Goal: Task Accomplishment & Management: Manage account settings

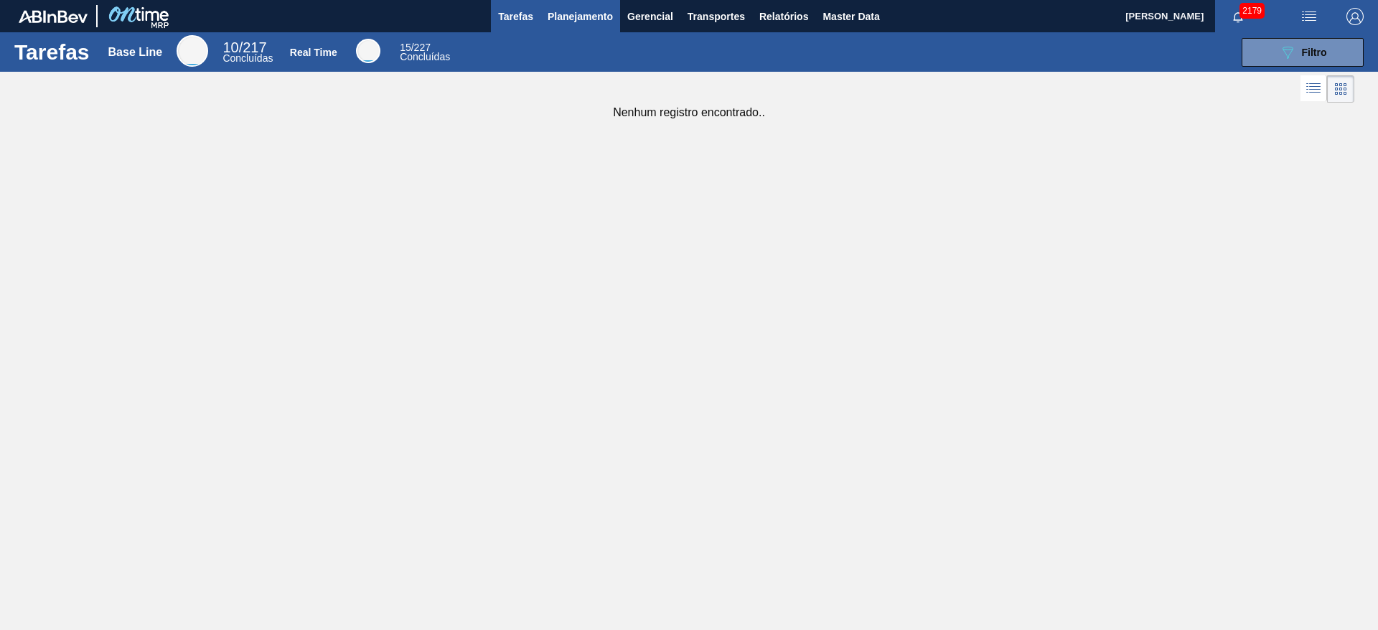
click at [603, 18] on span "Planejamento" at bounding box center [579, 16] width 65 height 17
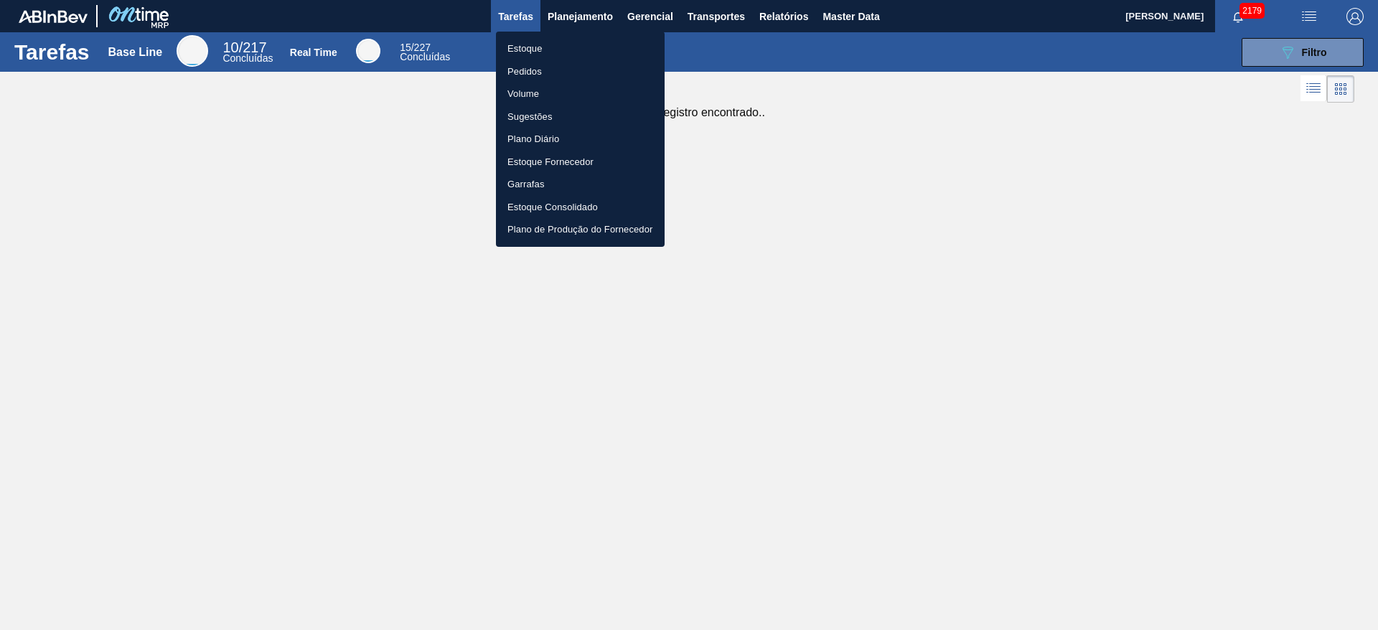
drag, startPoint x: 533, startPoint y: 50, endPoint x: 532, endPoint y: 58, distance: 7.9
click at [532, 50] on li "Estoque" at bounding box center [580, 48] width 169 height 23
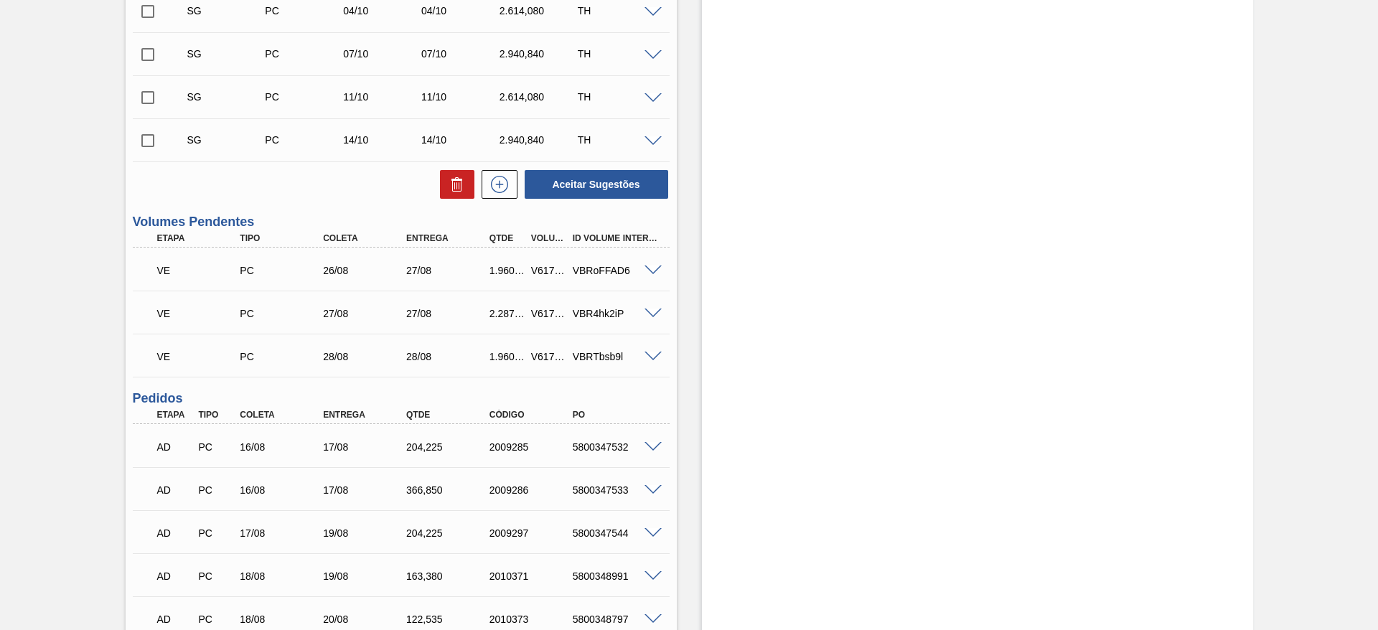
scroll to position [1055, 0]
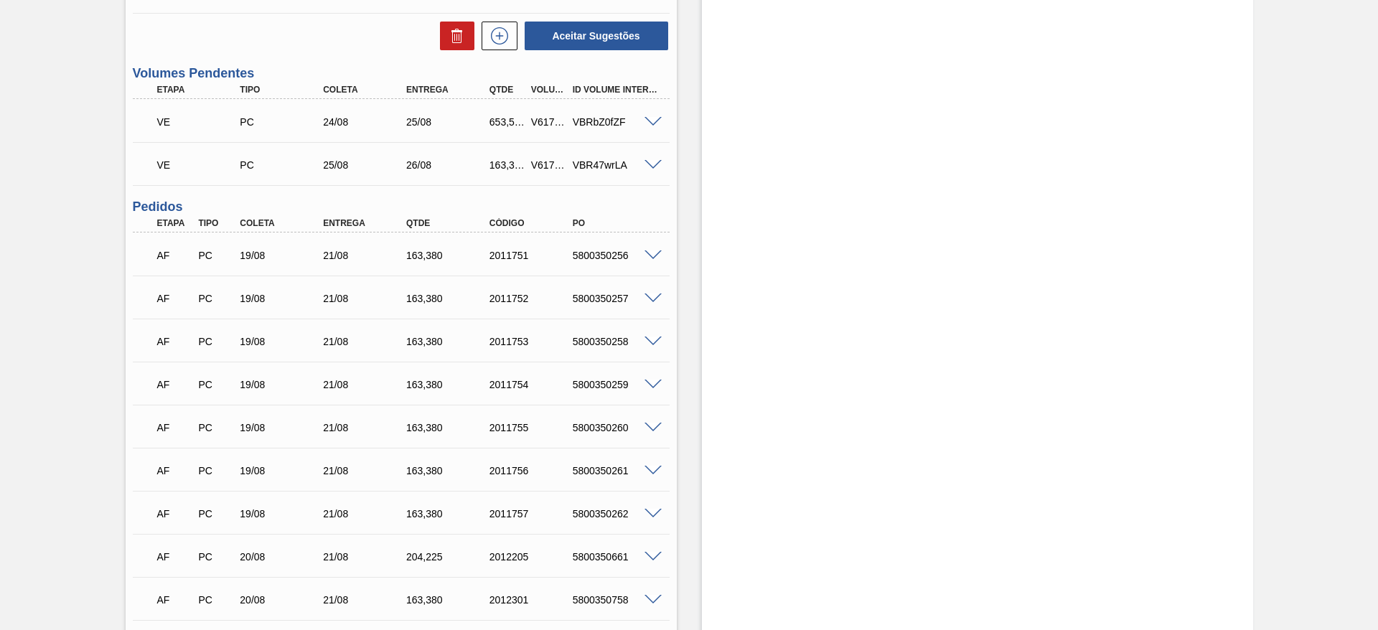
scroll to position [1055, 0]
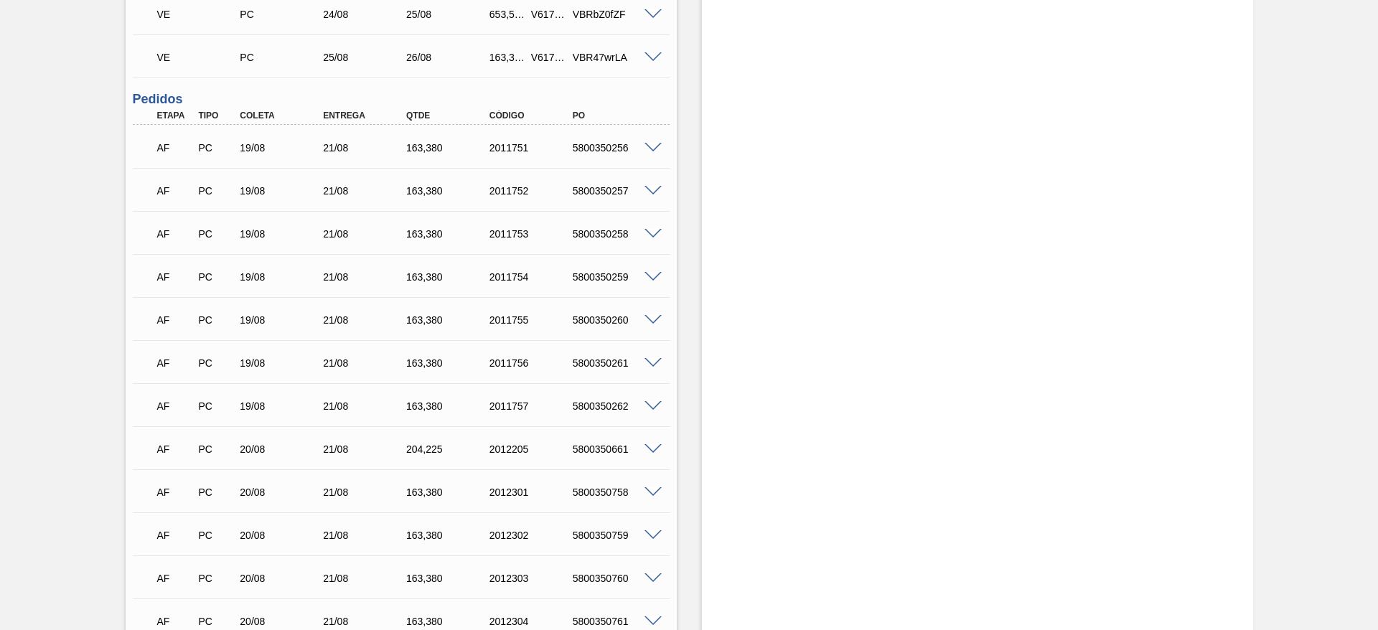
click at [653, 149] on span at bounding box center [652, 148] width 17 height 11
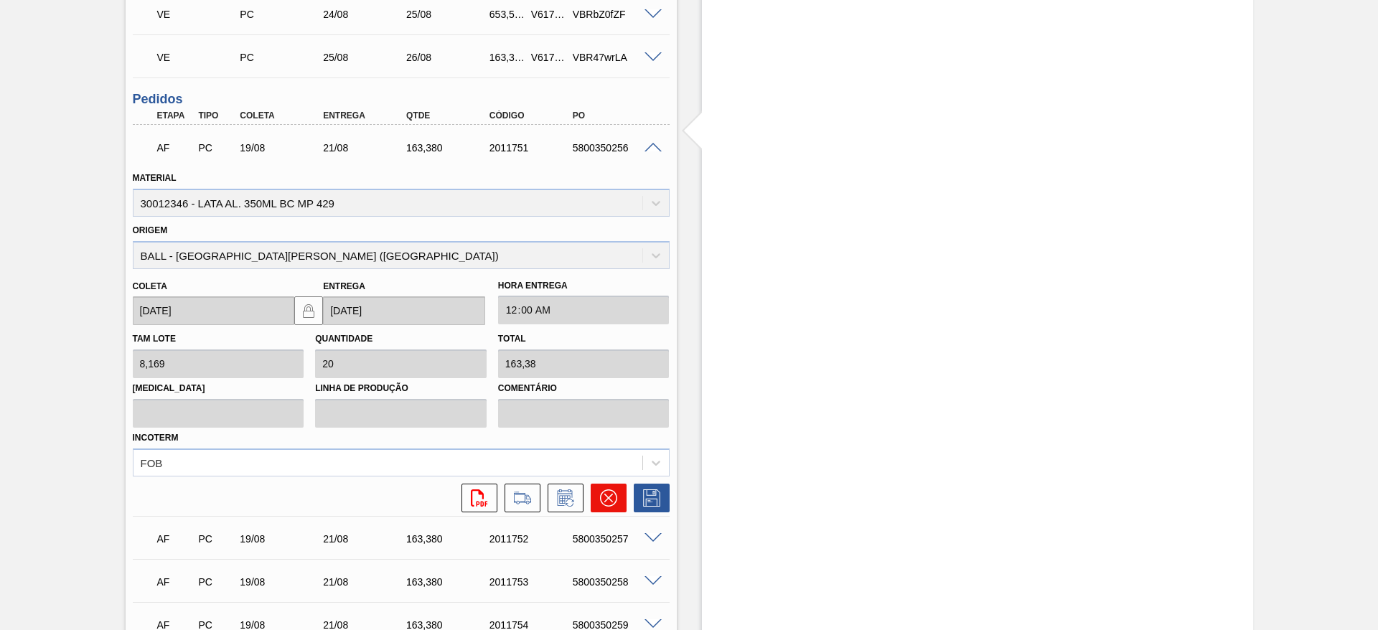
click at [609, 491] on icon at bounding box center [608, 497] width 17 height 17
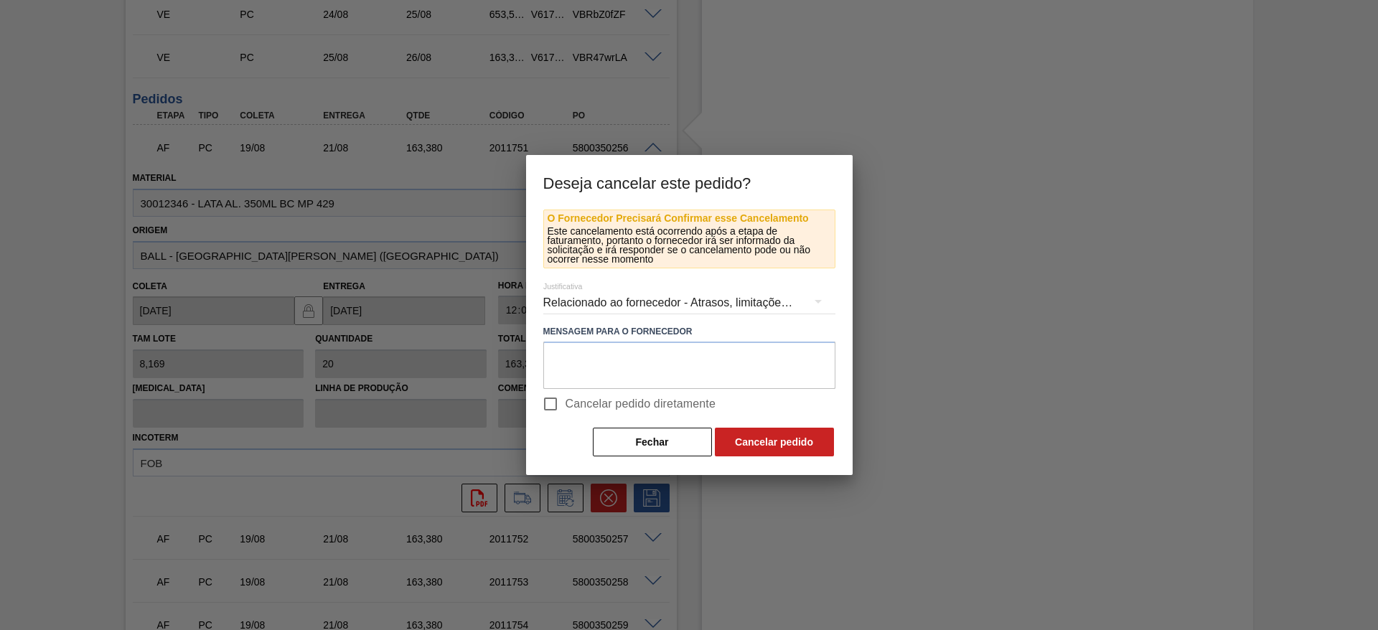
click at [556, 400] on input "Cancelar pedido diretamente" at bounding box center [550, 404] width 30 height 30
checkbox input "true"
click at [753, 446] on button "Cancelar pedido" at bounding box center [774, 442] width 119 height 29
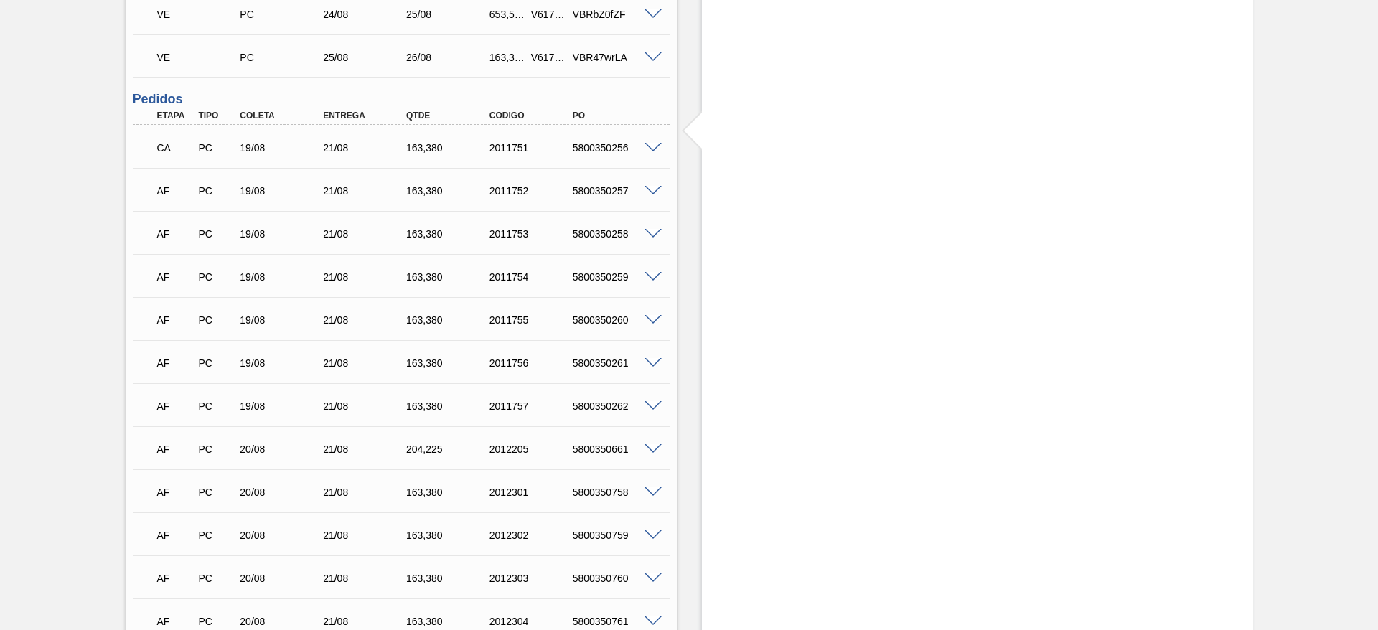
click at [649, 190] on span at bounding box center [652, 191] width 17 height 11
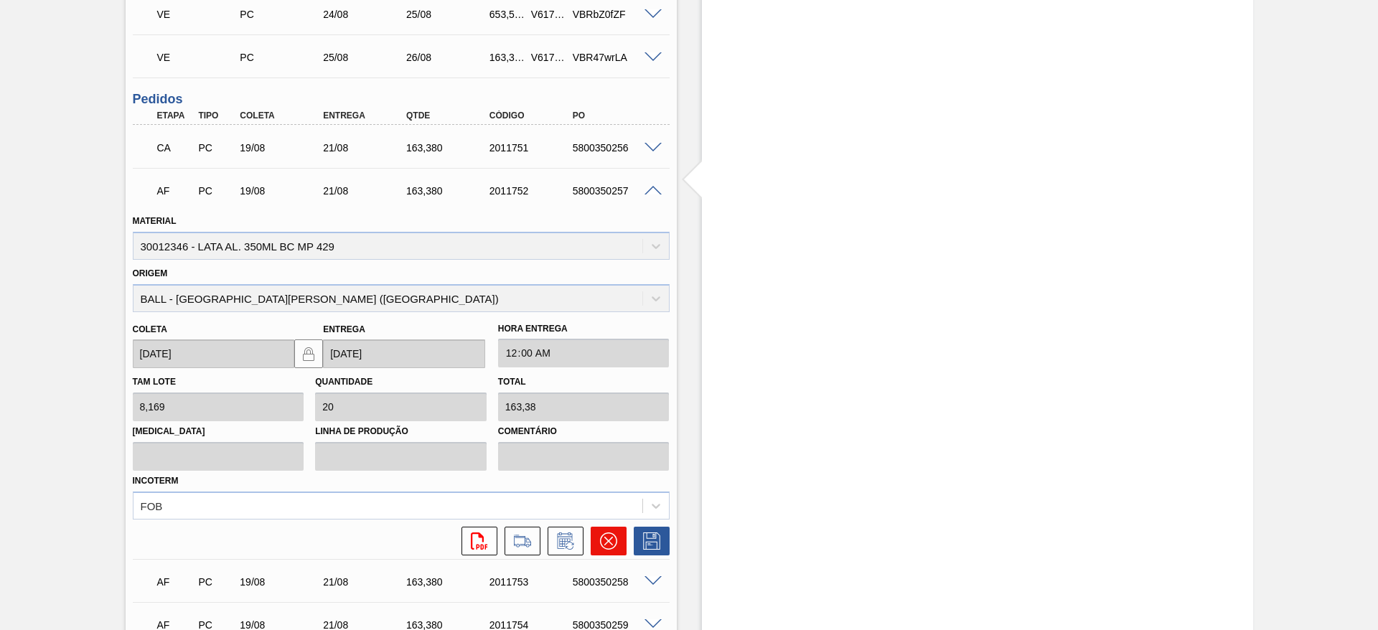
click at [606, 534] on icon at bounding box center [608, 540] width 17 height 17
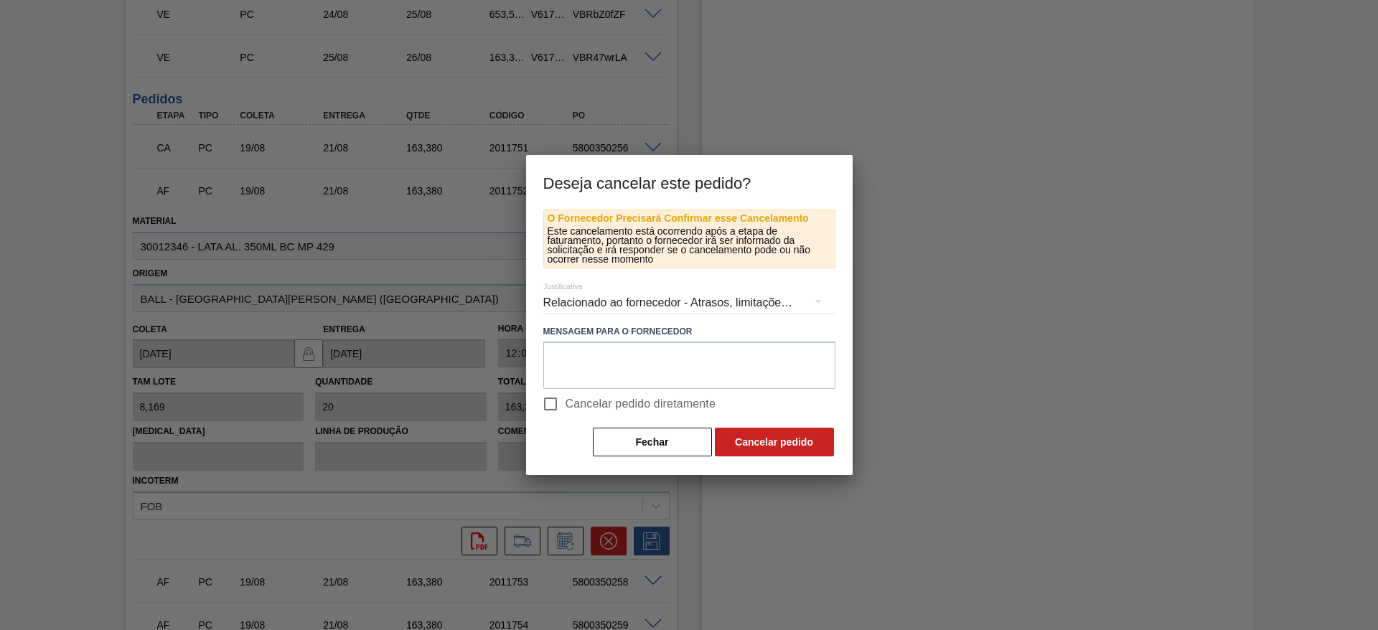
click at [569, 409] on span "Cancelar pedido diretamente" at bounding box center [640, 403] width 151 height 17
click at [565, 409] on input "Cancelar pedido diretamente" at bounding box center [550, 404] width 30 height 30
checkbox input "true"
click at [763, 438] on button "Cancelar pedido" at bounding box center [774, 442] width 119 height 29
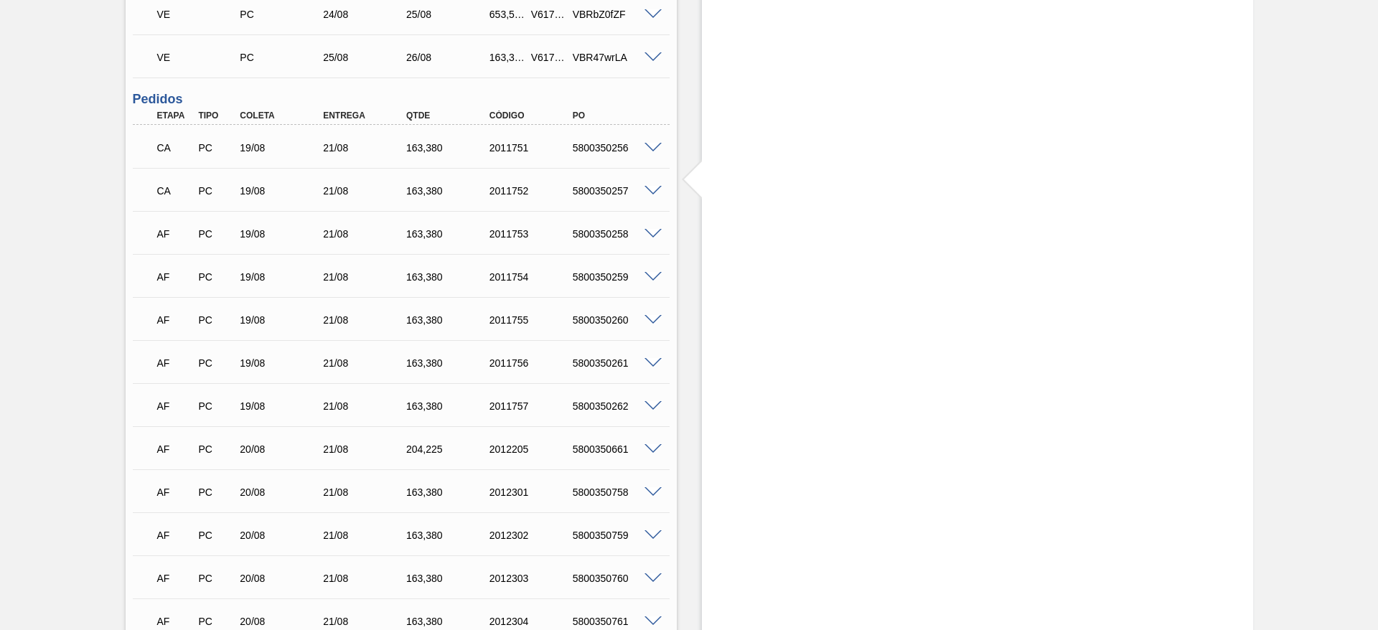
click at [653, 231] on span at bounding box center [652, 234] width 17 height 11
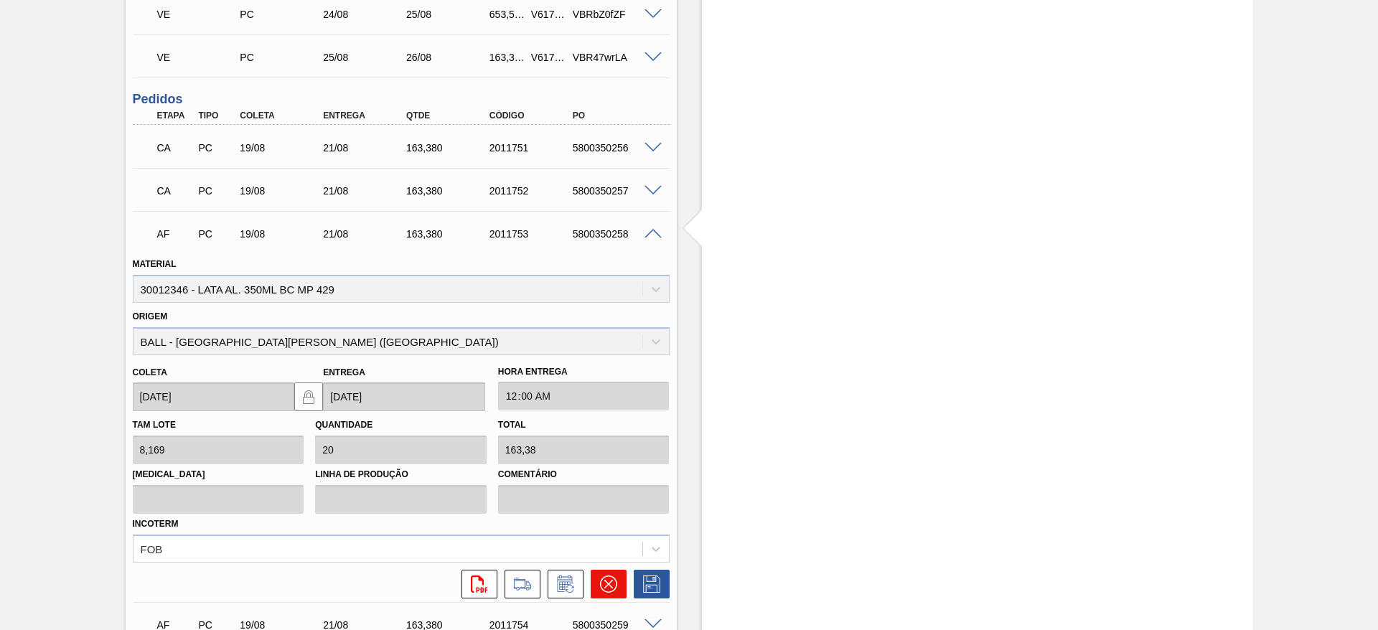
click at [603, 583] on icon at bounding box center [608, 583] width 17 height 17
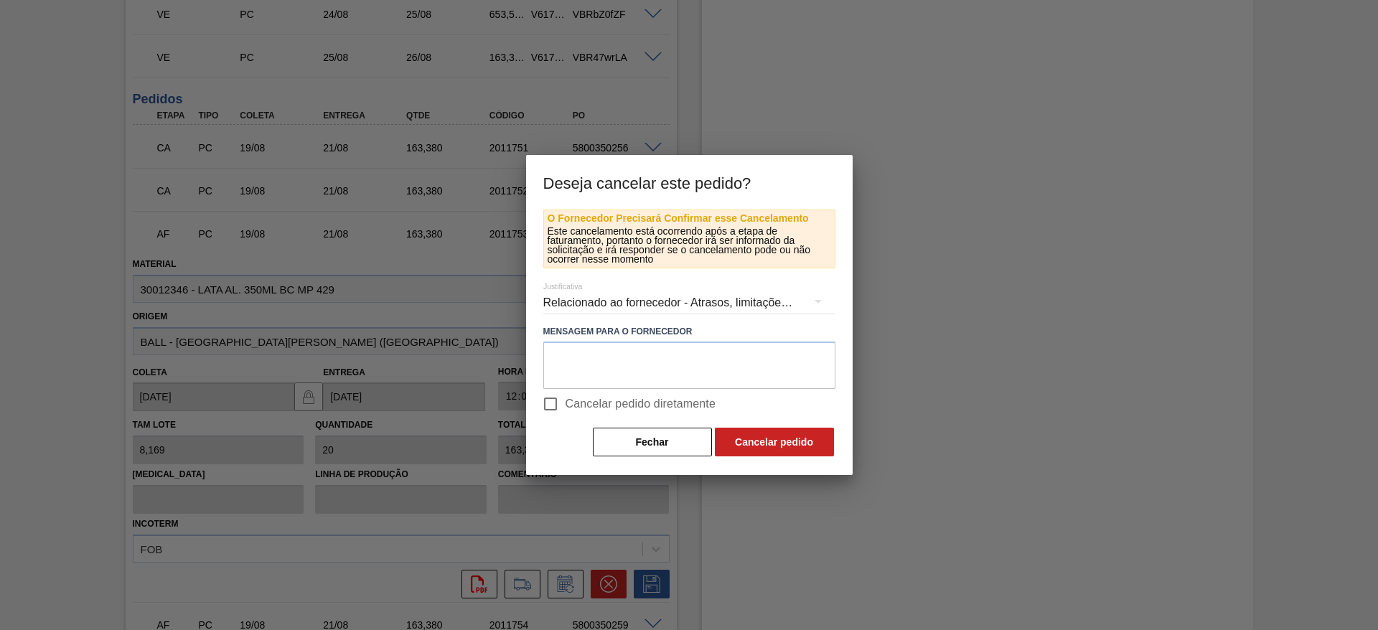
click at [579, 411] on span "Cancelar pedido diretamente" at bounding box center [640, 403] width 151 height 17
click at [565, 411] on input "Cancelar pedido diretamente" at bounding box center [550, 404] width 30 height 30
checkbox input "true"
click at [769, 453] on button "Cancelar pedido" at bounding box center [774, 442] width 119 height 29
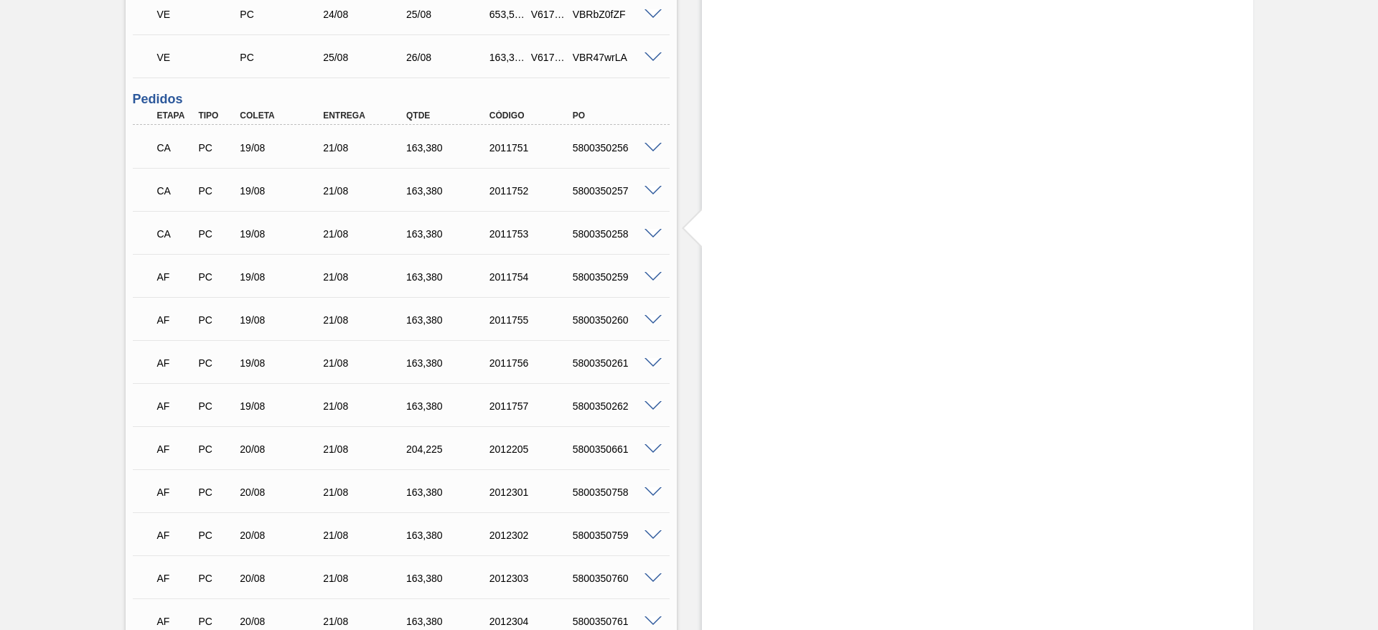
click at [649, 274] on span at bounding box center [652, 277] width 17 height 11
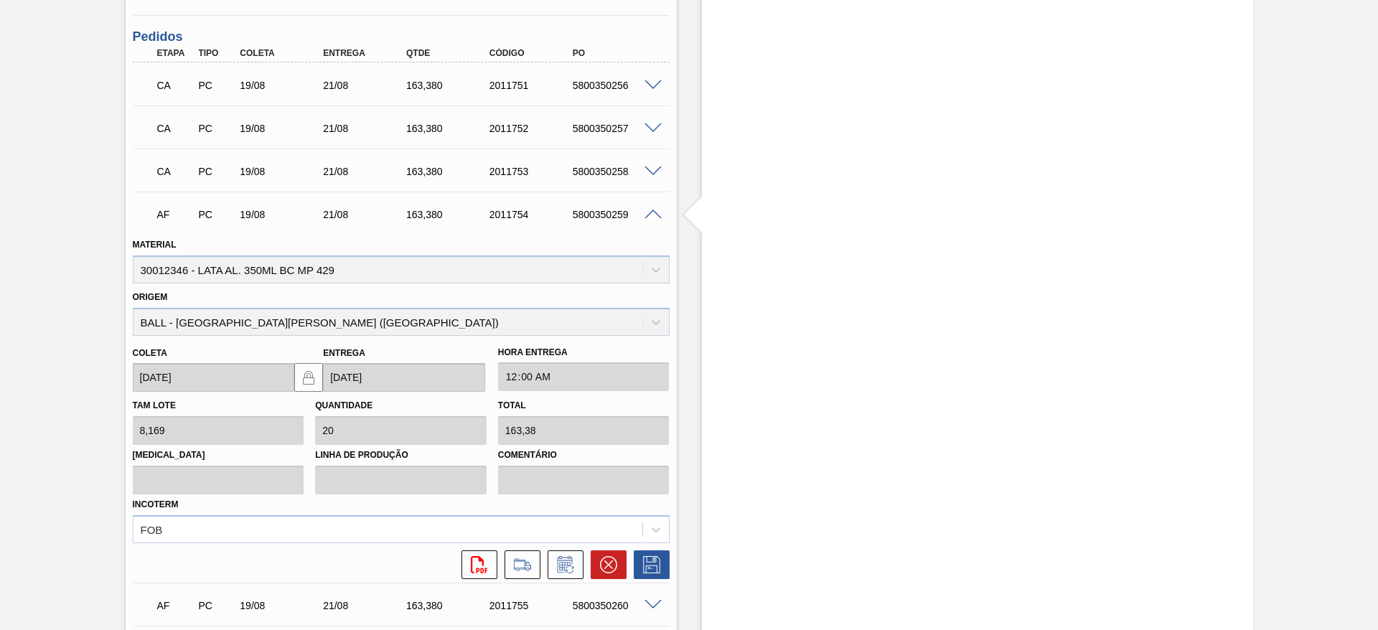
scroll to position [1163, 0]
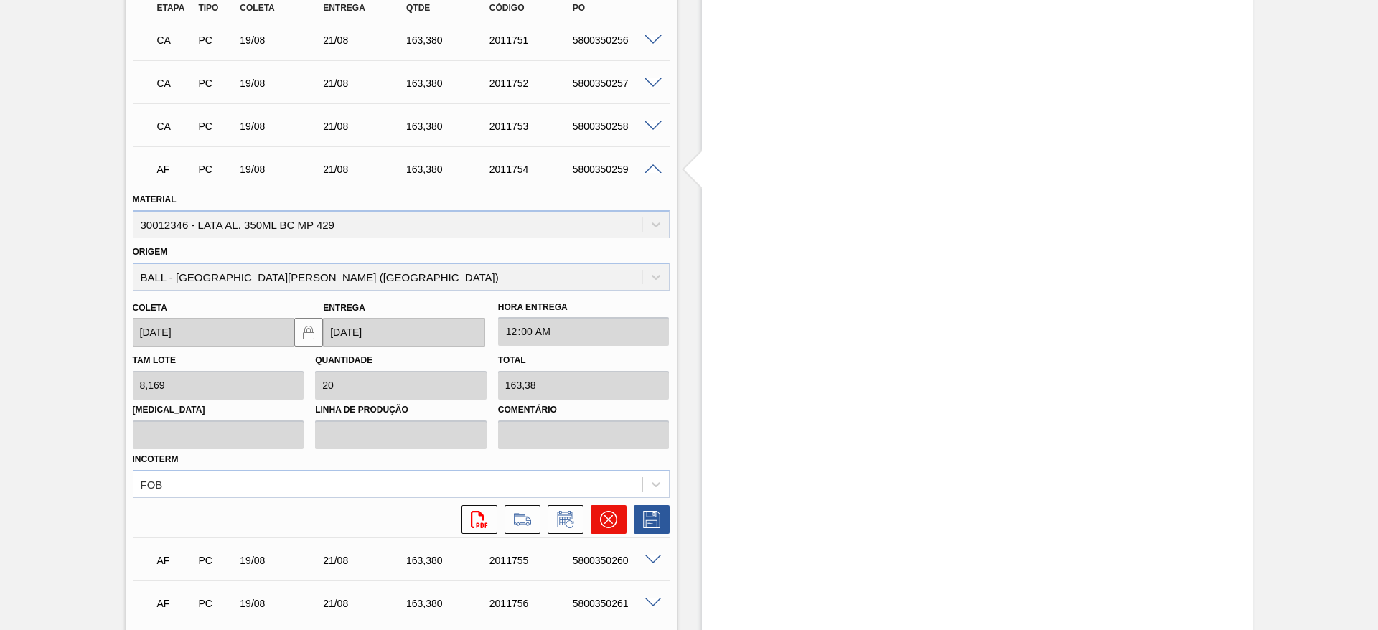
click at [603, 526] on icon at bounding box center [607, 519] width 17 height 17
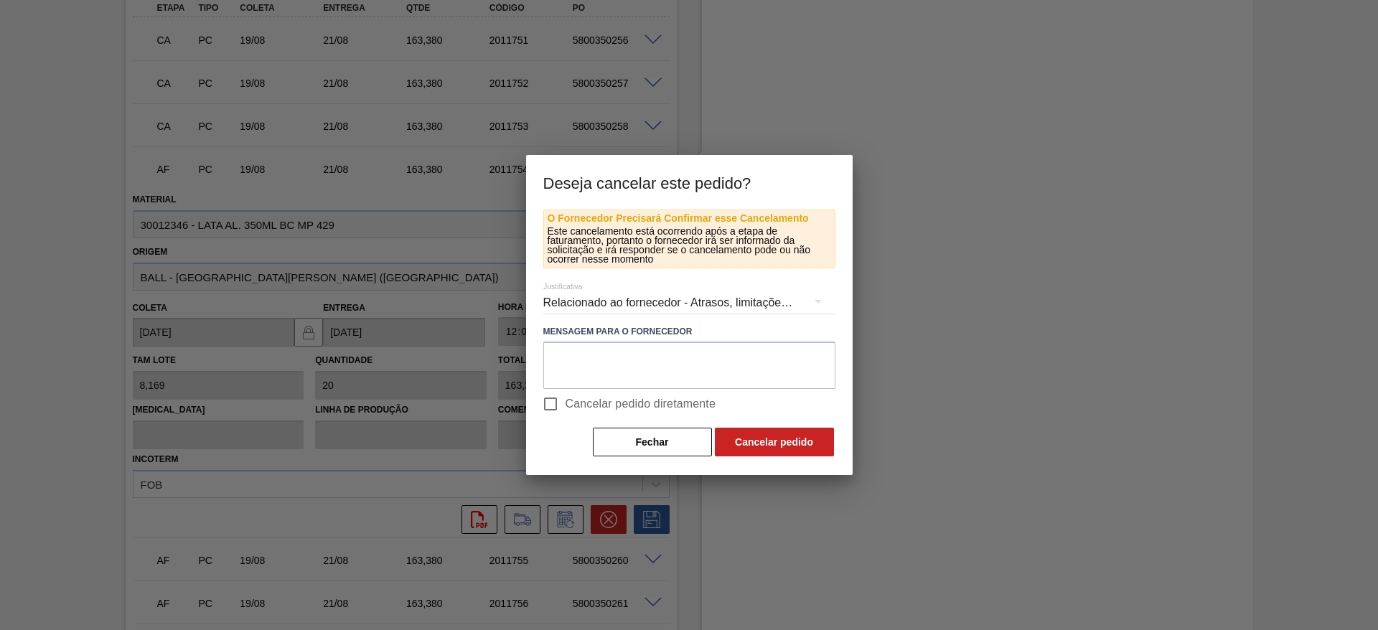
click at [560, 404] on input "Cancelar pedido diretamente" at bounding box center [550, 404] width 30 height 30
checkbox input "true"
click at [751, 444] on button "Cancelar pedido" at bounding box center [774, 442] width 119 height 29
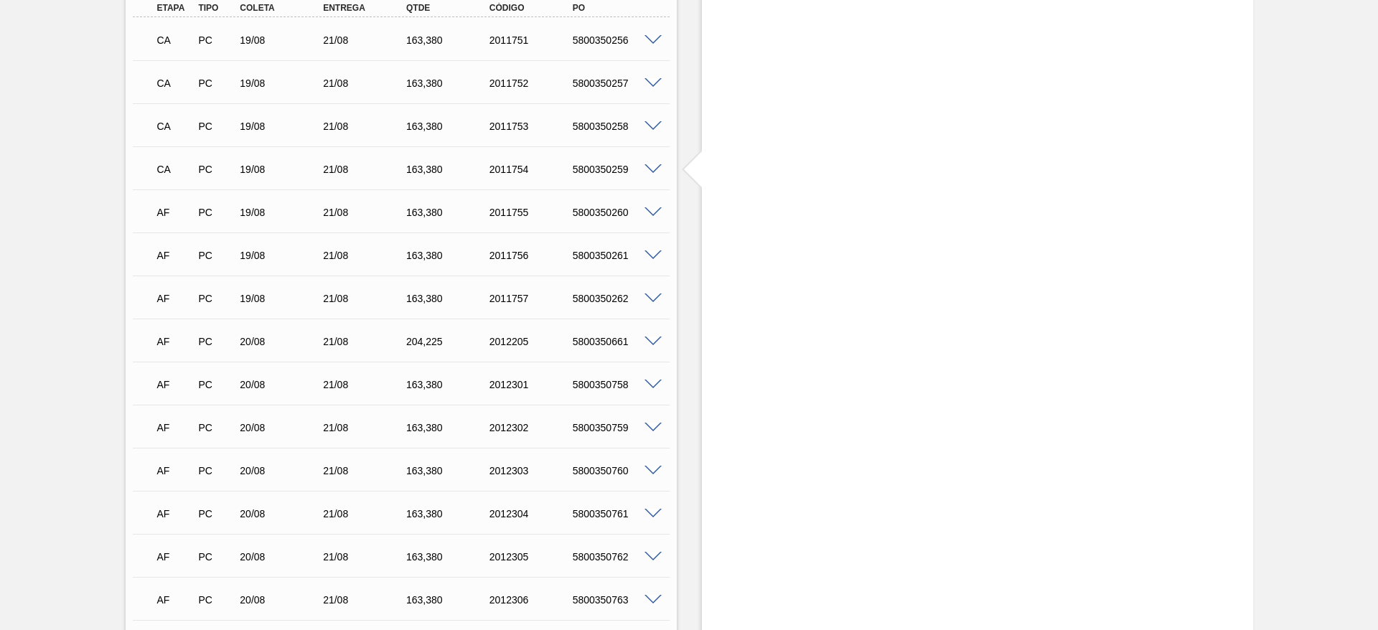
click at [656, 210] on span at bounding box center [652, 212] width 17 height 11
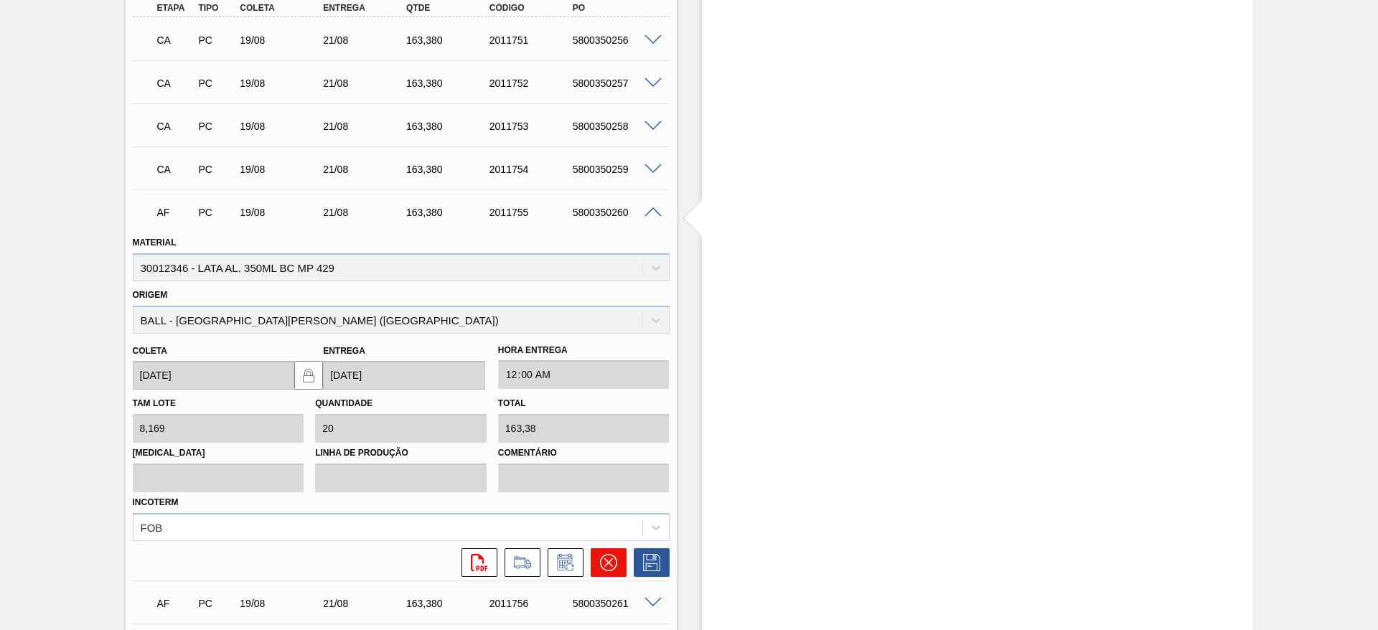
click at [603, 560] on icon at bounding box center [608, 562] width 17 height 17
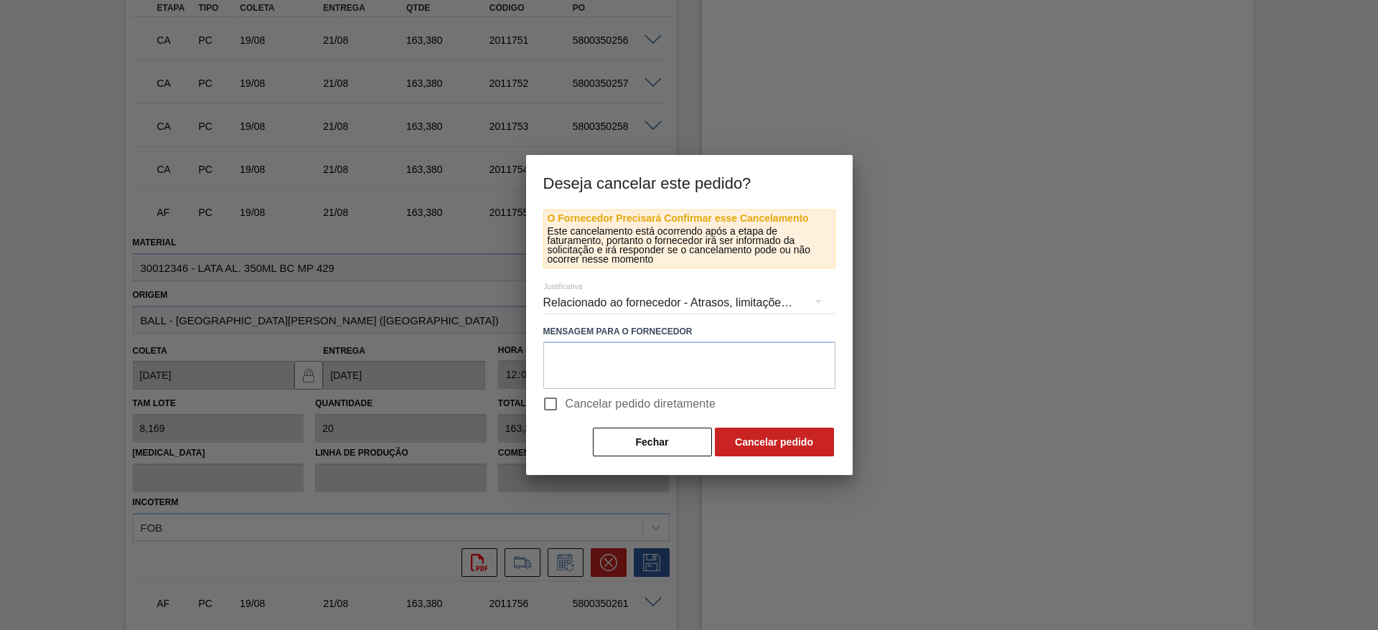
click at [587, 403] on span "Cancelar pedido diretamente" at bounding box center [640, 403] width 151 height 17
click at [565, 403] on input "Cancelar pedido diretamente" at bounding box center [550, 404] width 30 height 30
checkbox input "true"
click at [731, 443] on button "Cancelar pedido" at bounding box center [774, 442] width 119 height 29
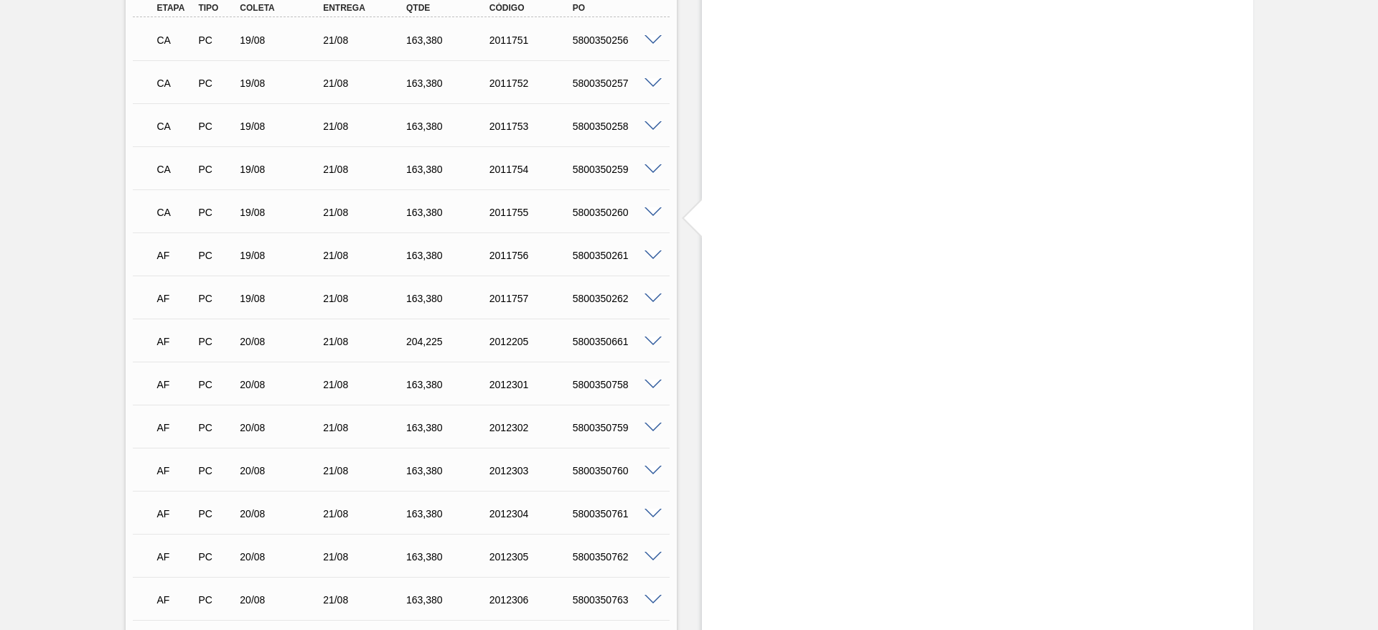
click at [651, 253] on span at bounding box center [652, 255] width 17 height 11
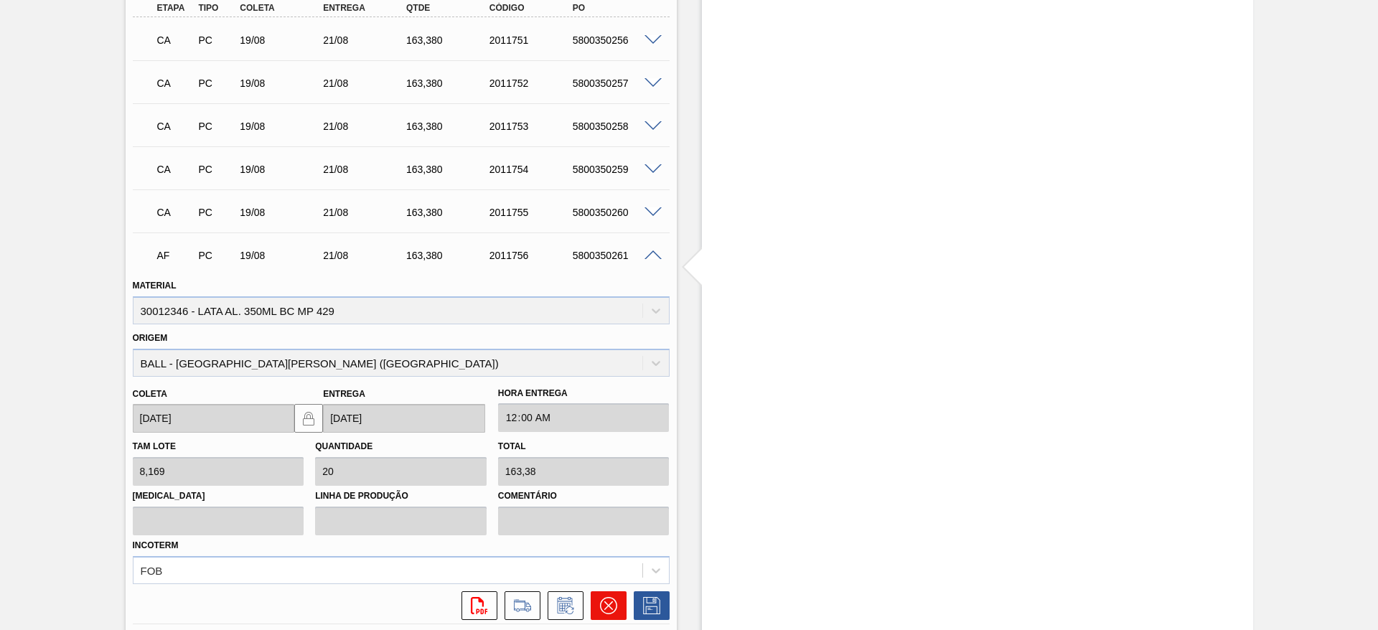
click at [607, 603] on icon at bounding box center [608, 605] width 17 height 17
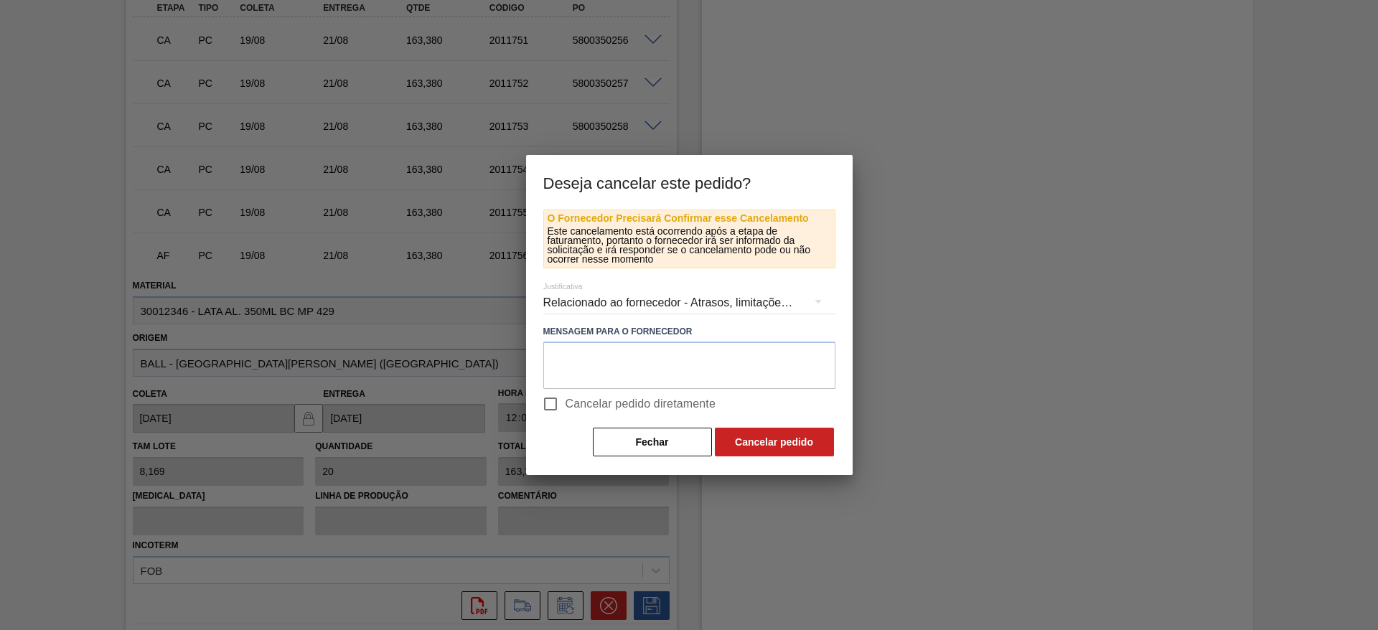
click at [555, 409] on input "Cancelar pedido diretamente" at bounding box center [550, 404] width 30 height 30
checkbox input "true"
click at [773, 444] on button "Cancelar pedido" at bounding box center [774, 442] width 119 height 29
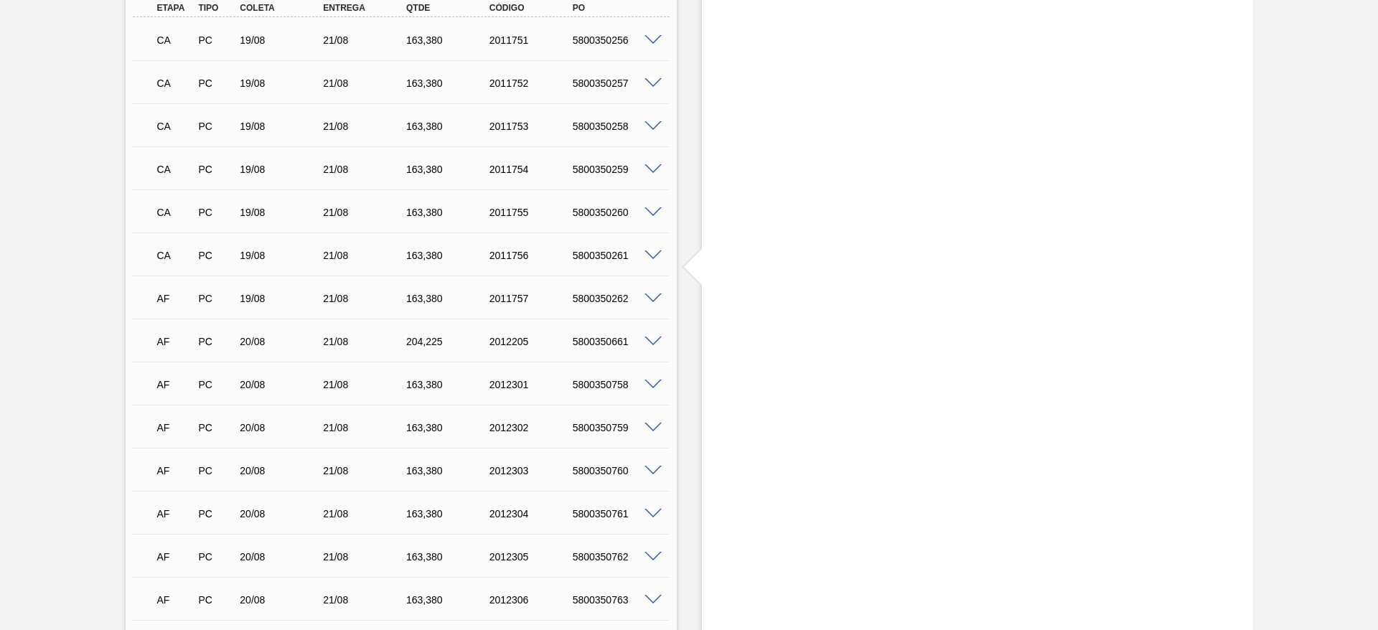
click at [655, 297] on span at bounding box center [652, 298] width 17 height 11
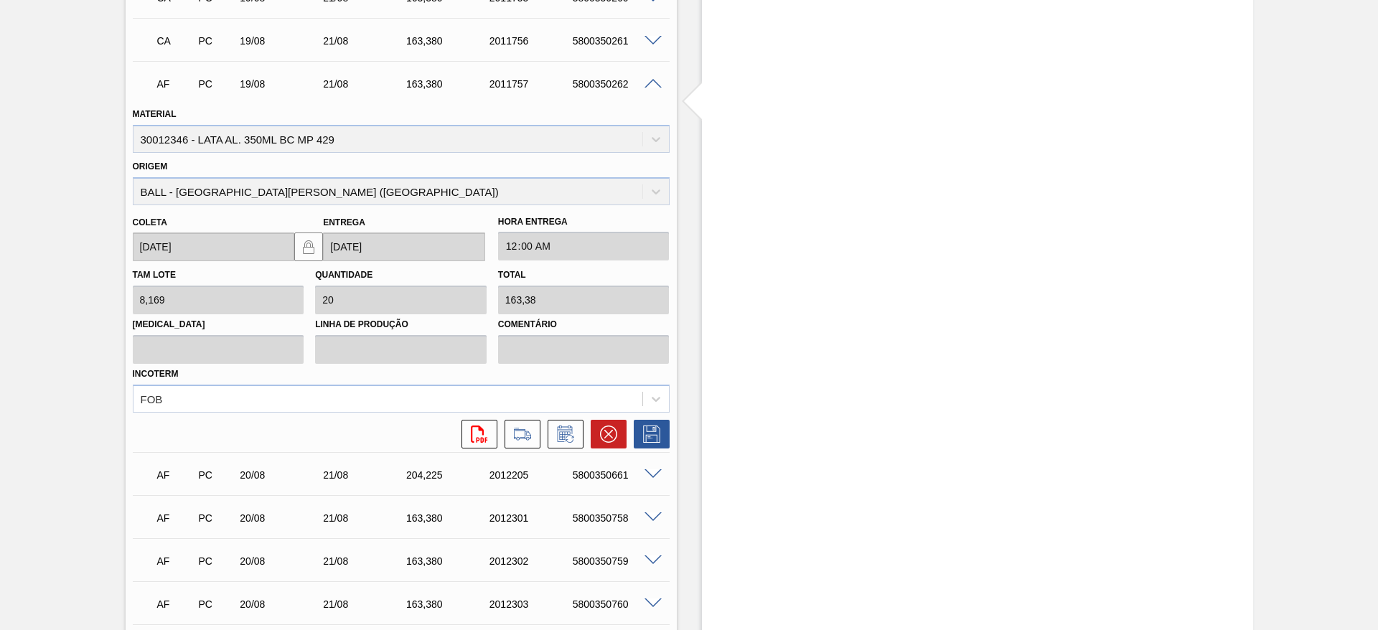
scroll to position [1378, 0]
click at [608, 436] on icon at bounding box center [608, 433] width 17 height 17
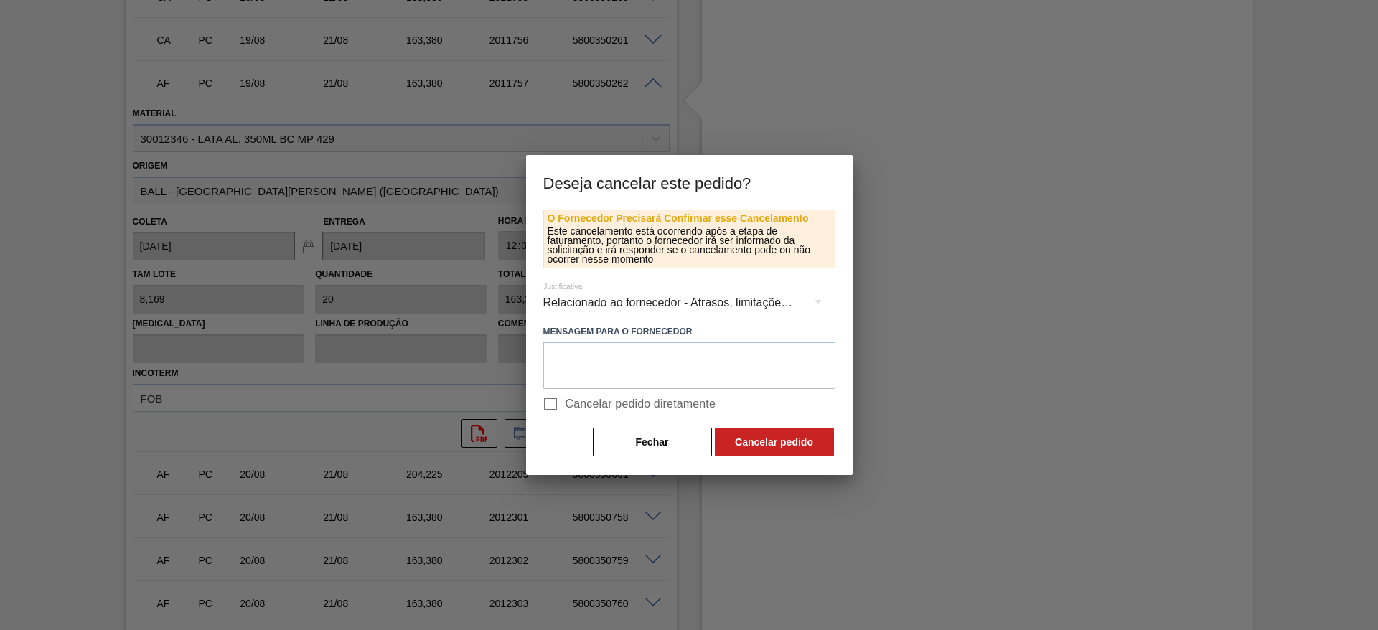
click at [556, 404] on input "Cancelar pedido diretamente" at bounding box center [550, 404] width 30 height 30
checkbox input "true"
click at [751, 438] on button "Cancelar pedido" at bounding box center [774, 442] width 119 height 29
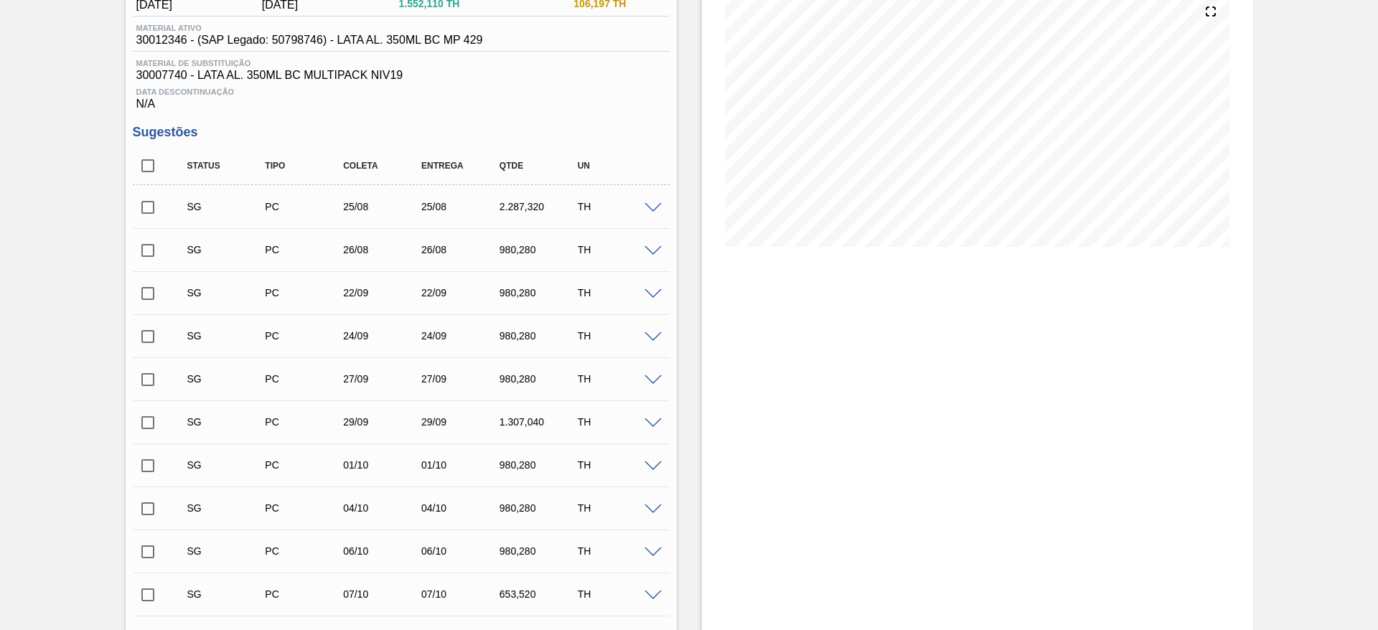
scroll to position [0, 0]
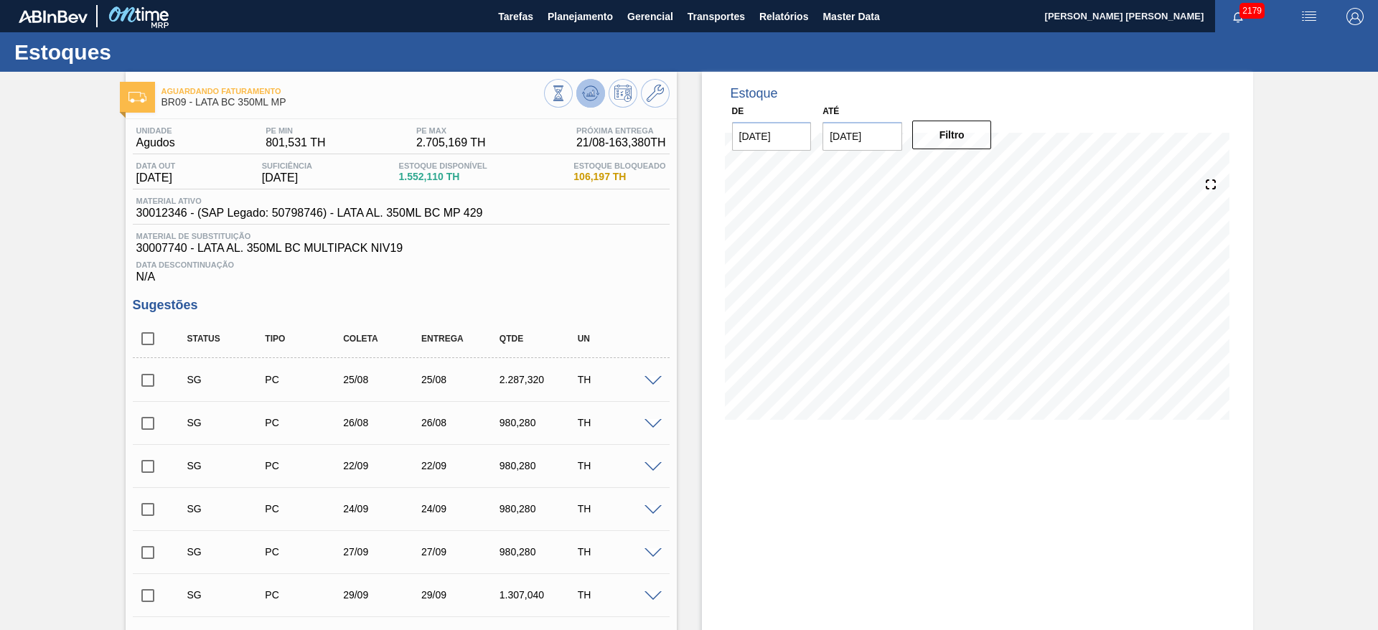
click at [566, 95] on icon at bounding box center [558, 93] width 16 height 16
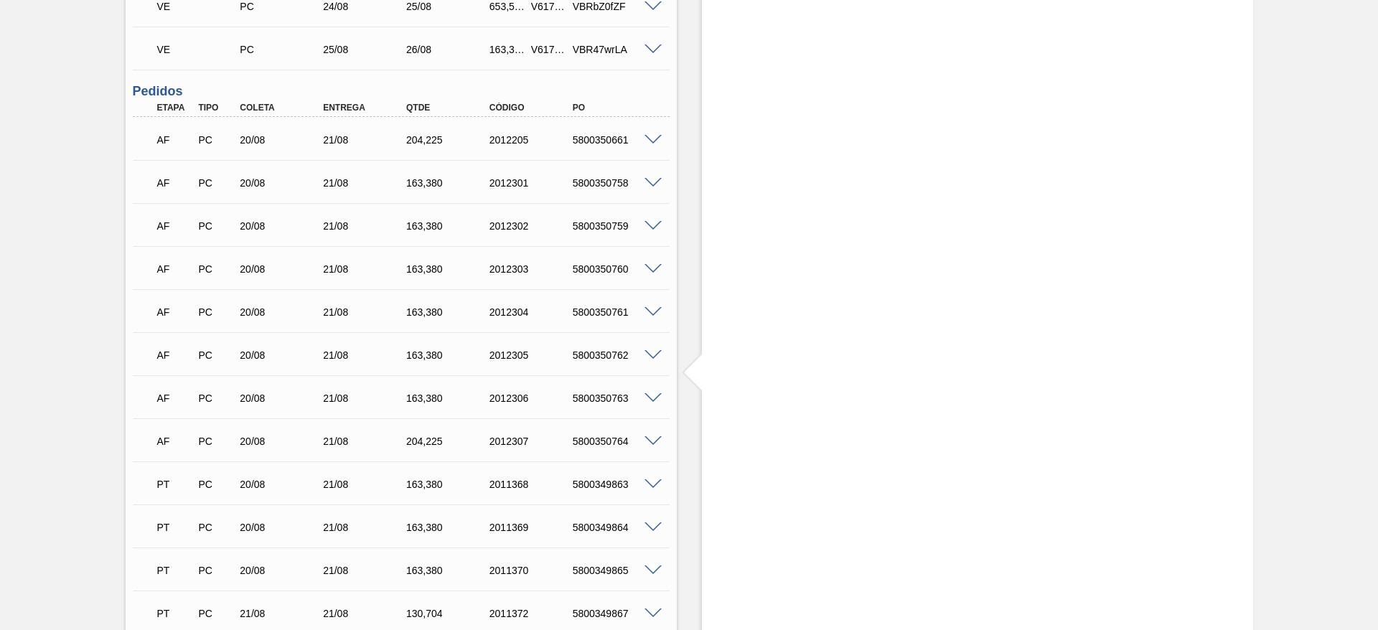
scroll to position [1184, 0]
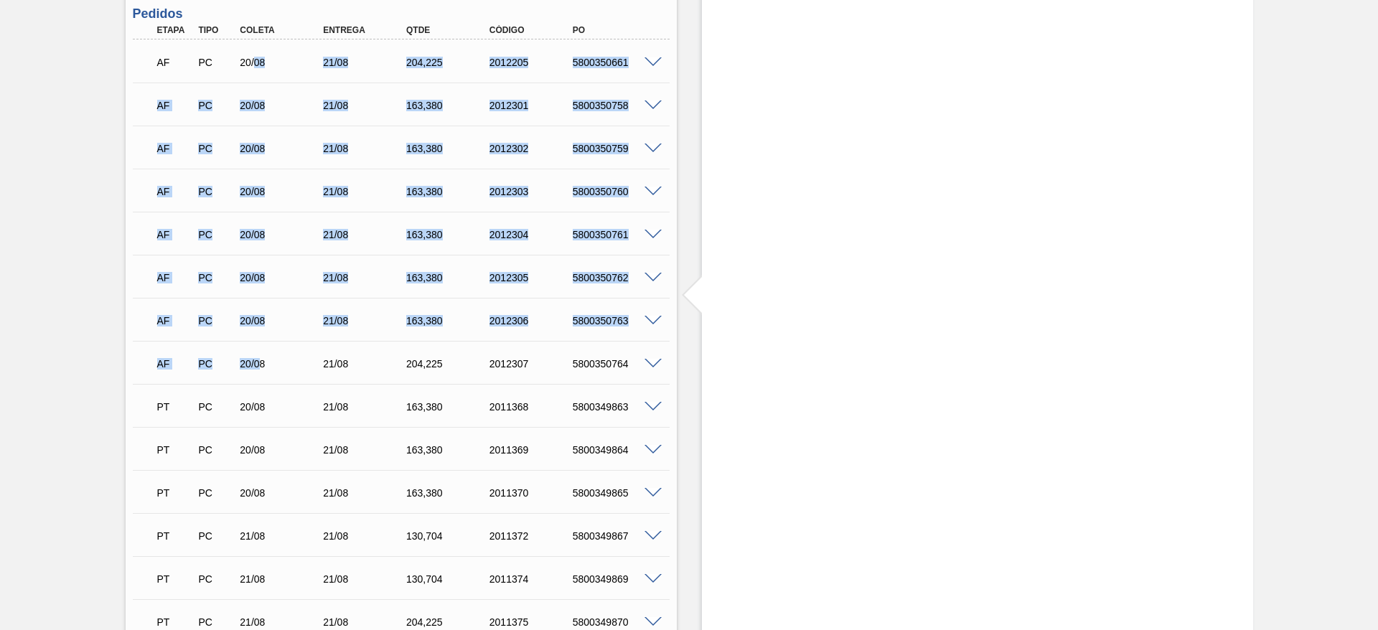
drag, startPoint x: 254, startPoint y: 60, endPoint x: 258, endPoint y: 360, distance: 299.9
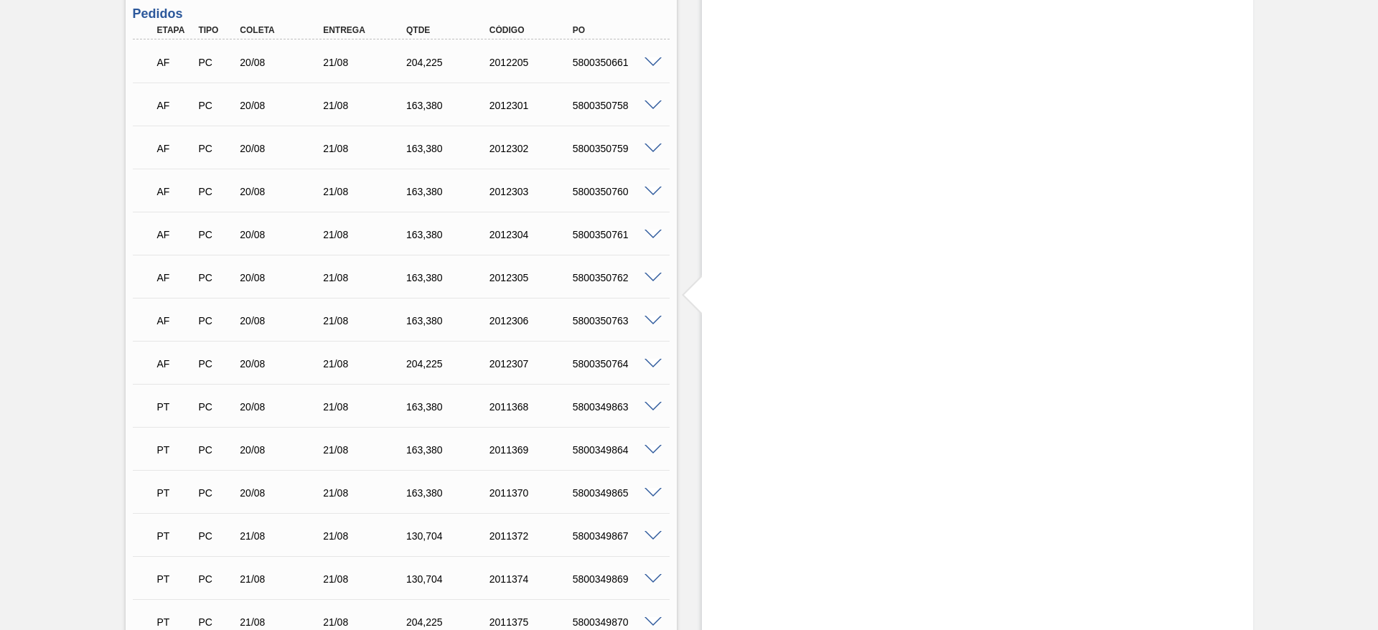
click at [713, 116] on div "Estoque De 21/08/2025 Até 04/09/2025 Filtro" at bounding box center [977, 534] width 551 height 3293
click at [651, 60] on span at bounding box center [652, 62] width 17 height 11
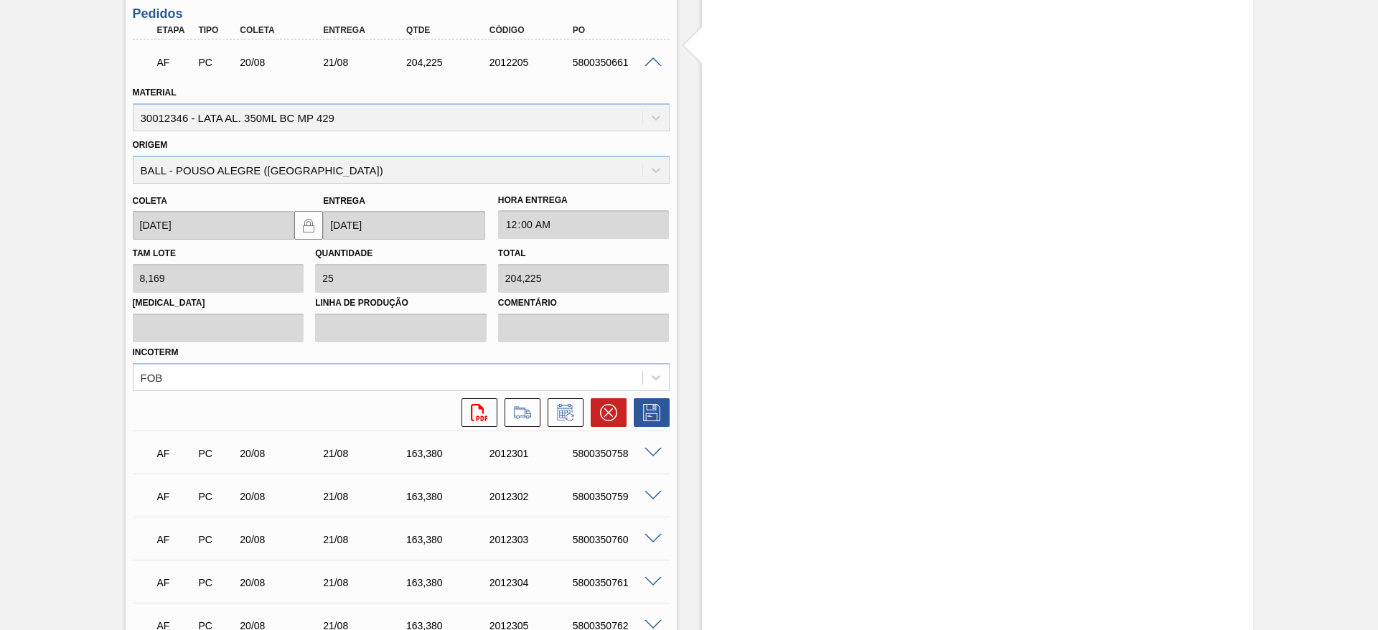
click at [651, 60] on span at bounding box center [652, 62] width 17 height 11
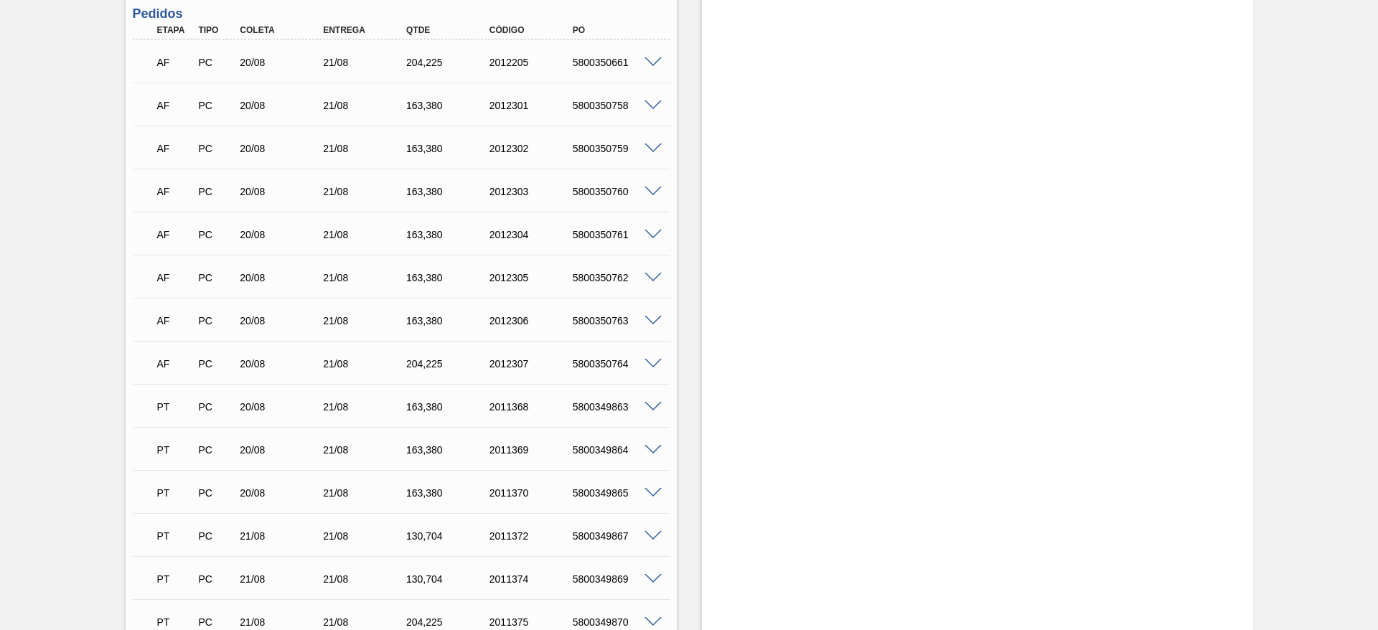
click at [651, 104] on span at bounding box center [652, 105] width 17 height 11
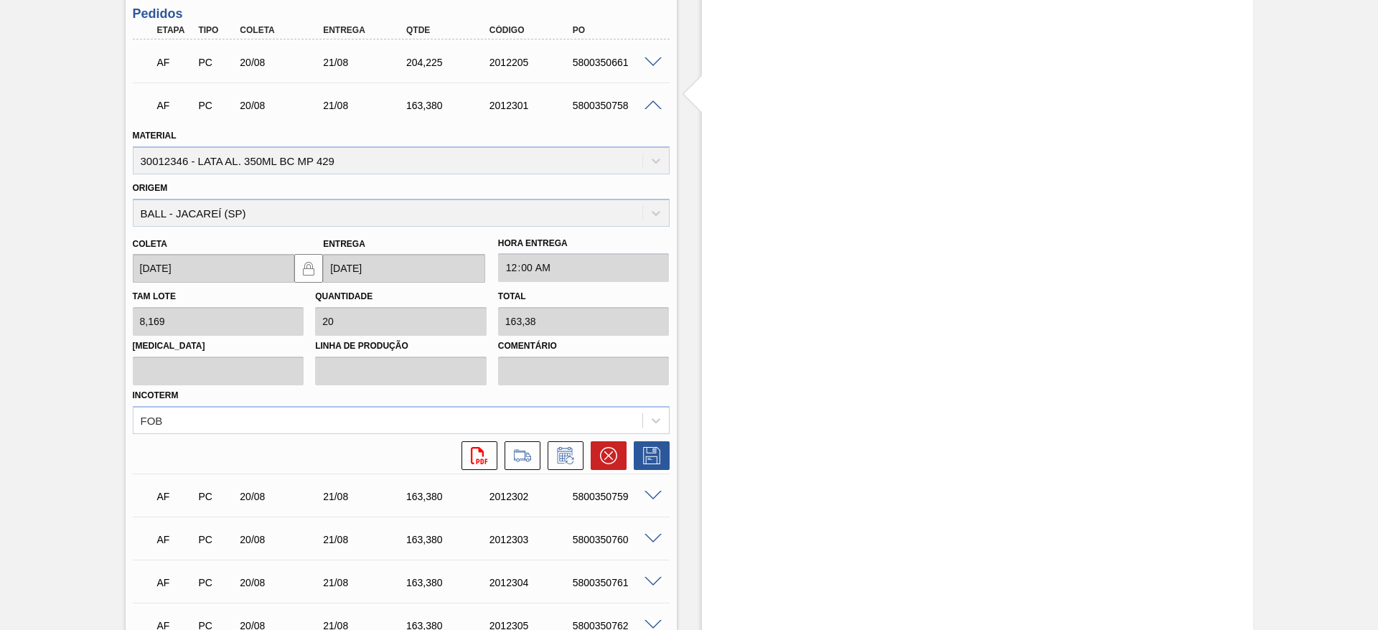
click at [651, 104] on span at bounding box center [652, 105] width 17 height 11
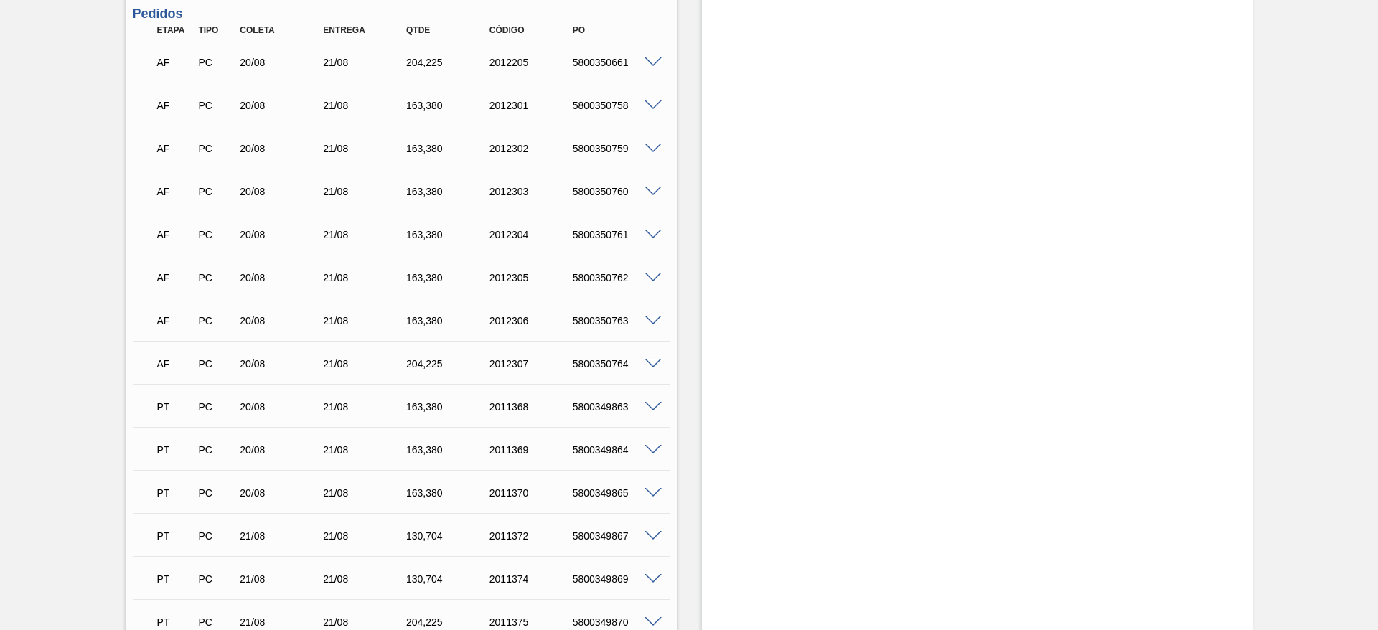
click at [650, 364] on span at bounding box center [652, 364] width 17 height 11
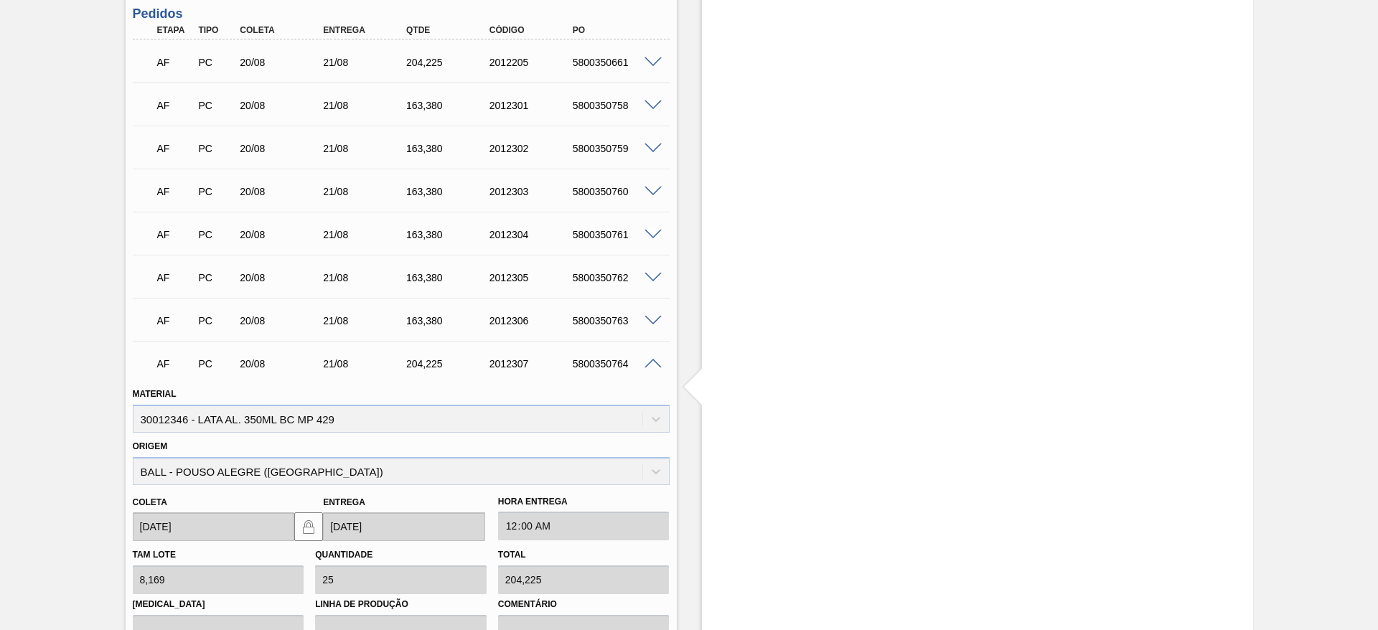
click at [650, 364] on span at bounding box center [652, 364] width 17 height 11
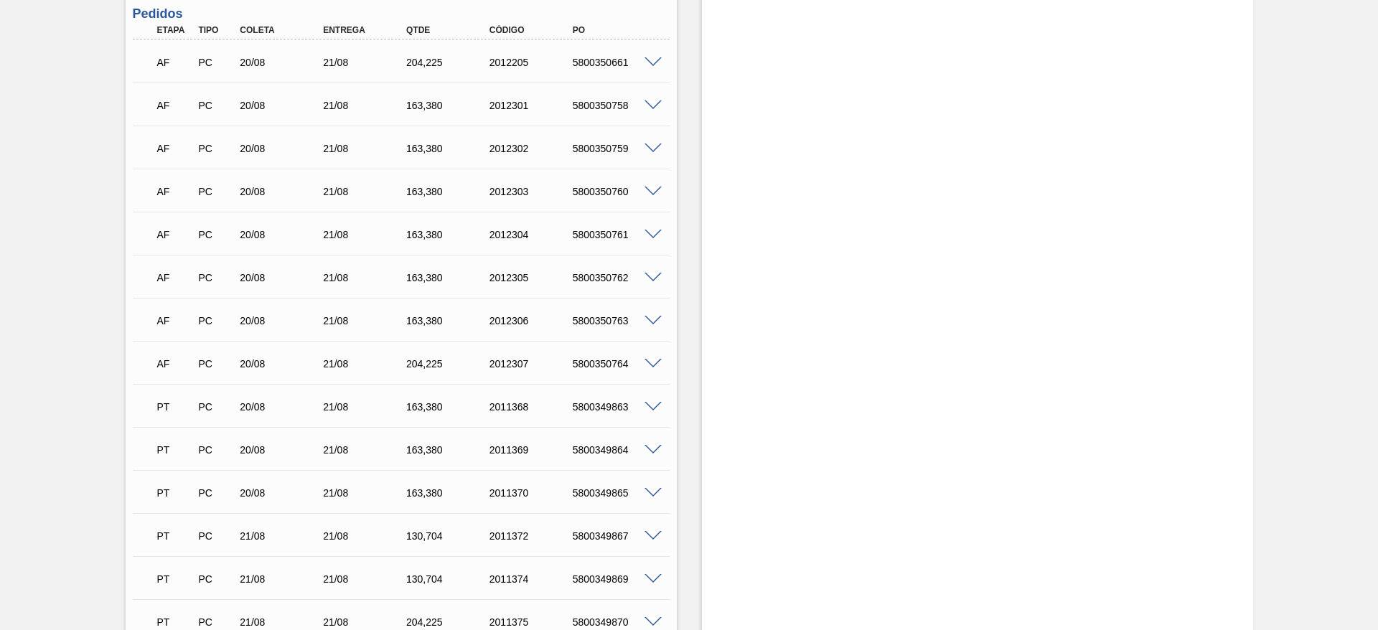
click at [651, 319] on span at bounding box center [652, 321] width 17 height 11
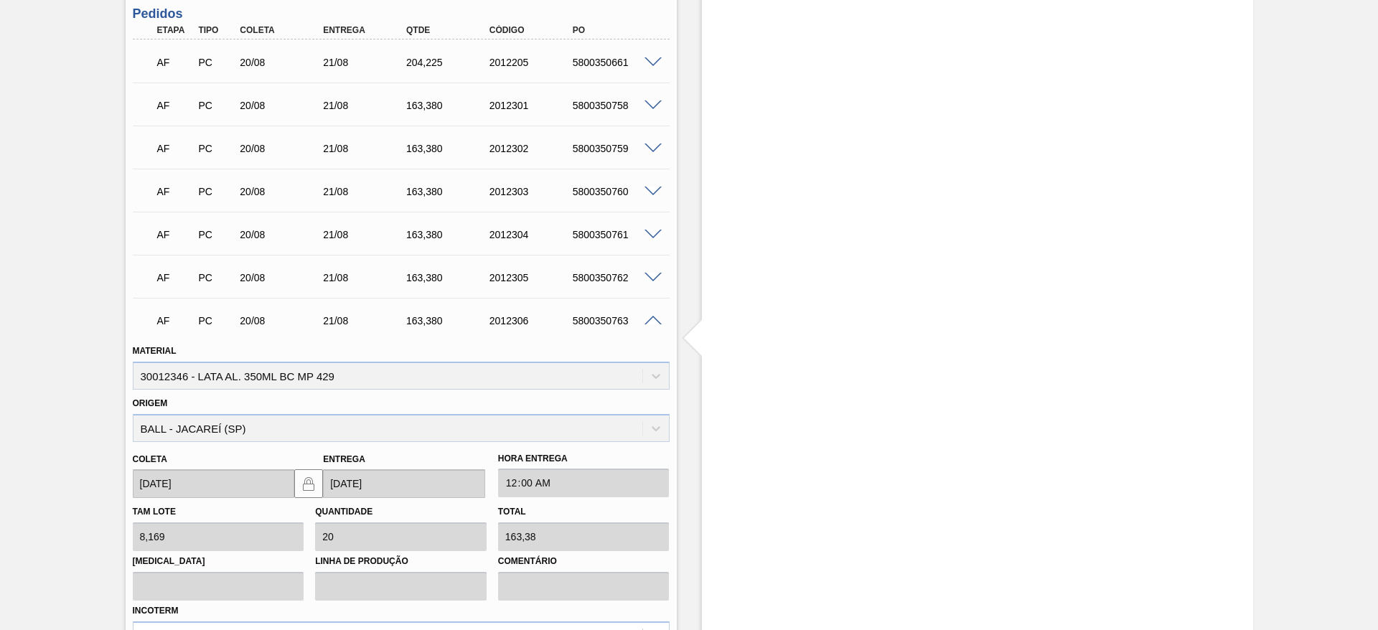
click at [651, 319] on span at bounding box center [652, 321] width 17 height 11
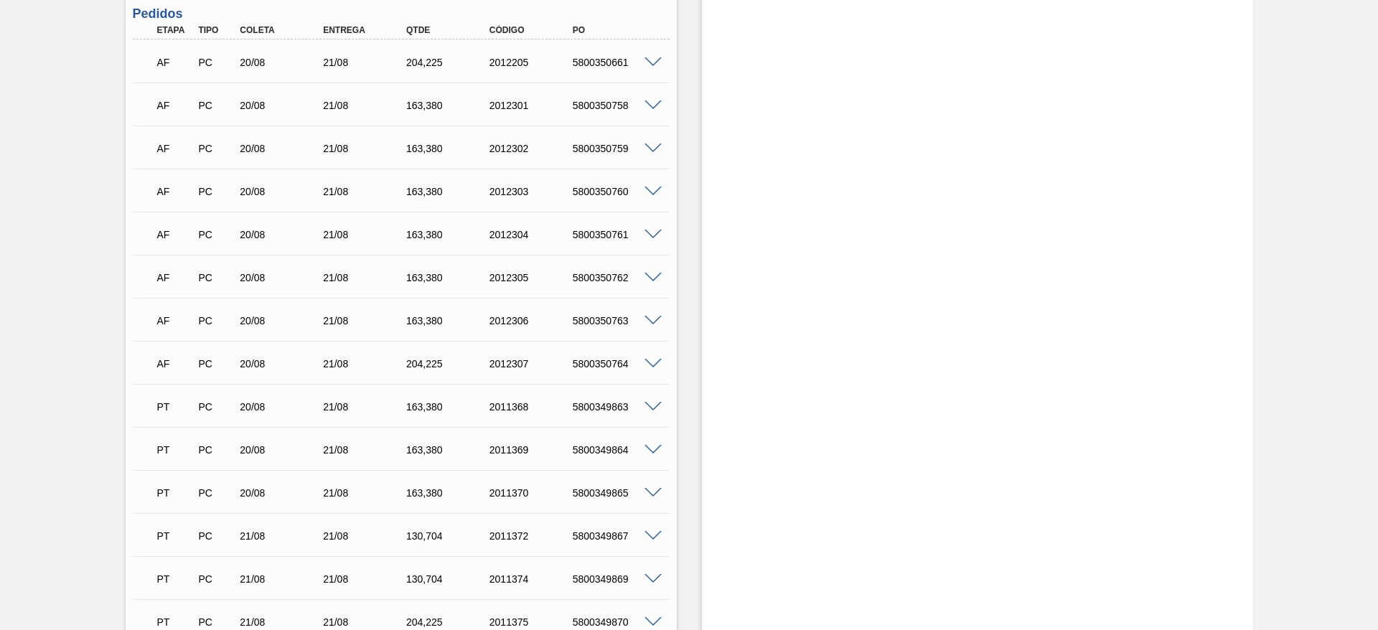
click at [654, 146] on span at bounding box center [652, 148] width 17 height 11
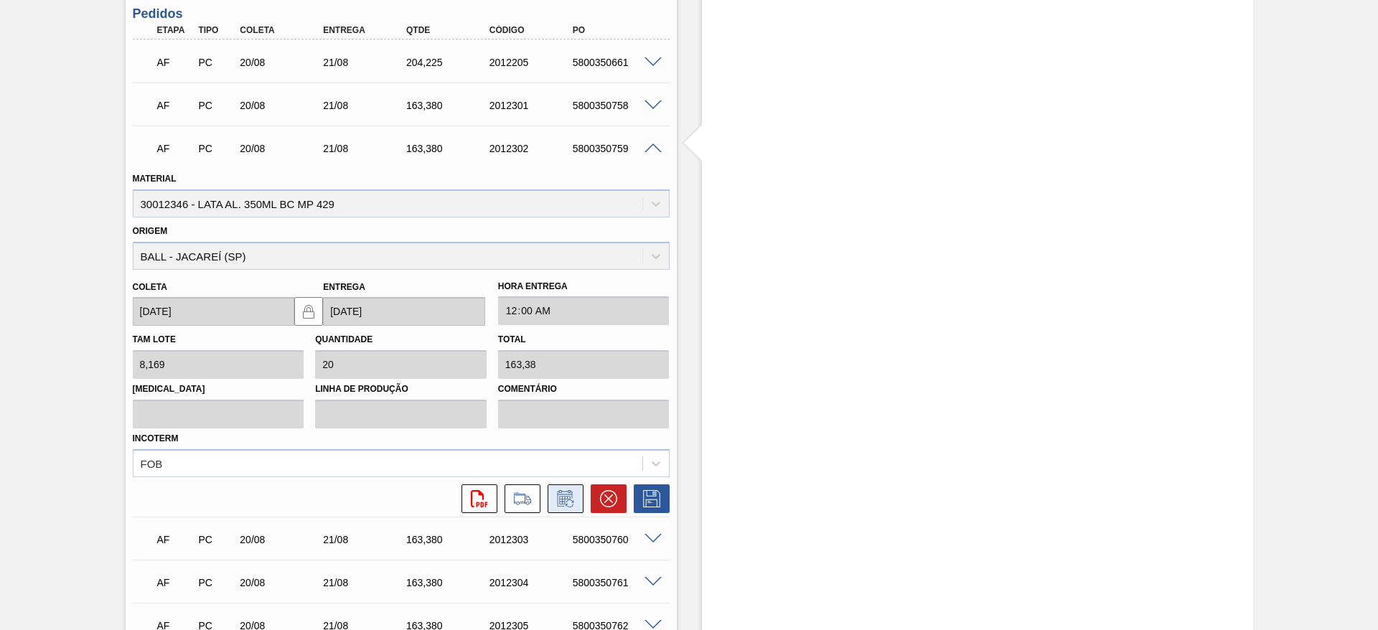
click at [574, 501] on icon at bounding box center [565, 498] width 23 height 17
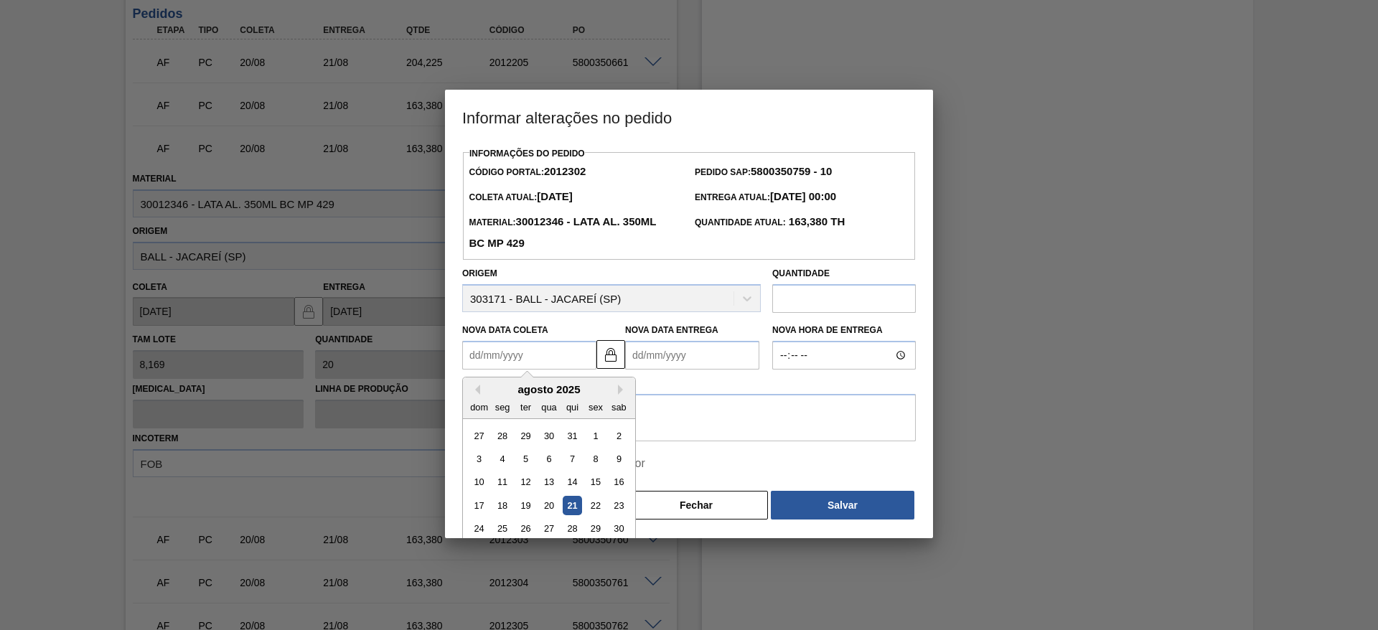
click at [520, 358] on Coleta2012302 "Nova Data Coleta" at bounding box center [529, 355] width 134 height 29
click at [576, 509] on div "21" at bounding box center [572, 505] width 19 height 19
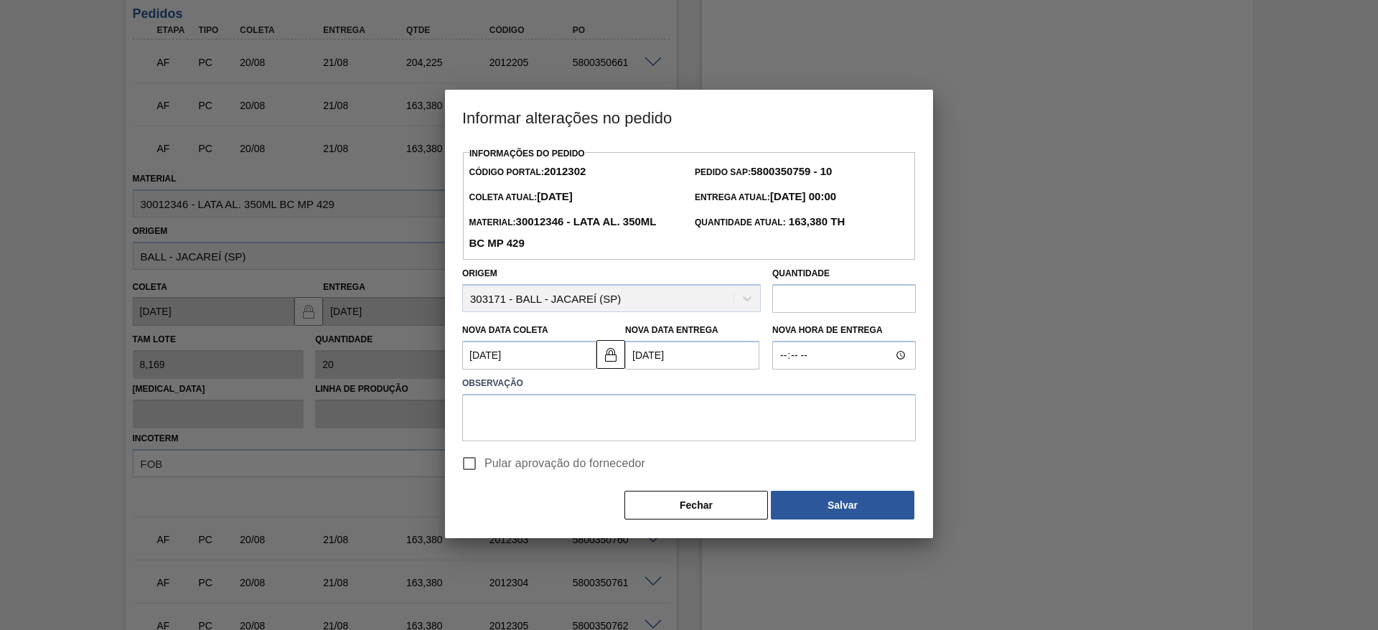
type Coleta2012302 "[DATE]"
type Entrega2012302 "22/08/2025"
click at [554, 421] on textarea at bounding box center [688, 417] width 453 height 47
type textarea "Ajustes Furo D-1"
click at [475, 468] on input "Pular aprovação do fornecedor" at bounding box center [469, 463] width 30 height 30
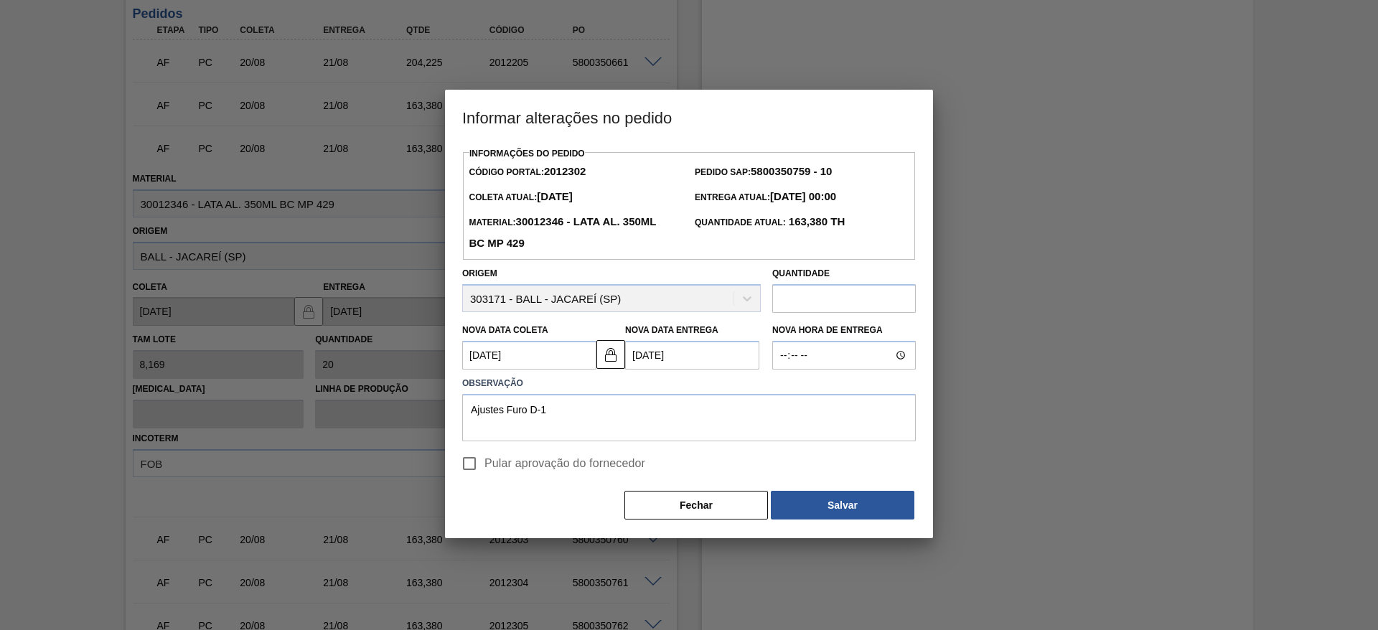
checkbox input "true"
click at [825, 514] on button "Salvar" at bounding box center [842, 505] width 143 height 29
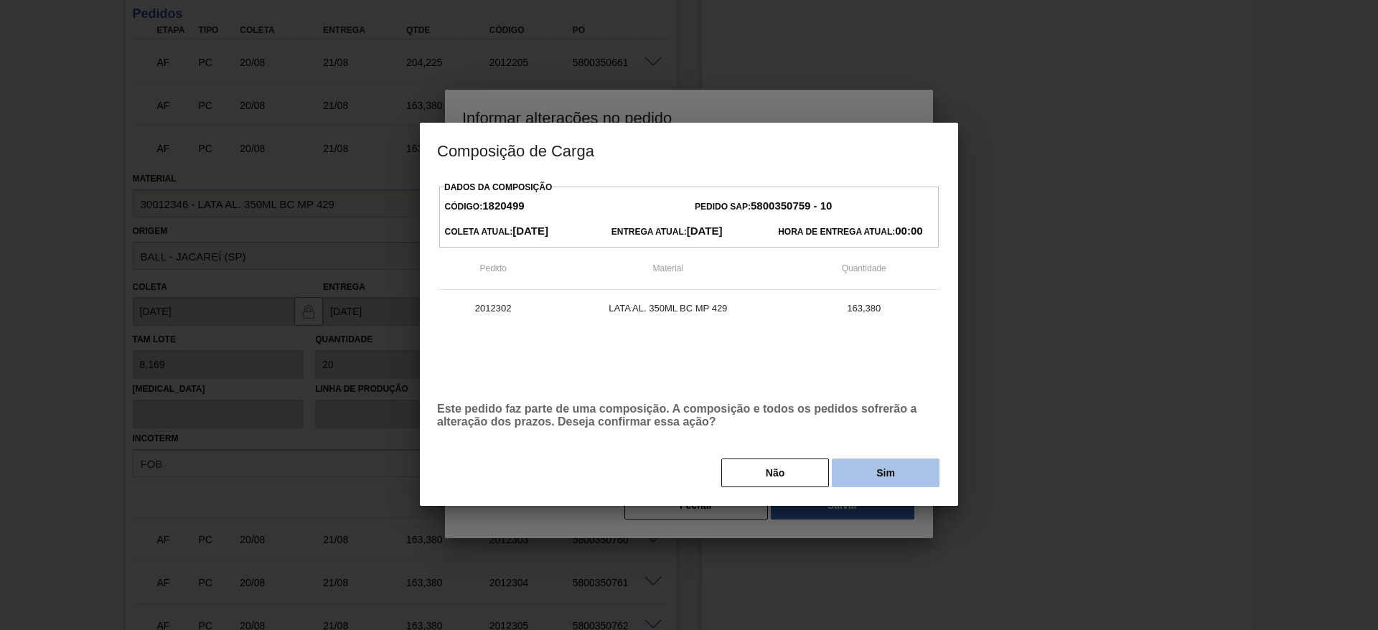
click at [890, 475] on button "Sim" at bounding box center [886, 472] width 108 height 29
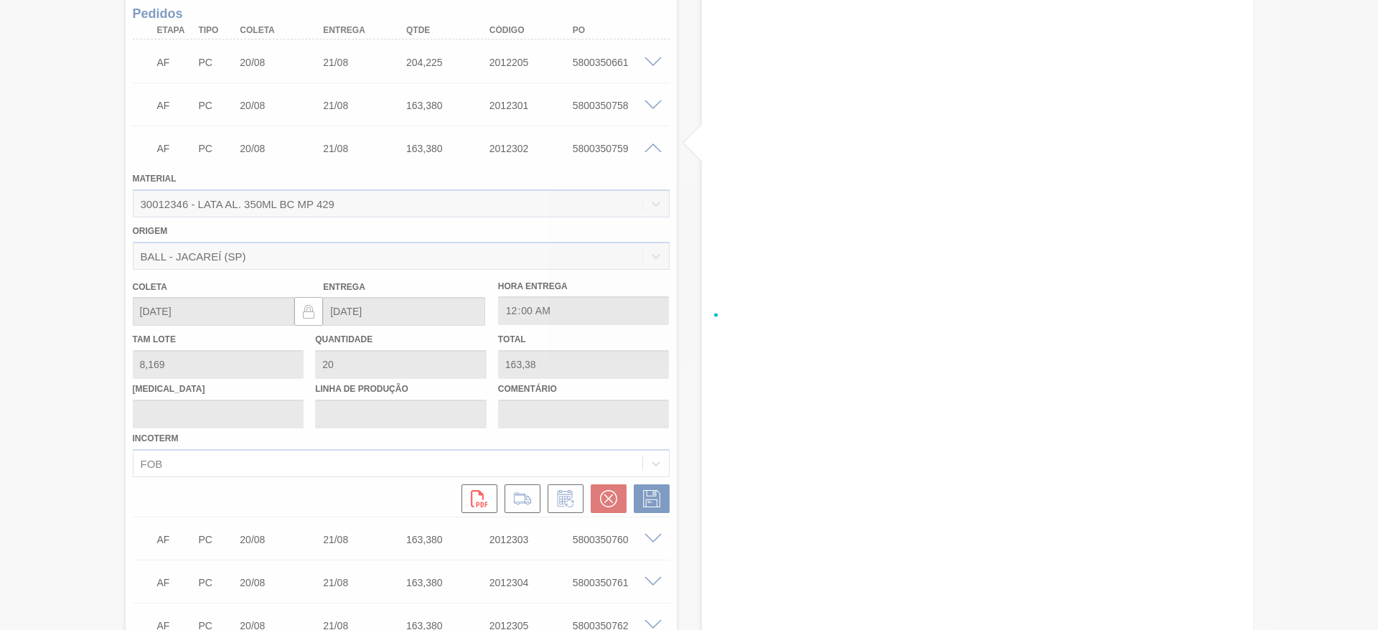
type input "Ajustes Furo D-1"
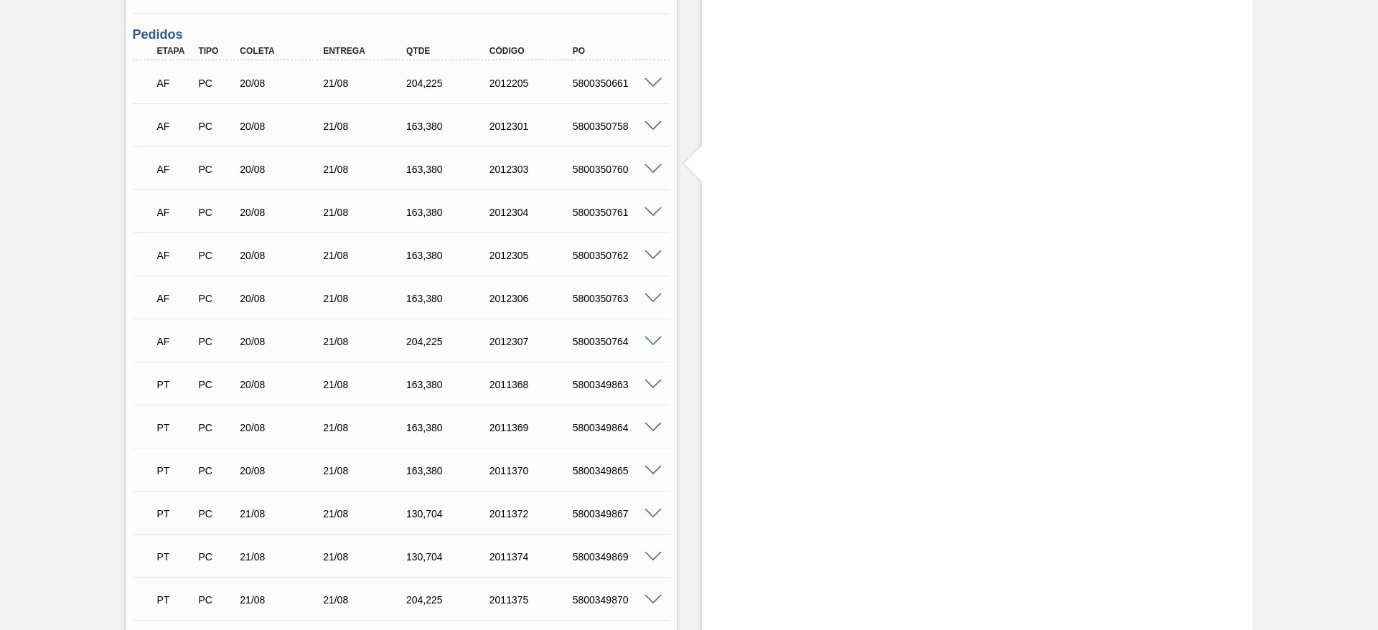
scroll to position [1120, 0]
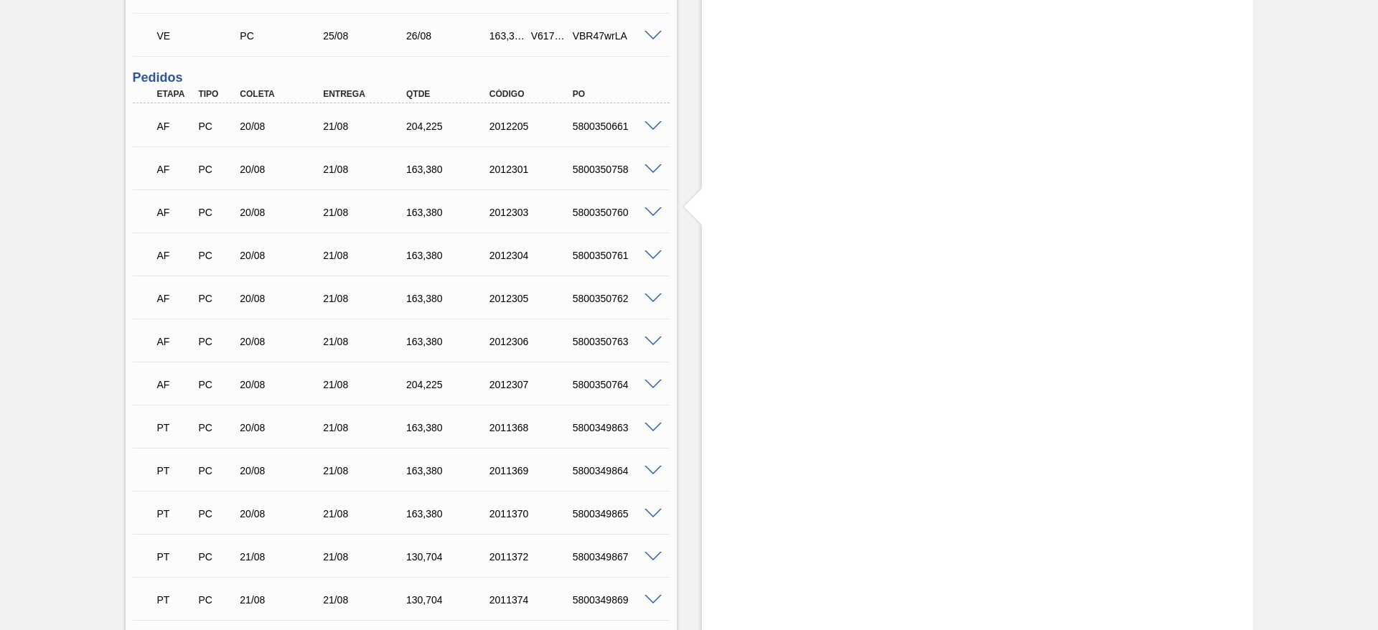
click at [644, 297] on span at bounding box center [652, 298] width 17 height 11
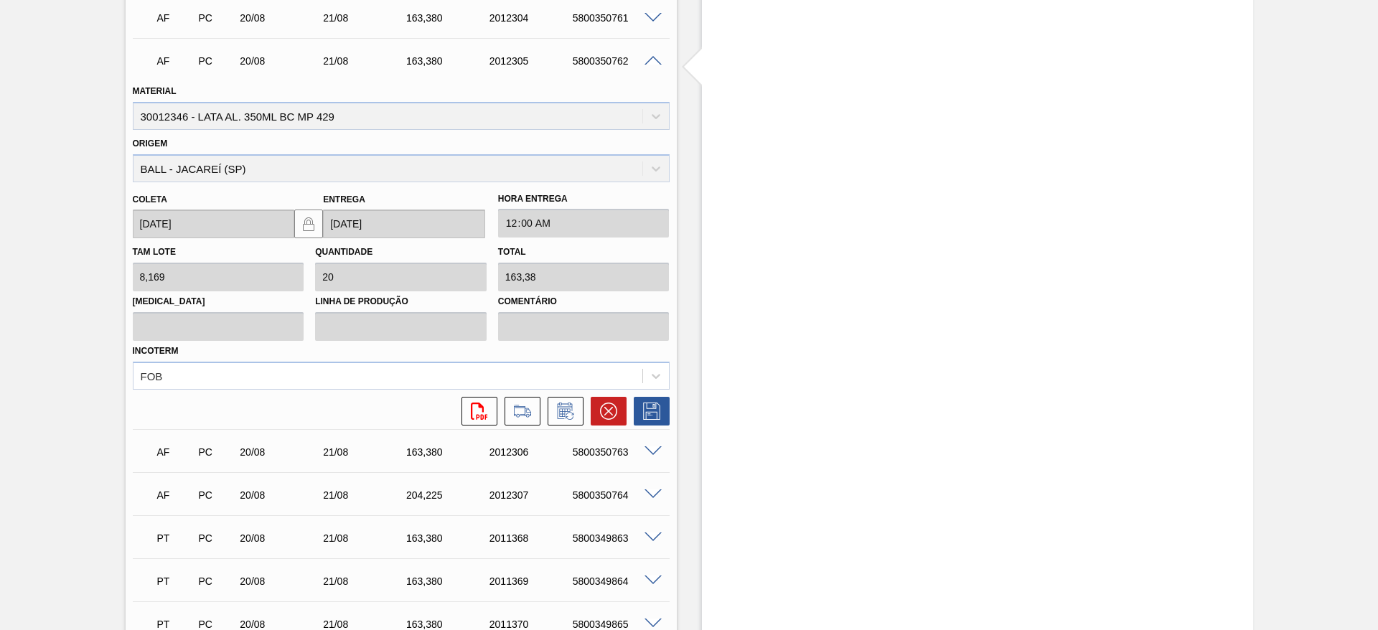
scroll to position [1443, 0]
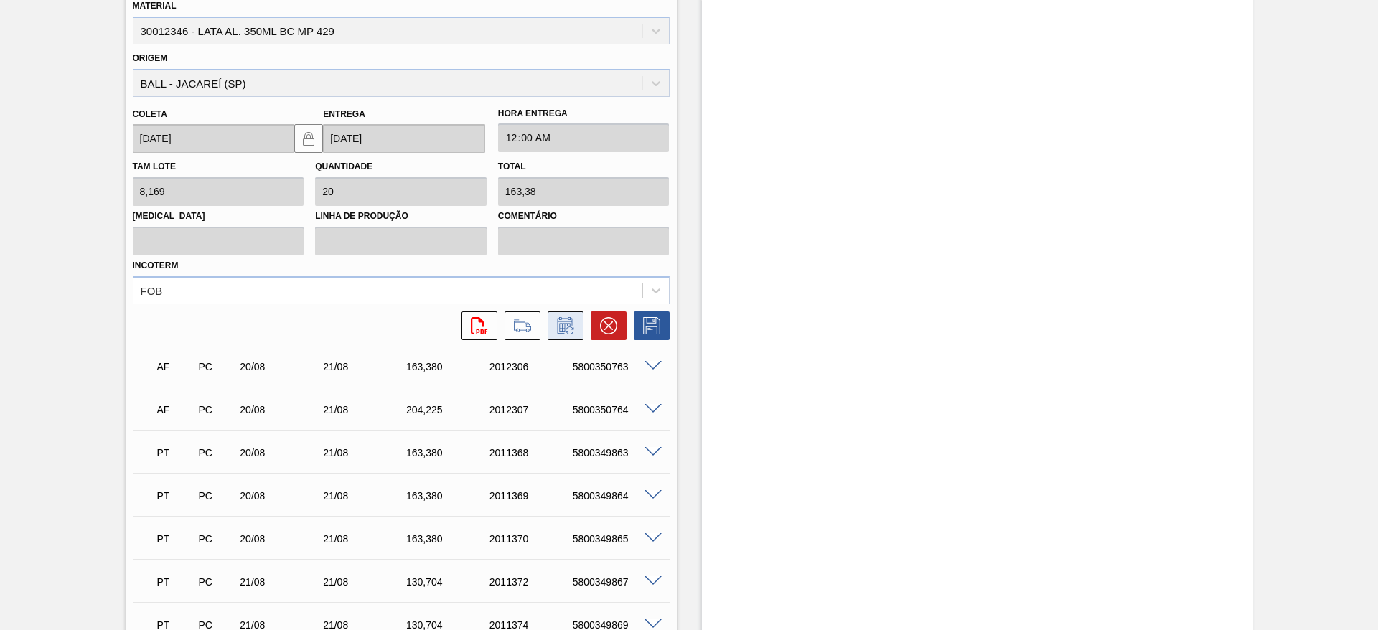
click at [564, 331] on icon at bounding box center [565, 325] width 23 height 17
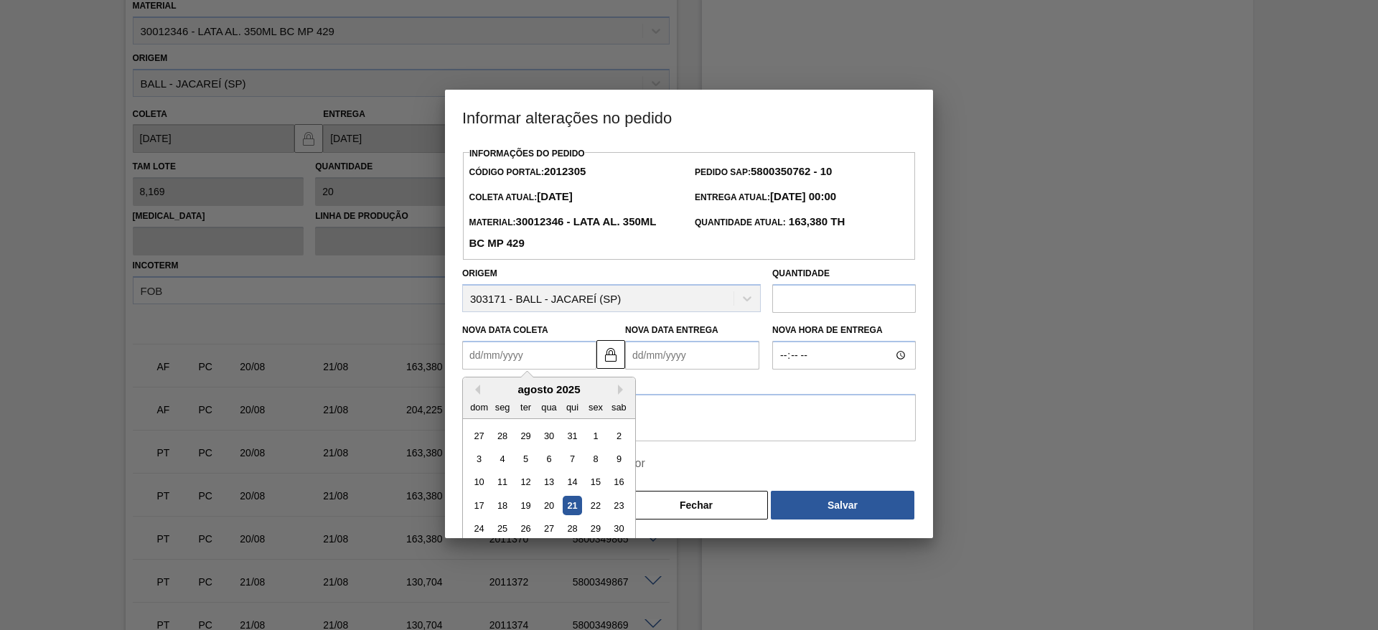
click at [525, 354] on Coleta2012305 "Nova Data Coleta" at bounding box center [529, 355] width 134 height 29
click at [580, 506] on div "21" at bounding box center [572, 505] width 19 height 19
type Coleta2012305 "[DATE]"
type Entrega2012305 "[DATE]"
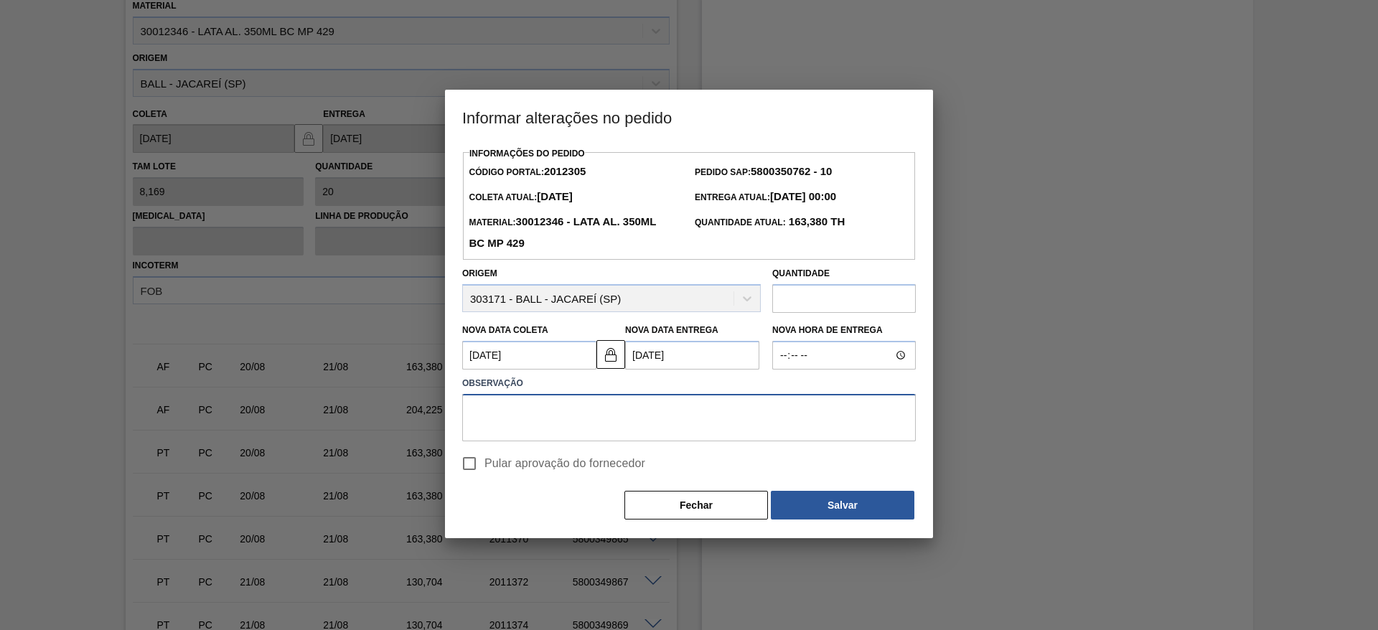
click at [546, 415] on textarea at bounding box center [688, 417] width 453 height 47
type textarea "Furo D-1"
click at [558, 471] on span "Pular aprovação do fornecedor" at bounding box center [564, 463] width 161 height 17
click at [484, 471] on input "Pular aprovação do fornecedor" at bounding box center [469, 463] width 30 height 30
checkbox input "true"
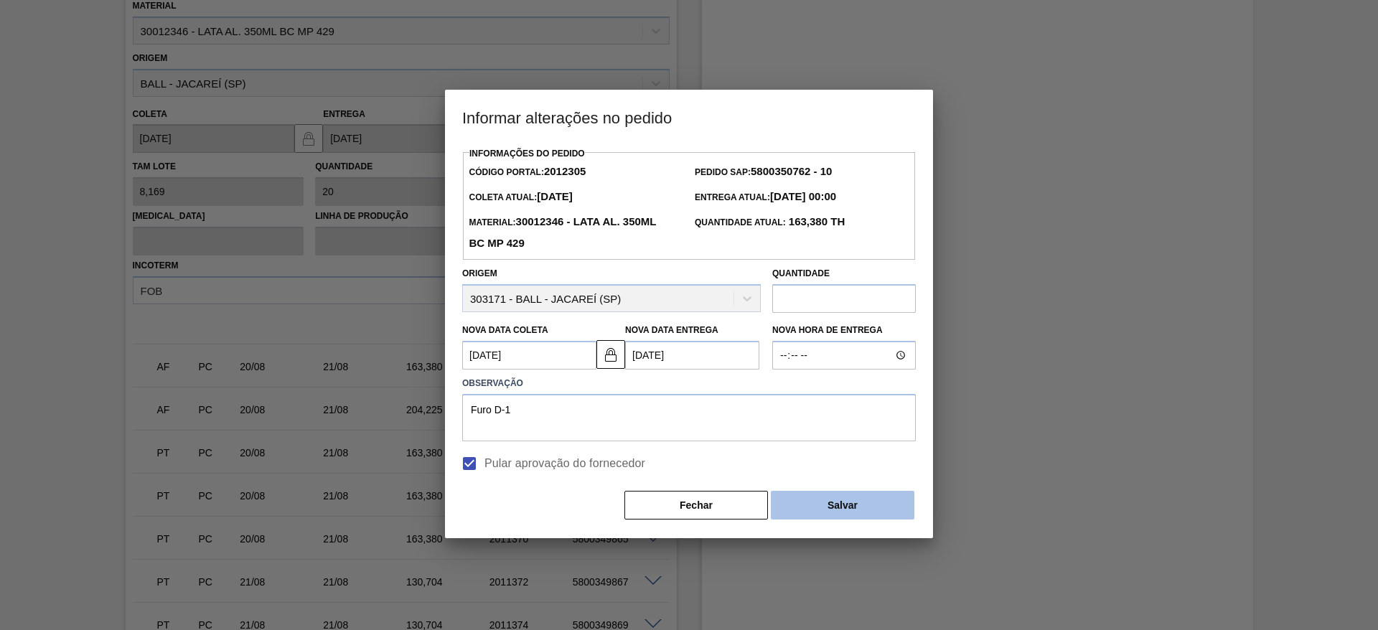
click at [819, 512] on button "Salvar" at bounding box center [842, 505] width 143 height 29
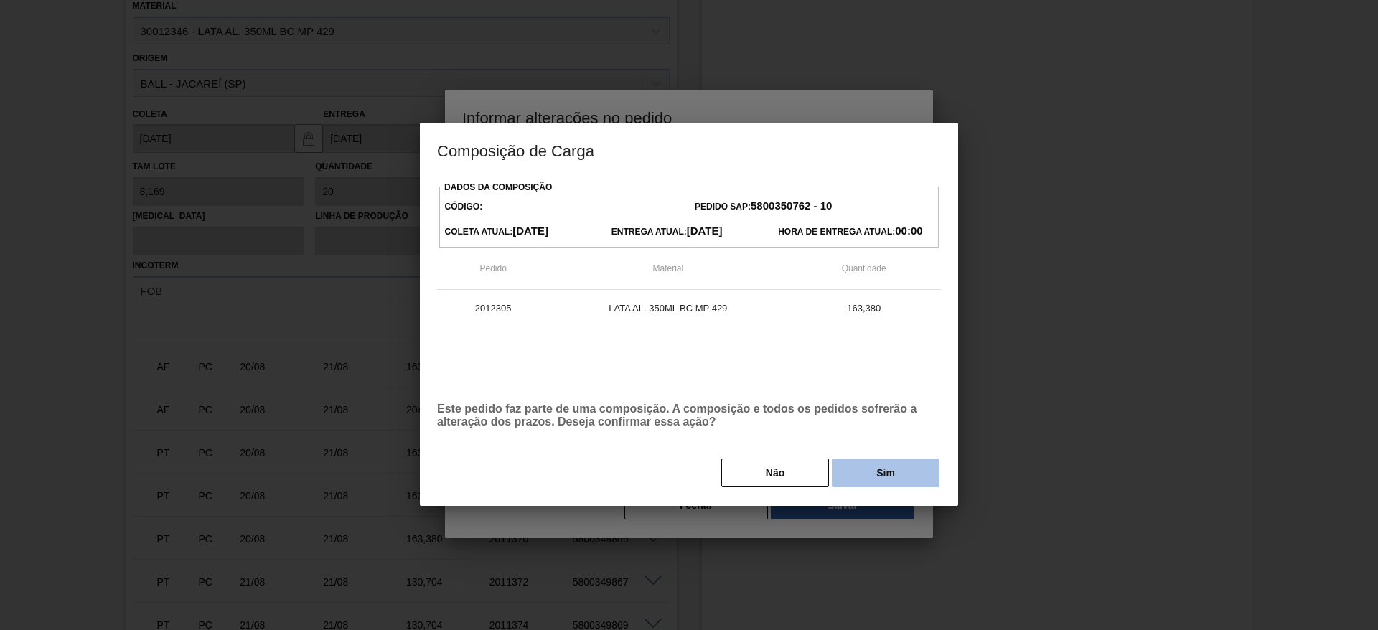
click at [872, 476] on button "Sim" at bounding box center [886, 472] width 108 height 29
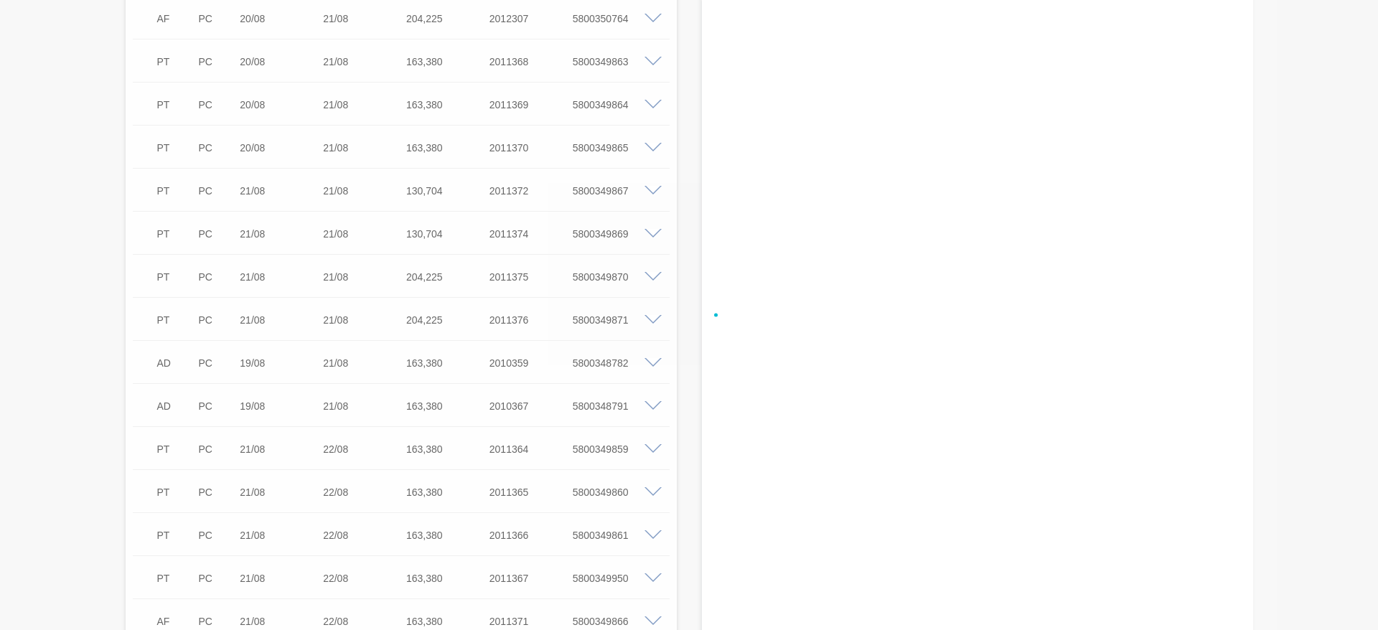
scroll to position [1052, 0]
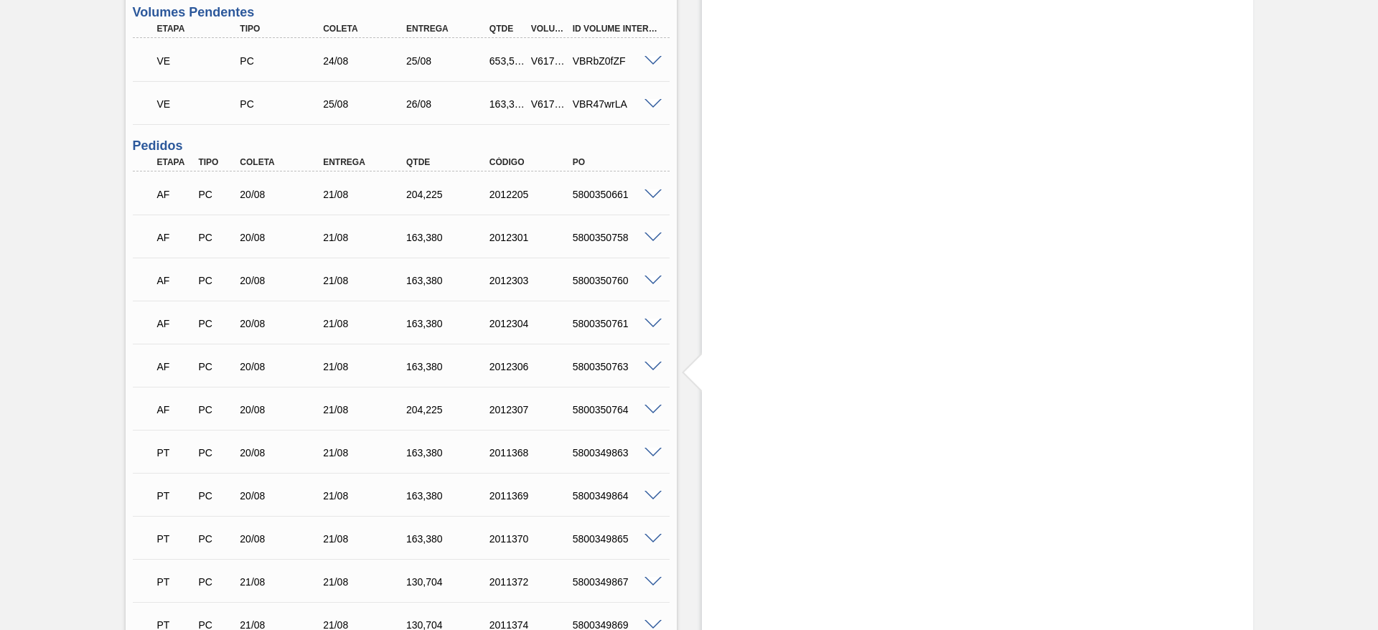
click at [656, 237] on span at bounding box center [652, 237] width 17 height 11
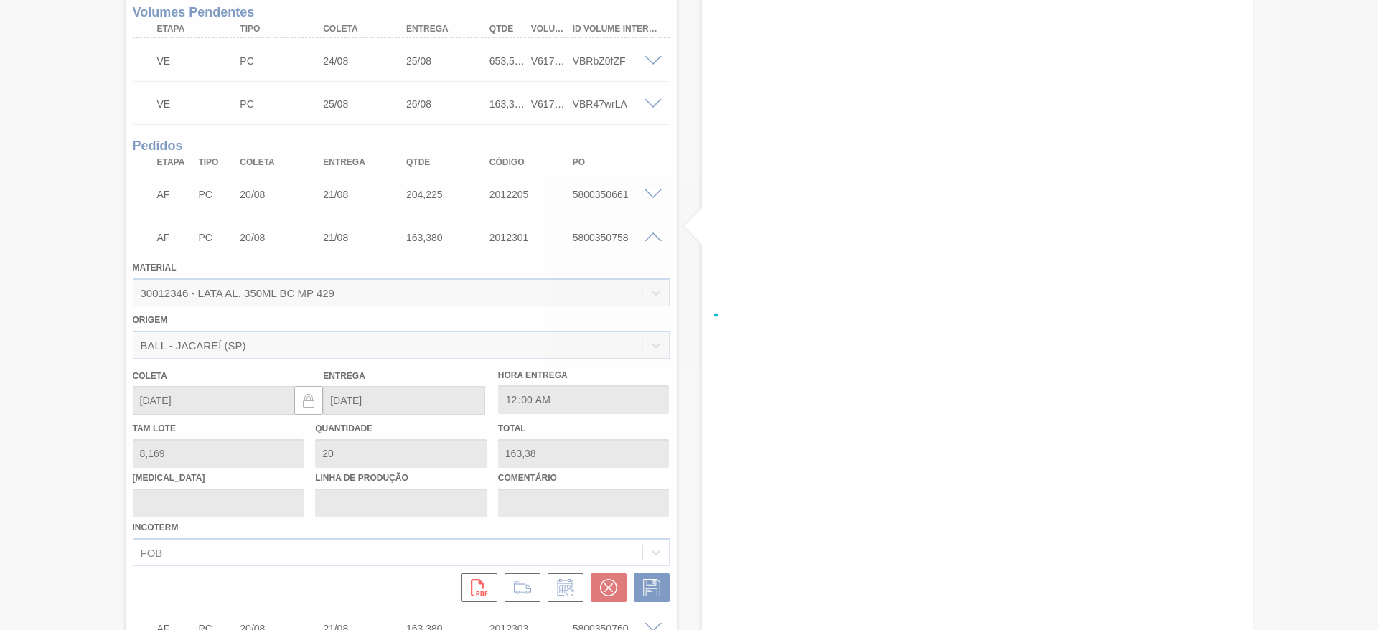
scroll to position [1400, 0]
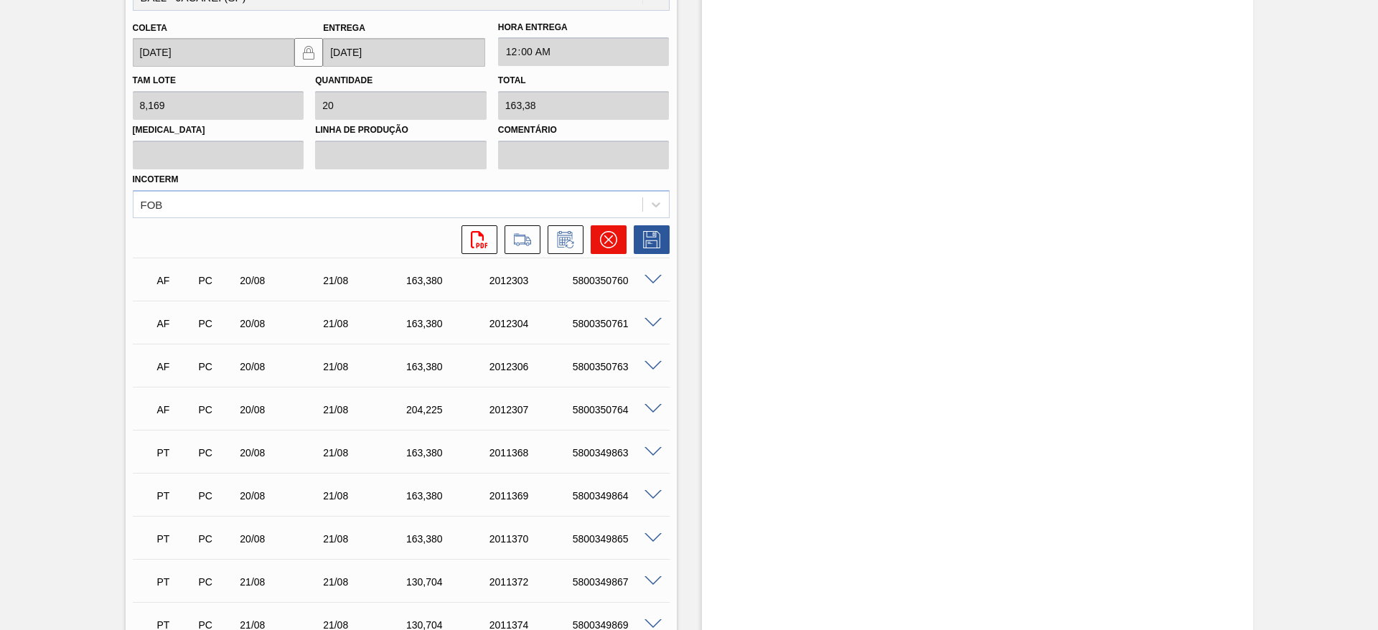
click at [608, 245] on icon at bounding box center [608, 239] width 17 height 17
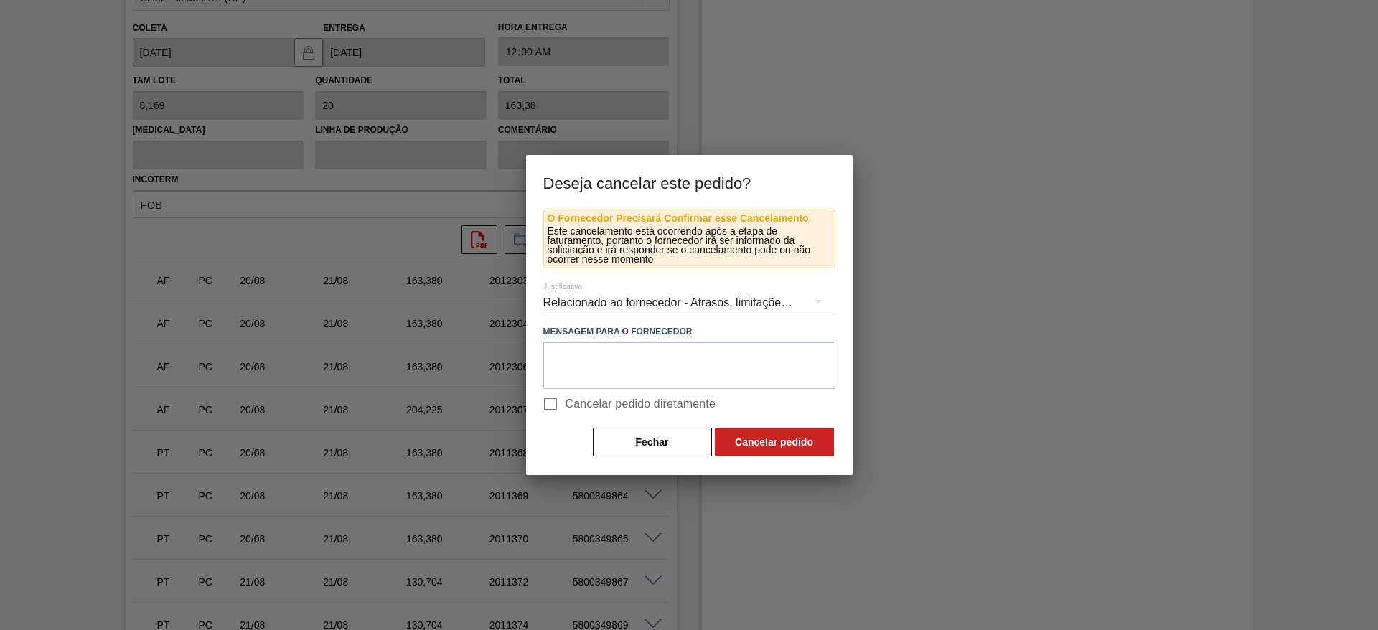
click at [570, 400] on span "Cancelar pedido diretamente" at bounding box center [640, 403] width 151 height 17
click at [565, 400] on input "Cancelar pedido diretamente" at bounding box center [550, 404] width 30 height 30
checkbox input "true"
click at [745, 438] on button "Cancelar pedido" at bounding box center [774, 442] width 119 height 29
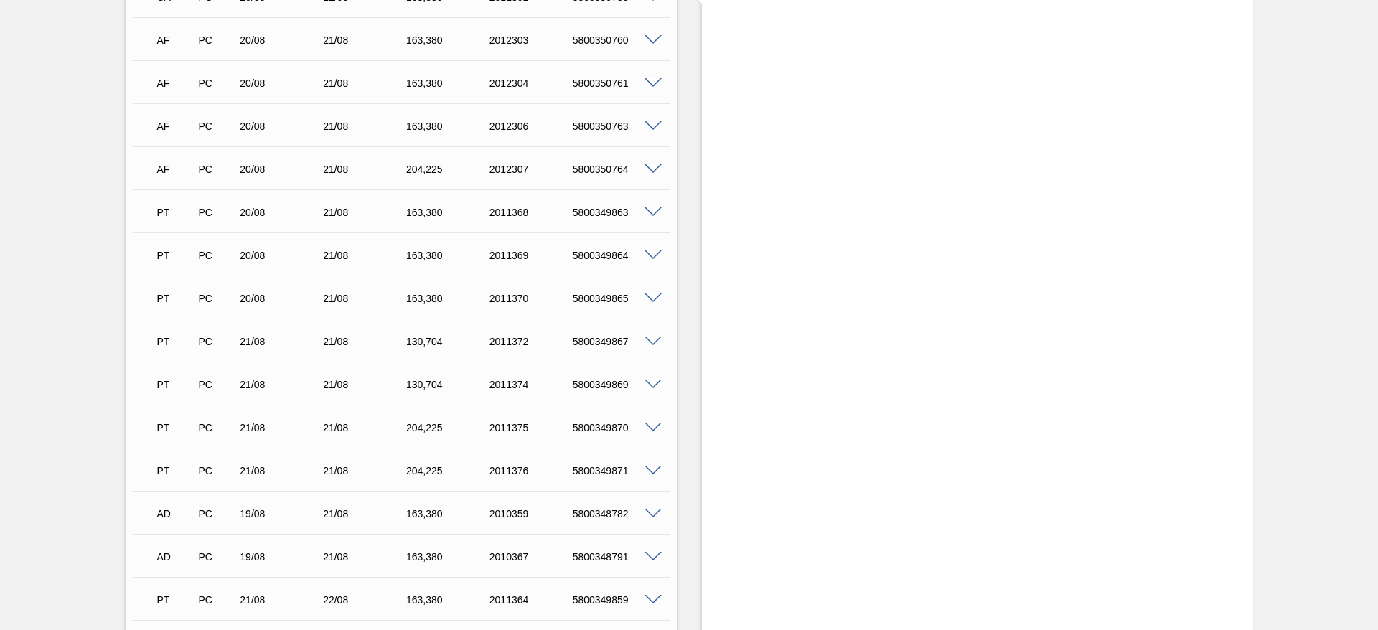
scroll to position [1077, 0]
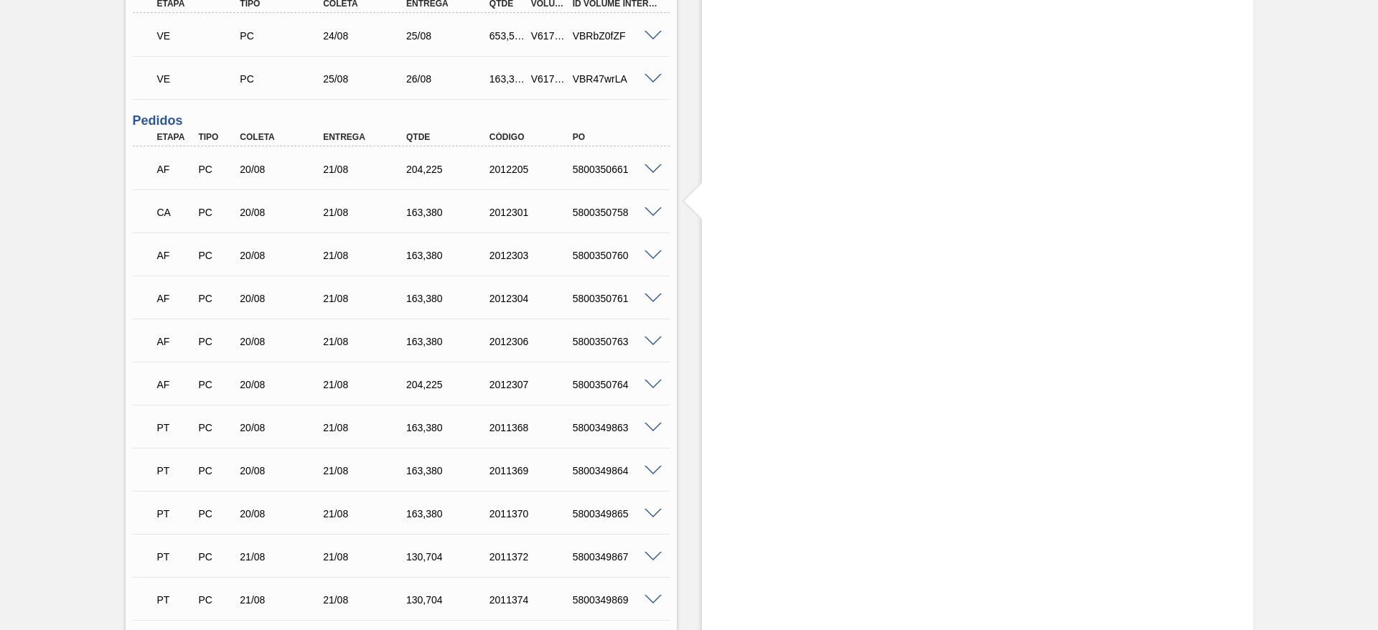
click at [609, 257] on div "5800350760" at bounding box center [615, 255] width 93 height 11
copy div "5800350760"
click at [654, 255] on span at bounding box center [652, 255] width 17 height 11
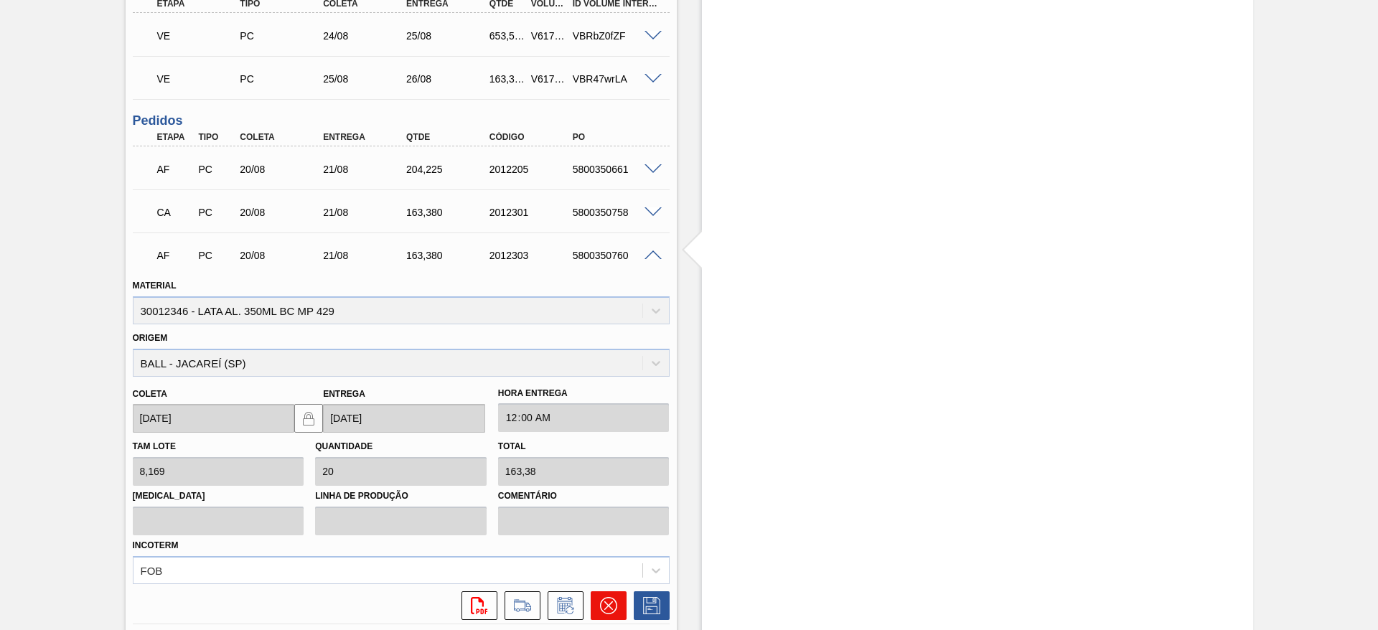
click at [603, 611] on icon at bounding box center [607, 605] width 17 height 17
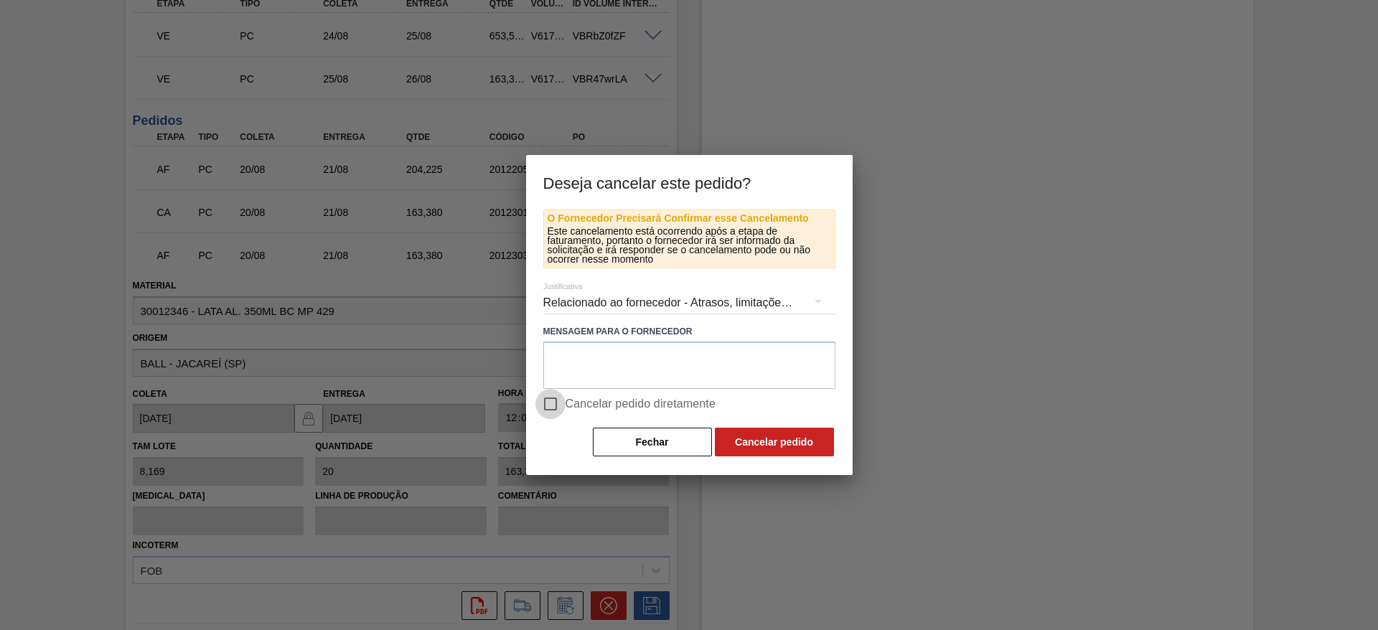
click at [550, 403] on input "Cancelar pedido diretamente" at bounding box center [550, 404] width 30 height 30
checkbox input "true"
click at [762, 443] on button "Cancelar pedido" at bounding box center [774, 442] width 119 height 29
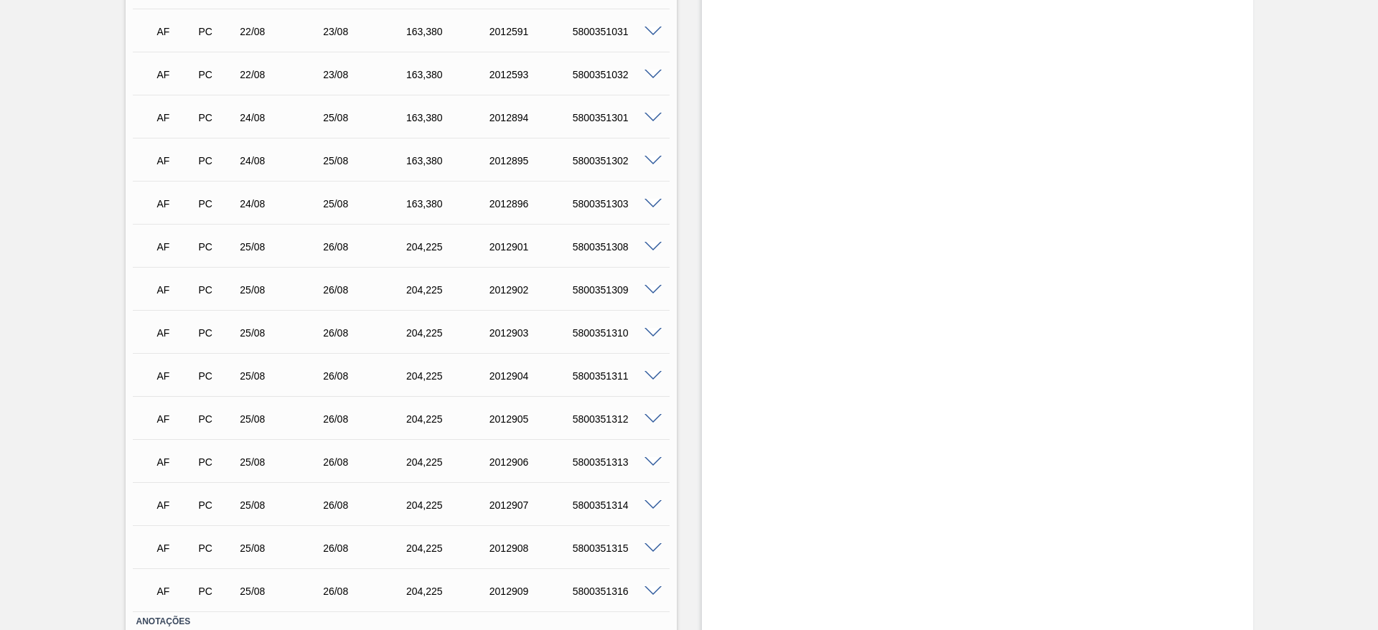
scroll to position [2583, 0]
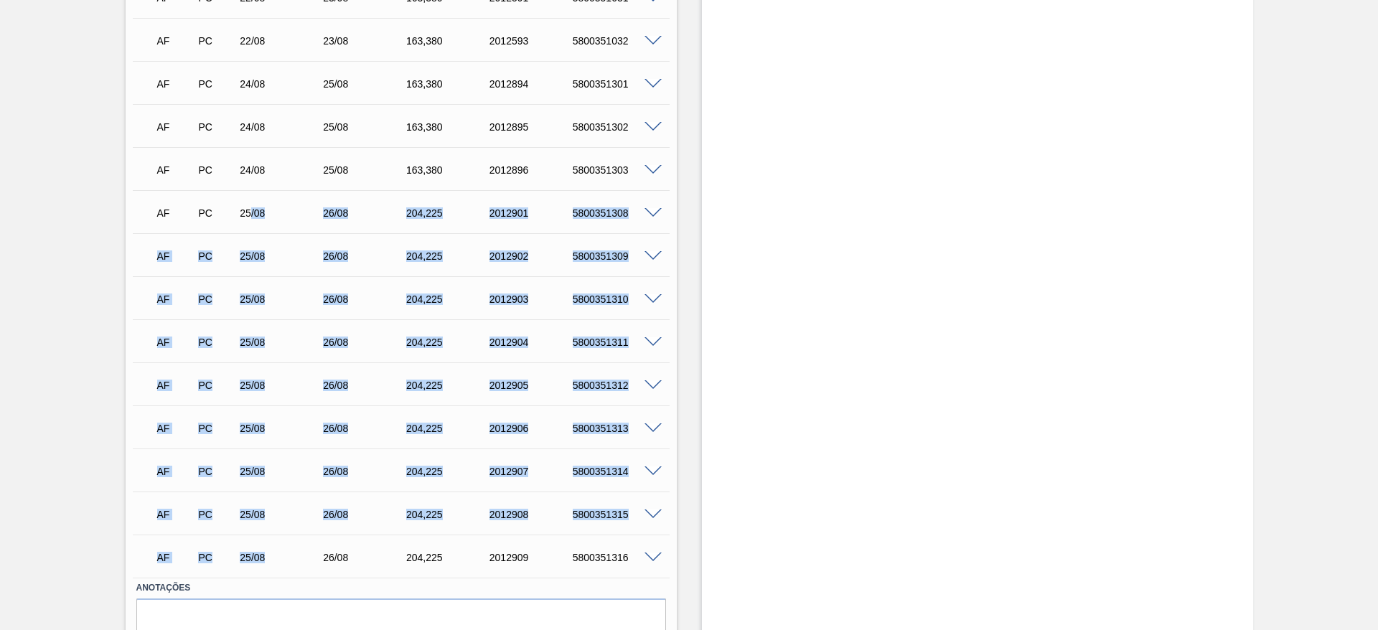
drag, startPoint x: 250, startPoint y: 210, endPoint x: 380, endPoint y: 535, distance: 350.7
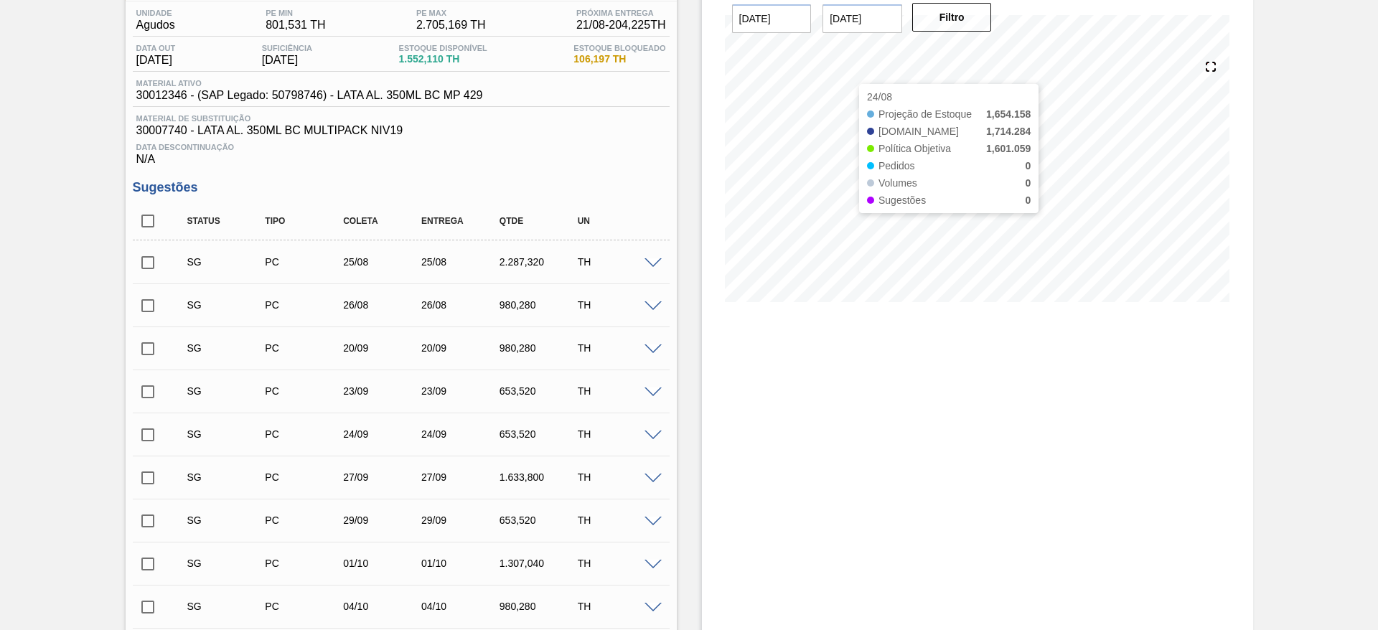
scroll to position [108, 0]
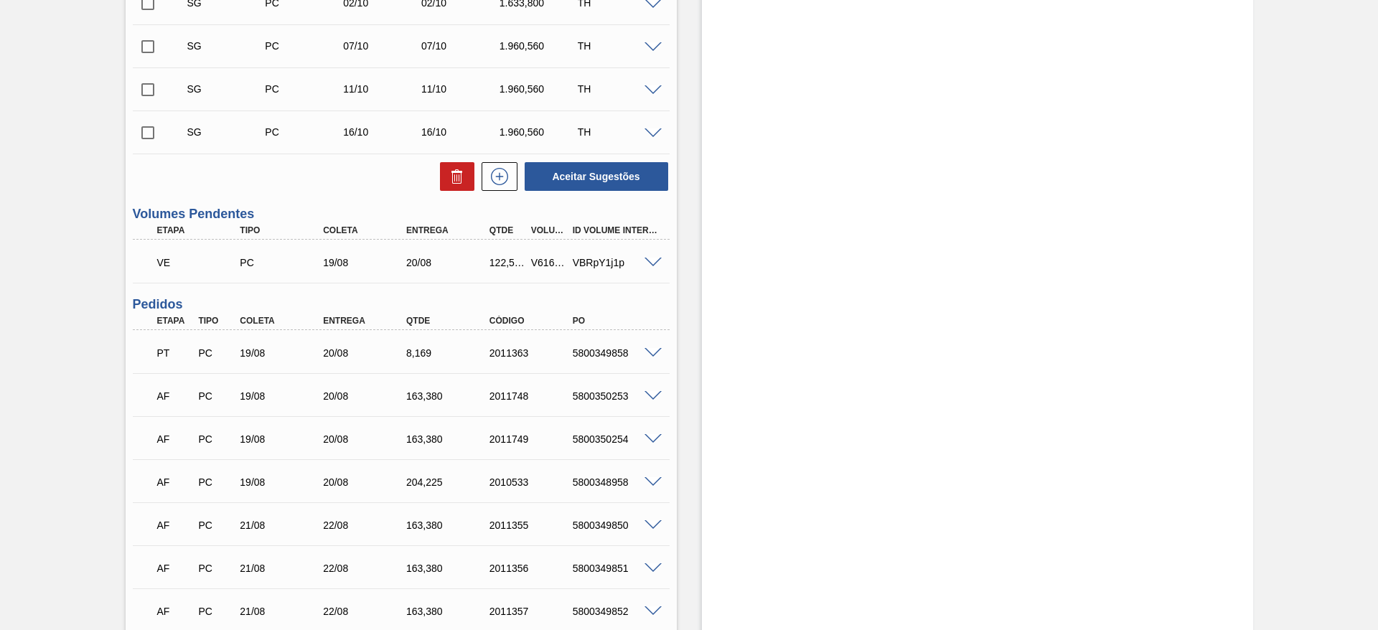
scroll to position [733, 0]
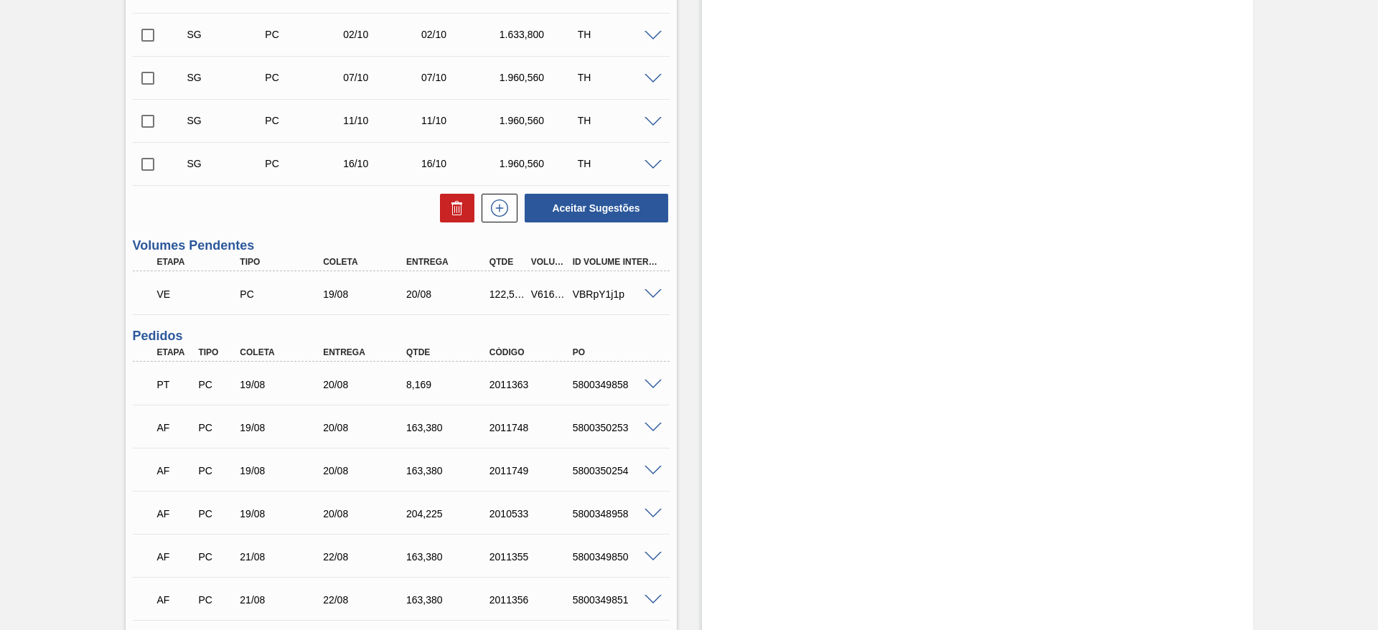
click at [651, 291] on span at bounding box center [652, 294] width 17 height 11
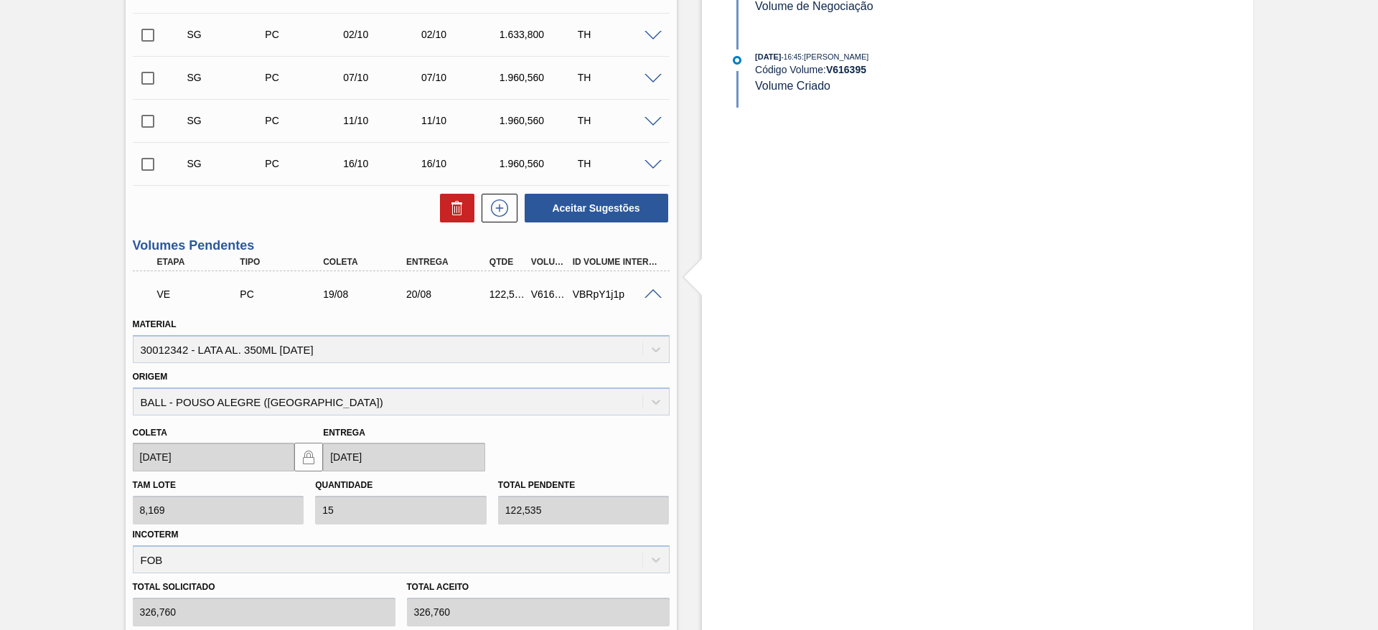
scroll to position [1055, 0]
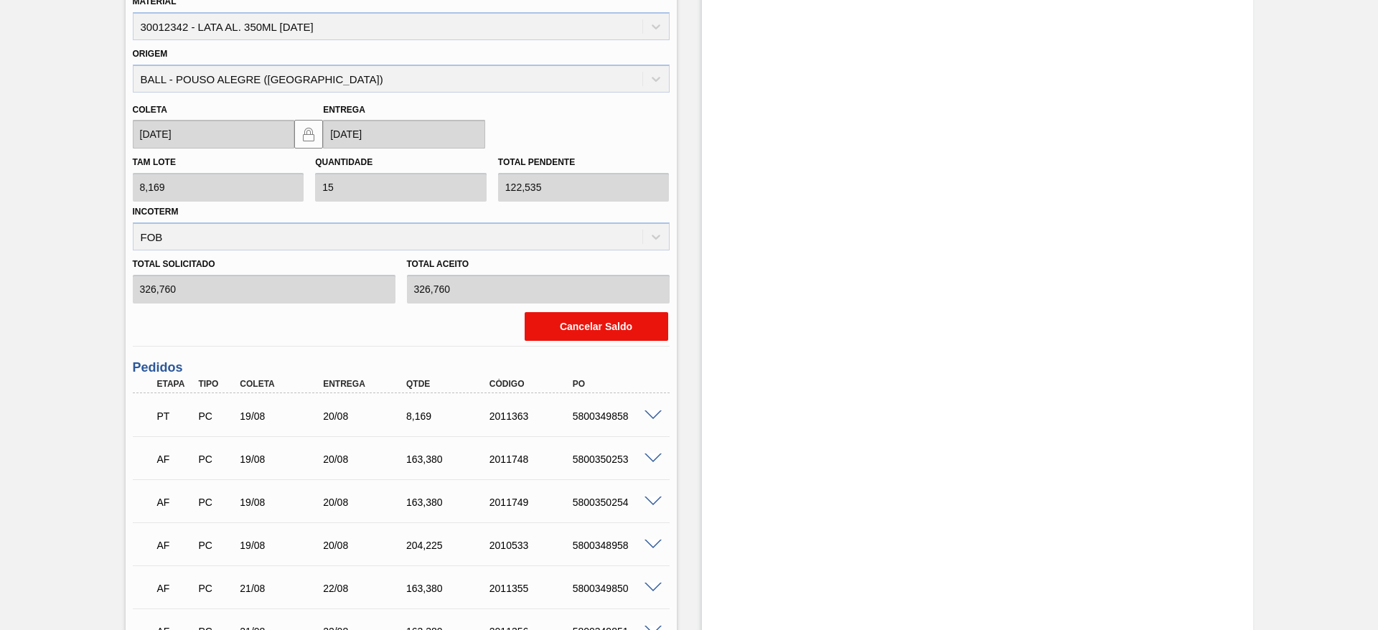
click at [570, 326] on button "Cancelar Saldo" at bounding box center [595, 326] width 143 height 29
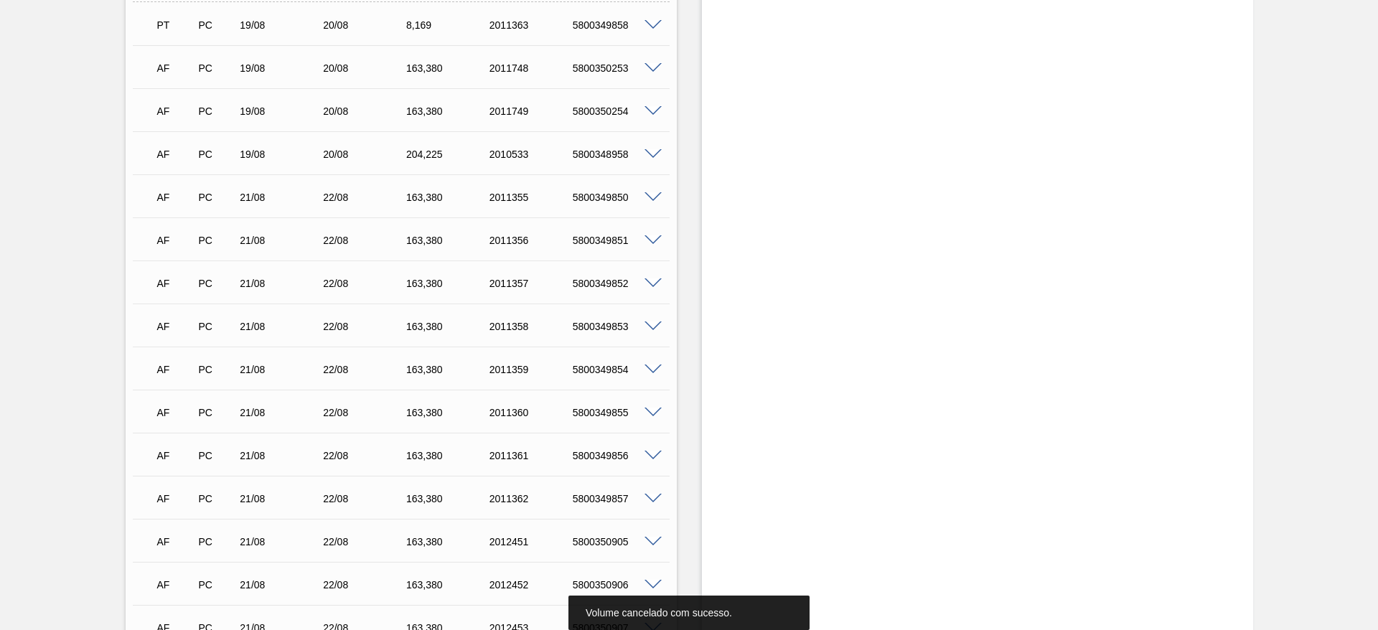
scroll to position [1049, 0]
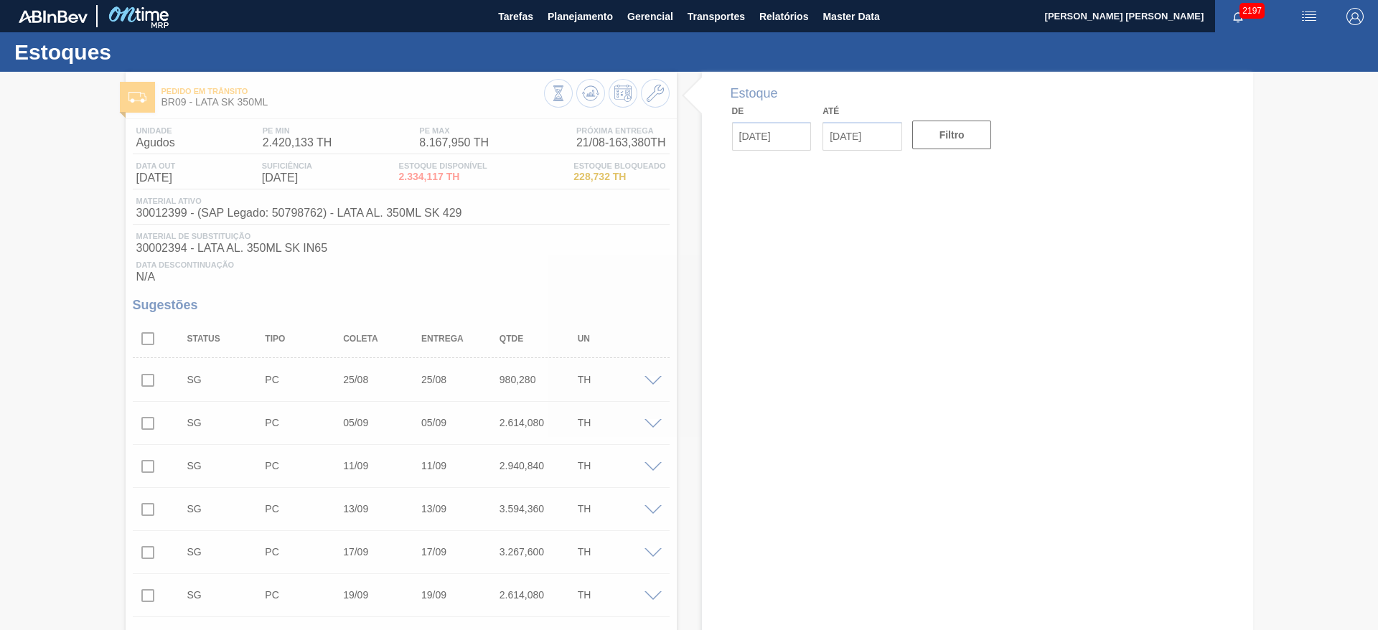
type input "[DATE]"
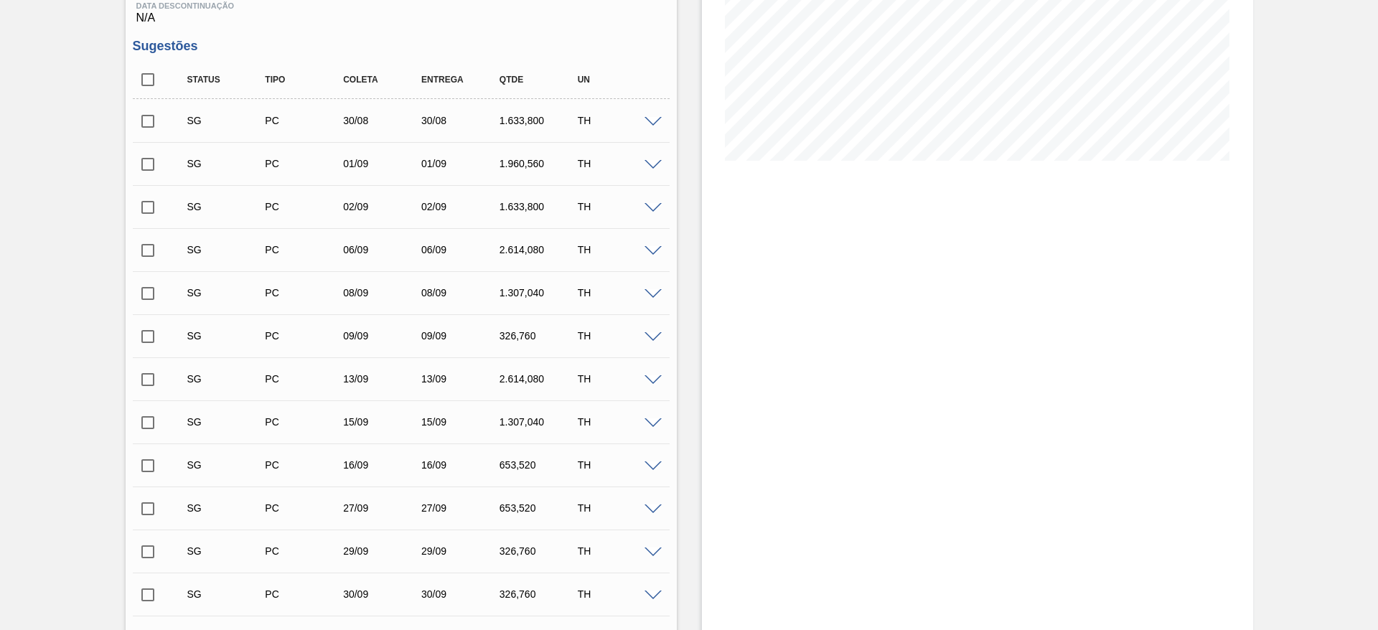
scroll to position [151, 0]
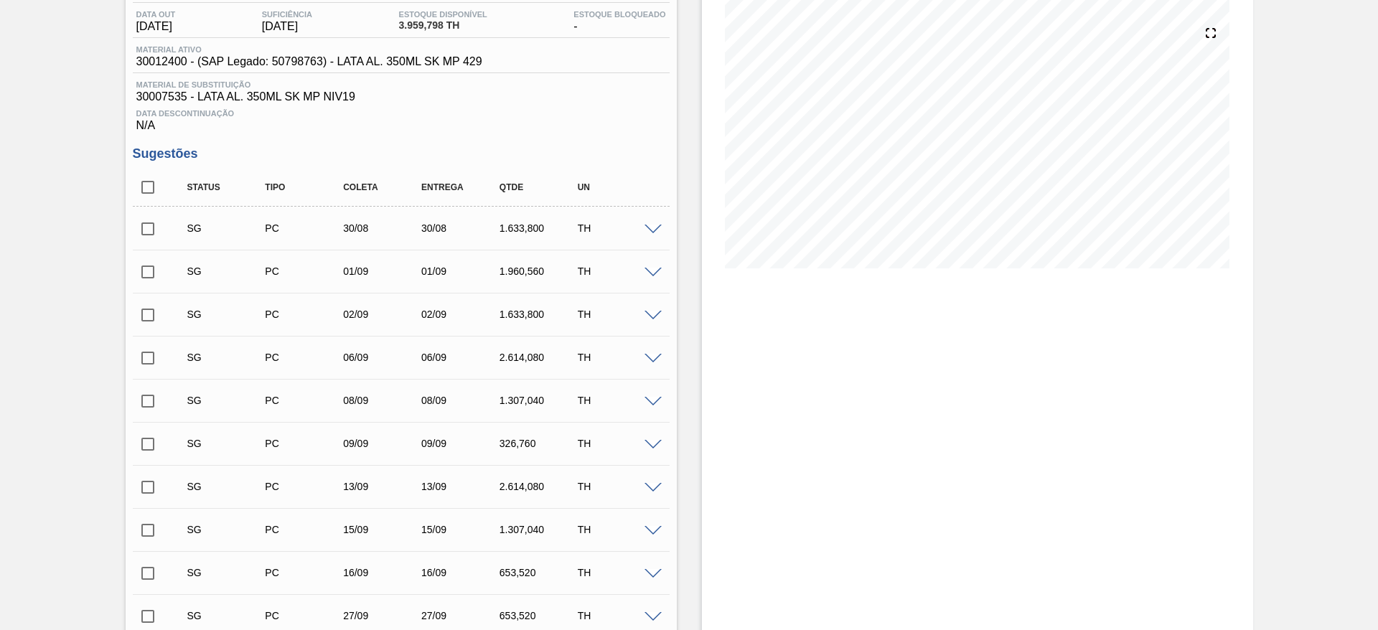
click at [651, 229] on span at bounding box center [652, 230] width 17 height 11
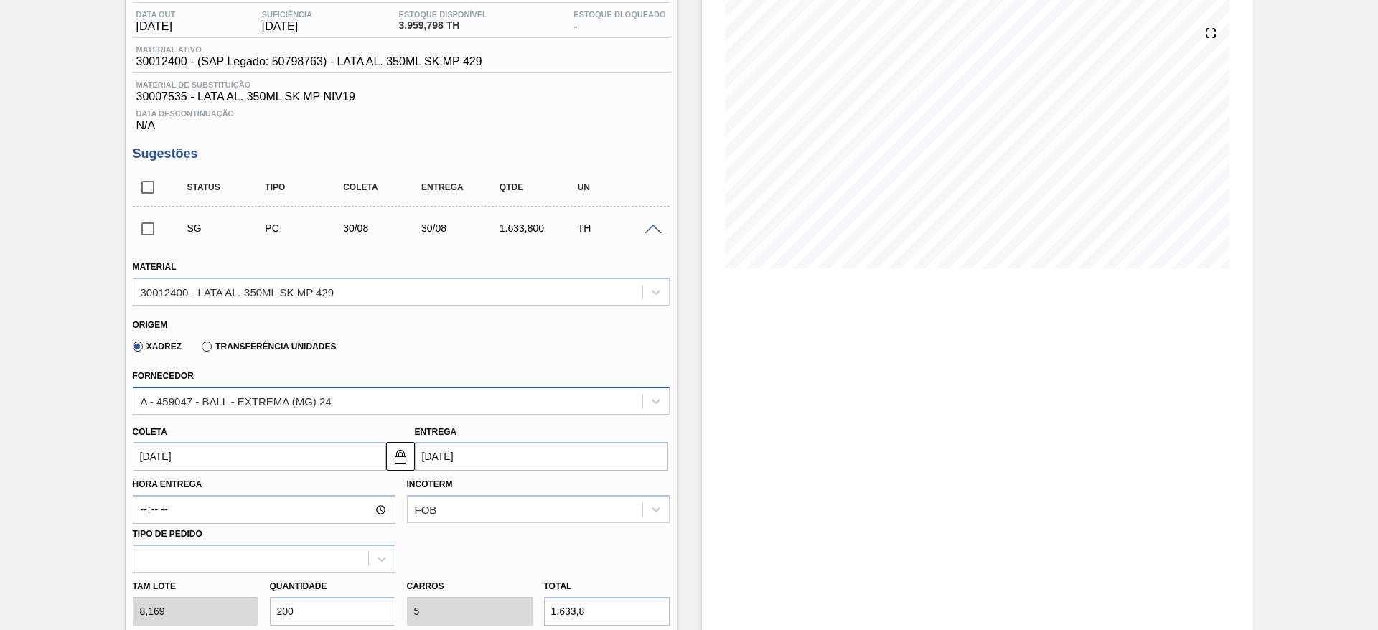
click at [333, 395] on div "A - 459047 - BALL - EXTREMA (MG) 24" at bounding box center [387, 400] width 509 height 21
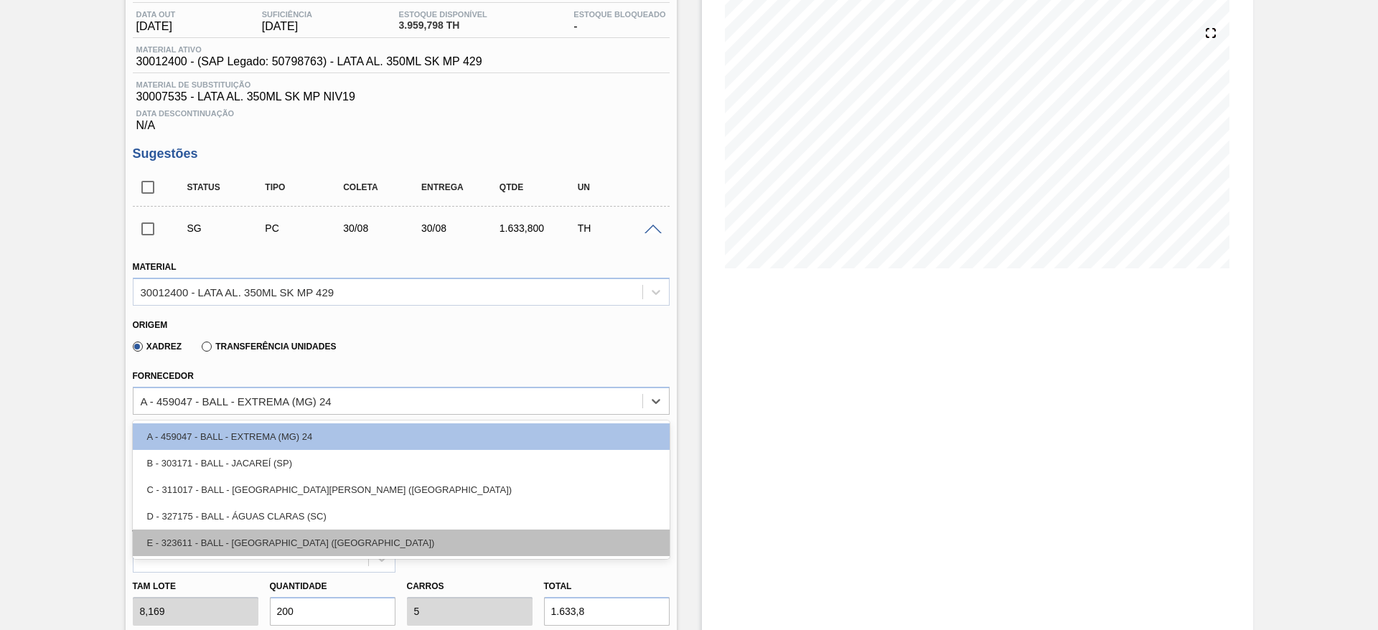
click at [318, 538] on div "E - 323611 - BALL - POUSO ALEGRE (MG)" at bounding box center [401, 542] width 537 height 27
type input "[DATE]"
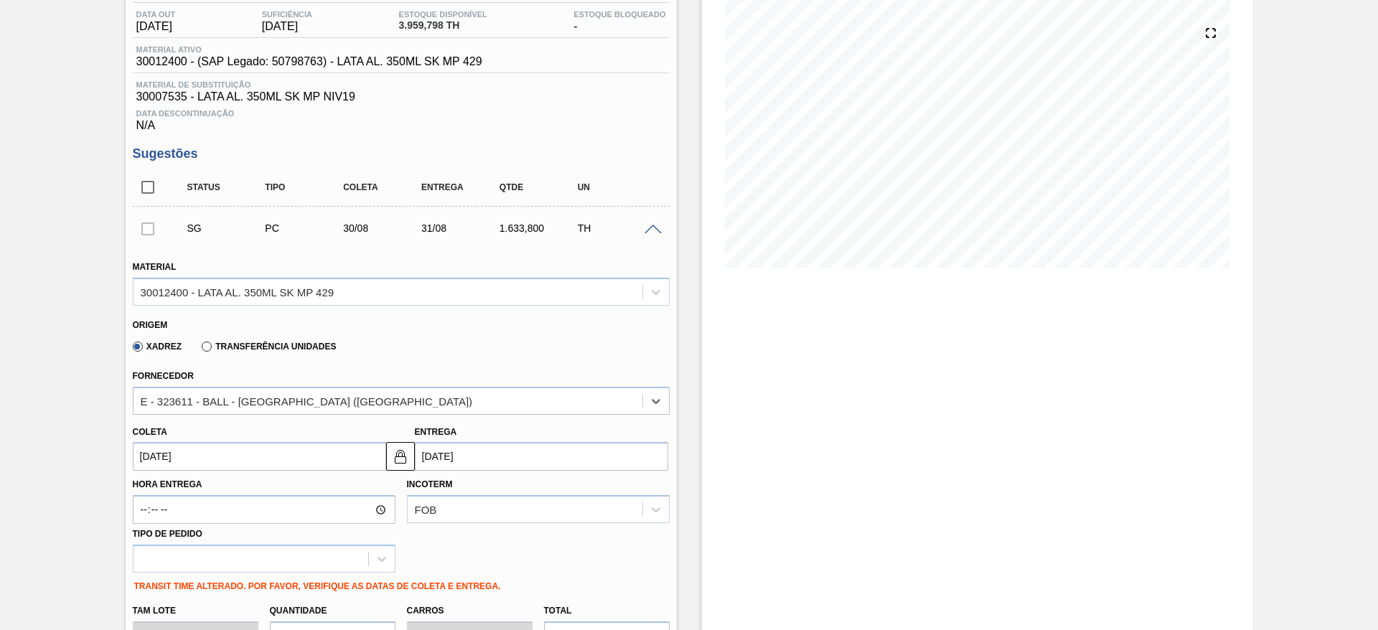
click at [269, 460] on input "[DATE]" at bounding box center [259, 456] width 253 height 29
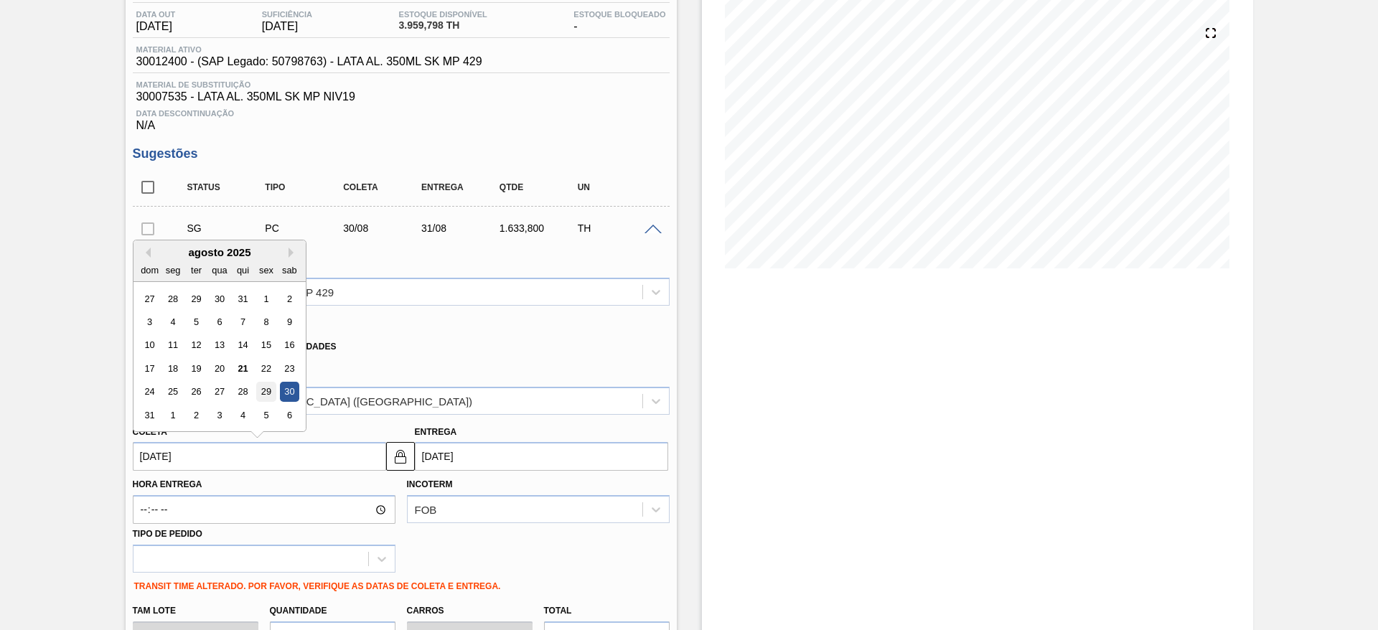
click at [265, 389] on div "29" at bounding box center [265, 391] width 19 height 19
type input "[DATE]"
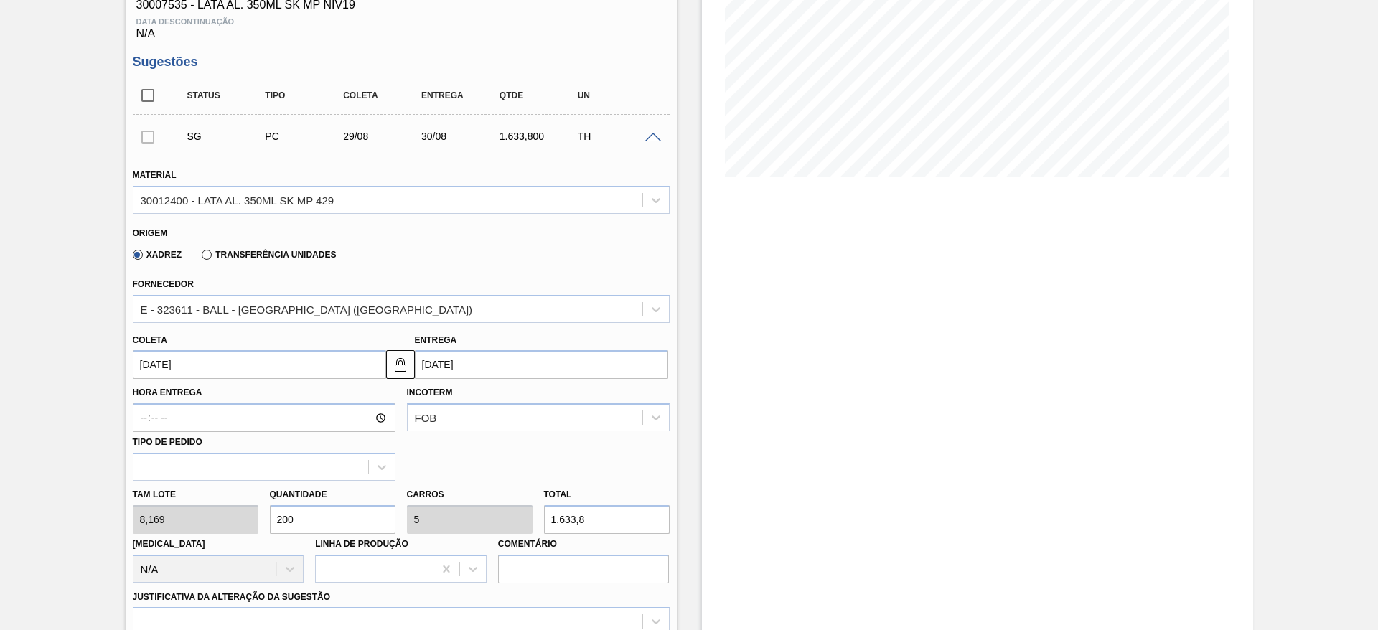
scroll to position [367, 0]
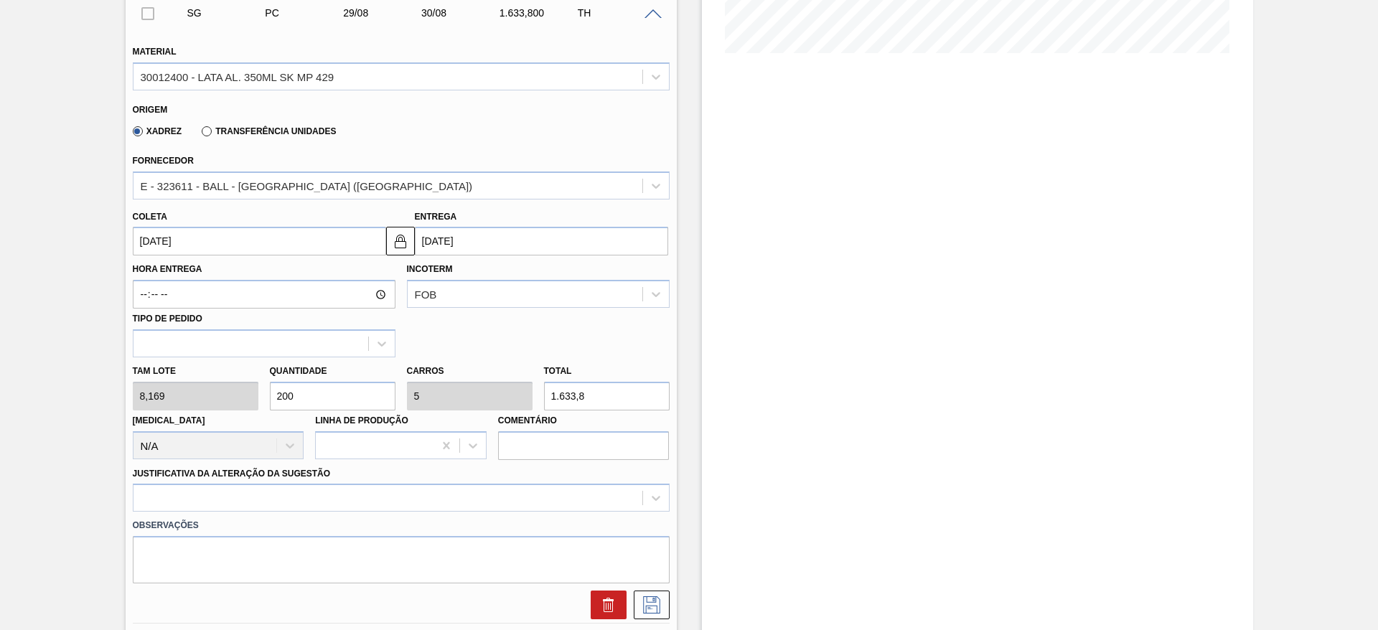
click at [235, 392] on div "Tam lote 8,169 Quantidade 200 Carros 5 Total 1.633,8 Doca N/A Linha de Produção…" at bounding box center [401, 408] width 548 height 103
type input "2"
type input "0,05"
type input "16,338"
type input "24"
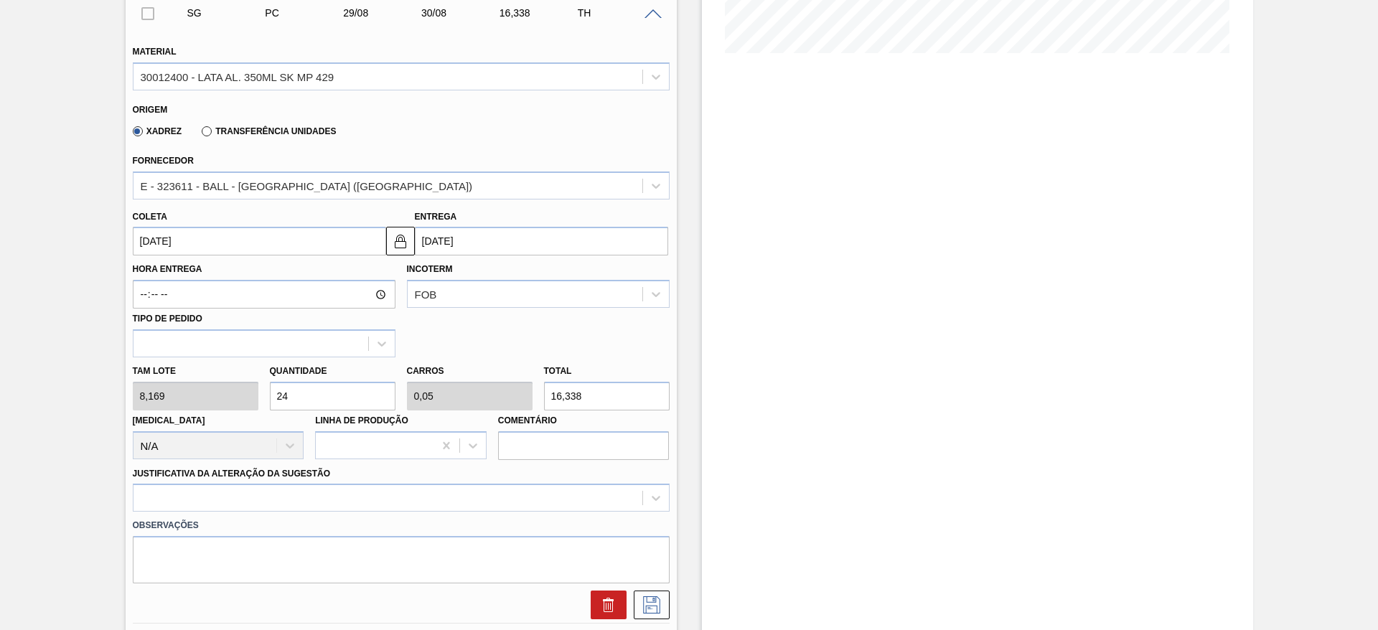
type input "0,6"
type input "196,056"
type input "240"
type input "6"
type input "1.960,56"
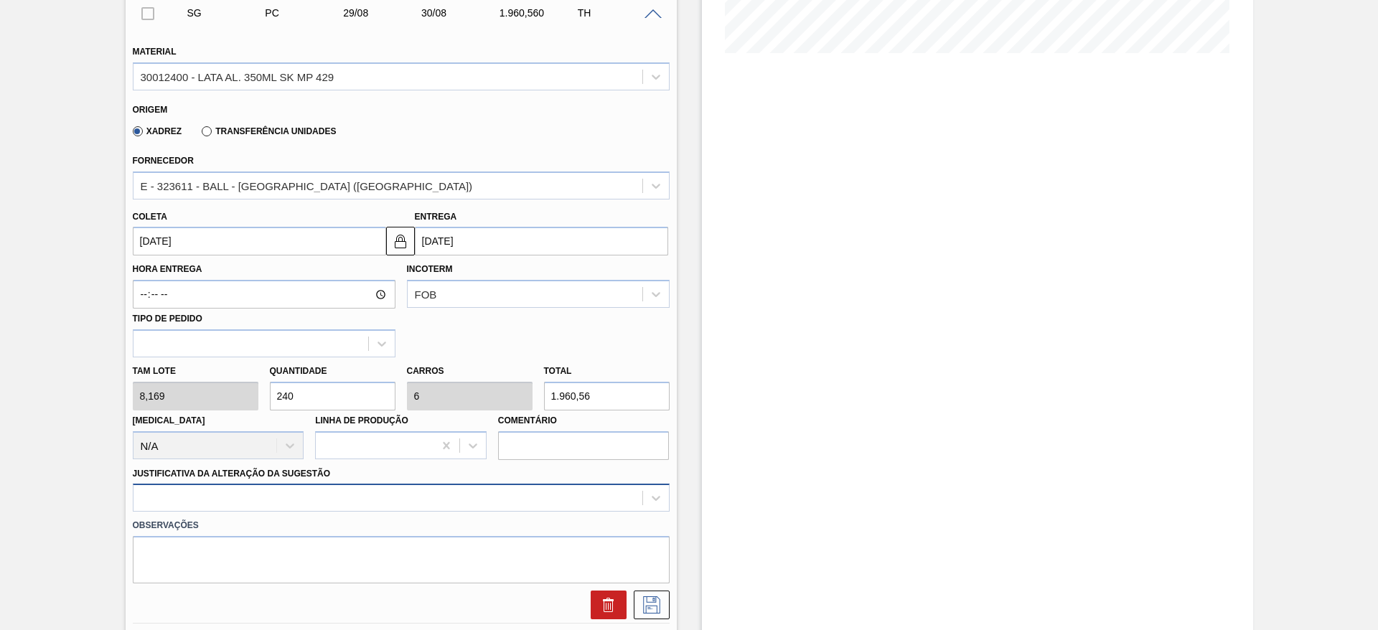
type input "240"
click at [232, 496] on div at bounding box center [401, 498] width 537 height 28
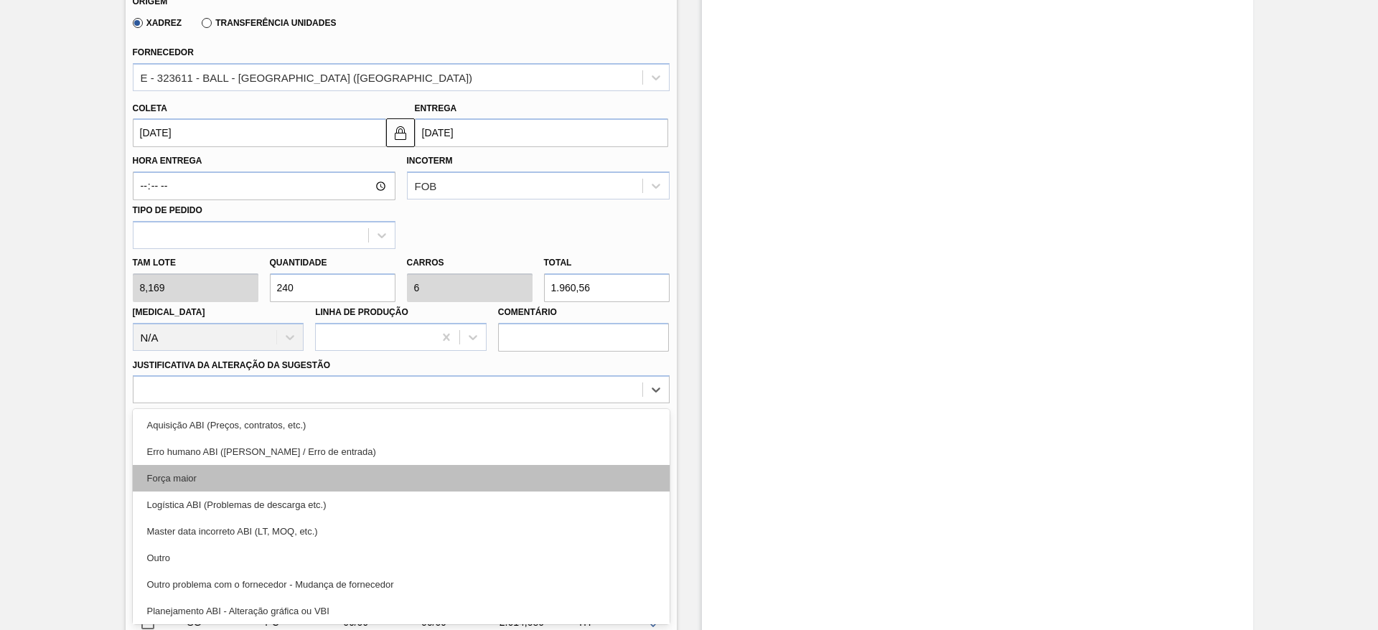
click at [196, 481] on div "Força maior" at bounding box center [401, 478] width 537 height 27
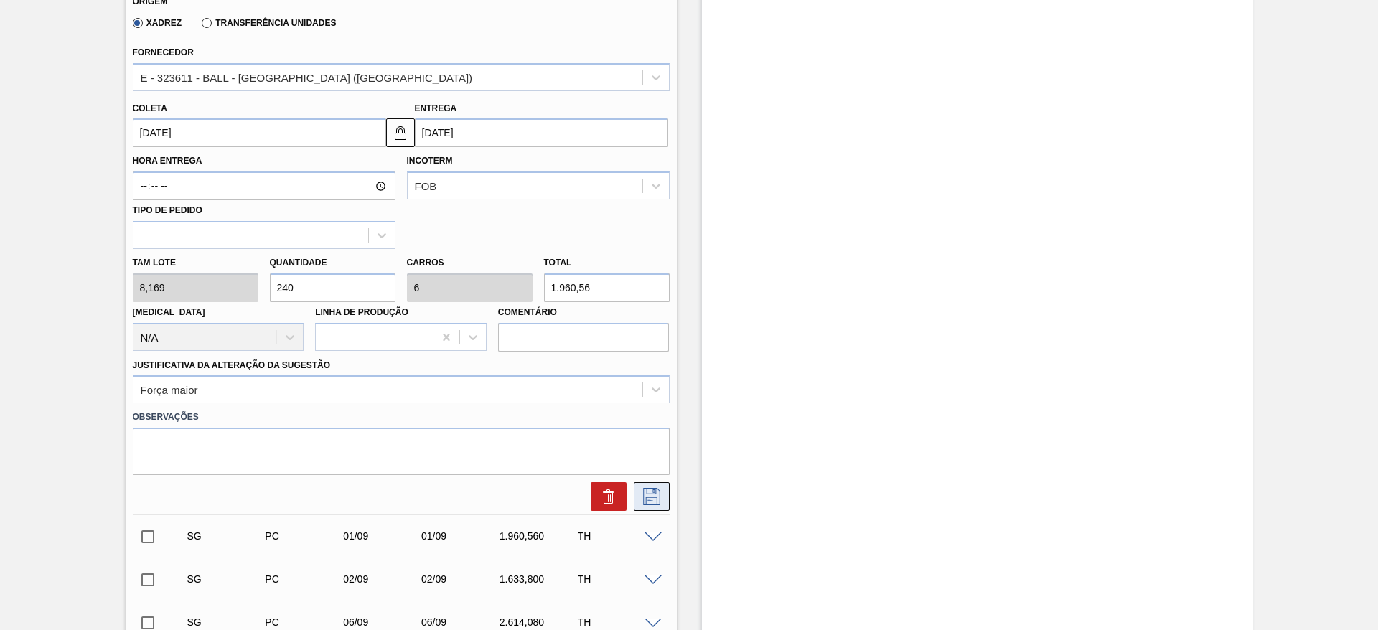
click at [645, 491] on icon at bounding box center [651, 496] width 17 height 17
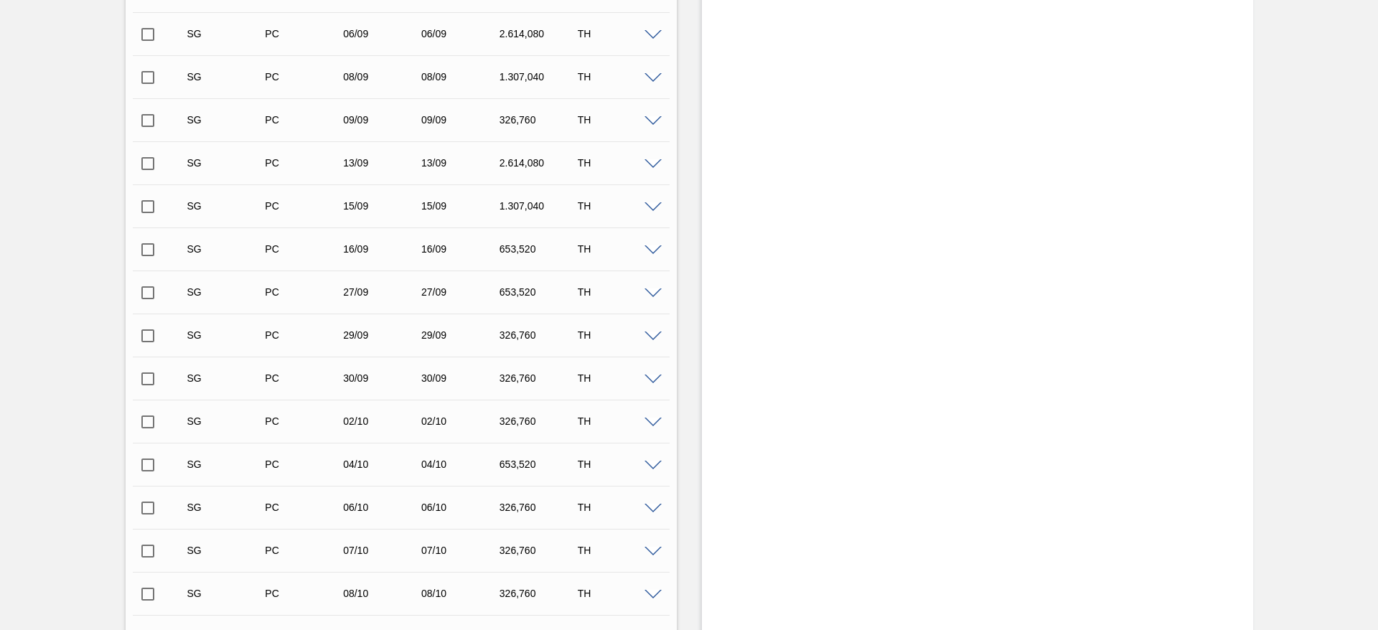
scroll to position [260, 0]
click at [652, 164] on span at bounding box center [652, 164] width 17 height 11
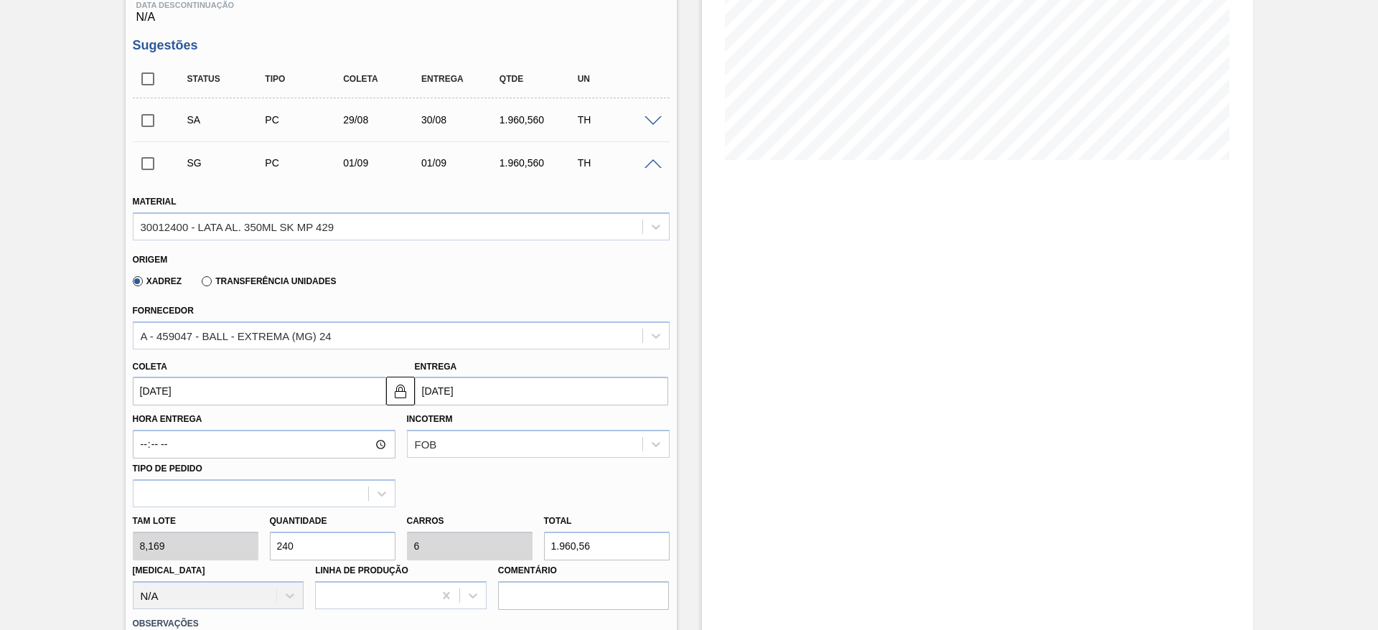
click at [297, 395] on input "[DATE]" at bounding box center [259, 391] width 253 height 29
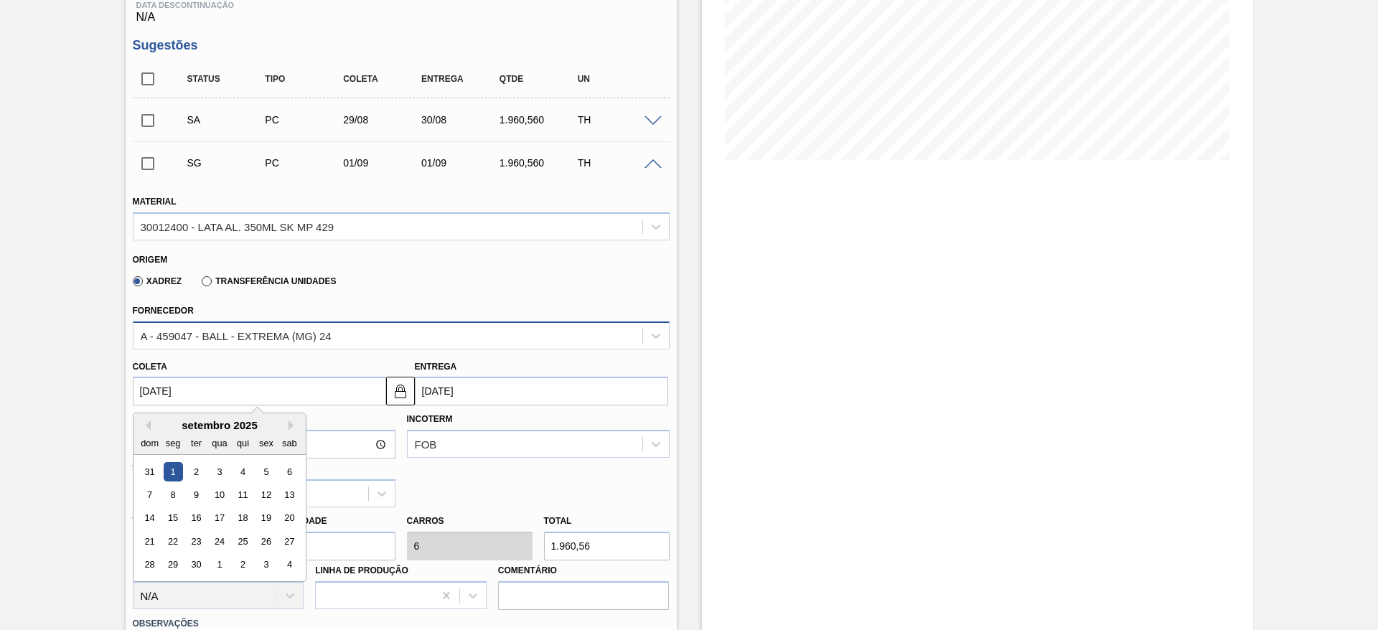
click at [325, 334] on div "A - 459047 - BALL - EXTREMA (MG) 24" at bounding box center [236, 335] width 191 height 12
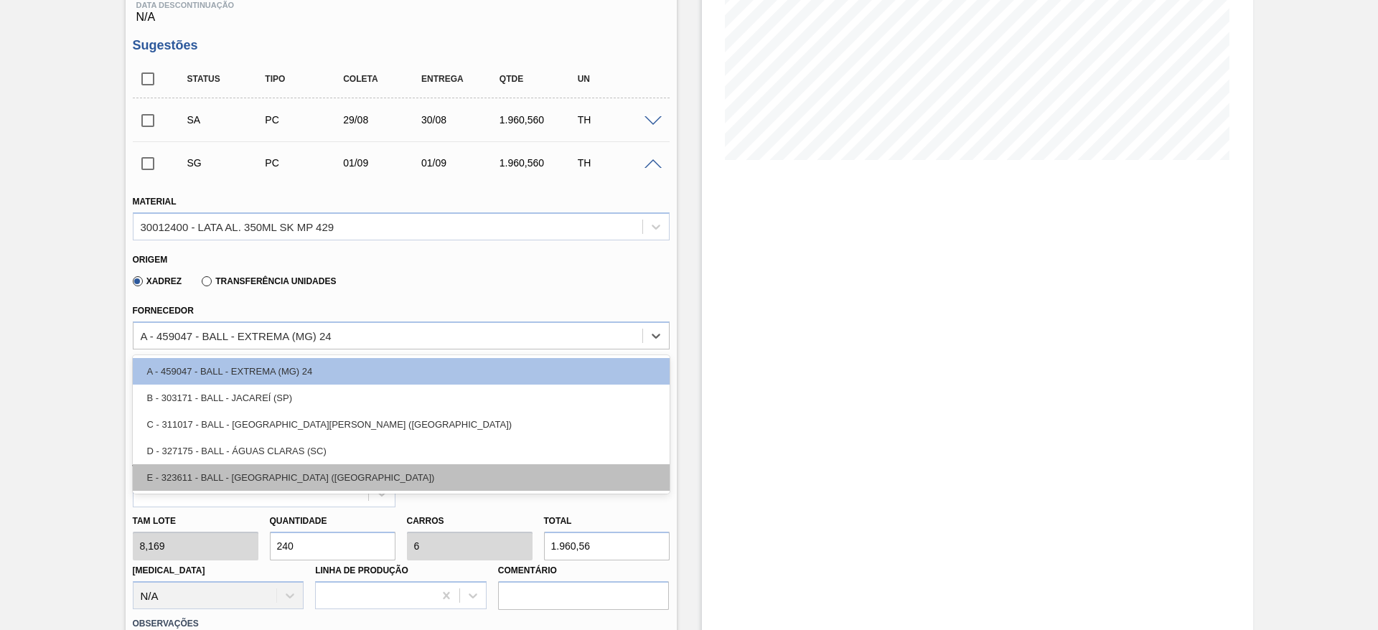
click at [276, 475] on div "E - 323611 - BALL - POUSO ALEGRE (MG)" at bounding box center [401, 477] width 537 height 27
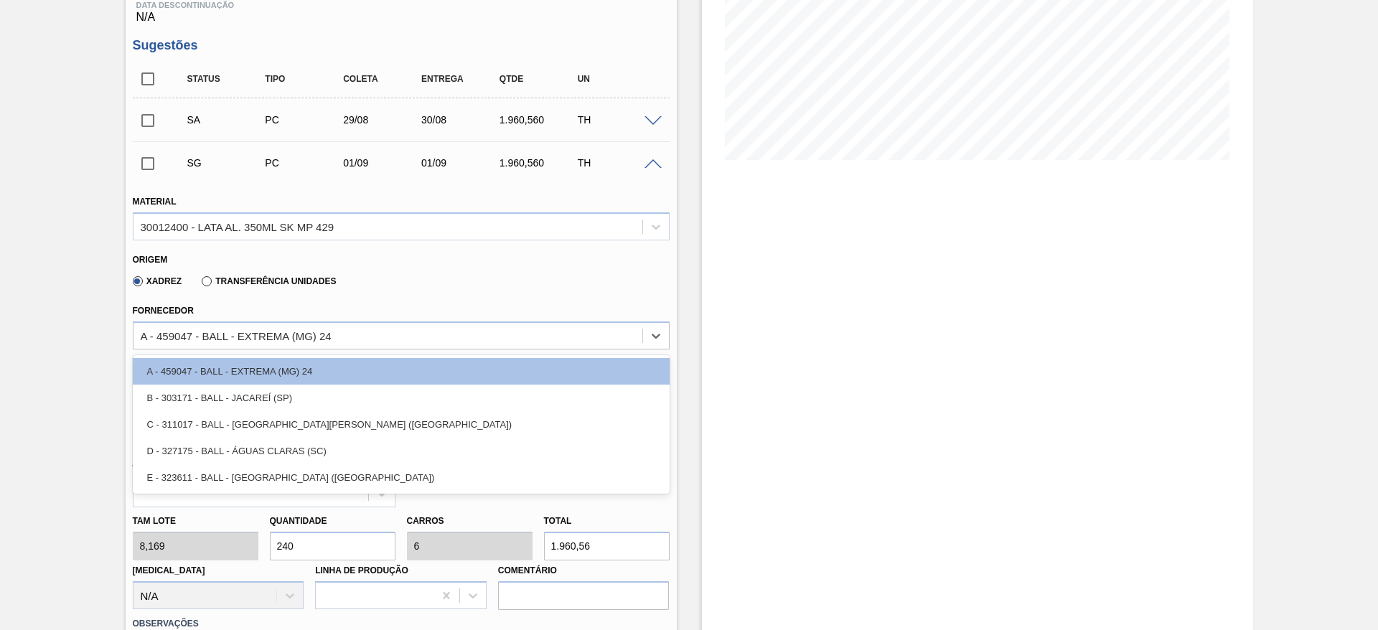
type input "02/09/2025"
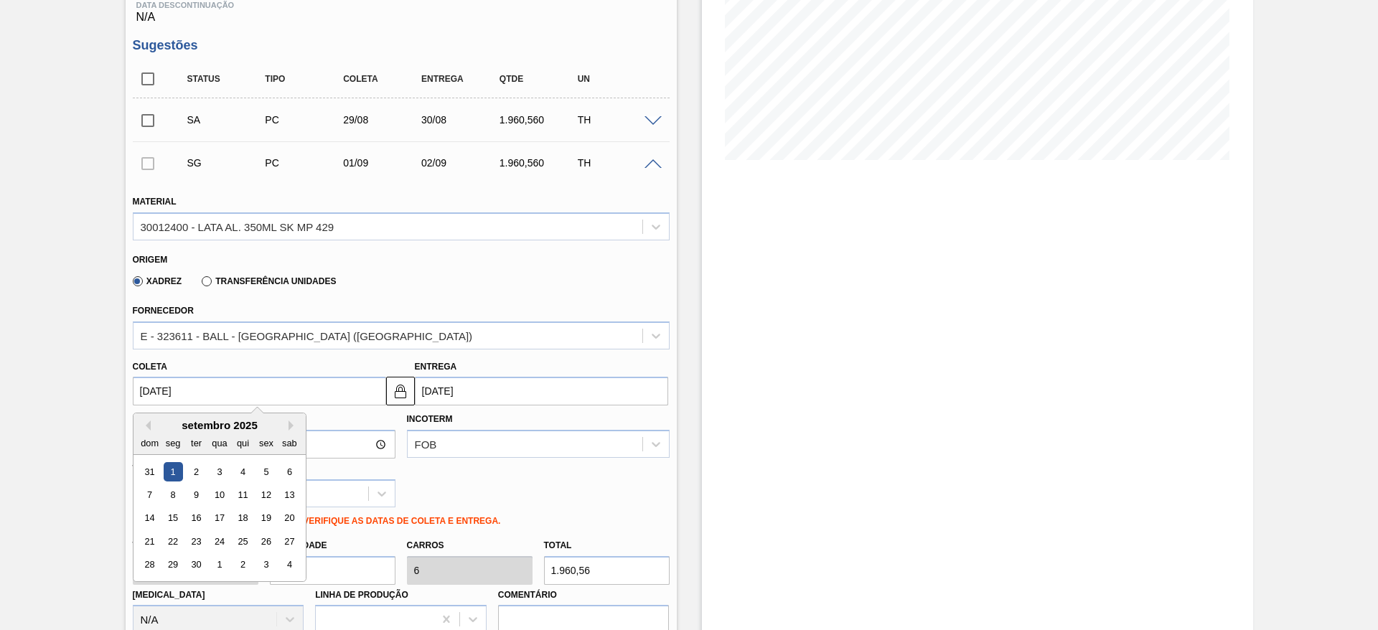
click at [259, 389] on input "[DATE]" at bounding box center [259, 391] width 253 height 29
click at [146, 425] on button "Previous Month" at bounding box center [146, 425] width 10 height 10
click at [154, 587] on div "31" at bounding box center [149, 587] width 19 height 19
type input "[DATE]"
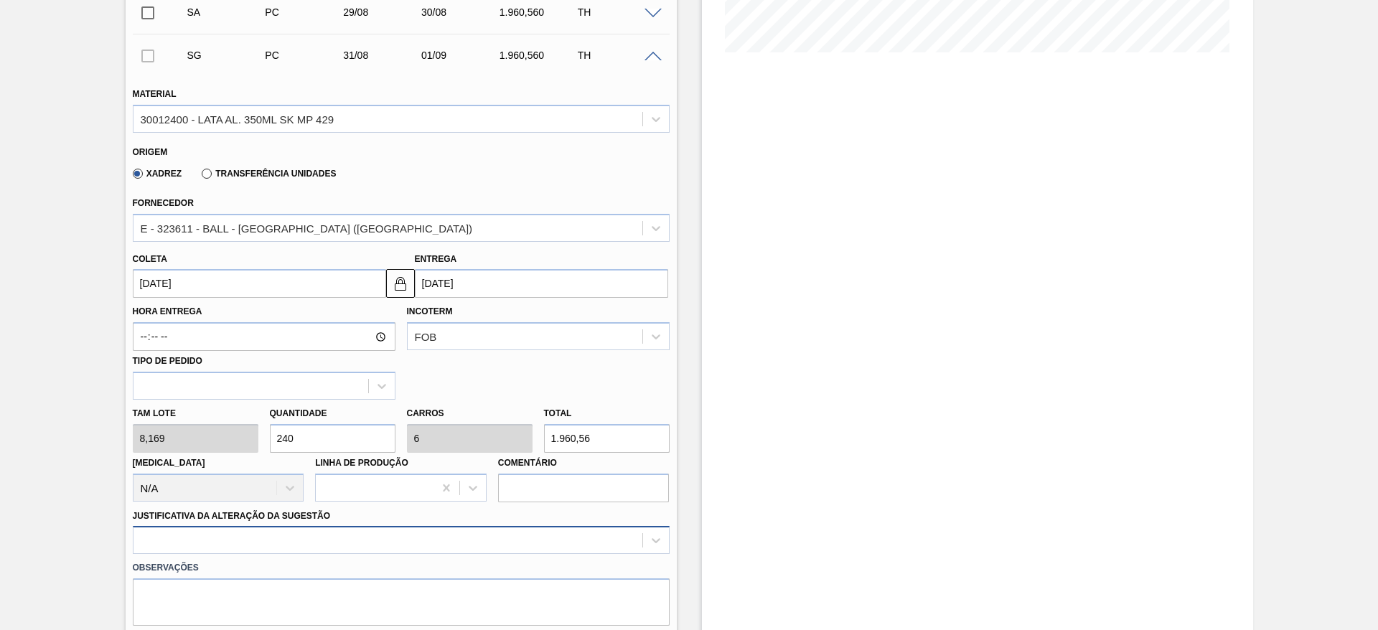
click at [233, 530] on div at bounding box center [401, 540] width 537 height 28
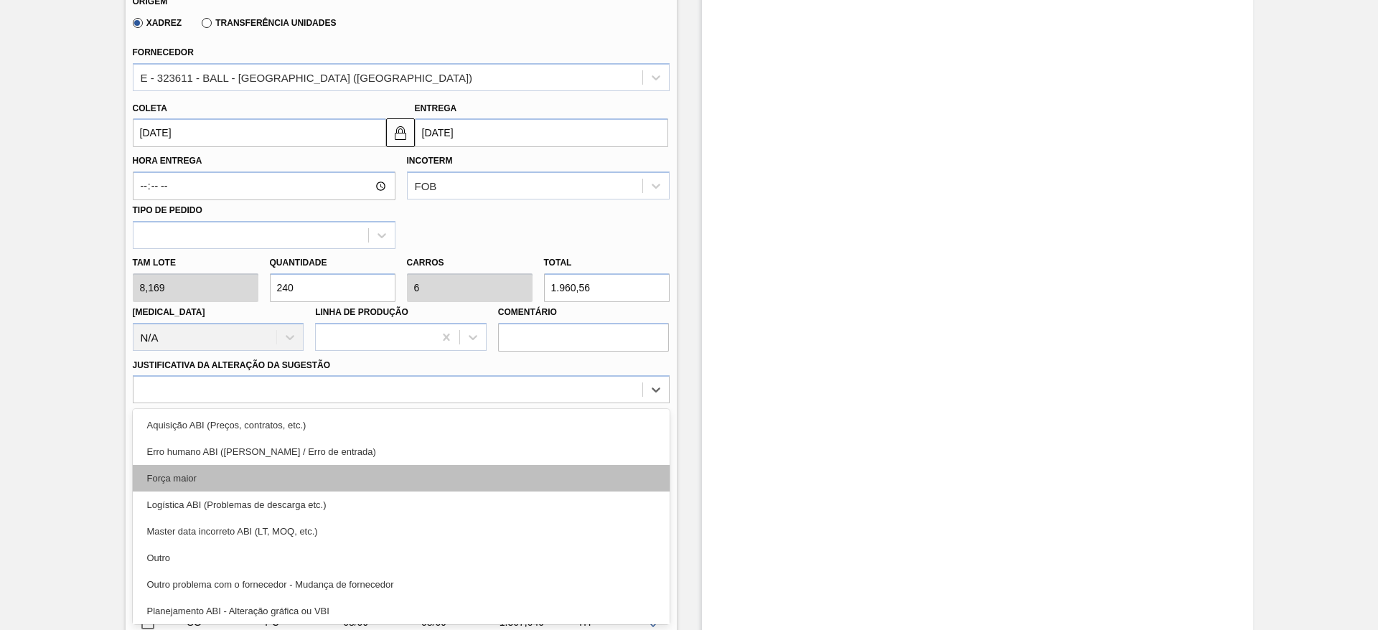
click at [184, 468] on div "Força maior" at bounding box center [401, 478] width 537 height 27
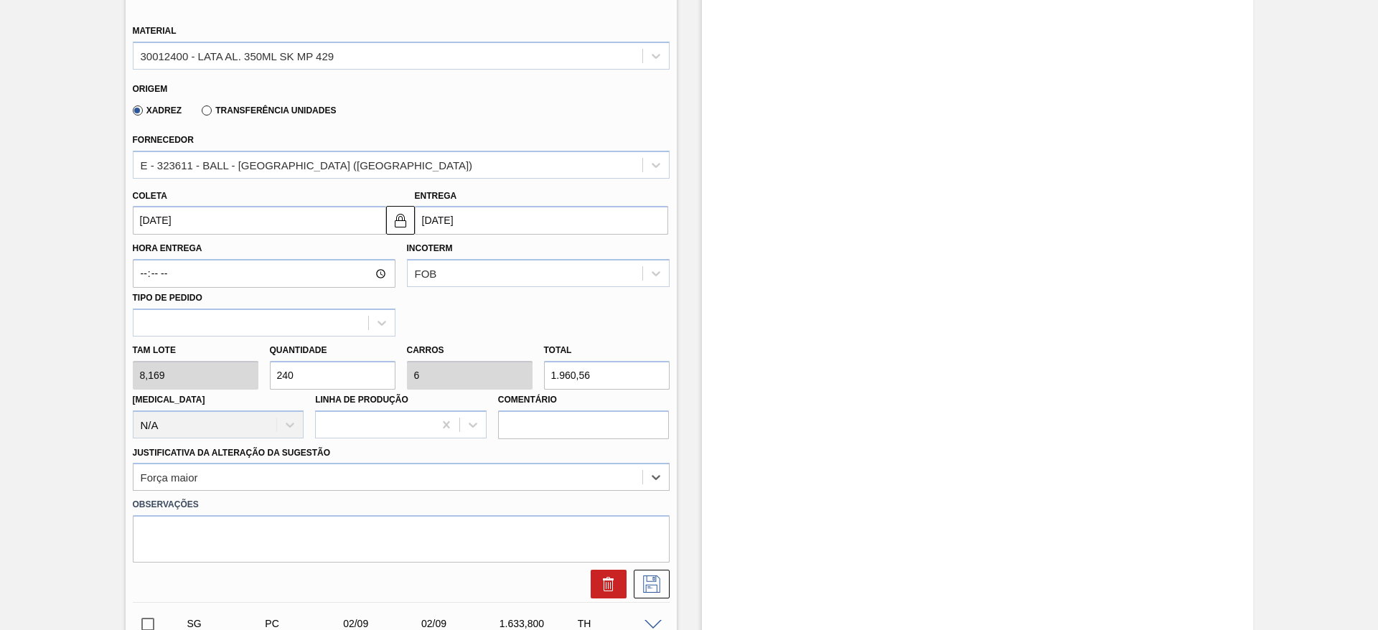
scroll to position [410, 0]
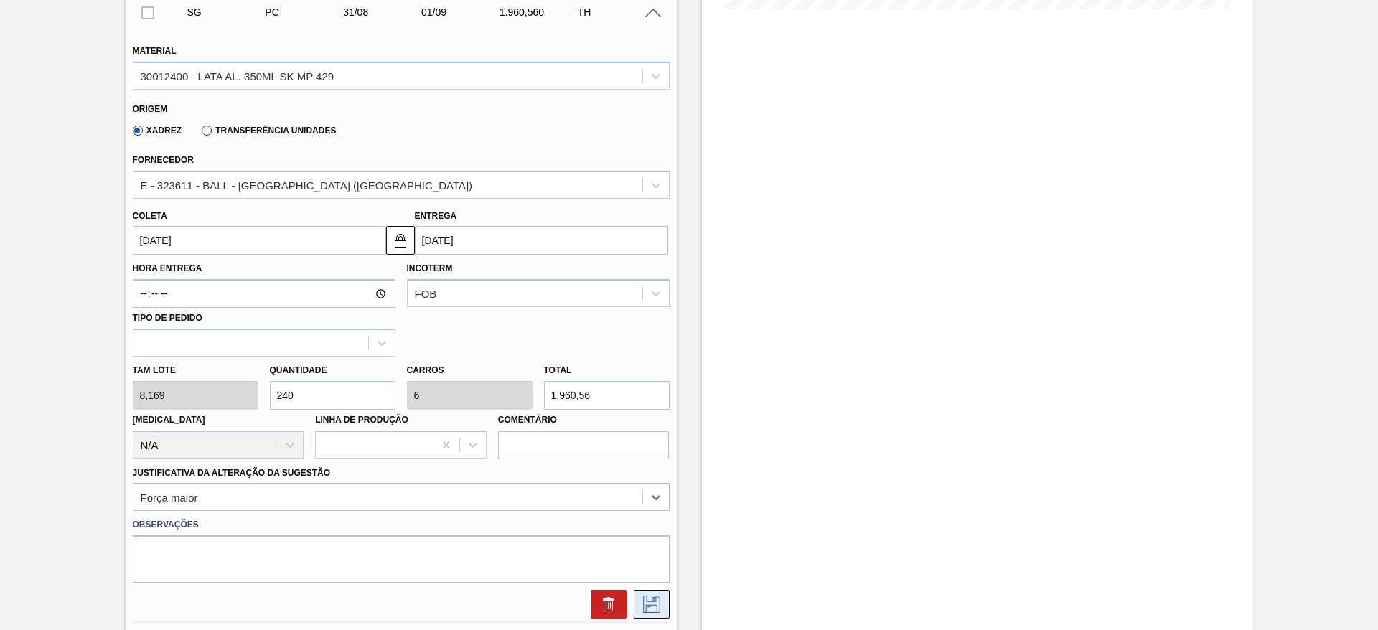
click at [649, 611] on icon at bounding box center [651, 604] width 23 height 17
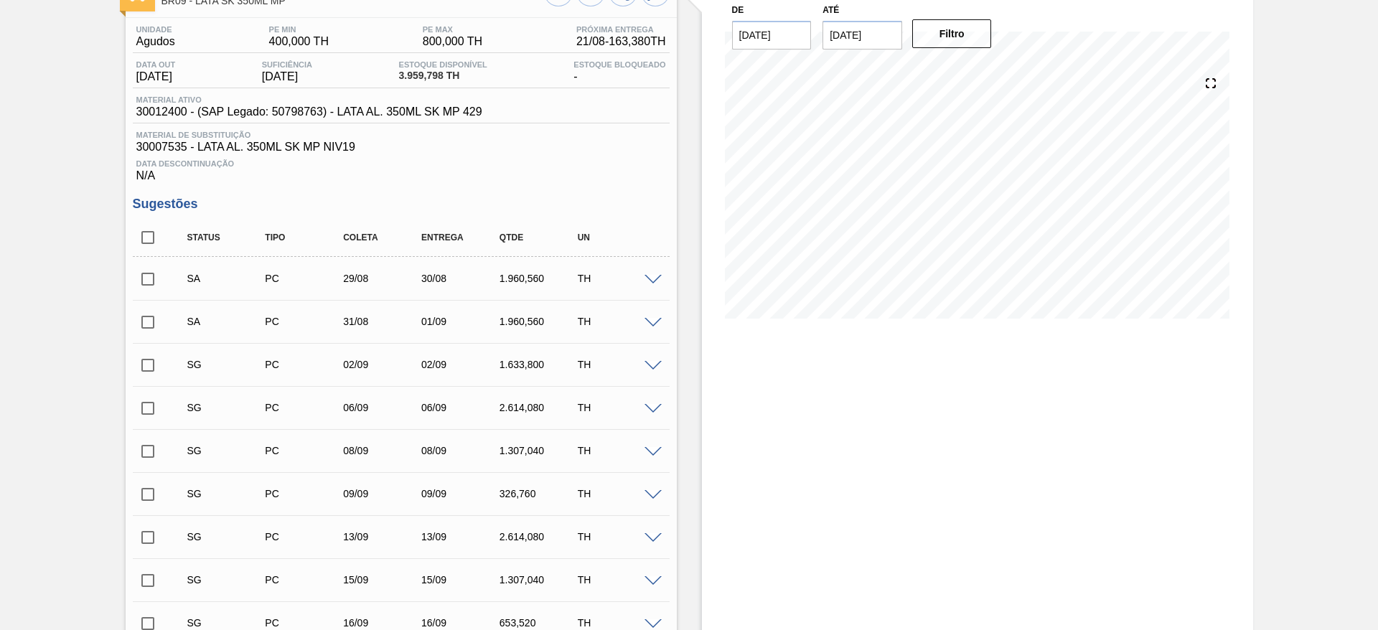
scroll to position [88, 0]
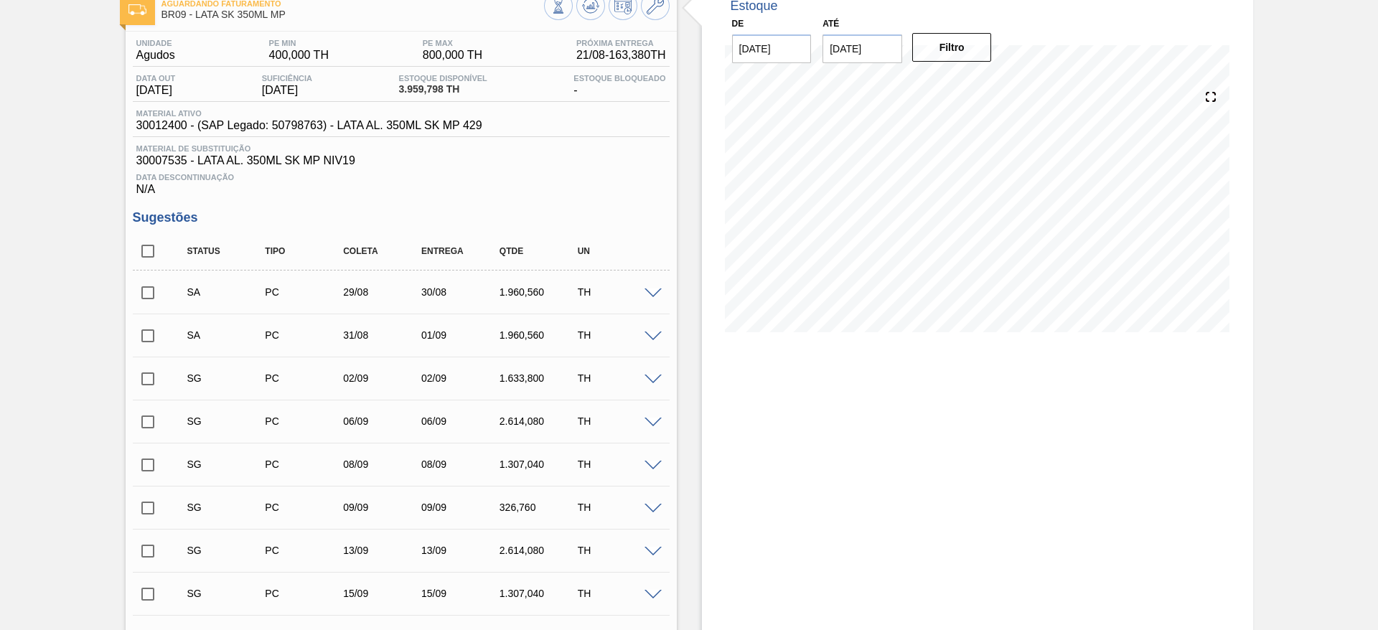
click at [154, 291] on input "checkbox" at bounding box center [148, 293] width 30 height 30
checkbox input "true"
click at [148, 337] on input "checkbox" at bounding box center [148, 336] width 30 height 30
checkbox input "true"
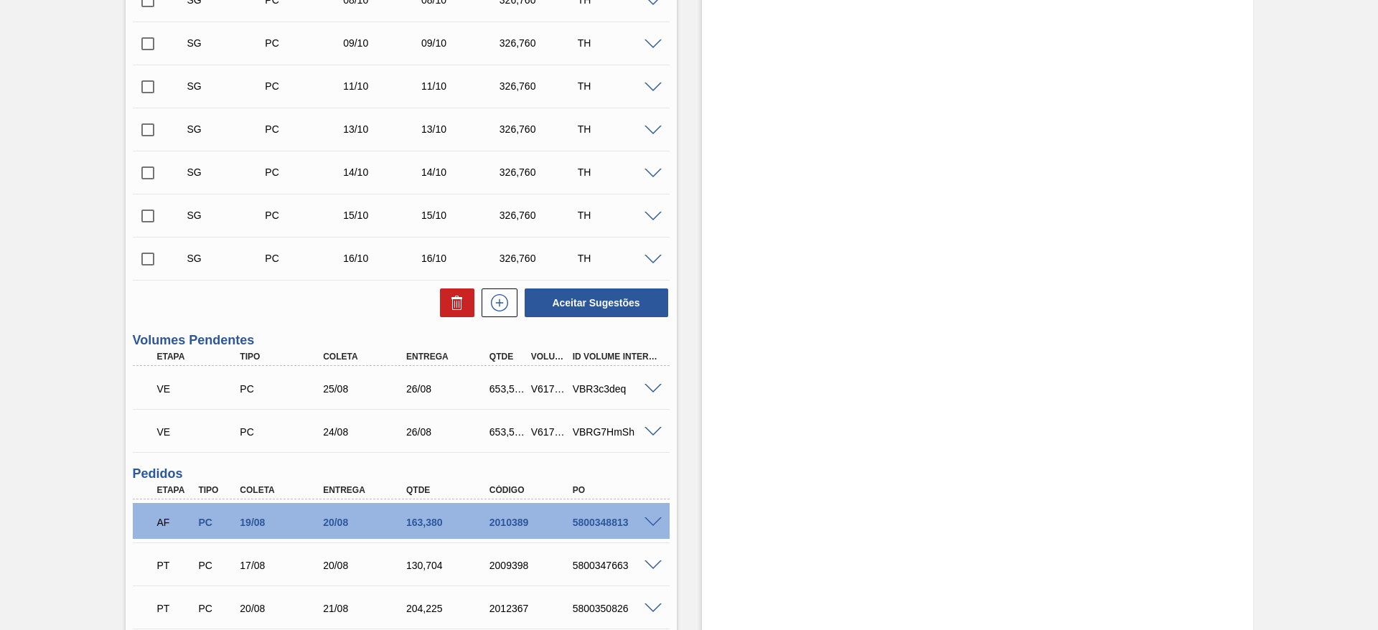
scroll to position [1164, 0]
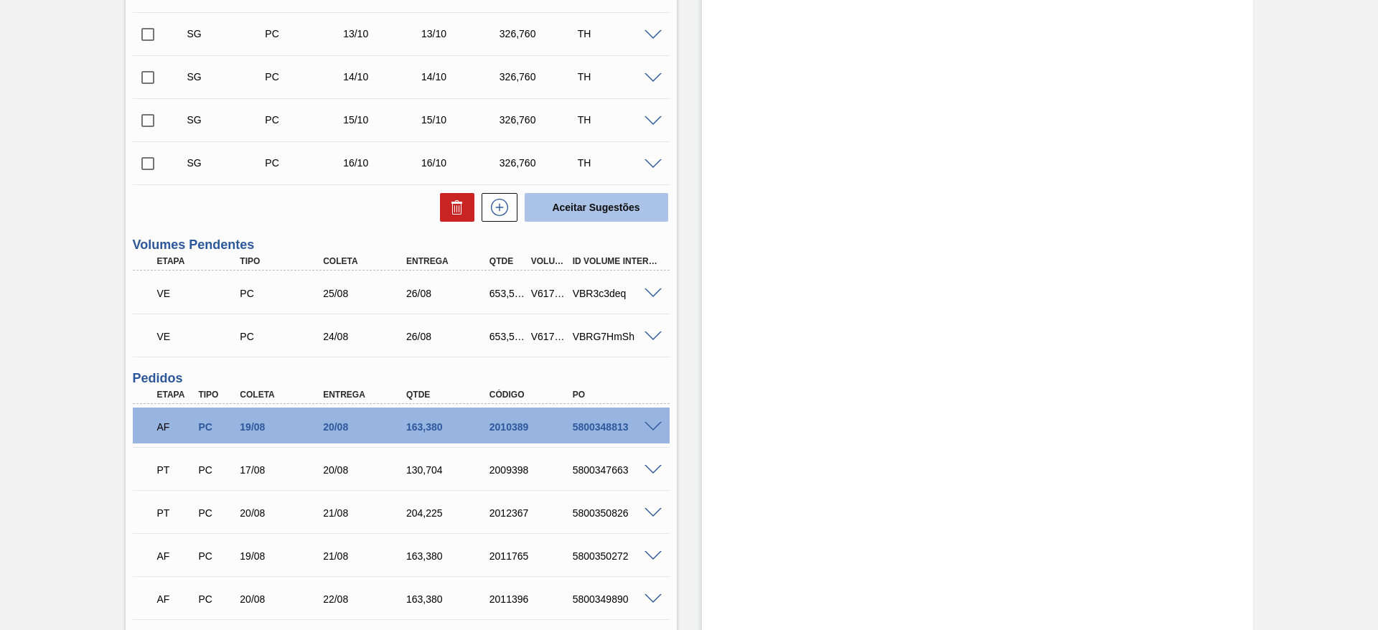
click at [590, 210] on button "Aceitar Sugestões" at bounding box center [595, 207] width 143 height 29
checkbox input "false"
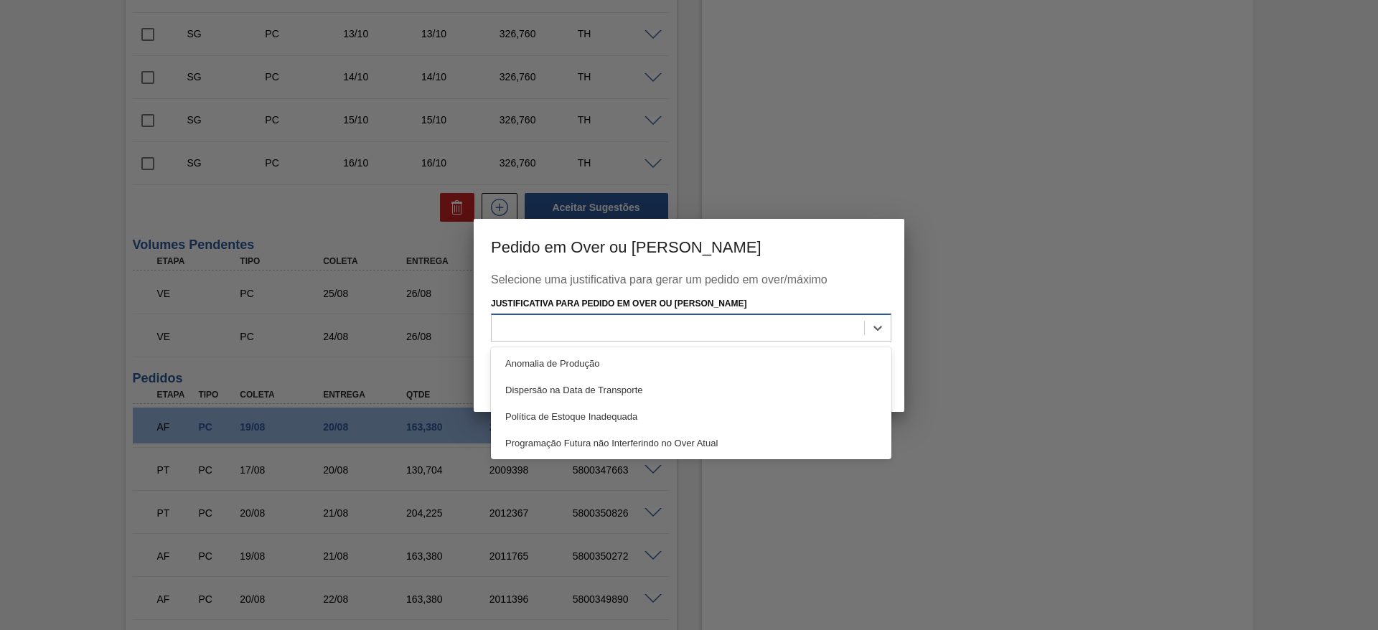
click at [595, 332] on div at bounding box center [677, 328] width 372 height 21
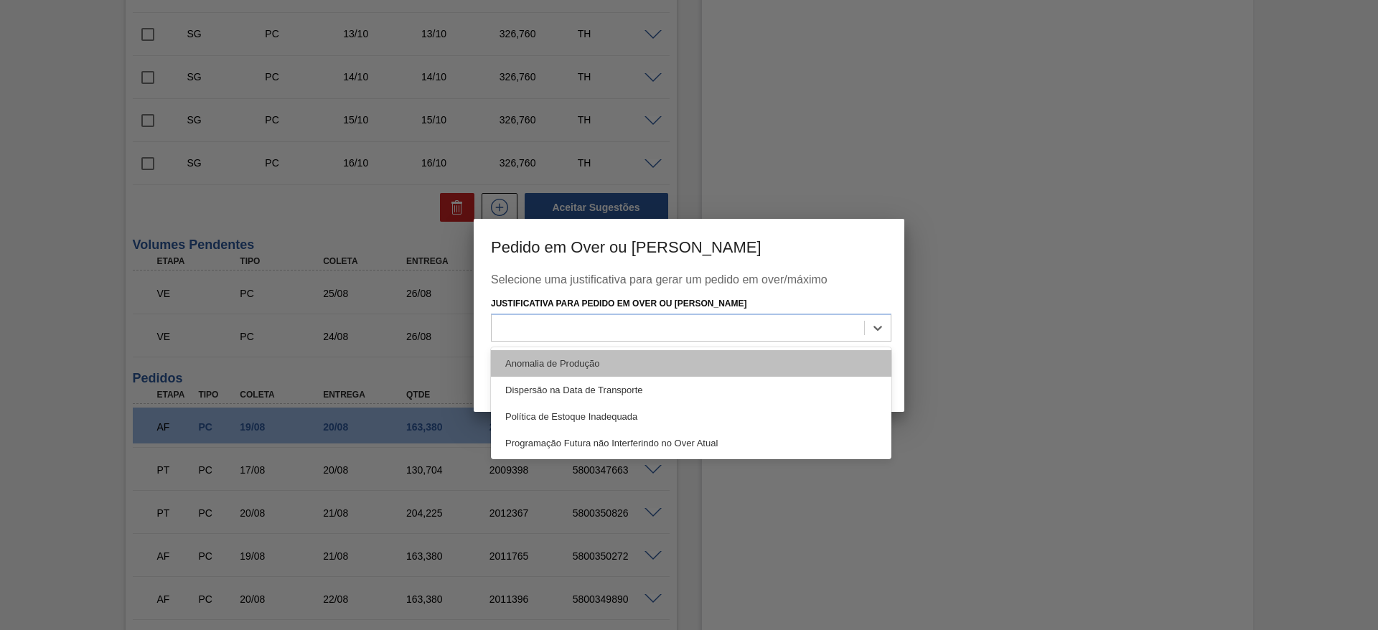
click at [551, 365] on div "Anomalia de Produção" at bounding box center [691, 363] width 400 height 27
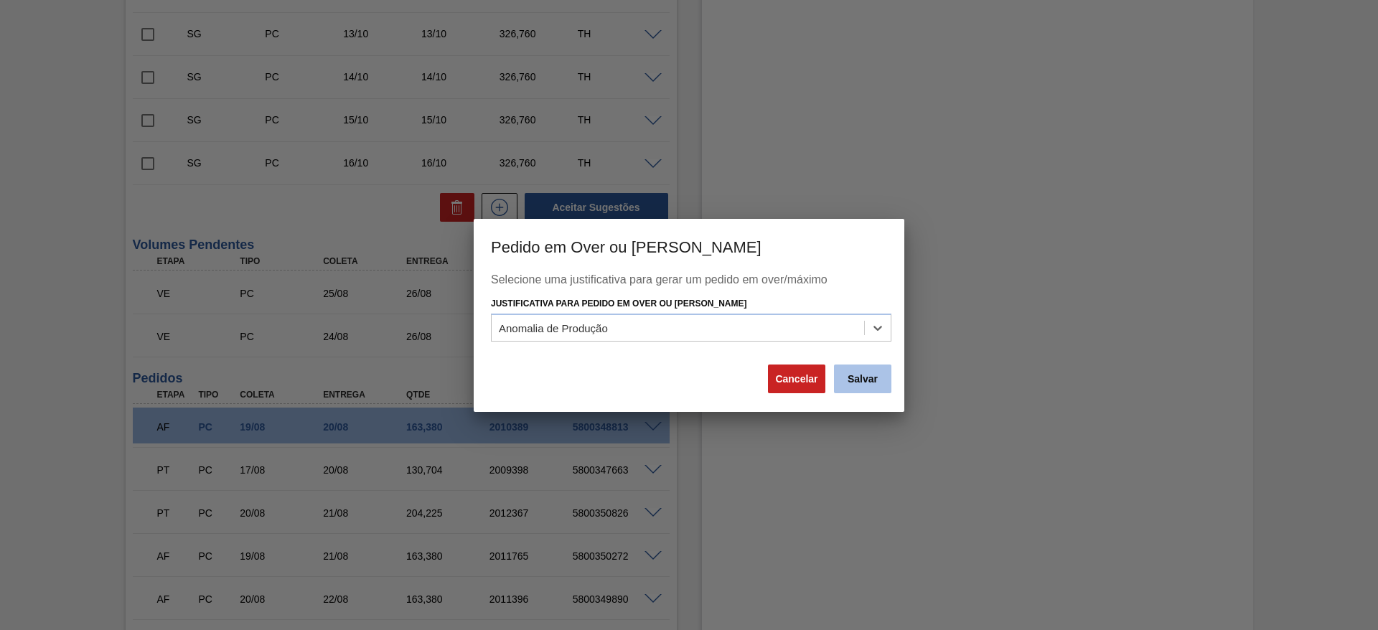
click at [867, 385] on button "Salvar" at bounding box center [862, 378] width 57 height 29
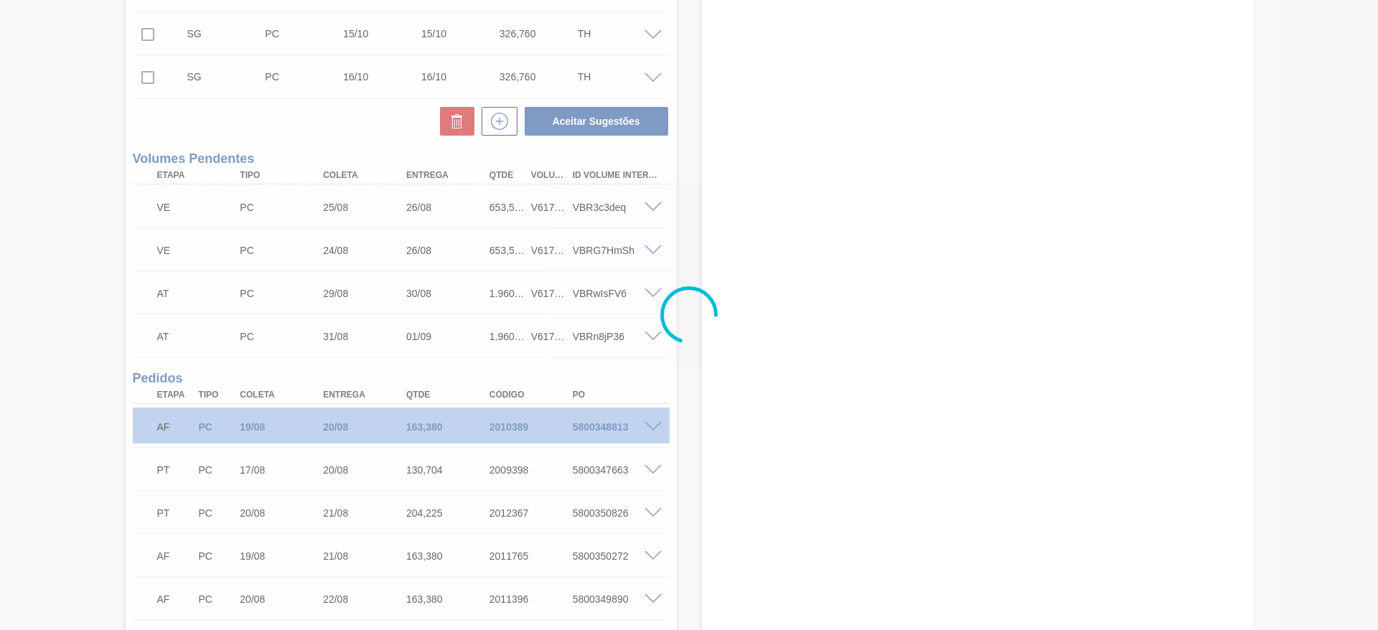
scroll to position [1078, 0]
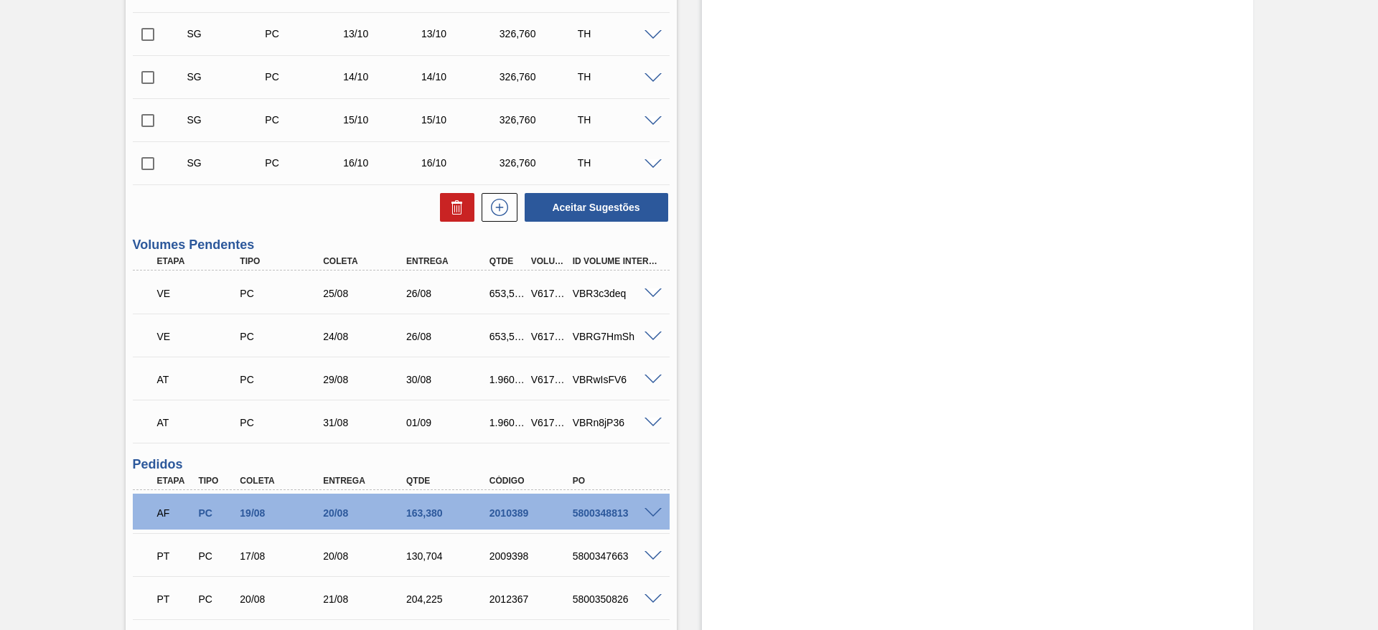
click at [651, 291] on span at bounding box center [652, 293] width 17 height 11
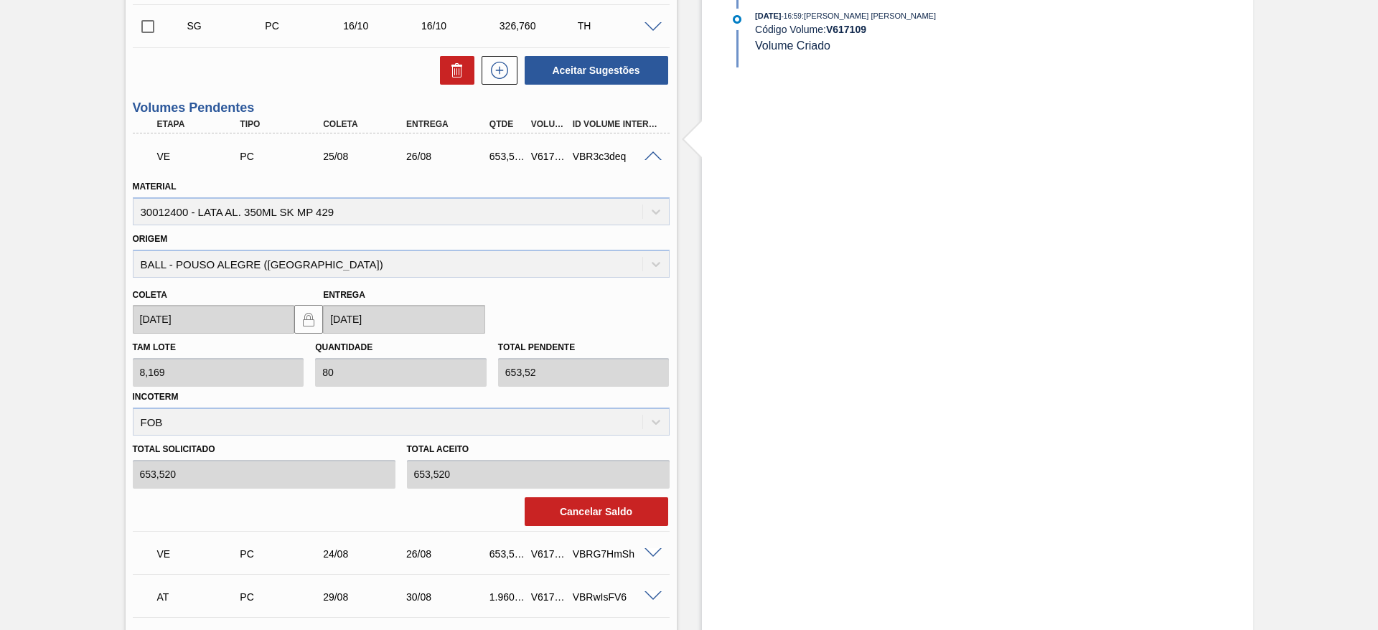
scroll to position [1293, 0]
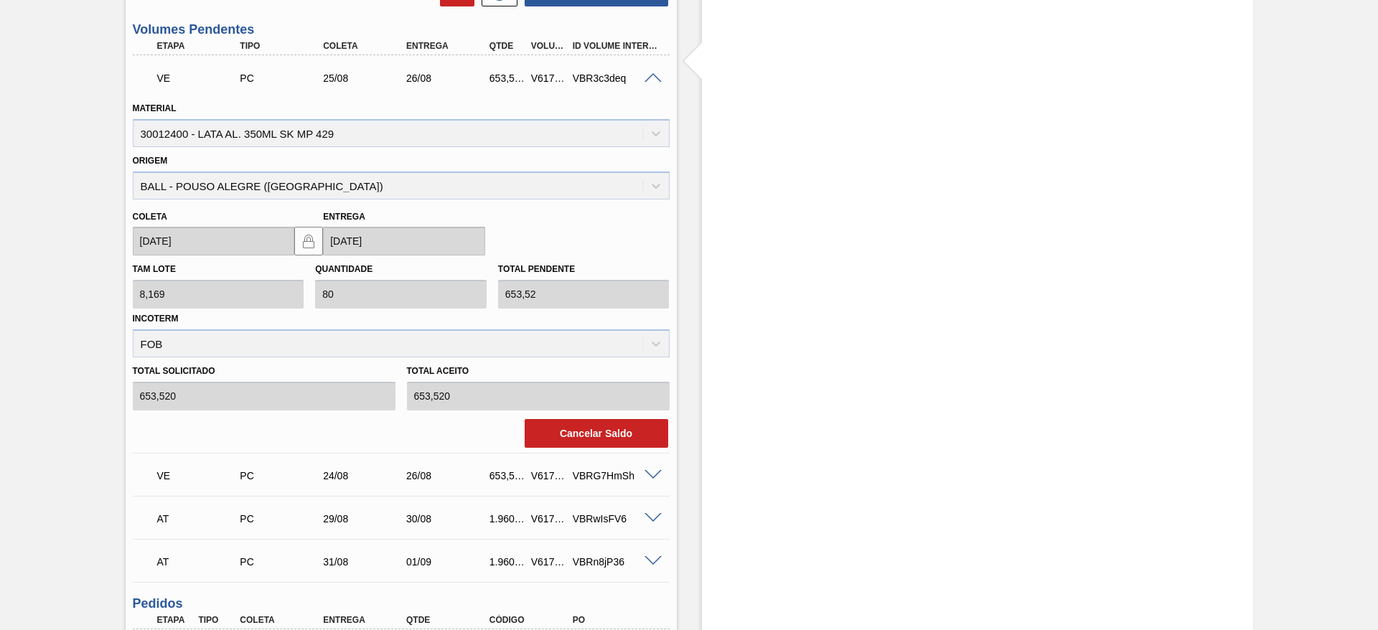
click at [658, 476] on span at bounding box center [652, 475] width 17 height 11
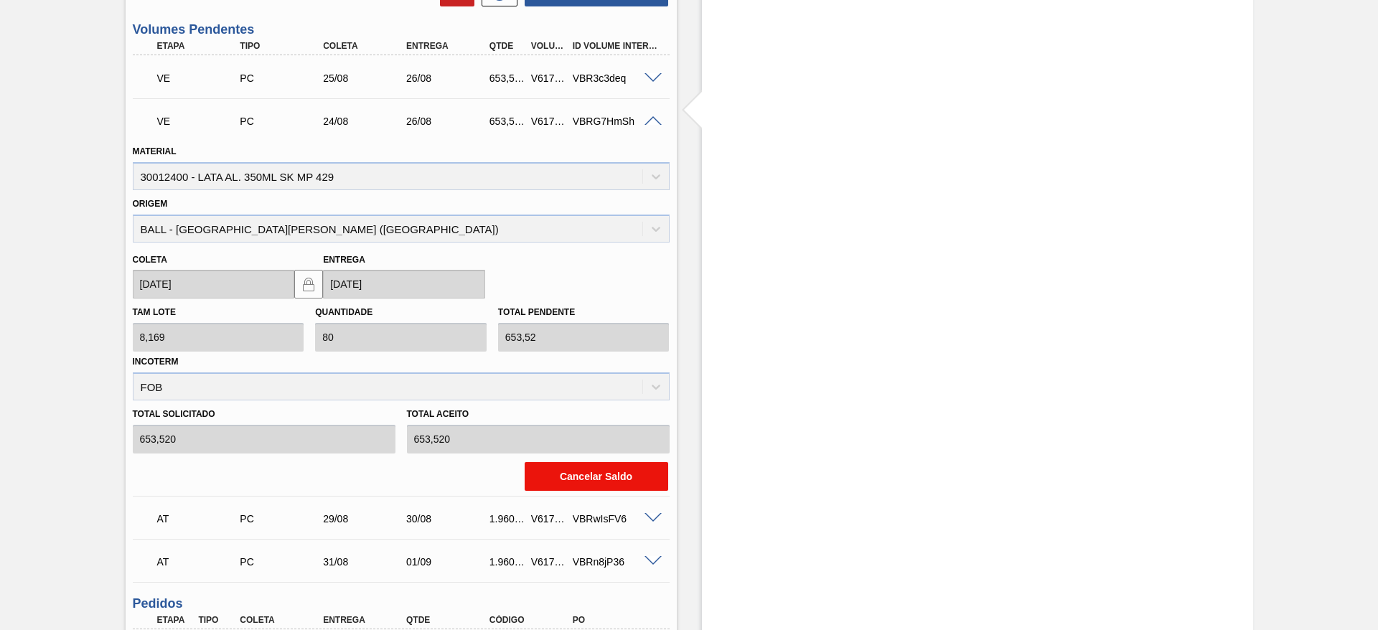
click at [614, 474] on button "Cancelar Saldo" at bounding box center [595, 476] width 143 height 29
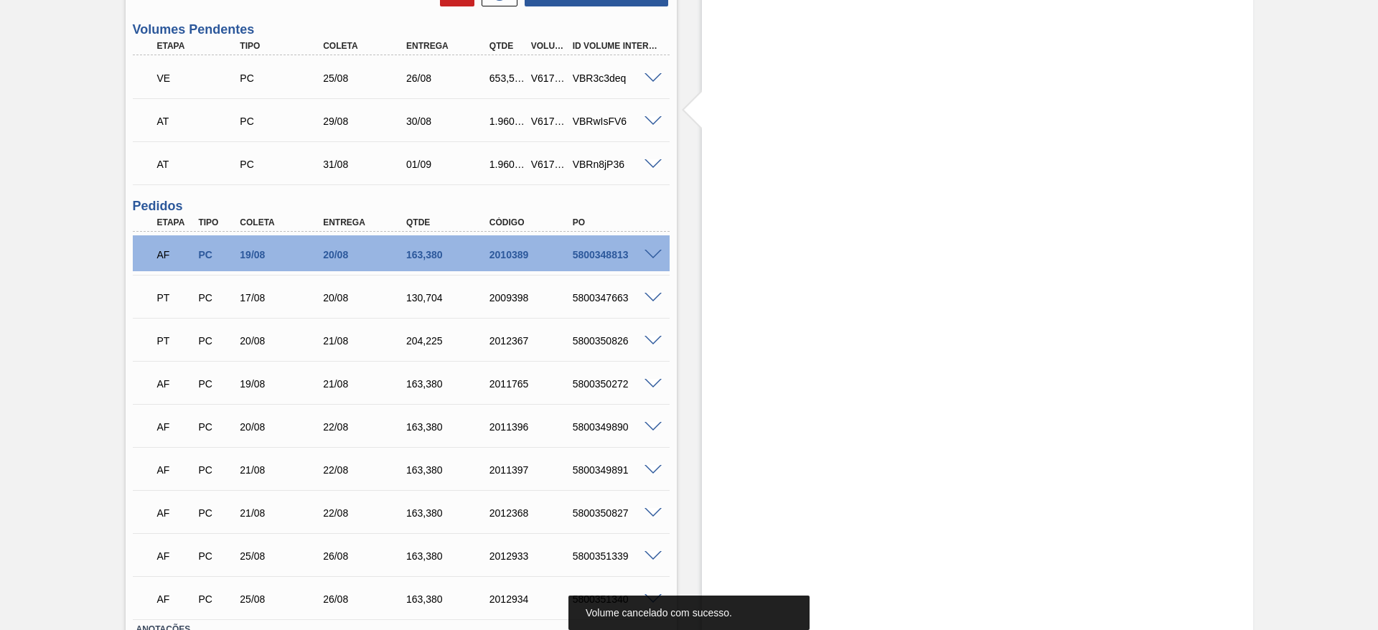
click at [652, 76] on span at bounding box center [652, 78] width 17 height 11
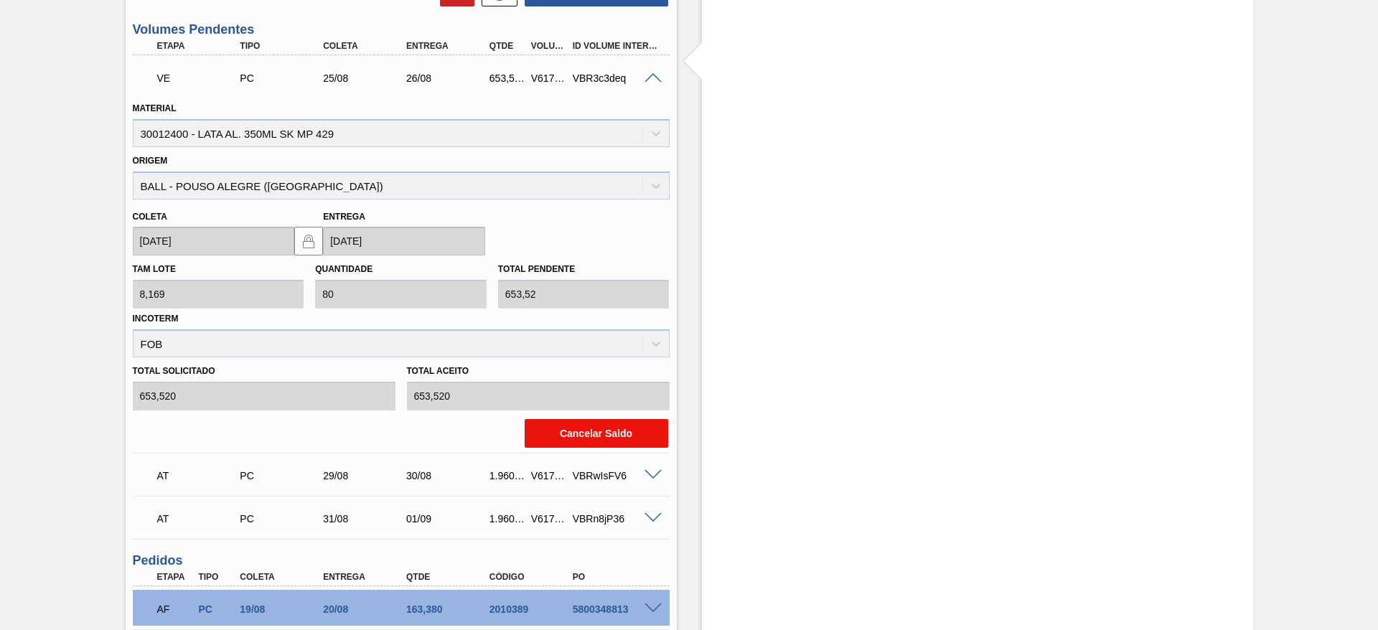
click at [574, 426] on button "Cancelar Saldo" at bounding box center [595, 433] width 143 height 29
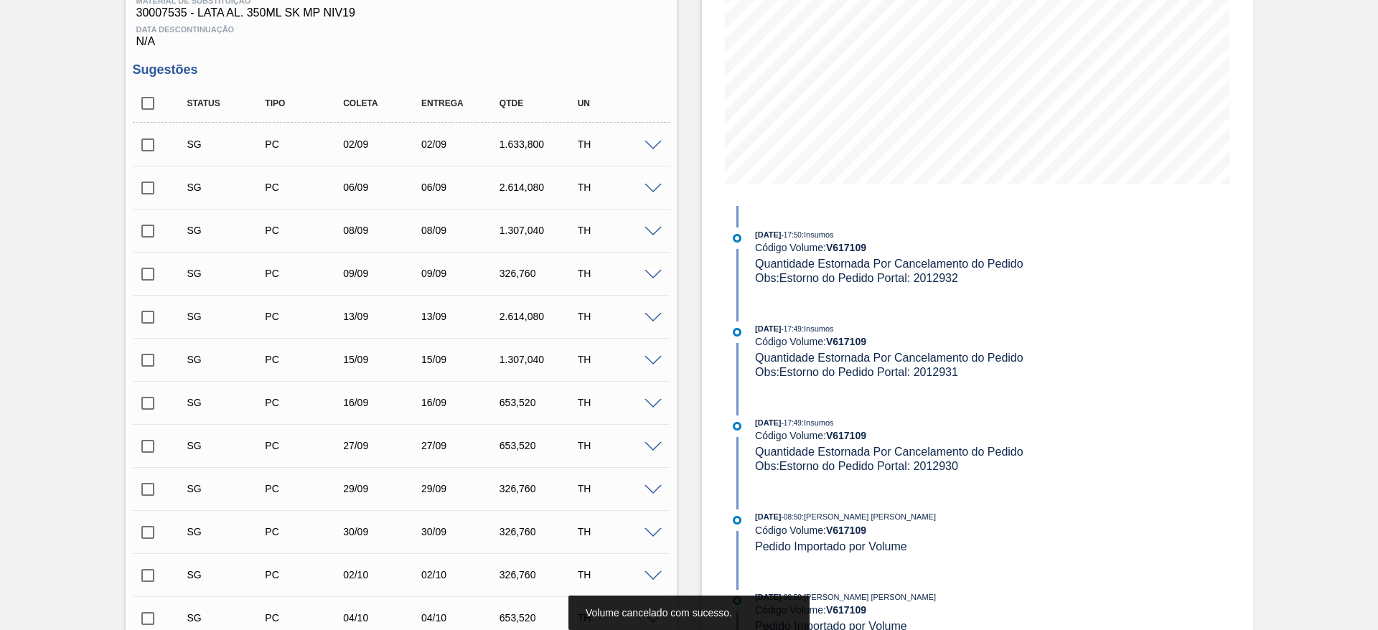
scroll to position [109, 0]
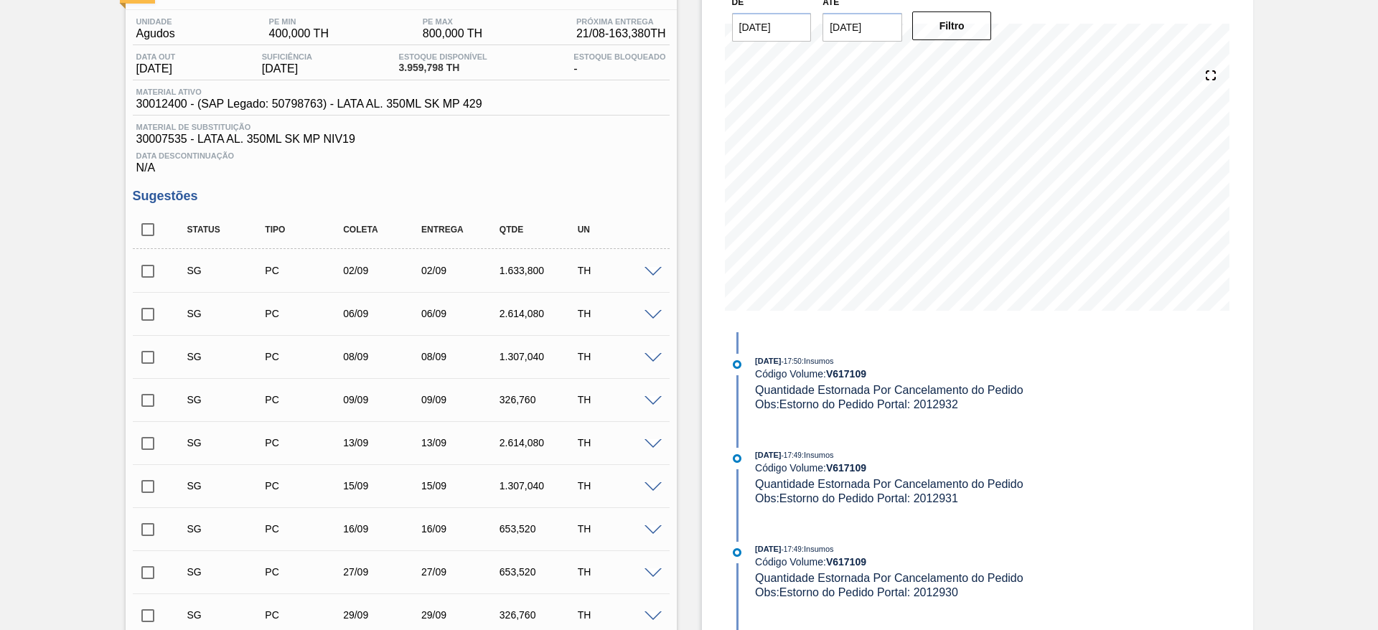
click at [654, 272] on span at bounding box center [652, 272] width 17 height 11
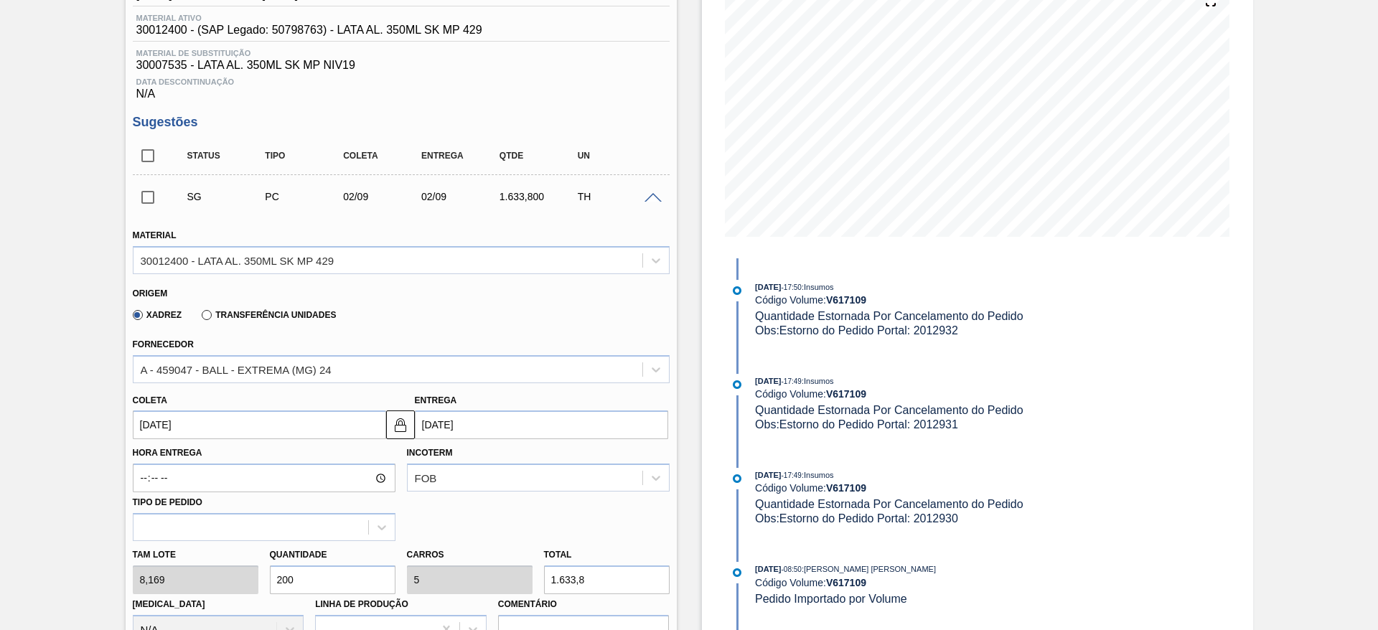
scroll to position [217, 0]
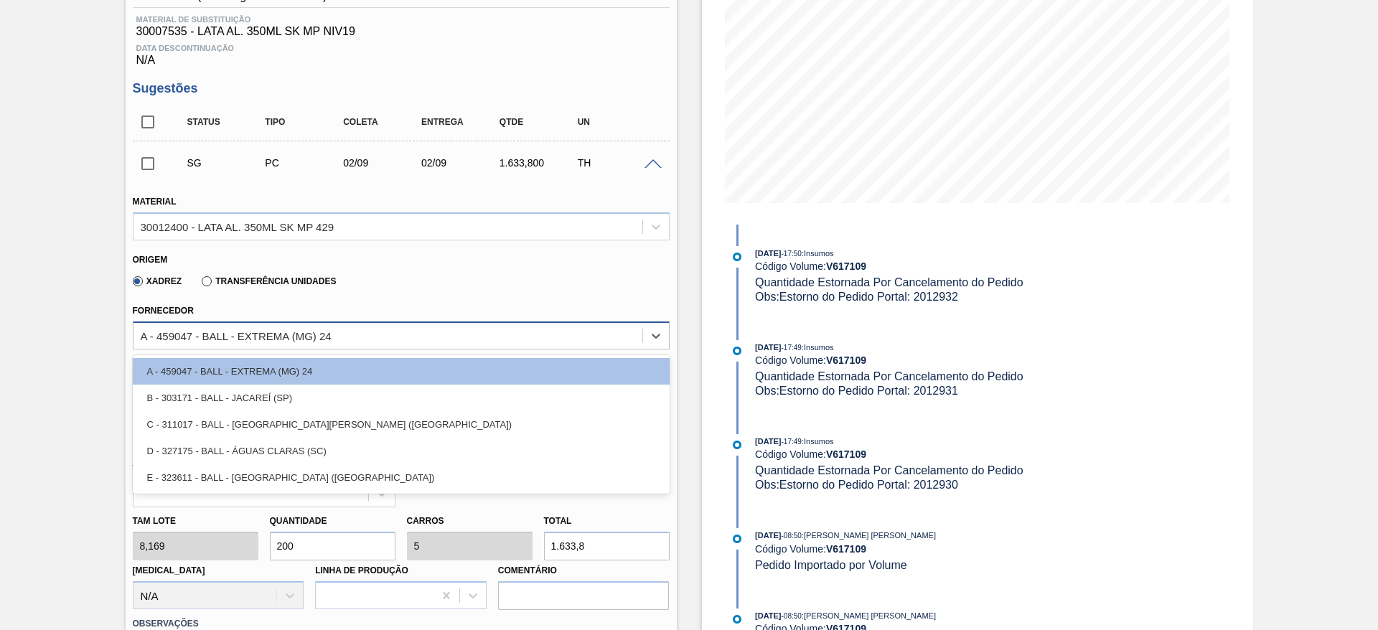
click at [316, 336] on div "A - 459047 - BALL - EXTREMA (MG) 24" at bounding box center [236, 335] width 191 height 12
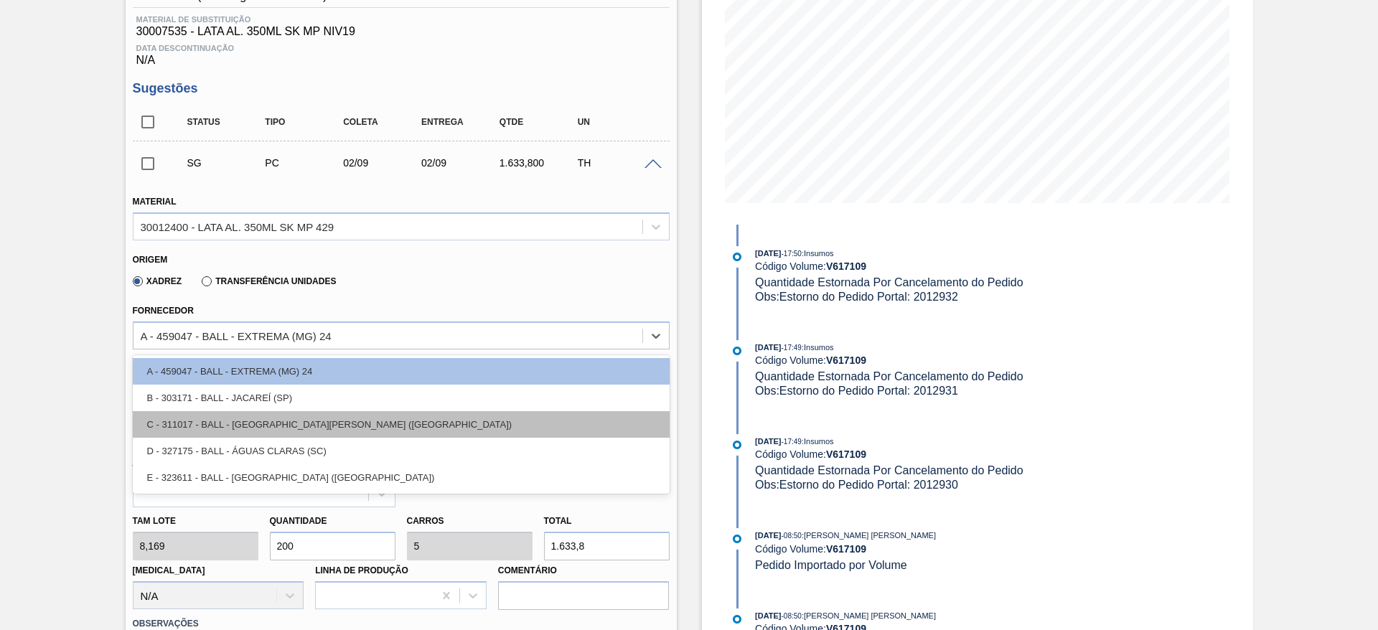
click at [293, 413] on div "C - 311017 - BALL - [GEOGRAPHIC_DATA][PERSON_NAME] ([GEOGRAPHIC_DATA])" at bounding box center [401, 424] width 537 height 27
type input "03/09/2025"
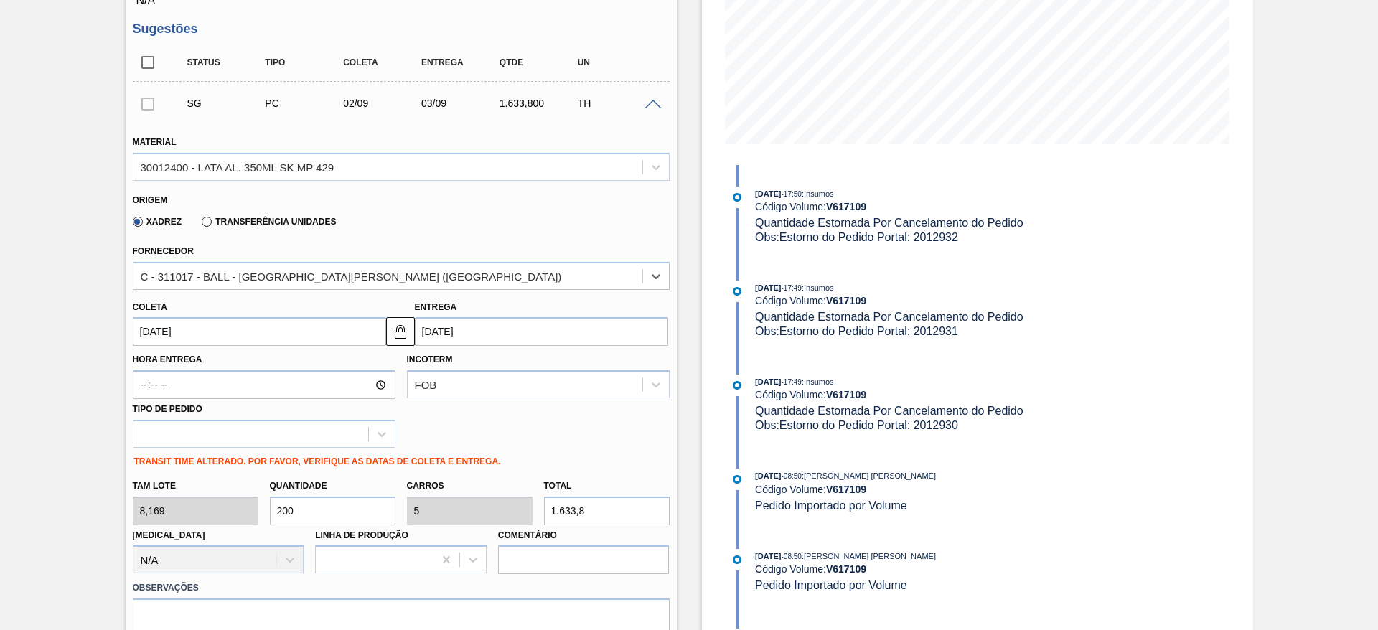
scroll to position [324, 0]
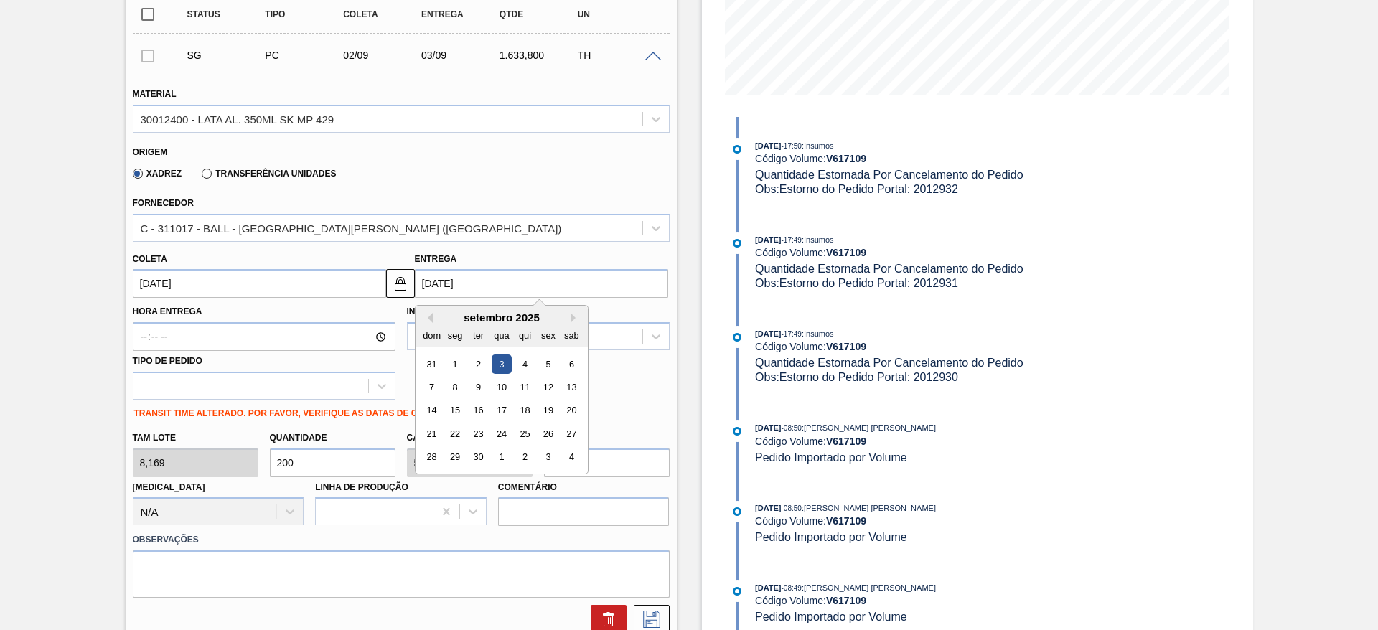
click at [453, 283] on input "03/09/2025" at bounding box center [541, 283] width 253 height 29
click at [524, 436] on div "25" at bounding box center [523, 433] width 19 height 19
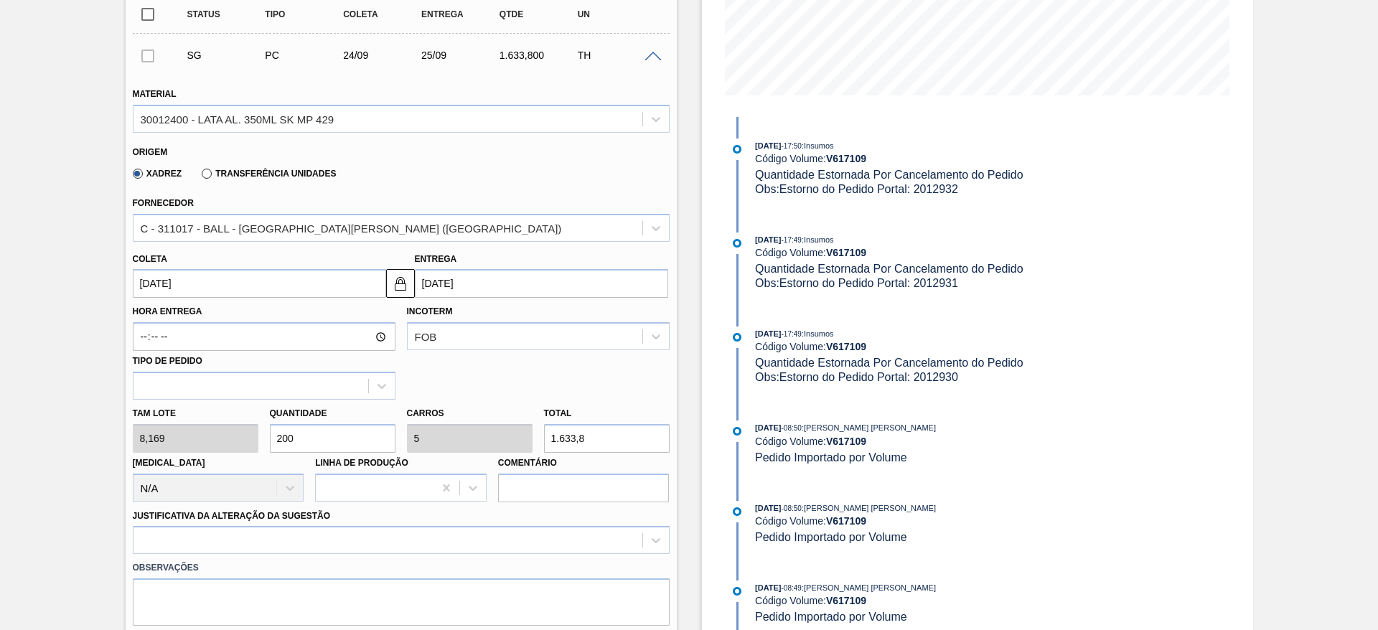
type input "24/09/2025"
type input "[DATE]"
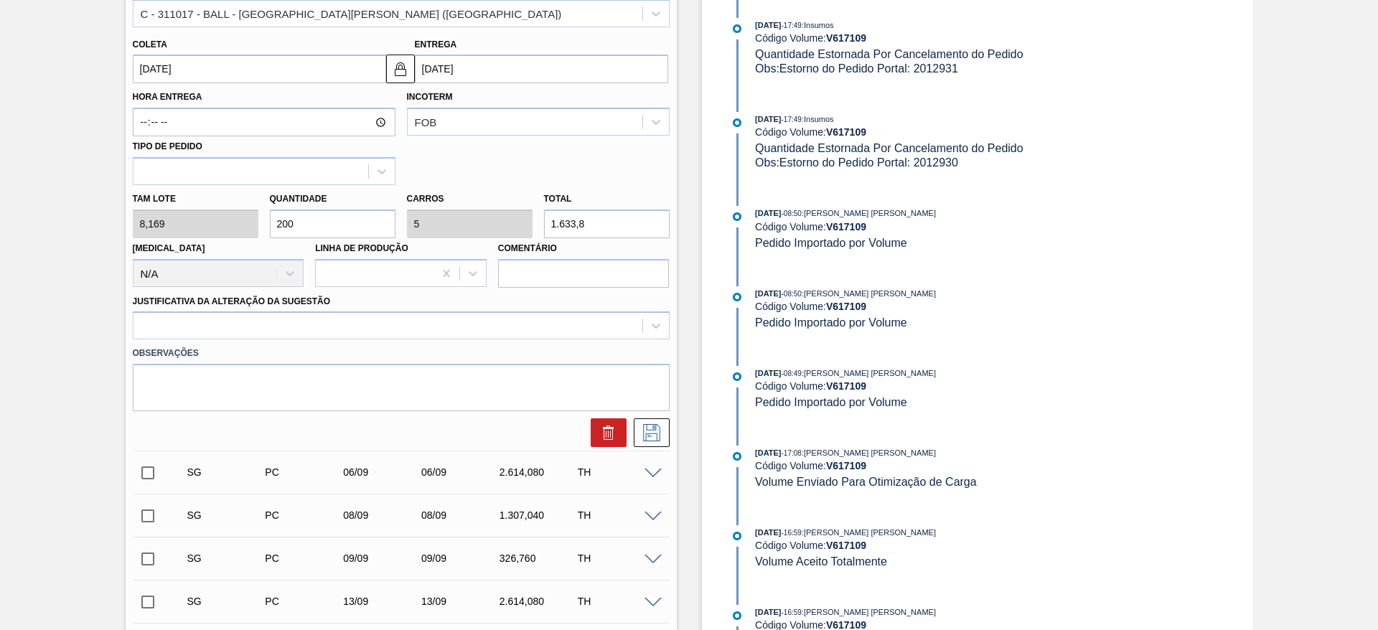
scroll to position [540, 0]
click at [279, 323] on div at bounding box center [387, 325] width 509 height 21
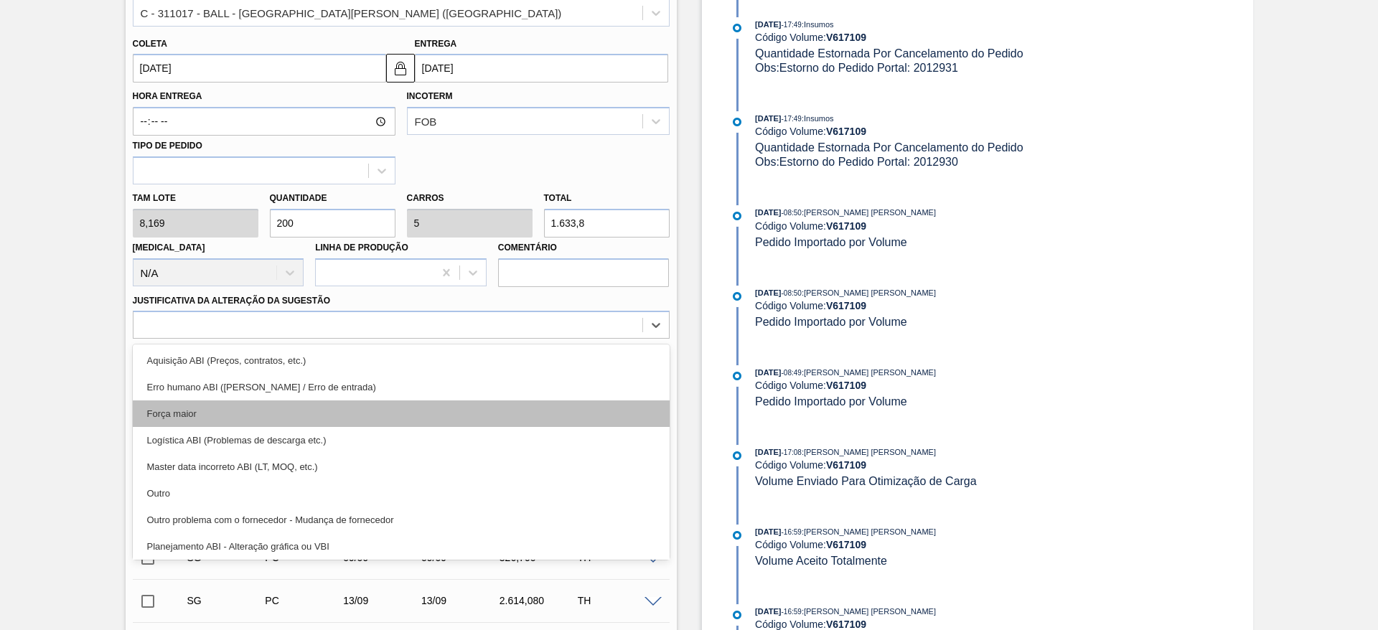
click at [231, 405] on div "Força maior" at bounding box center [401, 413] width 537 height 27
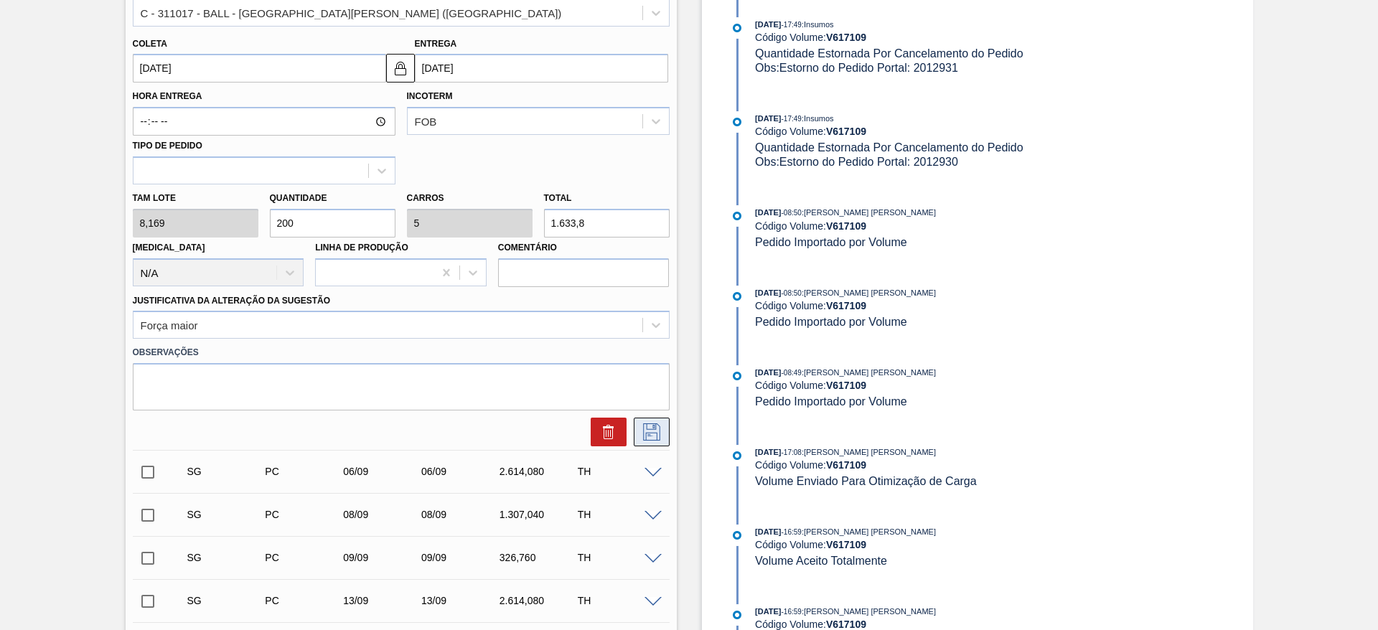
click at [648, 432] on icon at bounding box center [651, 431] width 23 height 17
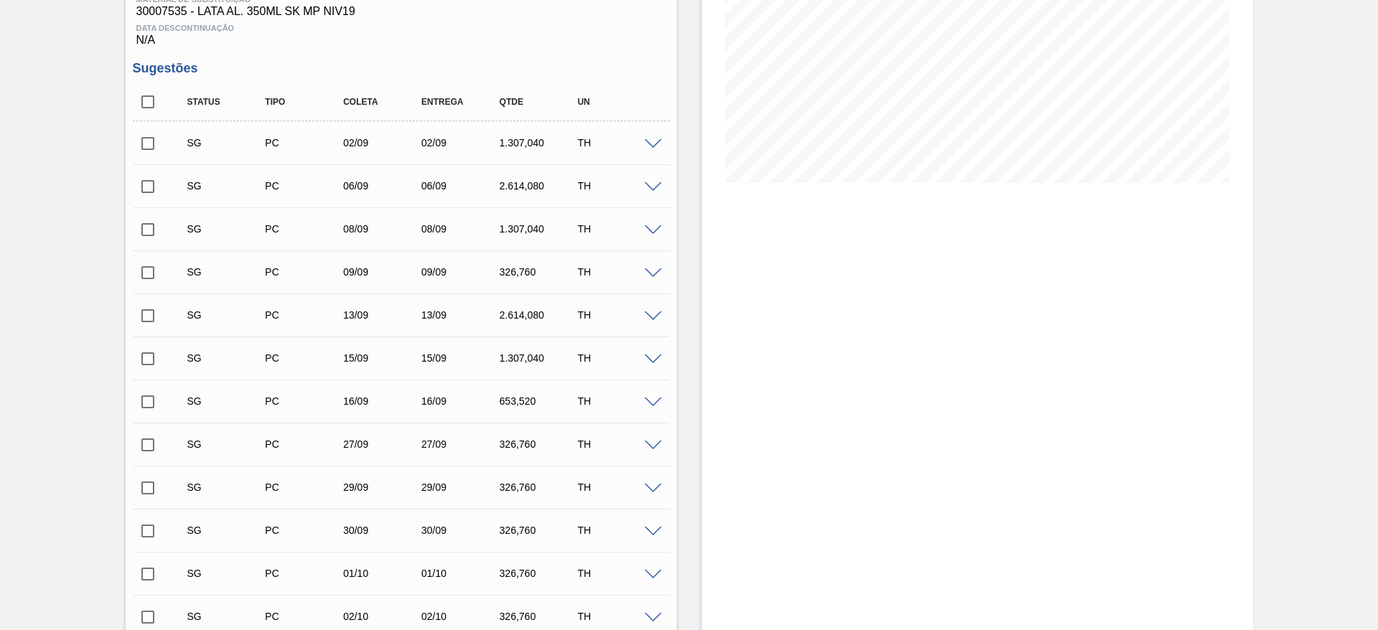
scroll to position [1, 0]
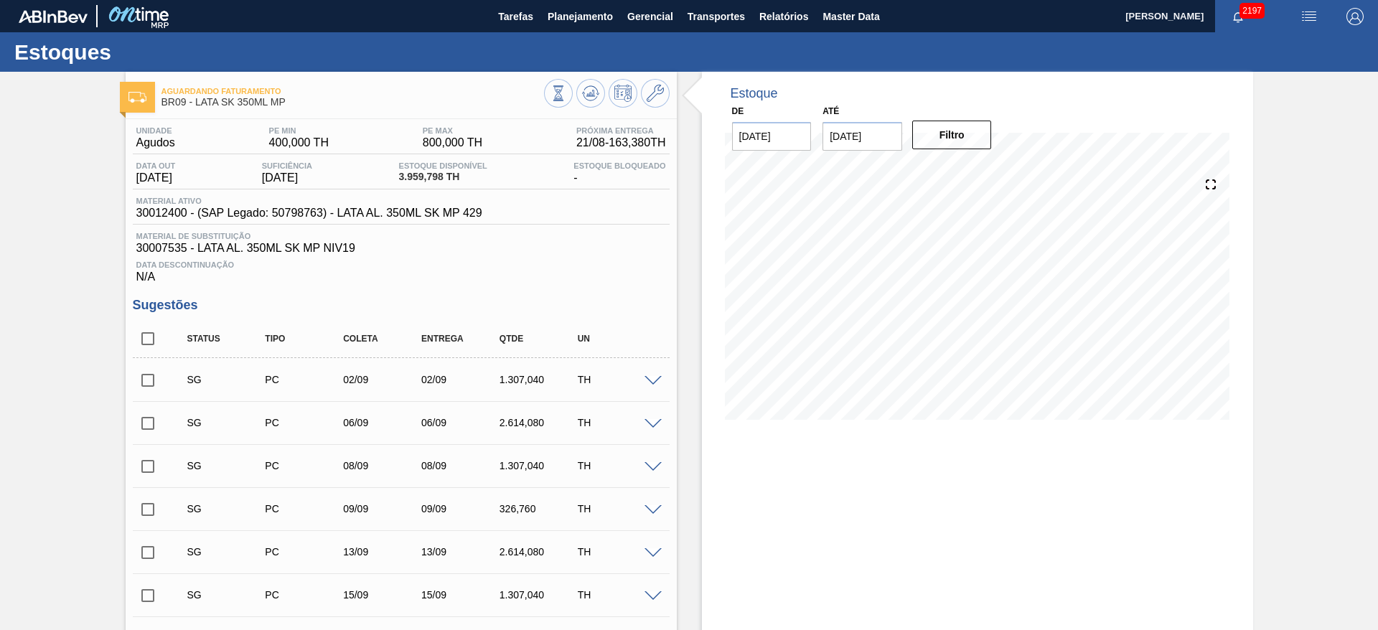
click at [651, 380] on span at bounding box center [652, 381] width 17 height 11
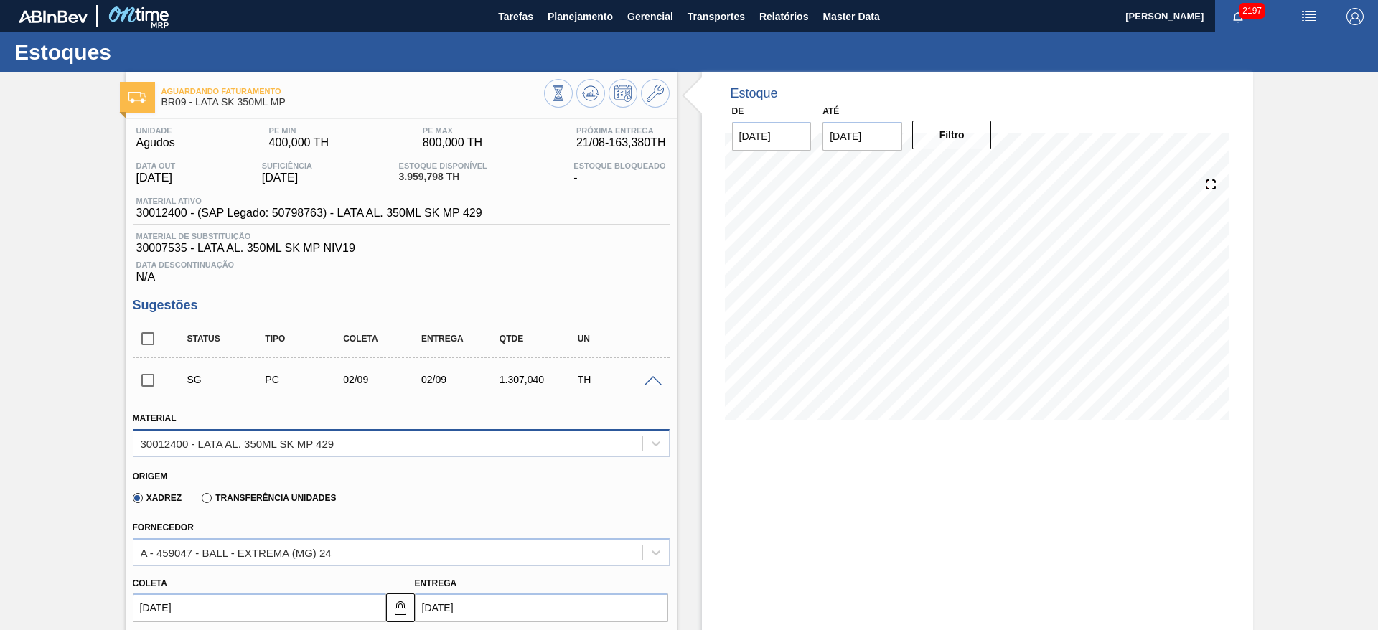
scroll to position [108, 0]
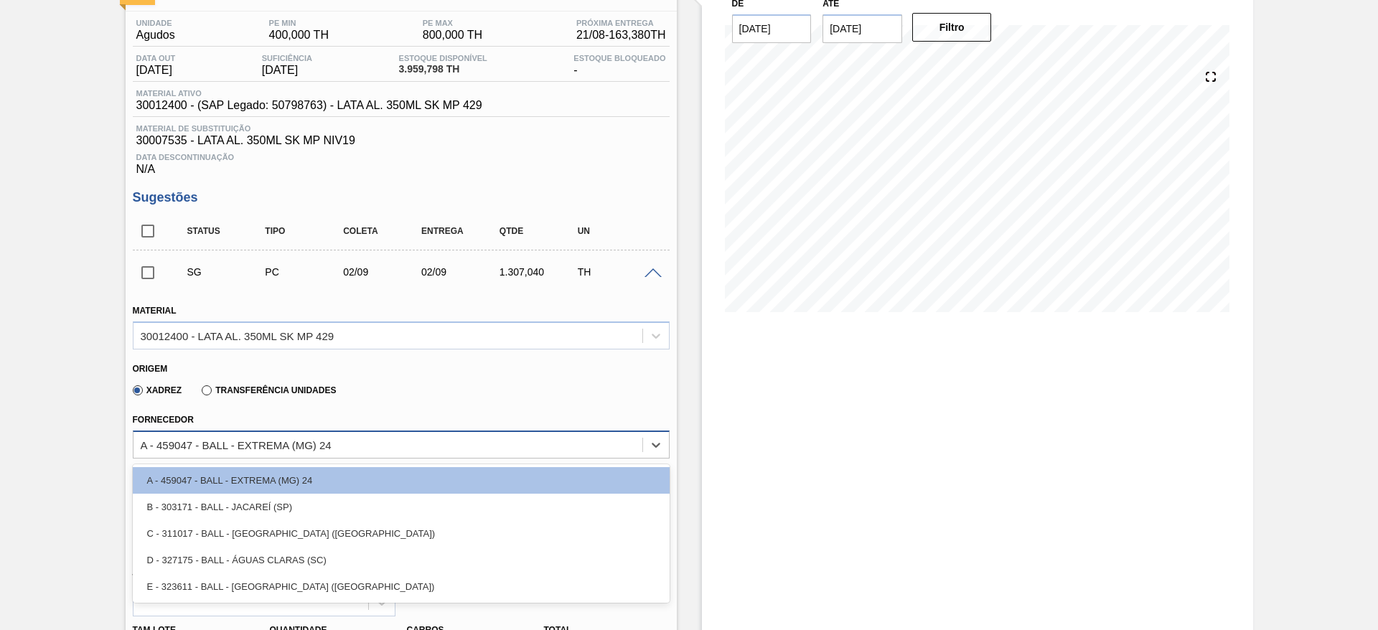
click at [364, 438] on div "A - 459047 - BALL - EXTREMA (MG) 24" at bounding box center [387, 444] width 509 height 21
click at [276, 527] on div "C - 311017 - BALL - TRÊS RIOS (RJ)" at bounding box center [401, 533] width 537 height 27
type input "03/09/2025"
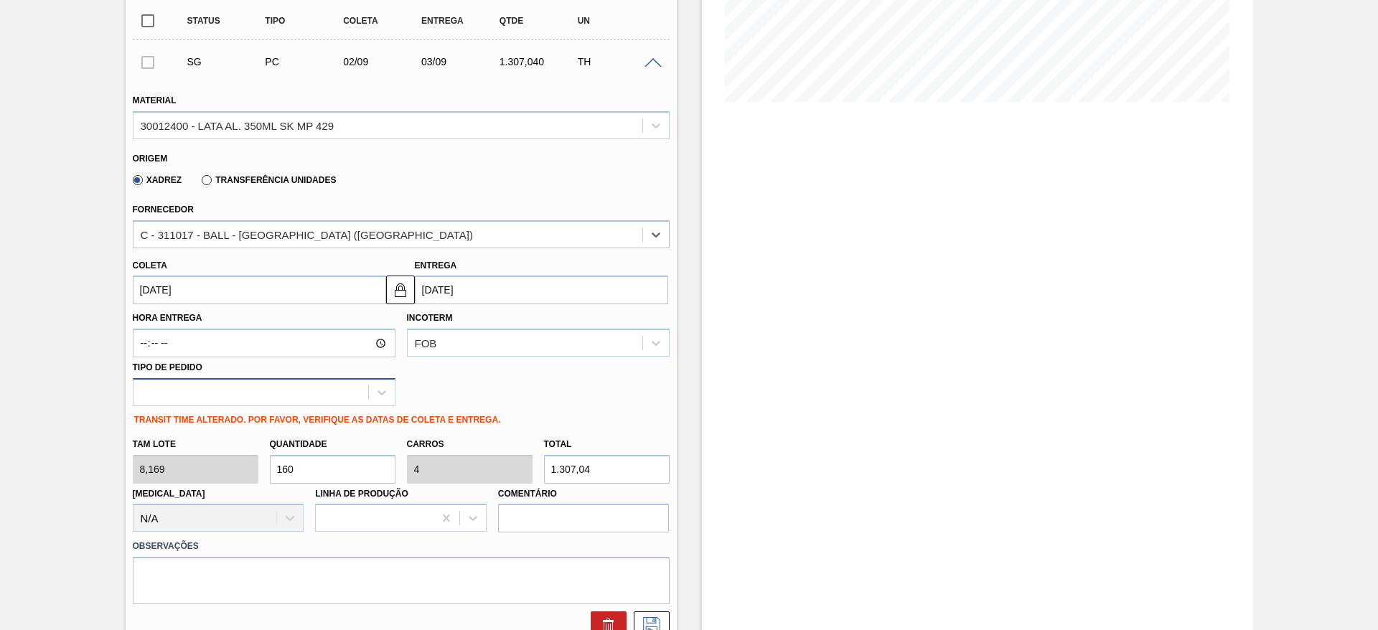
scroll to position [323, 0]
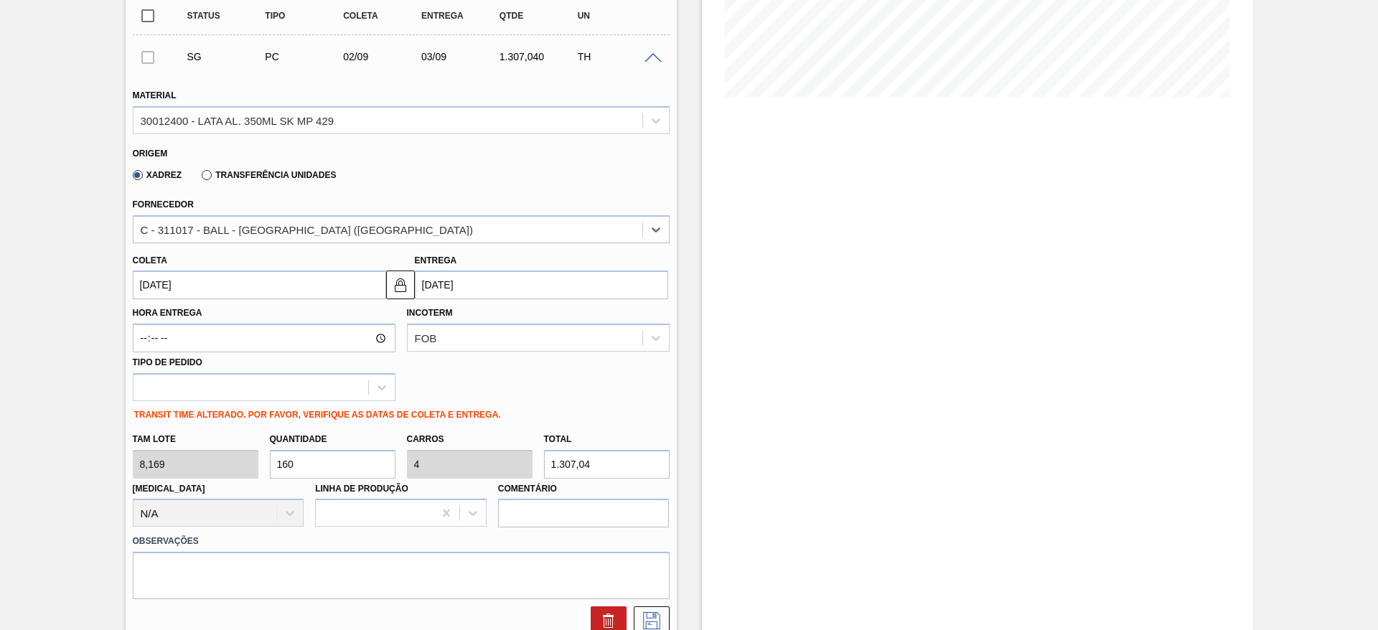
click at [471, 291] on input "03/09/2025" at bounding box center [541, 284] width 253 height 29
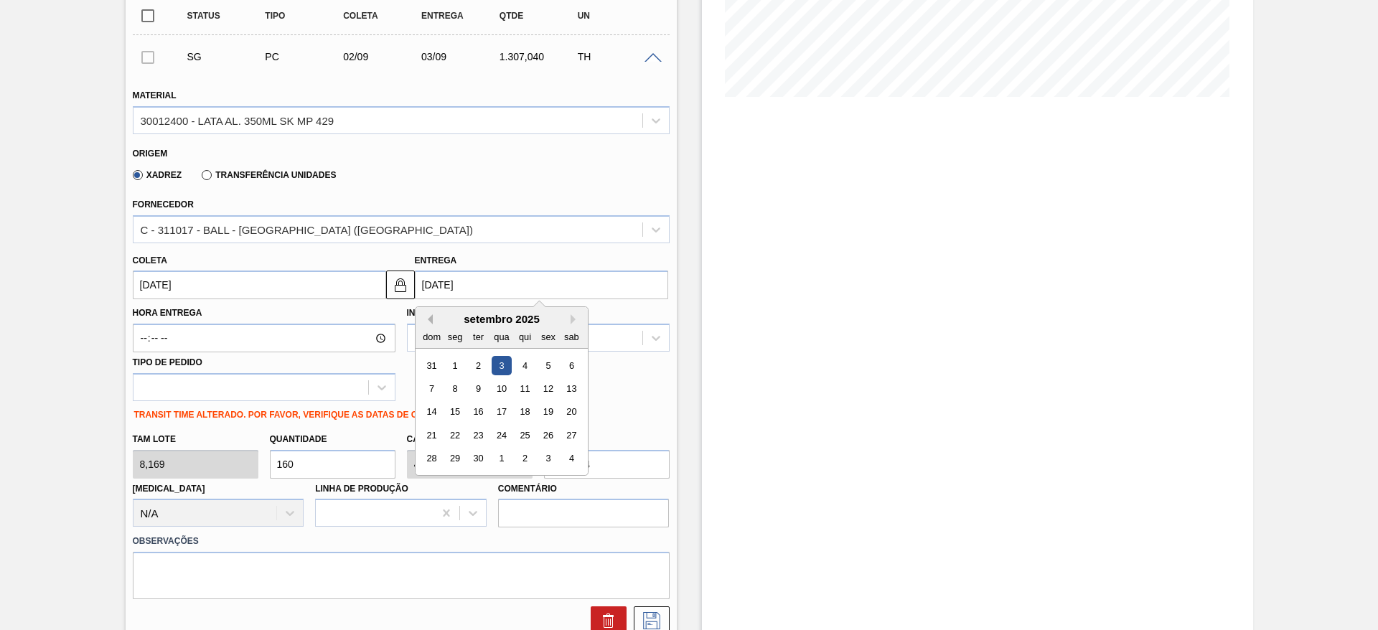
click at [431, 320] on button "Previous Month" at bounding box center [428, 319] width 10 height 10
click at [453, 460] on div "25" at bounding box center [454, 458] width 19 height 19
type input "[DATE]"
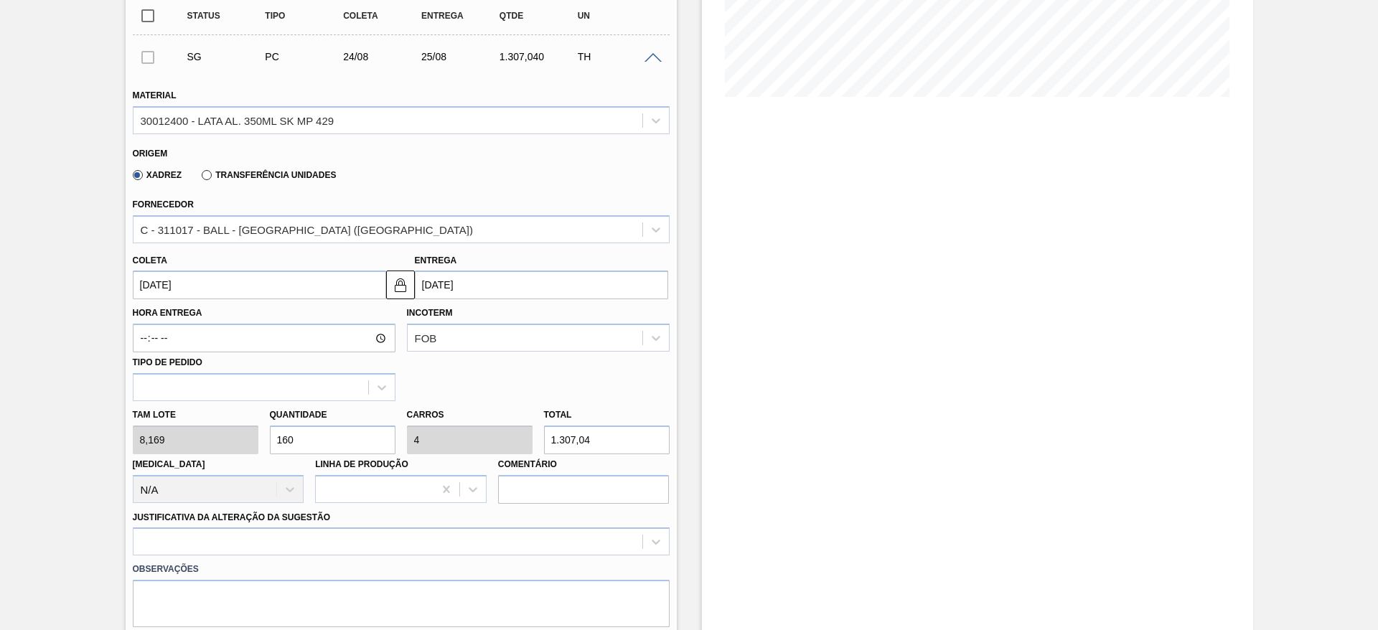
click at [252, 440] on div "Tam lote 8,169 Quantidade 160 Carros 4 Total 1.307,04 Doca N/A Linha de Produçã…" at bounding box center [401, 452] width 548 height 103
type input "2"
type input "0,05"
type input "16,338"
type input "24"
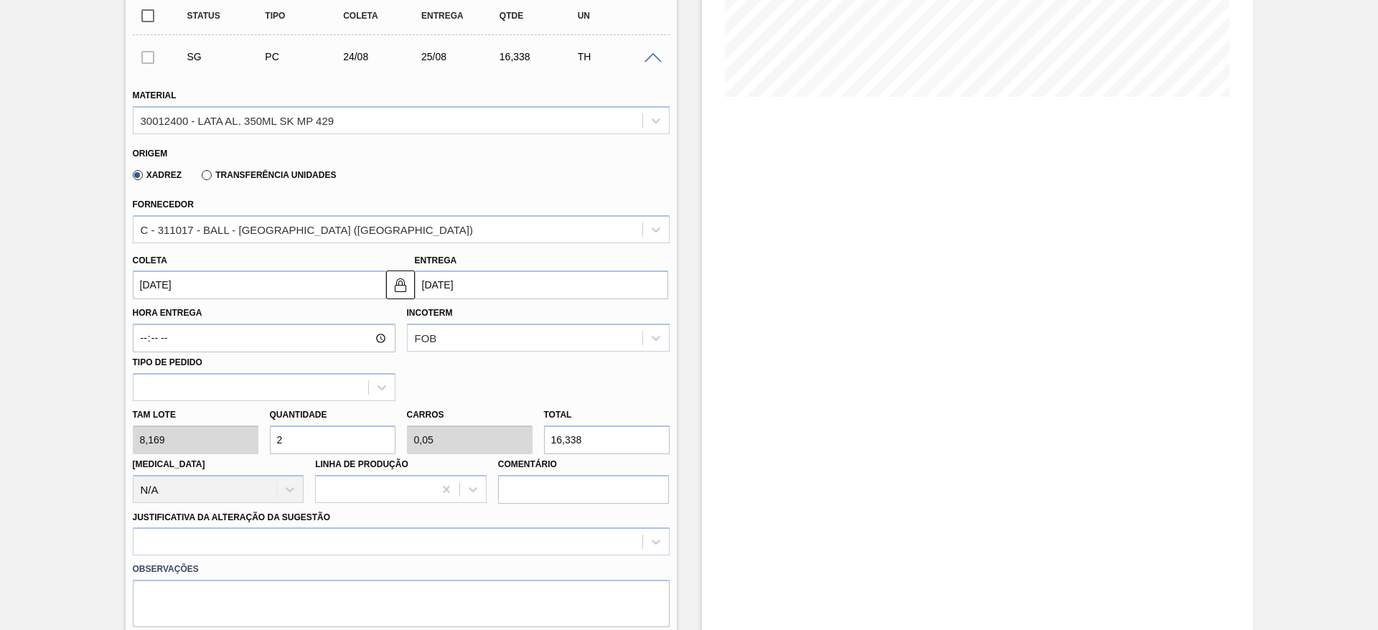
type input "0,6"
type input "196,056"
type input "240"
type input "6"
type input "1.960,56"
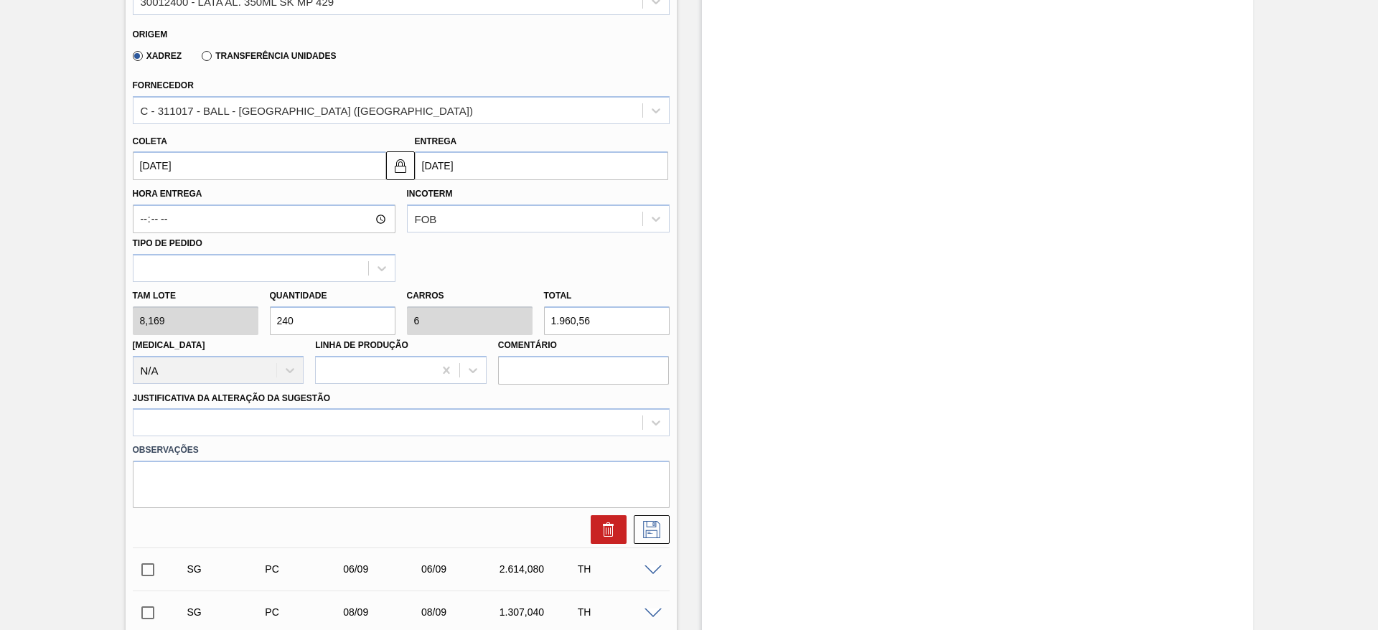
scroll to position [646, 0]
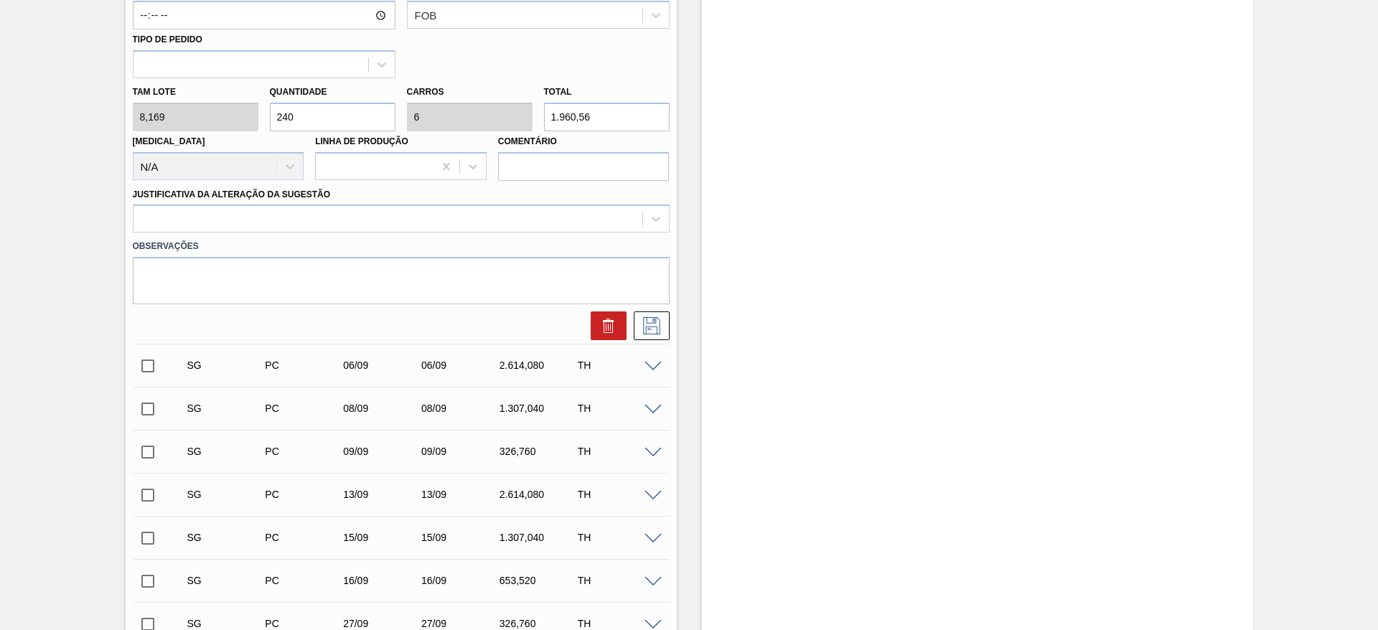
type input "24"
type input "0,6"
type input "196,056"
type input "2"
type input "0,05"
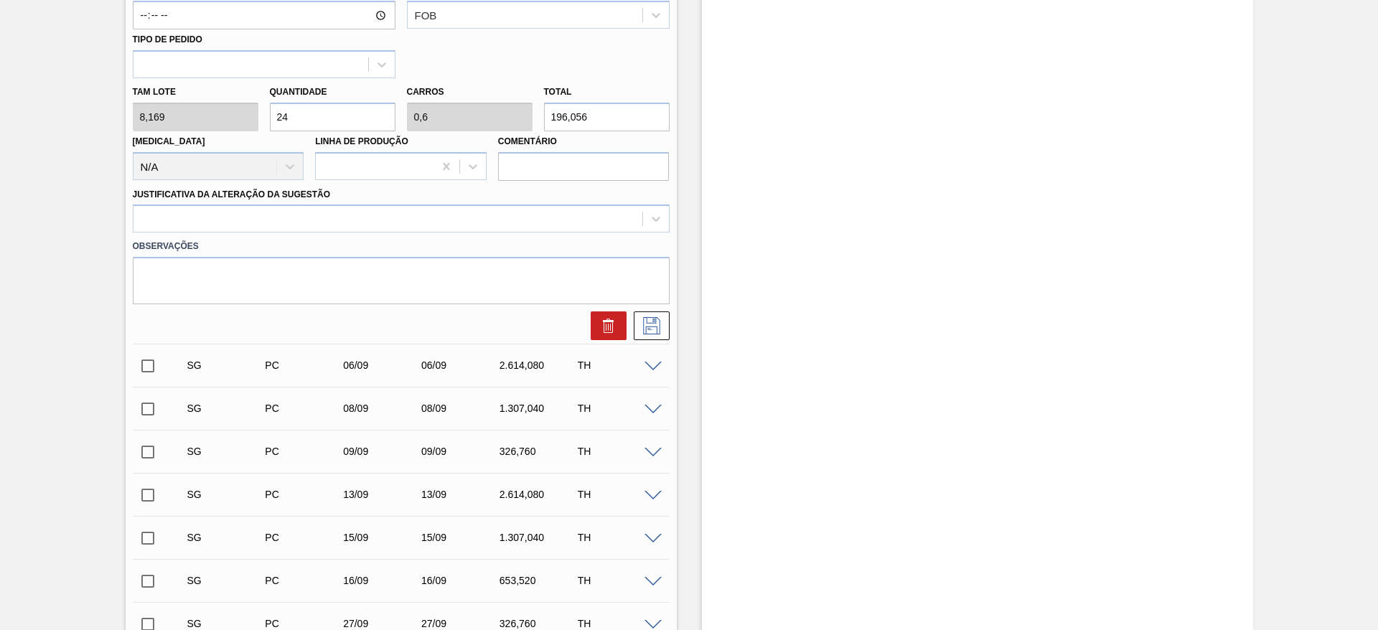
type input "16,338"
type input "20"
type input "0,5"
type input "163,38"
type input "200"
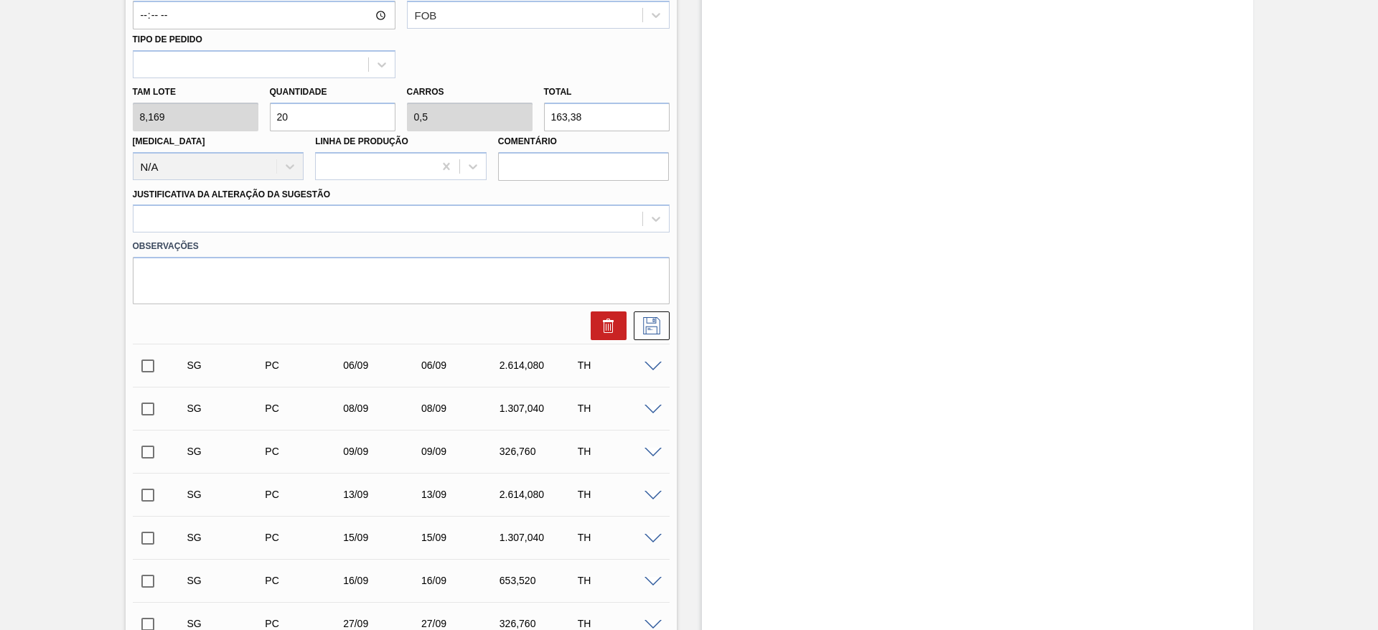
type input "5"
type input "1.633,8"
type input "200"
click at [374, 219] on div at bounding box center [387, 219] width 509 height 21
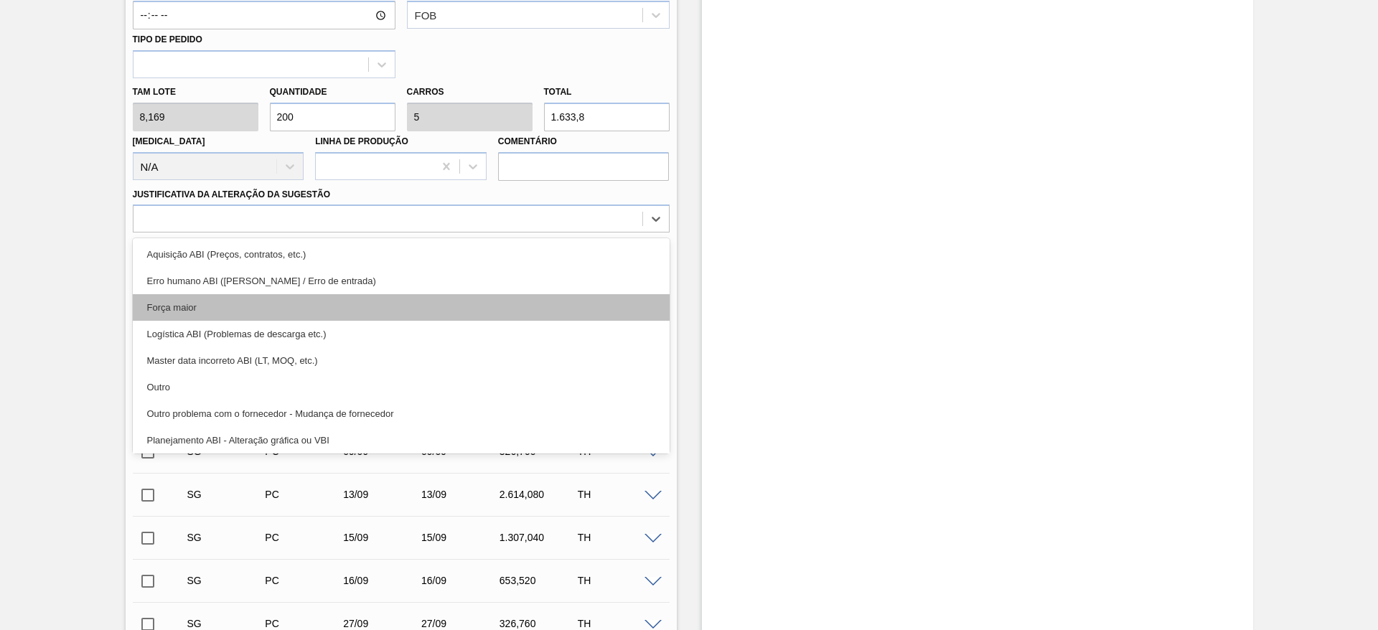
click at [211, 315] on div "Força maior" at bounding box center [401, 307] width 537 height 27
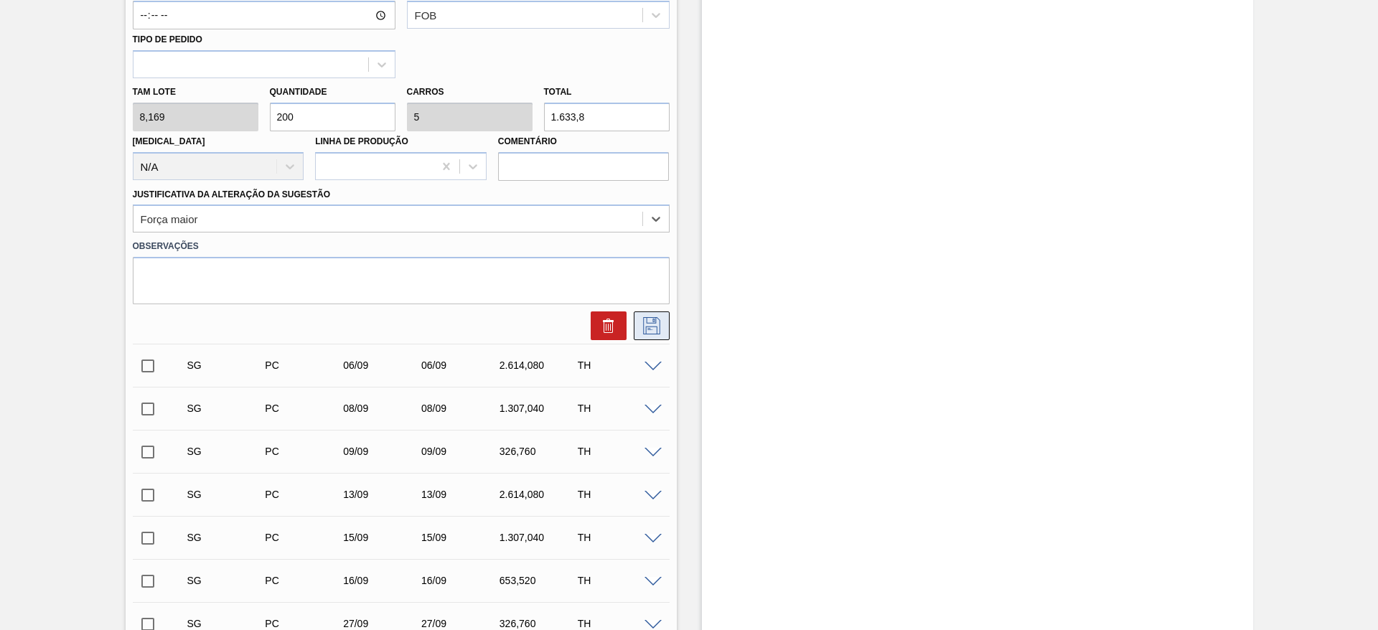
click at [645, 331] on icon at bounding box center [651, 325] width 23 height 17
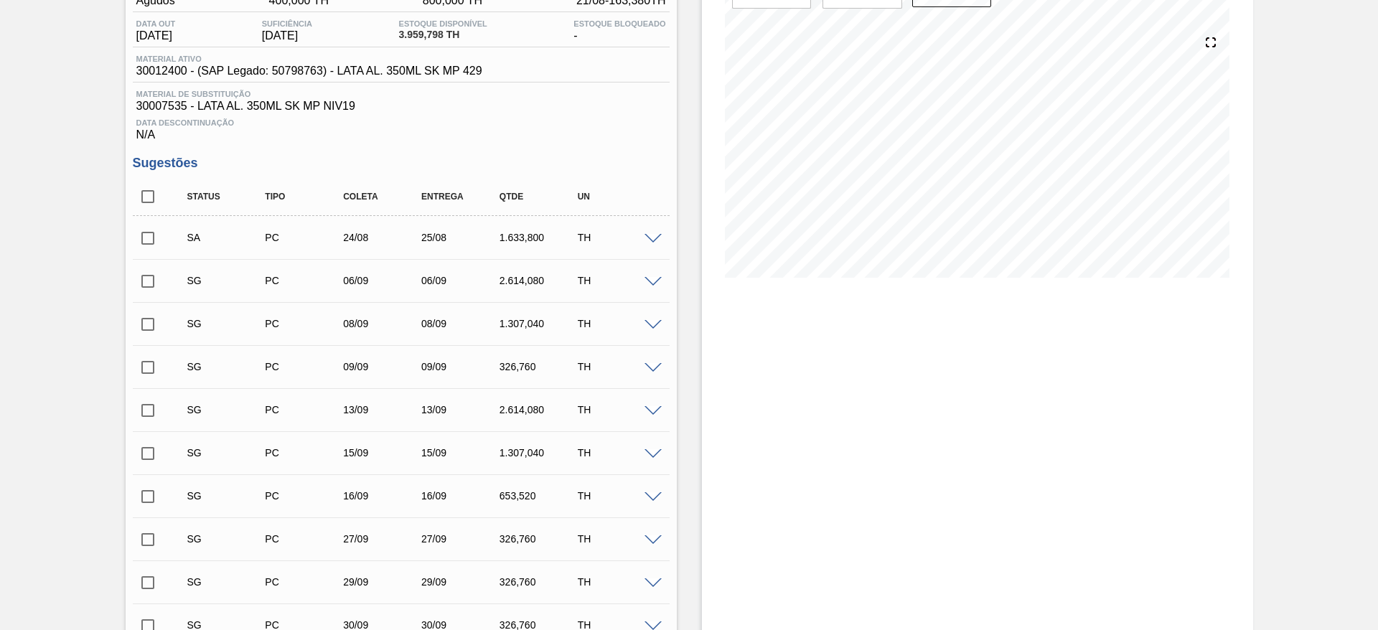
scroll to position [108, 0]
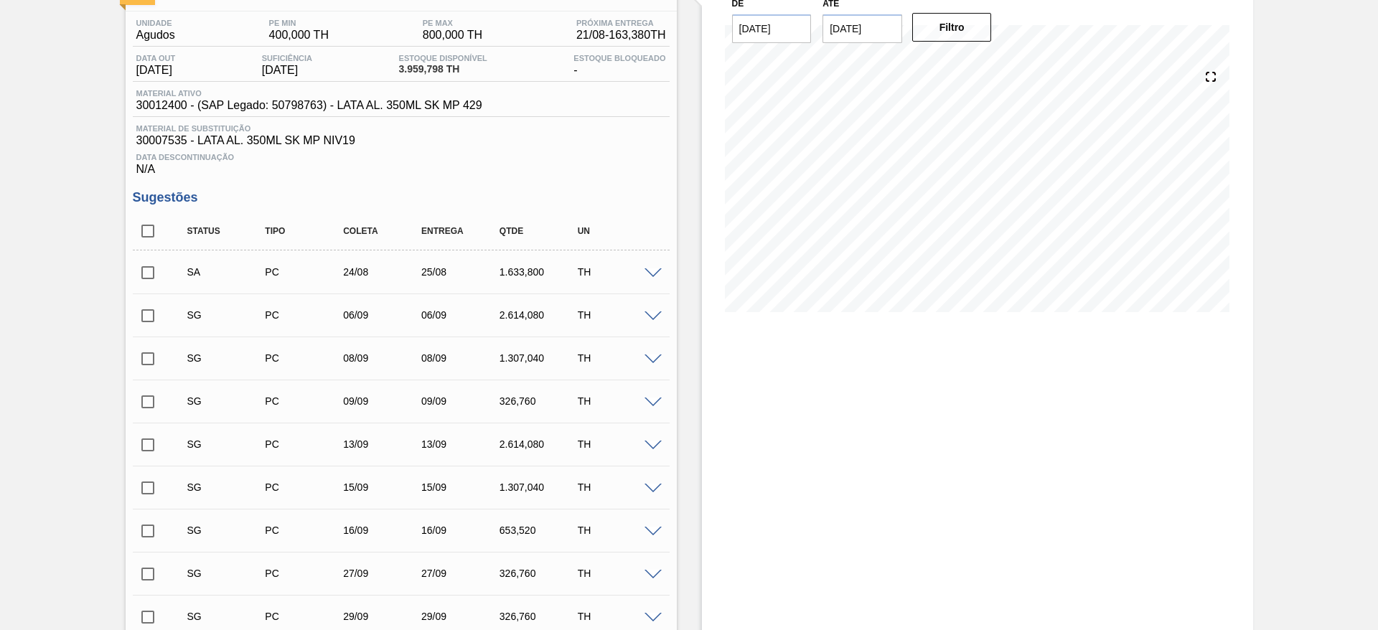
click at [149, 269] on input "checkbox" at bounding box center [148, 273] width 30 height 30
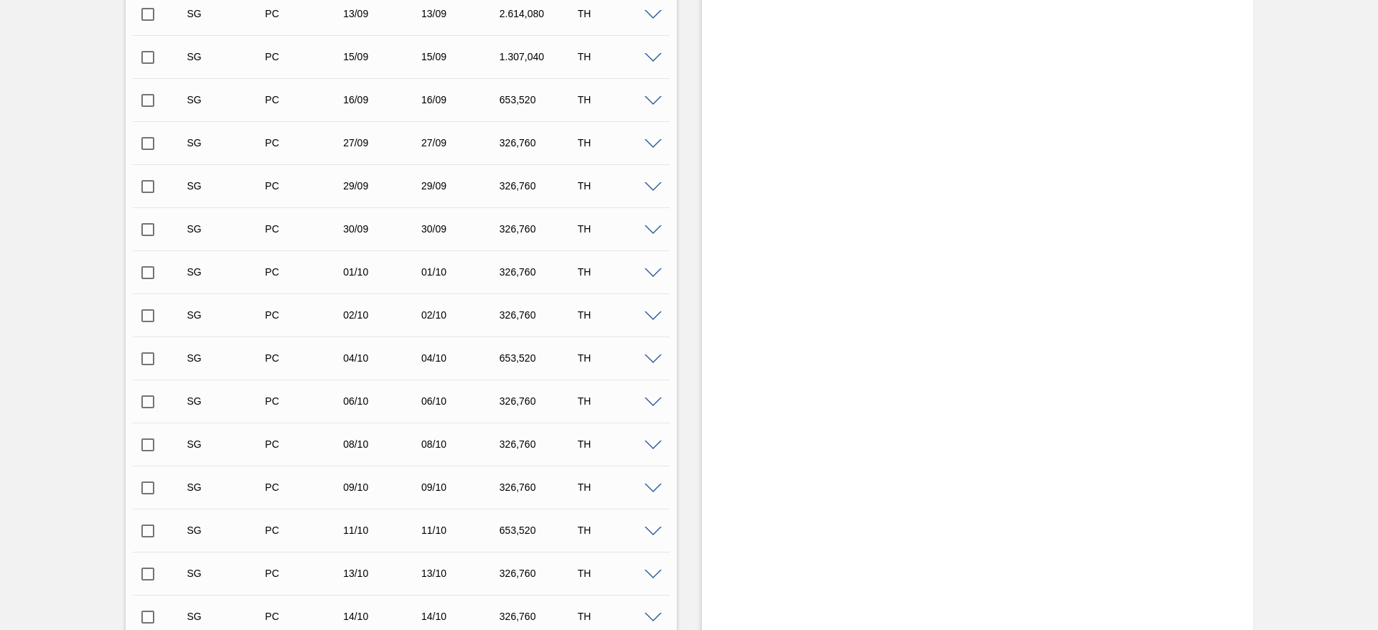
scroll to position [969, 0]
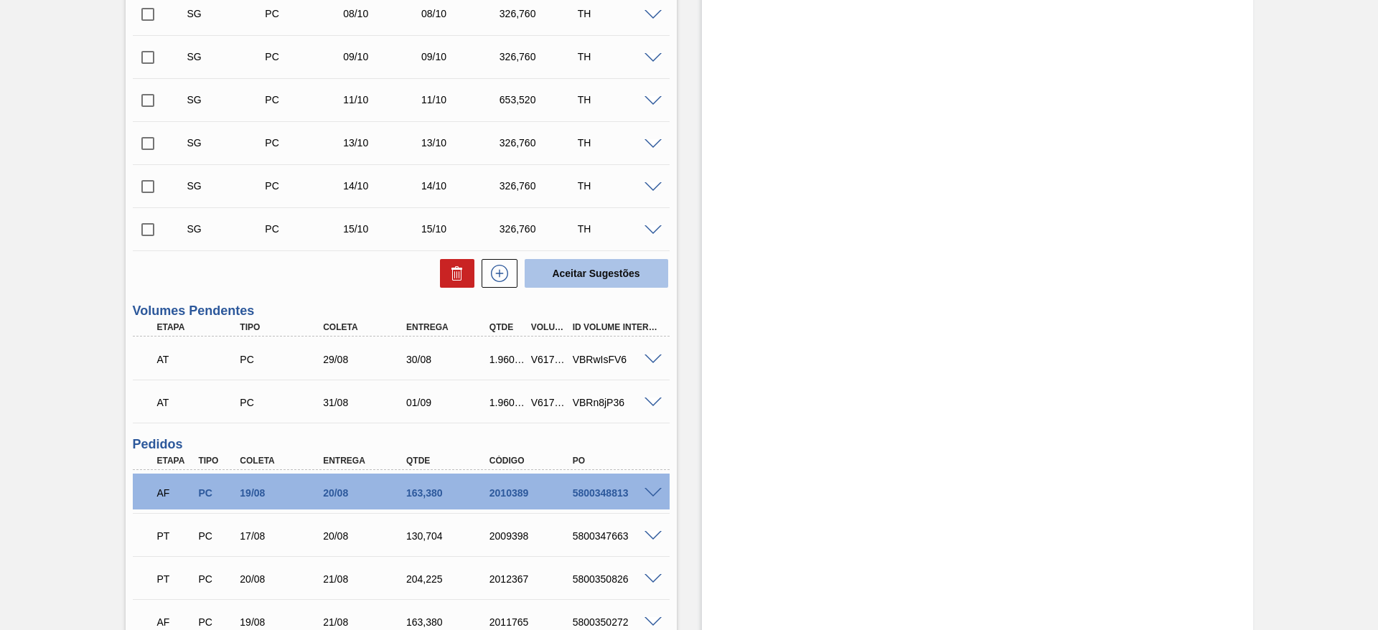
click at [583, 277] on button "Aceitar Sugestões" at bounding box center [595, 273] width 143 height 29
checkbox input "false"
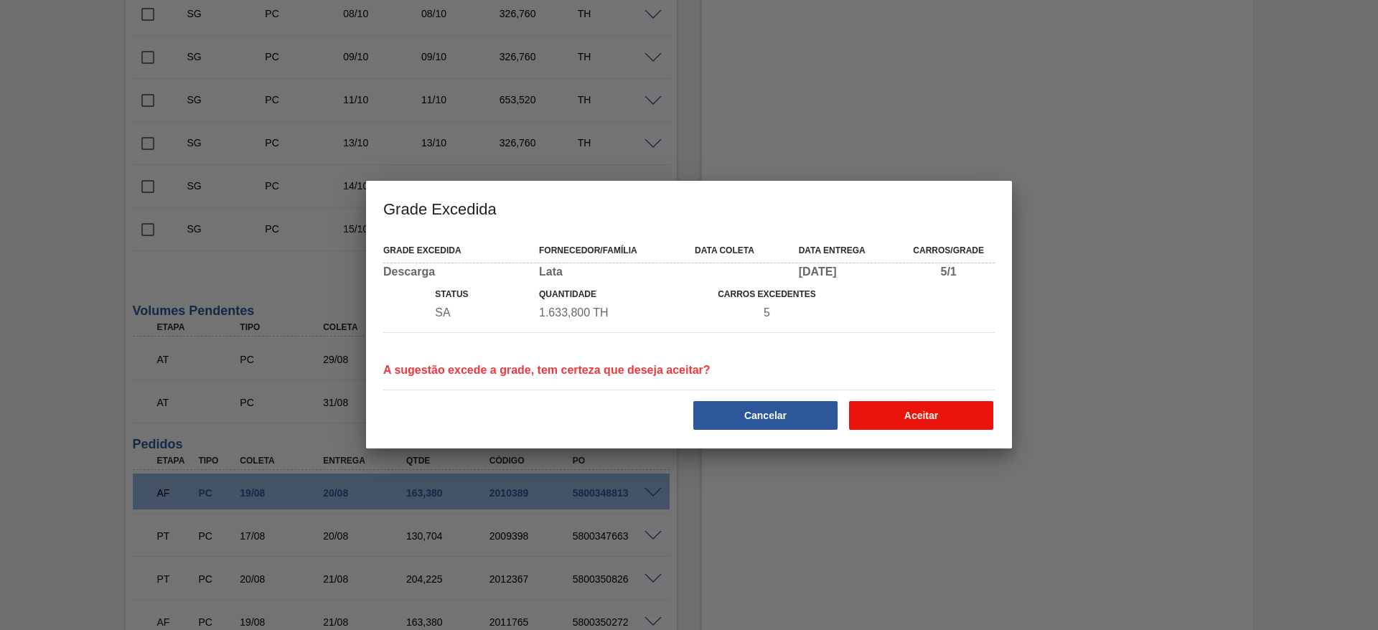
click at [900, 415] on button "Aceitar" at bounding box center [921, 415] width 144 height 29
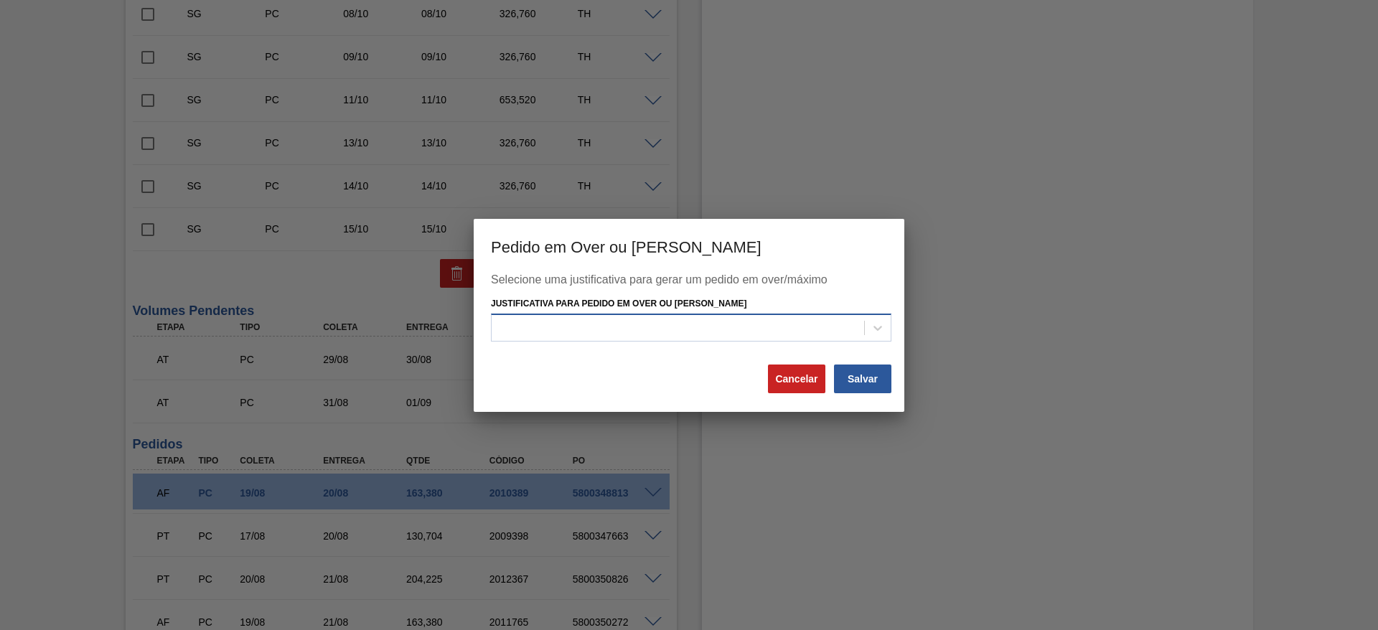
click at [704, 331] on div at bounding box center [677, 328] width 372 height 21
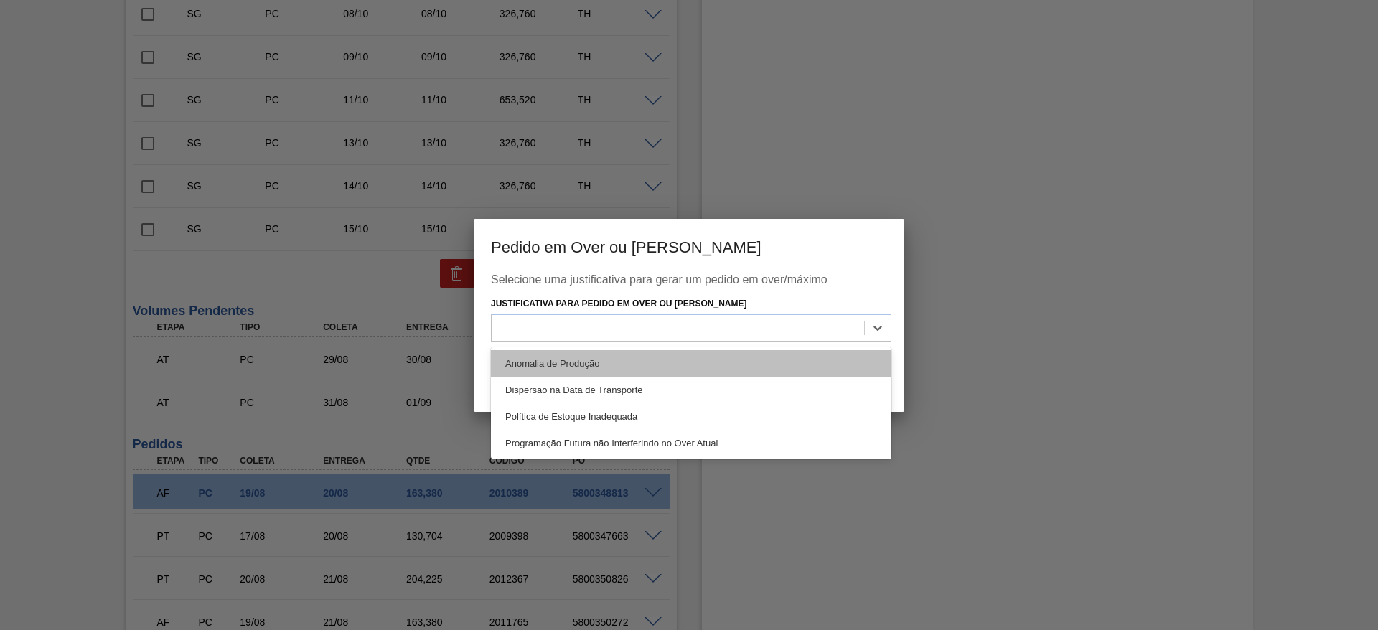
click at [580, 359] on div "Anomalia de Produção" at bounding box center [691, 363] width 400 height 27
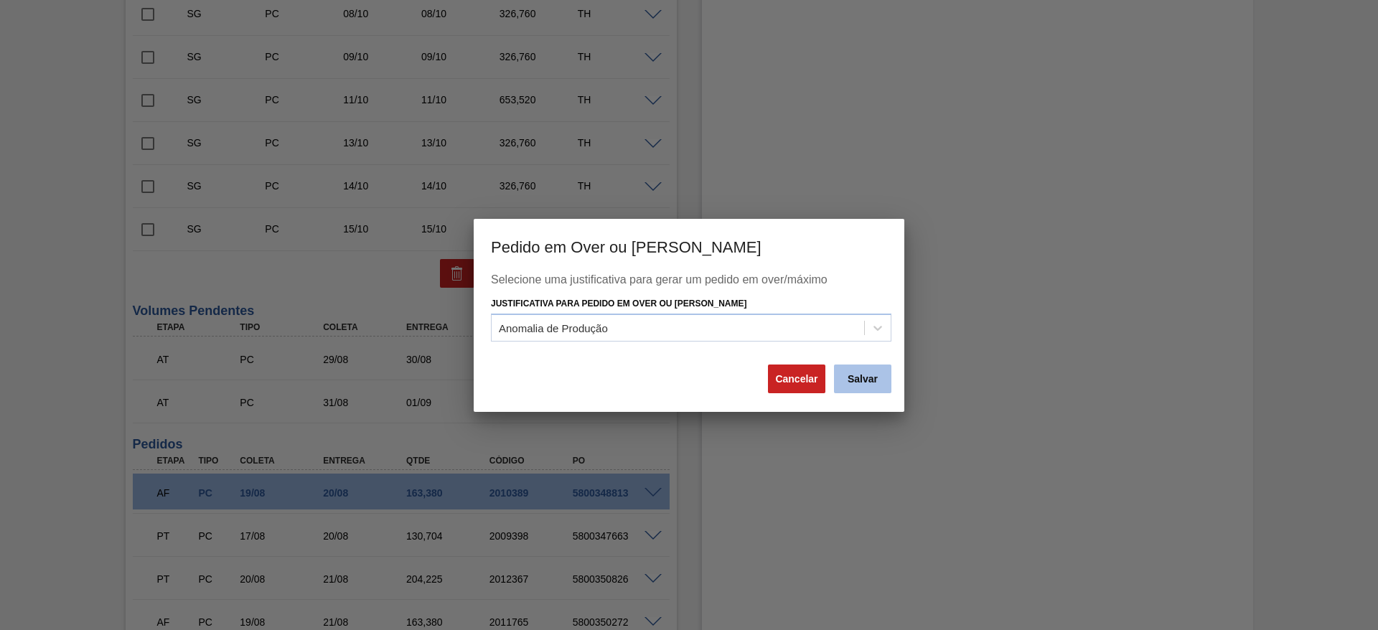
click at [867, 372] on button "Salvar" at bounding box center [862, 378] width 57 height 29
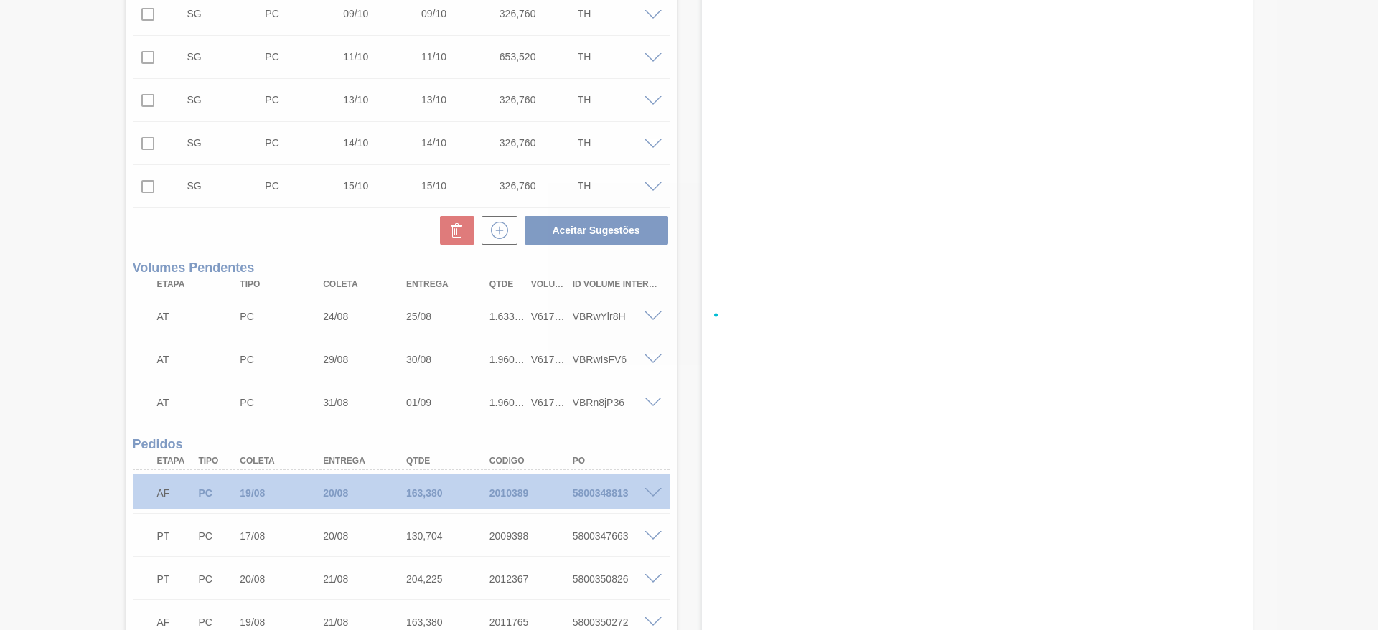
scroll to position [926, 0]
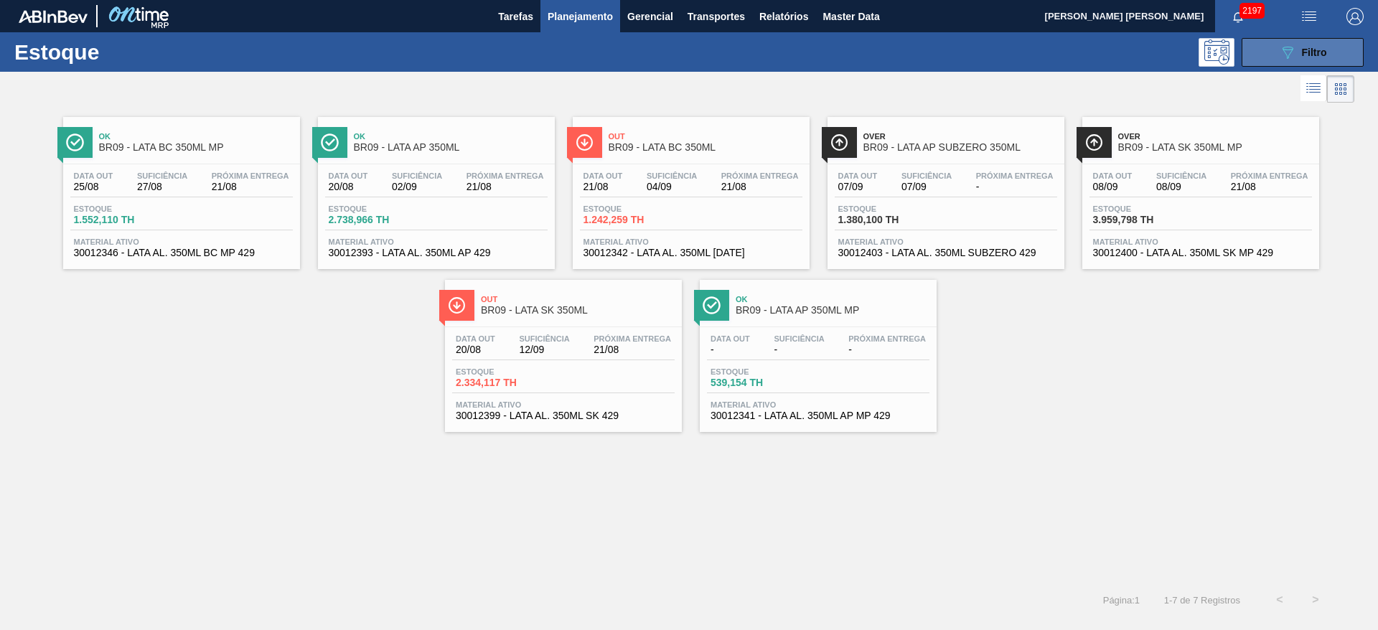
click at [1312, 44] on div "089F7B8B-B2A5-4AFE-B5C0-19BA573D28AC Filtro" at bounding box center [1303, 52] width 48 height 17
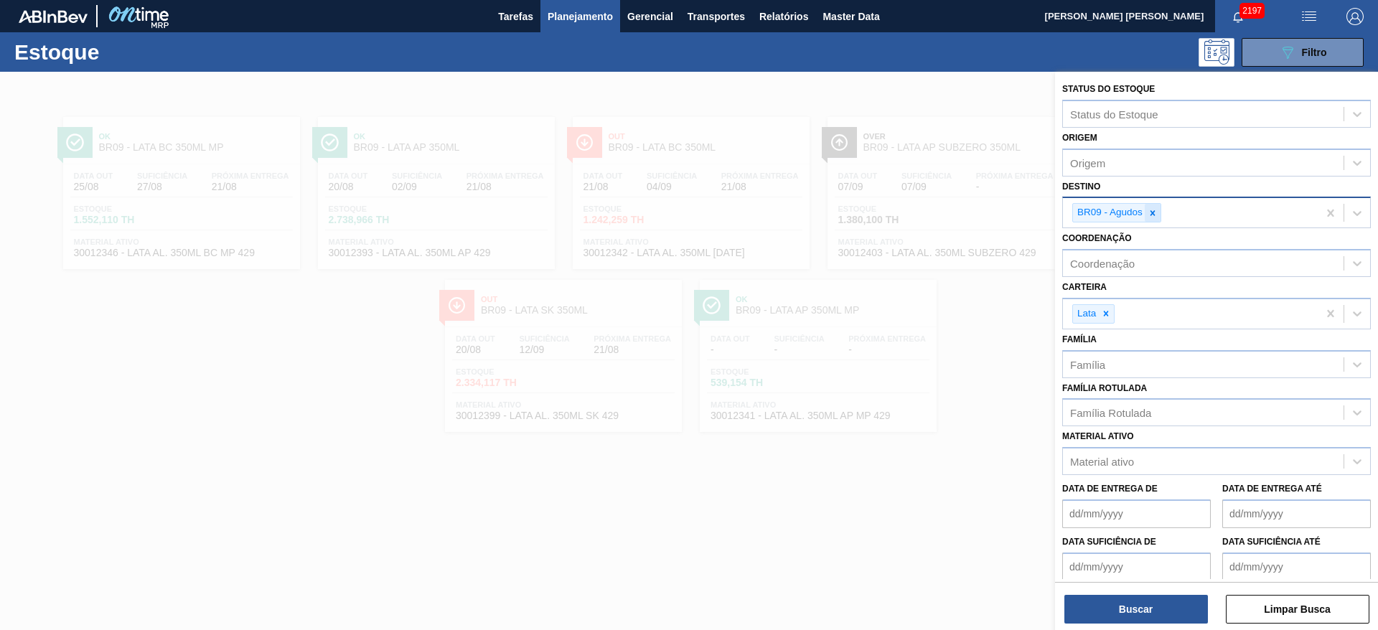
click at [1153, 214] on icon at bounding box center [1152, 212] width 5 height 5
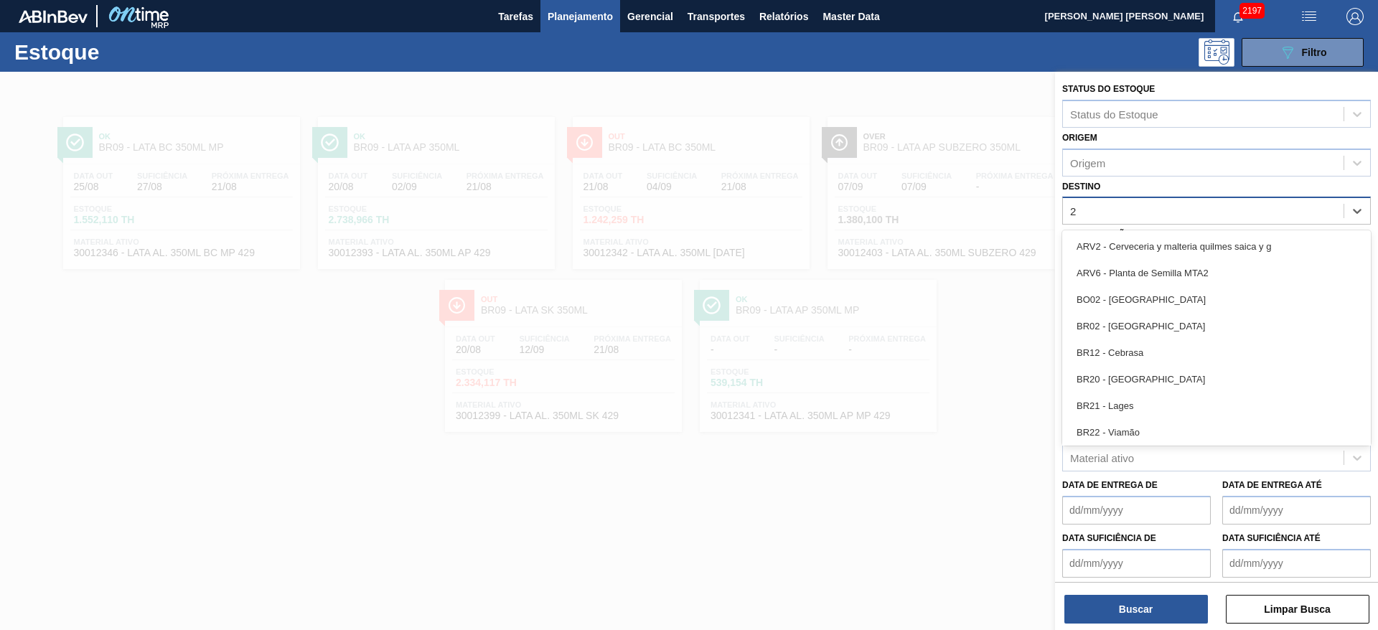
type input "22"
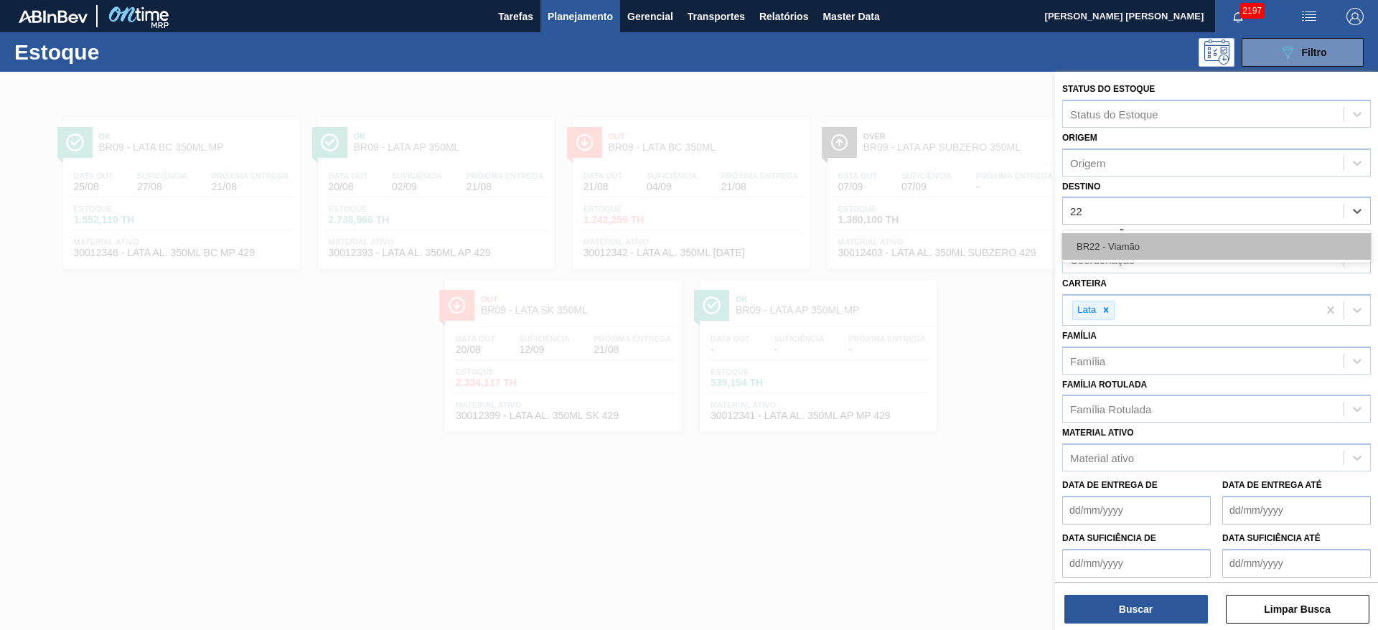
click at [1125, 235] on div "BR22 - Viamão" at bounding box center [1216, 246] width 309 height 27
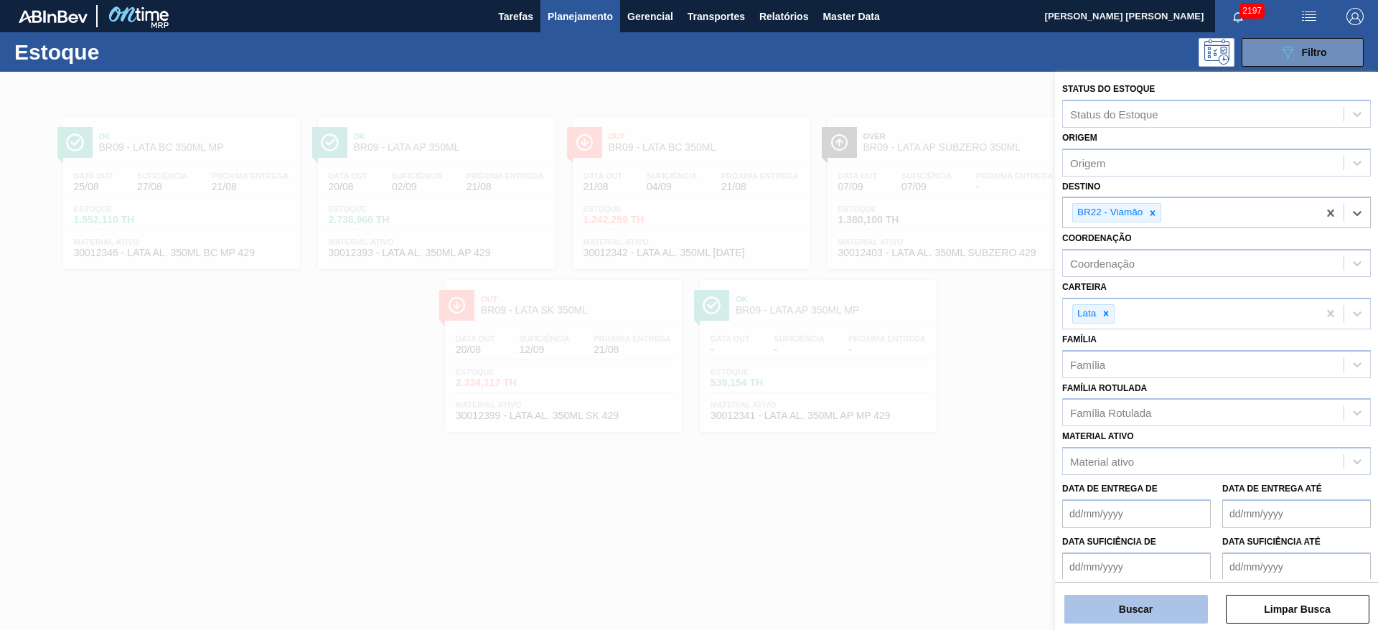
click at [1147, 611] on button "Buscar" at bounding box center [1135, 609] width 143 height 29
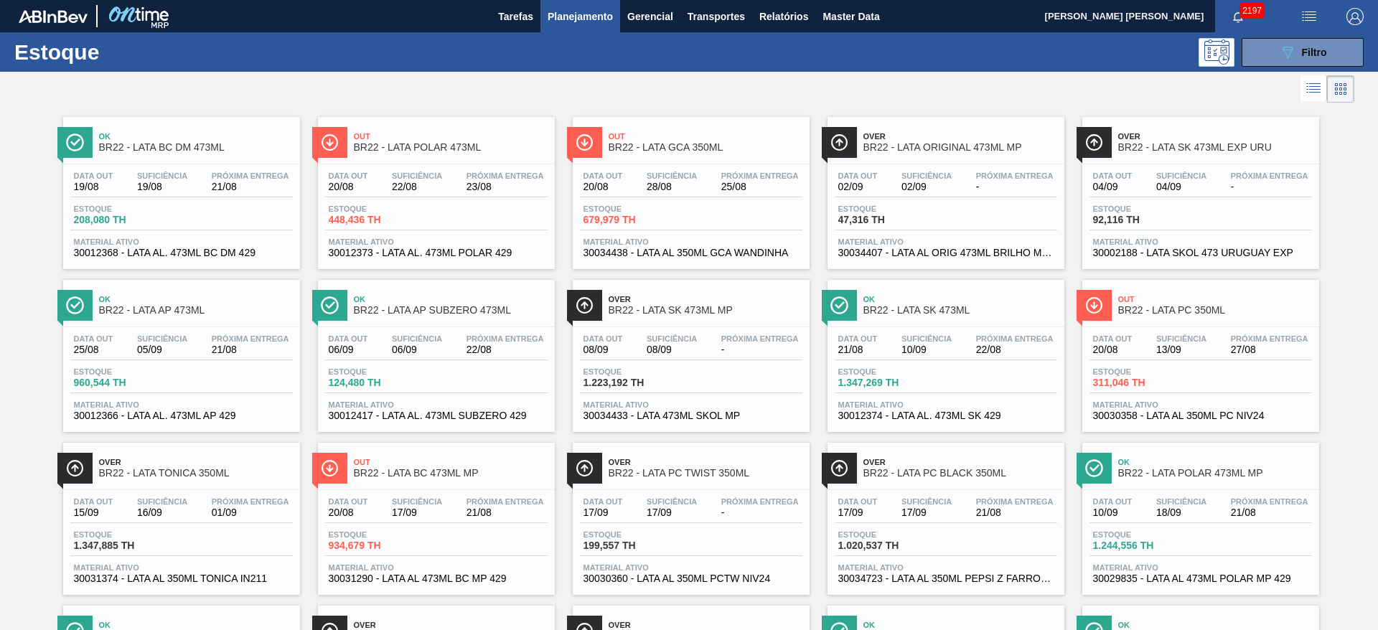
click at [755, 95] on div at bounding box center [677, 89] width 1354 height 34
click at [779, 12] on span "Relatórios" at bounding box center [783, 16] width 49 height 17
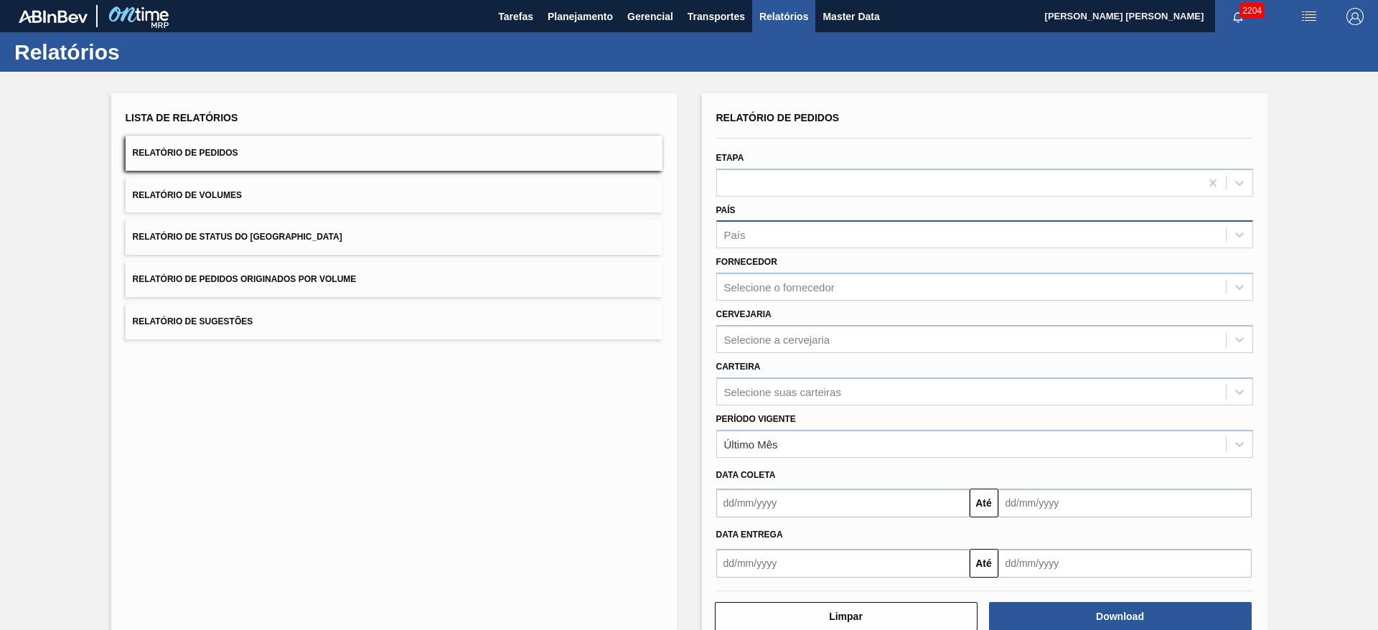
click at [763, 227] on div "País" at bounding box center [971, 235] width 509 height 21
click at [778, 250] on div "Fornecedor Selecione o fornecedor" at bounding box center [984, 274] width 548 height 52
click at [774, 225] on div "País" at bounding box center [971, 235] width 509 height 21
click at [764, 277] on div "BR - [GEOGRAPHIC_DATA]" at bounding box center [984, 270] width 537 height 27
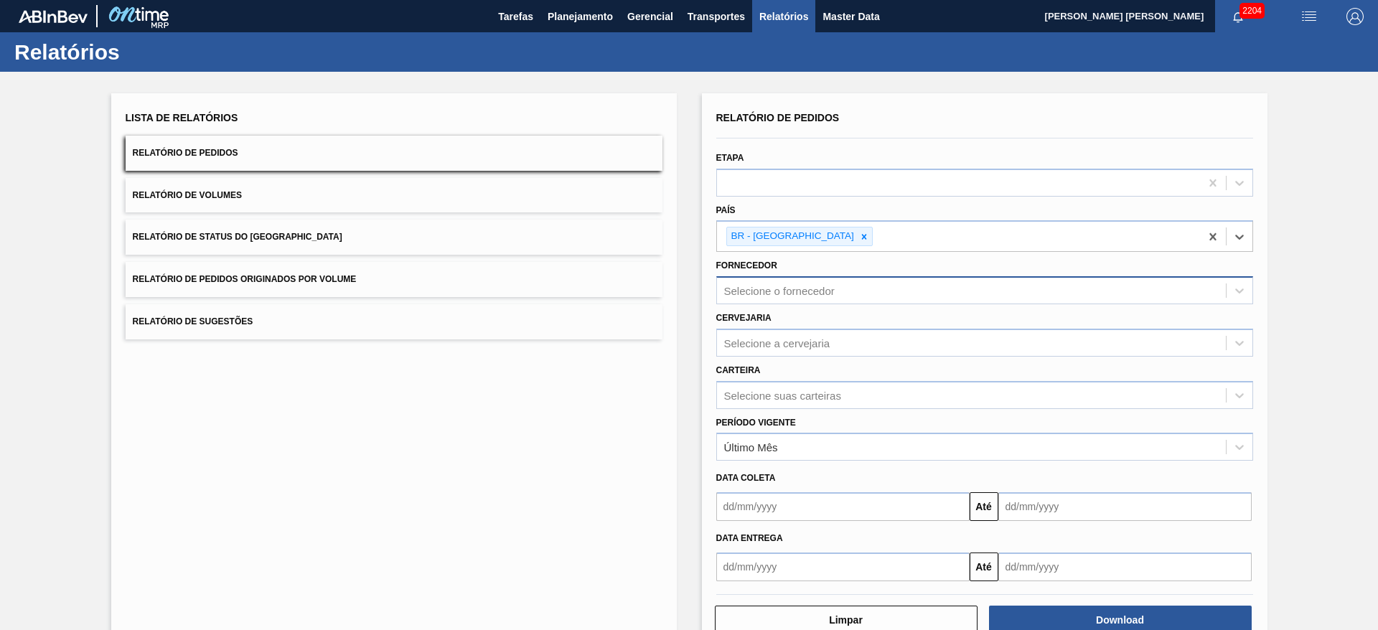
click at [804, 288] on div "Selecione o fornecedor" at bounding box center [779, 291] width 110 height 12
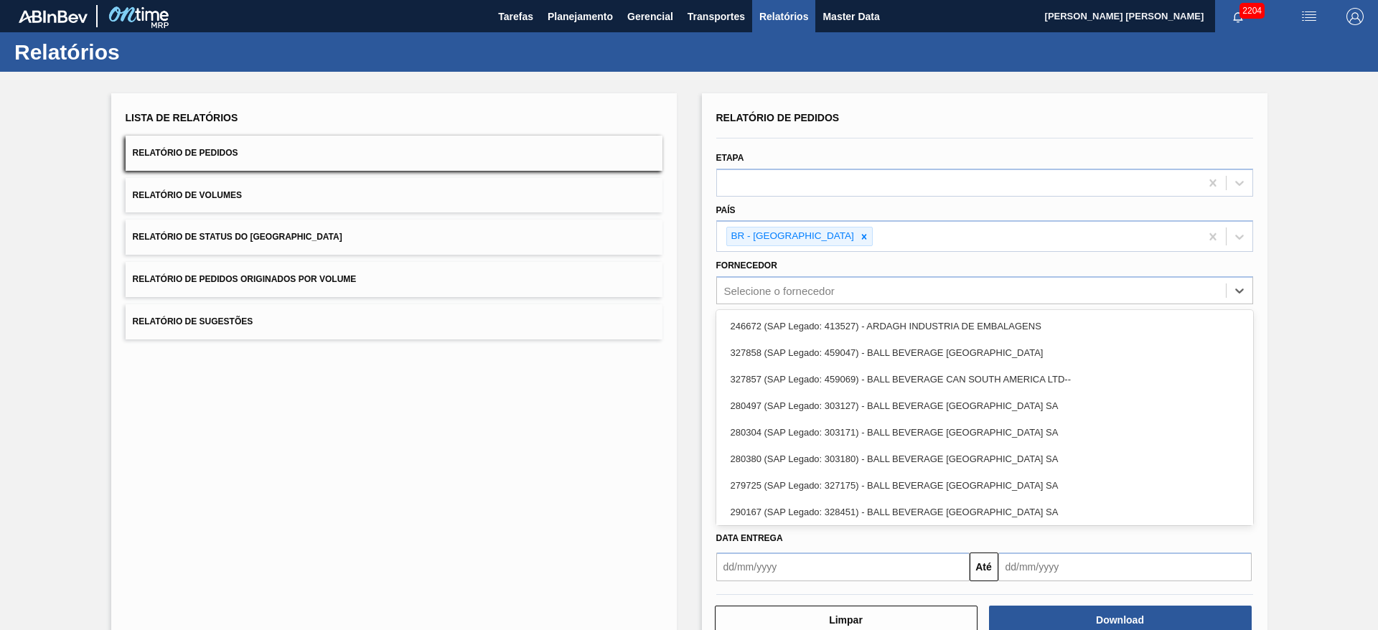
drag, startPoint x: 631, startPoint y: 390, endPoint x: 739, endPoint y: 345, distance: 116.7
click at [632, 390] on div "Lista de Relatórios Relatório de Pedidos Relatório de Volumes Relatório de Stat…" at bounding box center [393, 371] width 565 height 557
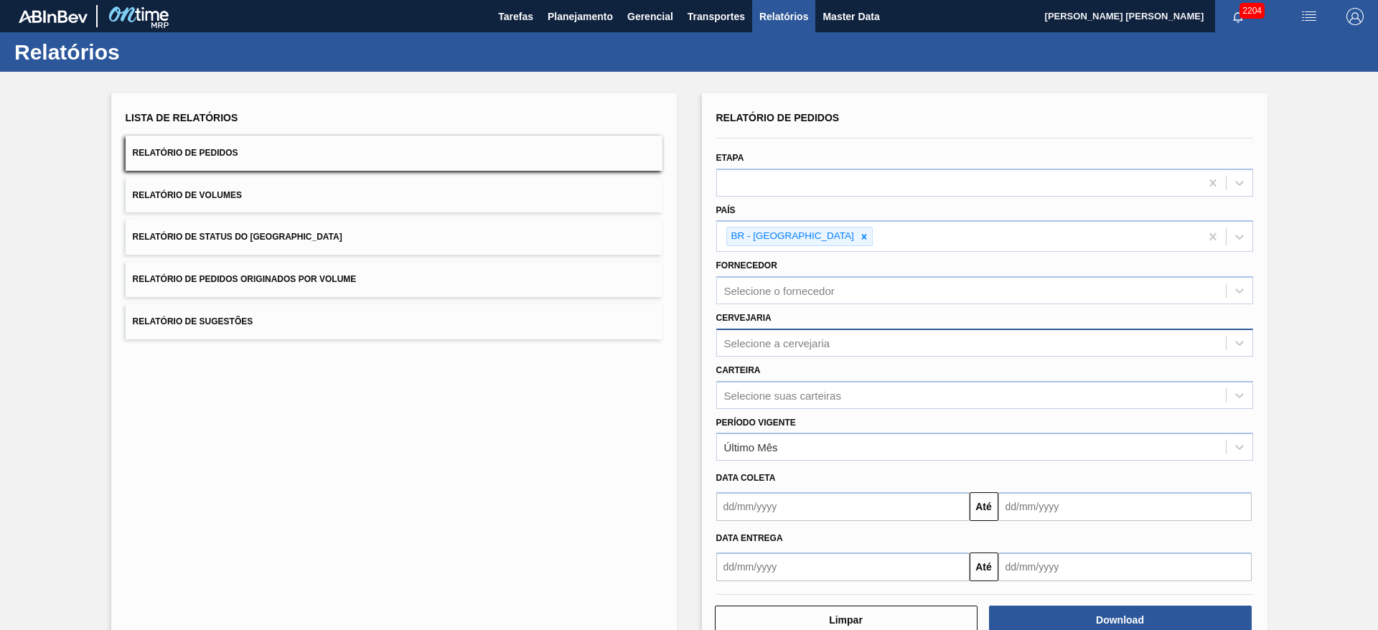
click at [750, 337] on div "Selecione a cervejaria" at bounding box center [777, 342] width 106 height 12
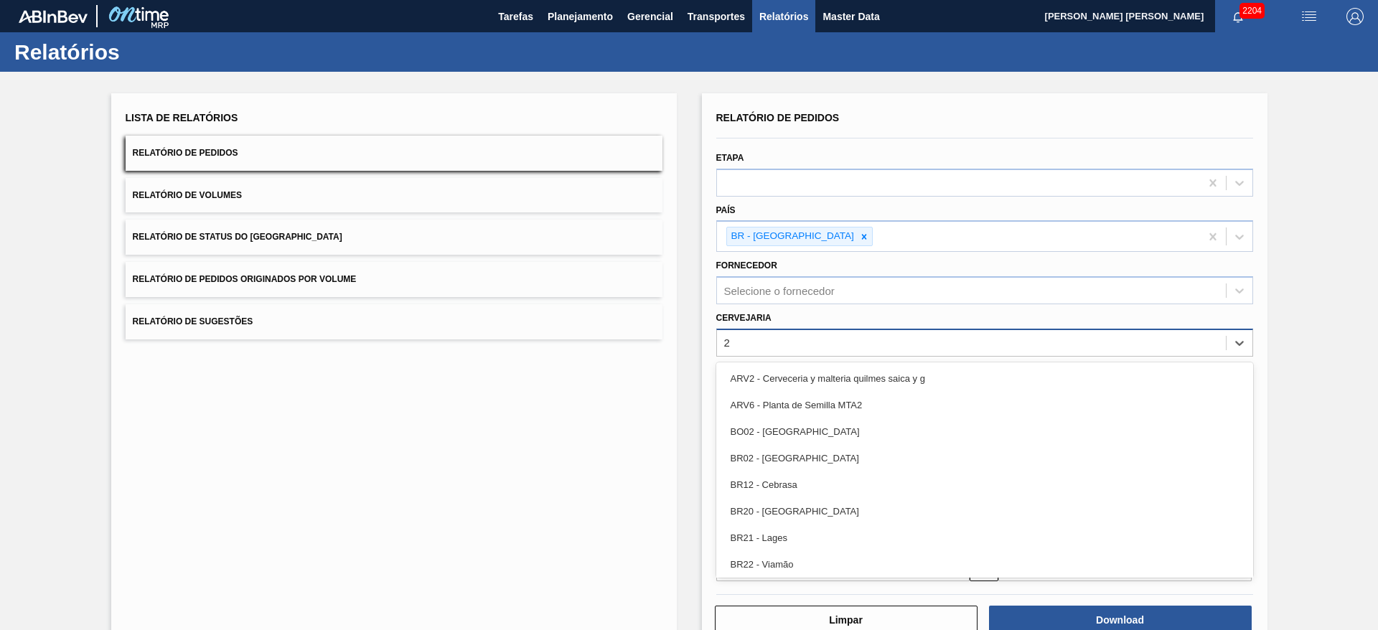
type input "21"
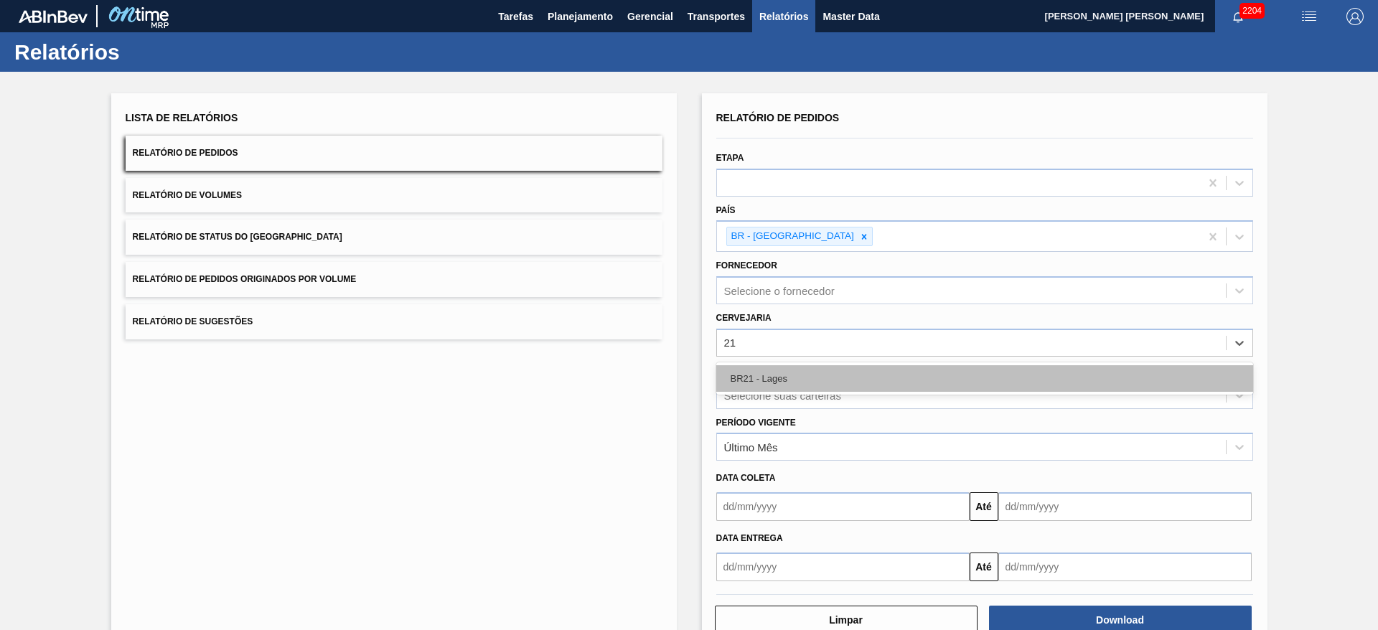
click at [775, 377] on div "BR21 - Lages" at bounding box center [984, 378] width 537 height 27
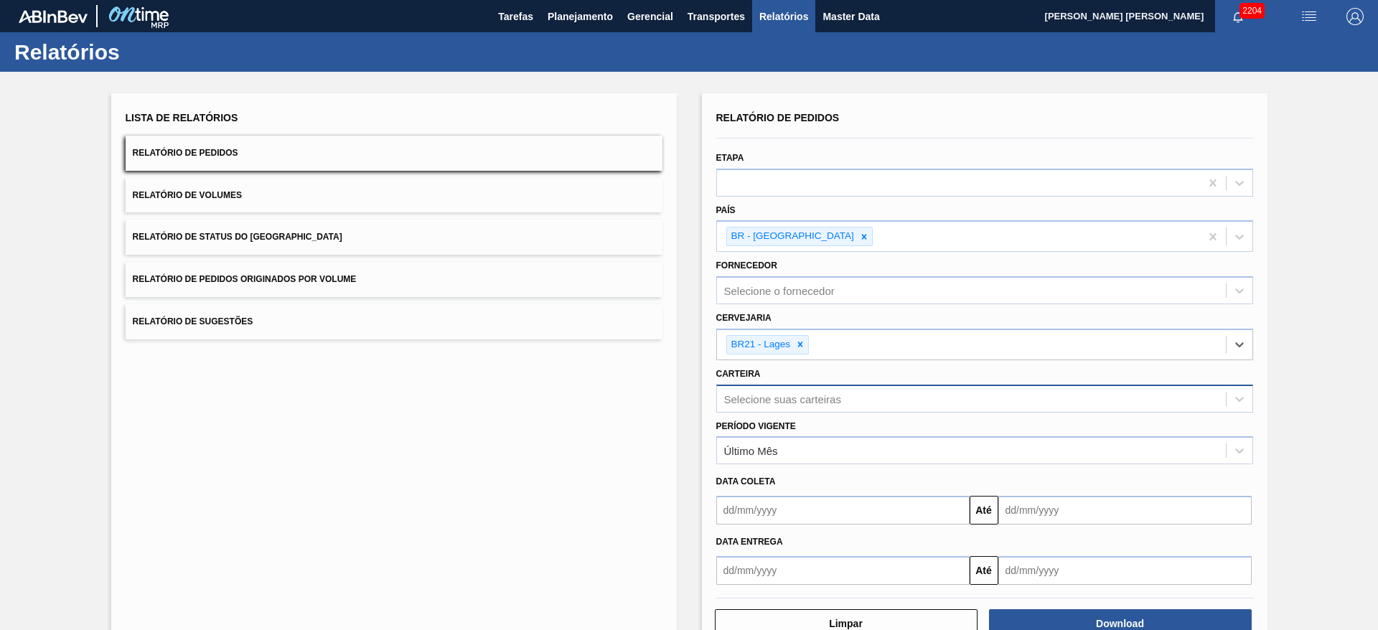
click at [789, 397] on div "Selecione suas carteiras" at bounding box center [782, 398] width 117 height 12
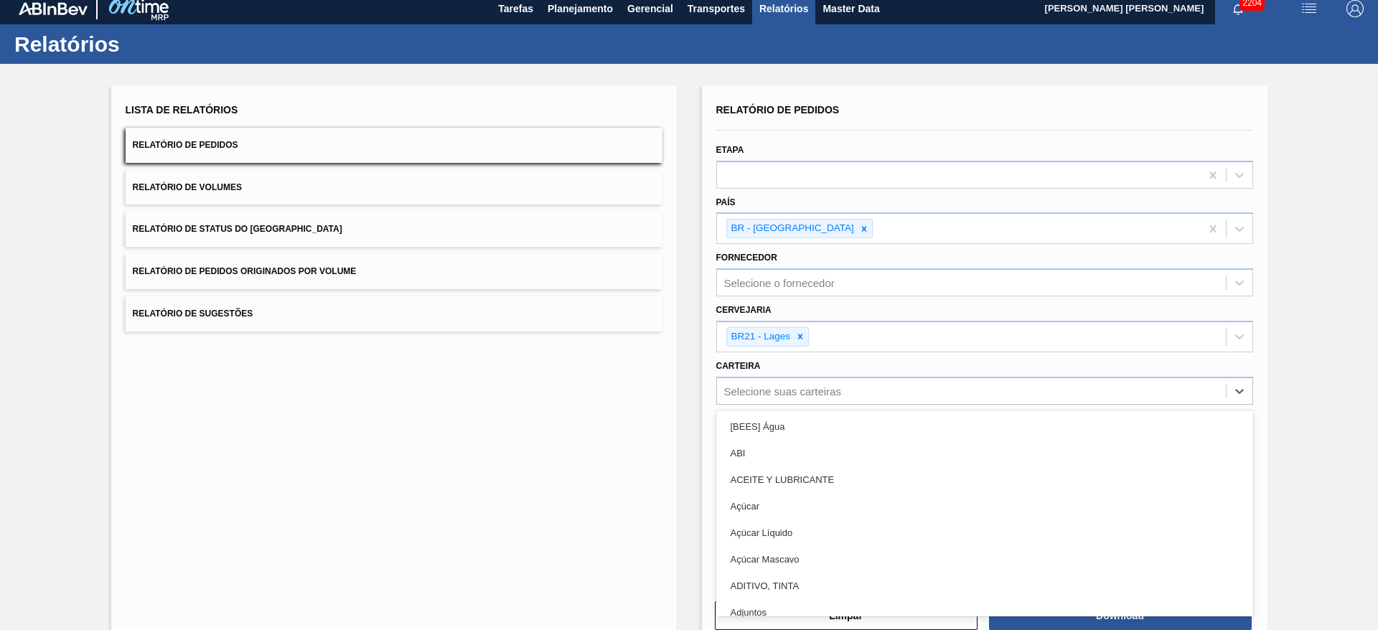
scroll to position [9, 0]
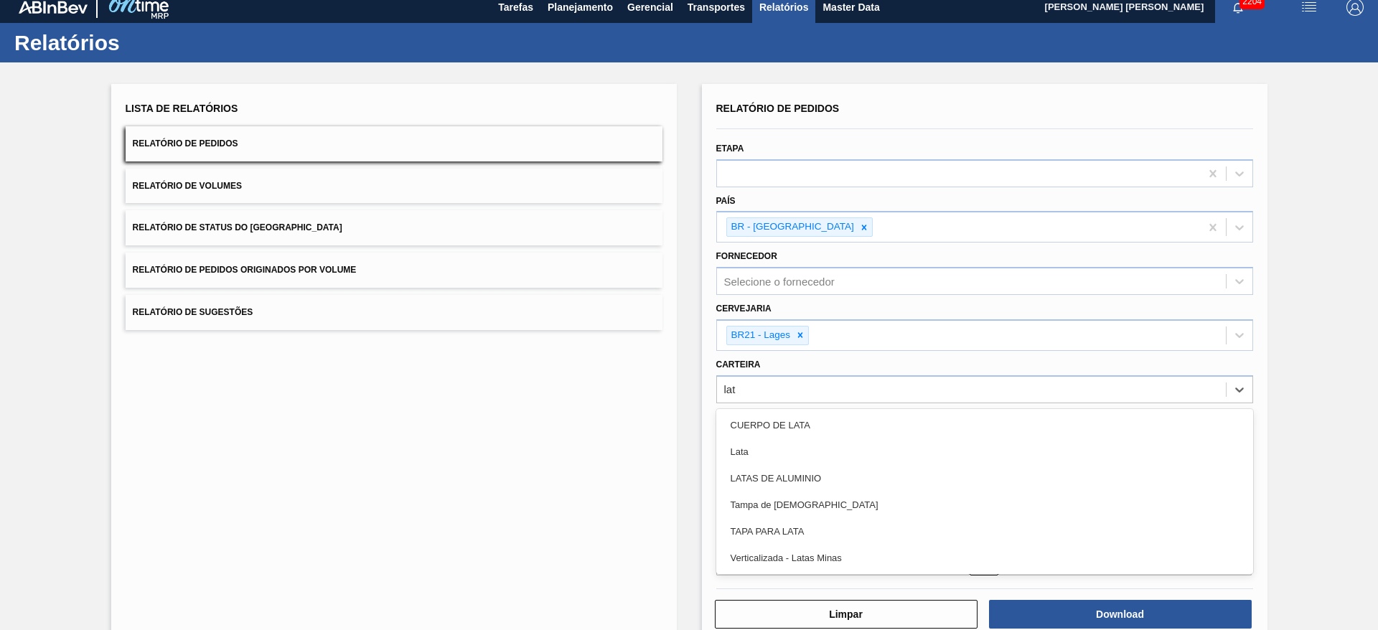
type input "lata"
drag, startPoint x: 759, startPoint y: 451, endPoint x: 776, endPoint y: 448, distance: 17.5
click at [759, 452] on div "Lata" at bounding box center [984, 451] width 537 height 27
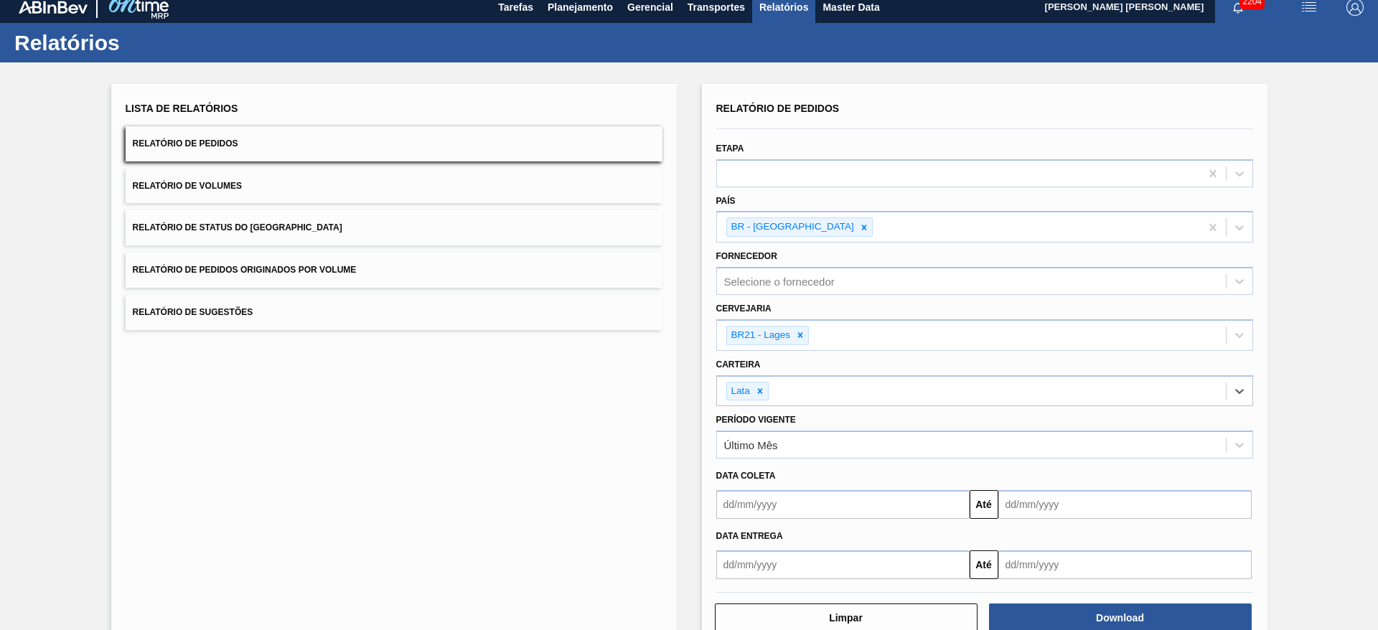
click at [777, 496] on input "text" at bounding box center [842, 504] width 253 height 29
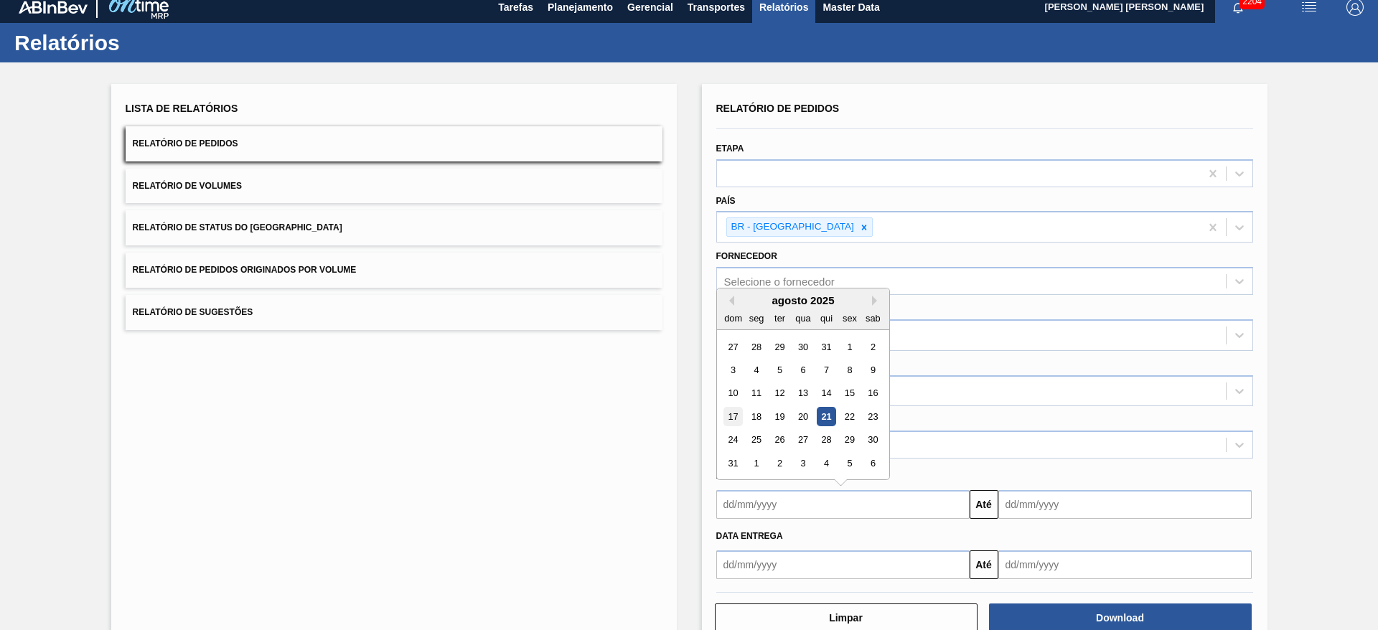
click at [736, 418] on div "17" at bounding box center [732, 416] width 19 height 19
type input "[DATE]"
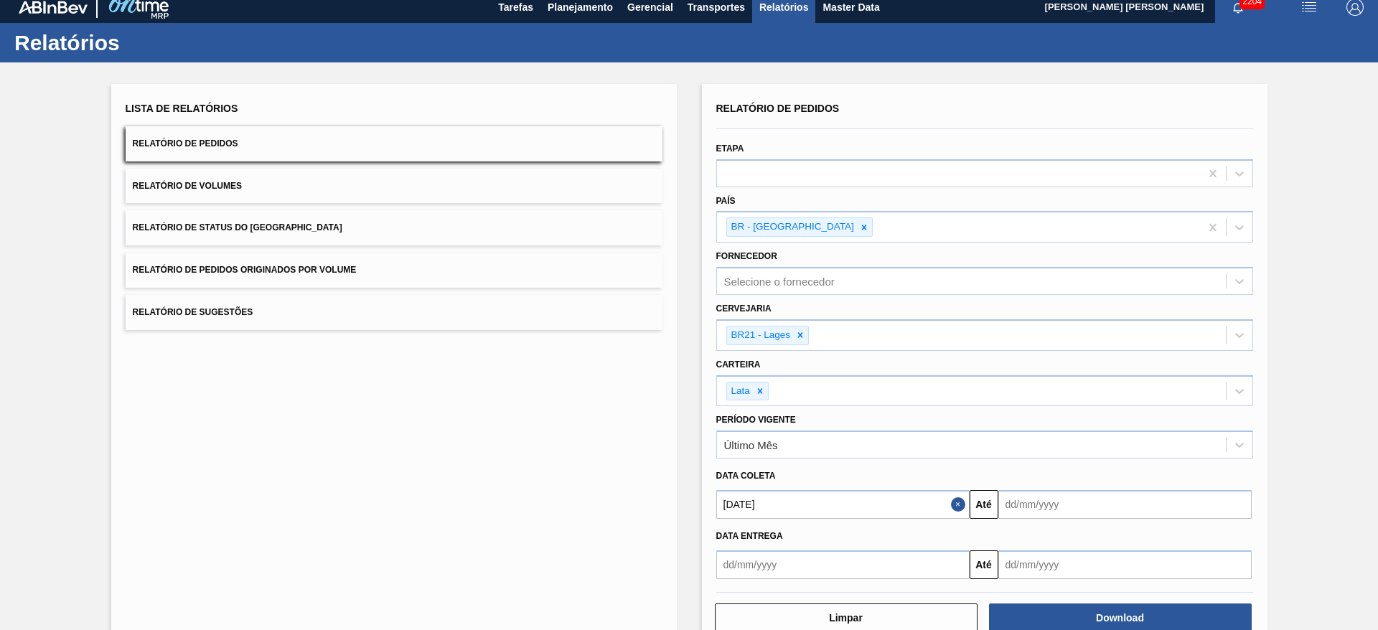
click at [1018, 502] on input "text" at bounding box center [1124, 504] width 253 height 29
click at [1012, 466] on div "31" at bounding box center [1014, 462] width 19 height 19
type input "[DATE]"
click at [834, 331] on div "BR21 - Lages" at bounding box center [971, 335] width 509 height 29
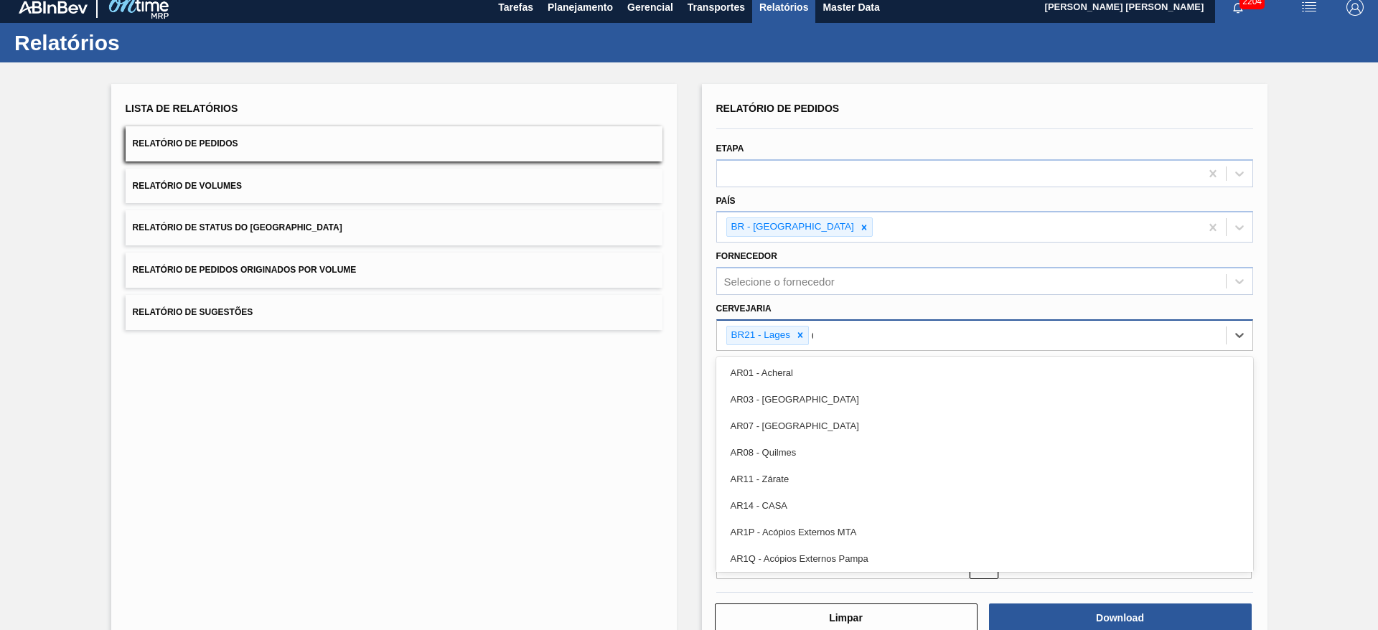
type input "09"
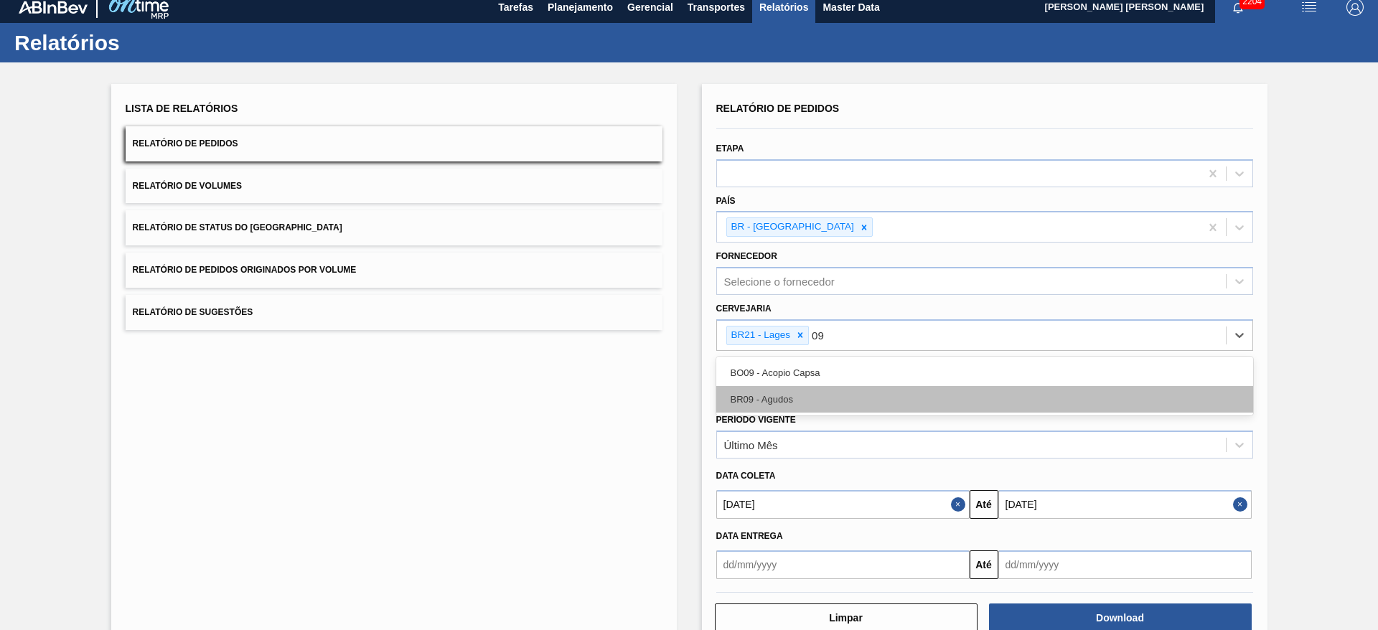
click at [790, 395] on div "BR09 - Agudos" at bounding box center [984, 399] width 537 height 27
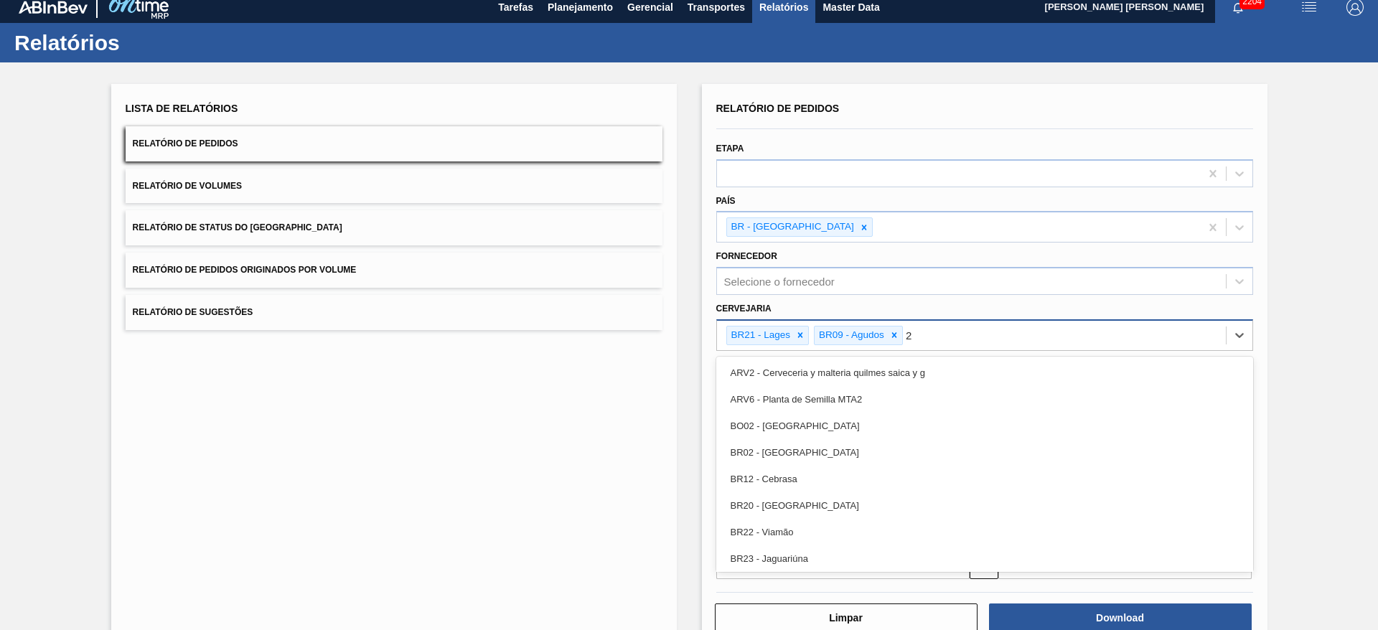
type input "22"
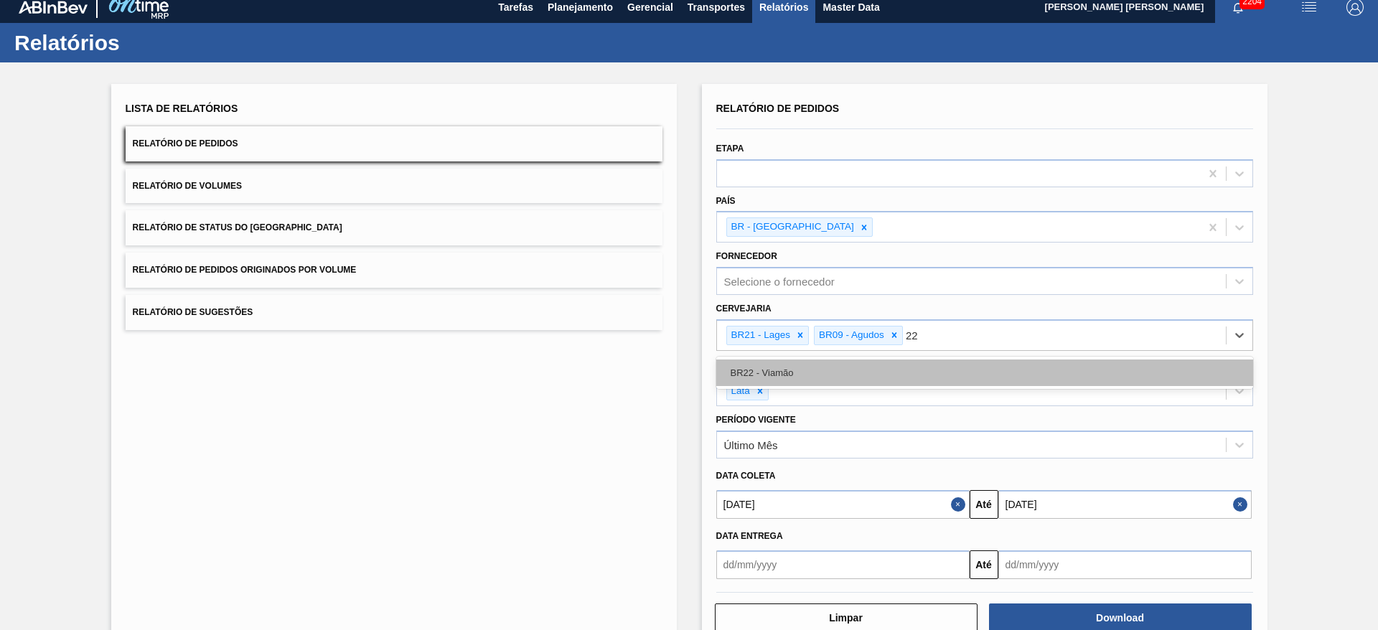
click at [849, 372] on div "BR22 - Viamão" at bounding box center [984, 372] width 537 height 27
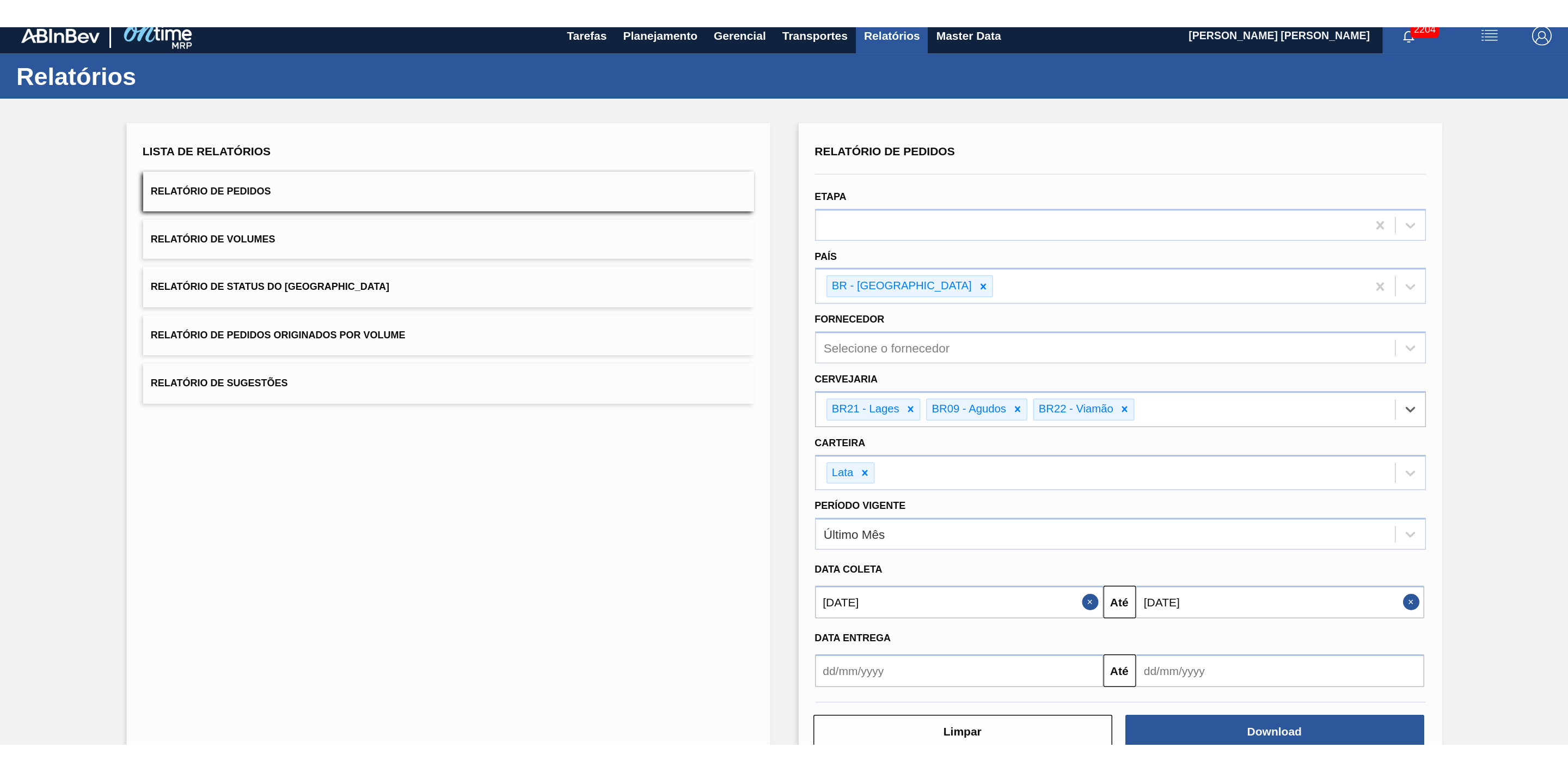
scroll to position [34, 0]
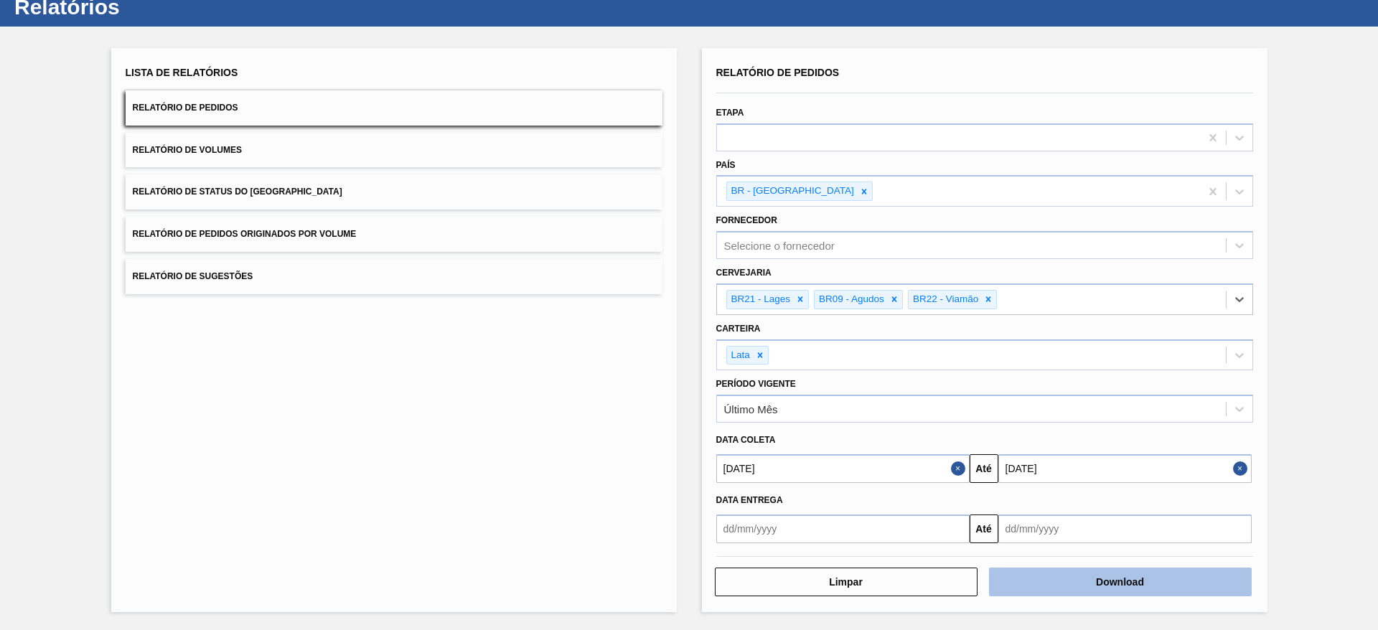
click at [1126, 580] on button "Download" at bounding box center [1120, 582] width 263 height 29
click at [354, 140] on button "Relatório de Volumes" at bounding box center [394, 150] width 537 height 35
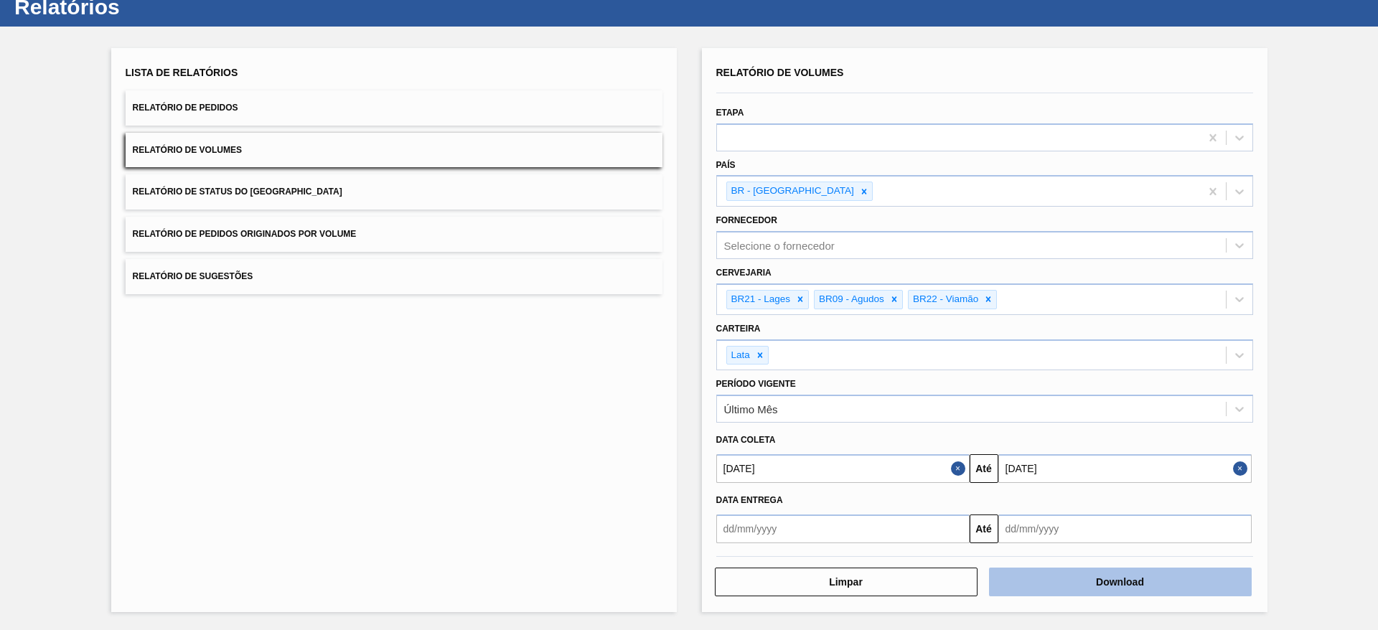
click at [1036, 573] on button "Download" at bounding box center [1120, 582] width 263 height 29
click at [264, 270] on button "Relatório de Sugestões" at bounding box center [394, 276] width 537 height 35
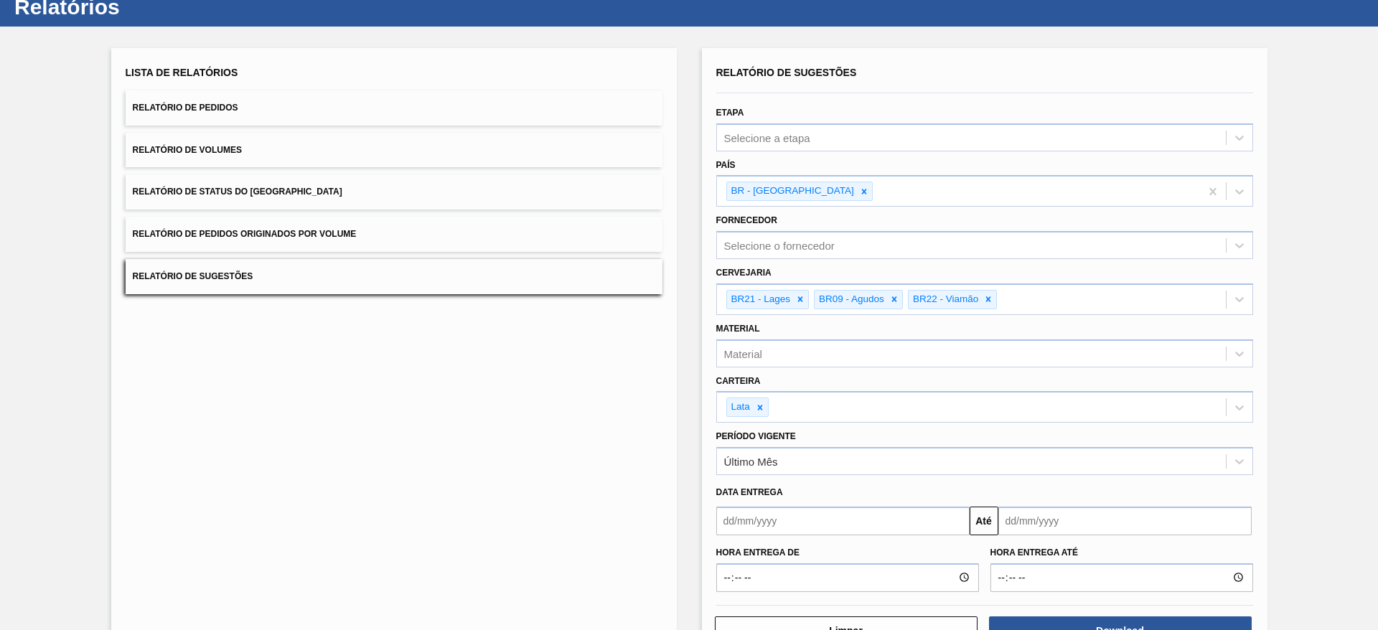
click at [815, 519] on input "text" at bounding box center [842, 521] width 253 height 29
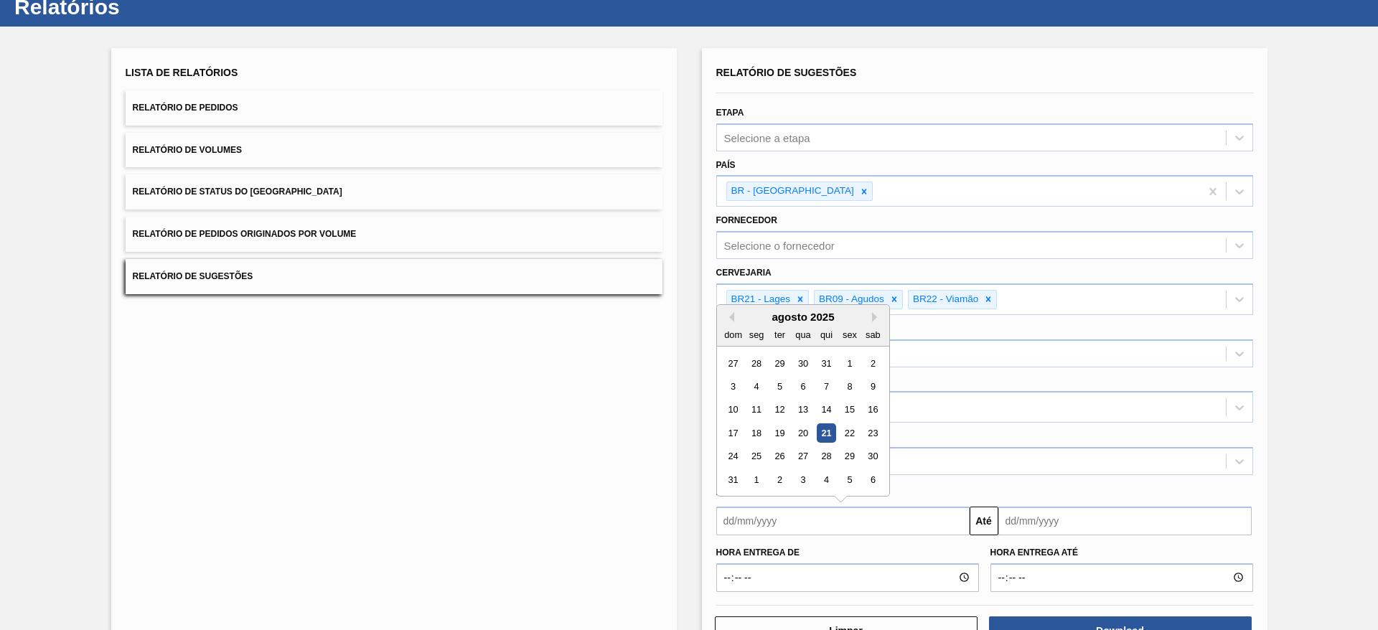
click at [832, 436] on div "21" at bounding box center [825, 432] width 19 height 19
type input "[DATE]"
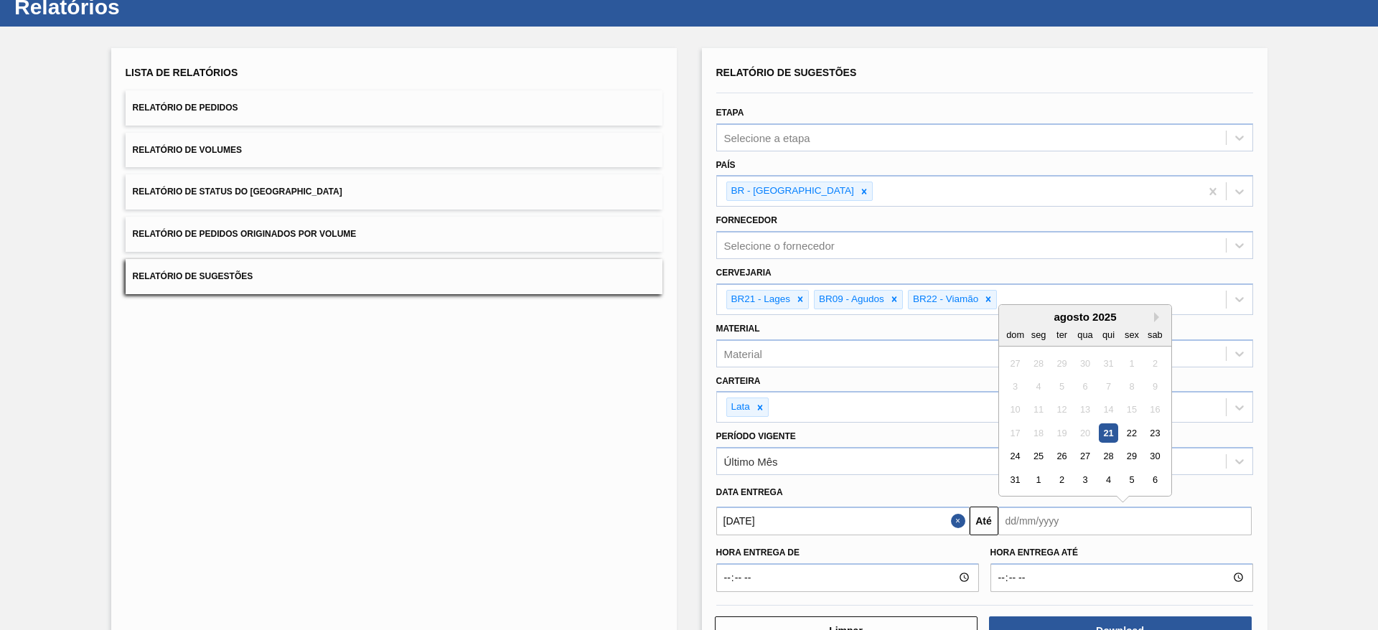
drag, startPoint x: 1053, startPoint y: 517, endPoint x: 1073, endPoint y: 513, distance: 21.2
click at [1053, 517] on input "text" at bounding box center [1124, 521] width 253 height 29
click at [1154, 321] on button "Next Month" at bounding box center [1159, 317] width 10 height 10
click at [1063, 453] on div "30" at bounding box center [1060, 455] width 19 height 19
type input "[DATE]"
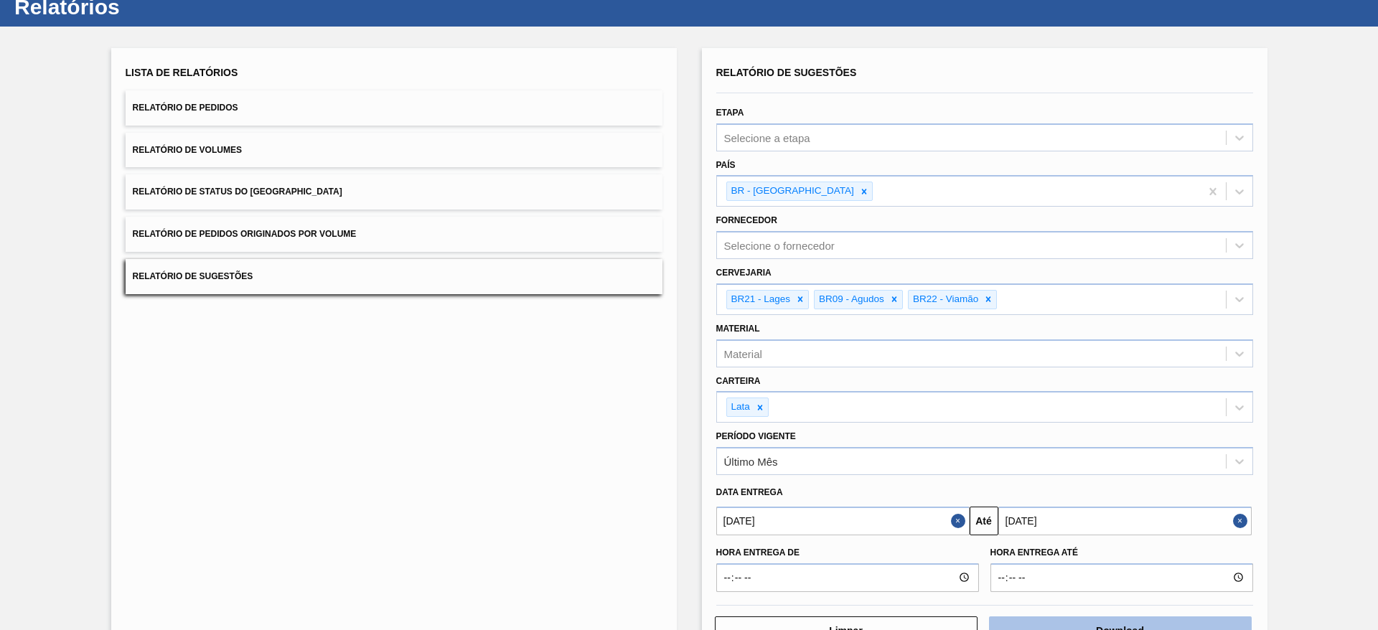
click at [1106, 622] on button "Download" at bounding box center [1120, 630] width 263 height 29
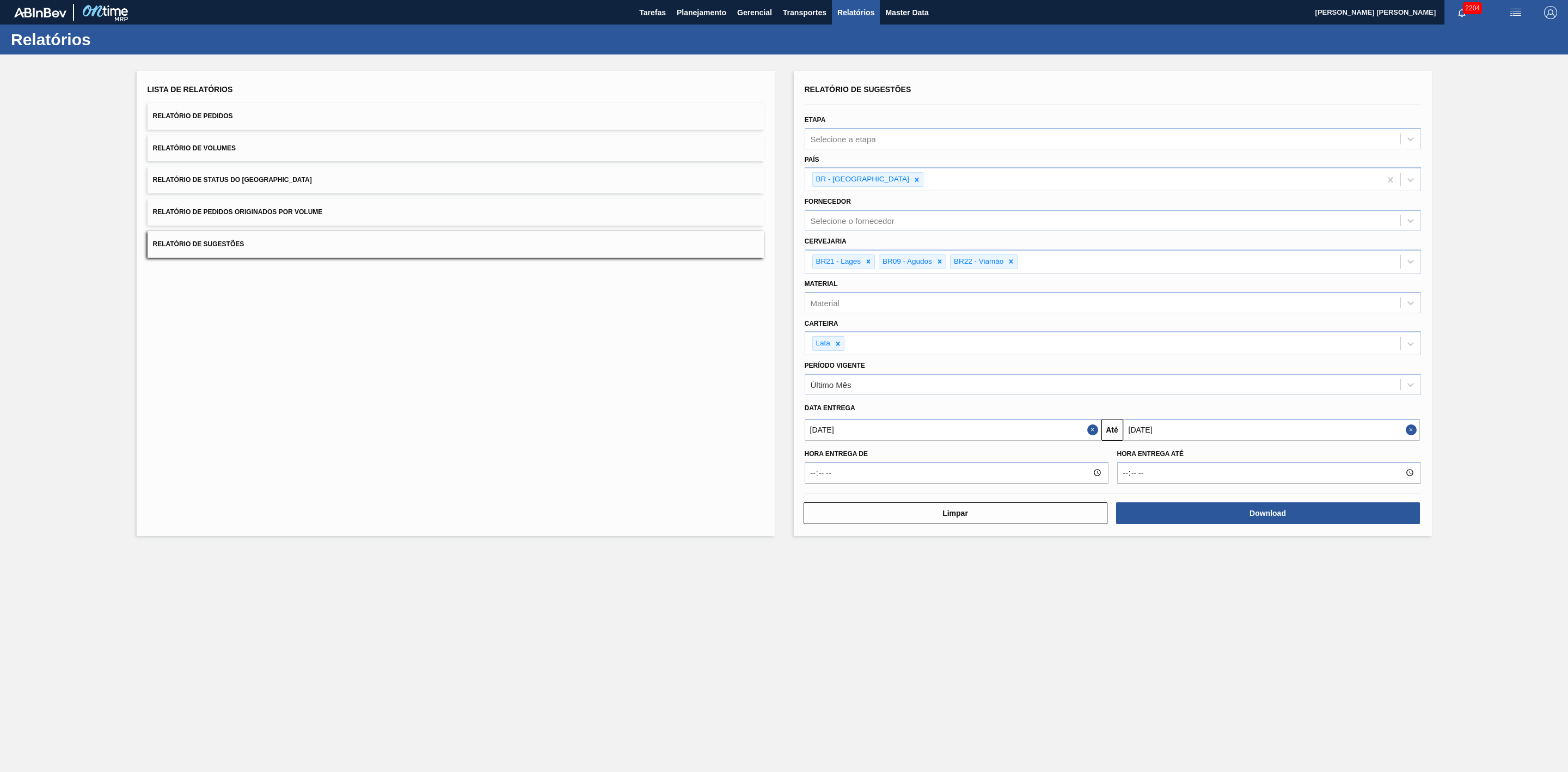
scroll to position [0, 0]
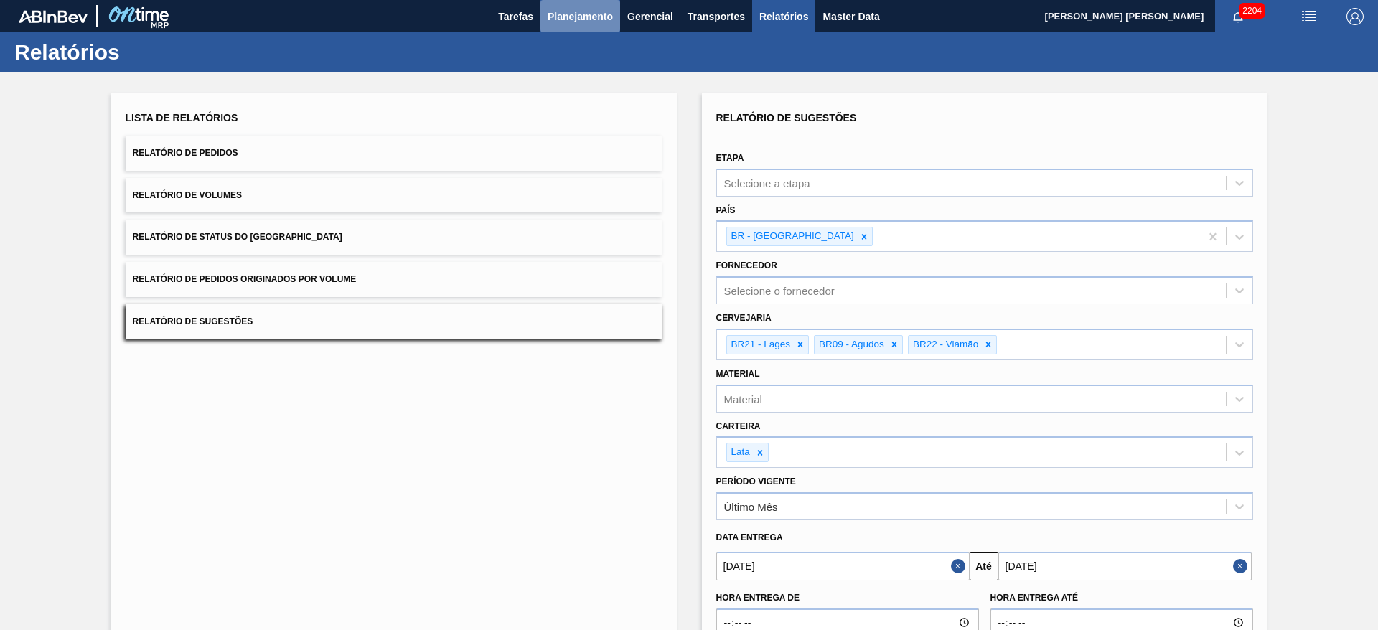
click at [575, 16] on span "Planejamento" at bounding box center [579, 16] width 65 height 17
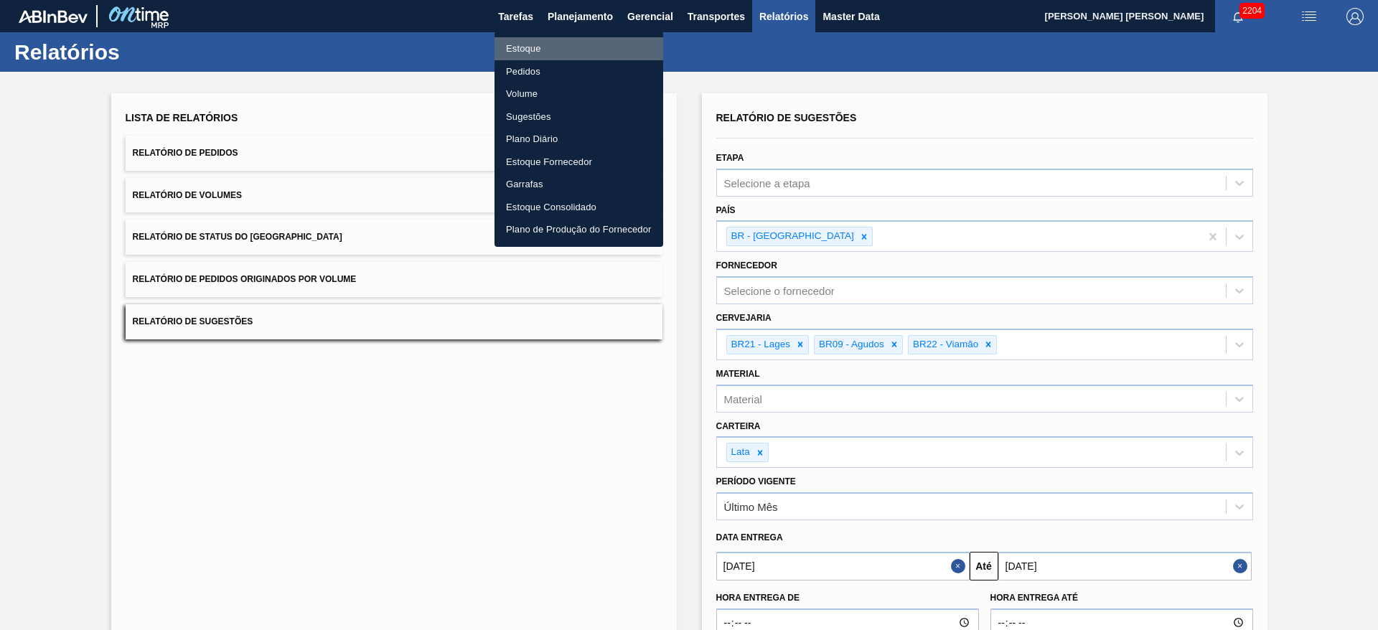
click at [520, 45] on li "Estoque" at bounding box center [578, 48] width 169 height 23
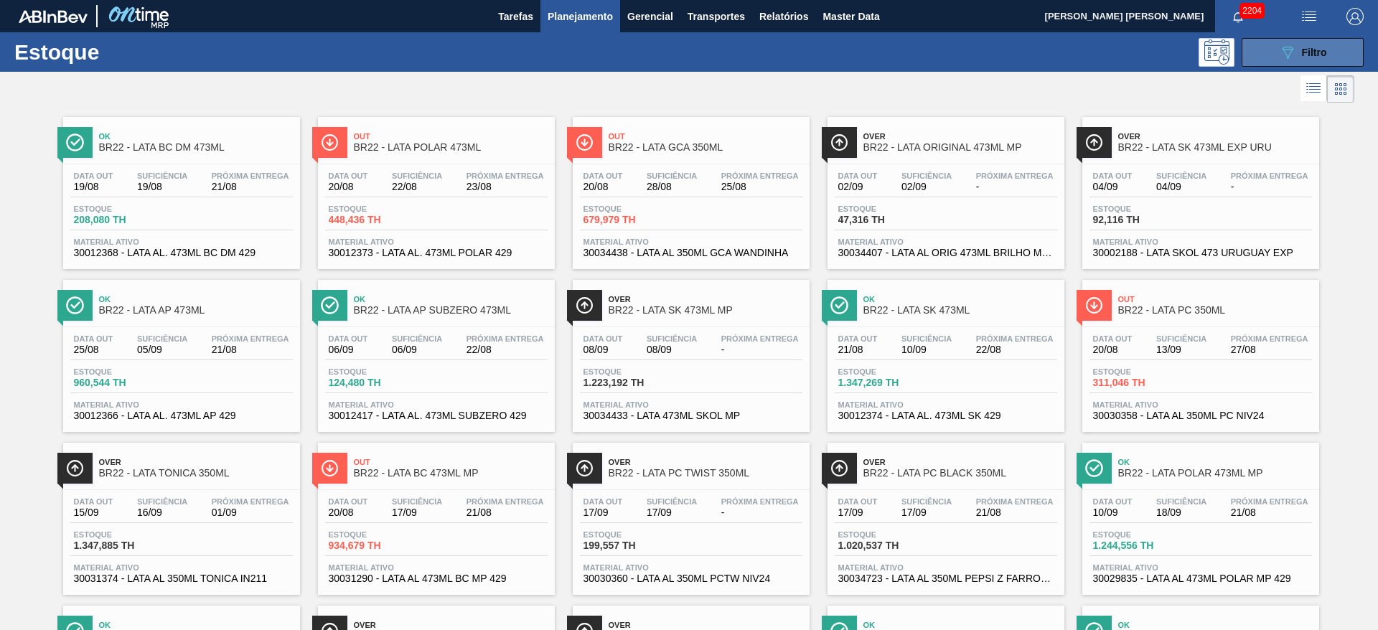
click at [1275, 47] on button "089F7B8B-B2A5-4AFE-B5C0-19BA573D28AC Filtro" at bounding box center [1302, 52] width 122 height 29
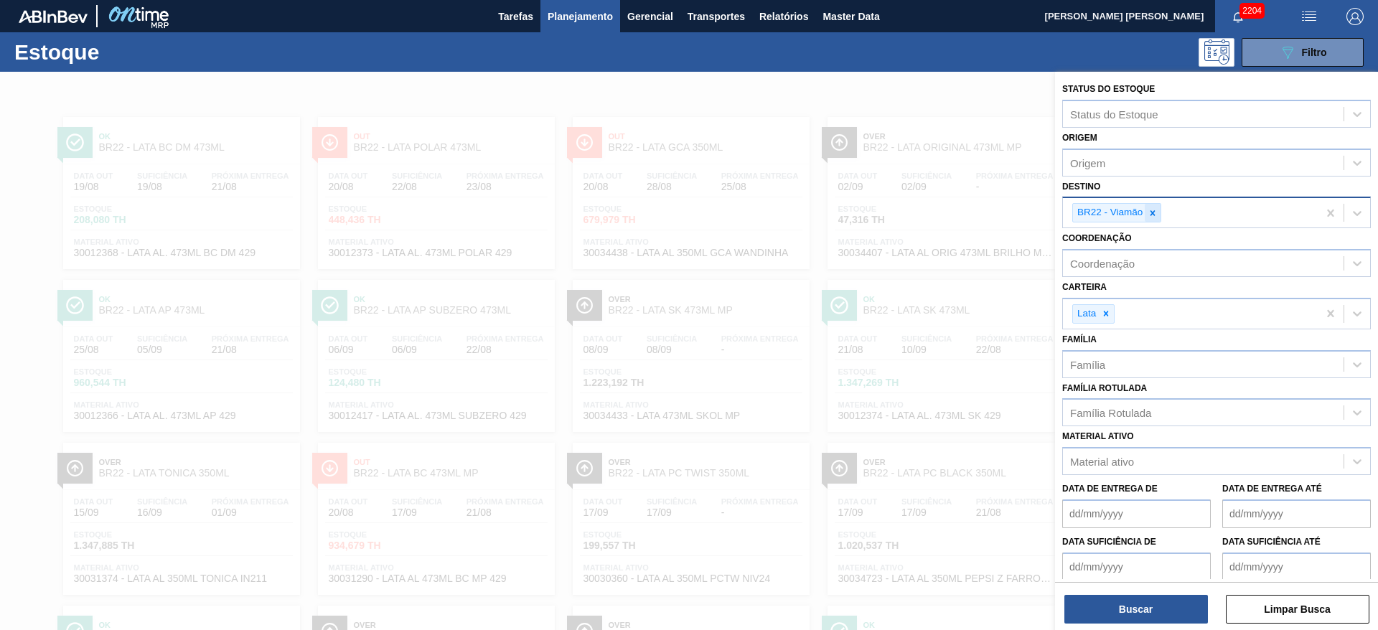
click at [1152, 215] on icon at bounding box center [1152, 212] width 5 height 5
type input "21"
click at [1120, 210] on div "Destino" at bounding box center [1203, 211] width 281 height 21
type input "21"
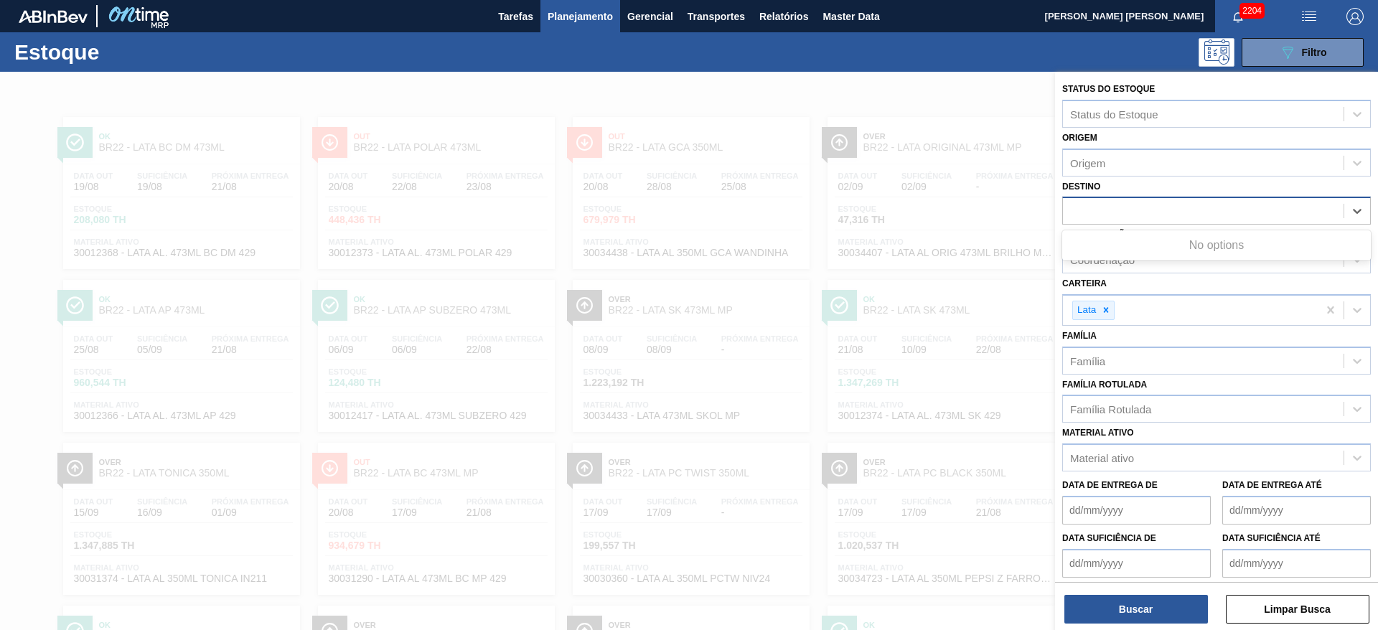
click at [1120, 210] on div "21" at bounding box center [1203, 211] width 281 height 21
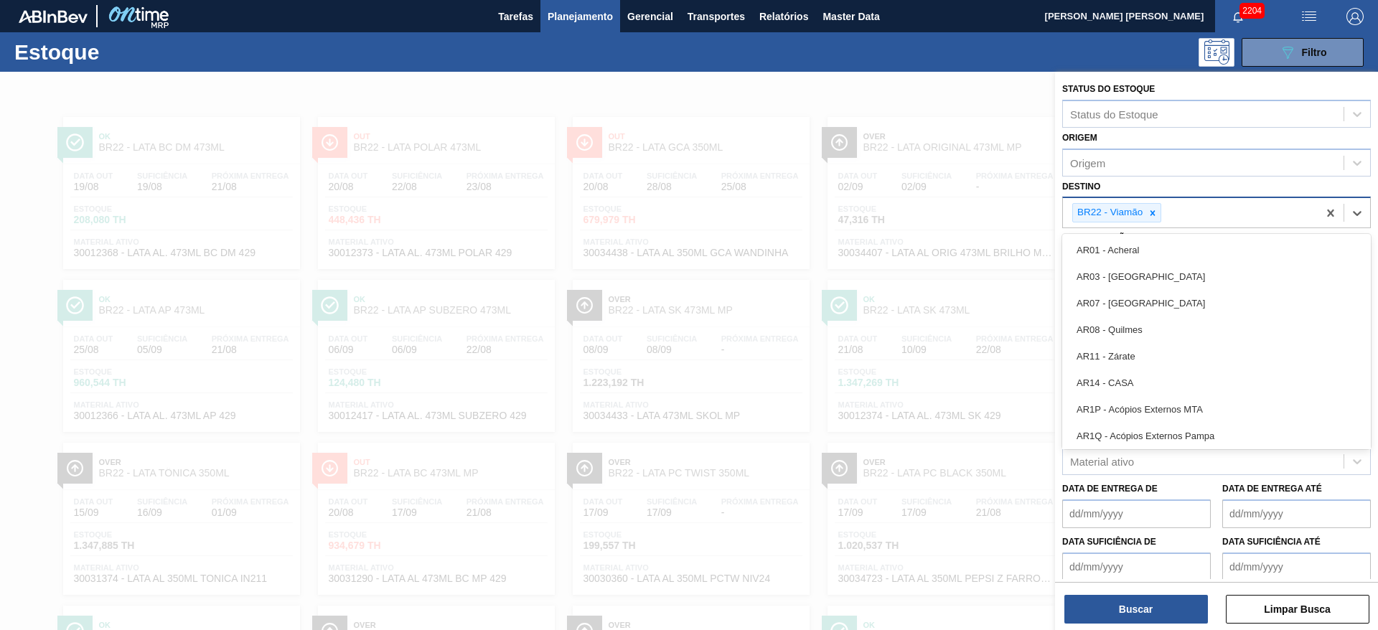
click at [1120, 210] on div "BR22 - Viamão" at bounding box center [1109, 213] width 72 height 18
click at [1148, 215] on icon at bounding box center [1152, 213] width 10 height 10
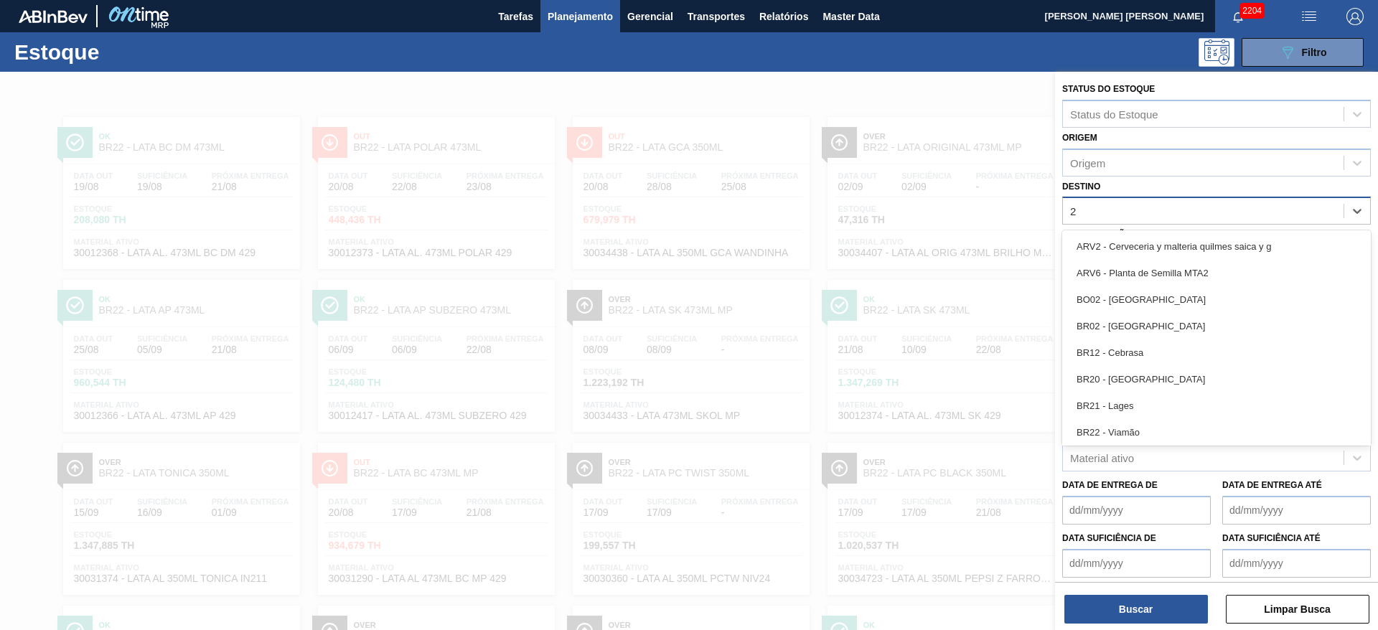
type input "21"
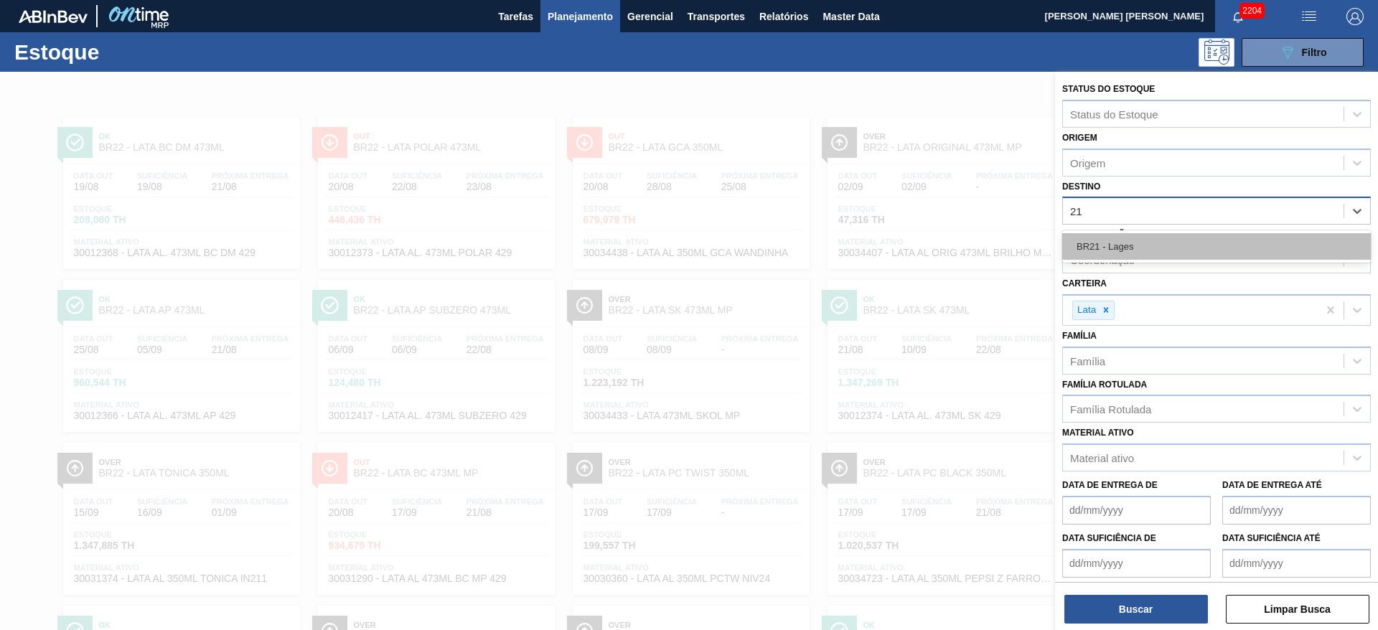
click at [1114, 241] on div "BR21 - Lages" at bounding box center [1216, 246] width 309 height 27
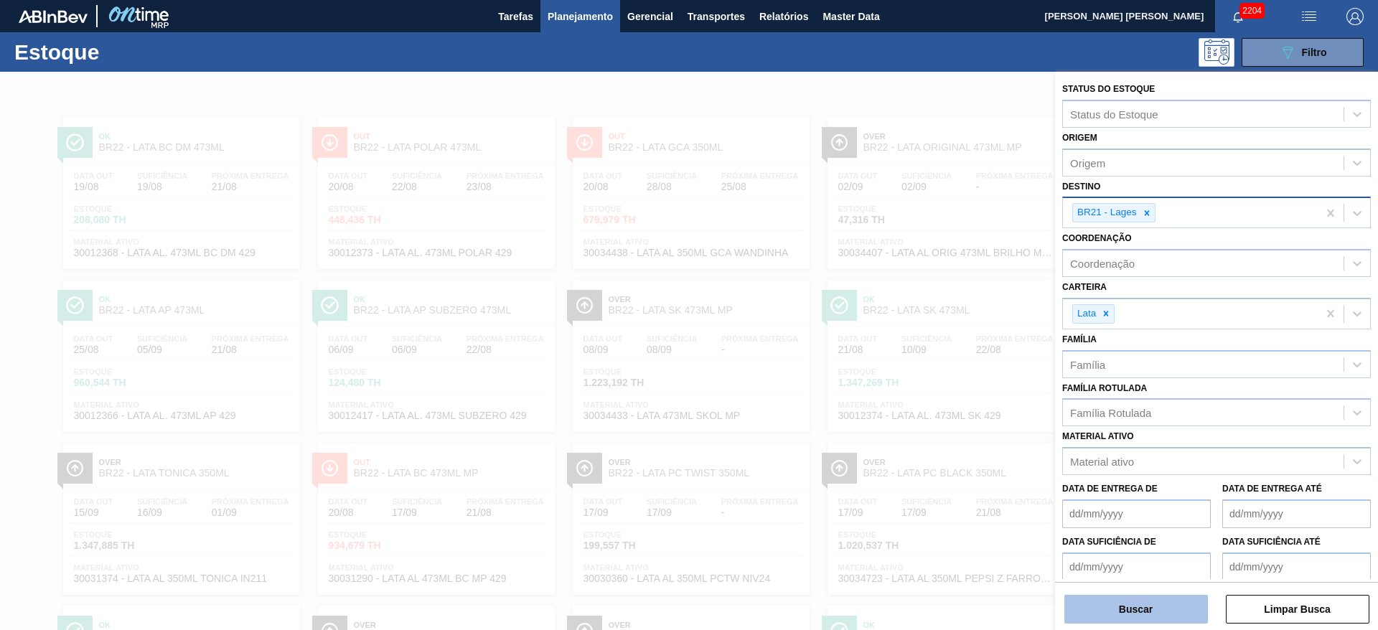
click at [1159, 601] on button "Buscar" at bounding box center [1135, 609] width 143 height 29
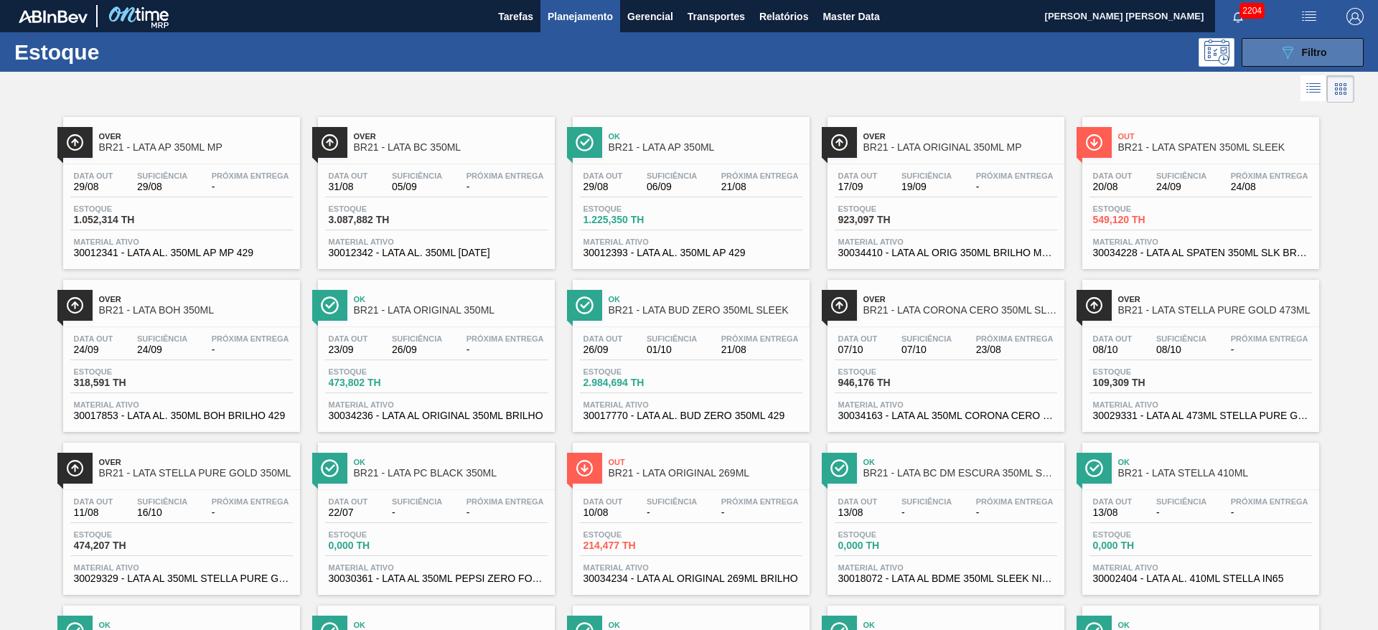
click at [1283, 50] on icon "089F7B8B-B2A5-4AFE-B5C0-19BA573D28AC" at bounding box center [1287, 52] width 17 height 17
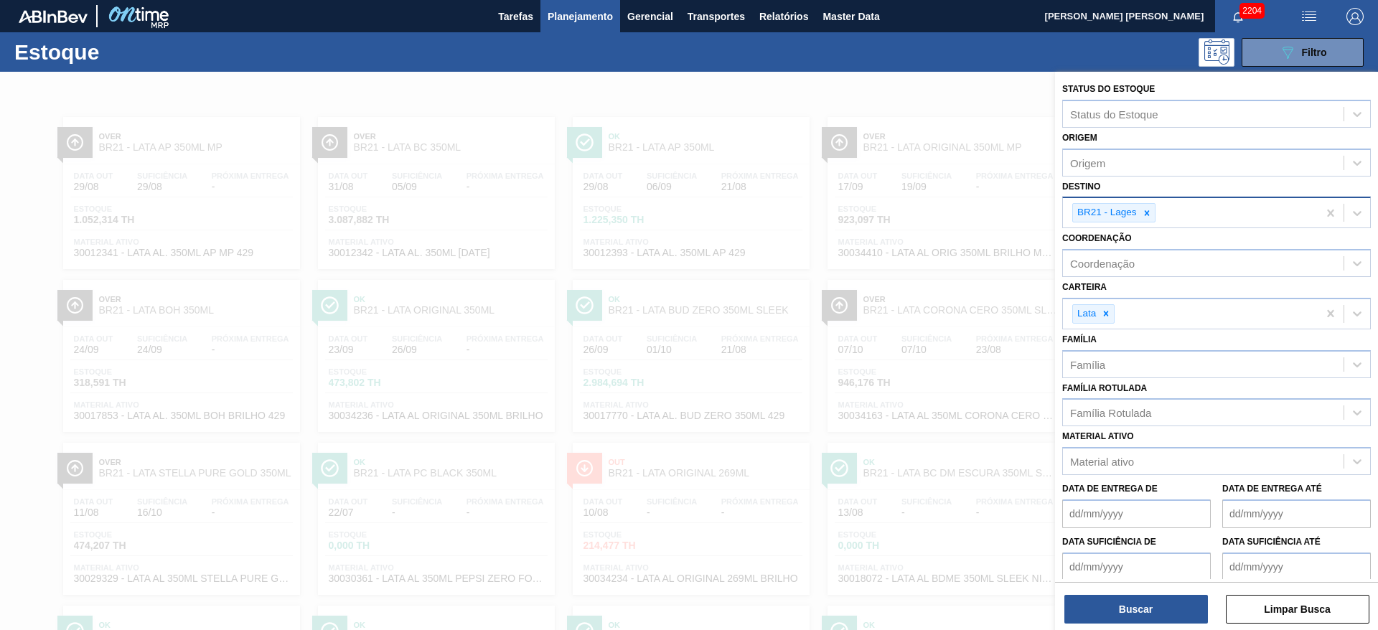
click at [1151, 210] on icon at bounding box center [1147, 213] width 10 height 10
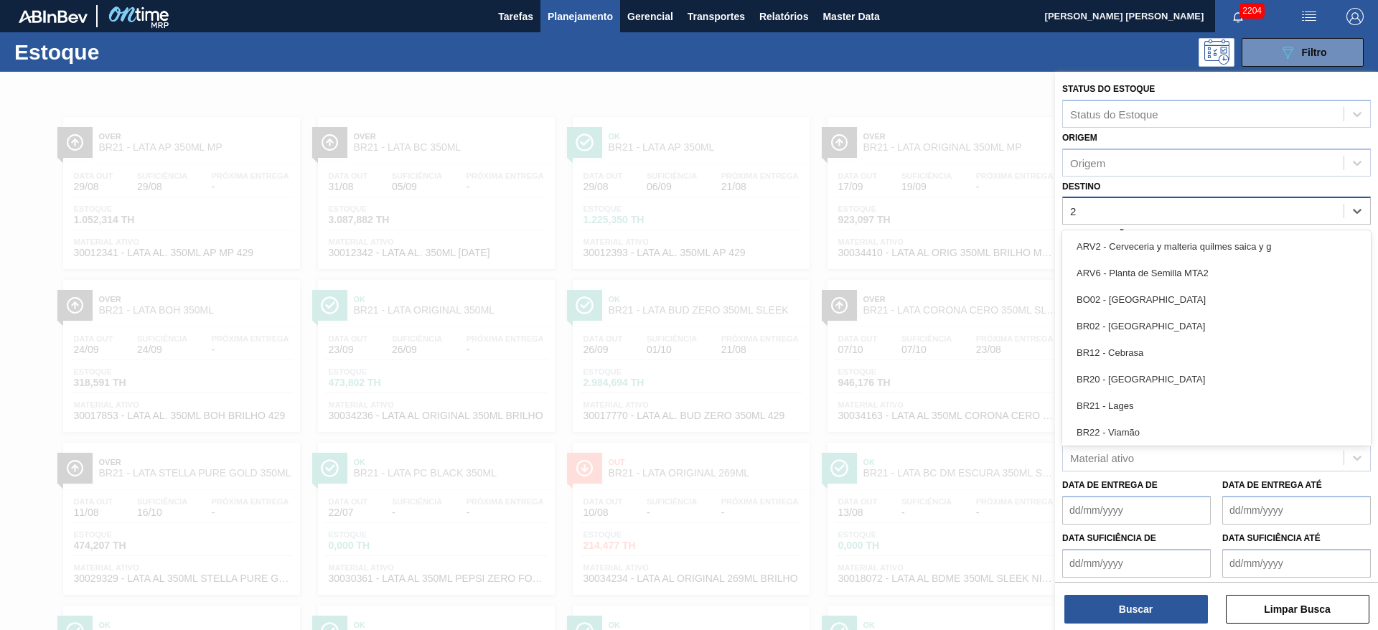
type input "22"
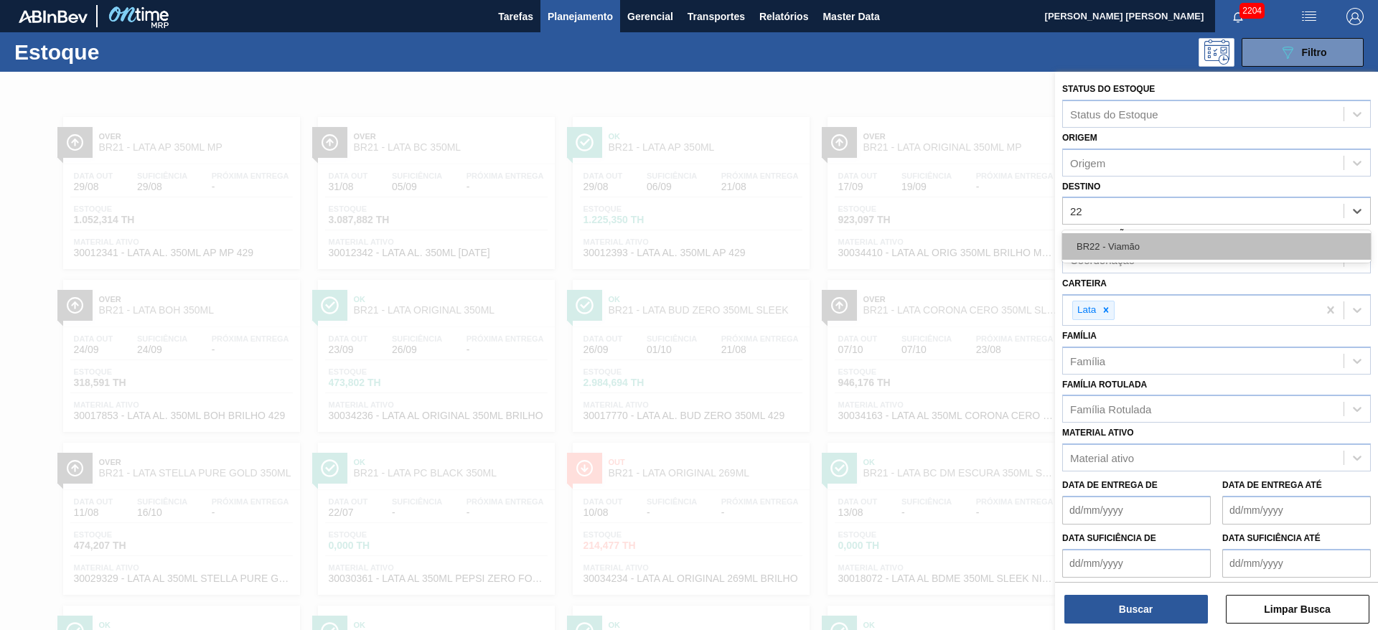
click at [1131, 241] on div "BR22 - Viamão" at bounding box center [1216, 246] width 309 height 27
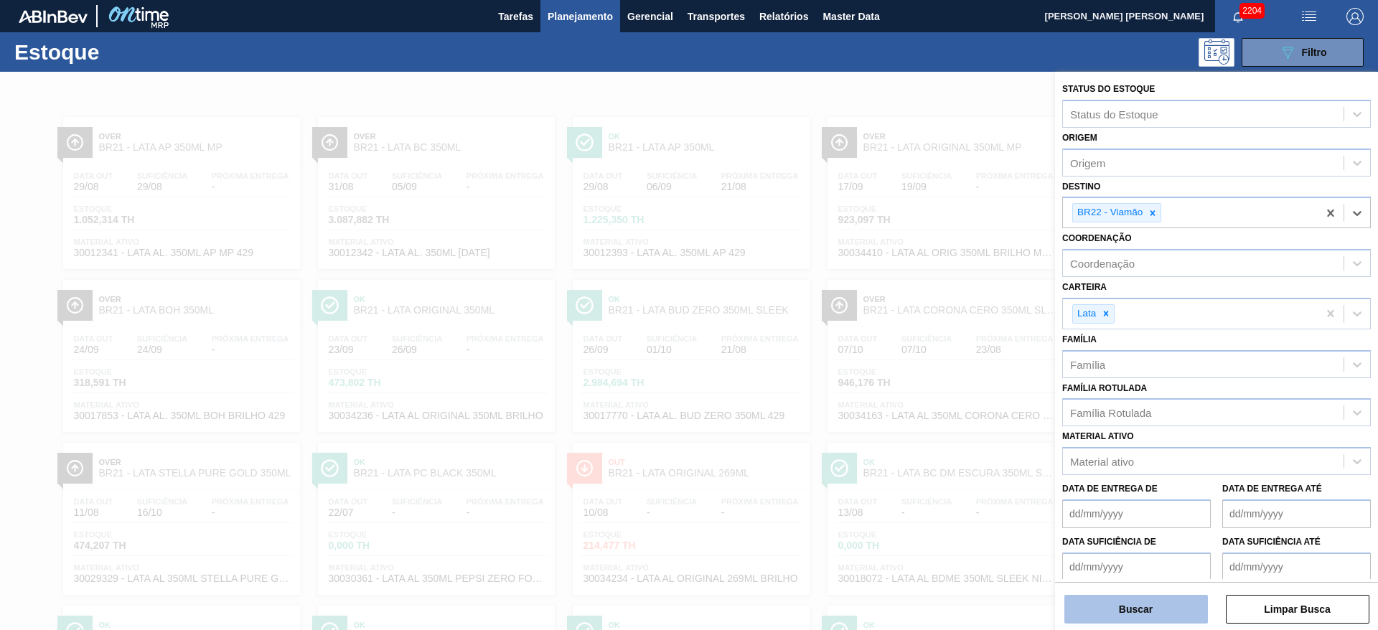
click at [1136, 610] on button "Buscar" at bounding box center [1135, 609] width 143 height 29
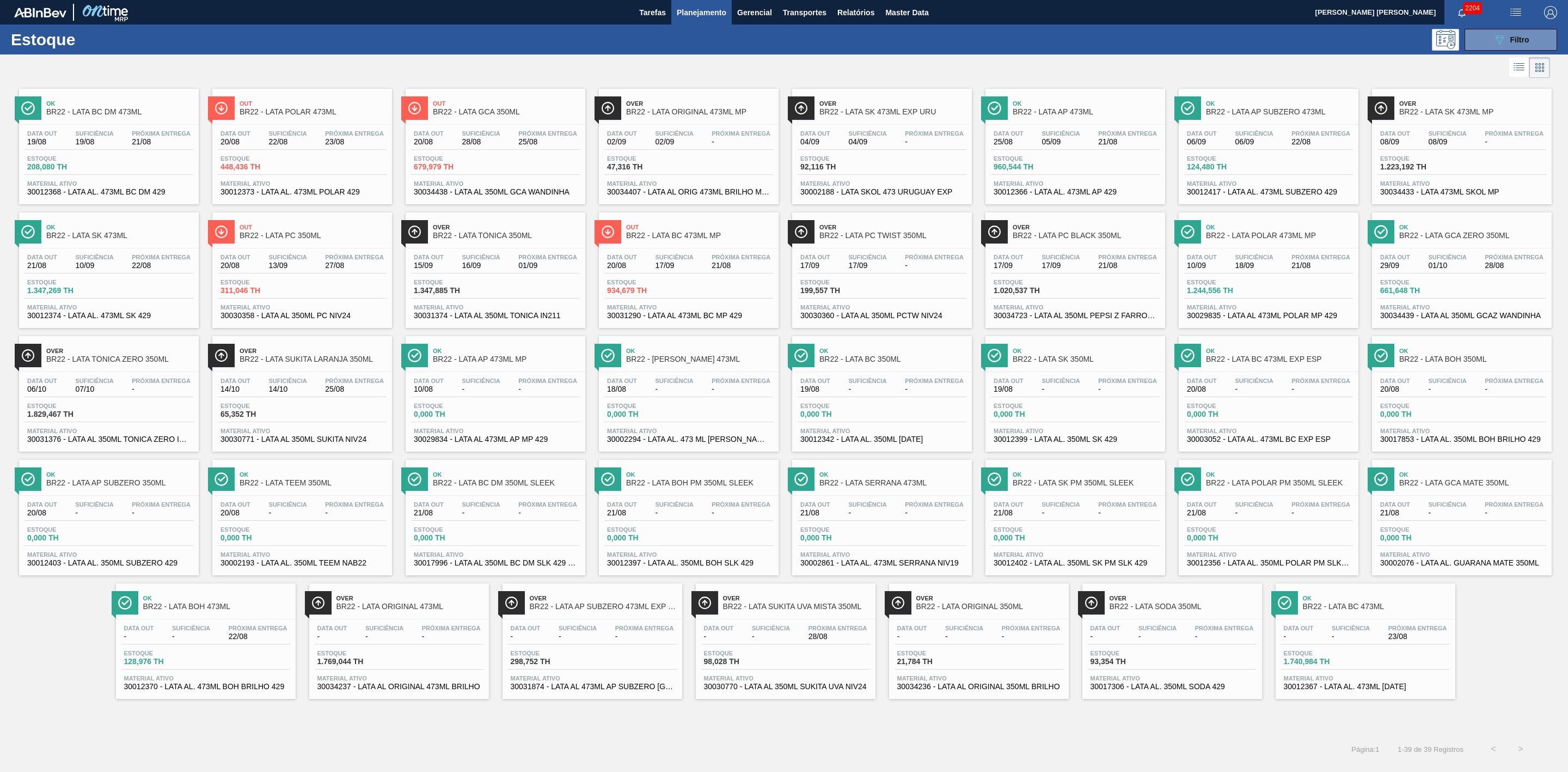
click at [835, 62] on div at bounding box center [775, 68] width 1551 height 26
click at [1045, 39] on icon "089F7B8B-B2A5-4AFE-B5C0-19BA573D28AC" at bounding box center [1499, 39] width 13 height 13
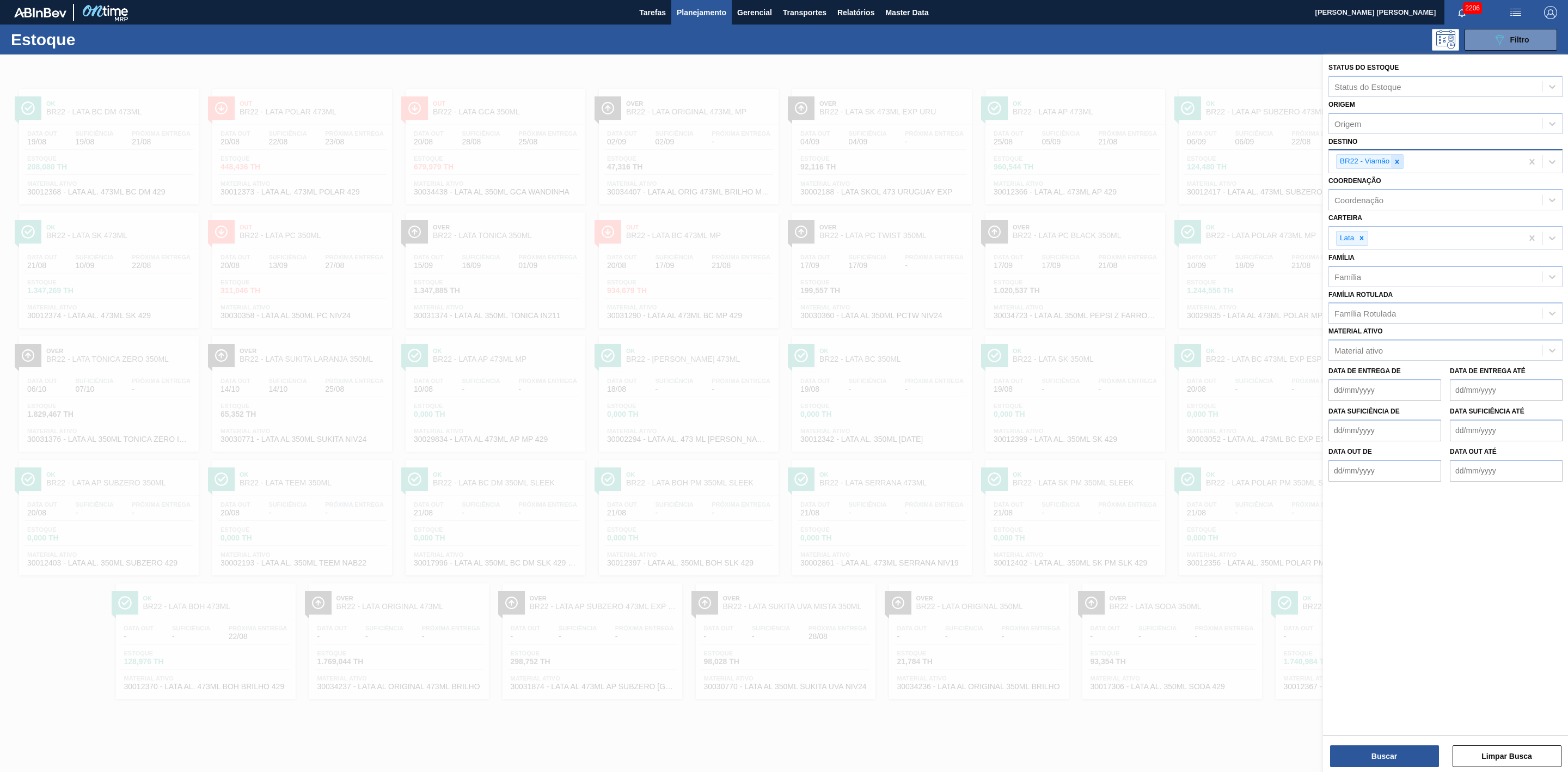
click at [1045, 159] on icon at bounding box center [1397, 162] width 8 height 8
type input "09"
click at [1045, 206] on div "BR09 - Agudos" at bounding box center [1446, 207] width 235 height 20
click at [1045, 477] on button "Buscar" at bounding box center [1384, 756] width 109 height 22
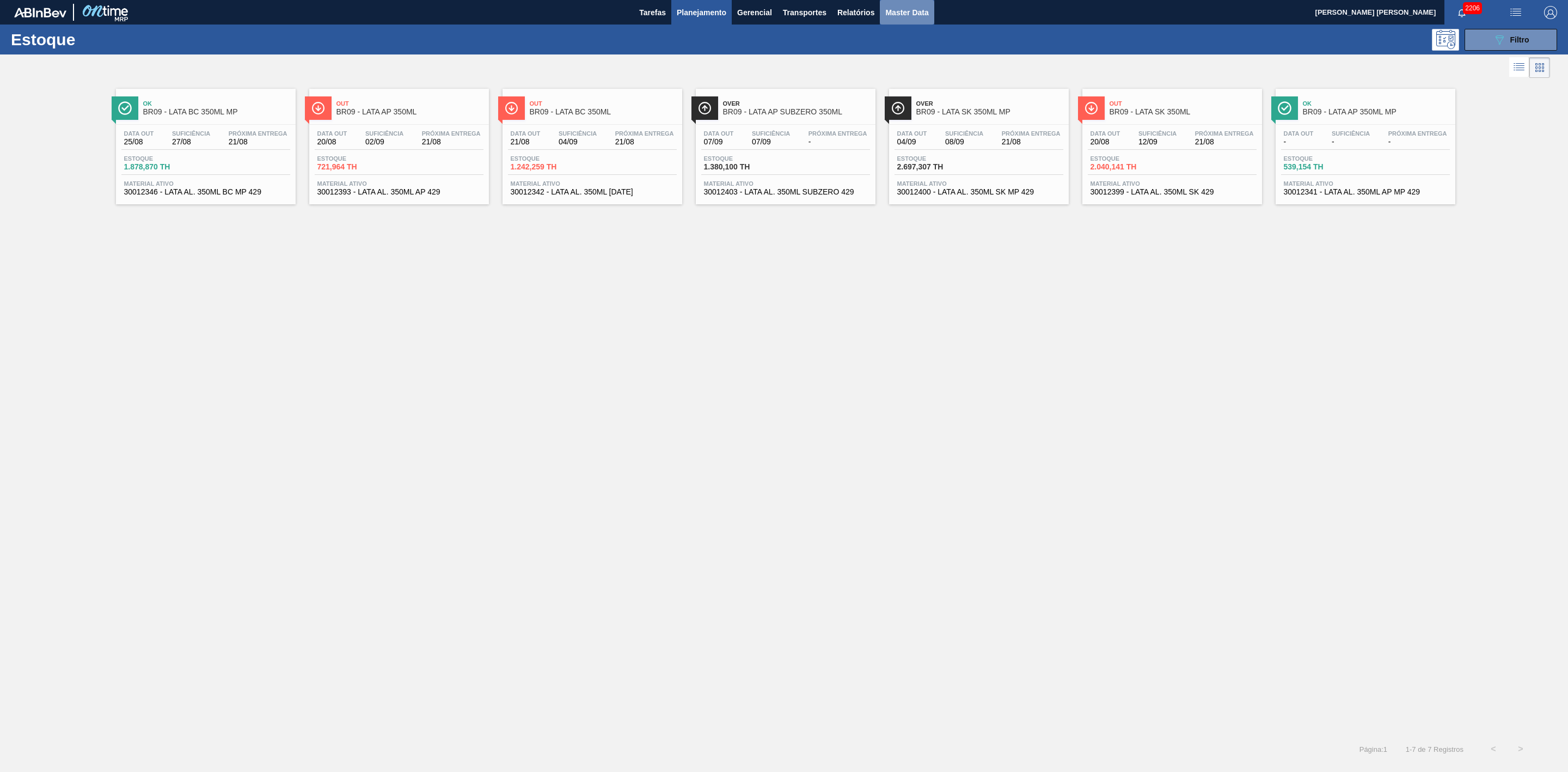
click at [912, 10] on span "Master Data" at bounding box center [907, 12] width 43 height 13
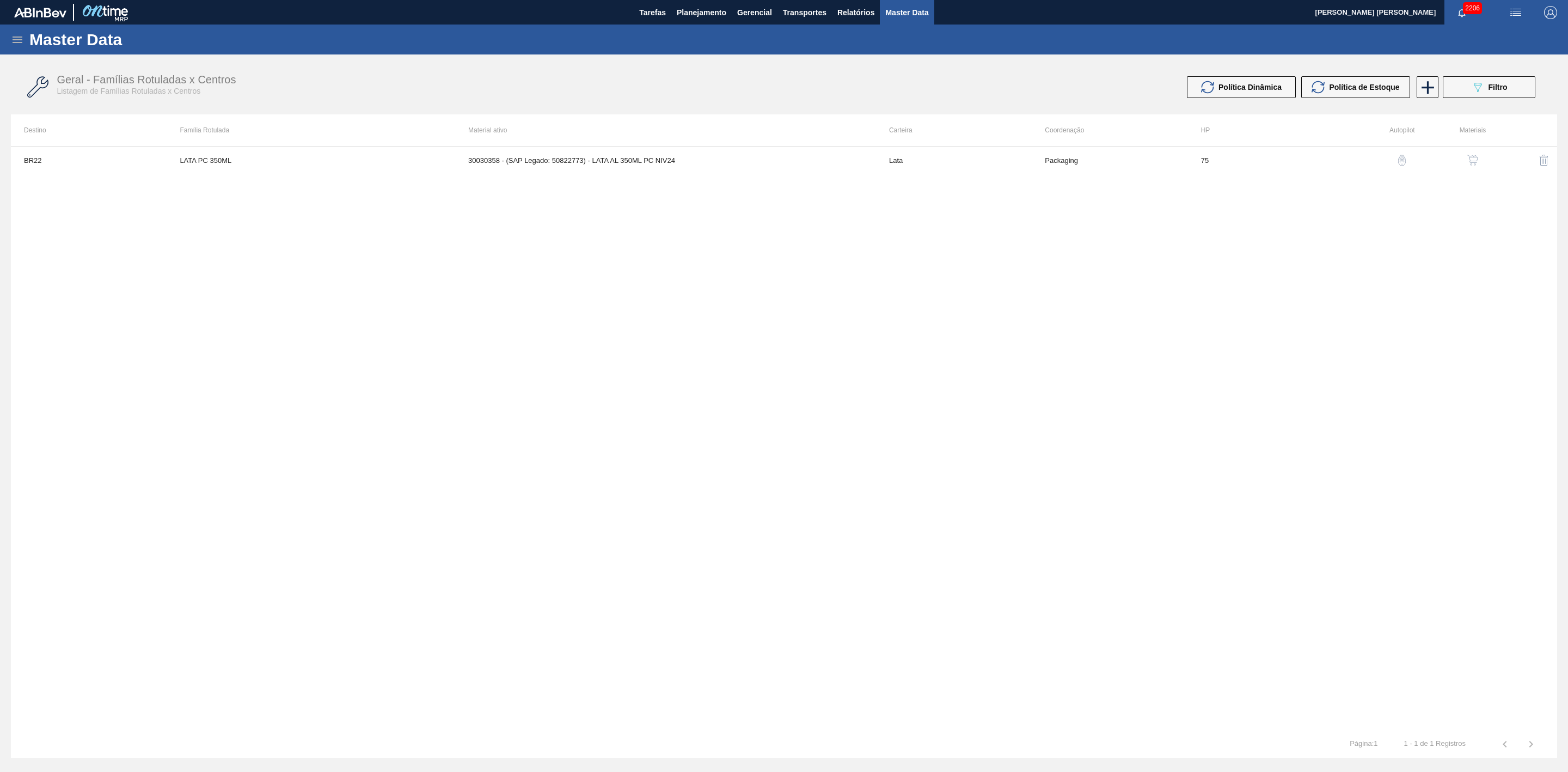
click at [15, 38] on icon at bounding box center [17, 39] width 13 height 13
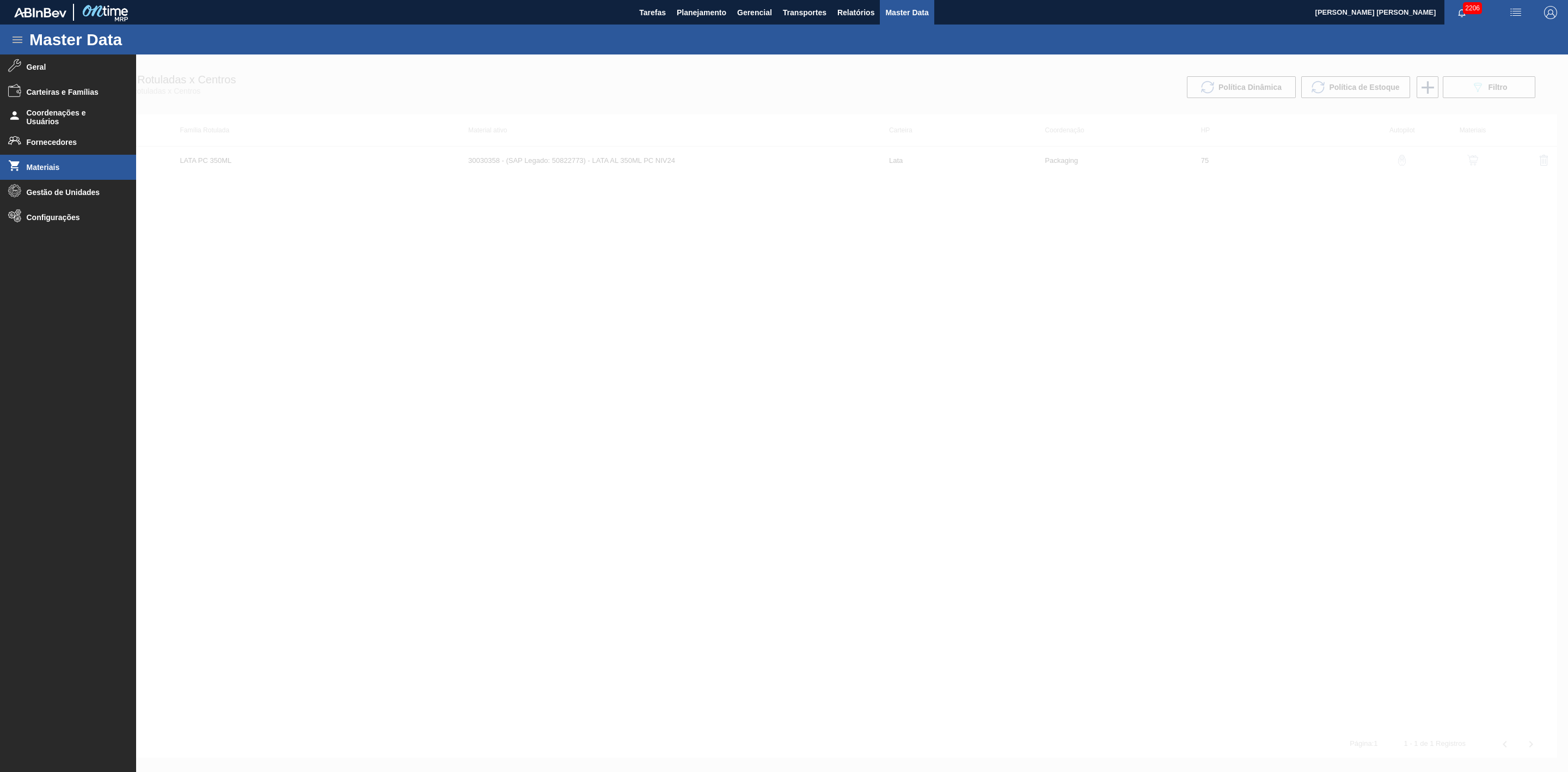
click at [57, 162] on li "Materiais" at bounding box center [68, 167] width 136 height 25
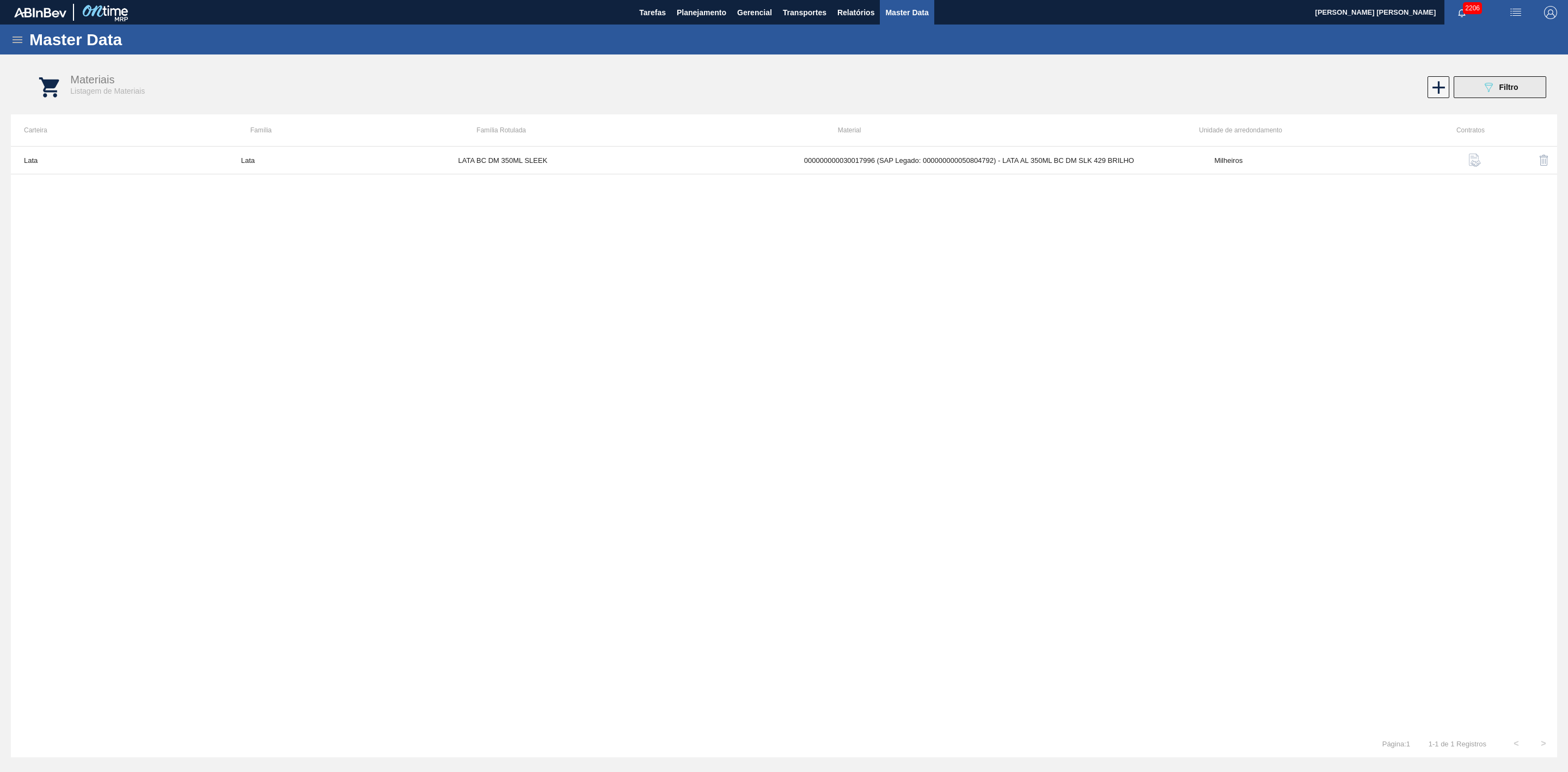
click at [1045, 84] on button "089F7B8B-B2A5-4AFE-B5C0-19BA573D28AC Filtro" at bounding box center [1500, 87] width 93 height 22
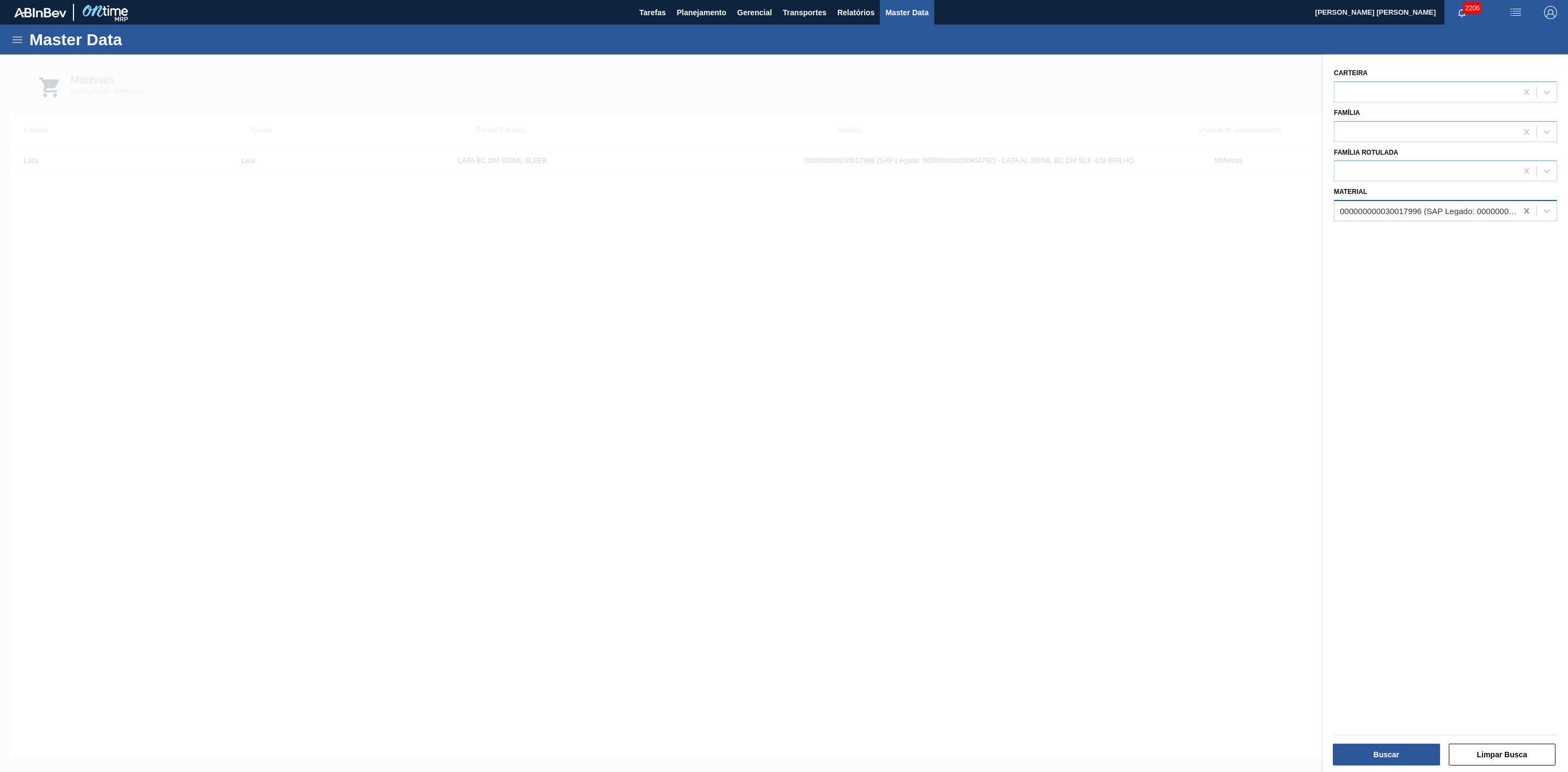
drag, startPoint x: 1524, startPoint y: 214, endPoint x: 1492, endPoint y: 194, distance: 37.7
click at [1045, 213] on icon at bounding box center [1527, 210] width 11 height 11
click at [1045, 173] on div at bounding box center [1426, 171] width 182 height 16
type Rotulada "lata beats"
click at [1045, 197] on div "LATA BEATS GREEN MIX 269ML" at bounding box center [1446, 198] width 223 height 20
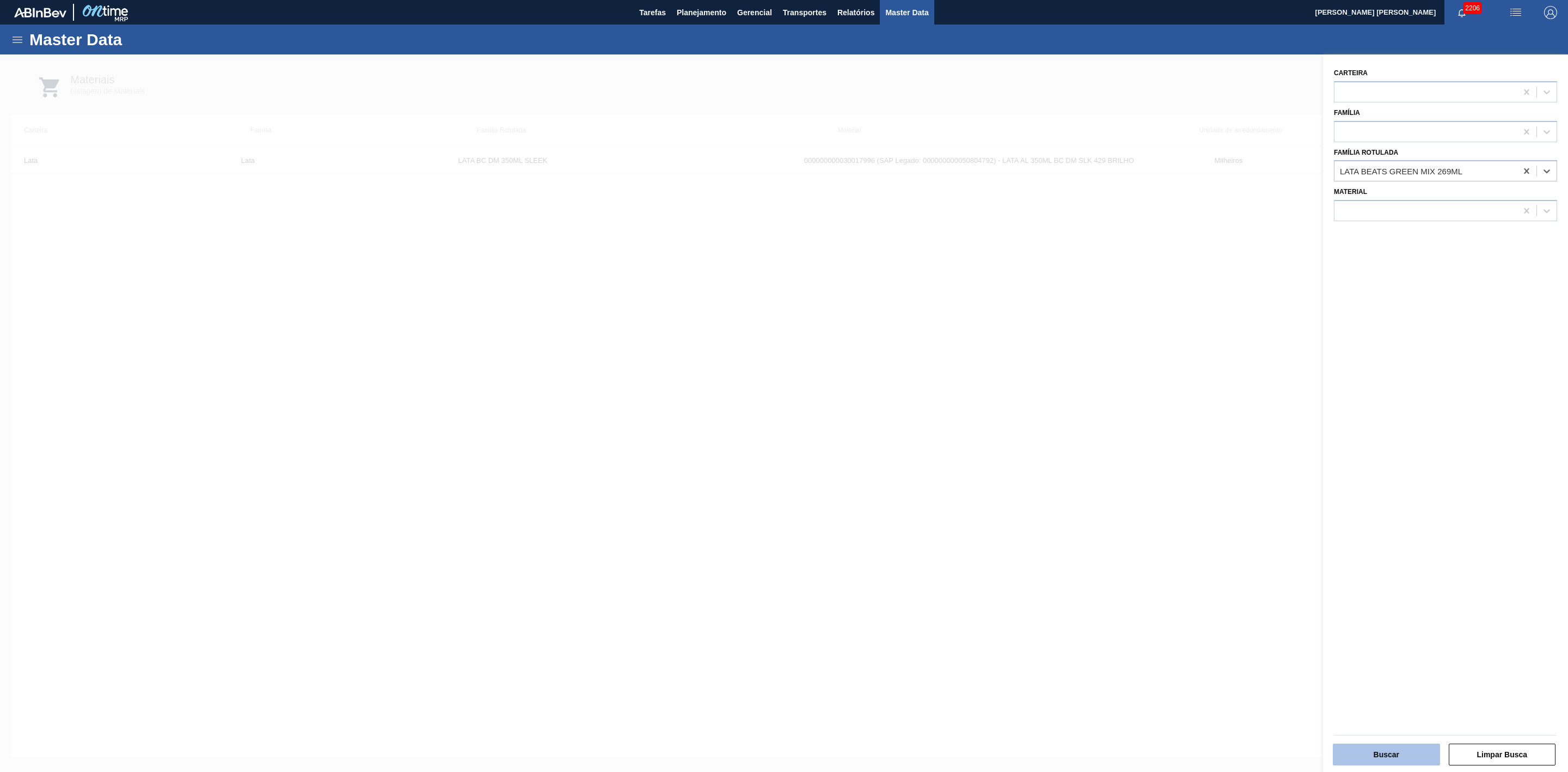
click at [1045, 477] on button "Buscar" at bounding box center [1386, 754] width 107 height 22
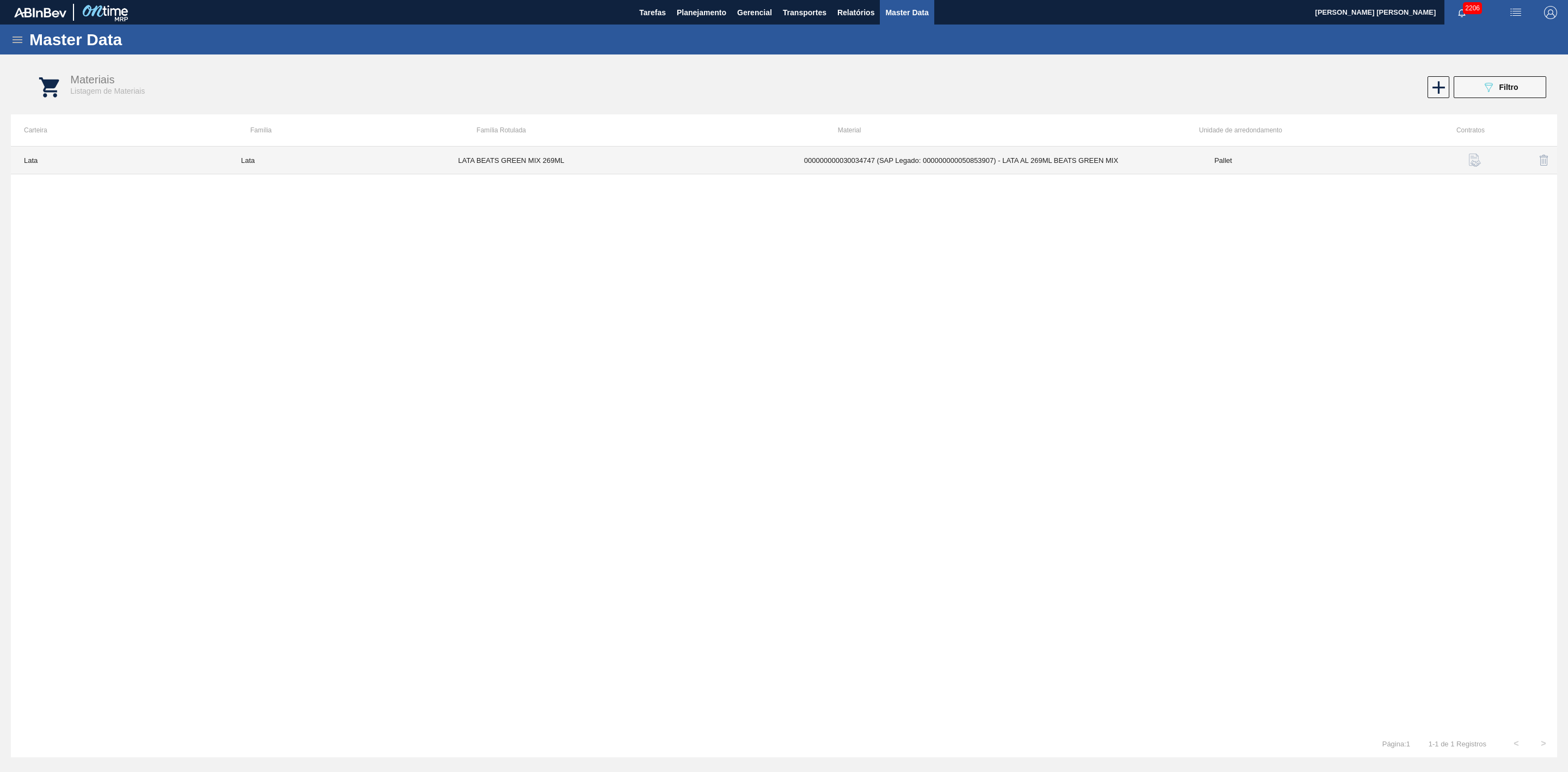
click at [540, 162] on td "LATA BEATS GREEN MIX 269ML" at bounding box center [619, 160] width 346 height 28
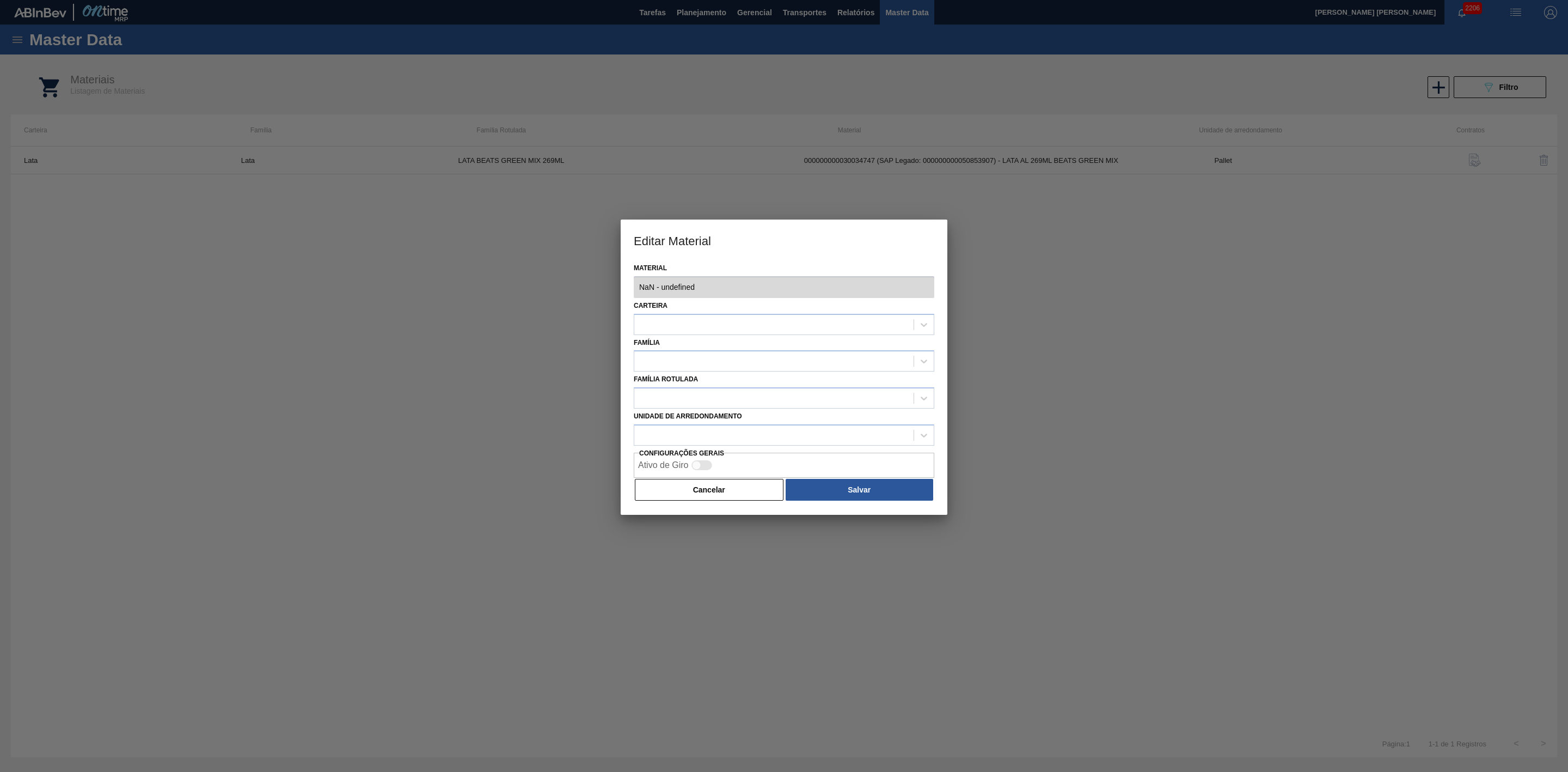
type input "30034747 - 000000000030034747 (SAP Legado: 000000000050853907) - LATA AL 269ML …"
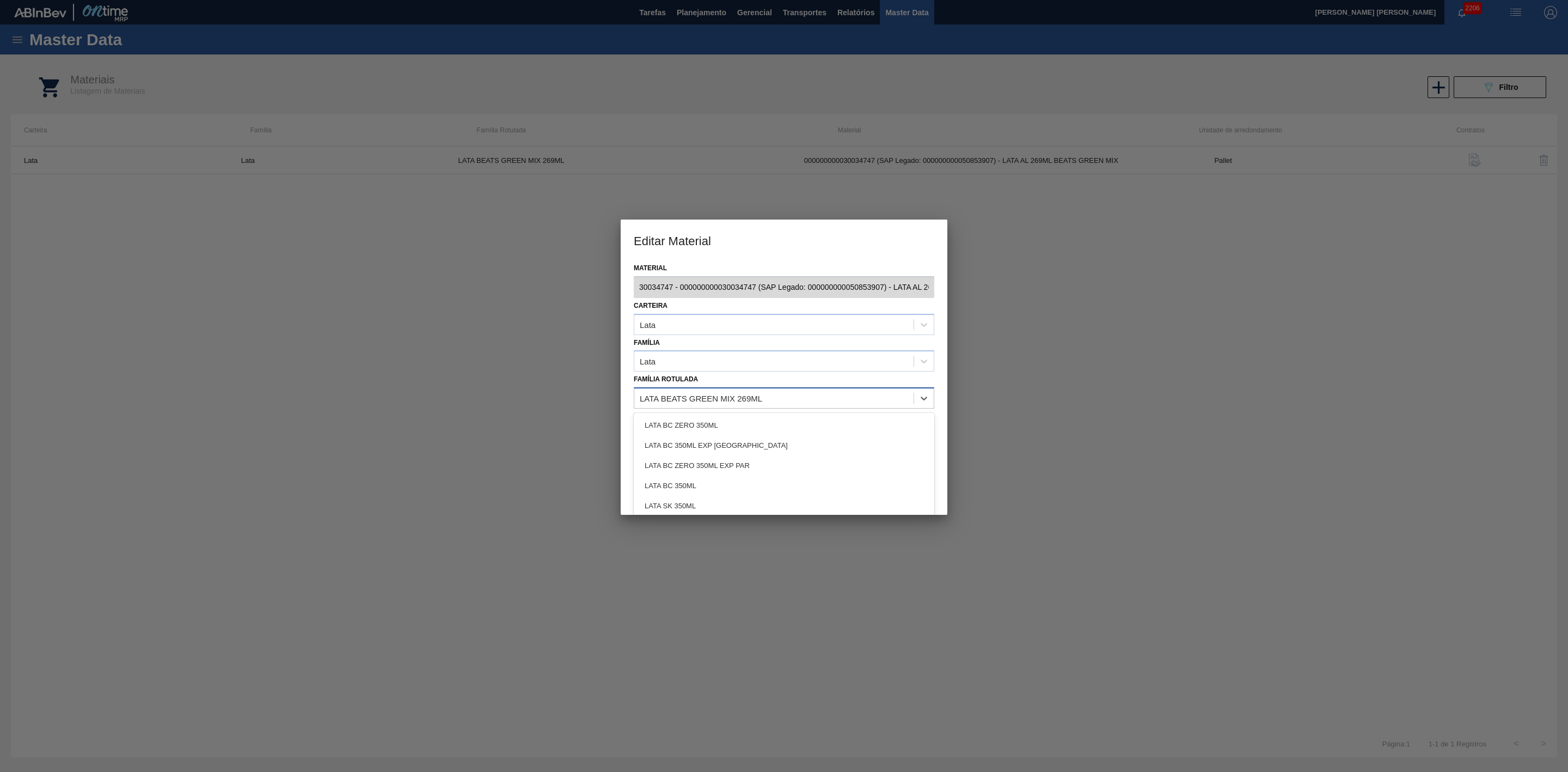
click at [741, 396] on div "LATA BEATS GREEN MIX 269ML" at bounding box center [701, 399] width 122 height 9
click at [740, 394] on div "LATA BEATS GREEN MIX 269ML" at bounding box center [701, 399] width 122 height 9
click at [720, 477] on button "Cancelar" at bounding box center [710, 490] width 149 height 22
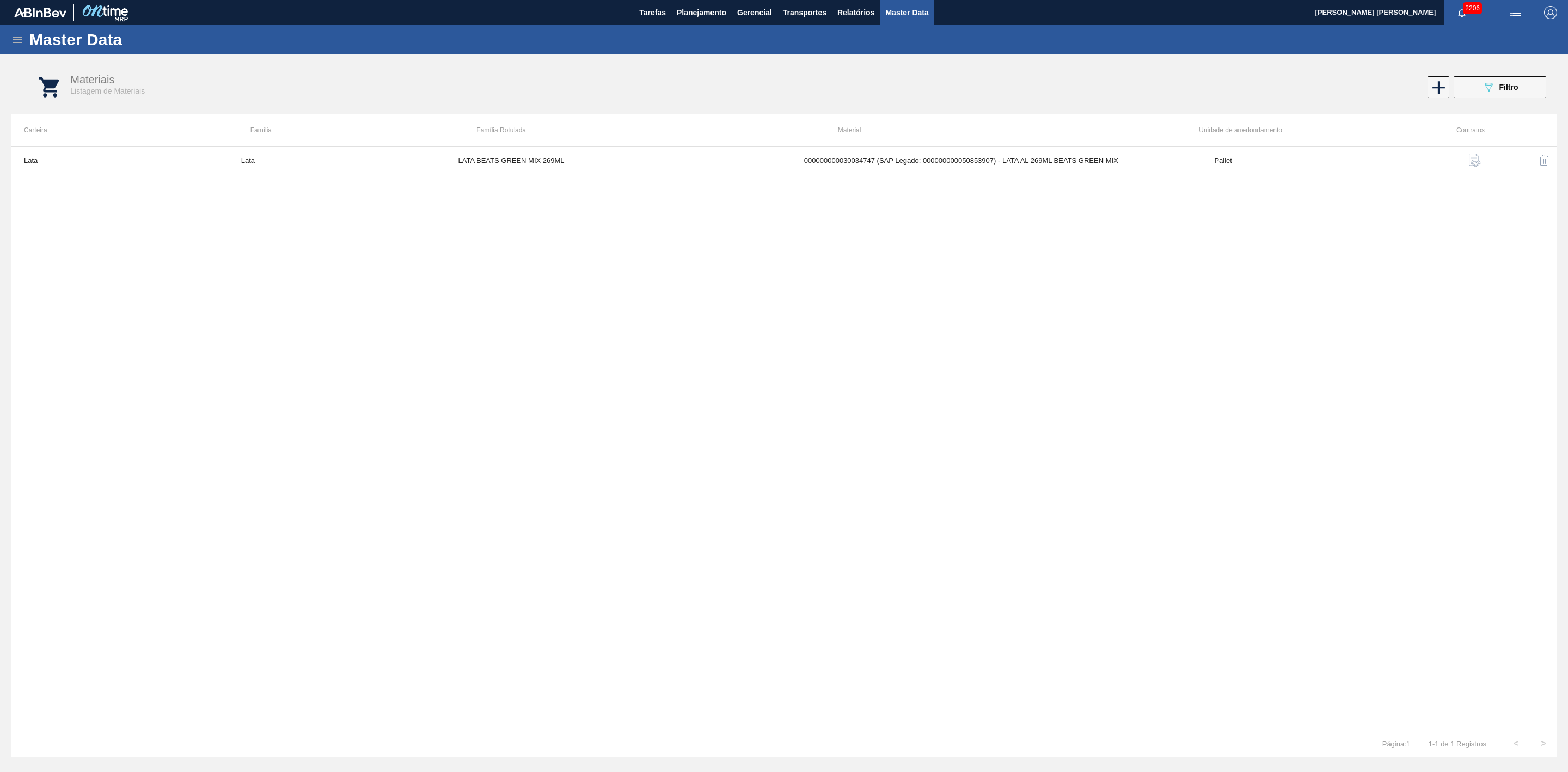
click at [18, 38] on icon at bounding box center [17, 39] width 13 height 13
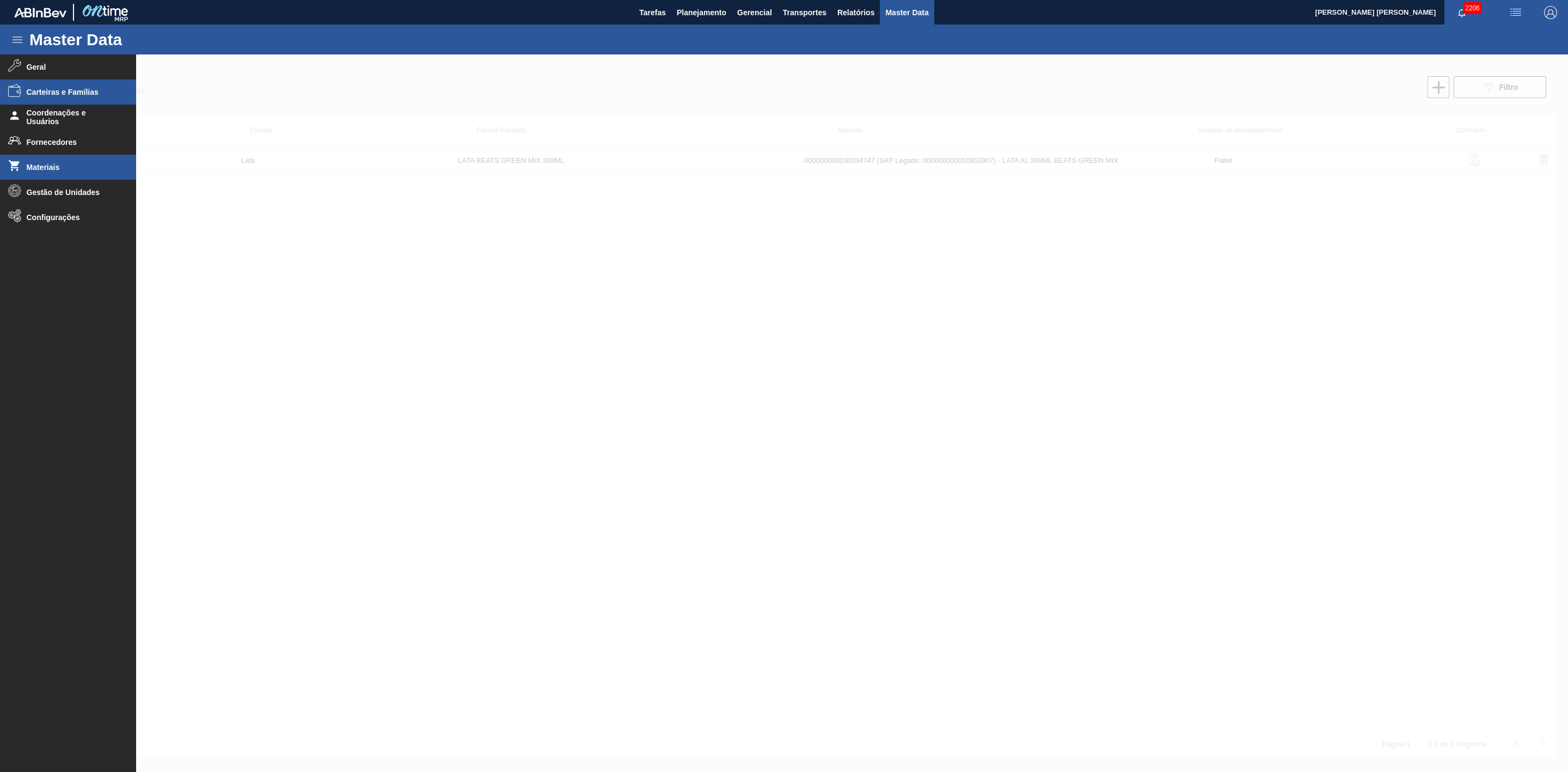
click at [75, 98] on li "Carteiras e Famílias" at bounding box center [68, 92] width 136 height 25
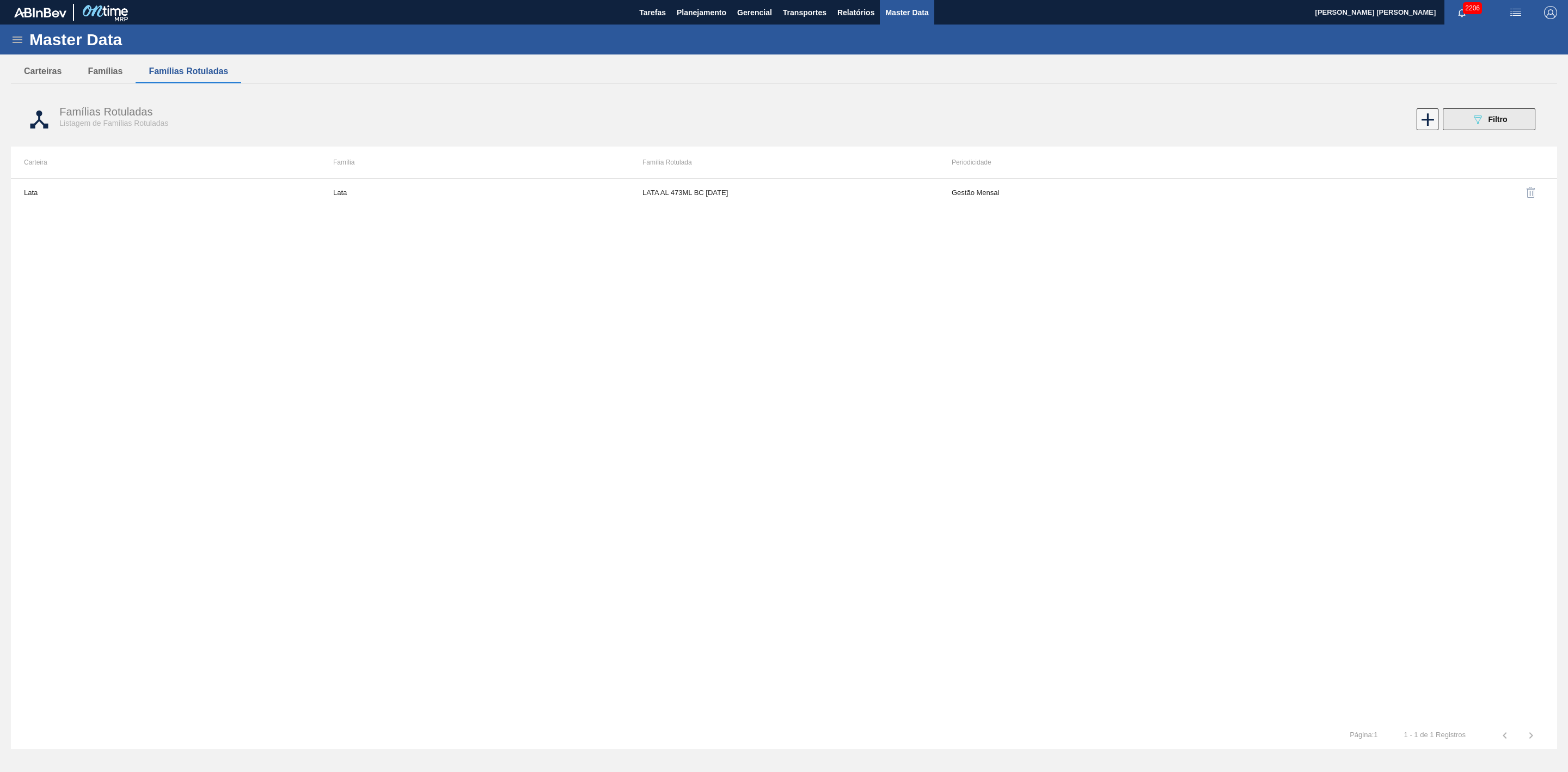
click at [1045, 124] on div "089F7B8B-B2A5-4AFE-B5C0-19BA573D28AC Filtro" at bounding box center [1490, 119] width 36 height 13
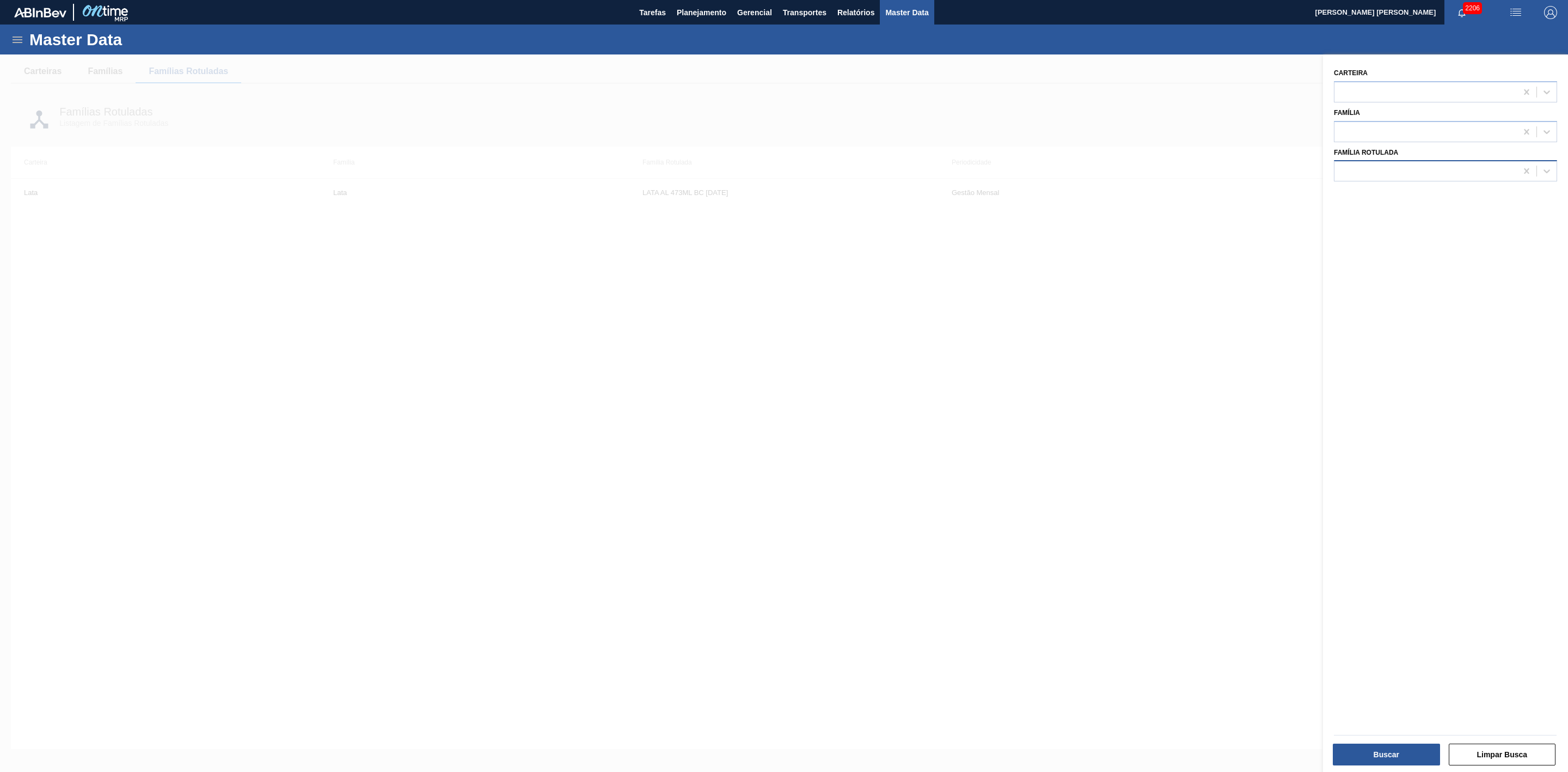
click at [1045, 167] on div at bounding box center [1426, 171] width 182 height 16
type Rotulada "lata bea"
click at [1045, 201] on div "LATA BEATS GREEN MIX 269ML" at bounding box center [1446, 198] width 223 height 20
click at [1045, 477] on button "Buscar" at bounding box center [1386, 754] width 107 height 22
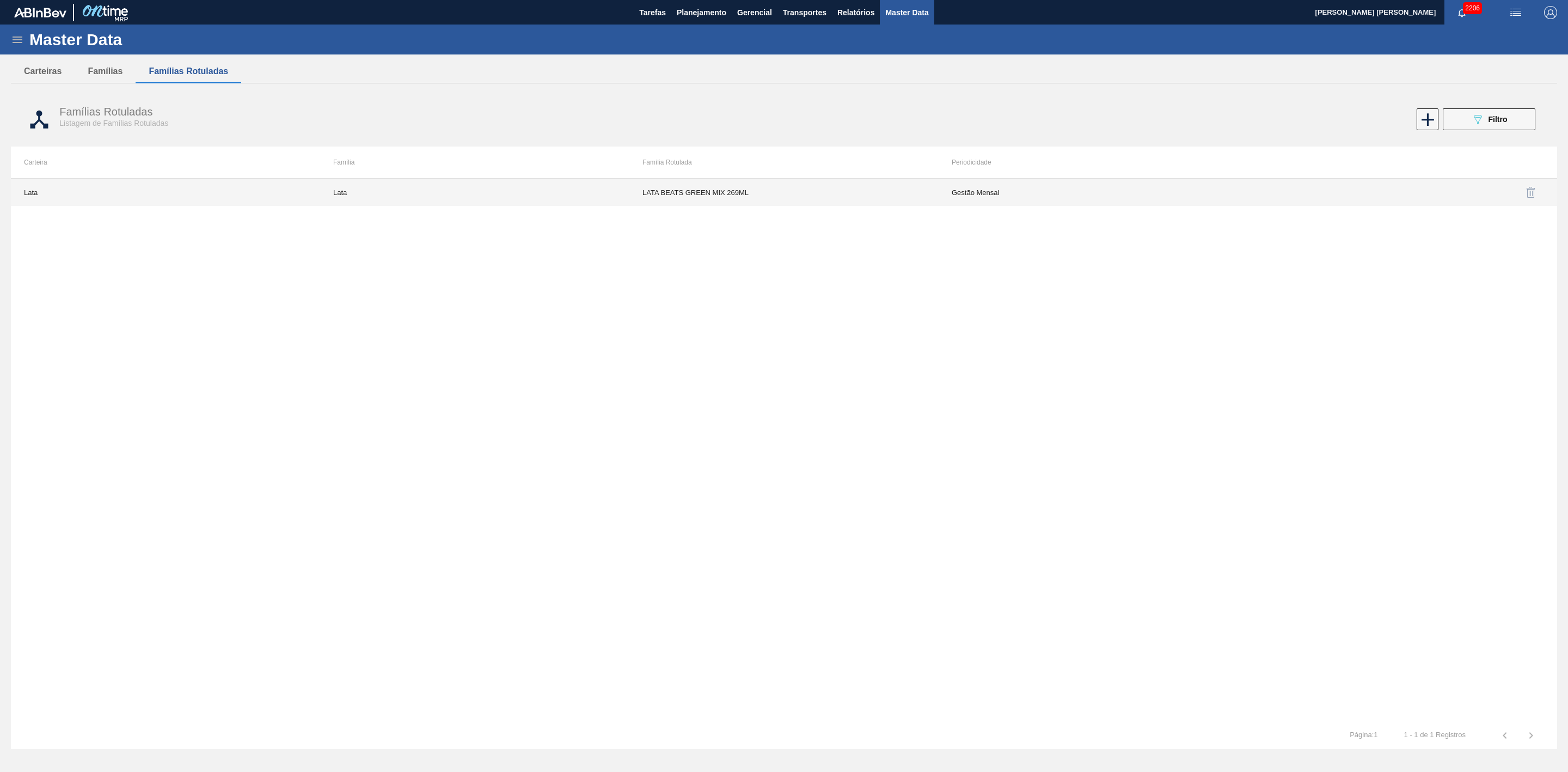
click at [726, 196] on td "LATA BEATS GREEN MIX 269ML" at bounding box center [784, 192] width 310 height 27
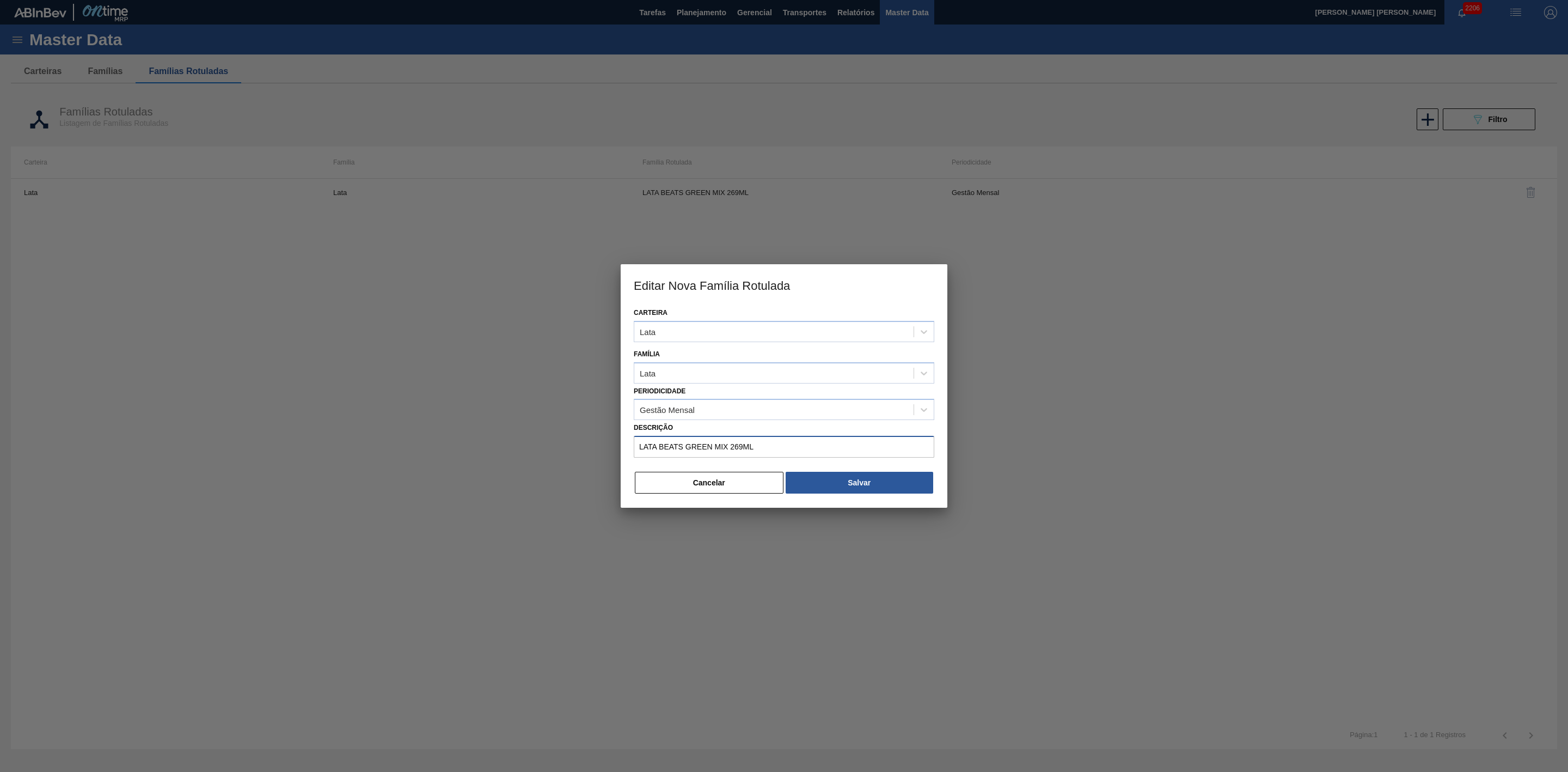
click at [658, 448] on input "LATA BEATS GREEN MIX 269ML" at bounding box center [784, 446] width 301 height 22
type input "LATA SK BEATS GREEN MIX 269ML"
click at [849, 477] on button "Salvar" at bounding box center [859, 482] width 147 height 22
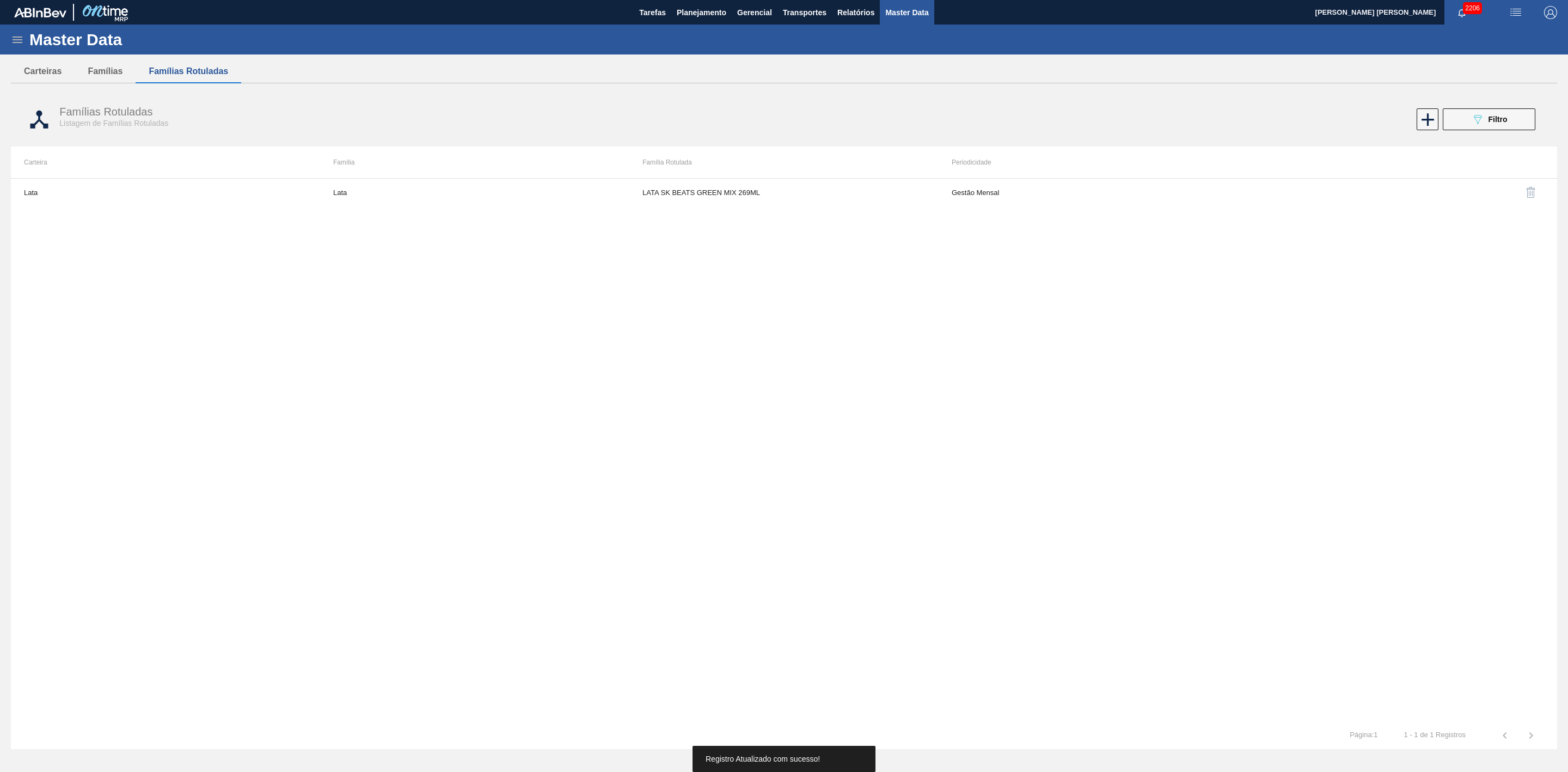
click at [1045, 124] on button "089F7B8B-B2A5-4AFE-B5C0-19BA573D28AC Filtro" at bounding box center [1489, 119] width 93 height 22
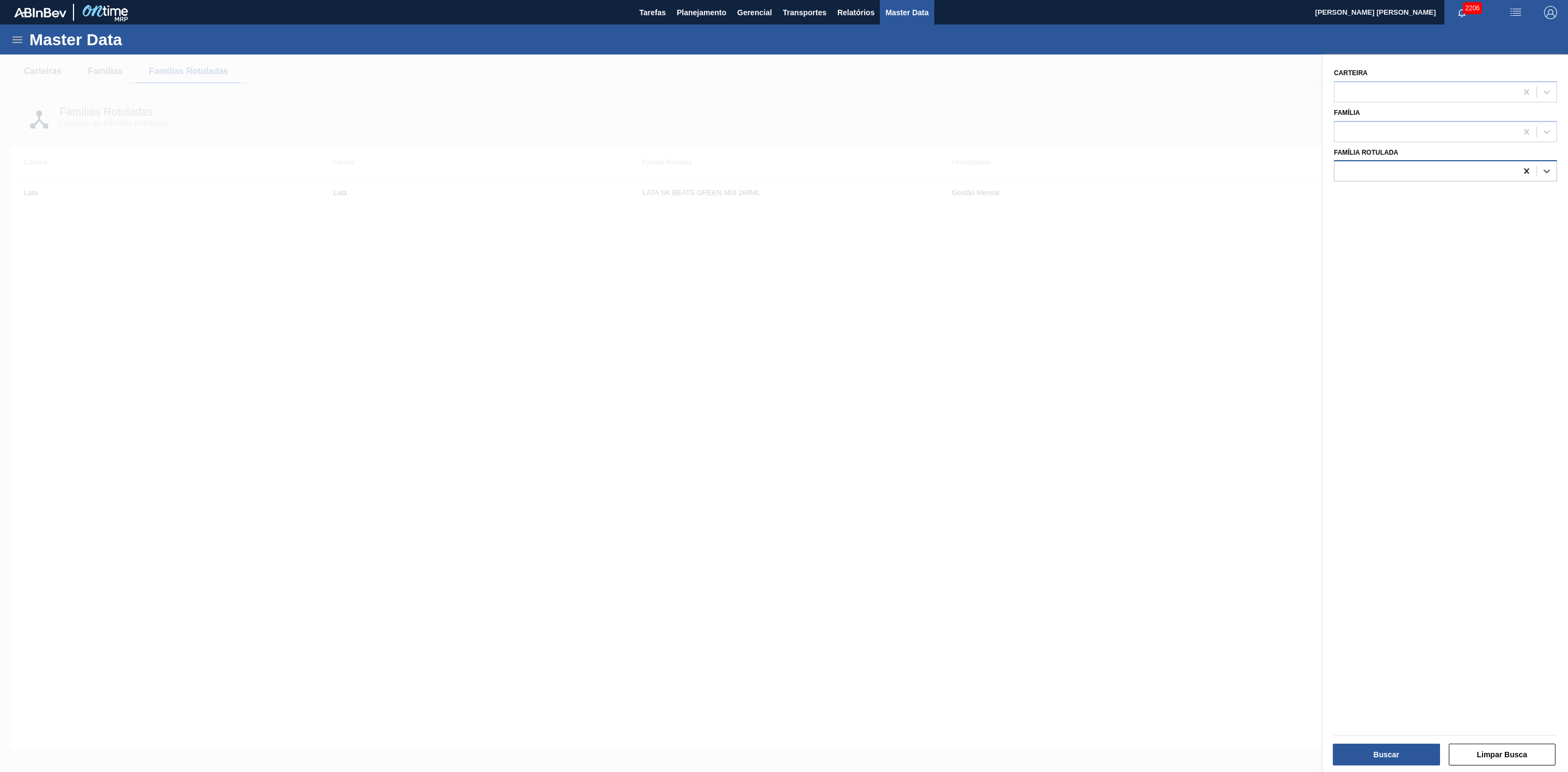
click at [1045, 172] on icon at bounding box center [1527, 171] width 11 height 11
type Rotulada "LATA BEAT"
click at [1045, 191] on div "LATA BEATS SENSES 473ML" at bounding box center [1446, 198] width 223 height 20
click at [1045, 477] on button "Buscar" at bounding box center [1386, 754] width 107 height 22
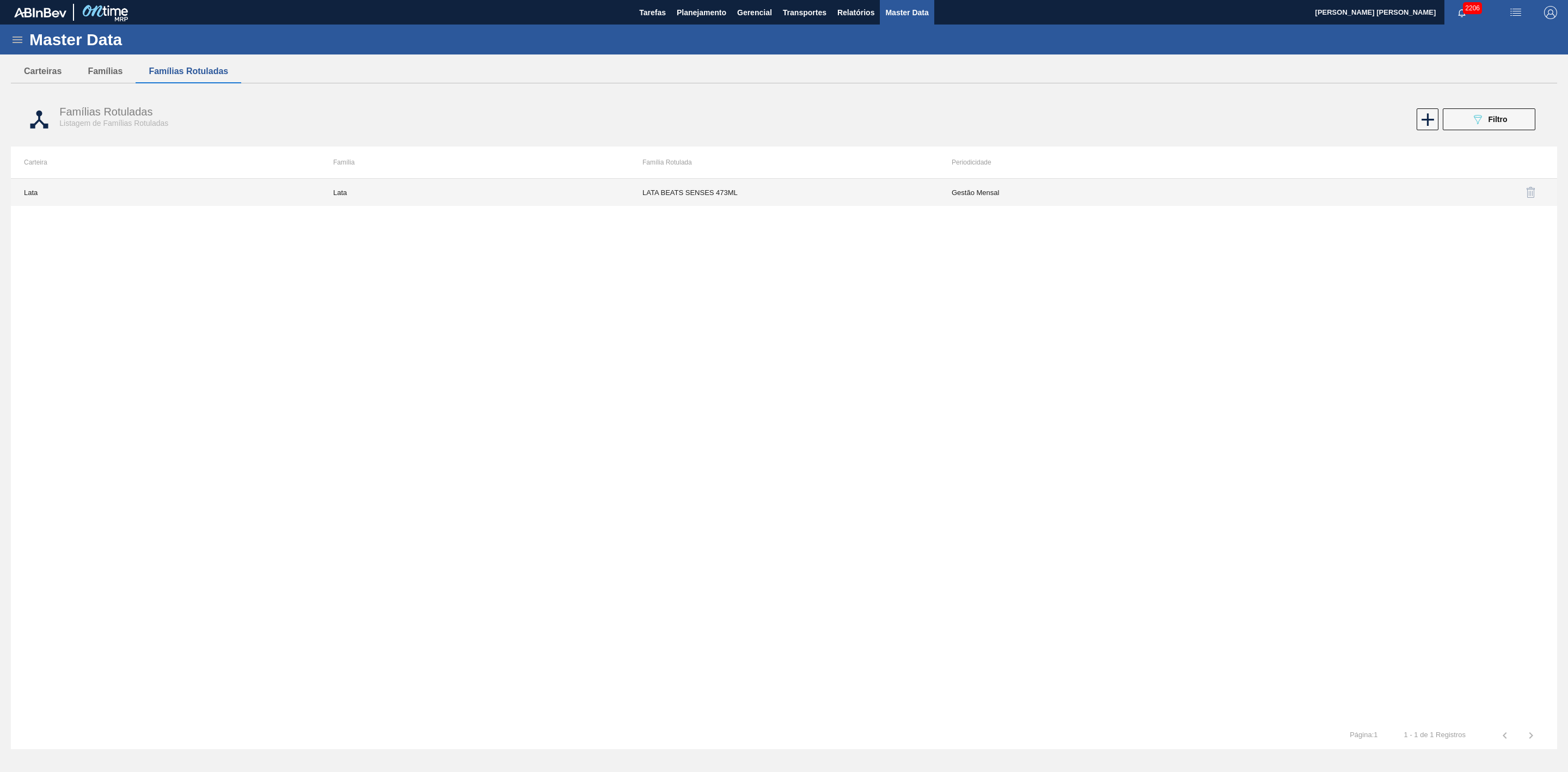
click at [703, 196] on td "LATA BEATS SENSES 473ML" at bounding box center [784, 192] width 310 height 27
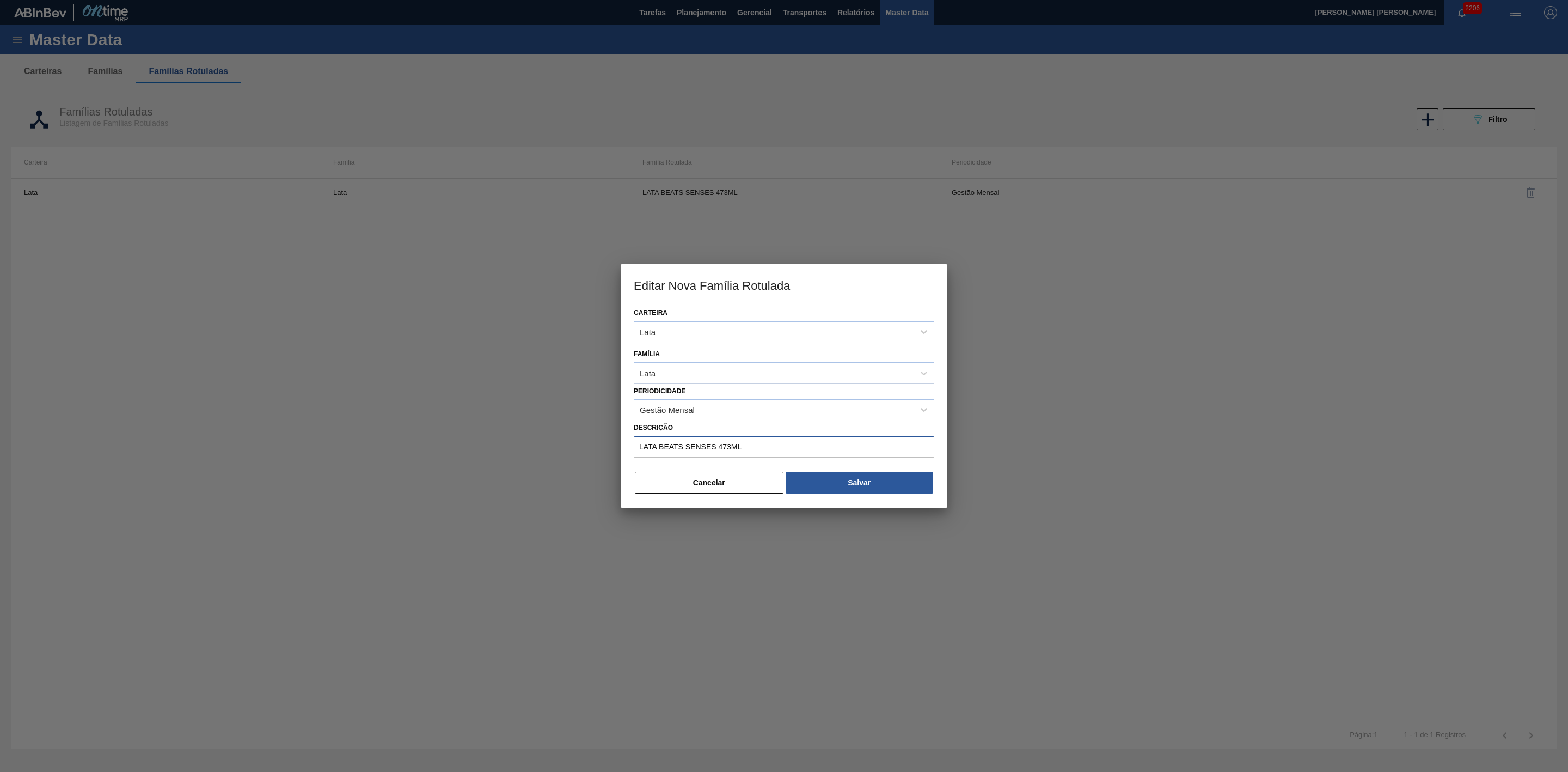
click at [660, 445] on input "LATA BEATS SENSES 473ML" at bounding box center [784, 446] width 301 height 22
type input "LATA SK BEATS SENSES 473ML"
click at [843, 477] on button "Salvar" at bounding box center [859, 482] width 147 height 22
click at [704, 477] on button "Cancelar" at bounding box center [710, 482] width 149 height 22
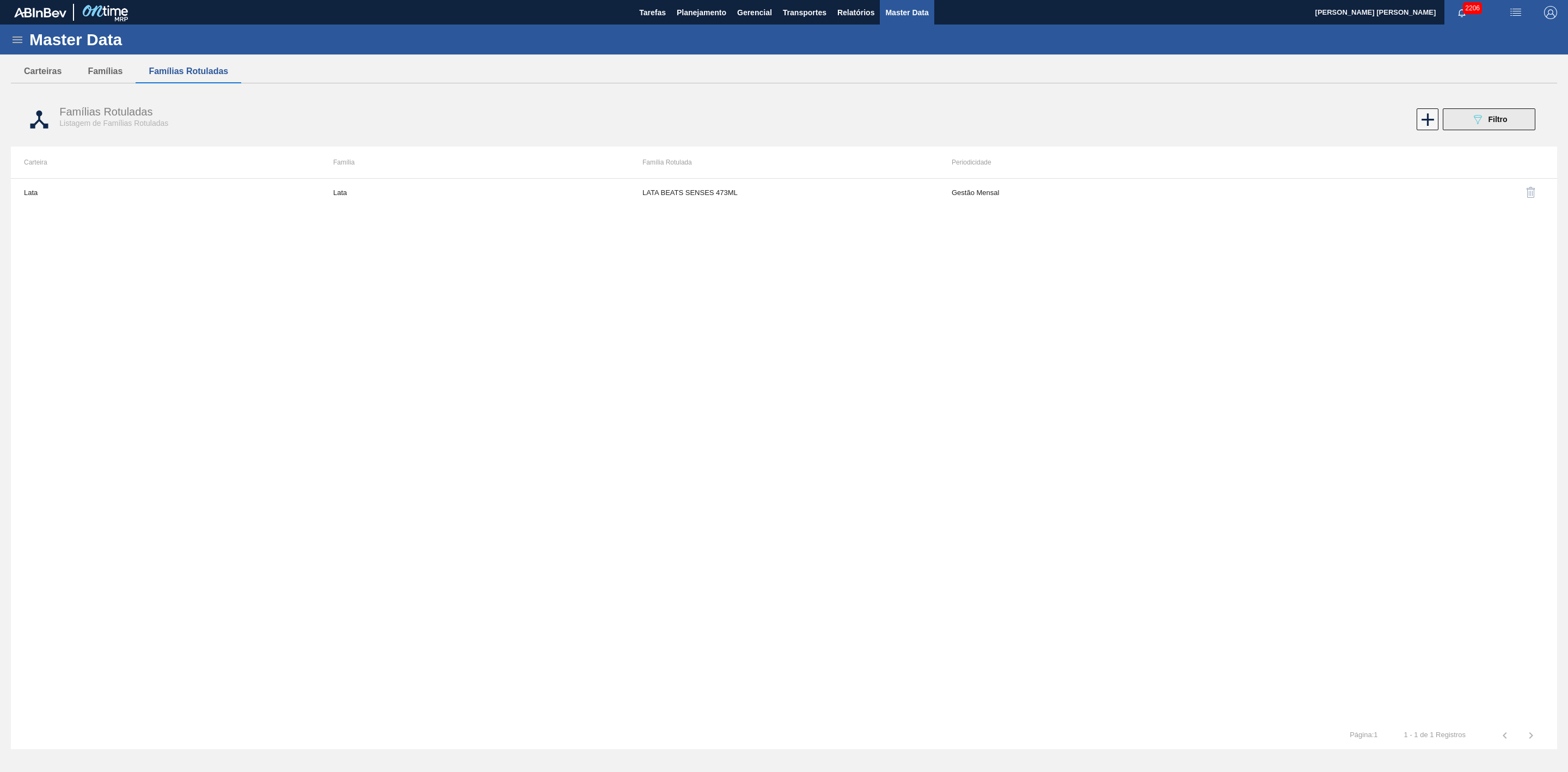
click at [1045, 113] on div "089F7B8B-B2A5-4AFE-B5C0-19BA573D28AC Filtro" at bounding box center [1490, 119] width 36 height 13
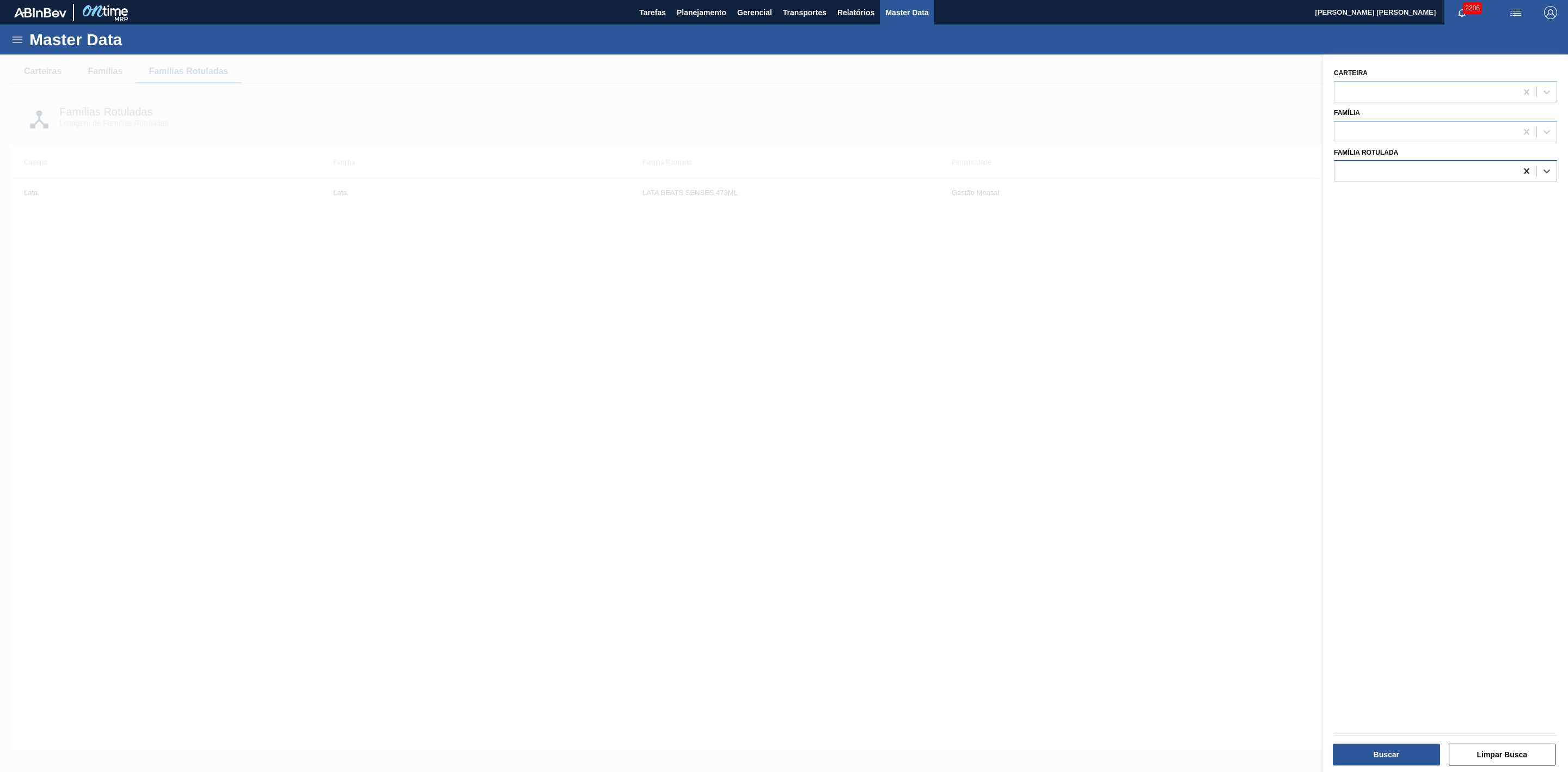
click at [1045, 169] on icon at bounding box center [1527, 171] width 11 height 11
click at [1045, 167] on div at bounding box center [1426, 171] width 182 height 16
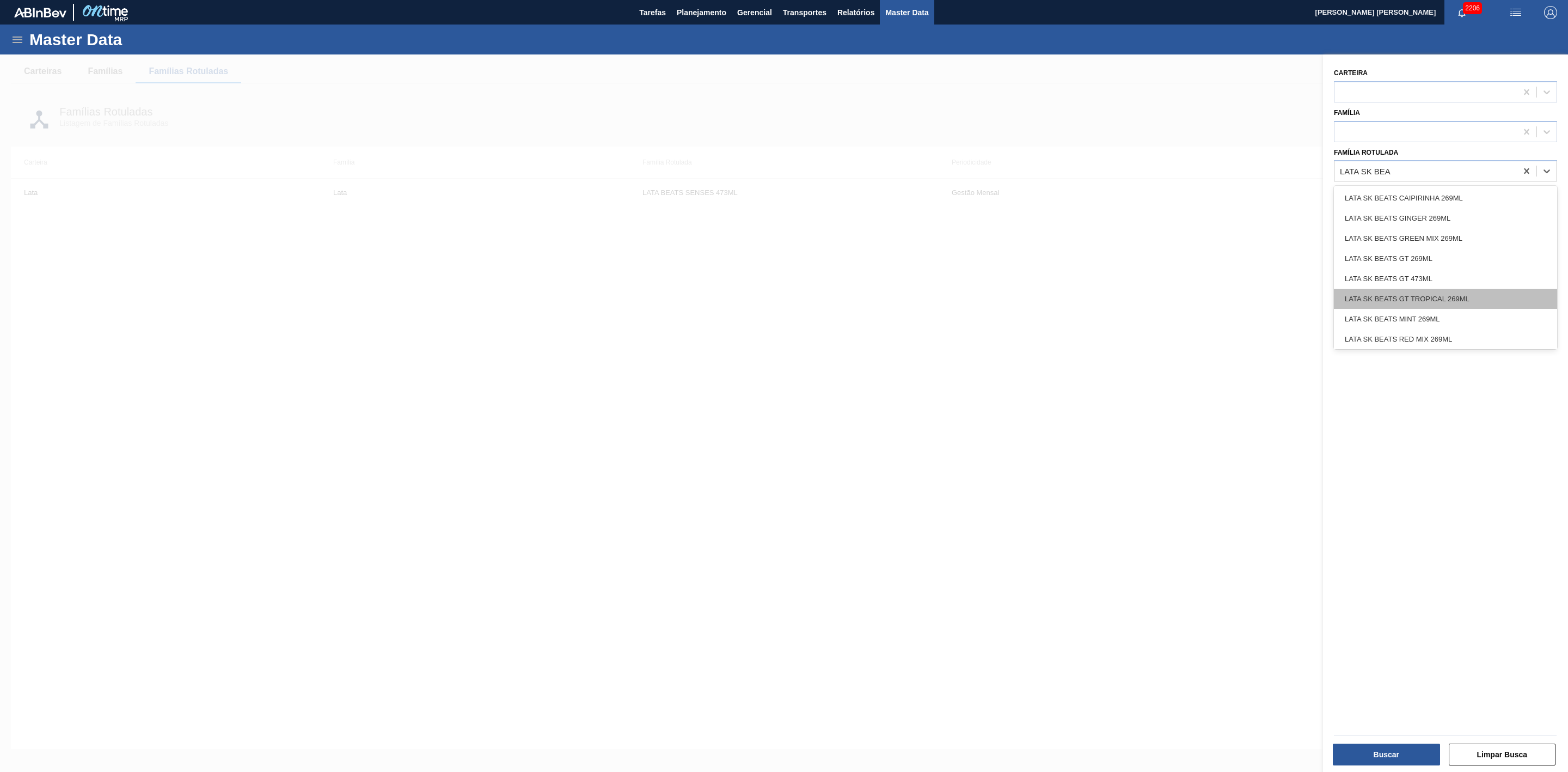
scroll to position [82, 0]
type Rotulada "LATA SK BEA"
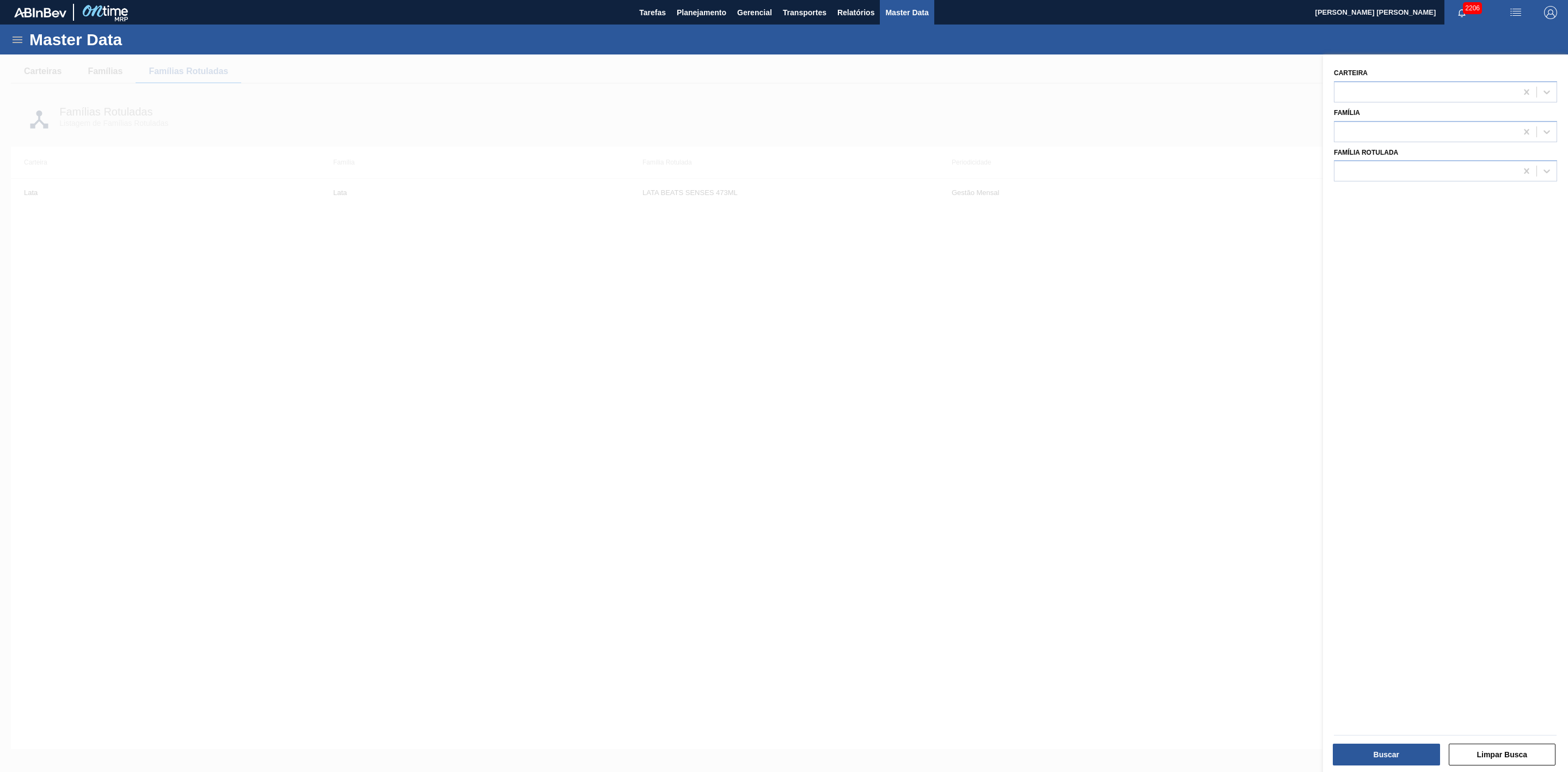
click at [1045, 400] on div at bounding box center [784, 440] width 1568 height 772
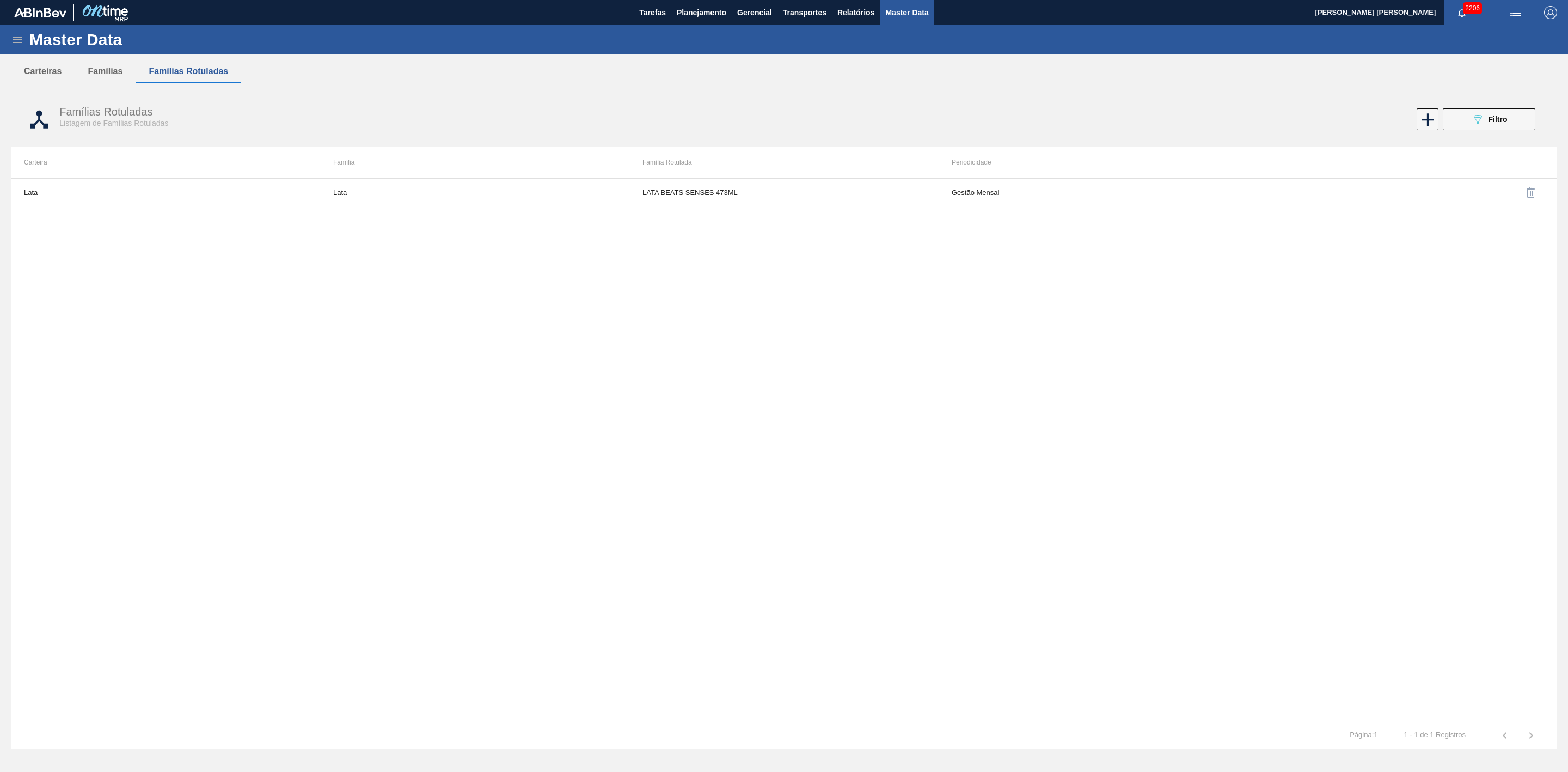
click at [1045, 192] on img "button" at bounding box center [1531, 192] width 13 height 13
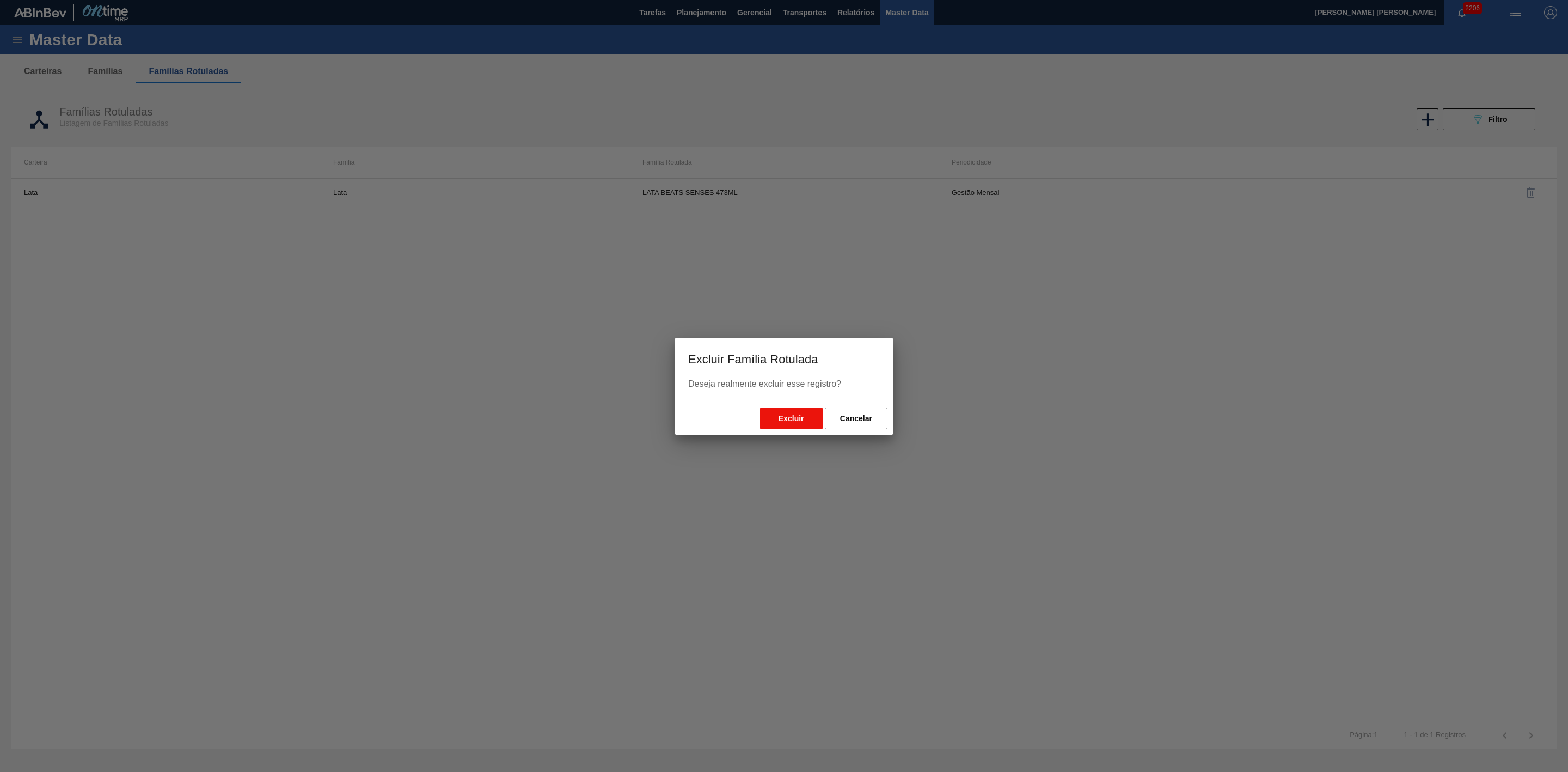
click at [789, 423] on button "Excluir" at bounding box center [792, 418] width 63 height 22
click at [795, 417] on button "Excluir" at bounding box center [792, 418] width 63 height 22
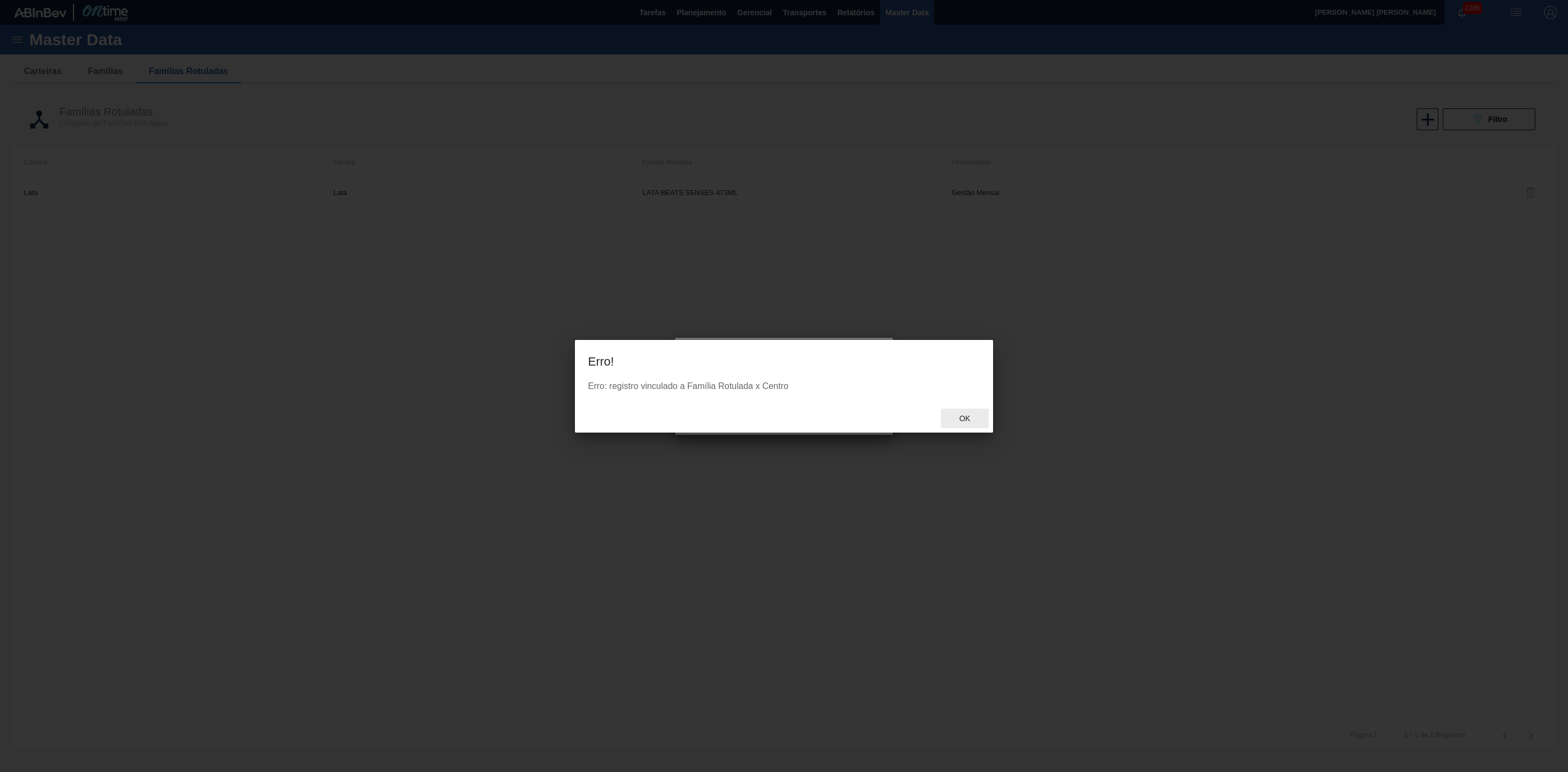
click at [969, 418] on span "Ok" at bounding box center [965, 418] width 28 height 8
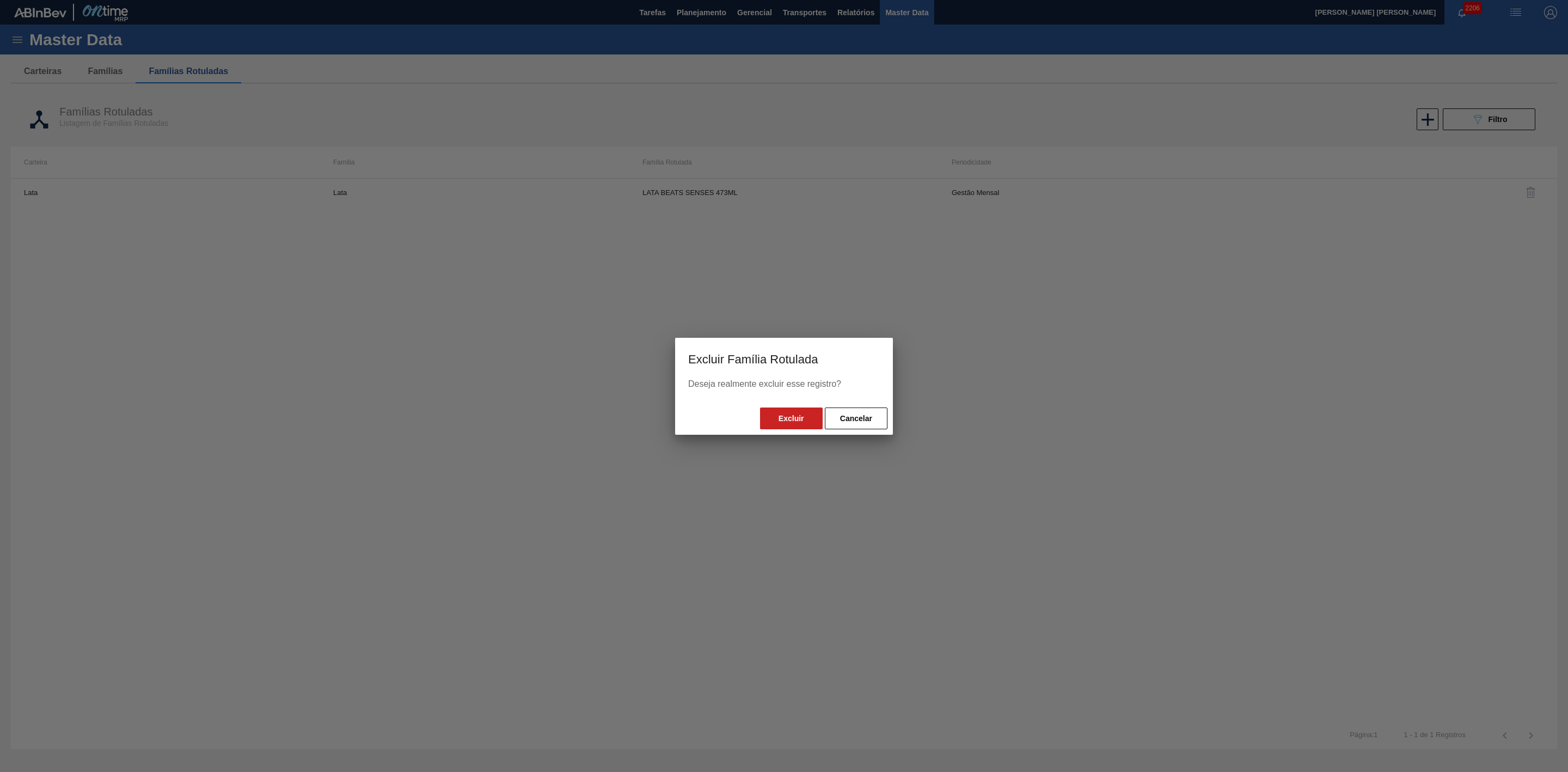
click at [871, 421] on button "Cancelar" at bounding box center [856, 418] width 63 height 22
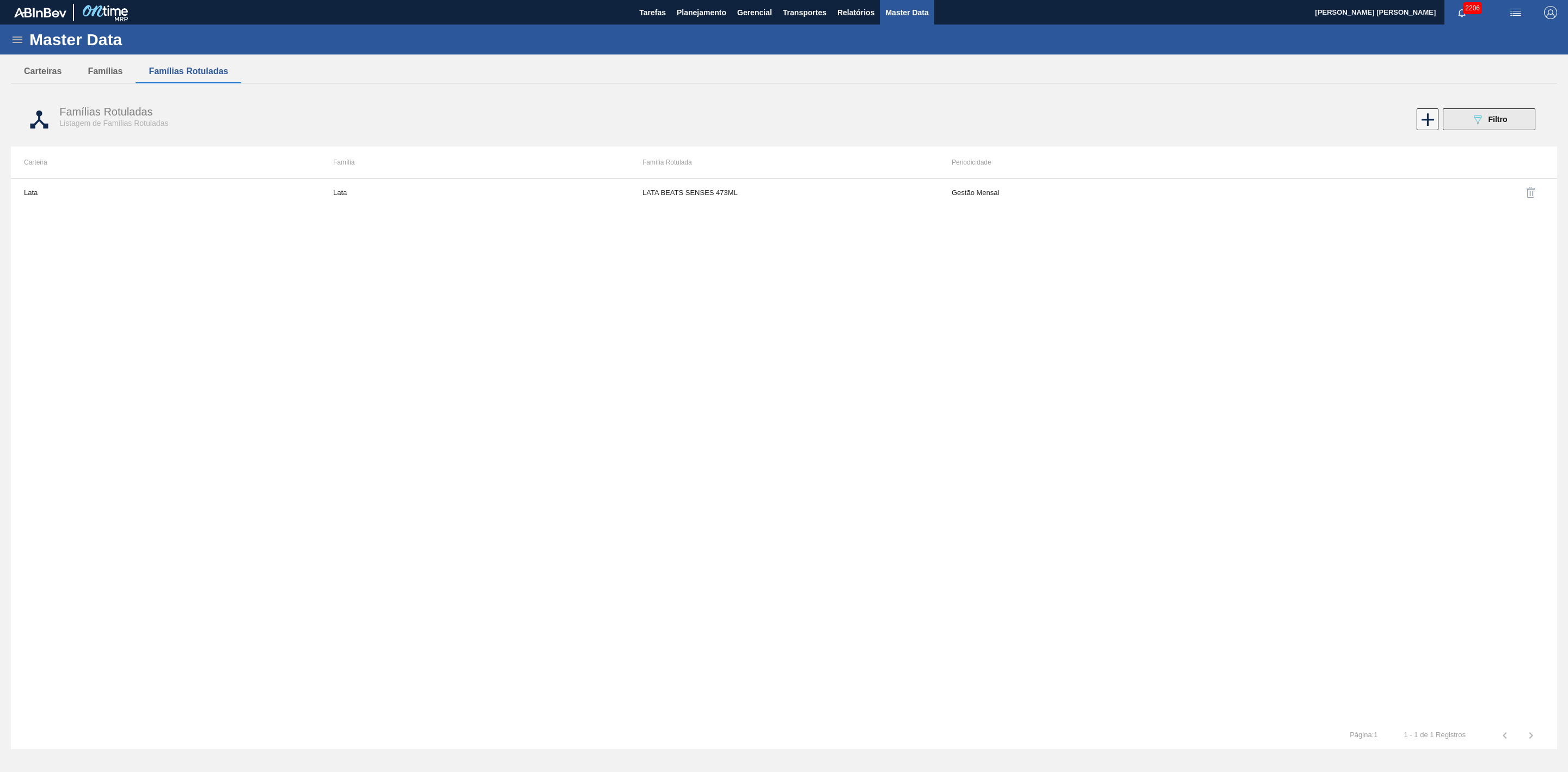
click at [1045, 115] on icon "089F7B8B-B2A5-4AFE-B5C0-19BA573D28AC" at bounding box center [1478, 119] width 13 height 13
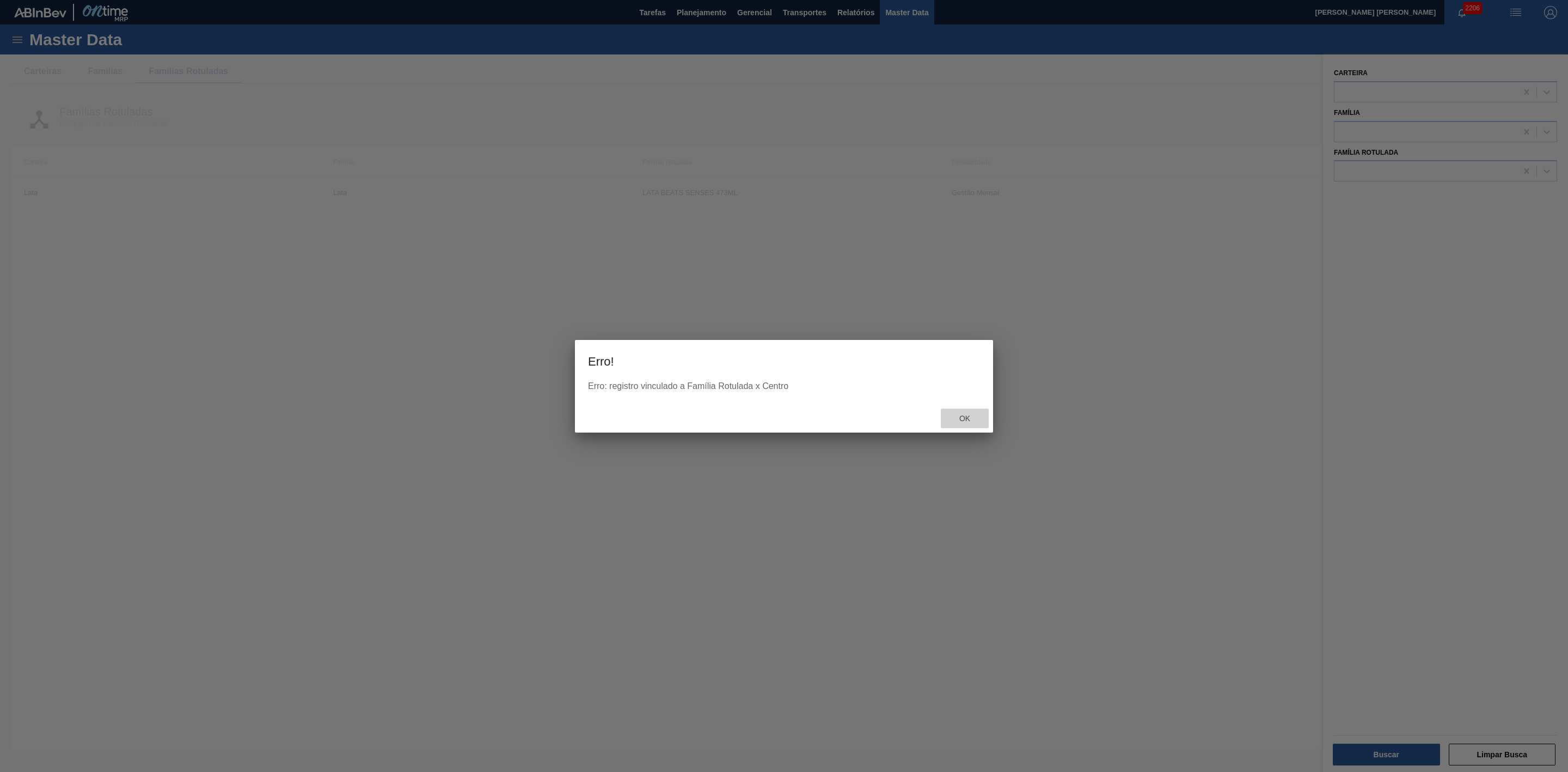
click at [961, 418] on span "Ok" at bounding box center [965, 418] width 28 height 8
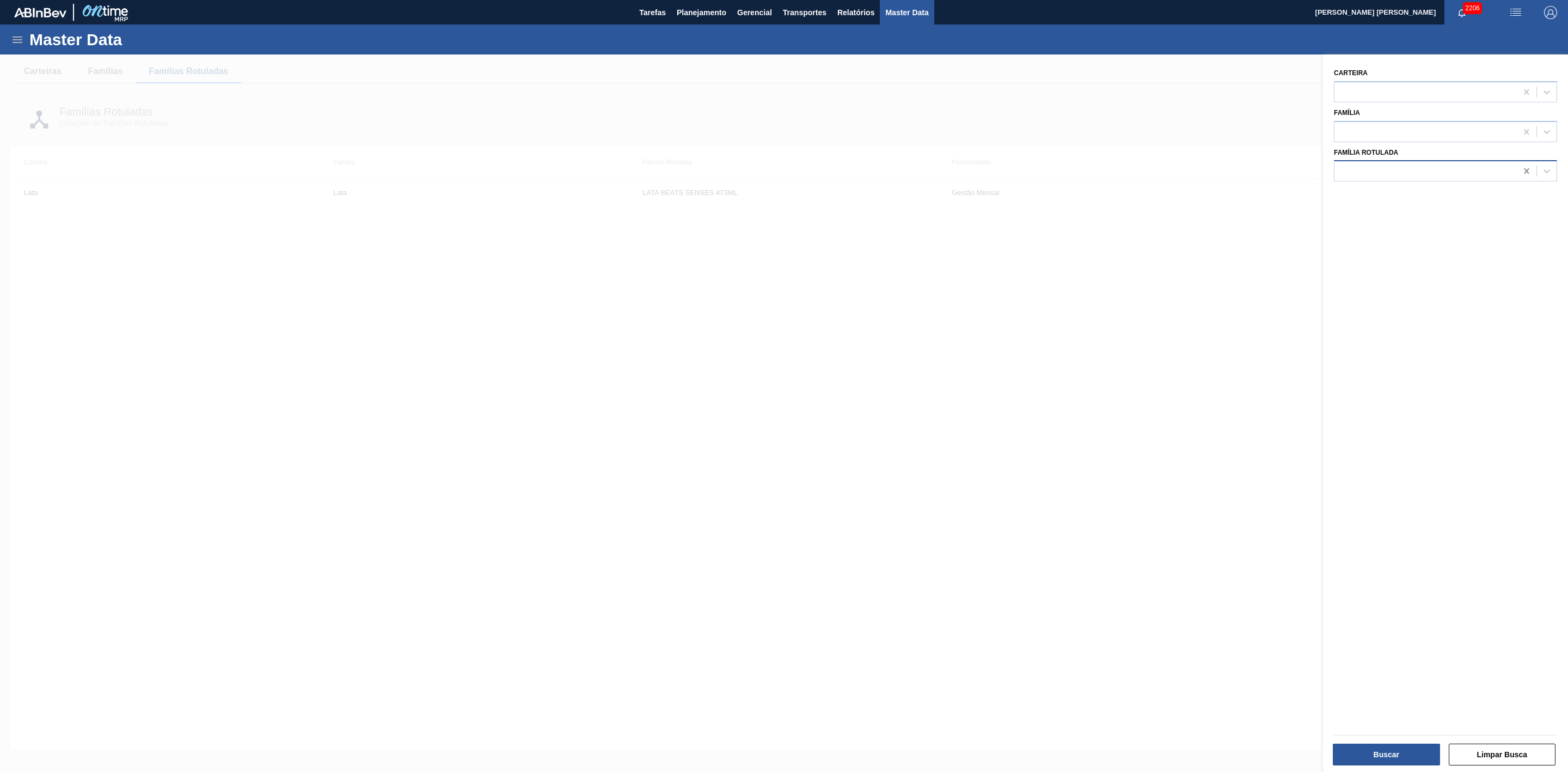
click at [1045, 170] on icon at bounding box center [1527, 171] width 11 height 11
type Rotulada "LATA BEATS"
click at [1045, 217] on div "LATA BEATS TOMORROWLAND 269ML" at bounding box center [1446, 218] width 223 height 20
click at [1045, 477] on button "Buscar" at bounding box center [1386, 754] width 107 height 22
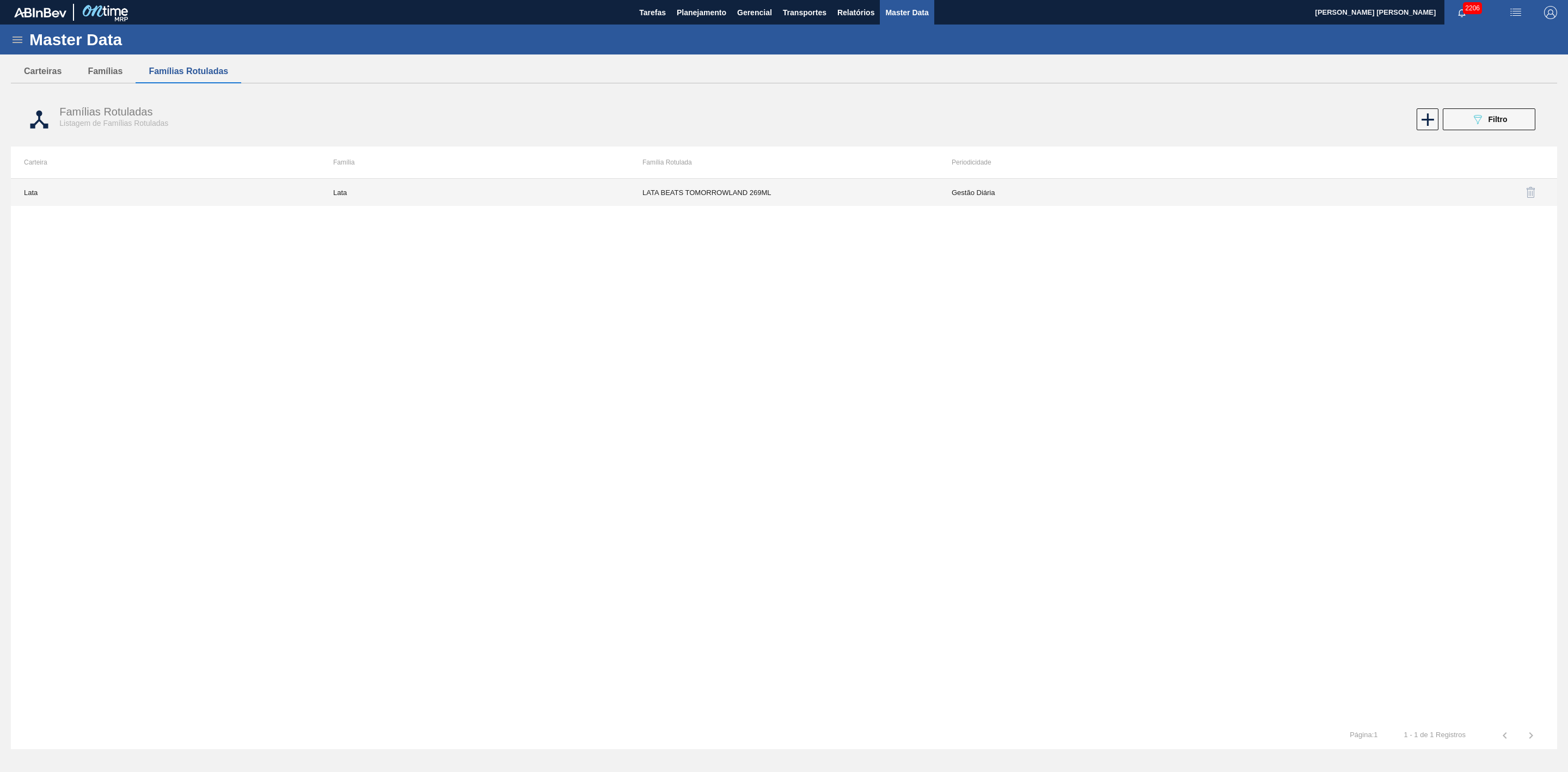
click at [679, 185] on td "LATA BEATS TOMORROWLAND 269ML" at bounding box center [784, 192] width 310 height 27
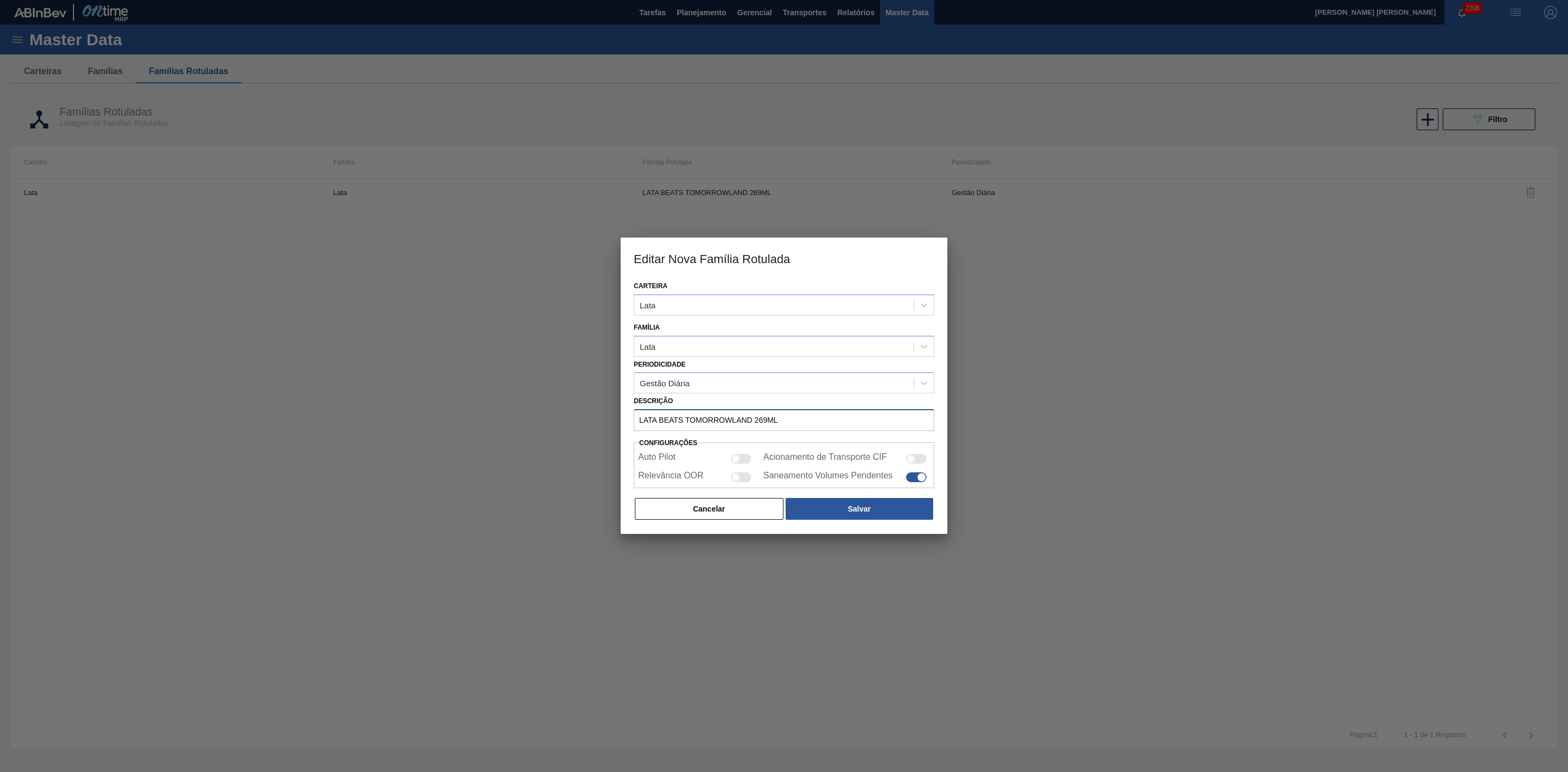
click at [658, 421] on input "LATA BEATS TOMORROWLAND 269ML" at bounding box center [784, 420] width 301 height 22
type input "LATA SK BEATS TOMORROWLAND 269ML"
click at [847, 477] on button "Salvar" at bounding box center [859, 509] width 147 height 22
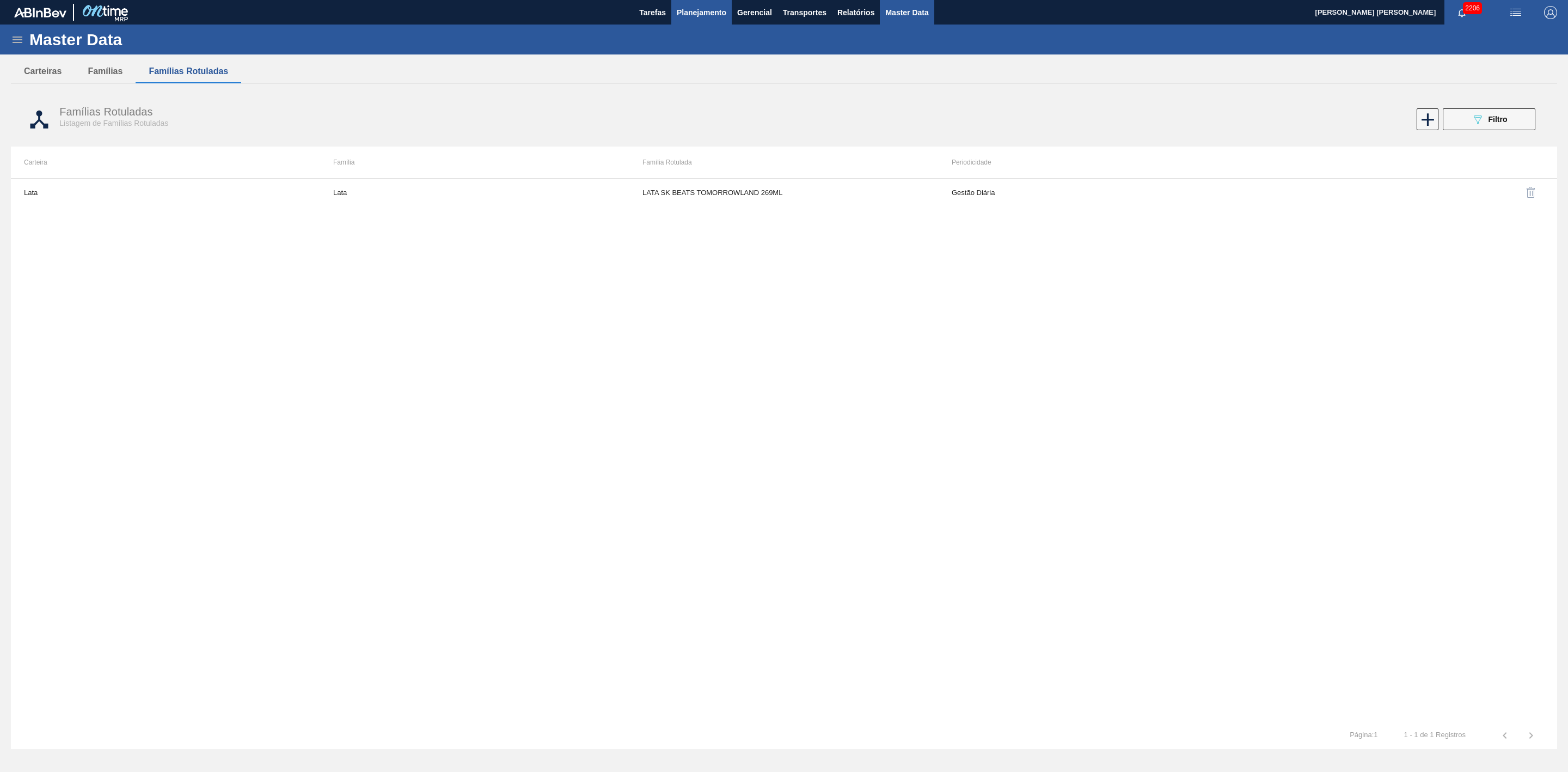
click at [701, 14] on span "Planejamento" at bounding box center [701, 12] width 49 height 13
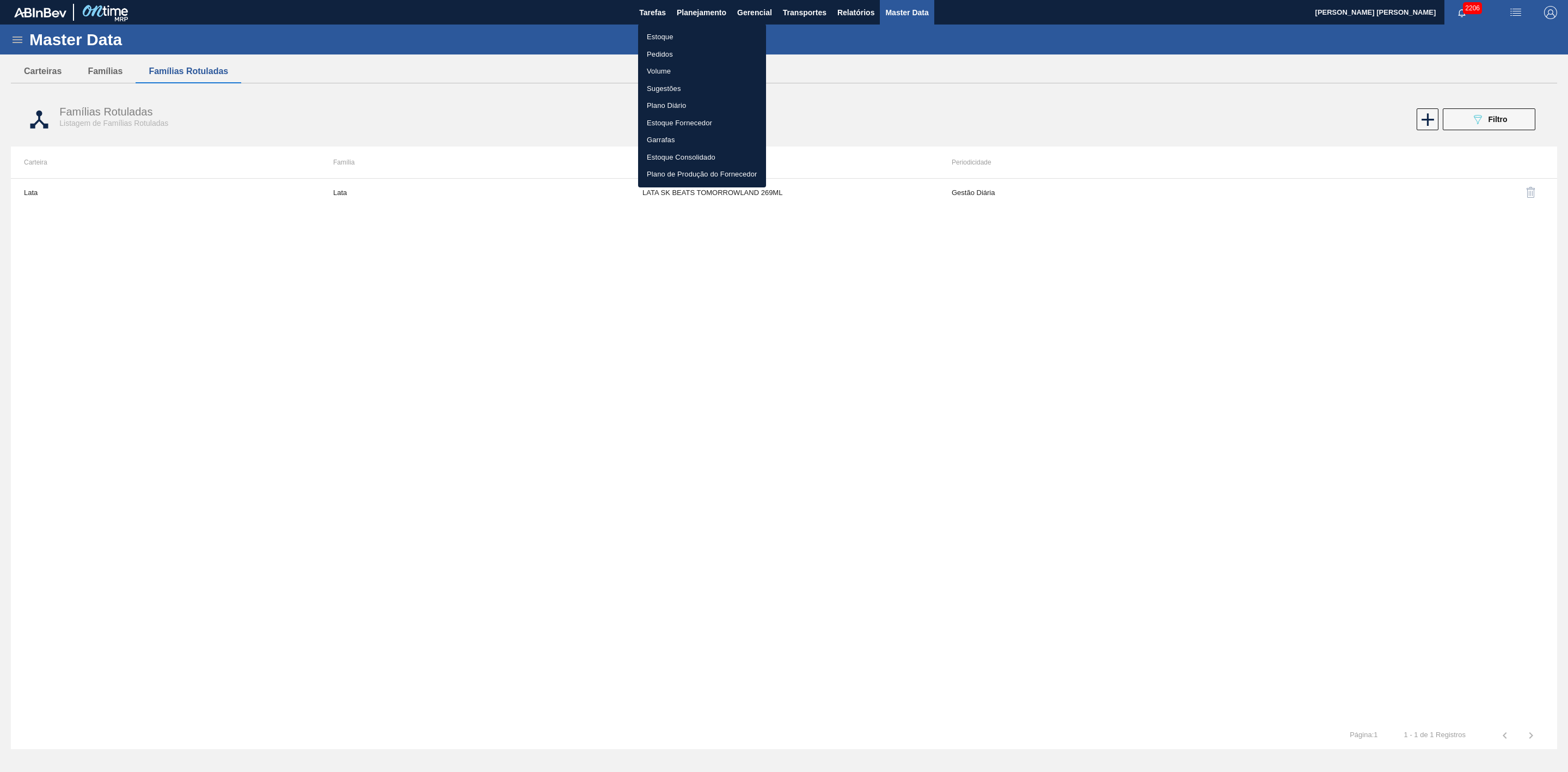
click at [662, 36] on li "Estoque" at bounding box center [702, 36] width 128 height 17
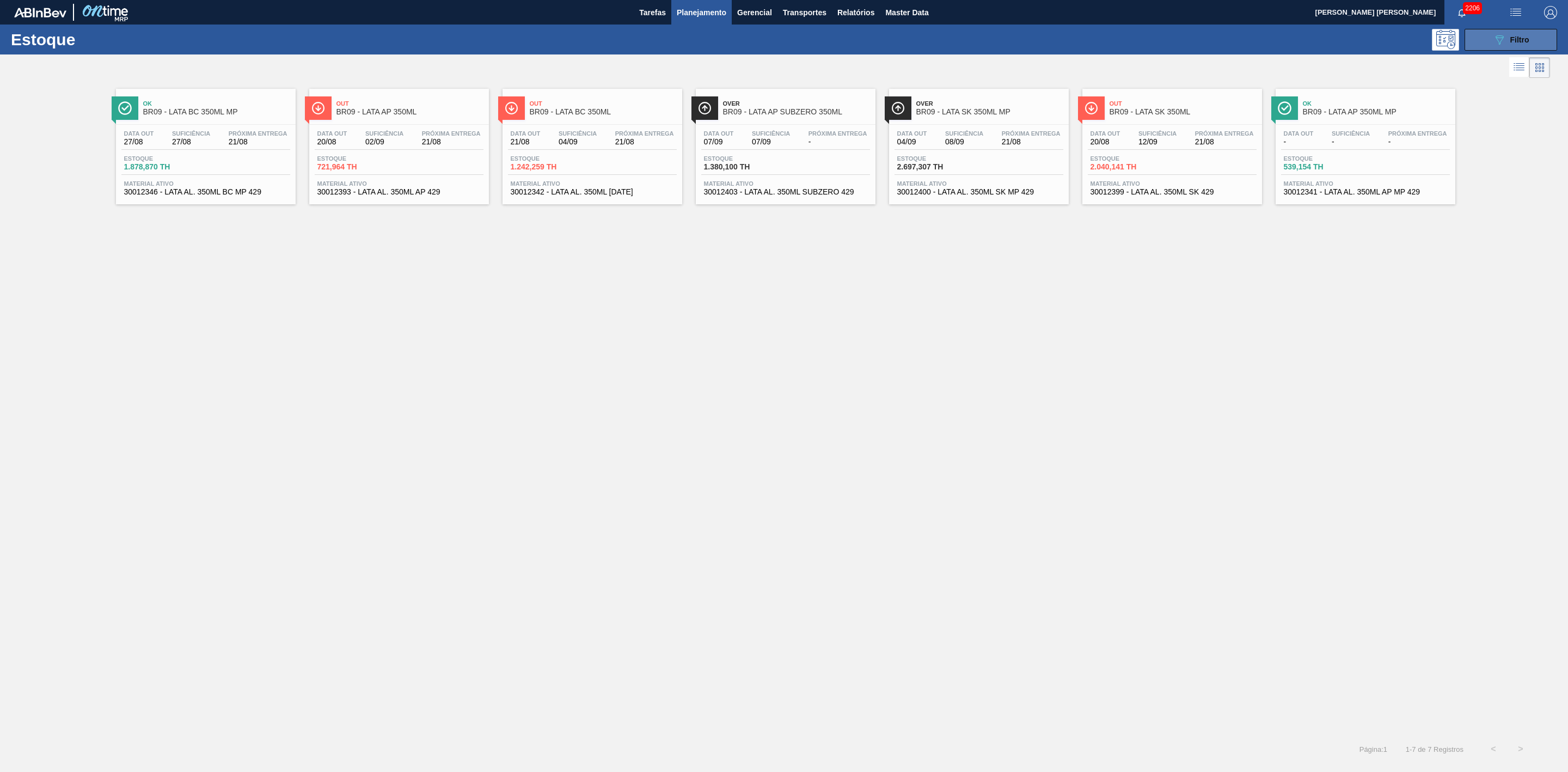
click at [1045, 45] on icon "089F7B8B-B2A5-4AFE-B5C0-19BA573D28AC" at bounding box center [1499, 39] width 13 height 13
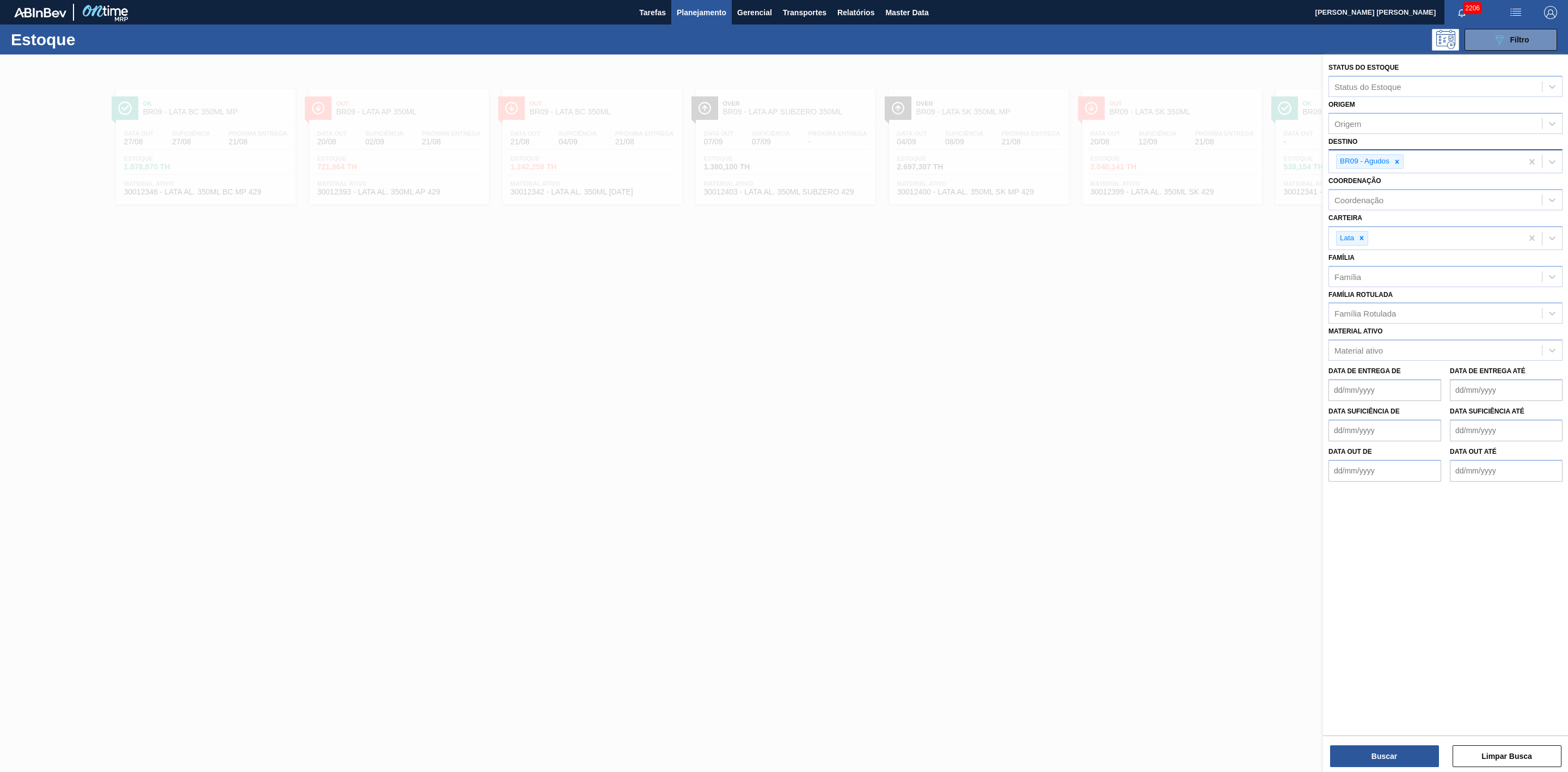
click at [1045, 161] on div at bounding box center [1397, 162] width 12 height 14
type input "21"
click at [1045, 186] on div "BR21 - Lages" at bounding box center [1446, 187] width 235 height 20
click at [1045, 477] on button "Buscar" at bounding box center [1384, 756] width 109 height 22
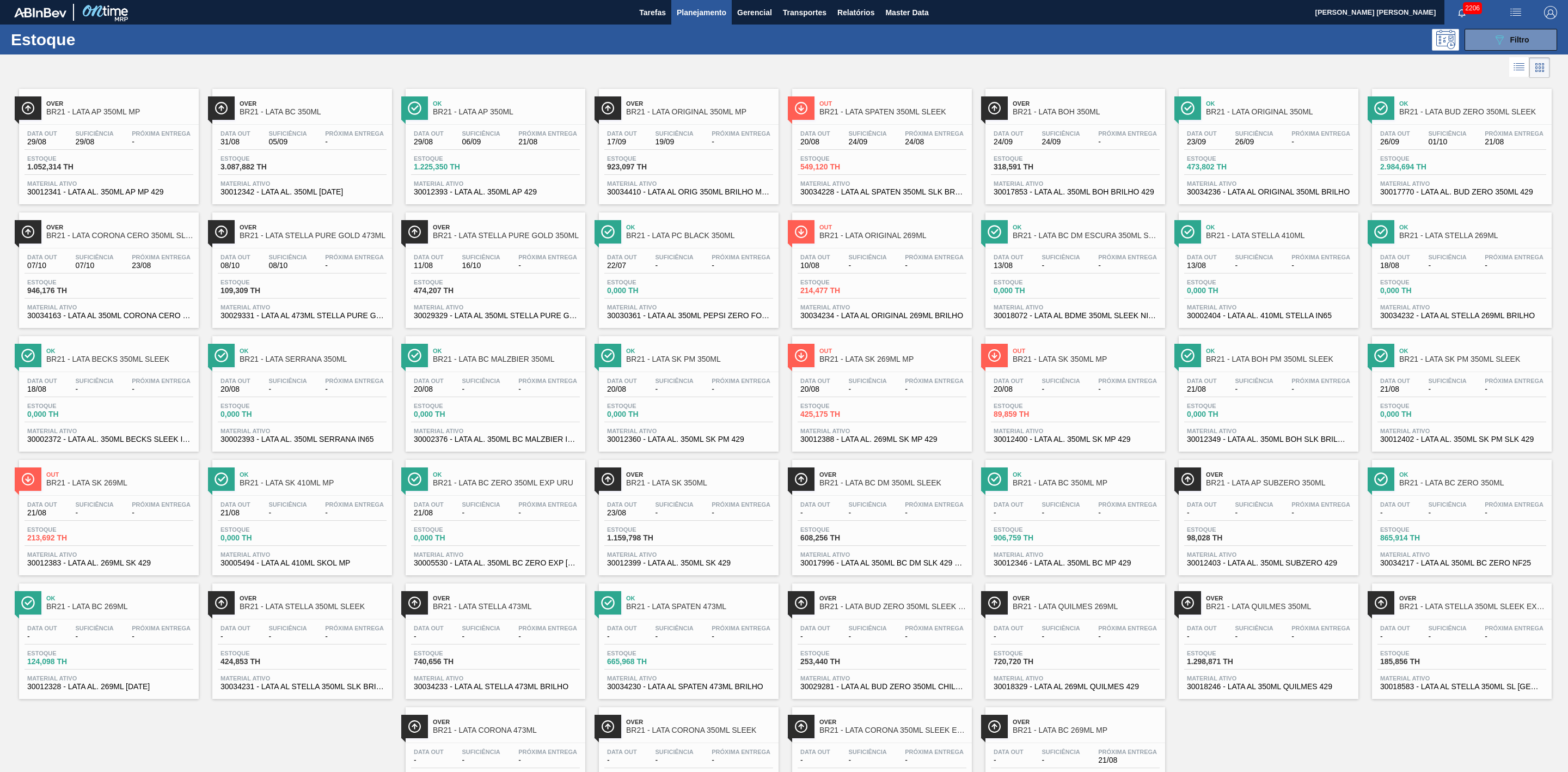
click at [1045, 63] on div at bounding box center [775, 68] width 1551 height 26
click at [863, 5] on button "Relatórios" at bounding box center [855, 12] width 48 height 24
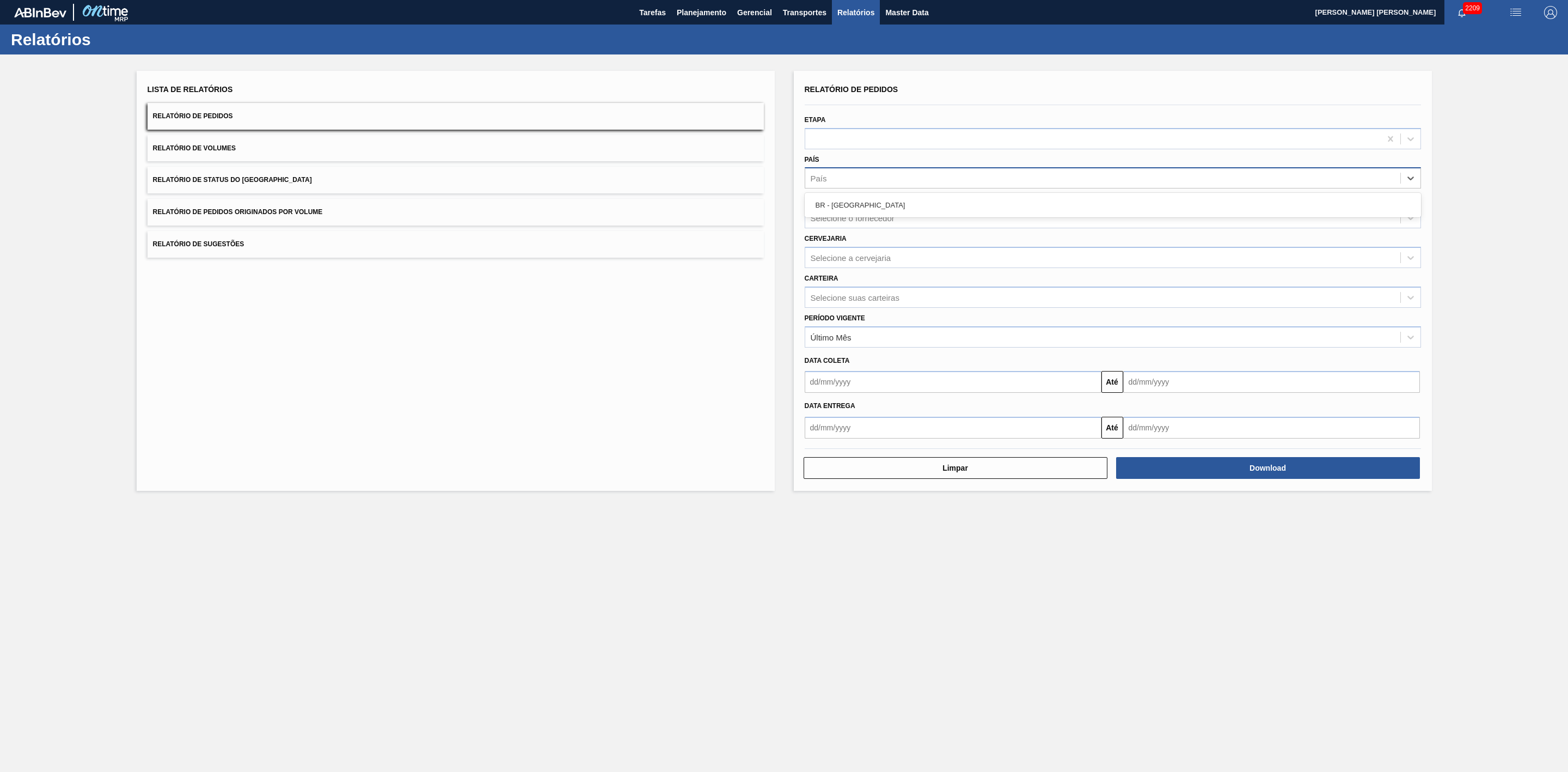
click at [832, 171] on div "País" at bounding box center [1103, 178] width 595 height 16
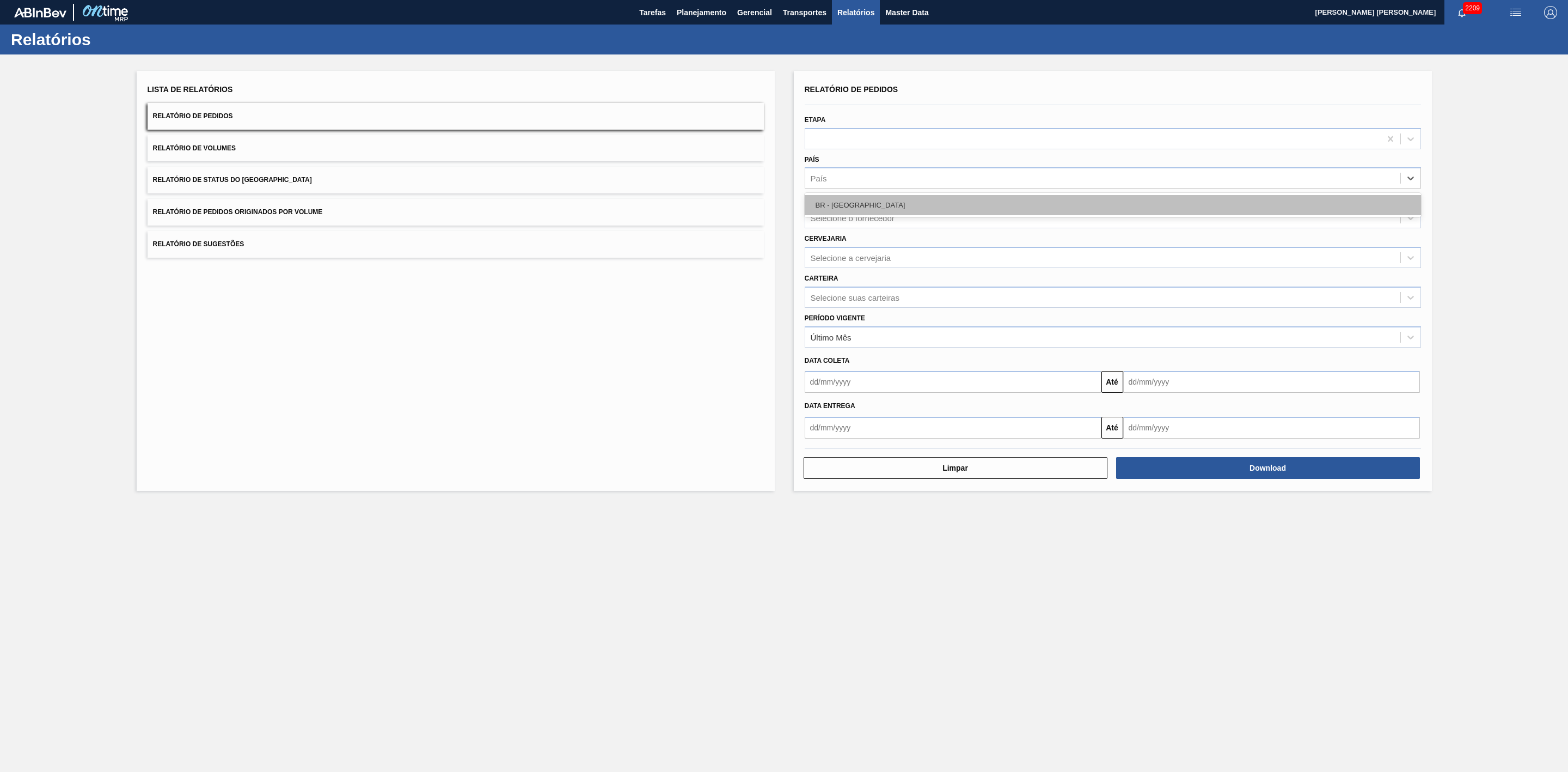
click at [842, 198] on div "BR - Brasil" at bounding box center [1113, 205] width 616 height 20
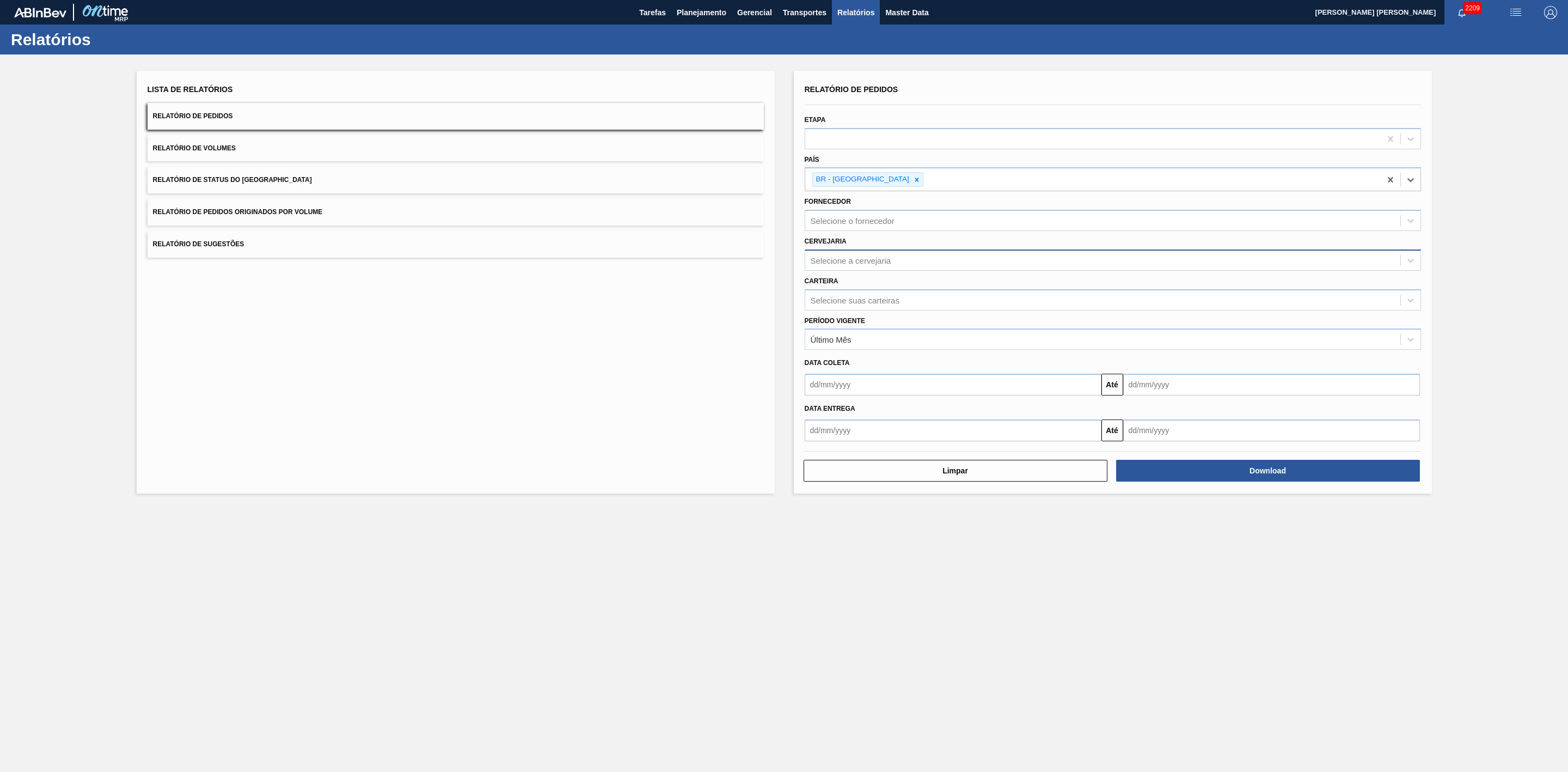
click at [858, 254] on div "Selecione a cervejaria" at bounding box center [1103, 260] width 595 height 16
type input "21"
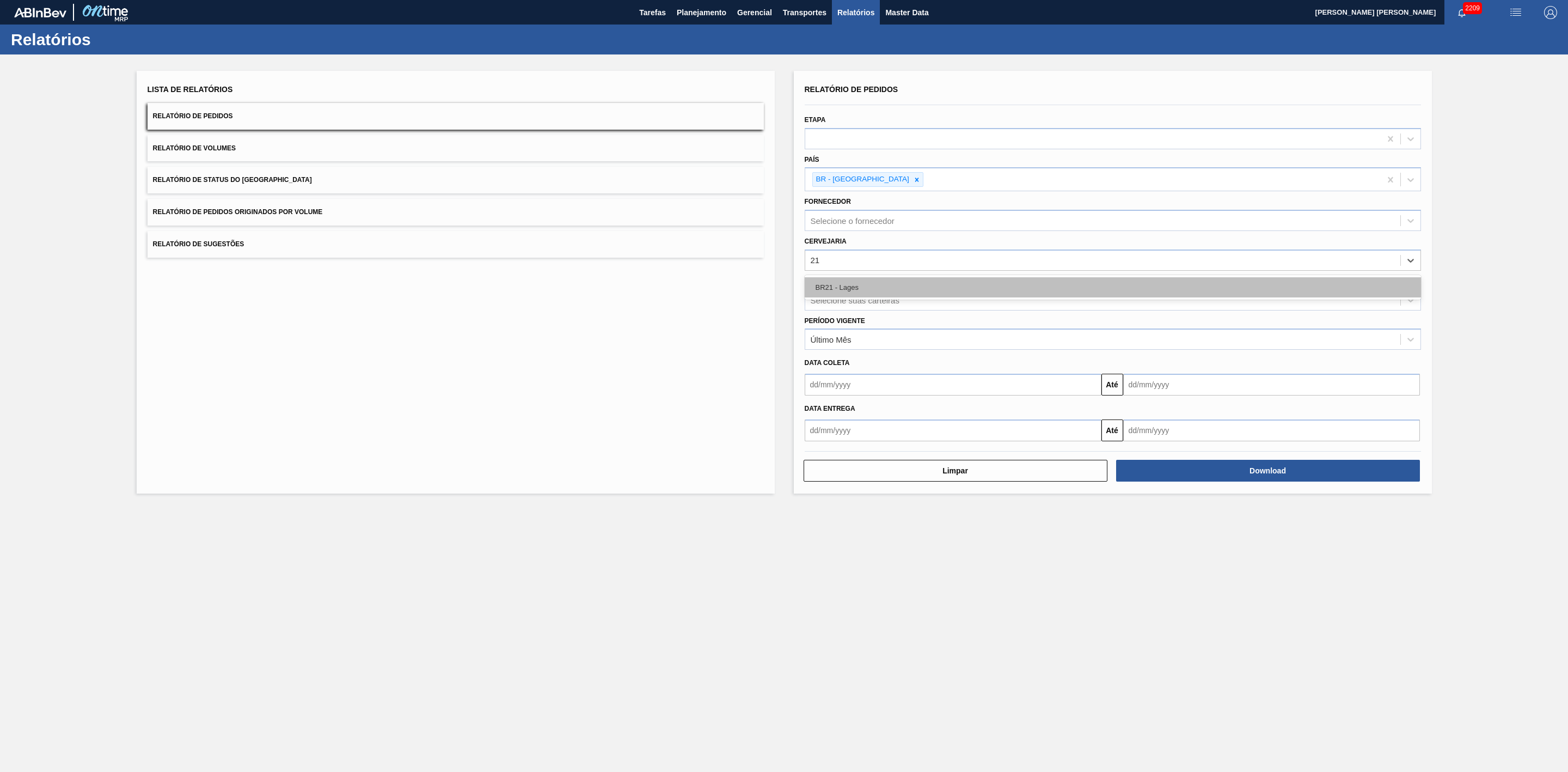
click at [866, 280] on div "BR21 - Lages" at bounding box center [1113, 287] width 616 height 20
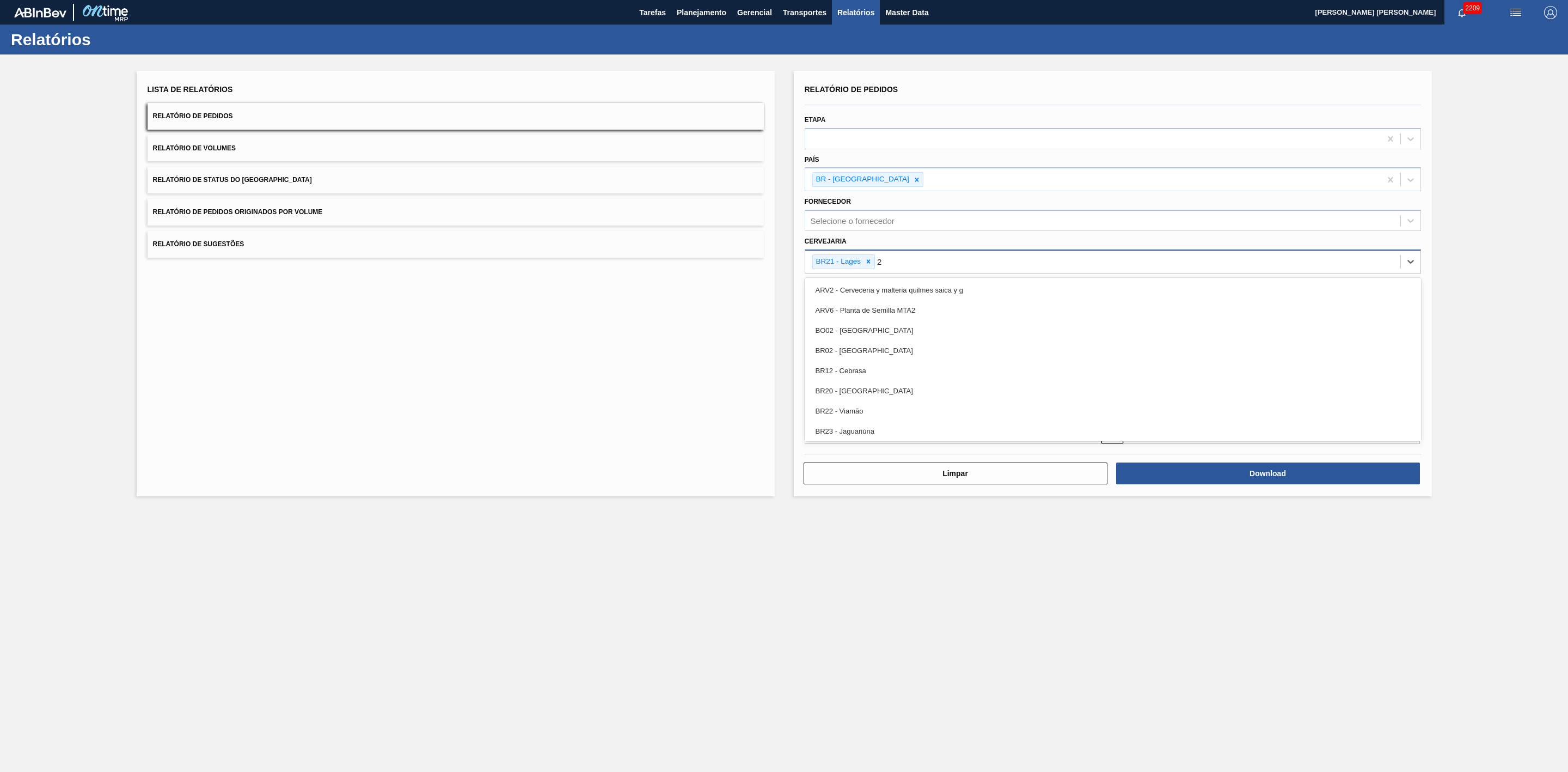
type input "22"
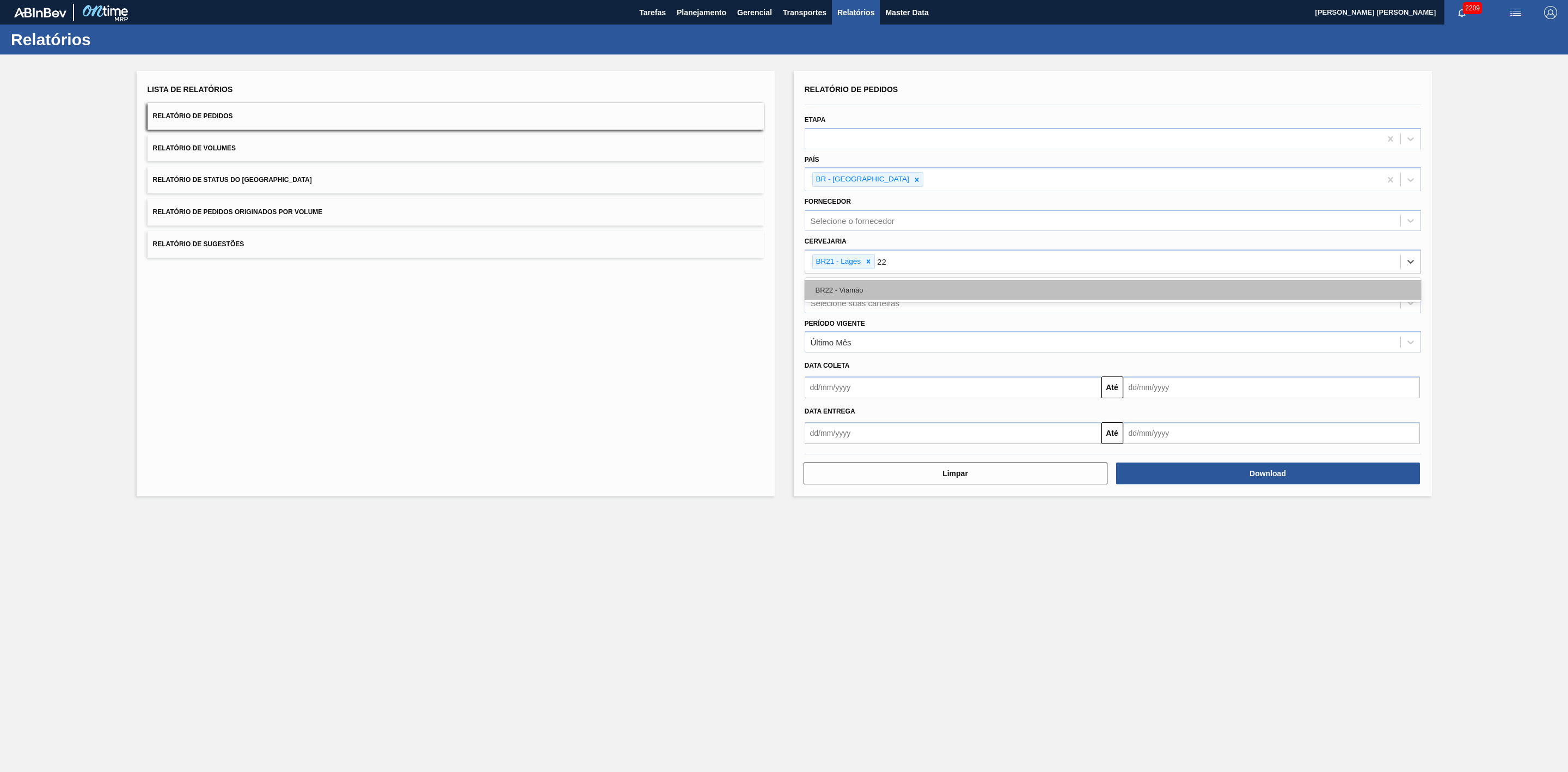
click at [887, 283] on div "BR22 - Viamão" at bounding box center [1113, 290] width 616 height 20
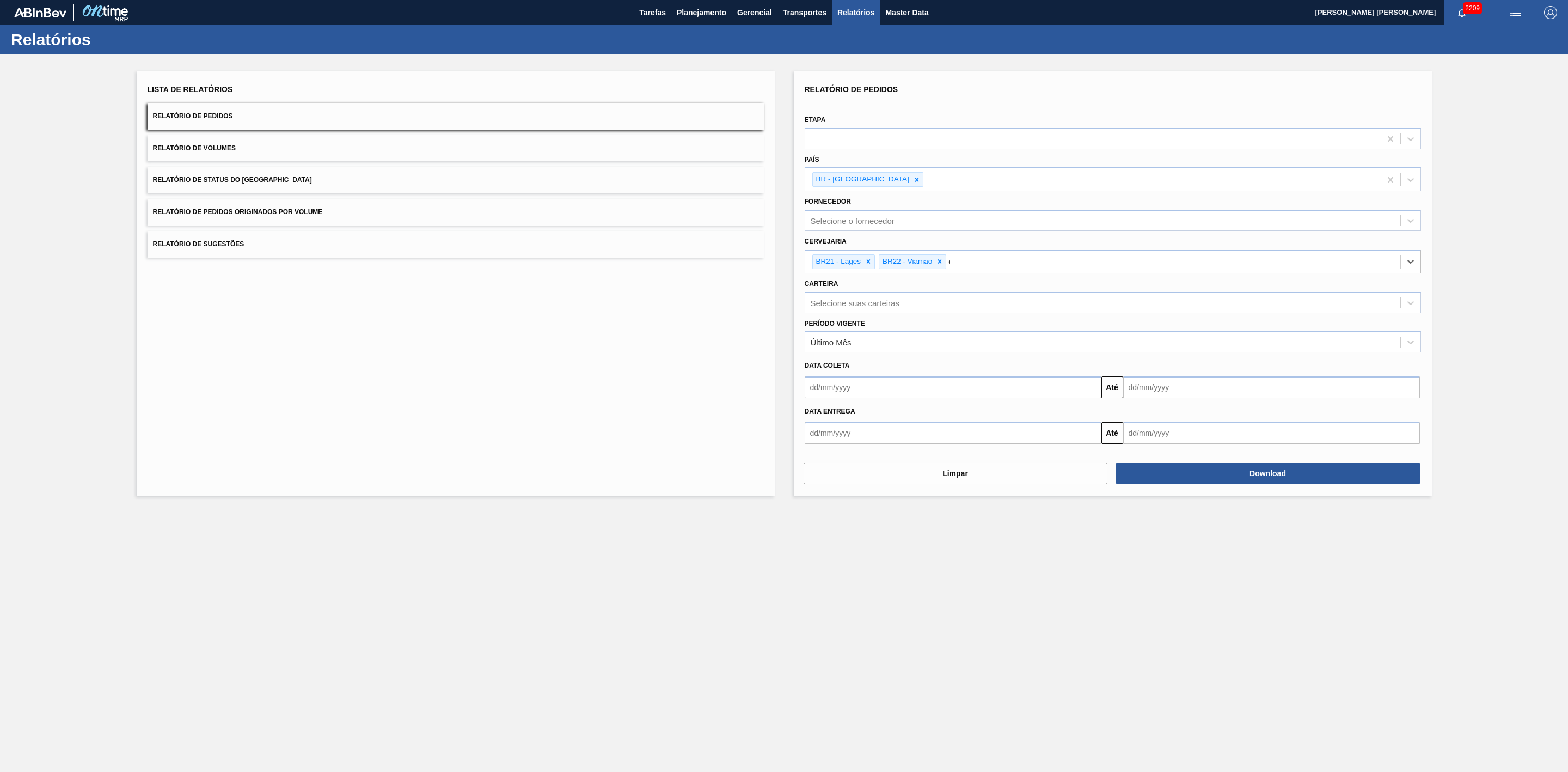
type input "09"
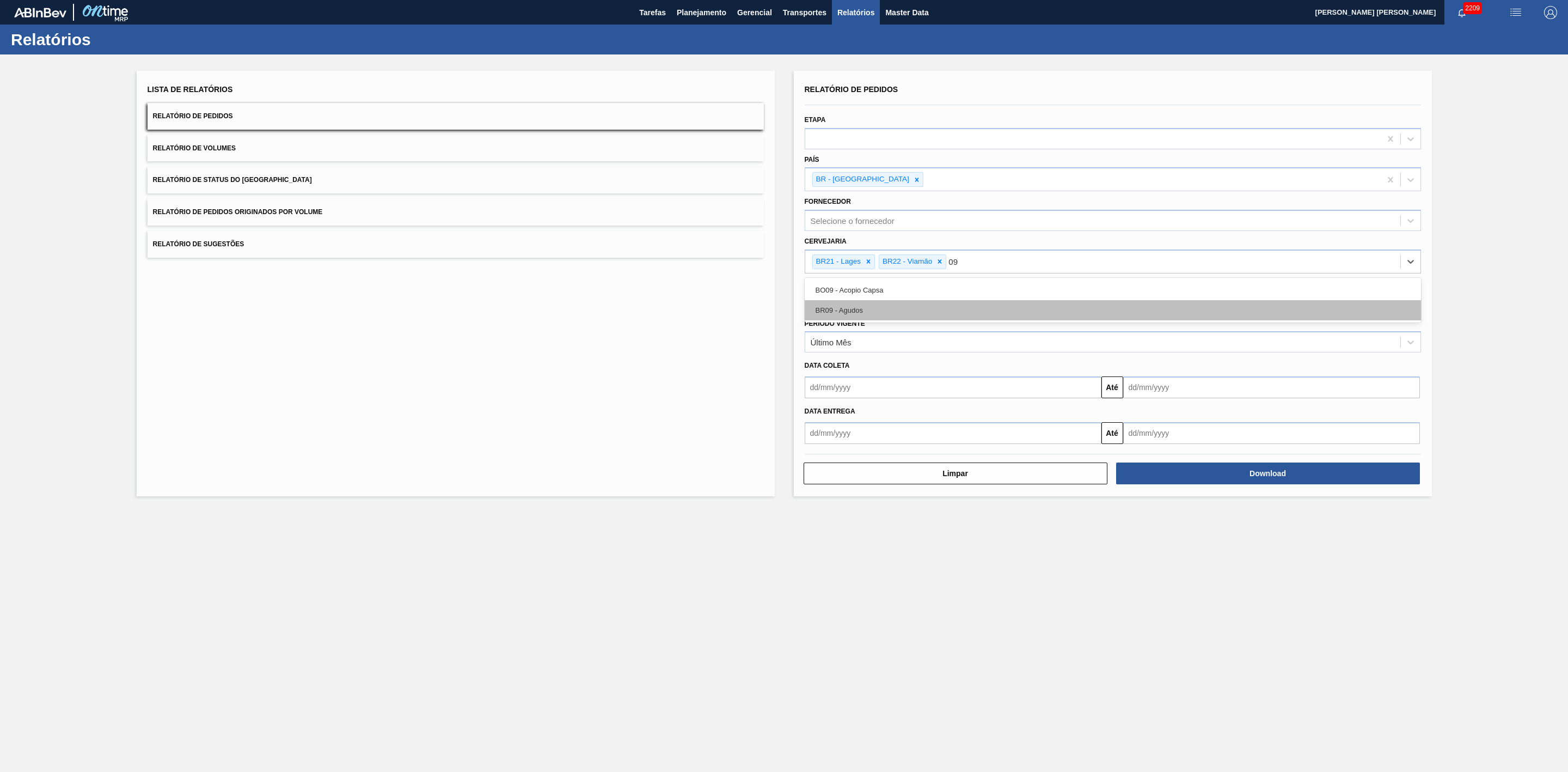
click at [876, 303] on div "BR09 - Agudos" at bounding box center [1113, 310] width 616 height 20
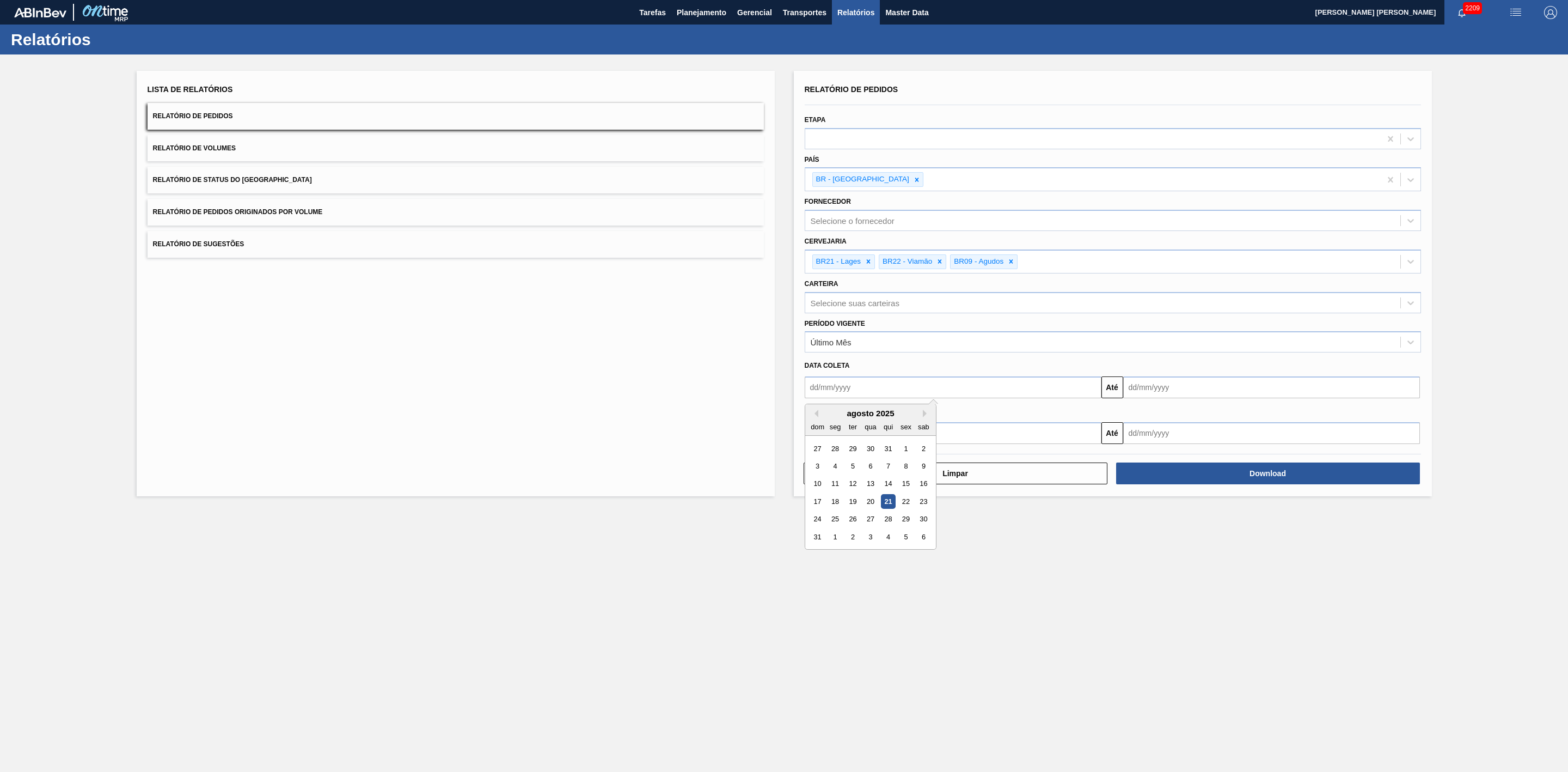
drag, startPoint x: 845, startPoint y: 387, endPoint x: 863, endPoint y: 394, distance: 19.3
click at [845, 387] on input "text" at bounding box center [952, 387] width 297 height 22
click at [883, 299] on div "Selecione suas carteiras" at bounding box center [855, 302] width 89 height 9
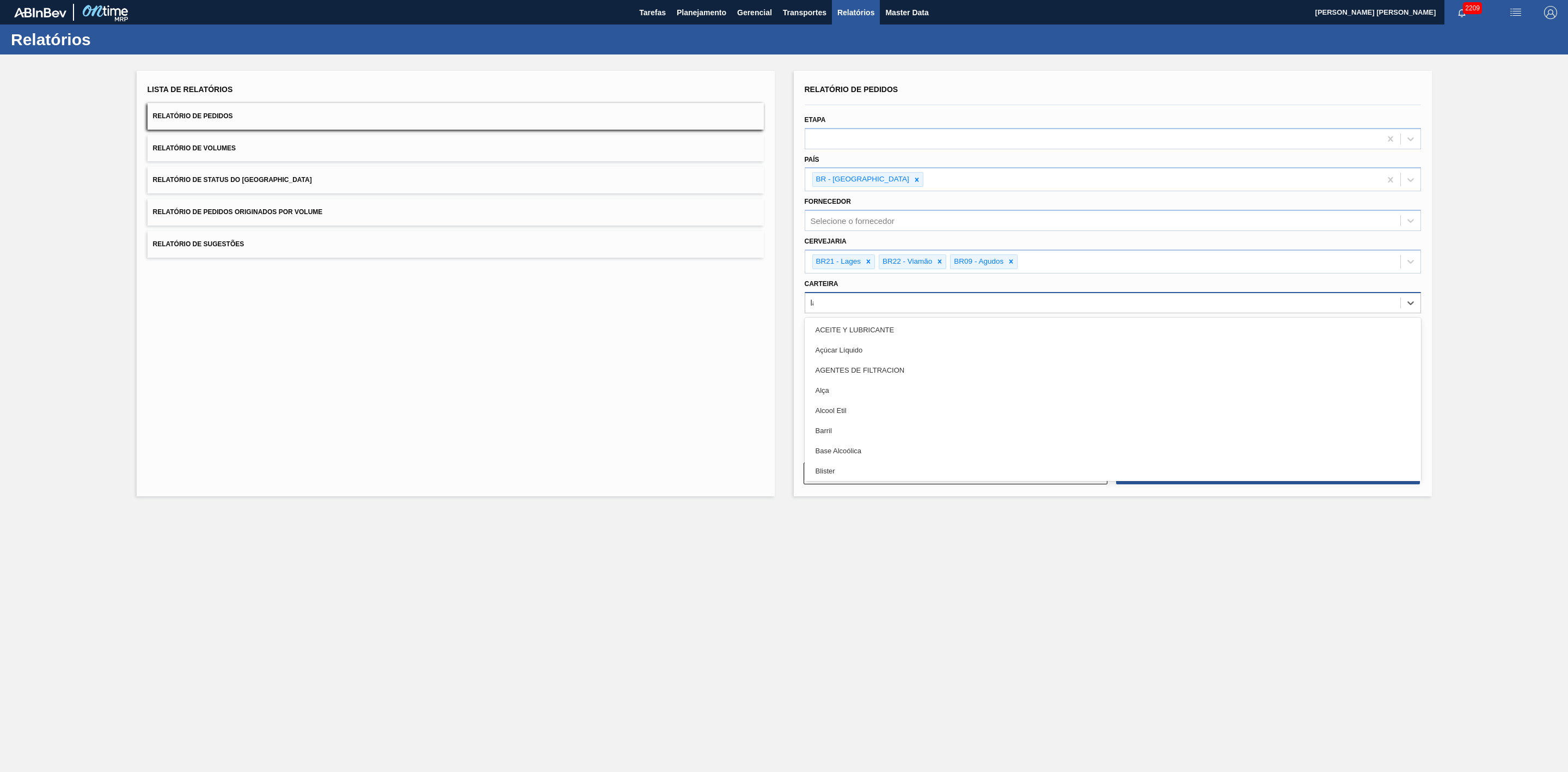
type input "lata"
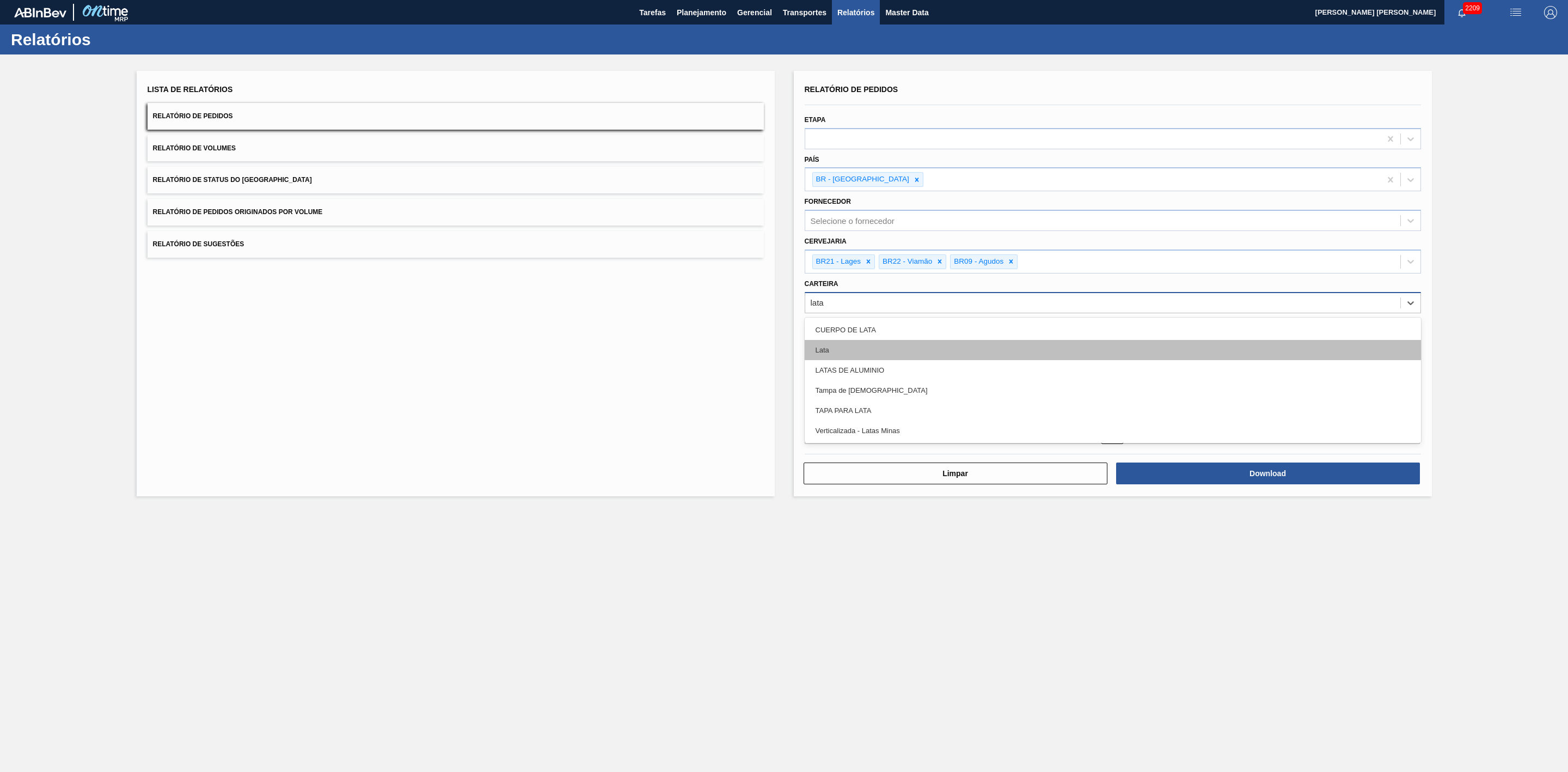
click at [850, 342] on div "Lata" at bounding box center [1113, 350] width 616 height 20
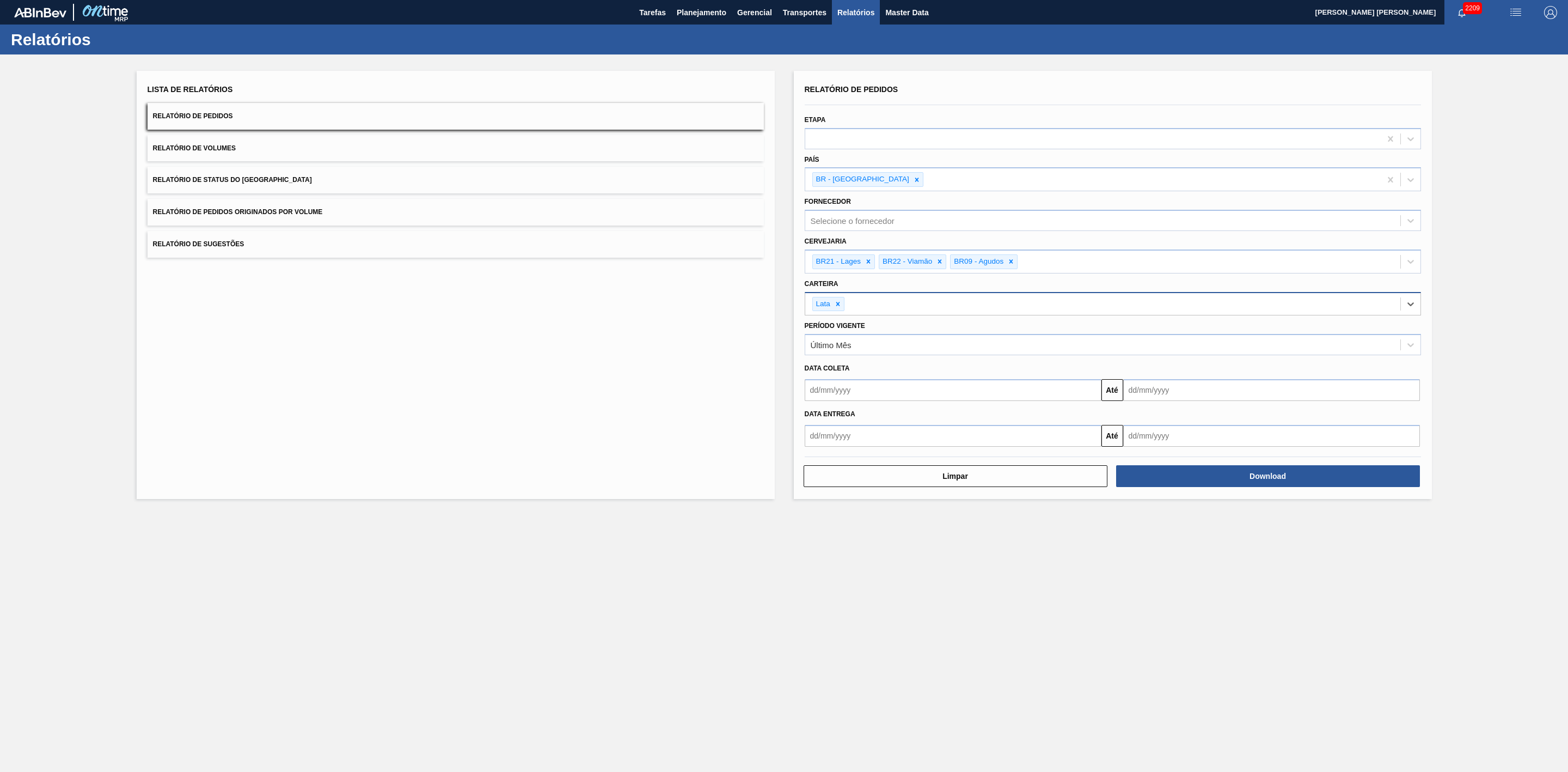
click at [882, 389] on input "text" at bounding box center [952, 389] width 297 height 22
click at [822, 477] on div "17" at bounding box center [817, 503] width 14 height 14
type input "17/08/2025"
drag, startPoint x: 1148, startPoint y: 389, endPoint x: 1142, endPoint y: 402, distance: 14.3
click at [1045, 389] on input "text" at bounding box center [1271, 389] width 297 height 22
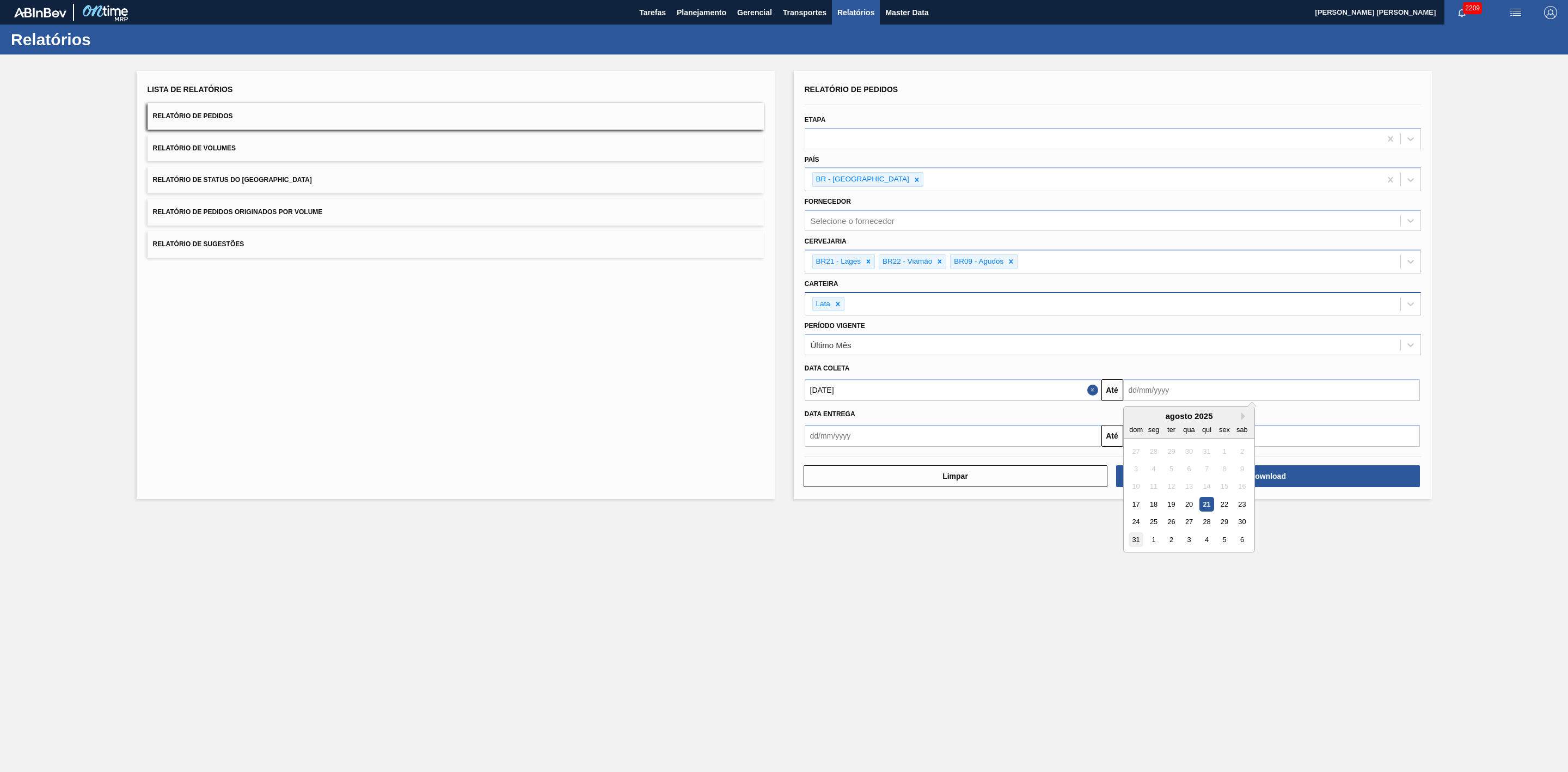
click at [1045, 477] on div "31" at bounding box center [1135, 539] width 14 height 14
type input "31/08/2025"
click at [1045, 474] on button "Download" at bounding box center [1268, 476] width 304 height 22
drag, startPoint x: 279, startPoint y: 144, endPoint x: 306, endPoint y: 157, distance: 30.0
click at [279, 143] on button "Relatório de Volumes" at bounding box center [455, 148] width 616 height 27
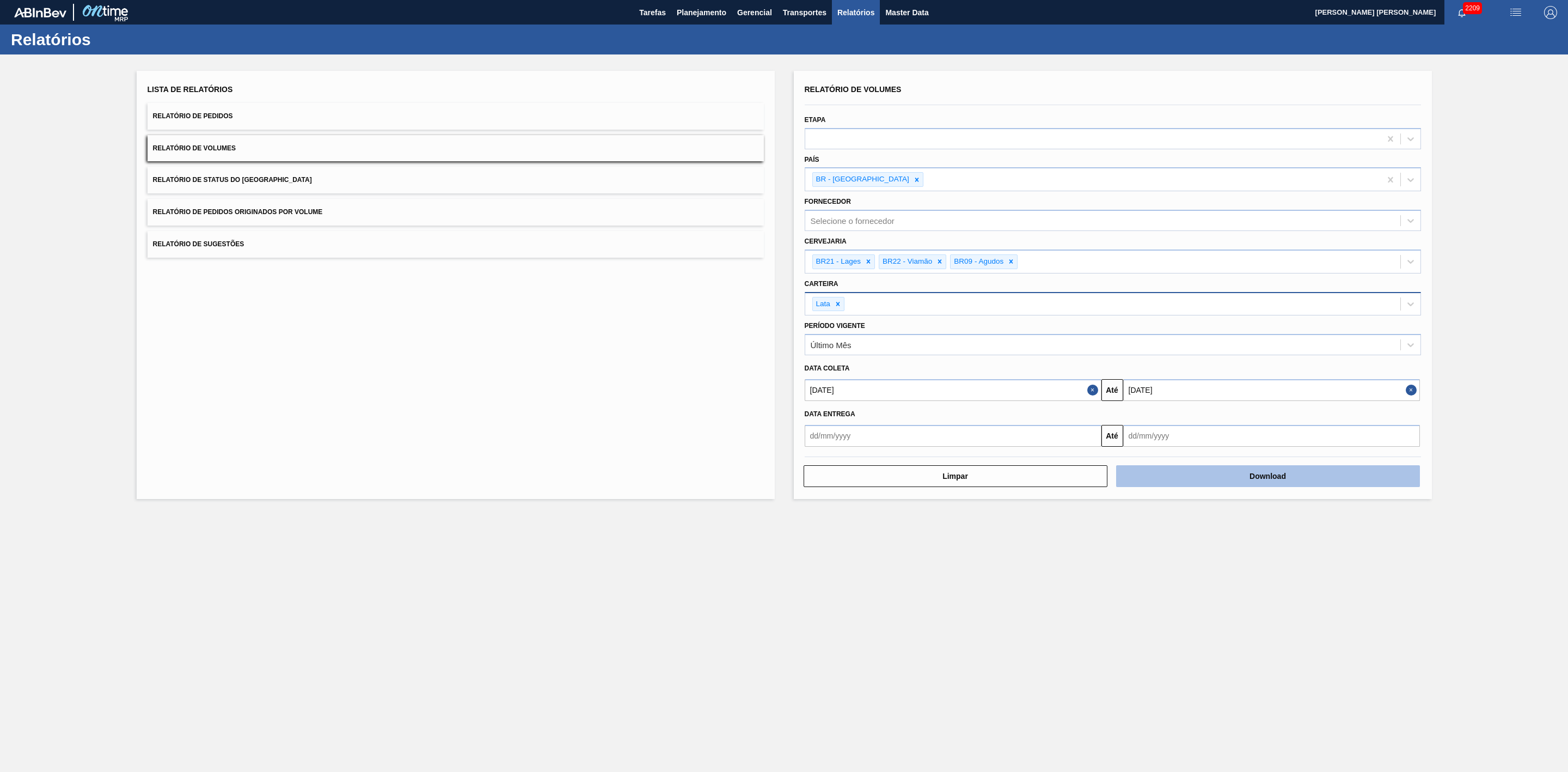
click at [1045, 469] on button "Download" at bounding box center [1268, 476] width 304 height 22
click at [703, 11] on span "Planejamento" at bounding box center [701, 12] width 49 height 13
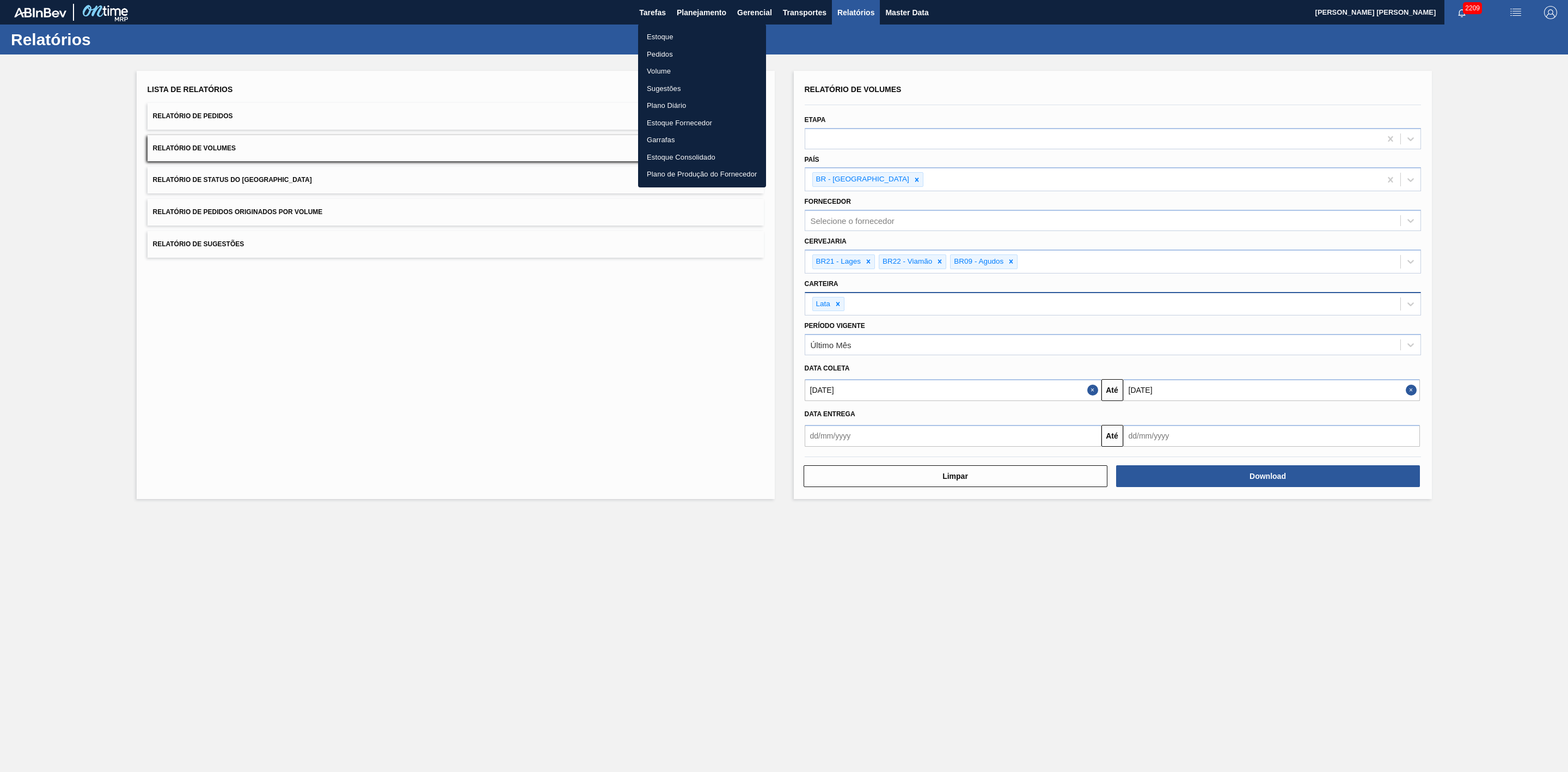
click at [662, 36] on li "Estoque" at bounding box center [702, 36] width 128 height 17
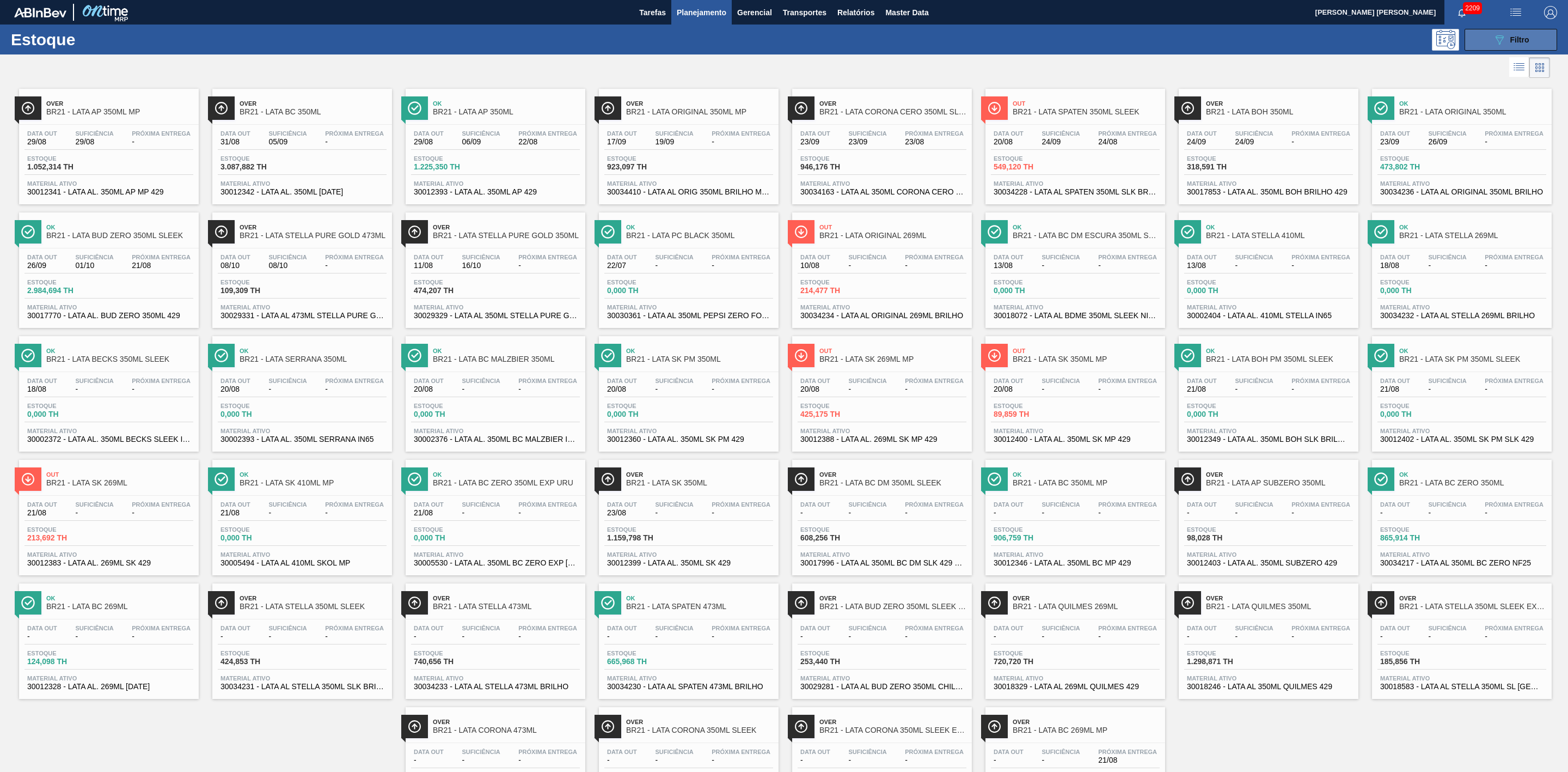
click at [1045, 41] on button "089F7B8B-B2A5-4AFE-B5C0-19BA573D28AC Filtro" at bounding box center [1511, 39] width 93 height 22
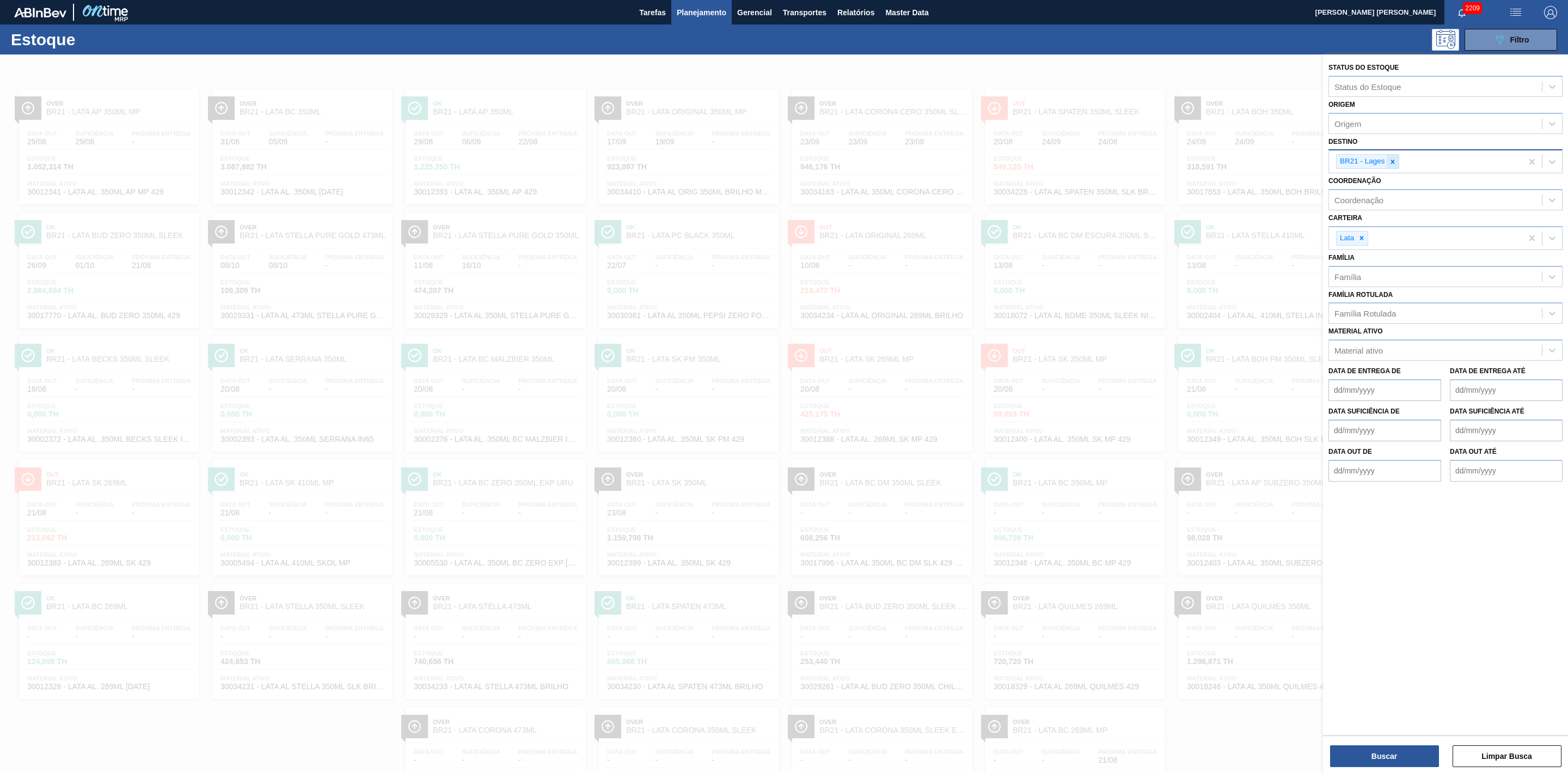
click at [1045, 159] on icon at bounding box center [1393, 162] width 8 height 8
type input "09"
click at [1045, 203] on div "BR09 - Agudos" at bounding box center [1446, 207] width 235 height 20
click at [1045, 477] on button "Buscar" at bounding box center [1384, 756] width 109 height 22
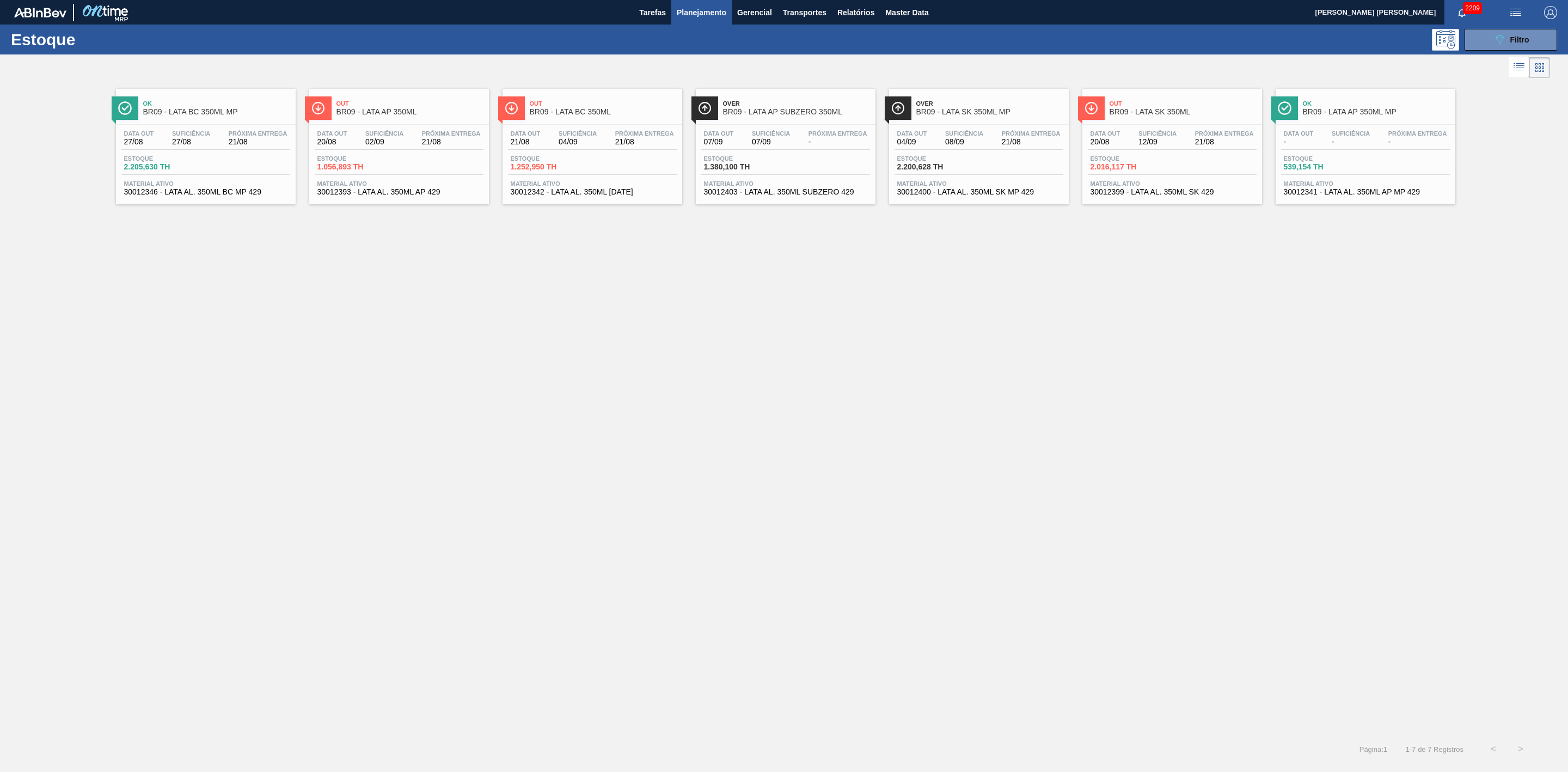
click at [1045, 108] on div "Out BR09 - LATA SK 350ML" at bounding box center [1183, 108] width 147 height 24
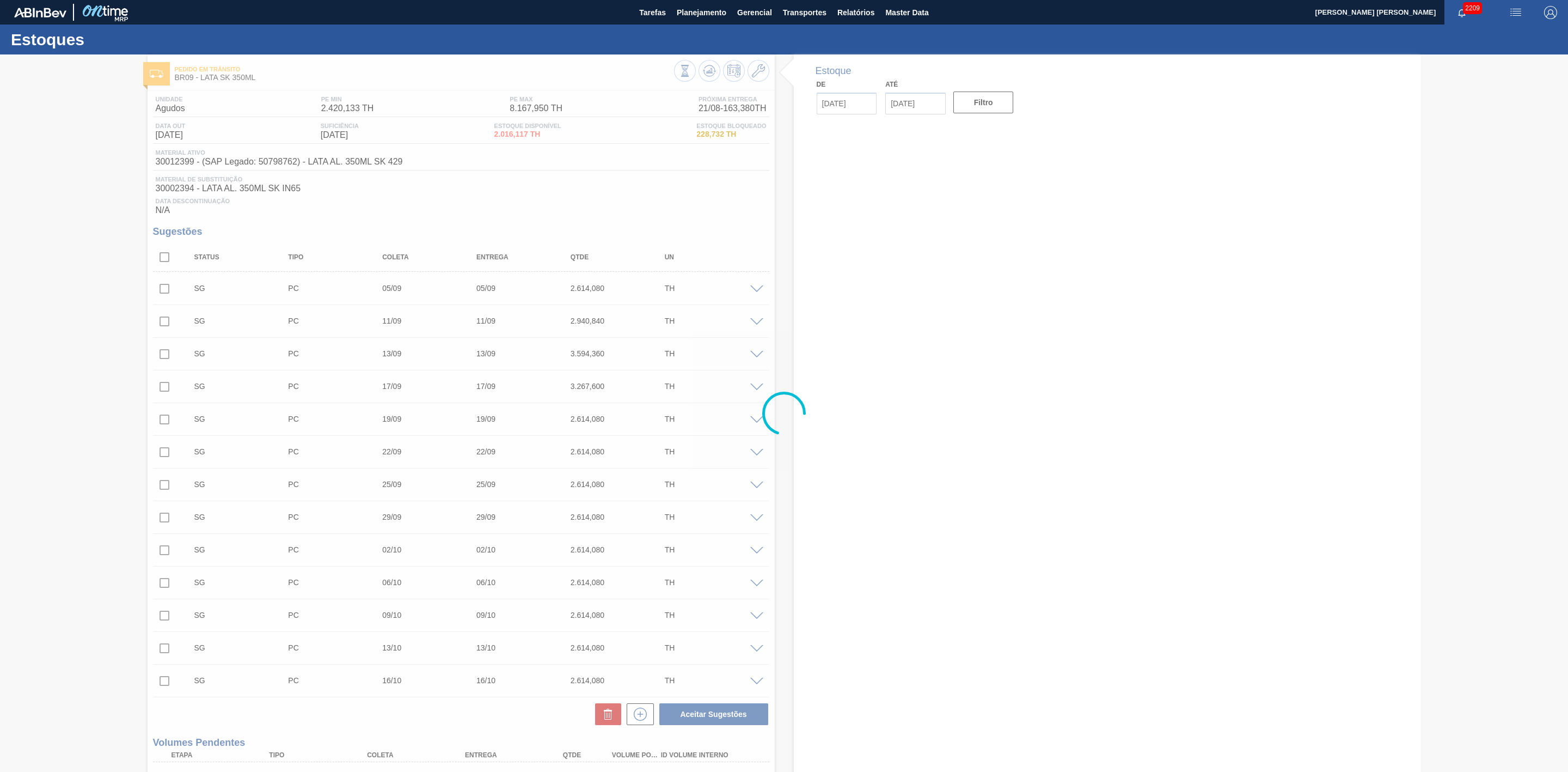
type input "[DATE]"
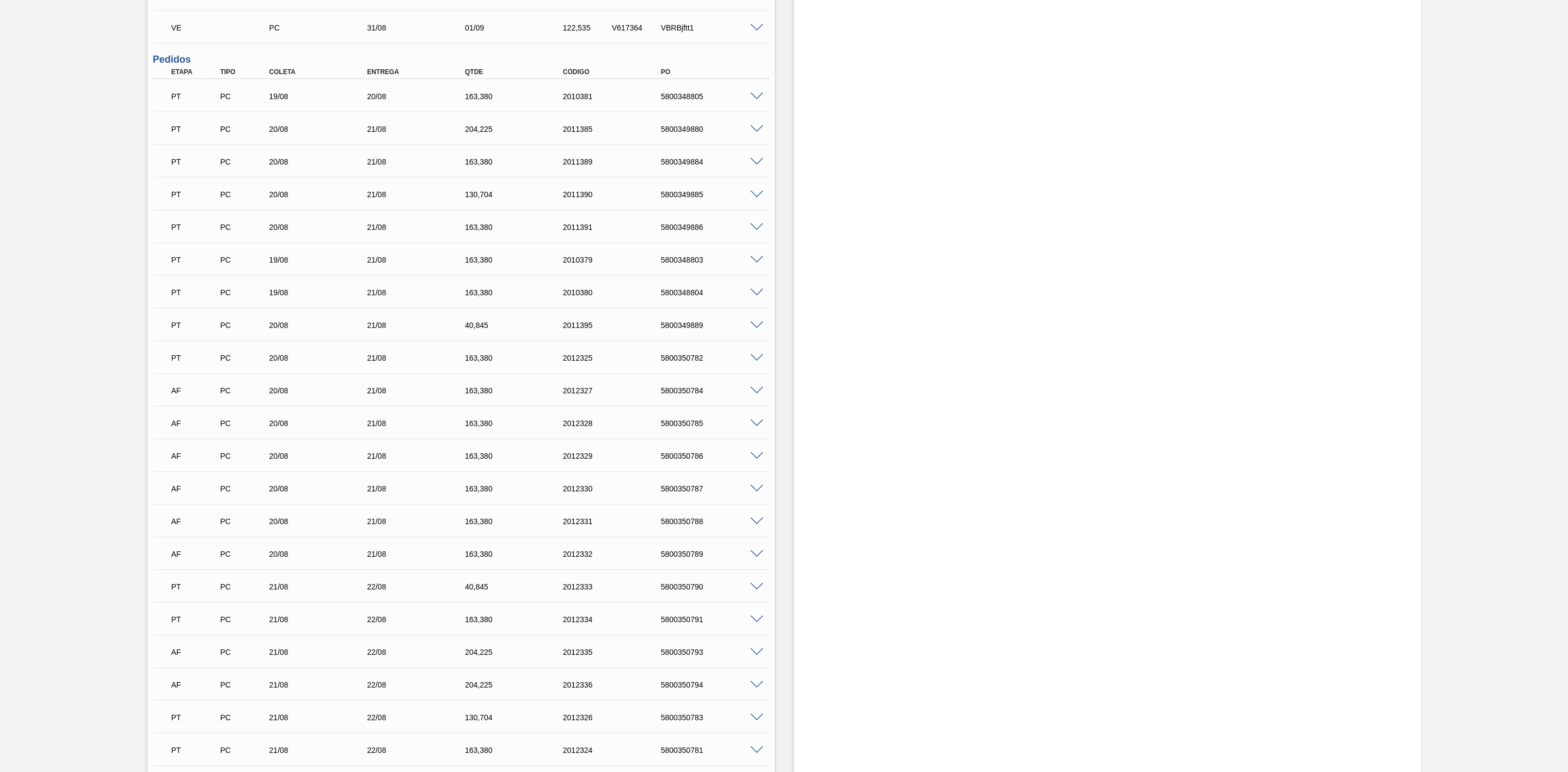
scroll to position [899, 0]
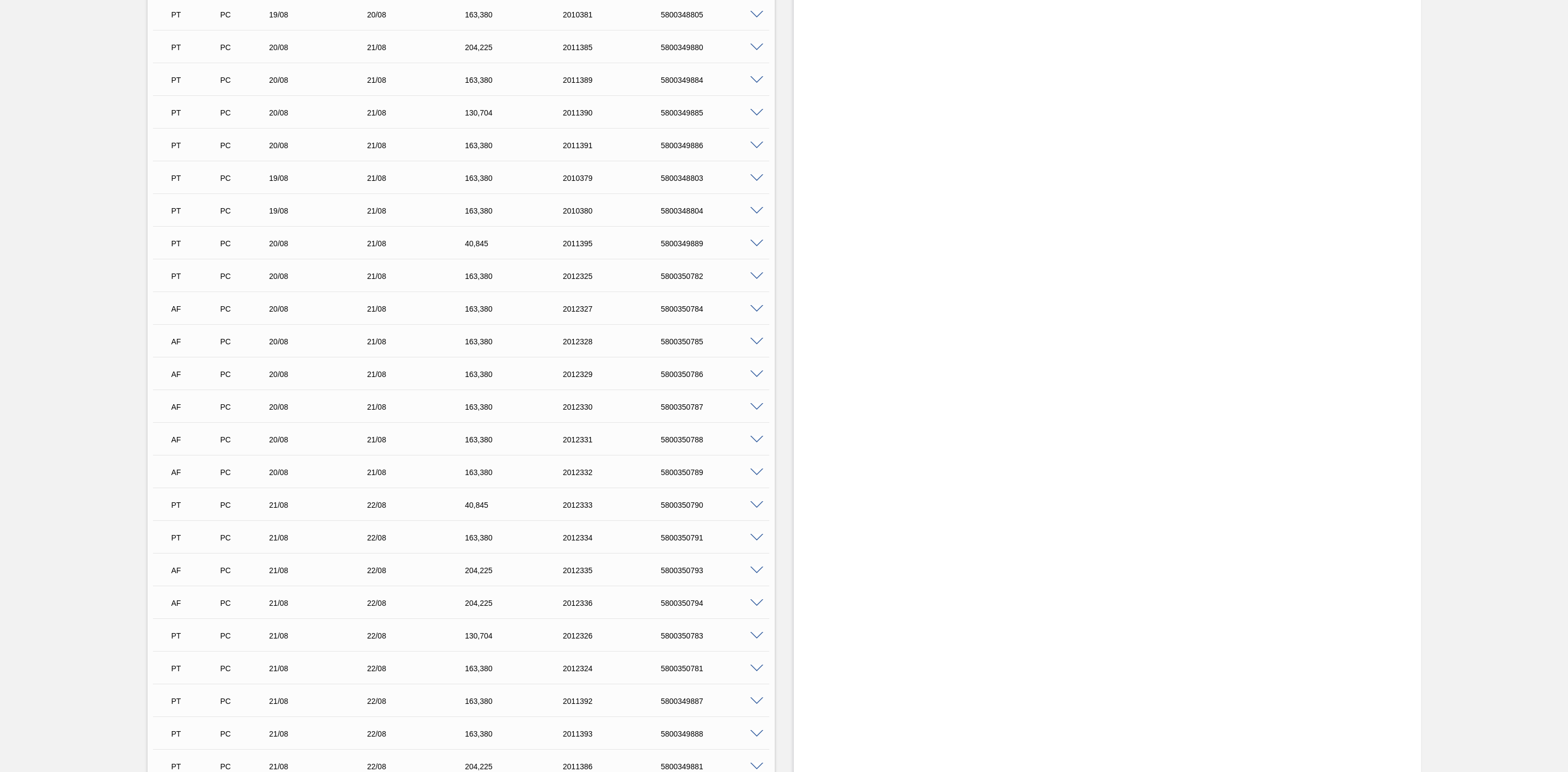
click at [690, 314] on div "5800350784" at bounding box center [714, 308] width 113 height 8
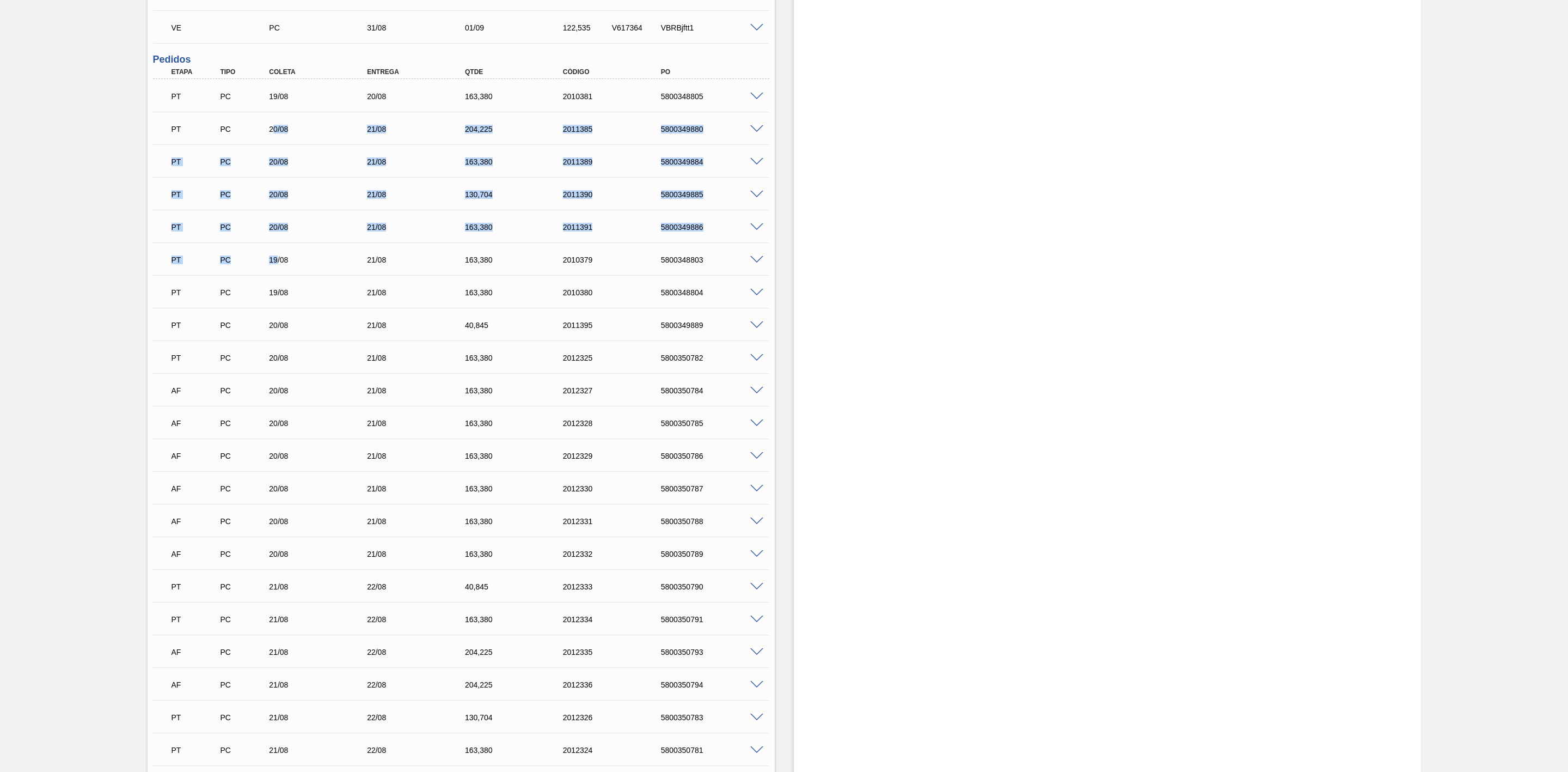
drag, startPoint x: 275, startPoint y: 131, endPoint x: 278, endPoint y: 269, distance: 138.0
click at [851, 399] on div "Estoque De 21/08/2025 Até 30/09/2025 Filtro 06/09 Projeção de Estoque 5,138.829…" at bounding box center [1107, 602] width 628 height 2728
click at [758, 392] on span at bounding box center [757, 390] width 13 height 8
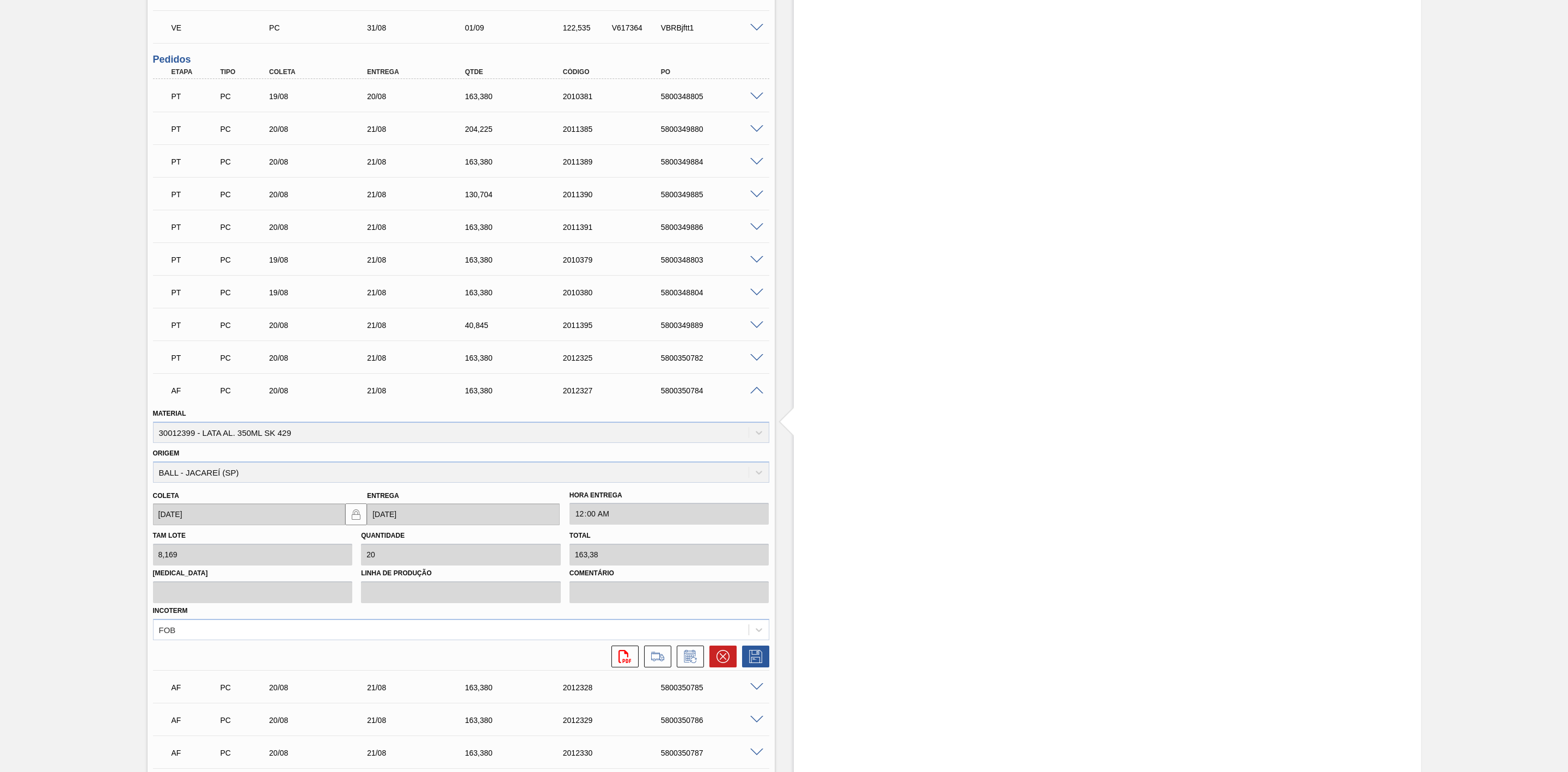
click at [758, 392] on span at bounding box center [757, 390] width 13 height 8
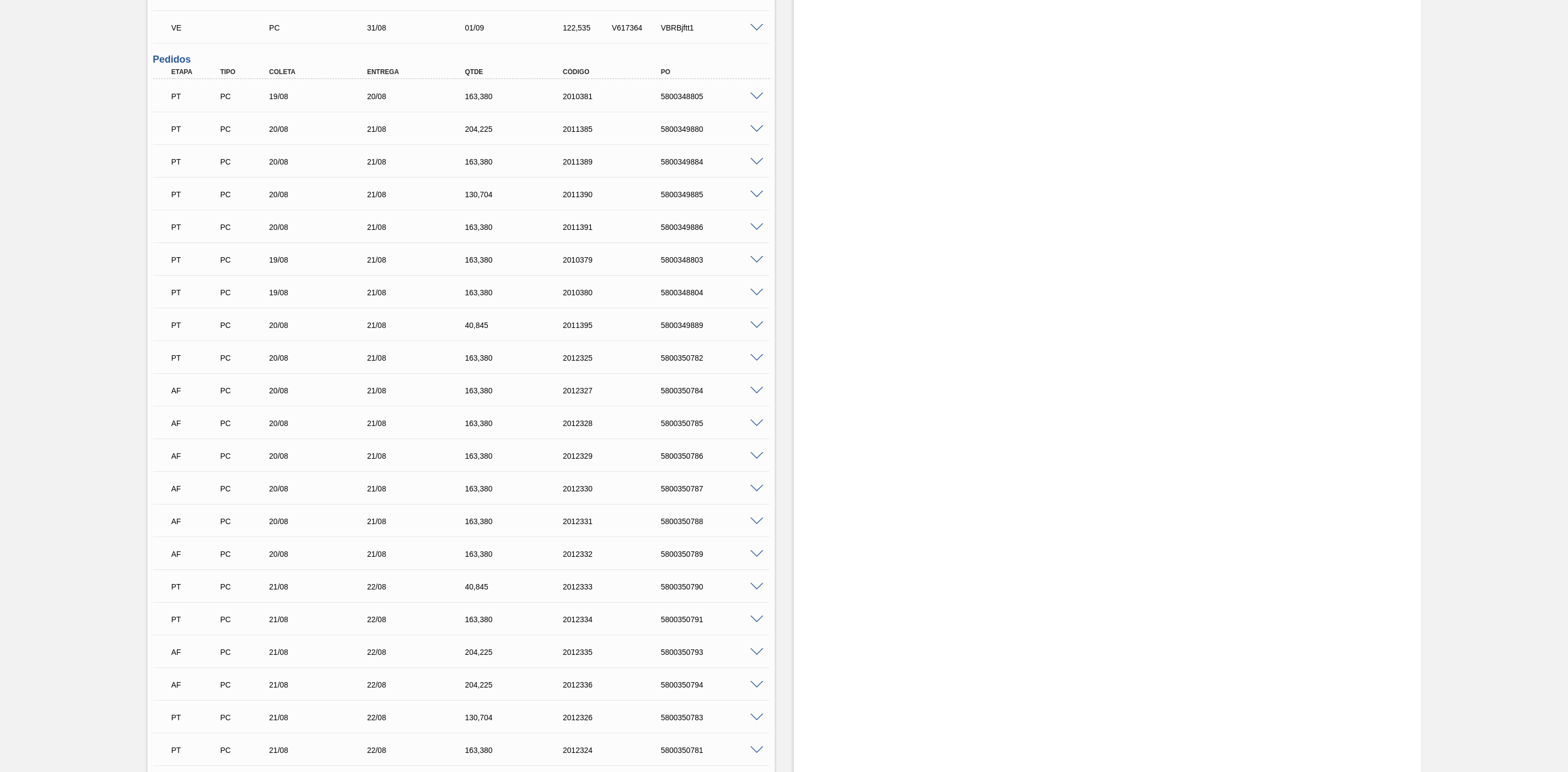
click at [757, 166] on span at bounding box center [757, 162] width 13 height 8
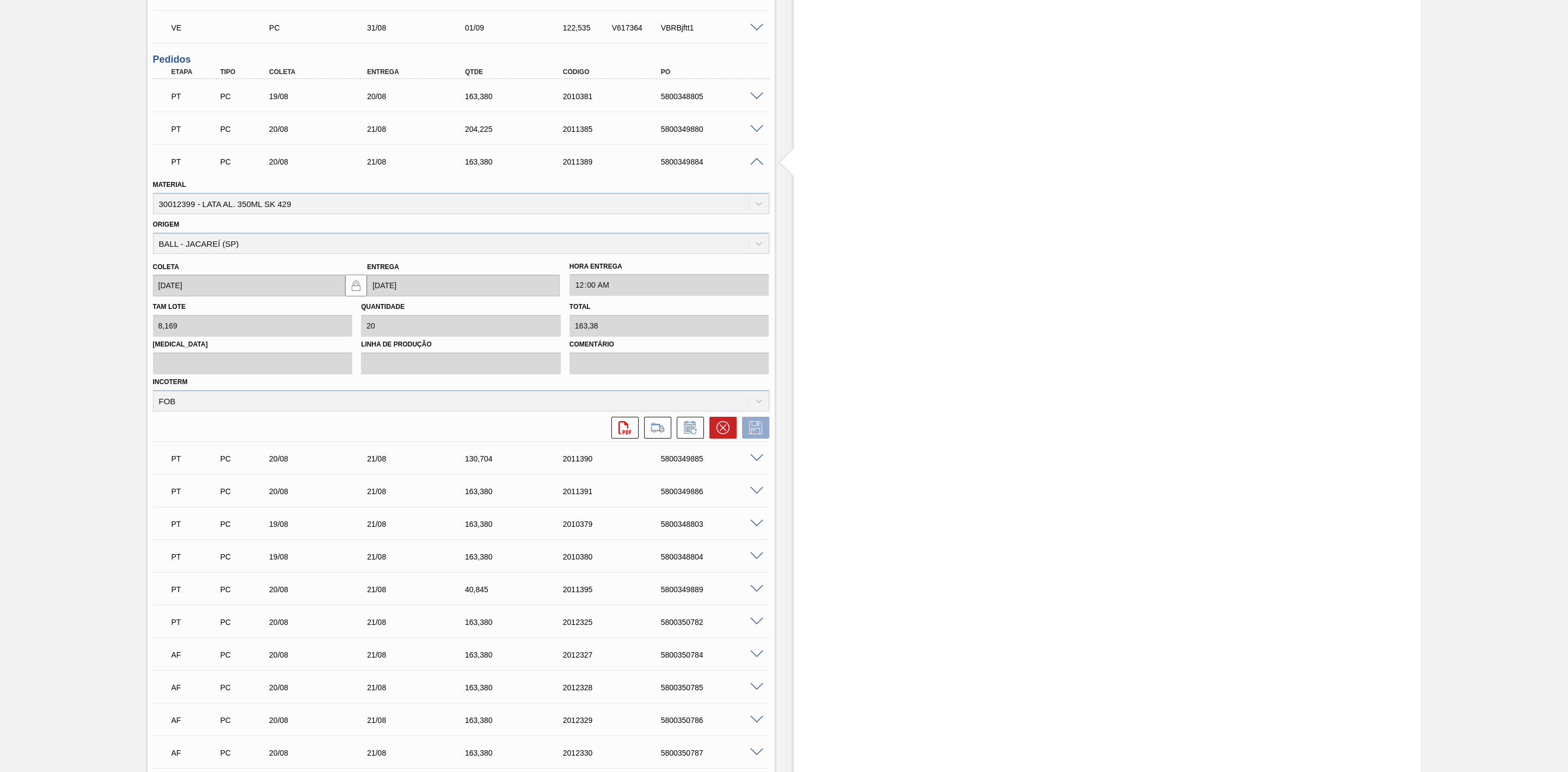
click at [757, 166] on span at bounding box center [757, 162] width 13 height 8
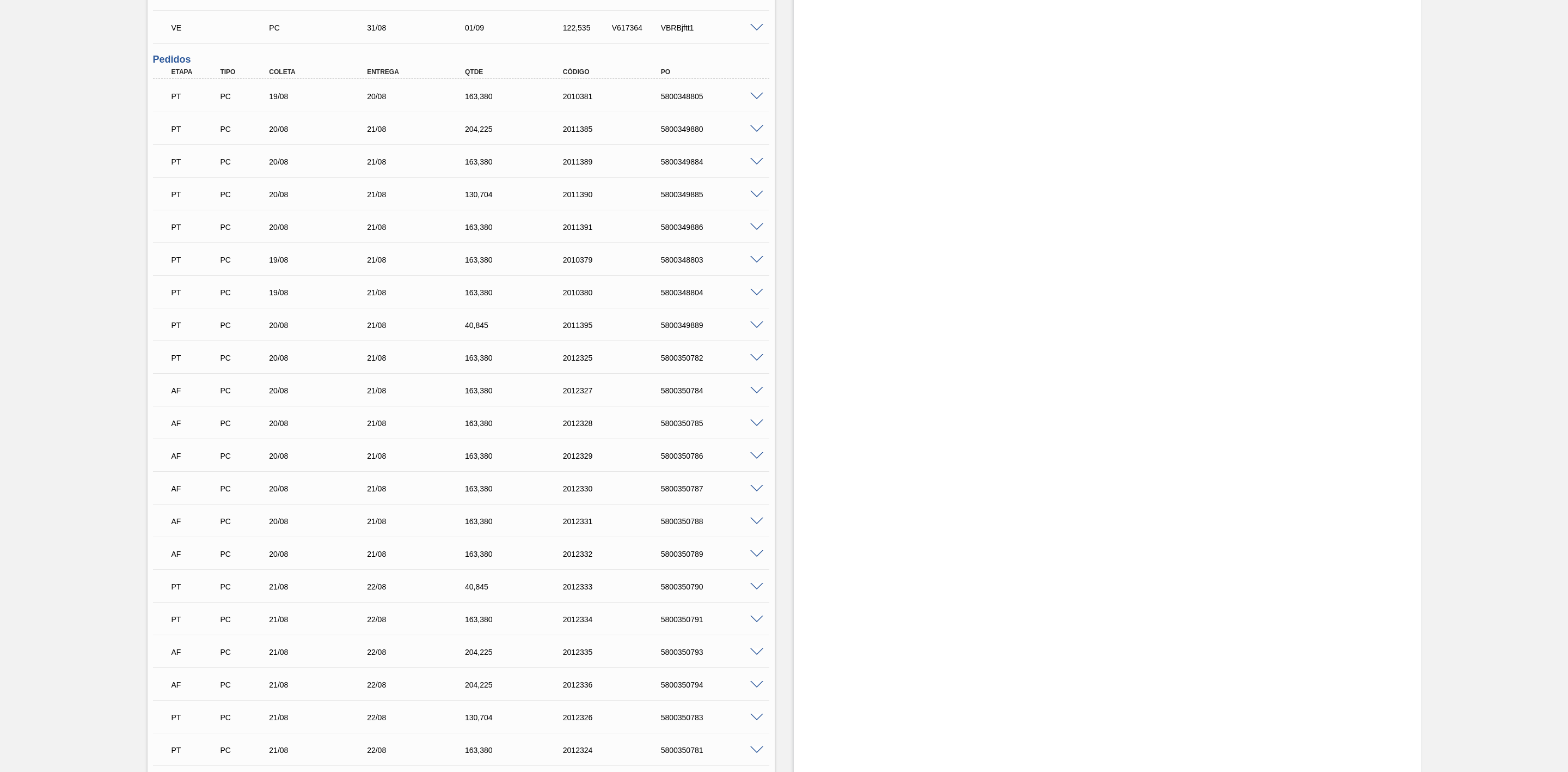
click at [758, 162] on span at bounding box center [757, 162] width 13 height 8
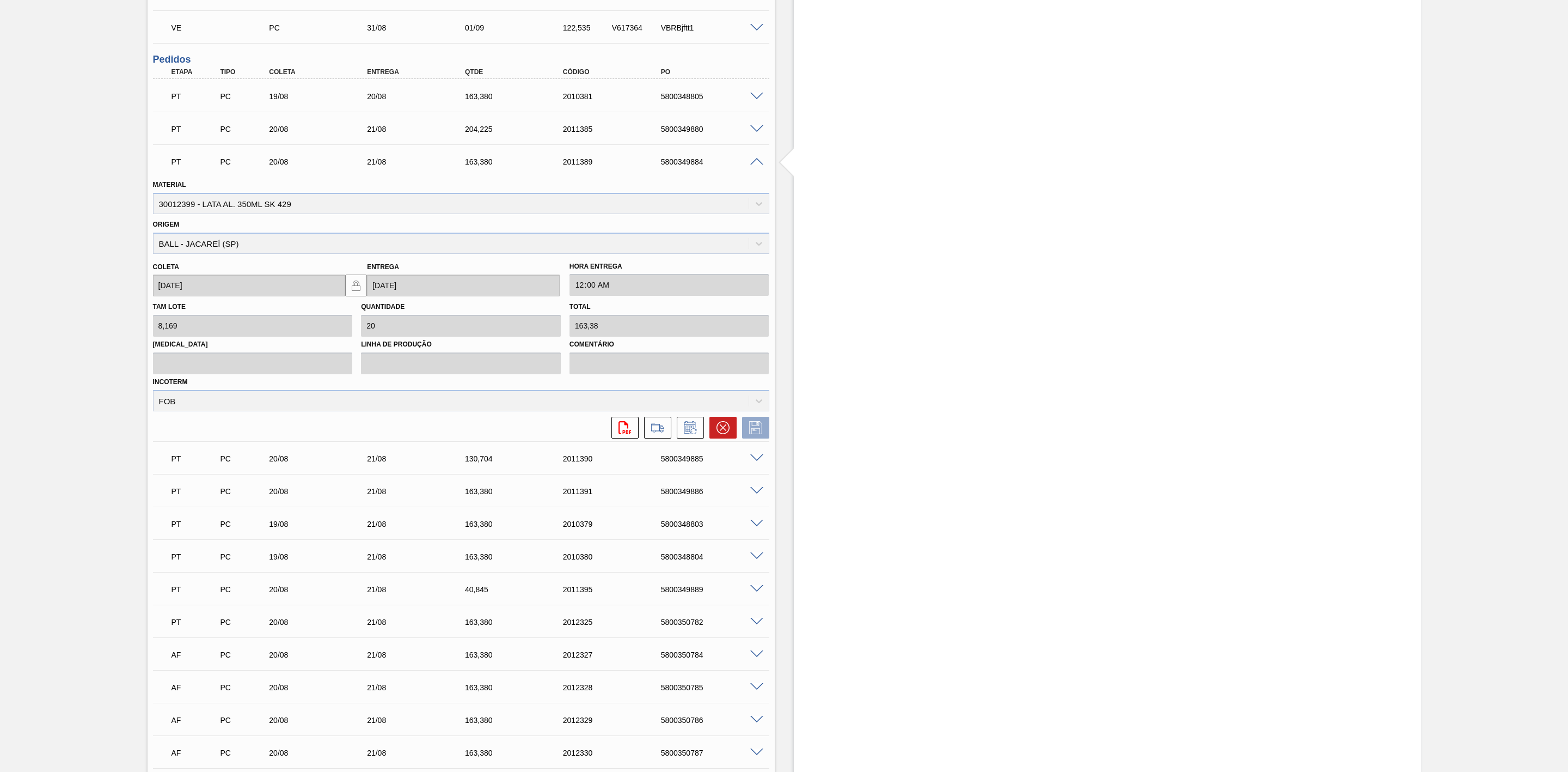
click at [758, 164] on span at bounding box center [757, 162] width 13 height 8
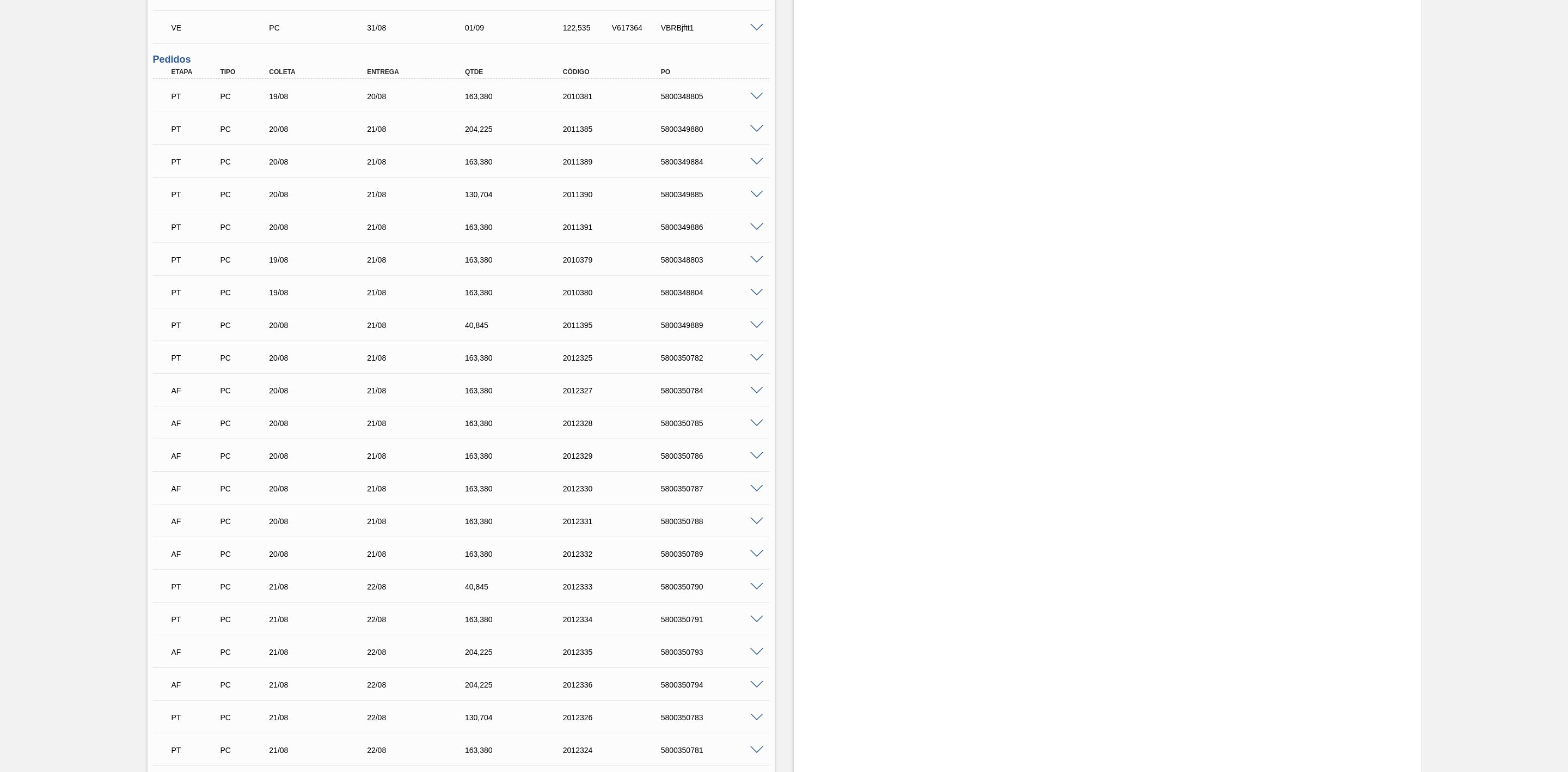
click at [752, 198] on span at bounding box center [757, 194] width 13 height 8
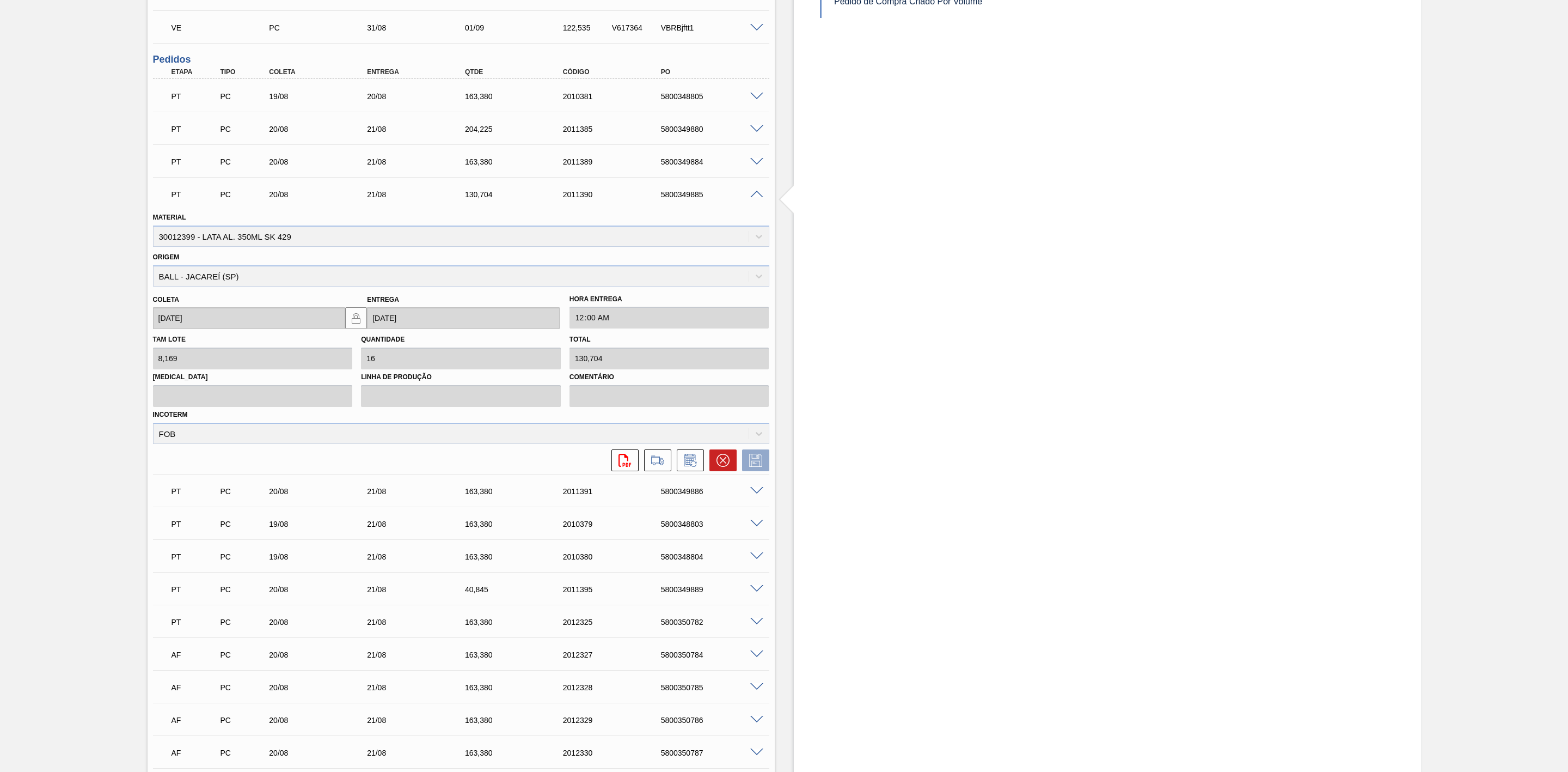
click at [752, 198] on span at bounding box center [757, 194] width 13 height 8
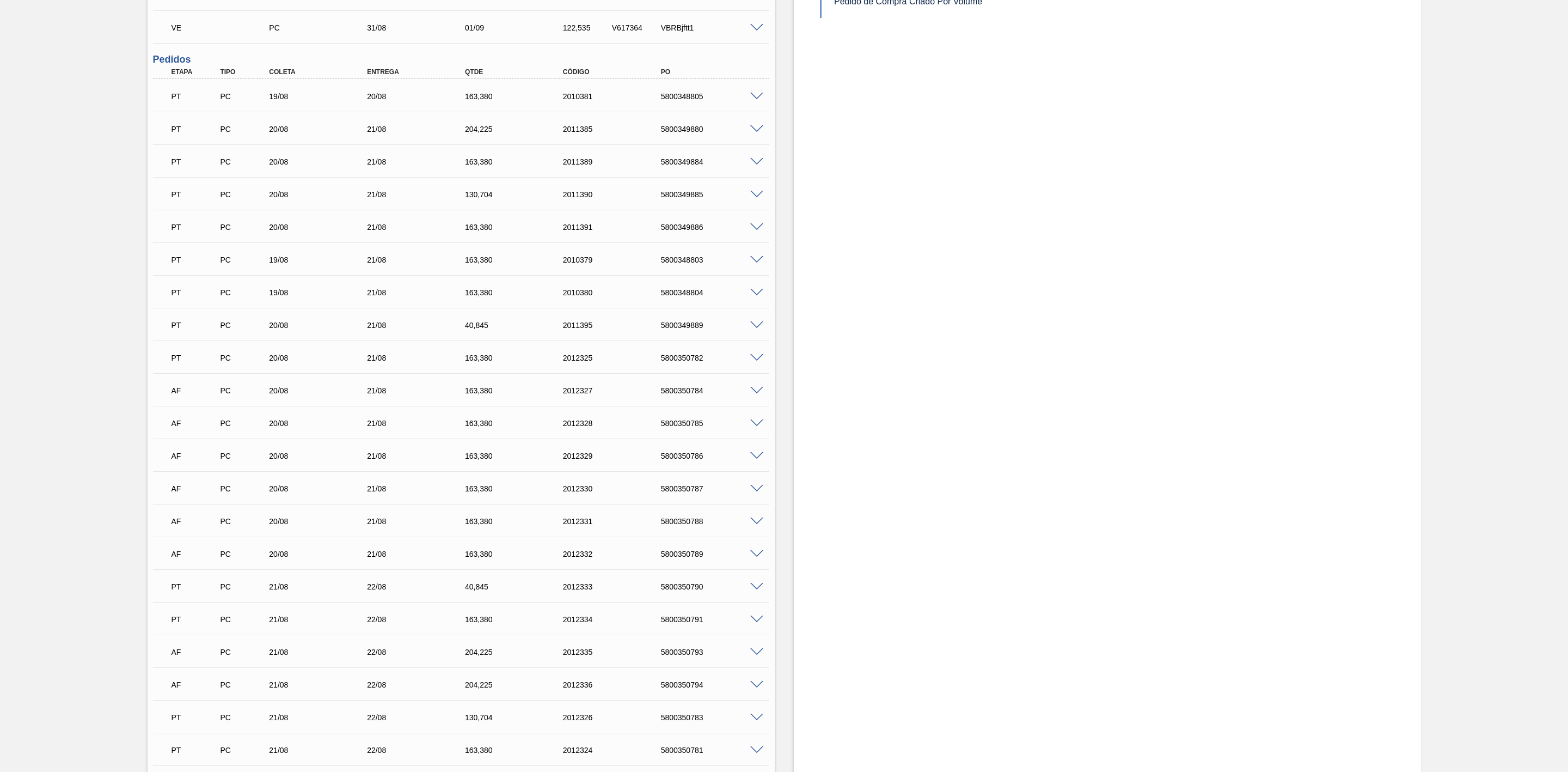
click at [754, 327] on span at bounding box center [757, 325] width 13 height 8
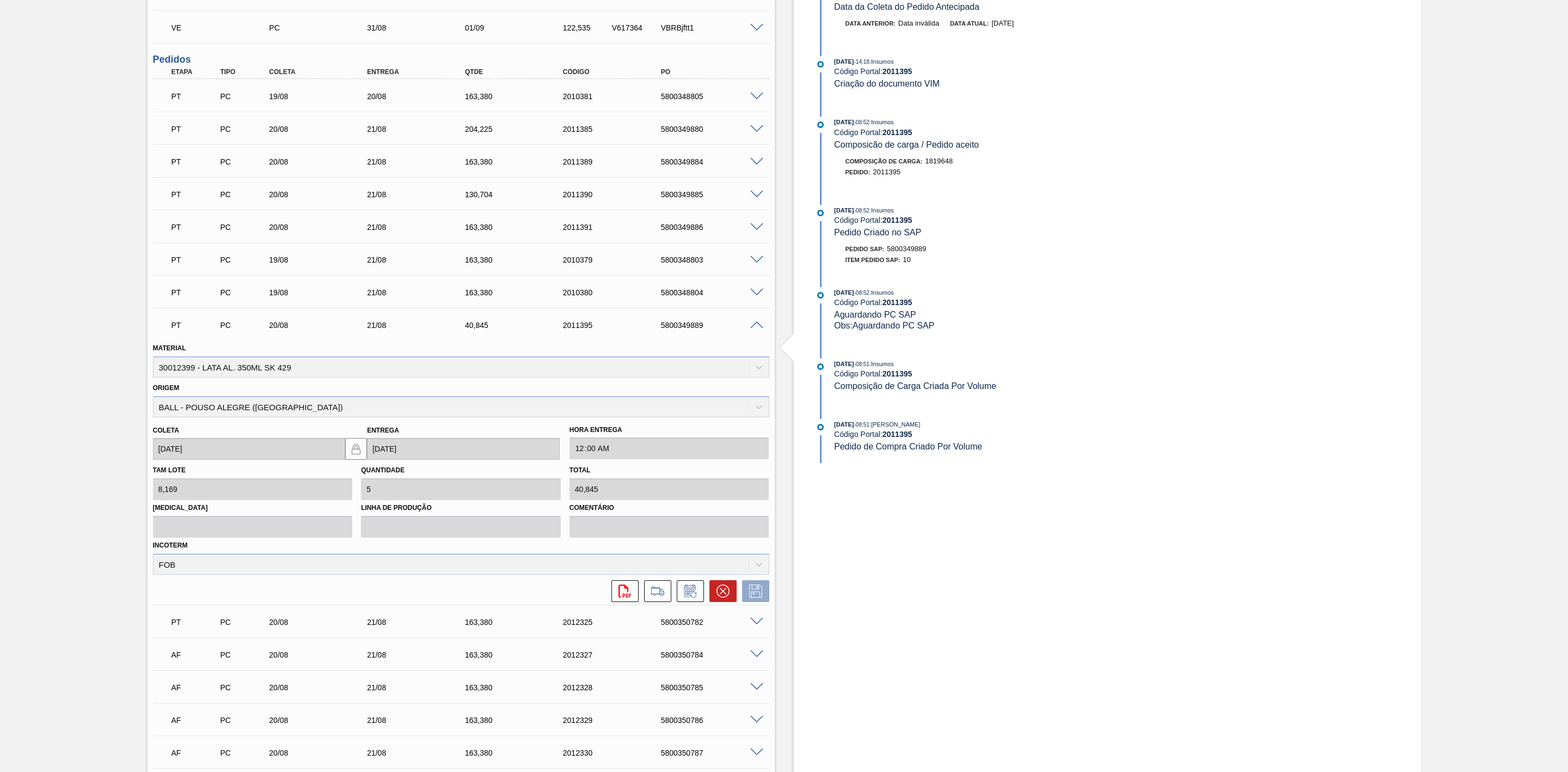
click at [754, 327] on span at bounding box center [757, 325] width 13 height 8
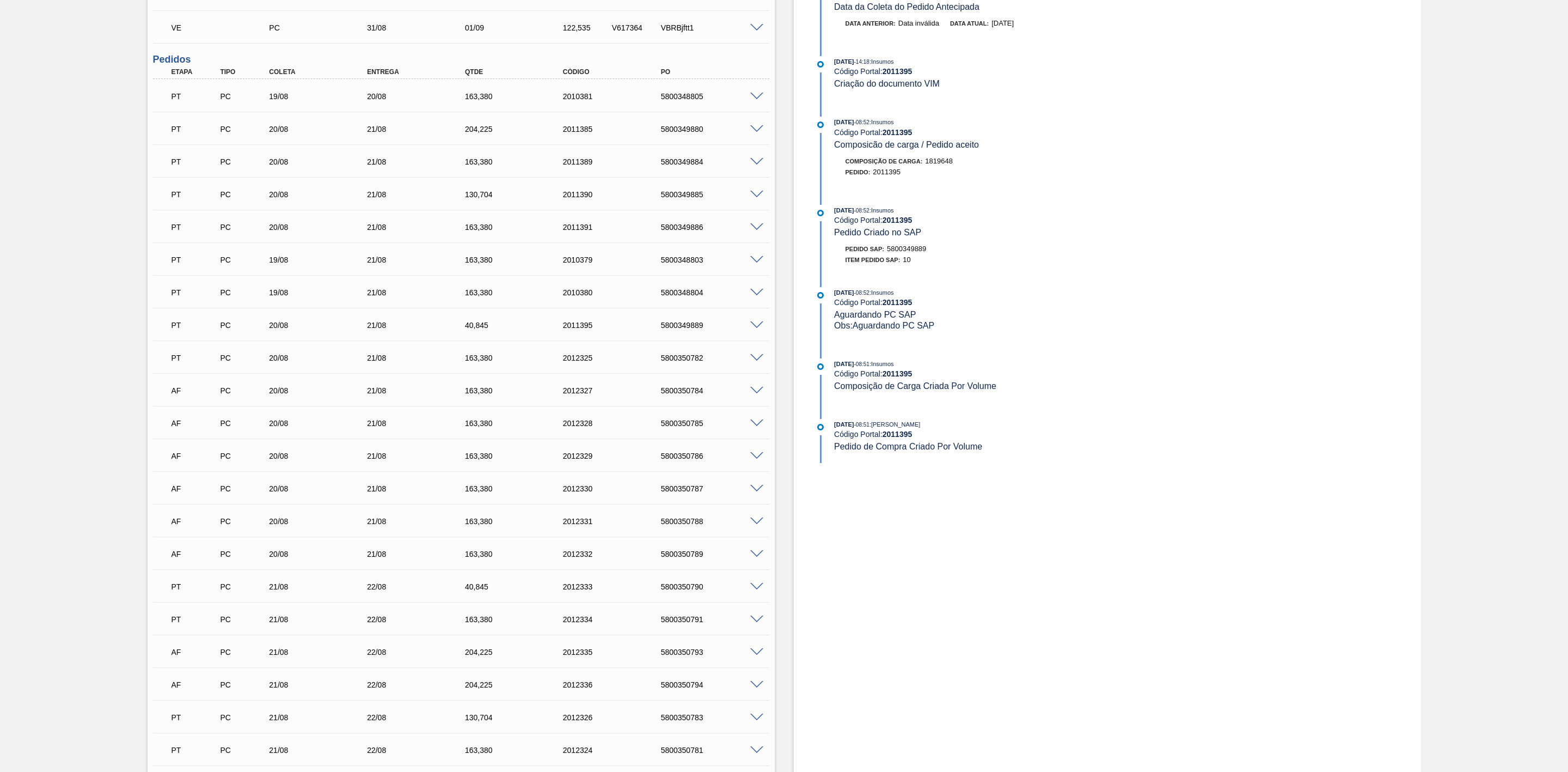
click at [754, 362] on span at bounding box center [757, 358] width 13 height 8
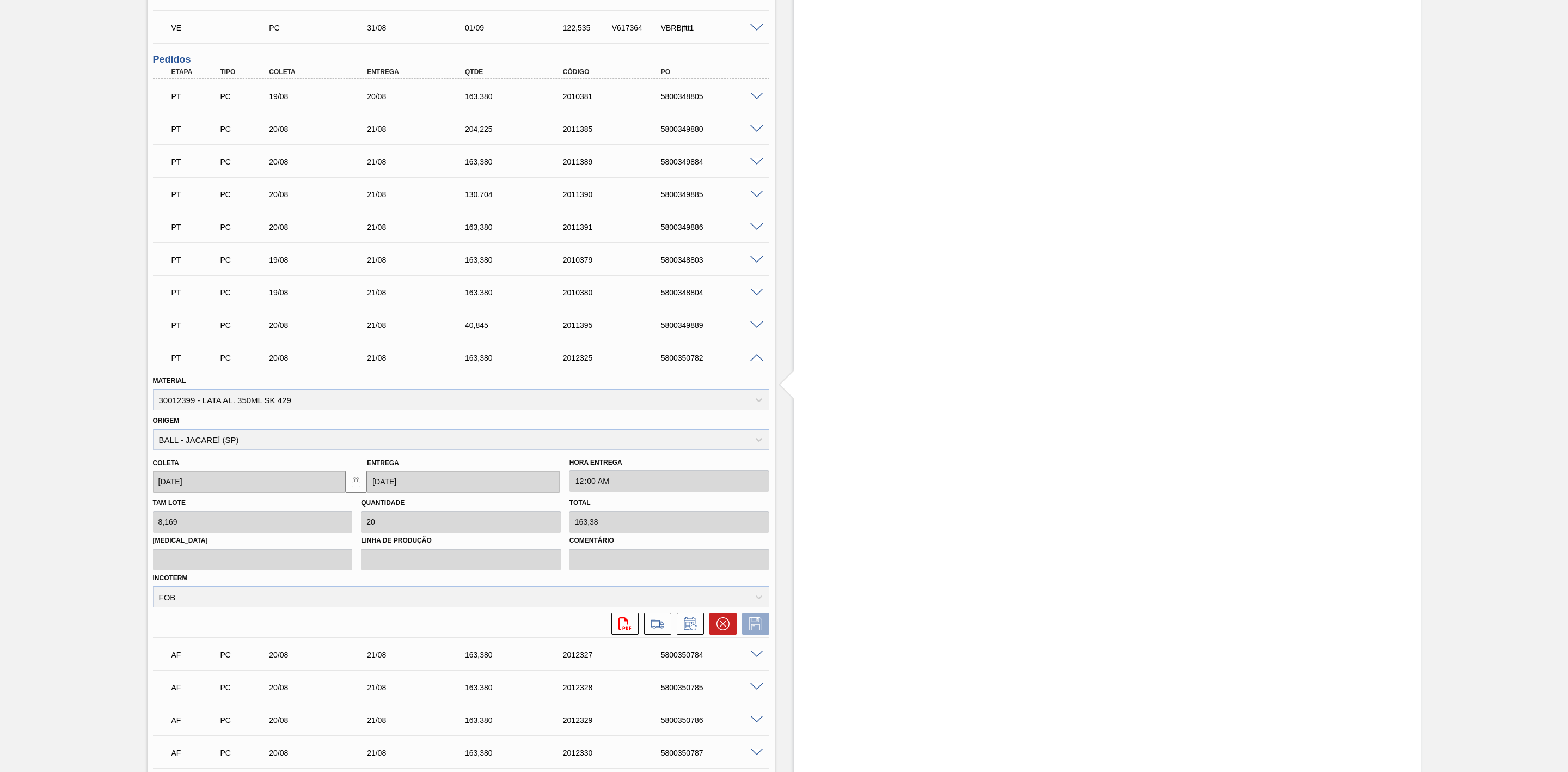
click at [754, 362] on span at bounding box center [757, 358] width 13 height 8
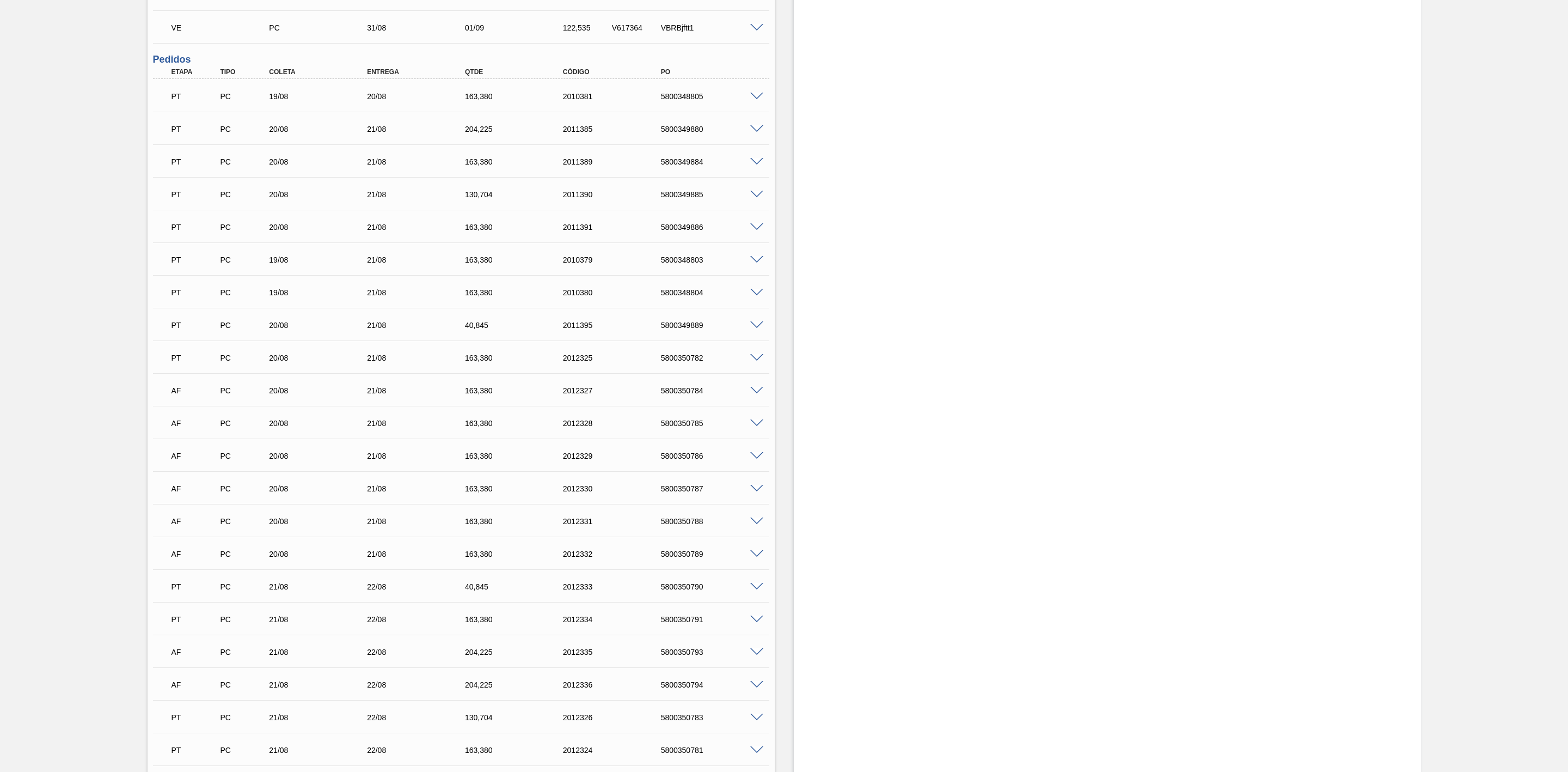
click at [757, 260] on span at bounding box center [757, 260] width 13 height 8
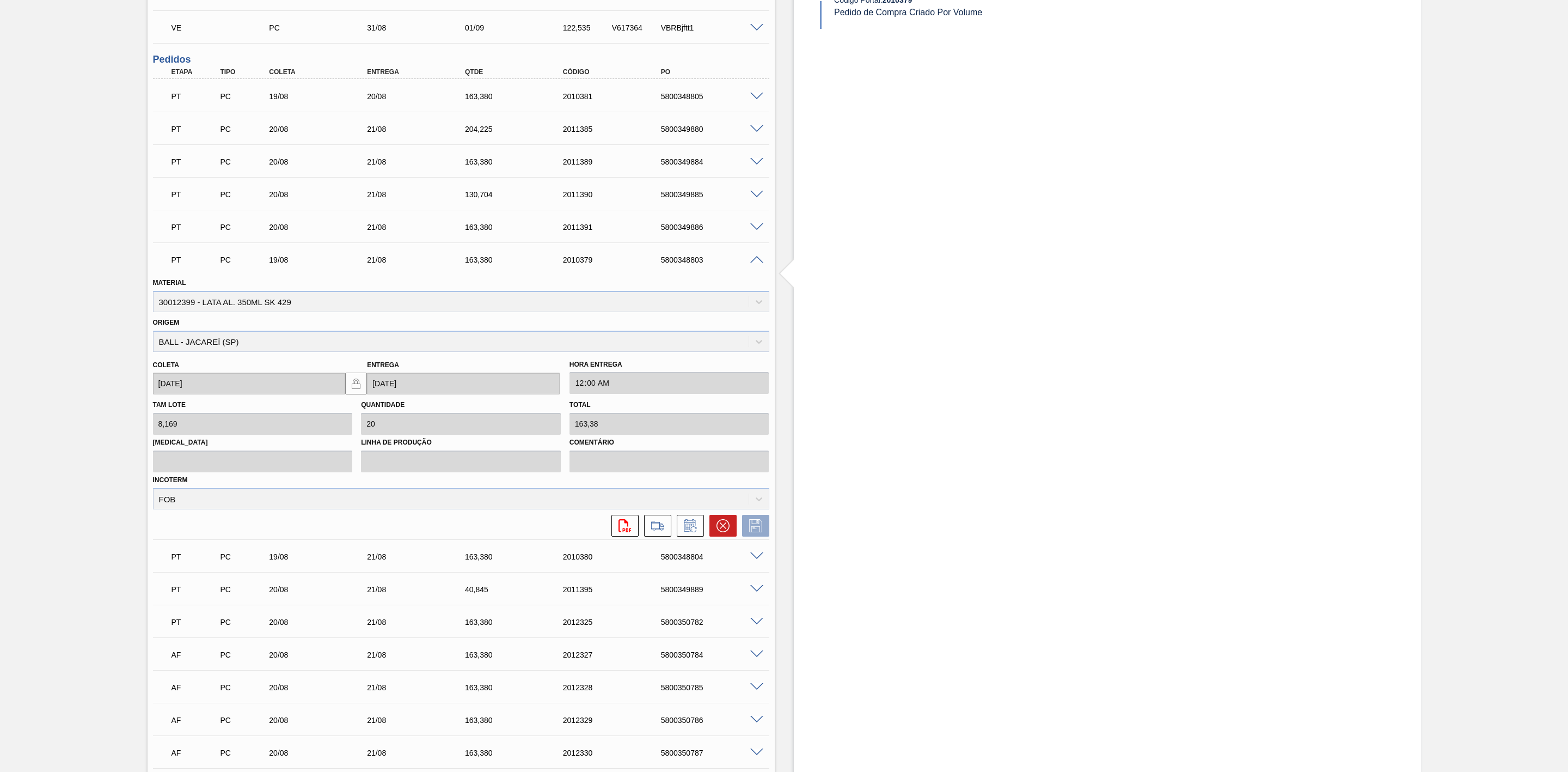
click at [757, 260] on span at bounding box center [757, 260] width 13 height 8
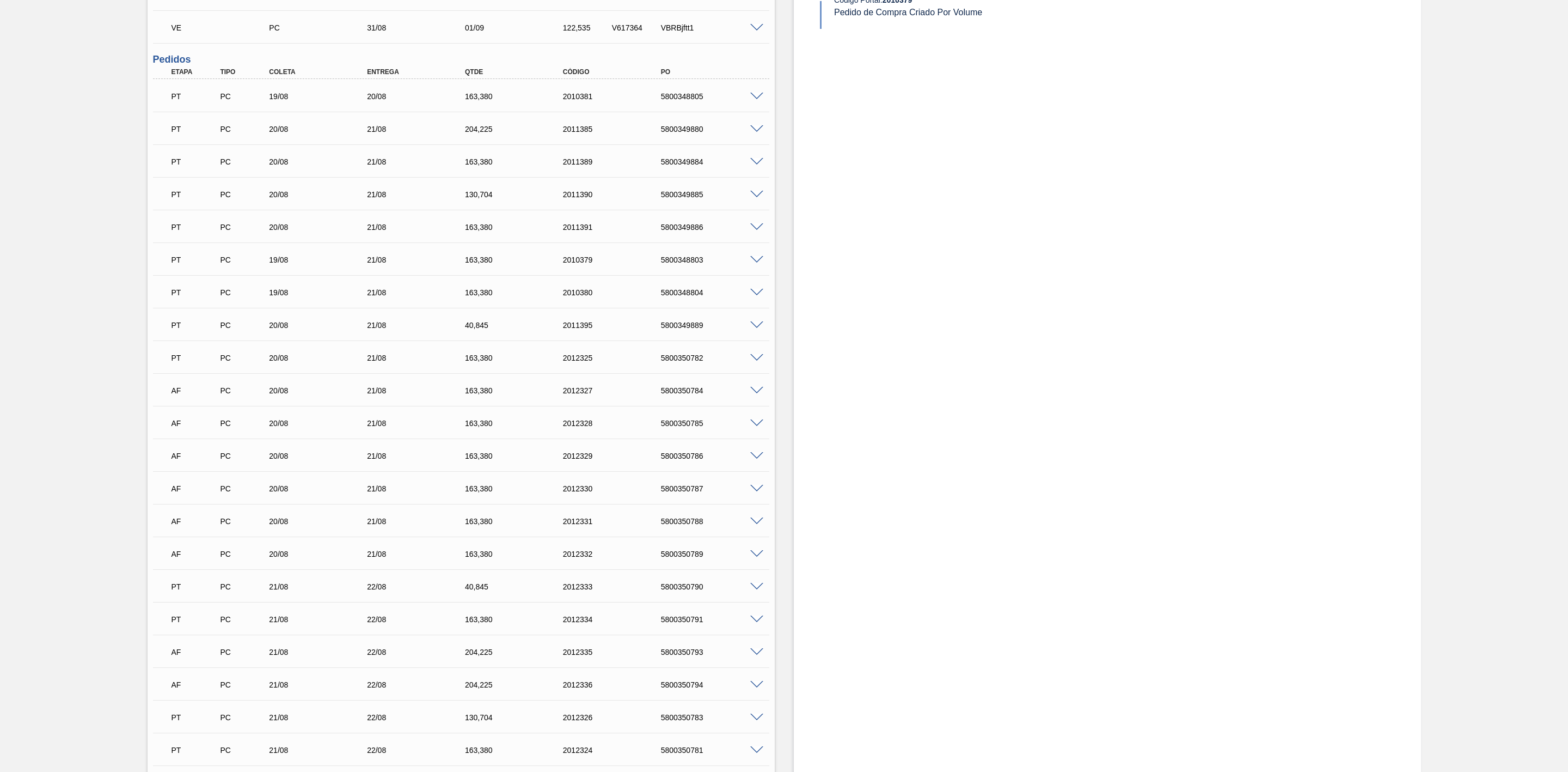
click at [754, 294] on span at bounding box center [757, 292] width 13 height 8
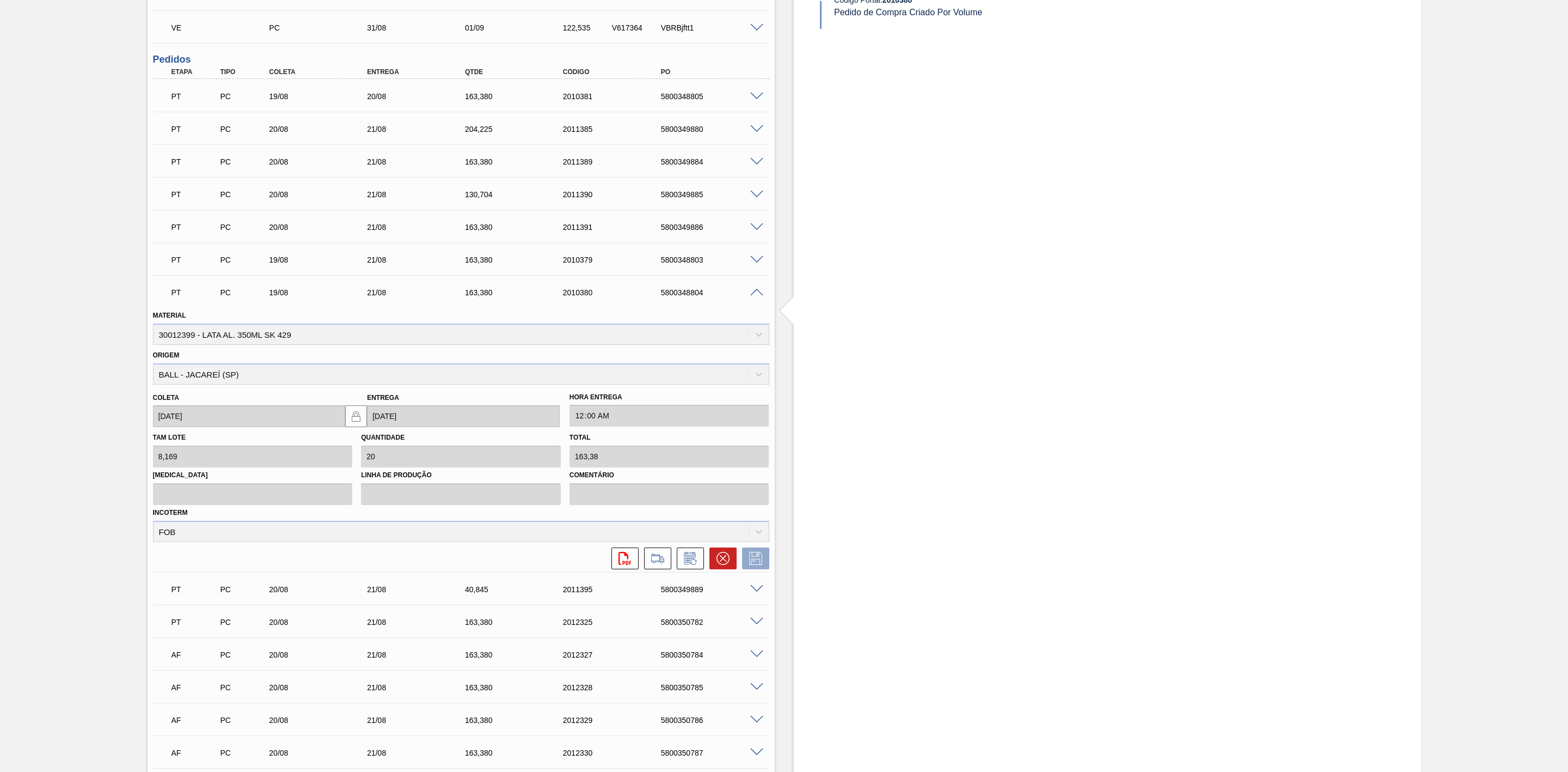
click at [754, 294] on span at bounding box center [757, 292] width 13 height 8
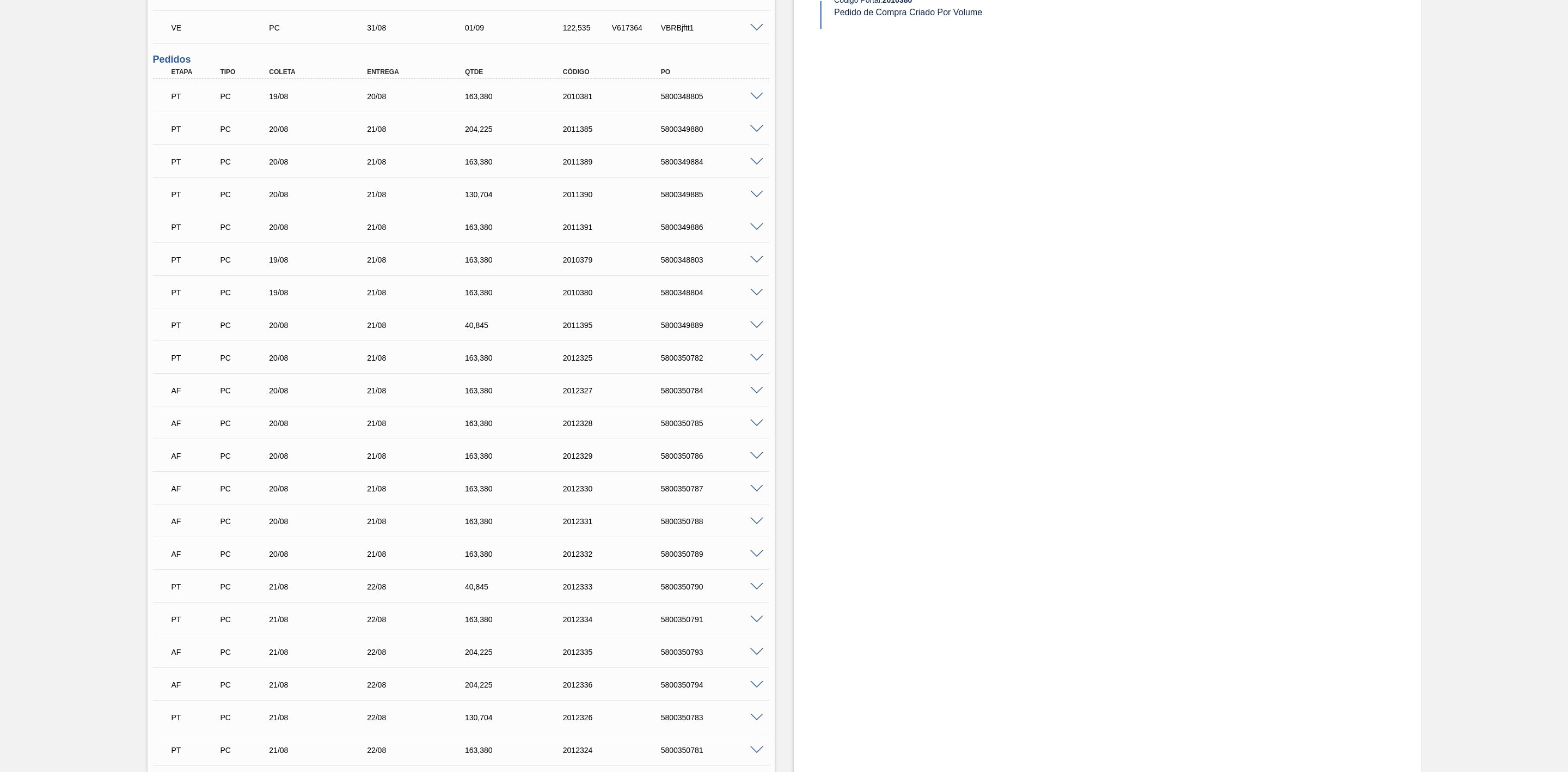
click at [754, 394] on span at bounding box center [757, 390] width 13 height 8
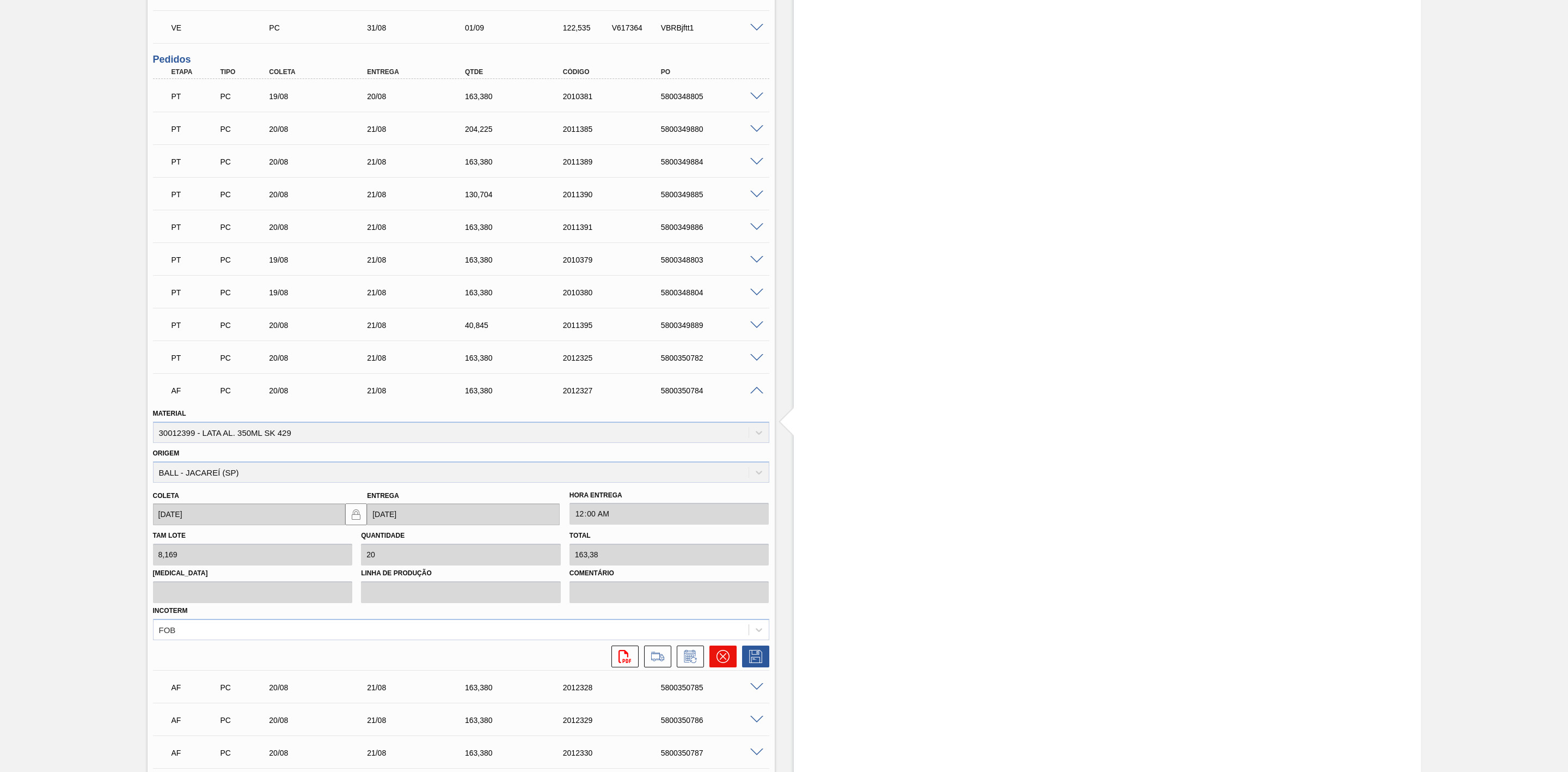
click at [718, 477] on icon at bounding box center [723, 656] width 13 height 13
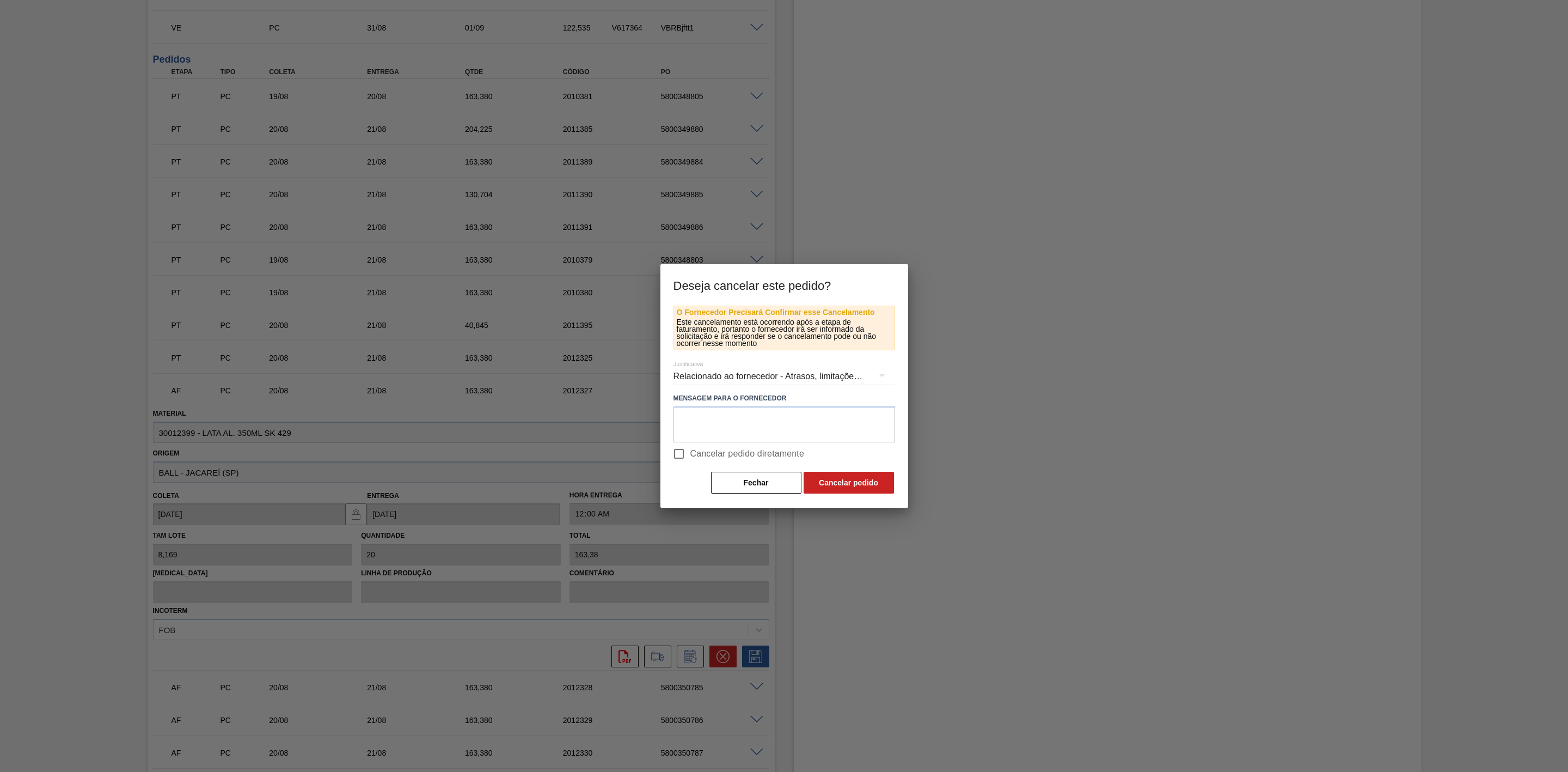
click at [683, 452] on input "Cancelar pedido diretamente" at bounding box center [679, 454] width 23 height 23
checkbox input "true"
click at [855, 477] on button "Cancelar pedido" at bounding box center [849, 482] width 90 height 22
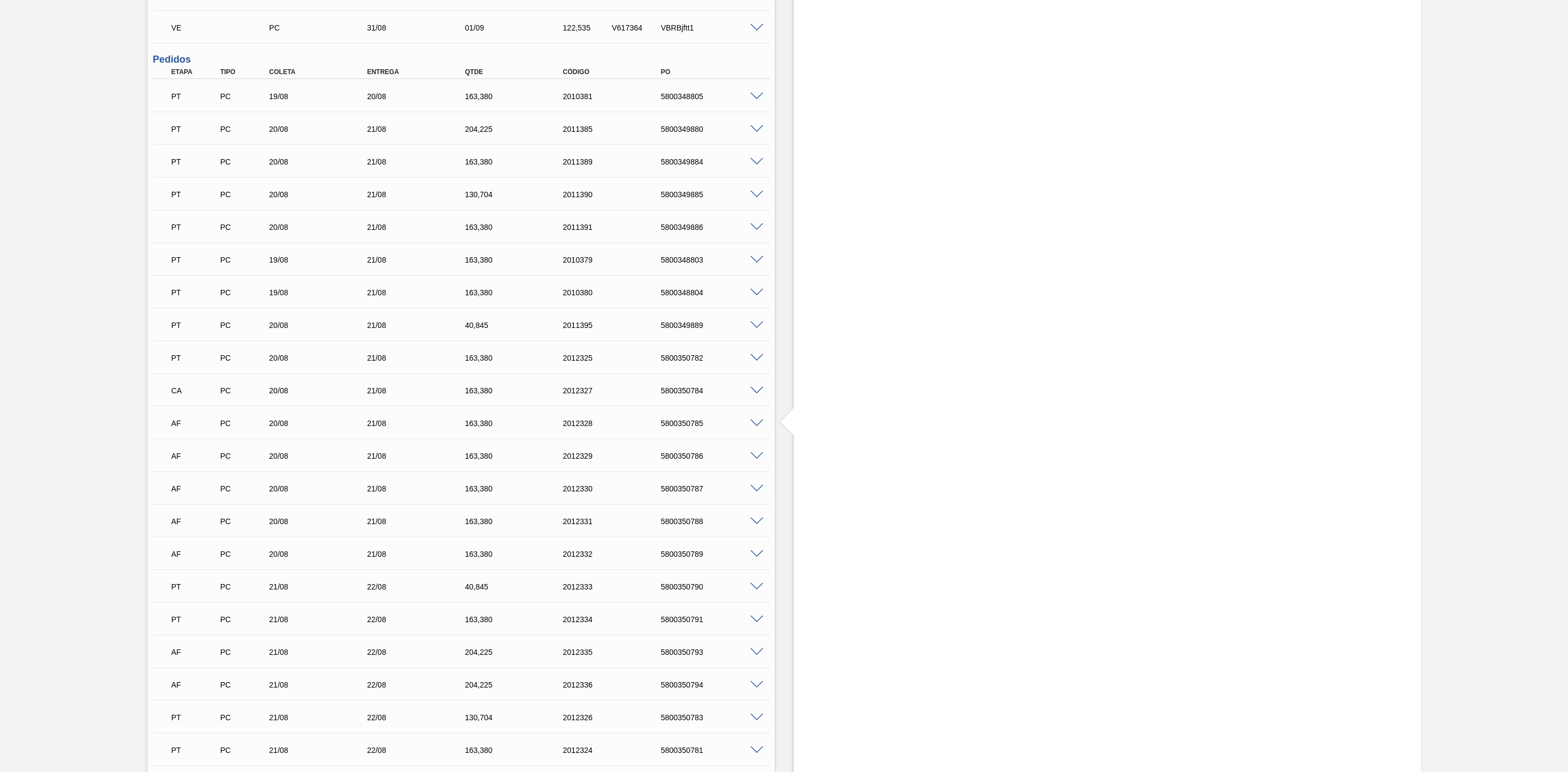
click at [757, 427] on span at bounding box center [757, 423] width 13 height 8
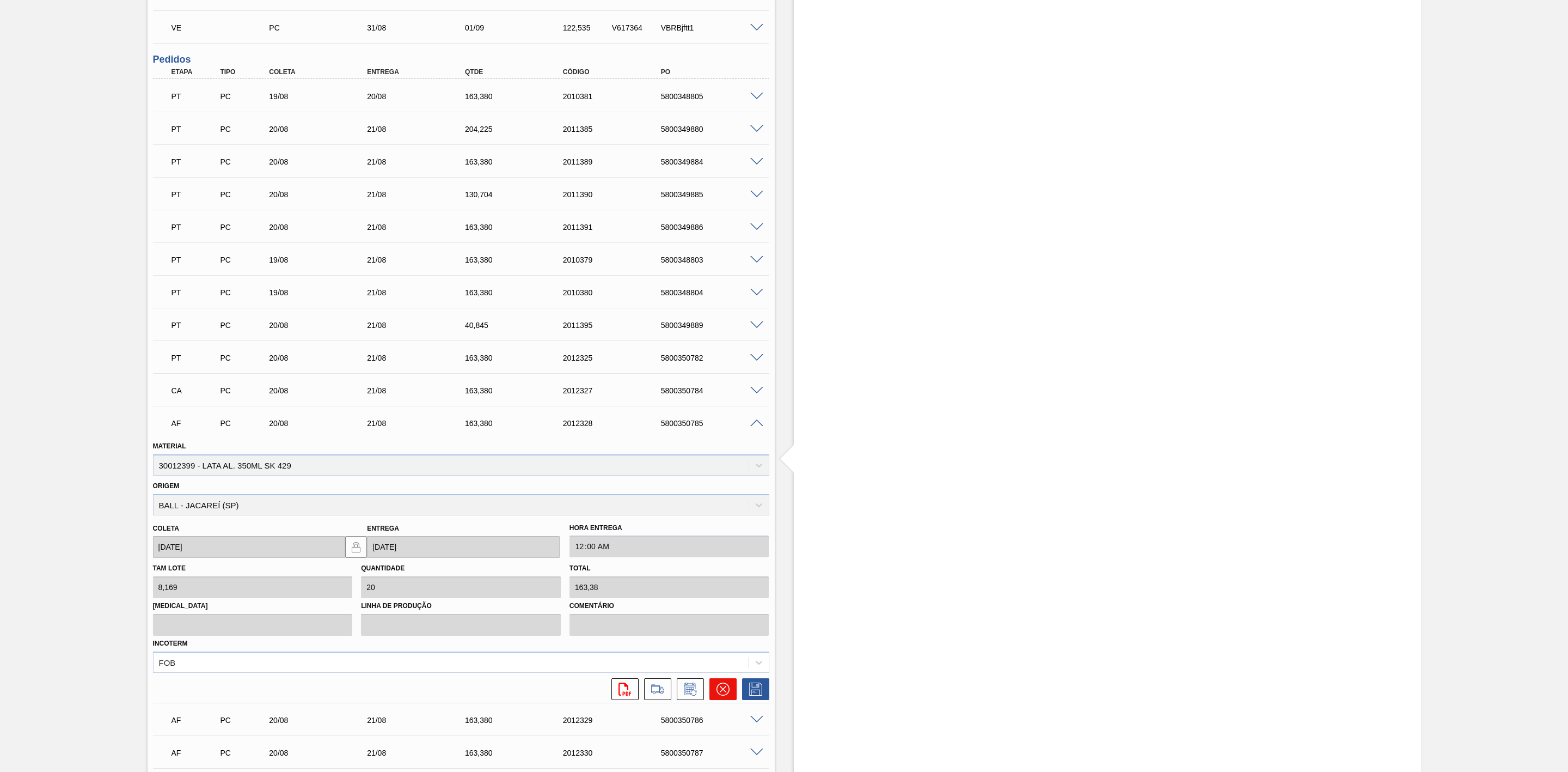
click at [722, 477] on icon at bounding box center [723, 688] width 13 height 13
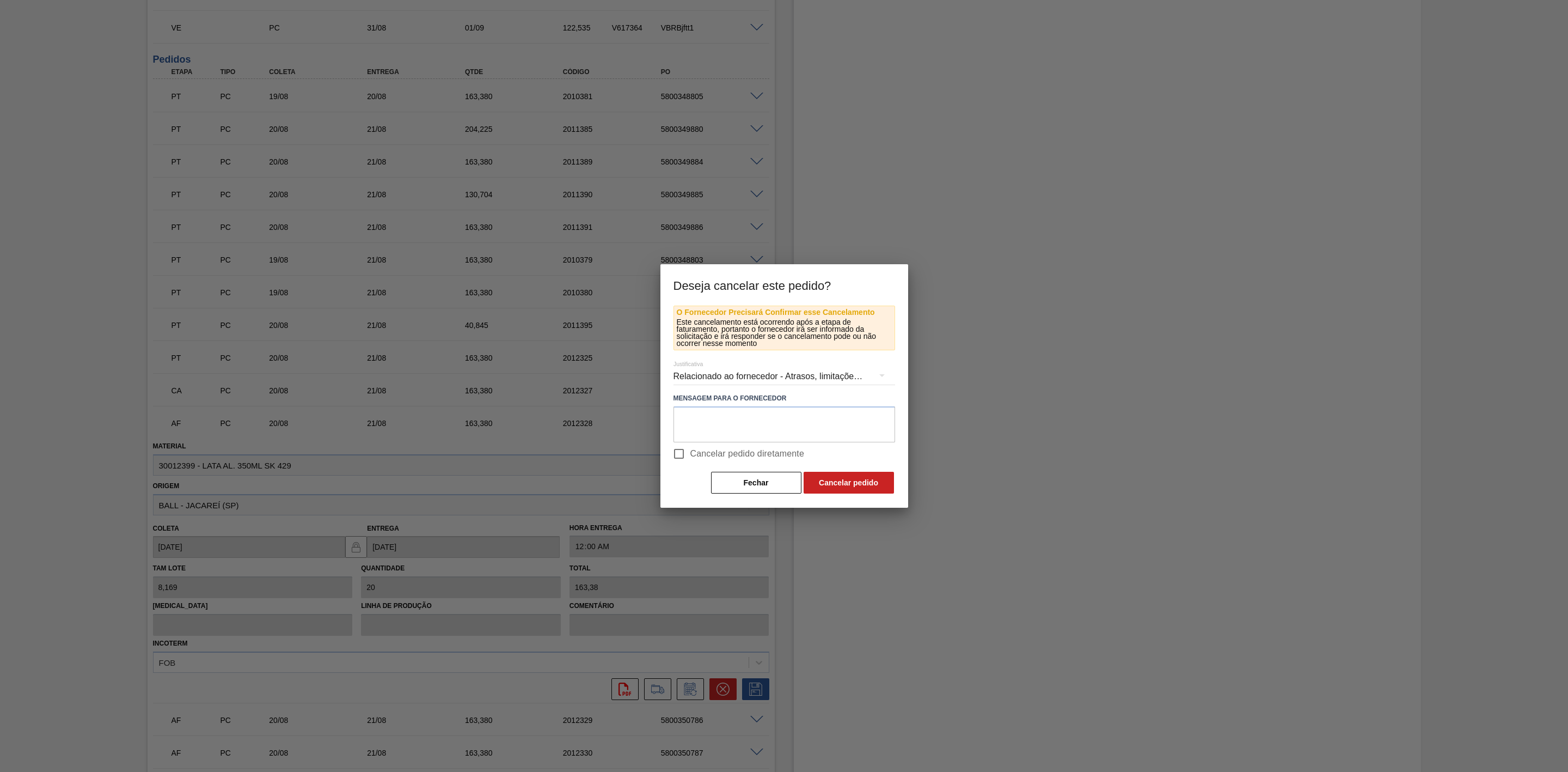
click at [685, 452] on input "Cancelar pedido diretamente" at bounding box center [679, 454] width 23 height 23
checkbox input "true"
click at [811, 477] on button "Cancelar pedido" at bounding box center [849, 482] width 90 height 22
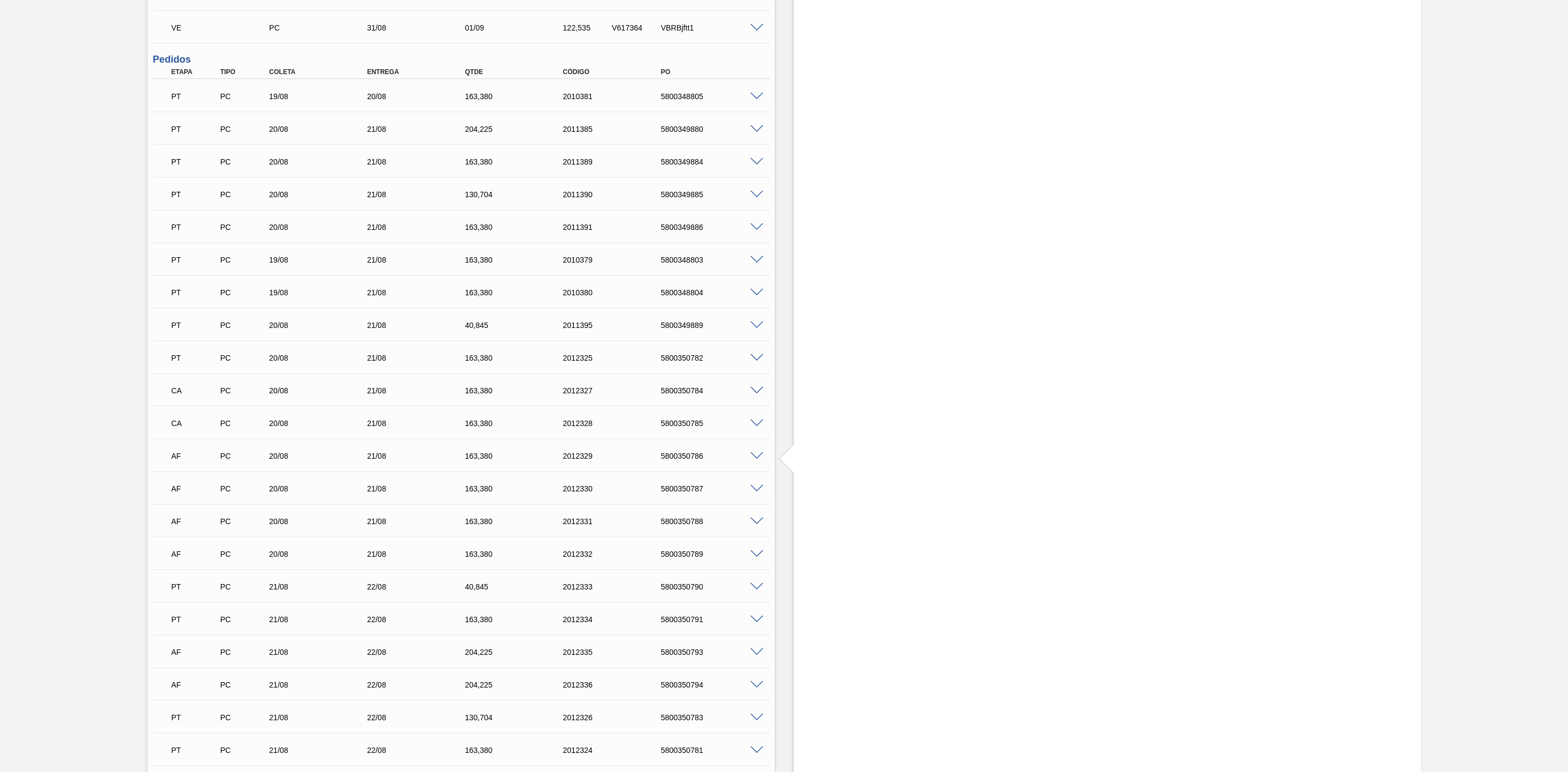
click at [754, 459] on span at bounding box center [757, 456] width 13 height 8
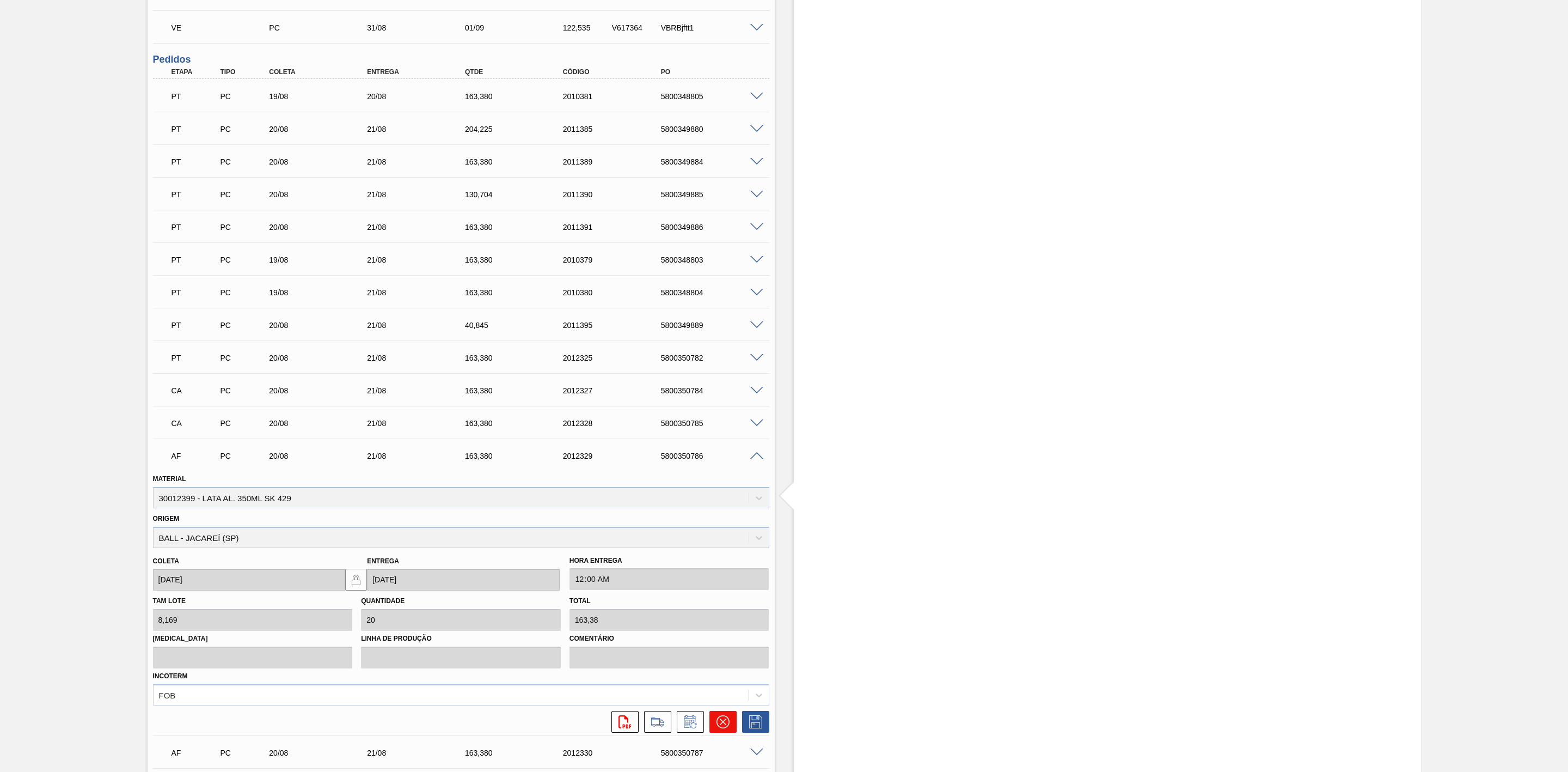
click at [724, 477] on icon at bounding box center [723, 721] width 13 height 13
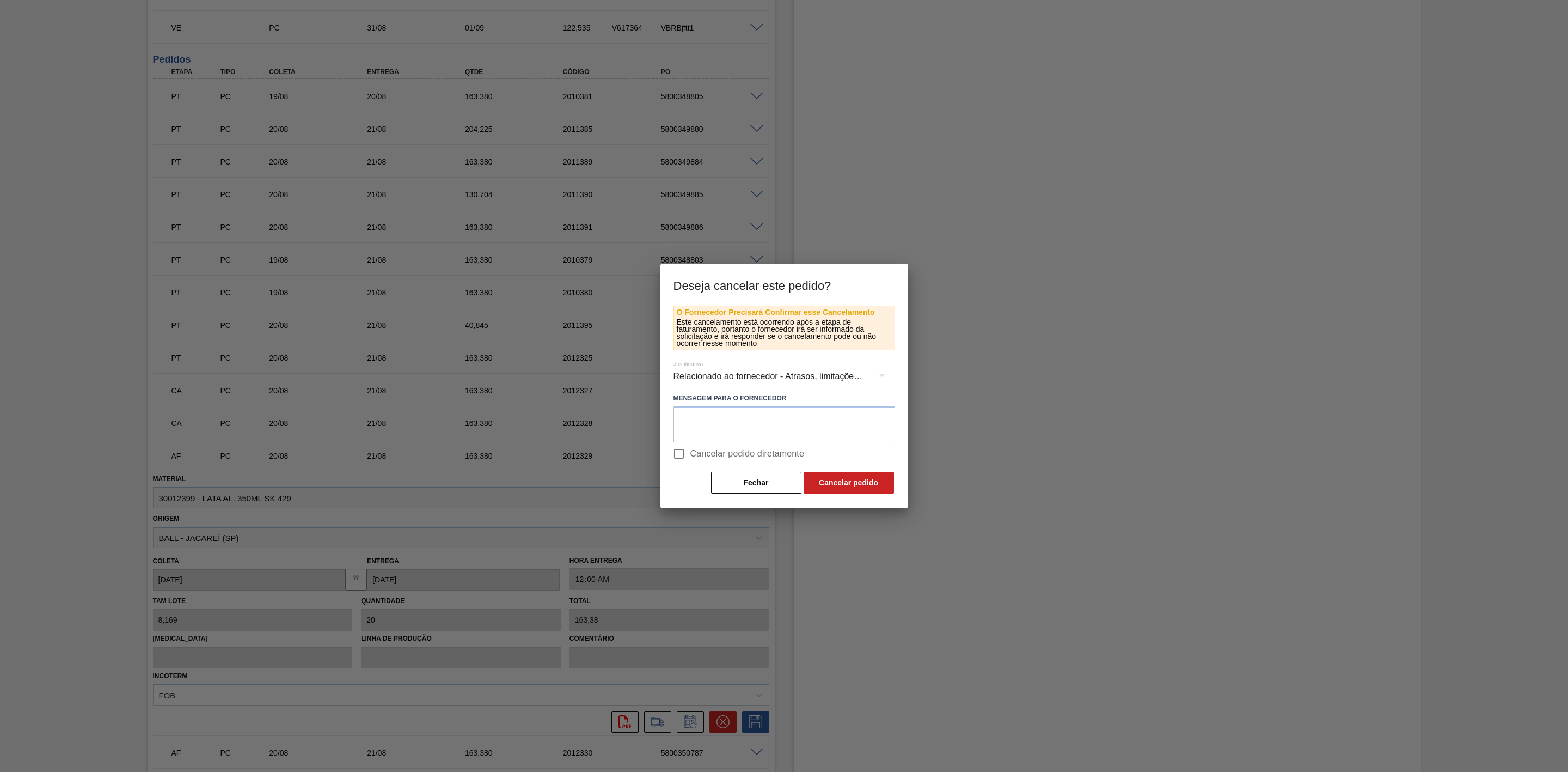
drag, startPoint x: 688, startPoint y: 456, endPoint x: 740, endPoint y: 469, distance: 53.6
click at [688, 455] on input "Cancelar pedido diretamente" at bounding box center [679, 454] width 23 height 23
checkbox input "true"
click at [836, 477] on button "Cancelar pedido" at bounding box center [849, 482] width 90 height 22
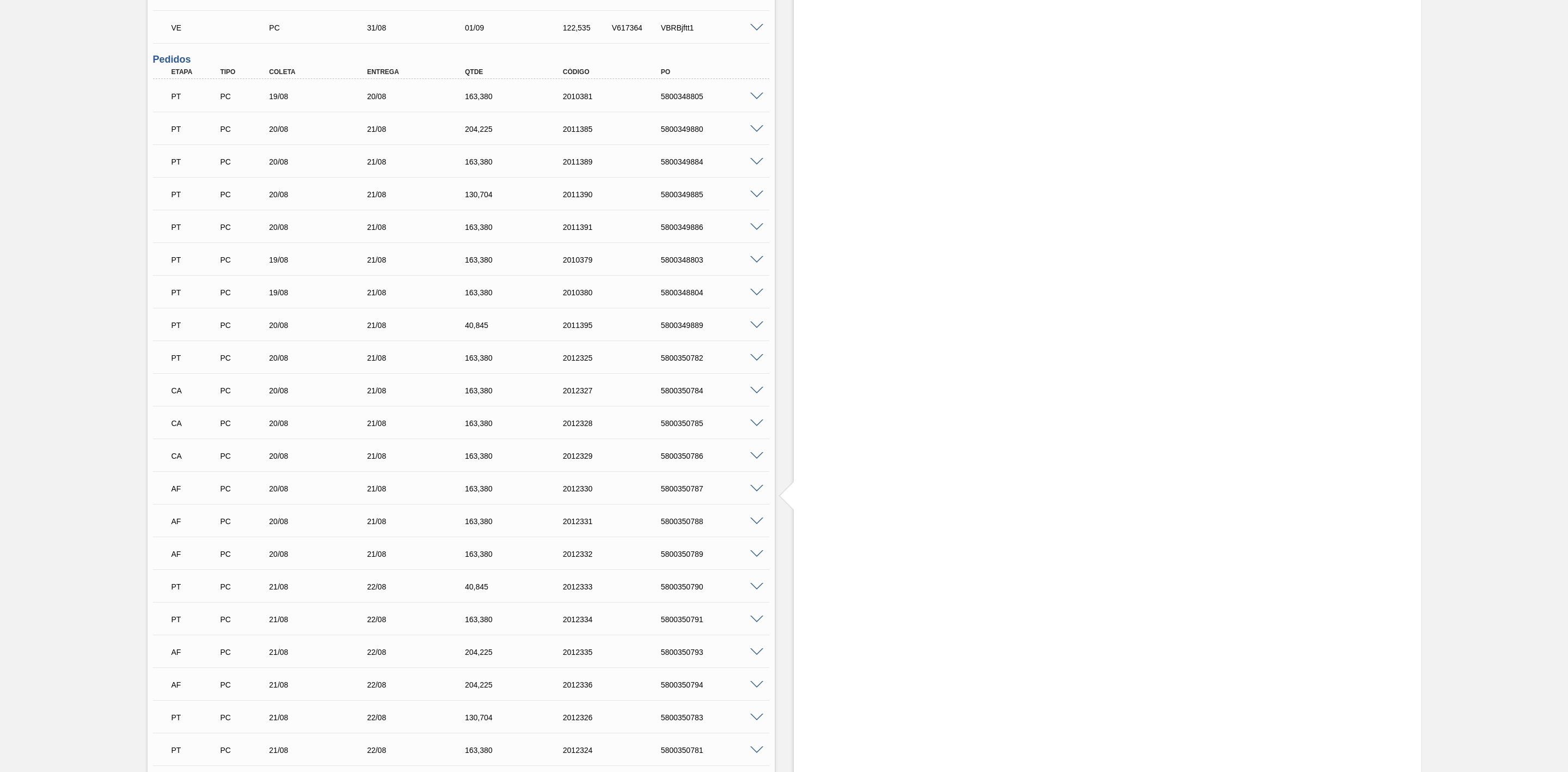
click at [753, 477] on span at bounding box center [757, 489] width 13 height 8
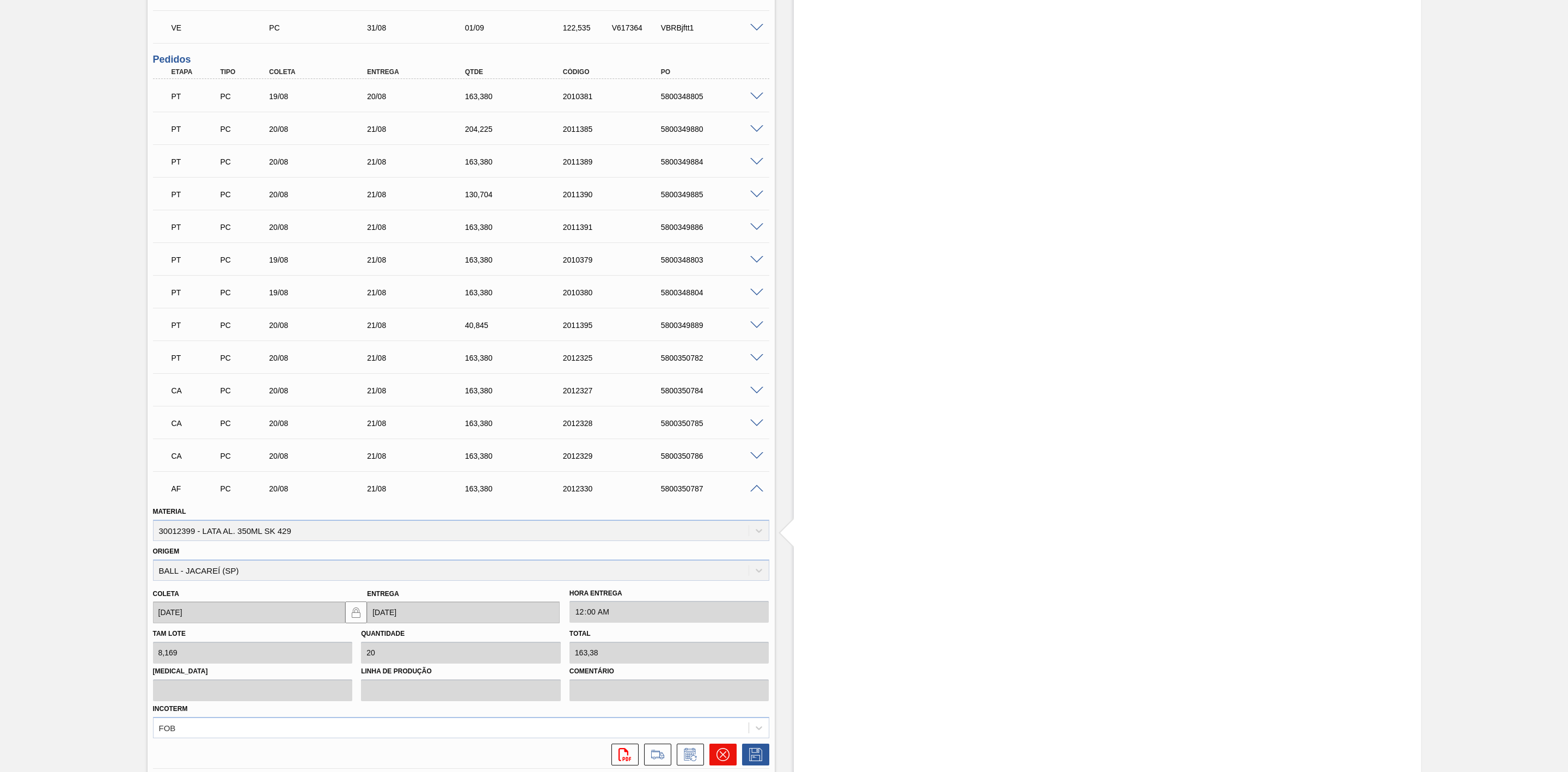
click at [724, 477] on icon at bounding box center [723, 754] width 13 height 13
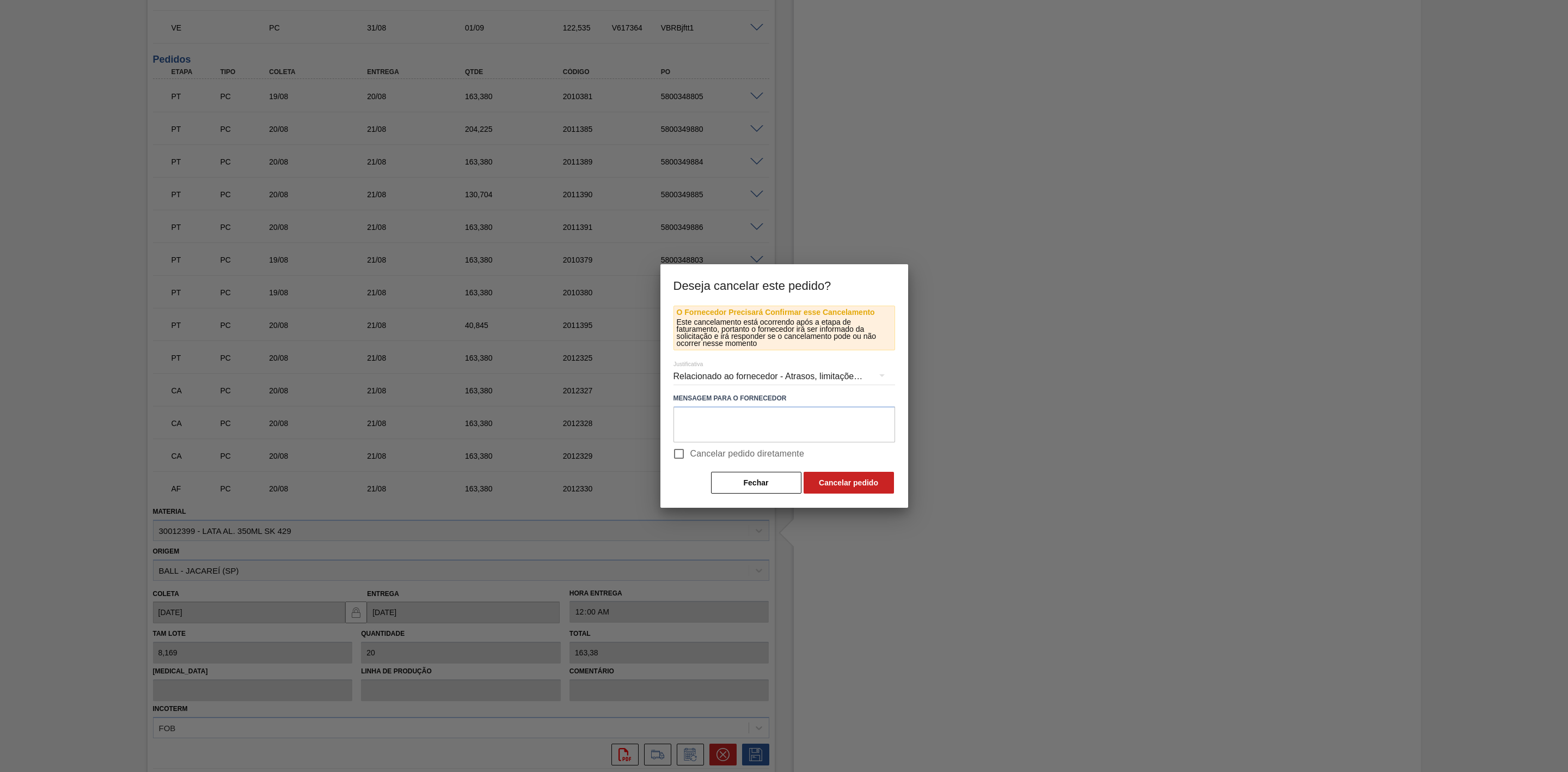
click at [680, 456] on input "Cancelar pedido diretamente" at bounding box center [679, 454] width 23 height 23
checkbox input "true"
click at [839, 477] on button "Cancelar pedido" at bounding box center [849, 482] width 90 height 22
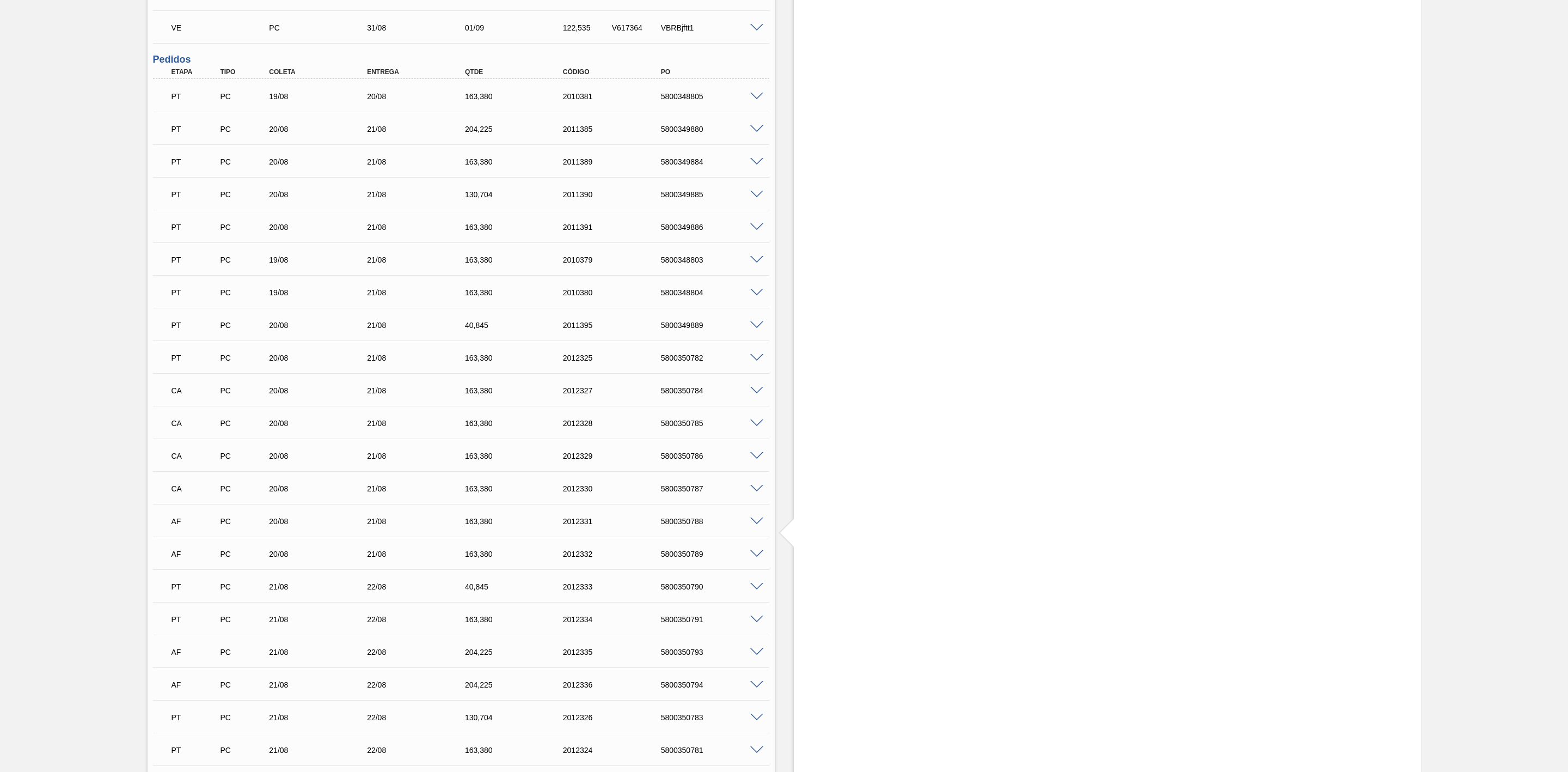
click at [758, 477] on span at bounding box center [757, 521] width 13 height 8
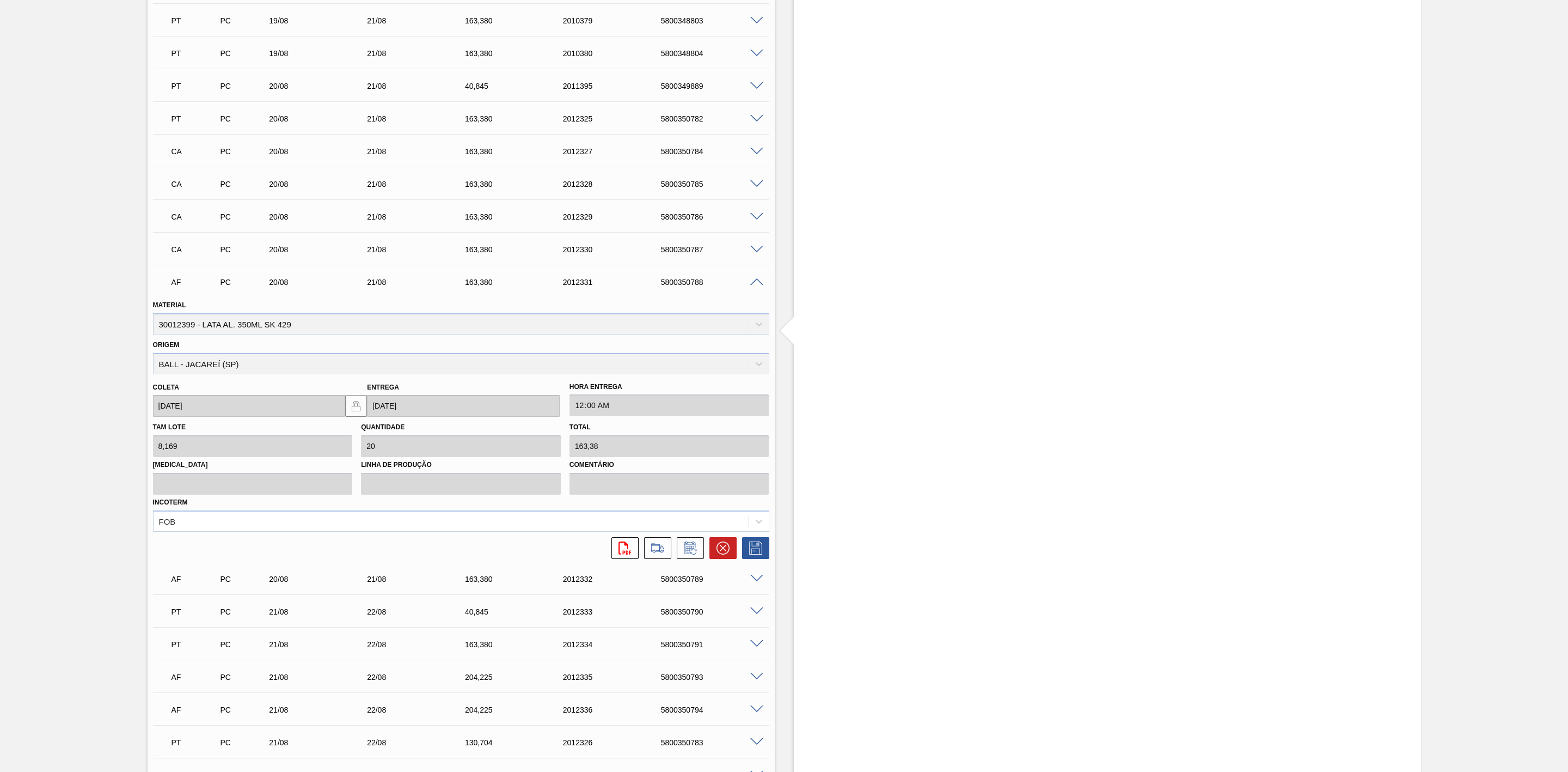
scroll to position [1062, 0]
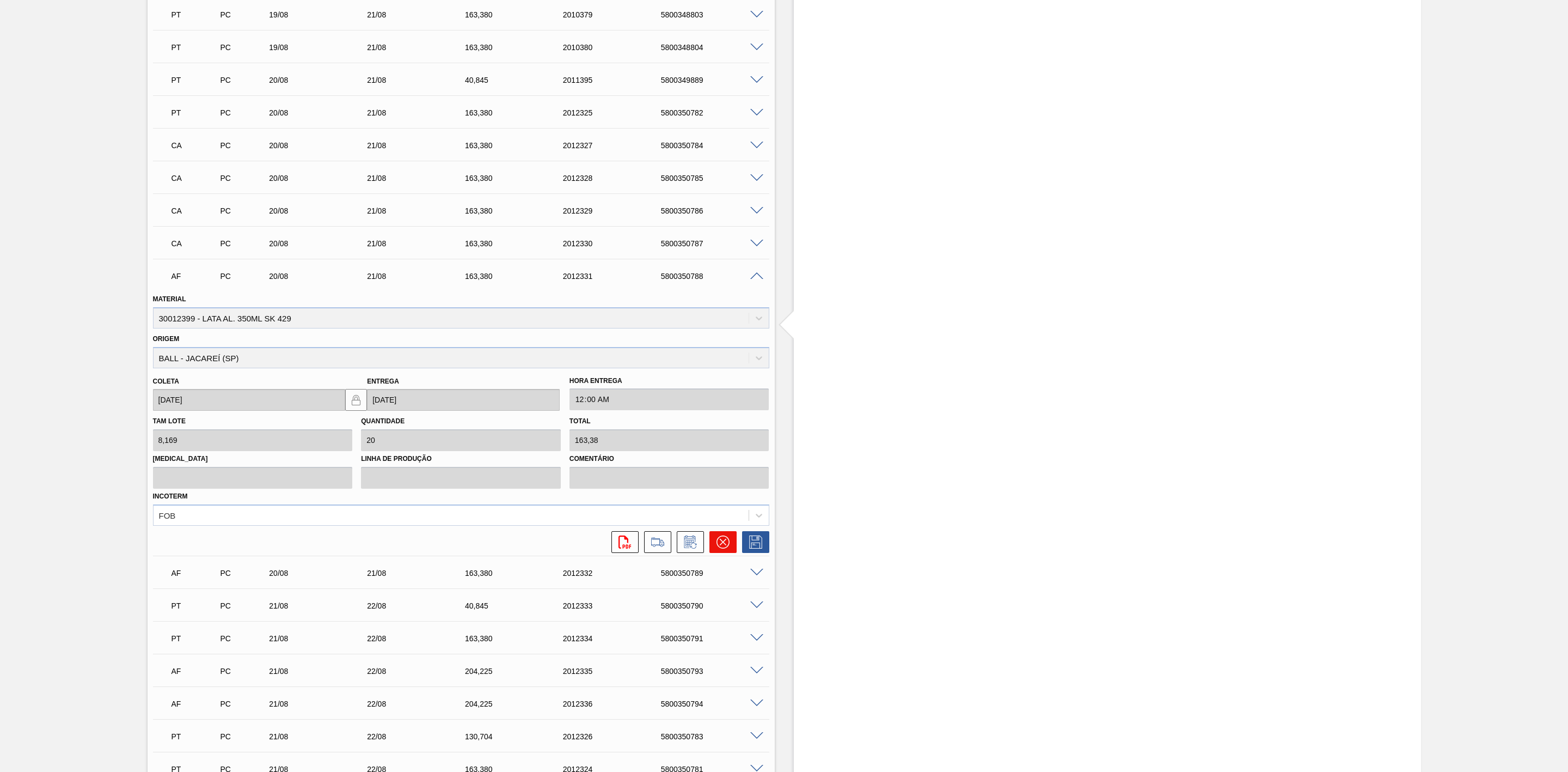
click at [716, 477] on icon at bounding box center [723, 541] width 13 height 13
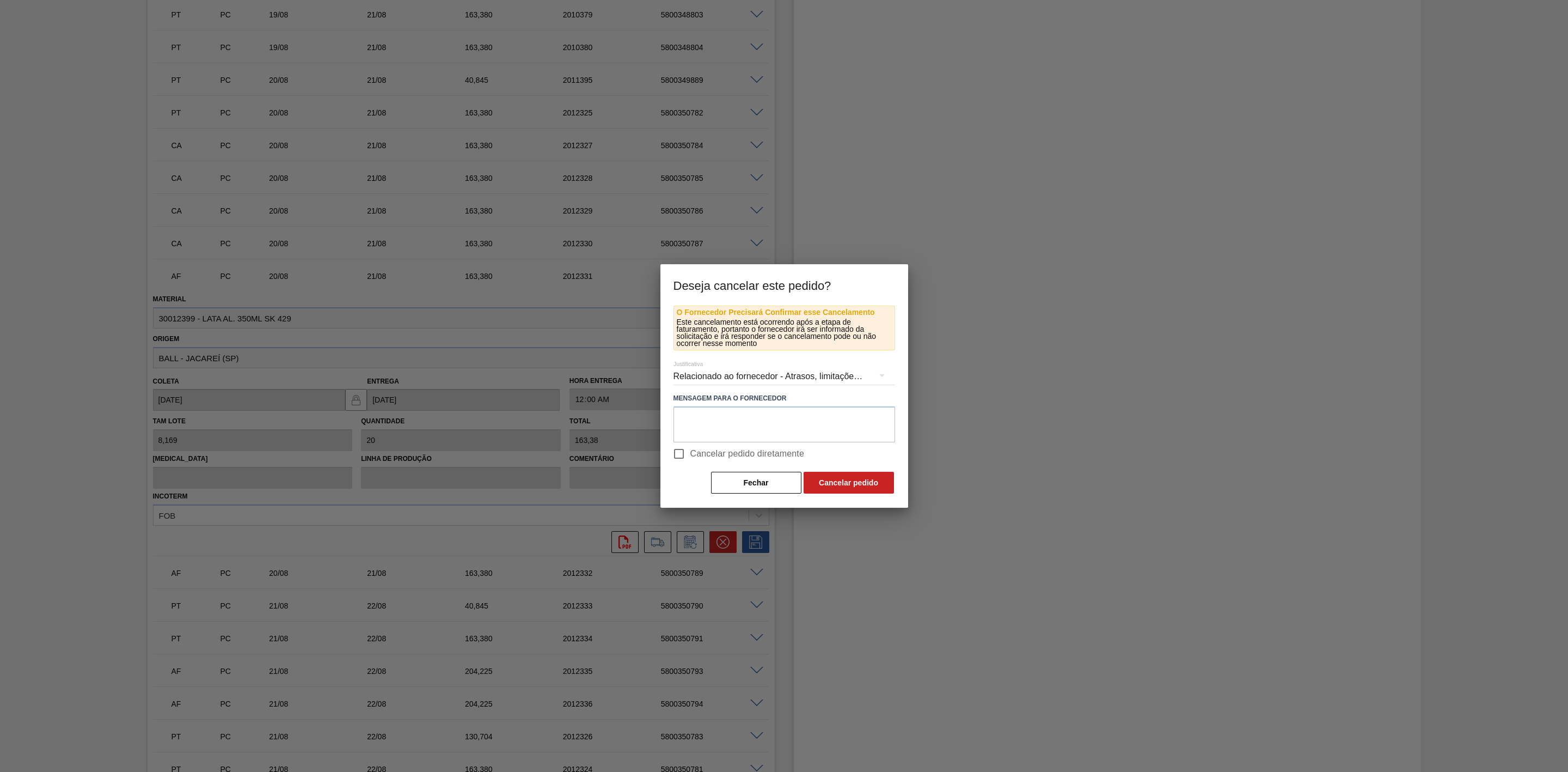
click at [679, 455] on input "Cancelar pedido diretamente" at bounding box center [679, 454] width 23 height 23
checkbox input "true"
click at [845, 477] on button "Cancelar pedido" at bounding box center [849, 482] width 90 height 22
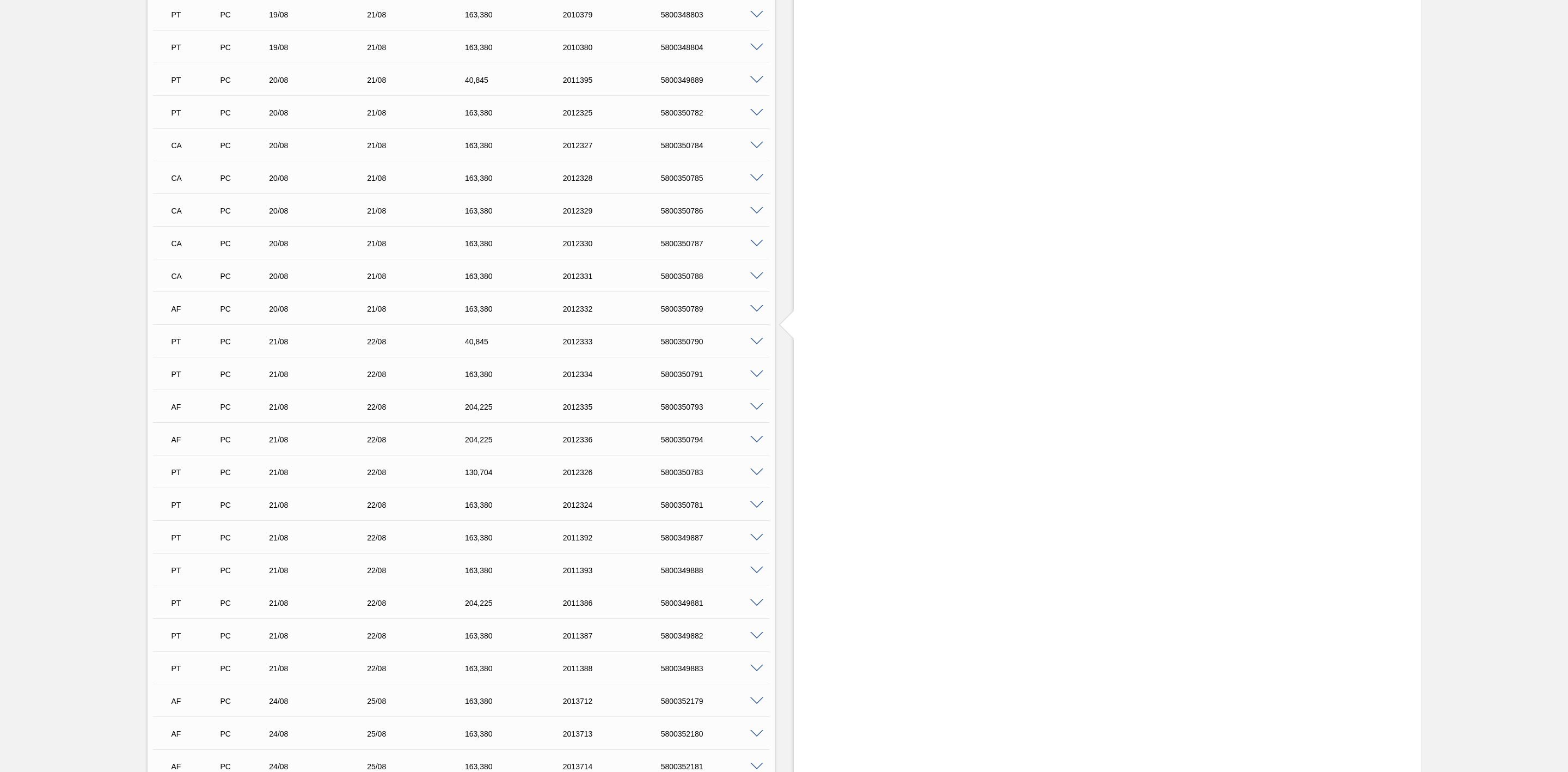
click at [760, 314] on span at bounding box center [757, 309] width 13 height 8
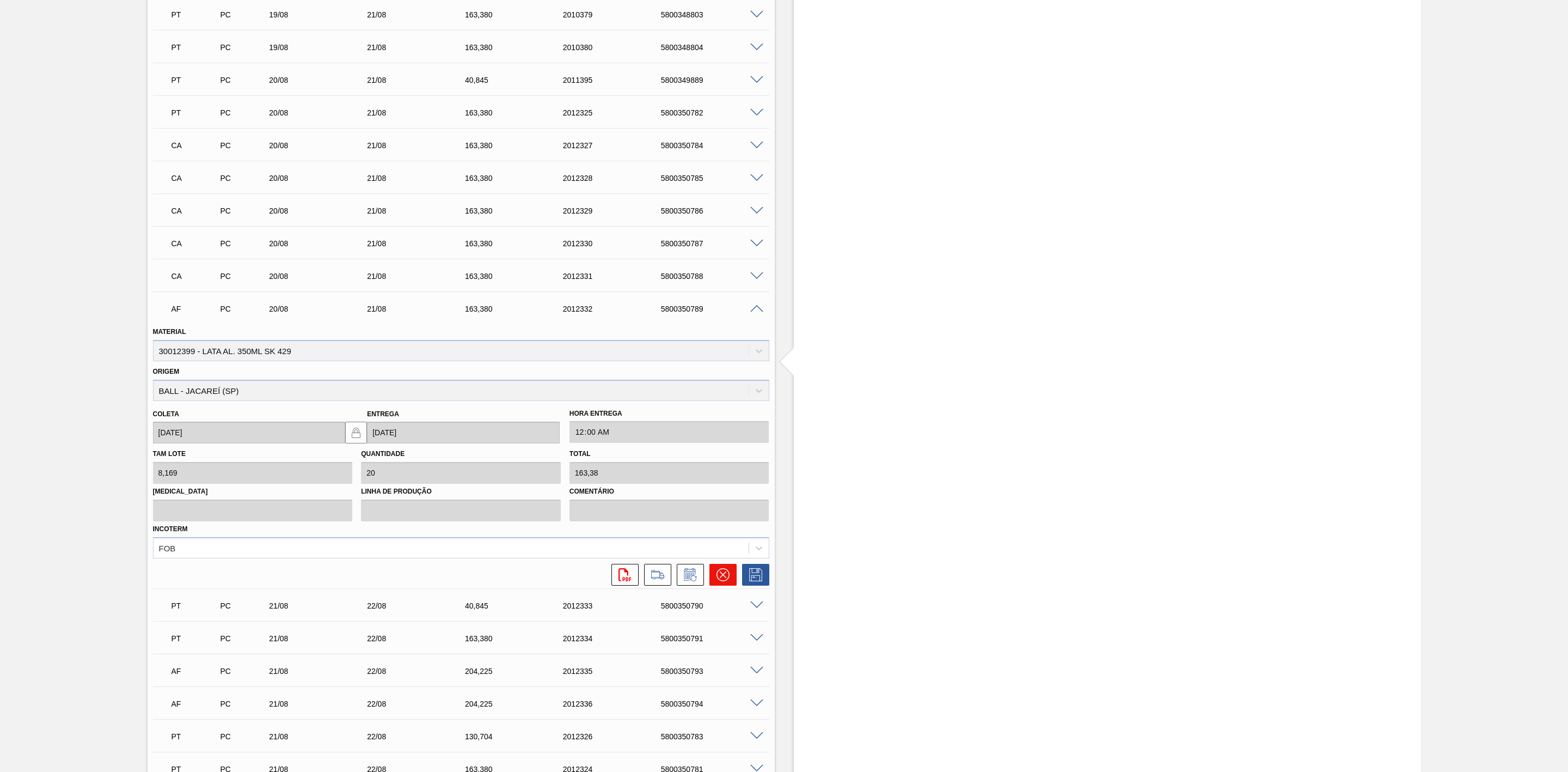
click at [716, 477] on icon at bounding box center [723, 574] width 13 height 13
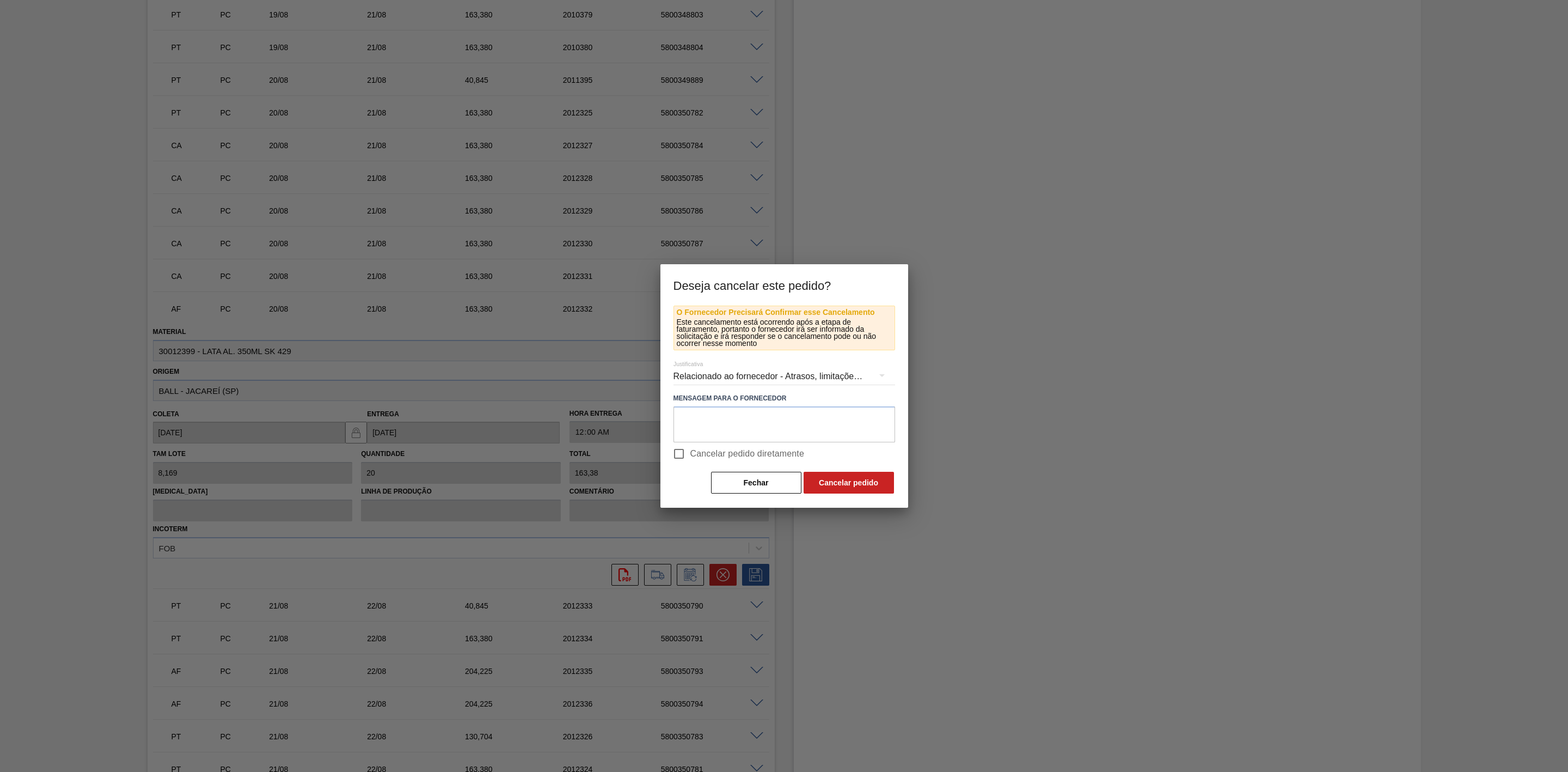
click at [689, 452] on input "Cancelar pedido diretamente" at bounding box center [679, 454] width 23 height 23
checkbox input "true"
click at [827, 477] on button "Cancelar pedido" at bounding box center [849, 482] width 90 height 22
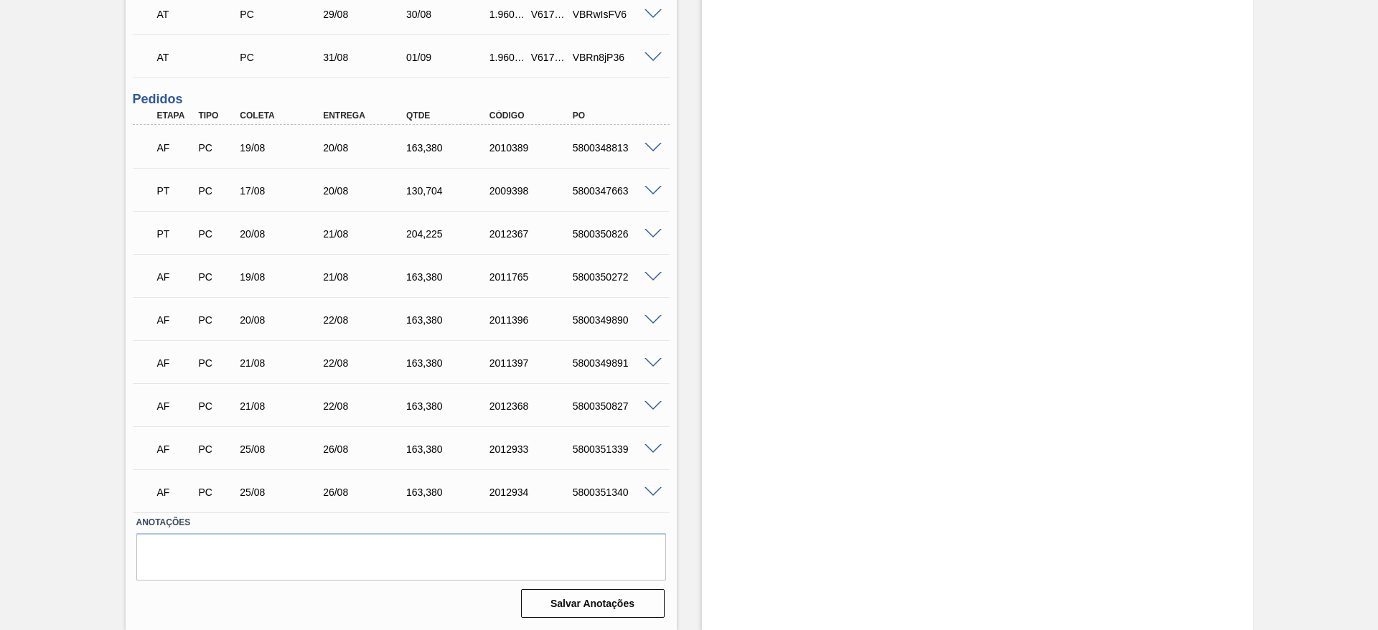
scroll to position [1206, 0]
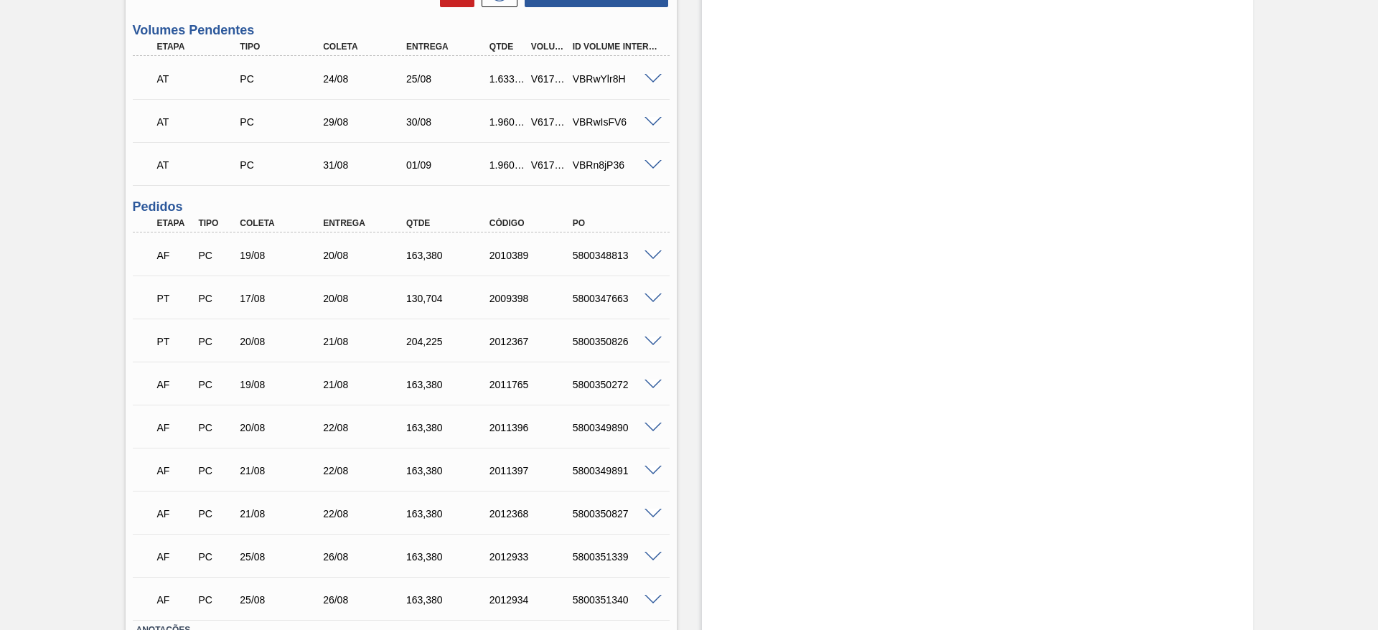
click at [654, 76] on span at bounding box center [652, 79] width 17 height 11
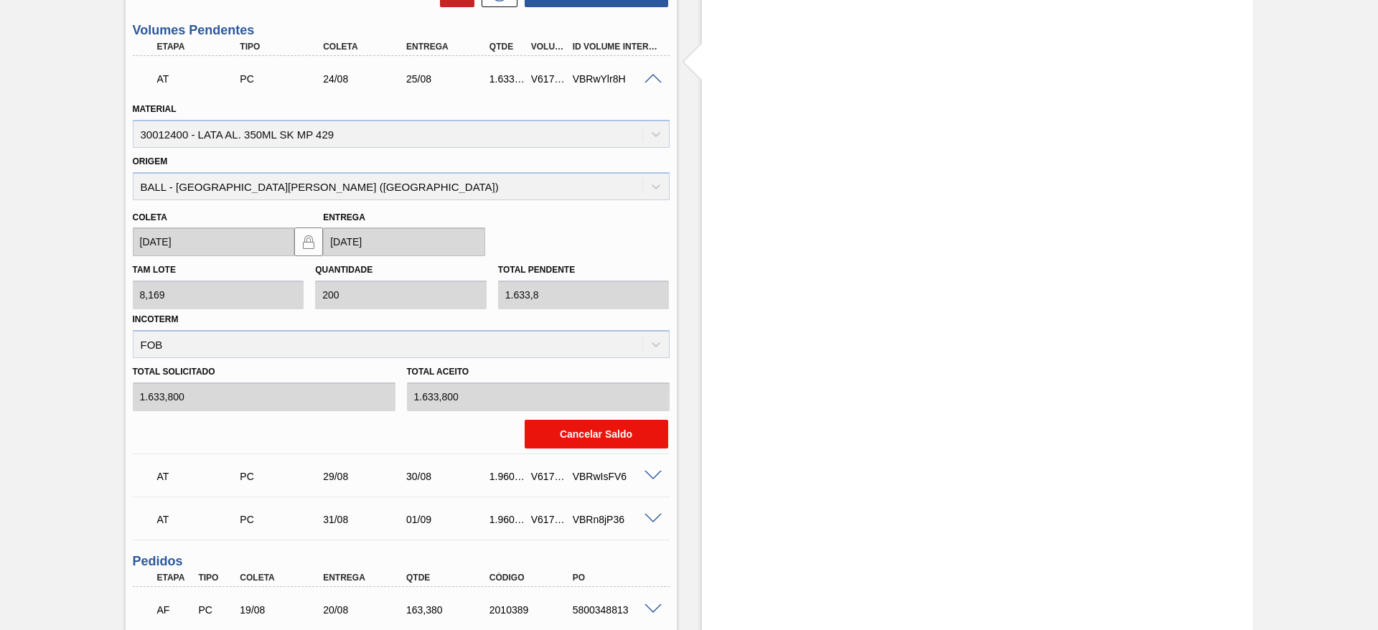
click at [603, 427] on button "Cancelar Saldo" at bounding box center [595, 434] width 143 height 29
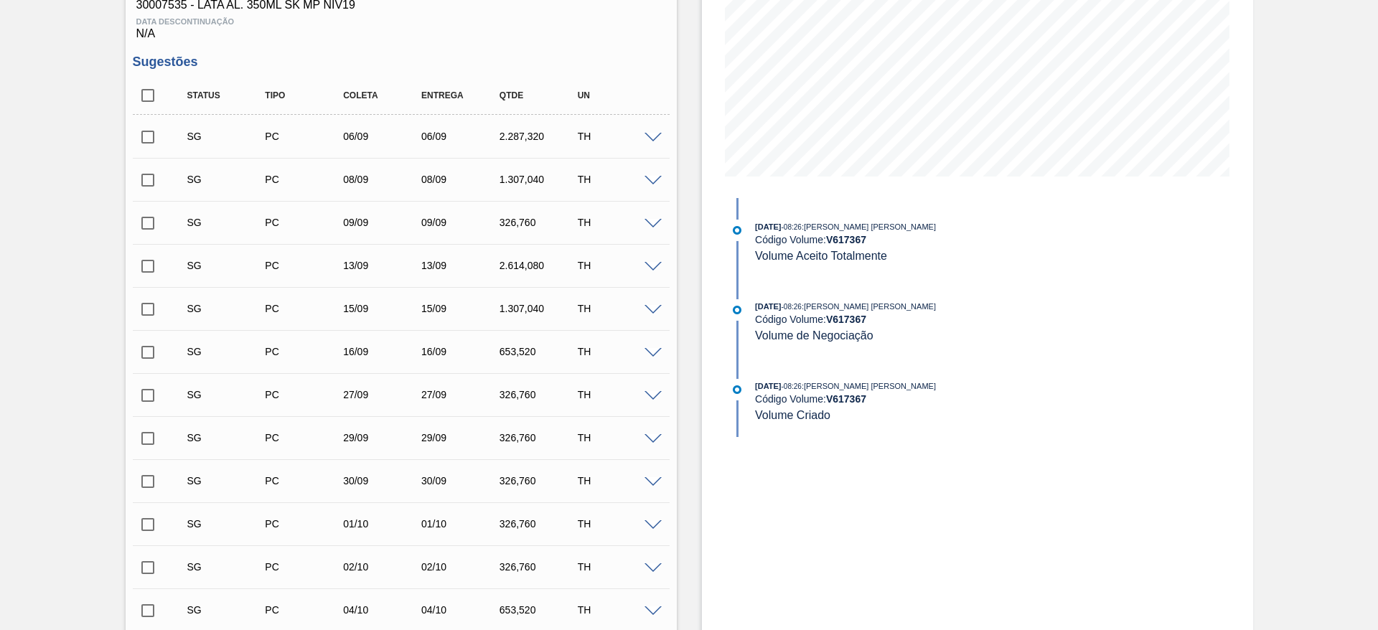
scroll to position [130, 0]
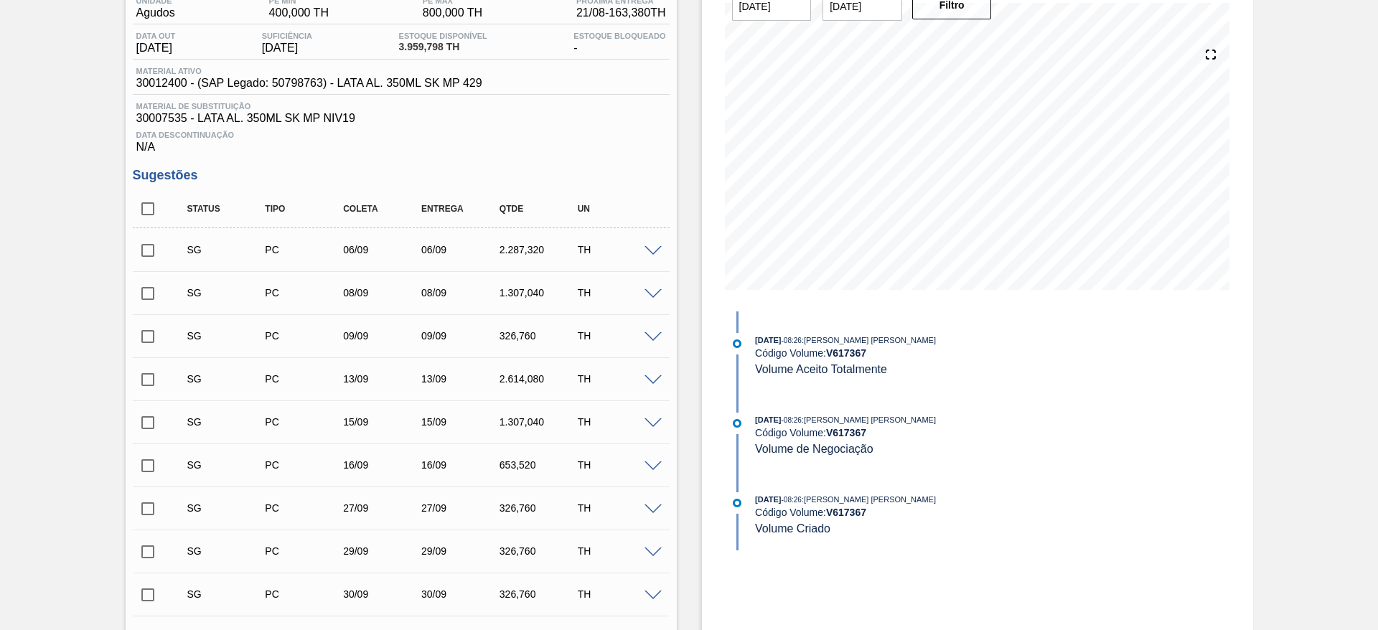
click at [649, 247] on span at bounding box center [652, 251] width 17 height 11
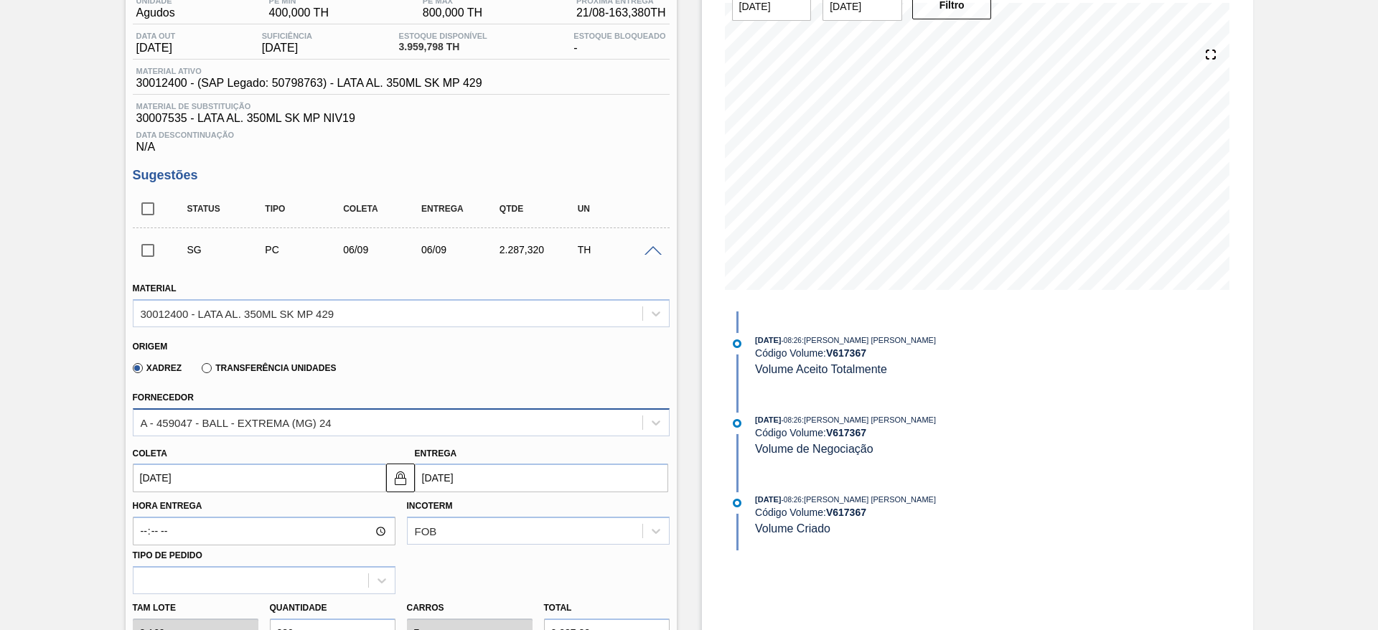
click at [311, 413] on div "A - 459047 - BALL - EXTREMA (MG) 24" at bounding box center [387, 422] width 509 height 21
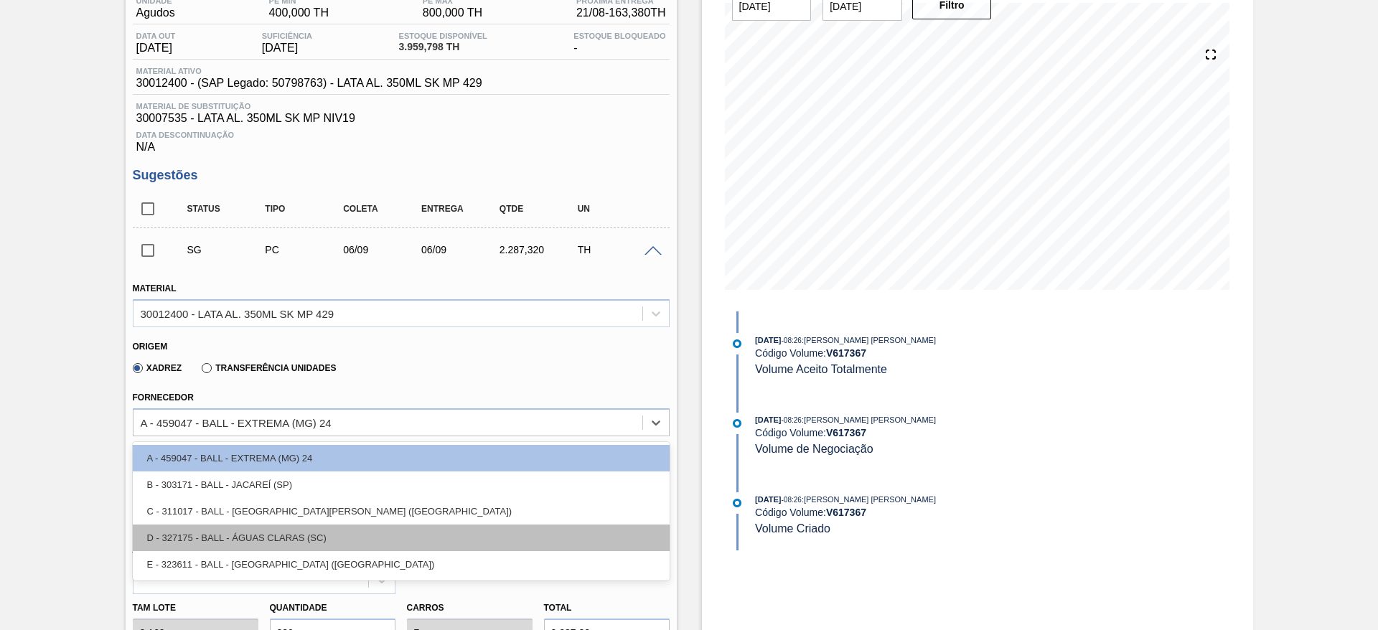
click at [309, 537] on div "D - 327175 - BALL - ÁGUAS CLARAS (SC)" at bounding box center [401, 537] width 537 height 27
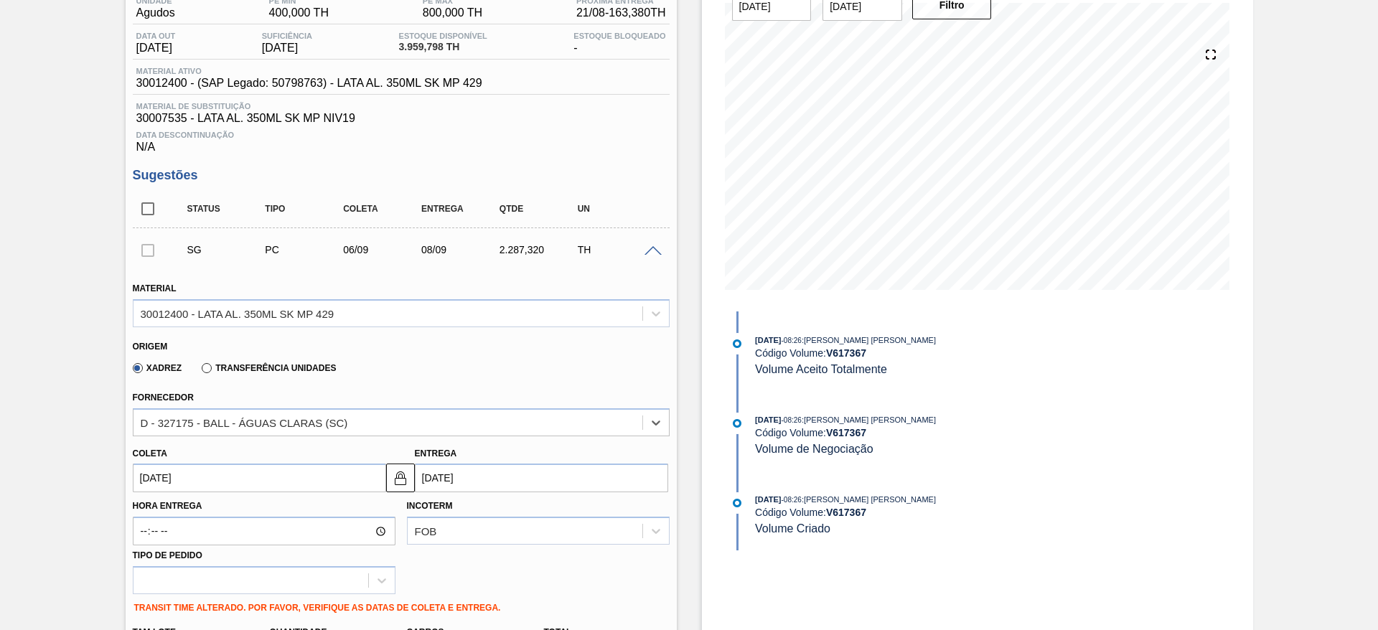
type input "[DATE]"
click at [281, 475] on input "[DATE]" at bounding box center [259, 477] width 253 height 29
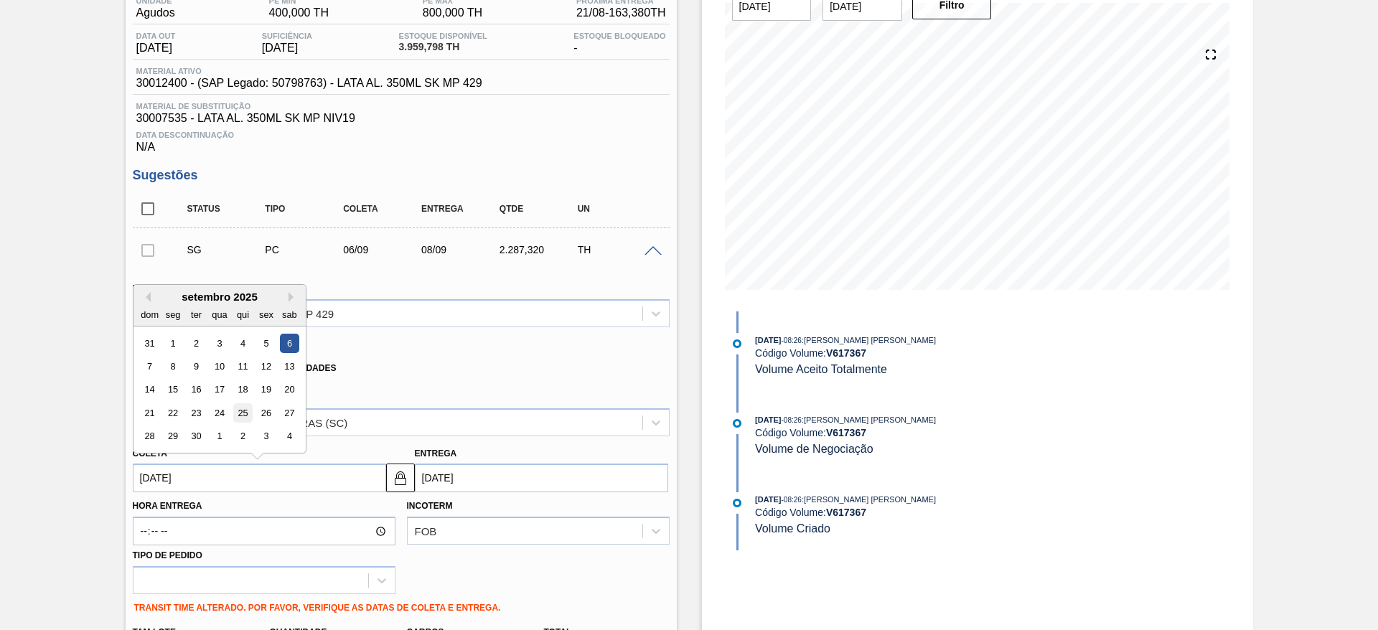
click at [244, 411] on div "25" at bounding box center [241, 412] width 19 height 19
type input "[DATE]"
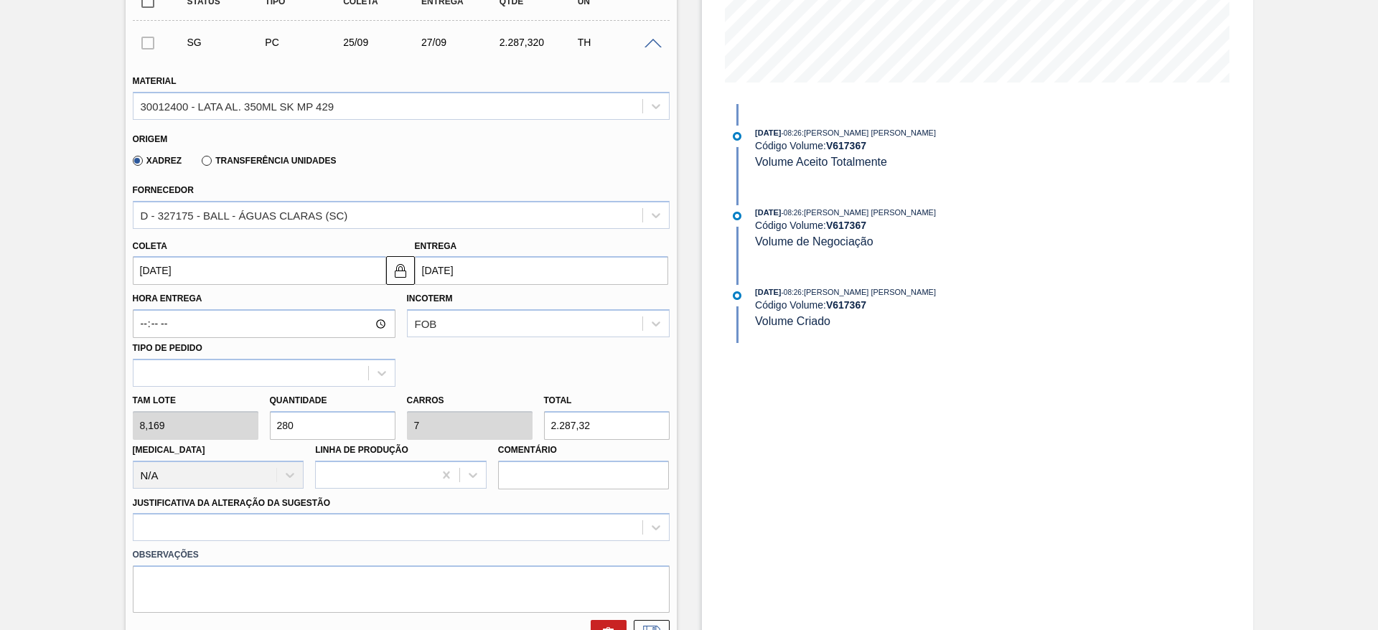
scroll to position [345, 0]
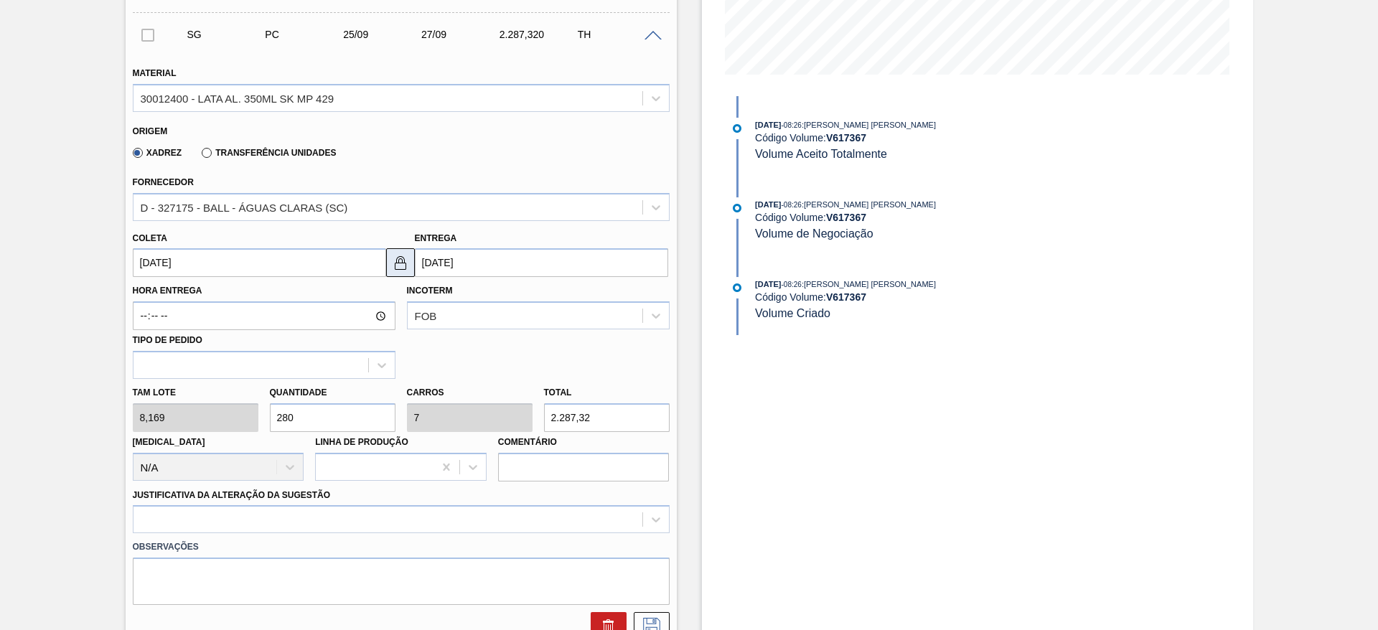
click at [408, 267] on img at bounding box center [400, 262] width 17 height 17
click at [316, 205] on div "D - 327175 - BALL - ÁGUAS CLARAS (SC)" at bounding box center [244, 207] width 207 height 12
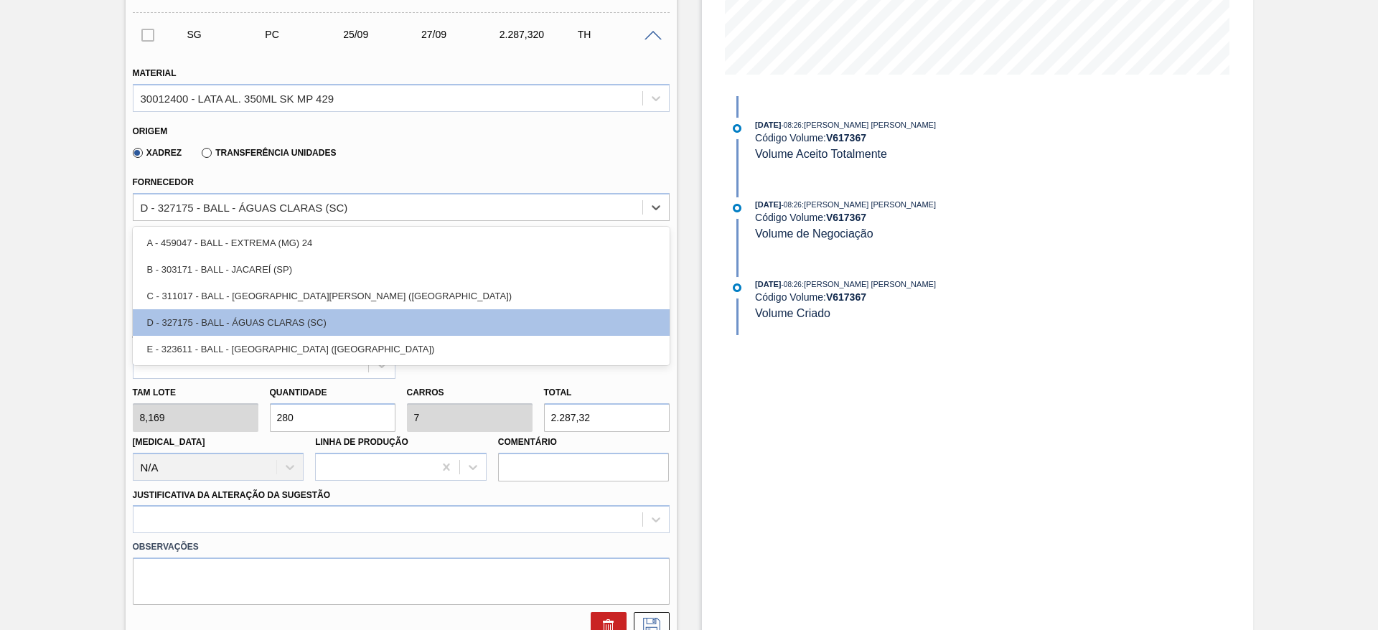
click at [269, 352] on div "E - 323611 - BALL - [GEOGRAPHIC_DATA] ([GEOGRAPHIC_DATA])" at bounding box center [401, 349] width 537 height 27
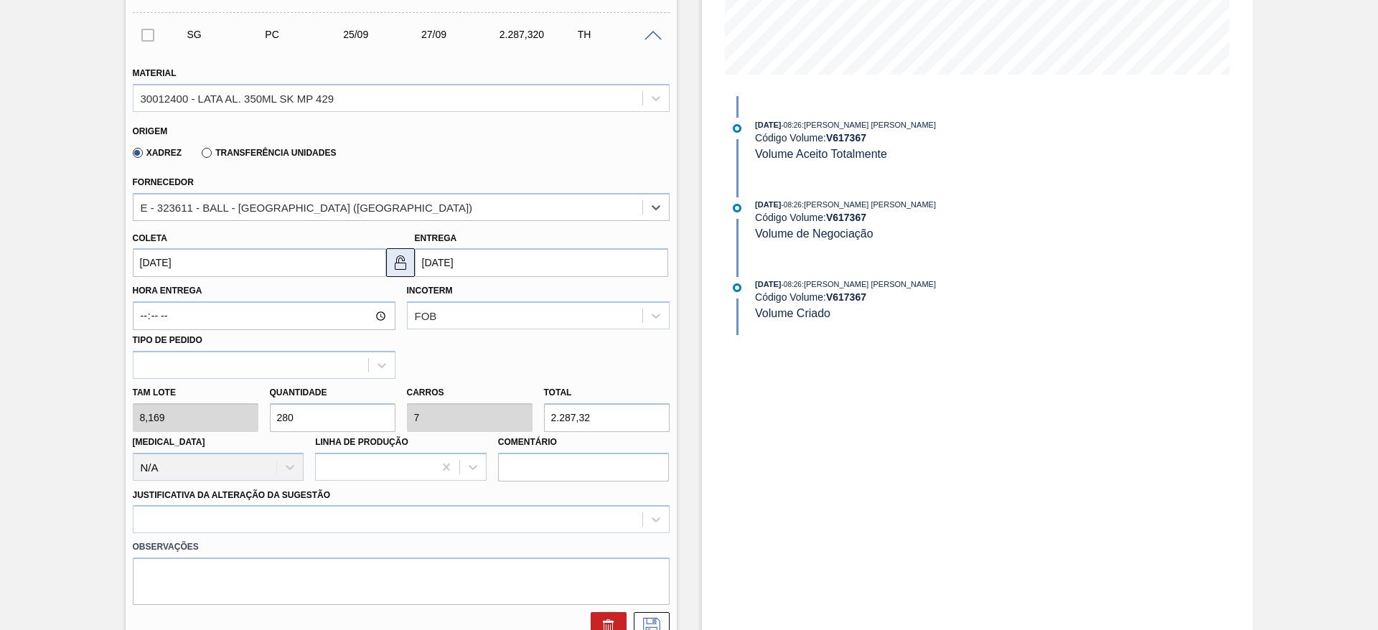
click at [400, 265] on img at bounding box center [400, 262] width 17 height 17
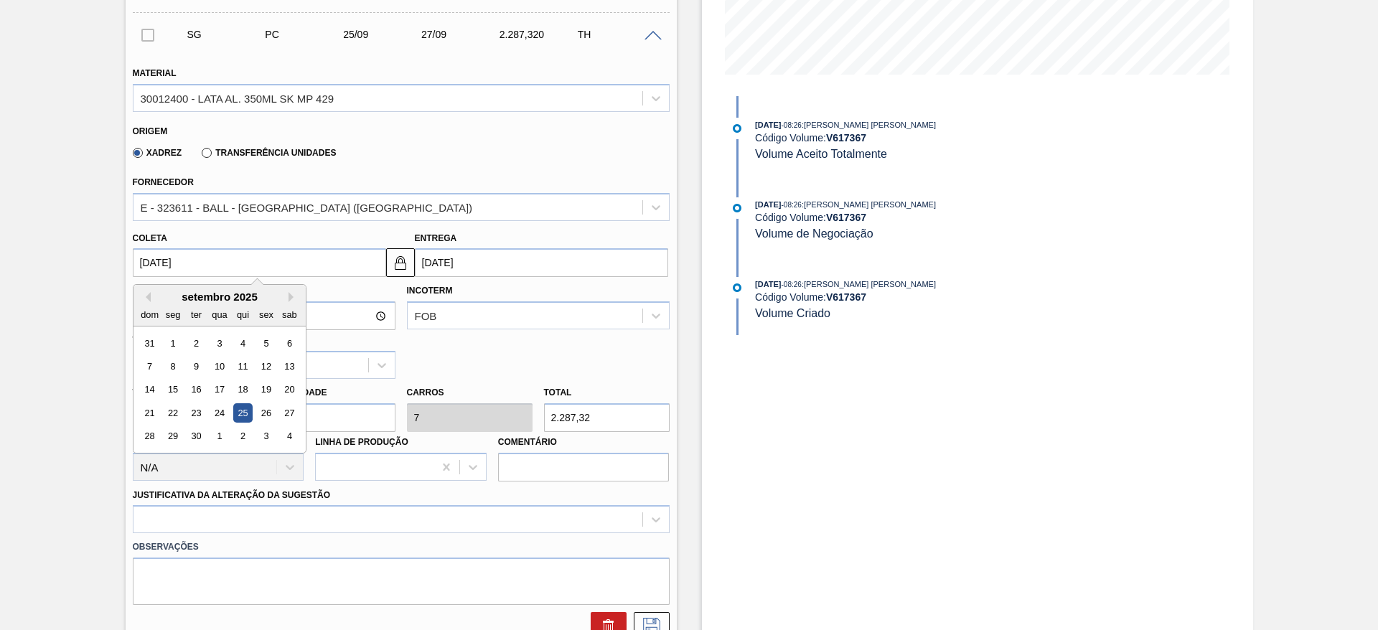
click at [286, 258] on input "25/09/2025" at bounding box center [259, 262] width 253 height 29
click at [278, 380] on div "14 15 16 17 18 19 20" at bounding box center [219, 389] width 163 height 23
drag, startPoint x: 261, startPoint y: 418, endPoint x: 271, endPoint y: 396, distance: 24.4
click at [262, 418] on div "26" at bounding box center [265, 412] width 19 height 19
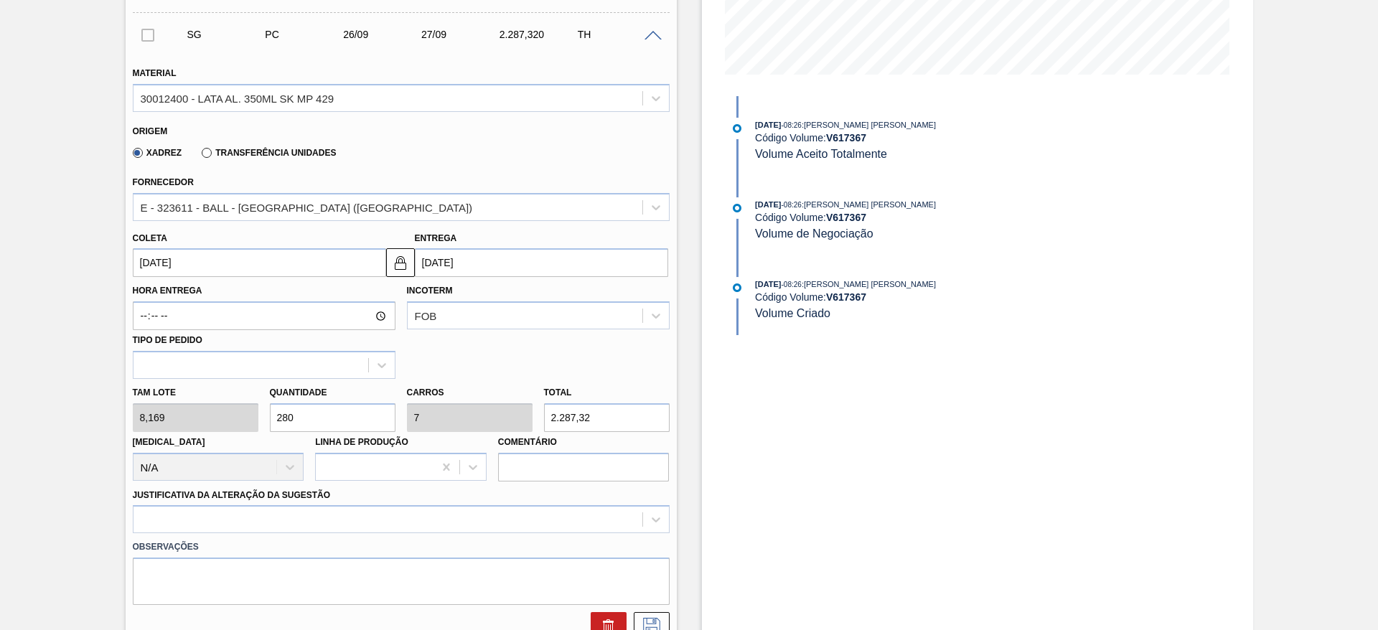
click at [297, 250] on input "26/09/2025" at bounding box center [259, 262] width 253 height 29
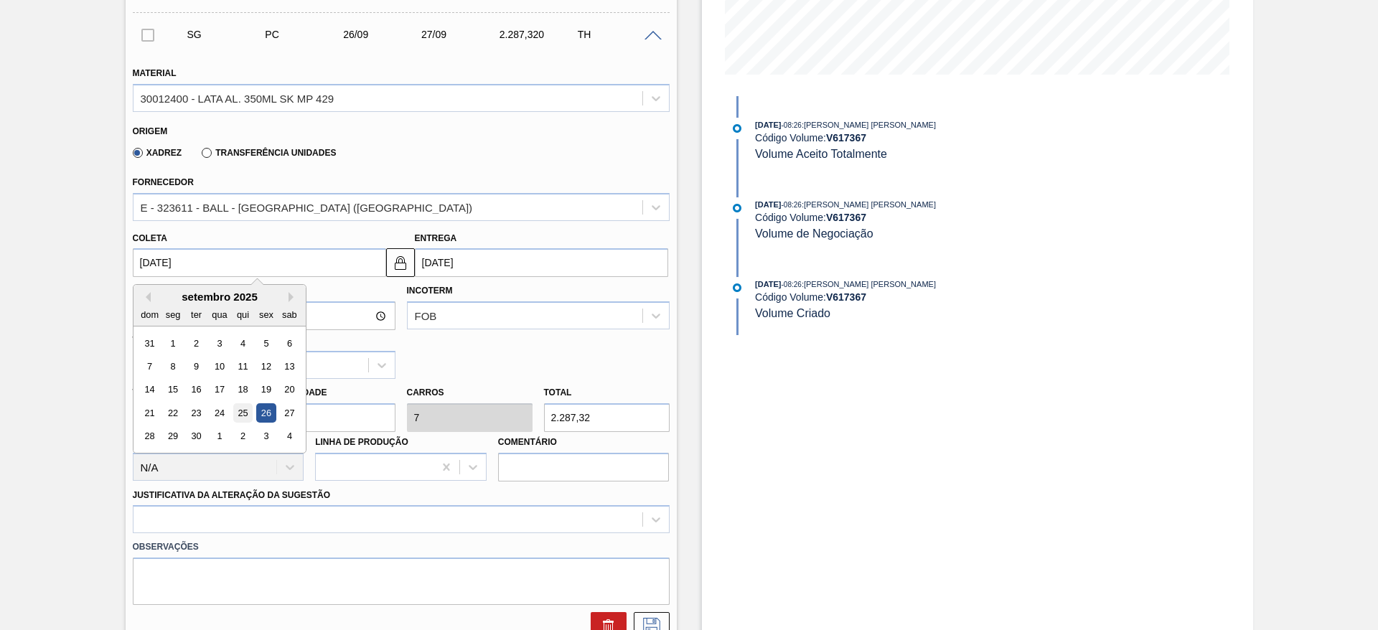
click at [242, 412] on div "25" at bounding box center [241, 412] width 19 height 19
type input "25/09/2025"
type input "26/09/2025"
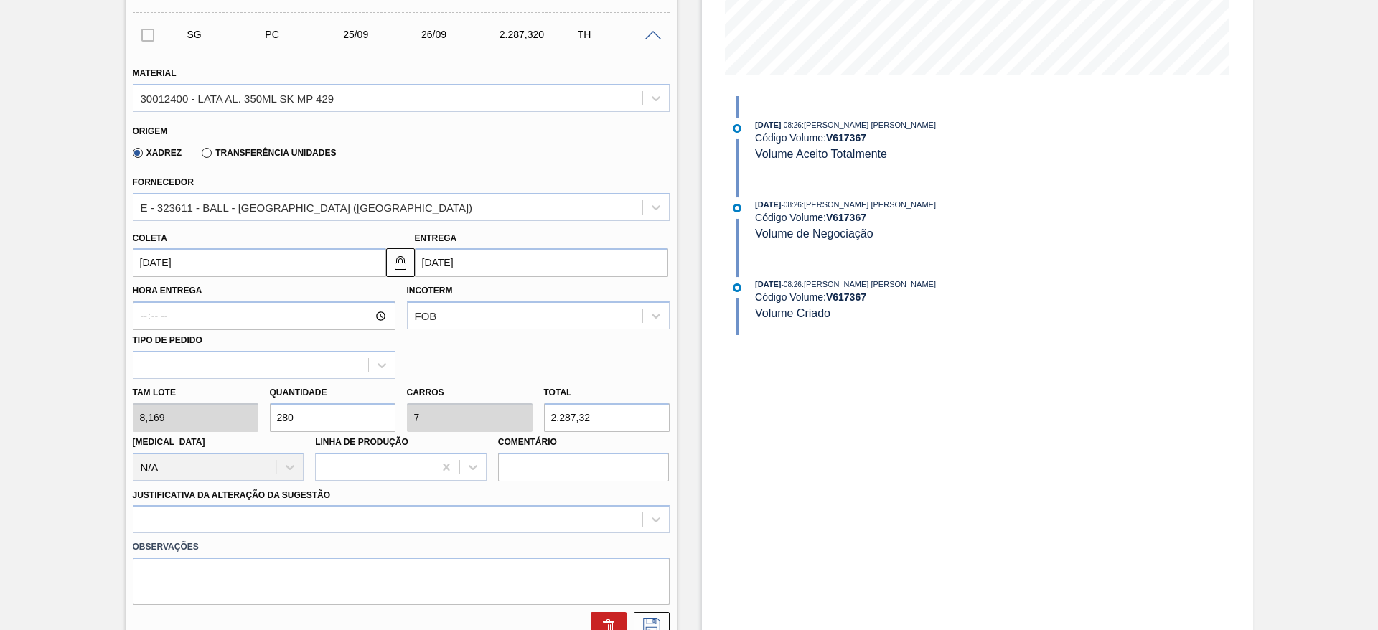
click at [250, 416] on div "Tam lote 8,169 Quantidade 280 Carros 7 Total 2.287,32 Doca N/A Linha de Produçã…" at bounding box center [401, 430] width 548 height 103
type input "1"
type input "0,025"
type input "8,169"
type input "12"
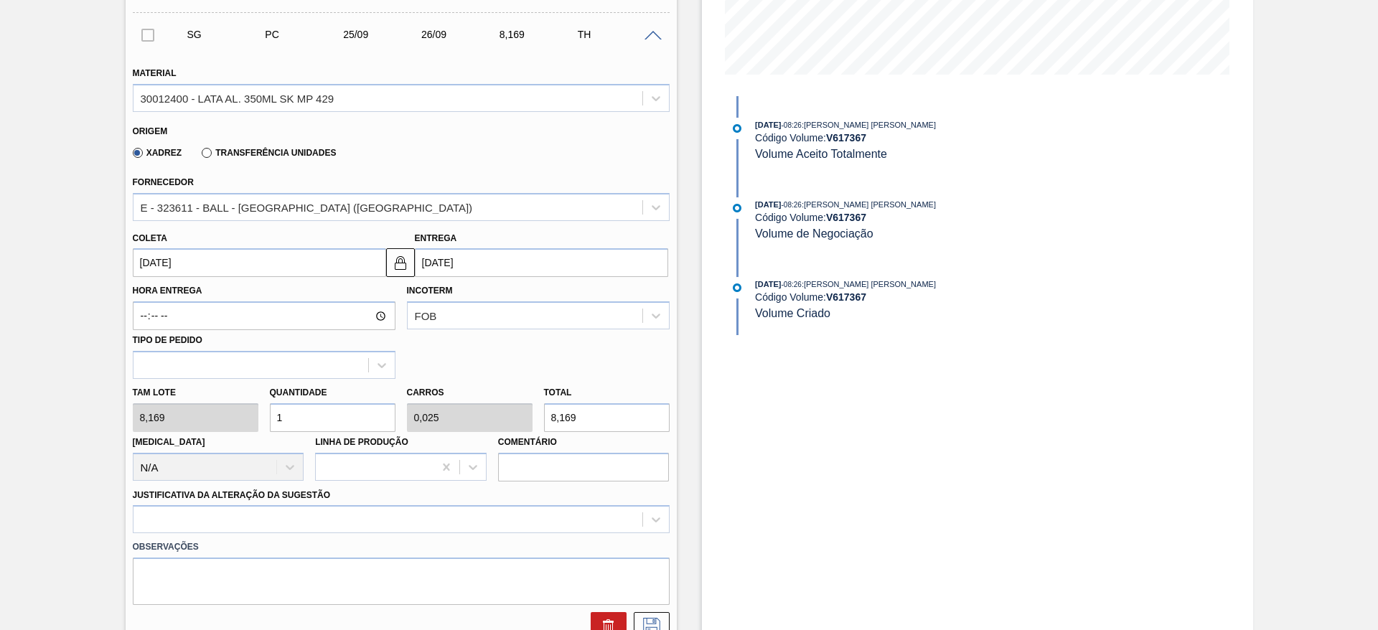
type input "0,3"
type input "98,028"
type input "120"
type input "3"
type input "980,28"
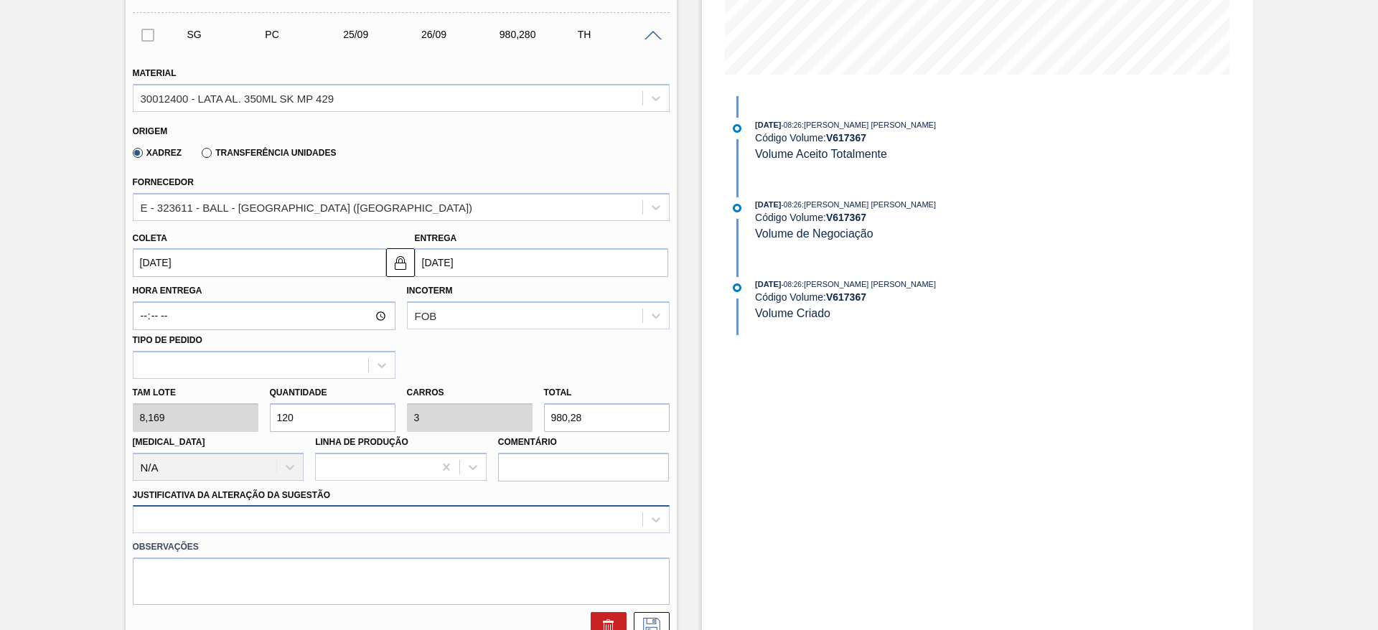
type input "120"
click at [471, 510] on div at bounding box center [401, 519] width 537 height 28
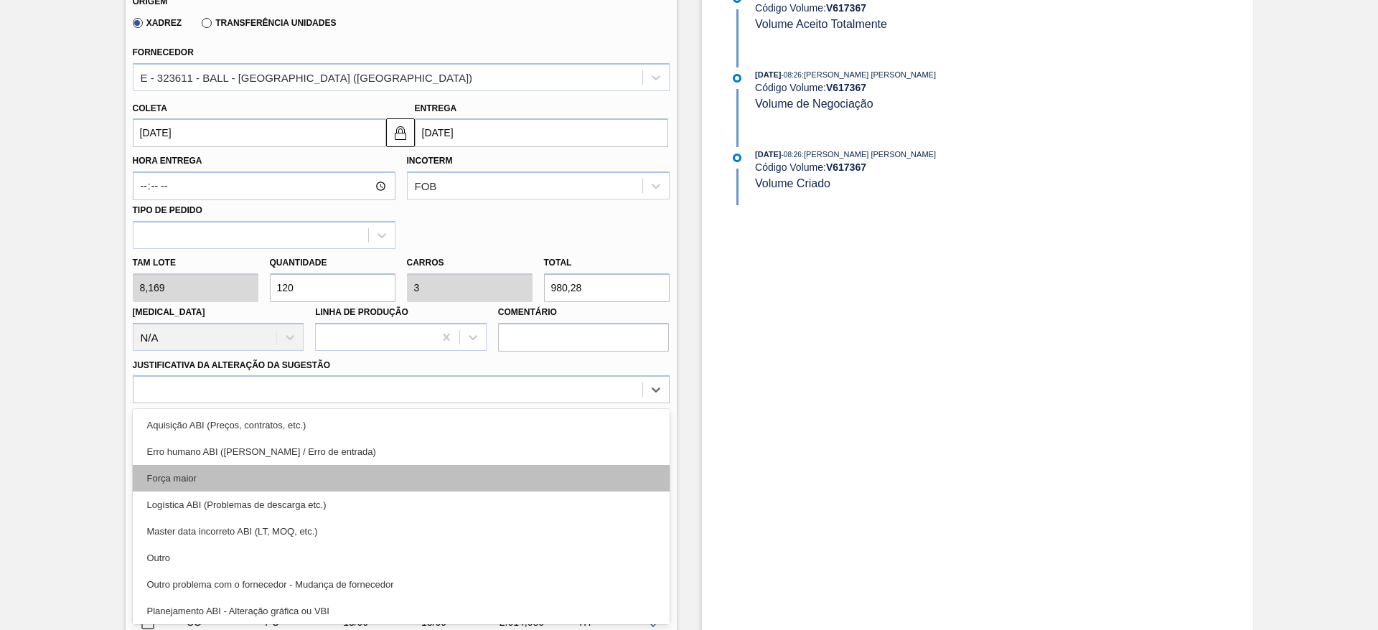
click at [210, 470] on div "Força maior" at bounding box center [401, 478] width 537 height 27
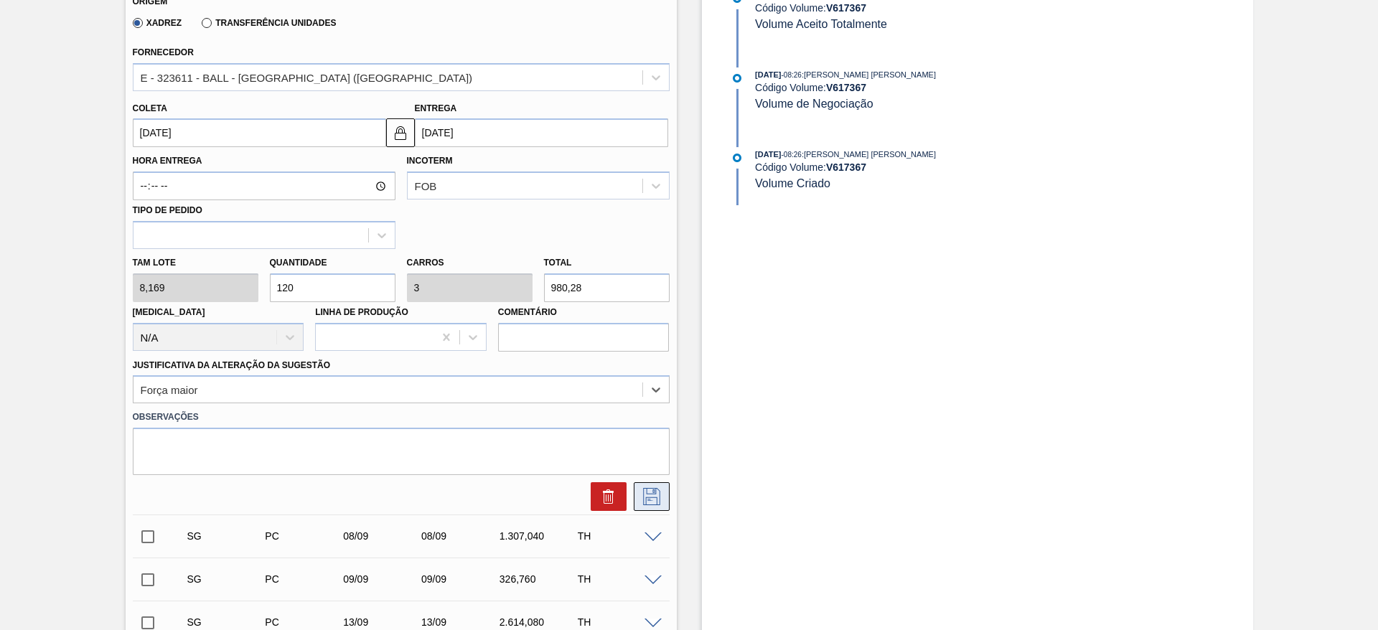
click at [654, 504] on icon at bounding box center [651, 496] width 23 height 17
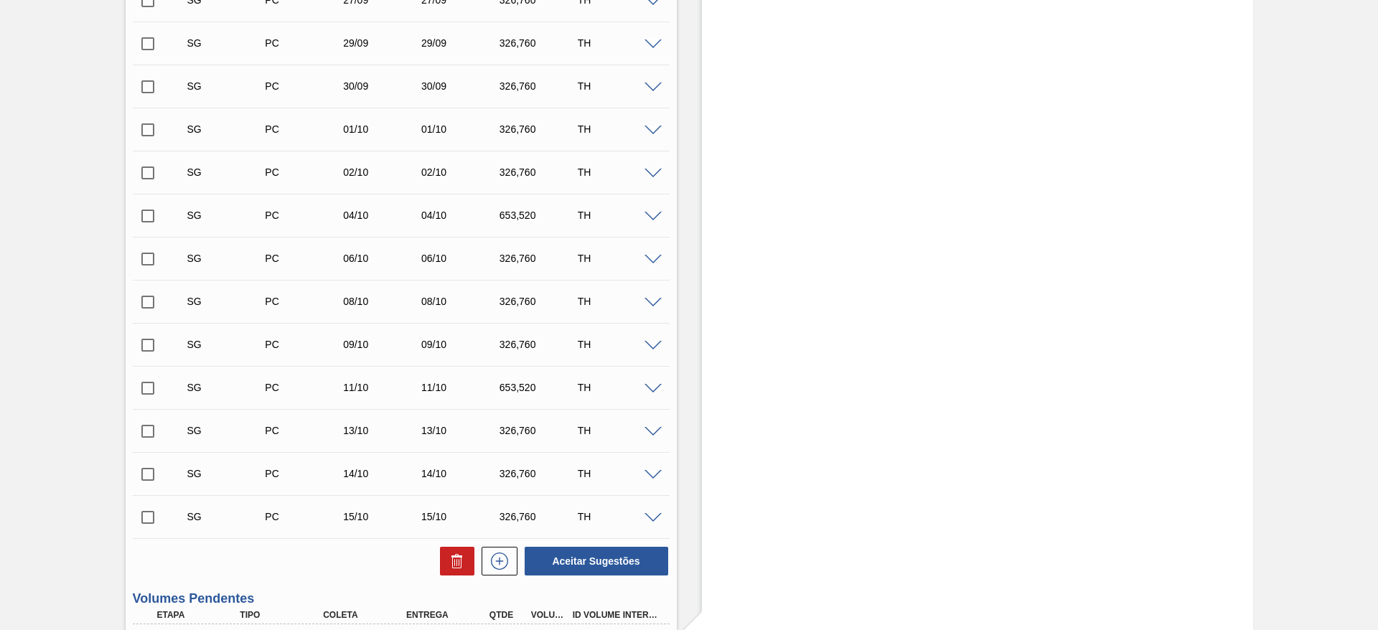
scroll to position [776, 0]
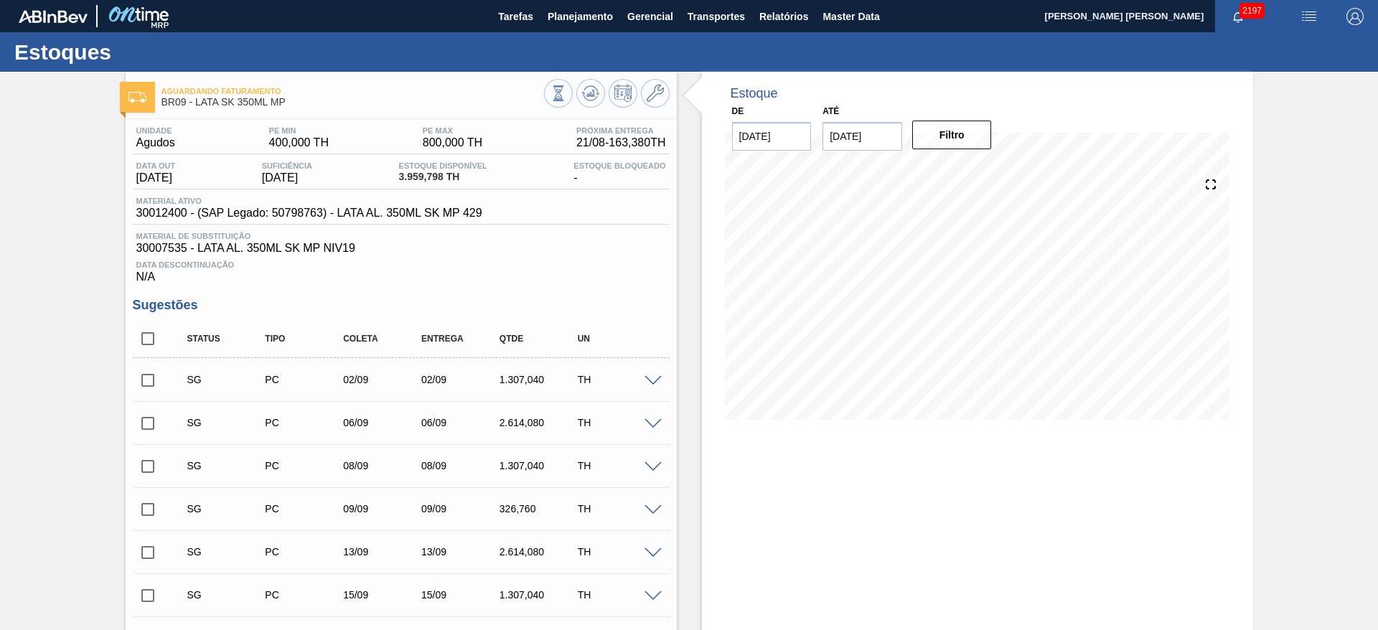
click at [655, 383] on span at bounding box center [652, 381] width 17 height 11
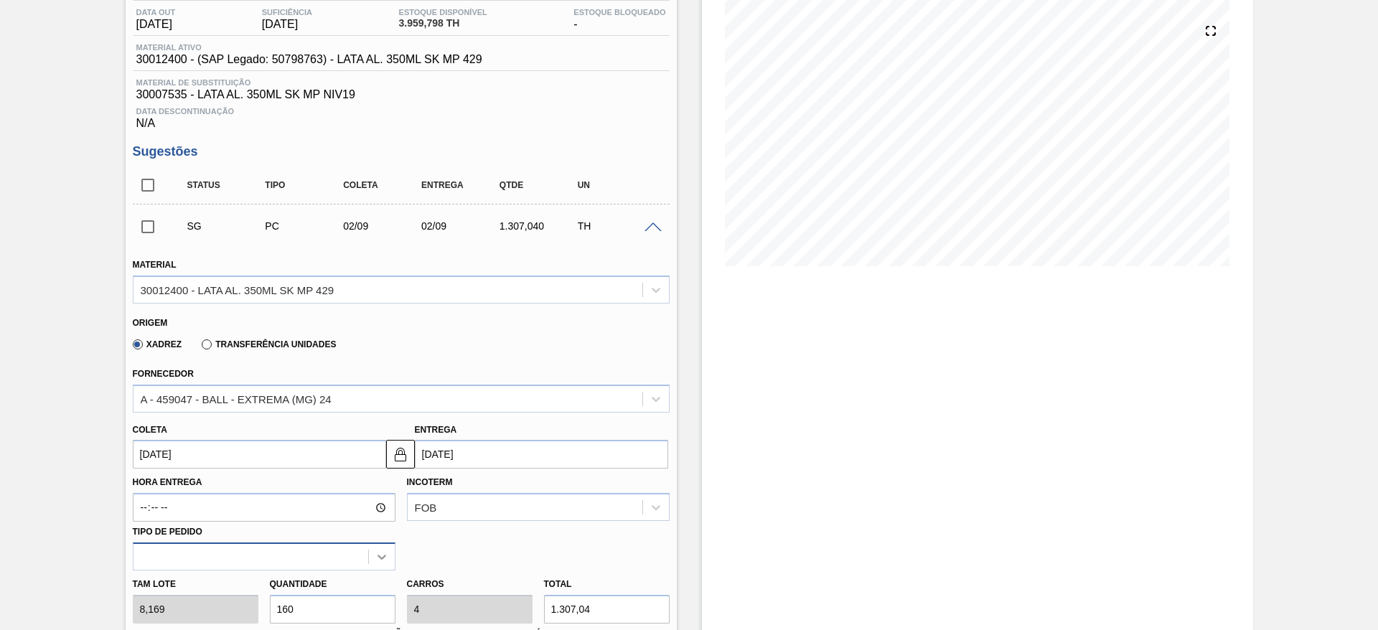
scroll to position [323, 0]
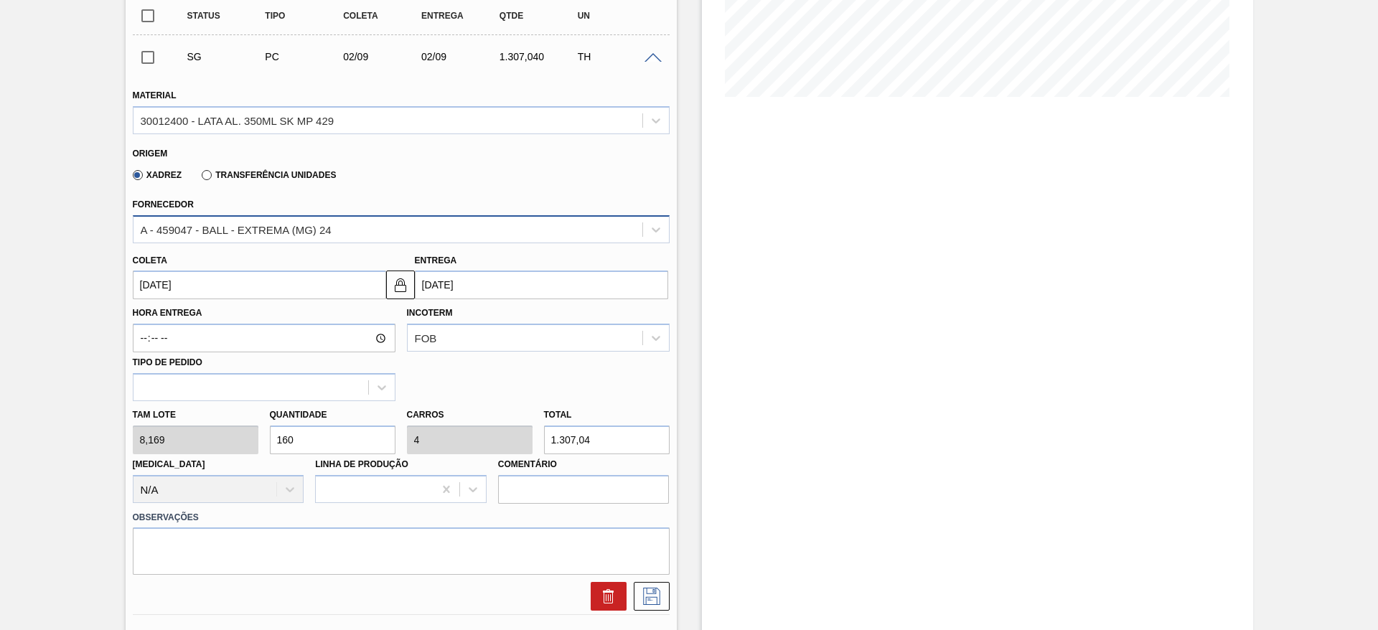
click at [268, 237] on div "A - 459047 - BALL - EXTREMA (MG) 24" at bounding box center [387, 229] width 509 height 21
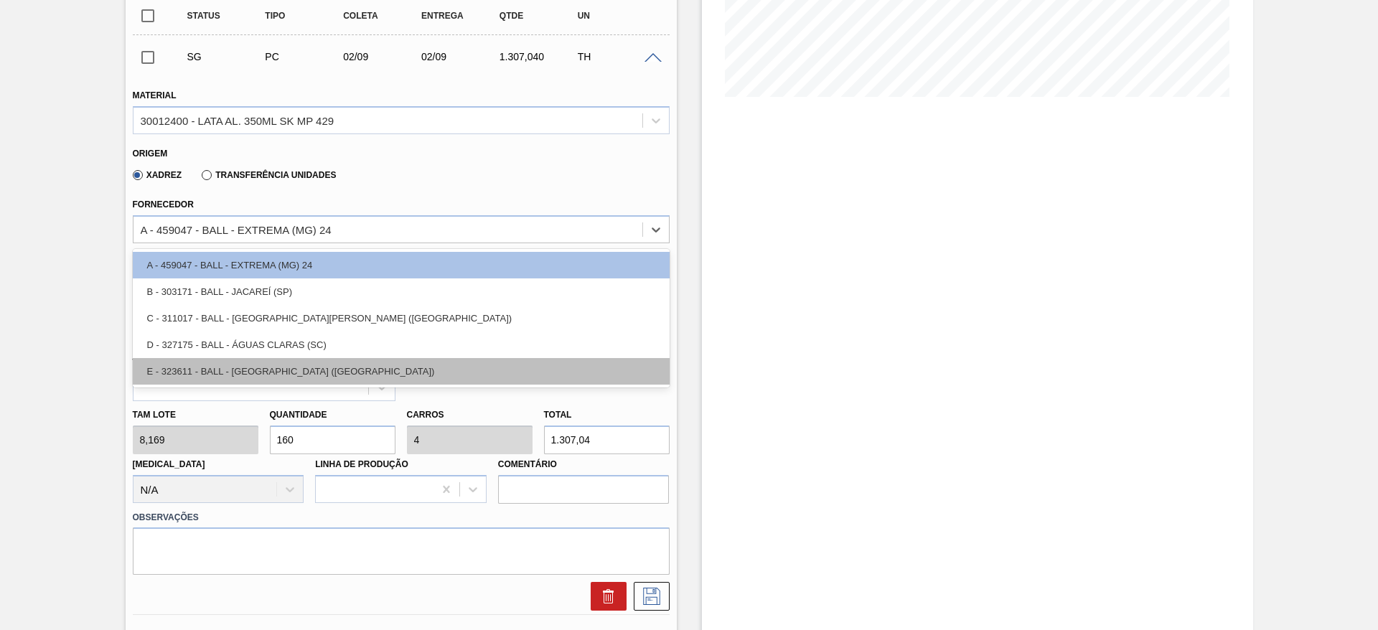
click at [289, 378] on div "E - 323611 - BALL - [GEOGRAPHIC_DATA] ([GEOGRAPHIC_DATA])" at bounding box center [401, 371] width 537 height 27
type input "[DATE]"
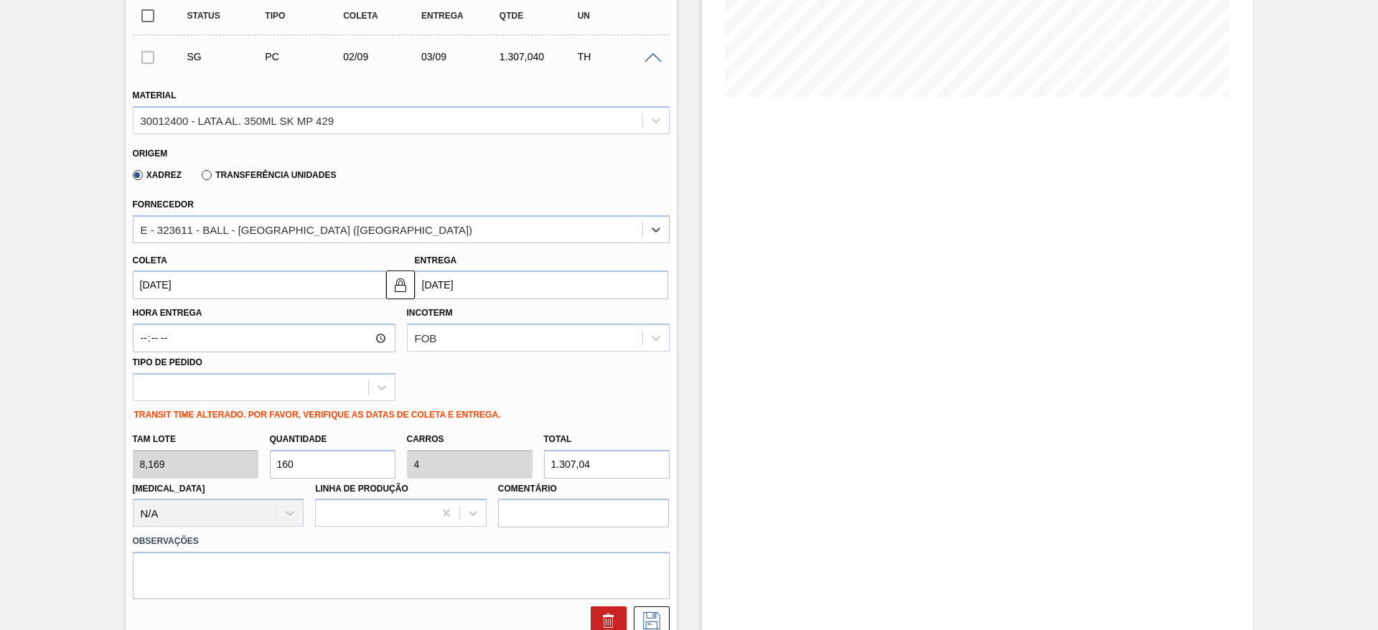
click at [192, 283] on input "[DATE]" at bounding box center [259, 284] width 253 height 29
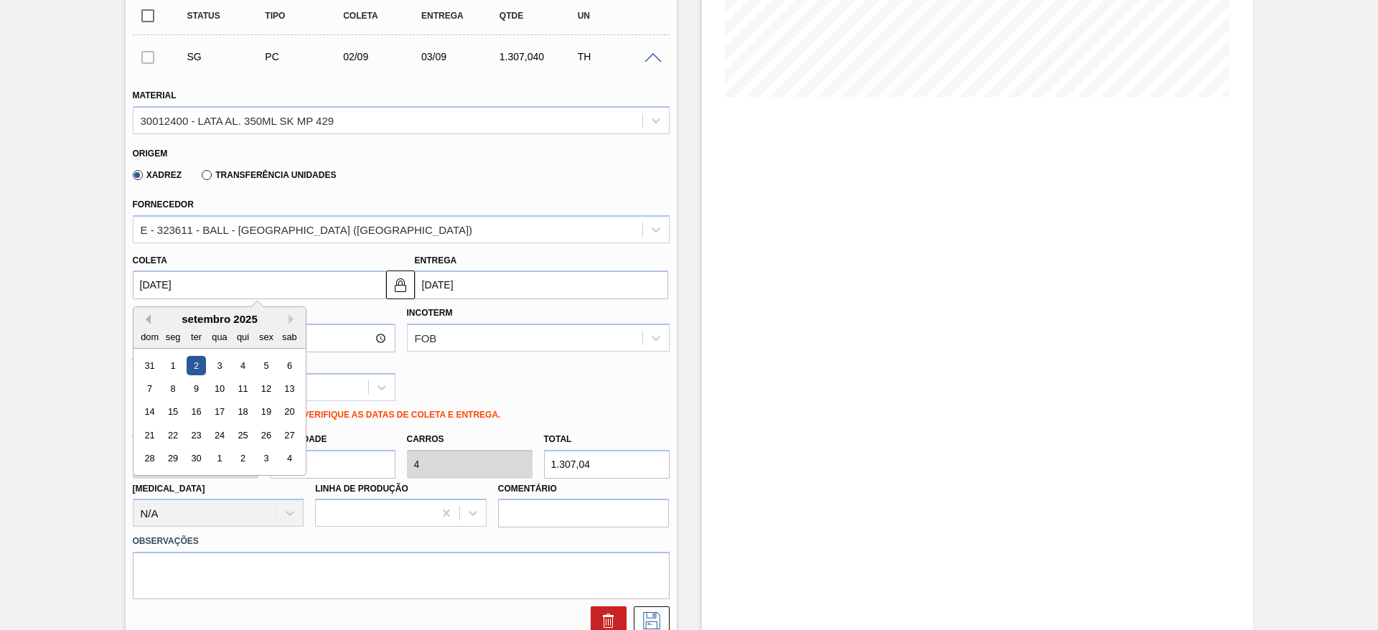
click at [146, 322] on button "Previous Month" at bounding box center [146, 319] width 10 height 10
click at [189, 456] on div "26" at bounding box center [195, 458] width 19 height 19
type input "[DATE]"
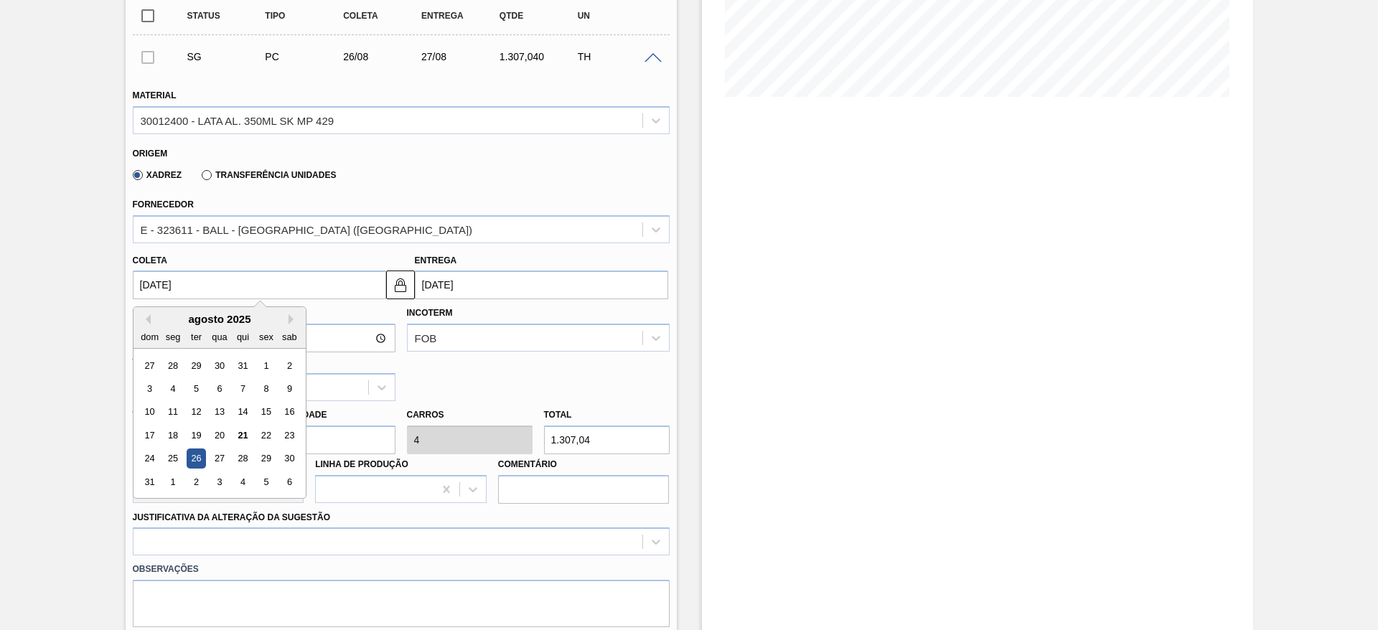
click at [186, 277] on input "[DATE]" at bounding box center [259, 284] width 253 height 29
click at [179, 460] on div "25" at bounding box center [172, 458] width 19 height 19
type input "[DATE]"
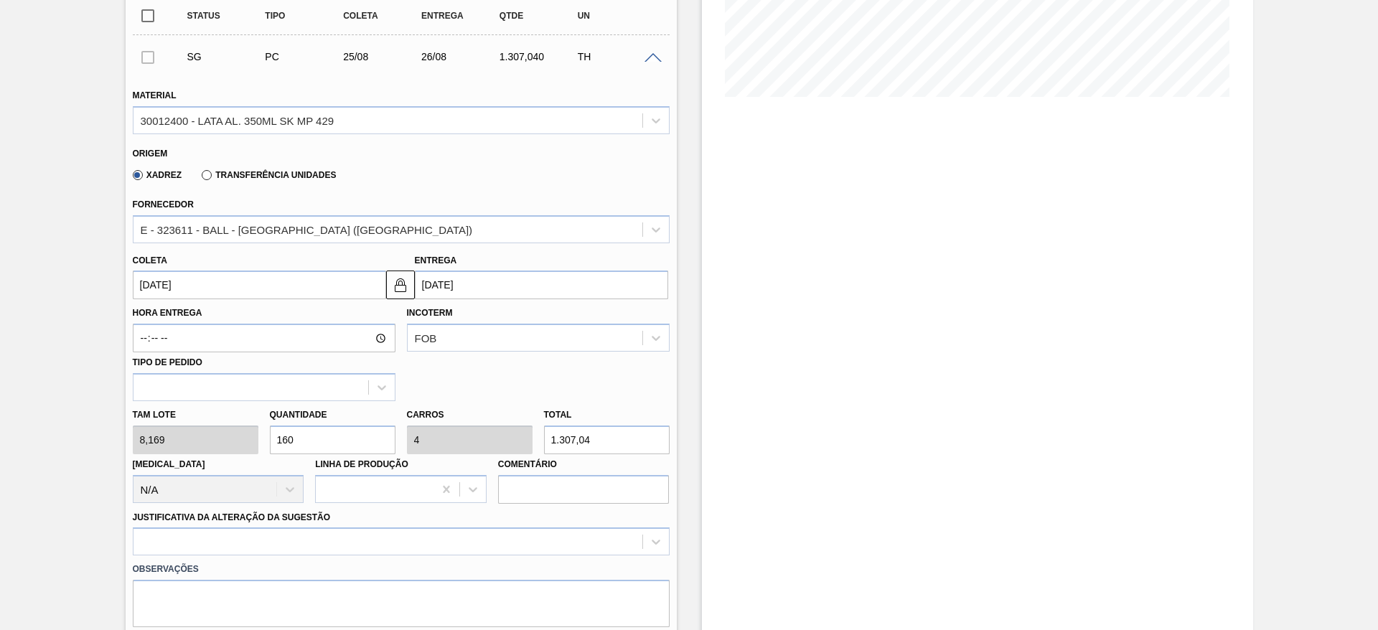
click at [251, 434] on div "Tam lote 8,169 Quantidade 160 Carros 4 Total 1.307,04 Doca N/A Linha de Produçã…" at bounding box center [401, 452] width 548 height 103
type input "1"
type input "0,025"
type input "8,169"
type input "12"
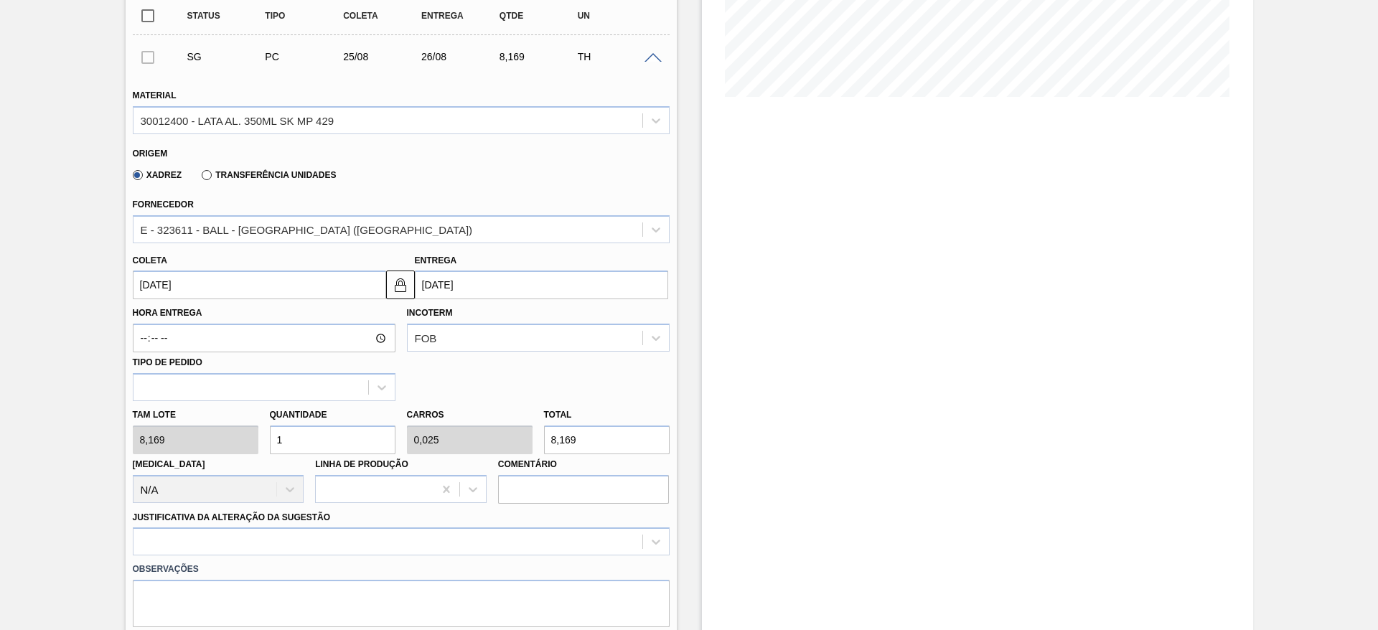
type input "0,3"
type input "98,028"
type input "120"
type input "3"
type input "980,28"
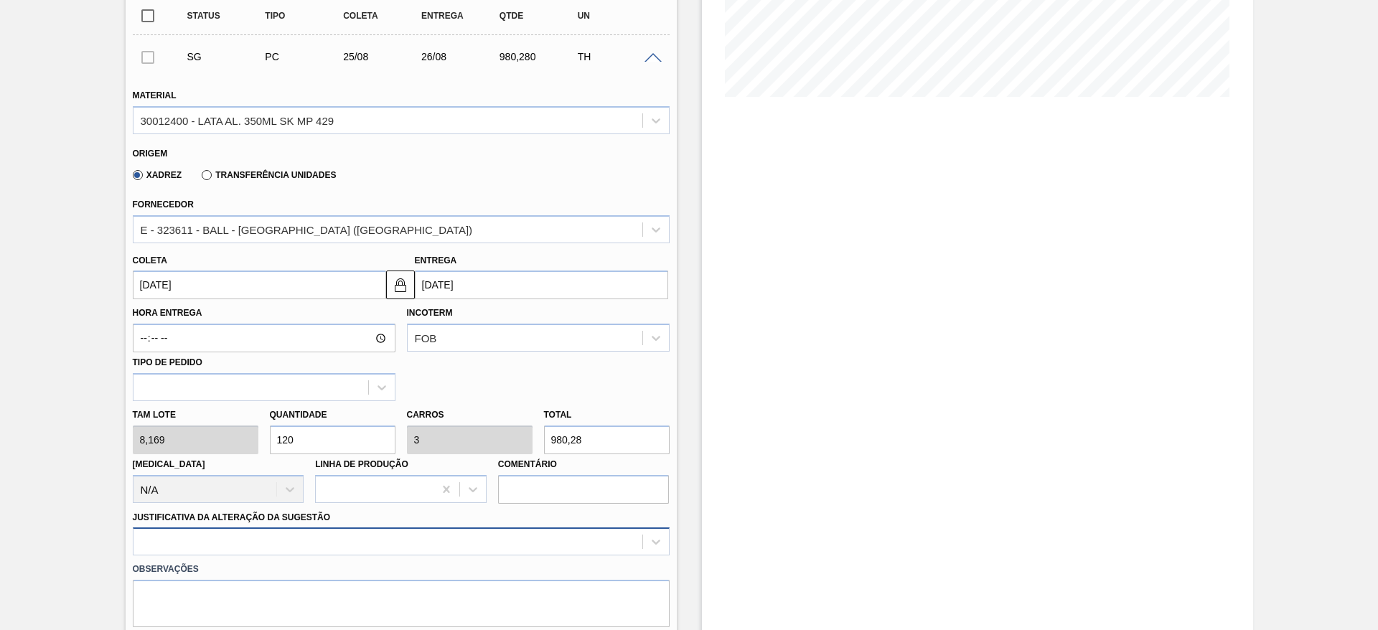
type input "120"
click at [255, 545] on div at bounding box center [401, 541] width 537 height 28
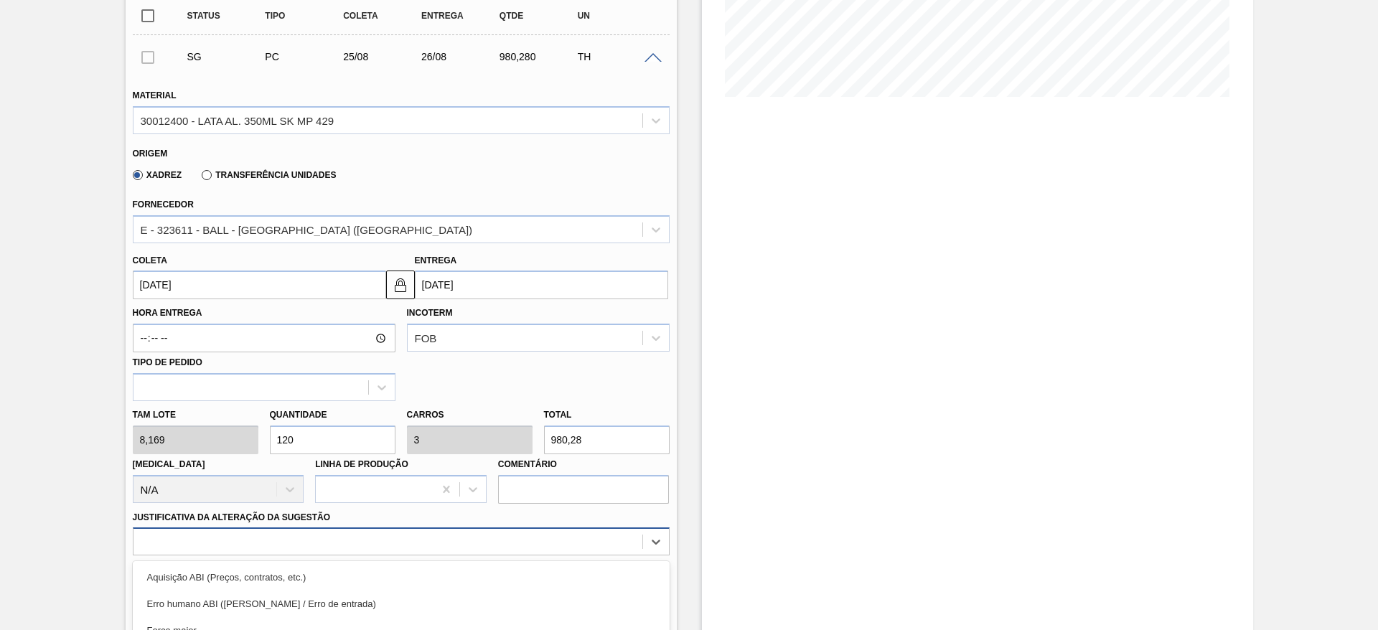
scroll to position [475, 0]
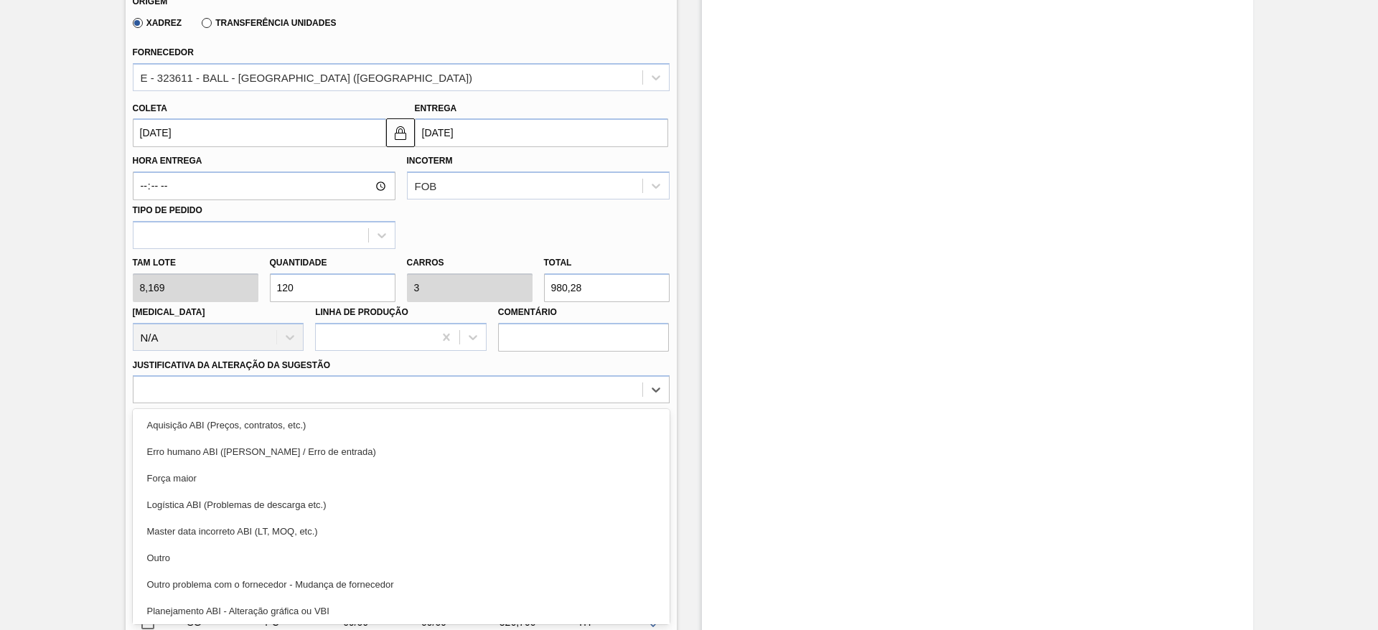
drag, startPoint x: 225, startPoint y: 481, endPoint x: 267, endPoint y: 476, distance: 42.6
click at [225, 481] on div "Força maior" at bounding box center [401, 478] width 537 height 27
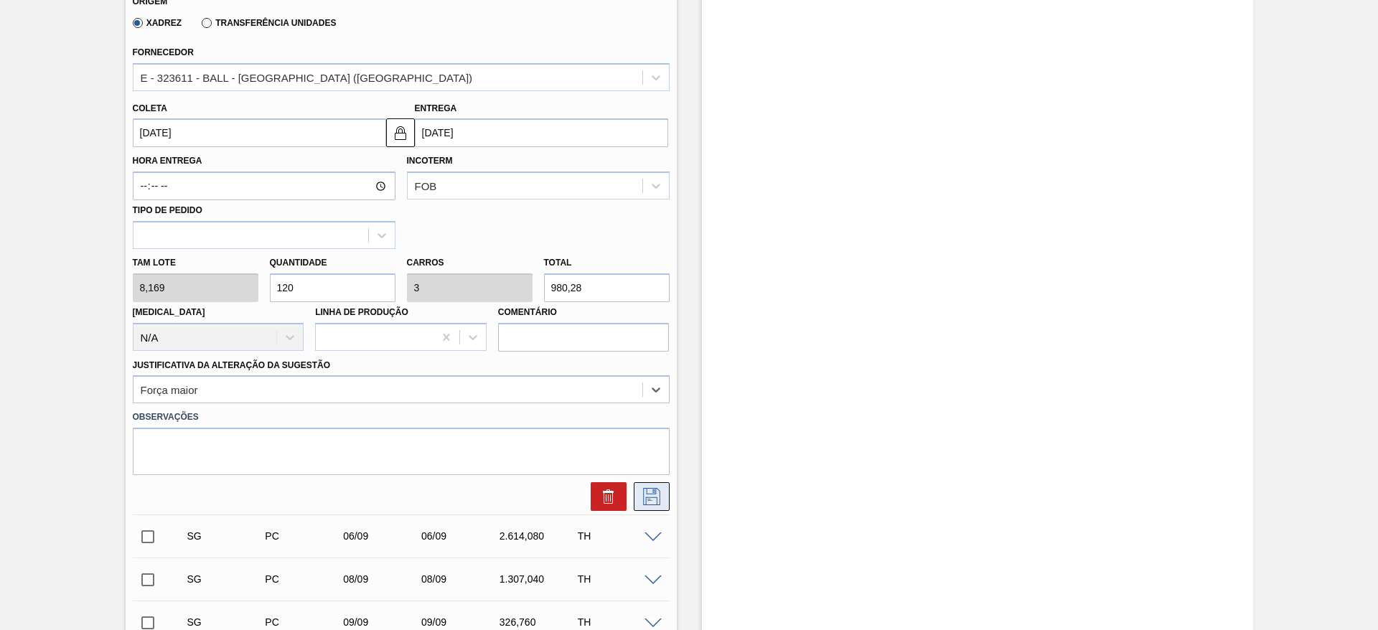
click at [647, 494] on icon at bounding box center [651, 496] width 17 height 17
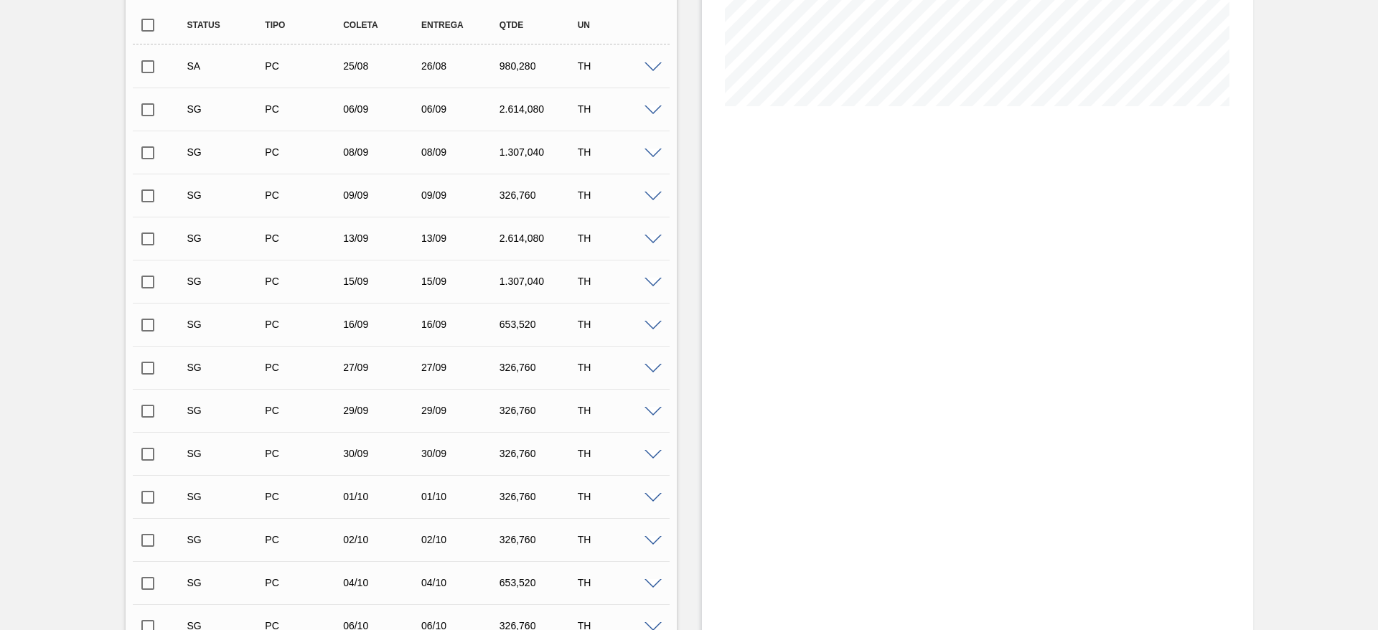
scroll to position [260, 0]
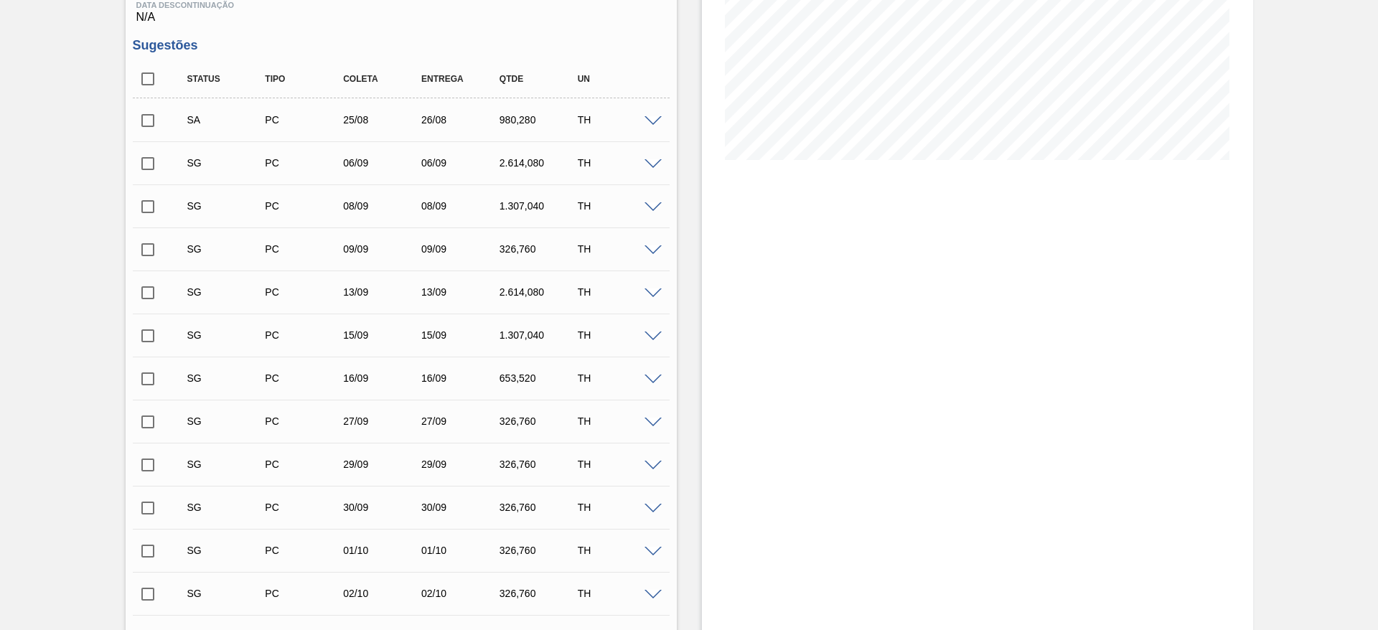
click at [655, 166] on span at bounding box center [652, 164] width 17 height 11
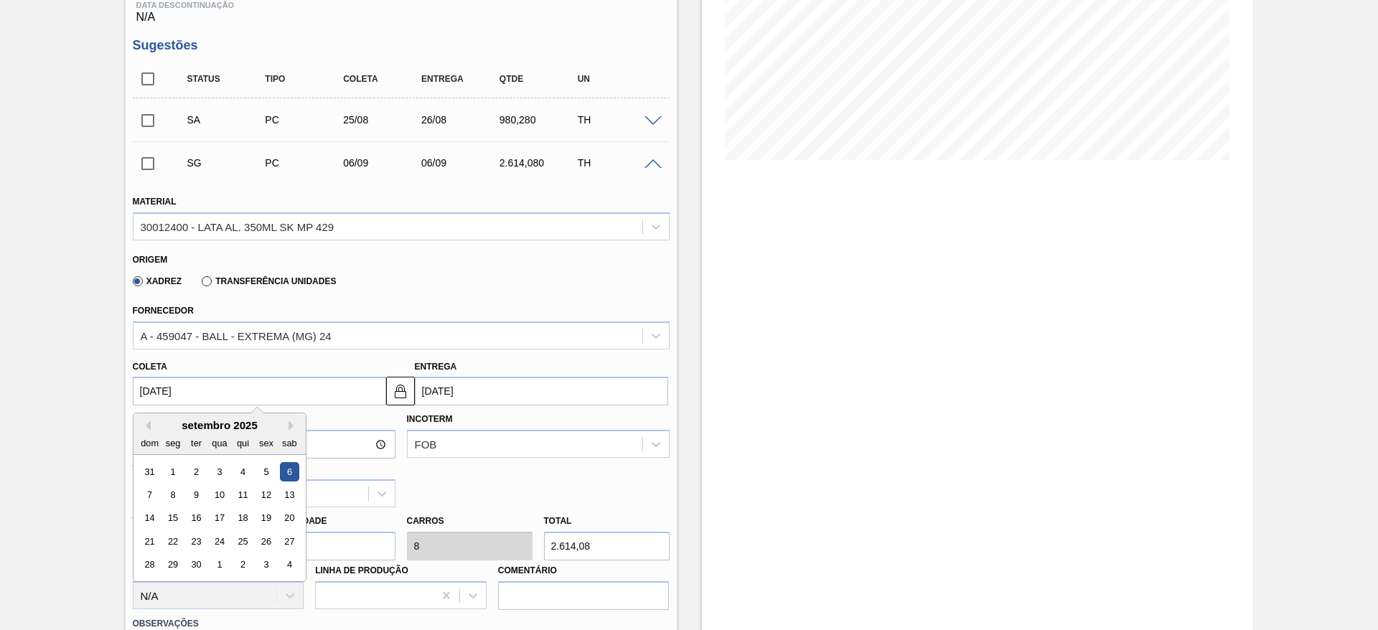
click at [217, 392] on input "[DATE]" at bounding box center [259, 391] width 253 height 29
click at [148, 423] on button "Previous Month" at bounding box center [146, 425] width 10 height 10
click at [204, 568] on div "26" at bounding box center [195, 564] width 19 height 19
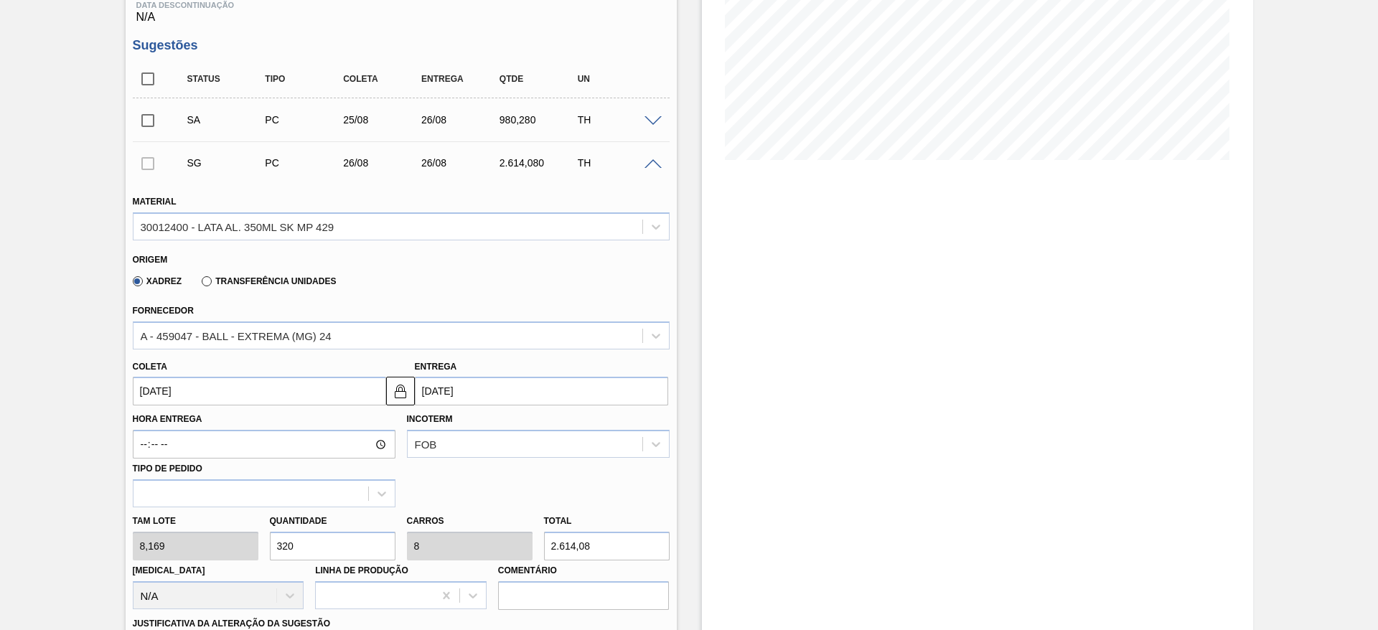
type input "[DATE]"
click at [321, 325] on div "A - 459047 - BALL - EXTREMA (MG) 24" at bounding box center [387, 335] width 509 height 21
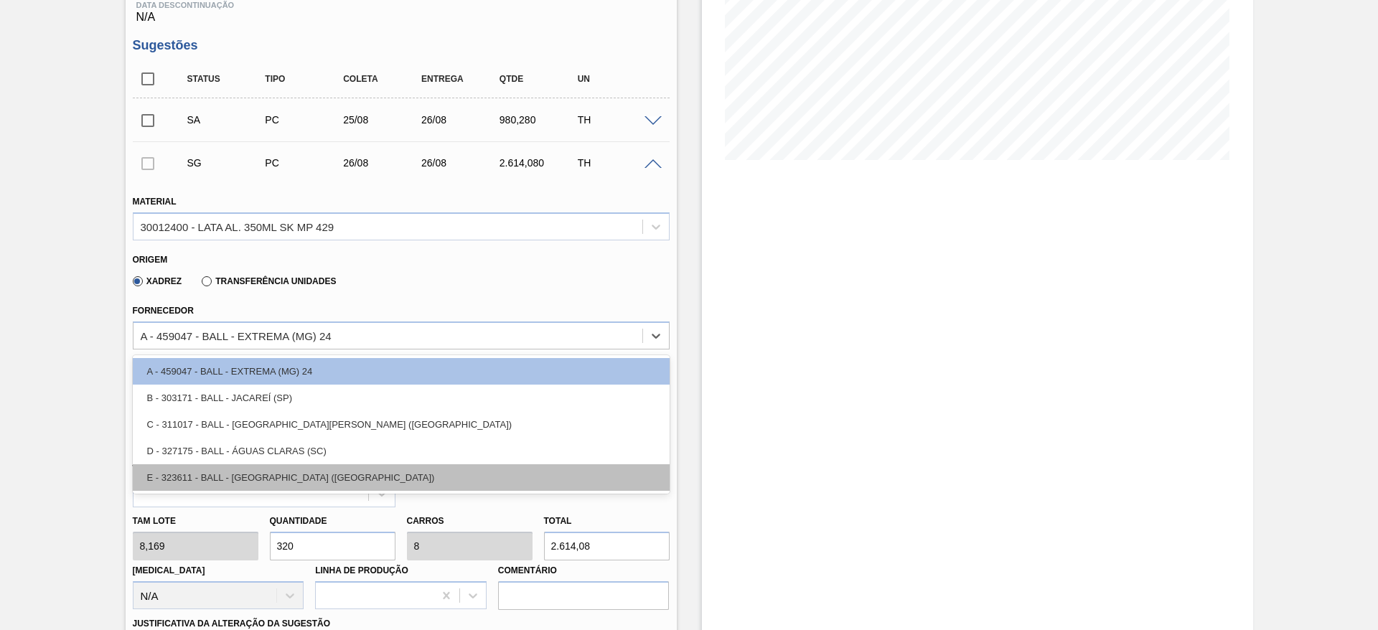
click at [260, 471] on div "E - 323611 - BALL - [GEOGRAPHIC_DATA] ([GEOGRAPHIC_DATA])" at bounding box center [401, 477] width 537 height 27
type input "[DATE]"
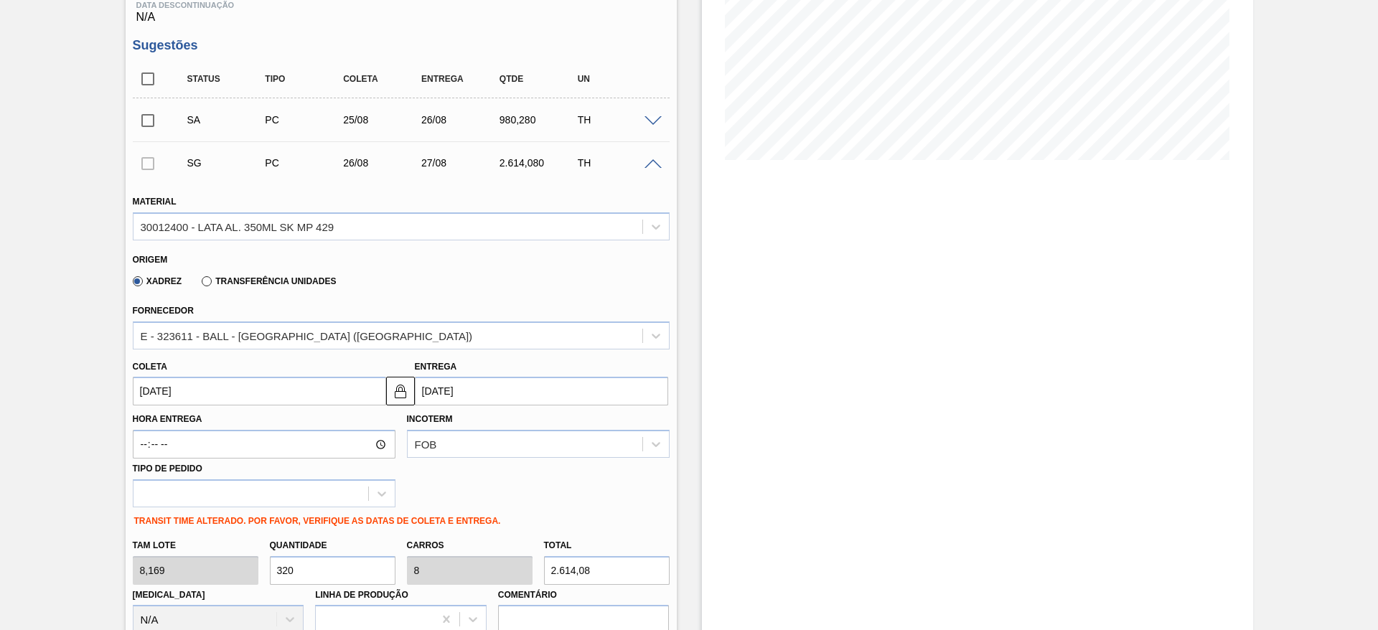
click at [298, 566] on input "320" at bounding box center [333, 570] width 126 height 29
type input "3.208"
type input "80,2"
type input "26.206,152"
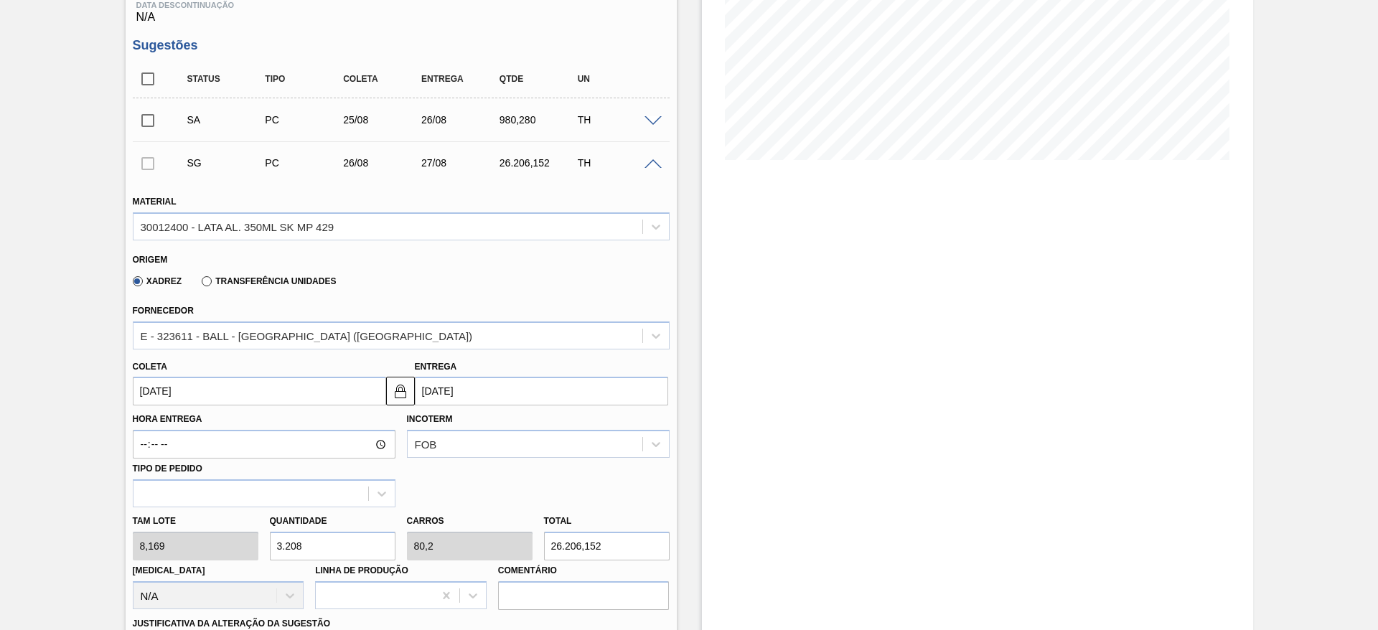
type input "32.080"
type input "802"
type input "262.061,52"
type input "3.208"
type input "80,2"
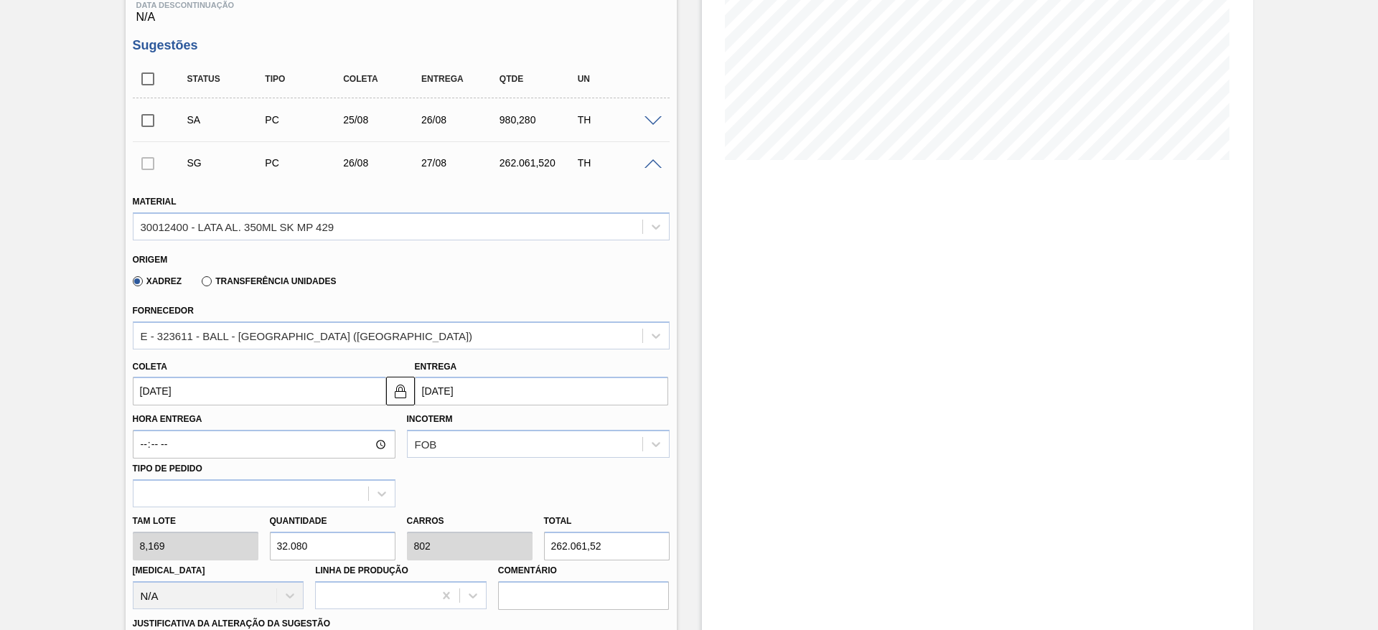
type input "26.206,152"
type input "320"
type input "8"
type input "2.614,08"
type input "32"
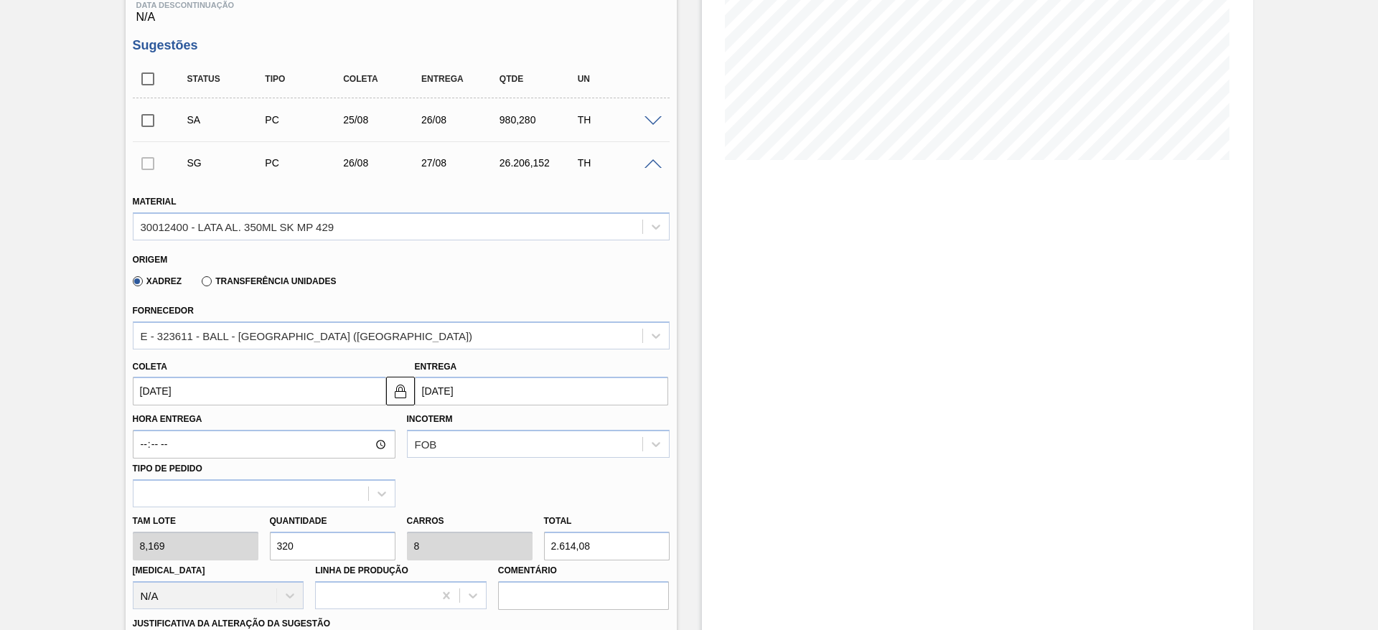
type input "0,8"
type input "261,408"
type input "3"
type input "0,075"
type input "24,507"
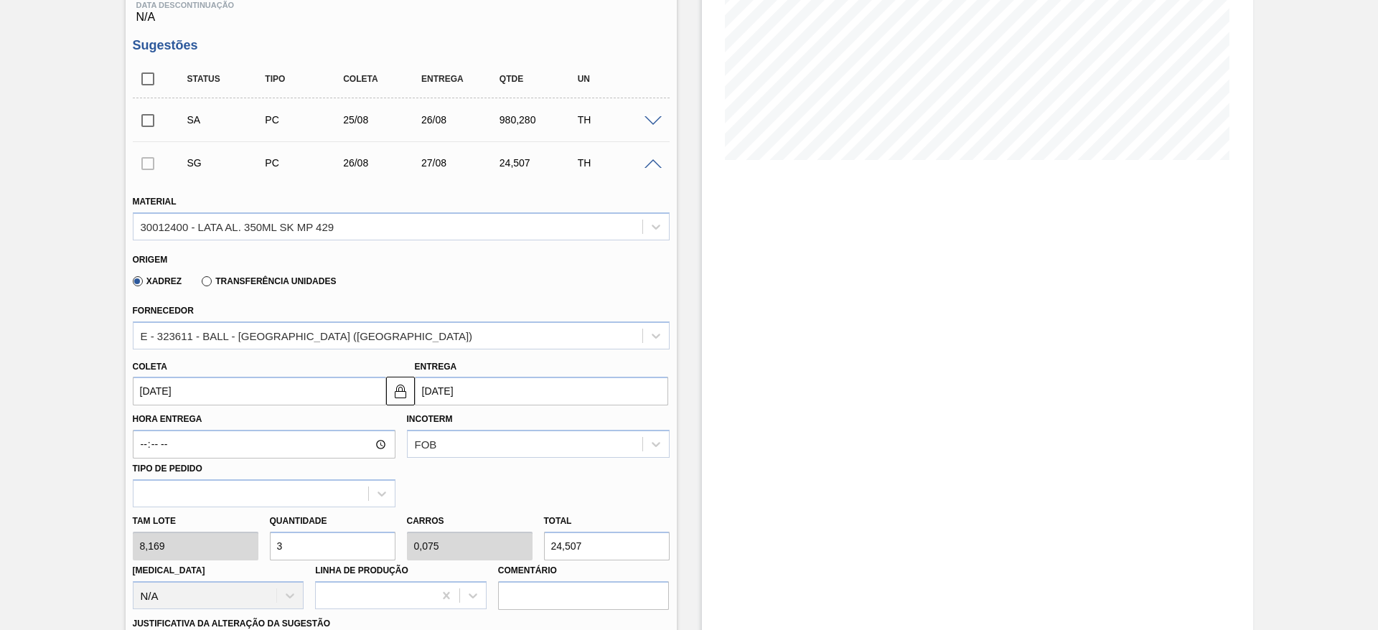
type input "0"
type input "8"
type input "0,2"
type input "65,352"
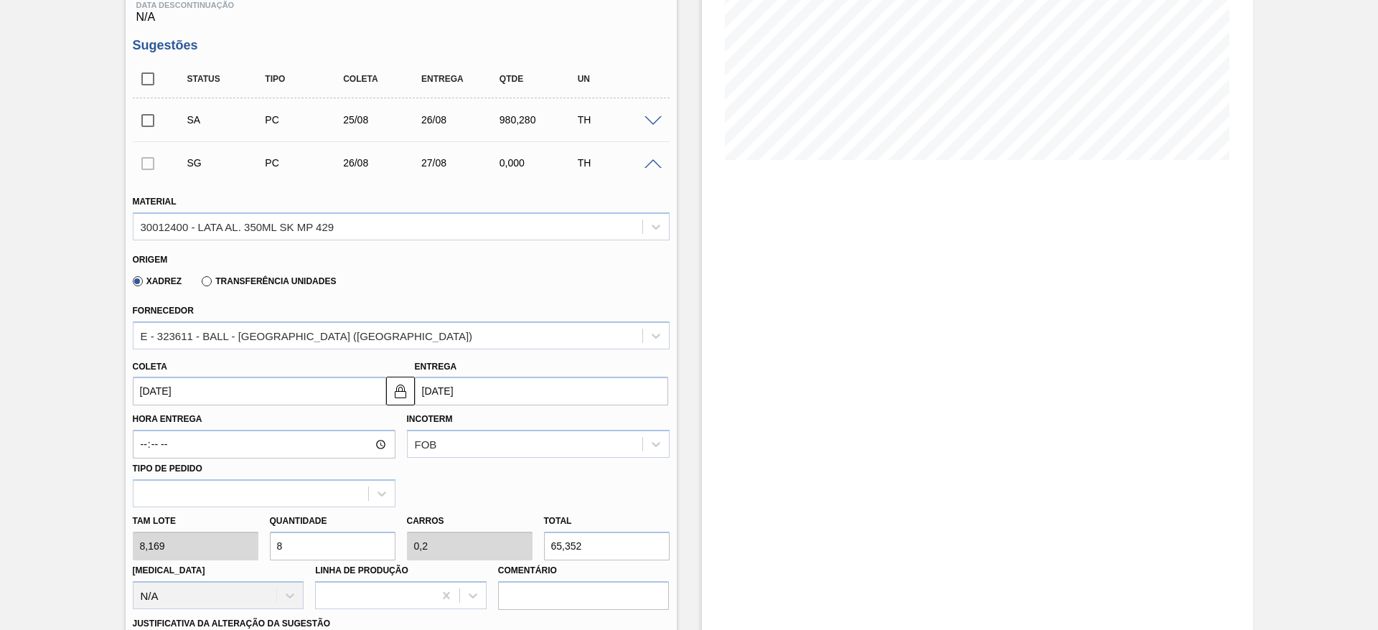
type input "80"
type input "2"
type input "653,52"
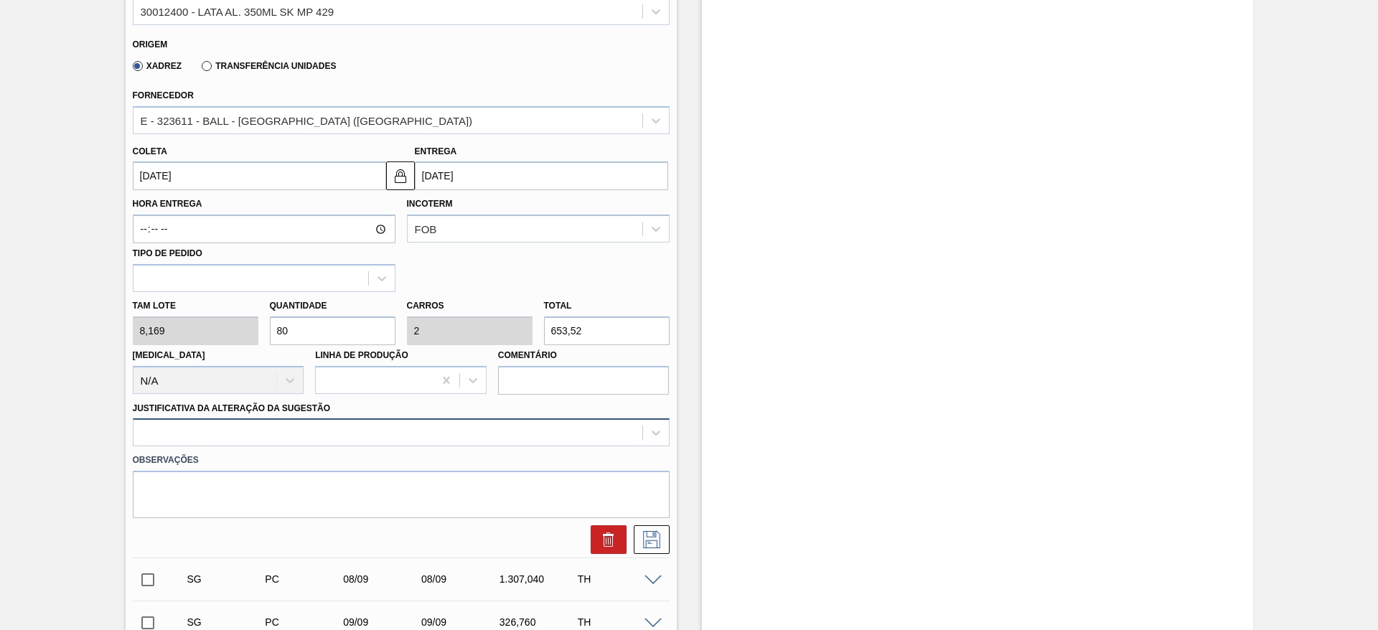
type input "80"
click at [322, 430] on div at bounding box center [401, 432] width 537 height 28
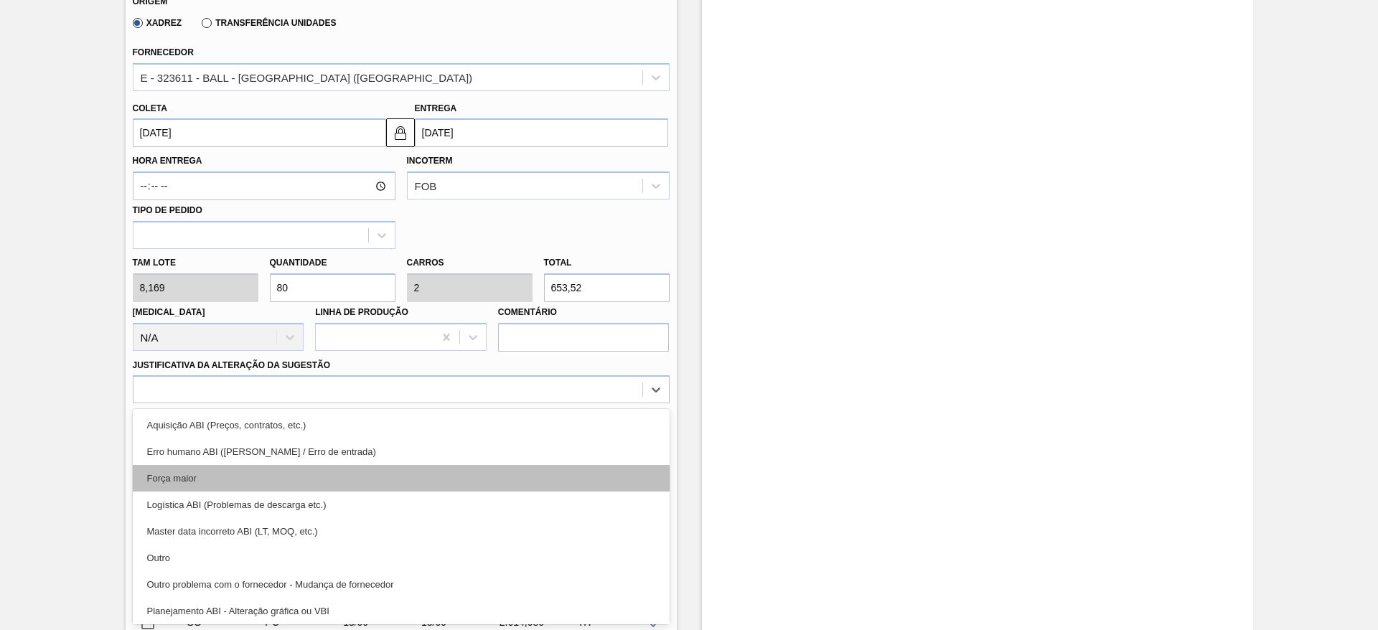
click at [235, 471] on div "Força maior" at bounding box center [401, 478] width 537 height 27
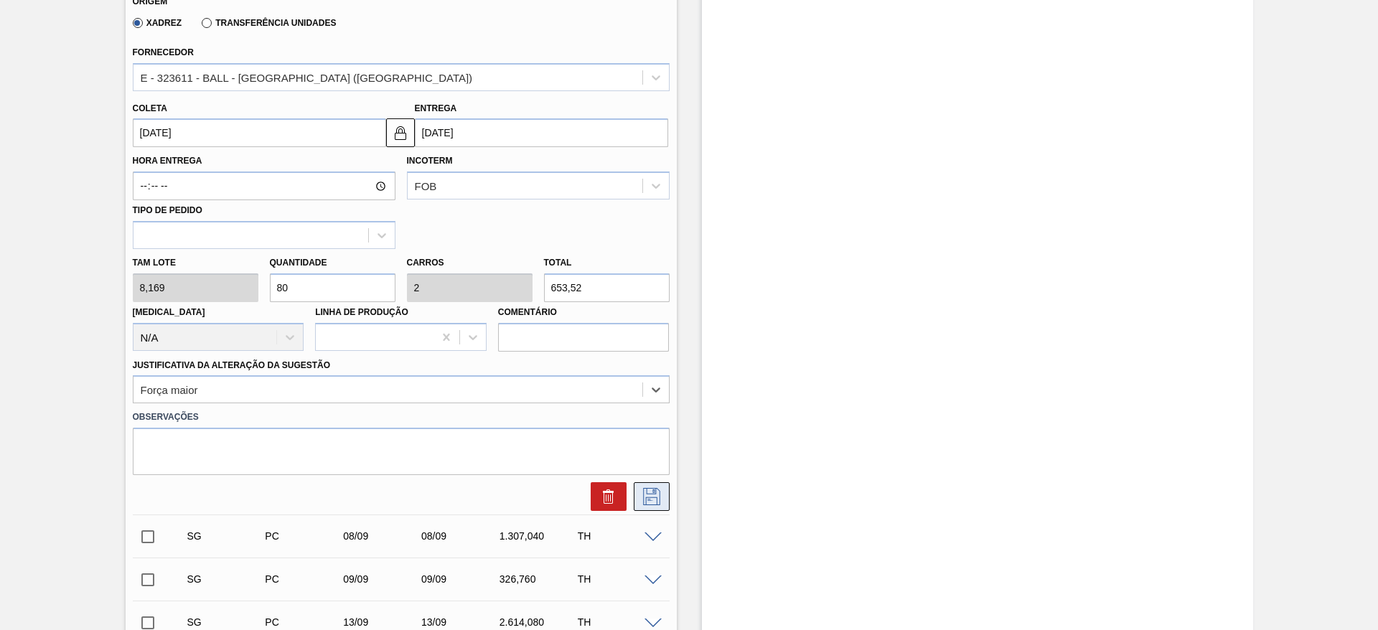
click at [649, 502] on icon at bounding box center [651, 496] width 23 height 17
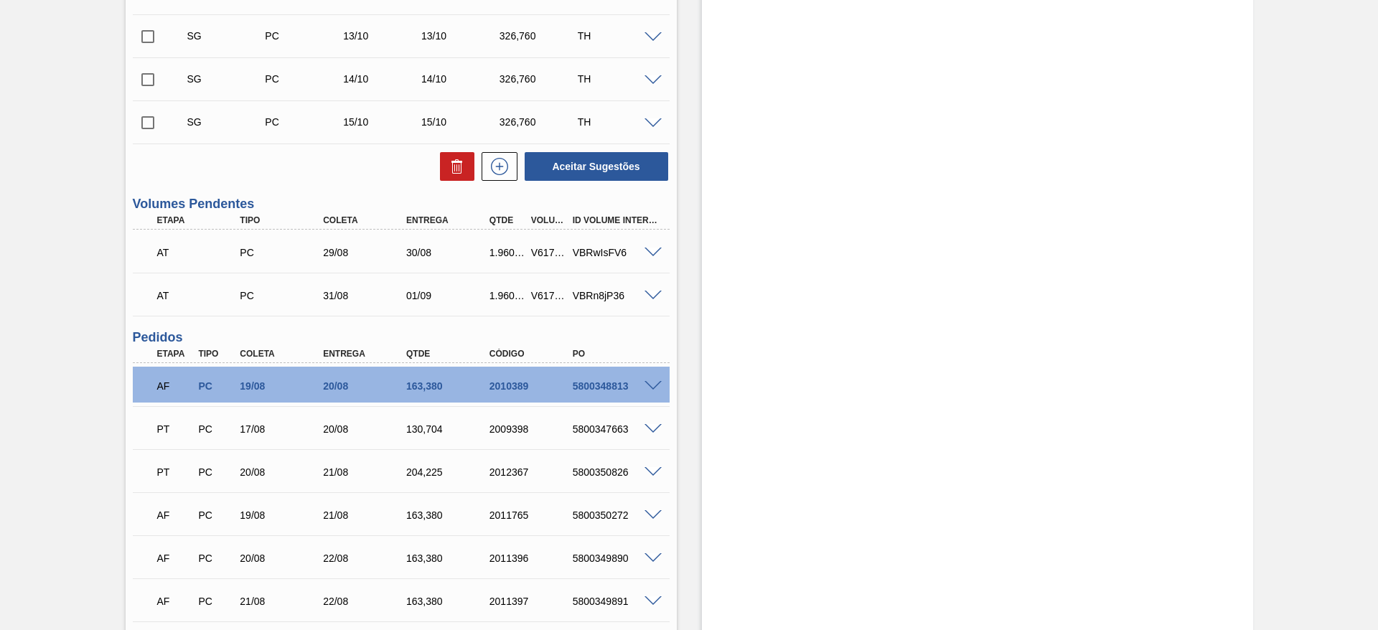
scroll to position [1076, 0]
click at [650, 257] on div "VBRwIsFV6" at bounding box center [615, 251] width 93 height 11
click at [654, 253] on span at bounding box center [652, 252] width 17 height 11
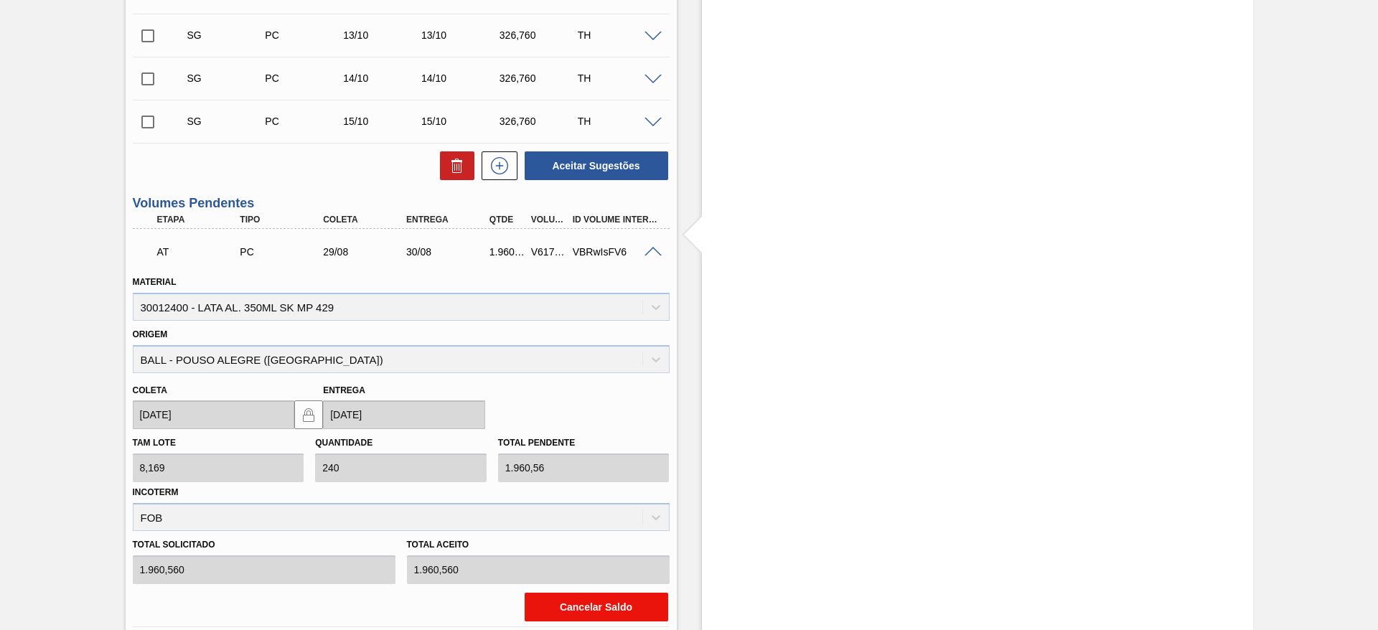
click at [613, 610] on button "Cancelar Saldo" at bounding box center [595, 607] width 143 height 29
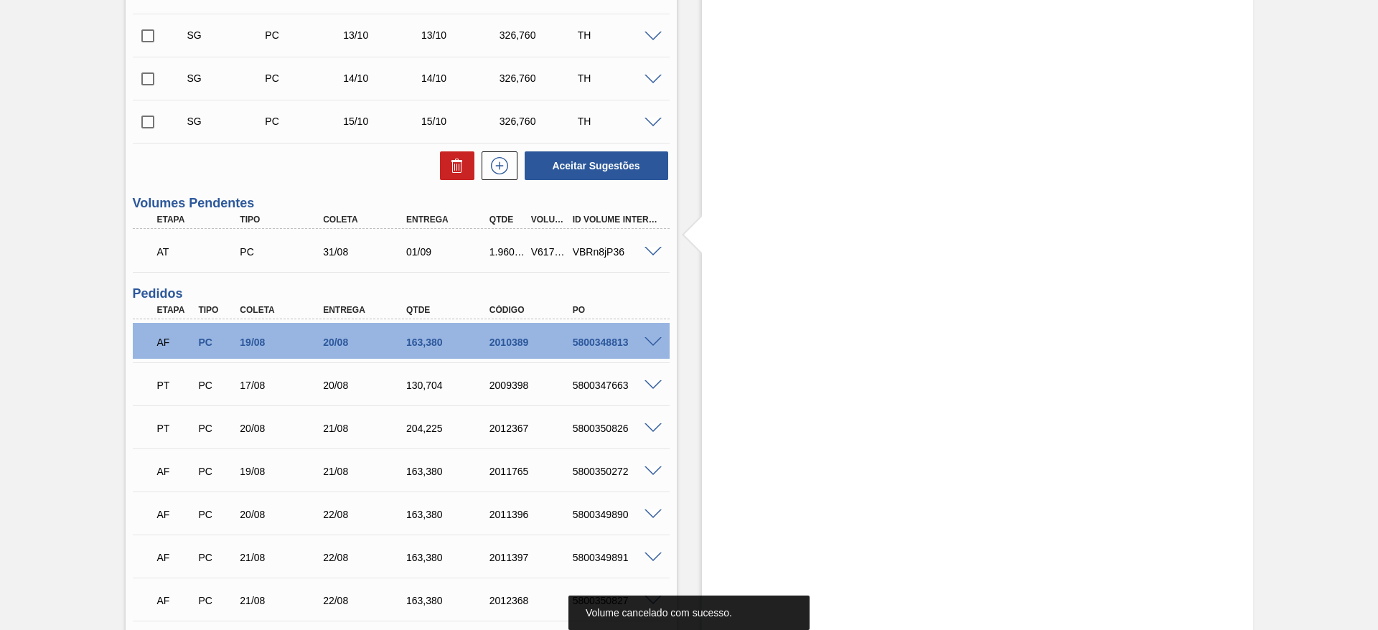
click at [651, 253] on span at bounding box center [652, 252] width 17 height 11
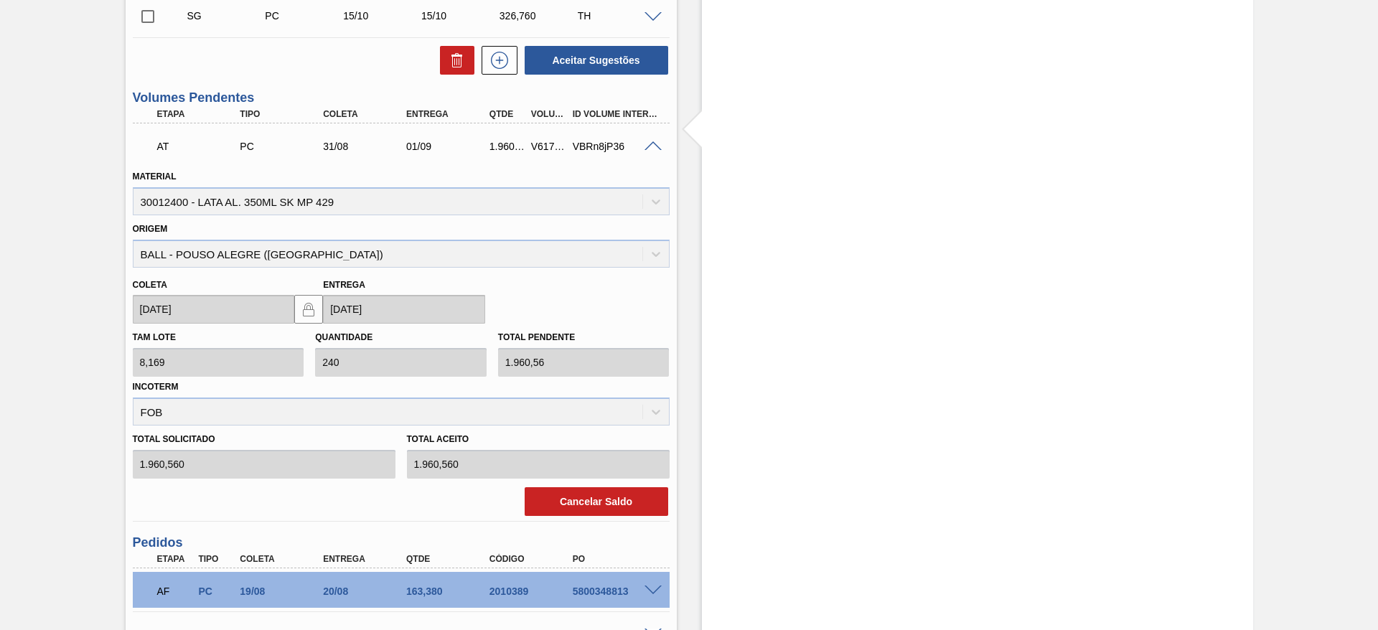
scroll to position [1184, 0]
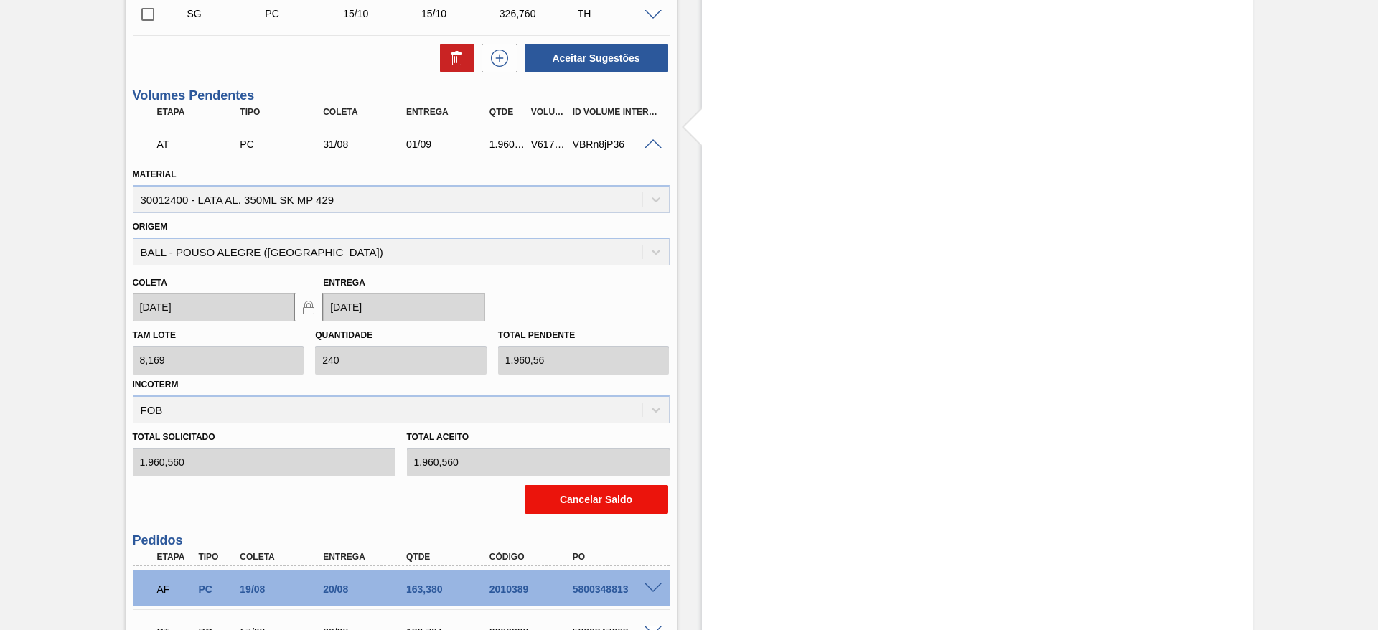
click at [599, 499] on button "Cancelar Saldo" at bounding box center [595, 499] width 143 height 29
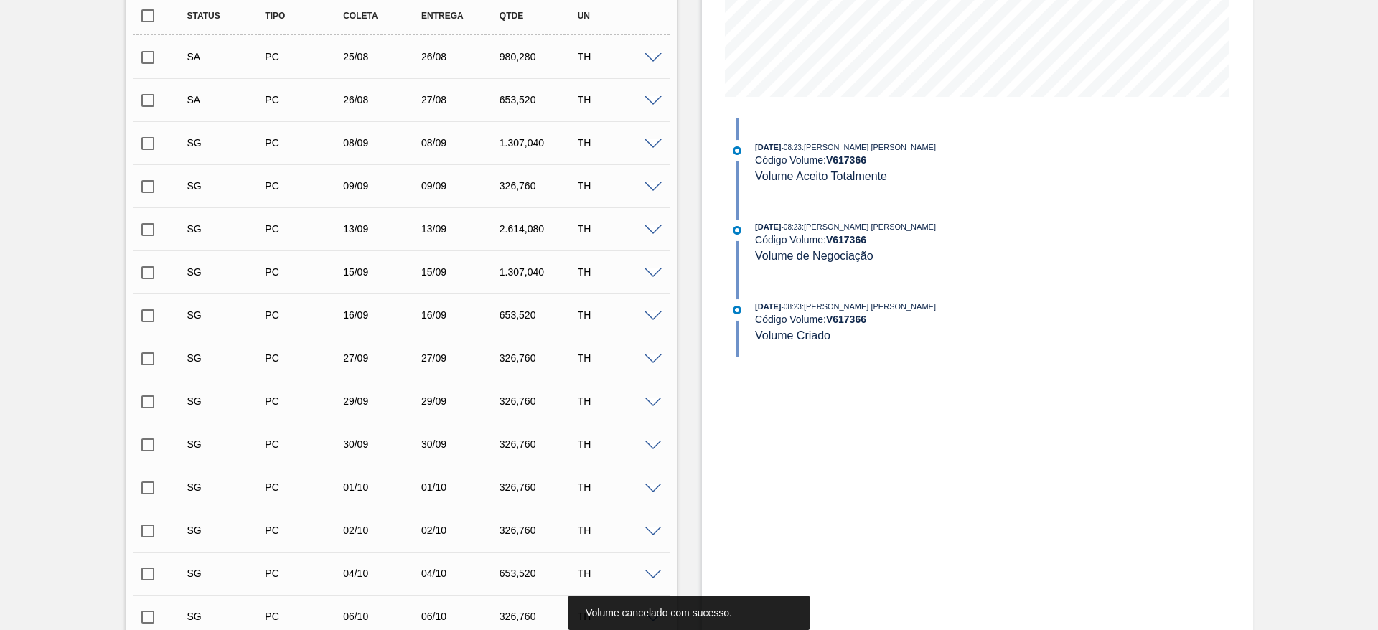
scroll to position [215, 0]
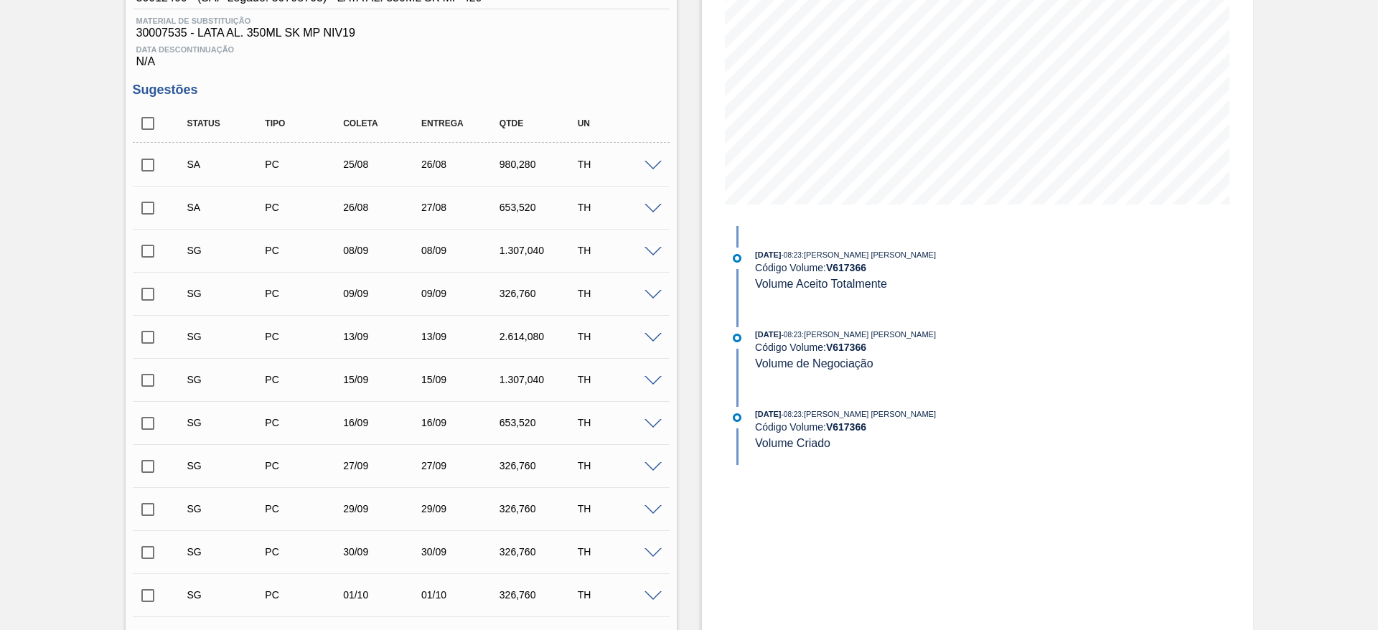
click at [653, 249] on span at bounding box center [652, 252] width 17 height 11
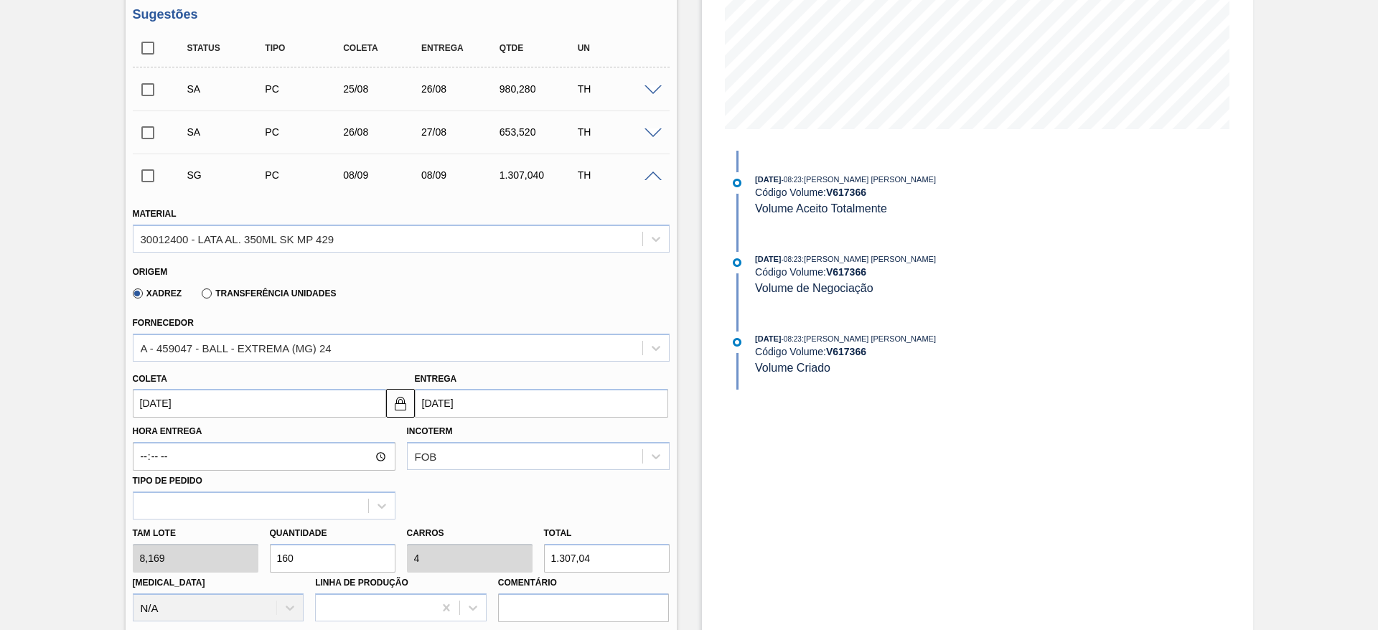
scroll to position [323, 0]
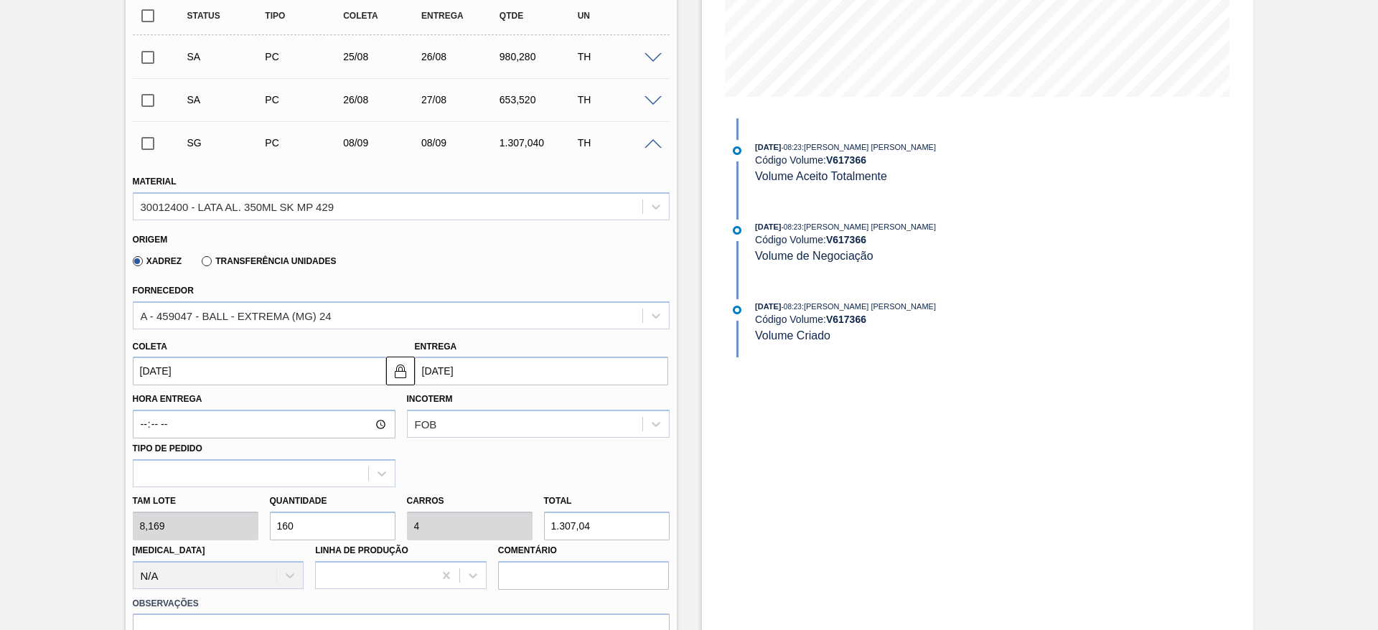
click at [241, 512] on div "Tam lote 8,169 Quantidade 160 Carros 4 Total 1.307,04 Doca N/A Linha de Produçã…" at bounding box center [401, 538] width 548 height 103
type input "2"
type input "0,05"
type input "16,338"
type input "20"
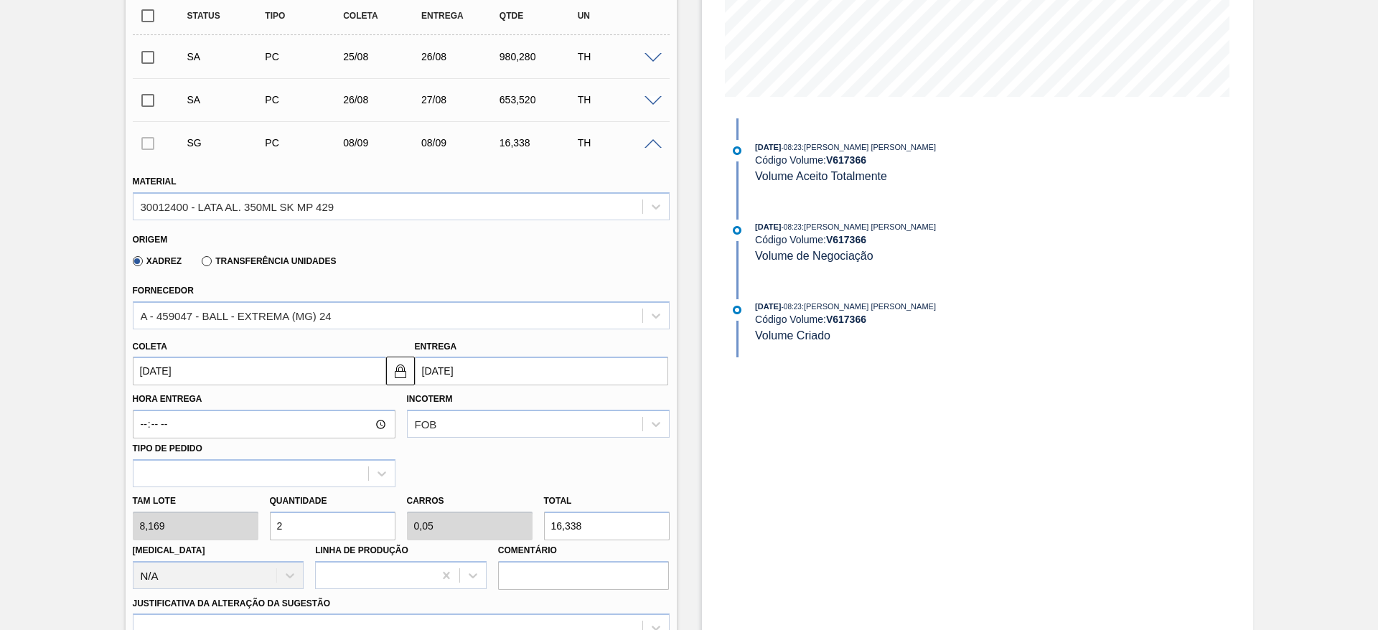
type input "0,5"
type input "163,38"
type input "200"
type input "5"
type input "1.633,8"
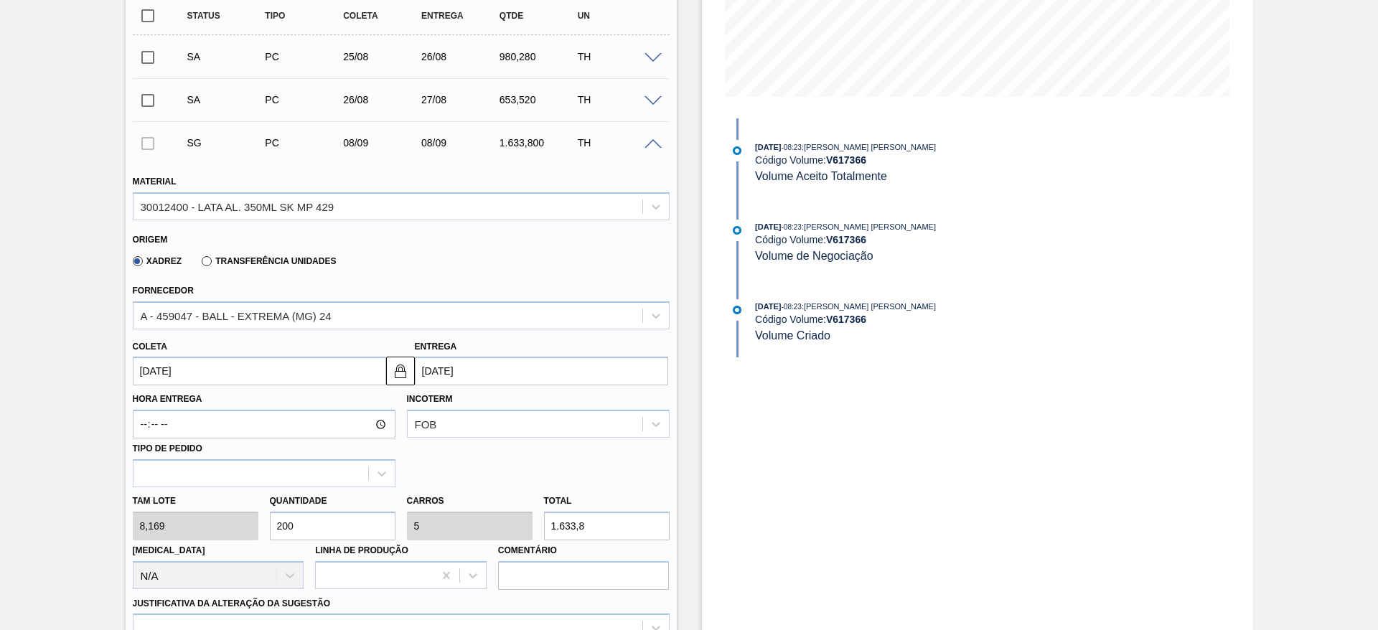
type input "200"
click at [213, 365] on input "[DATE]" at bounding box center [259, 371] width 253 height 29
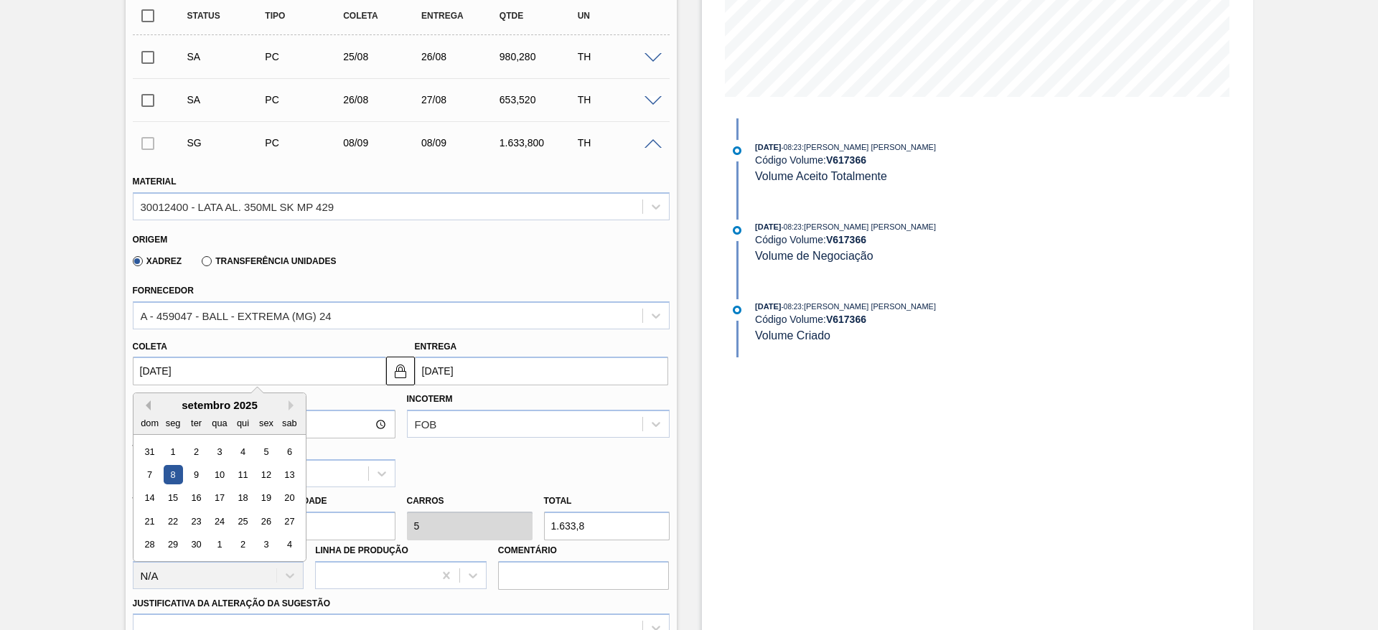
click at [146, 402] on button "Previous Month" at bounding box center [146, 405] width 10 height 10
click at [241, 548] on div "28" at bounding box center [241, 544] width 19 height 19
type input "[DATE]"
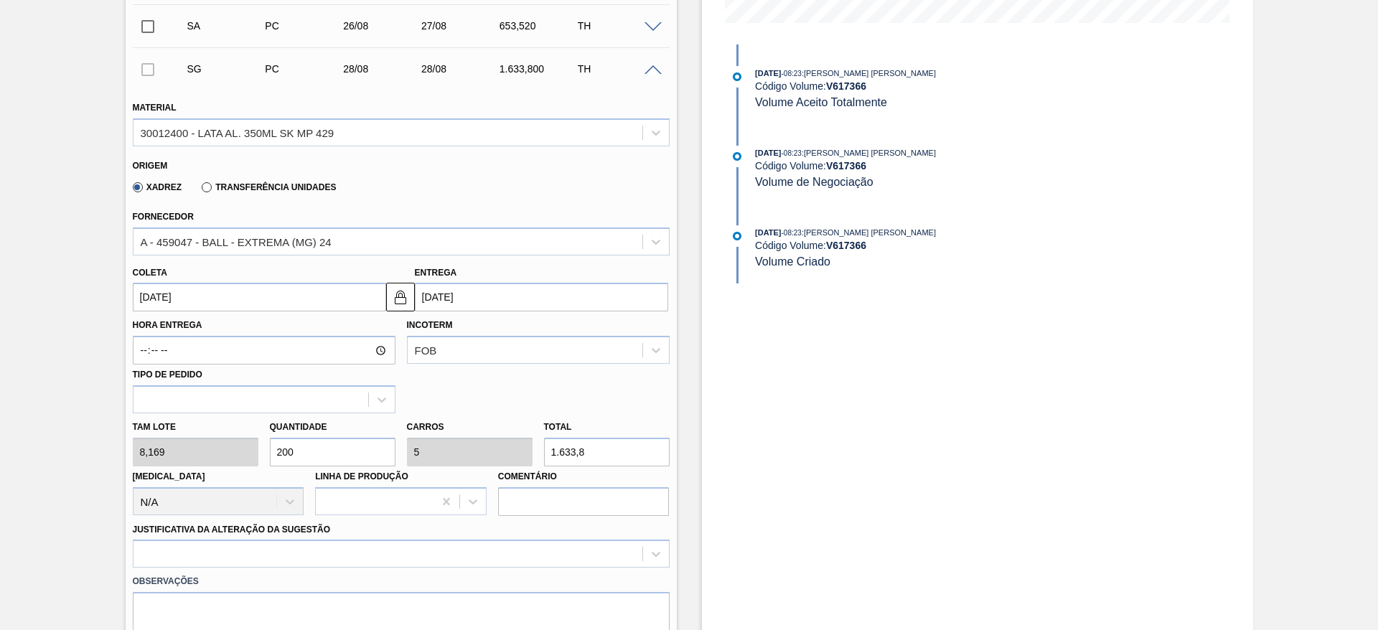
scroll to position [430, 0]
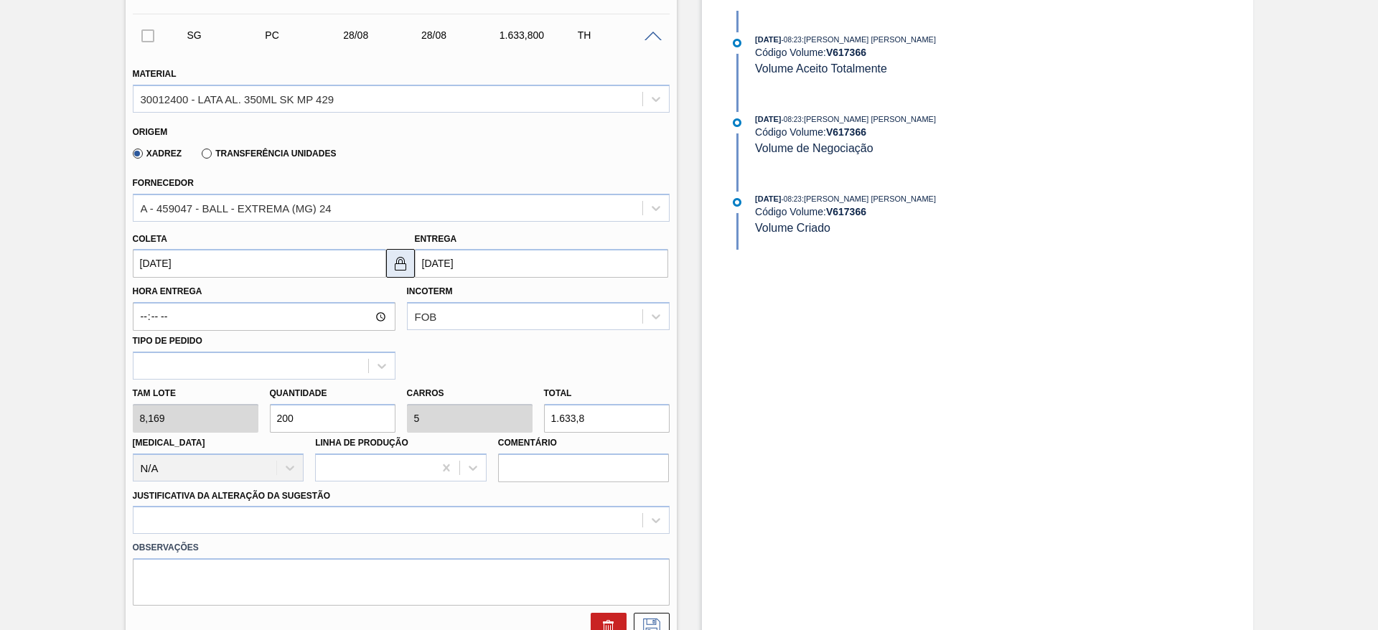
click at [396, 270] on img at bounding box center [400, 263] width 17 height 17
click at [448, 262] on input "[DATE]" at bounding box center [541, 263] width 253 height 29
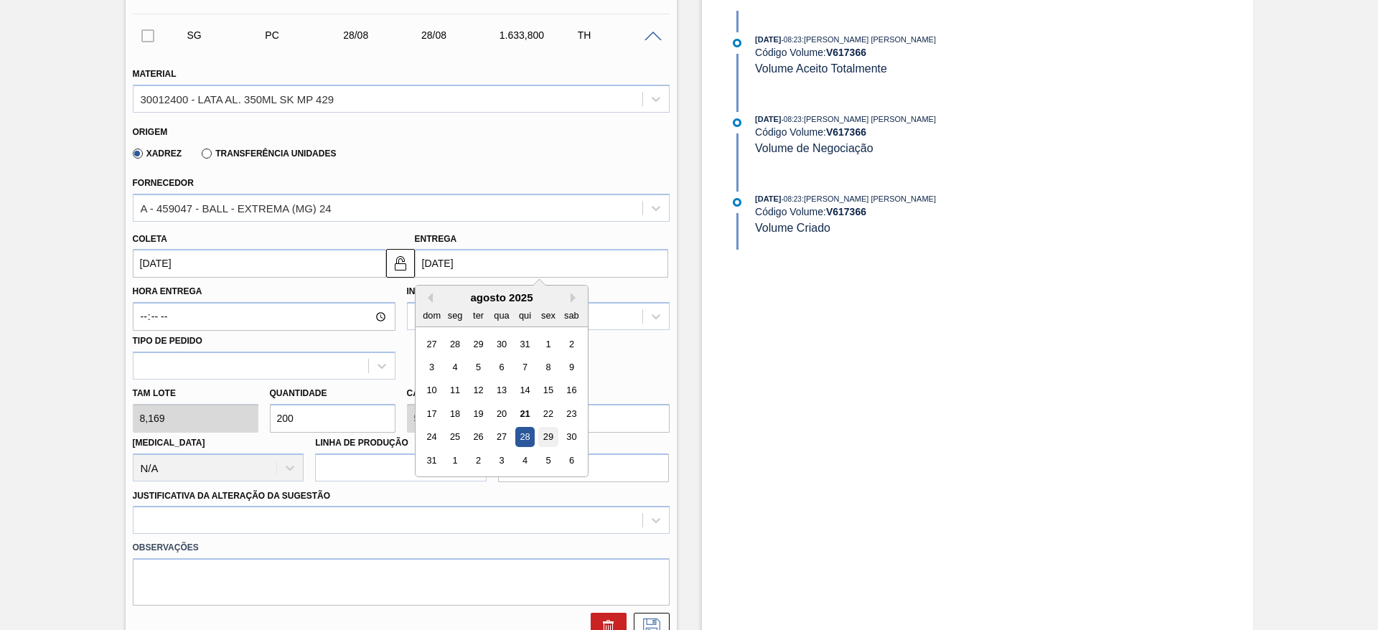
click at [542, 432] on div "29" at bounding box center [547, 437] width 19 height 19
type input "[DATE]"
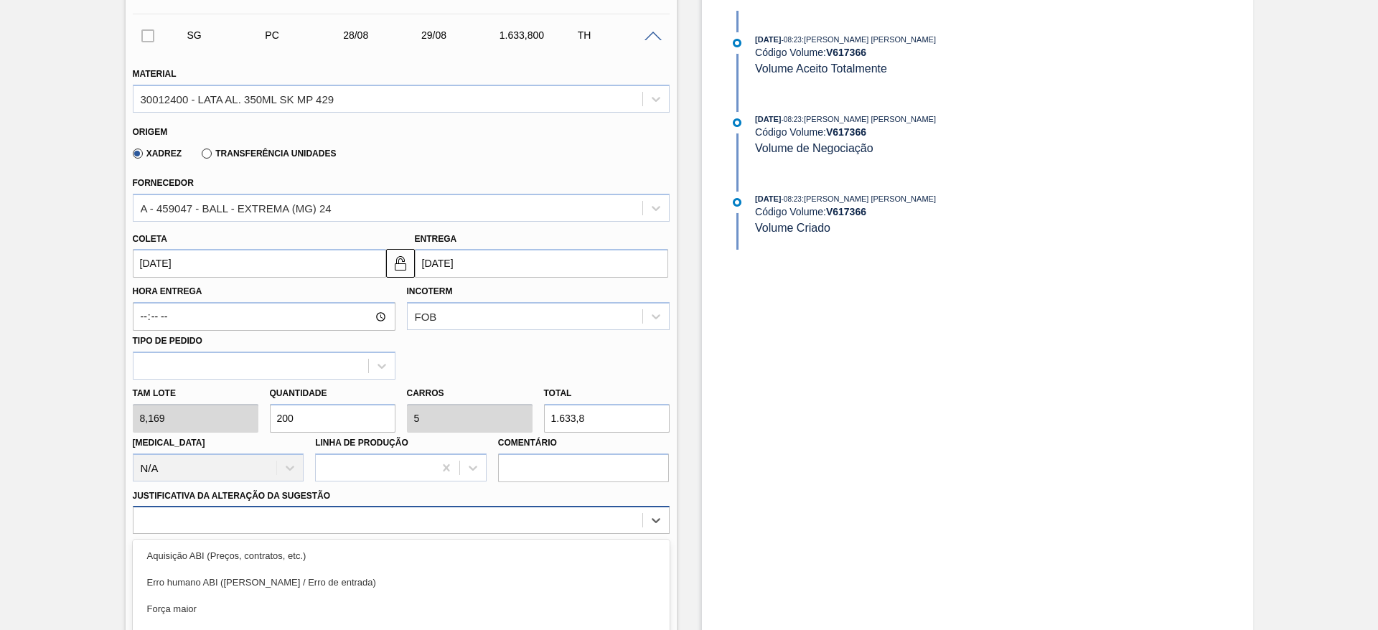
click at [332, 509] on div "option Logística ABI (Problemas de descarga etc.) focused, 4 of 18. 18 results …" at bounding box center [401, 520] width 537 height 28
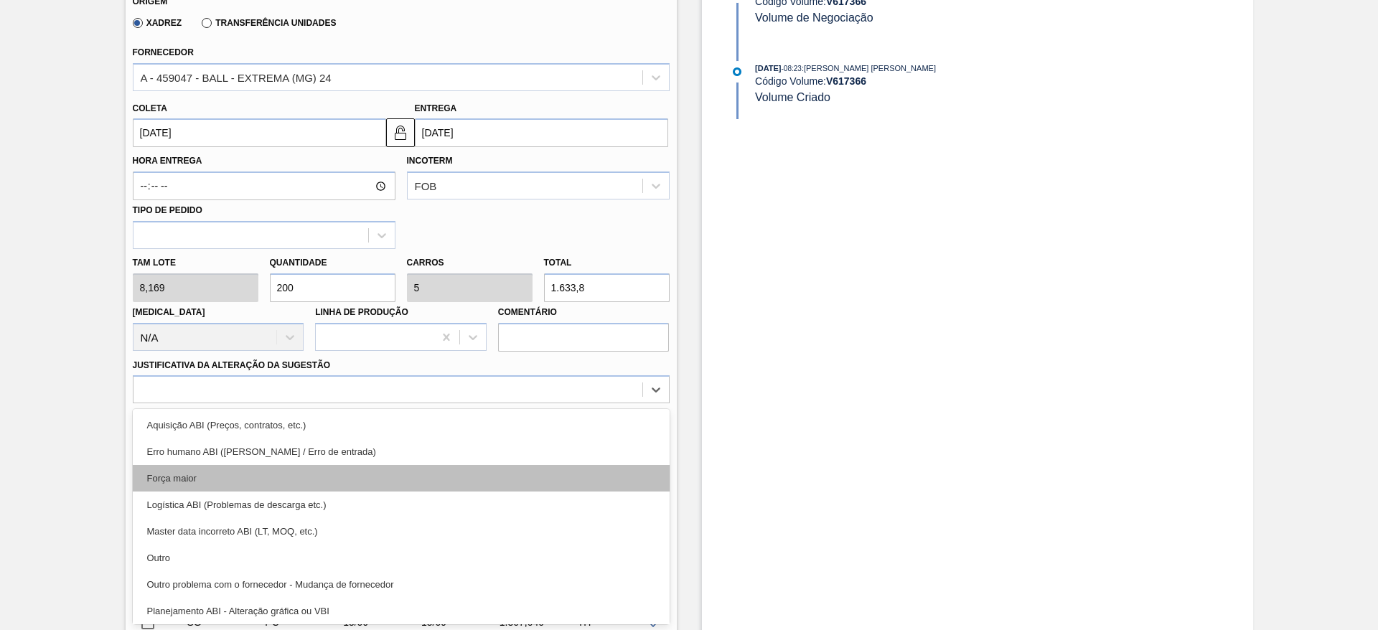
click at [220, 483] on div "Força maior" at bounding box center [401, 478] width 537 height 27
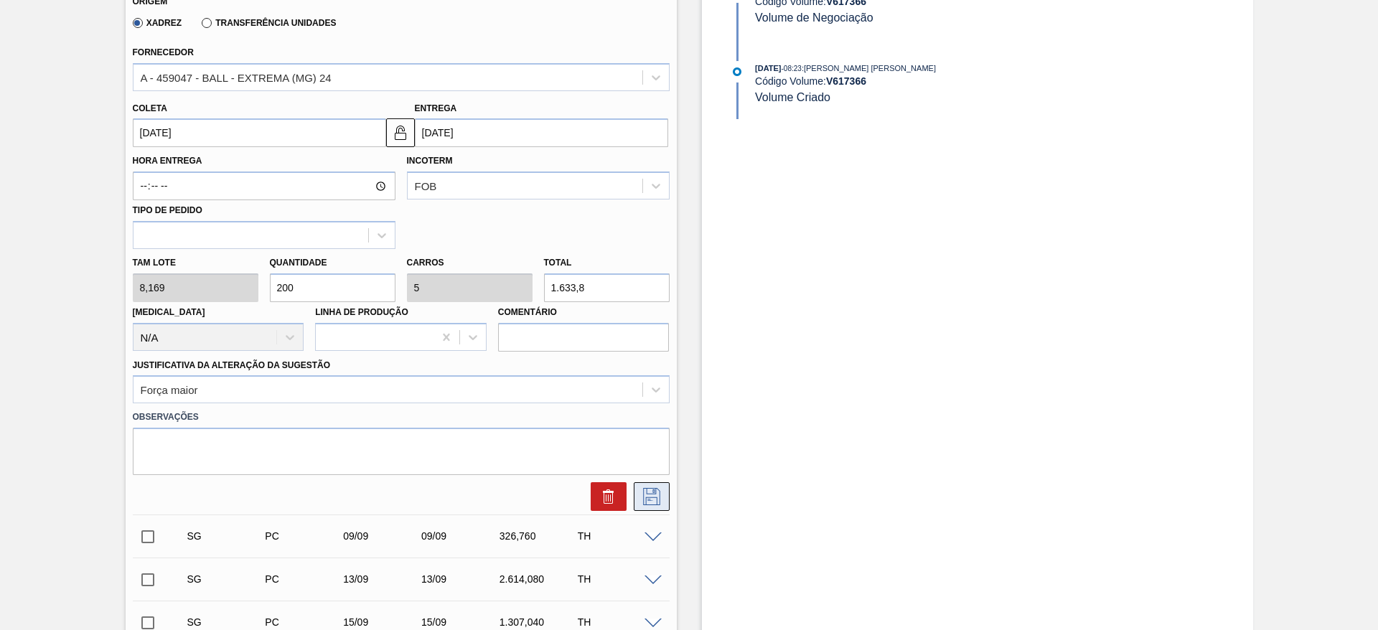
click at [651, 499] on icon at bounding box center [651, 496] width 23 height 17
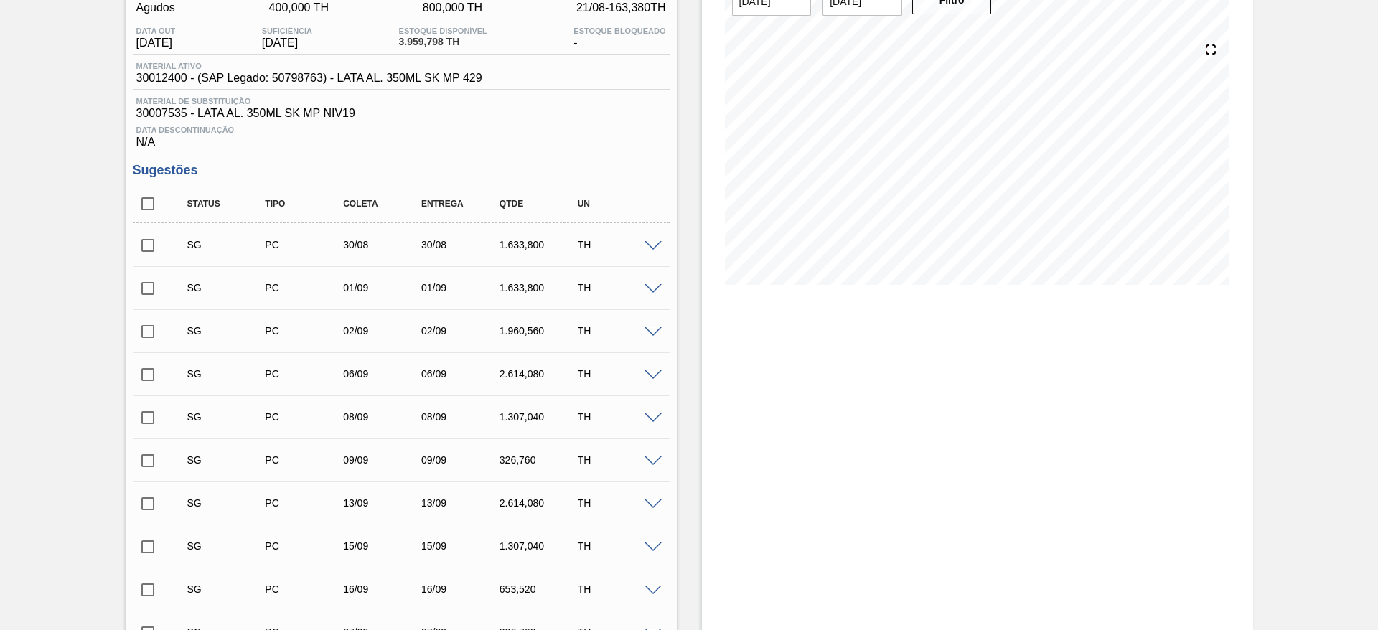
scroll to position [131, 0]
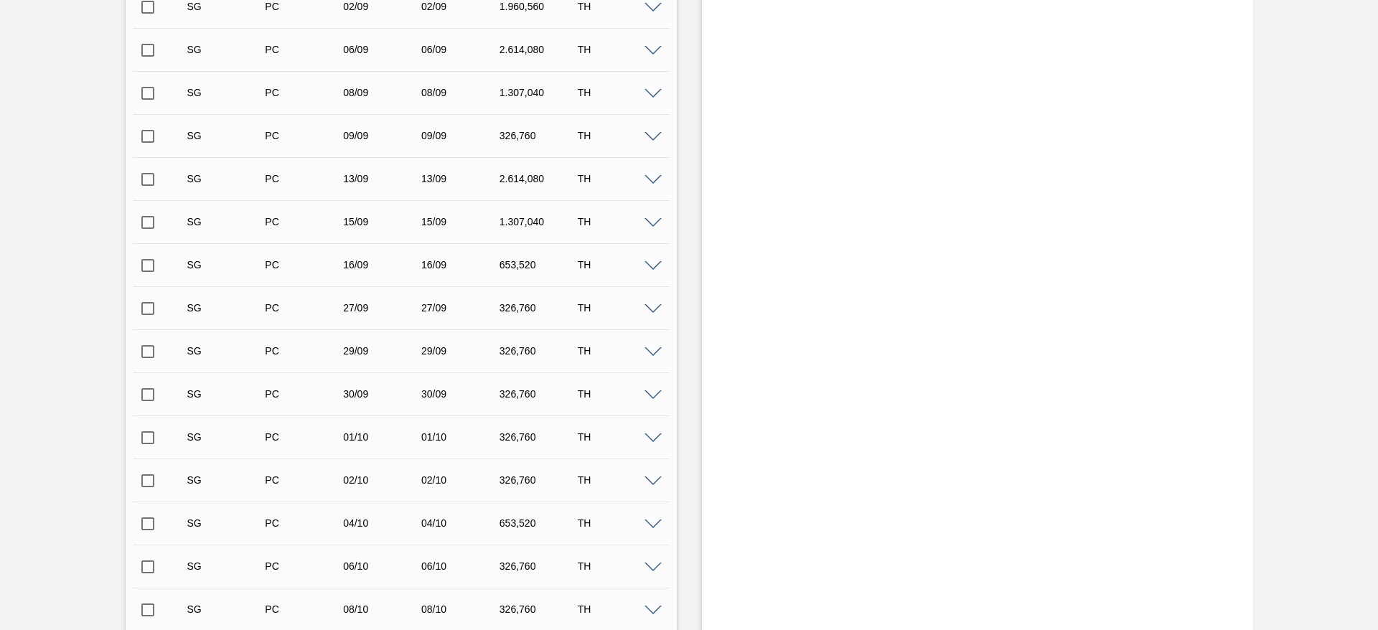
scroll to position [136, 0]
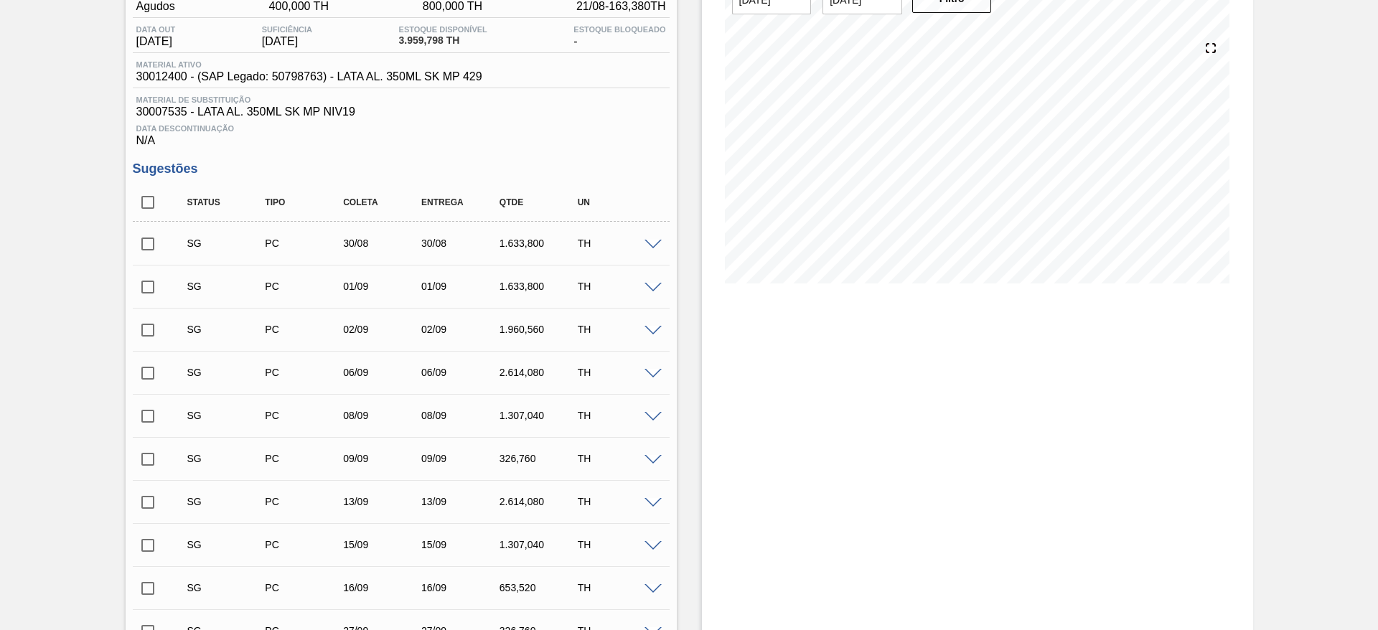
click at [654, 248] on span at bounding box center [652, 245] width 17 height 11
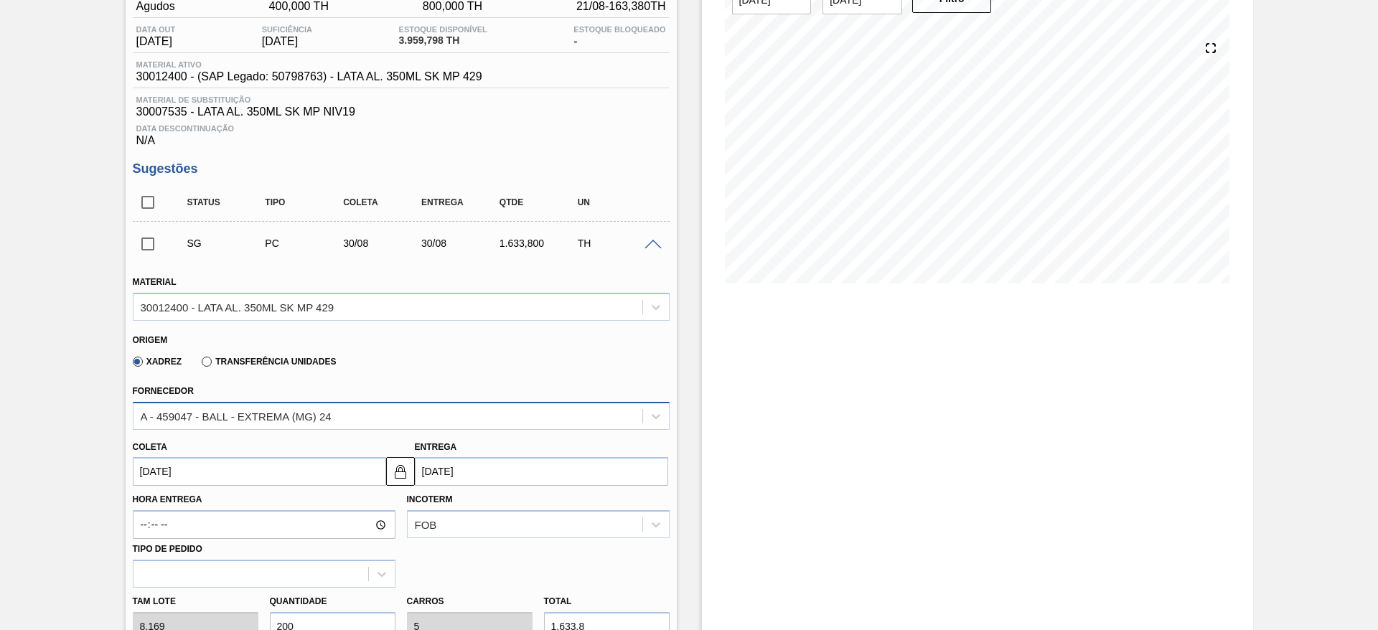
drag, startPoint x: 288, startPoint y: 413, endPoint x: 298, endPoint y: 417, distance: 10.9
click at [290, 410] on div "A - 459047 - BALL - EXTREMA (MG) 24" at bounding box center [236, 416] width 191 height 12
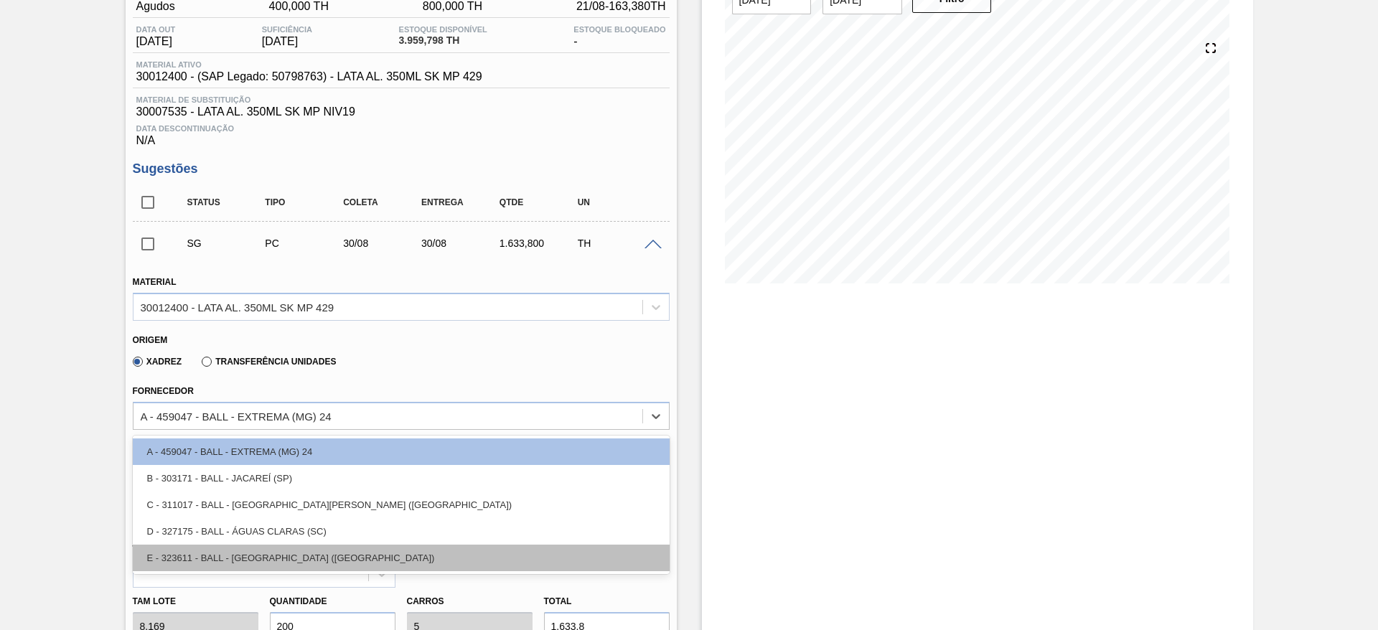
click at [315, 549] on div "E - 323611 - BALL - [GEOGRAPHIC_DATA] ([GEOGRAPHIC_DATA])" at bounding box center [401, 558] width 537 height 27
type input "[DATE]"
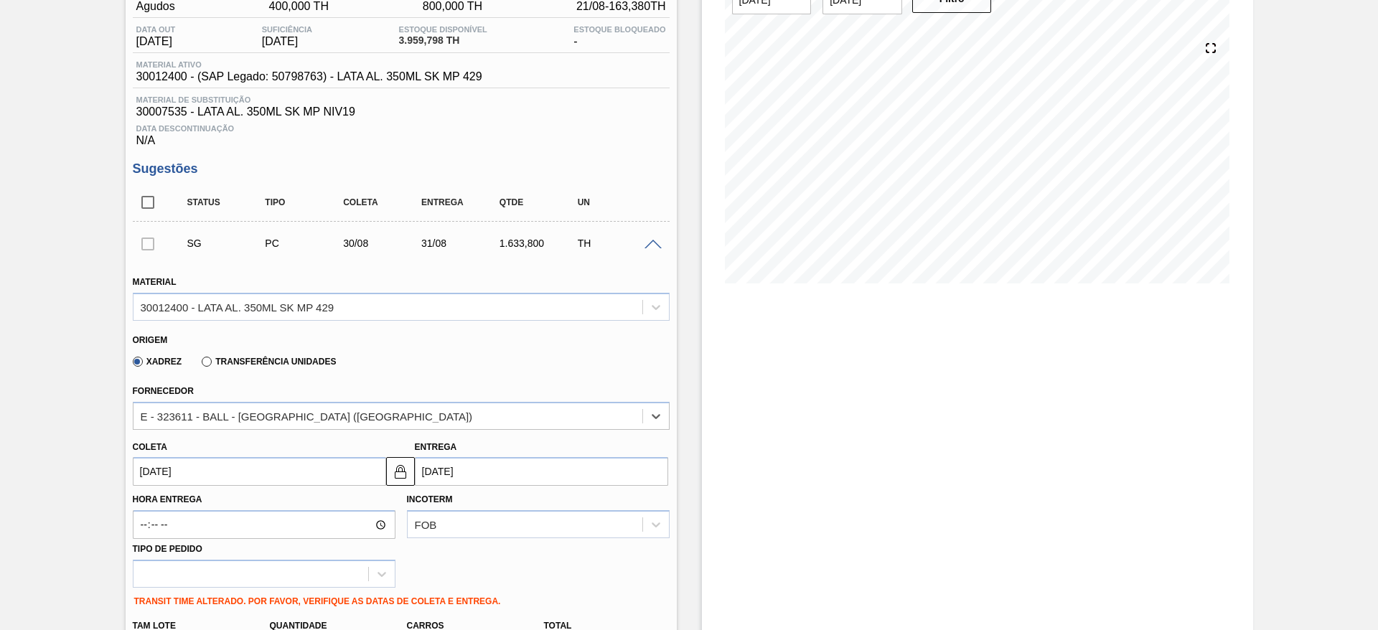
scroll to position [352, 0]
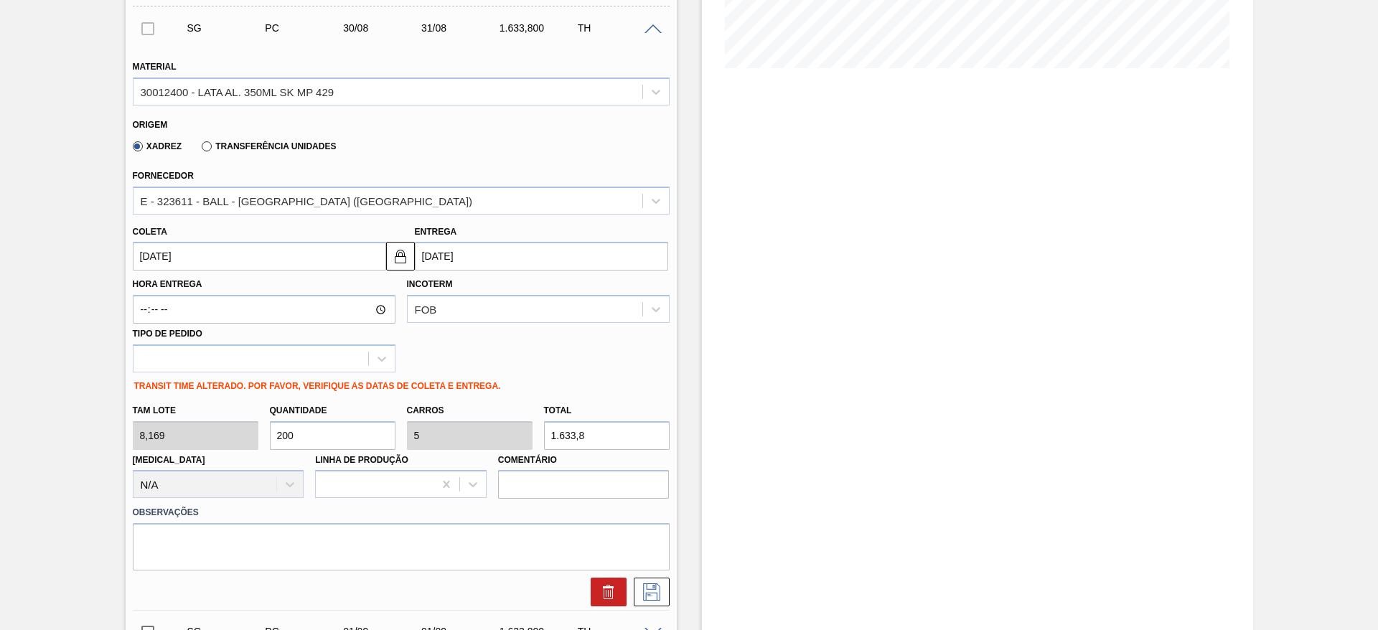
click at [240, 433] on div "[PERSON_NAME] 8,169 Quantidade 200 Carros 5 Total 1.633,8 [MEDICAL_DATA] N/A Li…" at bounding box center [401, 448] width 548 height 103
type input "8"
type input "0,2"
type input "65,352"
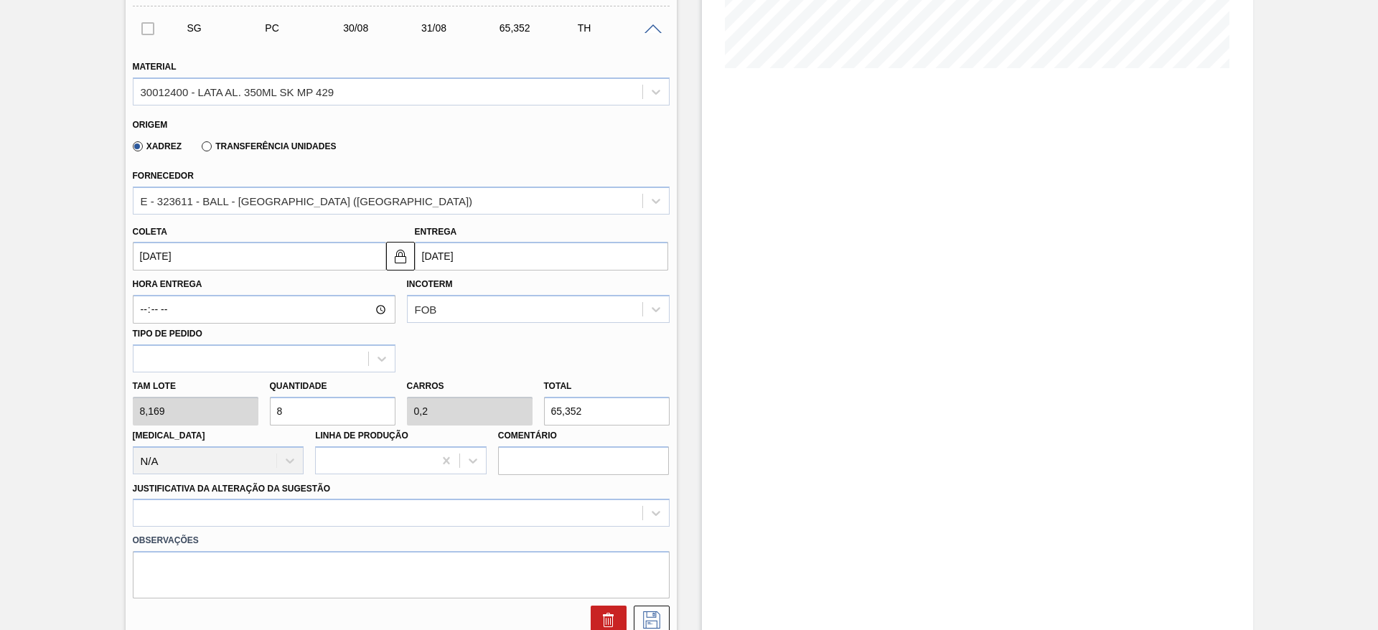
type input "80"
type input "2"
type input "653,52"
type input "80"
click at [212, 258] on input "[DATE]" at bounding box center [259, 256] width 253 height 29
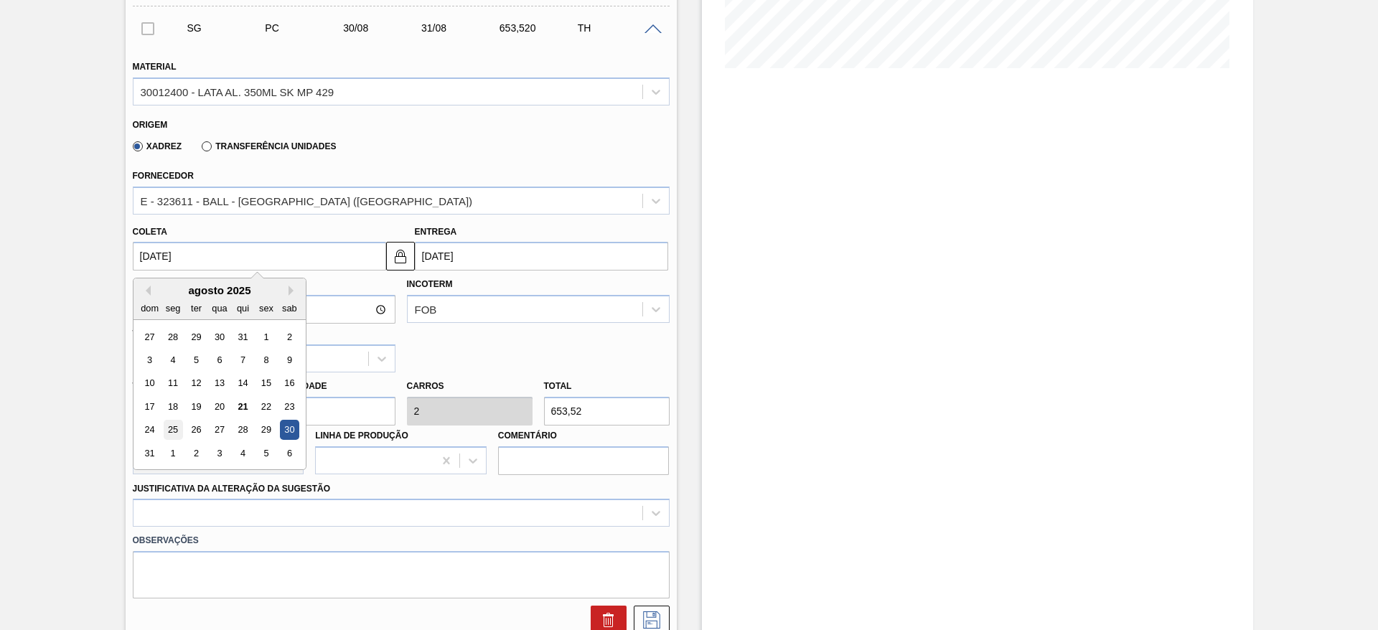
click at [176, 433] on div "25" at bounding box center [172, 429] width 19 height 19
type input "[DATE]"
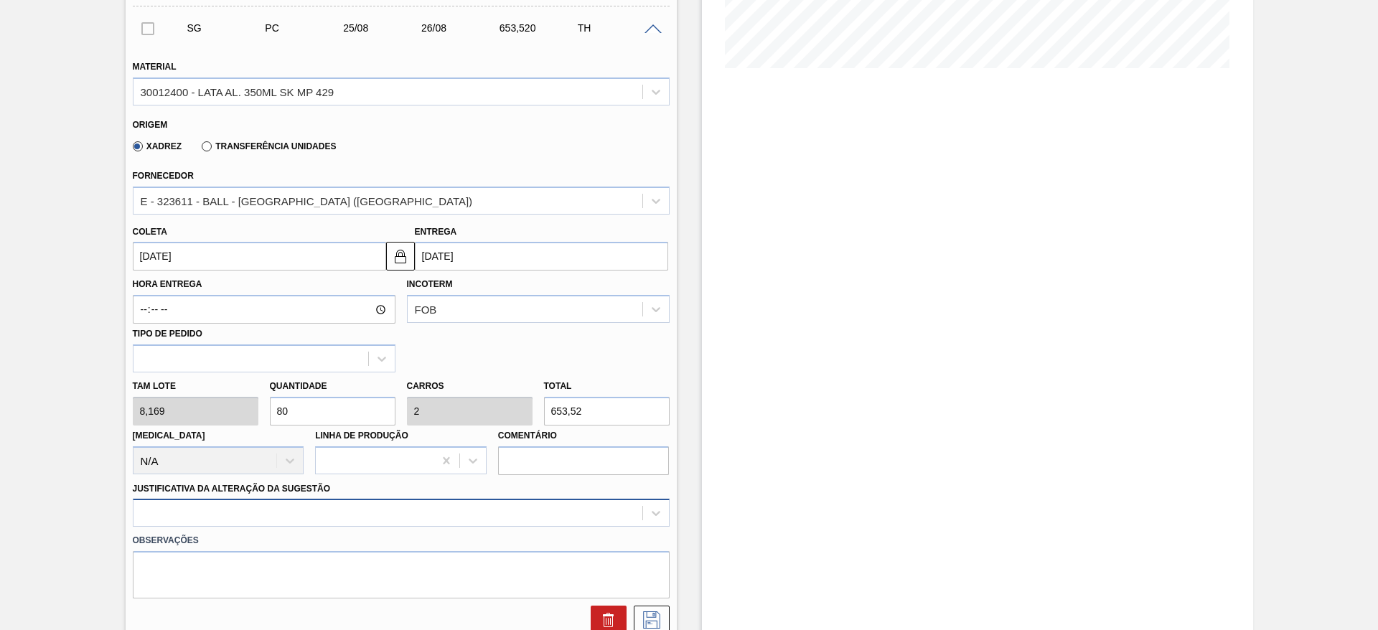
click at [296, 517] on div at bounding box center [401, 513] width 537 height 28
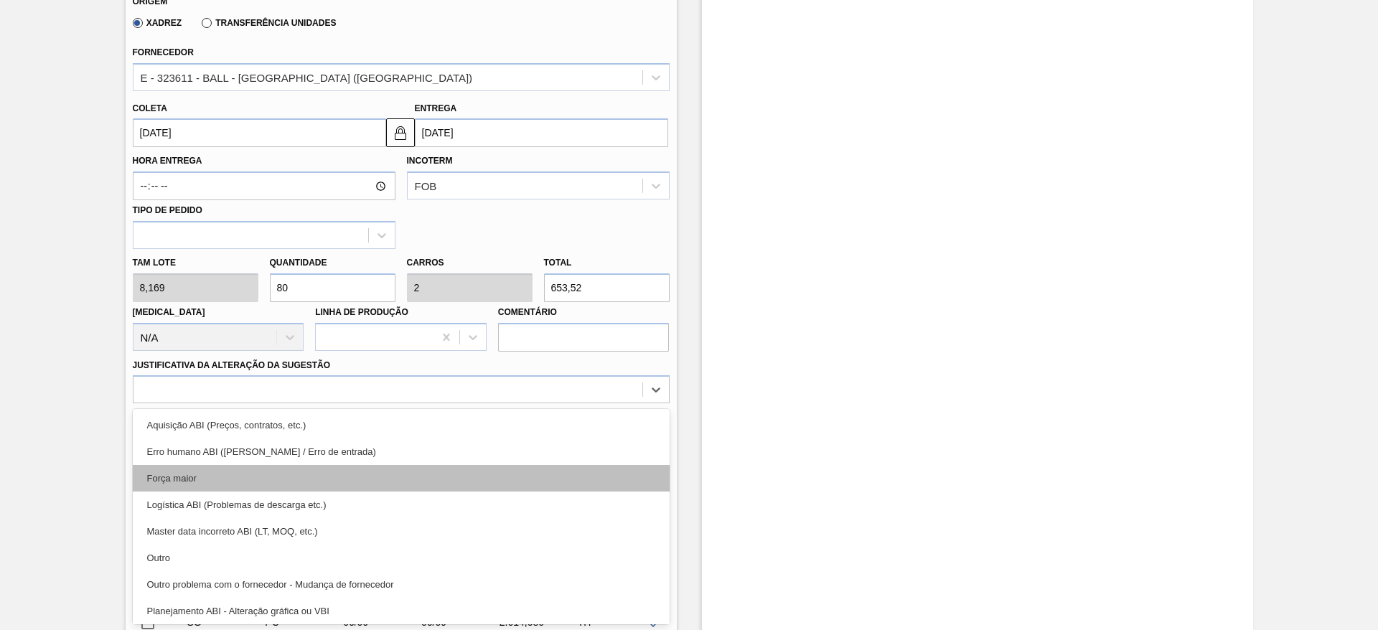
click at [193, 480] on div "Força maior" at bounding box center [401, 478] width 537 height 27
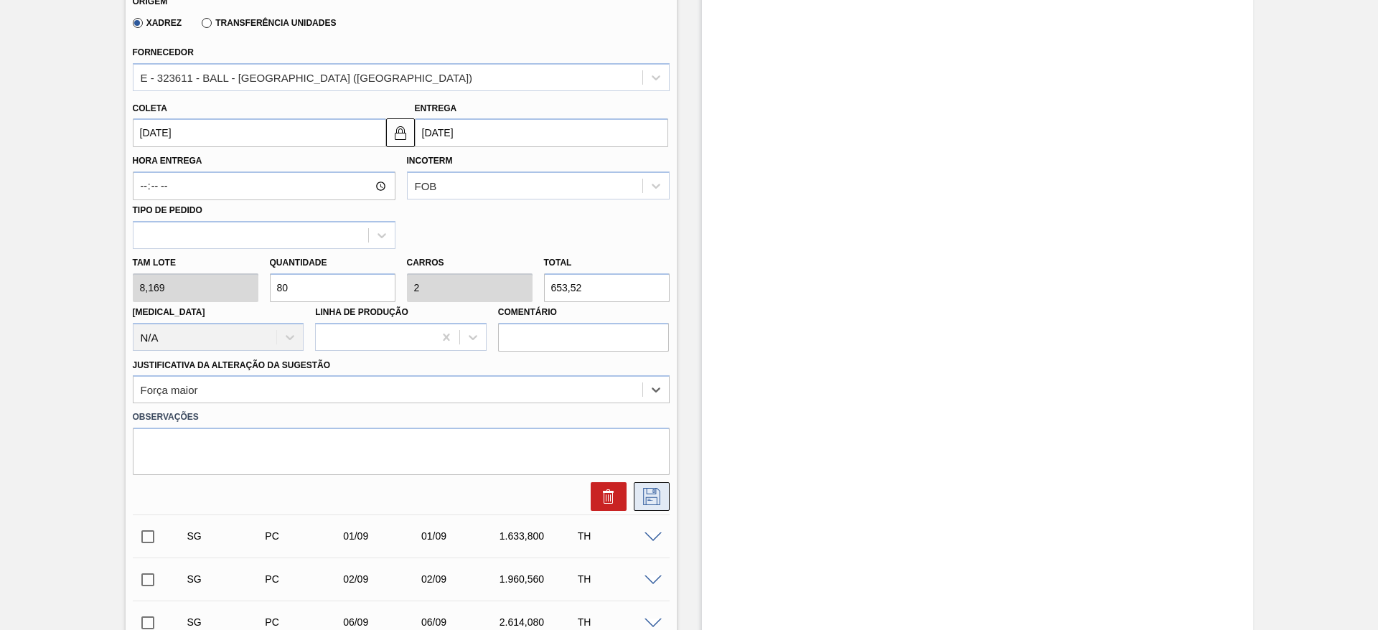
click at [646, 492] on icon at bounding box center [651, 496] width 23 height 17
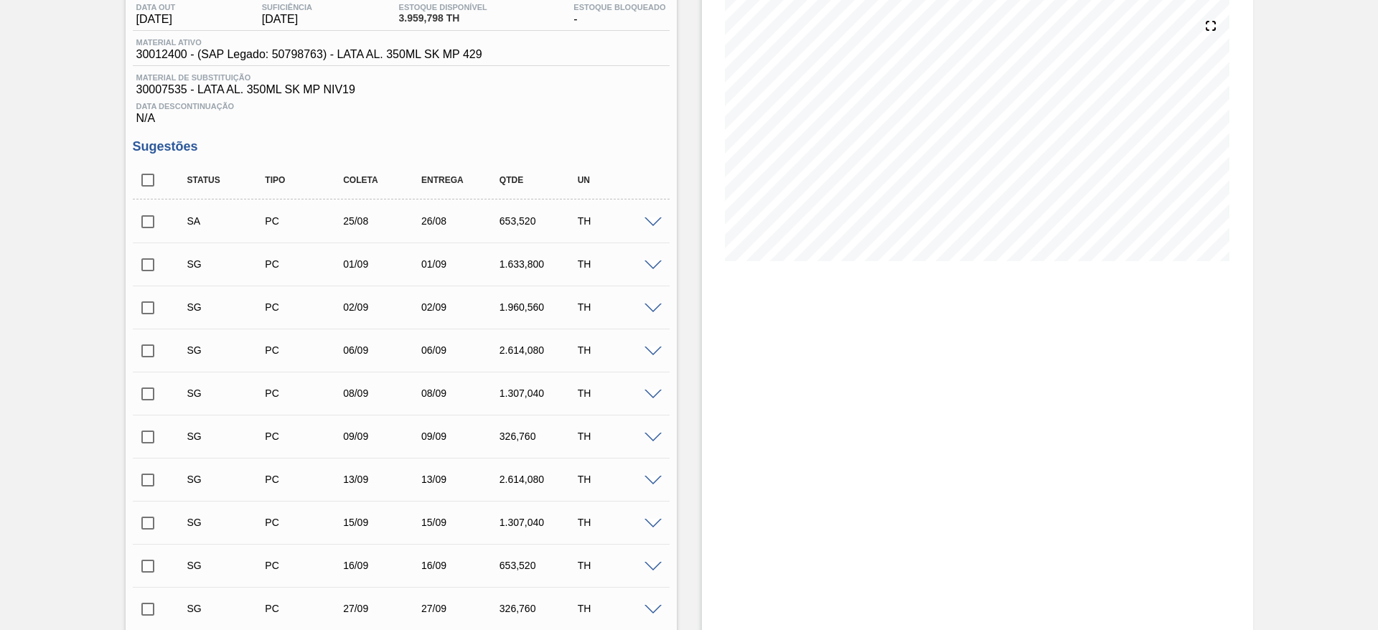
scroll to position [152, 0]
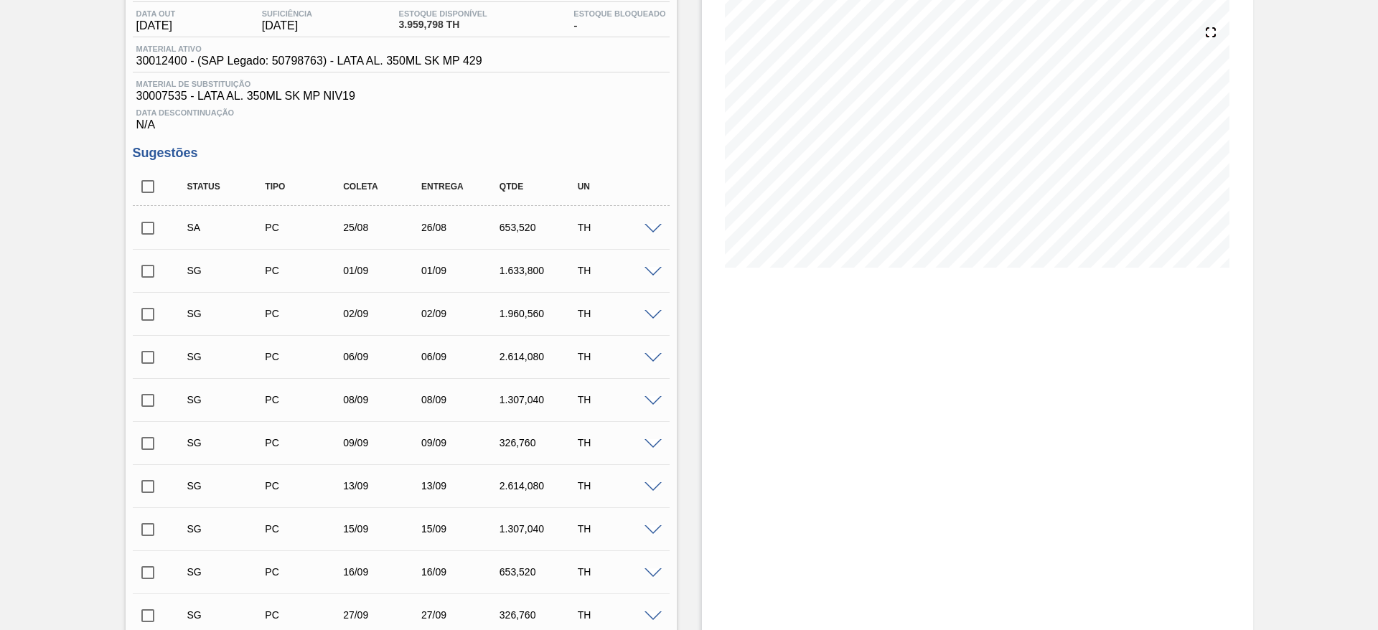
click at [654, 274] on span at bounding box center [652, 272] width 17 height 11
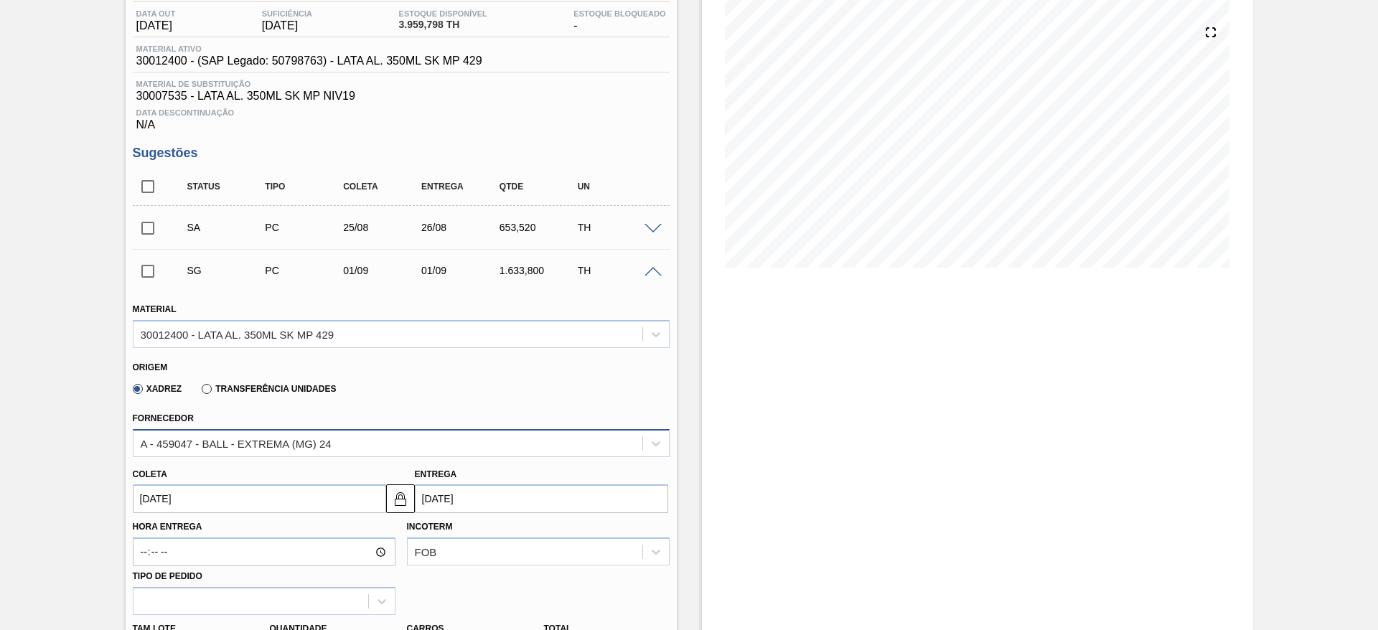
click at [247, 444] on div "A - 459047 - BALL - EXTREMA (MG) 24" at bounding box center [236, 443] width 191 height 12
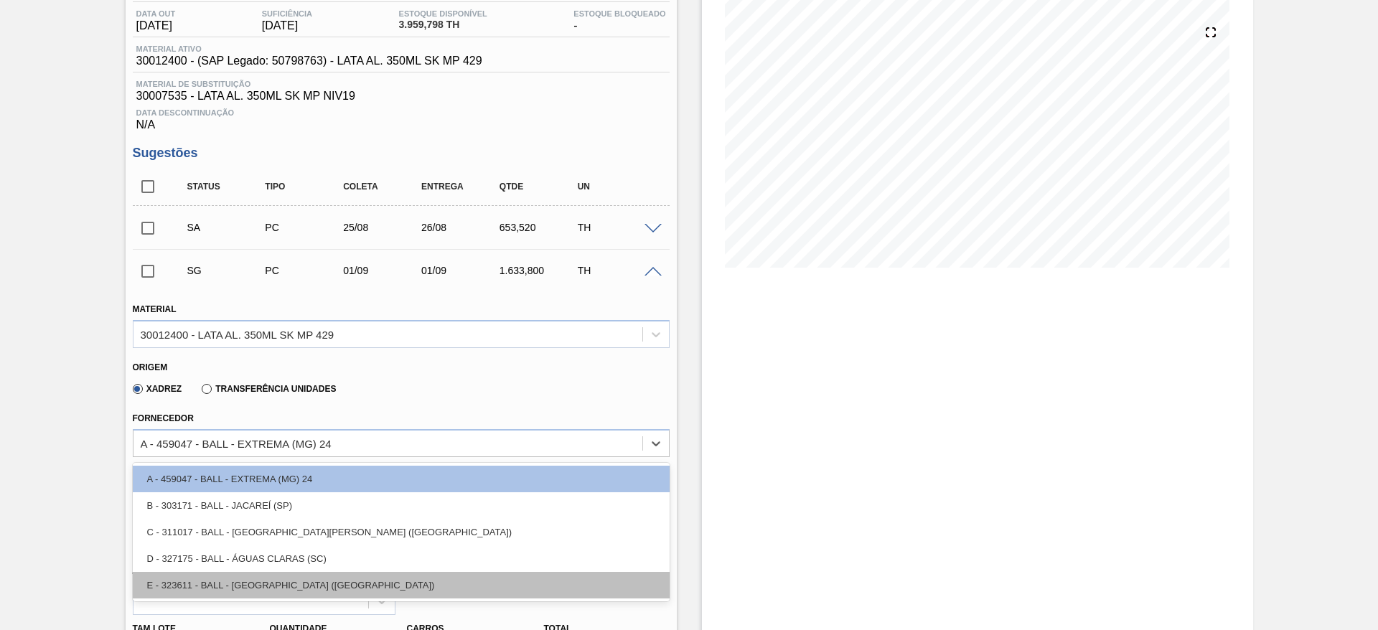
click at [285, 576] on div "E - 323611 - BALL - [GEOGRAPHIC_DATA] ([GEOGRAPHIC_DATA])" at bounding box center [401, 585] width 537 height 27
type input "[DATE]"
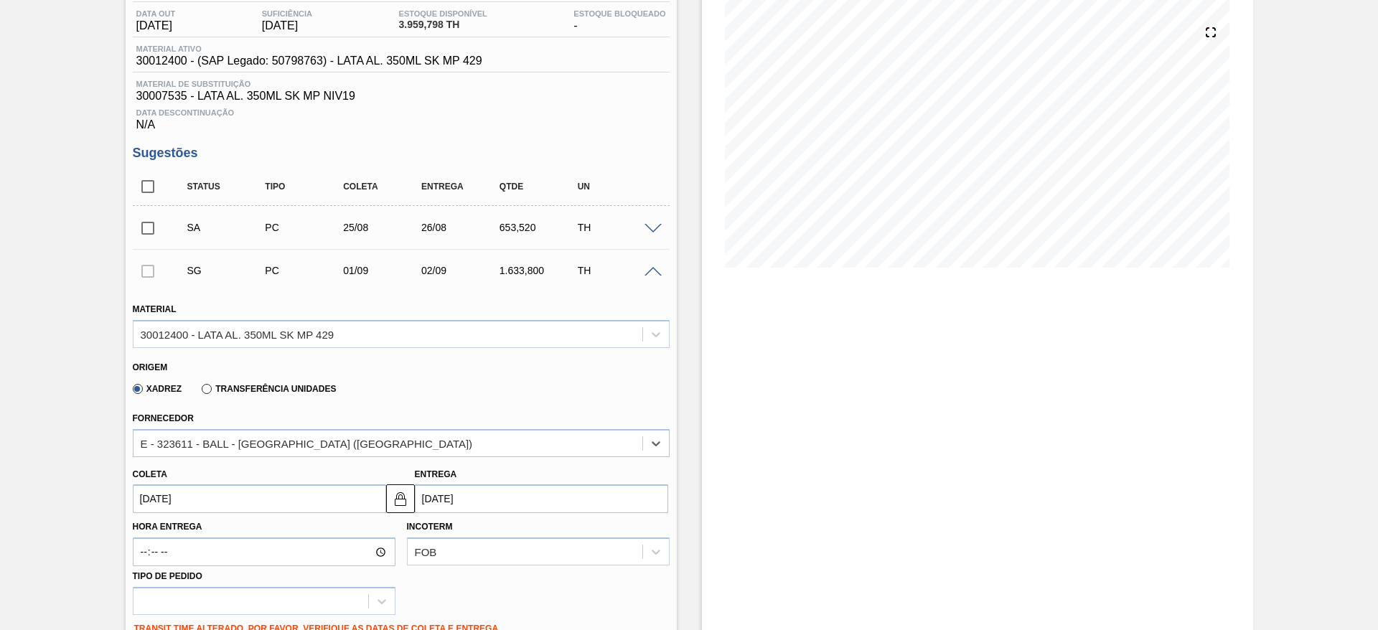
click at [232, 499] on input "[DATE]" at bounding box center [259, 498] width 253 height 29
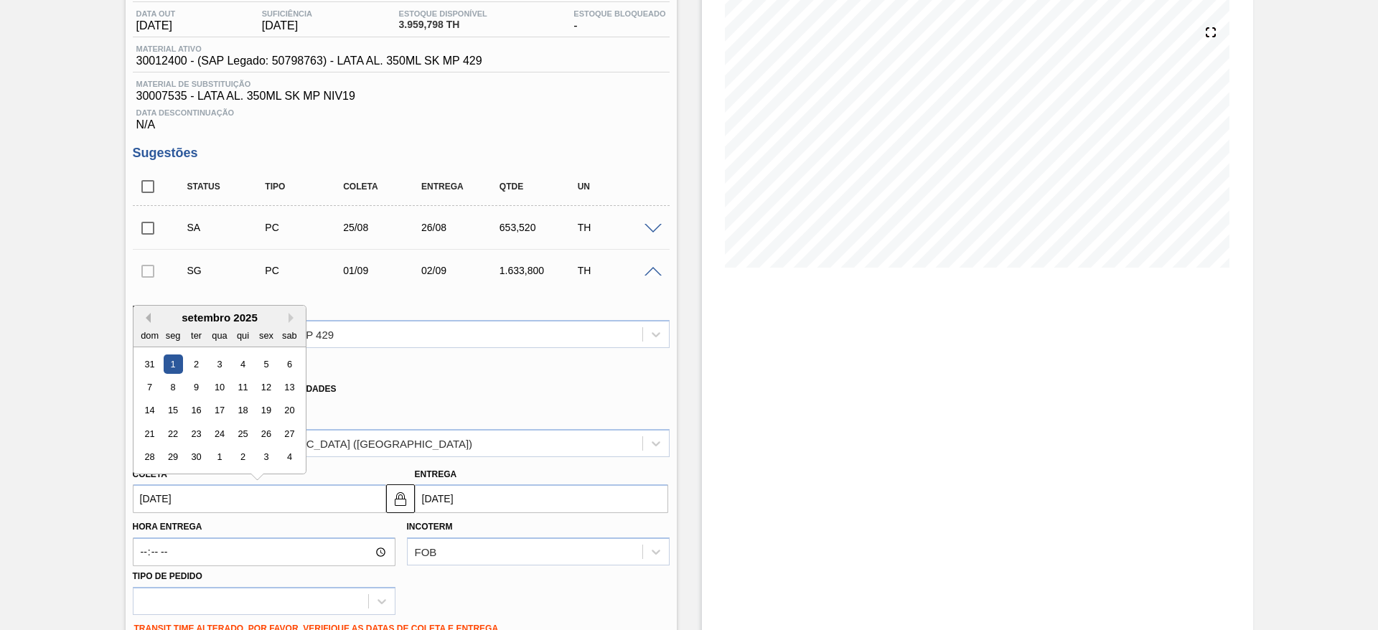
click at [149, 319] on button "Previous Month" at bounding box center [146, 318] width 10 height 10
drag, startPoint x: 194, startPoint y: 455, endPoint x: 217, endPoint y: 458, distance: 22.5
click at [194, 454] on div "26" at bounding box center [195, 457] width 19 height 19
type input "[DATE]"
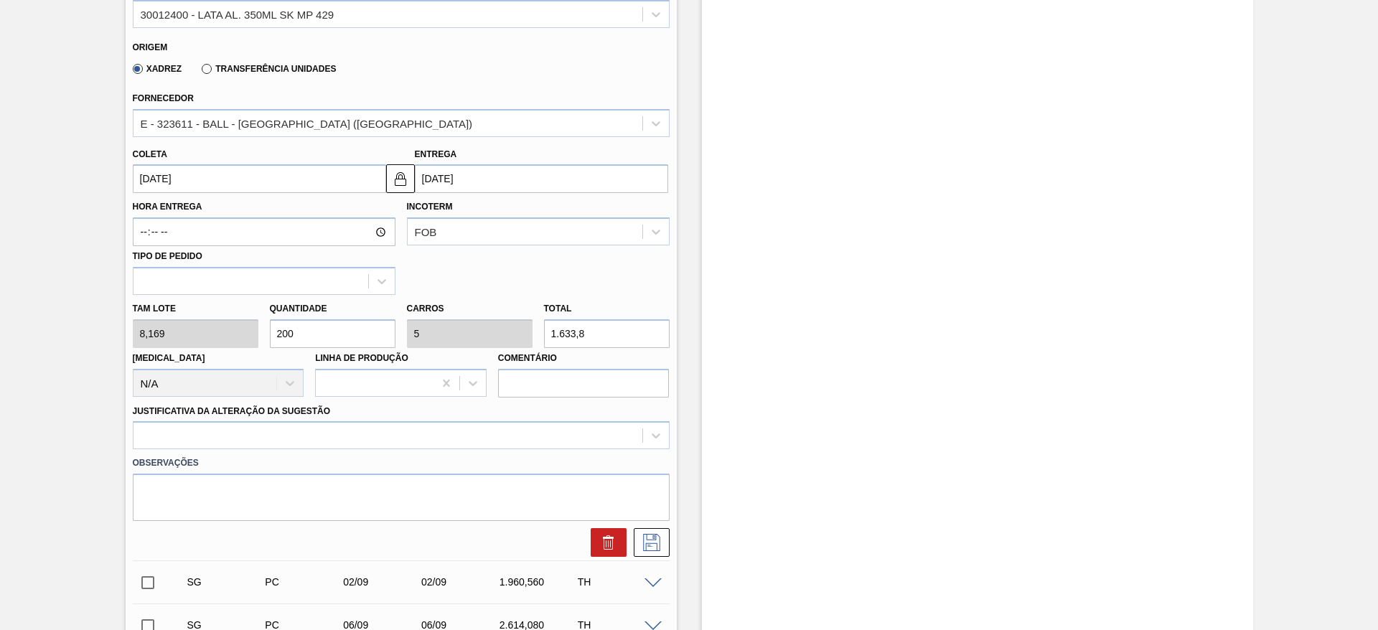
scroll to position [475, 0]
click at [311, 334] on input "200" at bounding box center [333, 330] width 126 height 29
drag, startPoint x: 332, startPoint y: 329, endPoint x: 160, endPoint y: 295, distance: 175.6
click at [160, 295] on div "[PERSON_NAME] 8,169 Quantidade 200 Carros 5 Total 1.633,8 [MEDICAL_DATA] N/A Li…" at bounding box center [401, 343] width 548 height 103
type input "8"
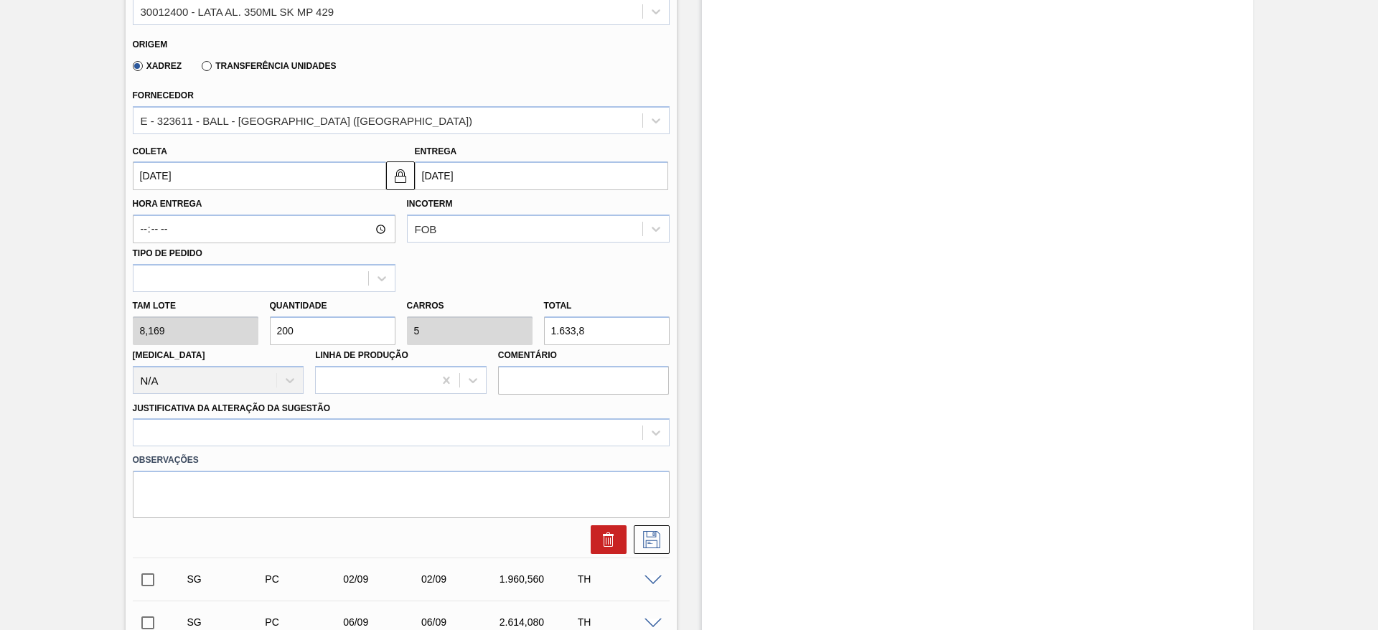
type input "0,2"
type input "65,352"
type input "80"
type input "2"
type input "653,52"
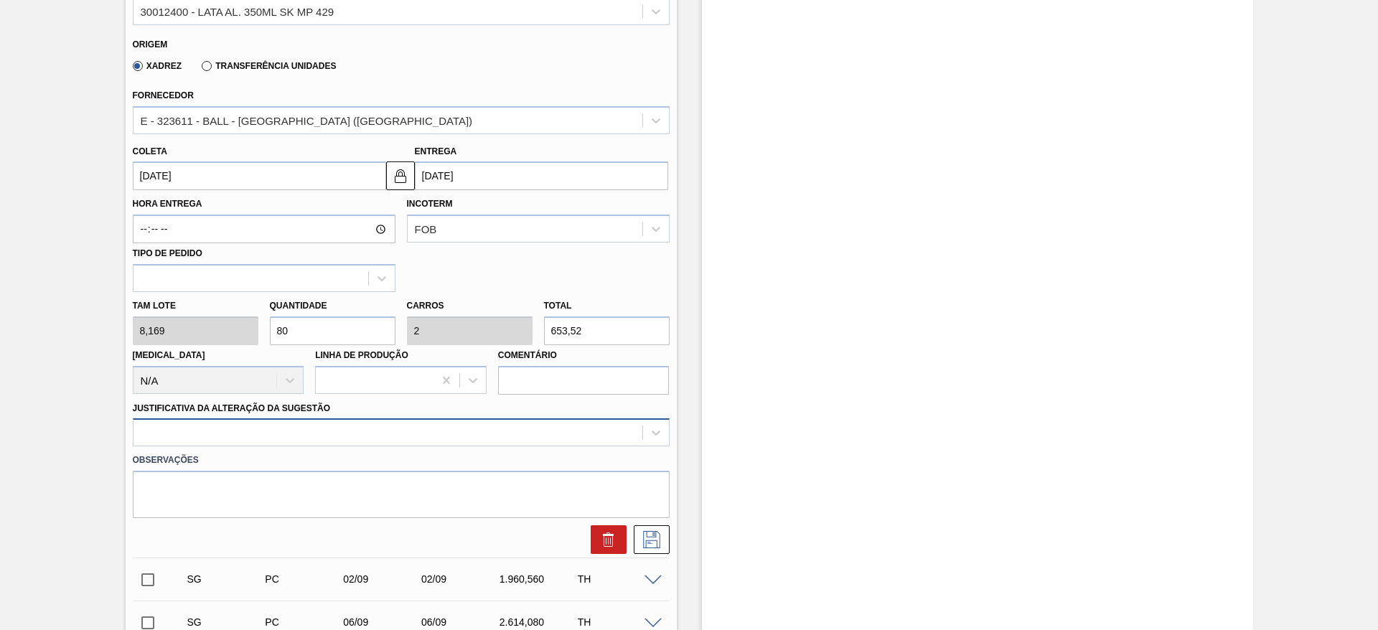
type input "80"
click at [223, 430] on div at bounding box center [401, 432] width 537 height 28
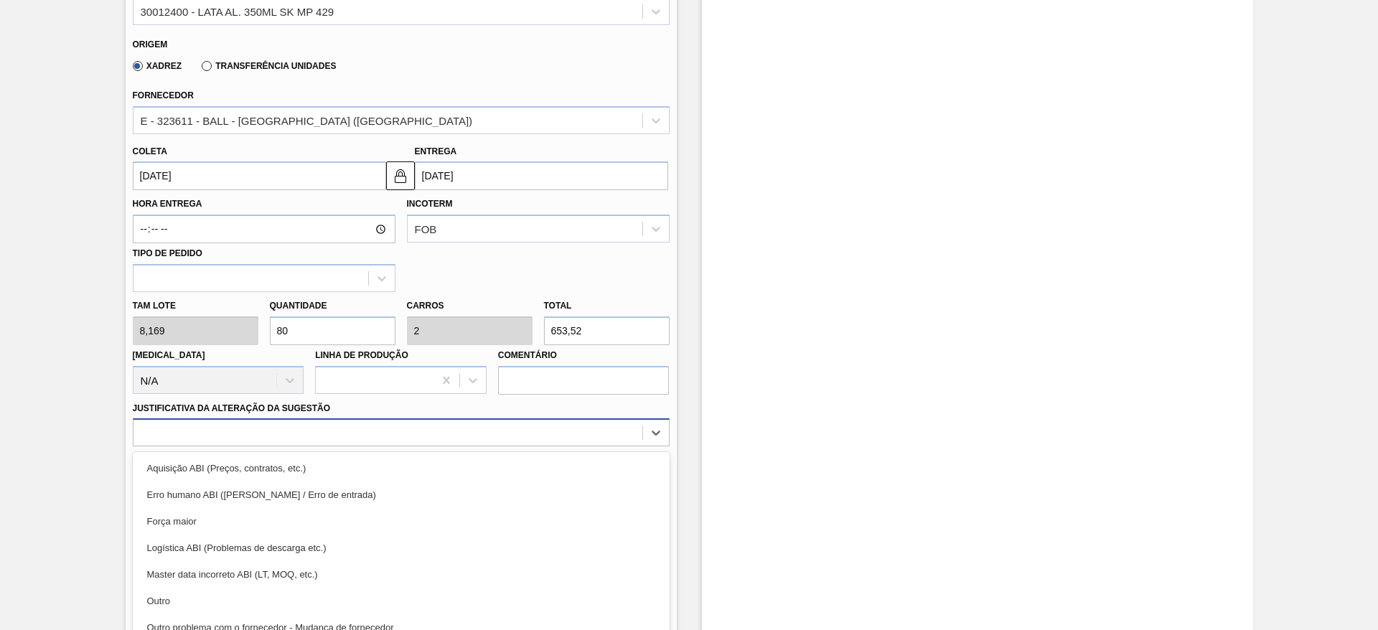
scroll to position [518, 0]
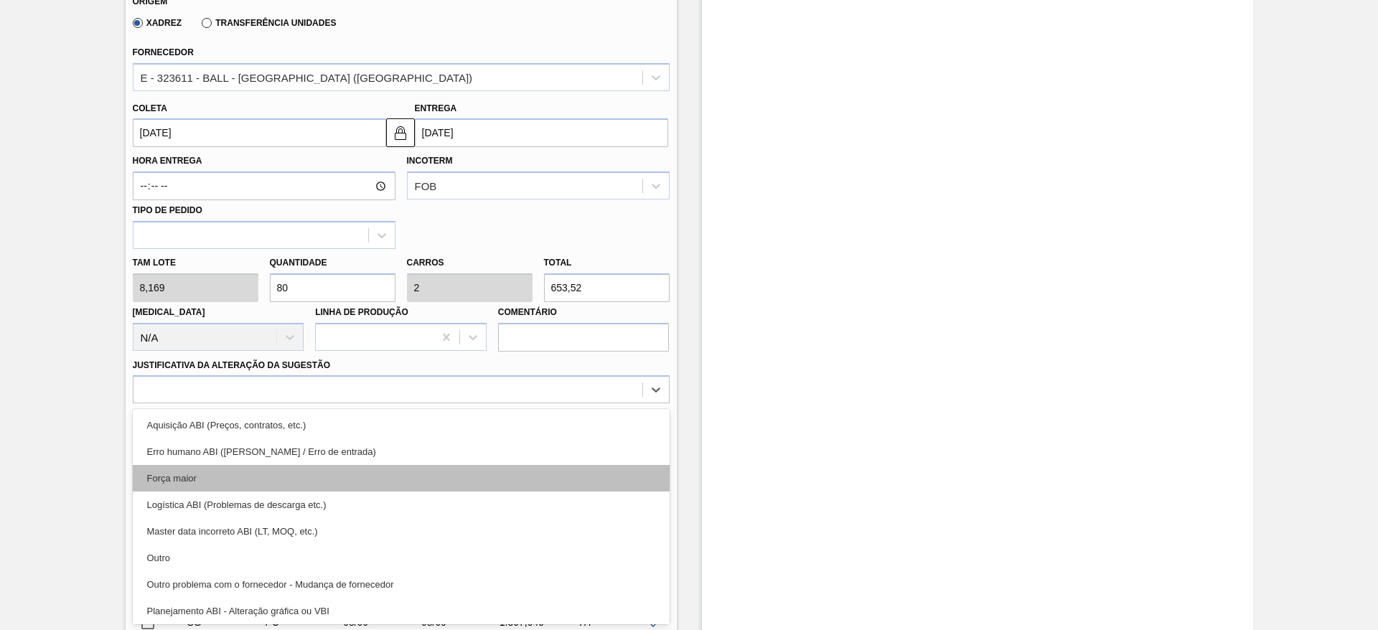
click at [204, 479] on div "Força maior" at bounding box center [401, 478] width 537 height 27
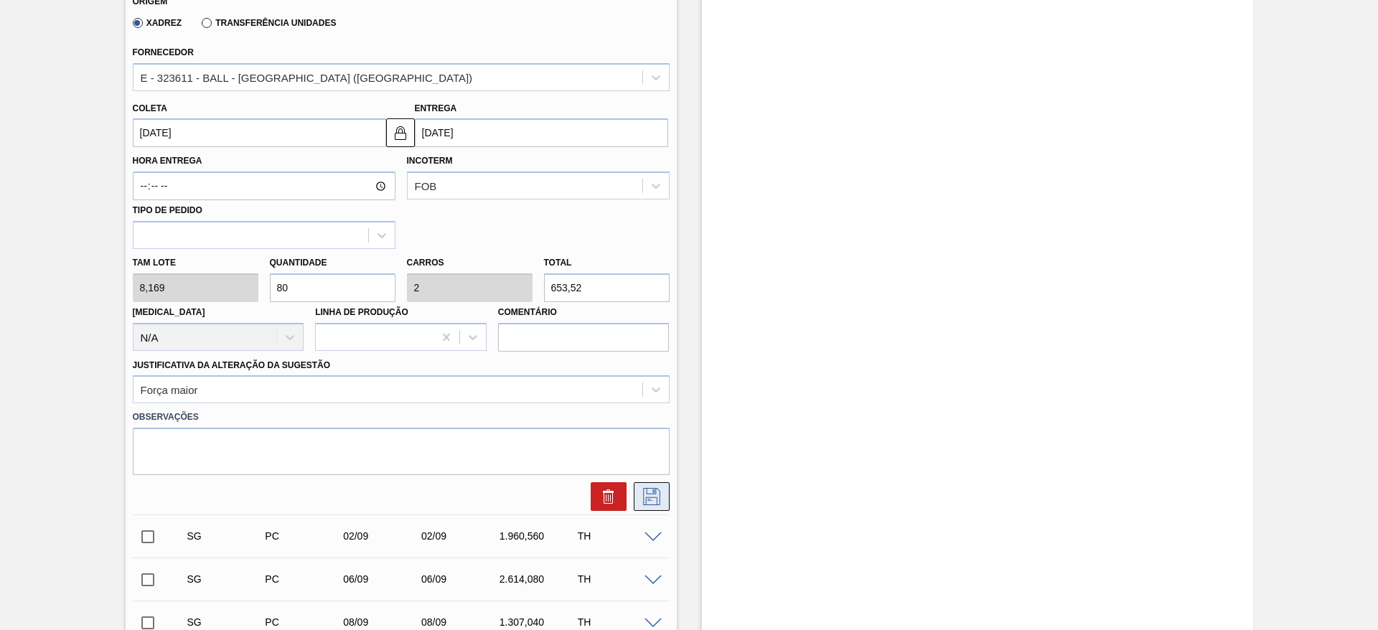
click at [646, 497] on icon at bounding box center [651, 496] width 17 height 17
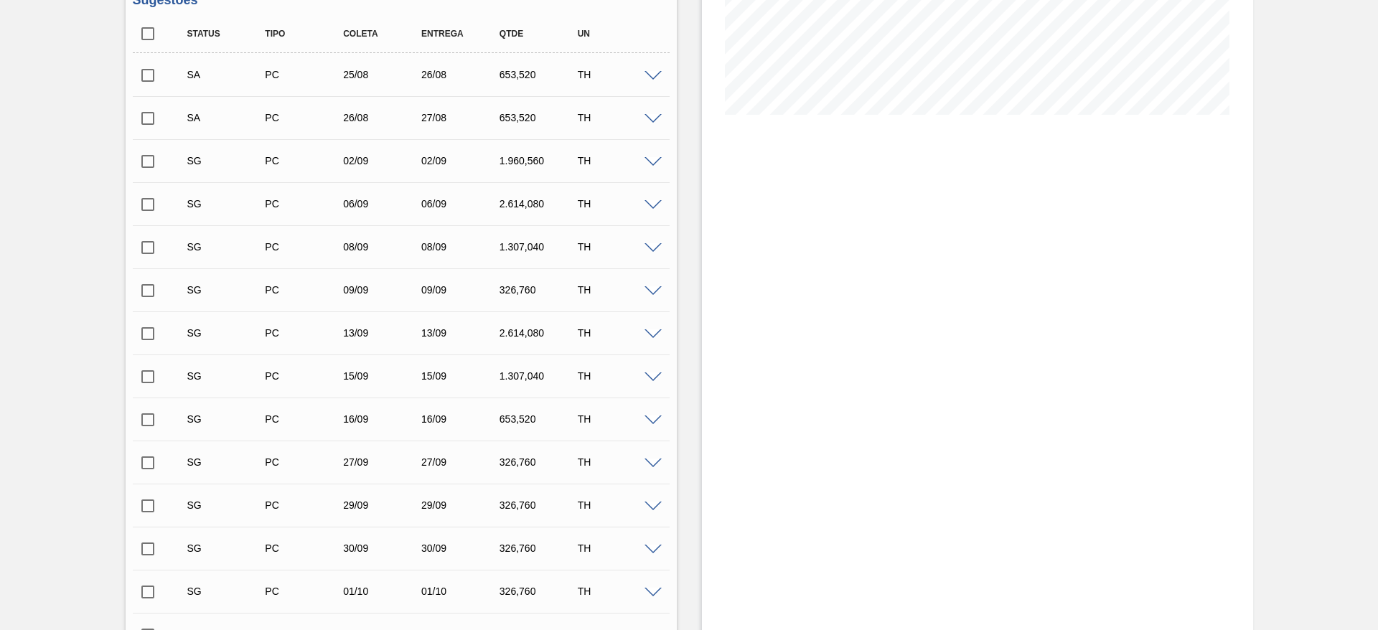
scroll to position [303, 0]
click at [648, 161] on span at bounding box center [652, 164] width 17 height 11
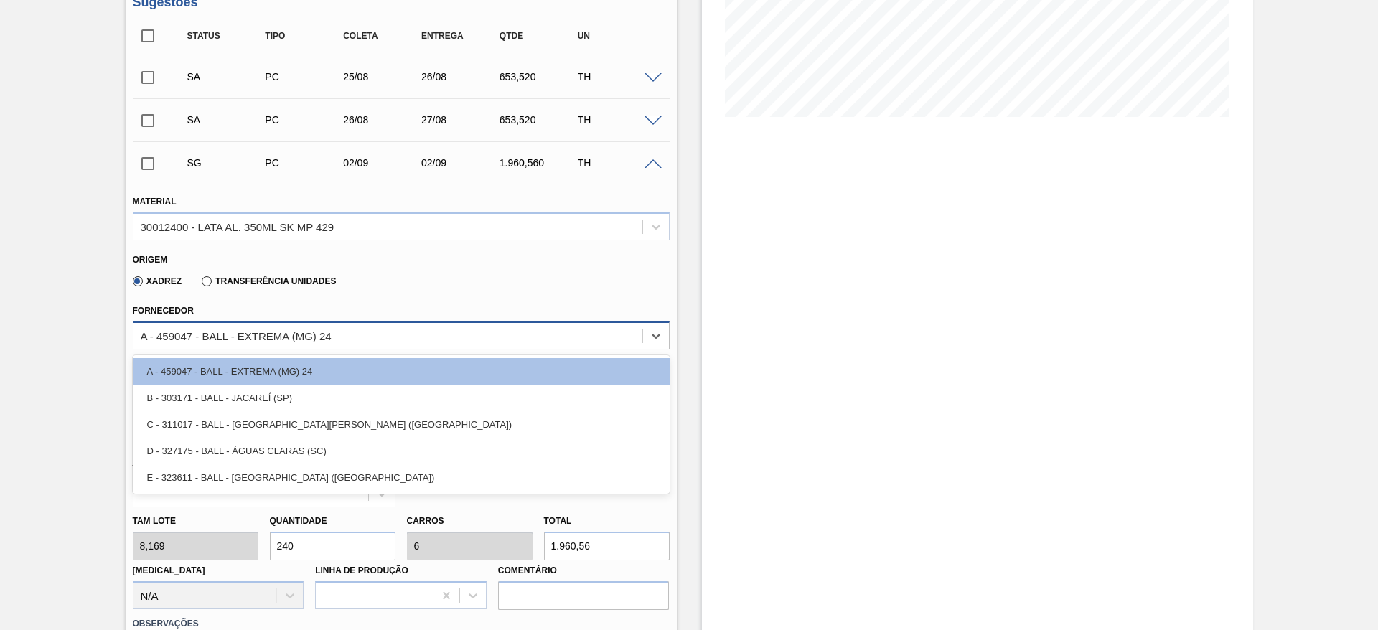
click at [298, 331] on div "A - 459047 - BALL - EXTREMA (MG) 24" at bounding box center [236, 335] width 191 height 12
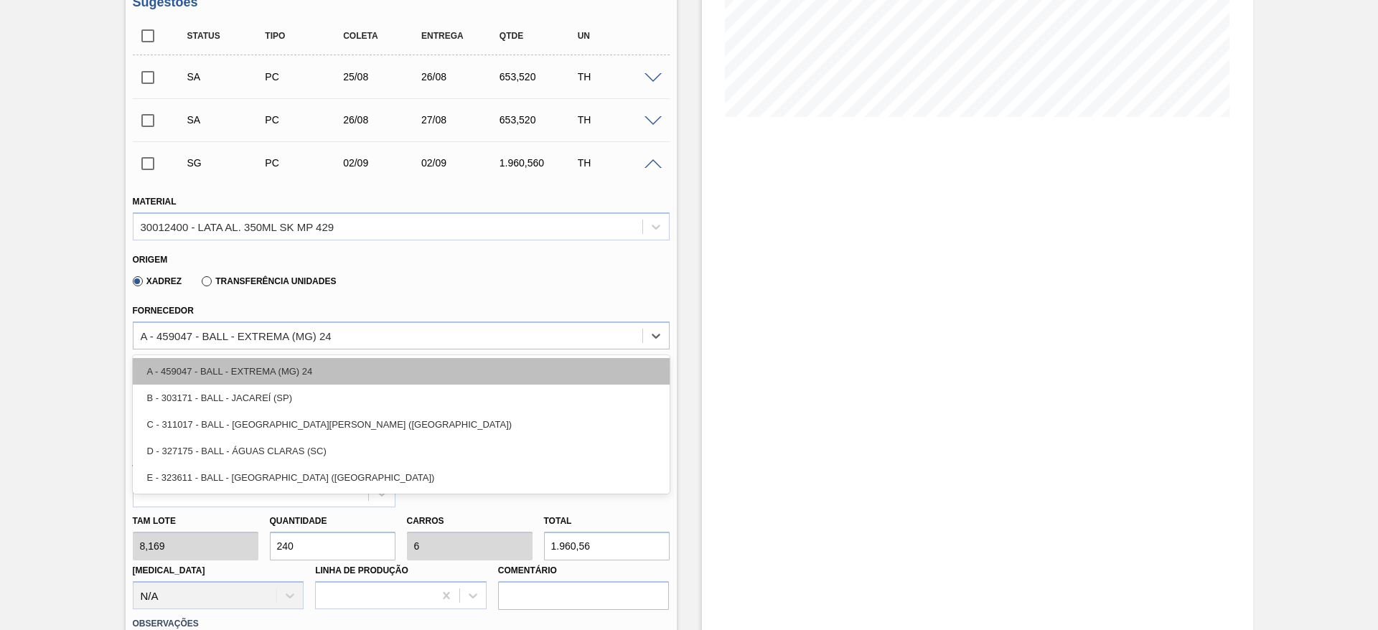
click at [293, 364] on div "A - 459047 - BALL - EXTREMA (MG) 24" at bounding box center [401, 371] width 537 height 27
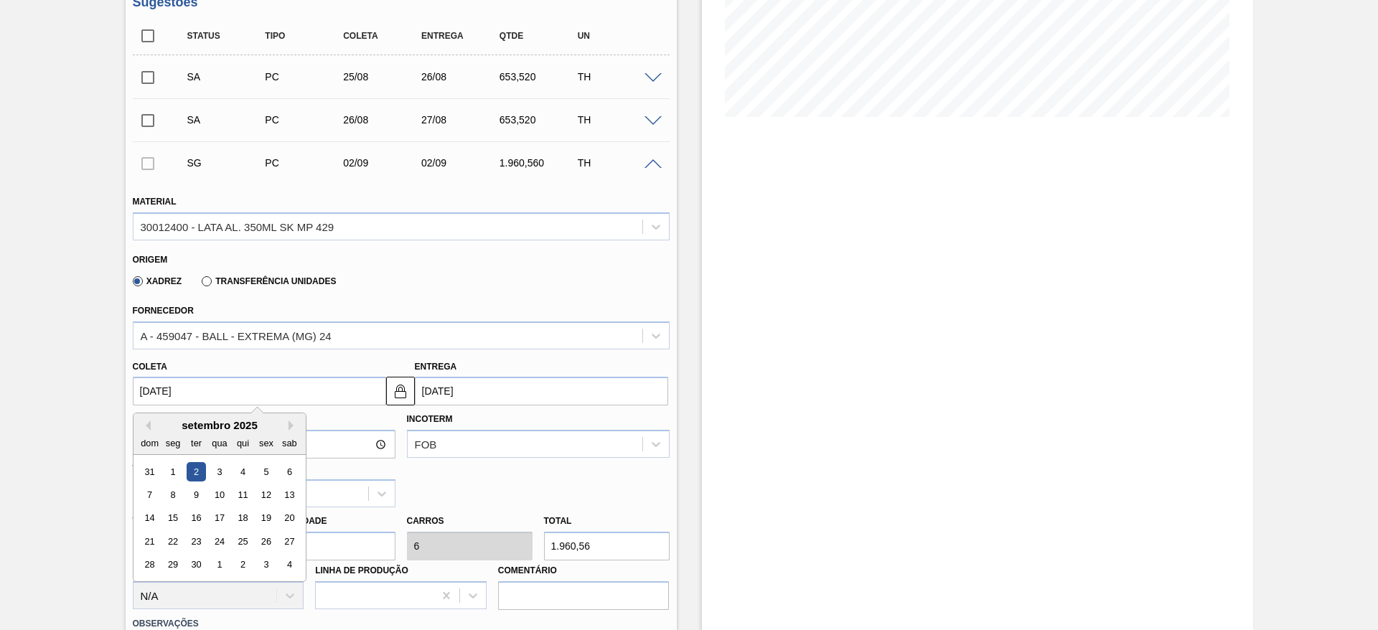
click at [225, 390] on input "[DATE]" at bounding box center [259, 391] width 253 height 29
click at [146, 424] on button "Previous Month" at bounding box center [146, 425] width 10 height 10
click at [249, 563] on div "28" at bounding box center [241, 564] width 19 height 19
type input "[DATE]"
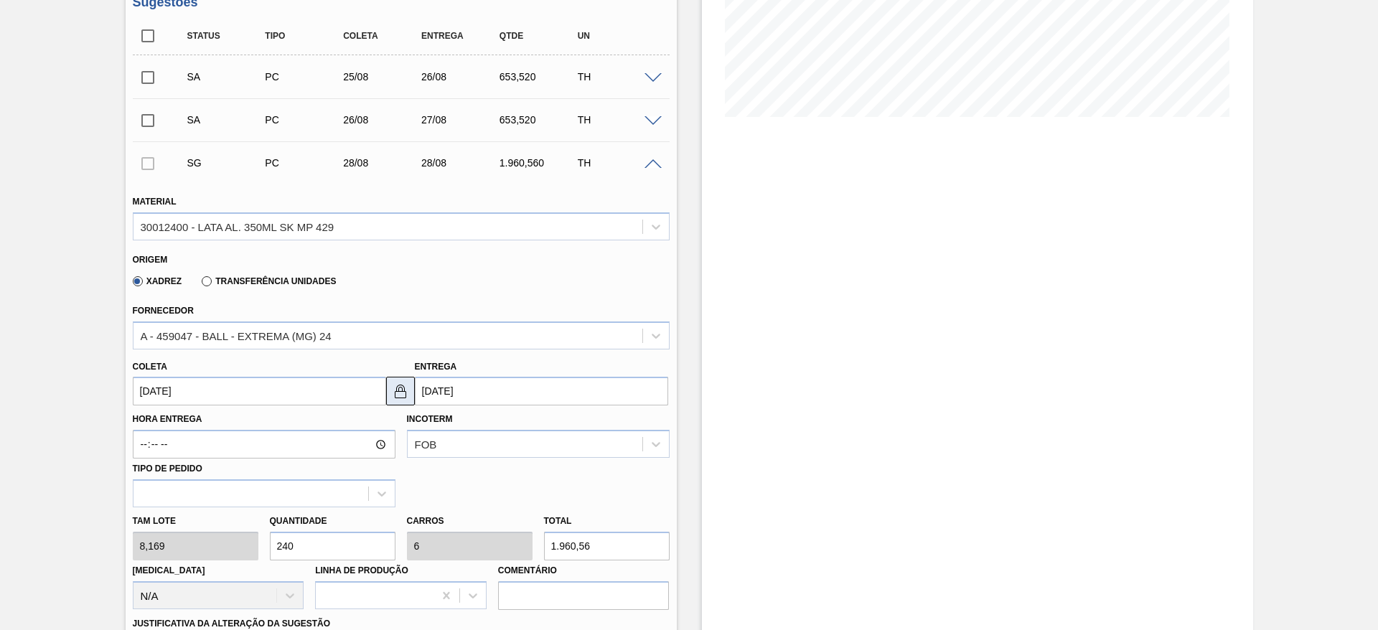
click at [400, 392] on img at bounding box center [400, 390] width 17 height 17
click at [441, 394] on input "[DATE]" at bounding box center [541, 391] width 253 height 29
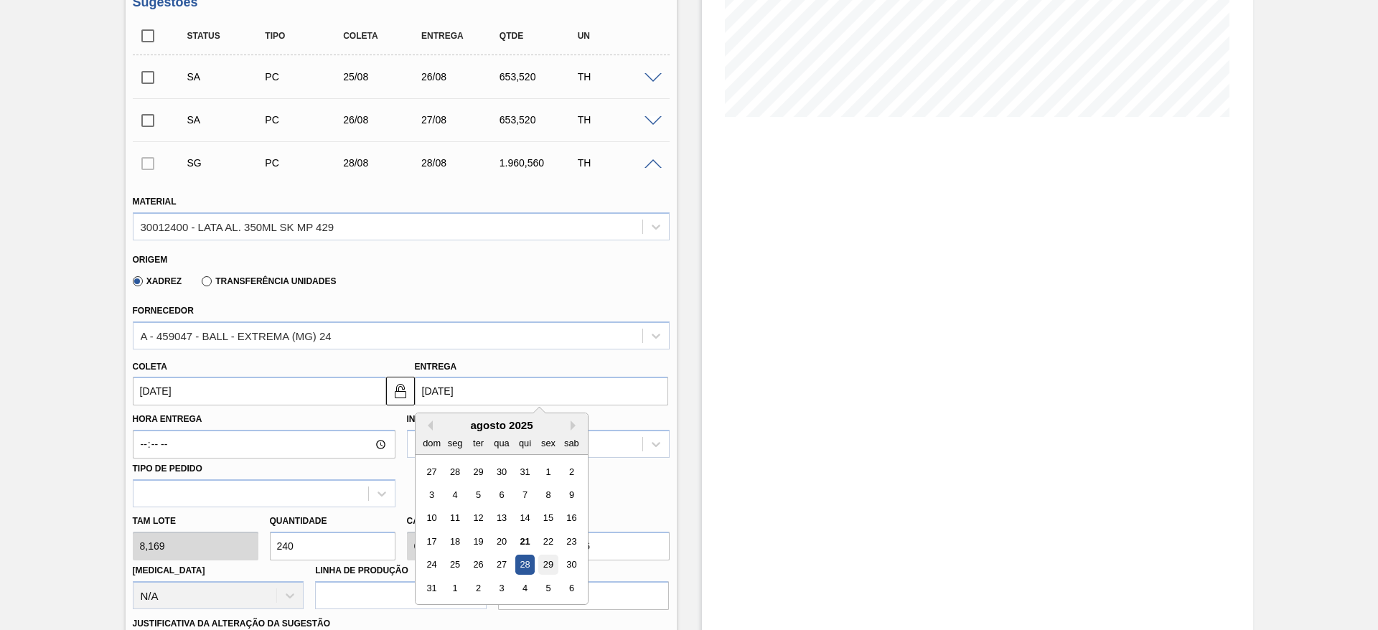
click at [550, 568] on div "29" at bounding box center [547, 564] width 19 height 19
type input "[DATE]"
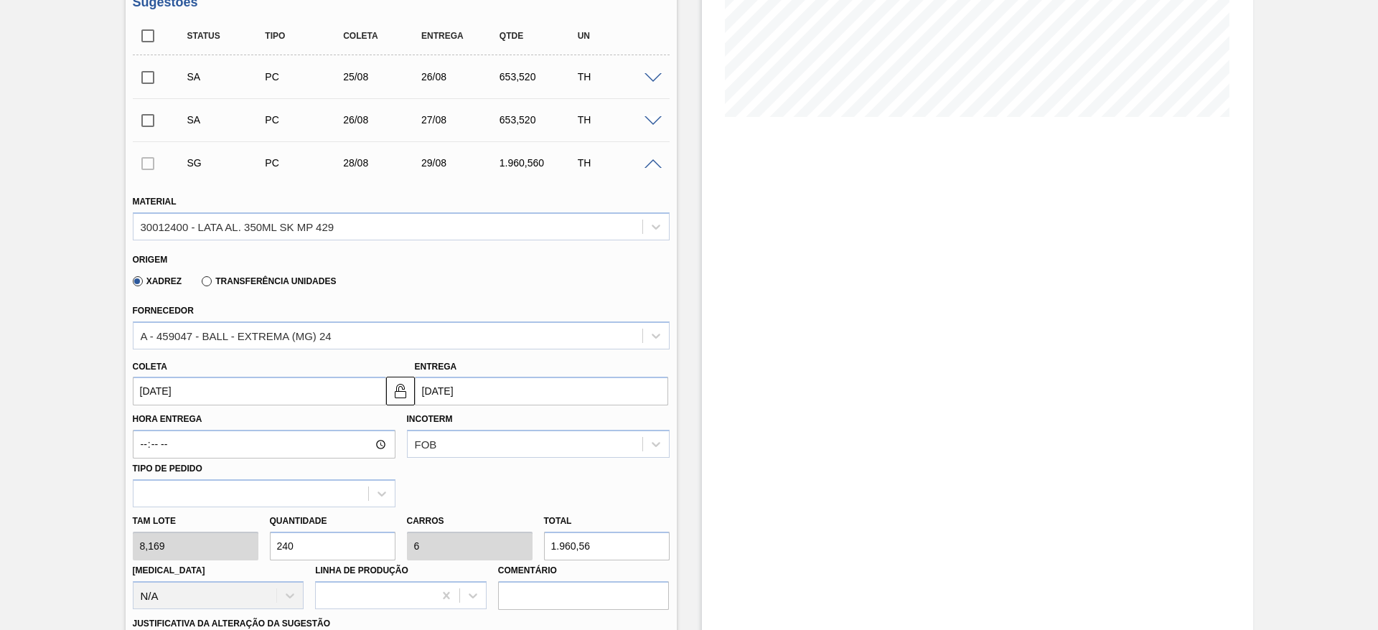
click at [250, 547] on div "[PERSON_NAME] 8,169 Quantidade 240 Carros 6 Total 1.960,56 [MEDICAL_DATA] N/A L…" at bounding box center [401, 558] width 548 height 103
type input "2"
type input "0,05"
type input "16,338"
type input "20"
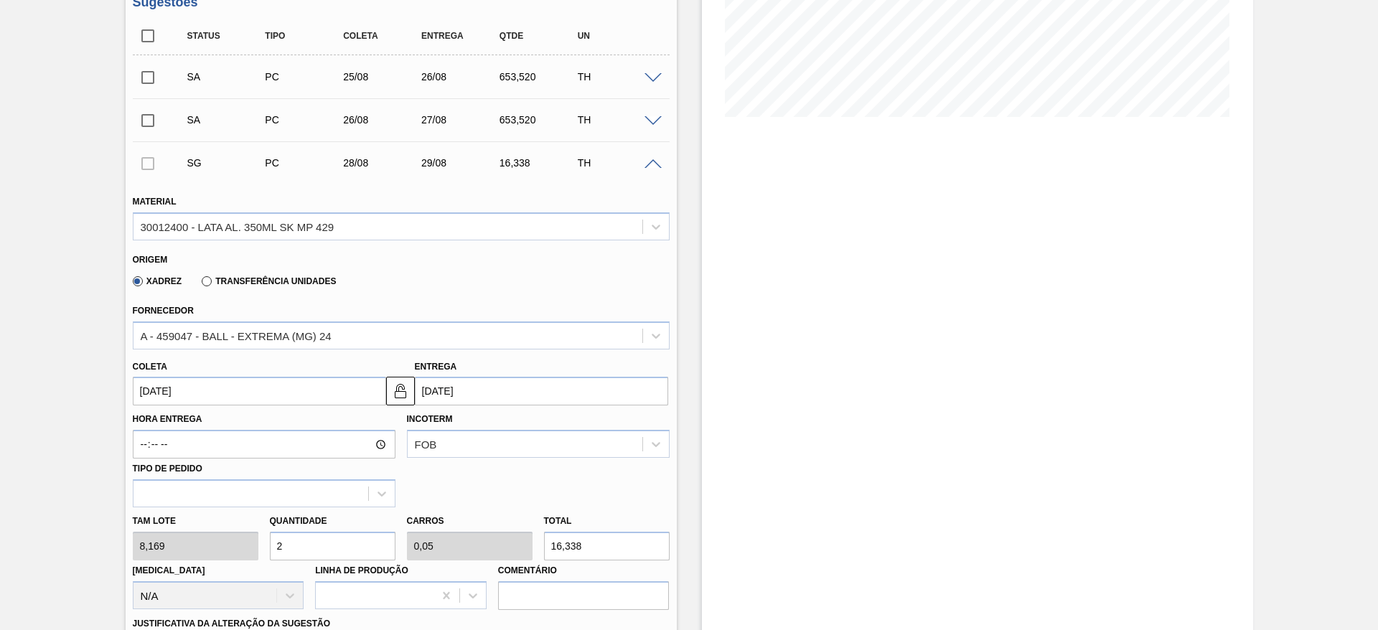
type input "0,5"
type input "163,38"
type input "200"
type input "5"
type input "1.633,8"
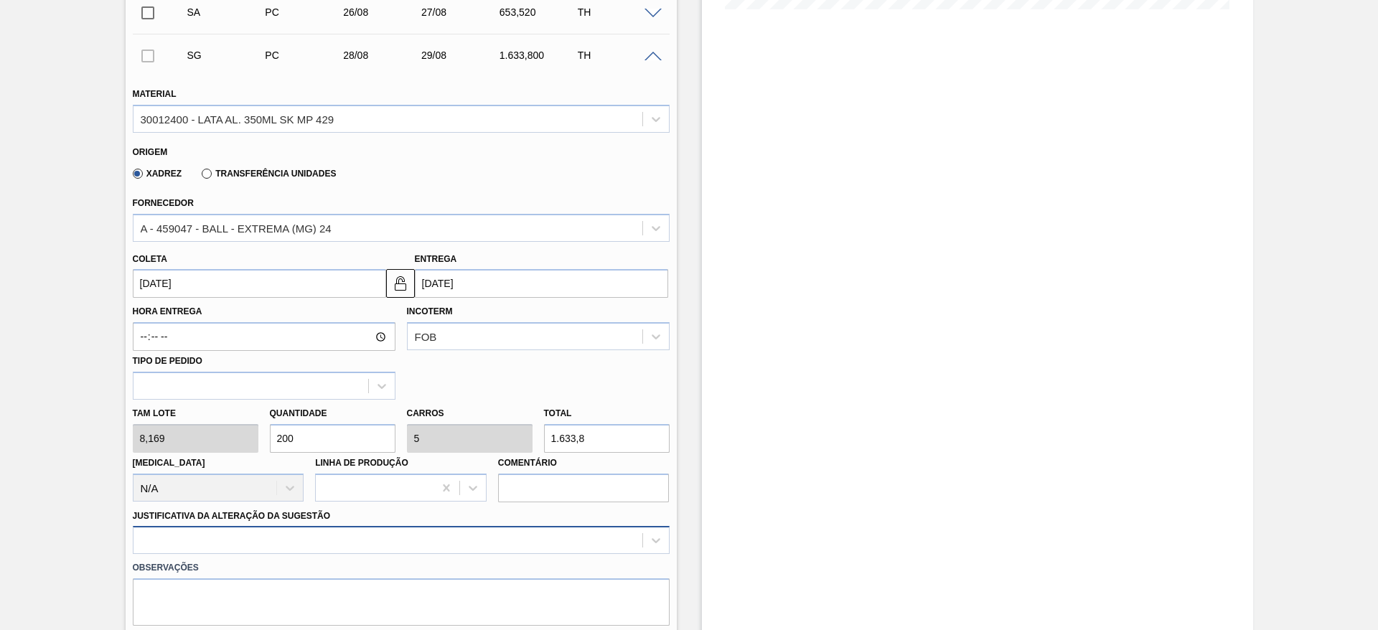
type input "200"
click at [289, 540] on div at bounding box center [401, 540] width 537 height 28
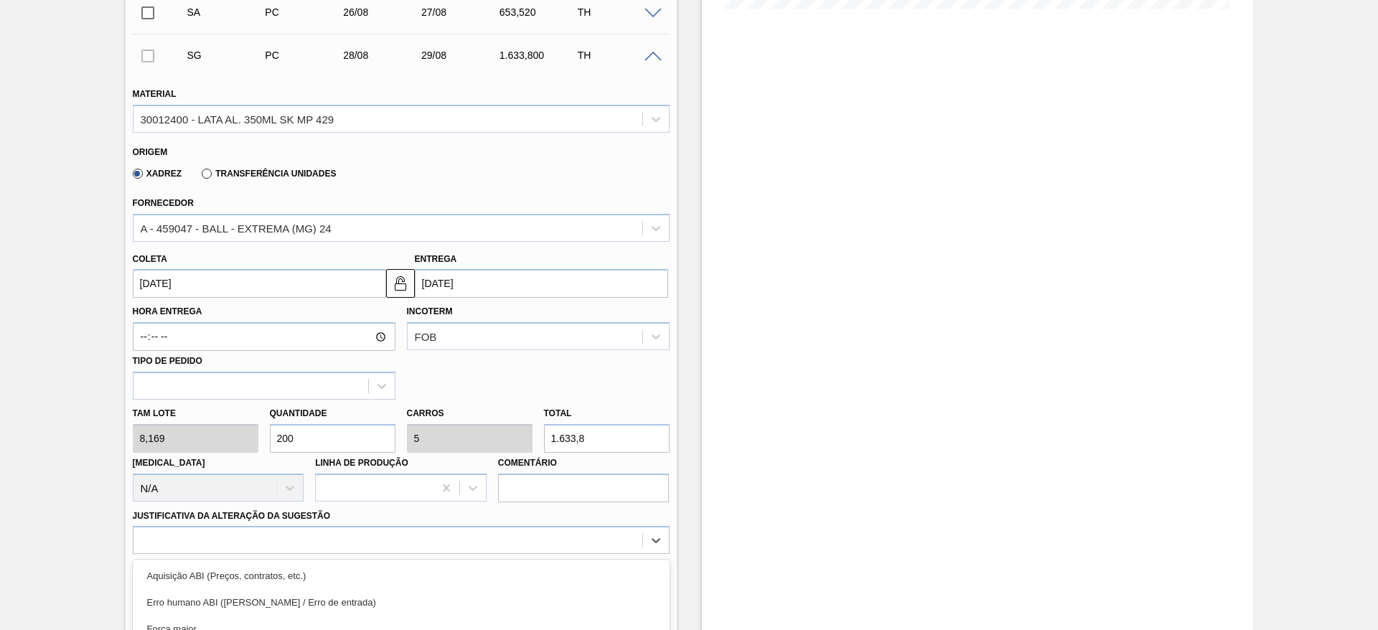
scroll to position [561, 0]
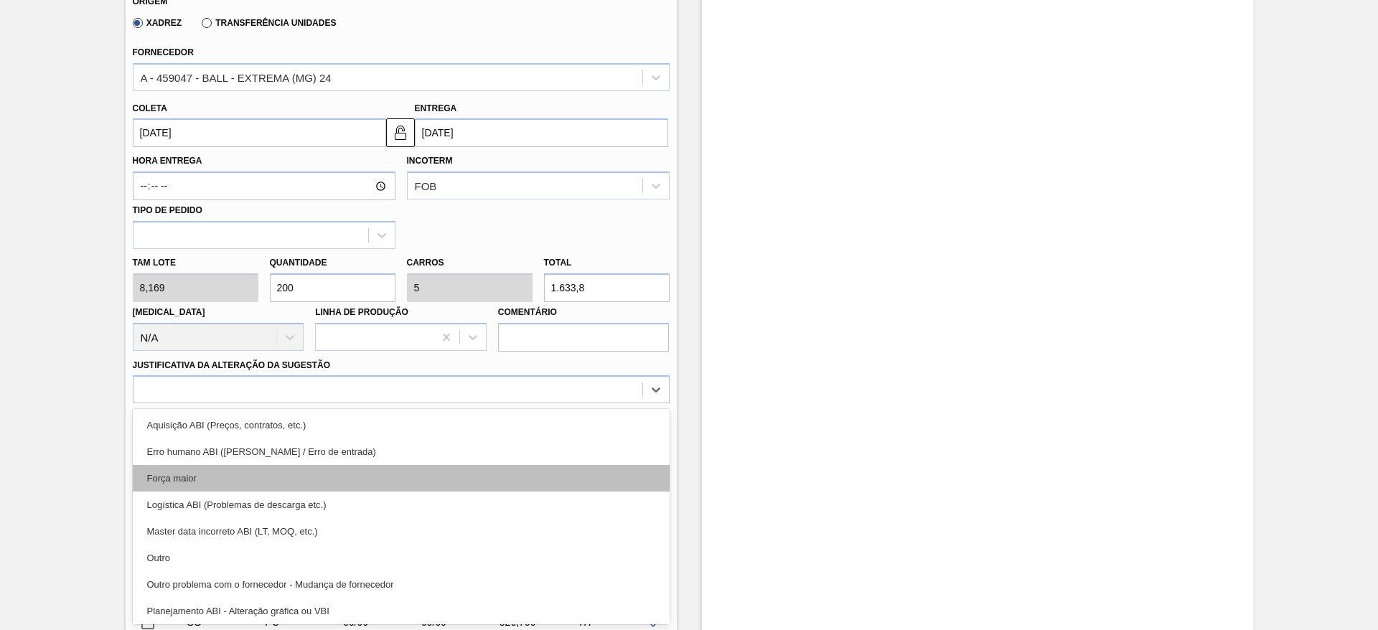
click at [196, 472] on div "Força maior" at bounding box center [401, 478] width 537 height 27
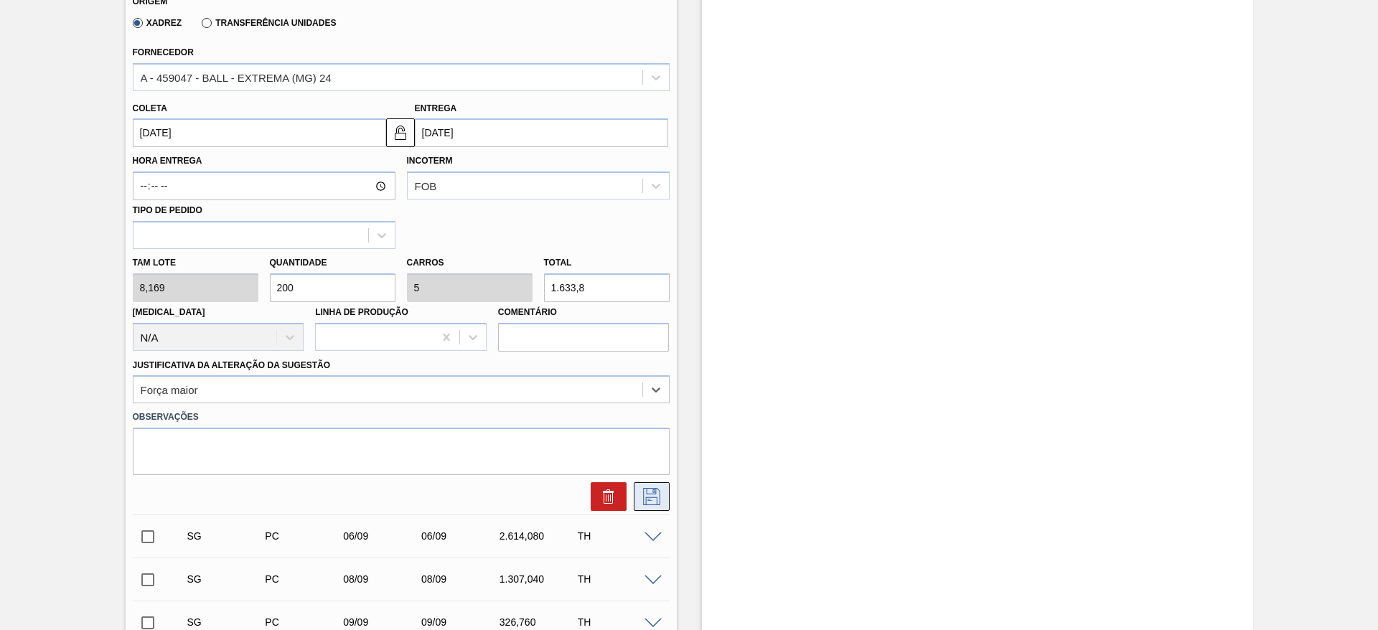
click at [644, 504] on icon at bounding box center [651, 496] width 17 height 17
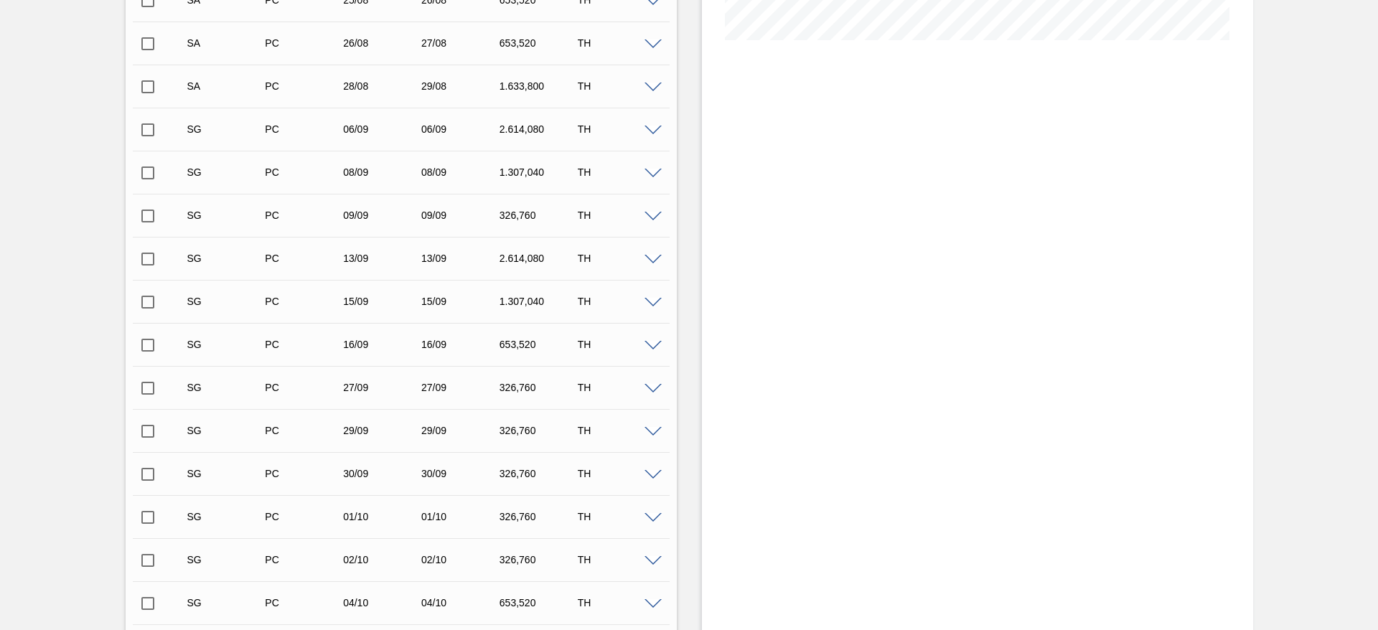
scroll to position [346, 0]
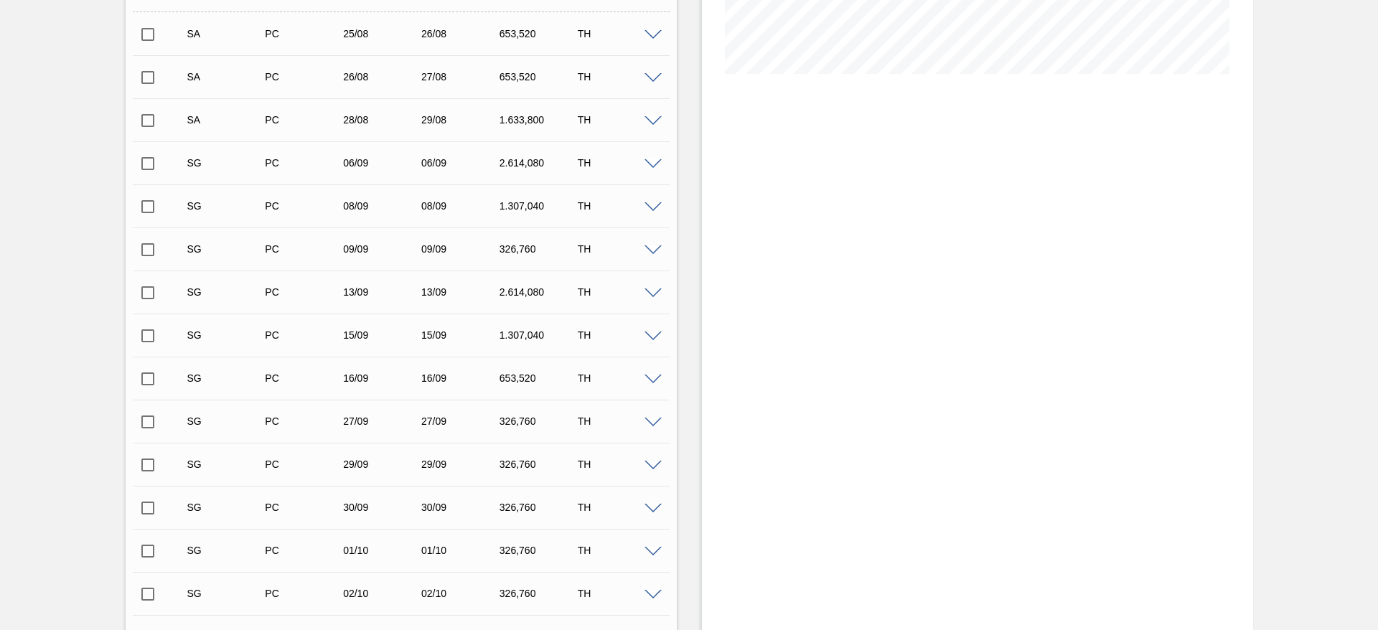
click at [659, 160] on span at bounding box center [652, 164] width 17 height 11
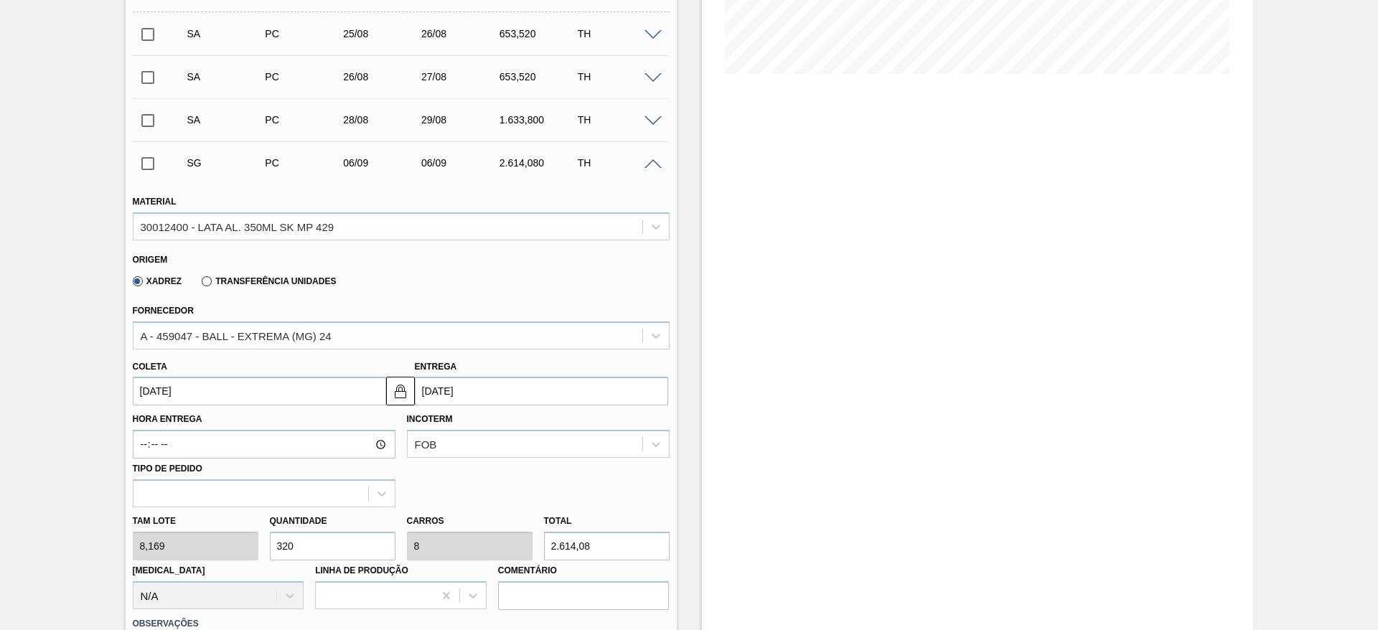
click at [239, 388] on input "[DATE]" at bounding box center [259, 391] width 253 height 29
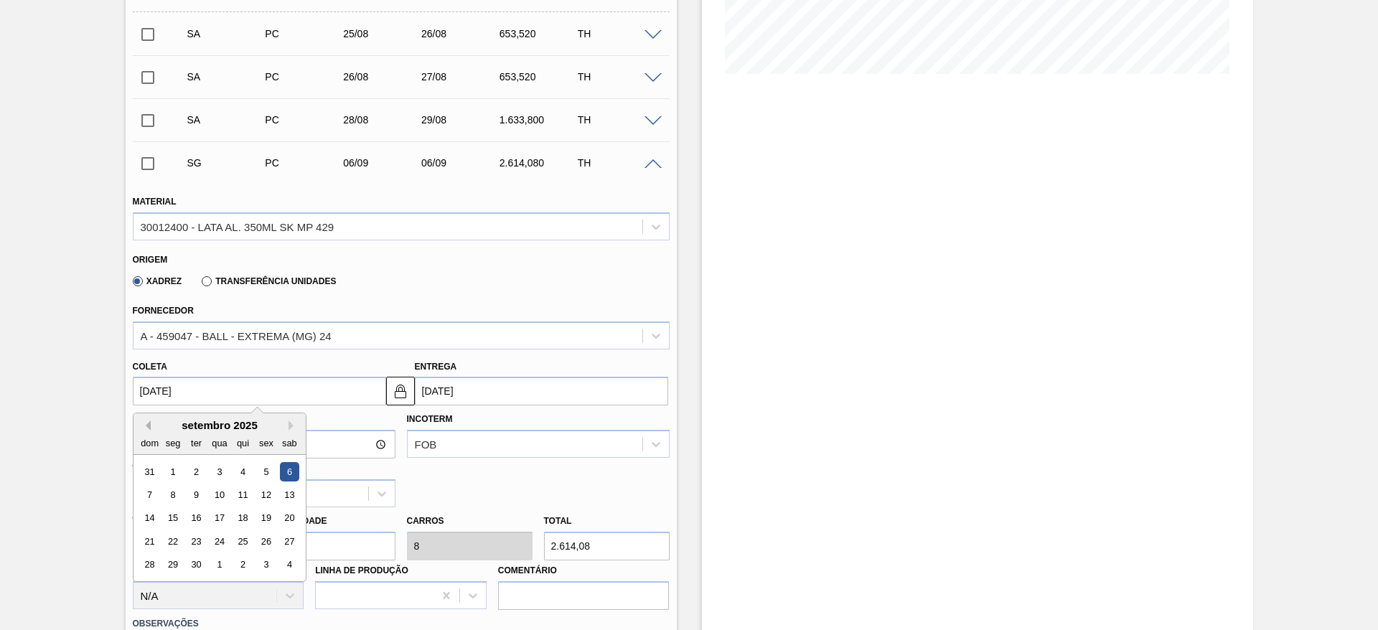
click at [146, 425] on button "Previous Month" at bounding box center [146, 425] width 10 height 10
click at [269, 564] on div "29" at bounding box center [265, 564] width 19 height 19
type input "[DATE]"
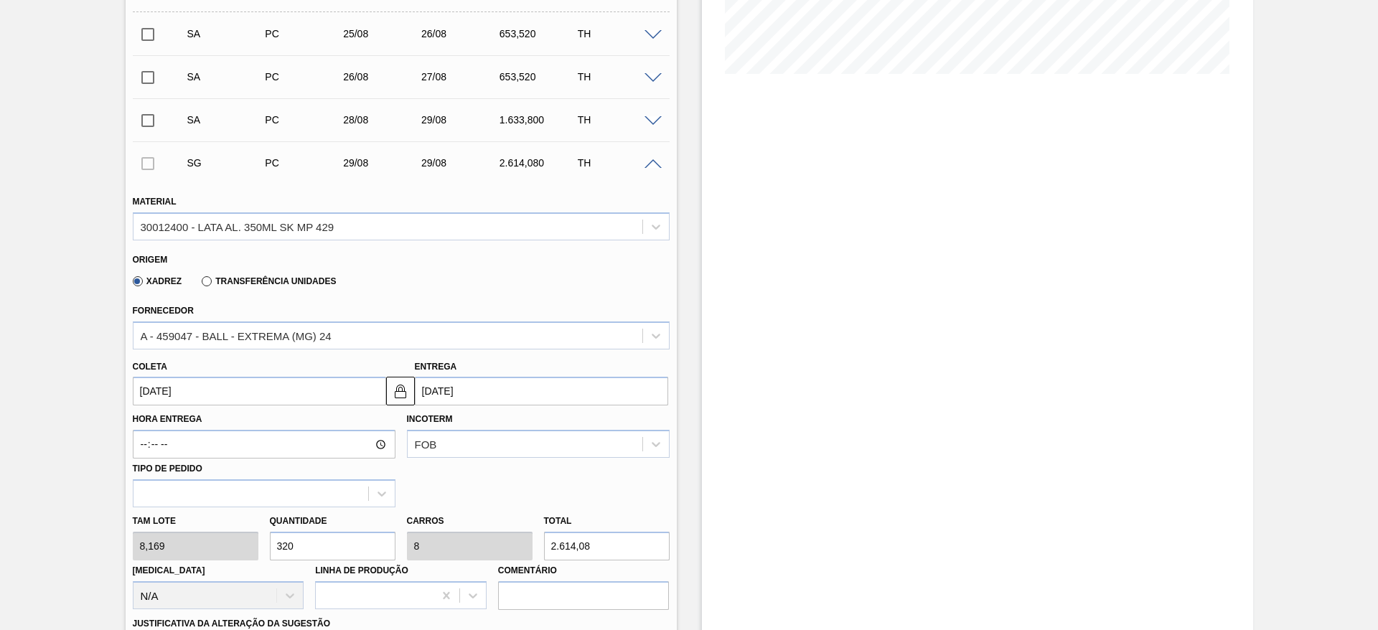
click at [251, 540] on div "[PERSON_NAME] 8,169 Quantidade 320 Carros 8 Total 2.614,08 [MEDICAL_DATA] N/A L…" at bounding box center [401, 558] width 548 height 103
type input "2"
type input "0,05"
type input "16,338"
type input "24"
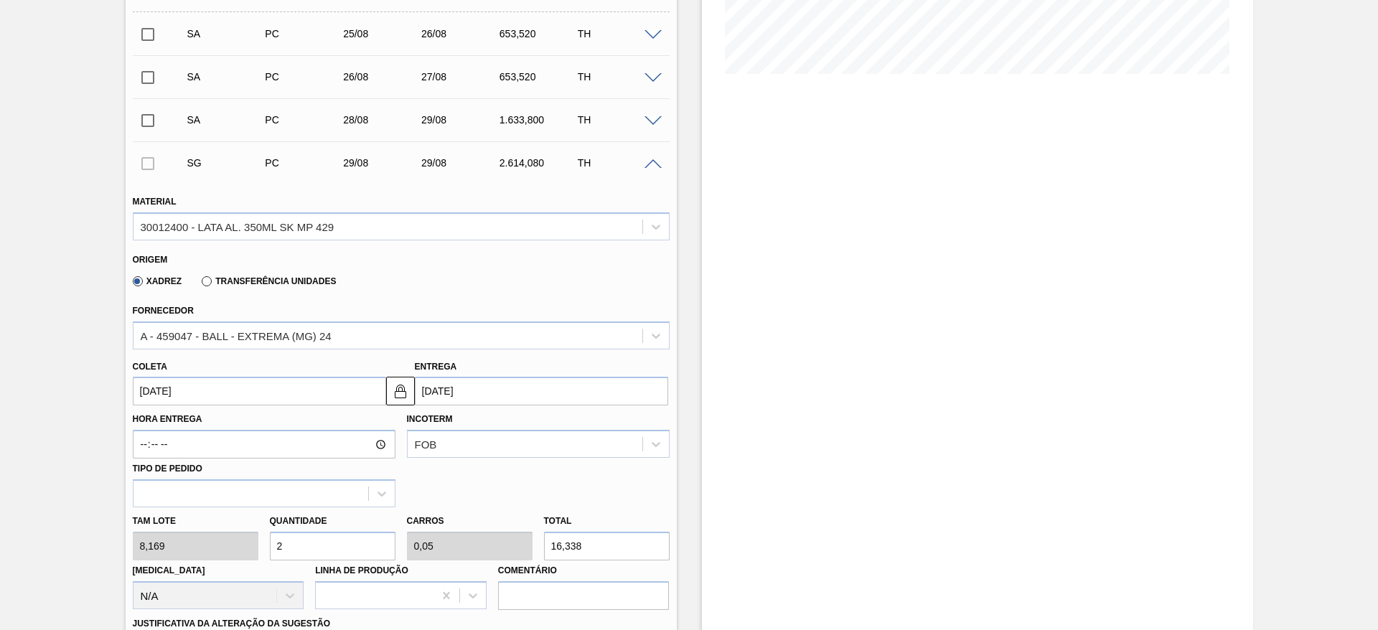
type input "0,6"
type input "196,056"
type input "240"
type input "6"
type input "1.960,56"
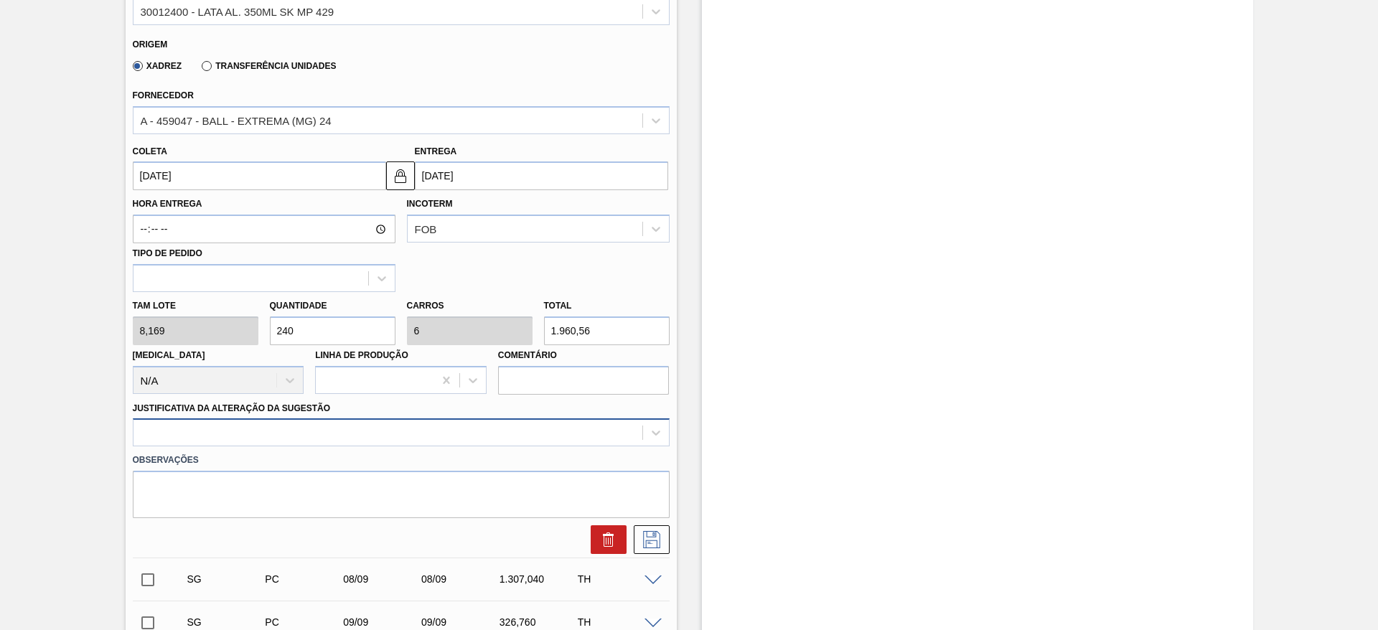
type input "240"
click at [269, 436] on div at bounding box center [401, 432] width 537 height 28
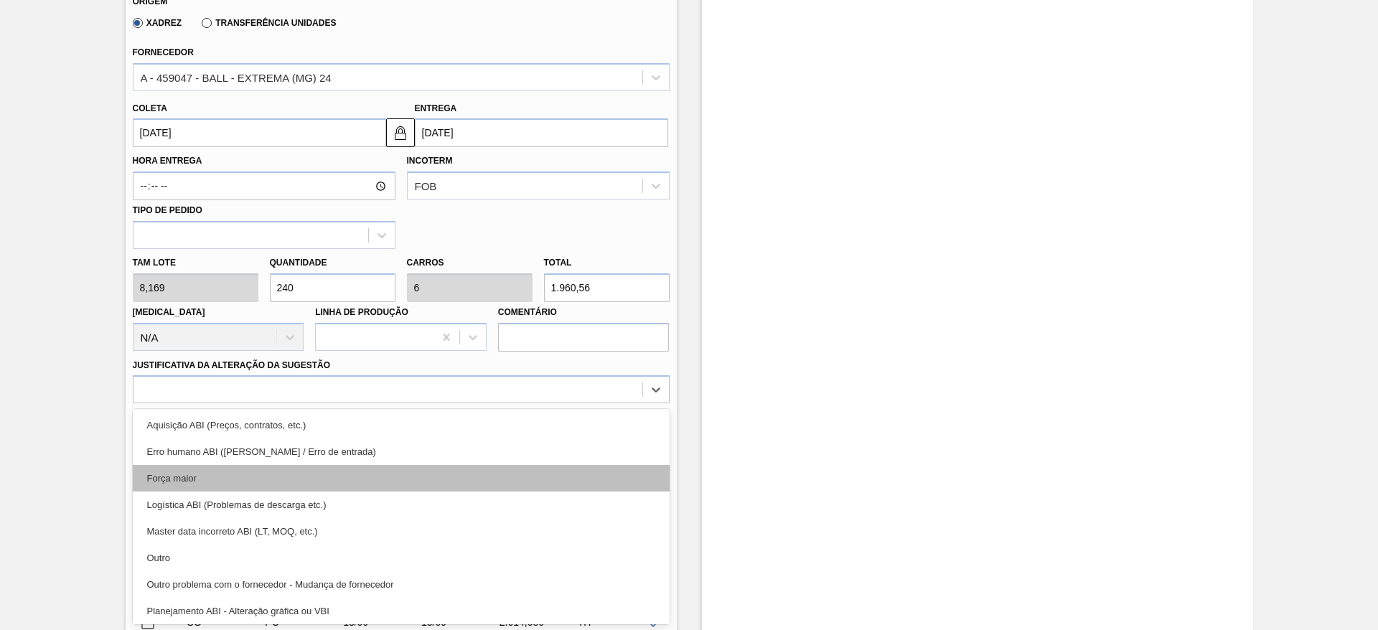
click at [213, 477] on div "Força maior" at bounding box center [401, 478] width 537 height 27
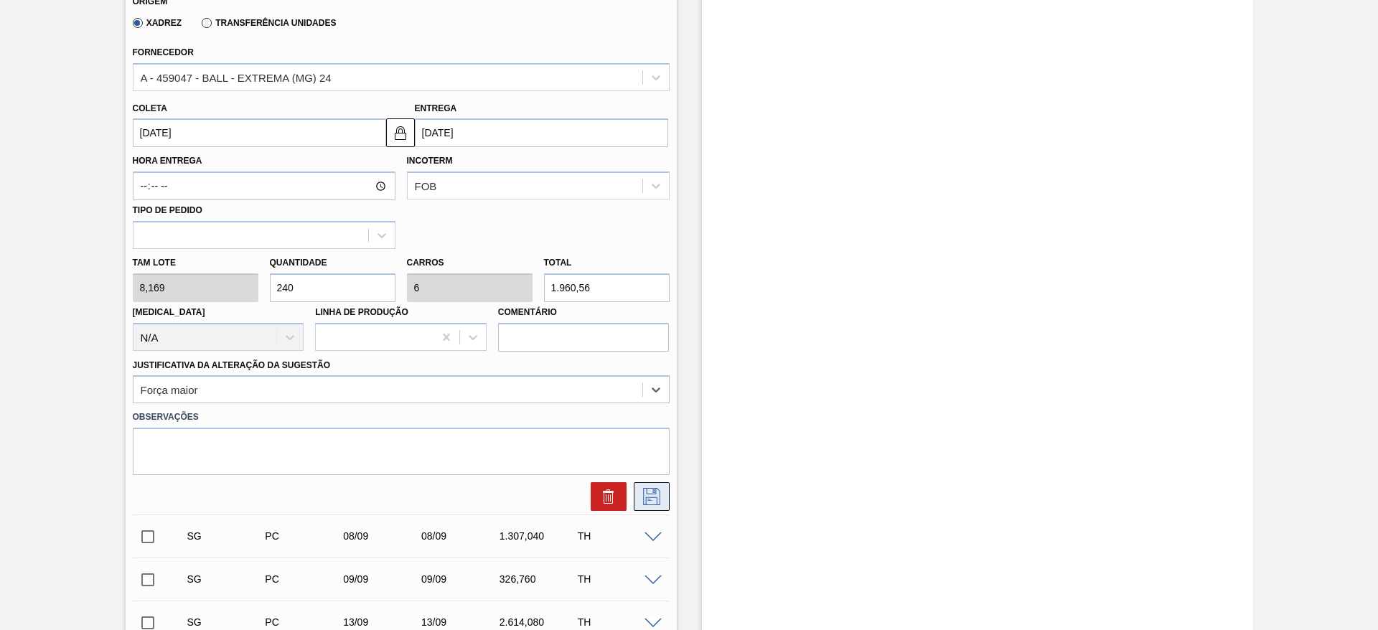
click at [643, 497] on icon at bounding box center [651, 496] width 23 height 17
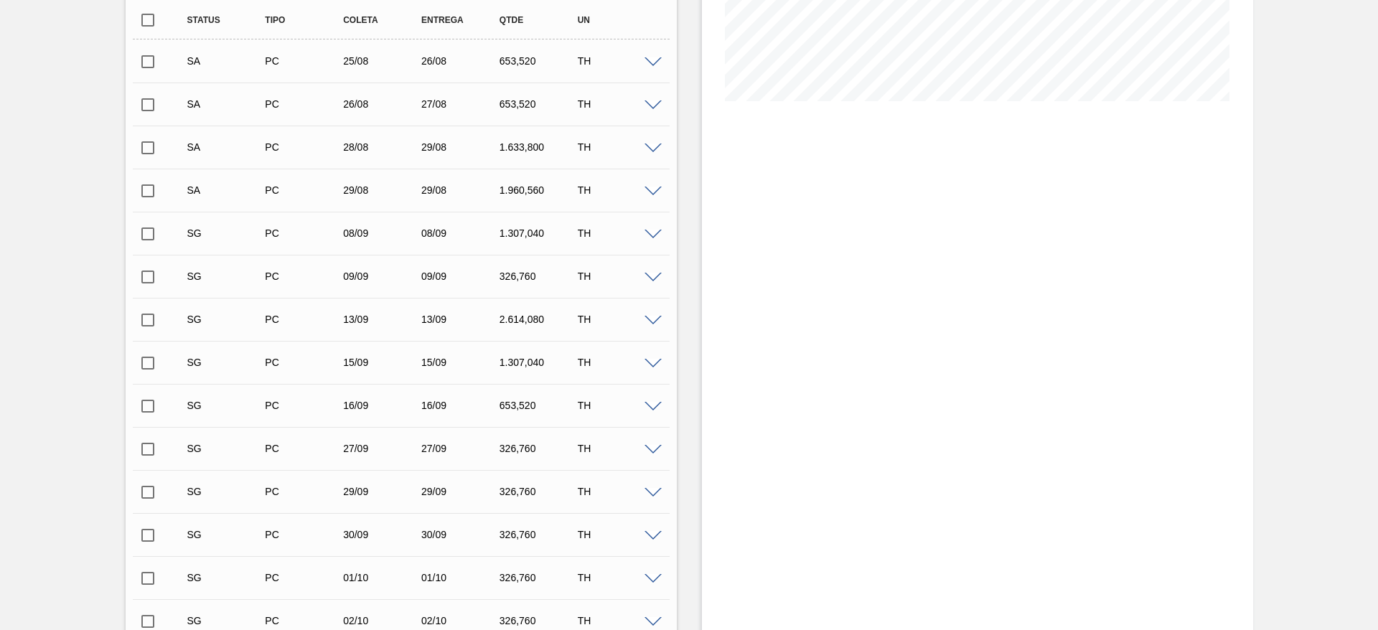
scroll to position [281, 0]
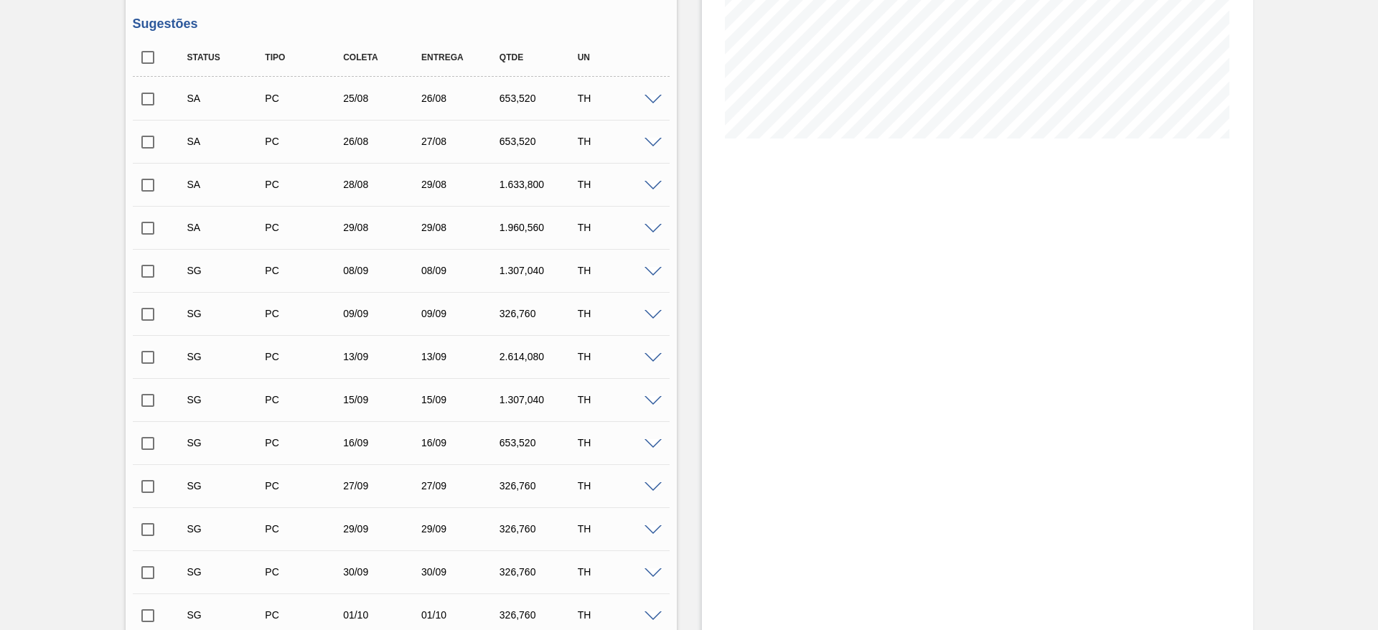
click at [146, 96] on input "checkbox" at bounding box center [148, 99] width 30 height 30
checkbox input "true"
click at [149, 140] on input "checkbox" at bounding box center [148, 142] width 30 height 30
checkbox input "true"
click at [147, 190] on input "checkbox" at bounding box center [148, 185] width 30 height 30
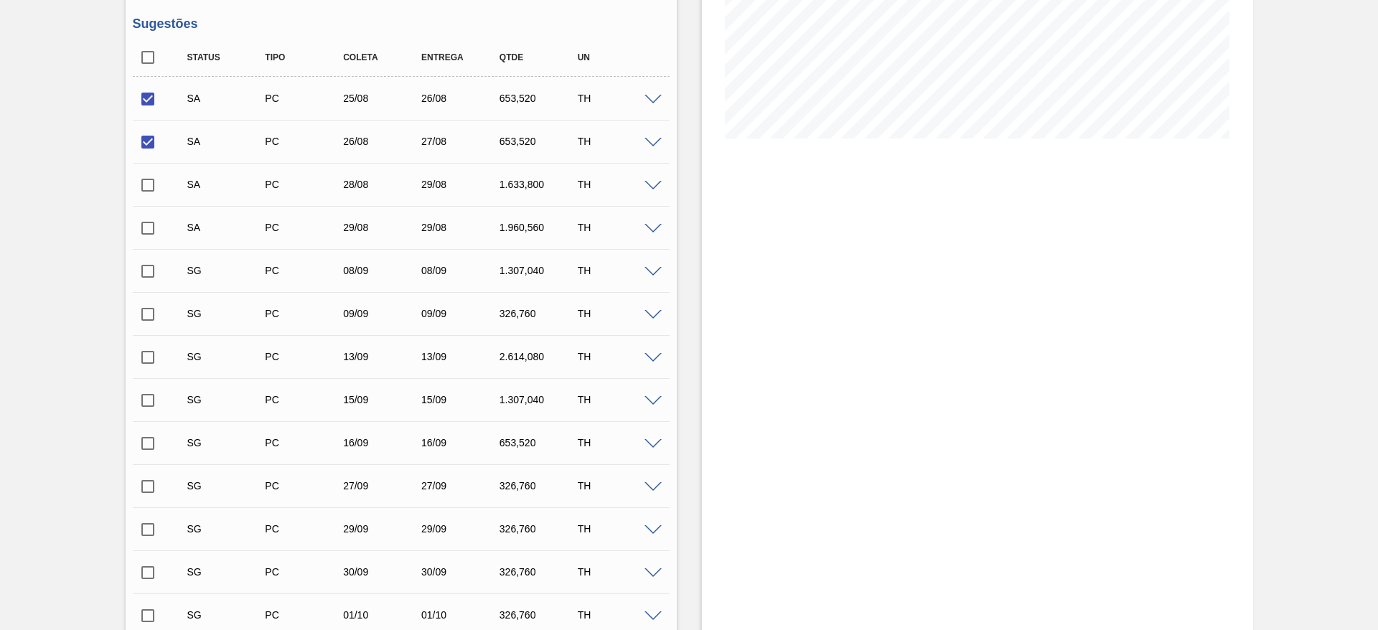
checkbox input "true"
click at [147, 227] on input "checkbox" at bounding box center [148, 228] width 30 height 30
checkbox input "true"
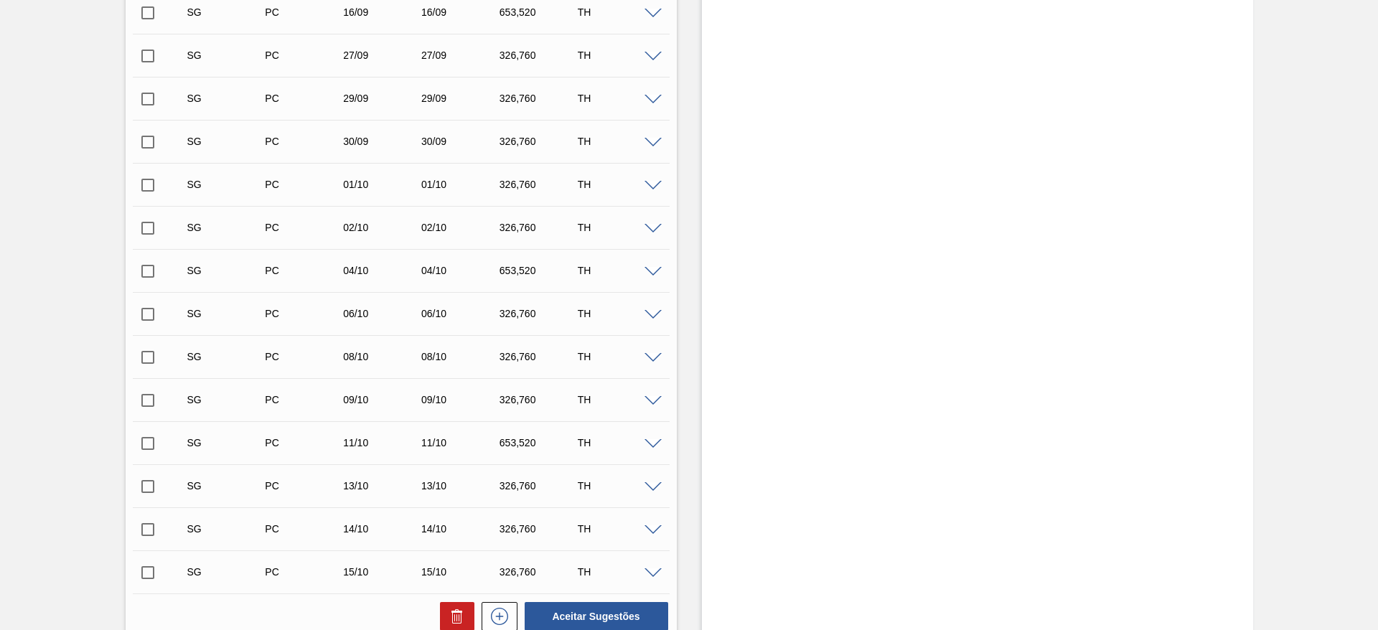
scroll to position [1035, 0]
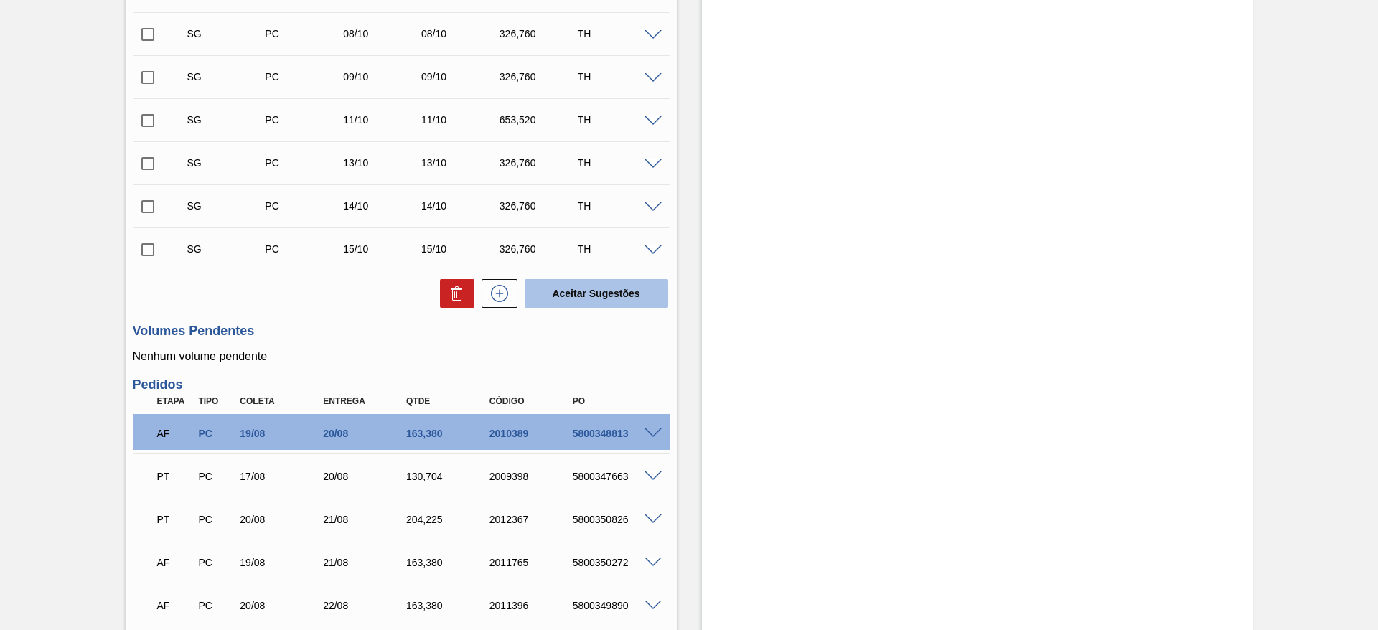
click at [592, 288] on button "Aceitar Sugestões" at bounding box center [595, 293] width 143 height 29
checkbox input "false"
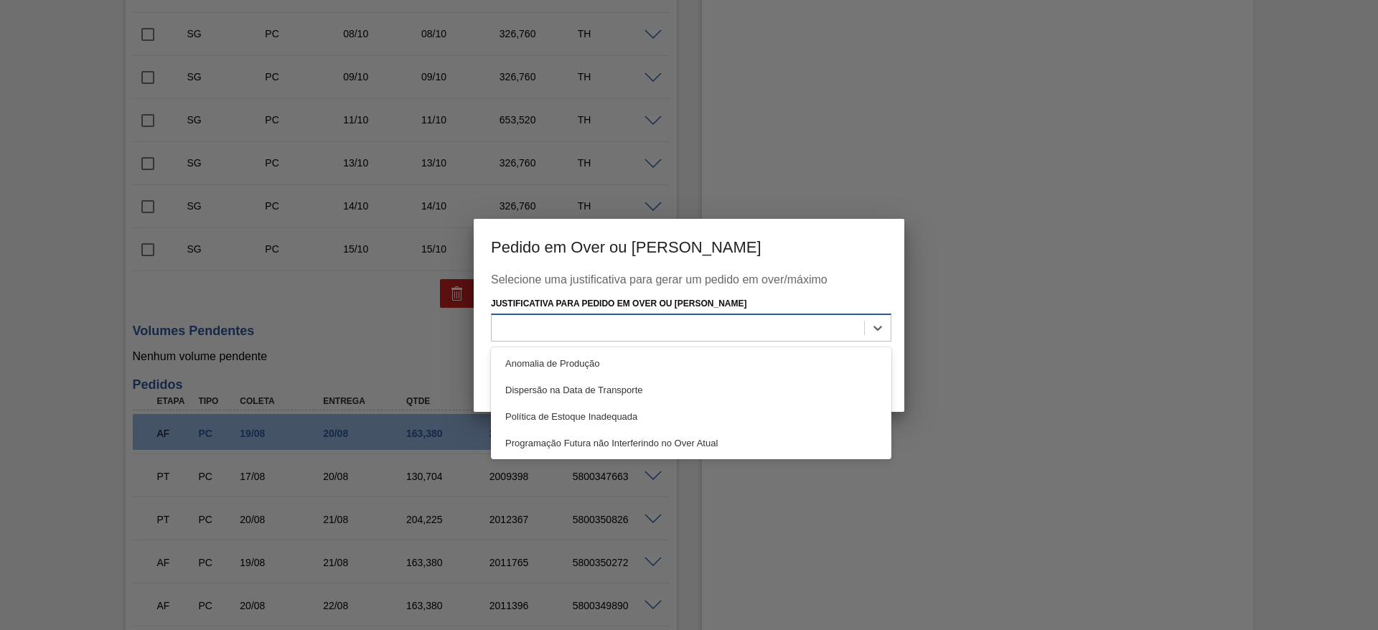
click at [742, 319] on div at bounding box center [677, 328] width 372 height 21
click at [546, 356] on div "Anomalia de Produção" at bounding box center [691, 363] width 400 height 27
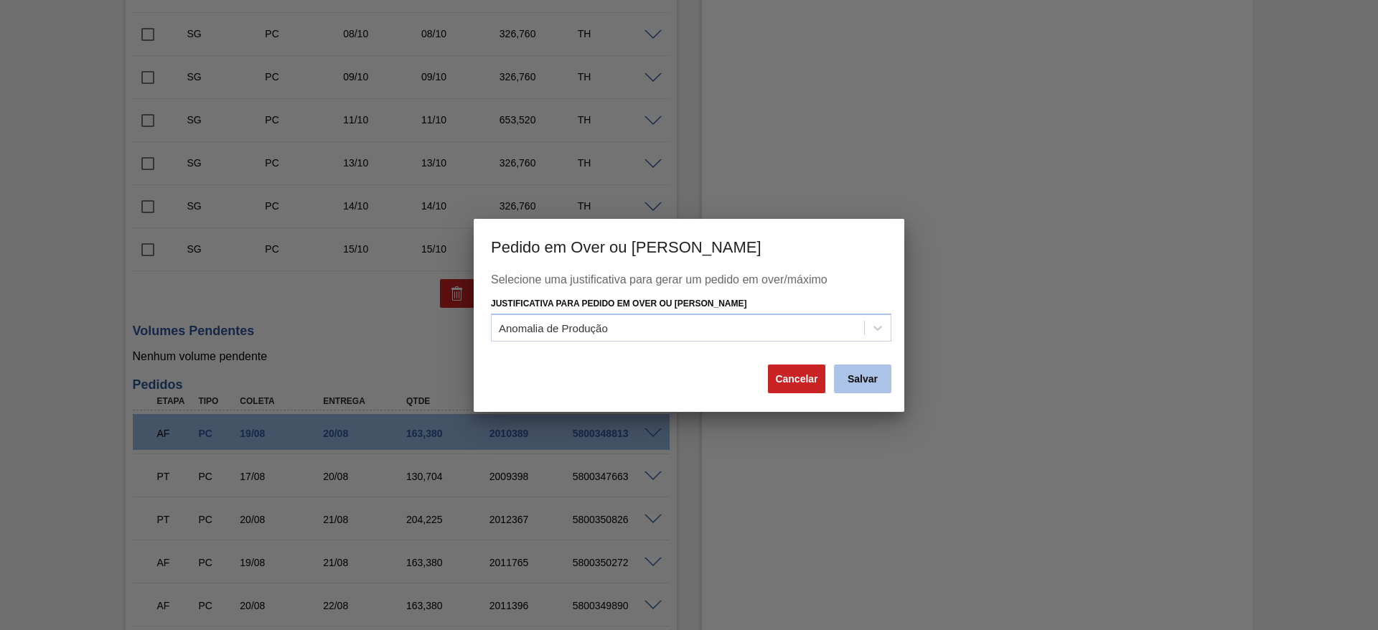
click at [860, 375] on button "Salvar" at bounding box center [862, 378] width 57 height 29
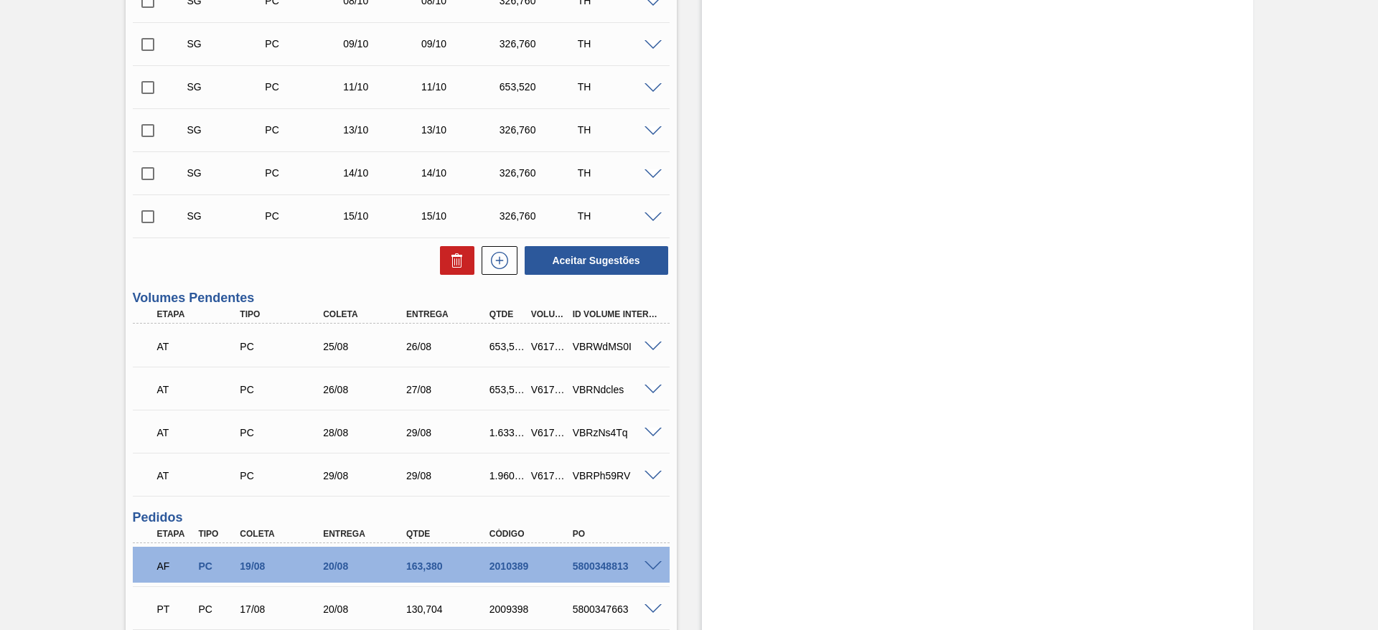
scroll to position [883, 0]
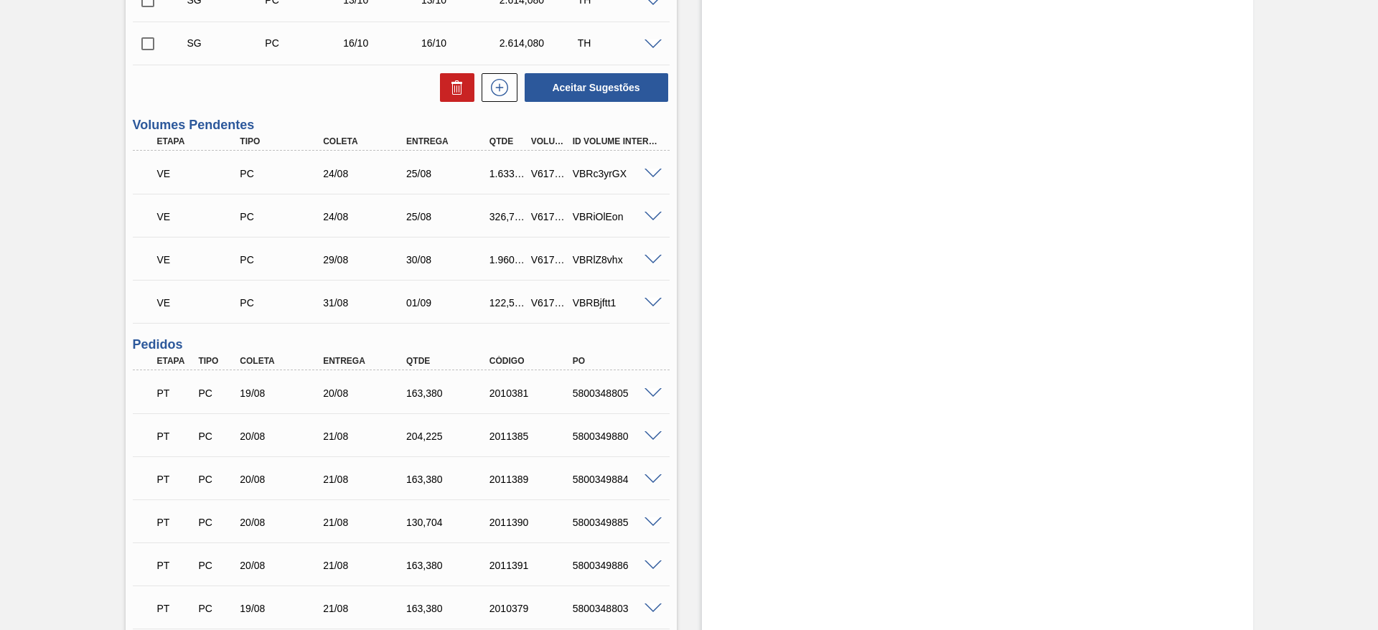
scroll to position [969, 0]
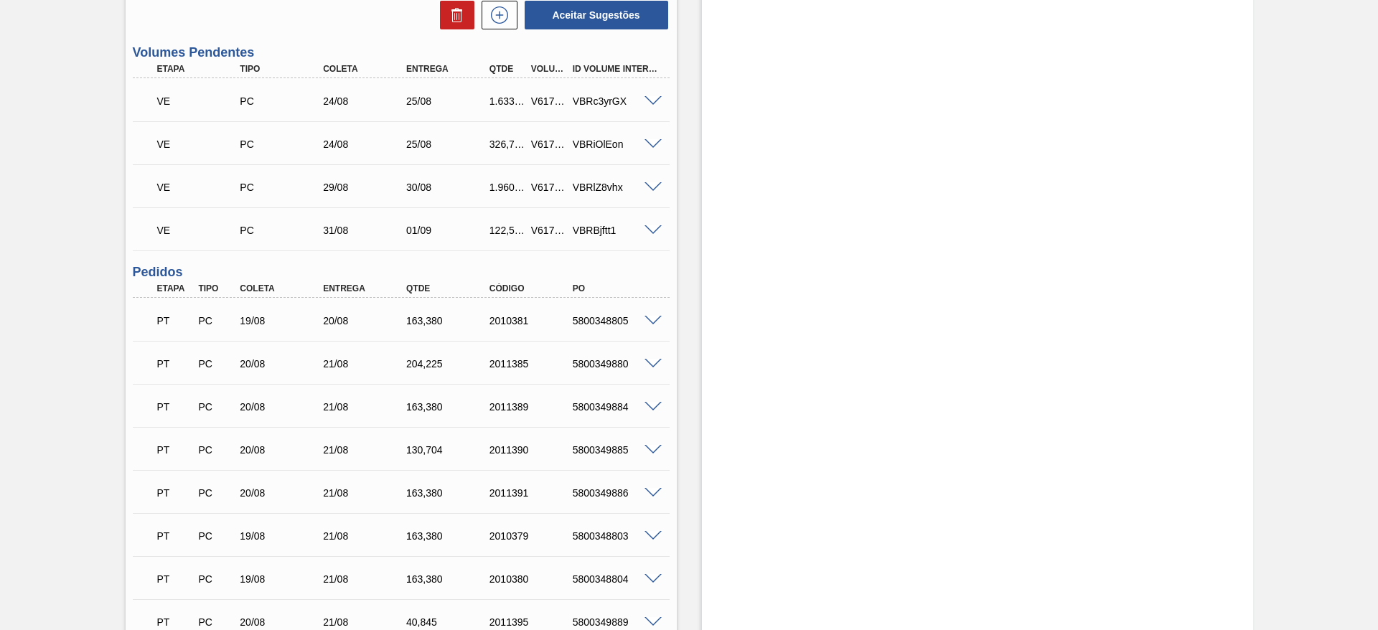
click at [653, 146] on span at bounding box center [652, 144] width 17 height 11
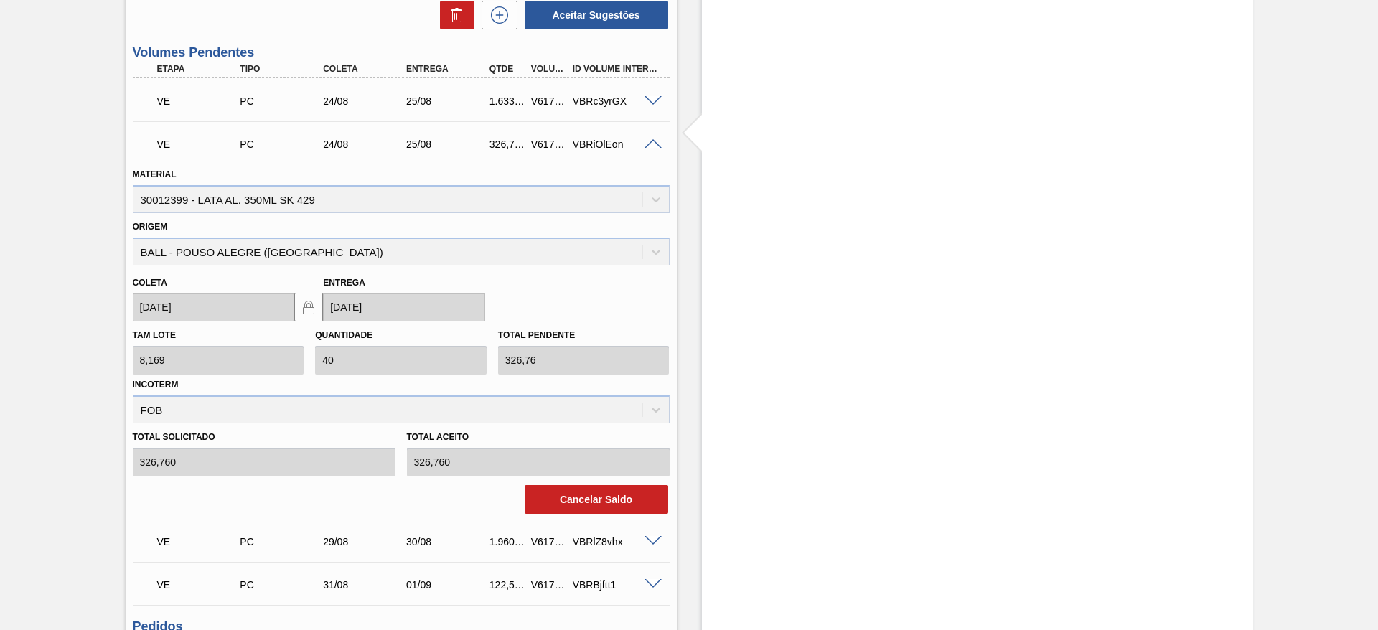
click at [647, 143] on span at bounding box center [652, 144] width 17 height 11
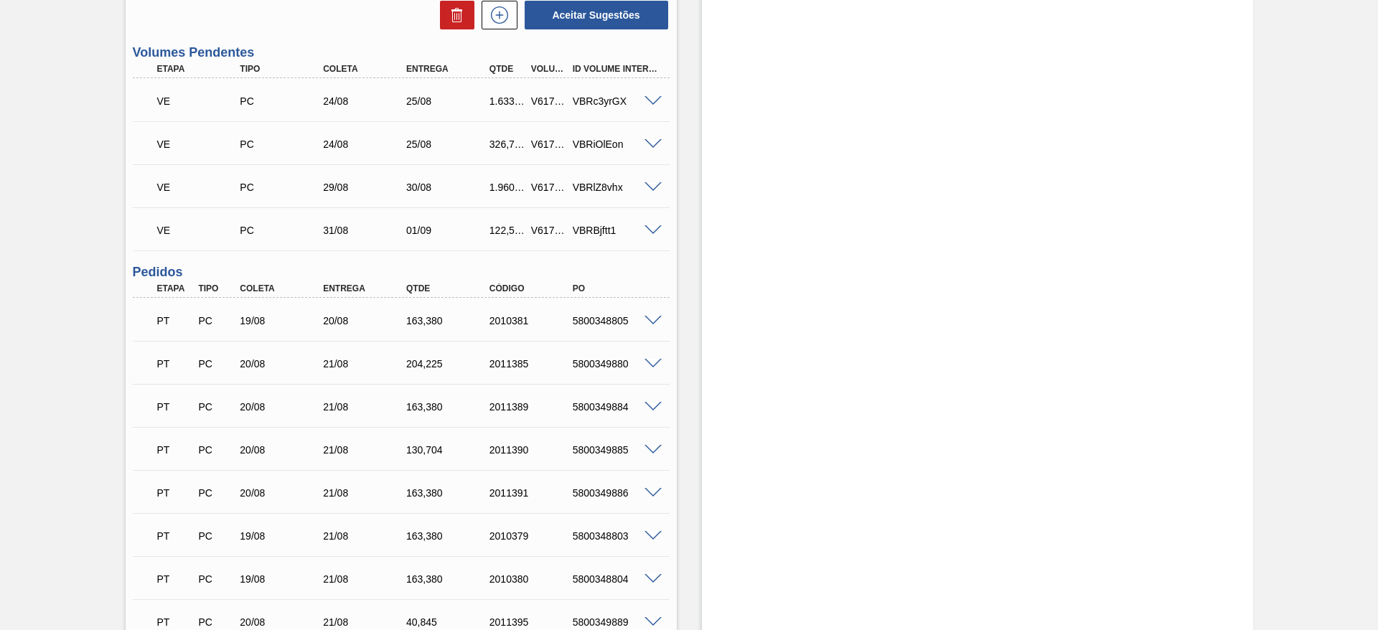
click at [648, 99] on span at bounding box center [652, 101] width 17 height 11
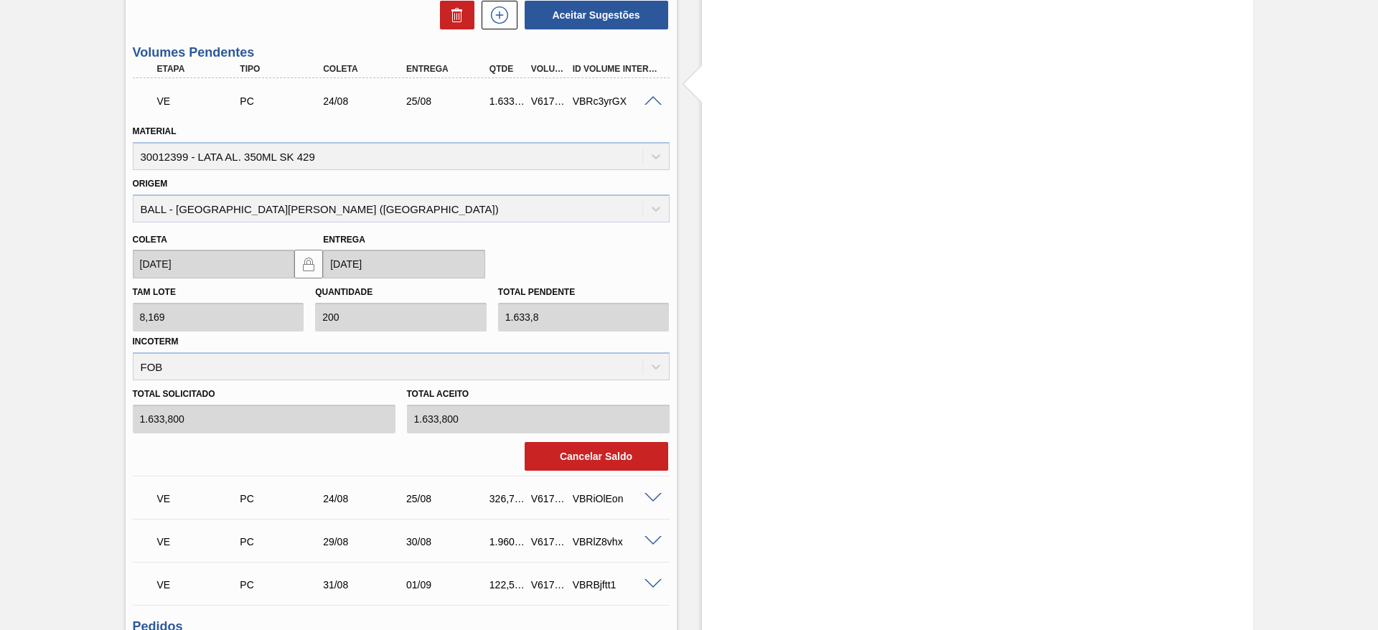
click at [648, 99] on span at bounding box center [652, 101] width 17 height 11
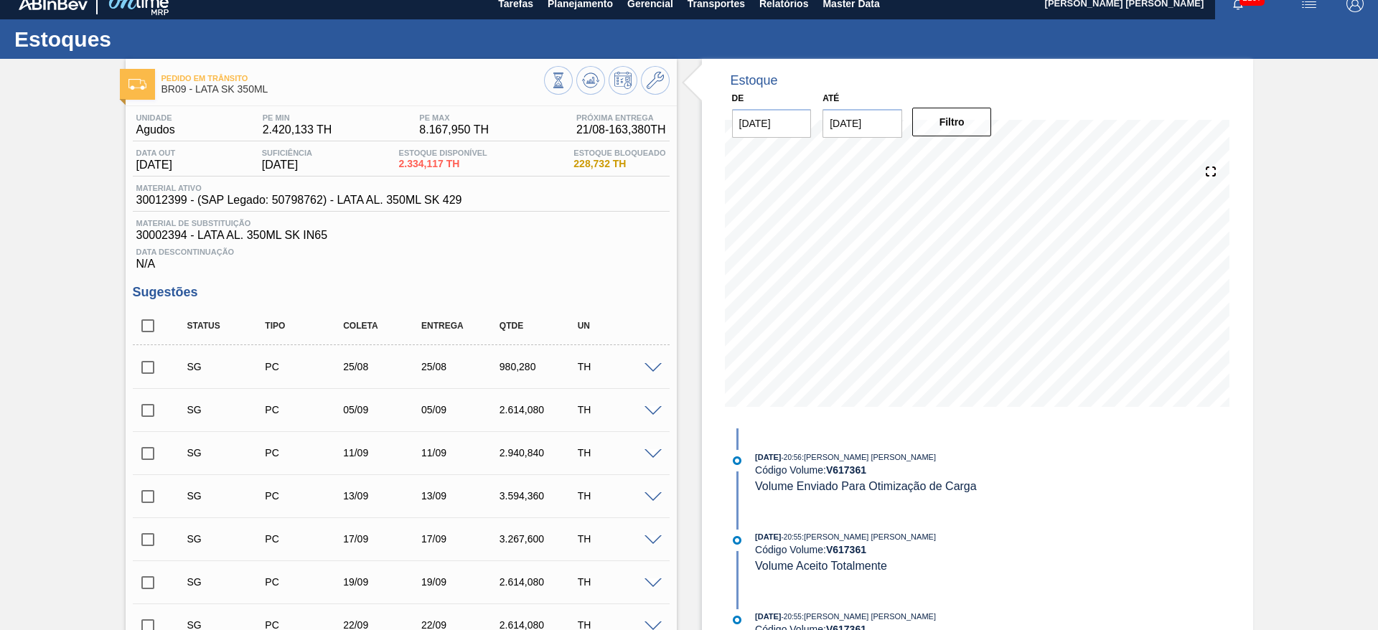
scroll to position [0, 0]
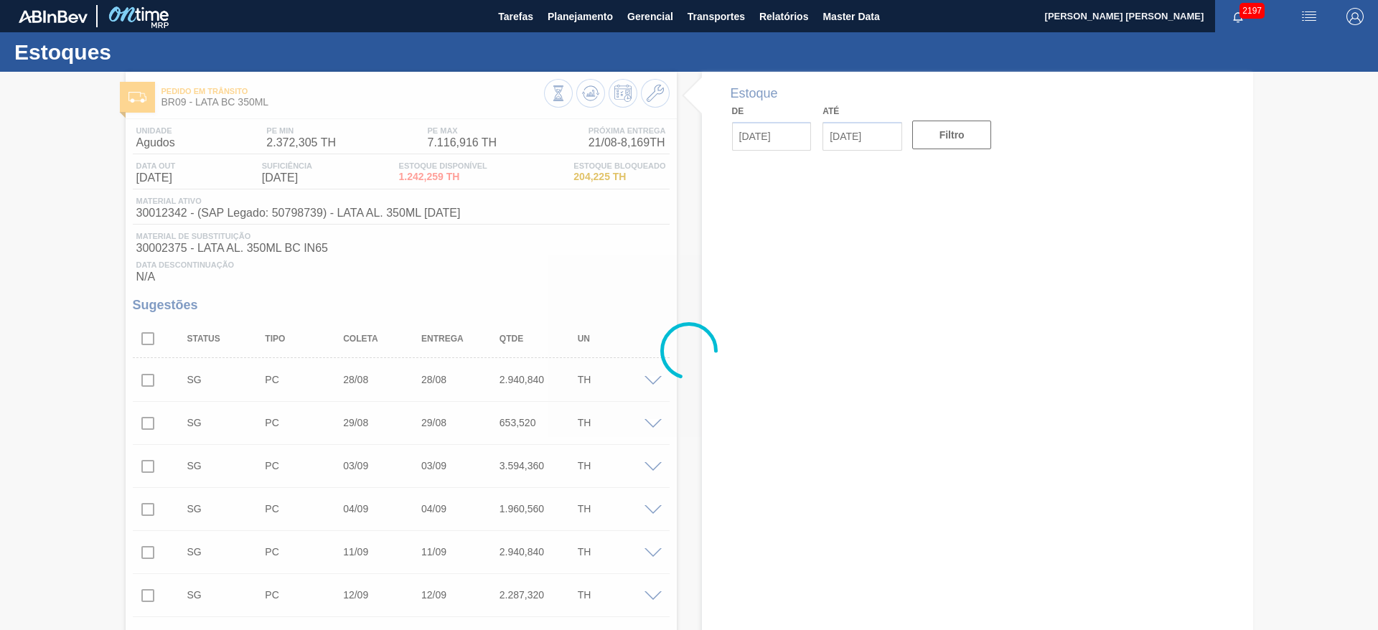
type input "[DATE]"
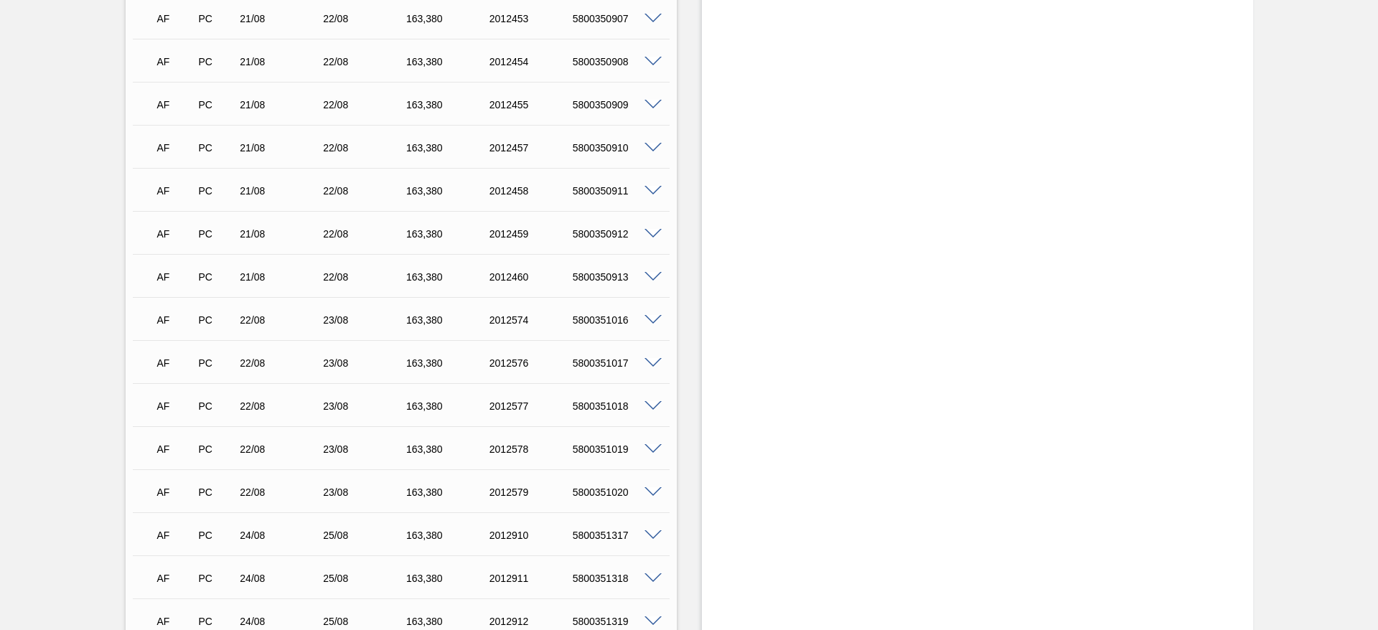
scroll to position [2095, 0]
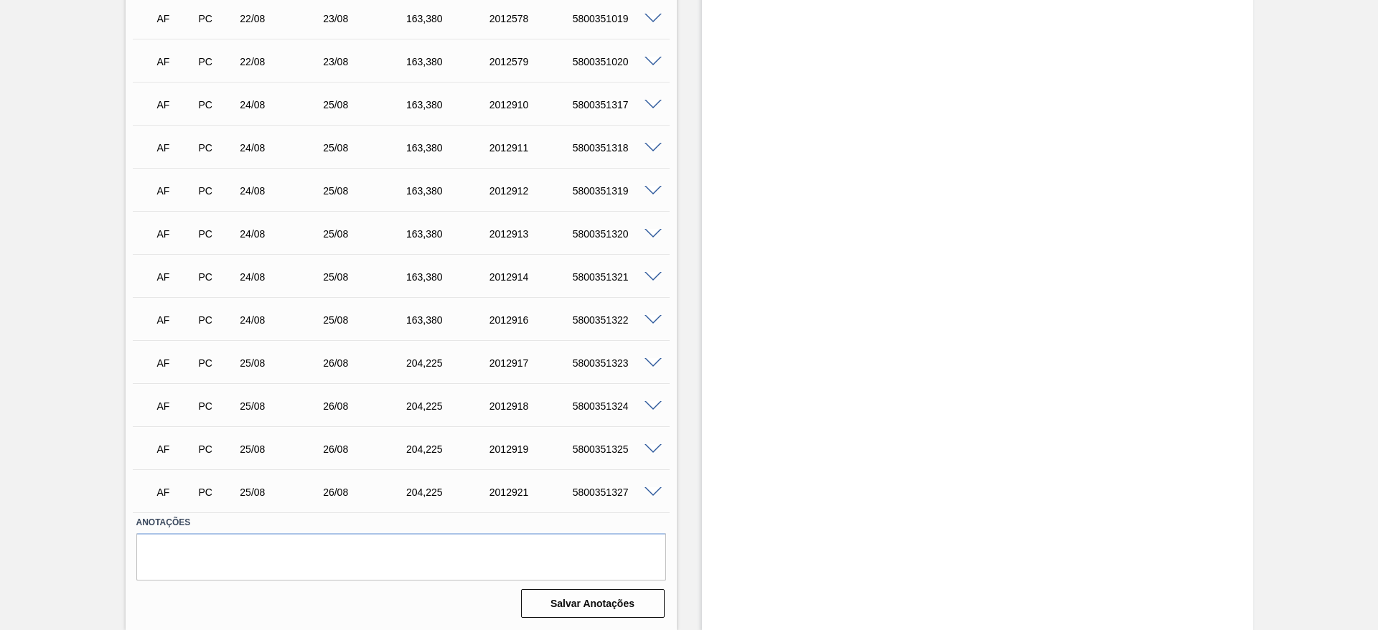
click at [647, 488] on span at bounding box center [652, 492] width 17 height 11
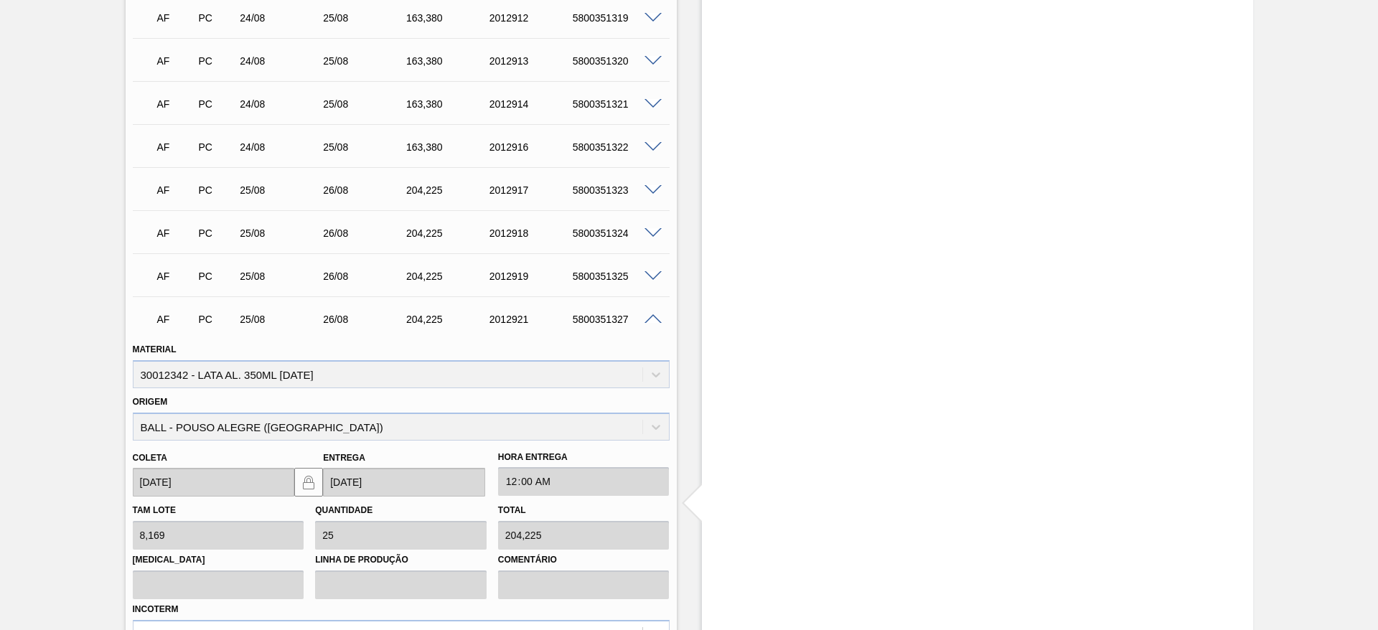
scroll to position [2418, 0]
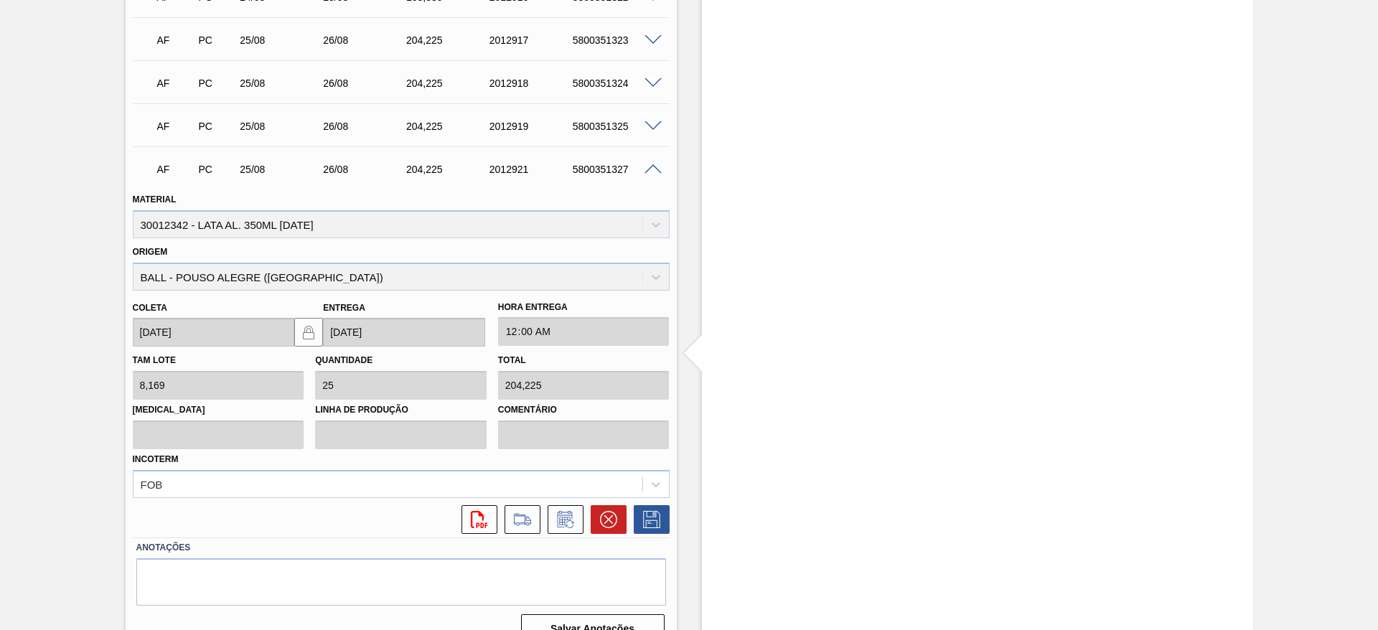
click at [655, 172] on span at bounding box center [652, 169] width 17 height 11
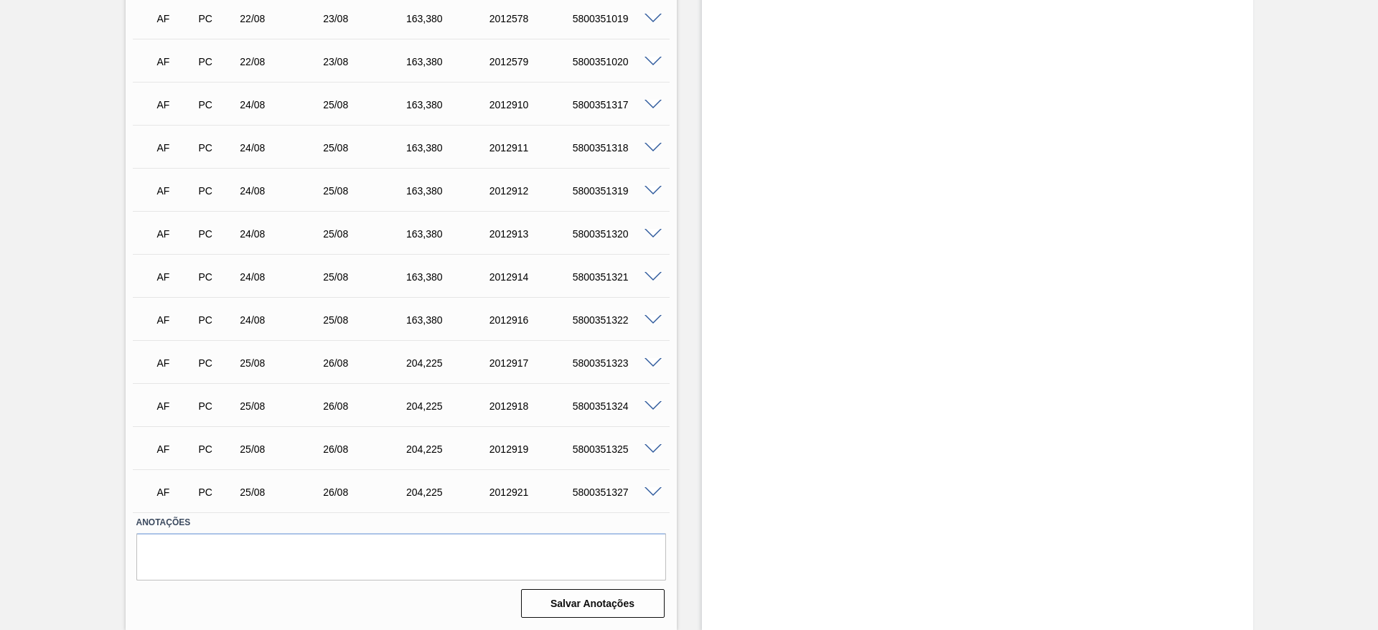
scroll to position [2095, 0]
click at [649, 362] on span at bounding box center [652, 363] width 17 height 11
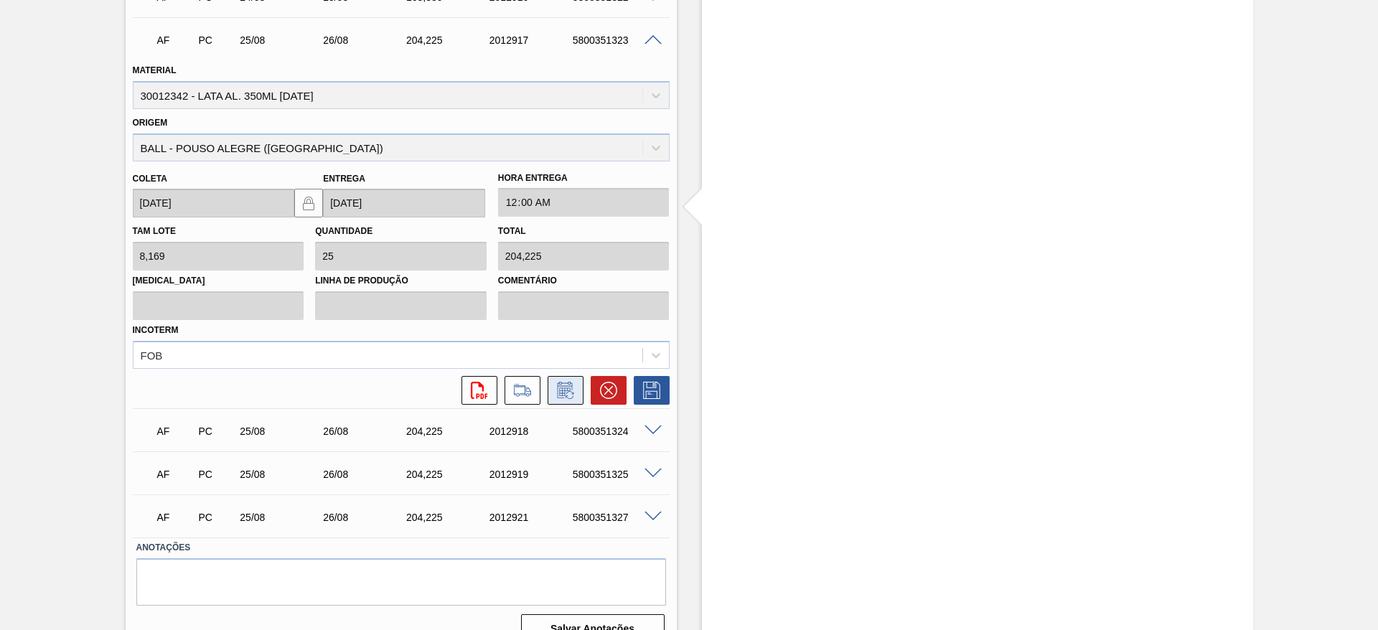
click at [559, 390] on icon at bounding box center [564, 391] width 11 height 9
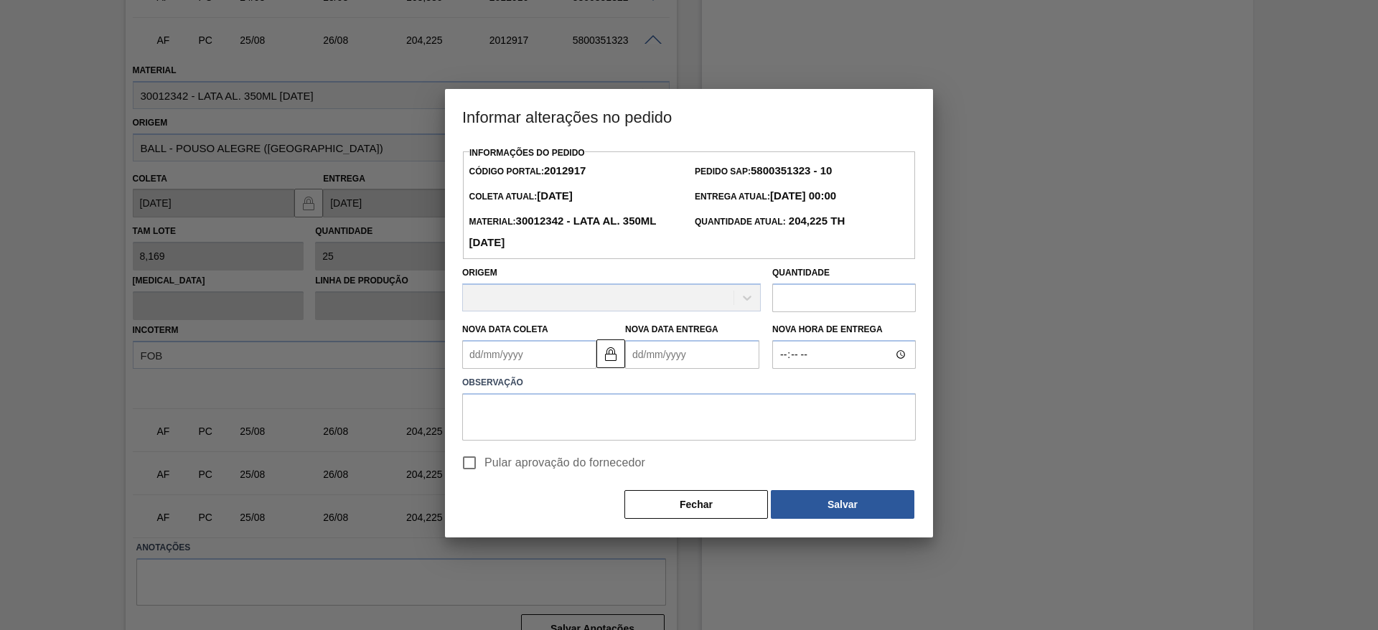
click at [801, 303] on input "text" at bounding box center [843, 297] width 143 height 29
drag, startPoint x: 832, startPoint y: 301, endPoint x: 783, endPoint y: 296, distance: 49.0
click at [783, 296] on input "163,38" at bounding box center [843, 298] width 143 height 29
type input "63,381"
drag, startPoint x: 824, startPoint y: 303, endPoint x: 762, endPoint y: 300, distance: 61.8
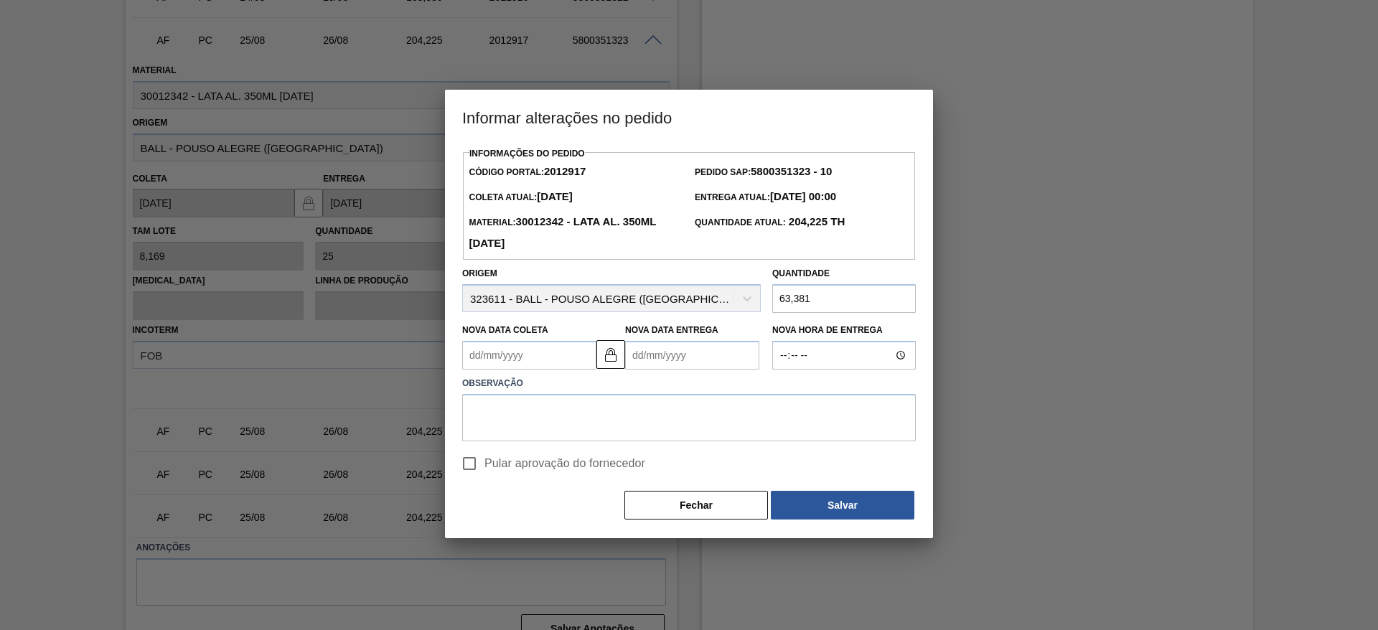
click at [762, 300] on div "Origem 323611 - BALL - POUSO ALEGRE (MG) Quantidade 63,381" at bounding box center [688, 286] width 465 height 53
drag, startPoint x: 810, startPoint y: 301, endPoint x: 761, endPoint y: 304, distance: 48.9
click at [761, 304] on div "Origem 323611 - BALL - POUSO ALEGRE (MG) Quantidade 163,38" at bounding box center [688, 286] width 465 height 53
type input "163,38"
click at [636, 408] on textarea at bounding box center [688, 417] width 453 height 47
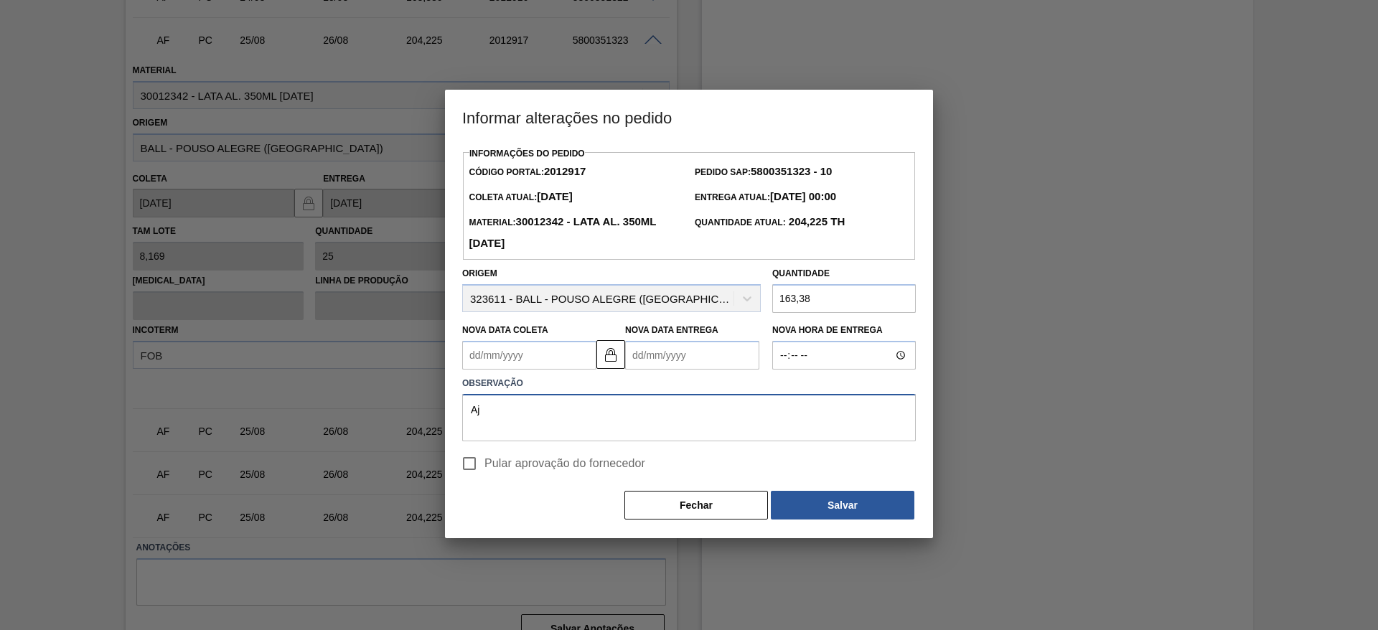
type textarea "A"
type textarea "Carregamento com bitrem"
click at [547, 465] on span "Pular aprovação do fornecedor" at bounding box center [564, 463] width 161 height 17
click at [484, 465] on input "Pular aprovação do fornecedor" at bounding box center [469, 463] width 30 height 30
checkbox input "true"
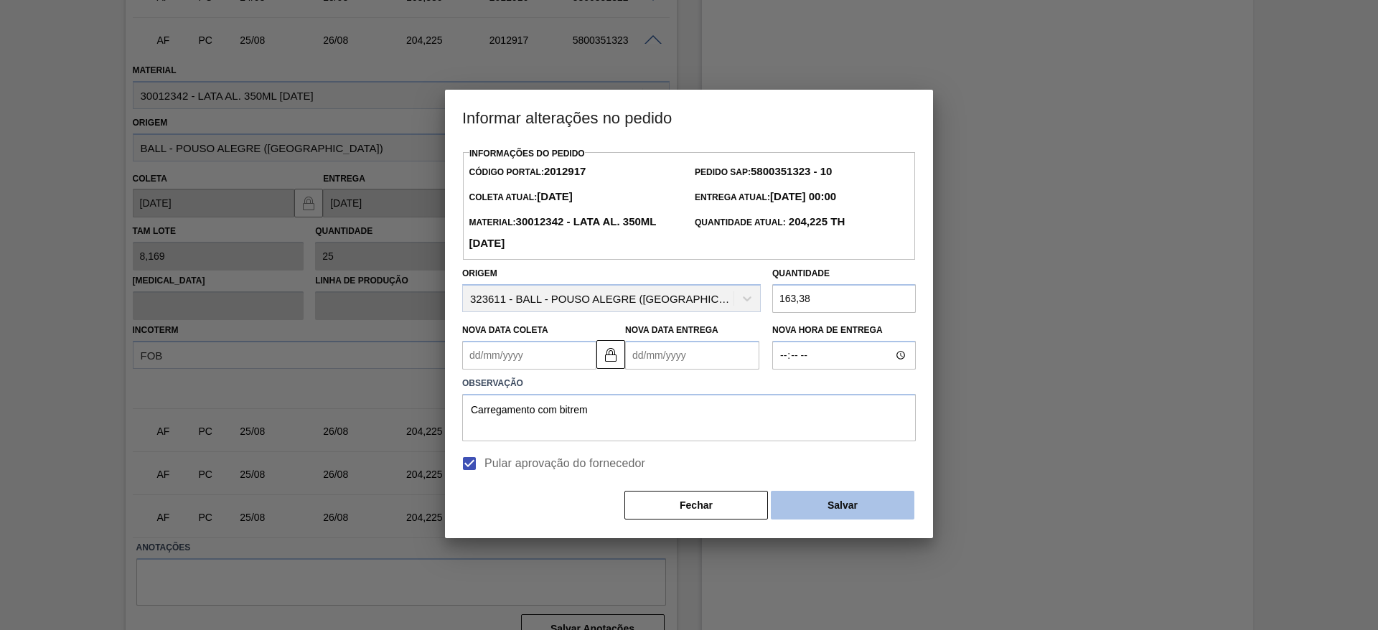
click at [789, 502] on button "Salvar" at bounding box center [842, 505] width 143 height 29
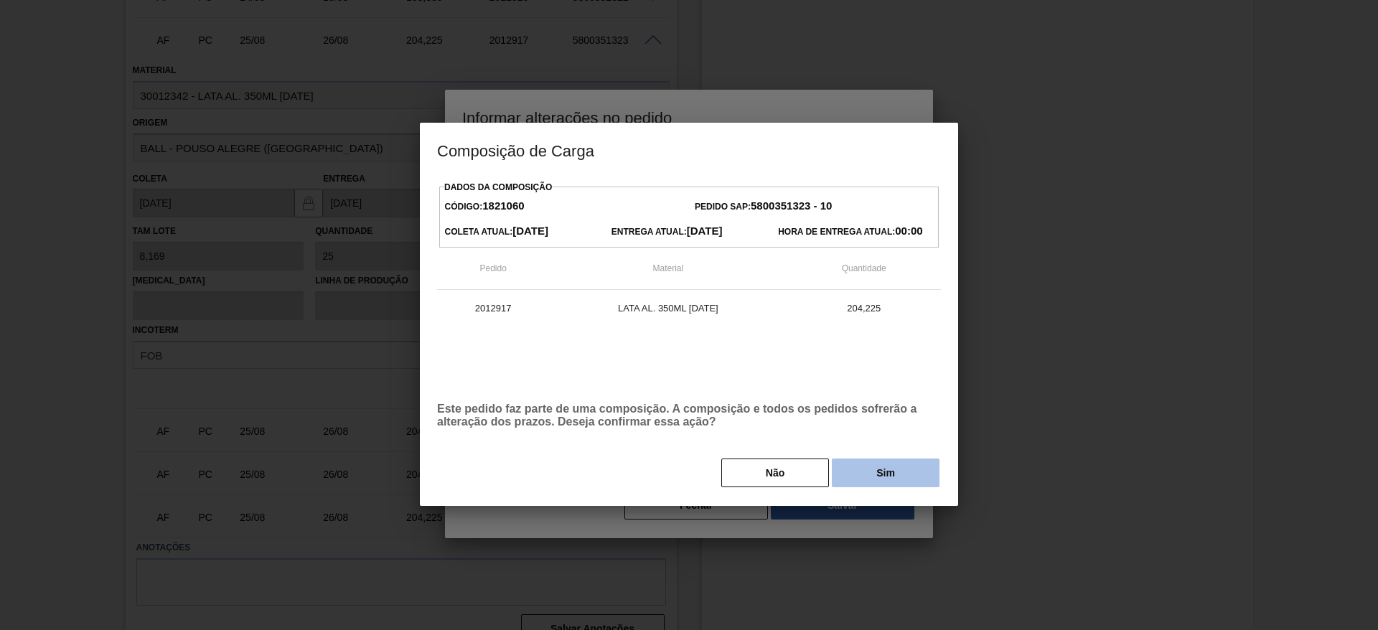
click at [865, 479] on button "Sim" at bounding box center [886, 472] width 108 height 29
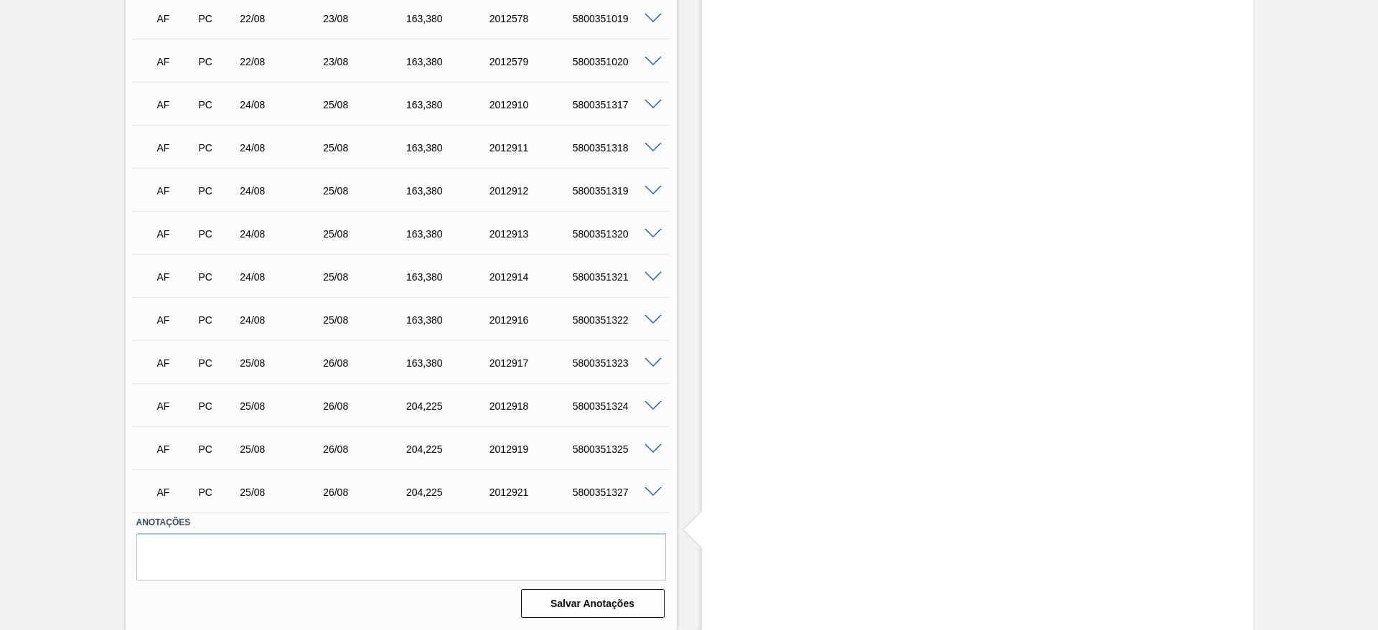
scroll to position [2095, 0]
click at [654, 405] on span at bounding box center [652, 406] width 17 height 11
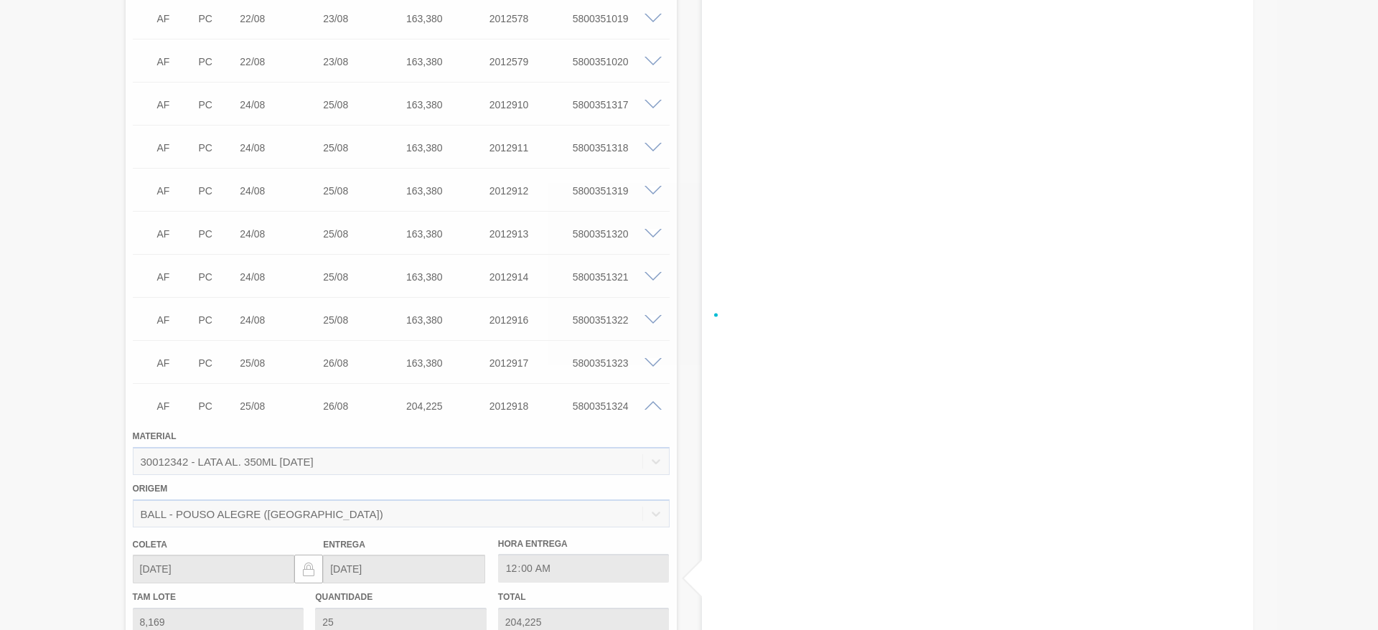
scroll to position [2418, 0]
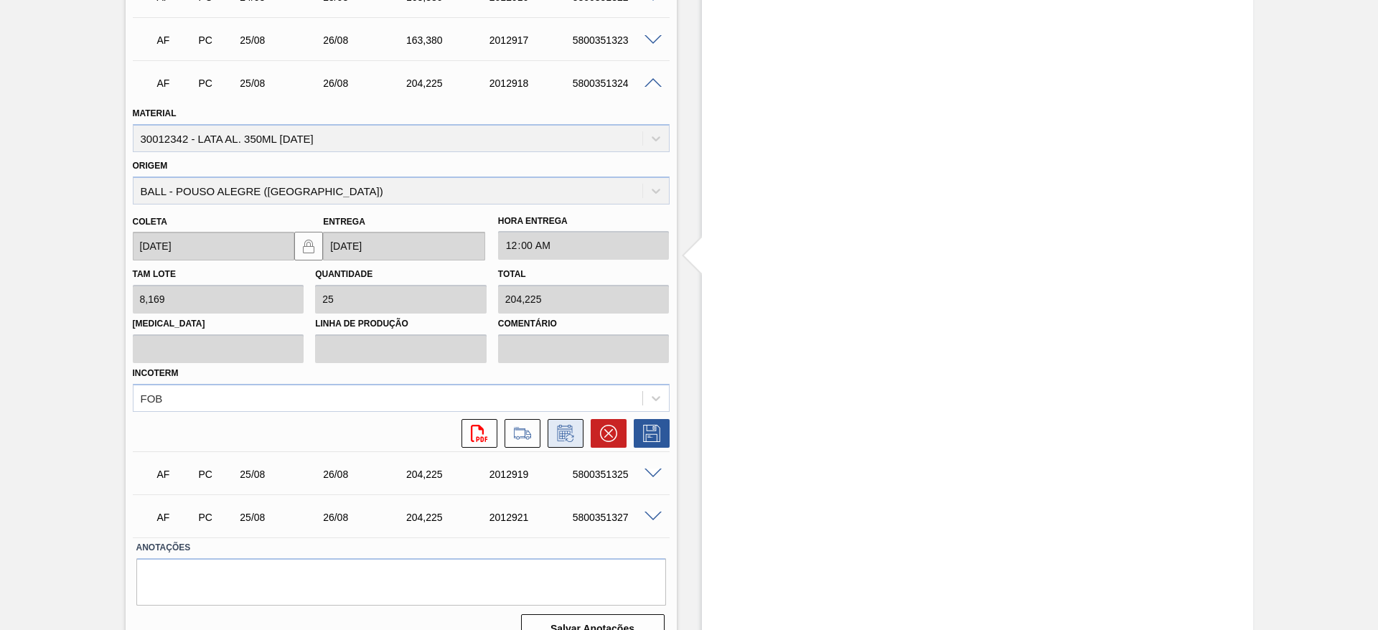
click at [557, 434] on icon at bounding box center [565, 433] width 23 height 17
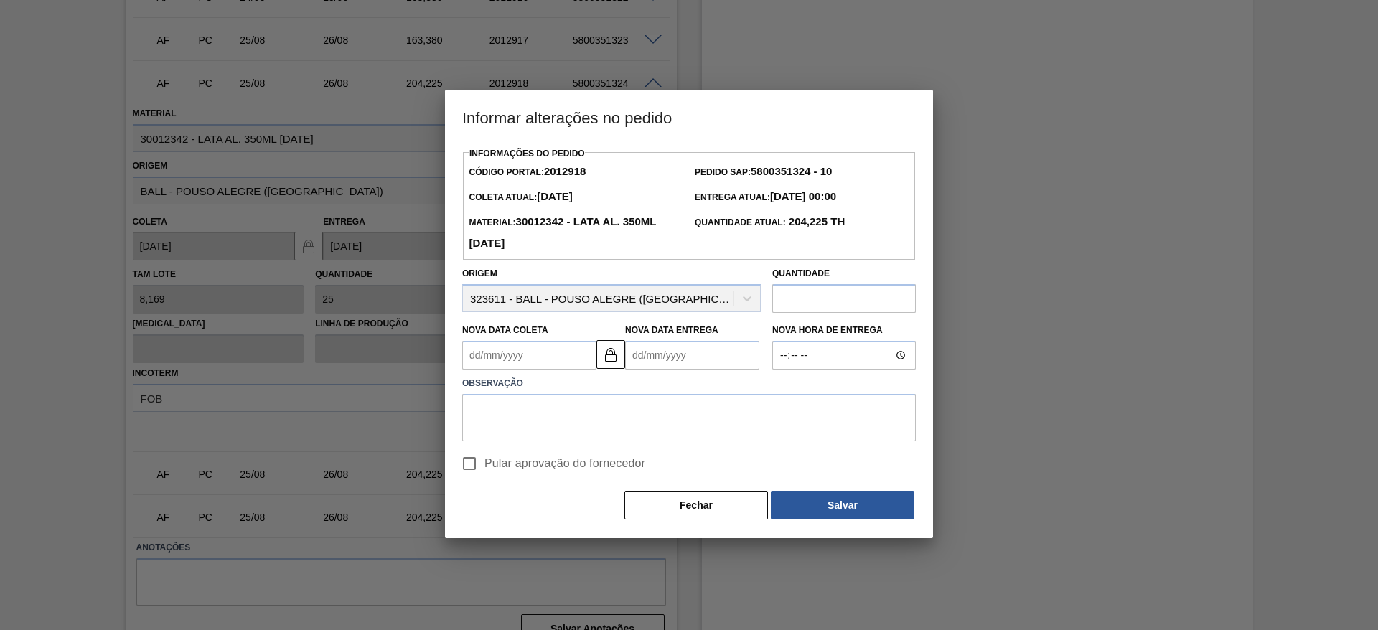
click at [802, 299] on input "text" at bounding box center [843, 298] width 143 height 29
type input "163,38"
click at [641, 407] on textarea at bounding box center [688, 417] width 453 height 47
type textarea "Carregamento por bitrem"
click at [481, 469] on input "Pular aprovação do fornecedor" at bounding box center [469, 463] width 30 height 30
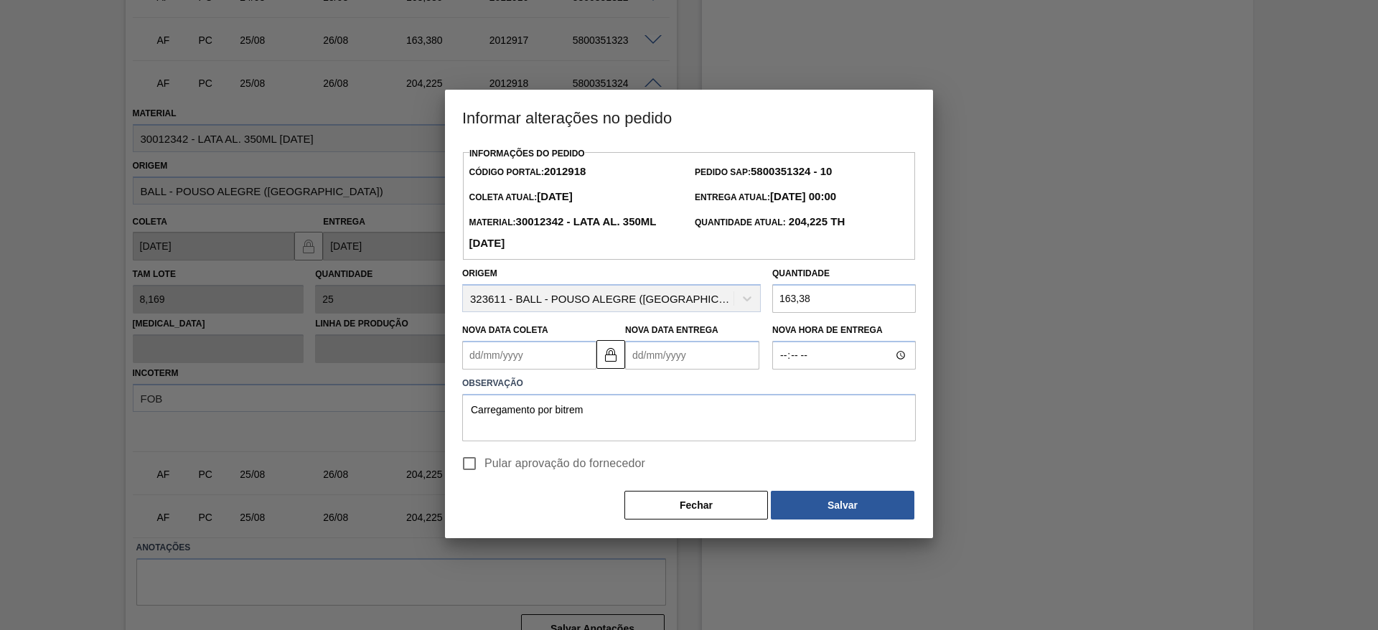
checkbox input "true"
drag, startPoint x: 604, startPoint y: 420, endPoint x: 446, endPoint y: 414, distance: 158.0
click at [446, 414] on div "Informações do Pedido Código Portal: 2012918 Pedido SAP: 5800351324 - 10 Coleta…" at bounding box center [689, 340] width 488 height 395
click at [834, 512] on button "Salvar" at bounding box center [842, 505] width 143 height 29
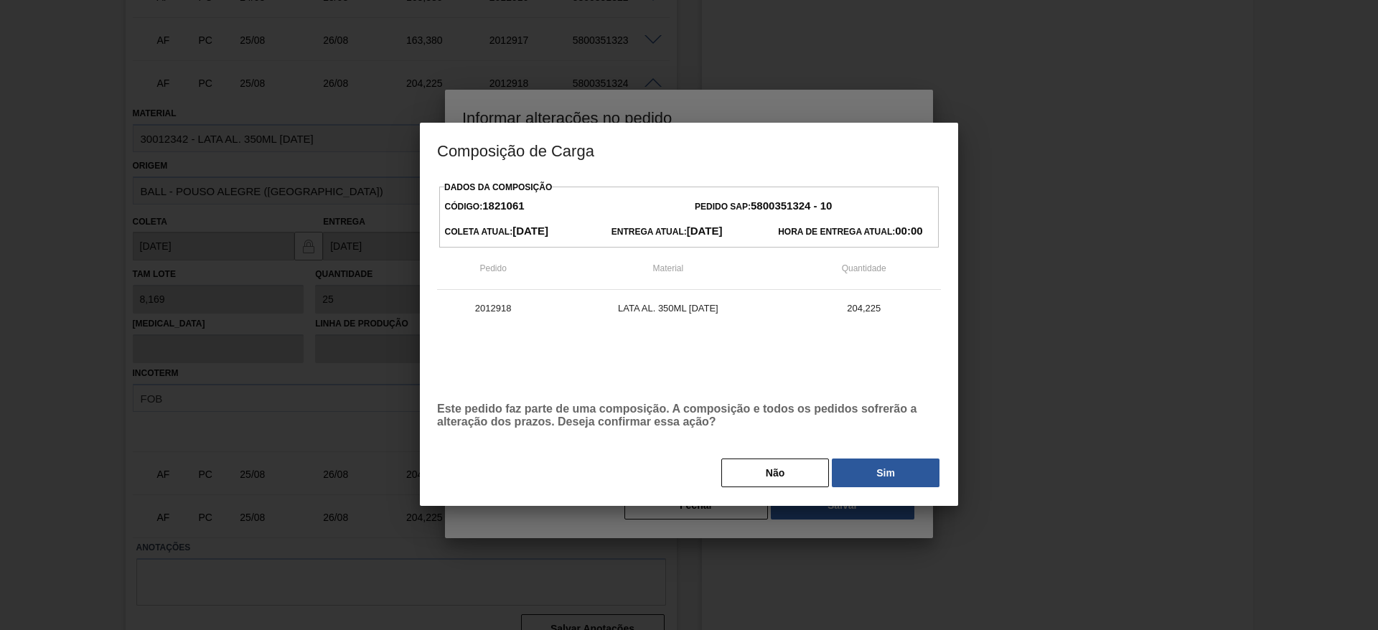
click at [865, 476] on button "Sim" at bounding box center [886, 472] width 108 height 29
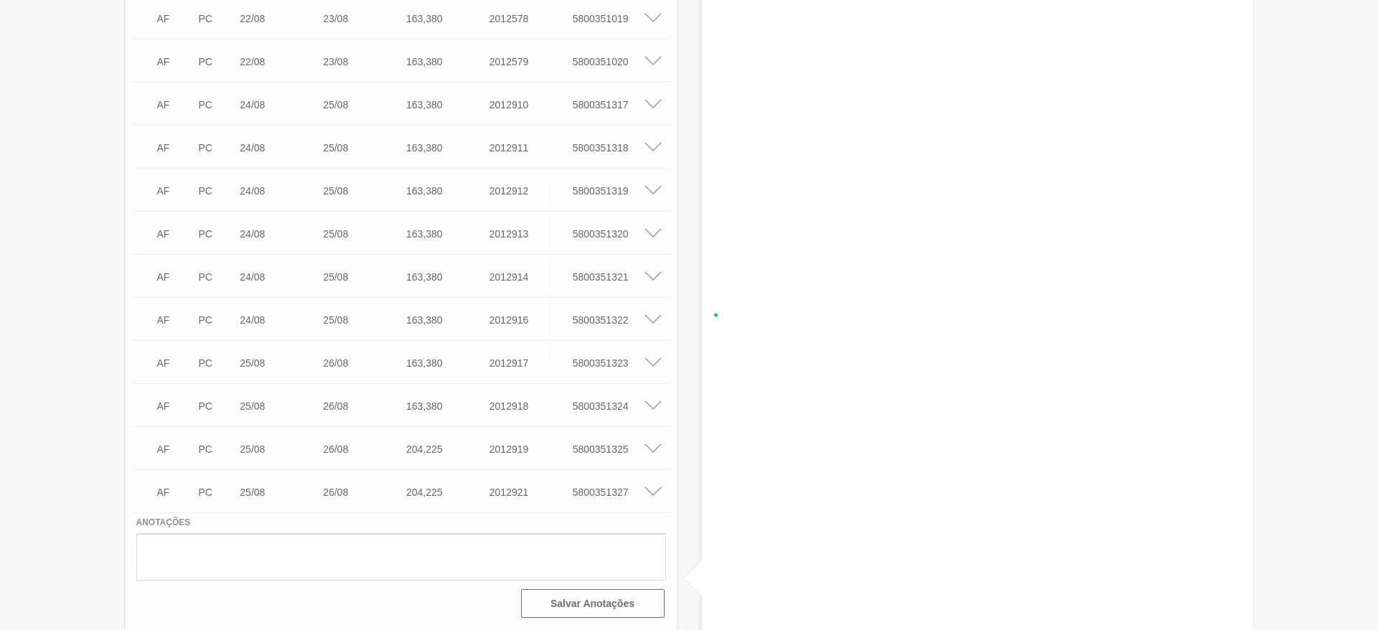
scroll to position [2138, 0]
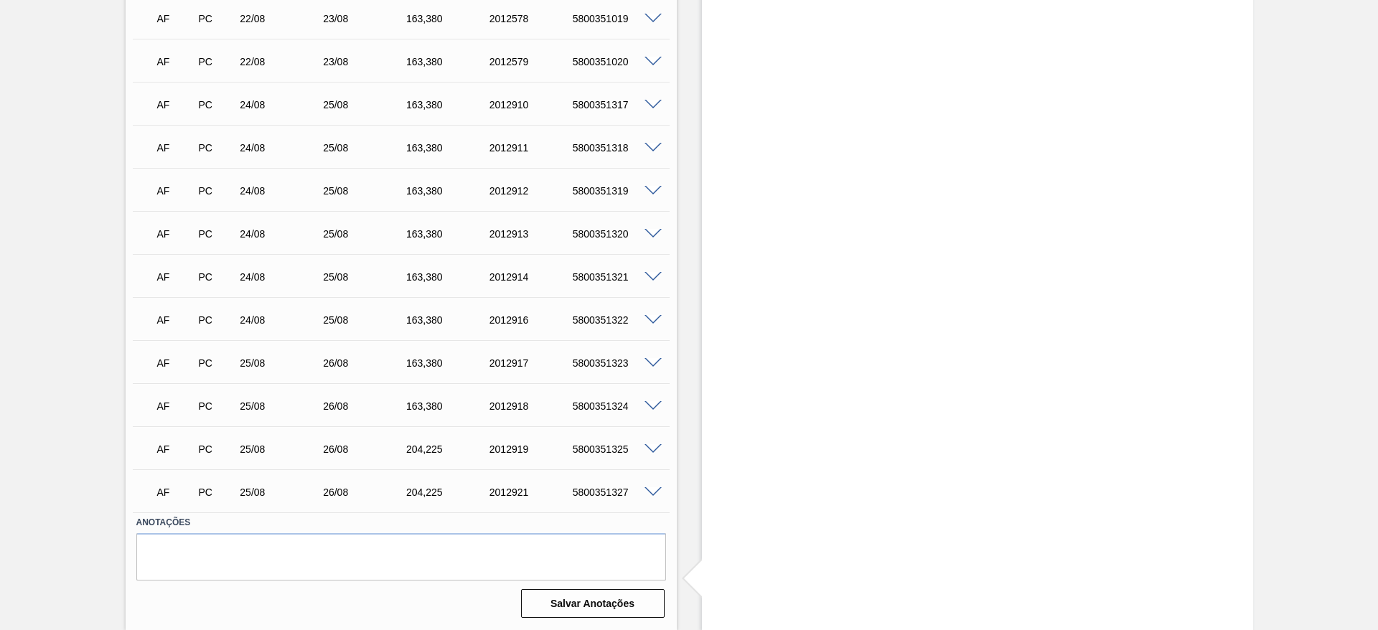
click at [651, 446] on span at bounding box center [652, 449] width 17 height 11
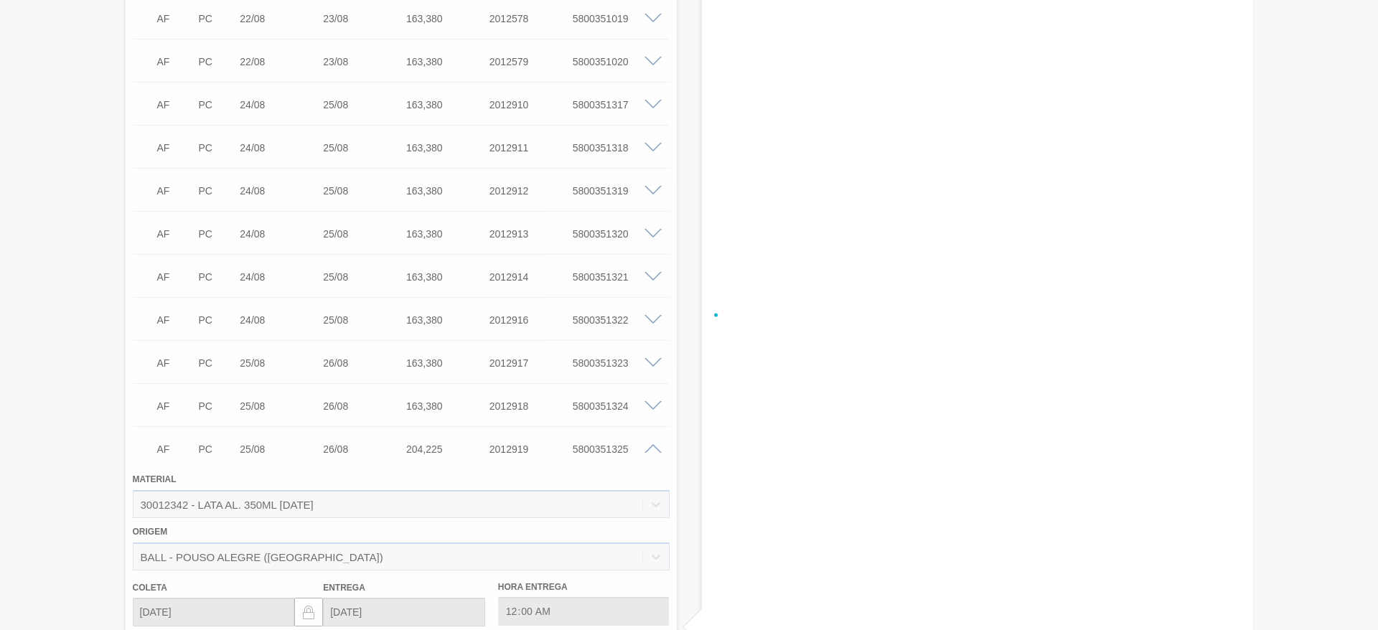
scroll to position [2461, 0]
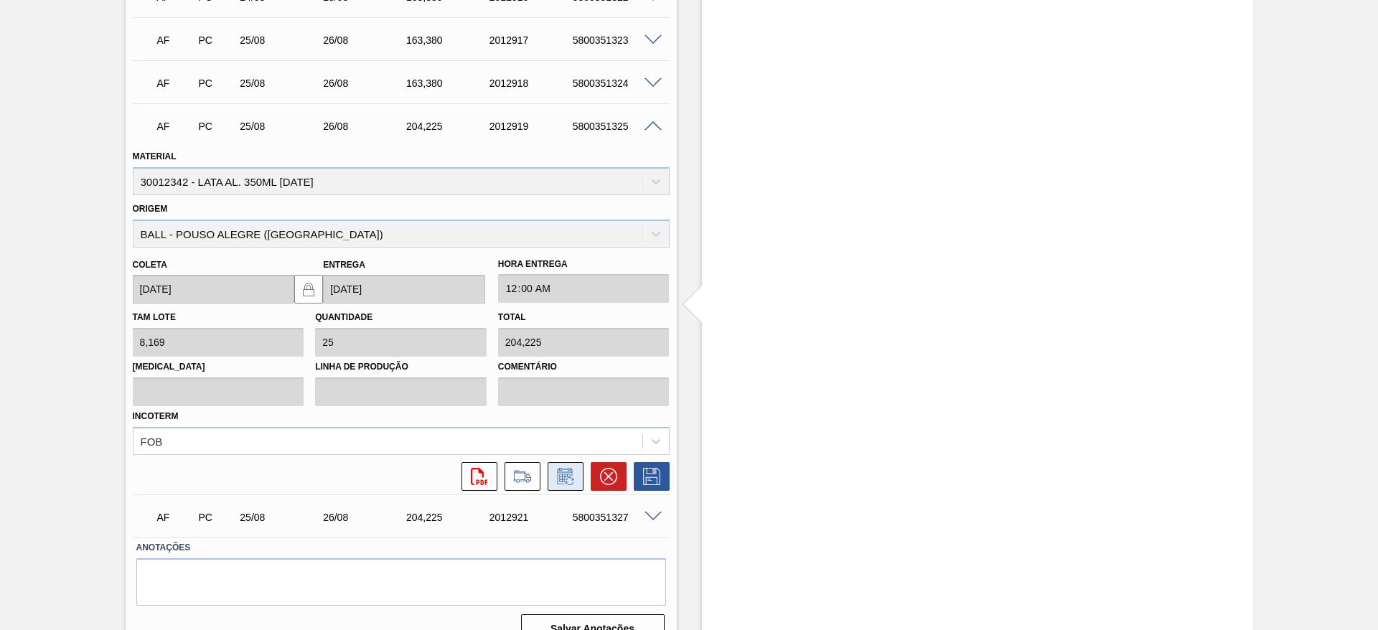
click at [557, 478] on icon at bounding box center [565, 476] width 23 height 17
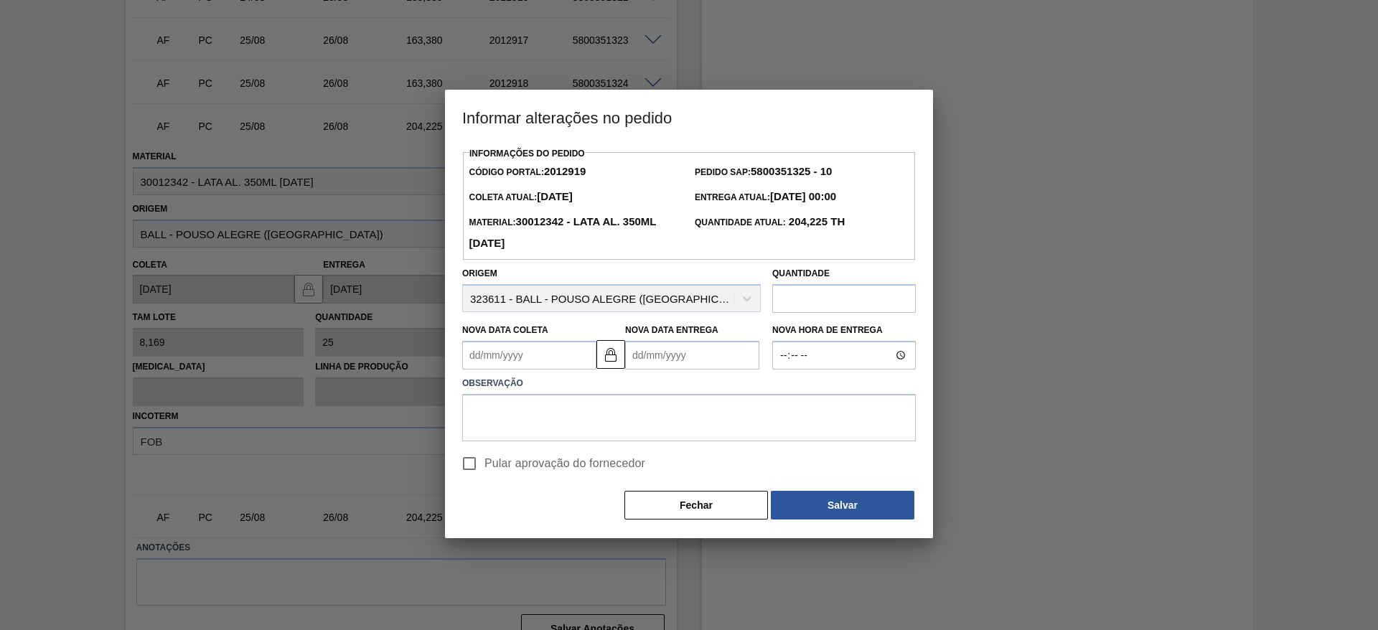
click at [801, 301] on input "text" at bounding box center [843, 298] width 143 height 29
type input "163,38"
click at [550, 412] on textarea at bounding box center [688, 417] width 453 height 47
paste textarea "Carregamento por bitrem"
type textarea "Carregamento por bitrem"
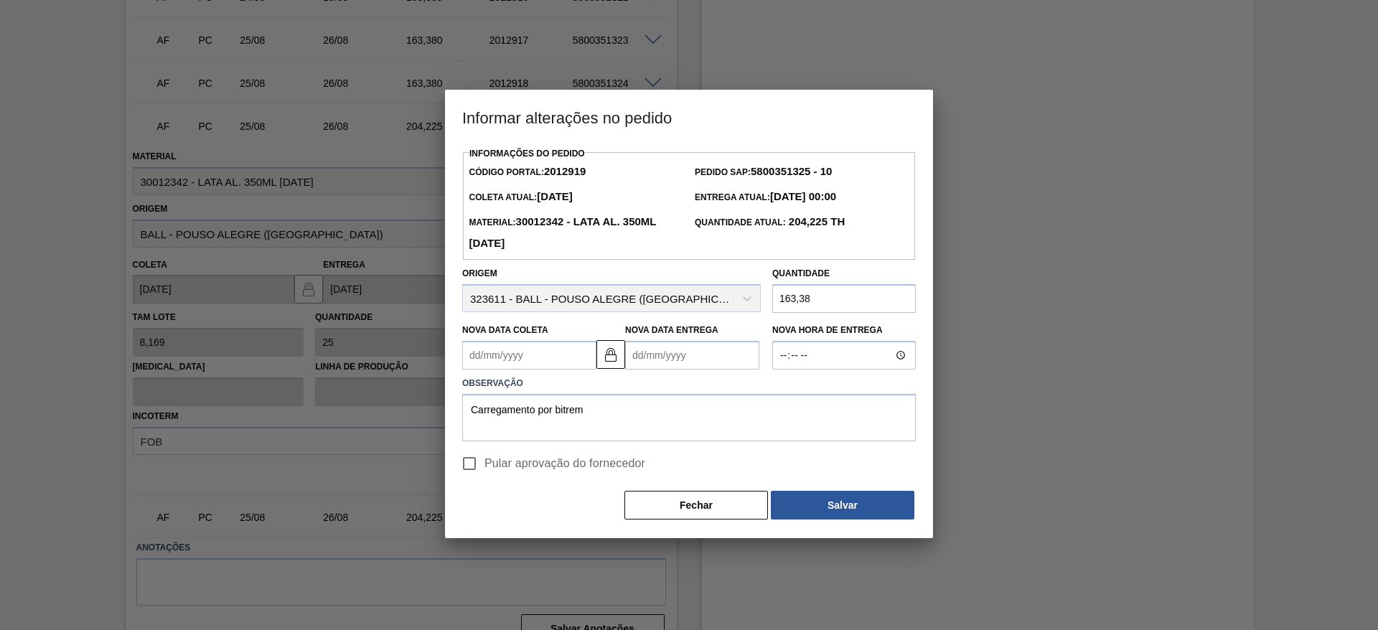
click at [504, 467] on span "Pular aprovação do fornecedor" at bounding box center [564, 463] width 161 height 17
click at [484, 467] on input "Pular aprovação do fornecedor" at bounding box center [469, 463] width 30 height 30
checkbox input "true"
click at [799, 505] on button "Salvar" at bounding box center [842, 505] width 143 height 29
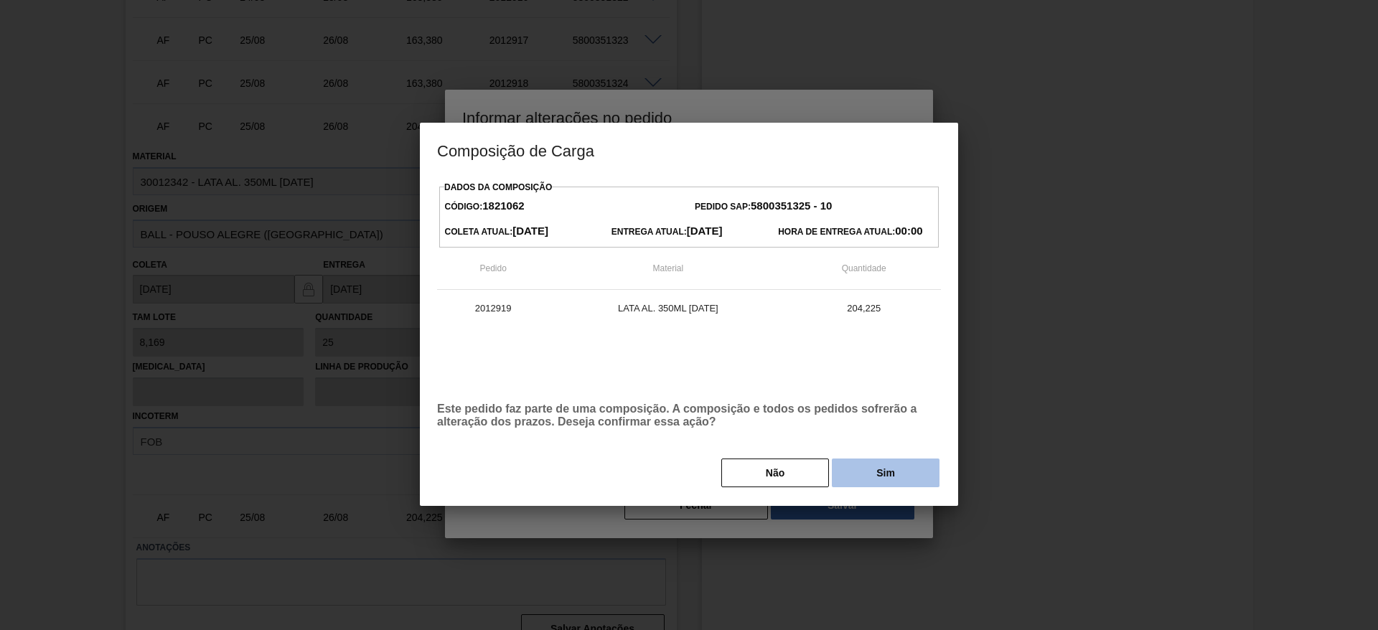
click at [860, 476] on button "Sim" at bounding box center [886, 472] width 108 height 29
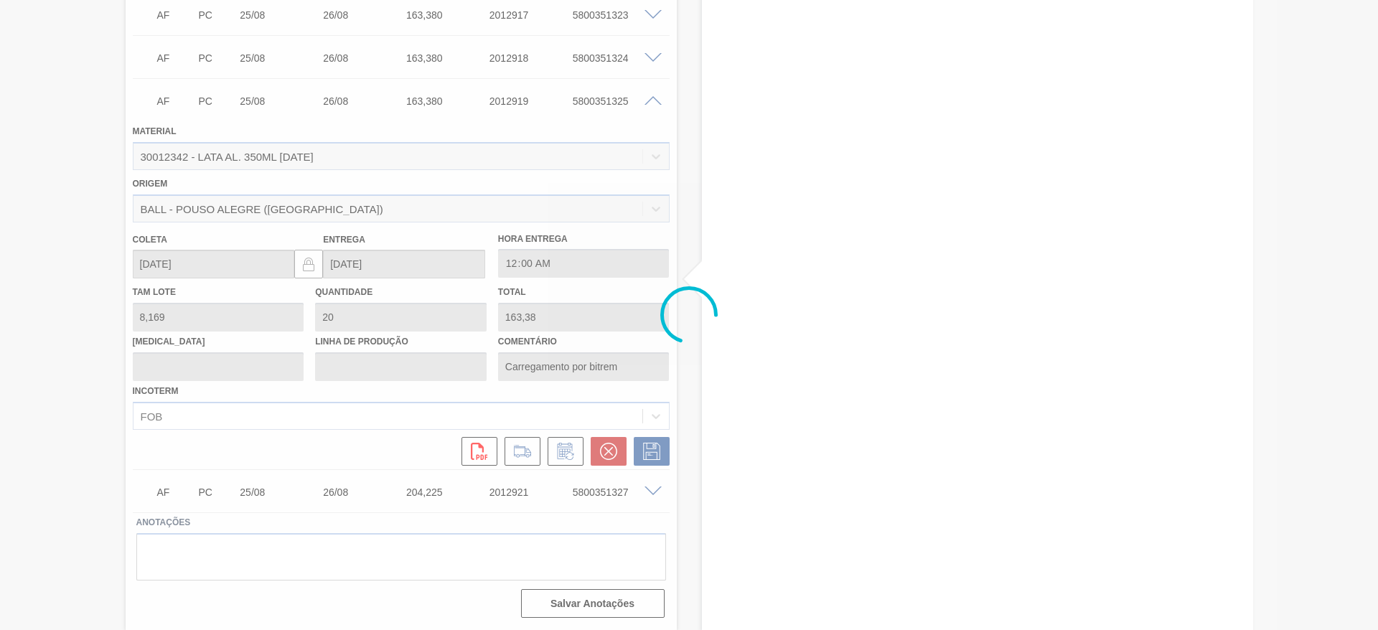
scroll to position [2117, 0]
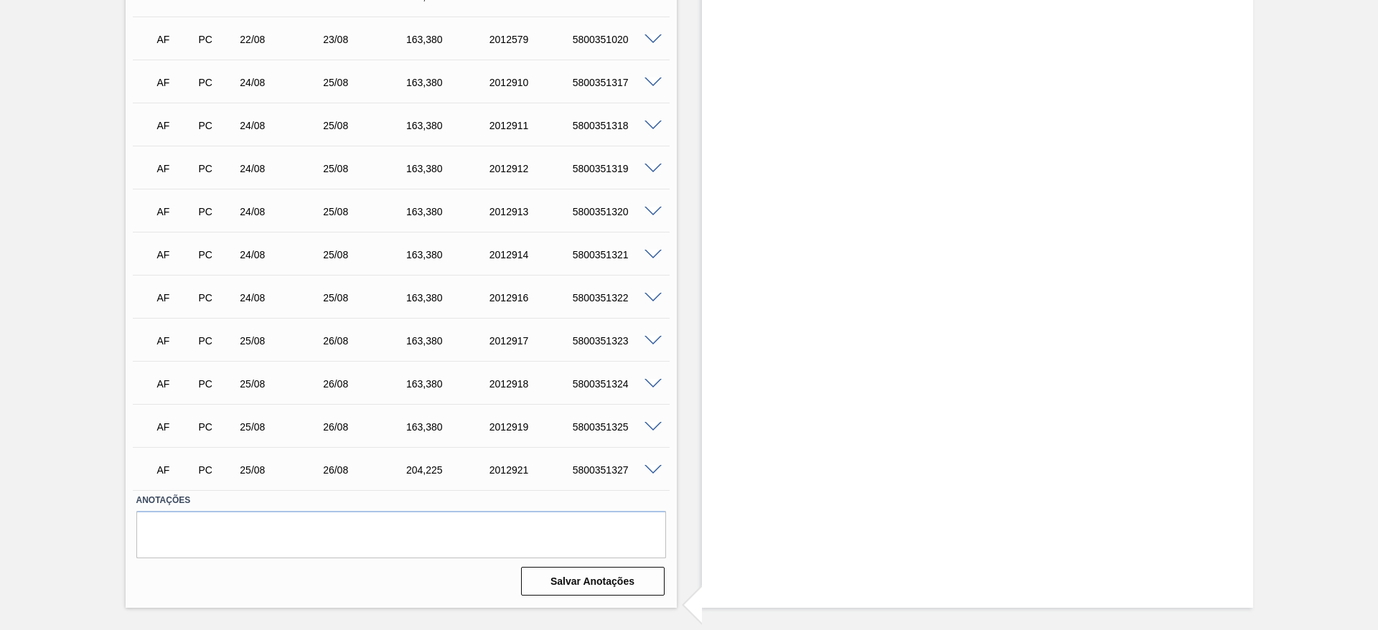
click at [653, 469] on span at bounding box center [652, 470] width 17 height 11
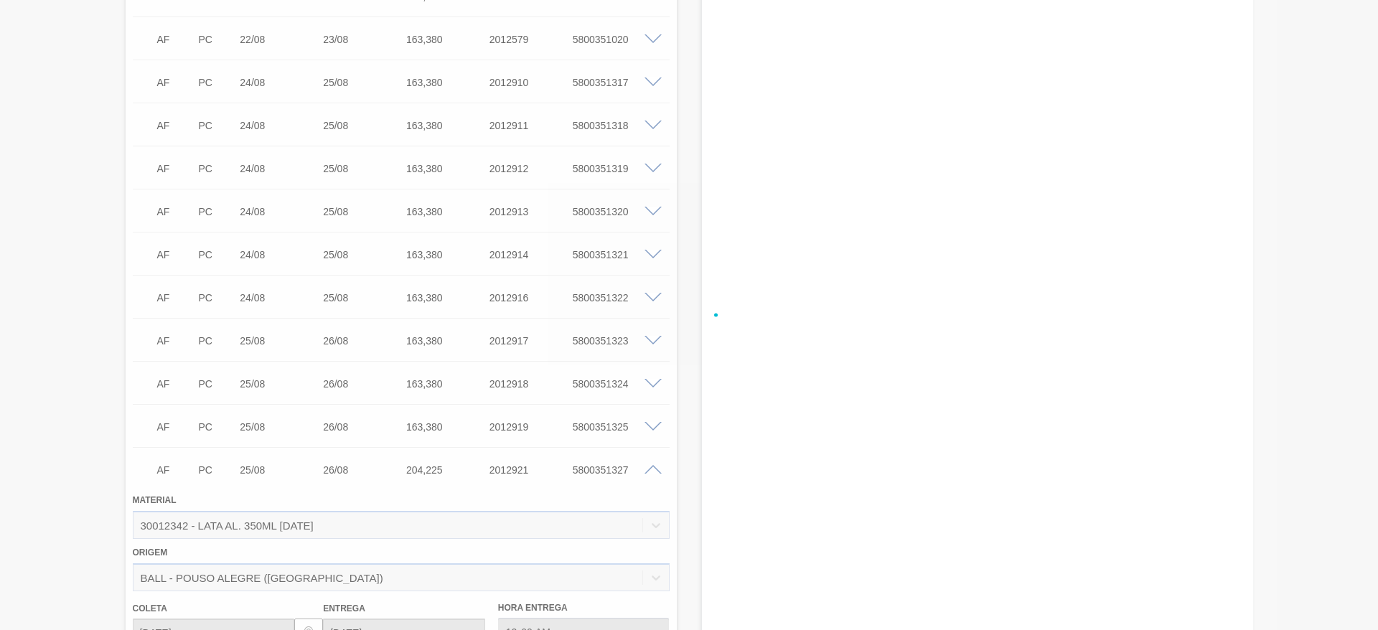
scroll to position [2418, 0]
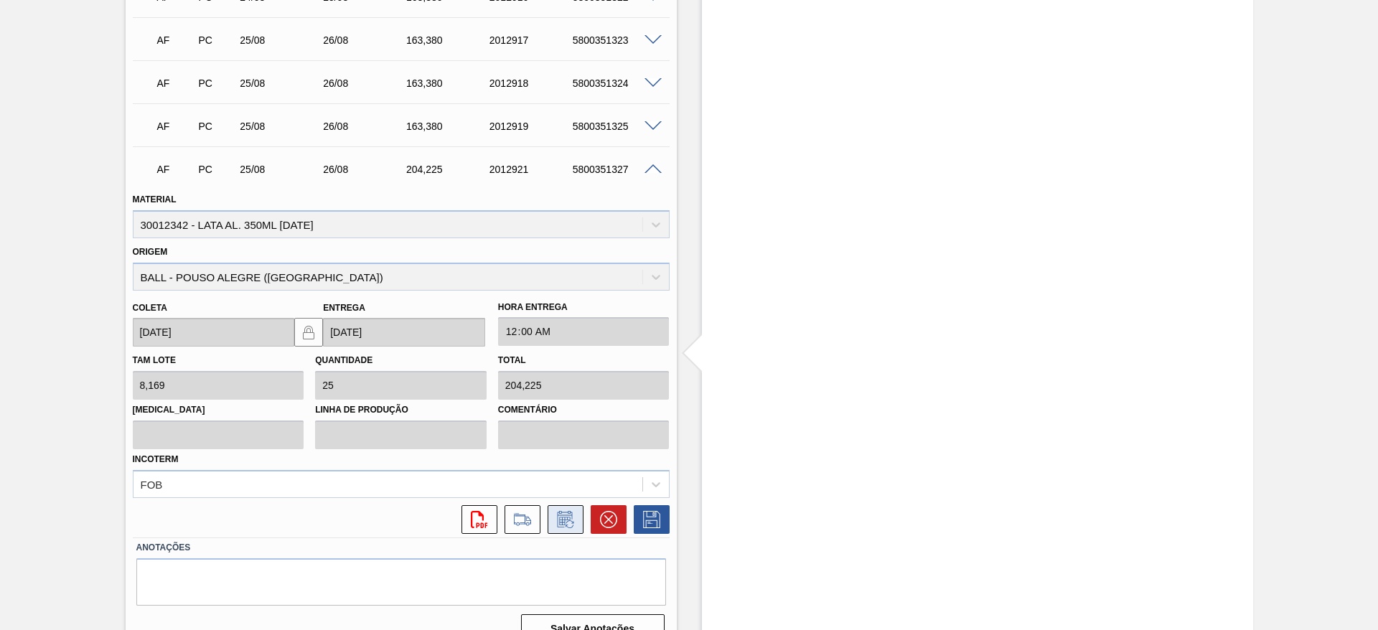
click at [565, 522] on icon at bounding box center [569, 524] width 8 height 8
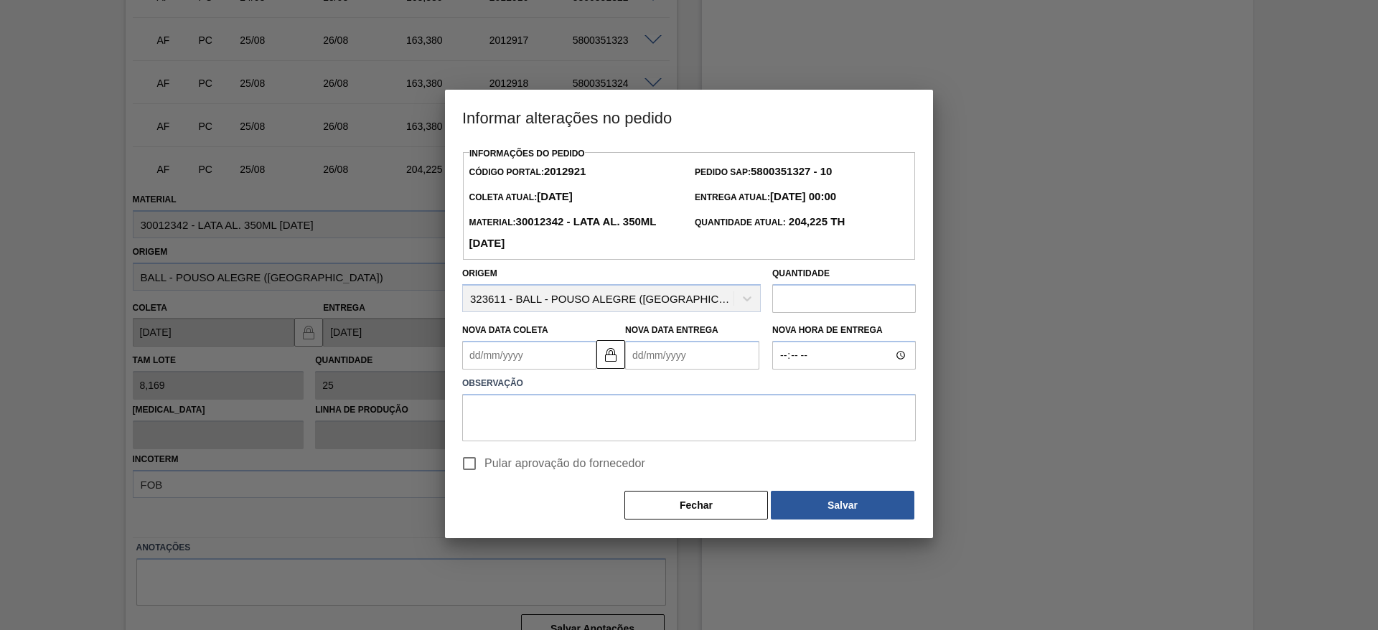
click at [814, 306] on input "text" at bounding box center [843, 298] width 143 height 29
type input "163,38"
click at [644, 414] on textarea at bounding box center [688, 417] width 453 height 47
paste textarea "Carregamento por bitrem"
type textarea "Carregamento por bitrem"
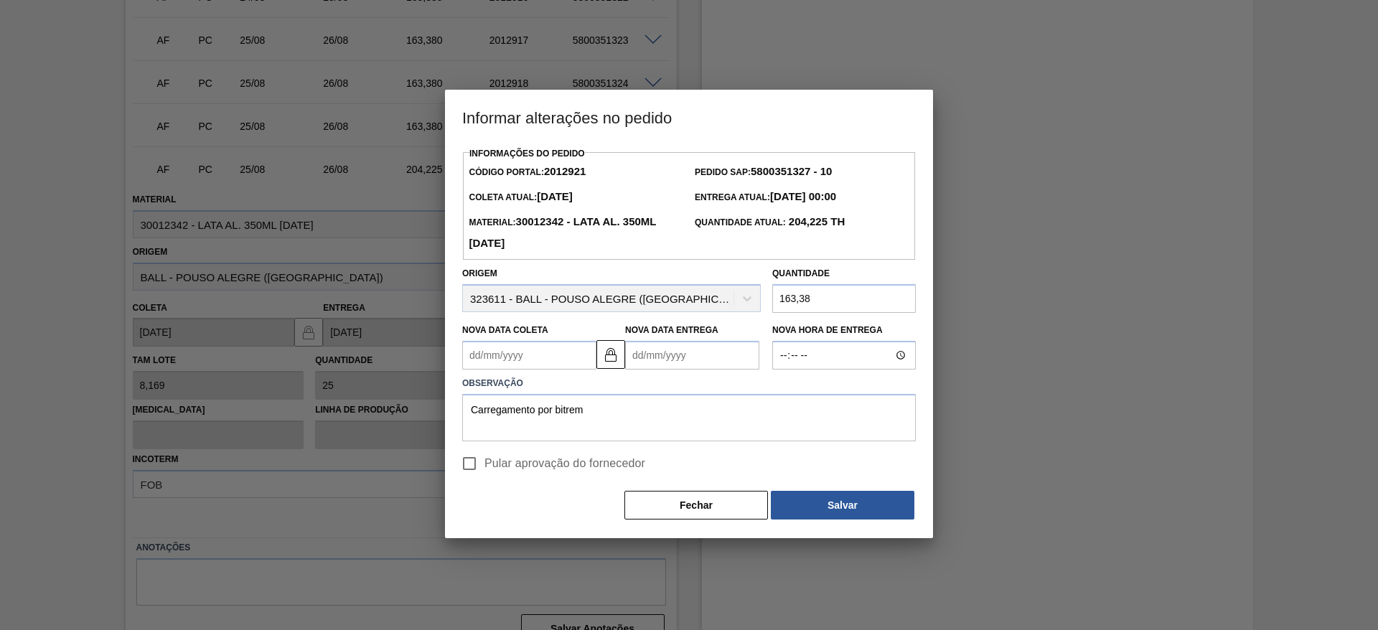
click at [512, 466] on span "Pular aprovação do fornecedor" at bounding box center [564, 463] width 161 height 17
click at [484, 466] on input "Pular aprovação do fornecedor" at bounding box center [469, 463] width 30 height 30
checkbox input "true"
click at [816, 516] on button "Salvar" at bounding box center [842, 505] width 143 height 29
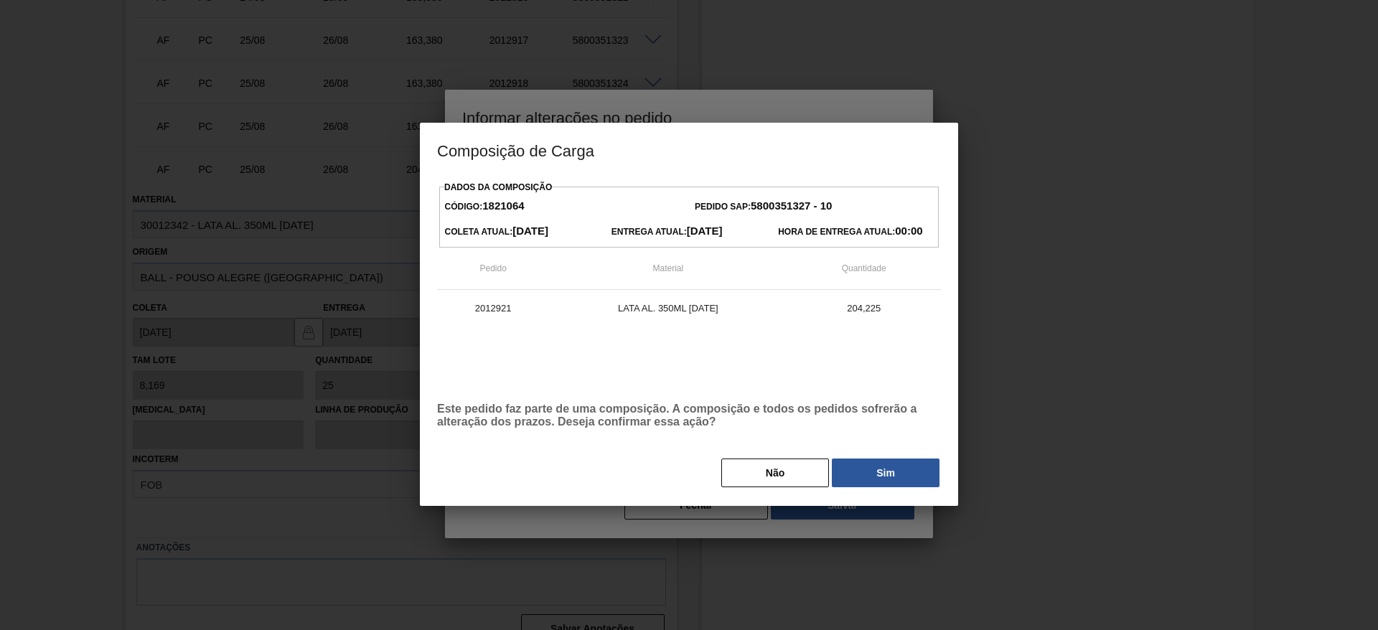
click at [871, 486] on button "Sim" at bounding box center [886, 472] width 108 height 29
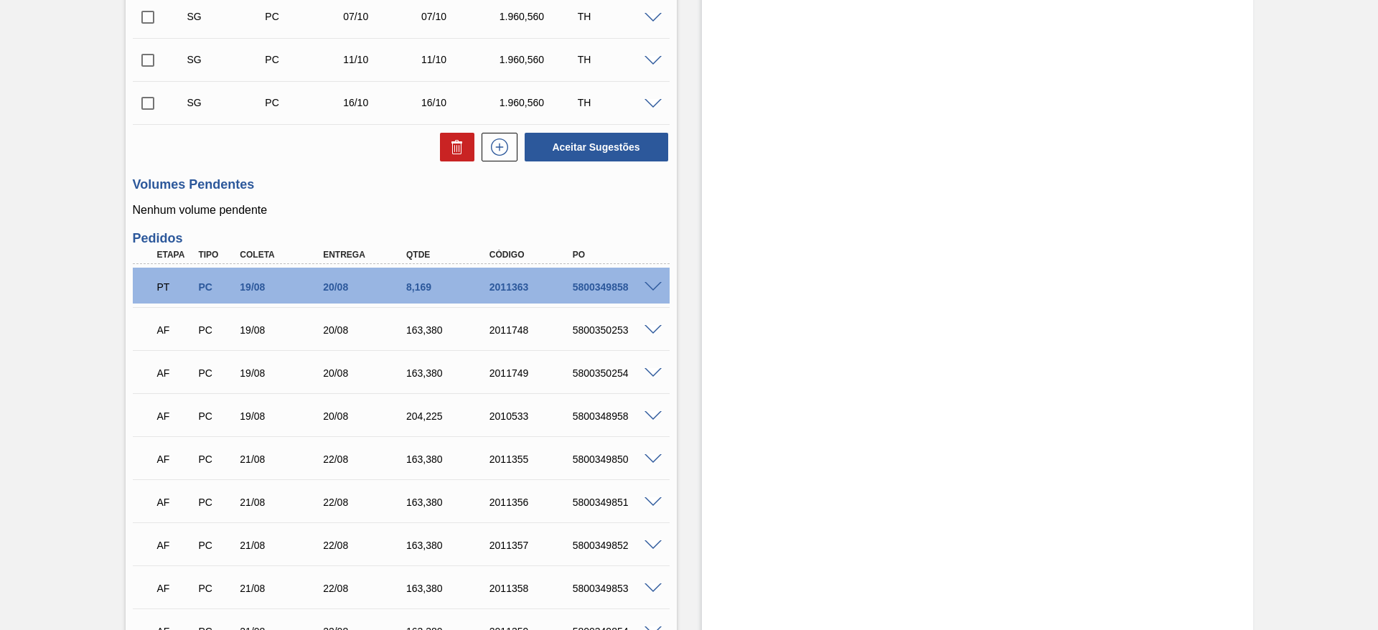
scroll to position [918, 0]
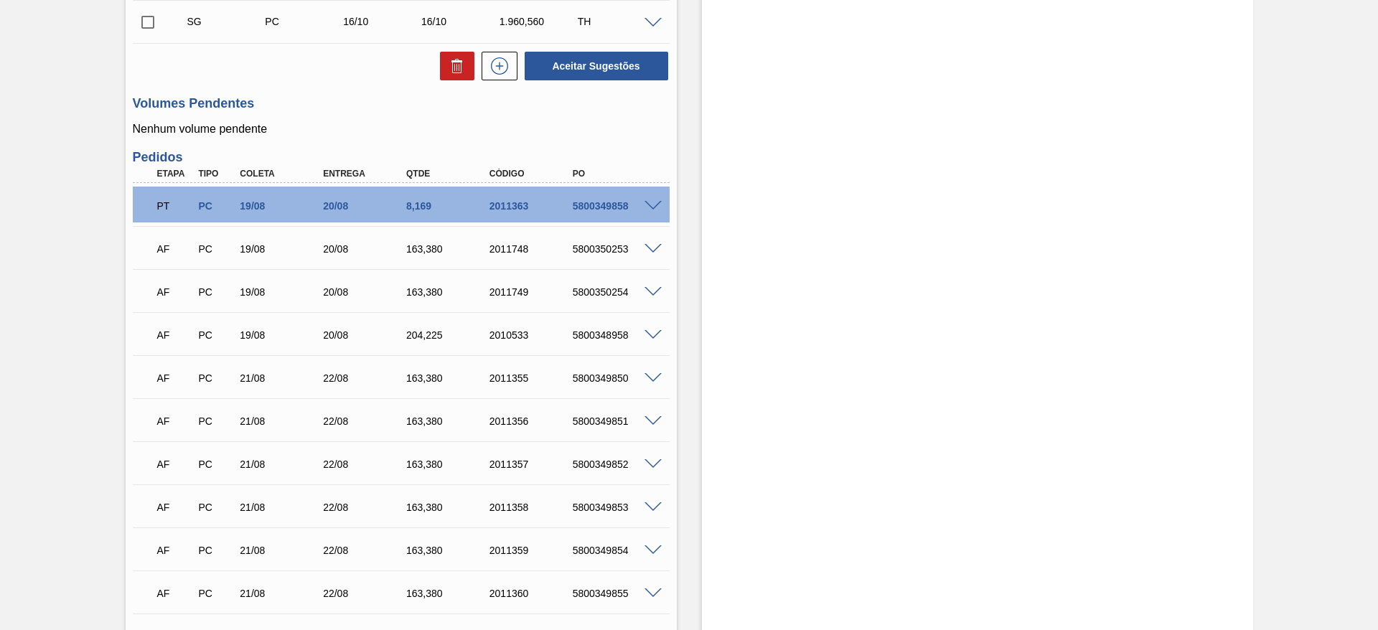
click at [647, 249] on span at bounding box center [652, 249] width 17 height 11
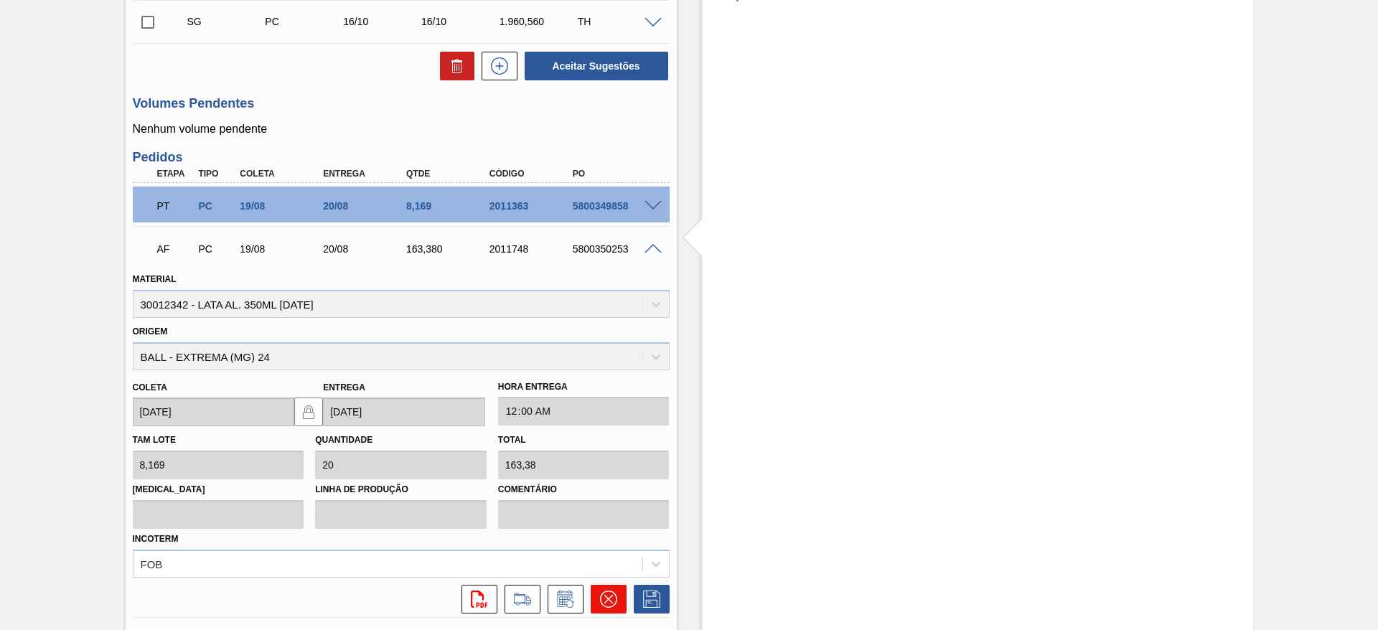
click at [601, 593] on icon at bounding box center [608, 598] width 17 height 17
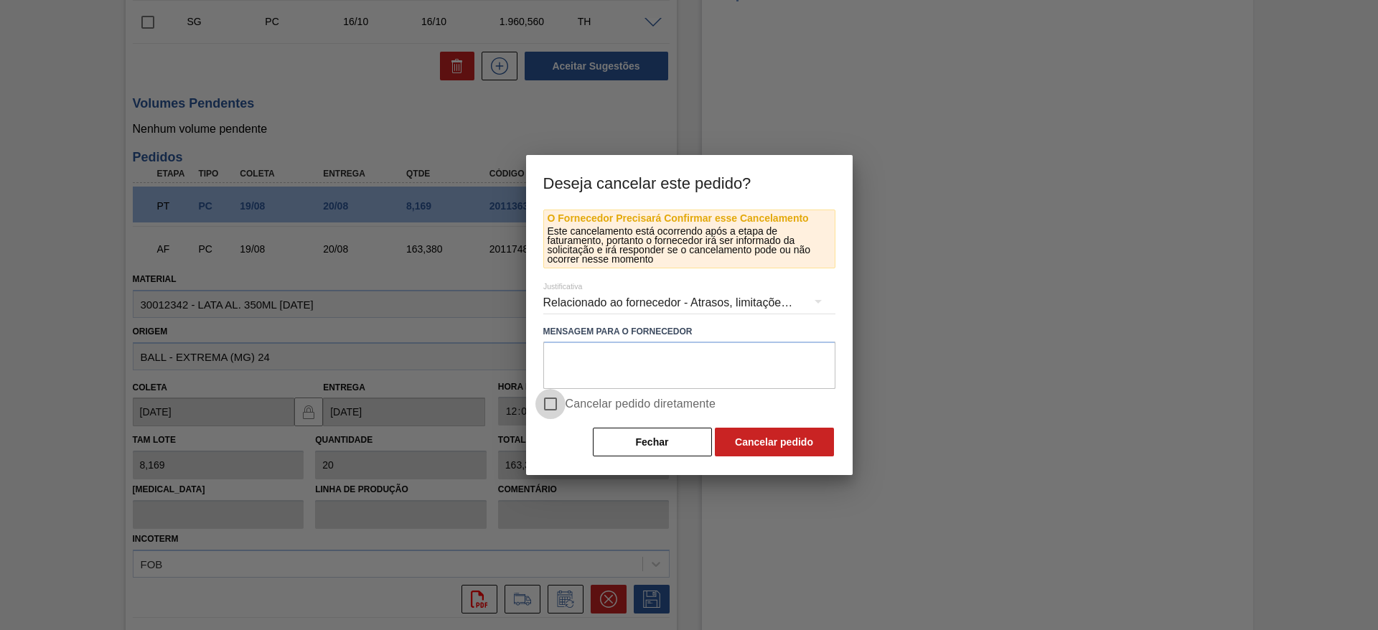
click at [552, 407] on input "Cancelar pedido diretamente" at bounding box center [550, 404] width 30 height 30
checkbox input "true"
click at [760, 437] on button "Cancelar pedido" at bounding box center [774, 442] width 119 height 29
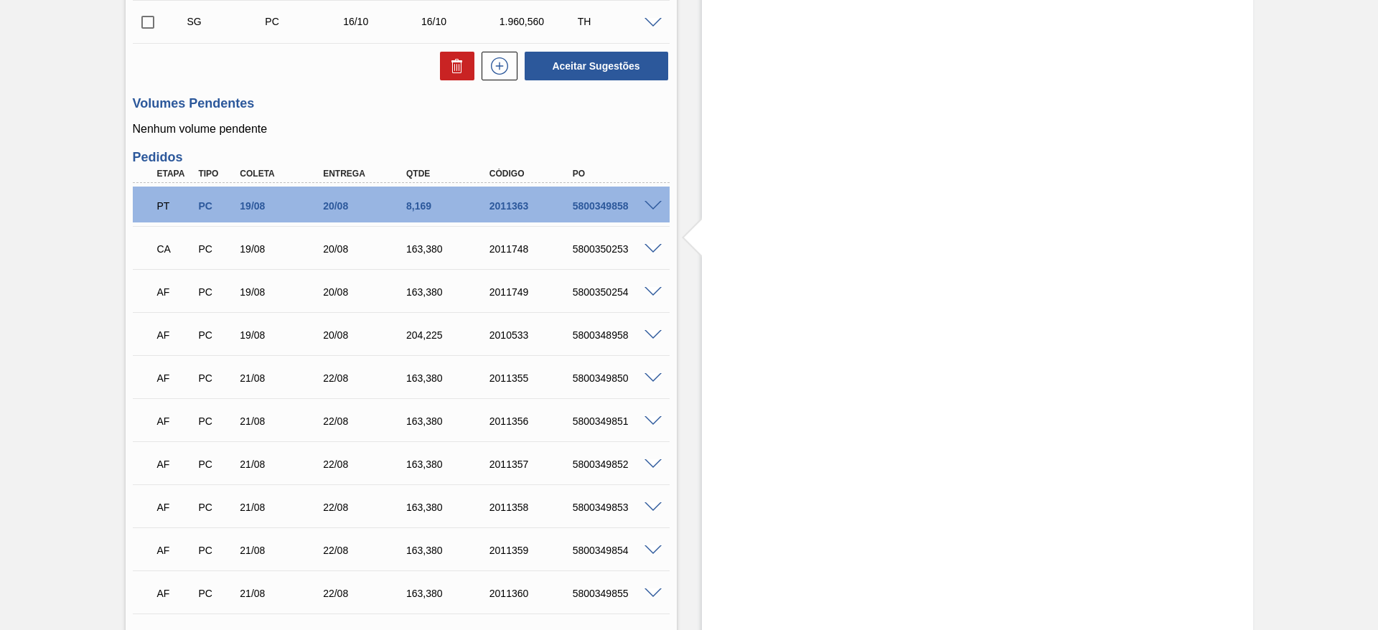
click at [655, 291] on span at bounding box center [652, 292] width 17 height 11
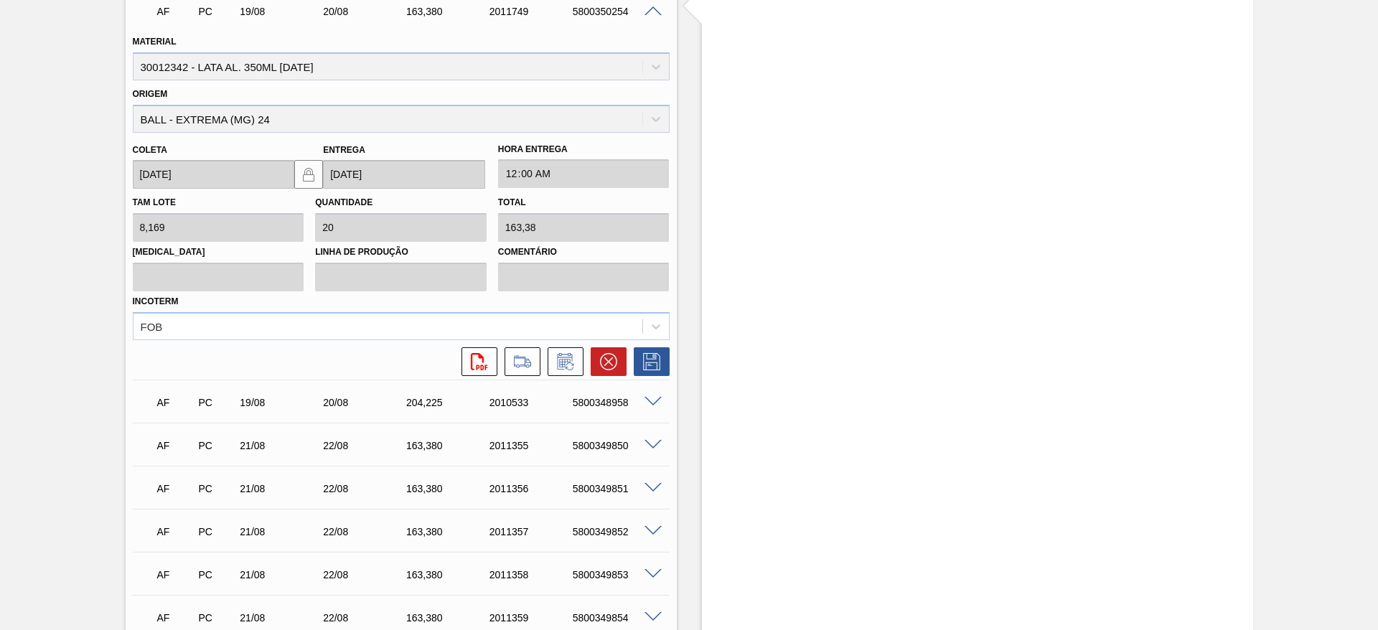
scroll to position [1241, 0]
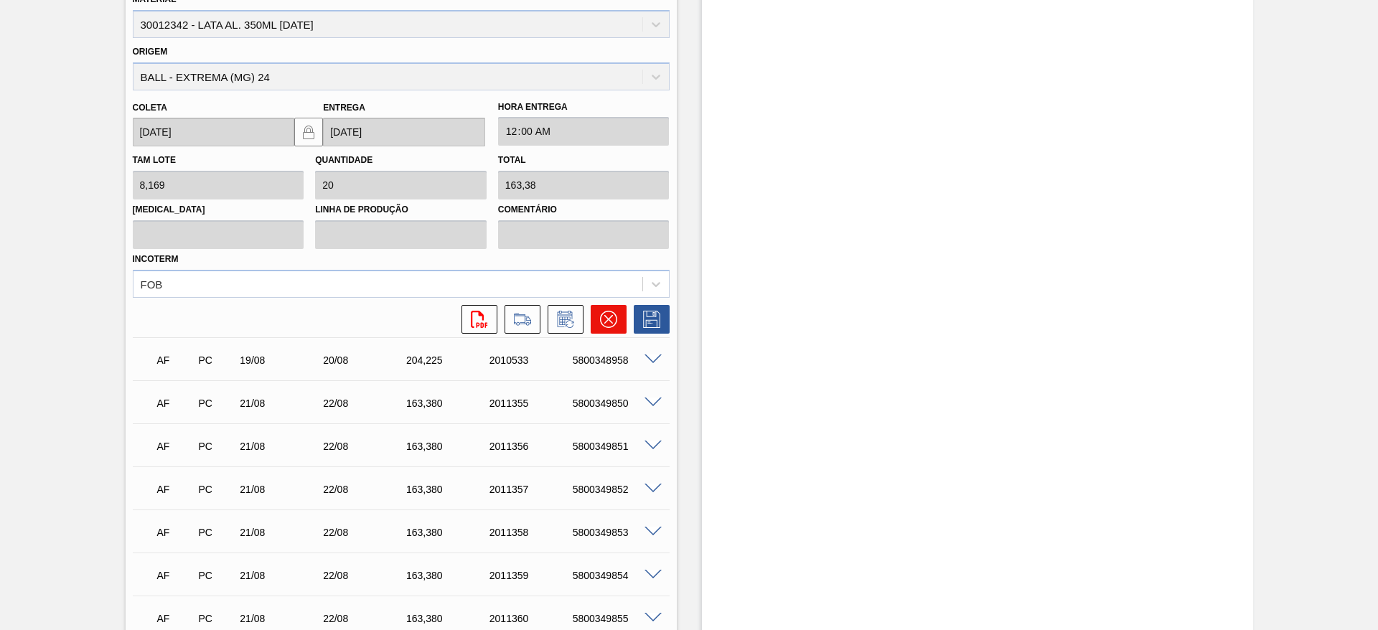
click at [602, 318] on icon at bounding box center [608, 319] width 17 height 17
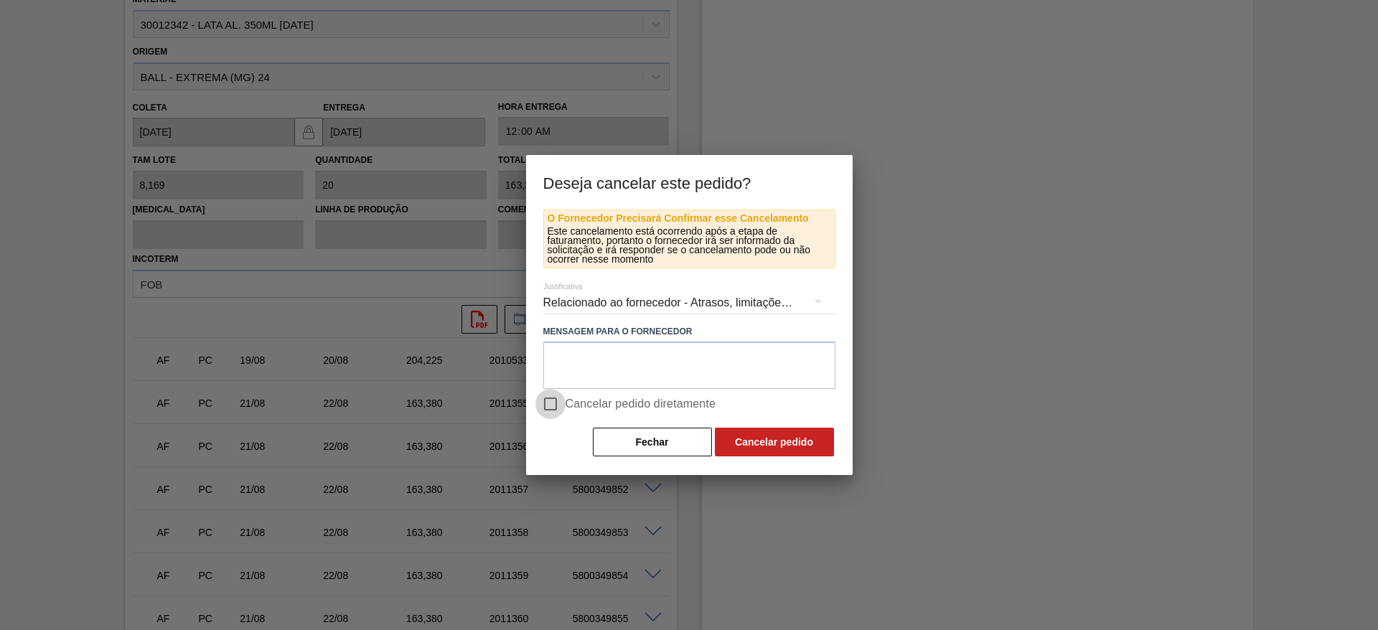
drag, startPoint x: 554, startPoint y: 412, endPoint x: 585, endPoint y: 410, distance: 30.9
click at [555, 410] on input "Cancelar pedido diretamente" at bounding box center [550, 404] width 30 height 30
checkbox input "true"
click at [746, 451] on button "Cancelar pedido" at bounding box center [774, 442] width 119 height 29
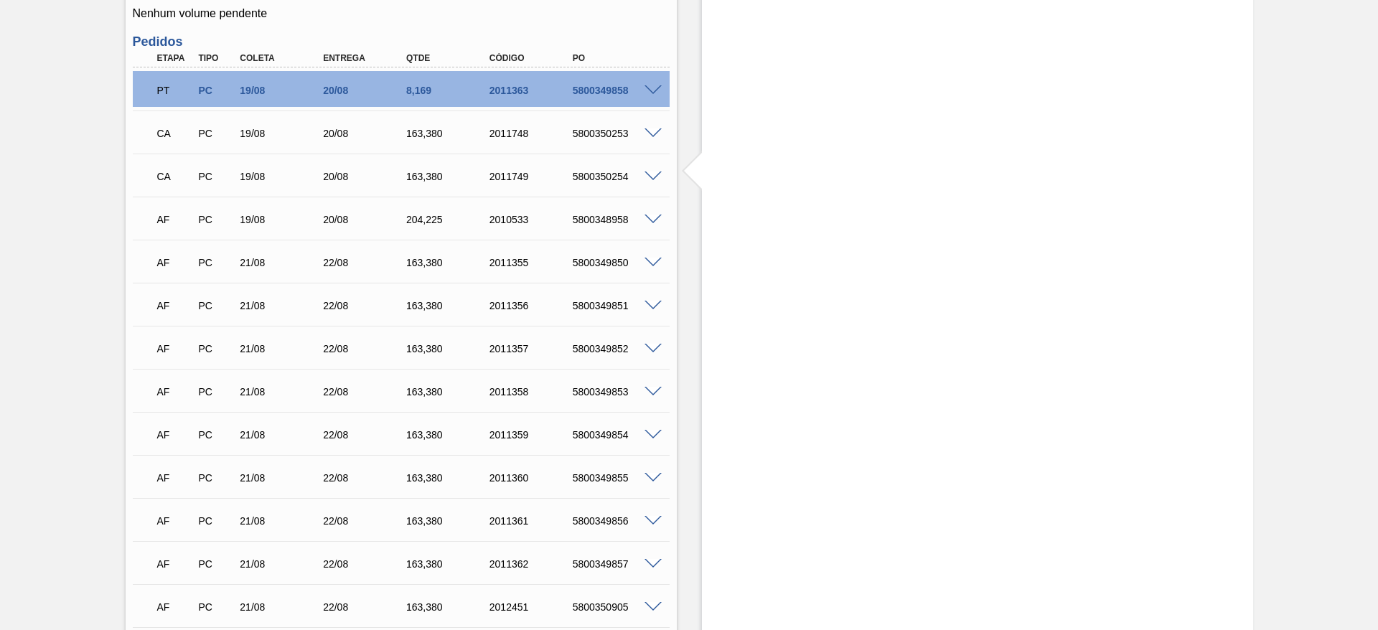
scroll to position [1025, 0]
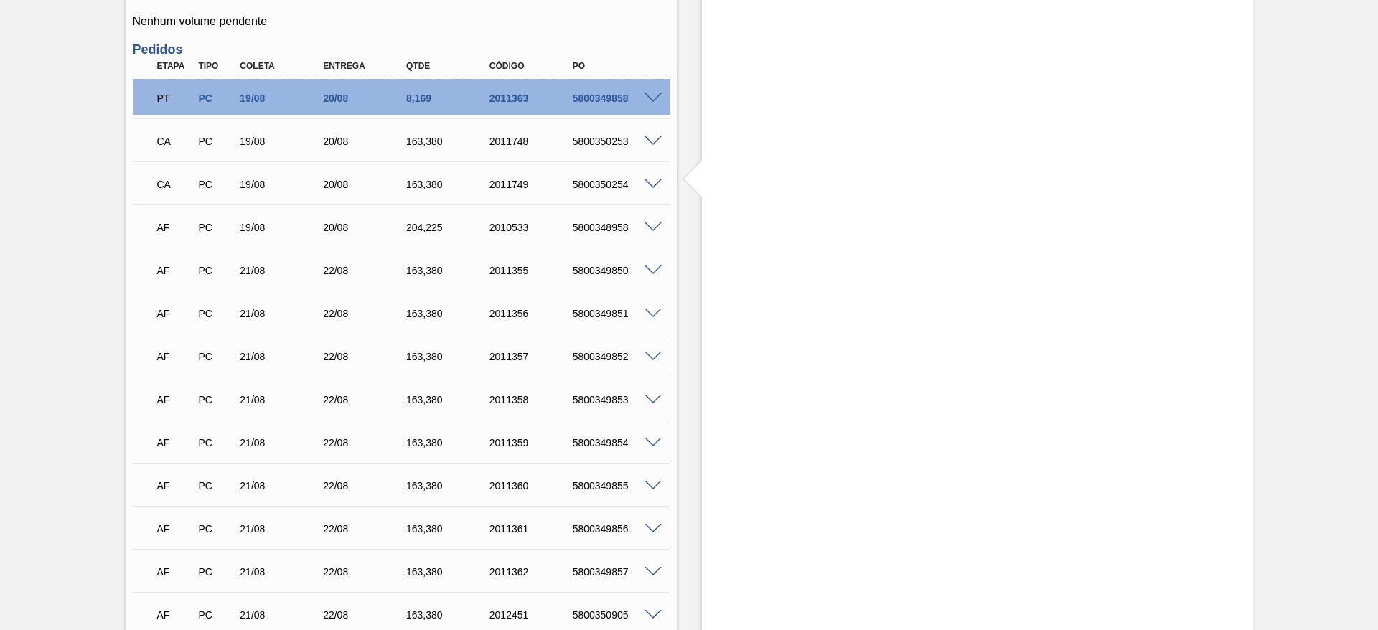
click at [649, 227] on span at bounding box center [652, 227] width 17 height 11
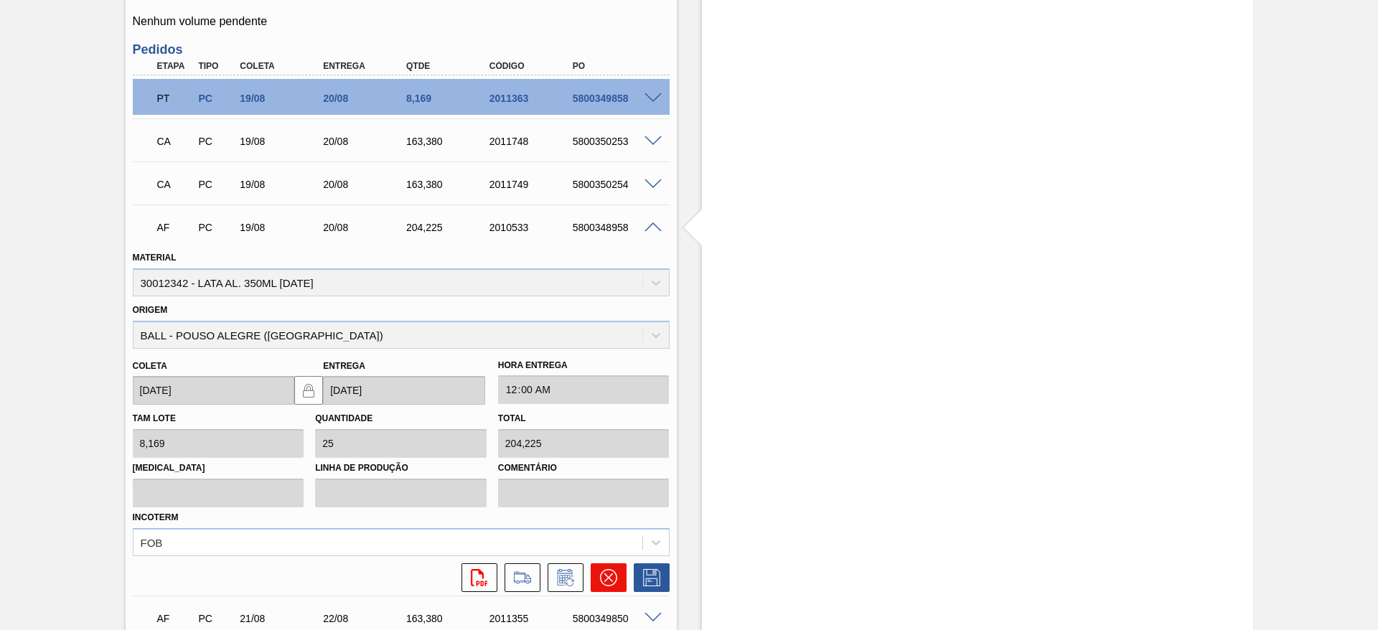
click at [611, 577] on icon at bounding box center [608, 577] width 17 height 17
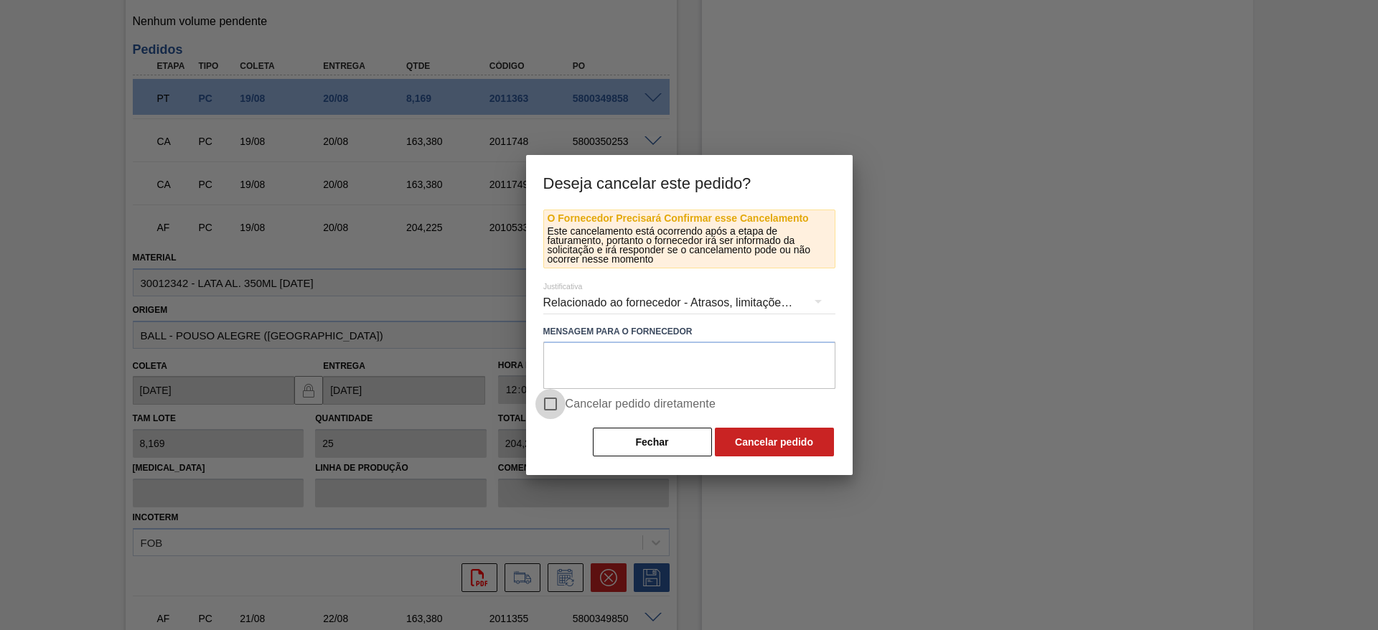
click at [550, 403] on input "Cancelar pedido diretamente" at bounding box center [550, 404] width 30 height 30
checkbox input "true"
click at [772, 447] on button "Cancelar pedido" at bounding box center [774, 442] width 119 height 29
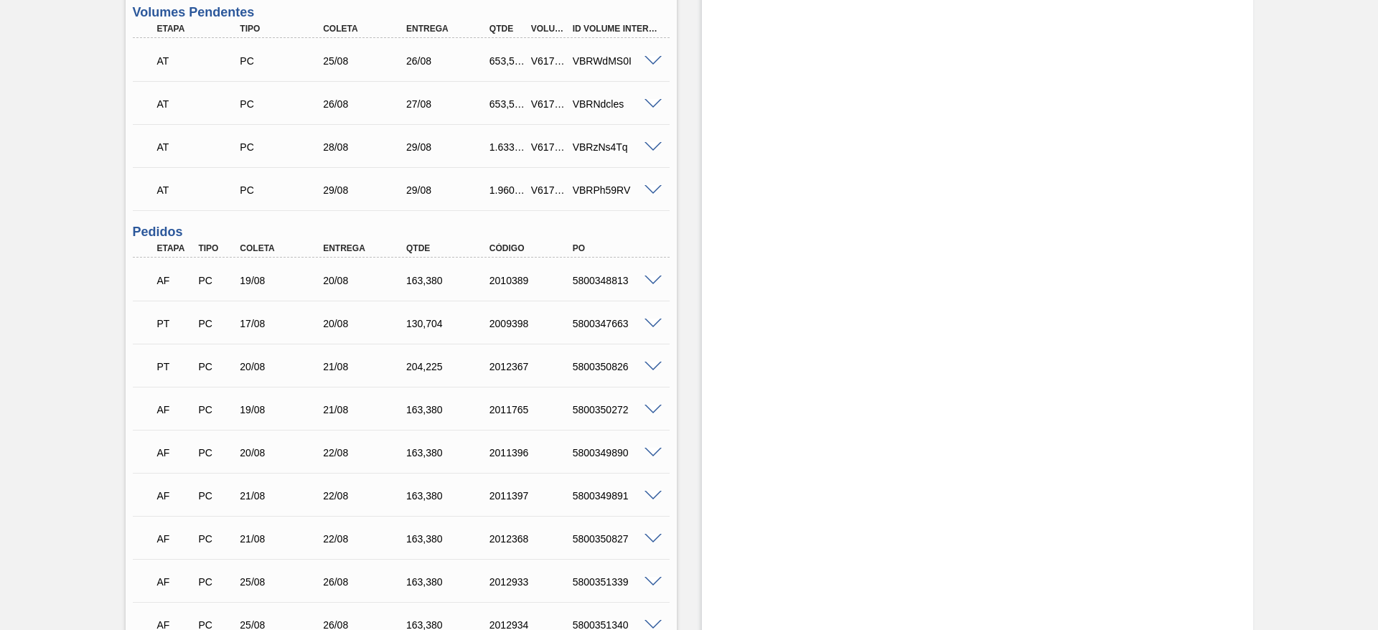
scroll to position [1399, 0]
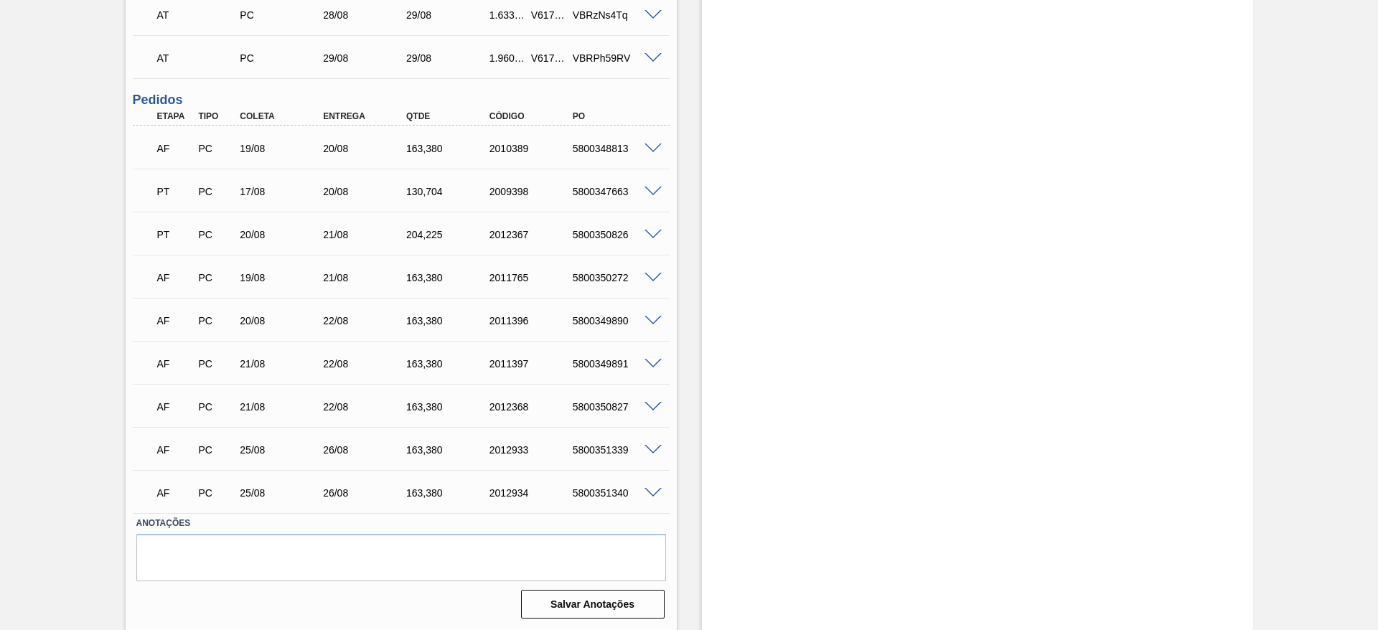
click at [649, 142] on div at bounding box center [655, 147] width 29 height 11
click at [651, 143] on span at bounding box center [652, 148] width 17 height 11
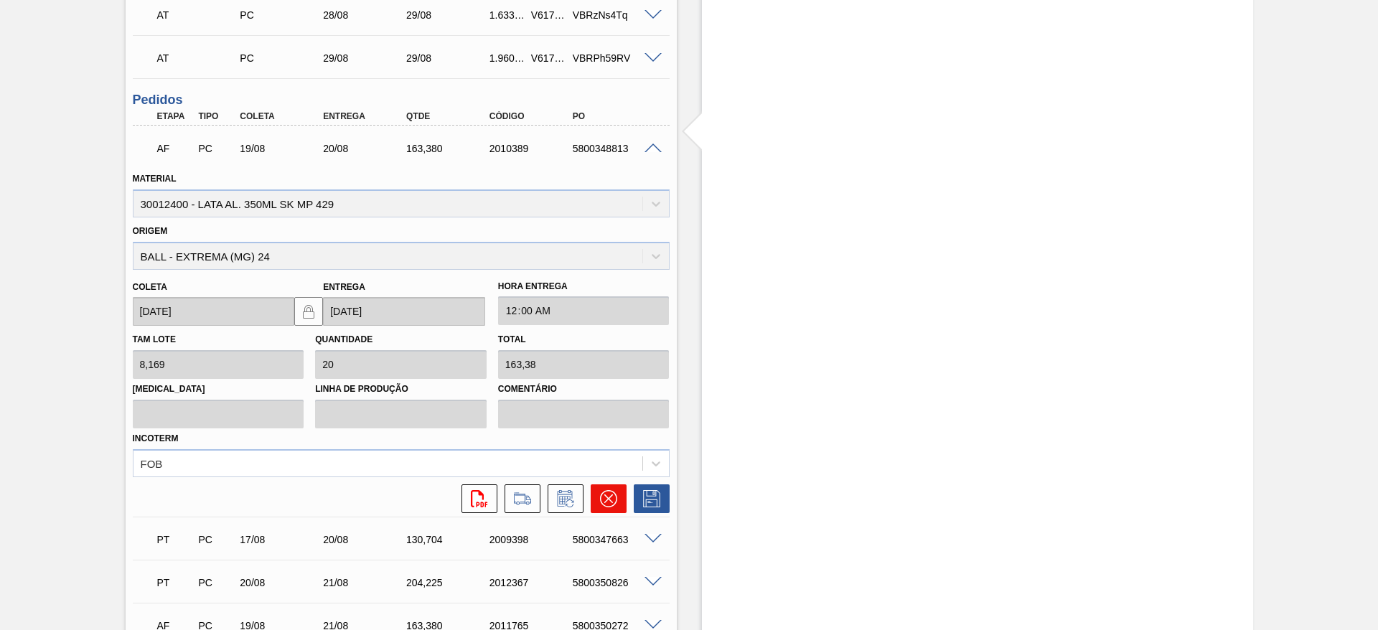
click at [613, 486] on button at bounding box center [608, 498] width 36 height 29
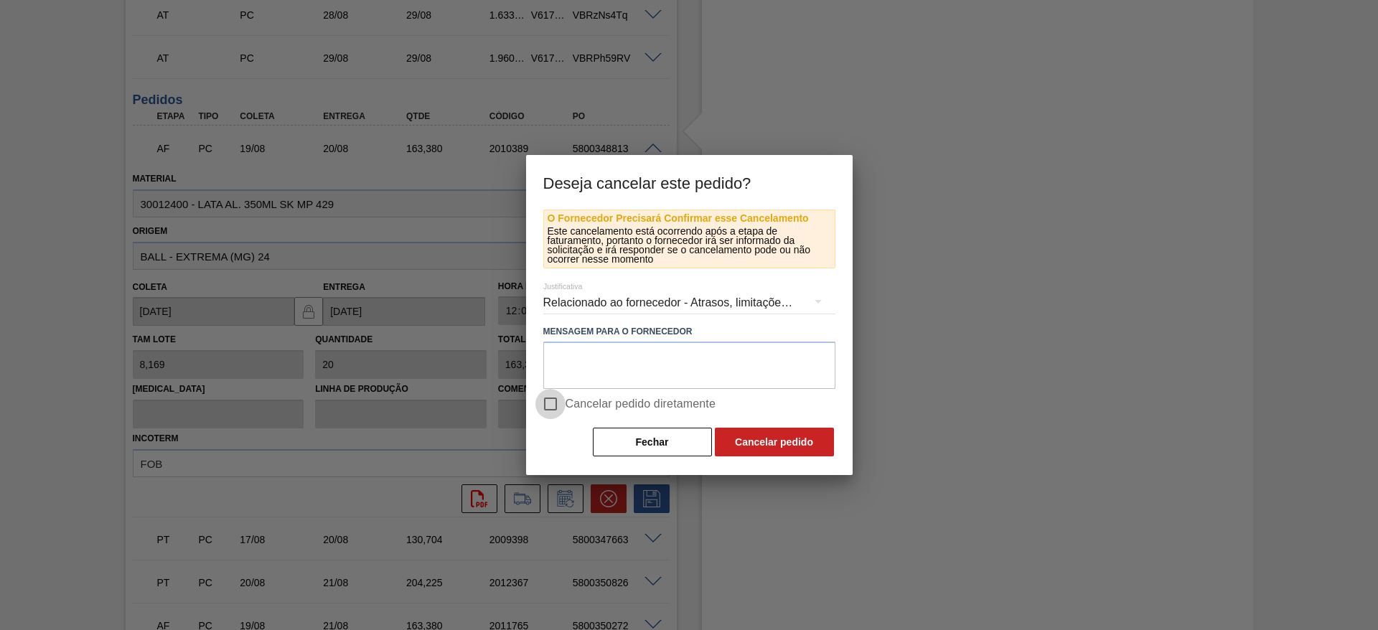
click at [551, 403] on input "Cancelar pedido diretamente" at bounding box center [550, 404] width 30 height 30
checkbox input "true"
click at [747, 433] on button "Cancelar pedido" at bounding box center [774, 442] width 119 height 29
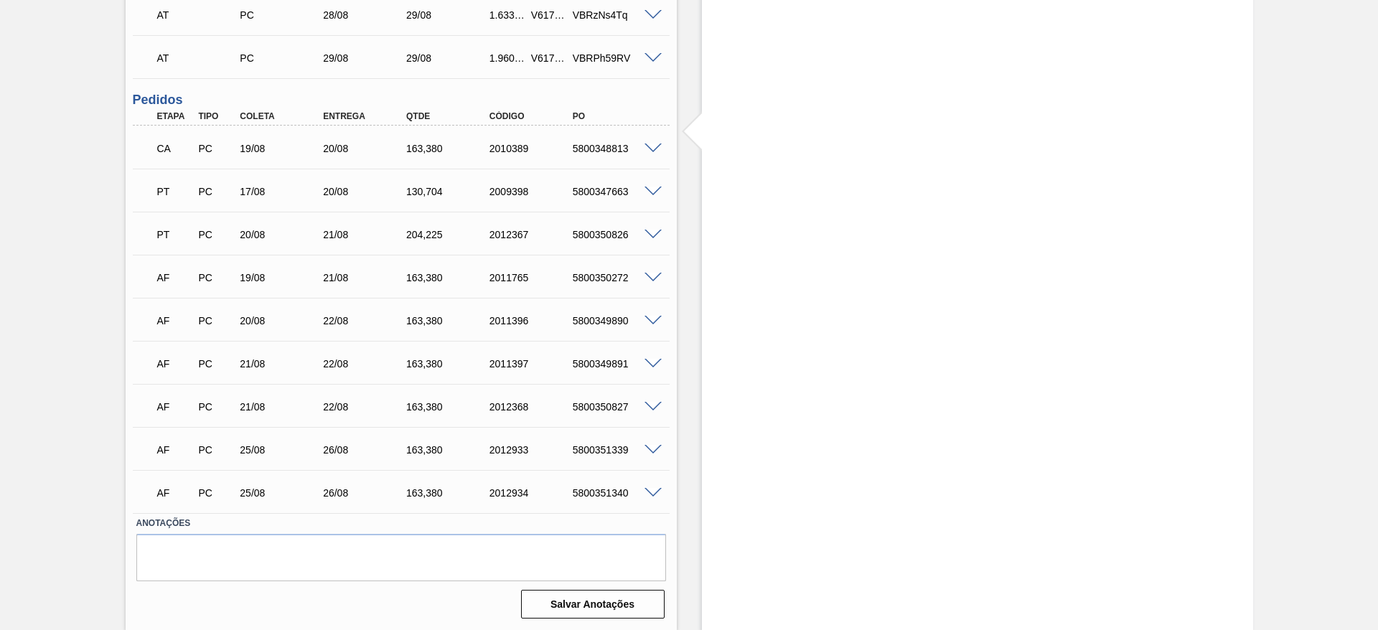
click at [651, 273] on span at bounding box center [652, 278] width 17 height 11
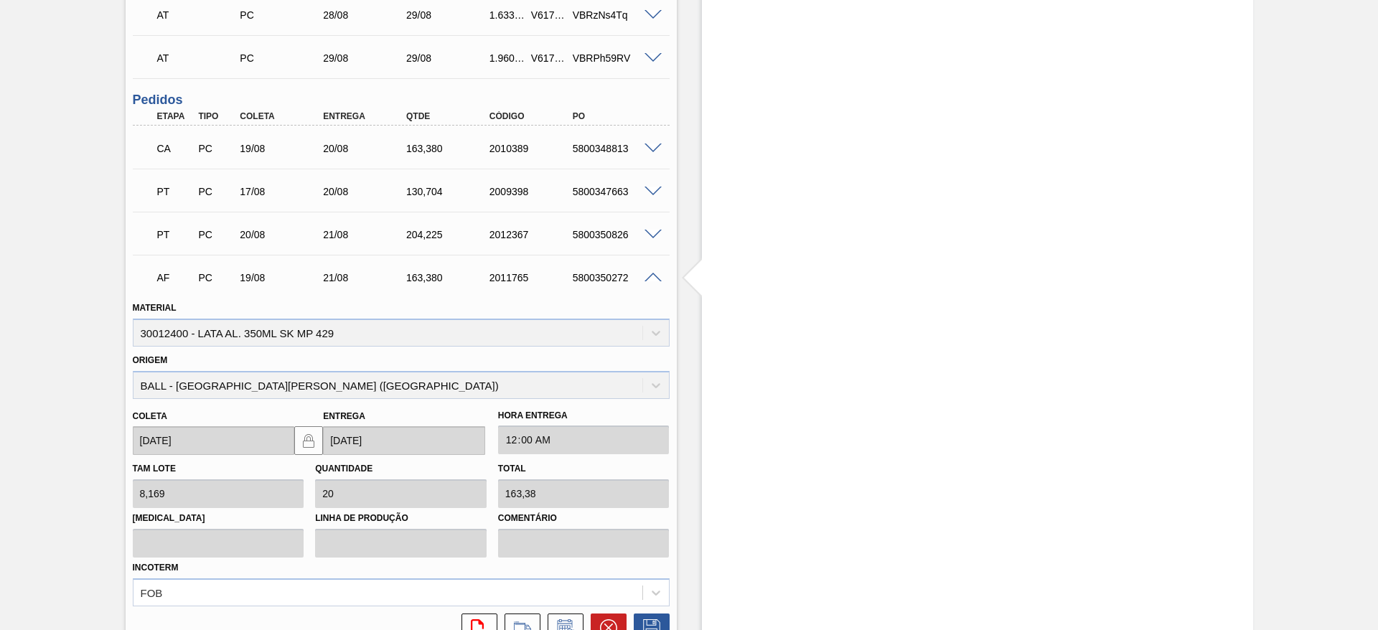
scroll to position [1507, 0]
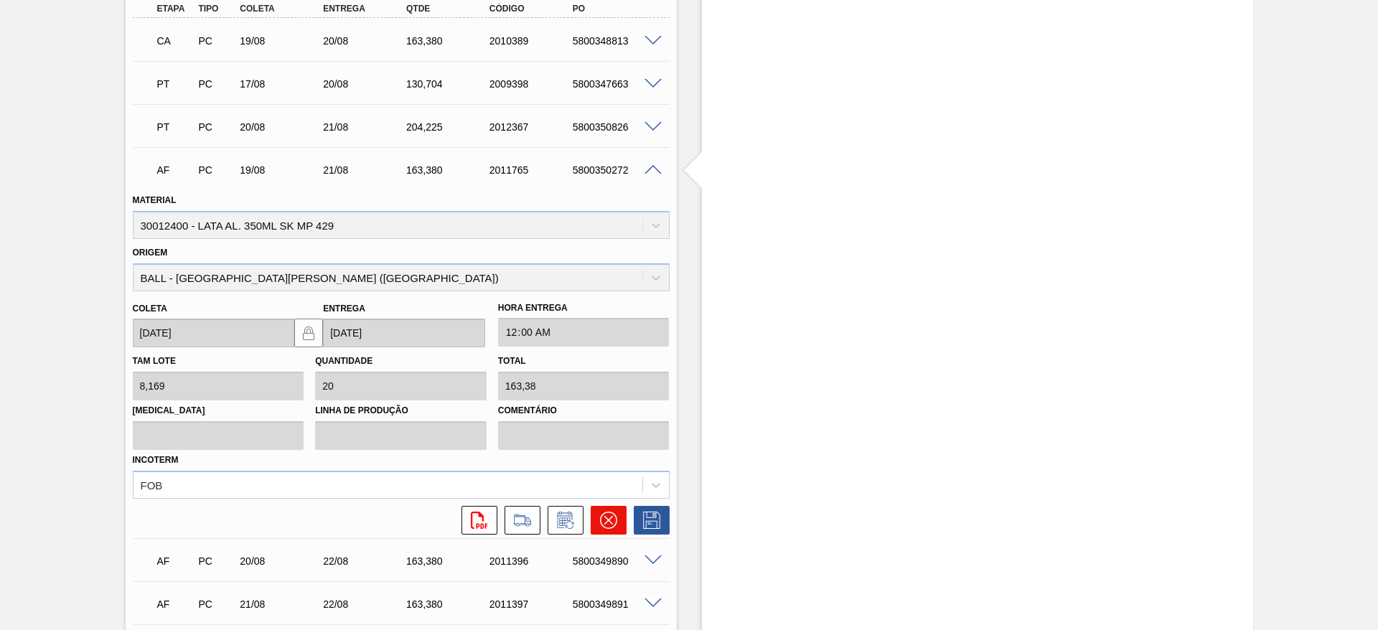
click at [603, 518] on icon at bounding box center [608, 520] width 17 height 17
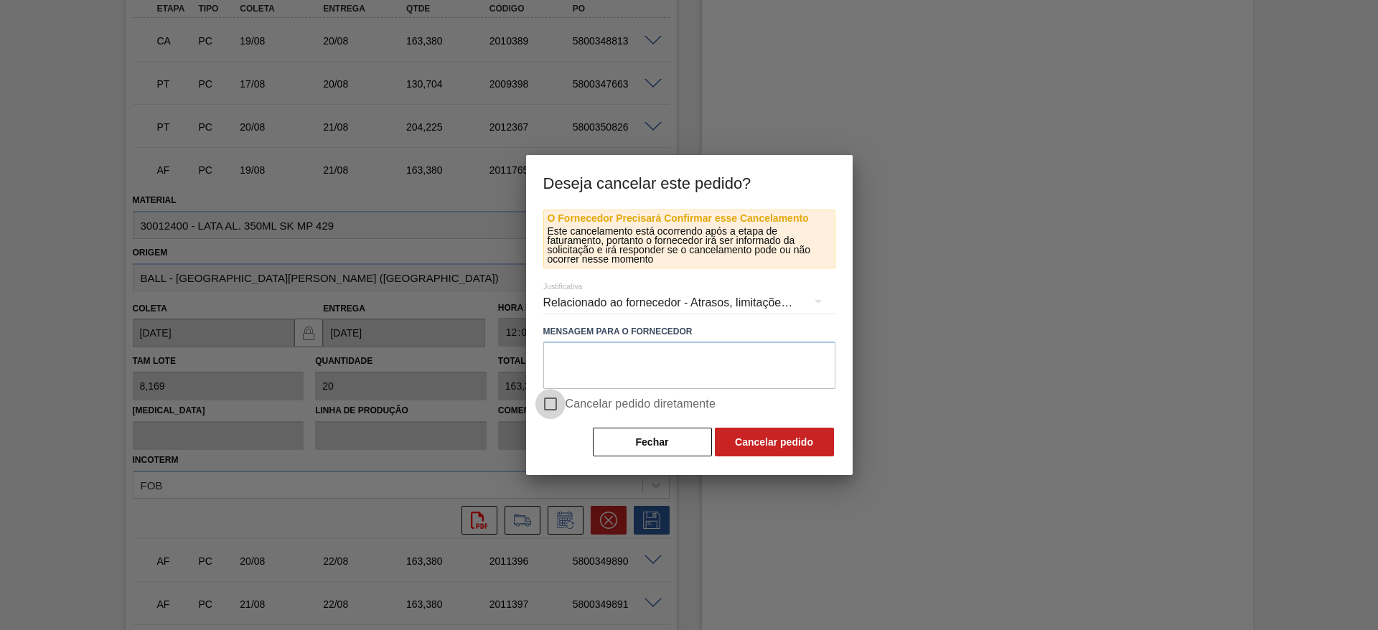
drag, startPoint x: 558, startPoint y: 397, endPoint x: 631, endPoint y: 421, distance: 76.9
click at [559, 397] on input "Cancelar pedido diretamente" at bounding box center [550, 404] width 30 height 30
checkbox input "true"
click at [768, 442] on button "Cancelar pedido" at bounding box center [774, 442] width 119 height 29
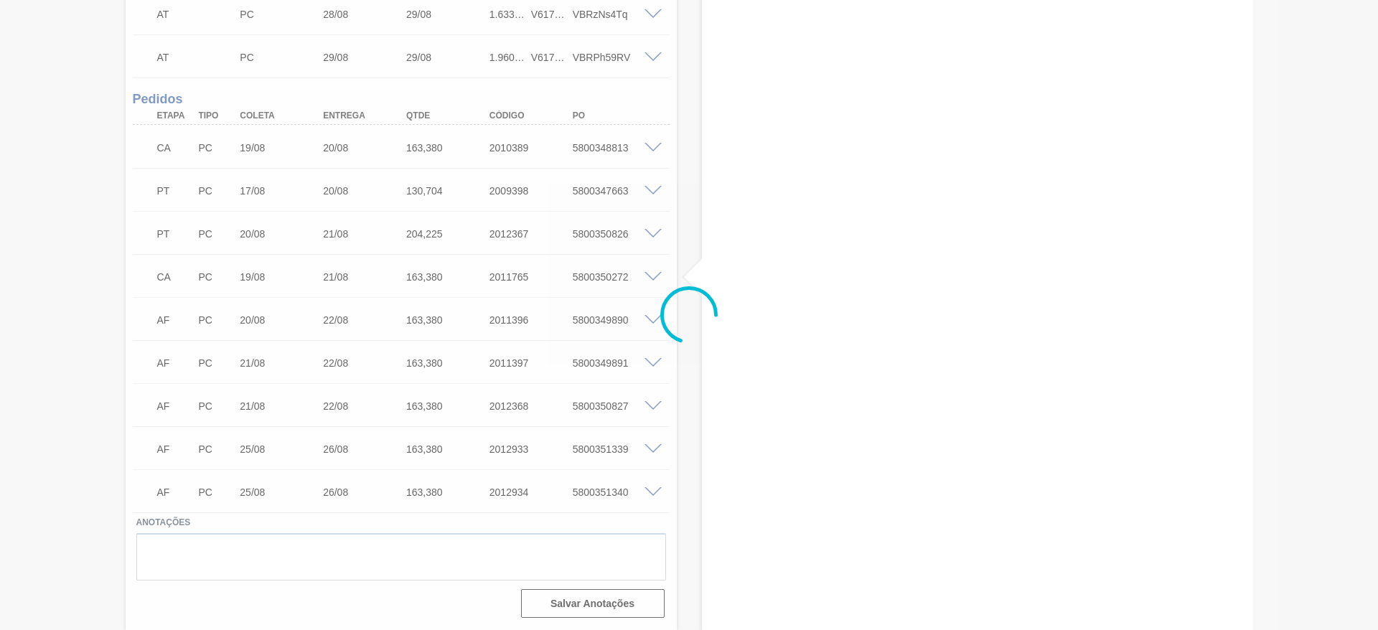
scroll to position [1400, 0]
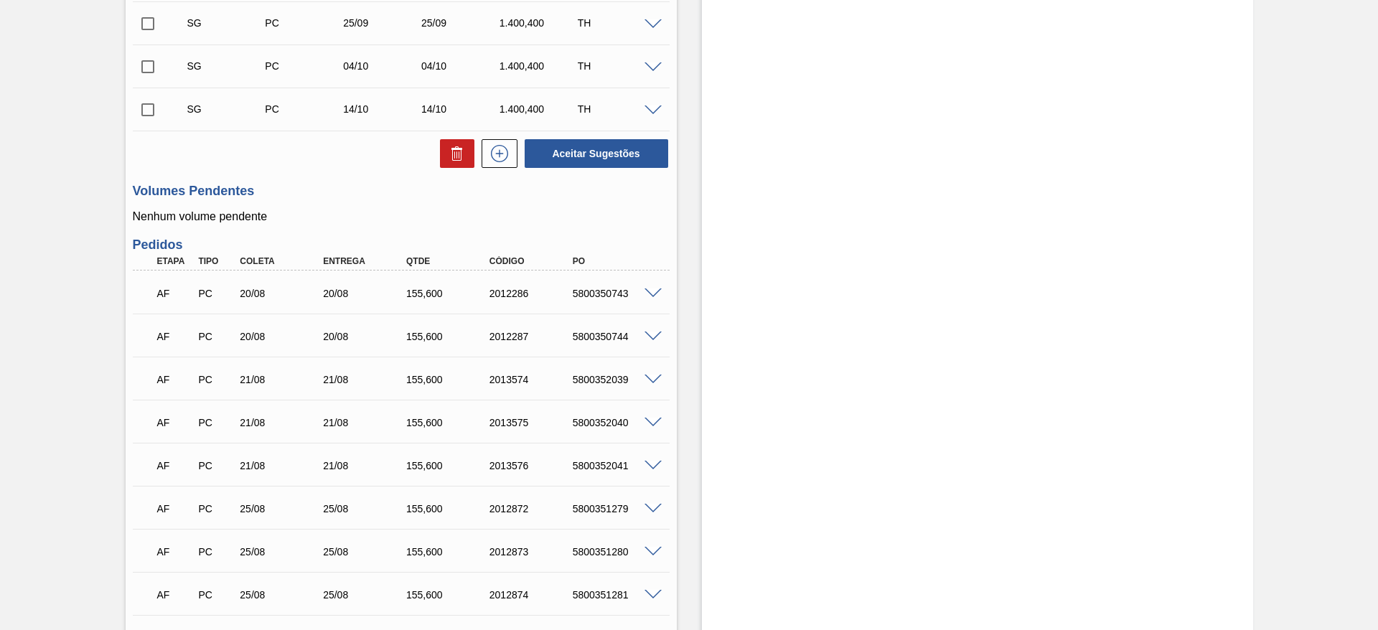
scroll to position [567, 0]
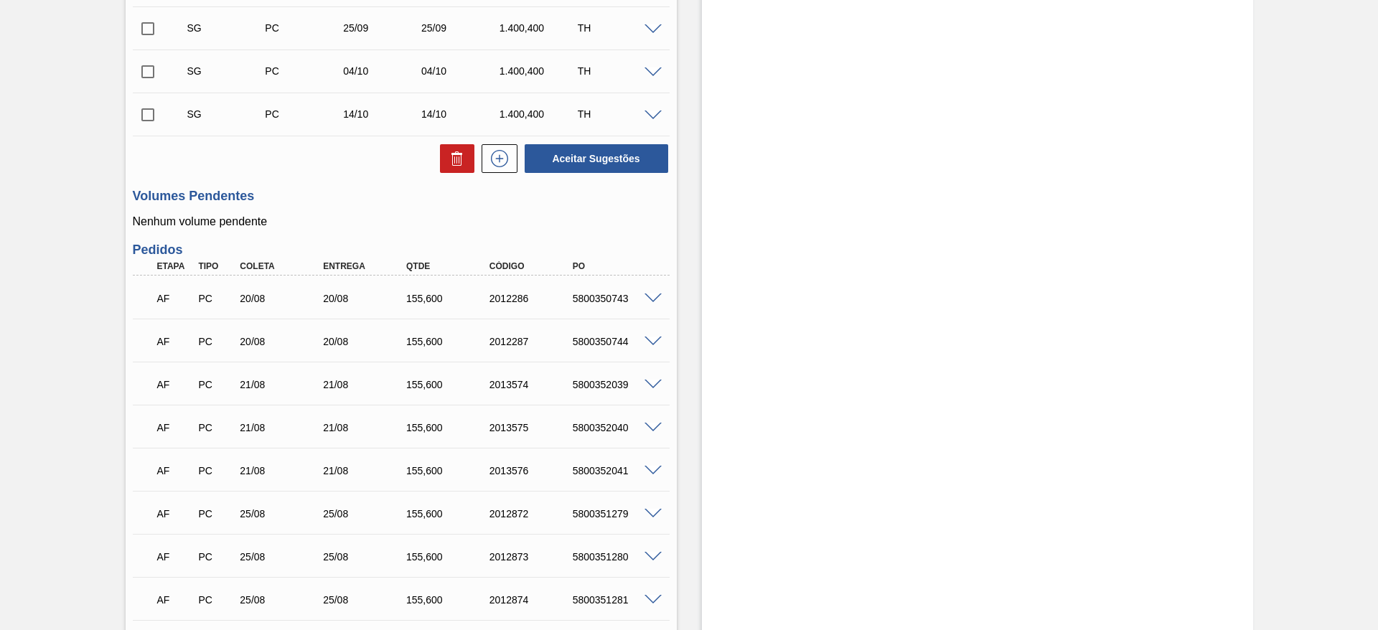
click at [656, 296] on span at bounding box center [652, 298] width 17 height 11
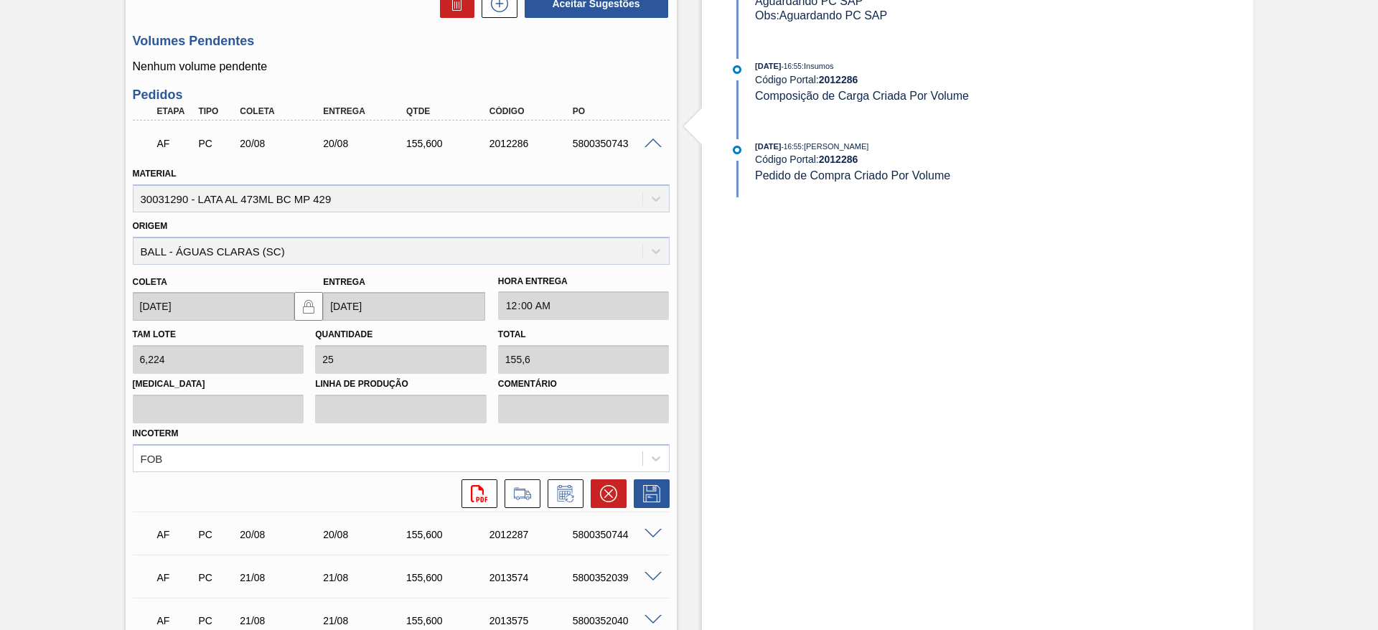
scroll to position [890, 0]
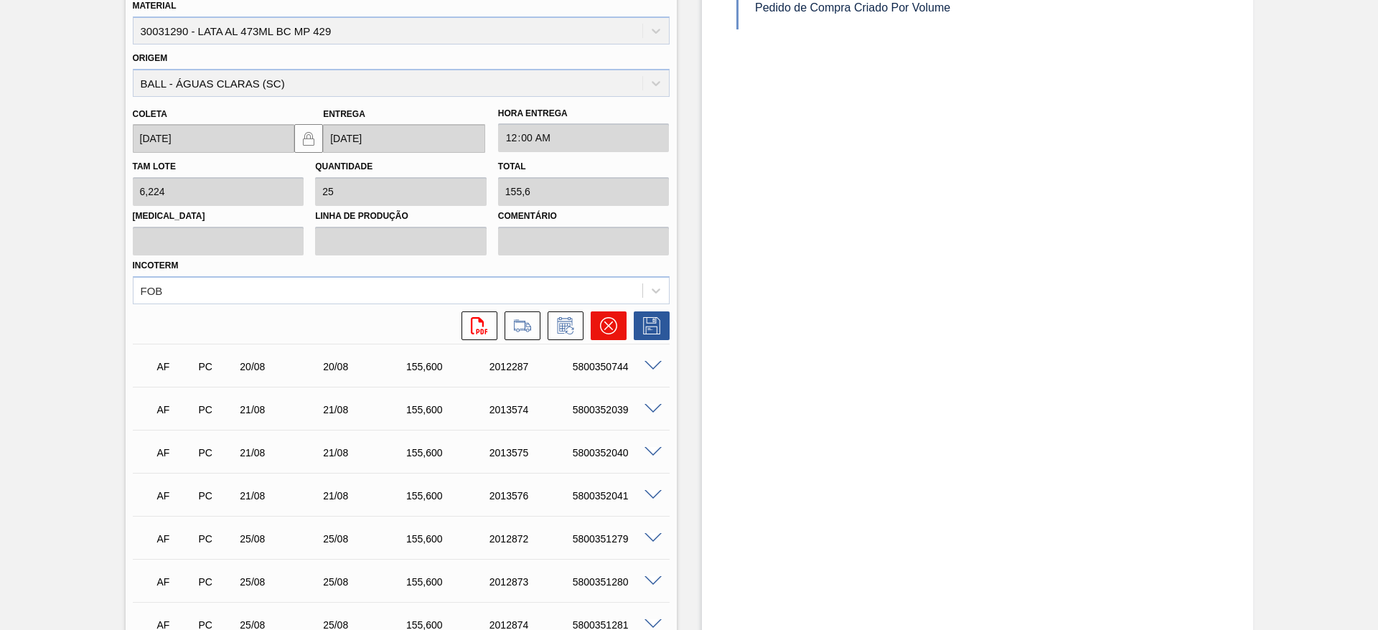
click at [607, 331] on icon at bounding box center [608, 325] width 17 height 17
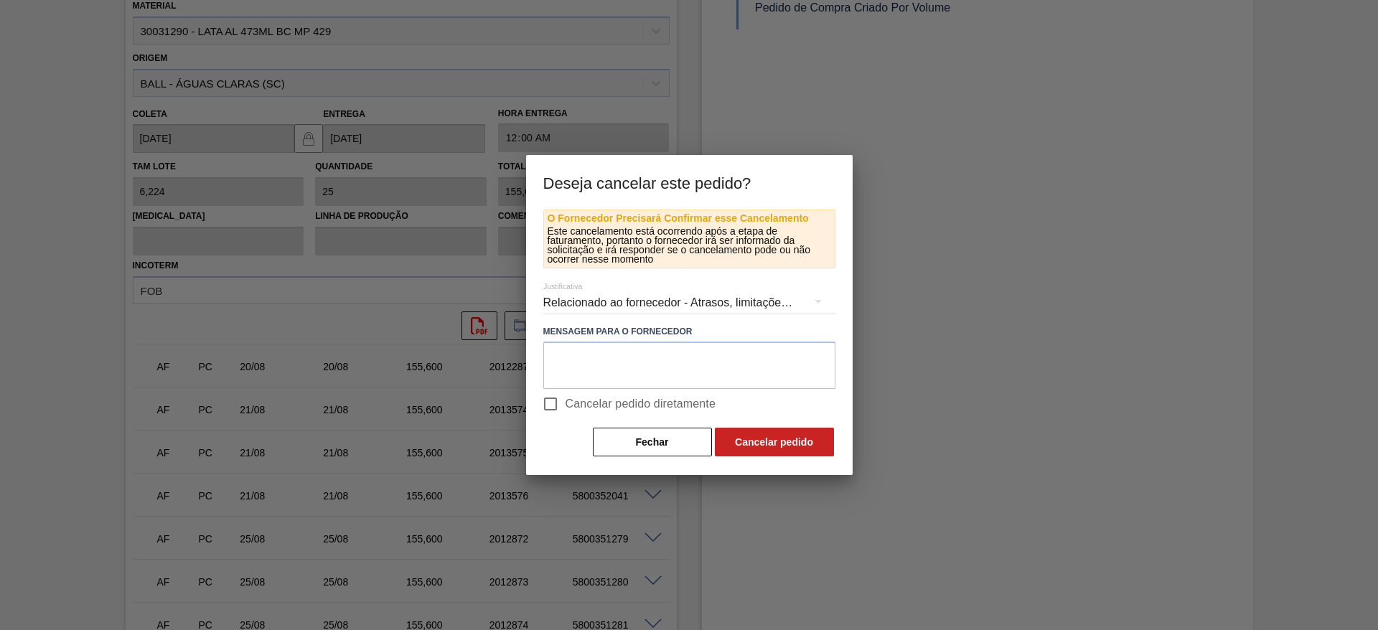
click at [557, 398] on input "Cancelar pedido diretamente" at bounding box center [550, 404] width 30 height 30
checkbox input "true"
click at [751, 441] on button "Cancelar pedido" at bounding box center [774, 442] width 119 height 29
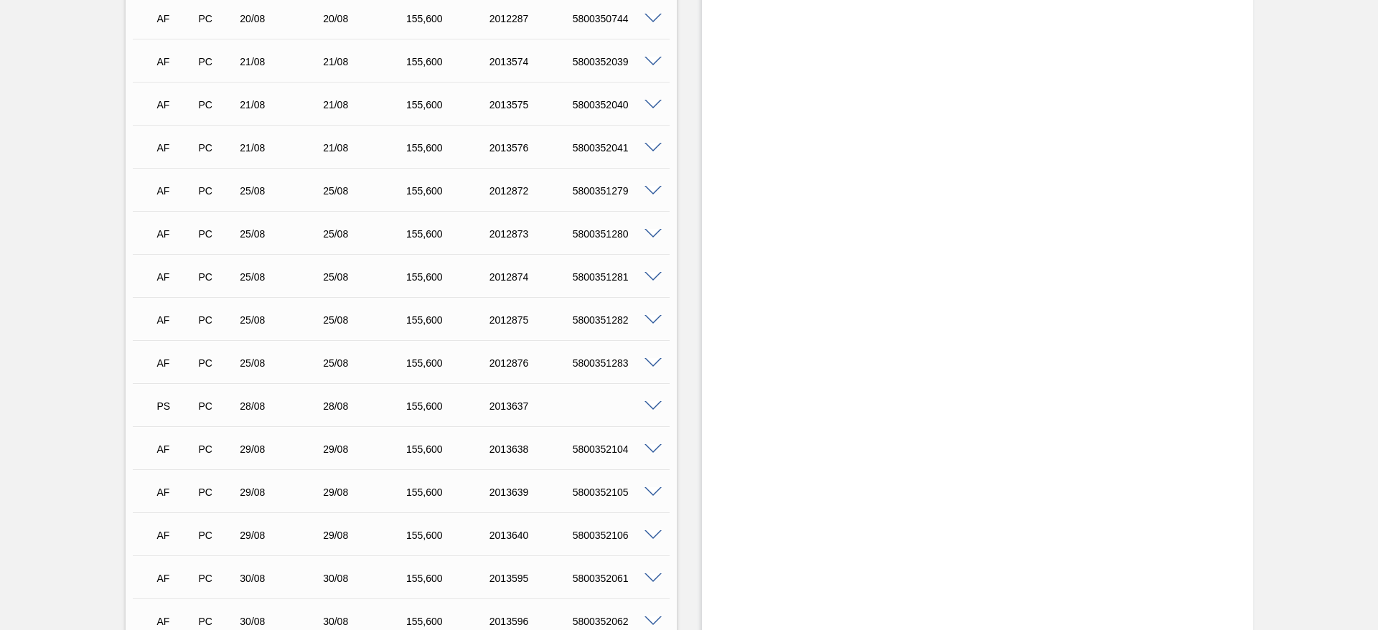
scroll to position [567, 0]
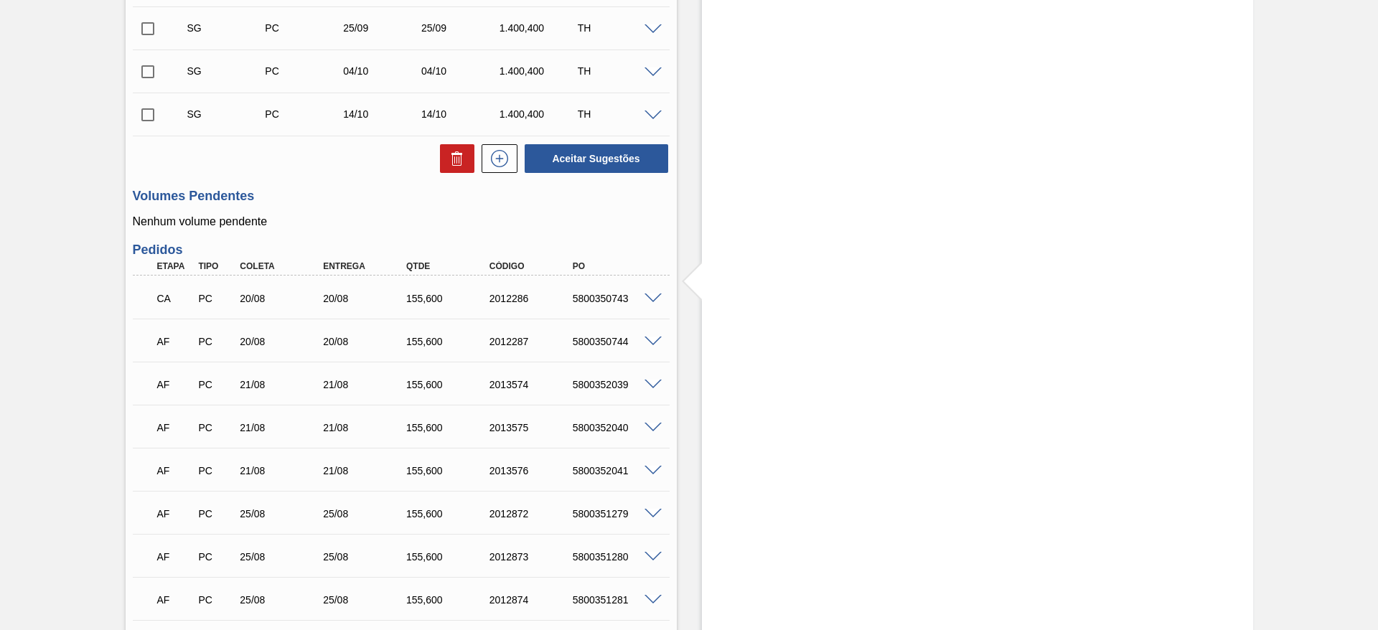
click at [654, 339] on span at bounding box center [652, 341] width 17 height 11
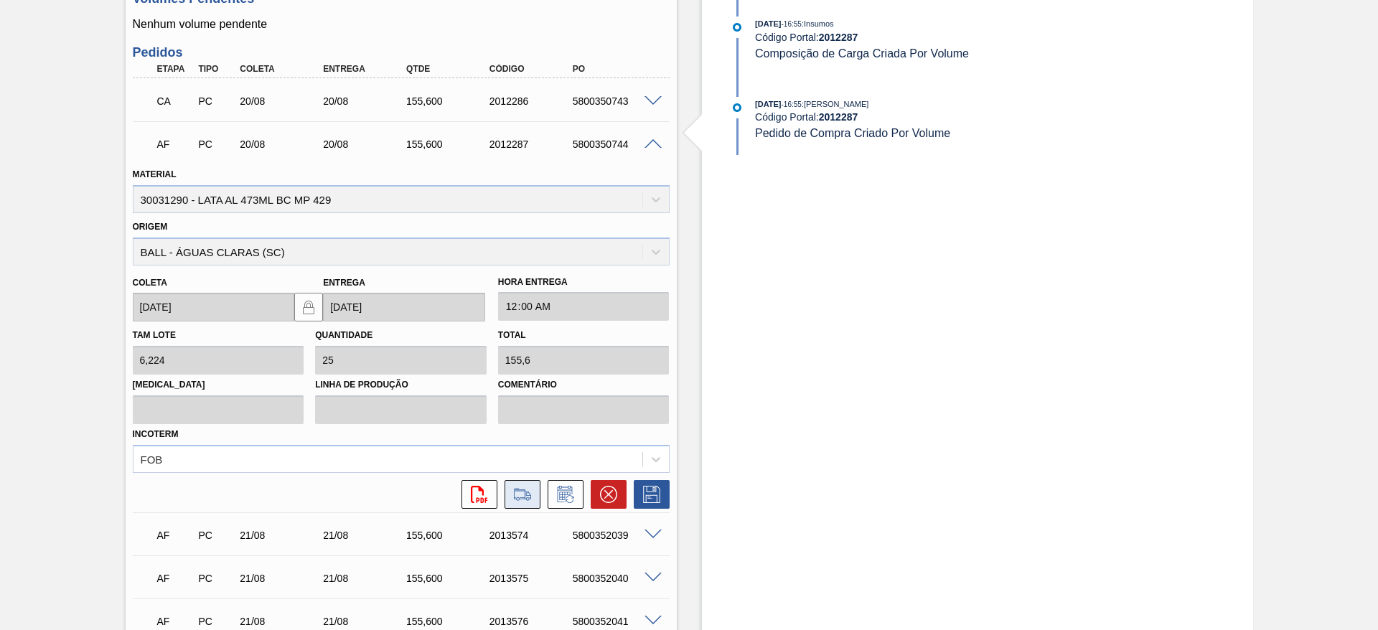
scroll to position [890, 0]
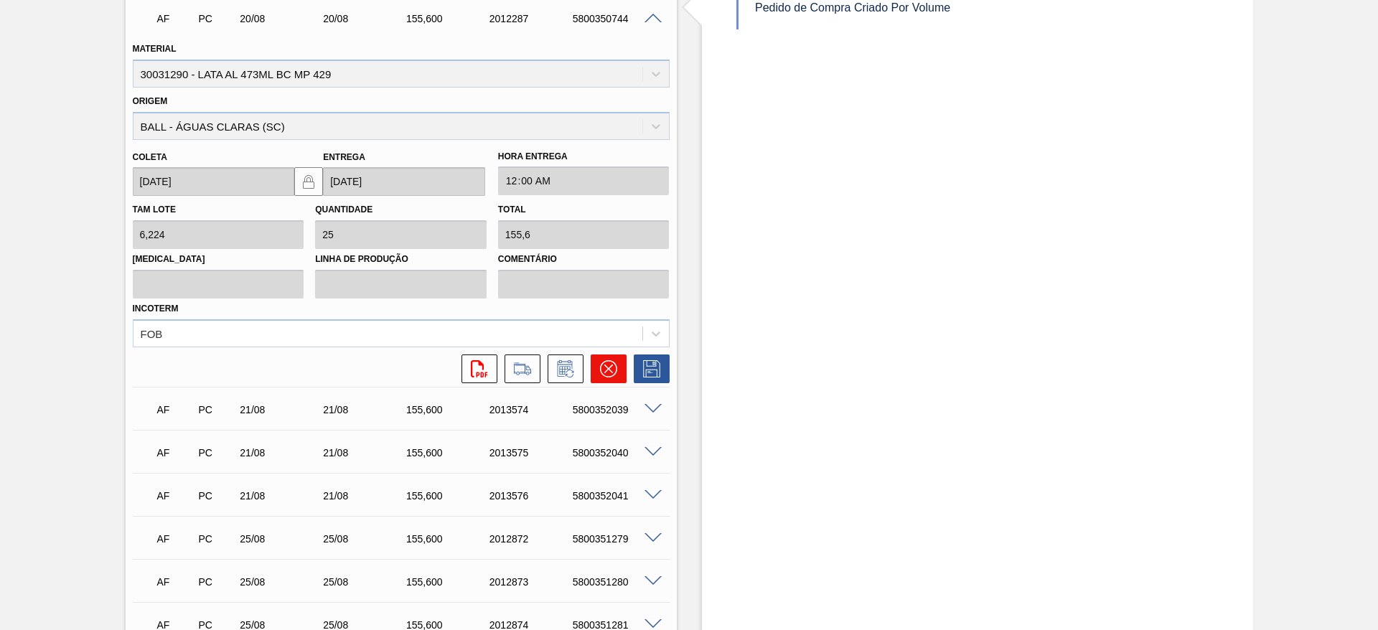
click at [608, 376] on icon at bounding box center [607, 368] width 17 height 17
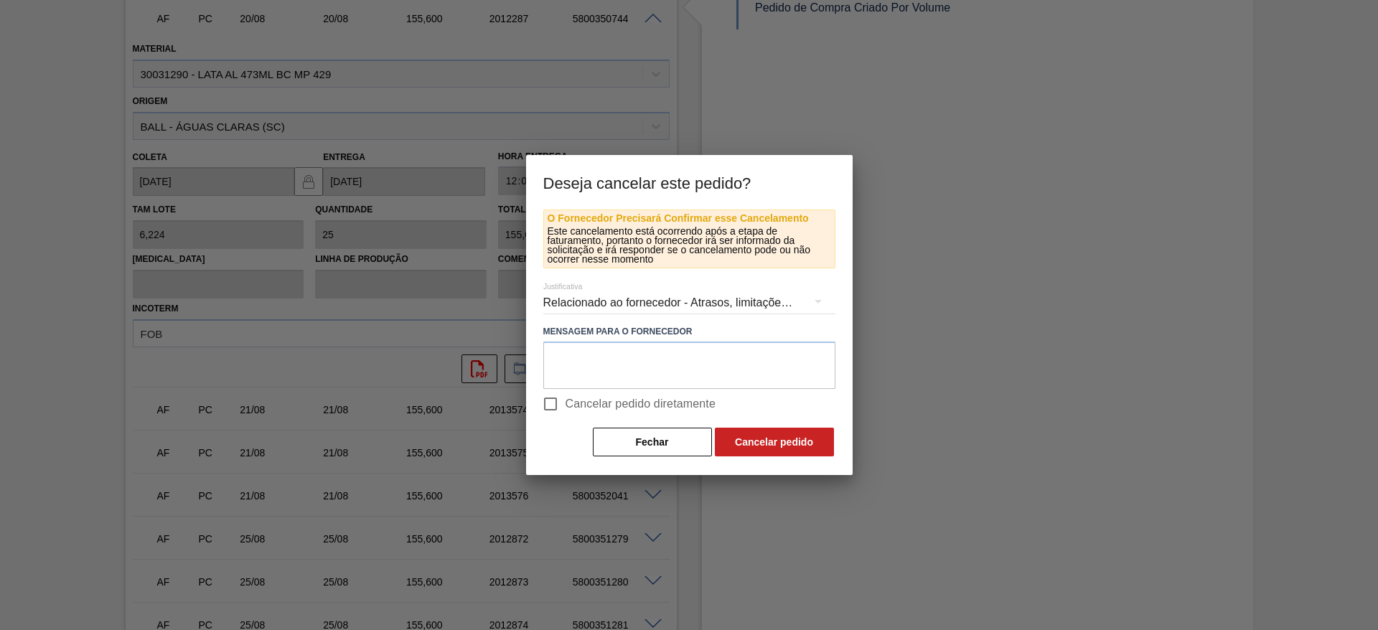
click at [578, 403] on span "Cancelar pedido diretamente" at bounding box center [640, 403] width 151 height 17
click at [565, 403] on input "Cancelar pedido diretamente" at bounding box center [550, 404] width 30 height 30
checkbox input "true"
click at [753, 442] on button "Cancelar pedido" at bounding box center [774, 442] width 119 height 29
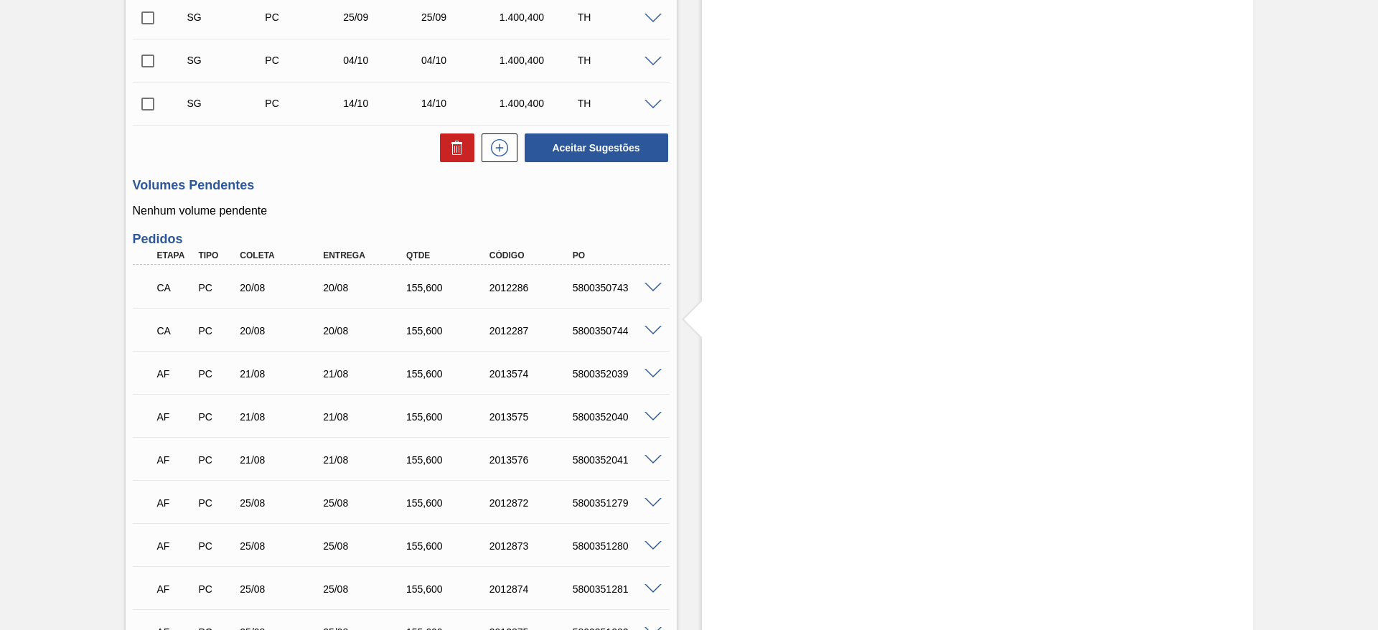
scroll to position [567, 0]
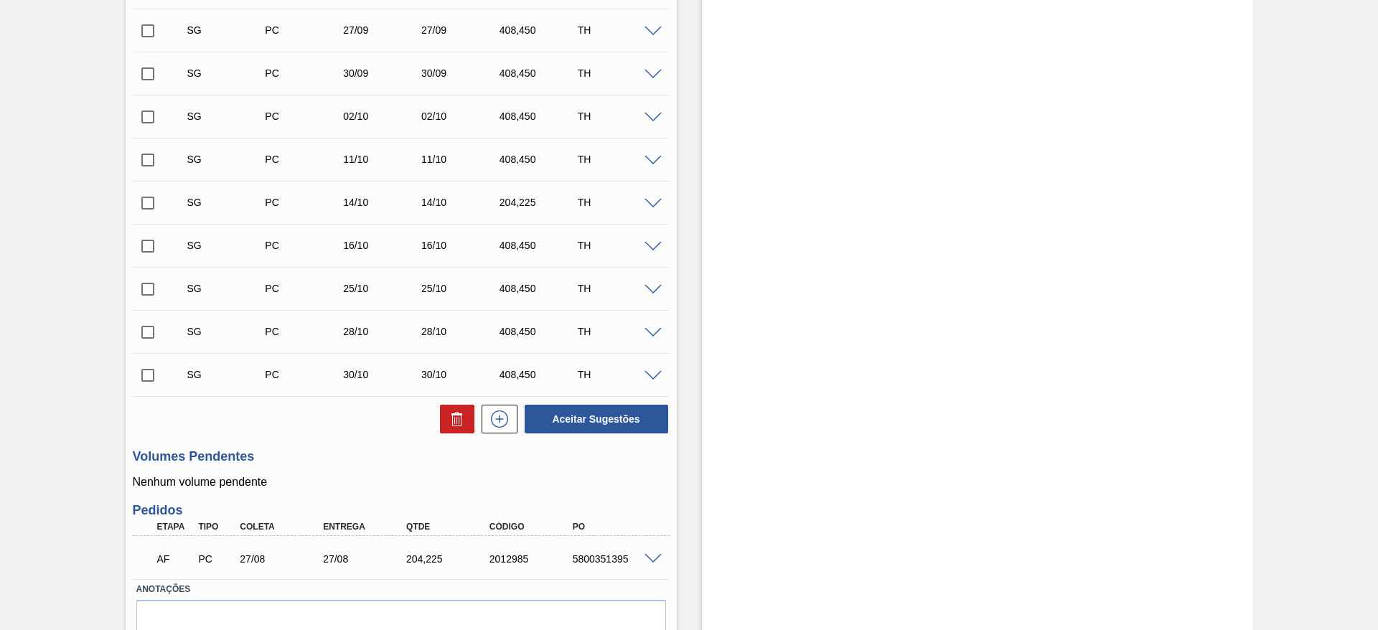
scroll to position [502, 0]
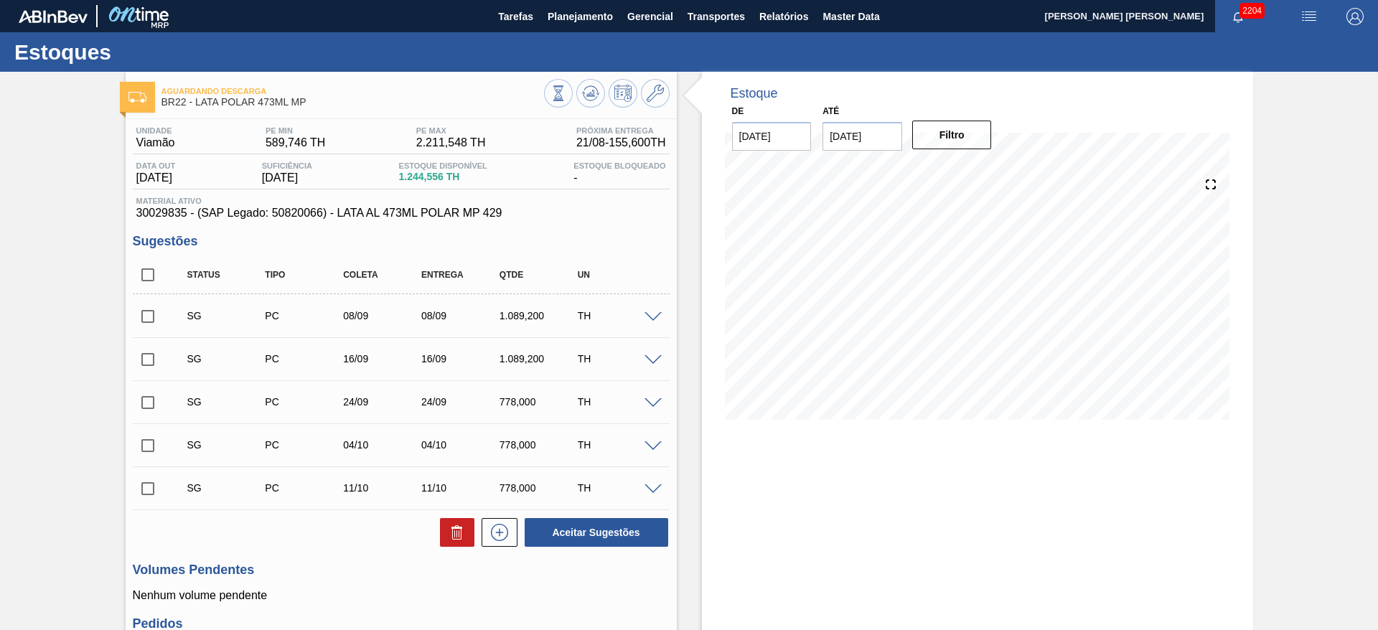
scroll to position [323, 0]
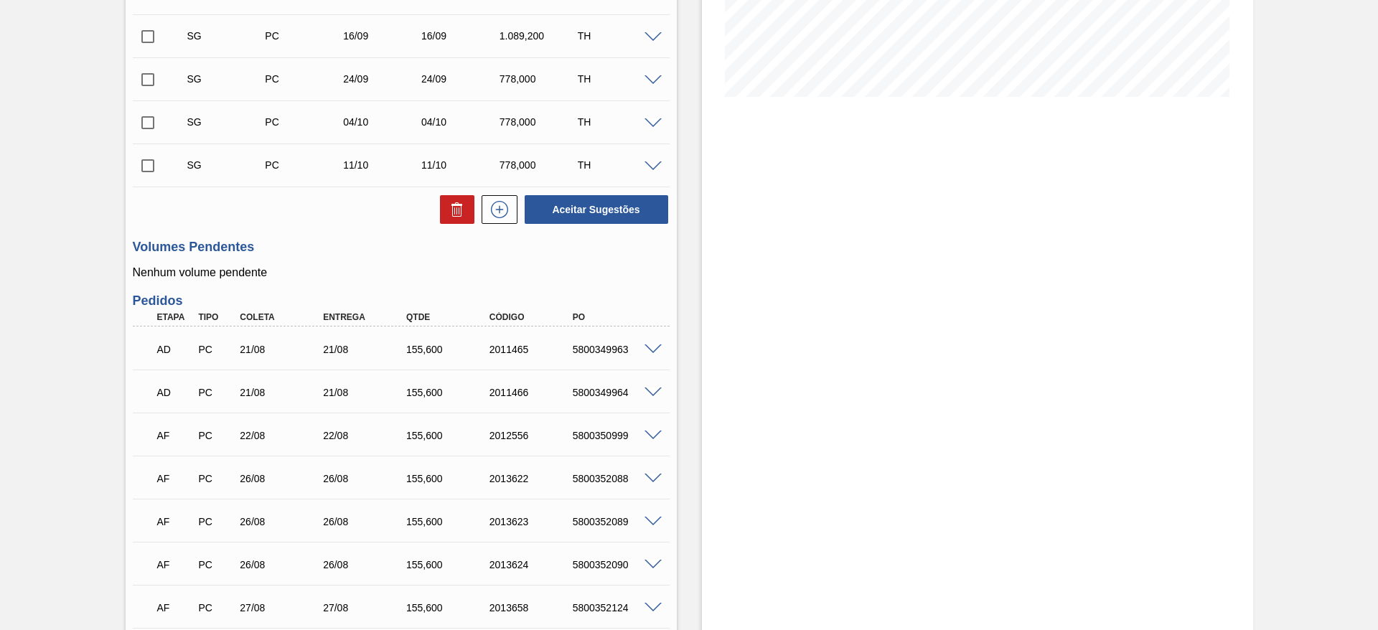
click at [812, 306] on div "Estoque De [DATE] Até [DATE] Filtro" at bounding box center [977, 441] width 551 height 1384
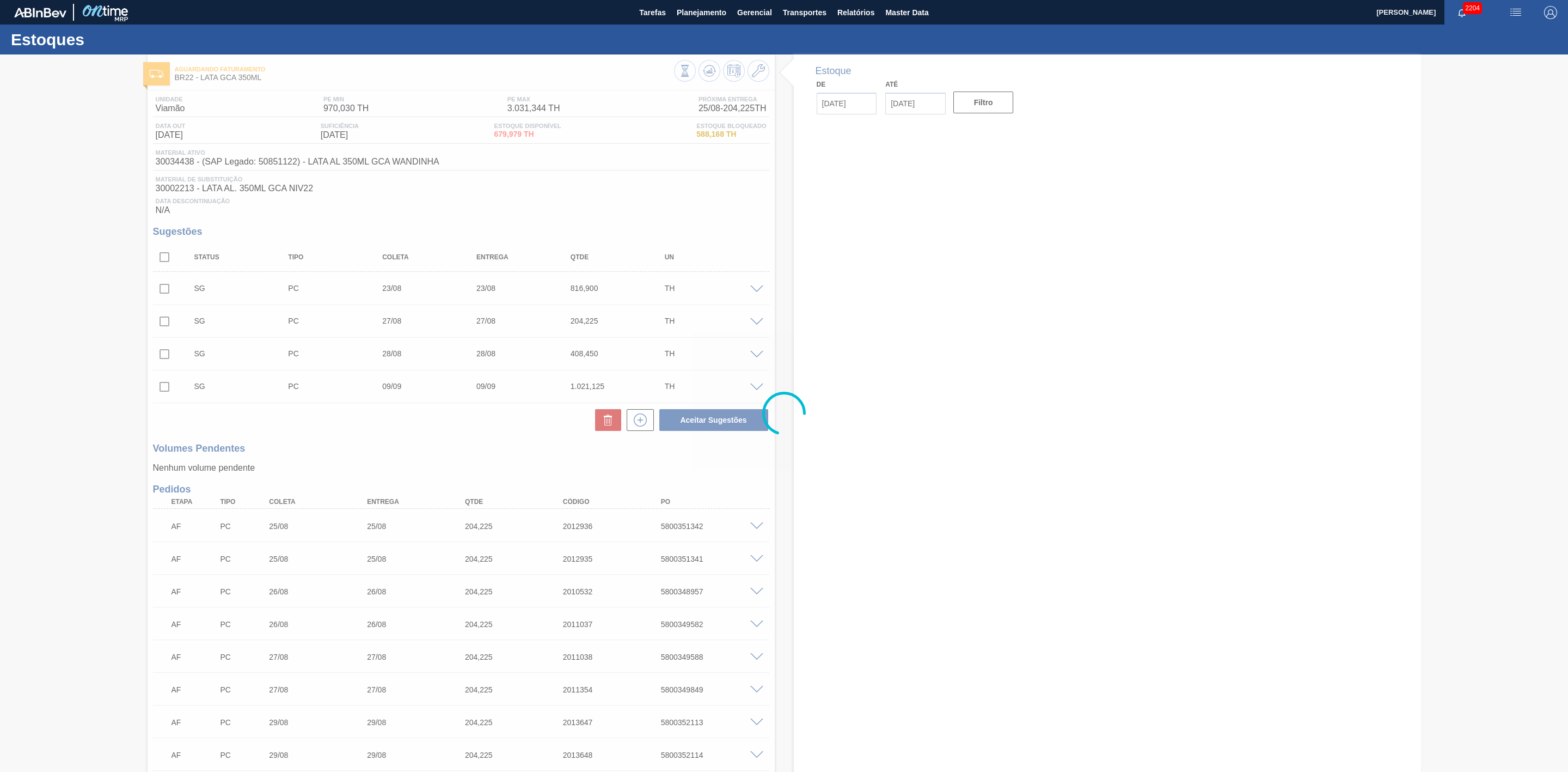
type input "[DATE]"
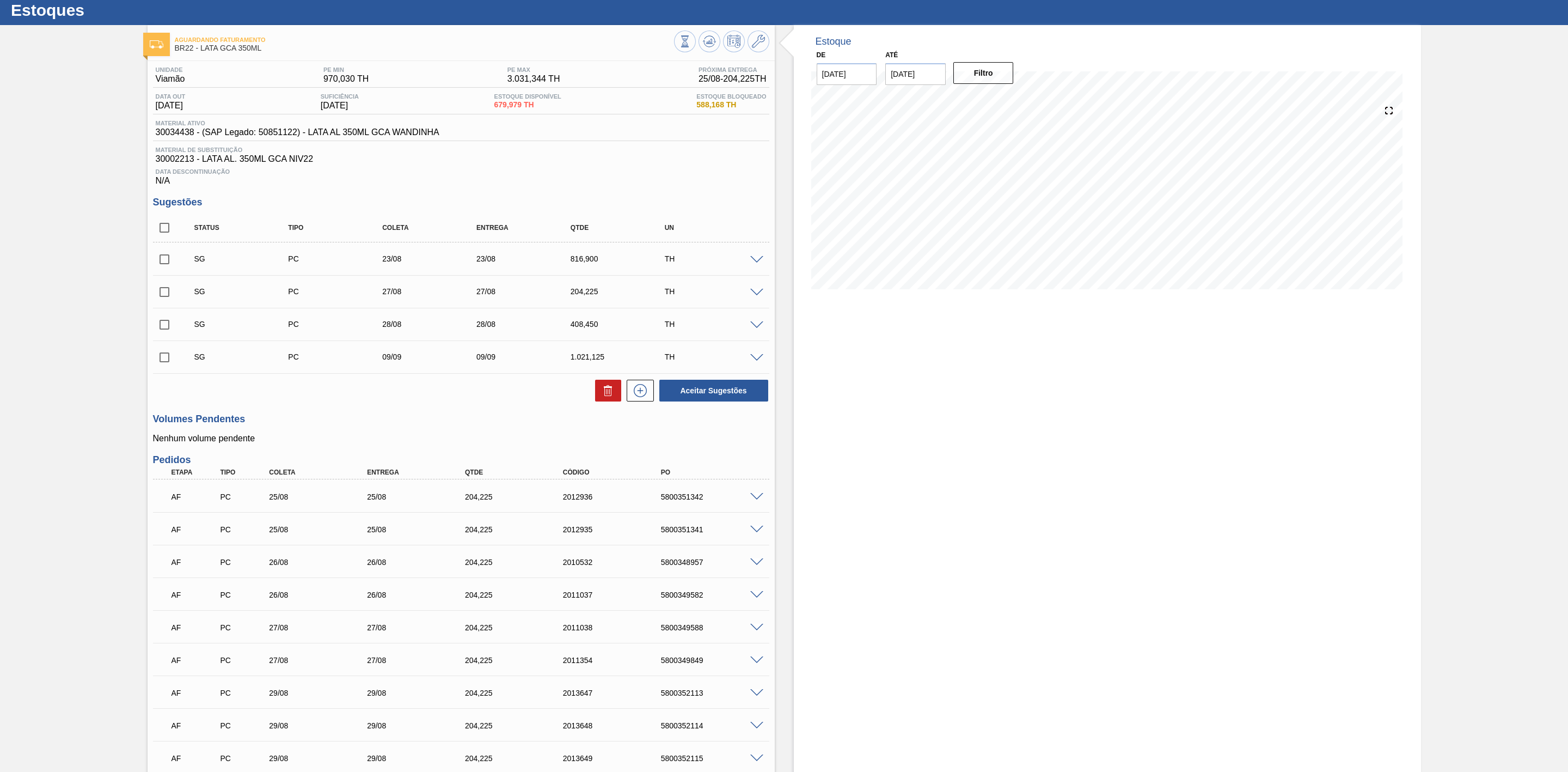
scroll to position [82, 0]
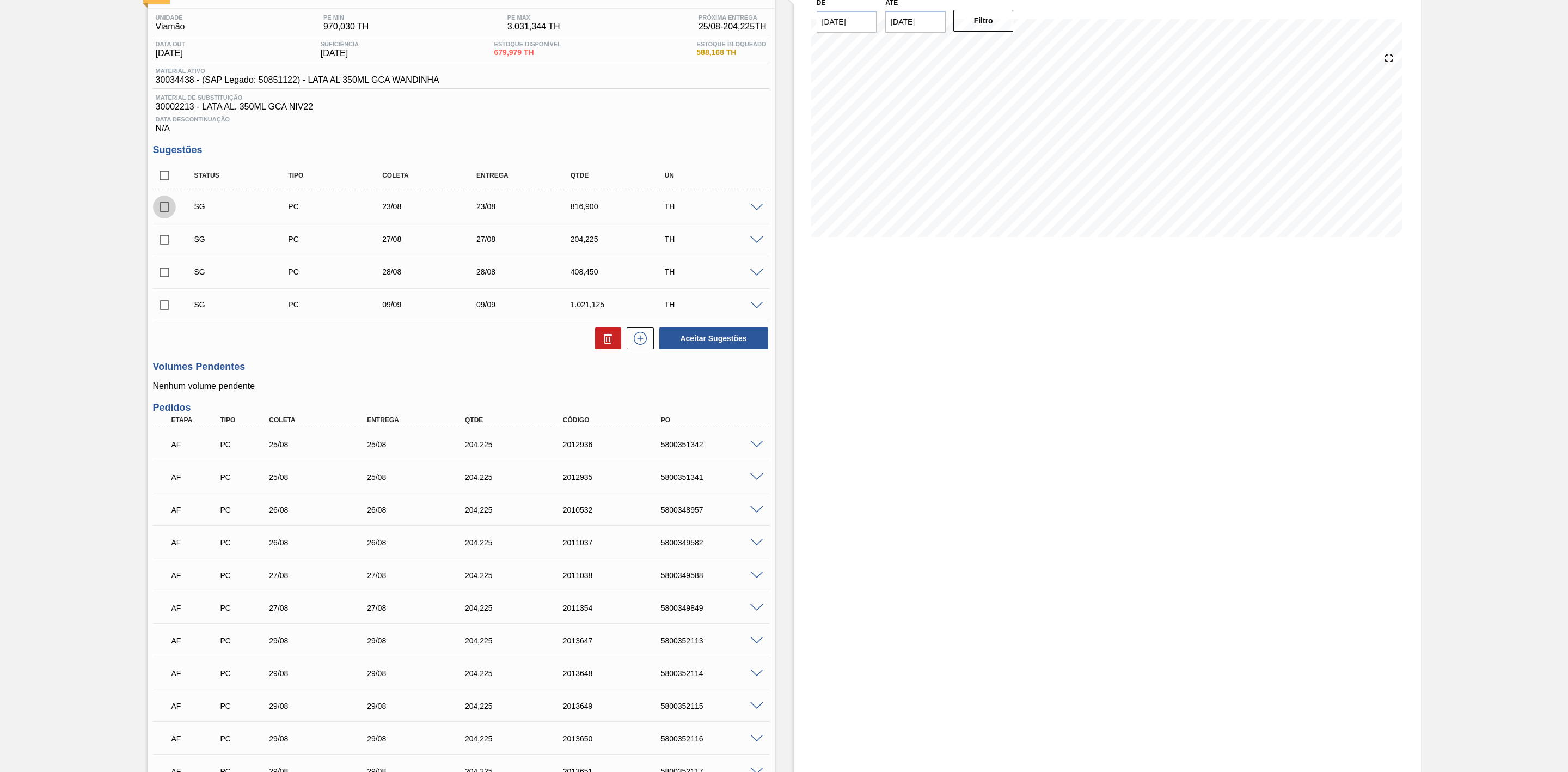
drag, startPoint x: 165, startPoint y: 207, endPoint x: 178, endPoint y: 219, distance: 17.7
click at [165, 207] on input "checkbox" at bounding box center [165, 207] width 23 height 23
click at [602, 345] on icon at bounding box center [608, 338] width 13 height 13
checkbox input "false"
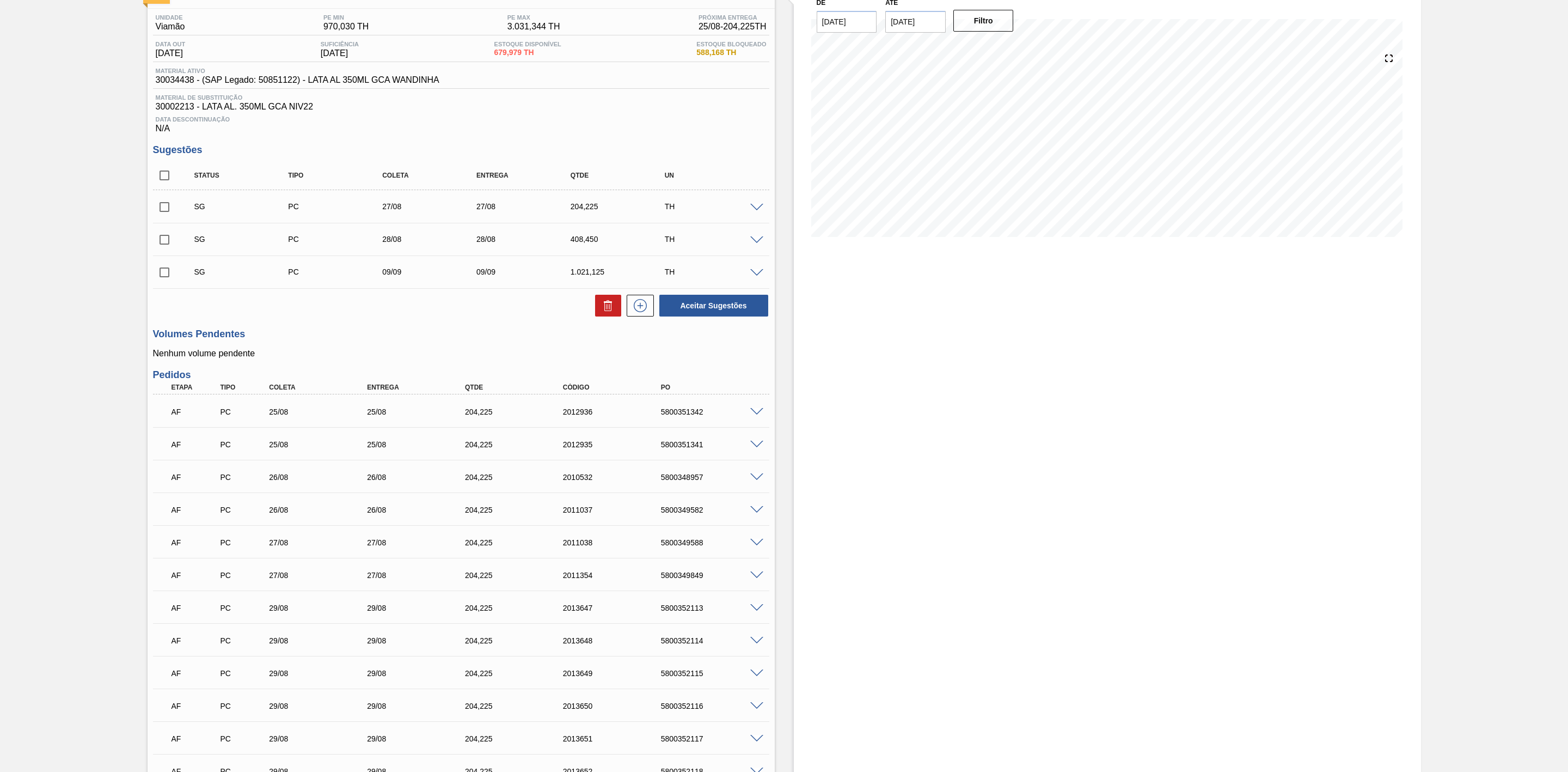
click at [915, 30] on input "04/09/2025" at bounding box center [916, 21] width 61 height 22
click at [934, 157] on div "30" at bounding box center [933, 153] width 14 height 14
type input "[DATE]"
click at [982, 24] on button "Filtro" at bounding box center [984, 20] width 61 height 22
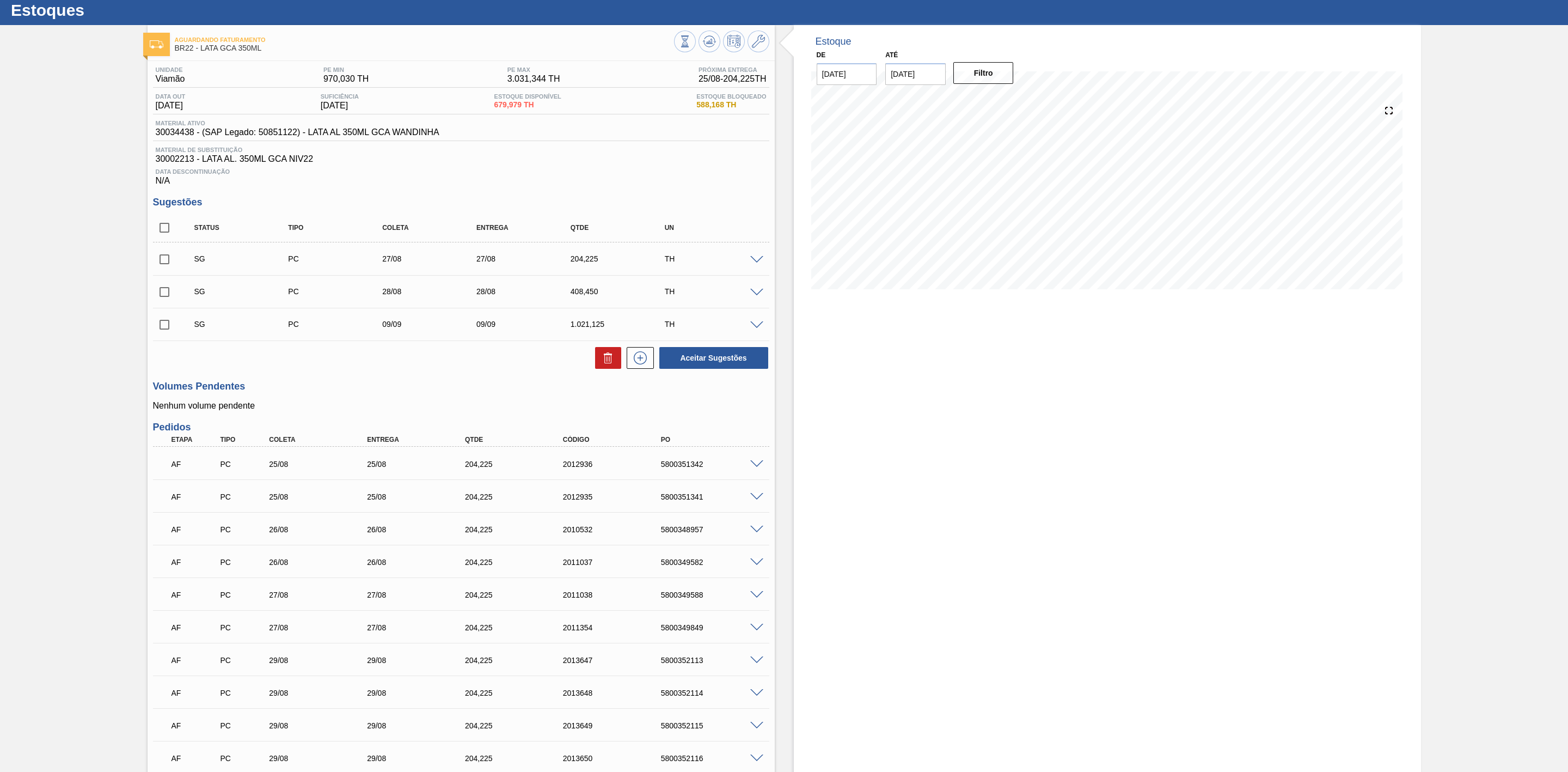
scroll to position [0, 0]
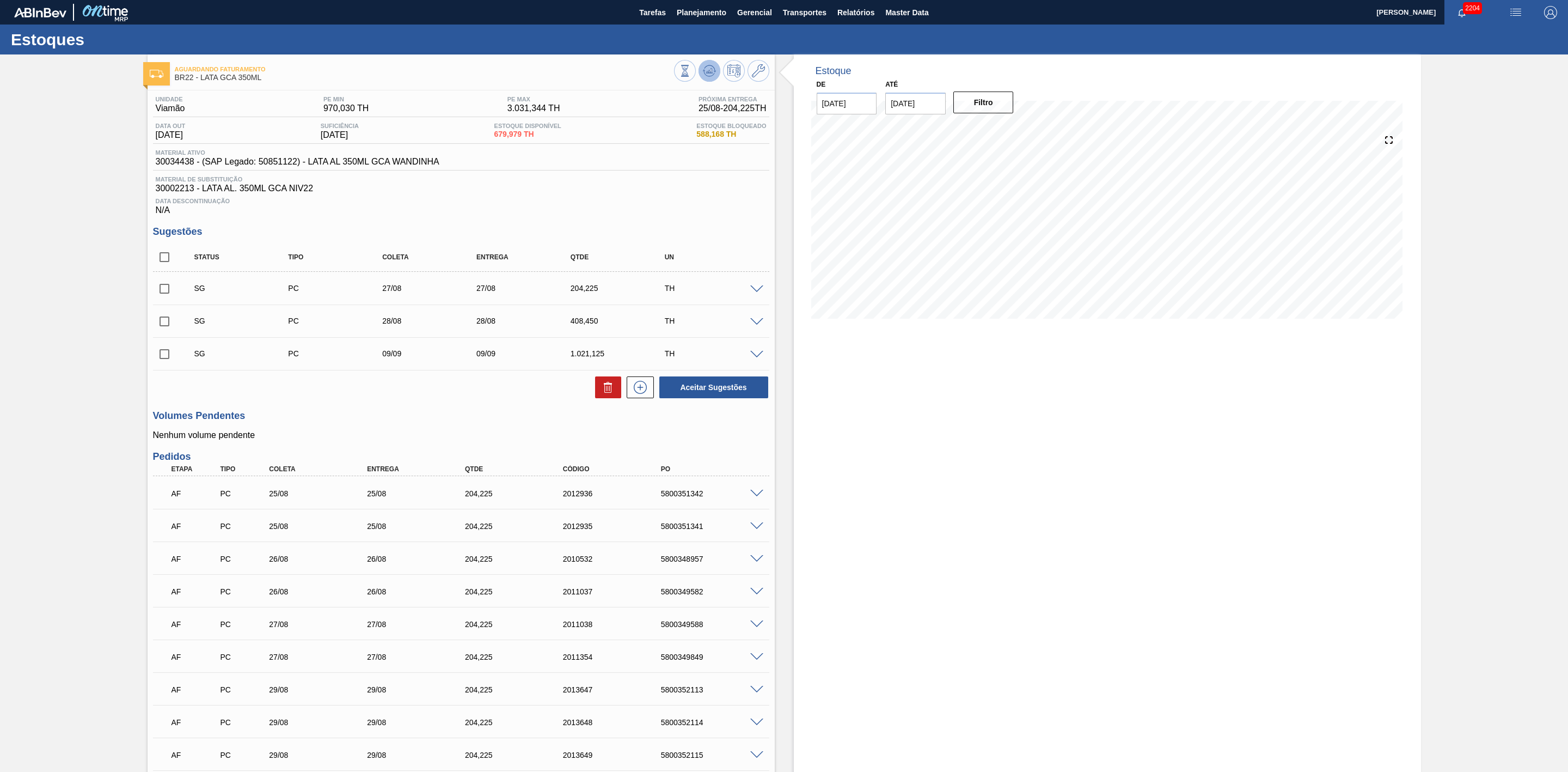
click at [710, 71] on icon at bounding box center [710, 71] width 1 height 5
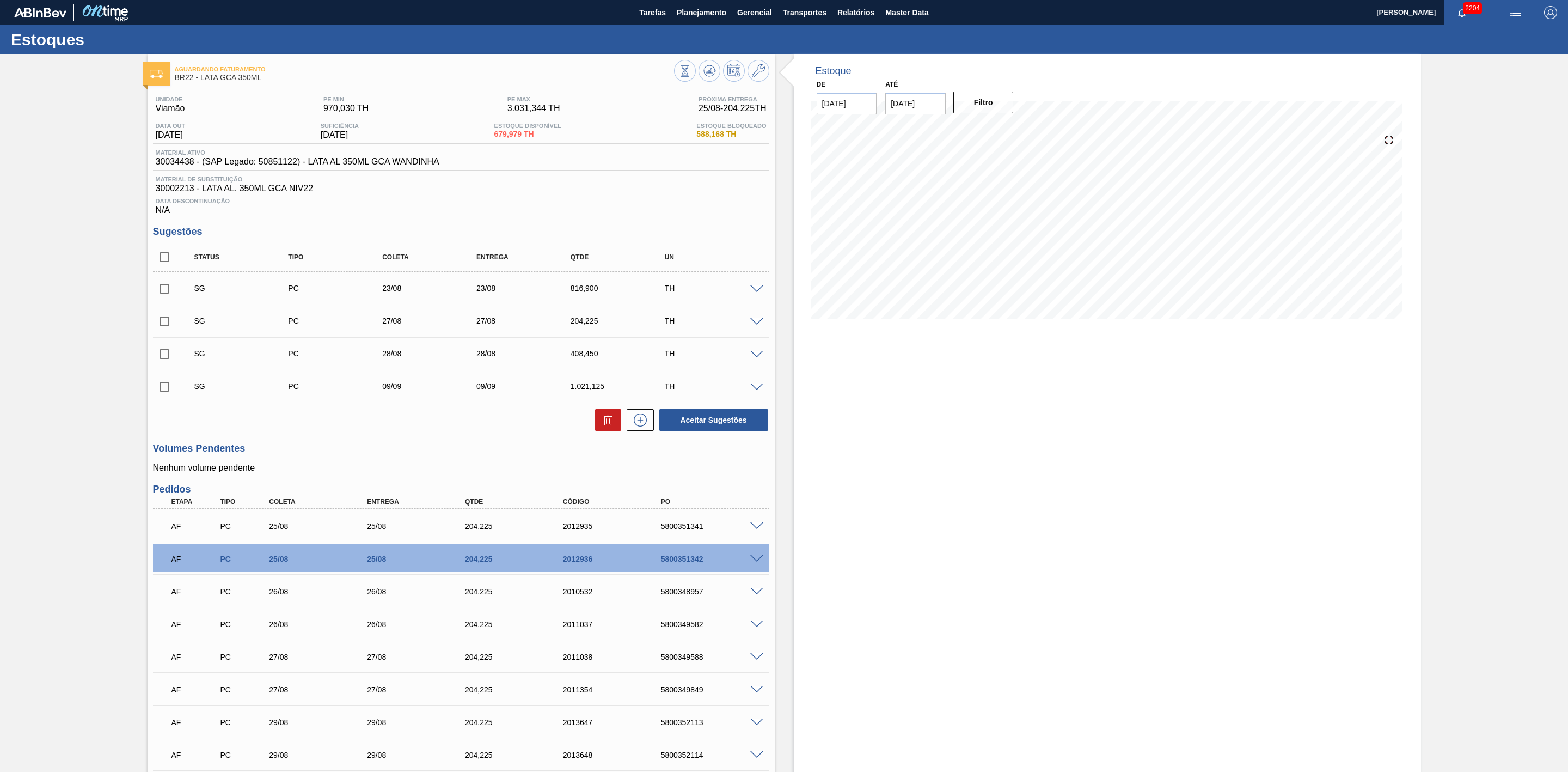
click at [159, 295] on input "checkbox" at bounding box center [165, 288] width 23 height 23
checkbox input "true"
click at [609, 427] on icon at bounding box center [608, 420] width 13 height 13
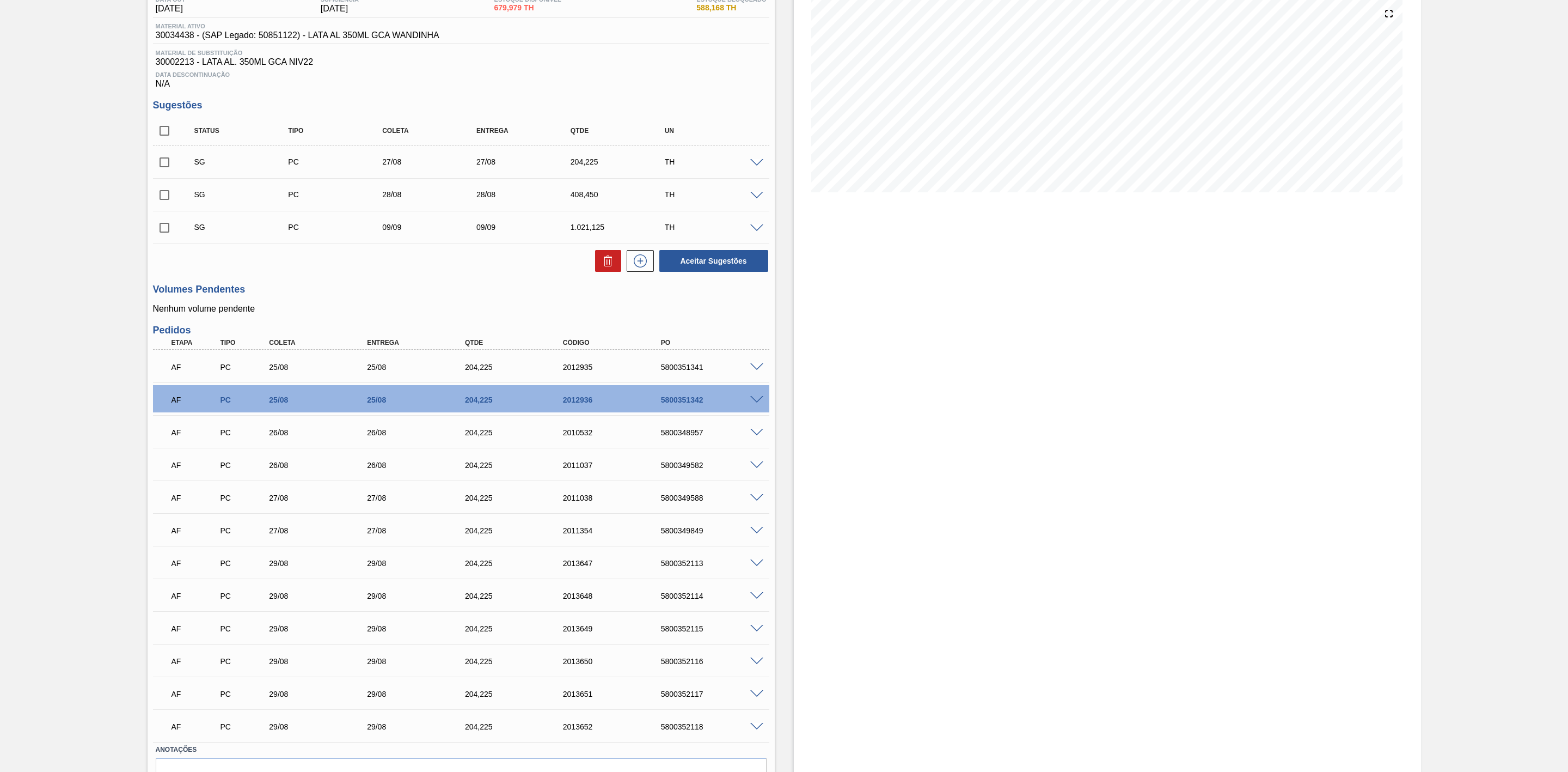
scroll to position [163, 0]
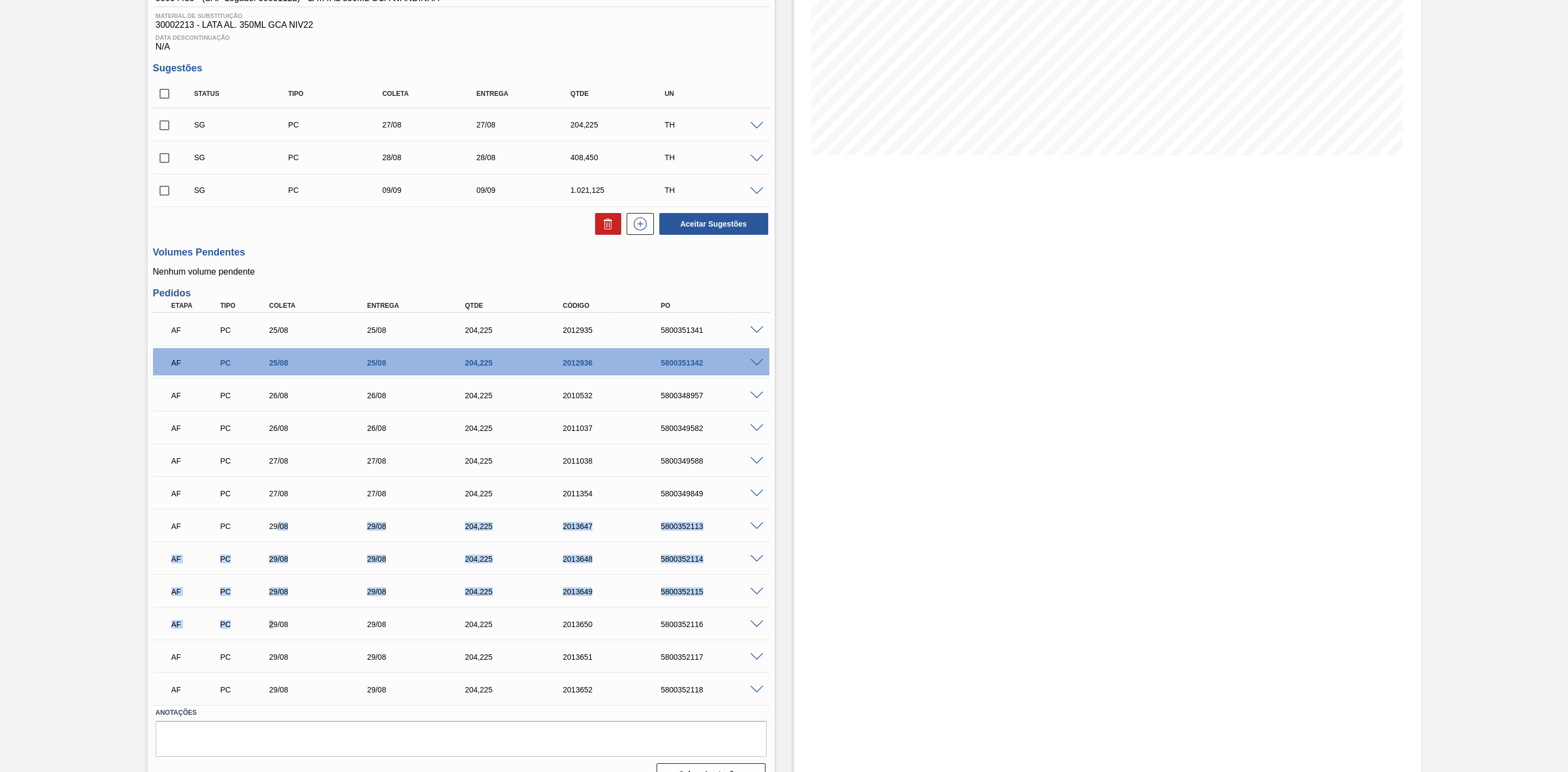
drag, startPoint x: 276, startPoint y: 528, endPoint x: 271, endPoint y: 613, distance: 85.1
click at [271, 613] on div "AF PC 25/08 25/08 204,225 2012935 5800351341 Material 30034438 - LATA AL 350ML …" at bounding box center [461, 509] width 616 height 392
click at [882, 519] on div "Estoque De 21/08/2025 Até 30/09/2025 Filtro 02/09 Projeção de Estoque 829.058 N…" at bounding box center [1107, 343] width 628 height 903
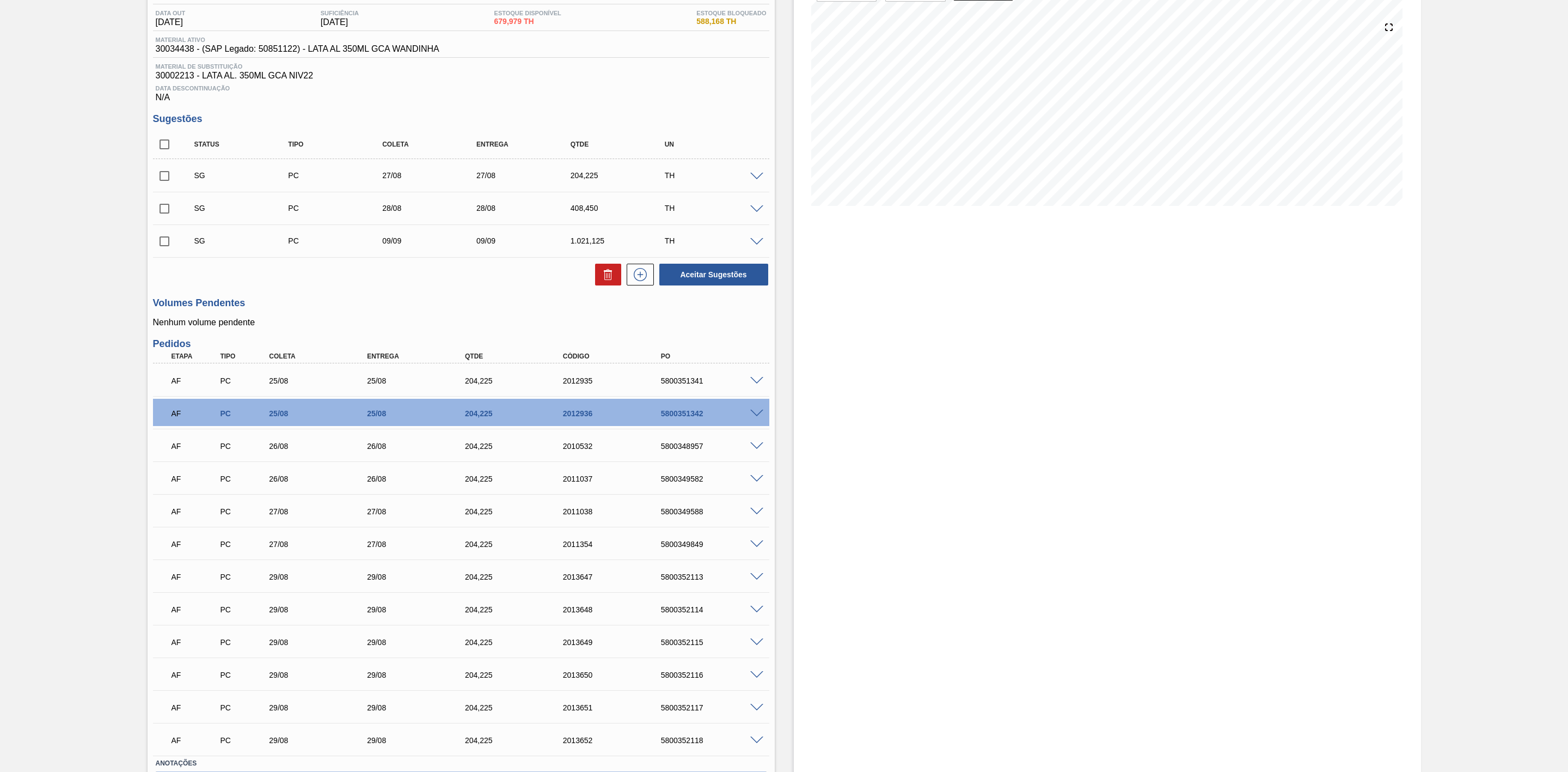
scroll to position [0, 0]
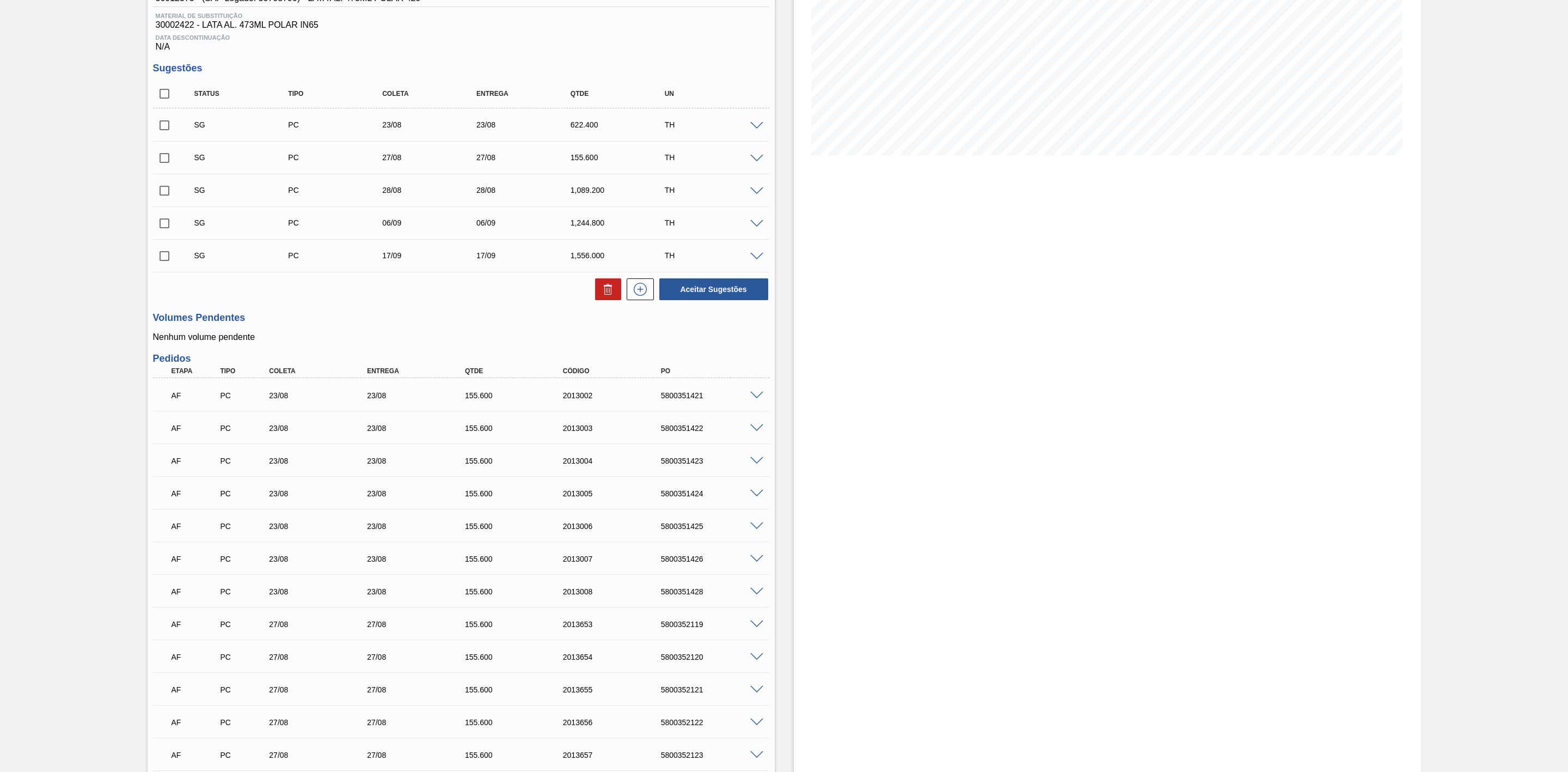
scroll to position [82, 0]
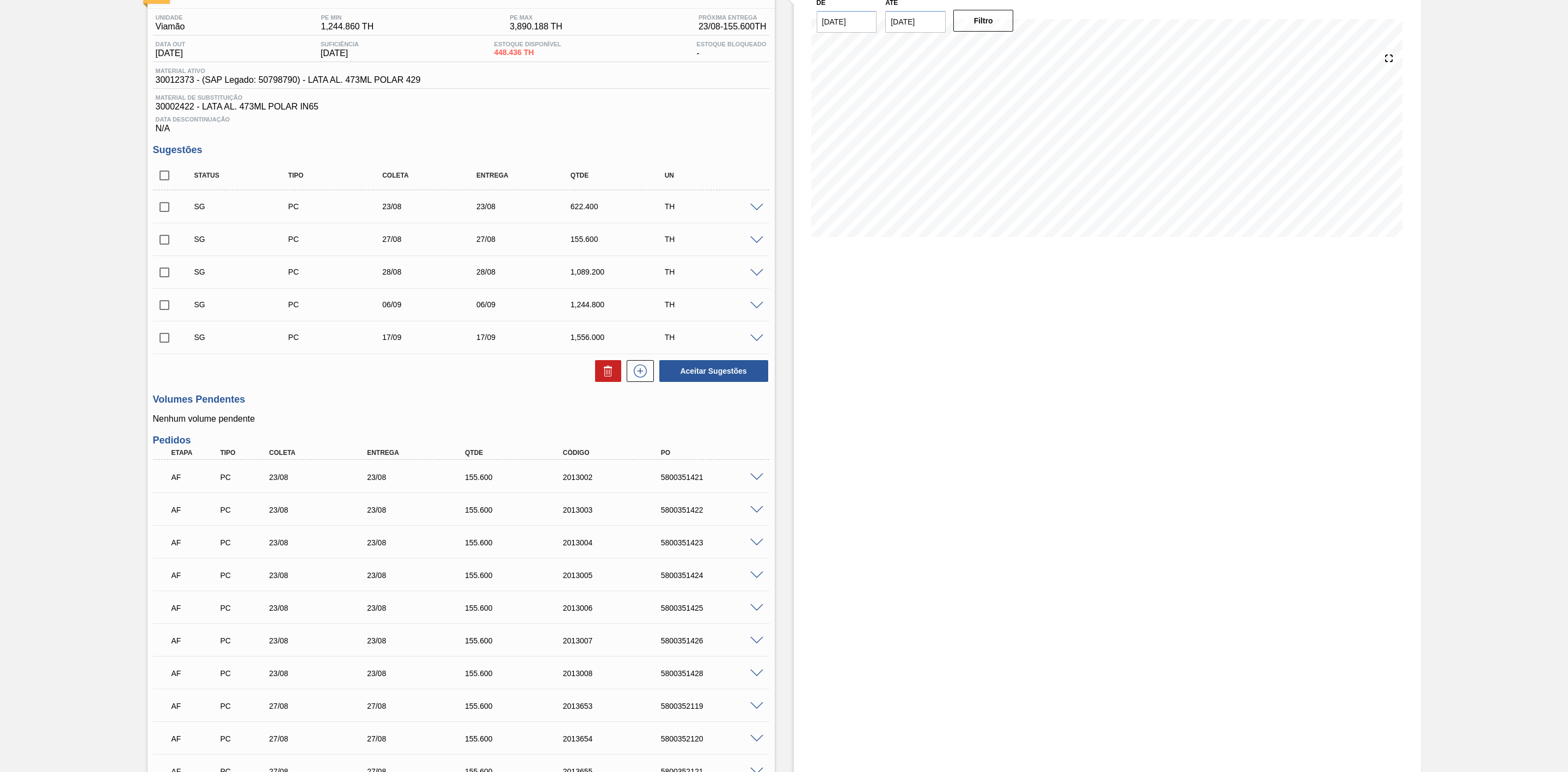
click at [758, 481] on span at bounding box center [757, 477] width 13 height 8
type input "6,224"
type input "155,6"
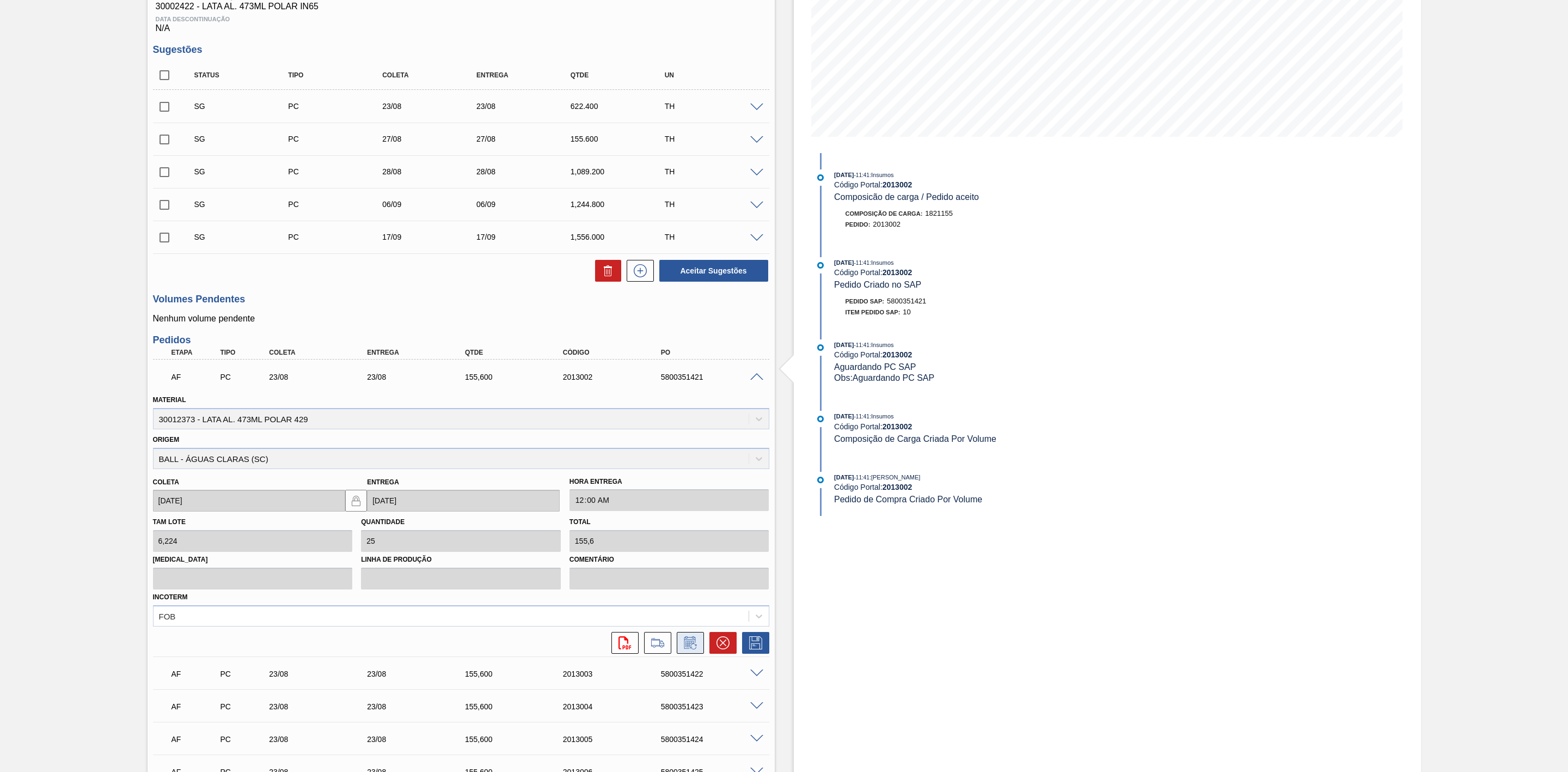
scroll to position [326, 0]
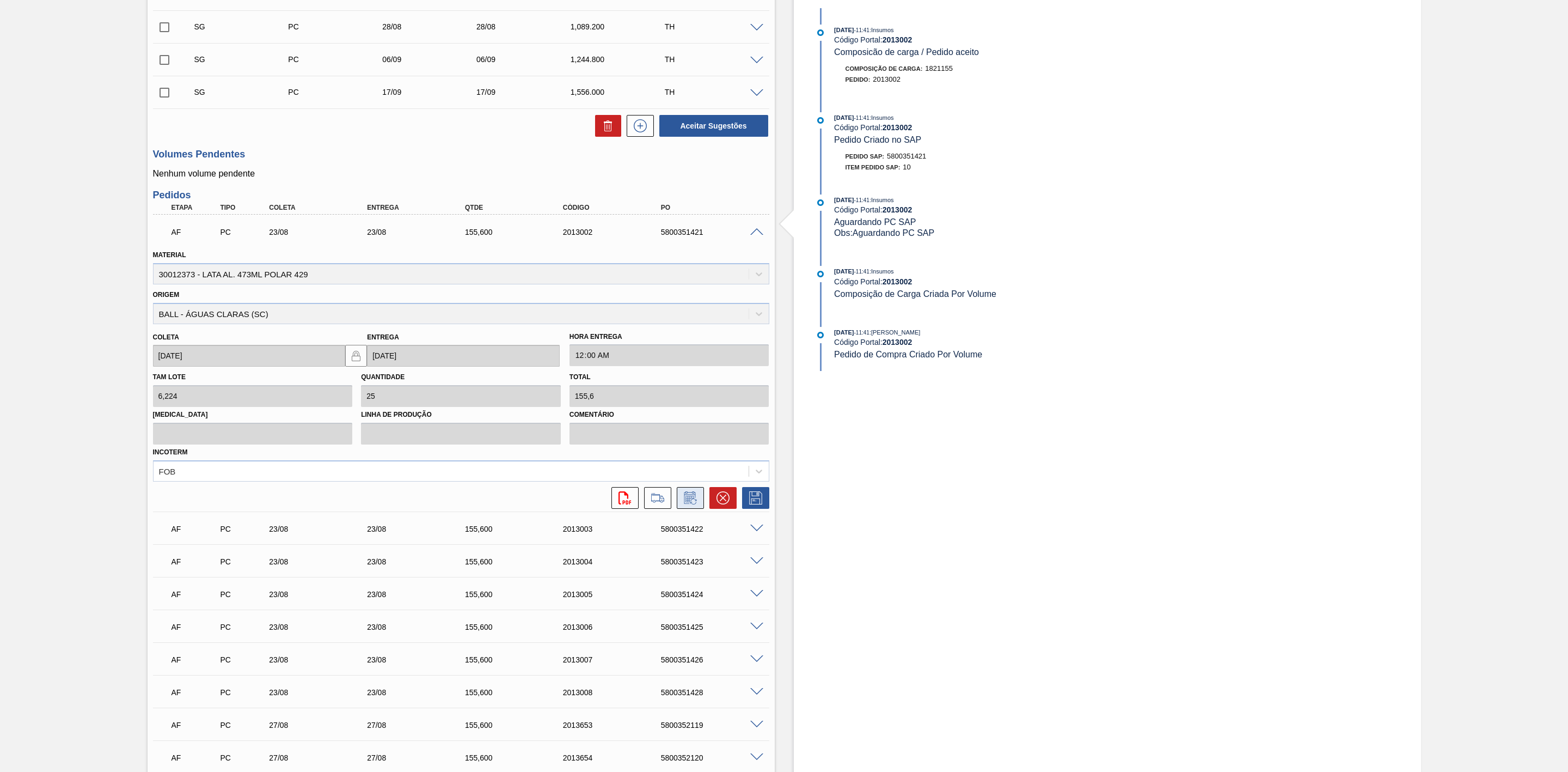
click at [693, 504] on icon at bounding box center [690, 497] width 17 height 13
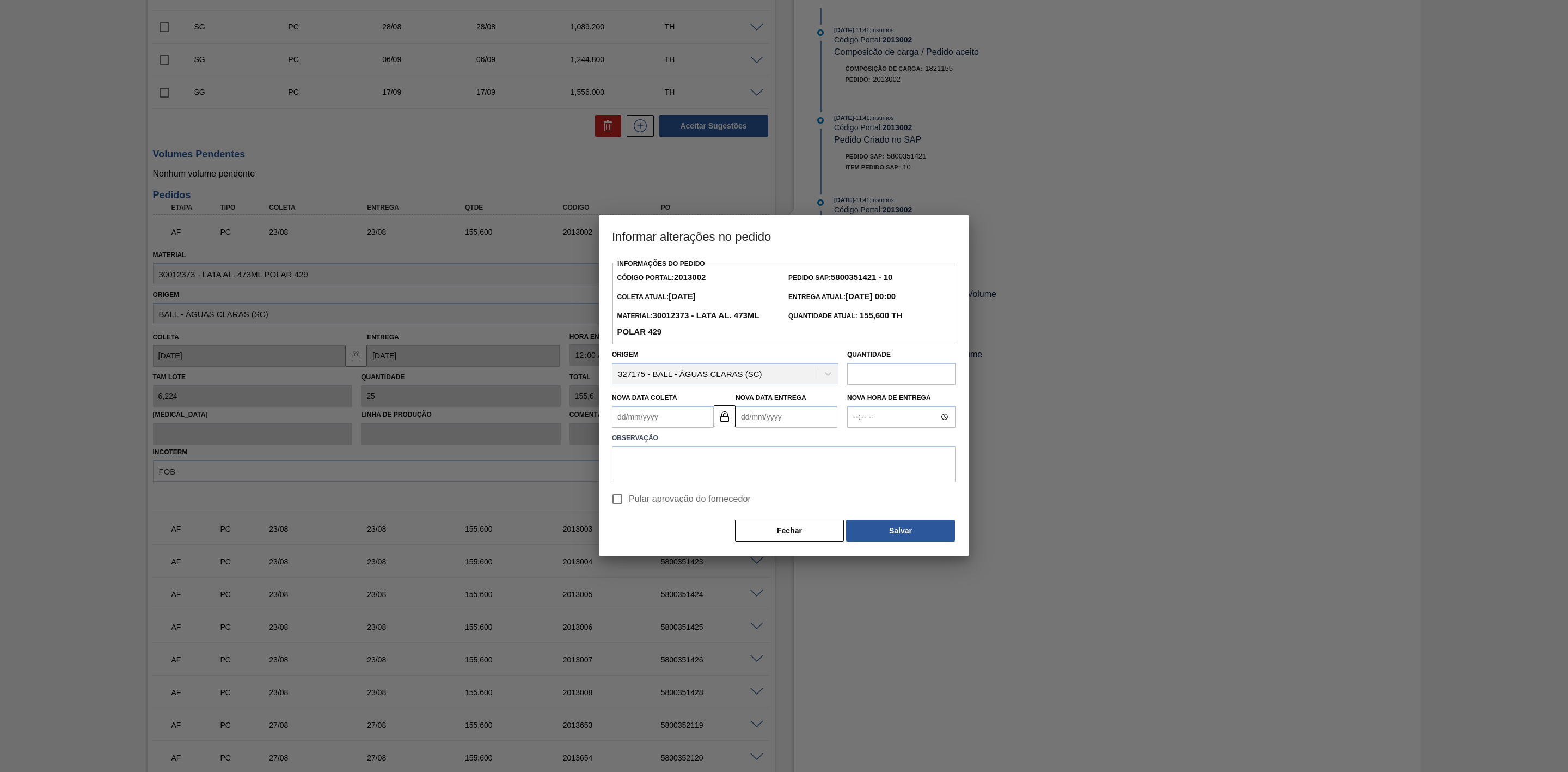
click at [658, 418] on Coleta2013002 "Nova Data Coleta" at bounding box center [663, 417] width 102 height 22
click at [709, 534] on div "22" at bounding box center [713, 530] width 14 height 14
type Coleta2013002 "[DATE]"
type Entrega2013002 "[DATE]"
click at [727, 465] on textarea at bounding box center [783, 464] width 344 height 36
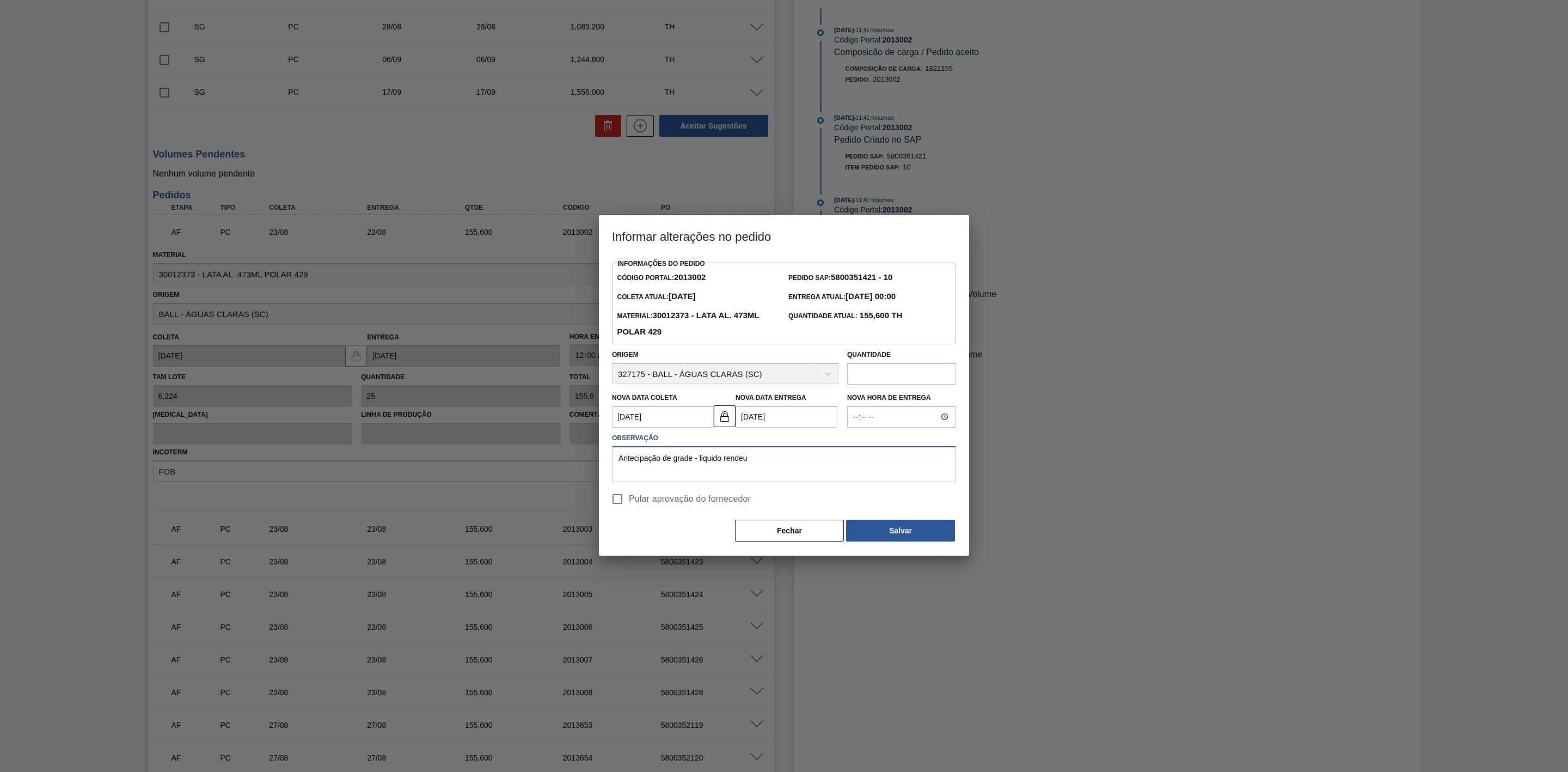
drag, startPoint x: 754, startPoint y: 453, endPoint x: 600, endPoint y: 448, distance: 154.1
click at [600, 448] on div "Informações do Pedido Código Portal: 2013002 Pedido SAP: 5800351421 - 10 Coleta…" at bounding box center [784, 405] width 370 height 300
type textarea "Antecipação de grade - liquido rendeu"
click at [894, 530] on button "Salvar" at bounding box center [900, 530] width 109 height 22
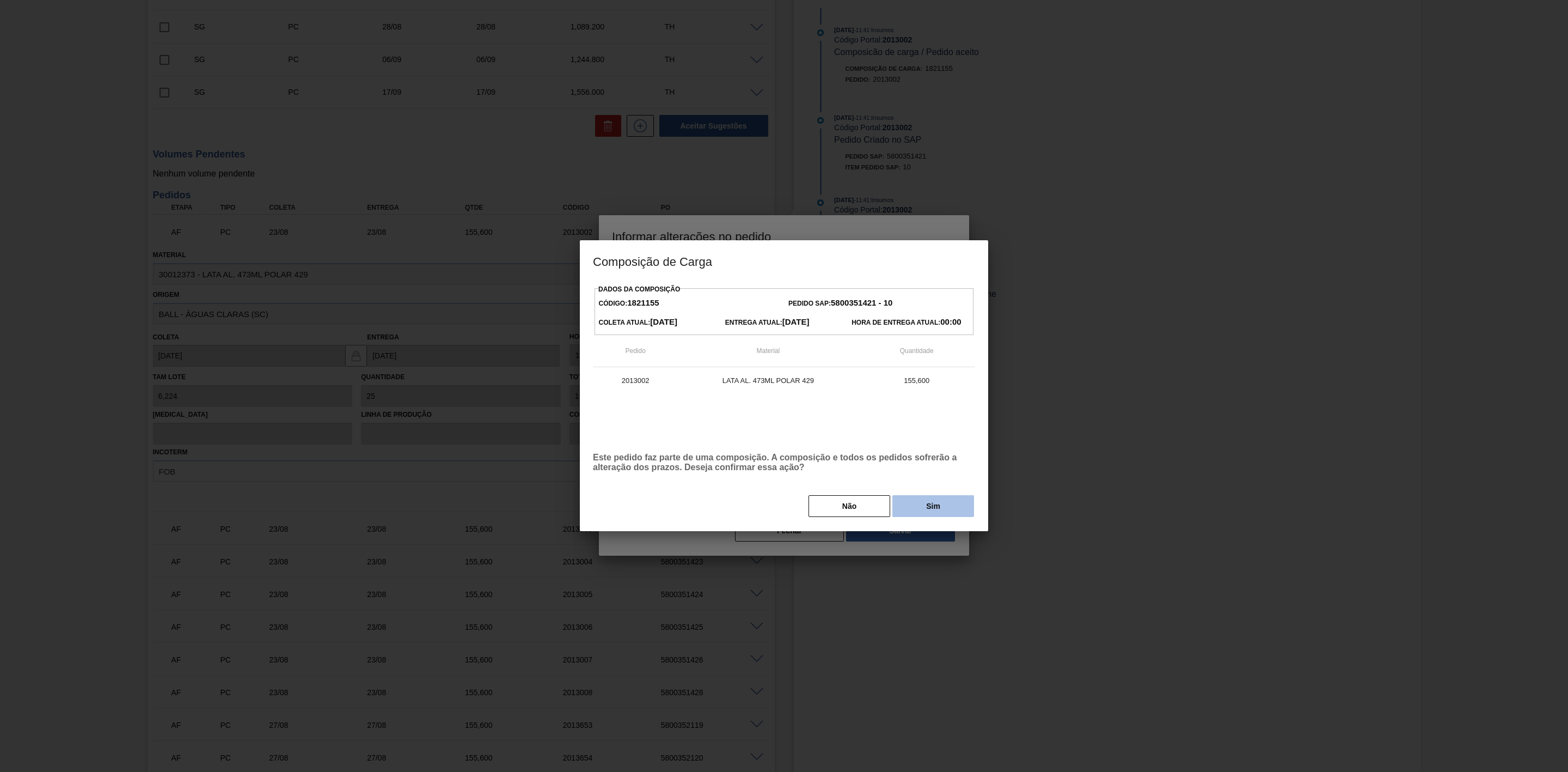
click at [928, 506] on button "Sim" at bounding box center [934, 506] width 82 height 22
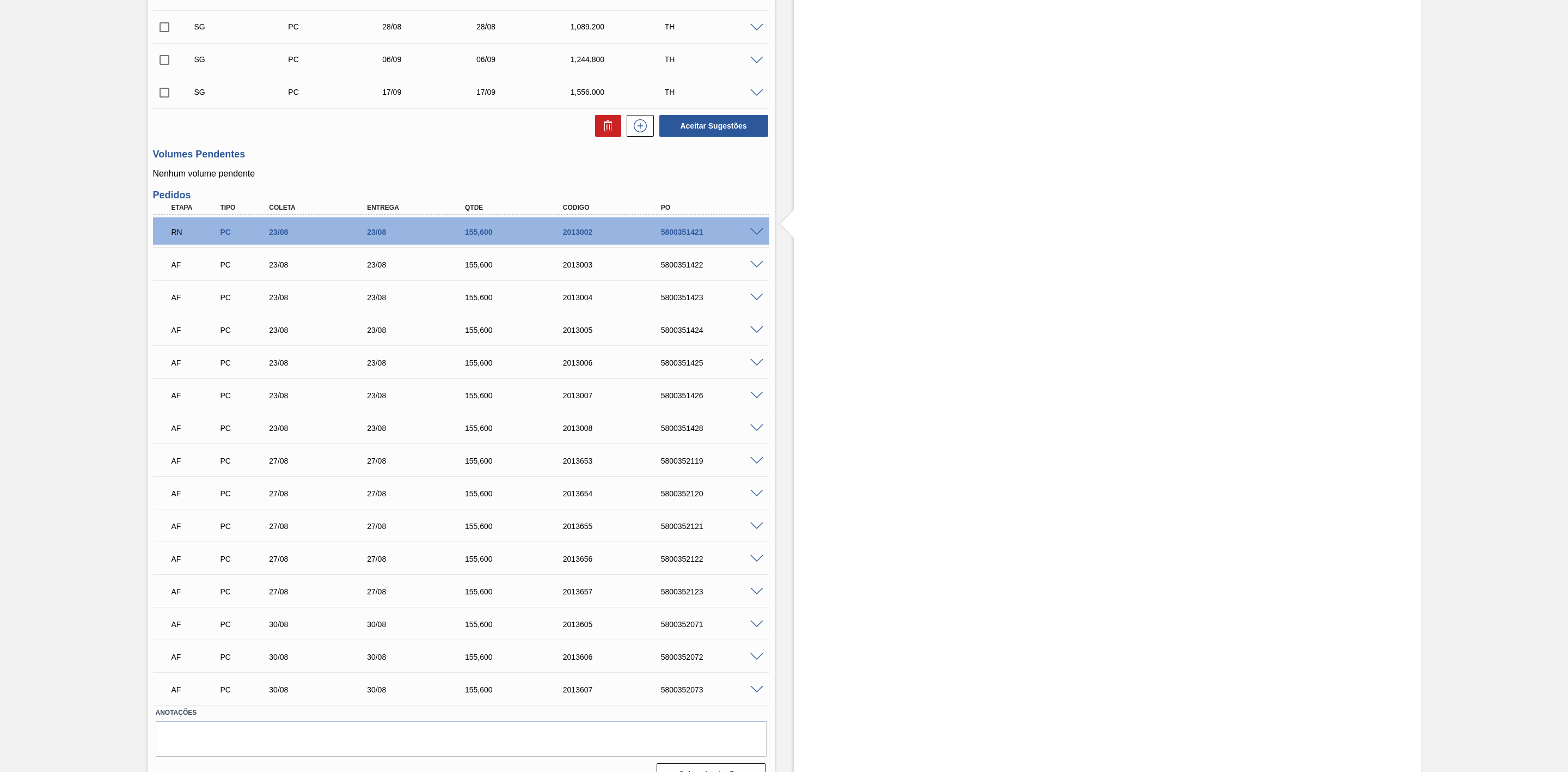
click at [755, 263] on div at bounding box center [758, 263] width 22 height 8
click at [753, 267] on span at bounding box center [757, 265] width 13 height 8
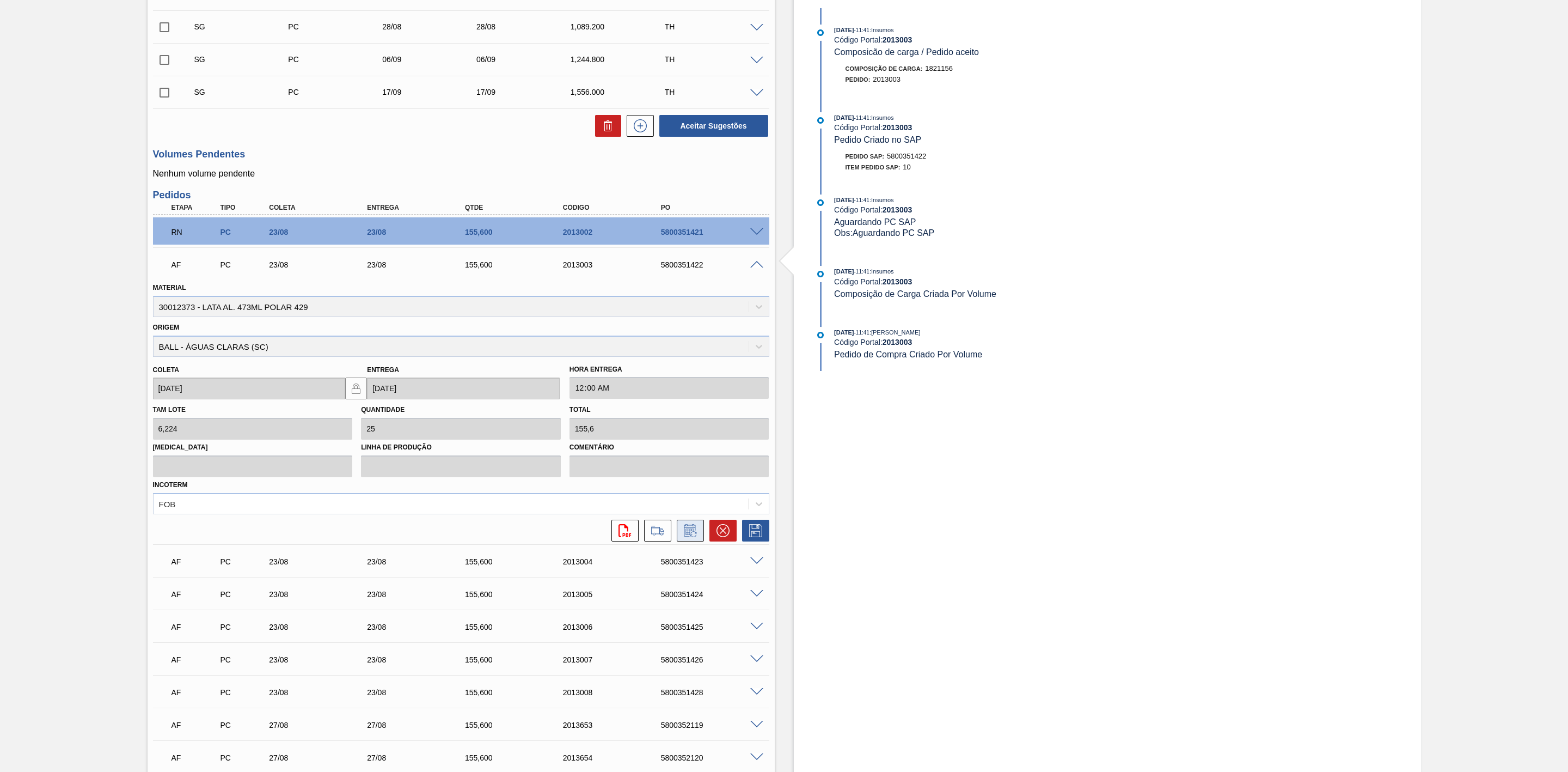
click at [691, 536] on icon at bounding box center [690, 530] width 17 height 13
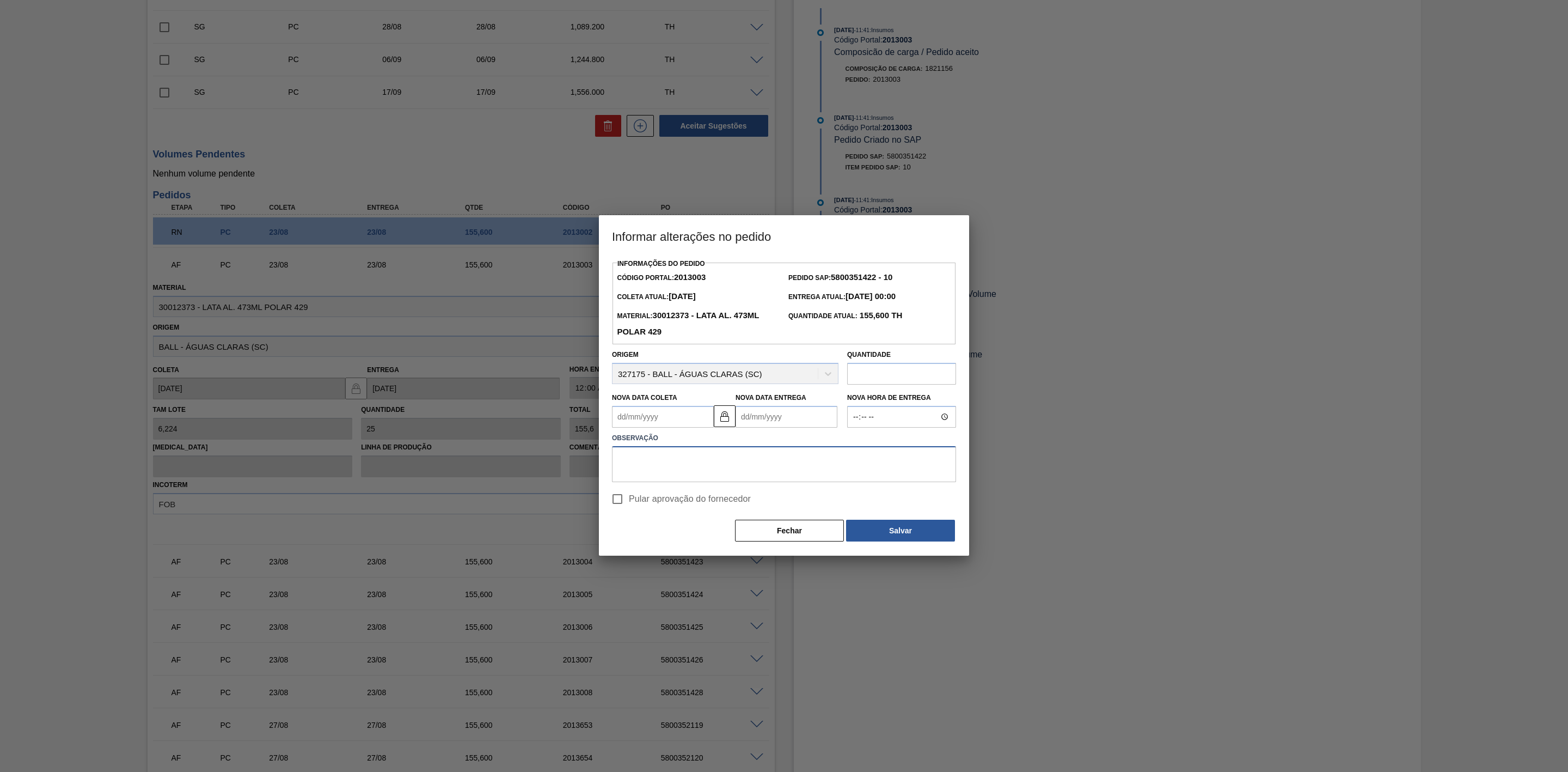
click at [675, 459] on textarea at bounding box center [783, 464] width 344 height 36
paste textarea "Antecipação de grade - liquido rendeu"
type textarea "Antecipação de grade - liquido rendeu"
click at [650, 415] on Coleta2013003 "Nova Data Coleta" at bounding box center [663, 417] width 102 height 22
click at [710, 533] on div "22" at bounding box center [713, 530] width 14 height 14
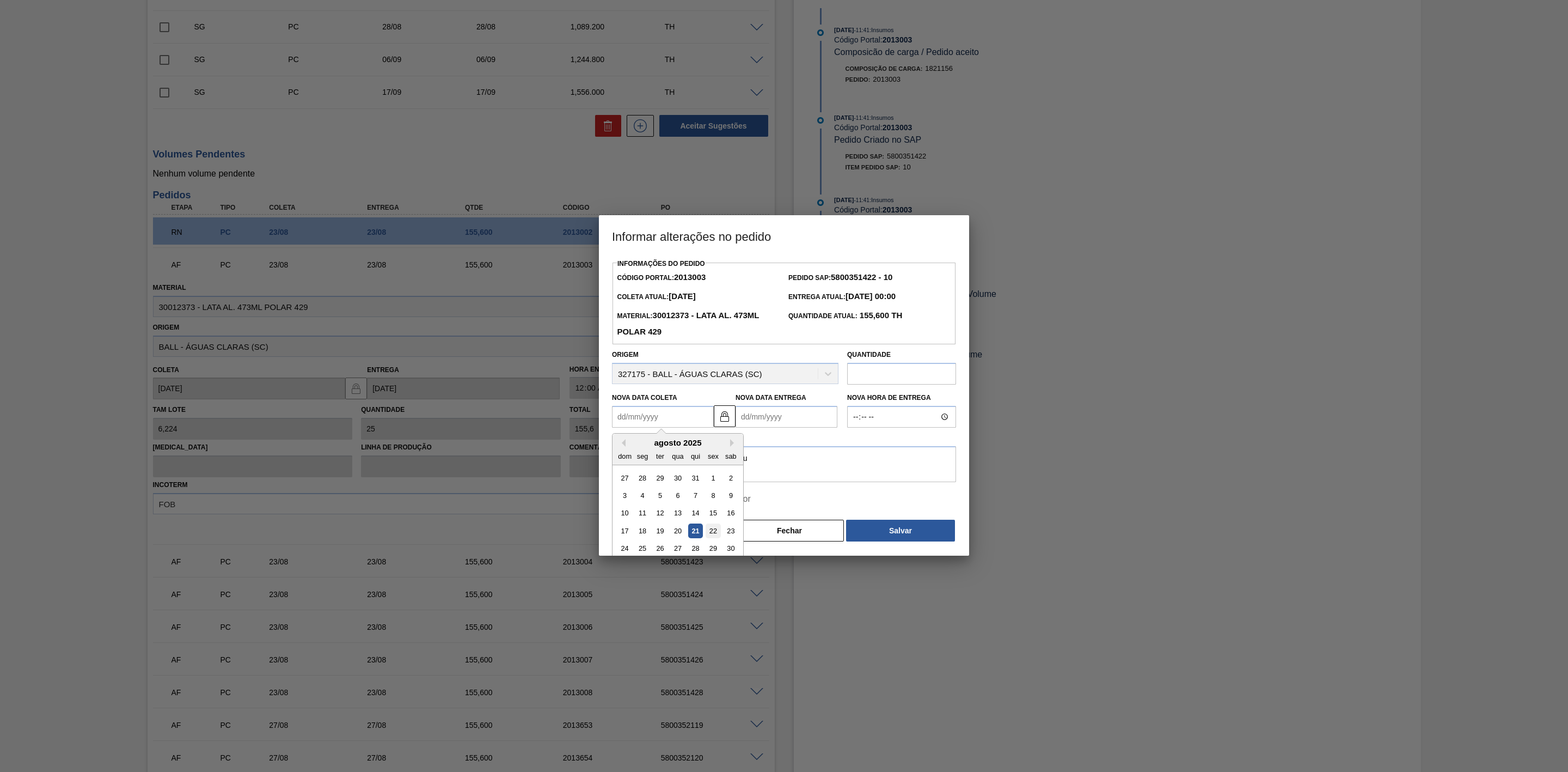
type Coleta2013003 "[DATE]"
type Entrega2013003 "[DATE]"
click at [871, 529] on button "Salvar" at bounding box center [900, 530] width 109 height 22
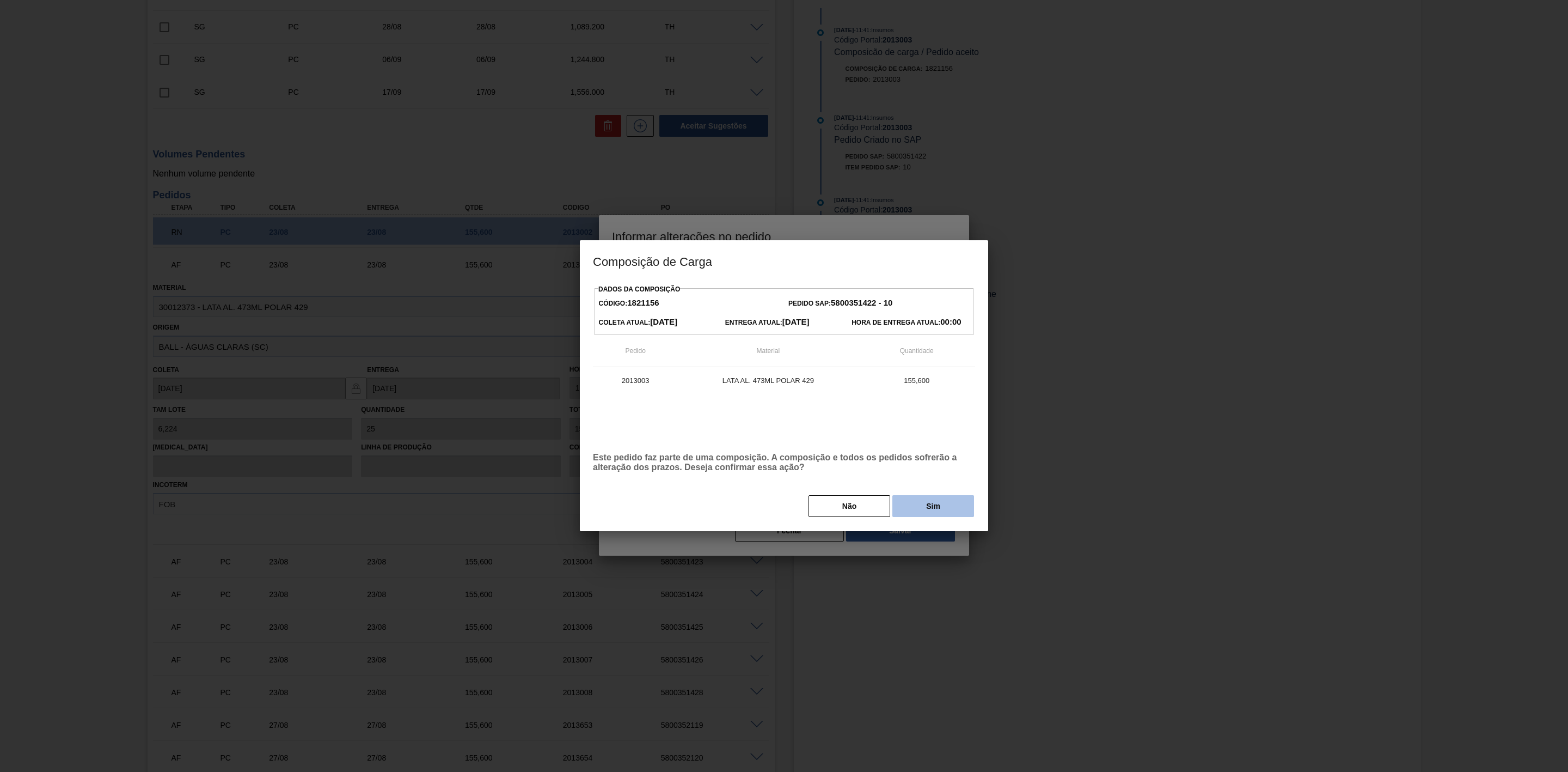
click at [902, 506] on button "Sim" at bounding box center [934, 506] width 82 height 22
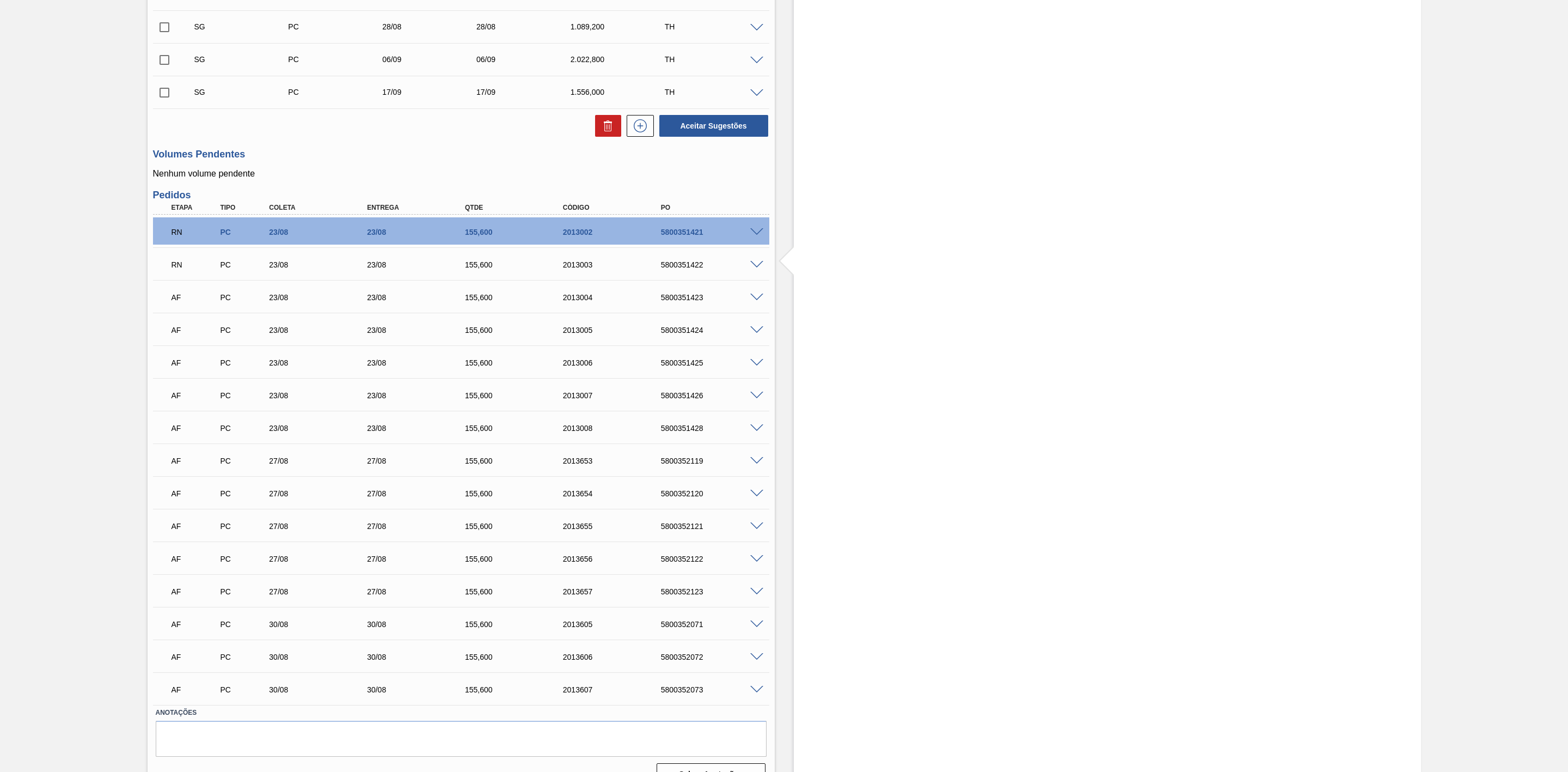
click at [752, 301] on span at bounding box center [757, 298] width 13 height 8
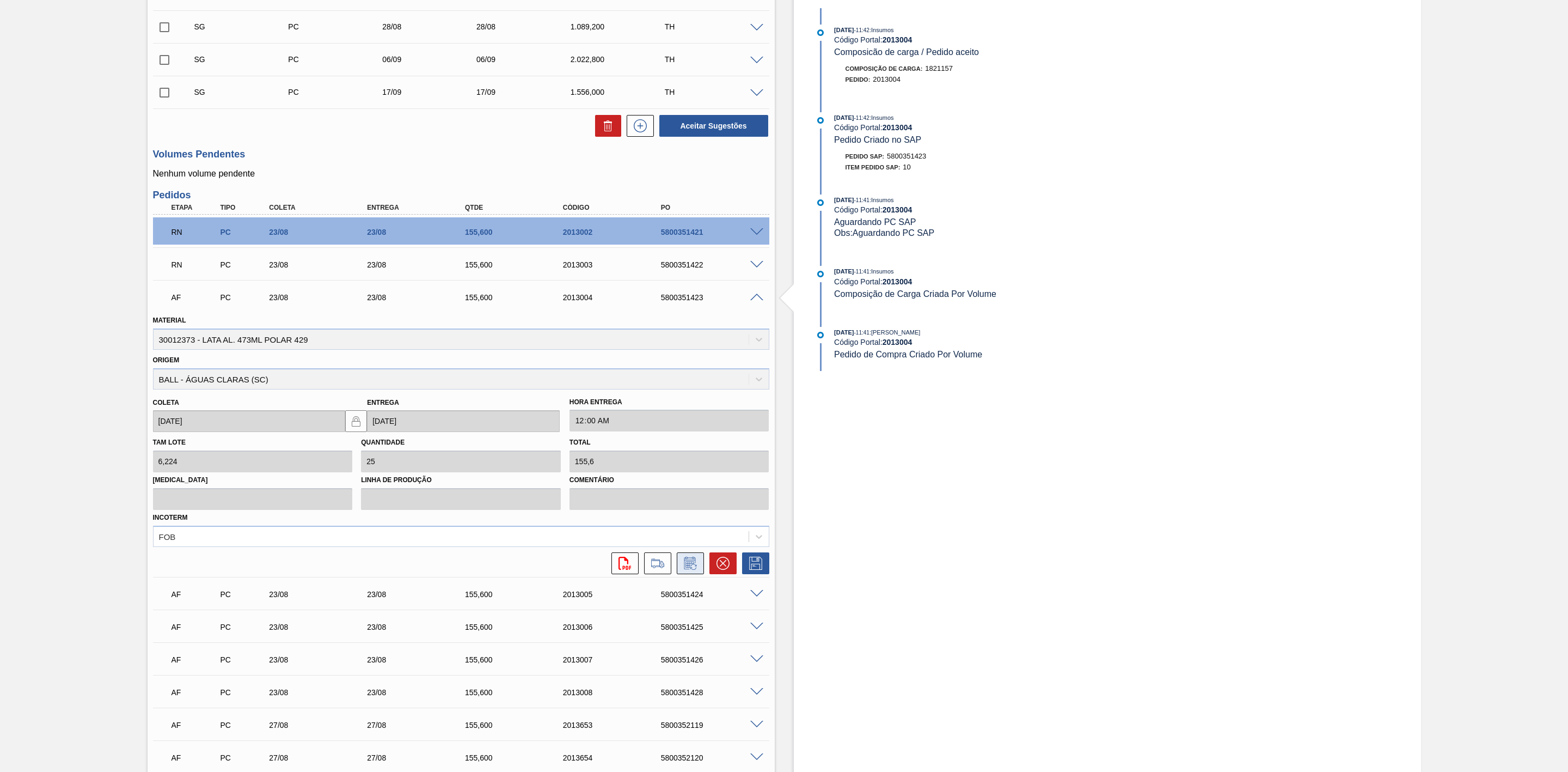
click at [690, 569] on icon at bounding box center [690, 562] width 17 height 13
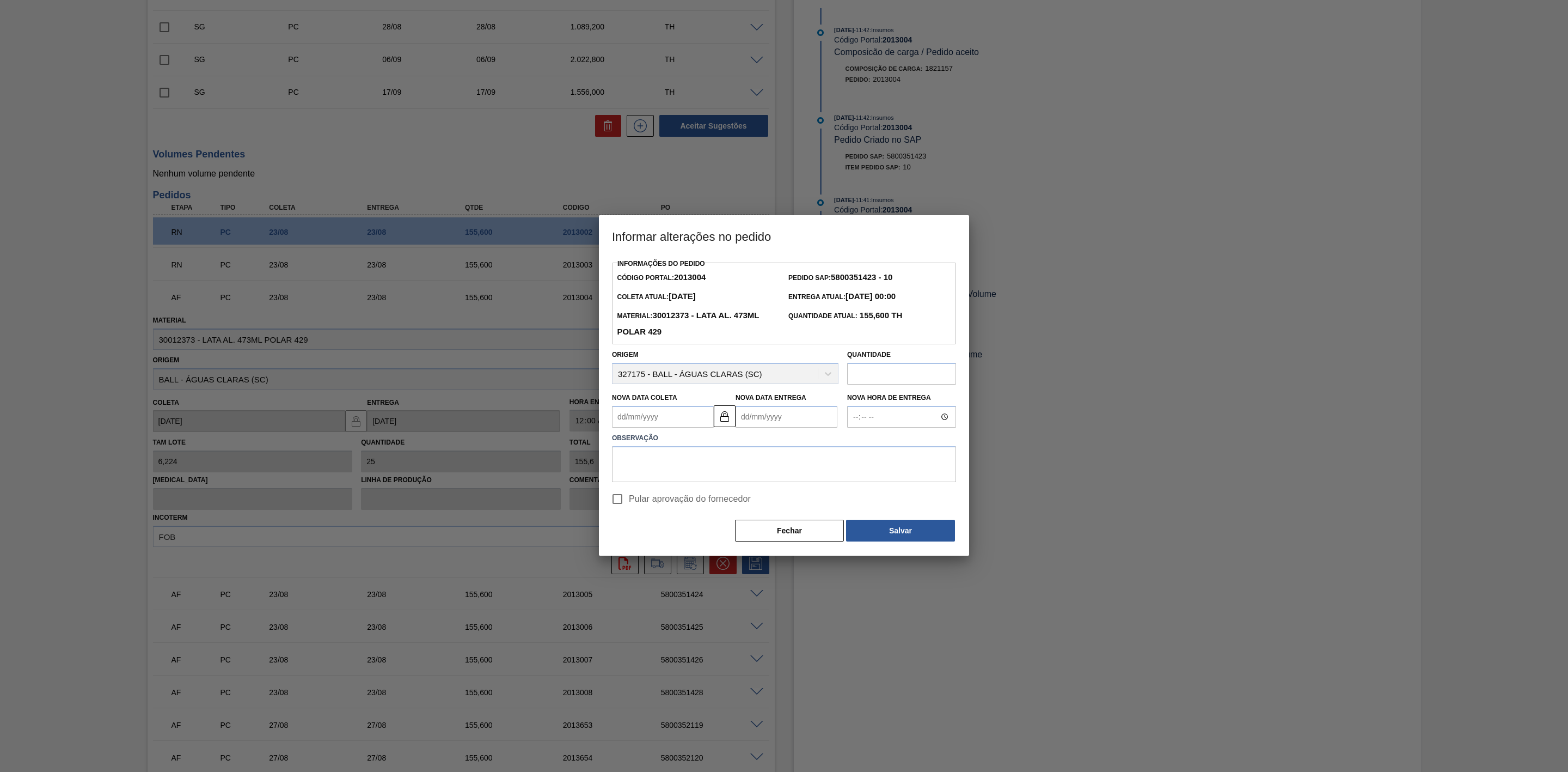
click at [666, 423] on Coleta2013004 "Nova Data Coleta" at bounding box center [663, 417] width 102 height 22
click at [713, 530] on div "22" at bounding box center [713, 530] width 14 height 14
type Coleta2013004 "[DATE]"
type Entrega2013004 "[DATE]"
click at [689, 452] on textarea at bounding box center [783, 464] width 344 height 36
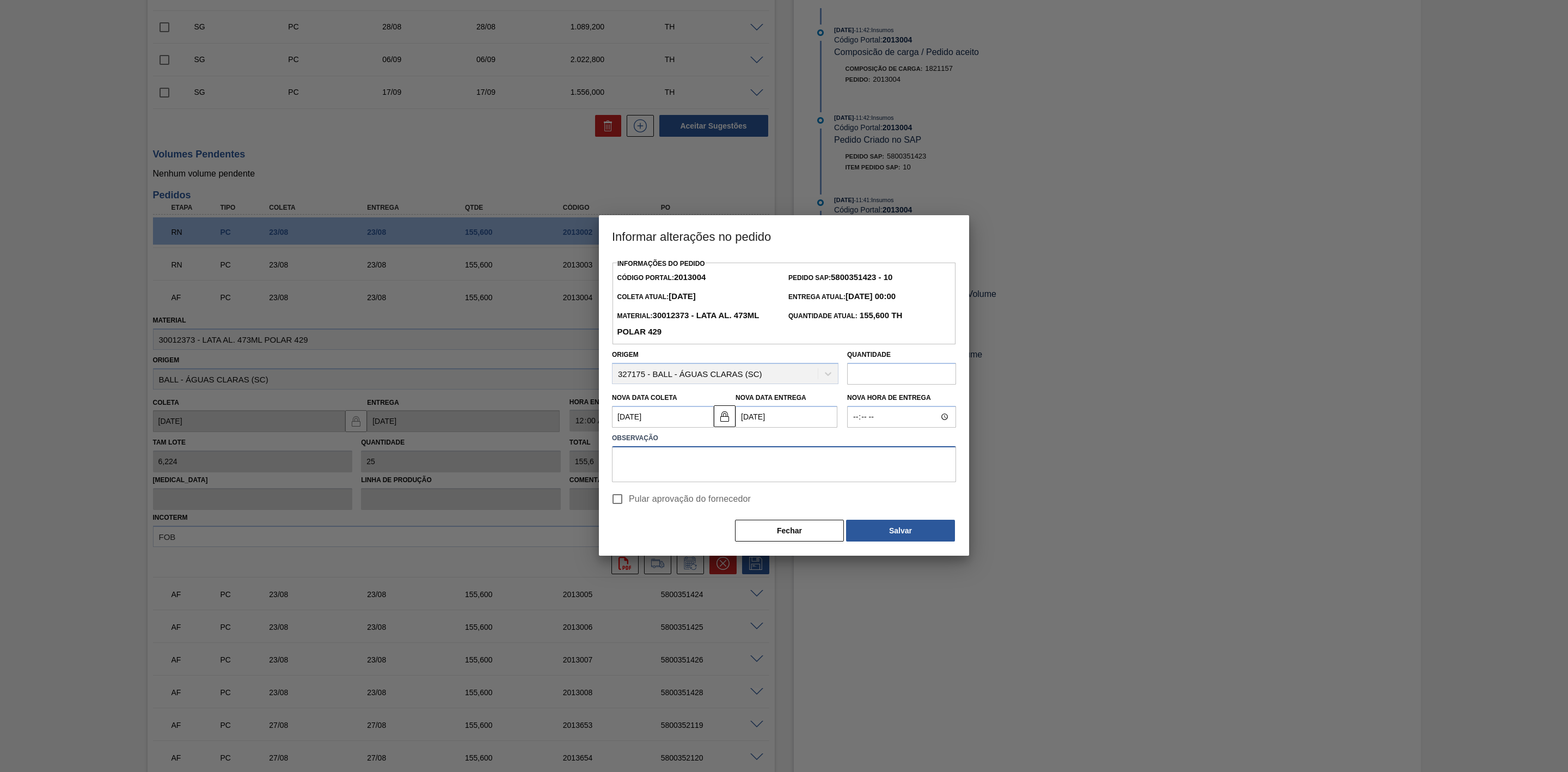
paste textarea "Antecipação de grade - liquido rendeu"
type textarea "Antecipação de grade - liquido rendeu"
click at [877, 528] on button "Salvar" at bounding box center [900, 530] width 109 height 22
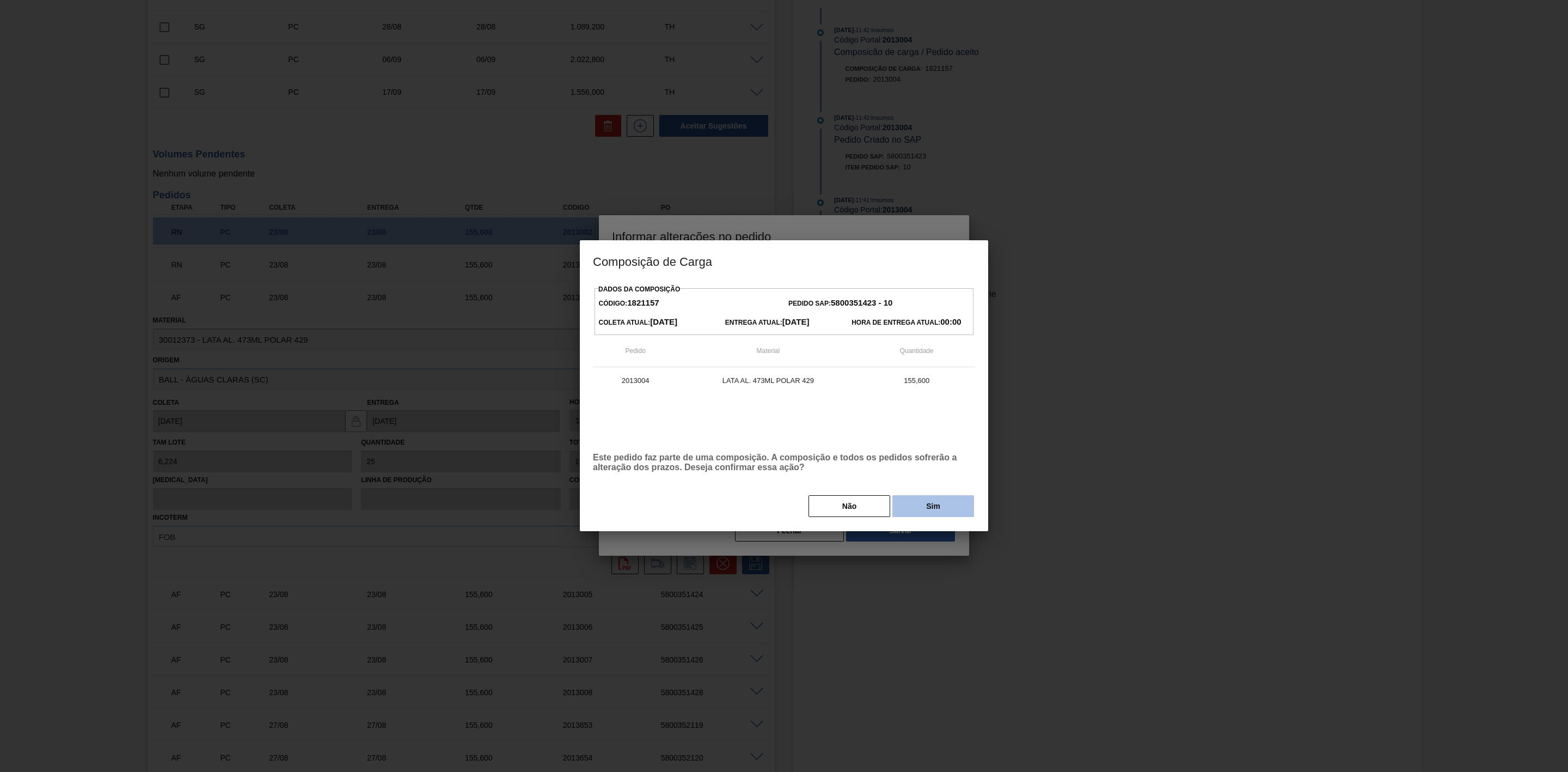
click at [915, 509] on button "Sim" at bounding box center [934, 506] width 82 height 22
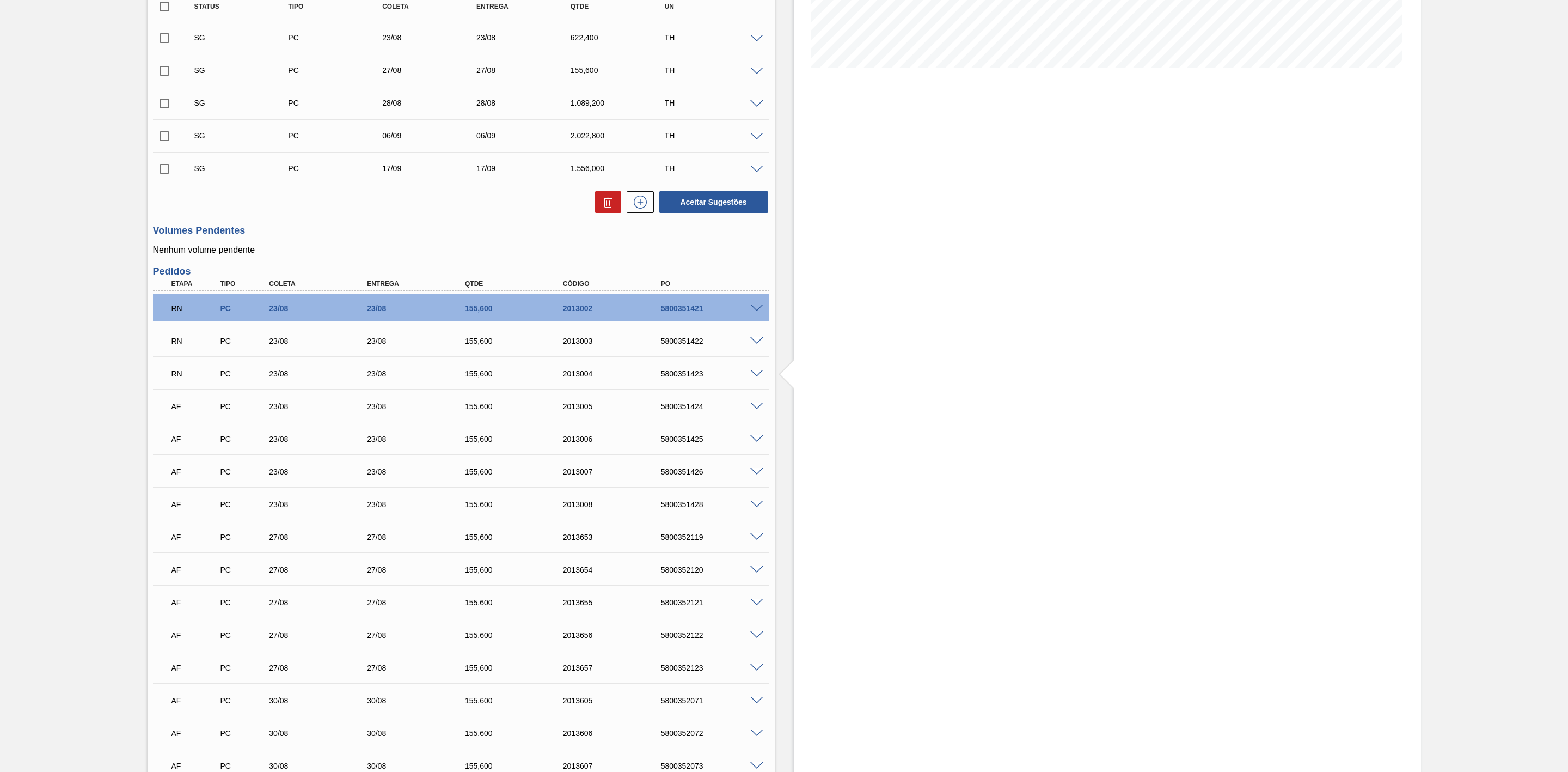
scroll to position [0, 0]
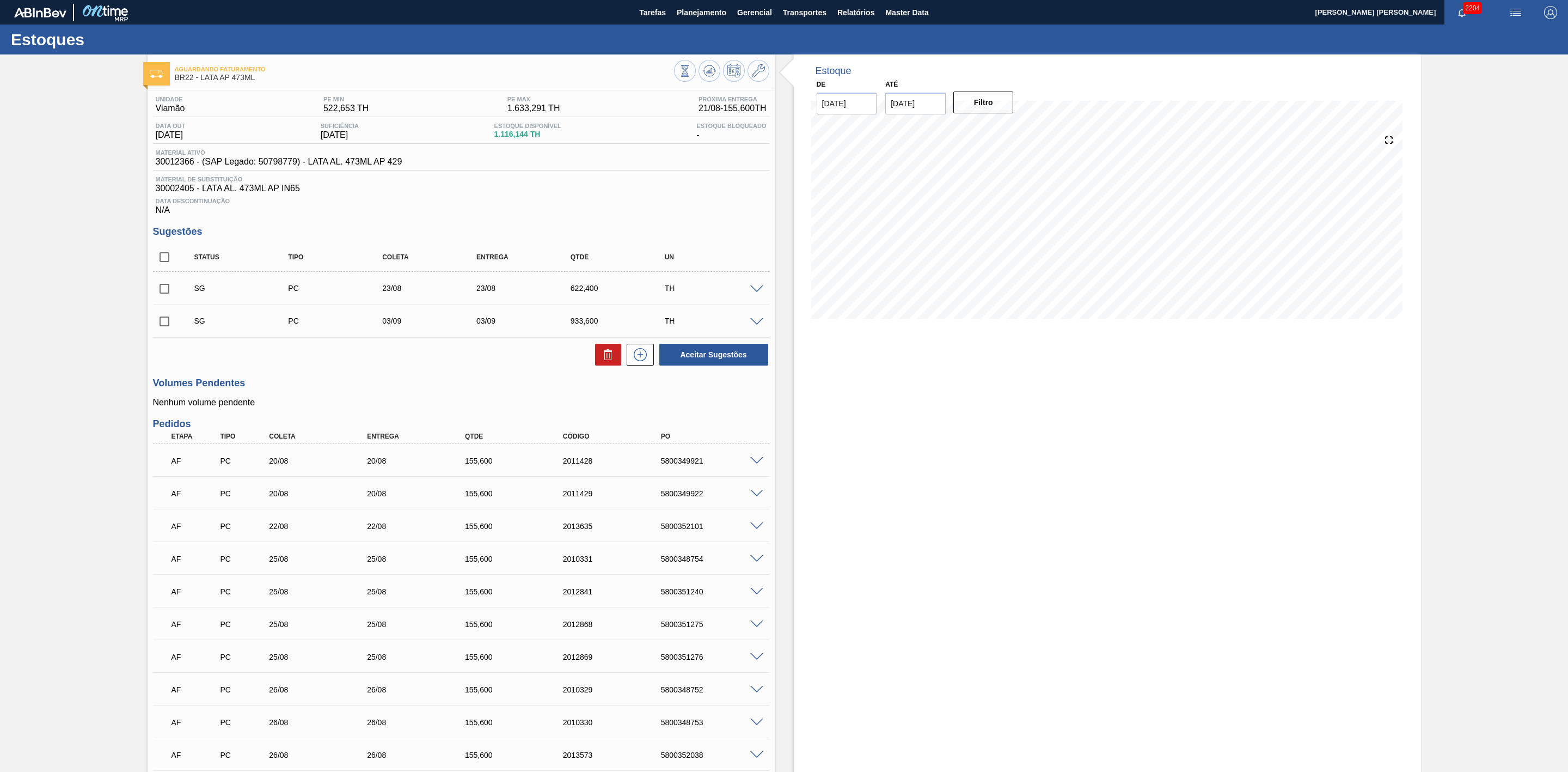
click at [165, 291] on input "checkbox" at bounding box center [165, 288] width 23 height 23
click at [604, 358] on icon at bounding box center [608, 354] width 13 height 13
checkbox input "false"
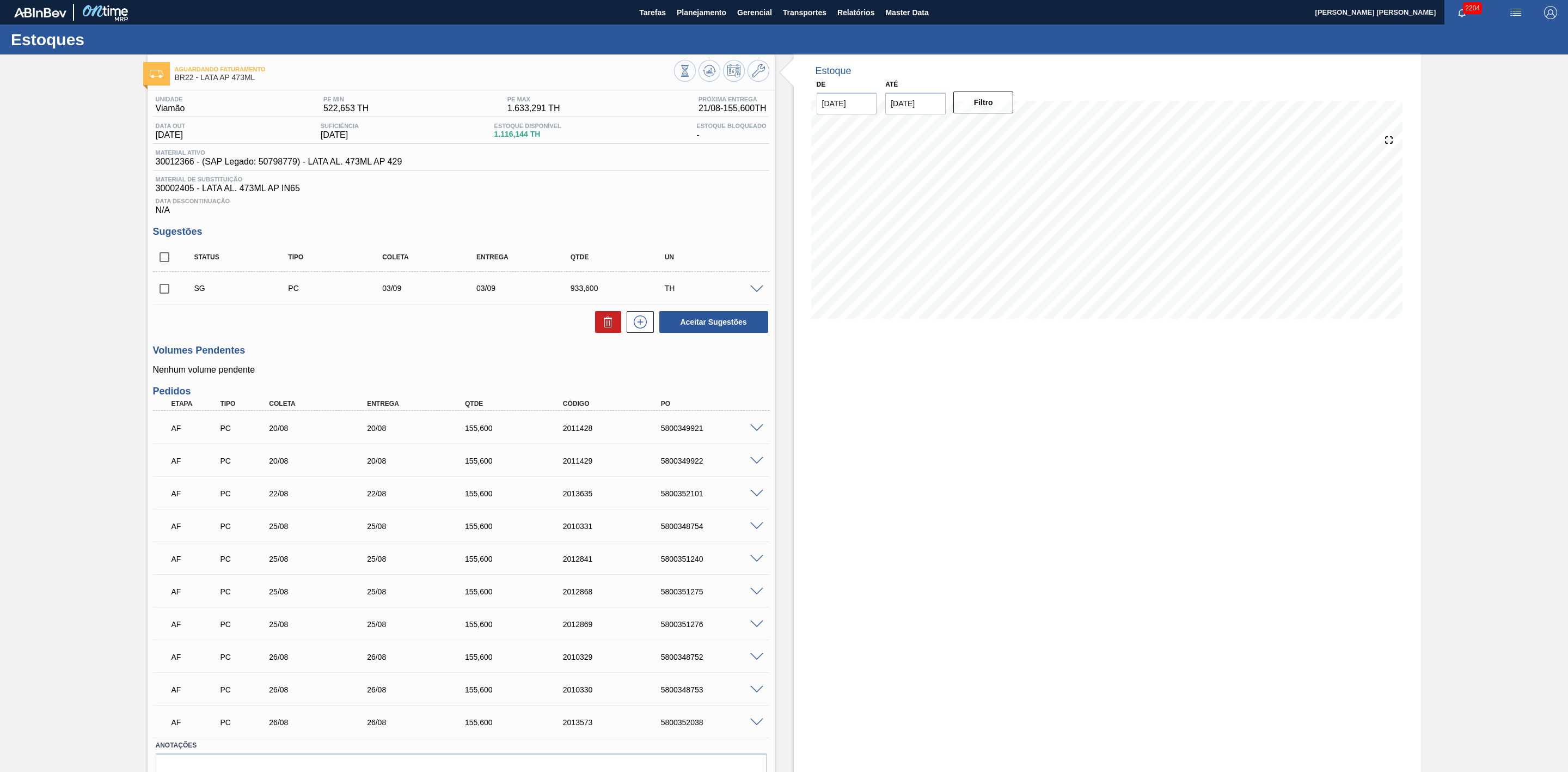
click at [753, 430] on span at bounding box center [757, 428] width 13 height 8
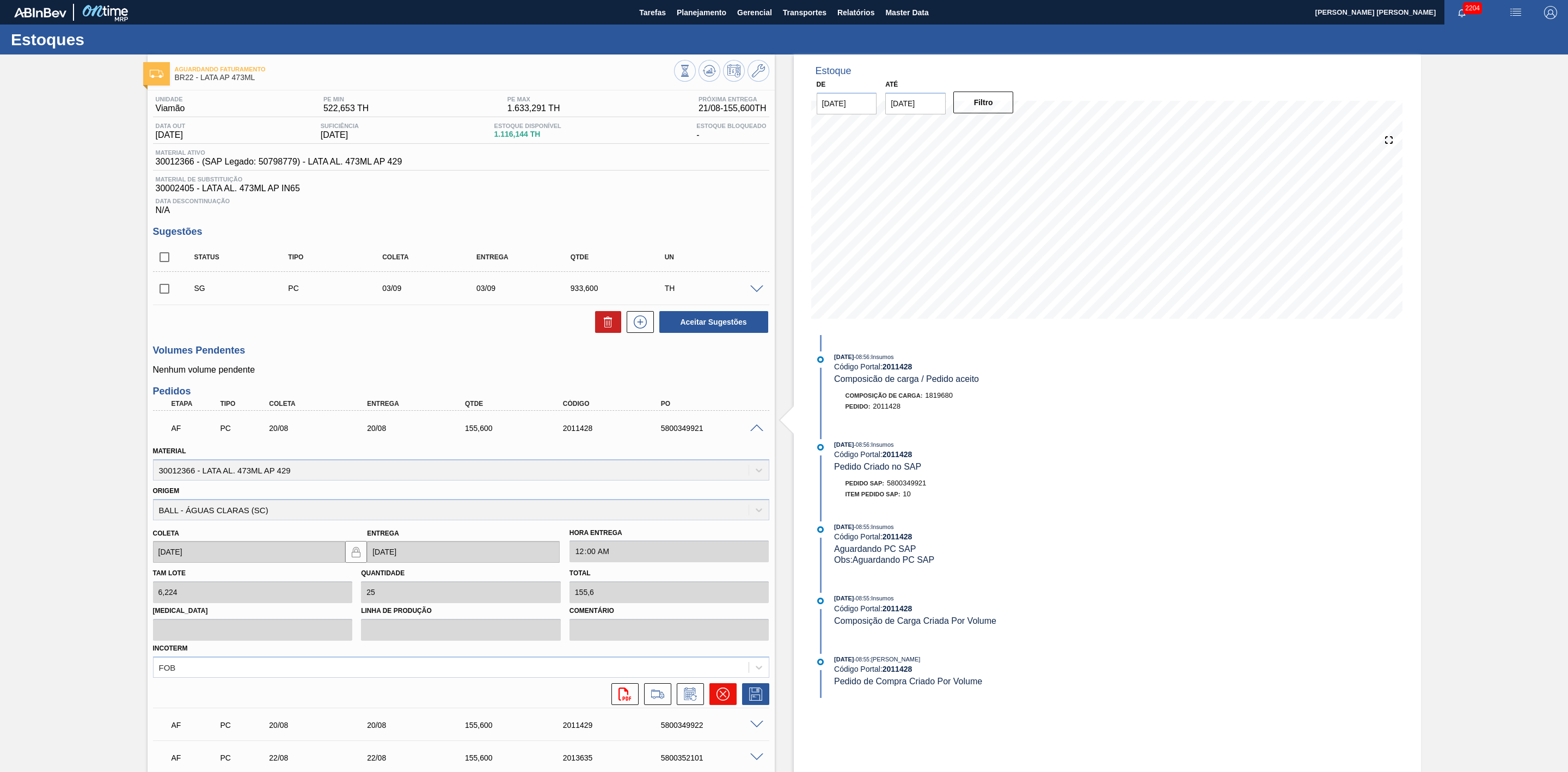
click at [724, 698] on icon at bounding box center [723, 693] width 13 height 13
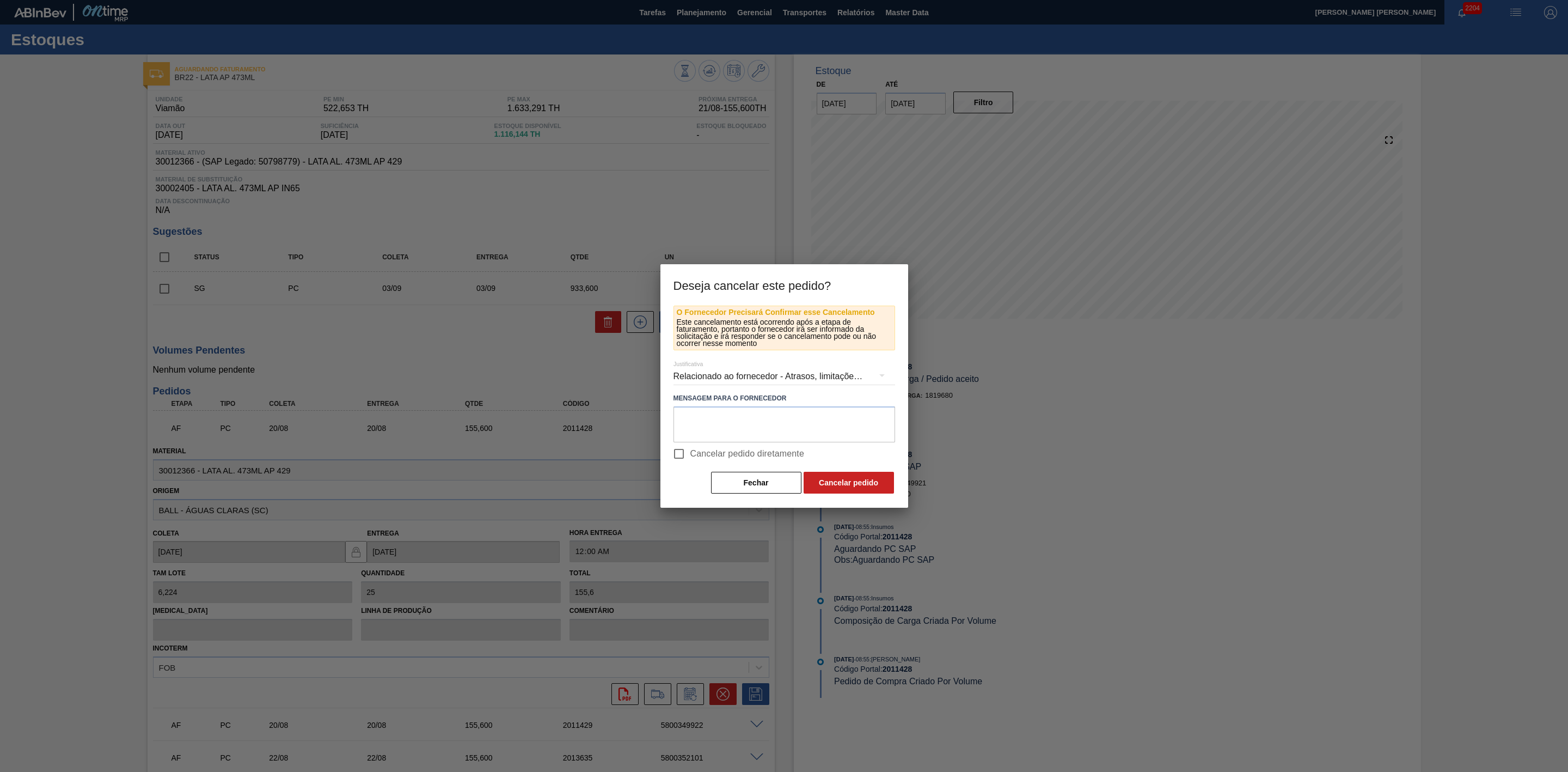
click at [683, 453] on input "Cancelar pedido diretamente" at bounding box center [679, 454] width 23 height 23
checkbox input "true"
click at [843, 477] on button "Cancelar pedido" at bounding box center [849, 482] width 90 height 22
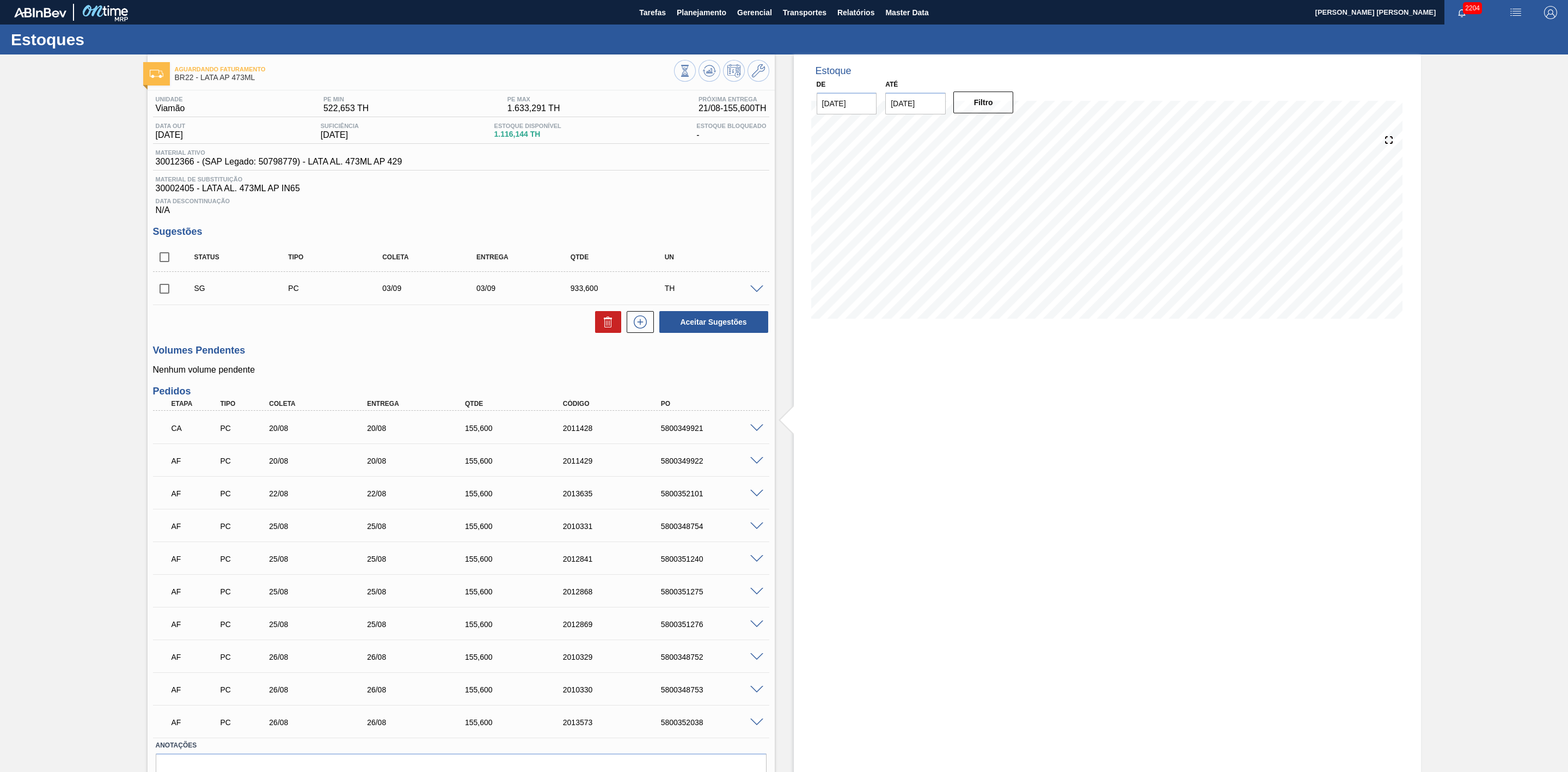
click at [757, 465] on span at bounding box center [757, 461] width 13 height 8
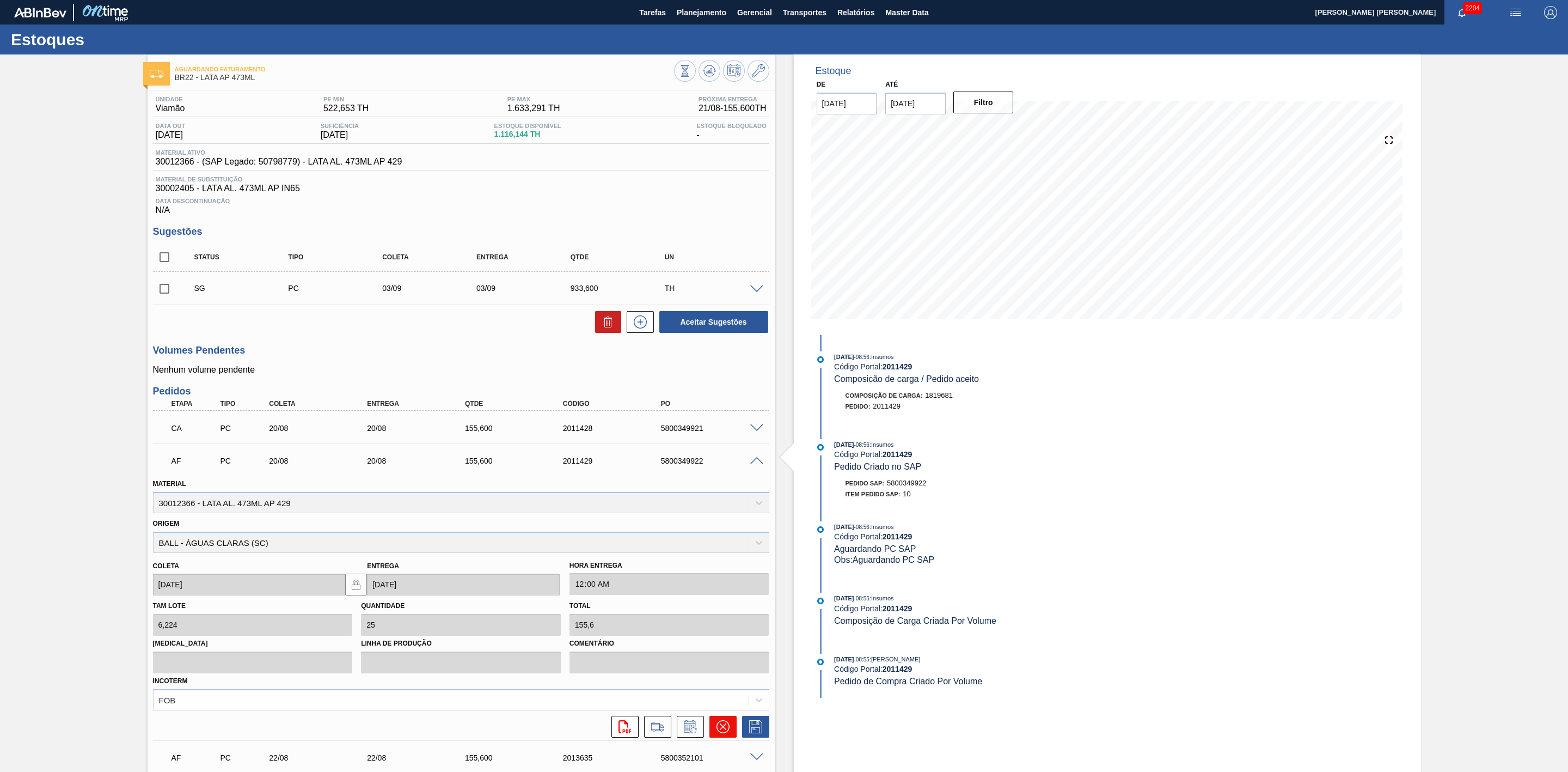
click at [724, 729] on icon at bounding box center [723, 726] width 13 height 13
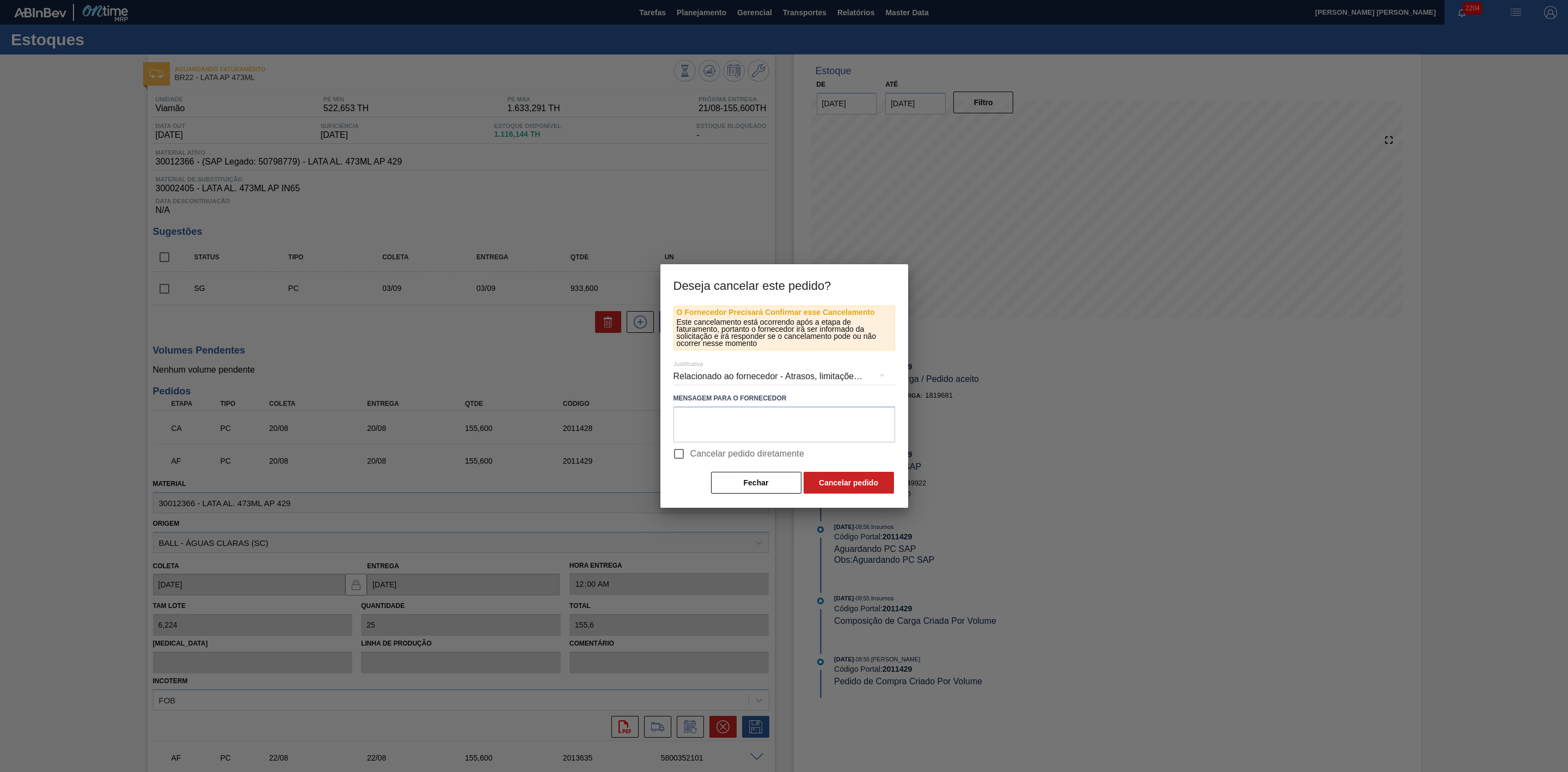
click at [683, 453] on input "Cancelar pedido diretamente" at bounding box center [679, 454] width 23 height 23
checkbox input "true"
click at [833, 477] on button "Cancelar pedido" at bounding box center [849, 482] width 90 height 22
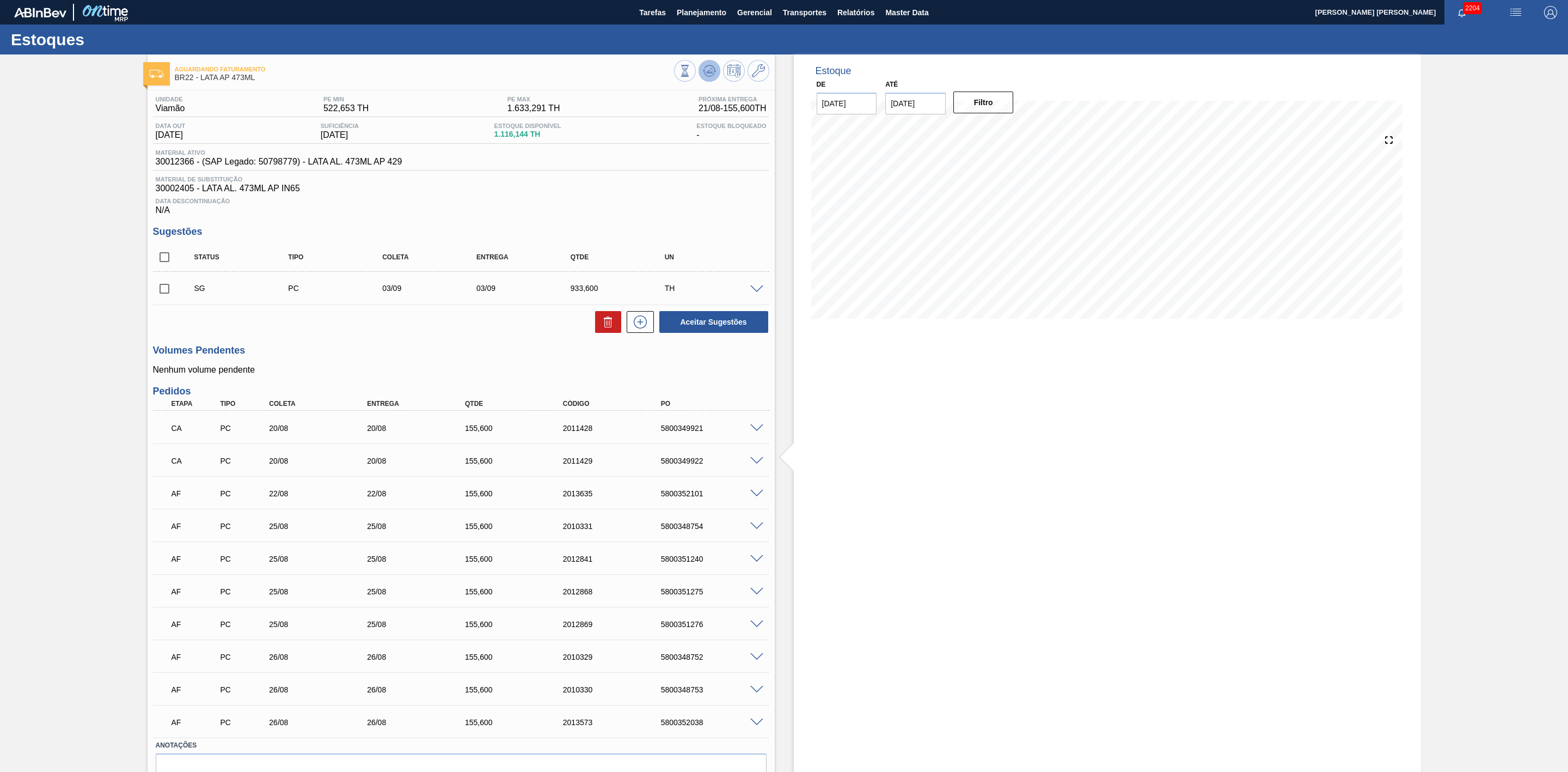
click at [691, 72] on icon at bounding box center [685, 71] width 12 height 12
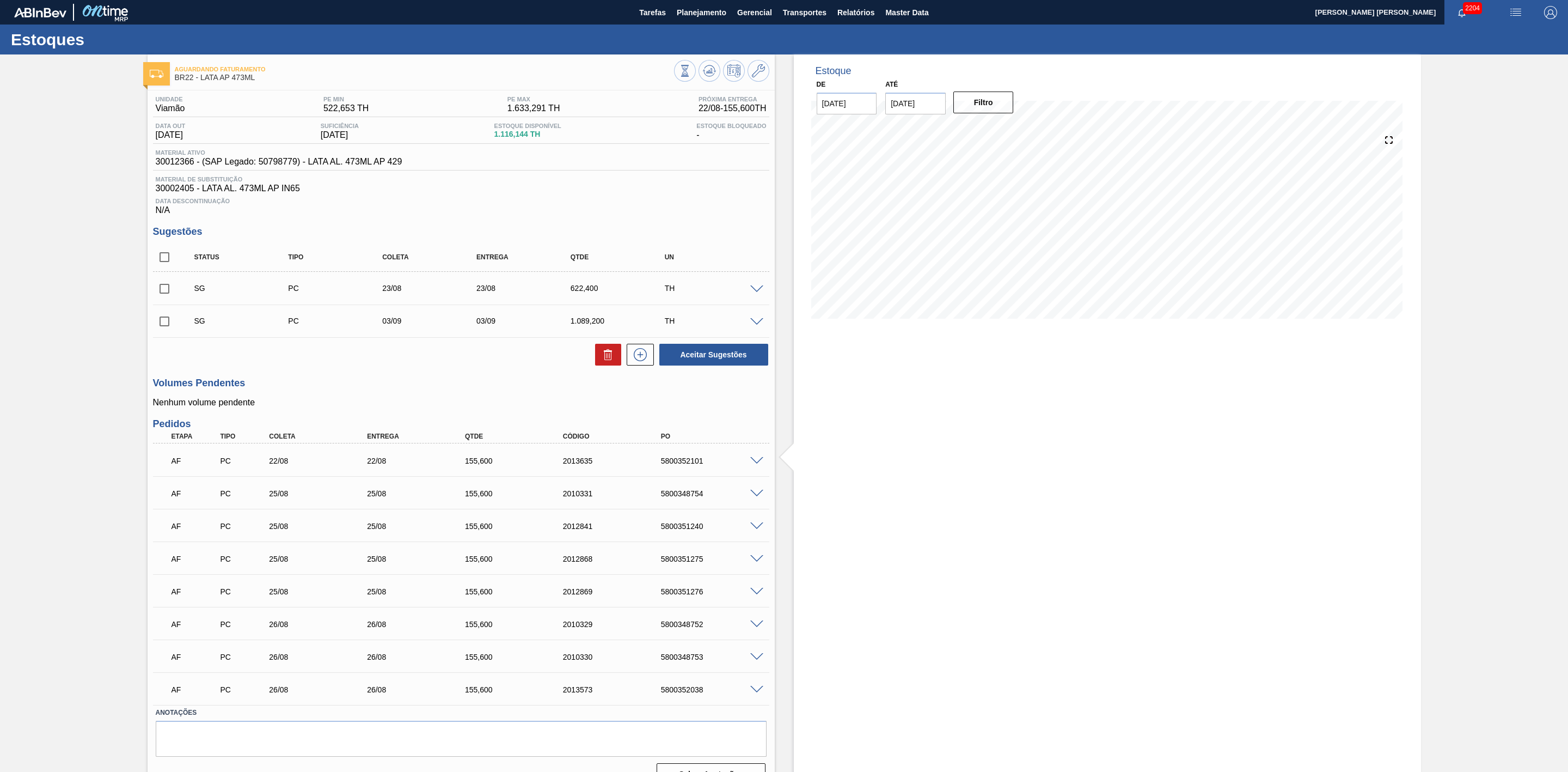
click at [165, 294] on input "checkbox" at bounding box center [165, 288] width 23 height 23
checkbox input "true"
click at [612, 358] on icon at bounding box center [608, 354] width 13 height 13
click at [163, 298] on input "checkbox" at bounding box center [165, 288] width 23 height 23
click at [604, 358] on icon at bounding box center [608, 354] width 13 height 13
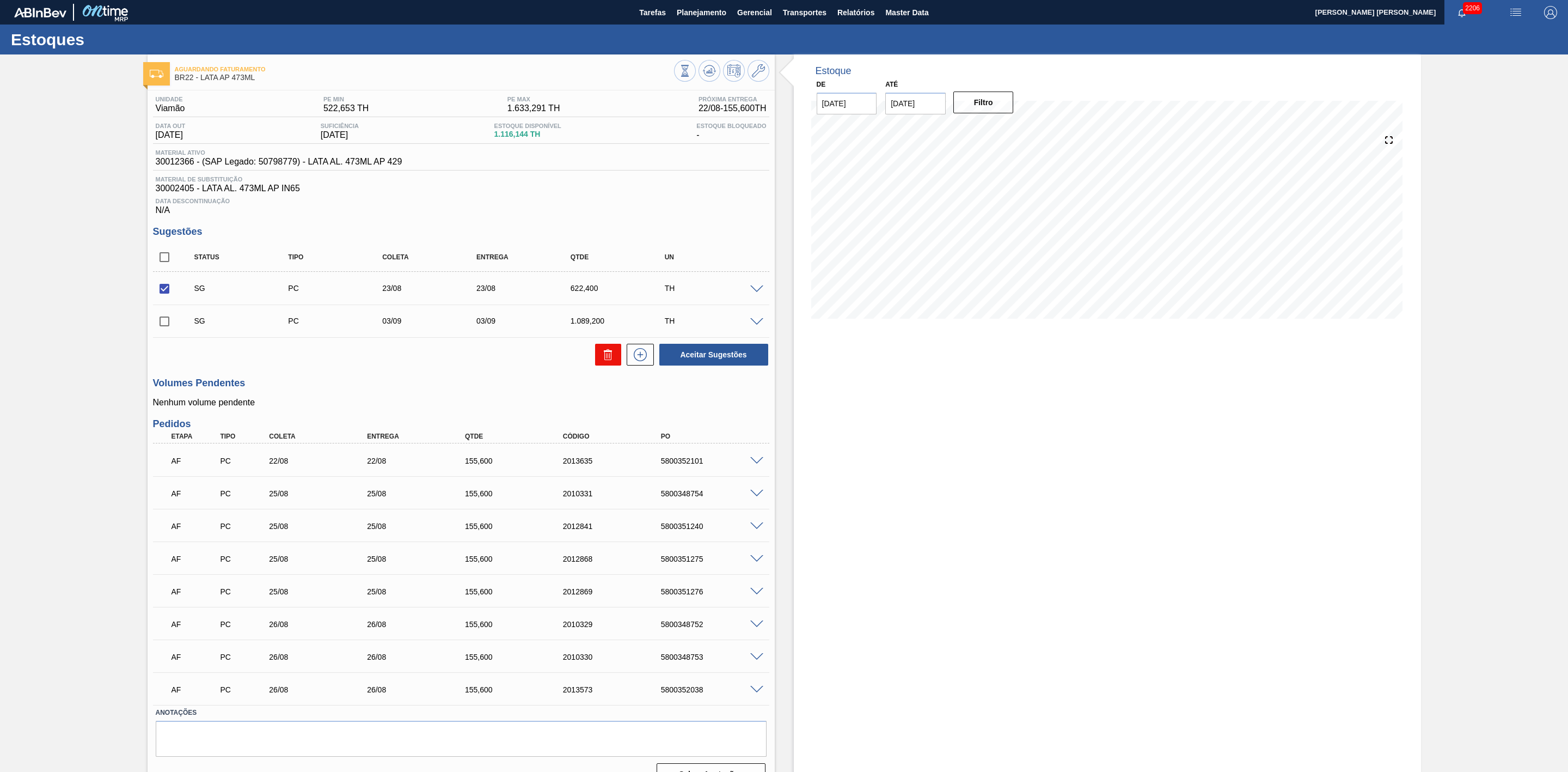
checkbox input "false"
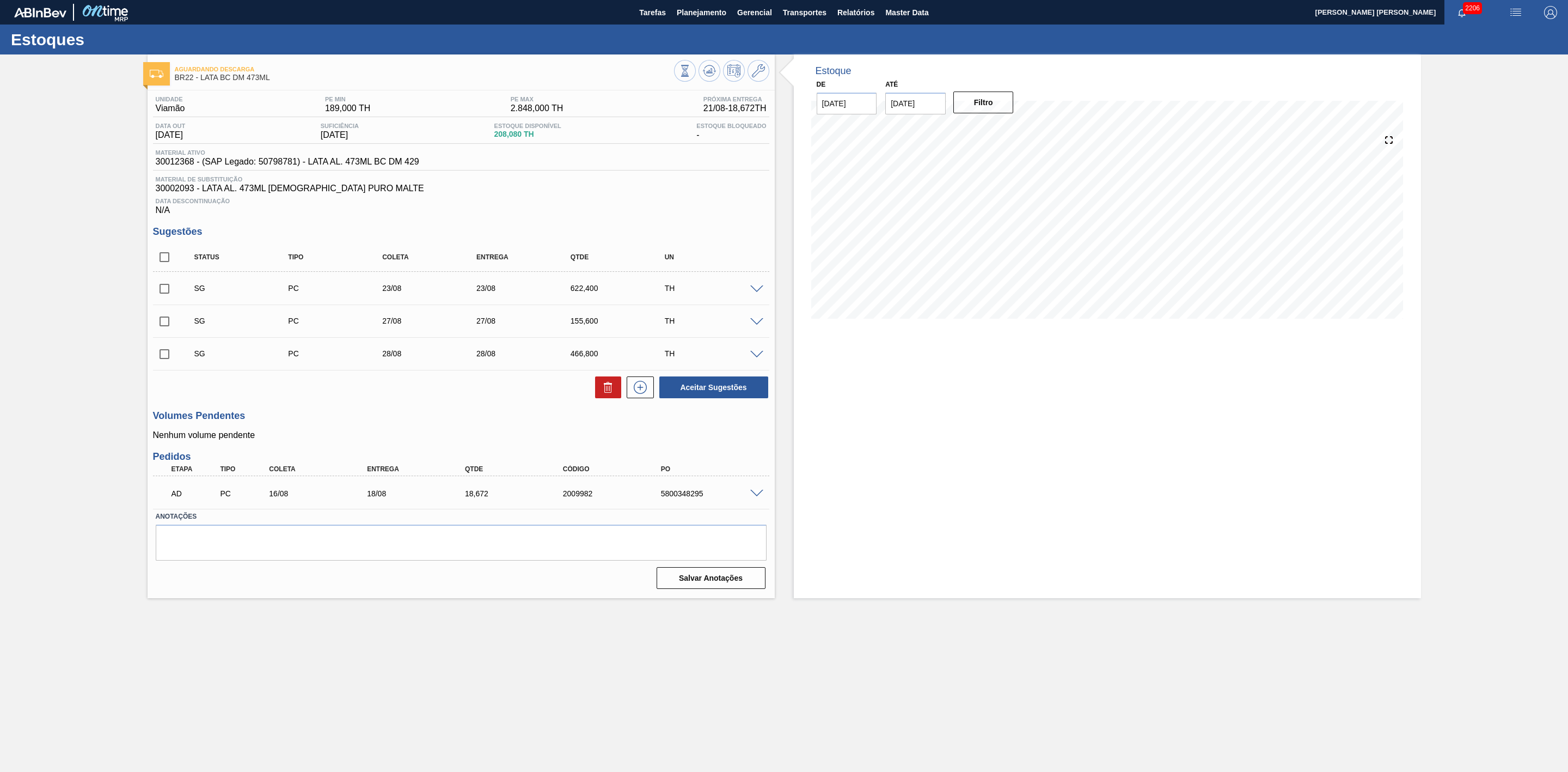
click at [754, 498] on span at bounding box center [757, 493] width 13 height 8
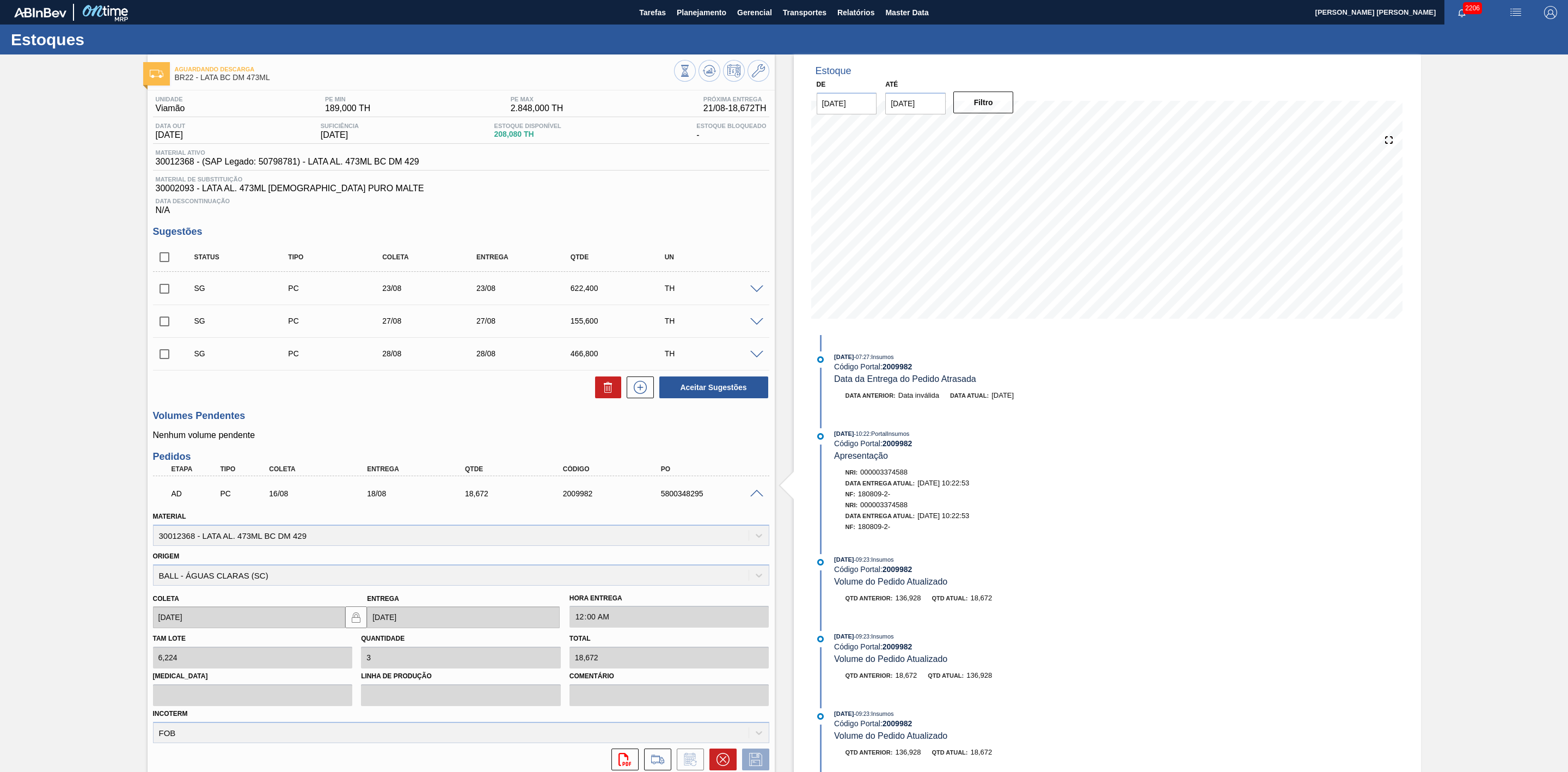
click at [754, 497] on span at bounding box center [757, 493] width 13 height 8
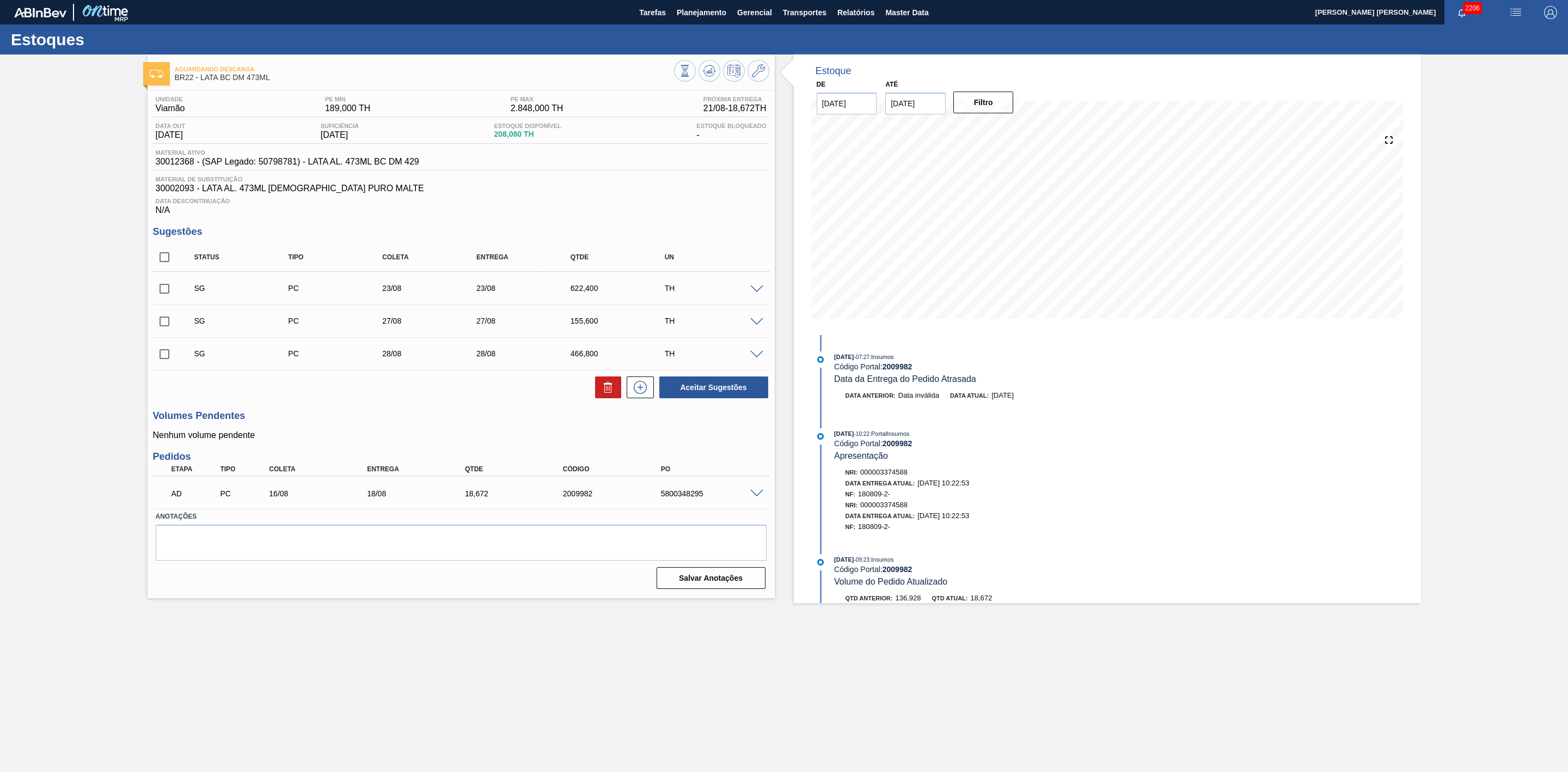
click at [693, 496] on div "5800348295" at bounding box center [714, 493] width 113 height 8
copy div "5800348295"
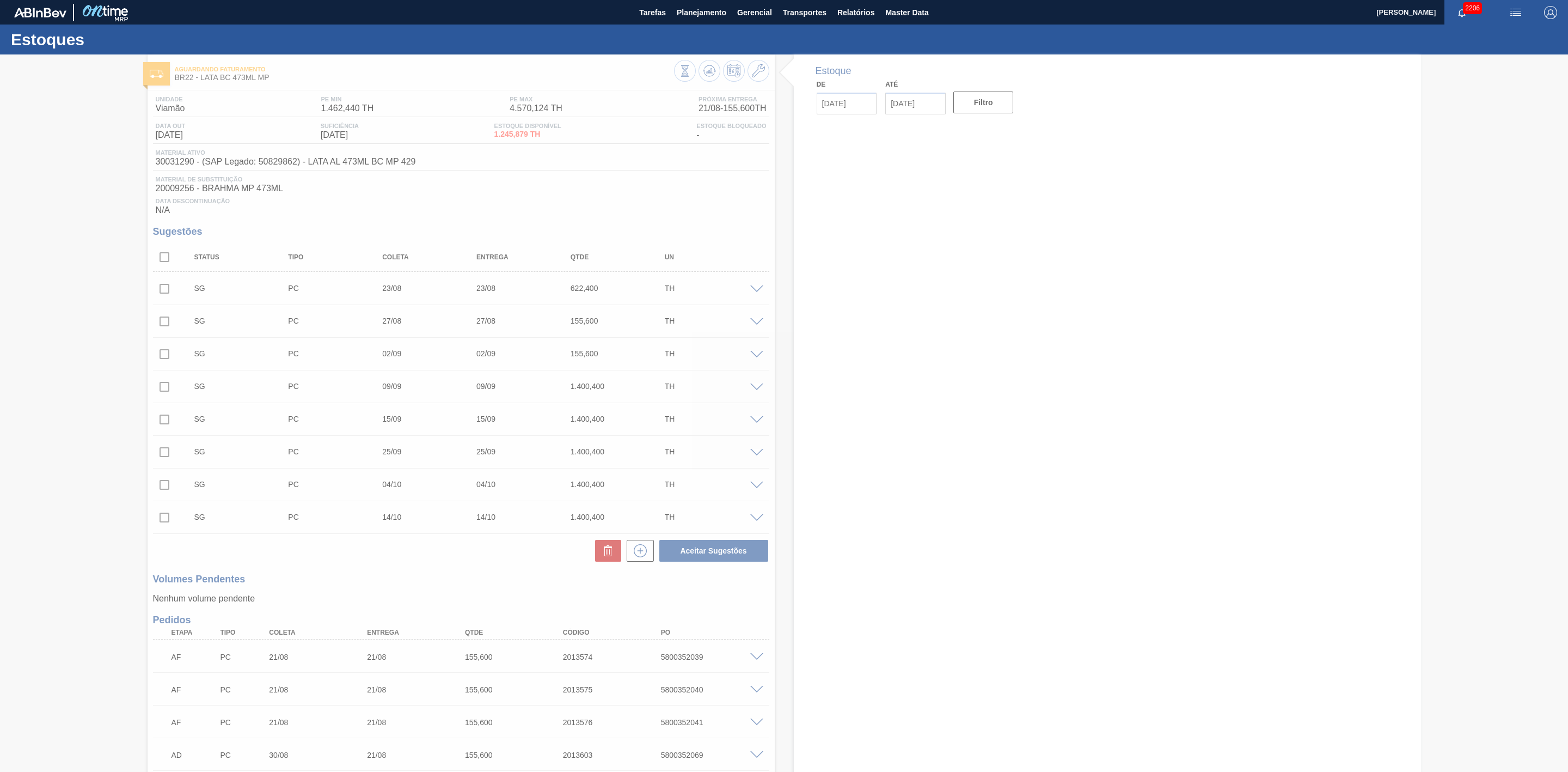
type input "[DATE]"
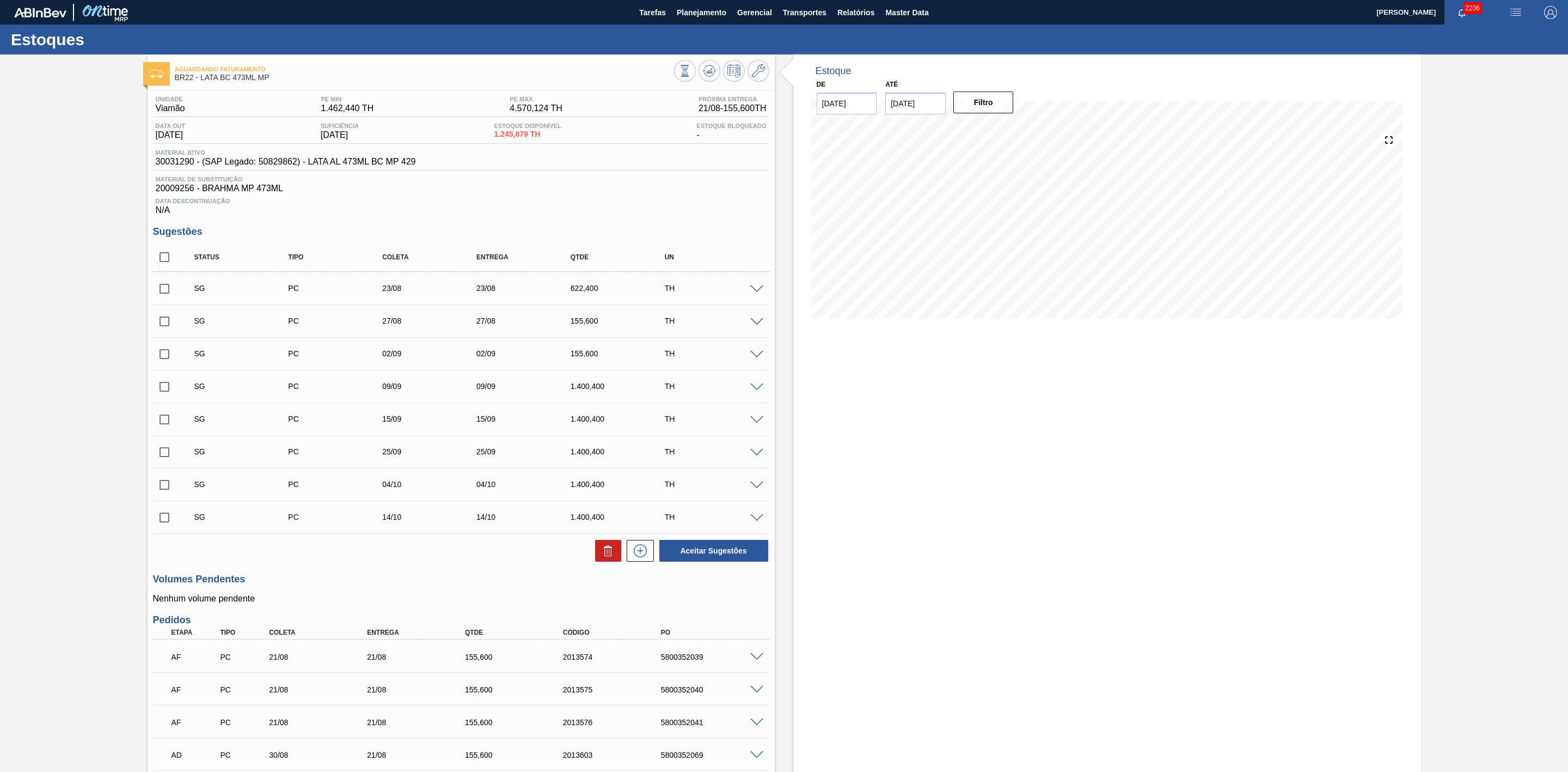
click at [162, 293] on input "checkbox" at bounding box center [165, 288] width 23 height 23
click at [609, 557] on icon at bounding box center [608, 550] width 13 height 13
checkbox input "false"
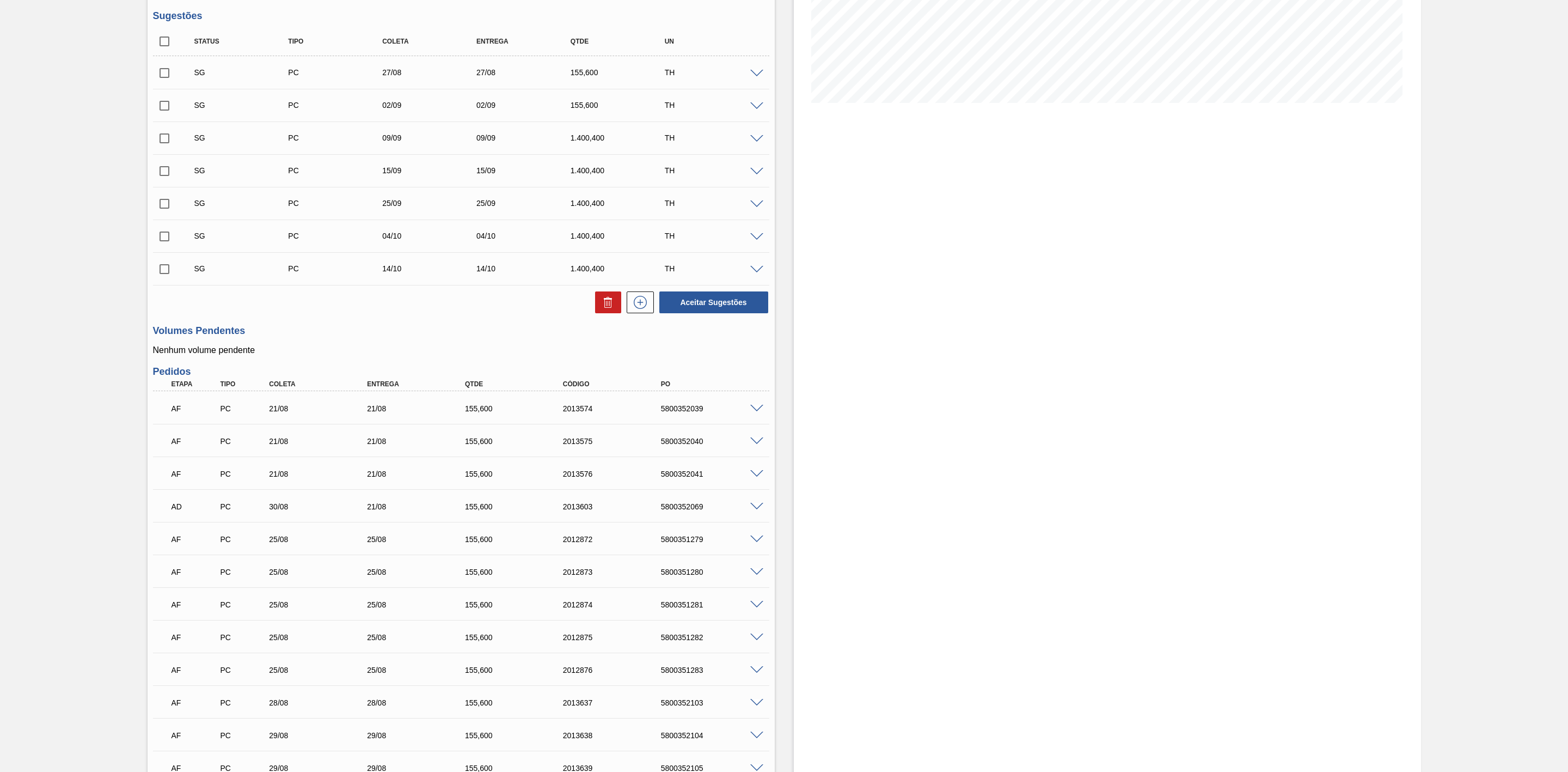
scroll to position [245, 0]
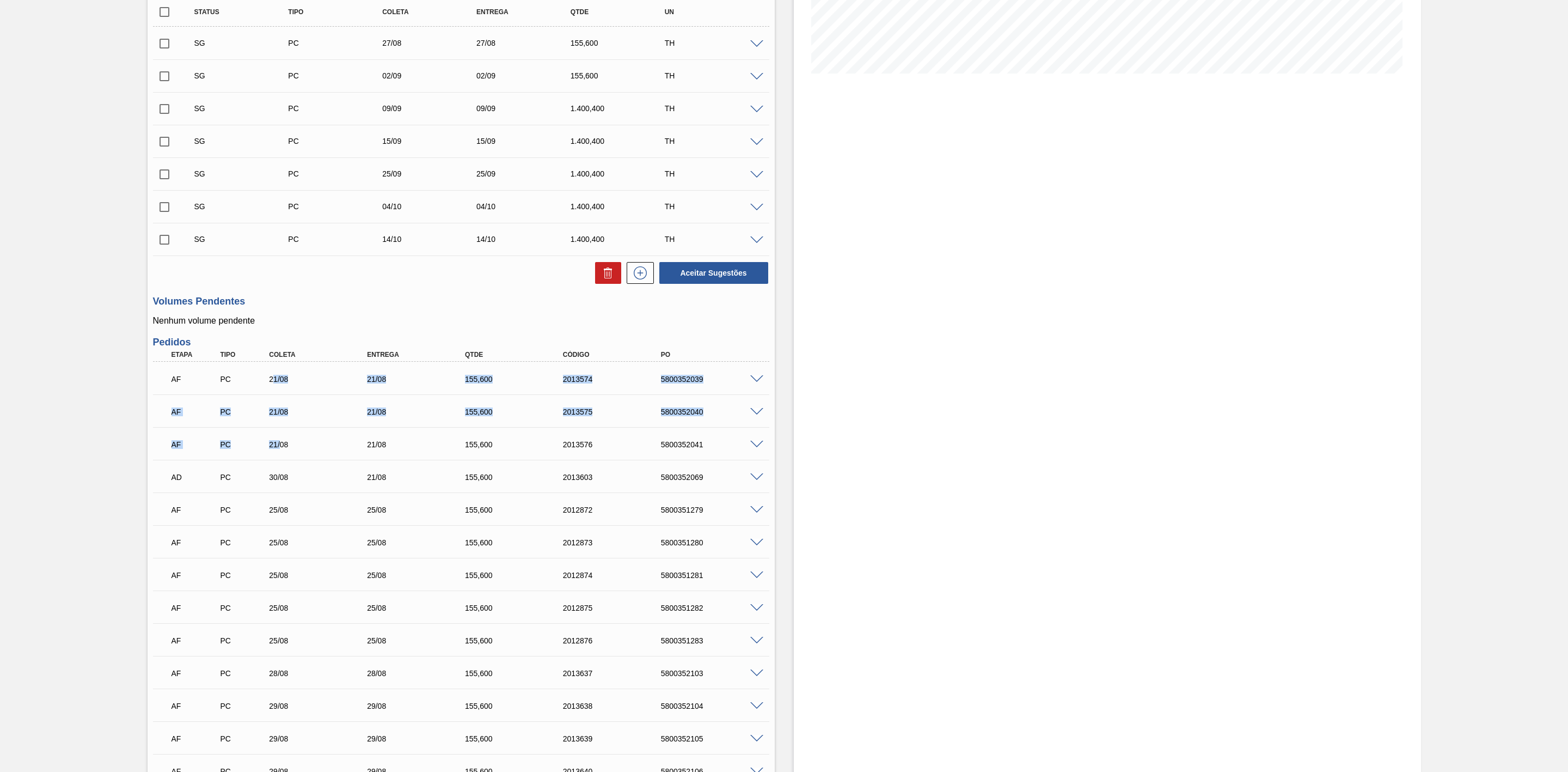
drag, startPoint x: 279, startPoint y: 446, endPoint x: 272, endPoint y: 370, distance: 76.3
click at [272, 370] on div "AF PC 21/08 21/08 155,600 2013574 5800352039 Material 30031290 - LATA AL 473ML …" at bounding box center [461, 688] width 616 height 654
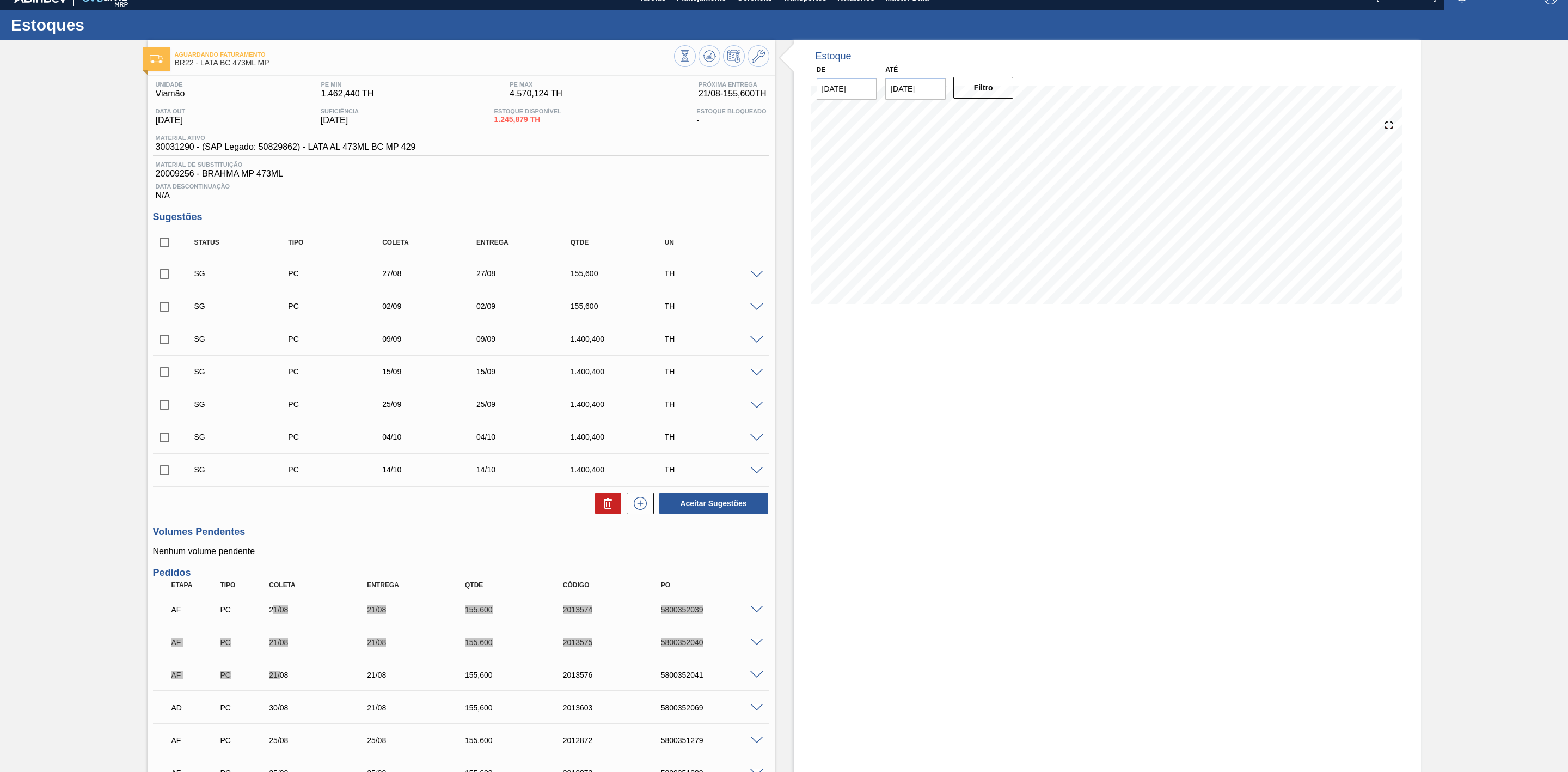
scroll to position [0, 0]
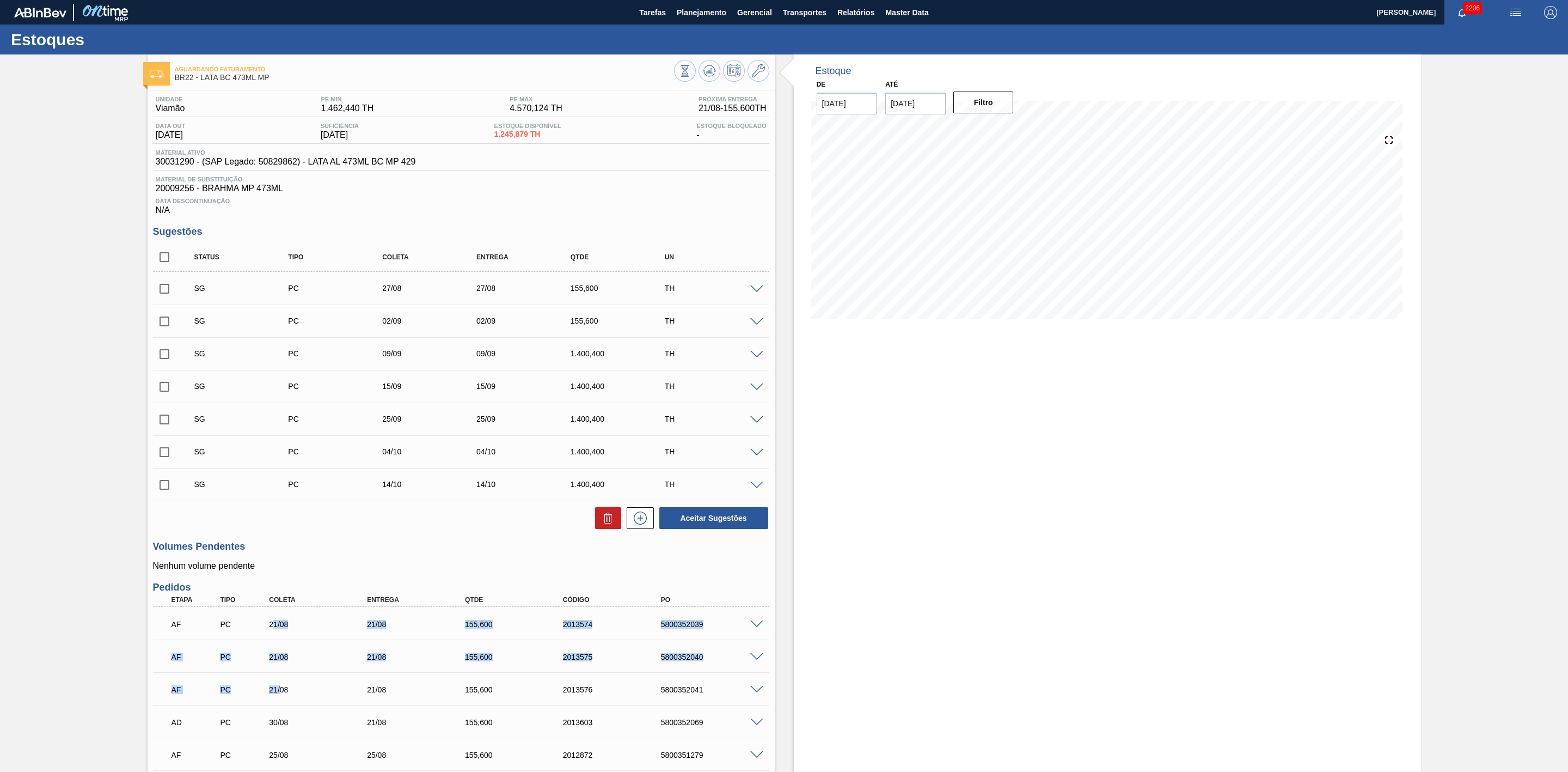
click at [812, 455] on div "Estoque De 21/08/2025 Até 30/09/2025 Filtro 26/08 Projeção de Estoque 566.791 N…" at bounding box center [1107, 702] width 628 height 1295
click at [754, 291] on span at bounding box center [757, 289] width 13 height 8
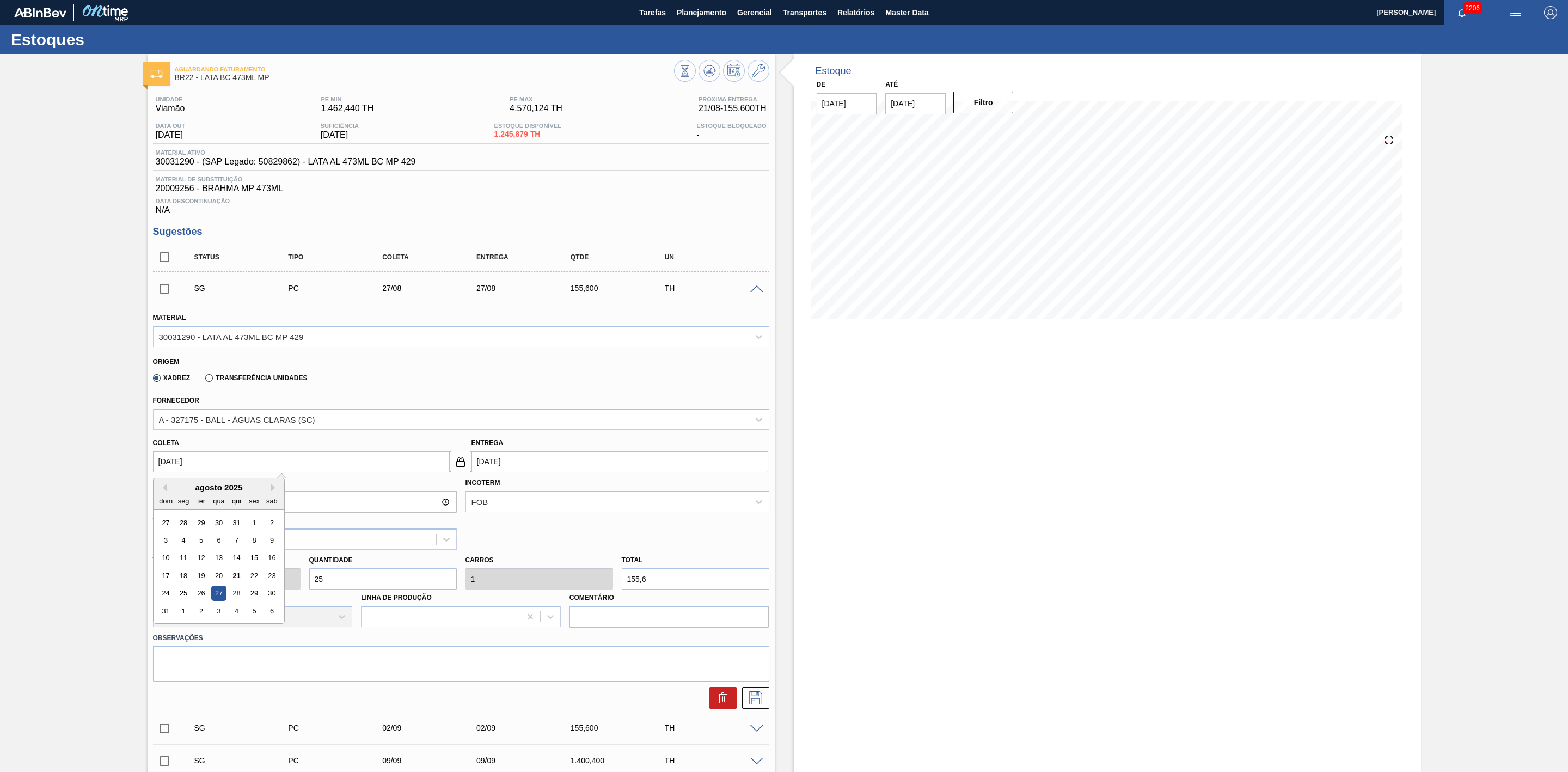
click at [285, 468] on input "27/08/2025" at bounding box center [301, 461] width 297 height 22
click at [269, 581] on div "23" at bounding box center [271, 575] width 14 height 14
type input "23/08/2025"
type input "[DATE]"
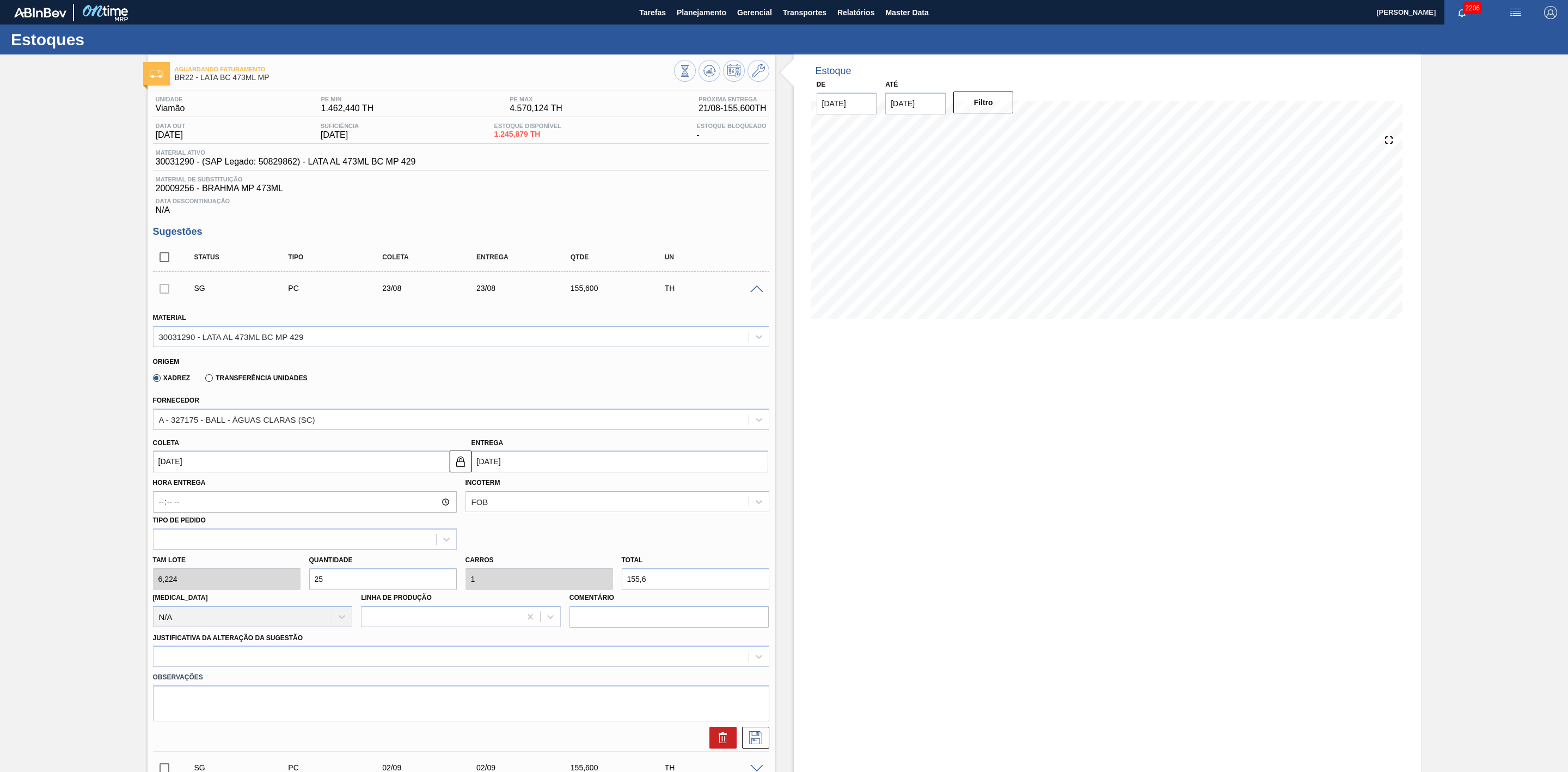
click at [280, 577] on div "Tam lote 6,224 Quantidade 25 Carros 1 Total 155,6 Doca N/A Linha de Produção Co…" at bounding box center [461, 588] width 625 height 78
type input "5"
type input "0,2"
type input "31,12"
type input "50"
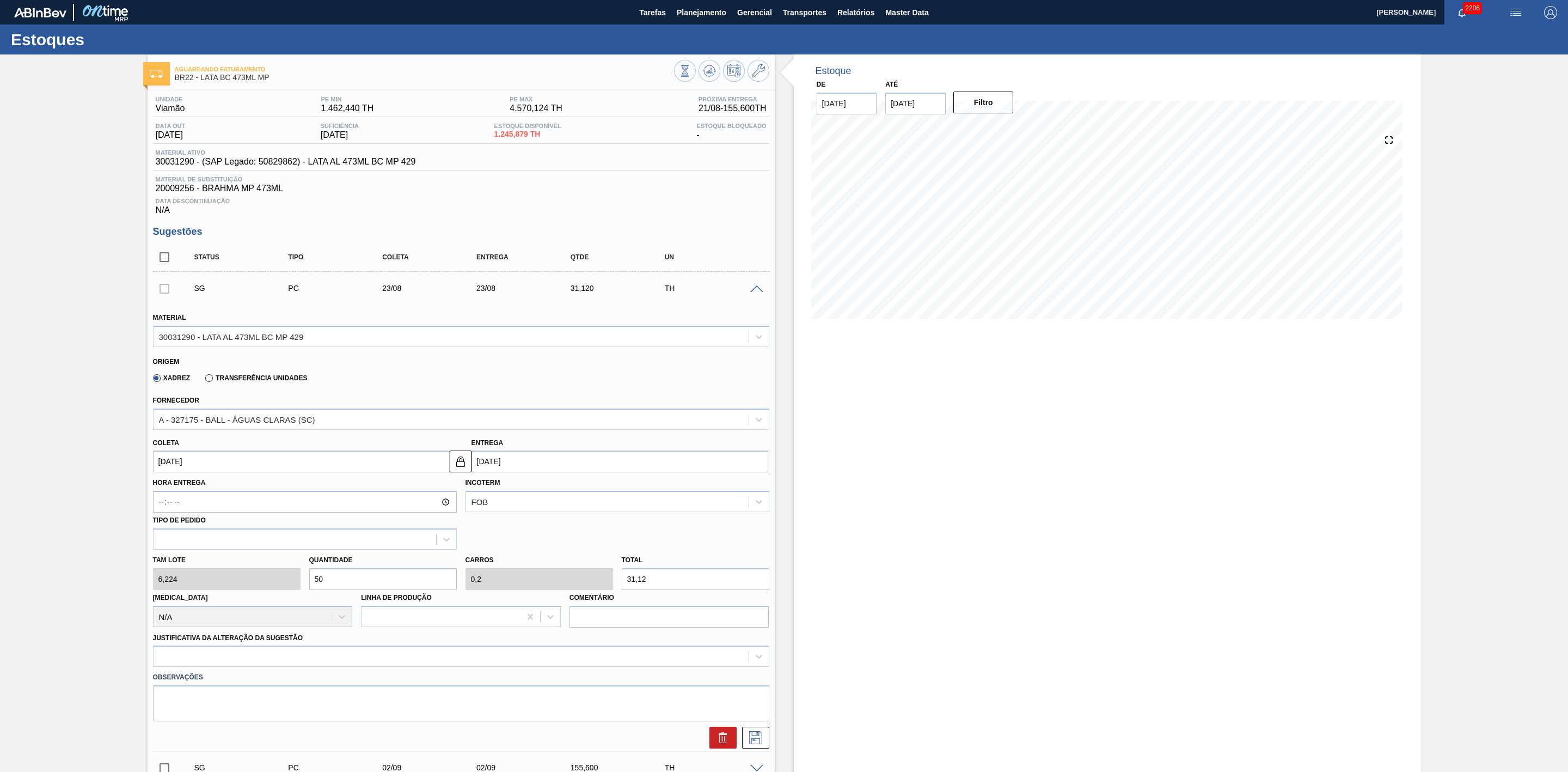
type input "2"
type input "311,2"
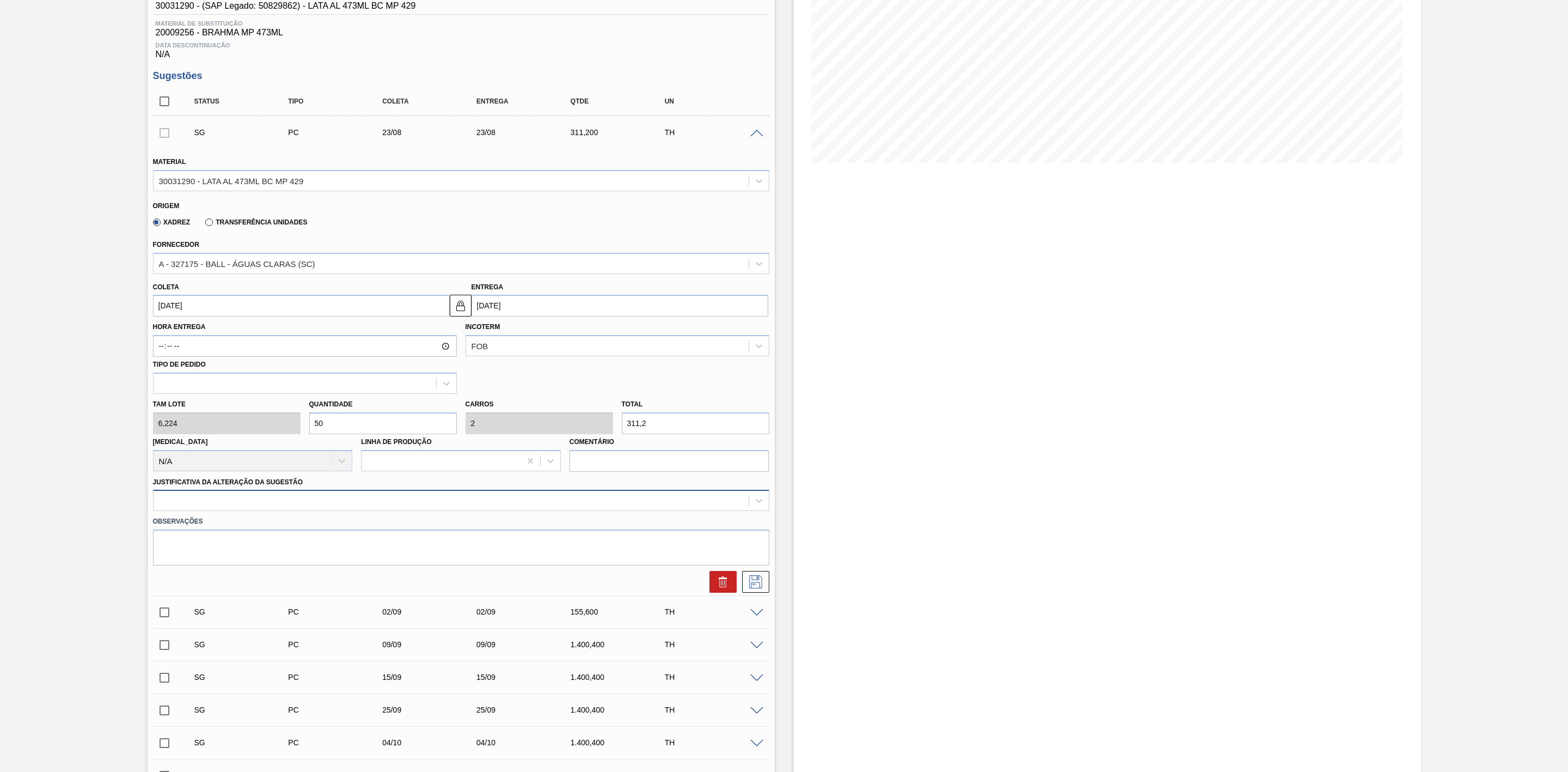
scroll to position [163, 0]
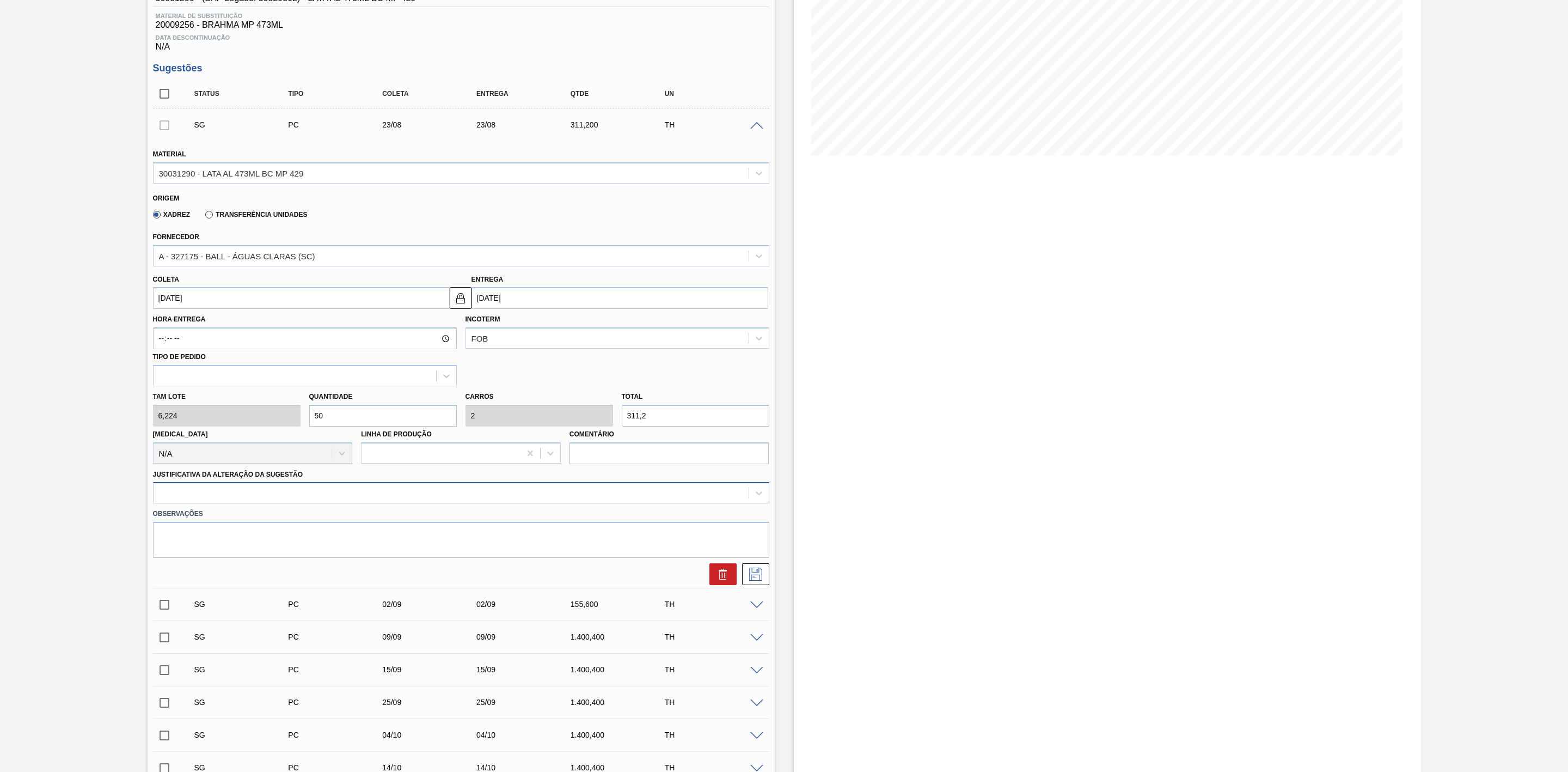
type input "50"
click at [279, 497] on div at bounding box center [451, 493] width 595 height 16
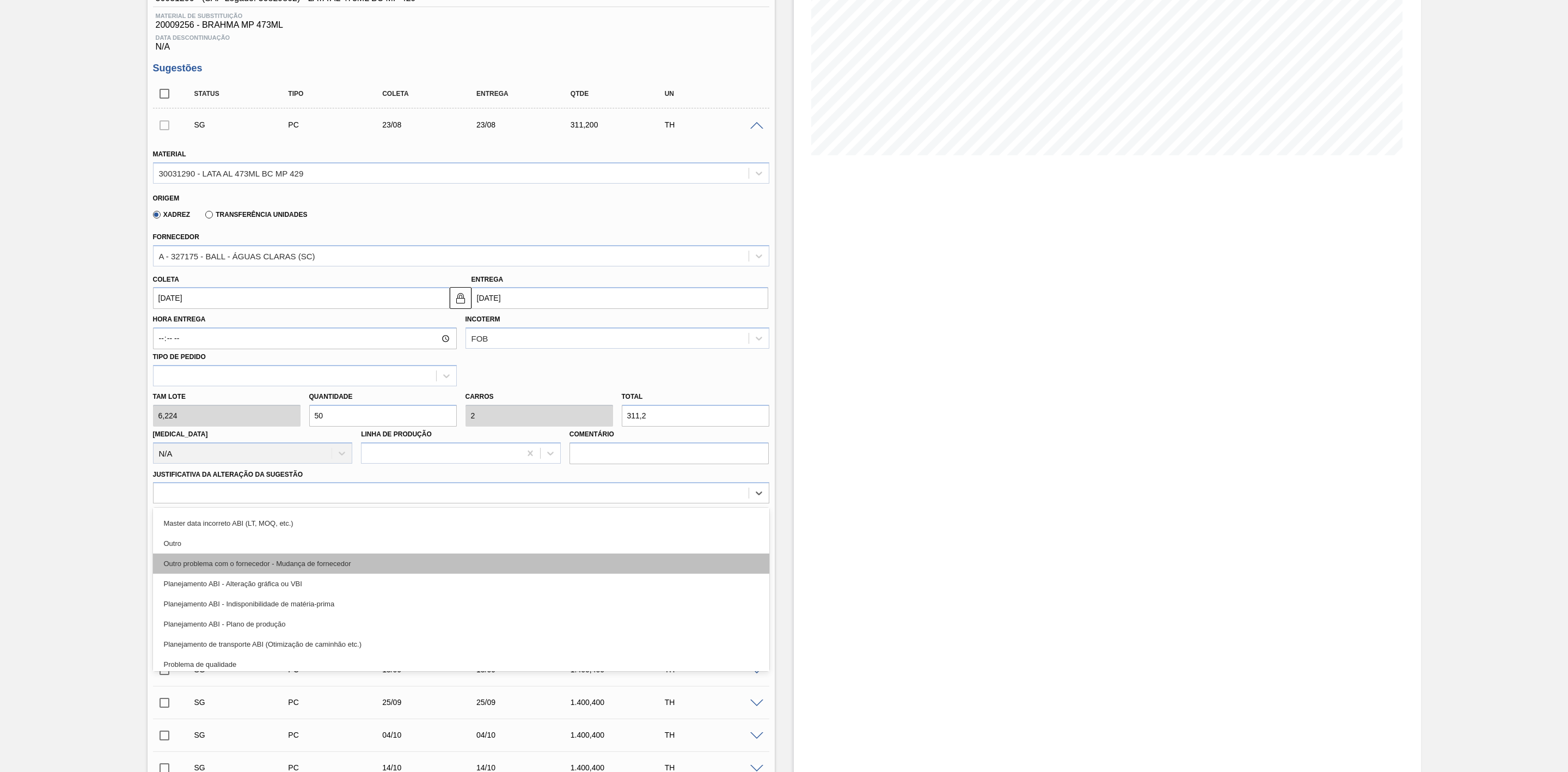
scroll to position [39, 0]
click at [260, 569] on div "Master data incorreto ABI (LT, MOQ, etc.)" at bounding box center [461, 560] width 616 height 20
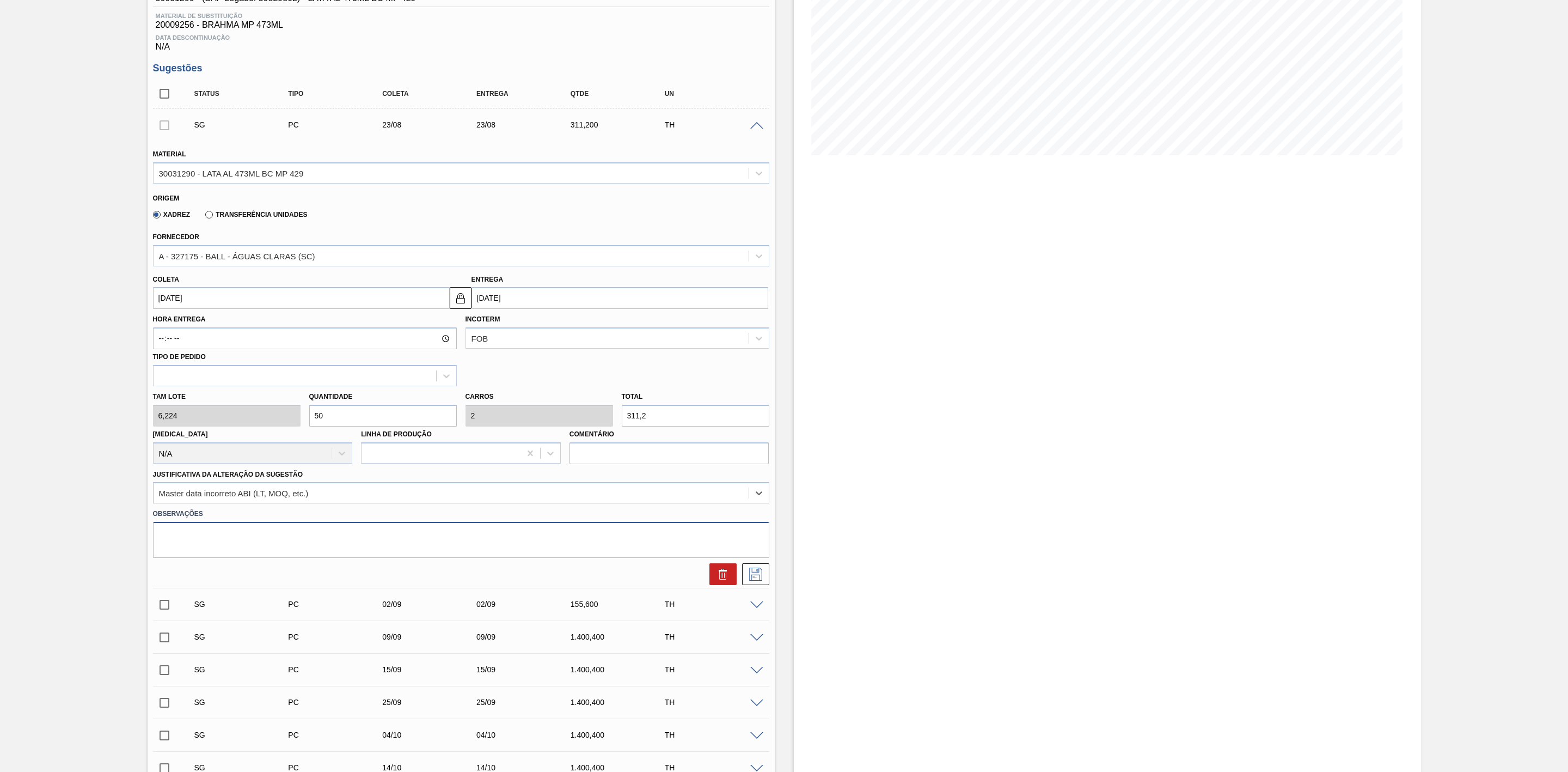
click at [219, 544] on textarea at bounding box center [461, 539] width 616 height 36
paste textarea "Troca de rótulo para BC 473 MP"
drag, startPoint x: 409, startPoint y: 537, endPoint x: 346, endPoint y: 534, distance: 63.1
click at [346, 540] on textarea "Dispersão de estoque físico x contábil - Troca de rótulo para BC 473 MP" at bounding box center [461, 539] width 616 height 36
type textarea "Dispersão de estoque físico x contábil - Troca de rótulo com BC 473"
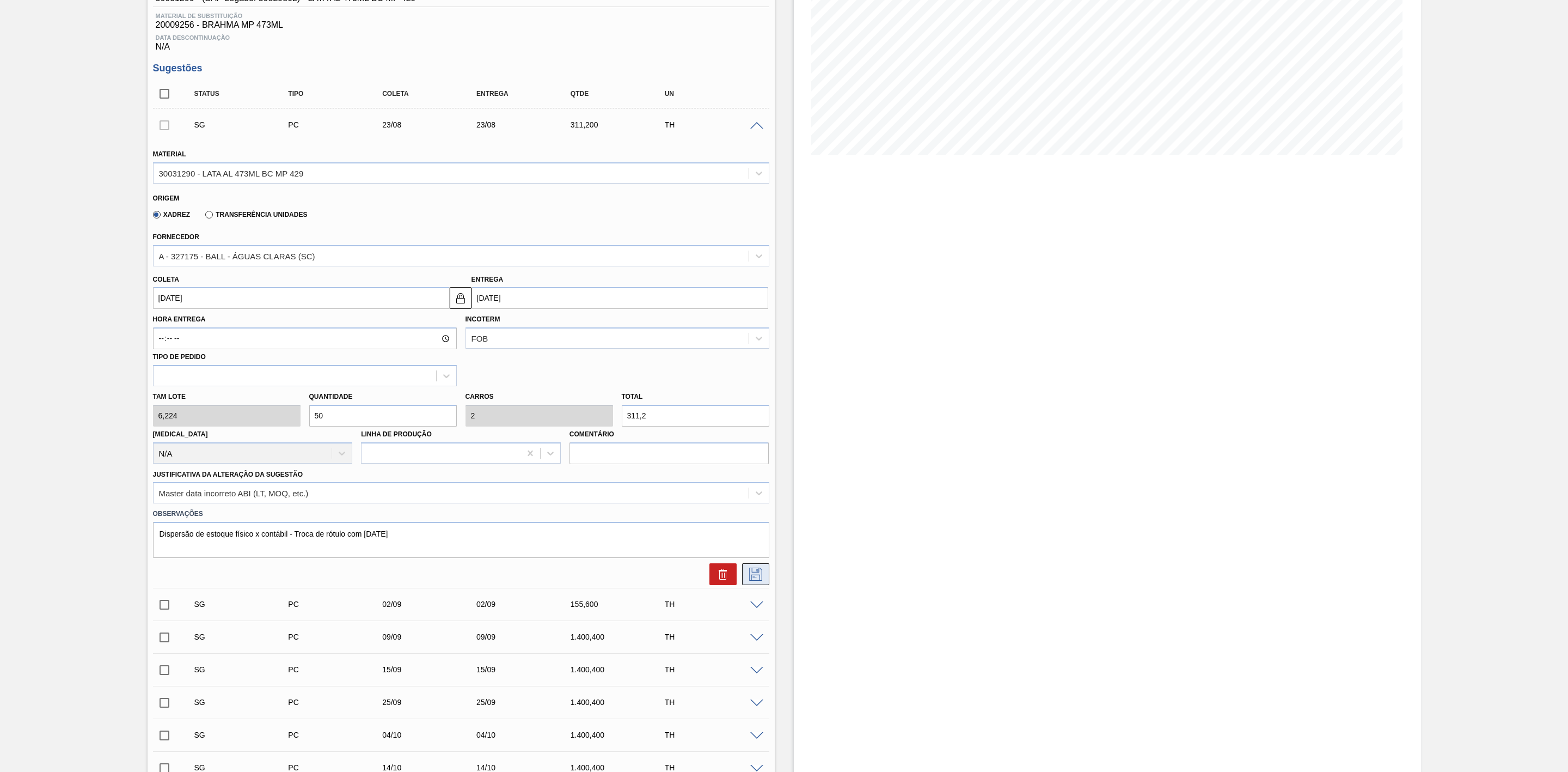
click at [763, 575] on icon at bounding box center [755, 574] width 17 height 13
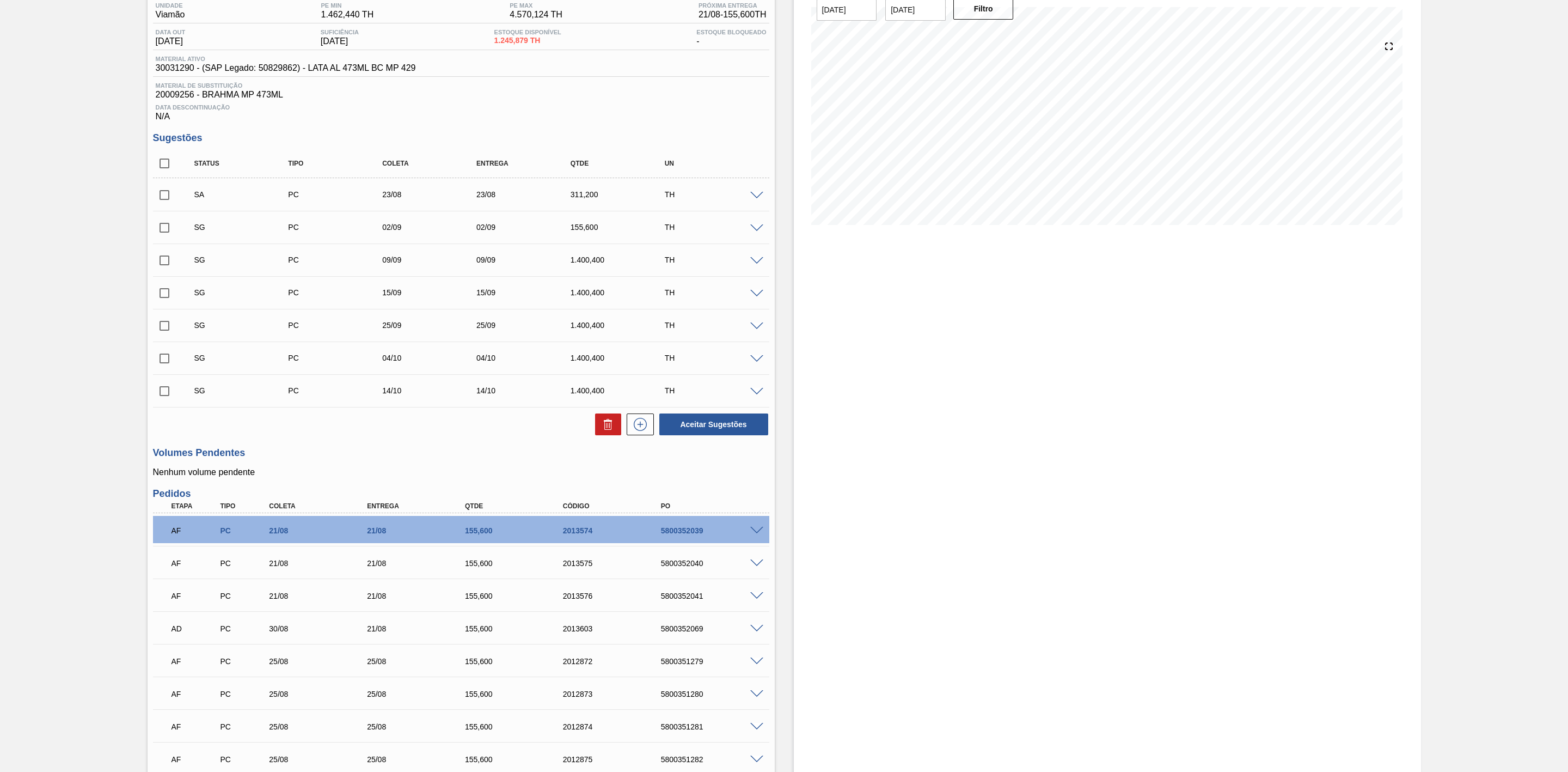
scroll to position [0, 0]
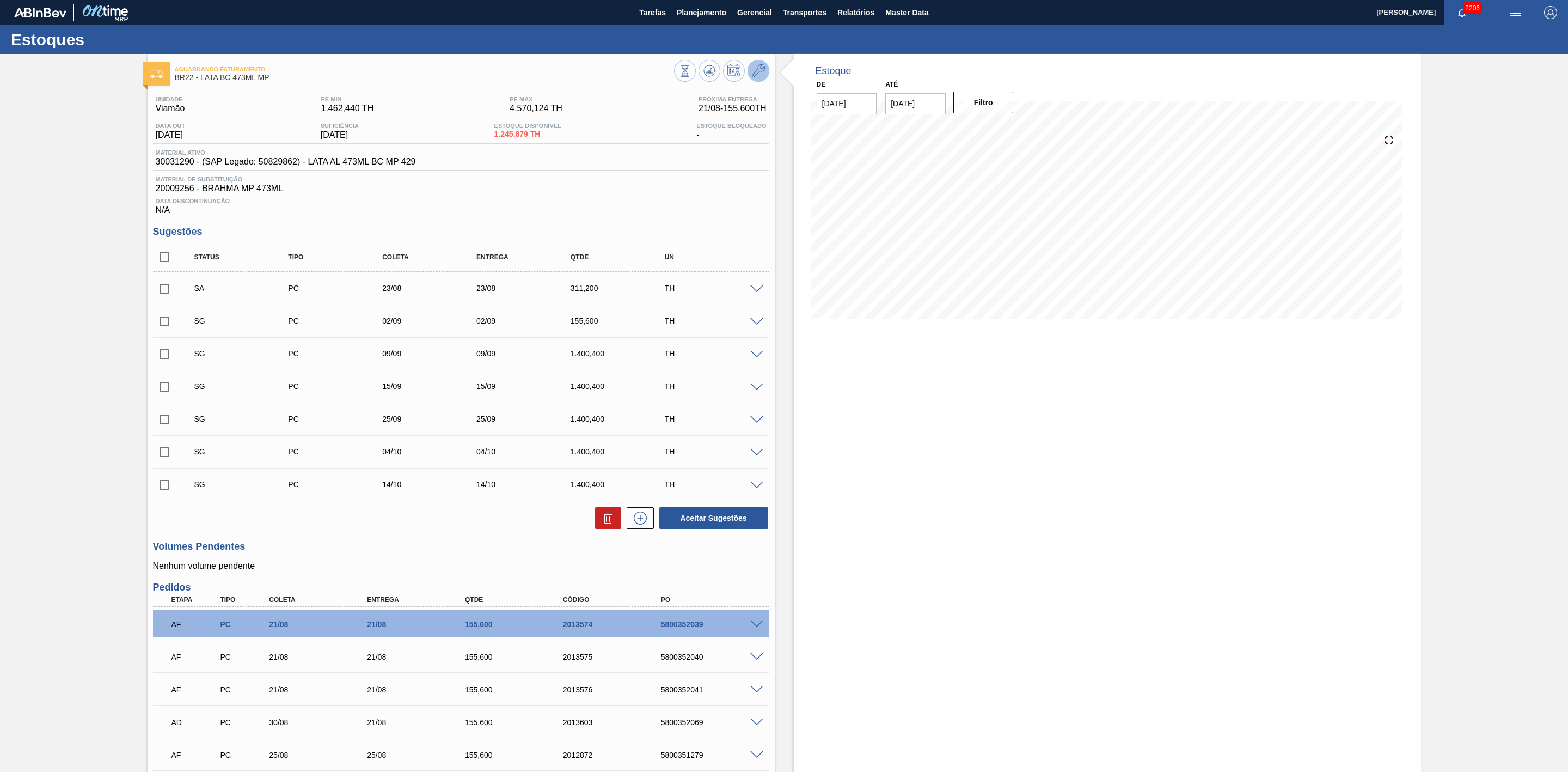
click at [760, 62] on button at bounding box center [758, 71] width 22 height 22
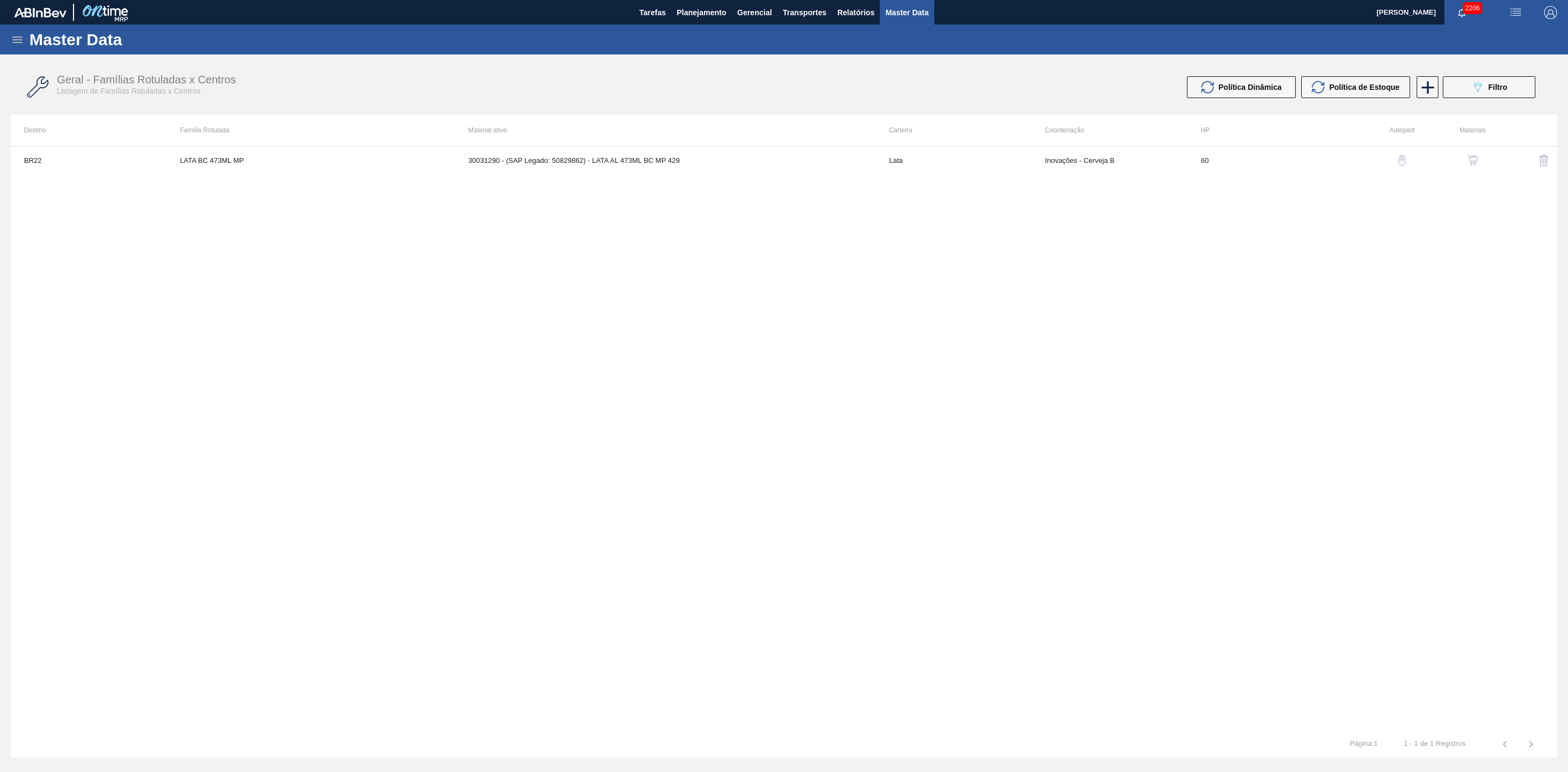
click at [1477, 159] on img "button" at bounding box center [1473, 160] width 11 height 11
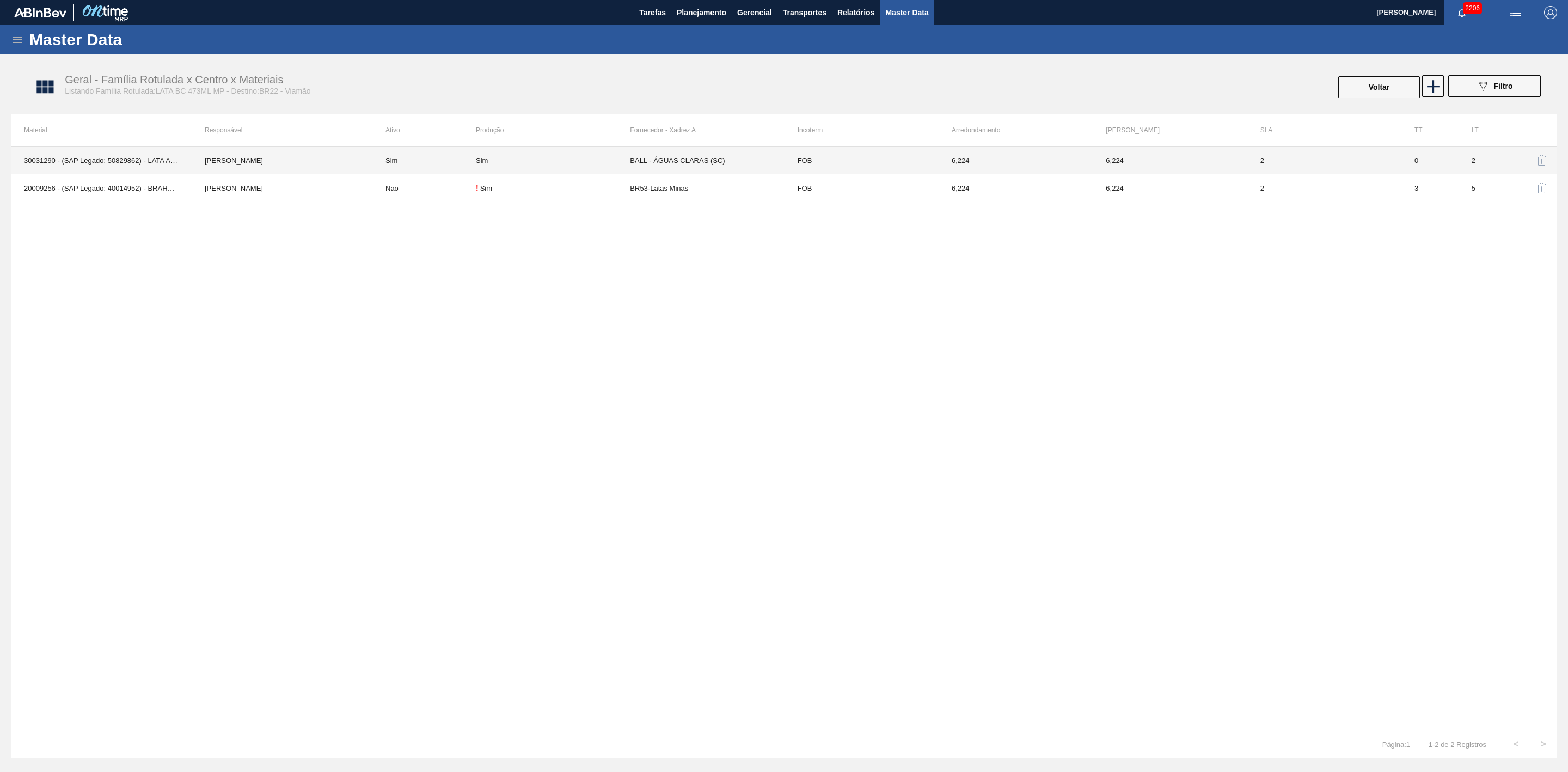
click at [543, 164] on div "Sim" at bounding box center [553, 160] width 154 height 8
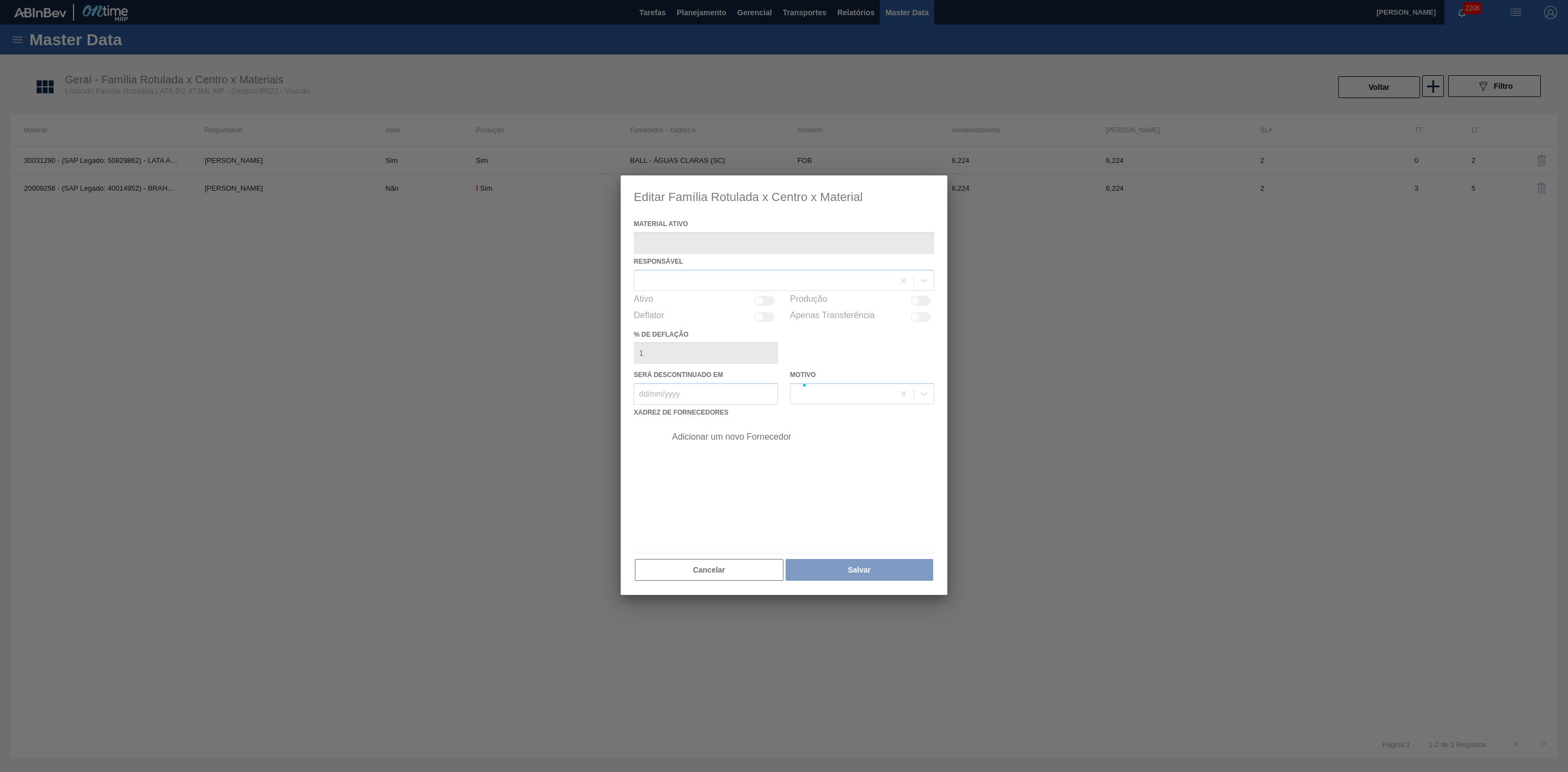
type ativo "30031290 - (SAP Legado: 50829862) - LATA AL 473ML BC MP 429"
checkbox input "true"
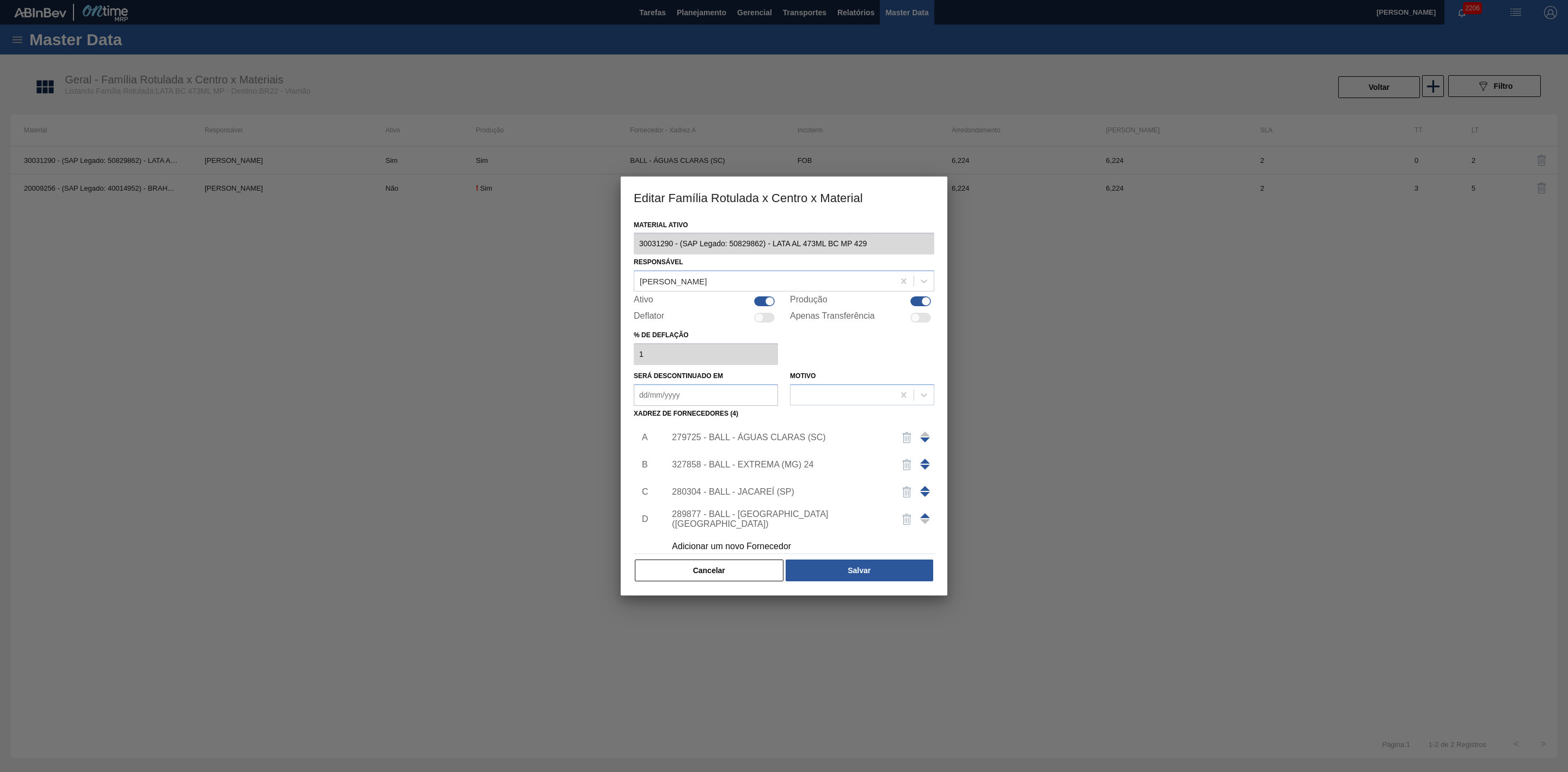
click at [762, 436] on div "279725 - BALL - ÁGUAS CLARAS (SC)" at bounding box center [778, 437] width 213 height 10
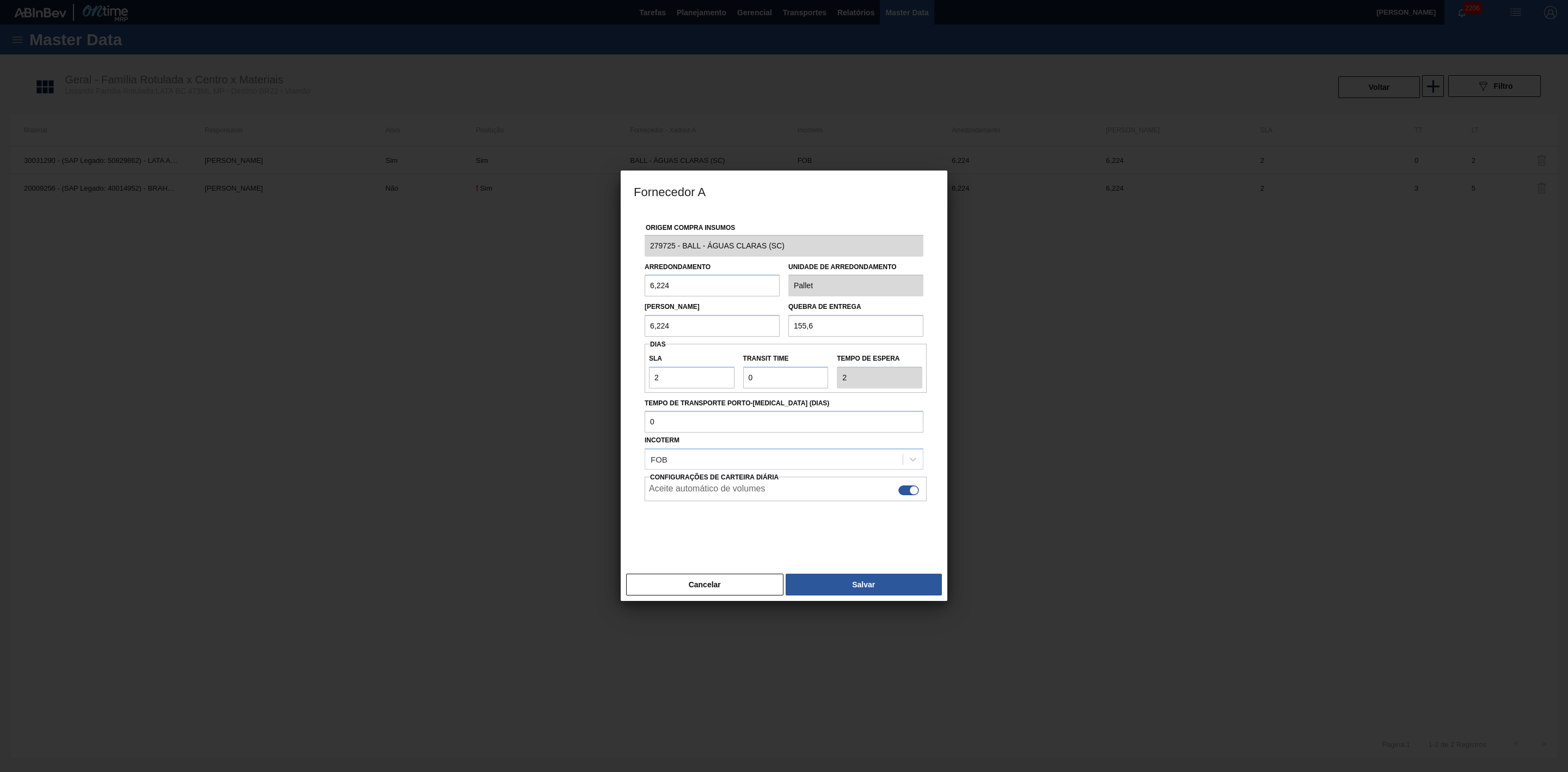
click at [910, 492] on div at bounding box center [914, 490] width 9 height 9
checkbox input "false"
click at [876, 581] on button "Salvar" at bounding box center [864, 585] width 156 height 22
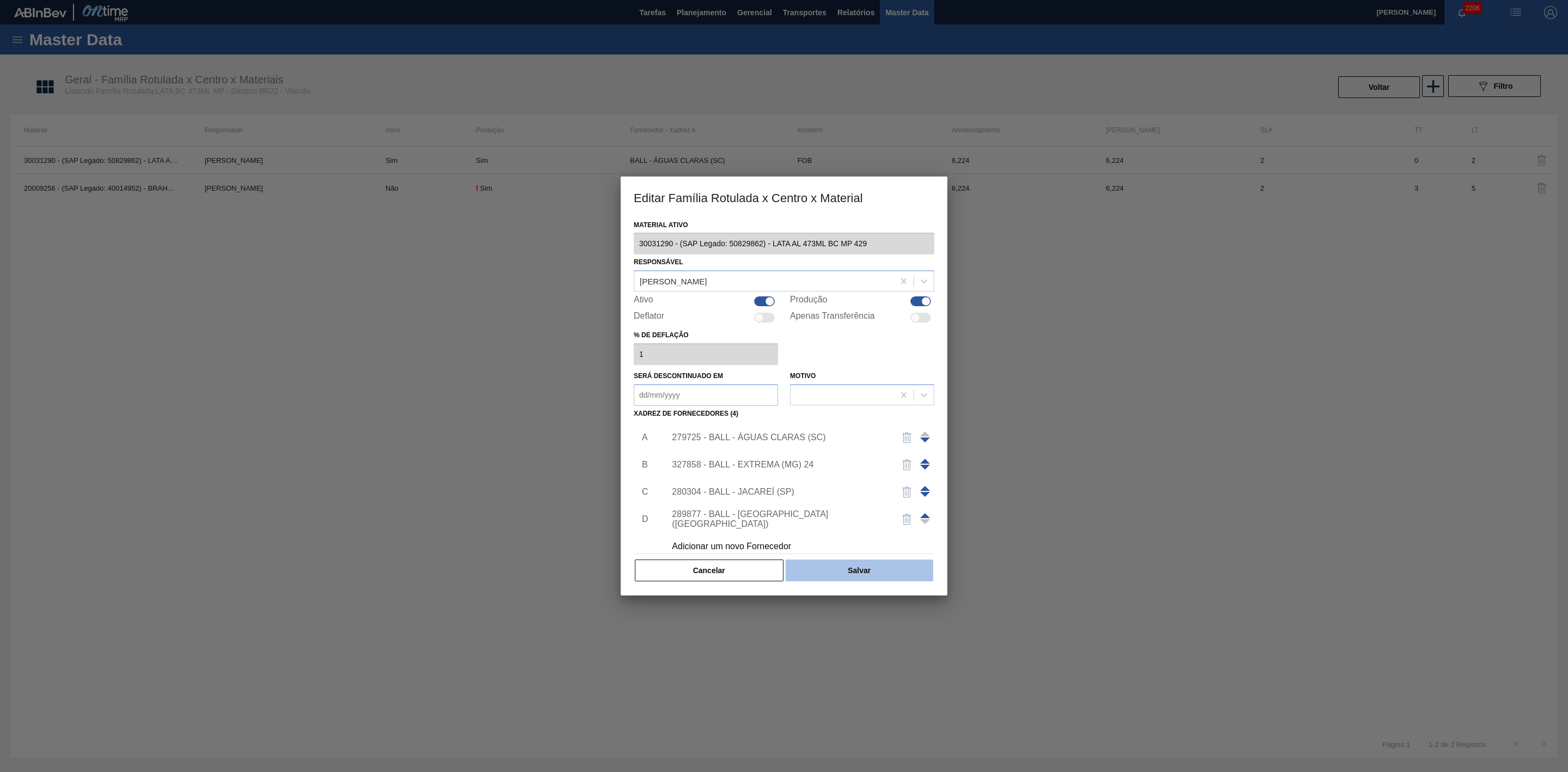
click at [872, 568] on button "Salvar" at bounding box center [859, 570] width 147 height 22
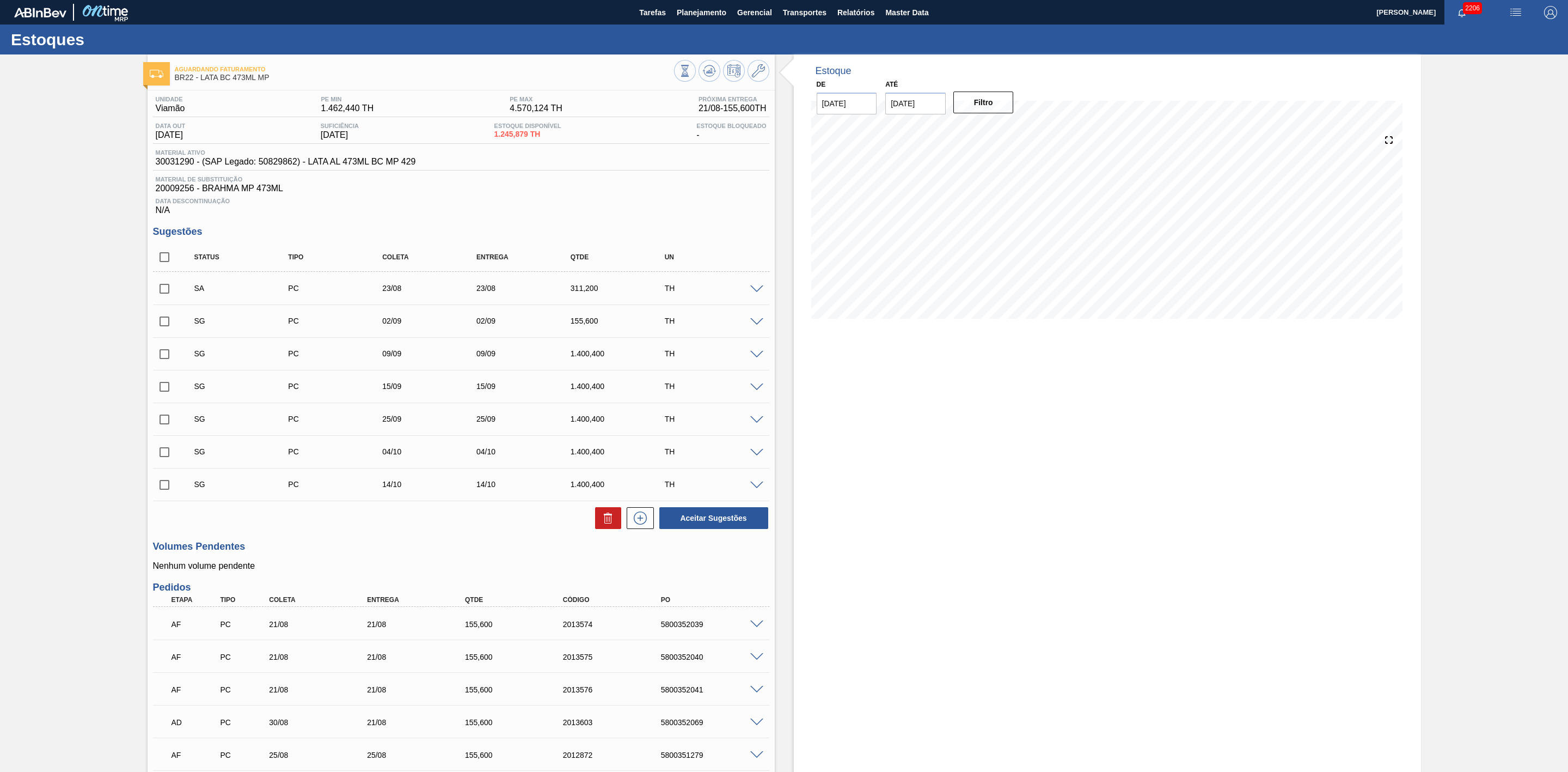
drag, startPoint x: 167, startPoint y: 291, endPoint x: 171, endPoint y: 301, distance: 10.8
click at [167, 291] on input "checkbox" at bounding box center [165, 288] width 23 height 23
click at [687, 529] on button "Aceitar Sugestões" at bounding box center [713, 518] width 109 height 22
checkbox input "false"
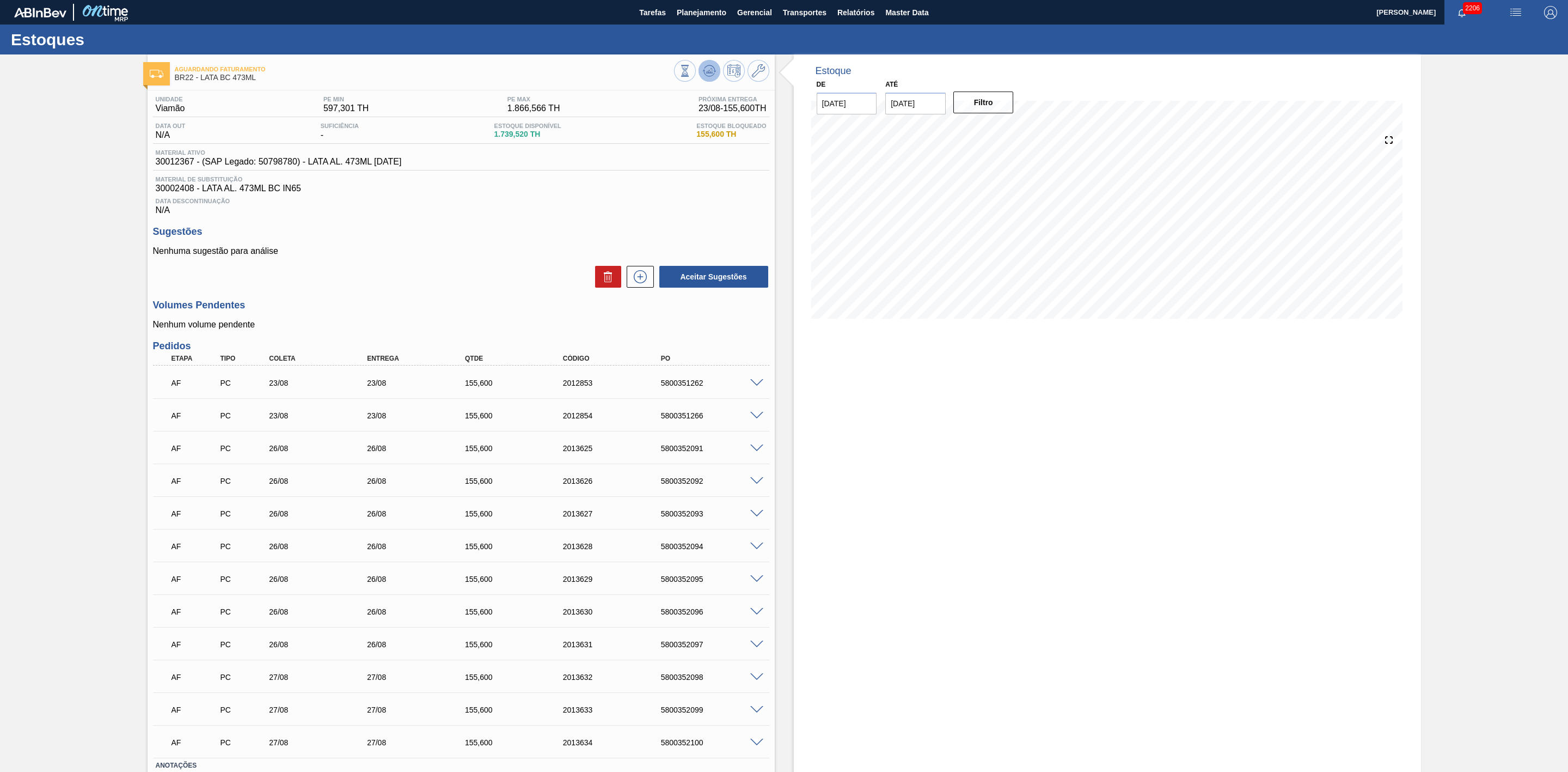
click at [691, 75] on icon at bounding box center [685, 71] width 12 height 12
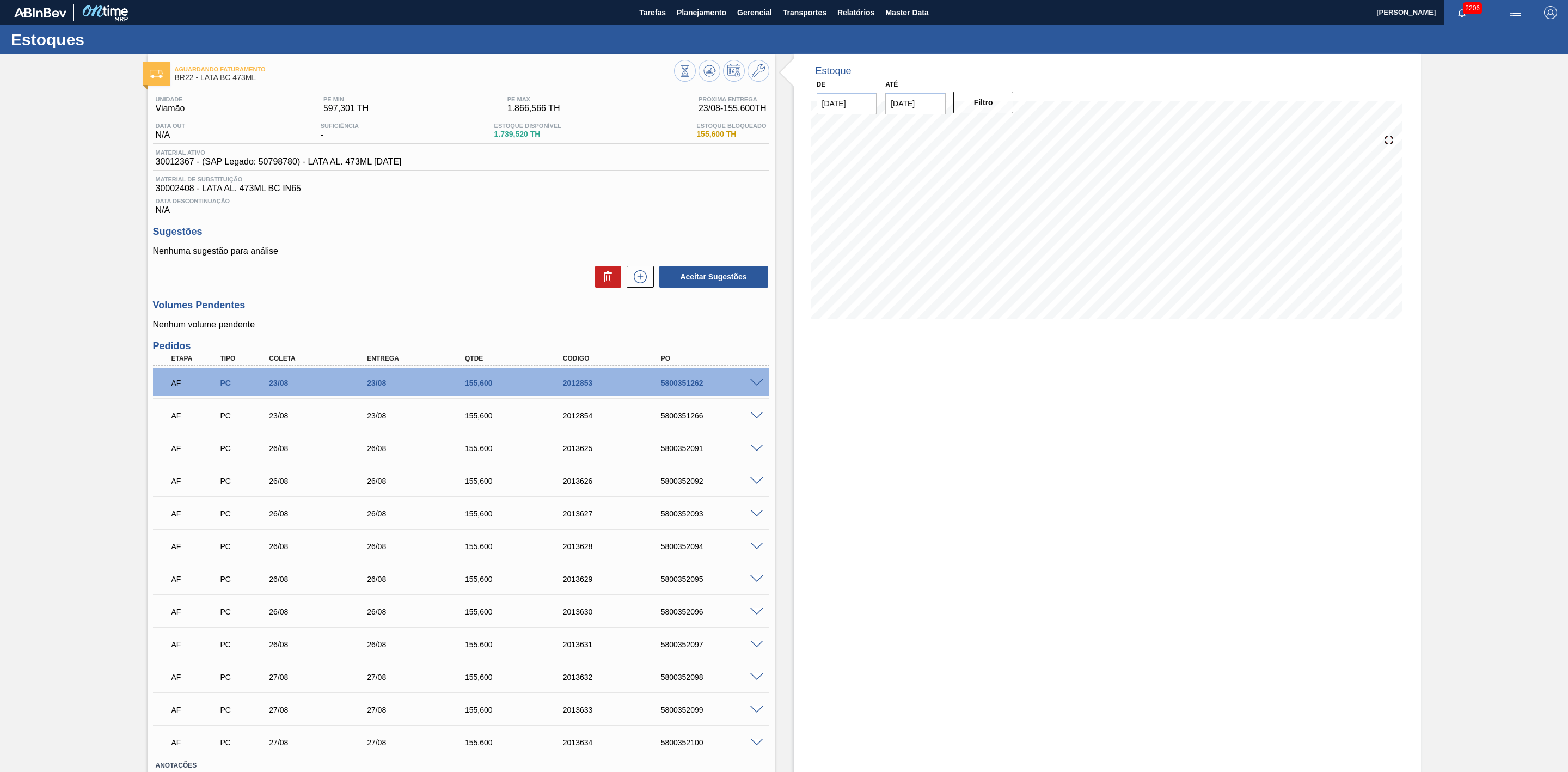
click at [757, 383] on span at bounding box center [757, 383] width 13 height 8
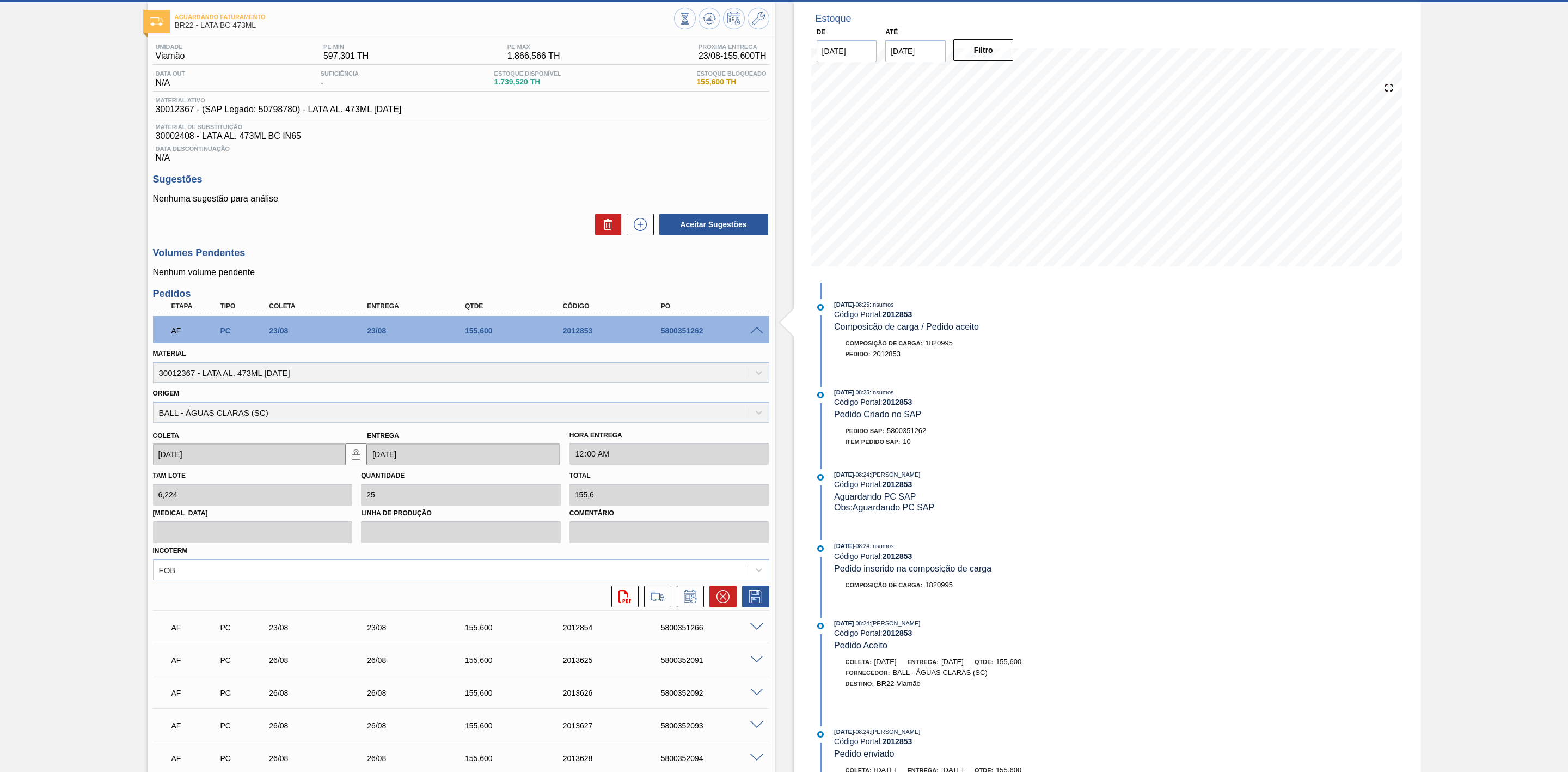
scroll to position [82, 0]
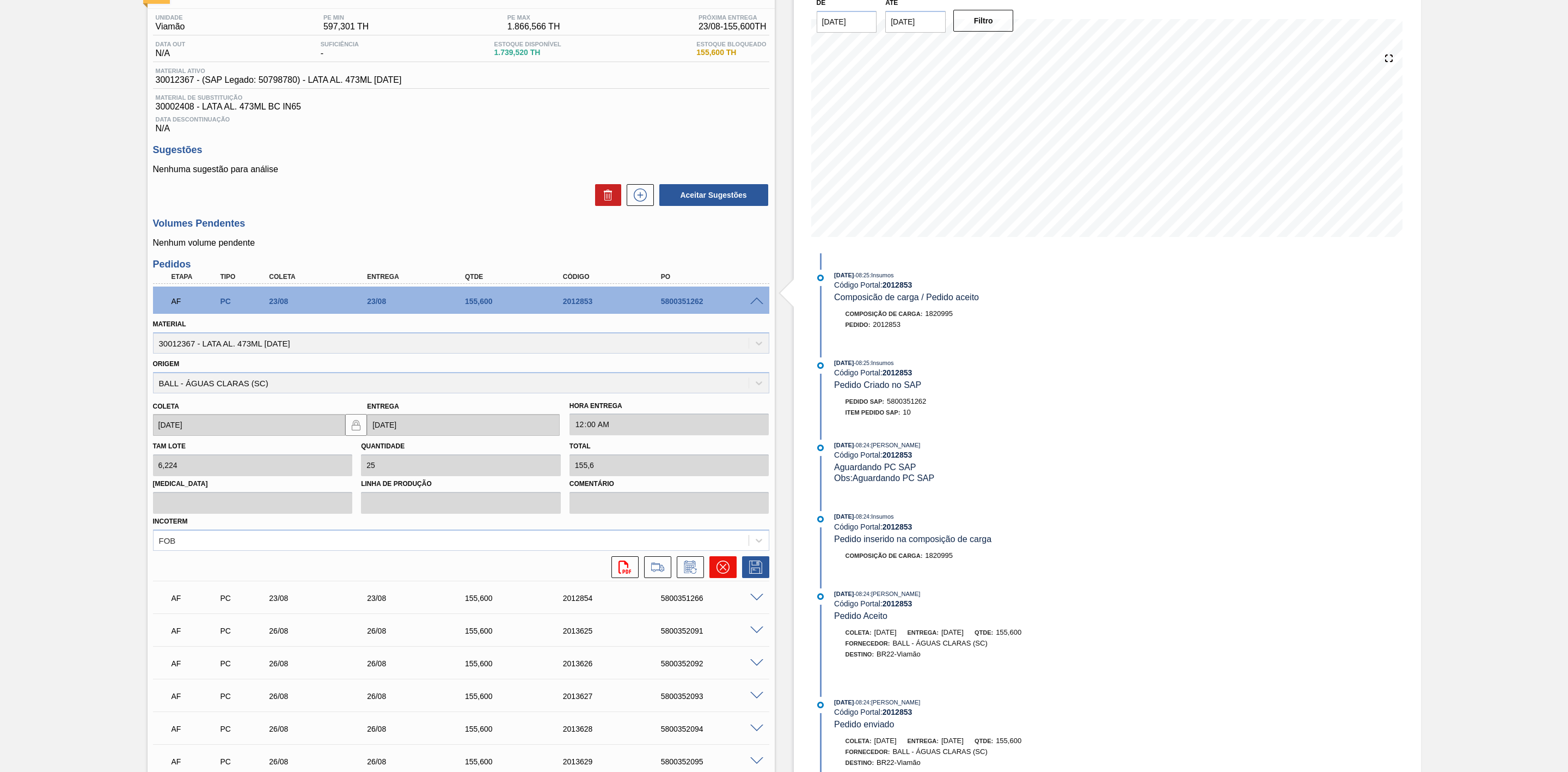
click at [719, 570] on icon at bounding box center [723, 567] width 7 height 7
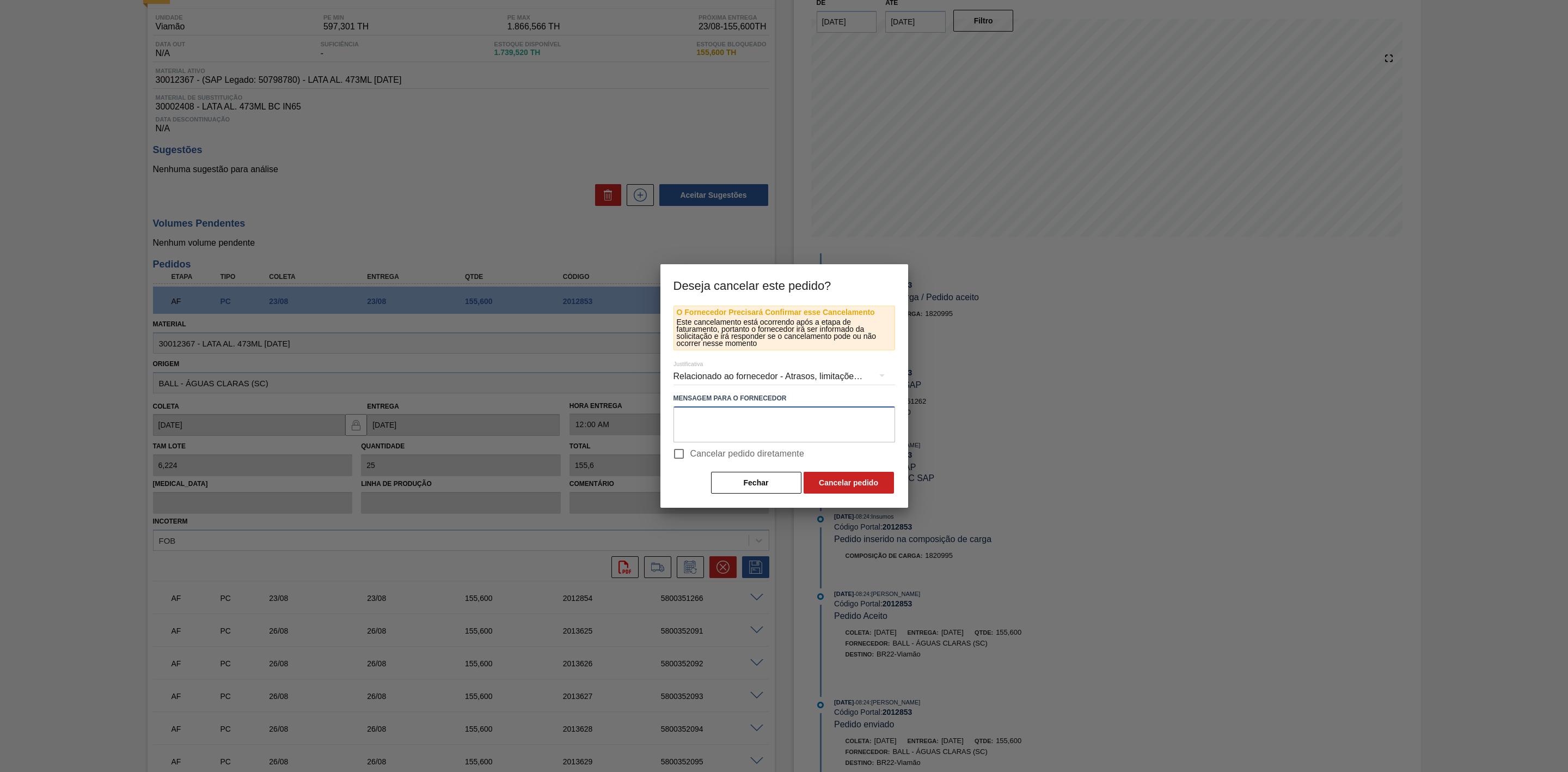
click at [773, 425] on textarea at bounding box center [785, 424] width 222 height 36
drag, startPoint x: 799, startPoint y: 421, endPoint x: 666, endPoint y: 422, distance: 133.0
click at [666, 422] on div "O Fornecedor Precisará Confirmar esse Cancelamento Este cancelamento está ocorr…" at bounding box center [784, 407] width 247 height 202
type textarea "Troca de rótulo para BC 473 MP"
click at [836, 477] on button "Cancelar pedido" at bounding box center [849, 482] width 90 height 22
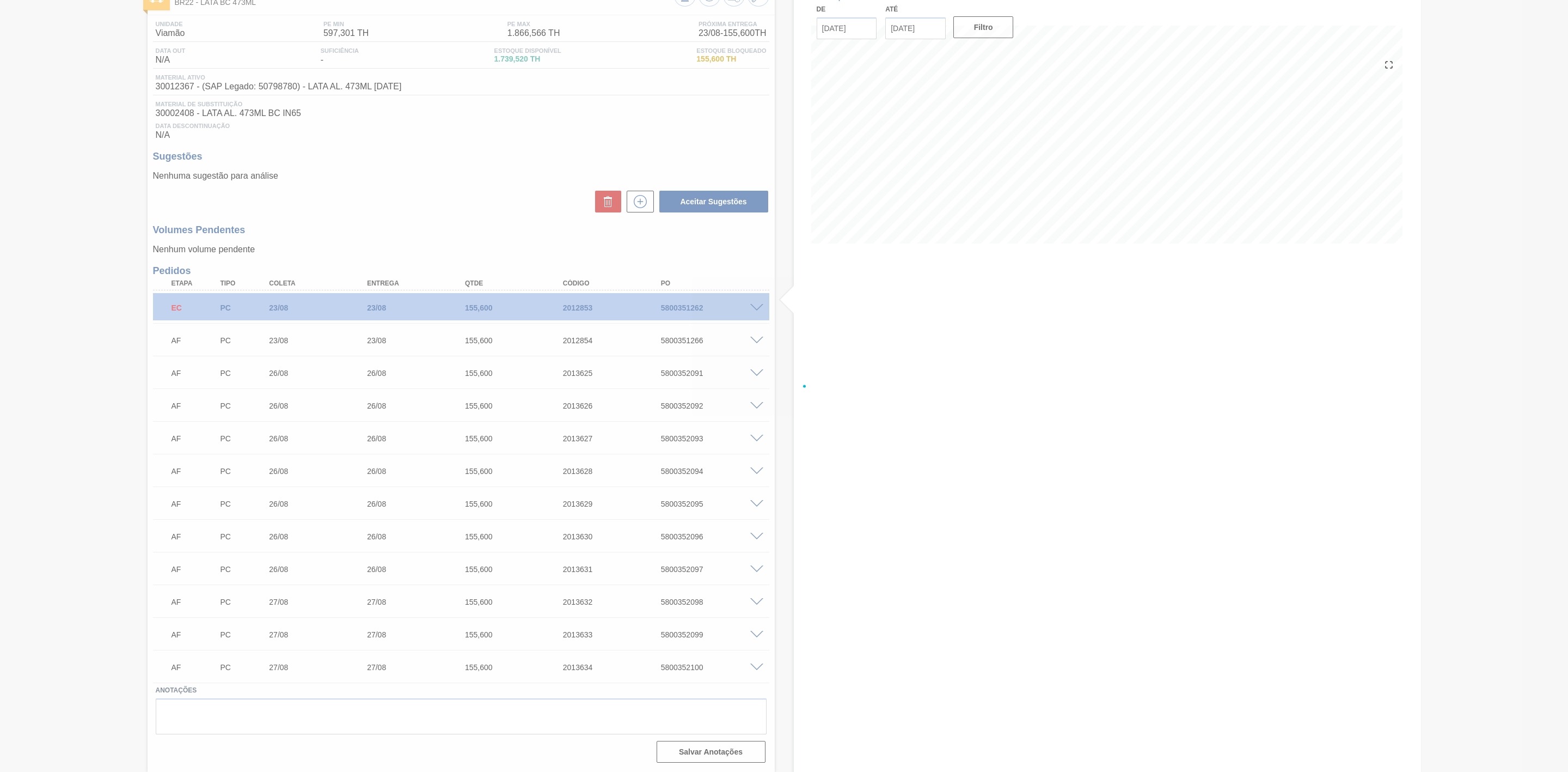
scroll to position [79, 0]
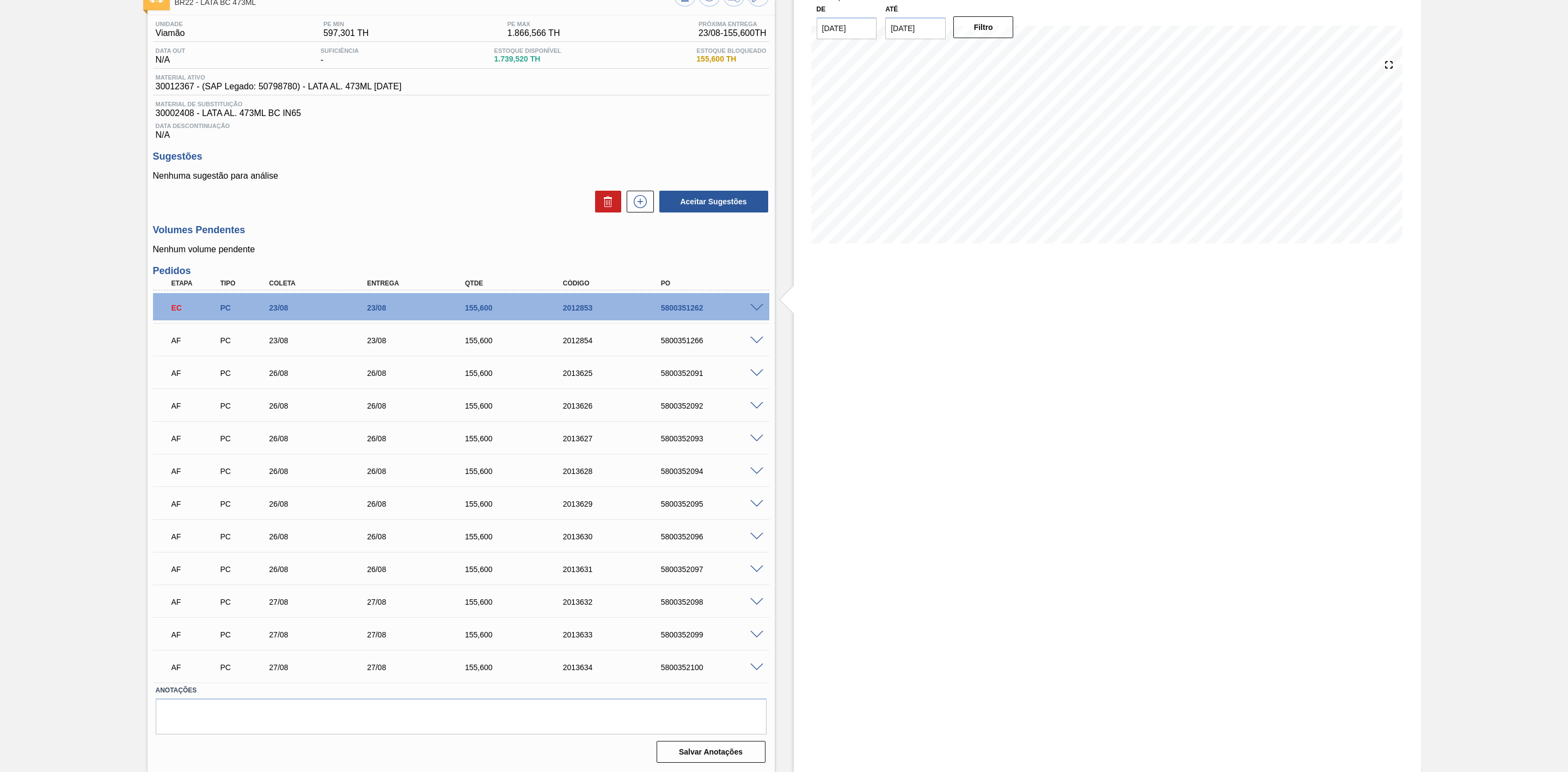
click at [753, 342] on span at bounding box center [757, 340] width 13 height 8
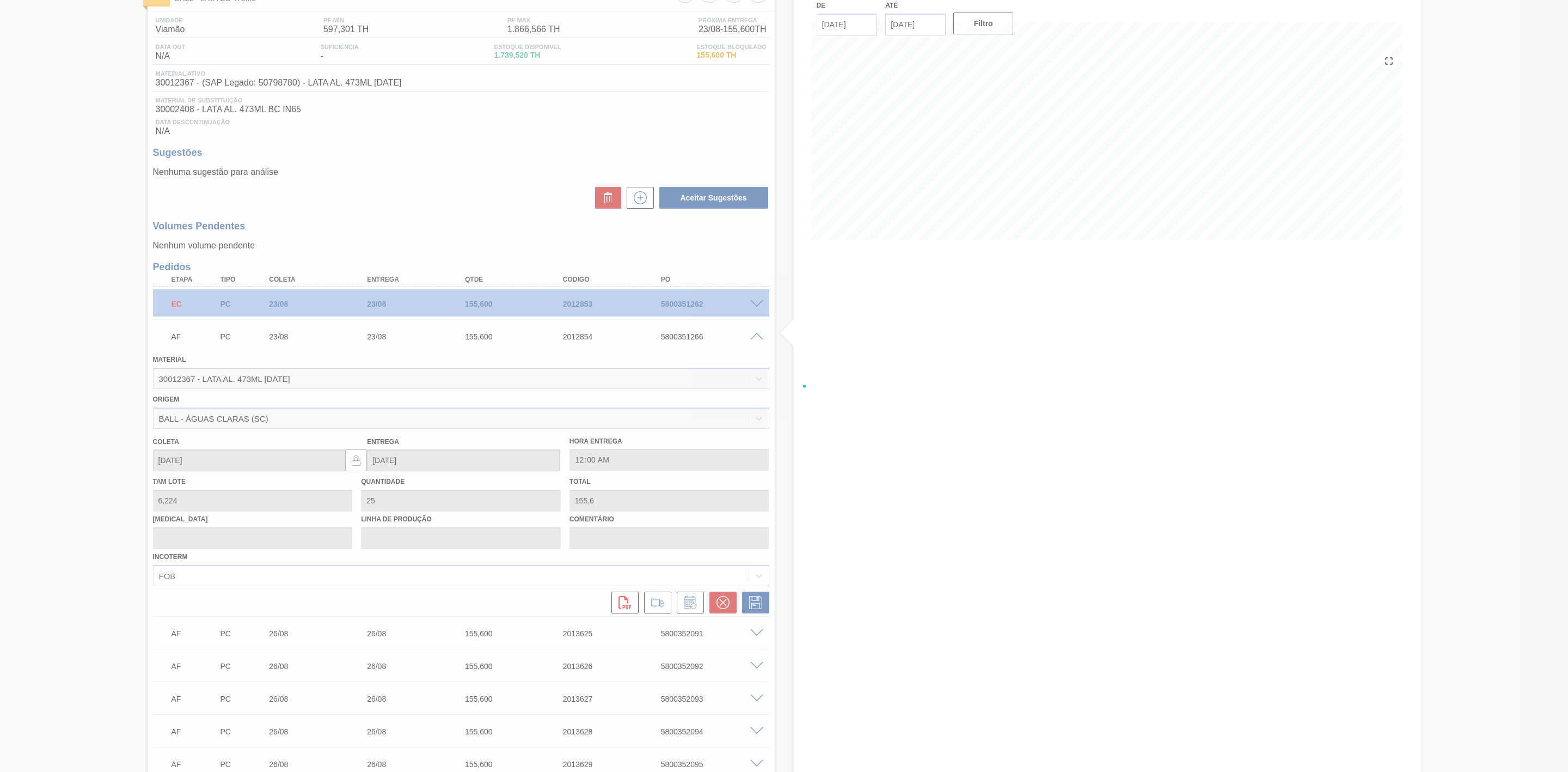
scroll to position [82, 0]
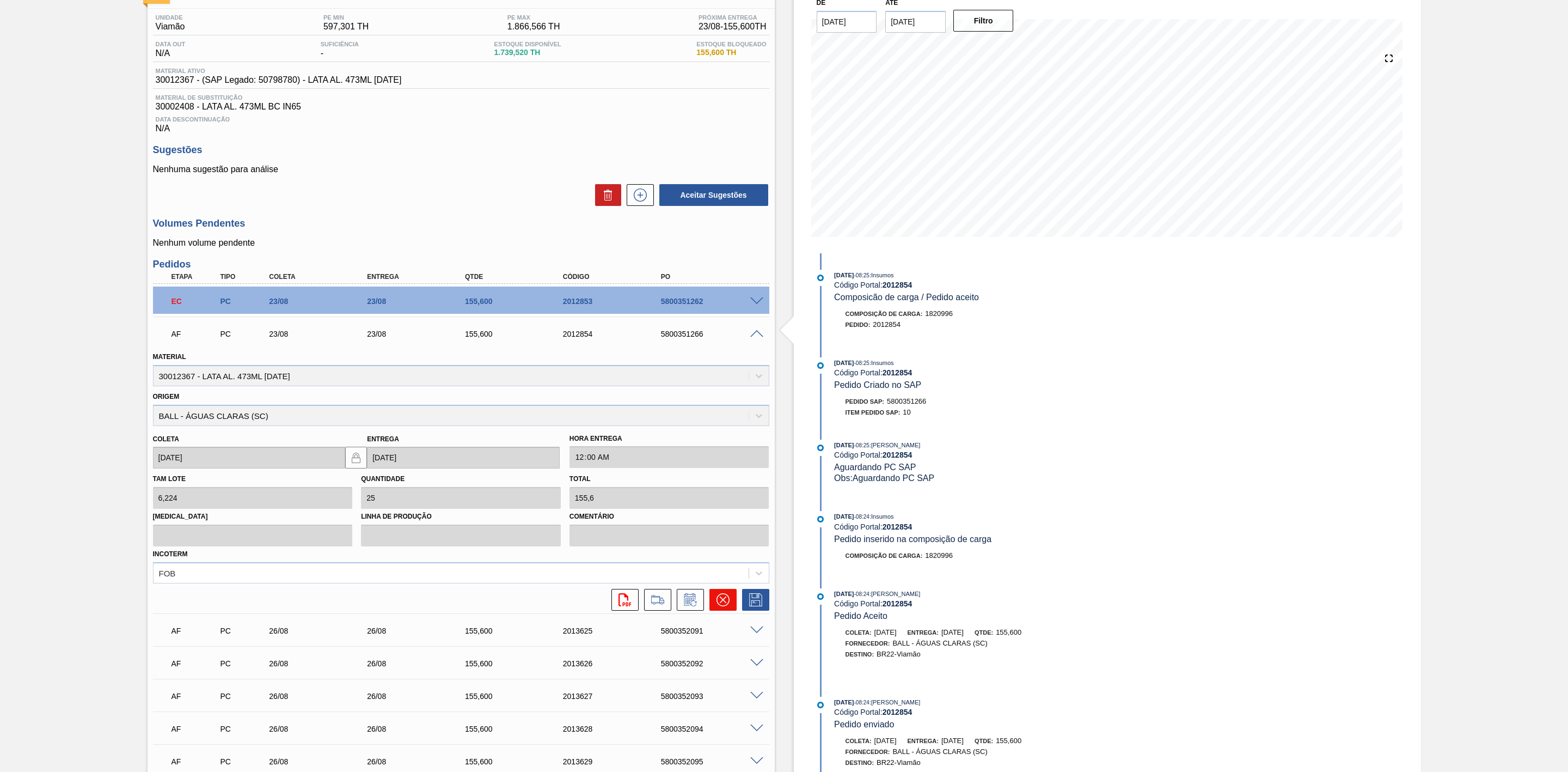
click at [720, 601] on icon at bounding box center [723, 599] width 13 height 13
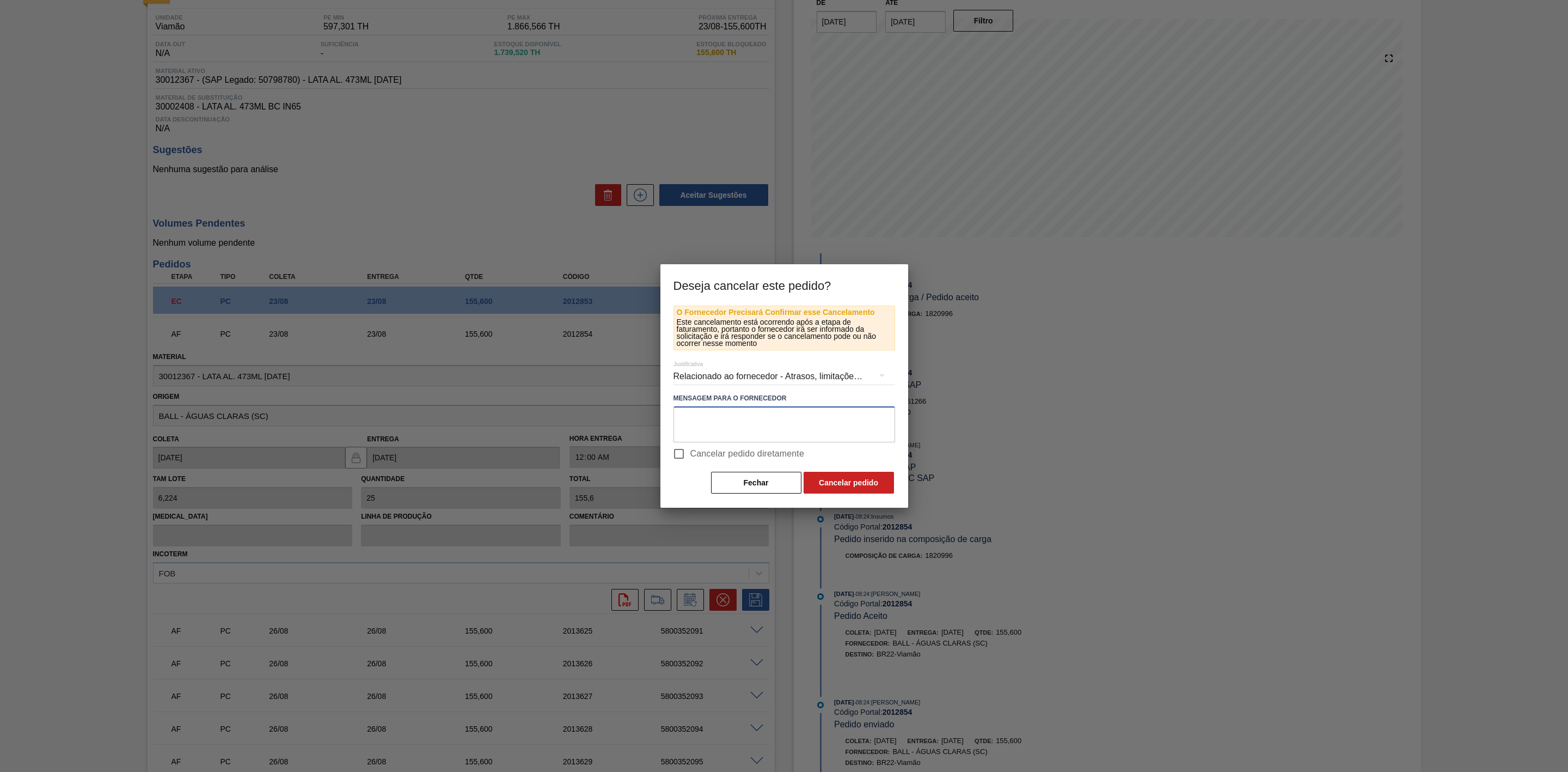
click at [724, 427] on textarea at bounding box center [785, 424] width 222 height 36
paste textarea "Troca de rótulo para BC 473 MP"
type textarea "Troca de rótulo para BC 473 MP"
click at [871, 479] on button "Cancelar pedido" at bounding box center [849, 482] width 90 height 22
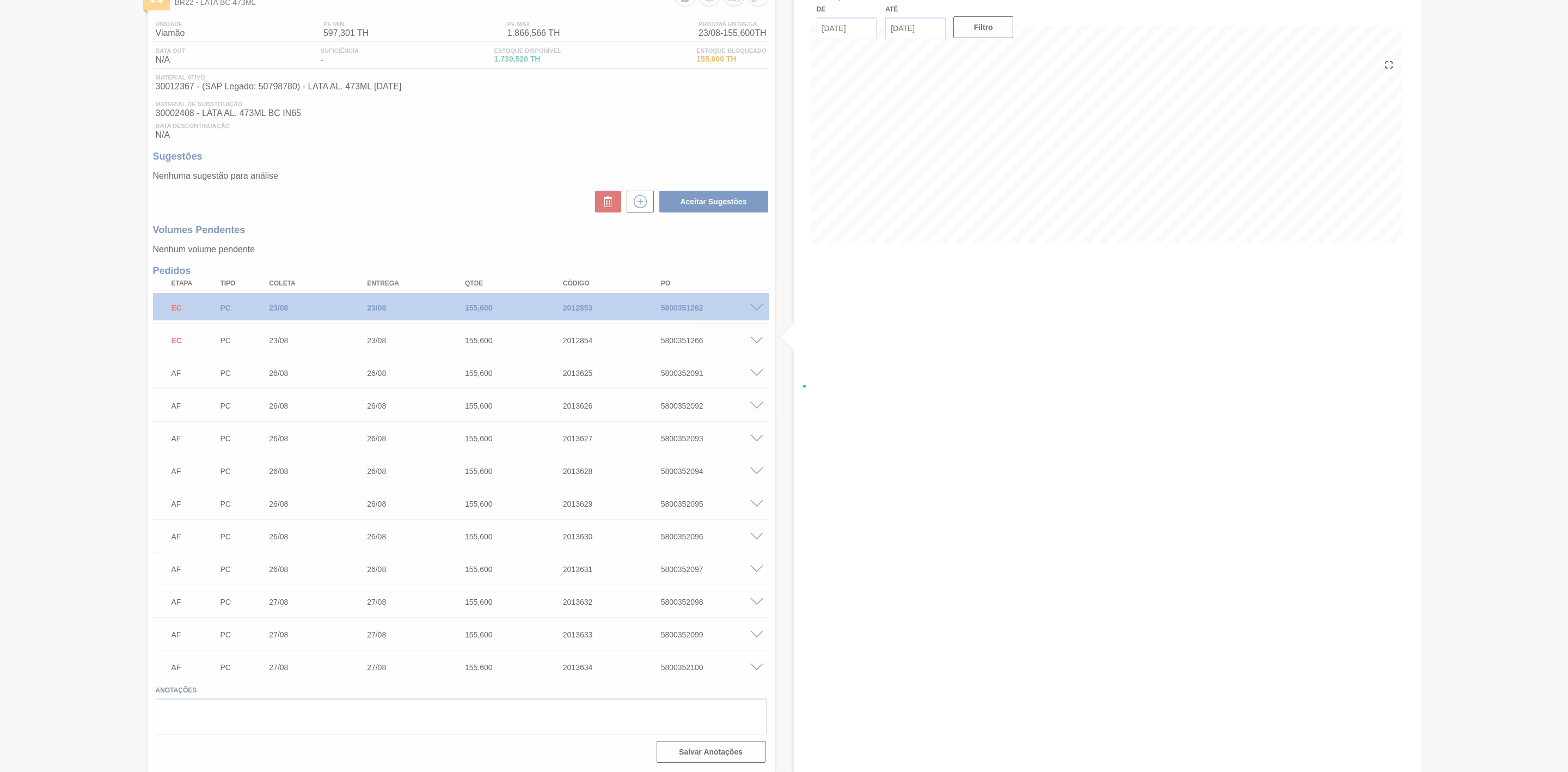
scroll to position [79, 0]
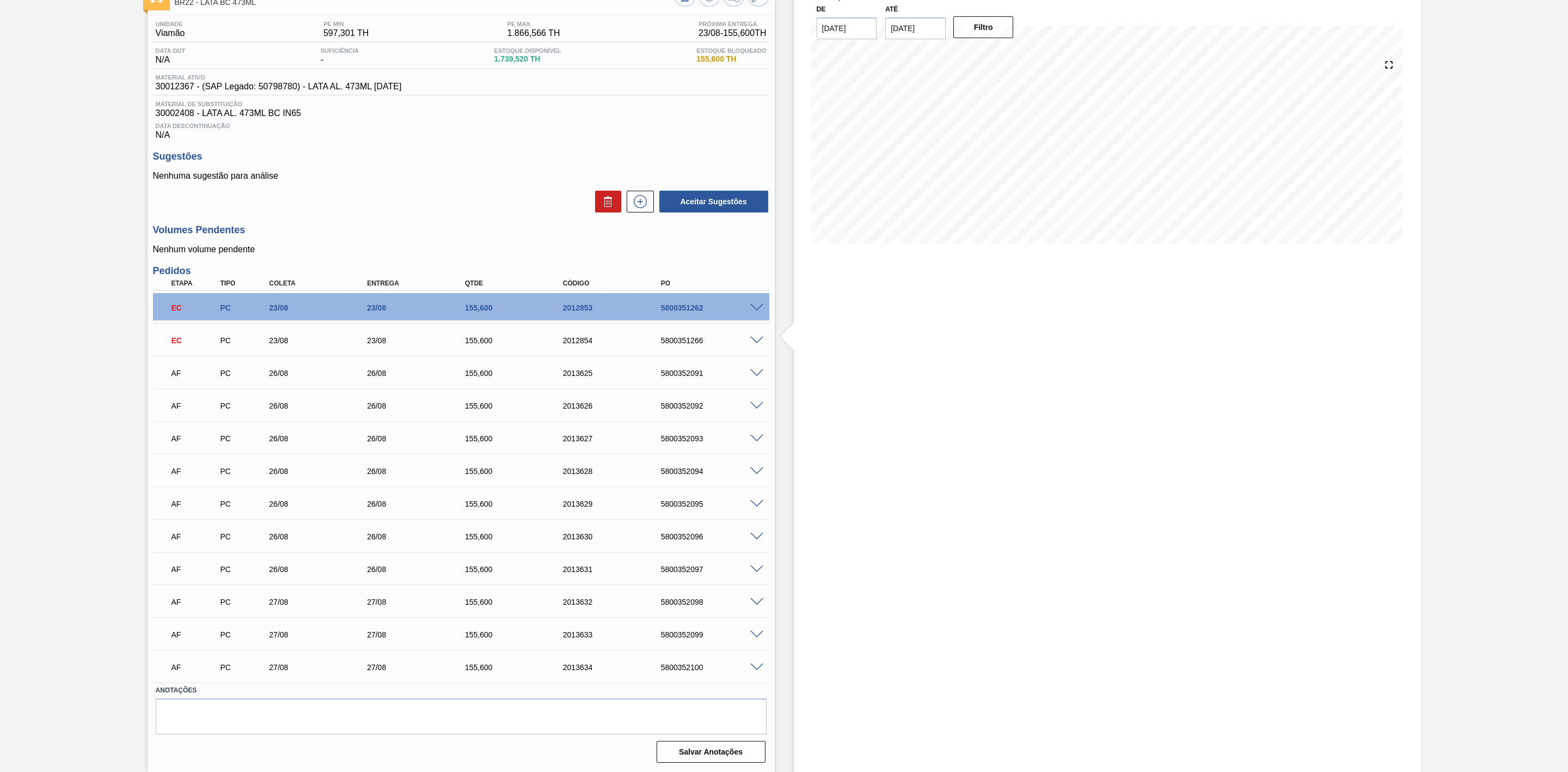
click at [755, 374] on span at bounding box center [757, 373] width 13 height 8
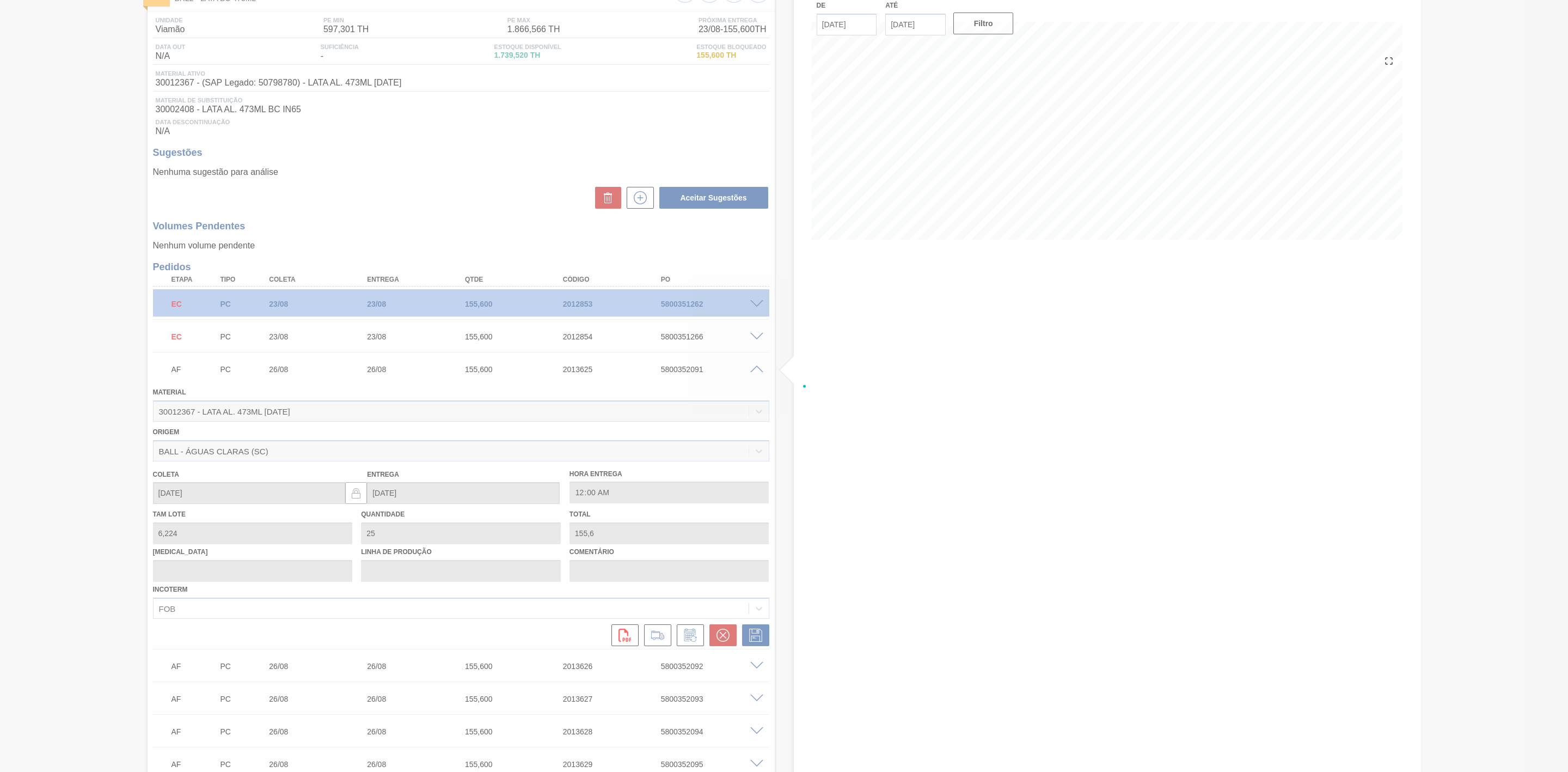
scroll to position [82, 0]
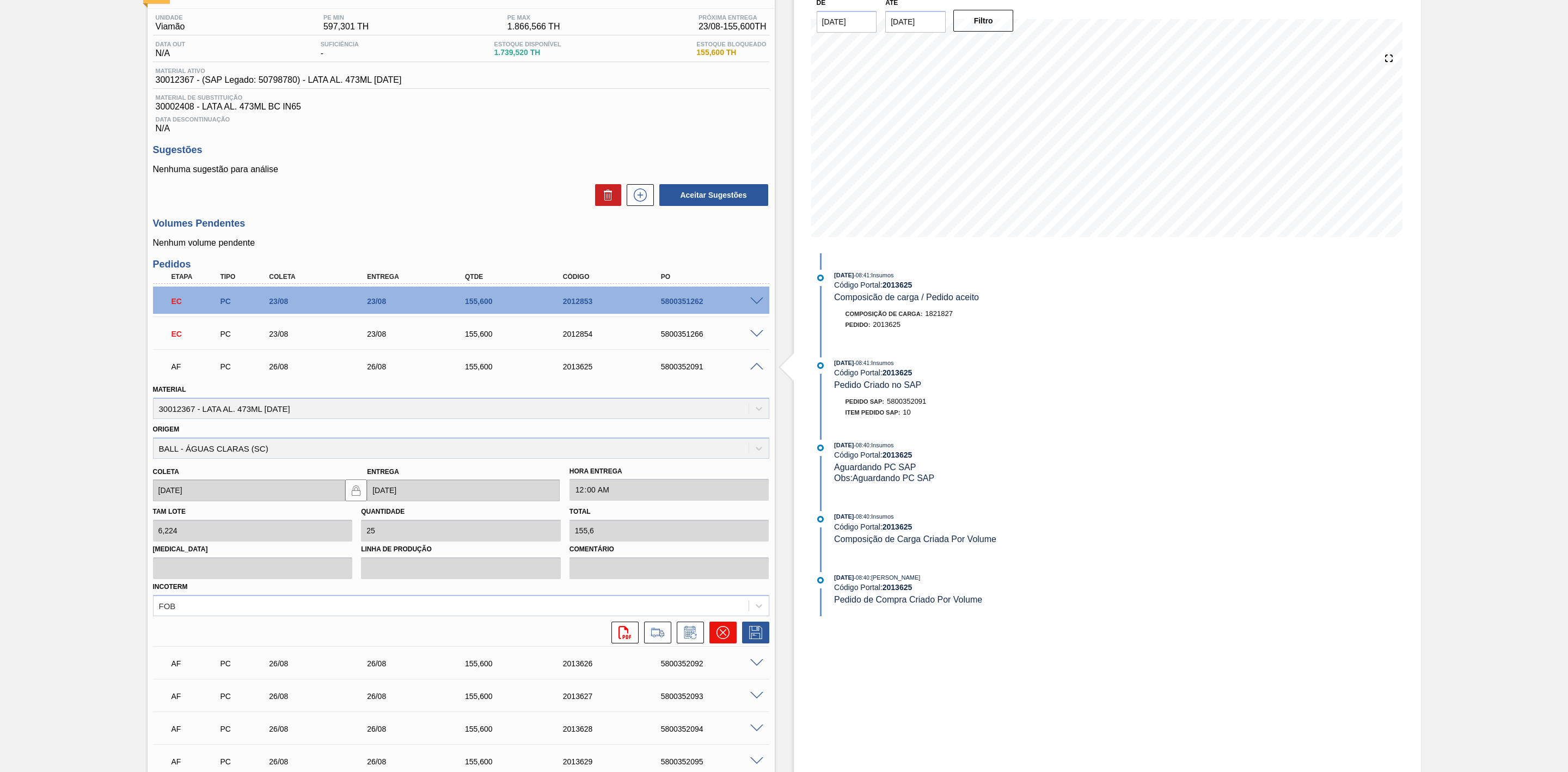
click at [721, 632] on icon at bounding box center [723, 632] width 13 height 13
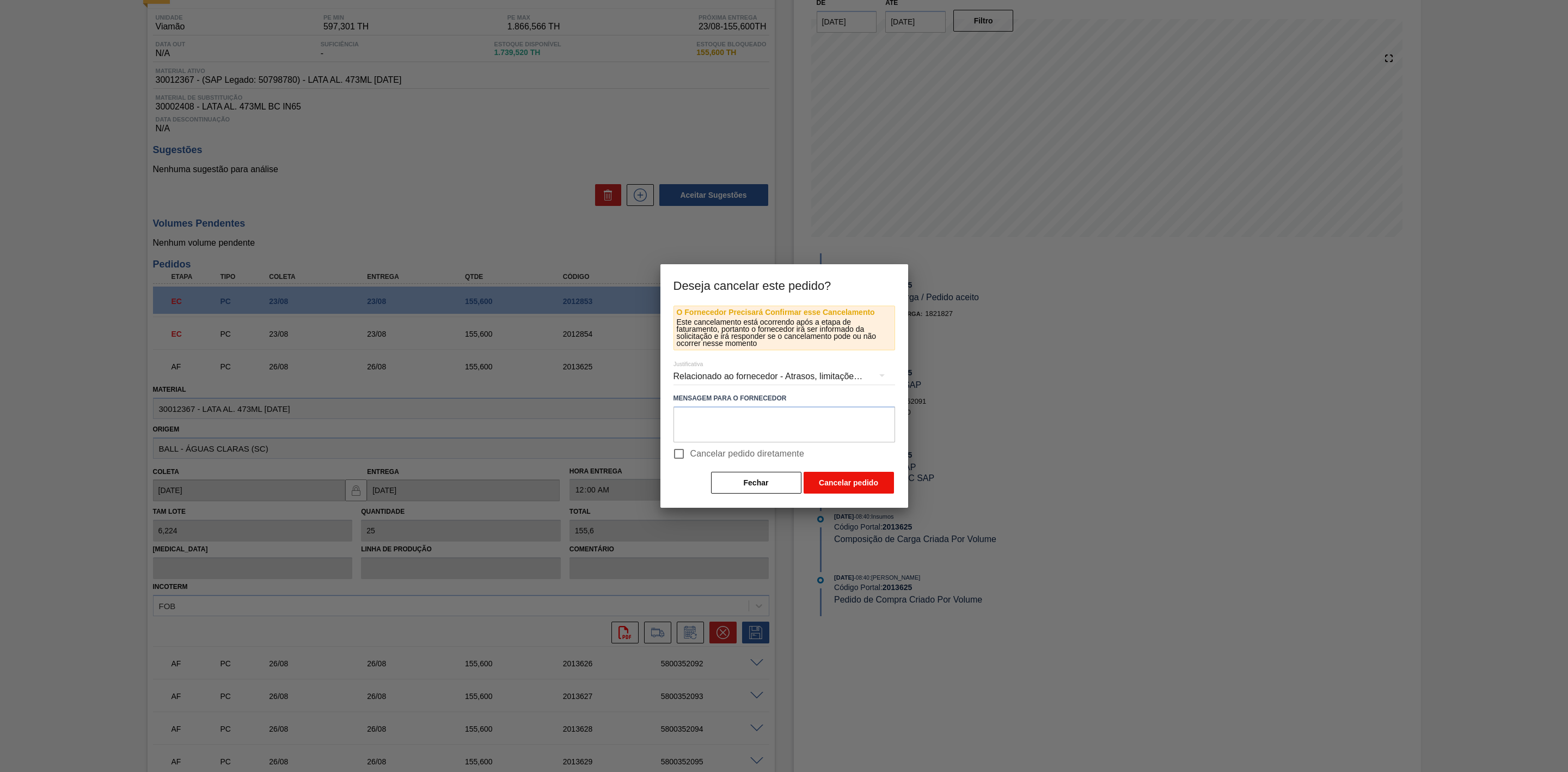
click at [820, 483] on button "Cancelar pedido" at bounding box center [849, 482] width 90 height 22
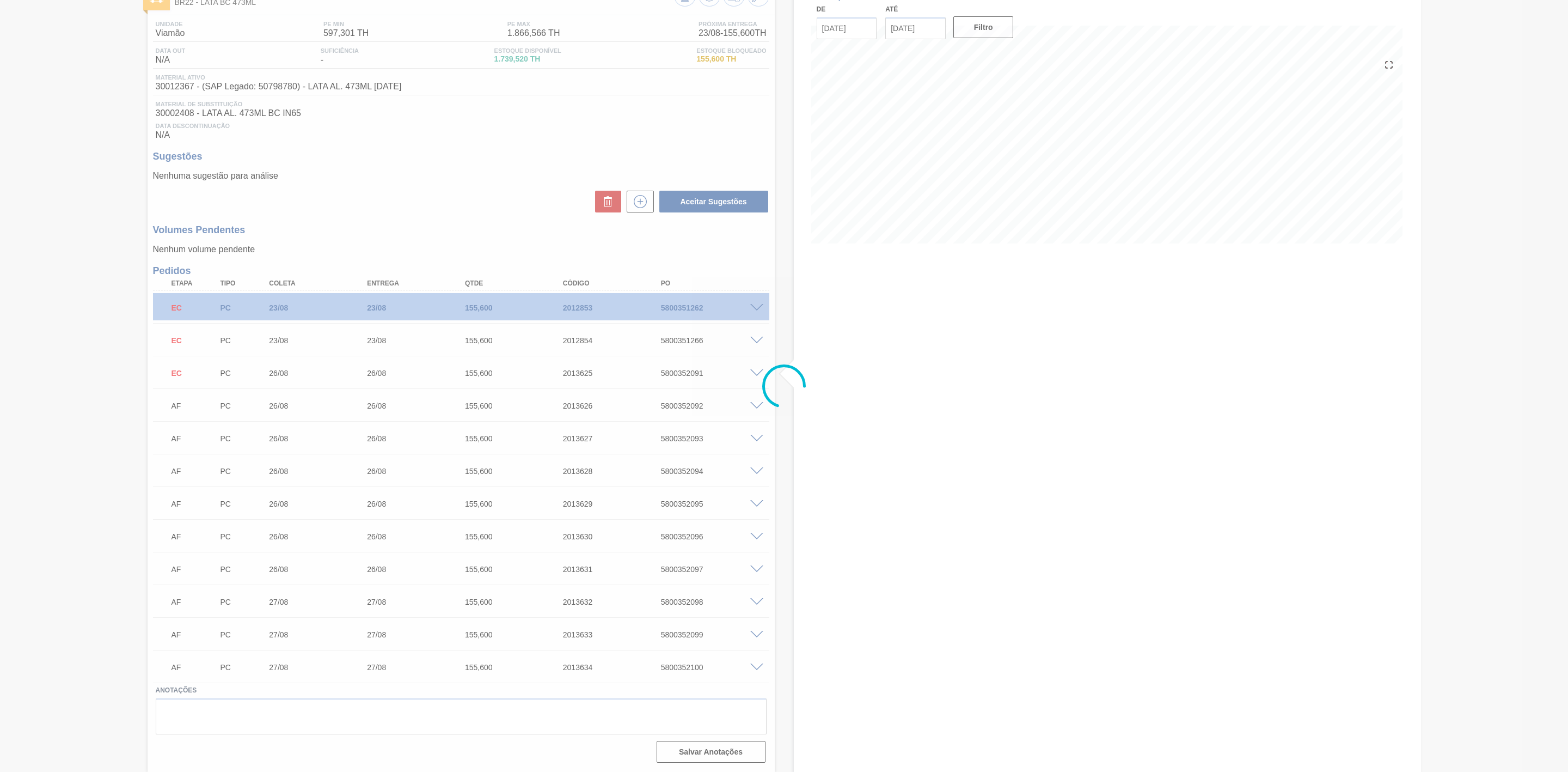
scroll to position [79, 0]
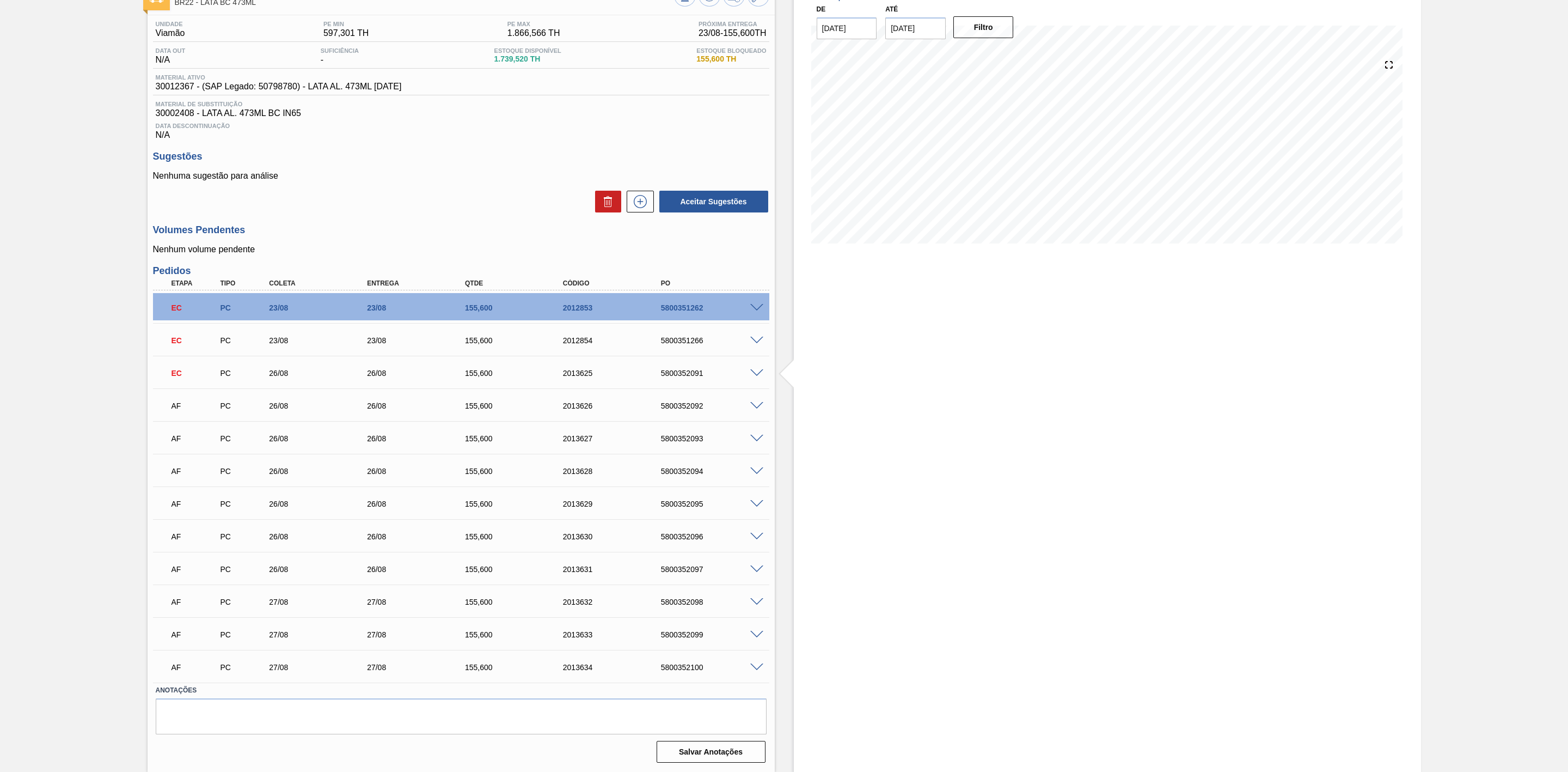
click at [757, 406] on span at bounding box center [757, 405] width 13 height 8
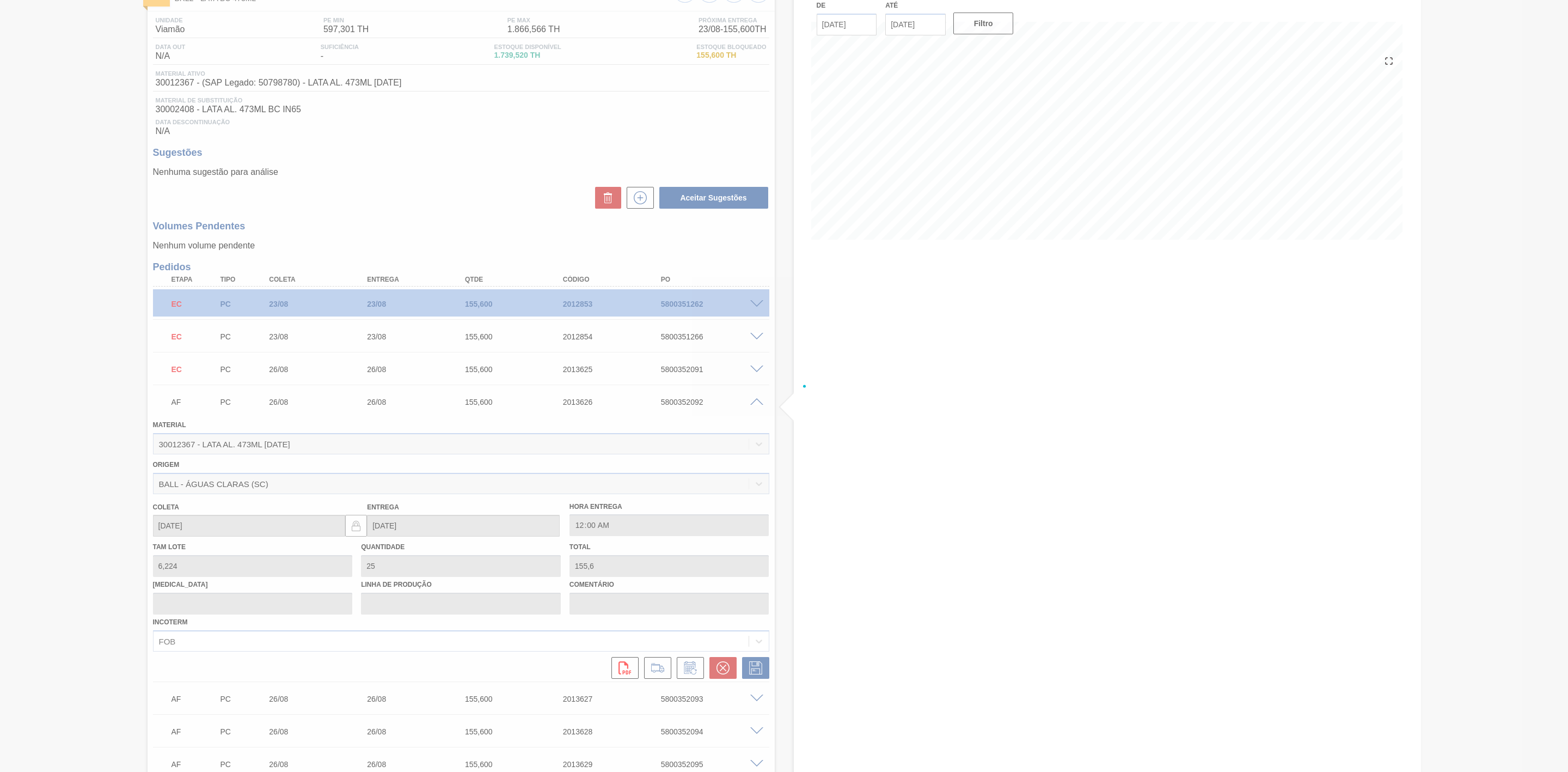
scroll to position [82, 0]
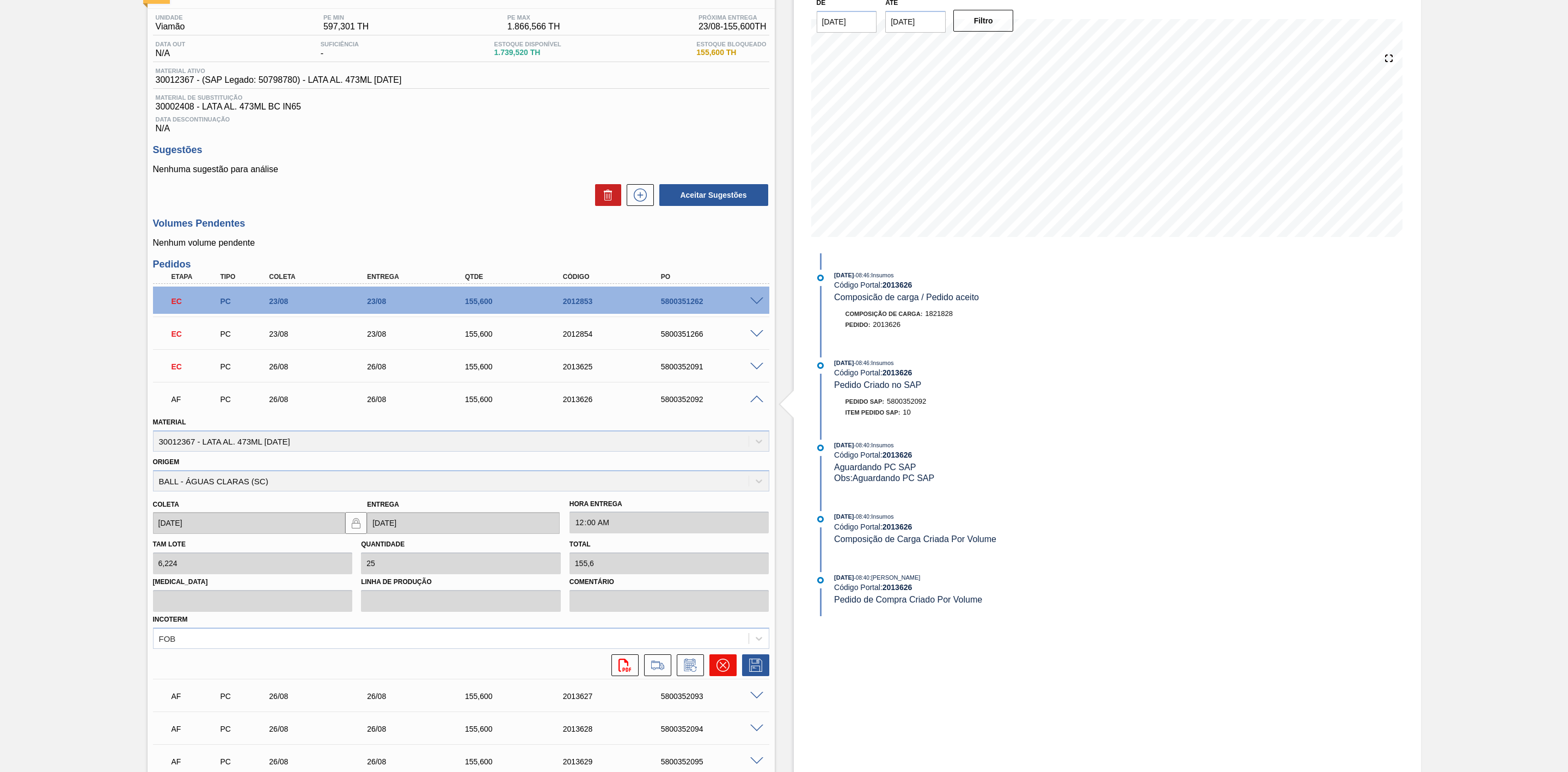
click at [724, 666] on icon at bounding box center [723, 664] width 13 height 13
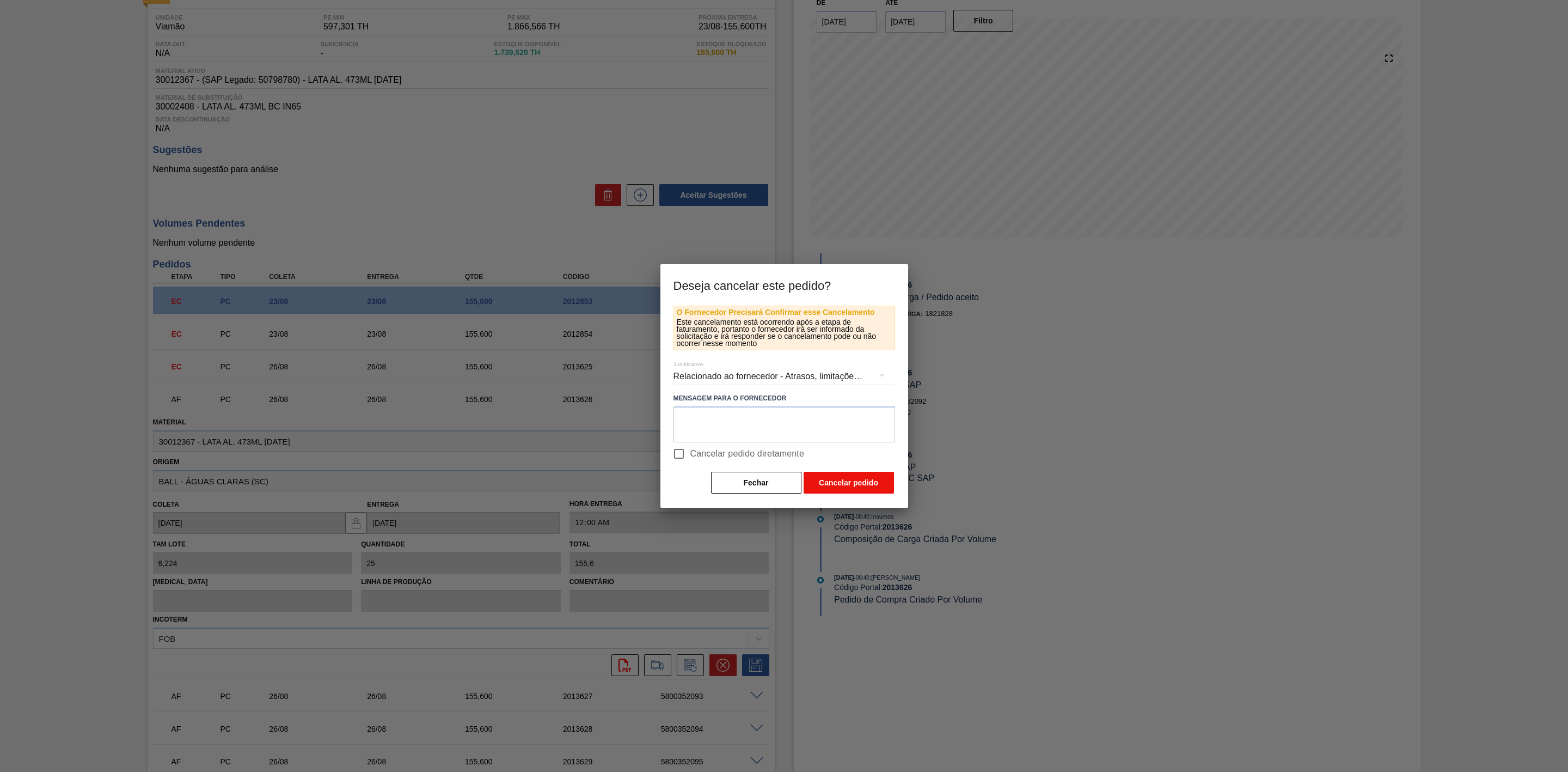
click at [833, 477] on button "Cancelar pedido" at bounding box center [849, 482] width 90 height 22
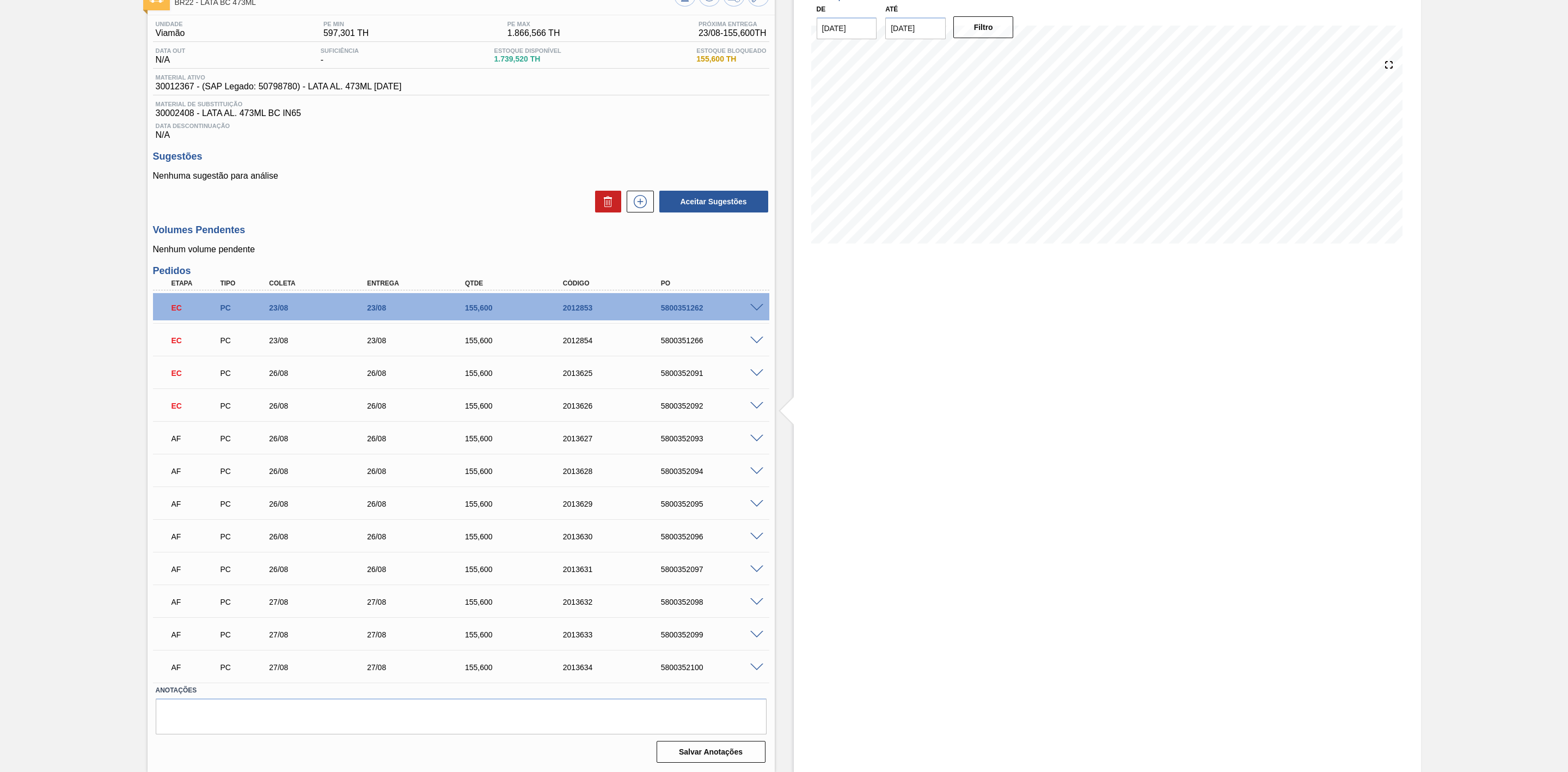
scroll to position [0, 0]
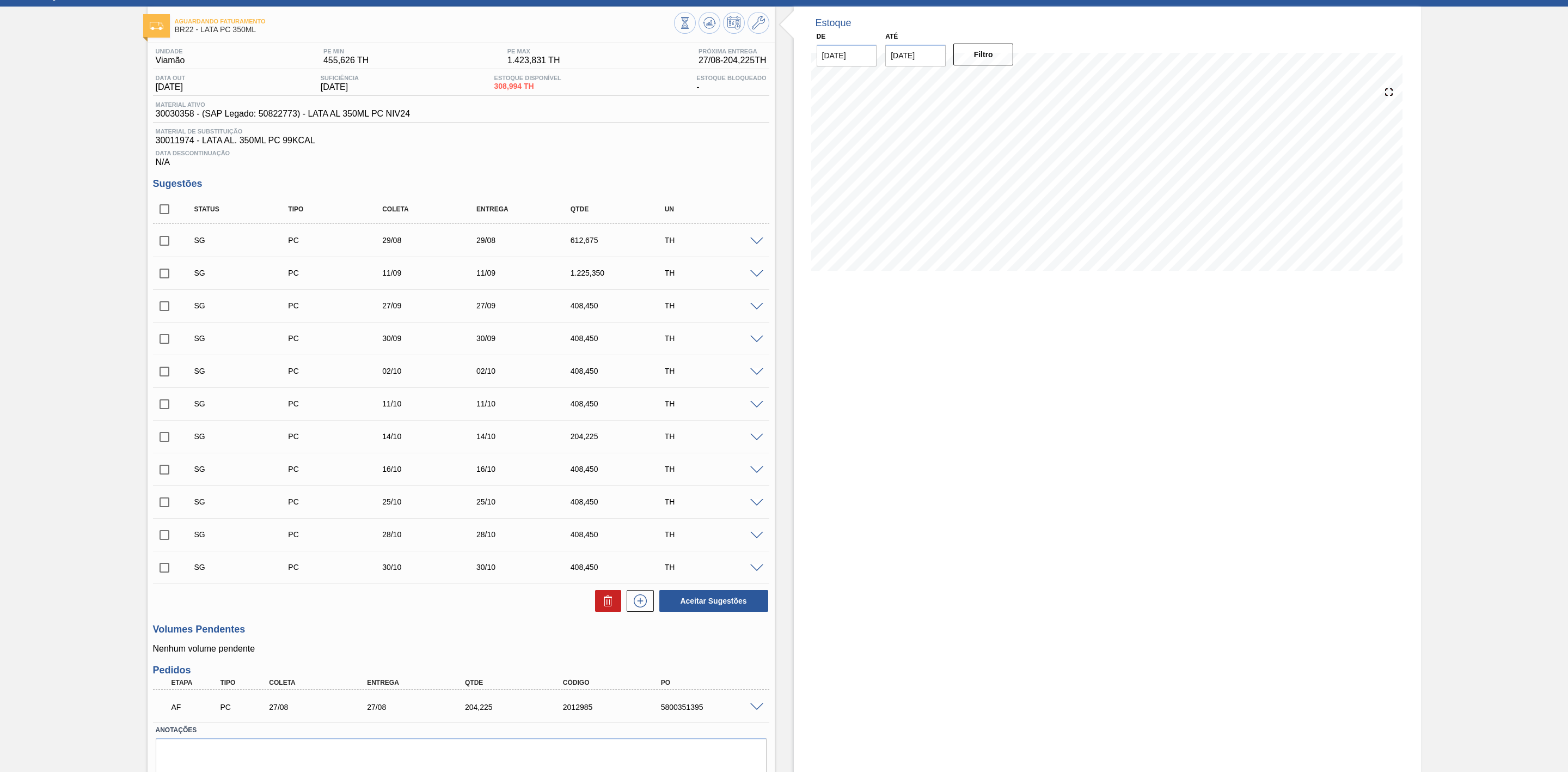
scroll to position [11, 0]
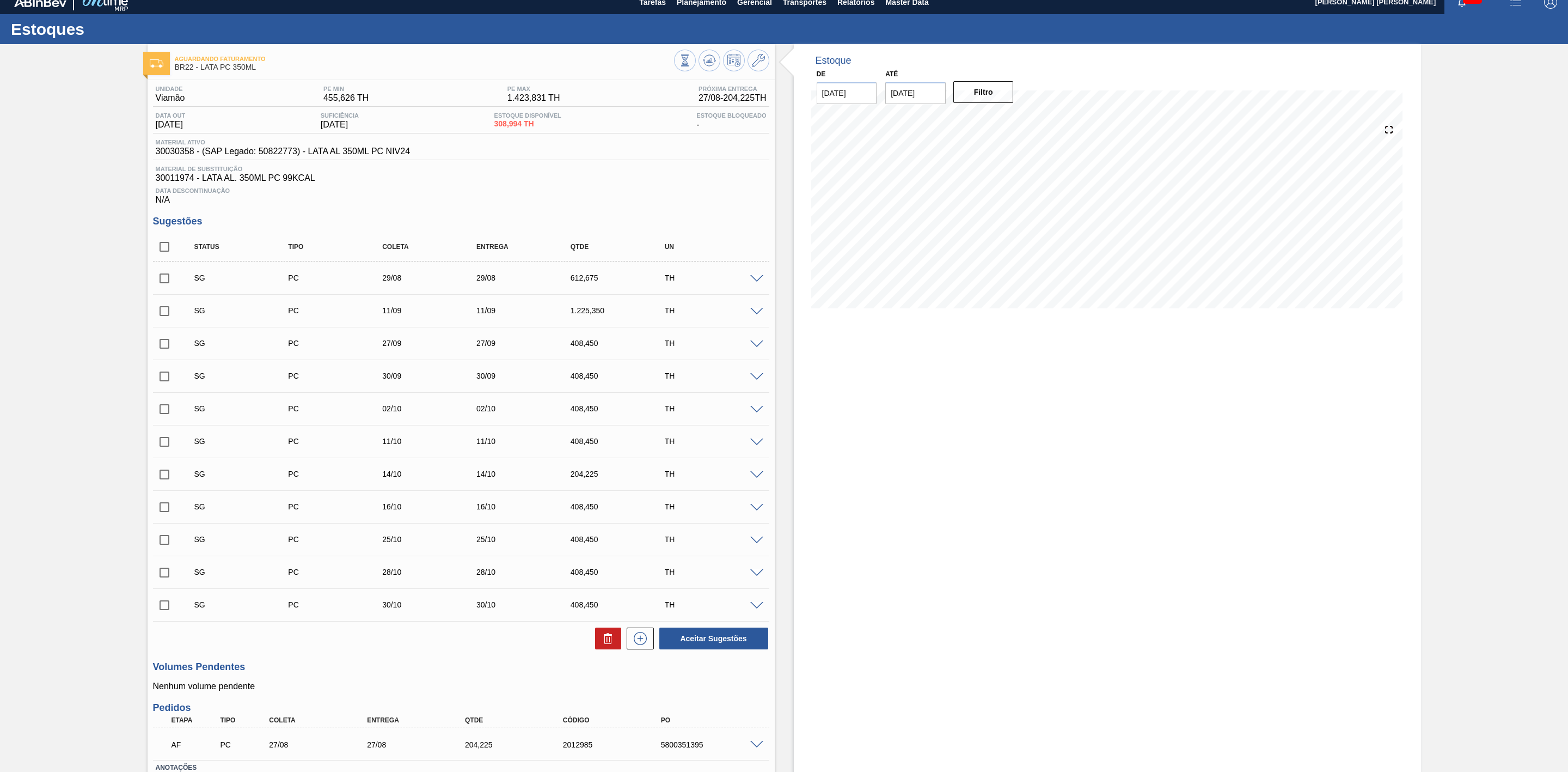
click at [164, 286] on input "checkbox" at bounding box center [165, 279] width 23 height 23
click at [609, 644] on icon at bounding box center [608, 638] width 13 height 13
checkbox input "false"
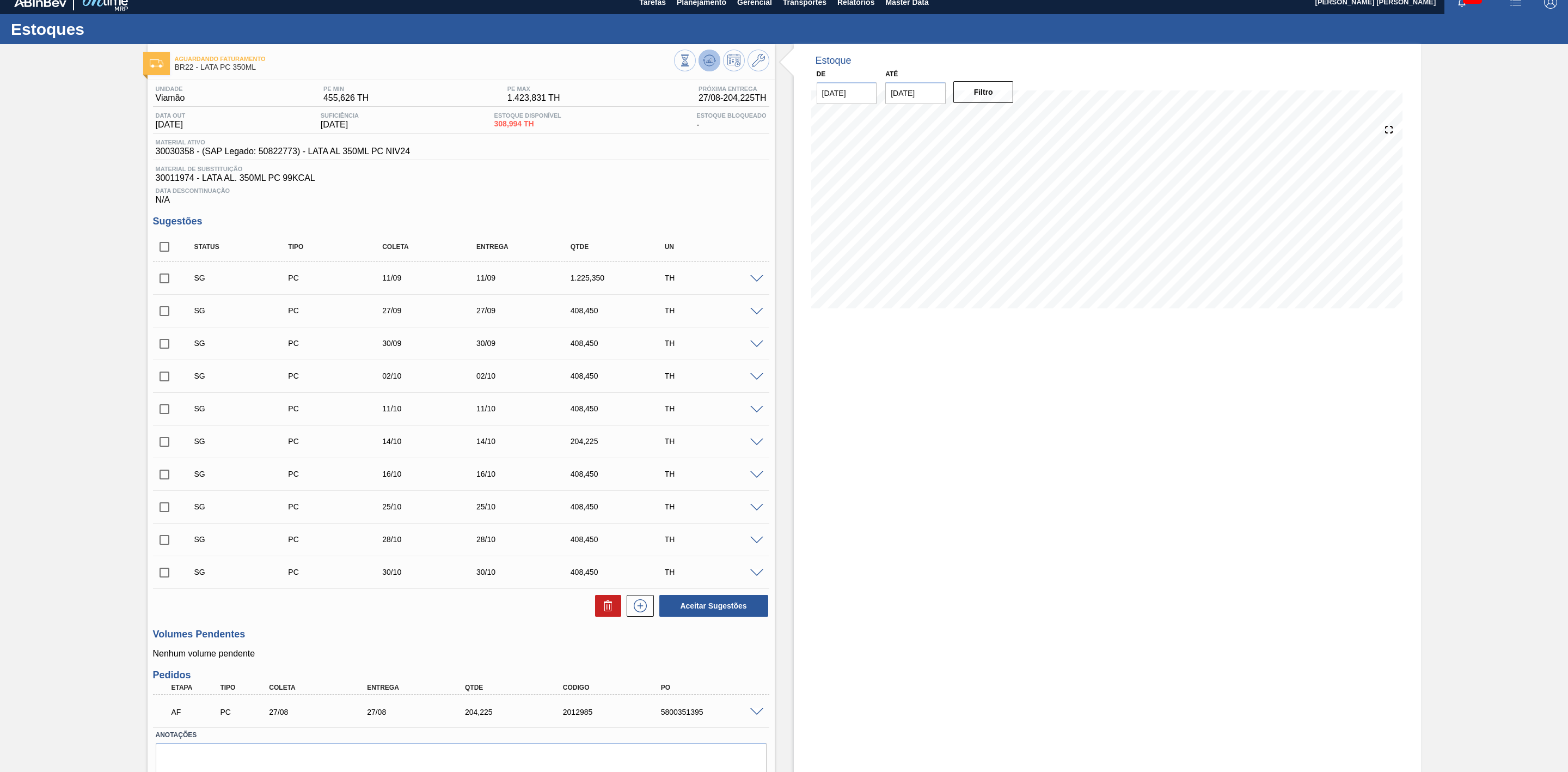
click at [691, 64] on icon at bounding box center [685, 61] width 12 height 12
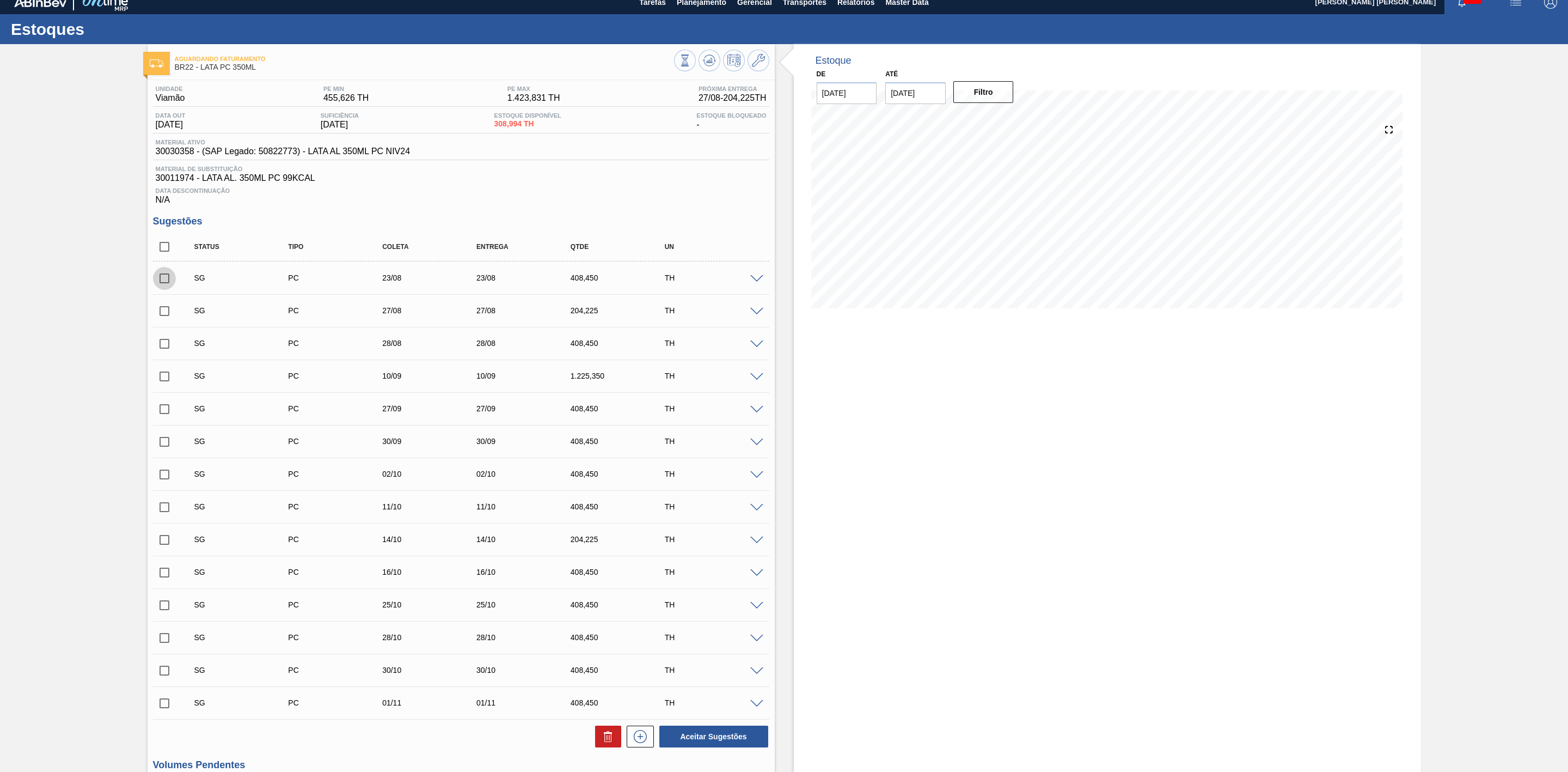
click at [165, 283] on input "checkbox" at bounding box center [165, 279] width 23 height 23
checkbox input "true"
click at [168, 320] on input "checkbox" at bounding box center [165, 311] width 23 height 23
checkbox input "true"
click at [615, 740] on button at bounding box center [608, 736] width 26 height 22
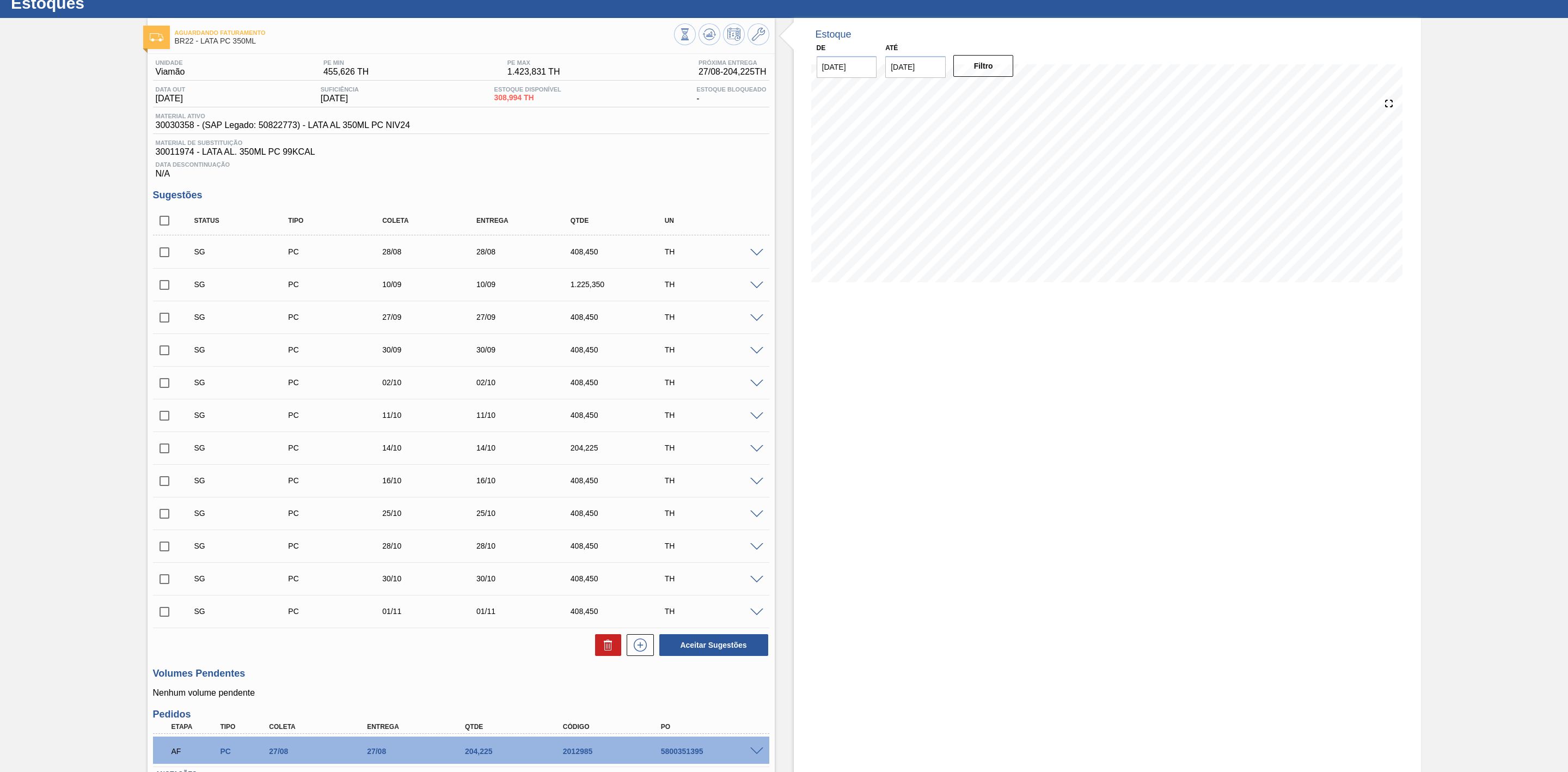
scroll to position [0, 0]
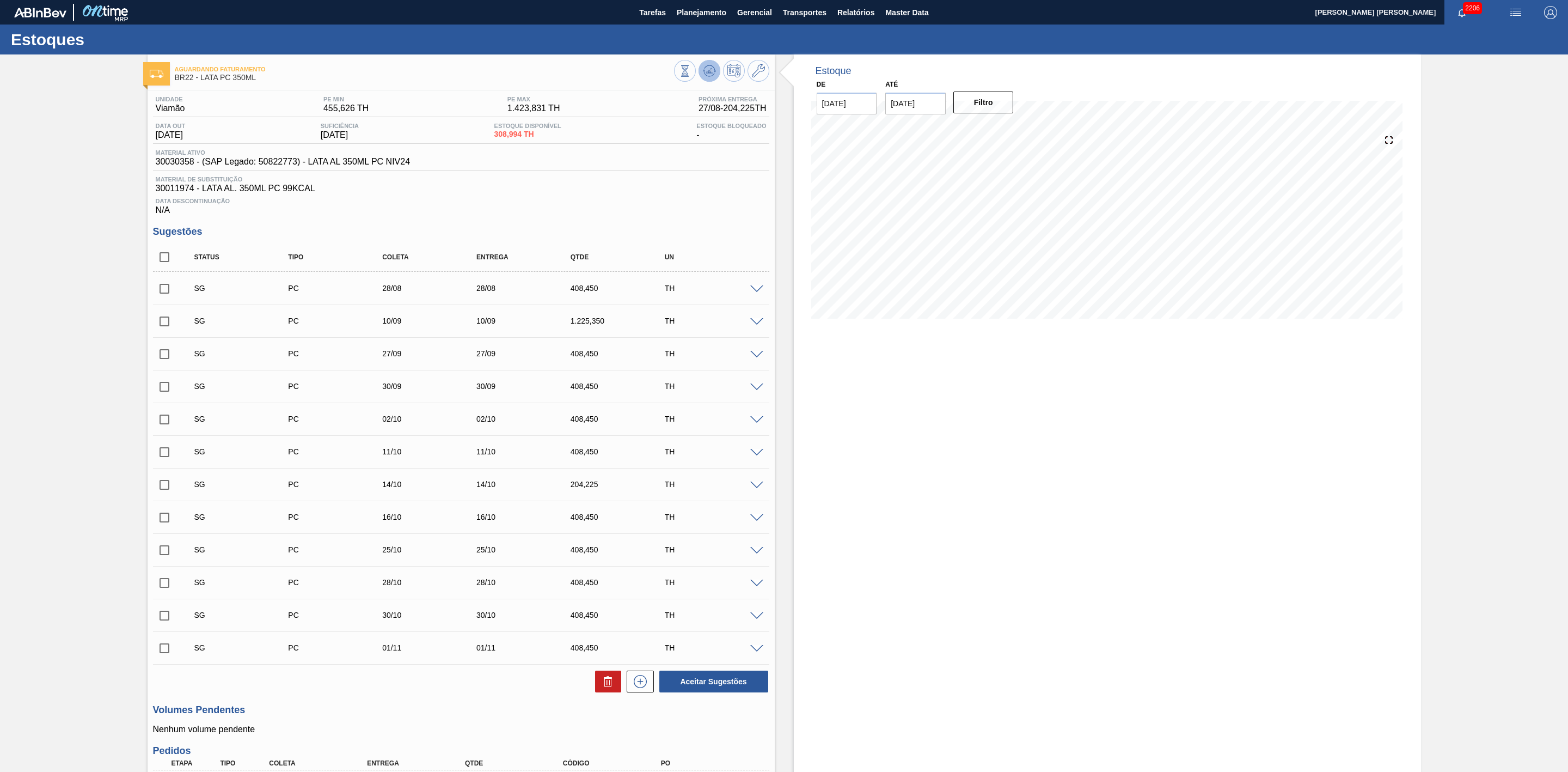
click at [691, 68] on icon at bounding box center [685, 71] width 12 height 12
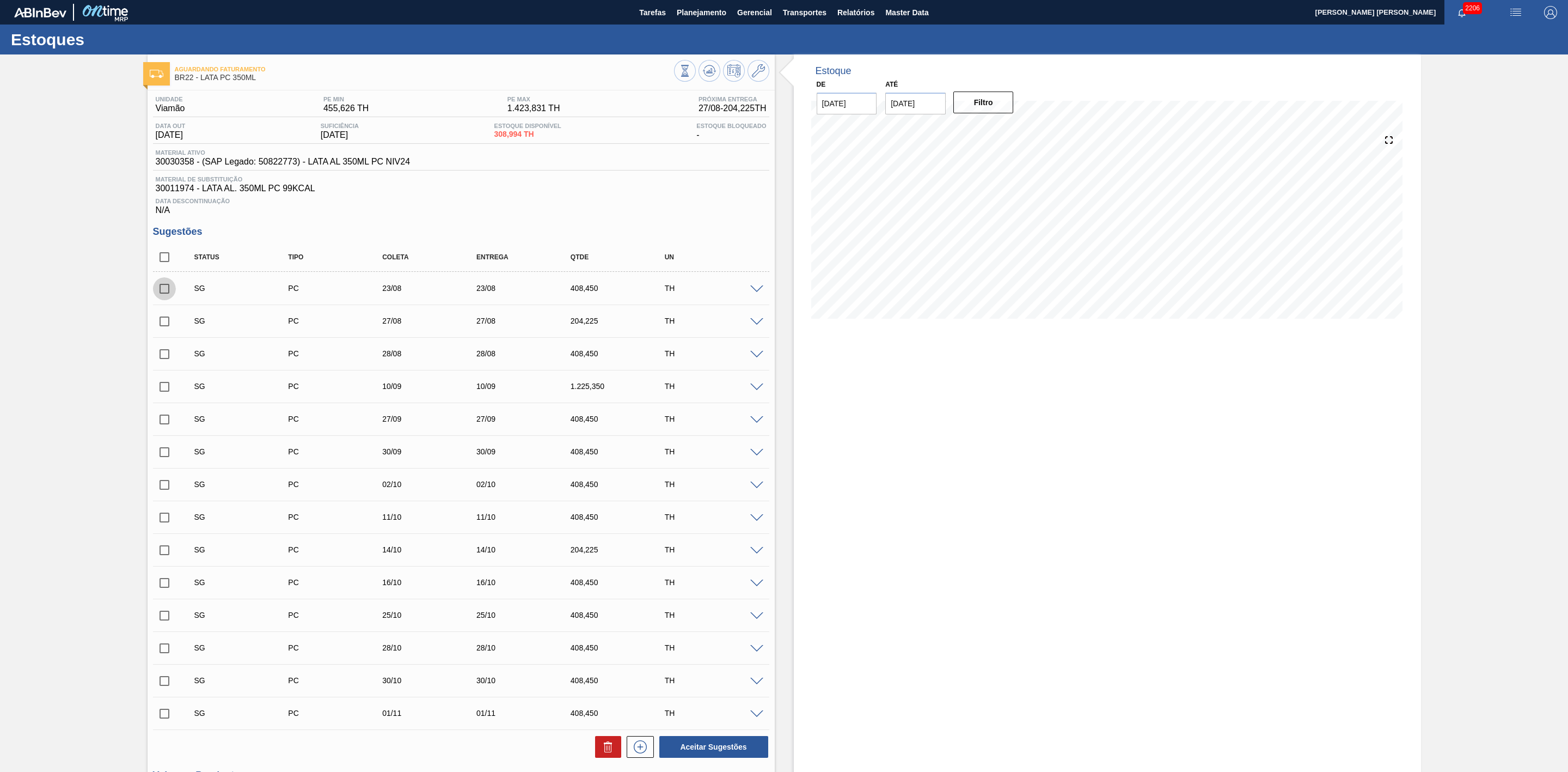
click at [165, 296] on input "checkbox" at bounding box center [165, 288] width 23 height 23
checkbox input "true"
click at [0, 0] on icon at bounding box center [0, 0] width 0 height 0
click at [162, 298] on input "checkbox" at bounding box center [165, 288] width 23 height 23
checkbox input "true"
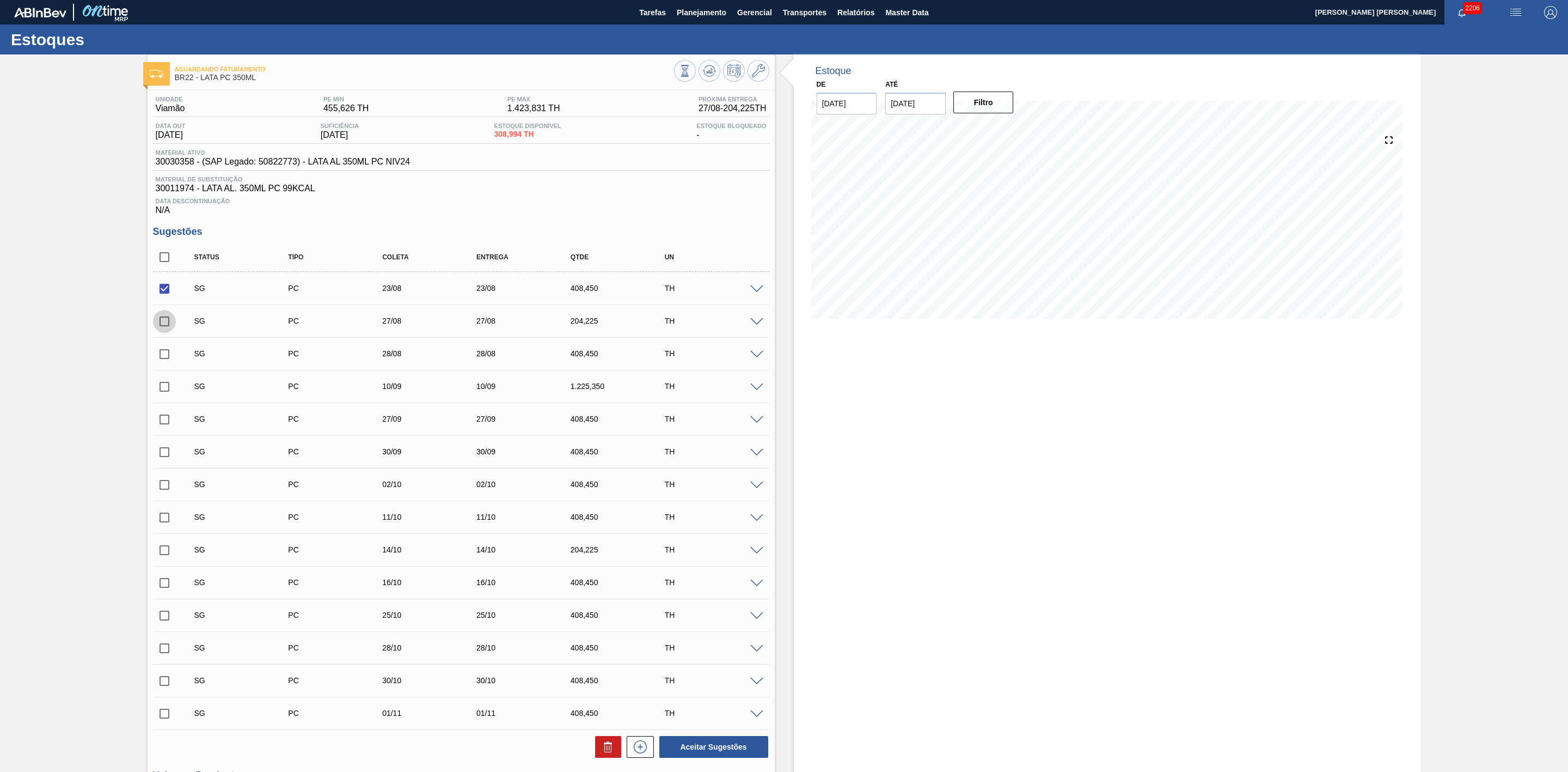
click at [157, 329] on input "checkbox" at bounding box center [165, 321] width 23 height 23
checkbox input "true"
click at [612, 753] on icon at bounding box center [608, 746] width 13 height 13
checkbox input "false"
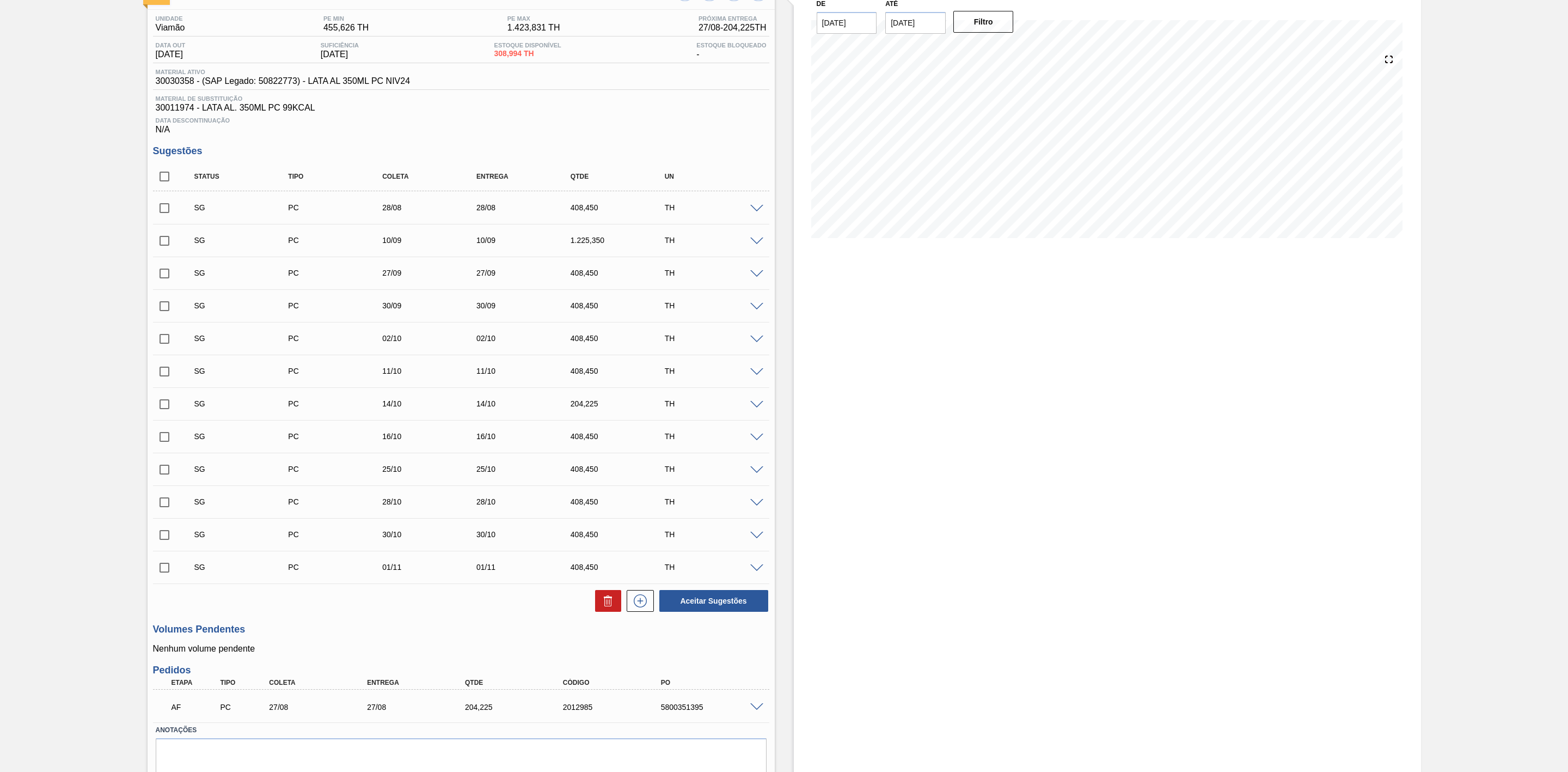
scroll to position [43, 0]
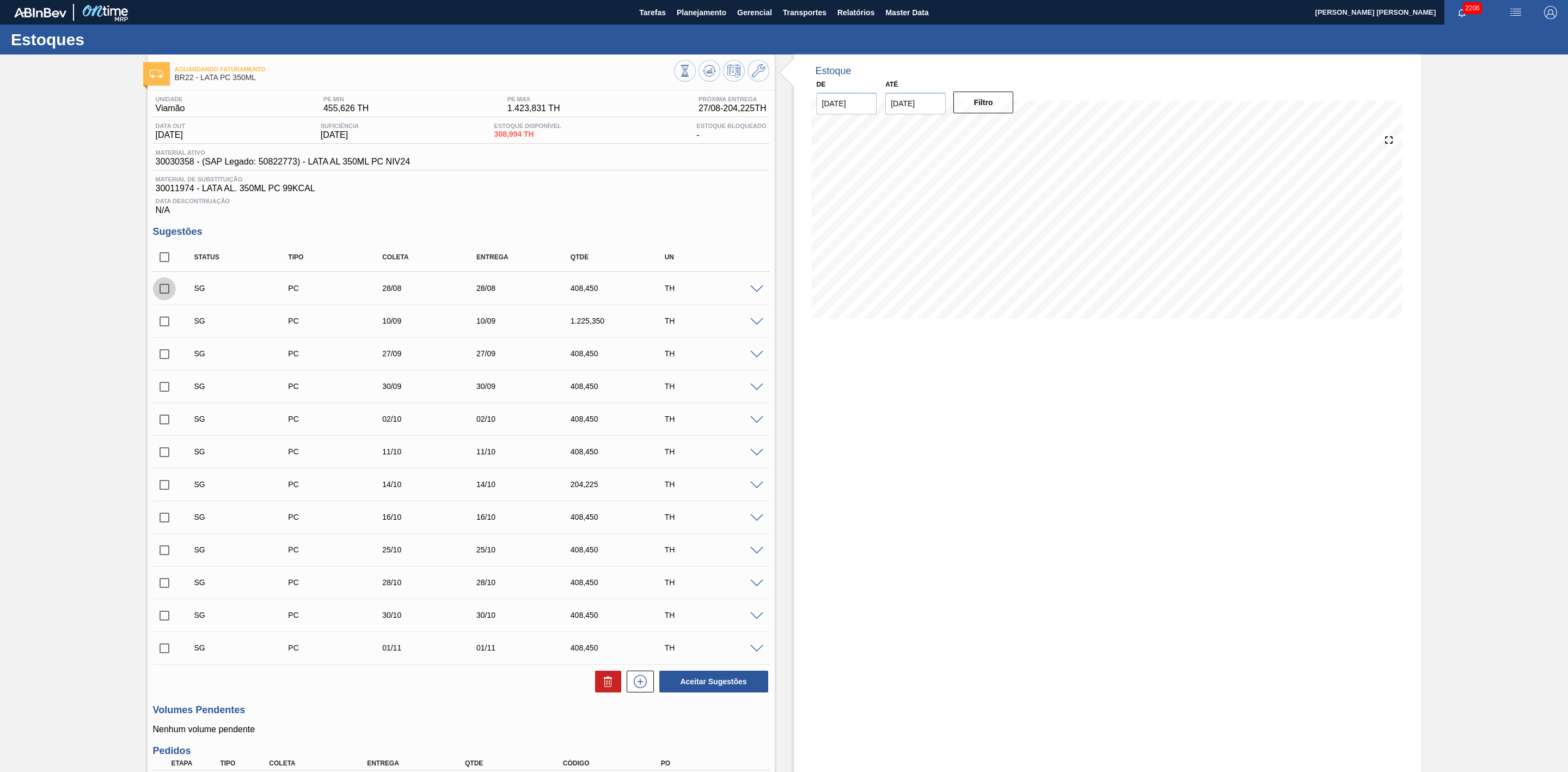
click at [168, 290] on input "checkbox" at bounding box center [165, 288] width 23 height 23
click at [602, 688] on icon at bounding box center [608, 681] width 13 height 13
checkbox input "false"
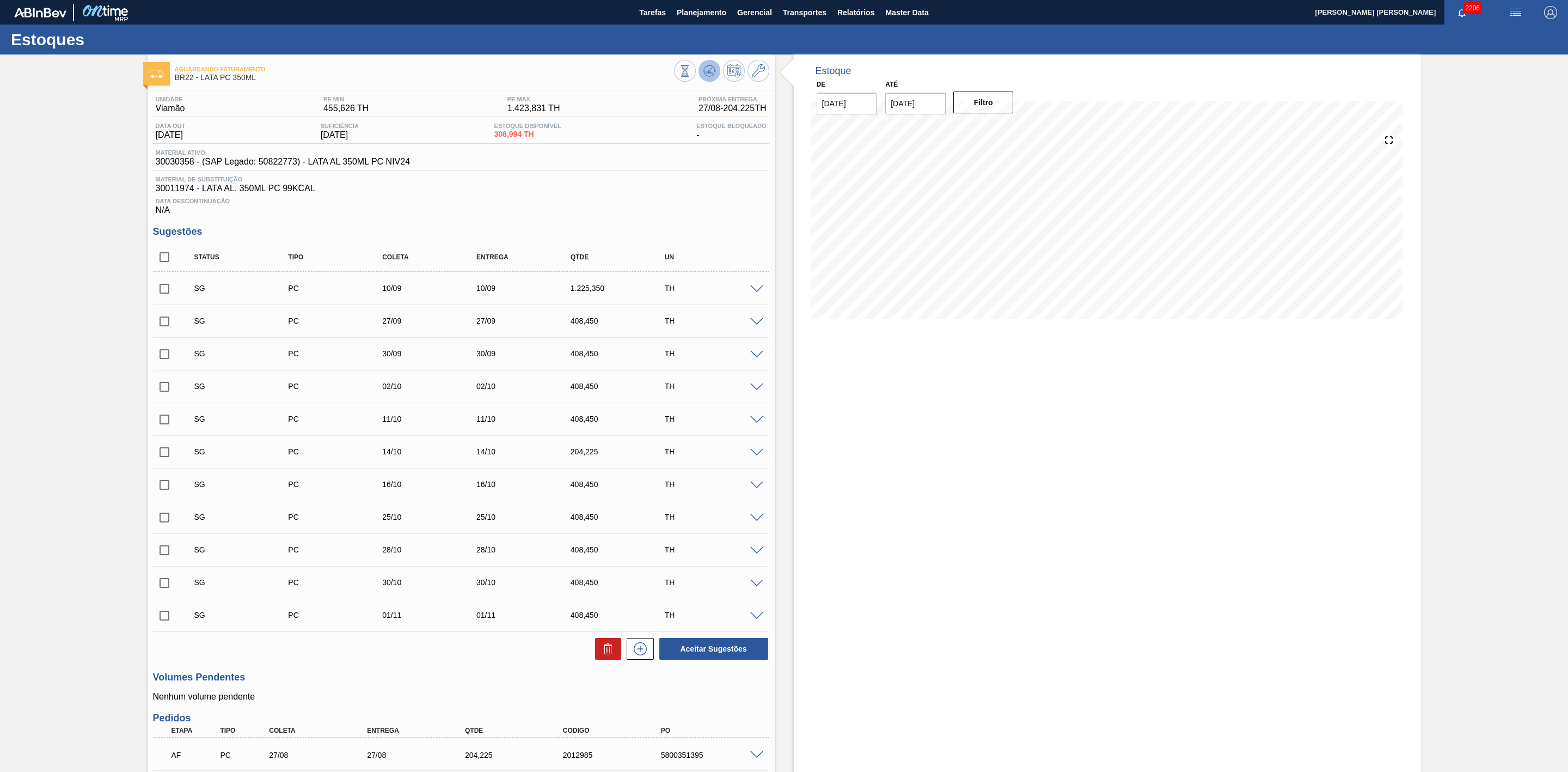
click at [691, 72] on icon at bounding box center [685, 71] width 12 height 12
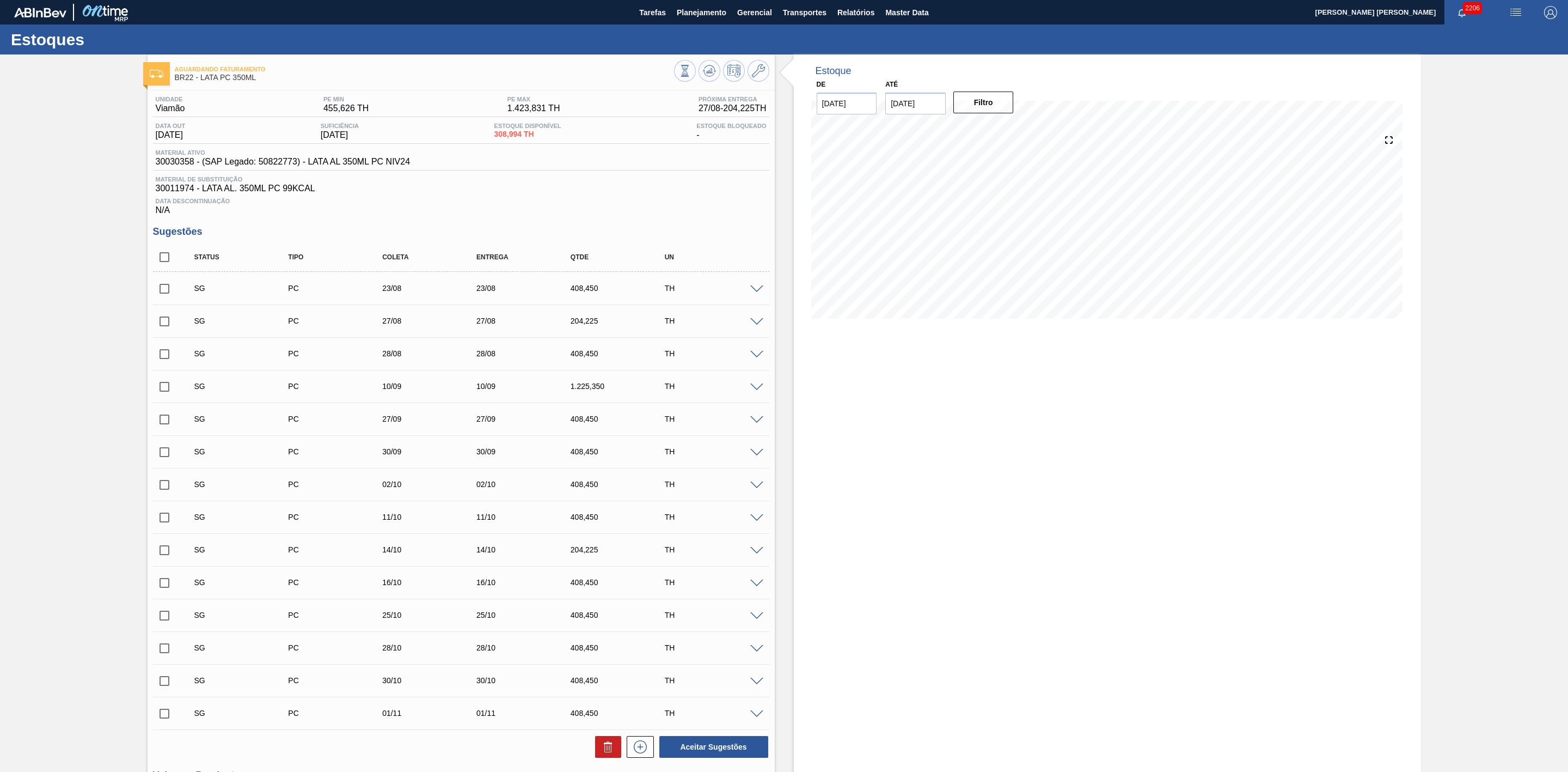
click at [753, 326] on span at bounding box center [757, 322] width 13 height 8
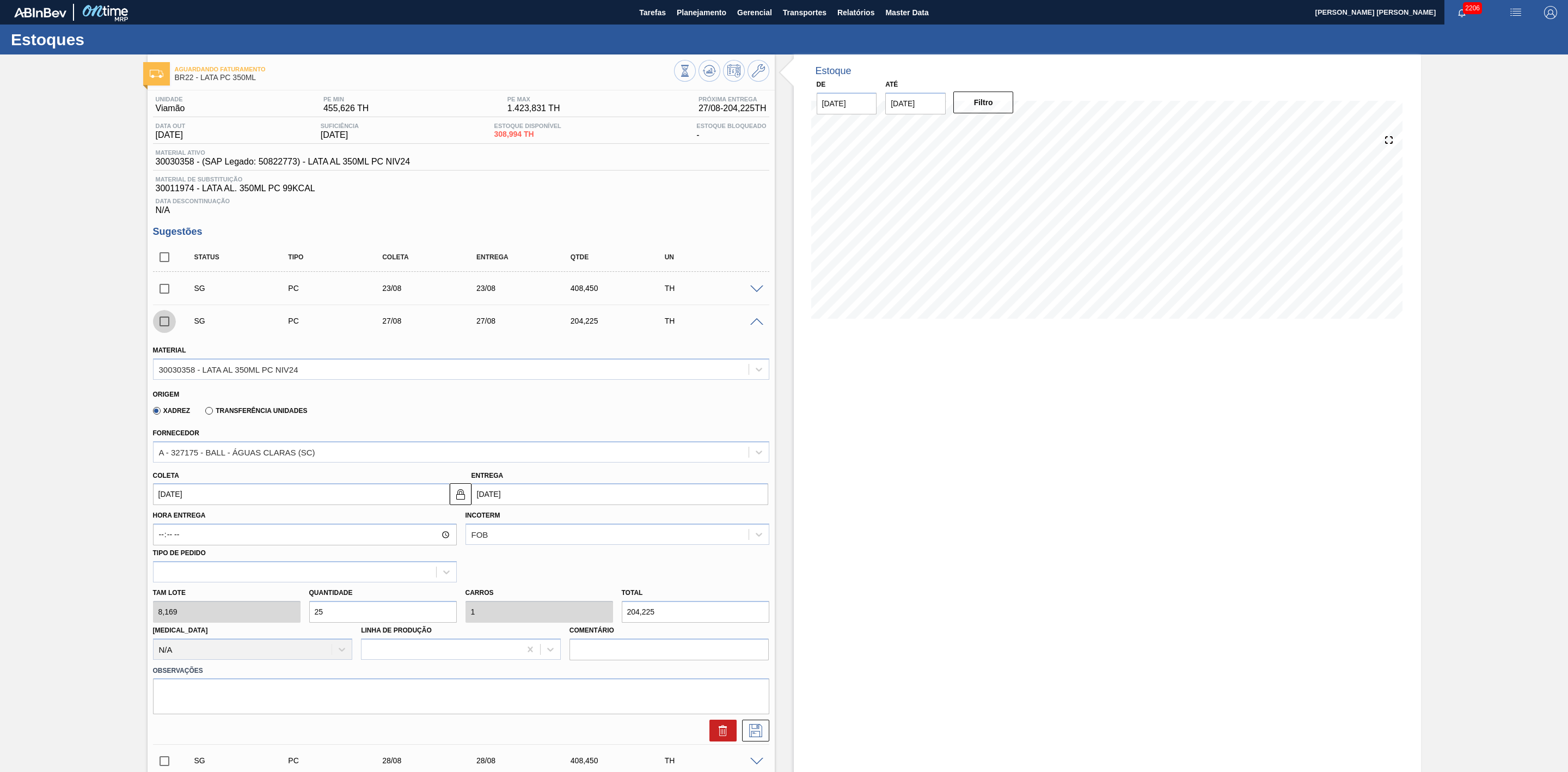
click at [165, 323] on input "checkbox" at bounding box center [165, 321] width 23 height 23
checkbox input "true"
click at [758, 71] on icon at bounding box center [758, 71] width 13 height 13
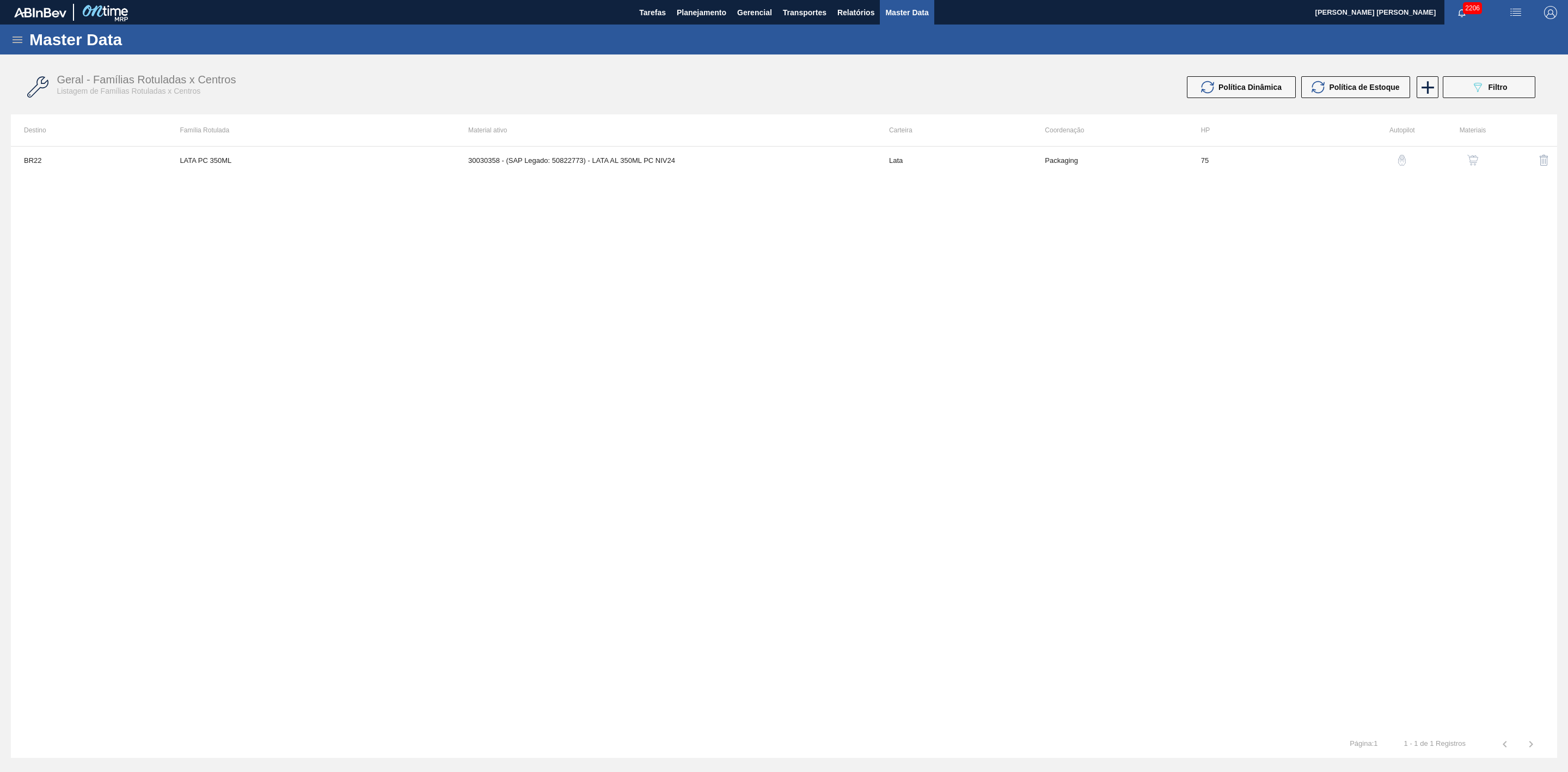
click at [1469, 159] on img "button" at bounding box center [1473, 160] width 11 height 11
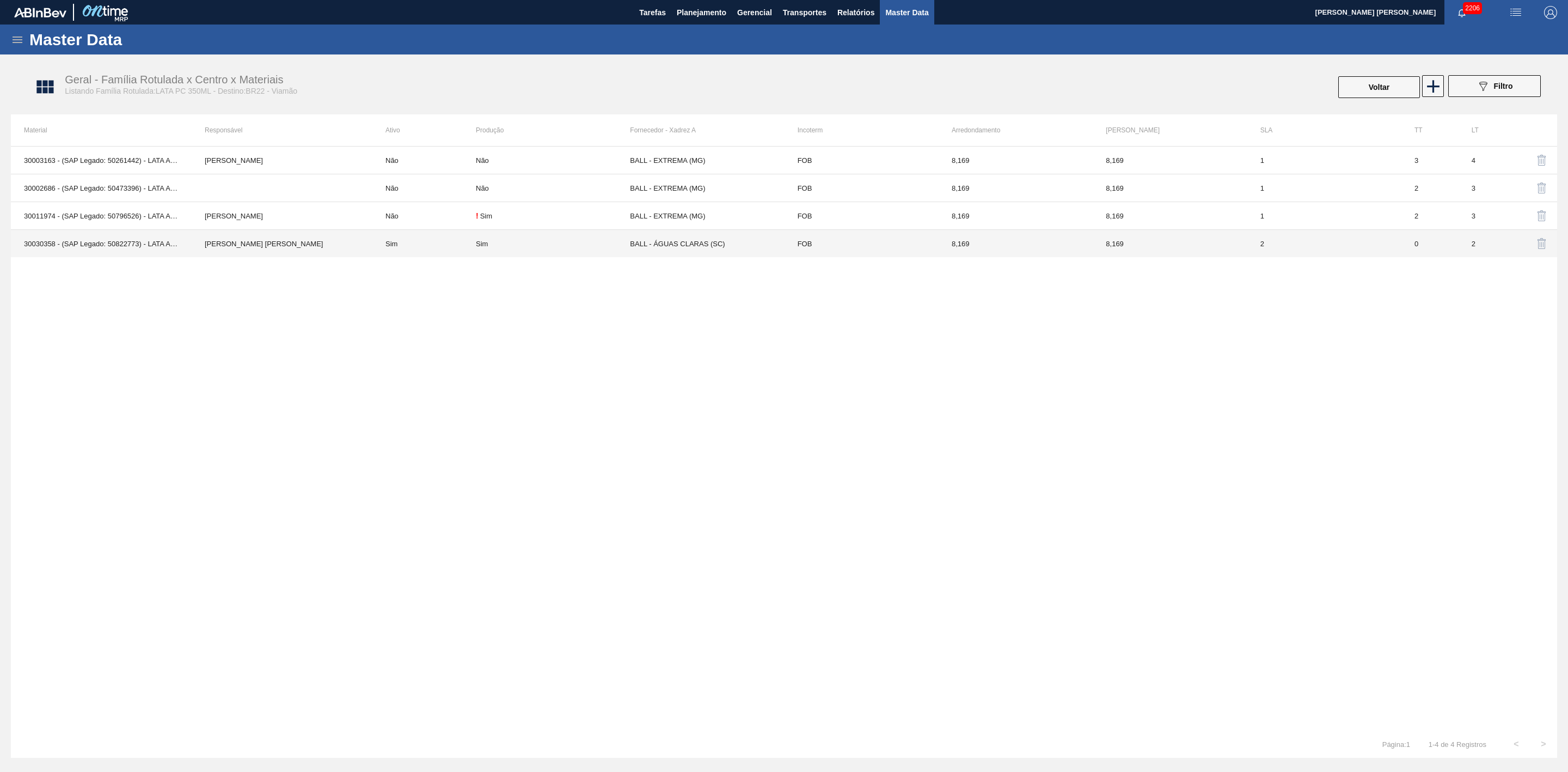
click at [543, 247] on div "Sim" at bounding box center [553, 244] width 154 height 8
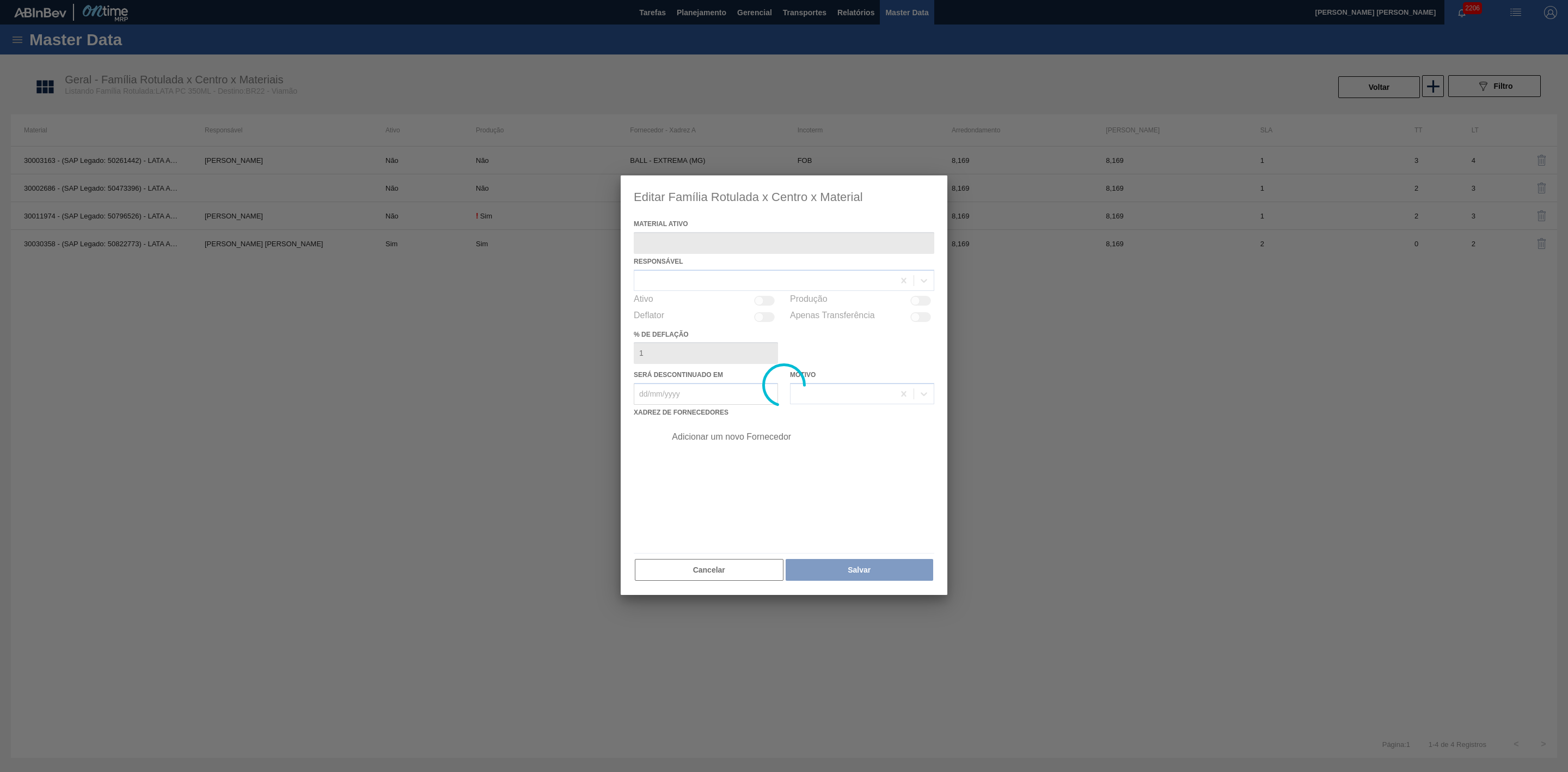
type ativo "30030358 - (SAP Legado: 50822773) - LATA AL 350ML PC NIV24"
checkbox input "true"
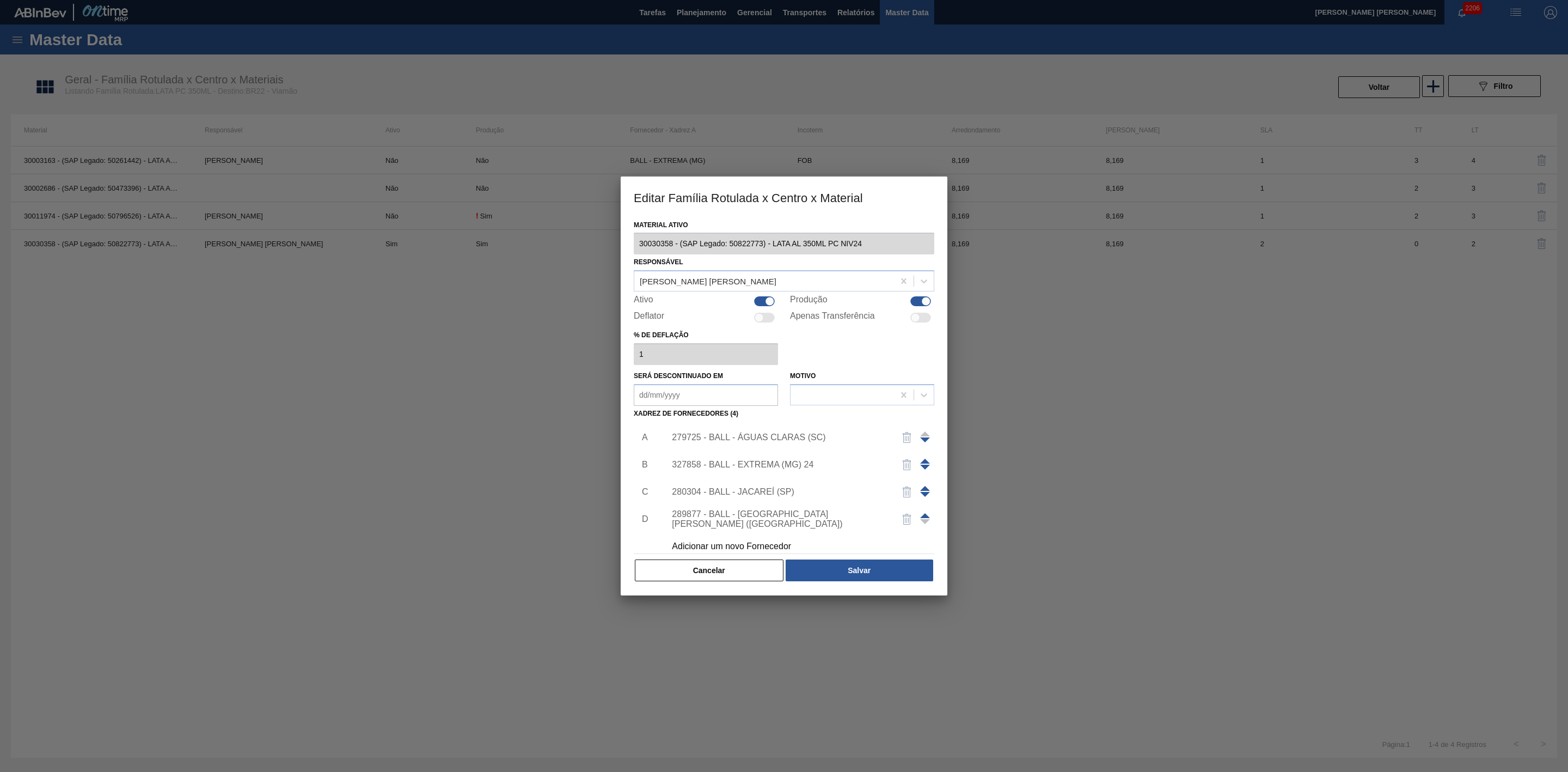
click at [791, 436] on div "279725 - BALL - ÁGUAS CLARAS (SC)" at bounding box center [778, 437] width 213 height 10
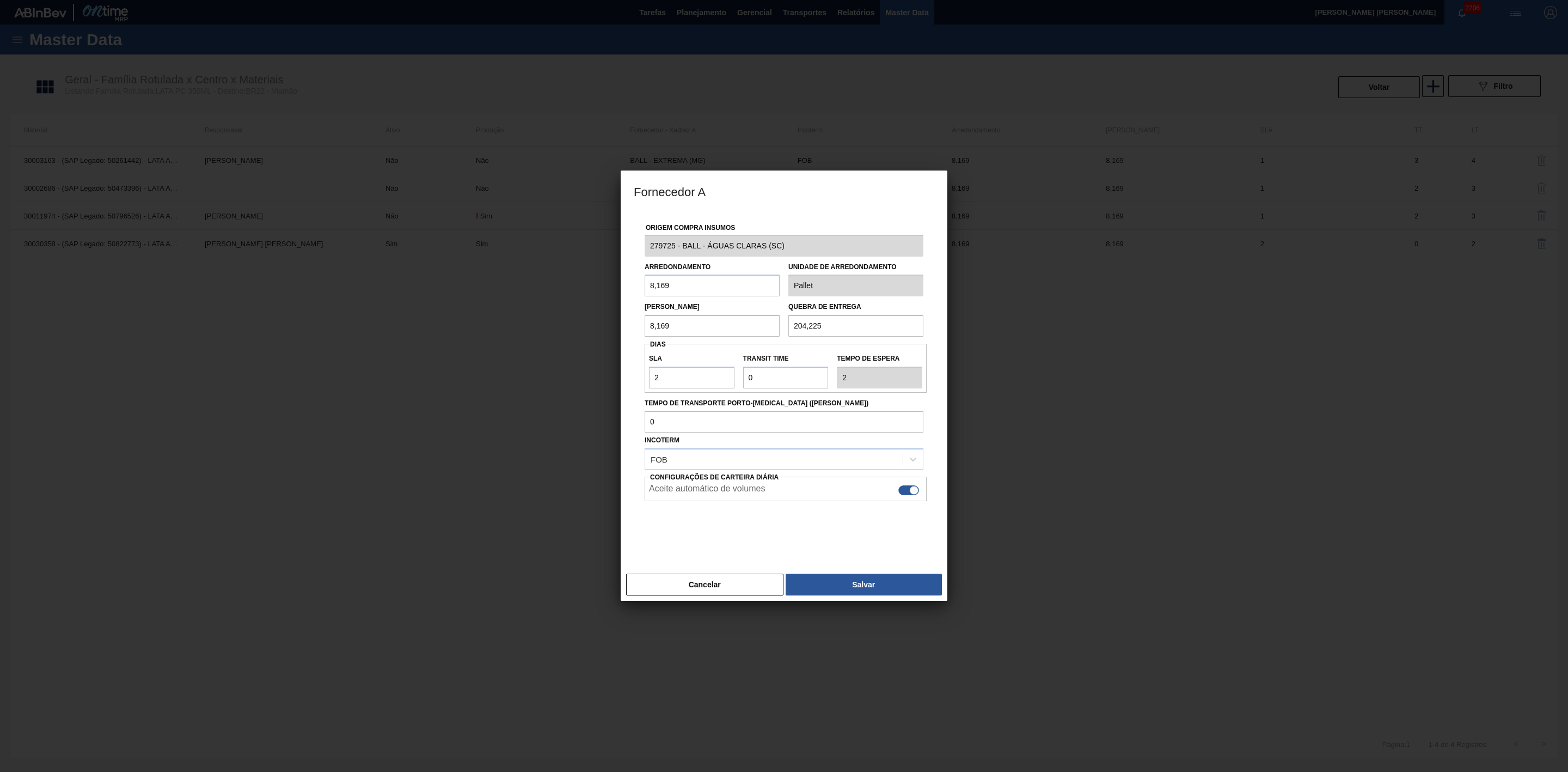
click at [905, 485] on div at bounding box center [908, 490] width 20 height 10
checkbox input "false"
click at [872, 583] on button "Salvar" at bounding box center [864, 585] width 156 height 22
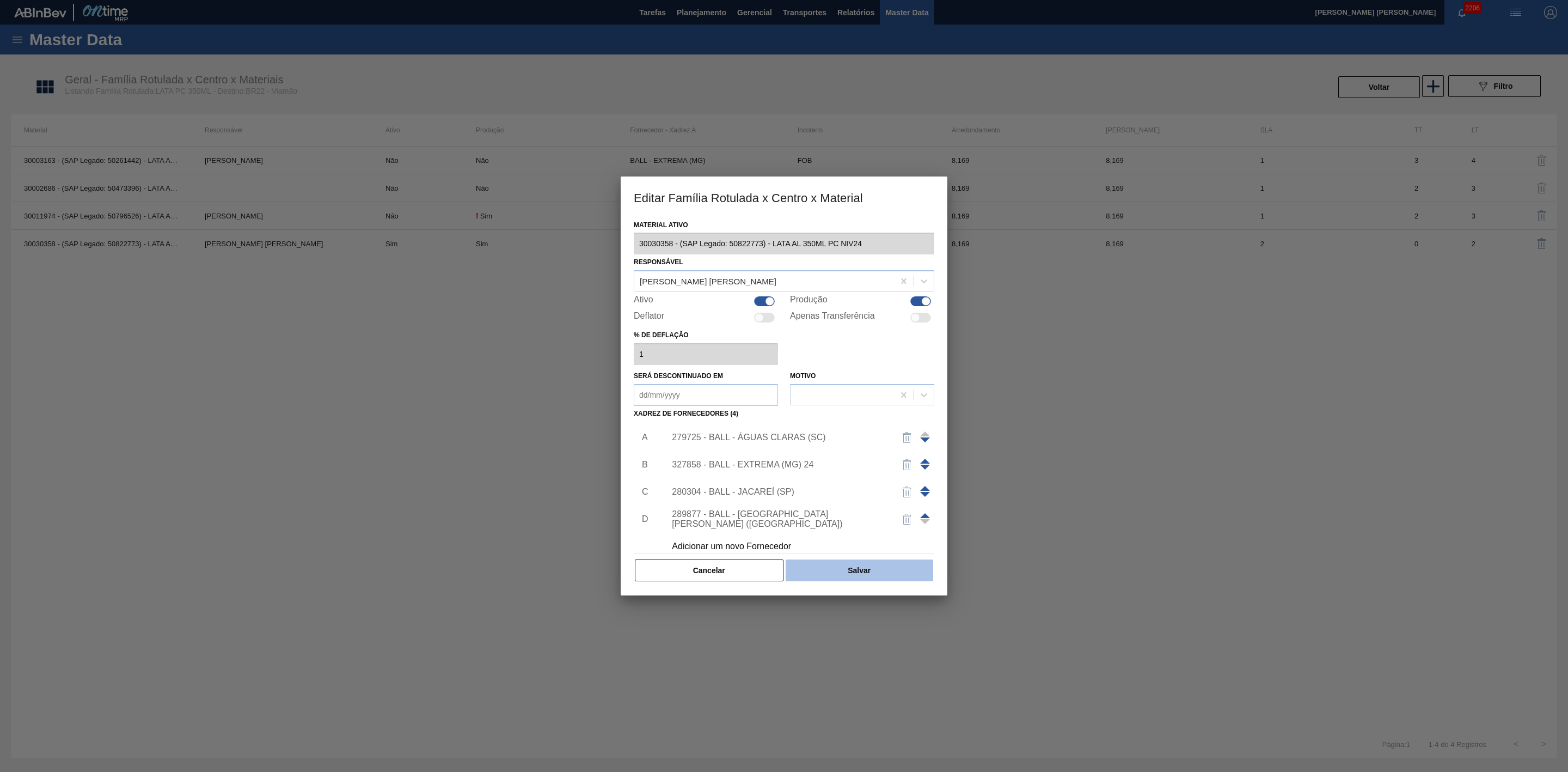
click at [880, 574] on button "Salvar" at bounding box center [859, 570] width 147 height 22
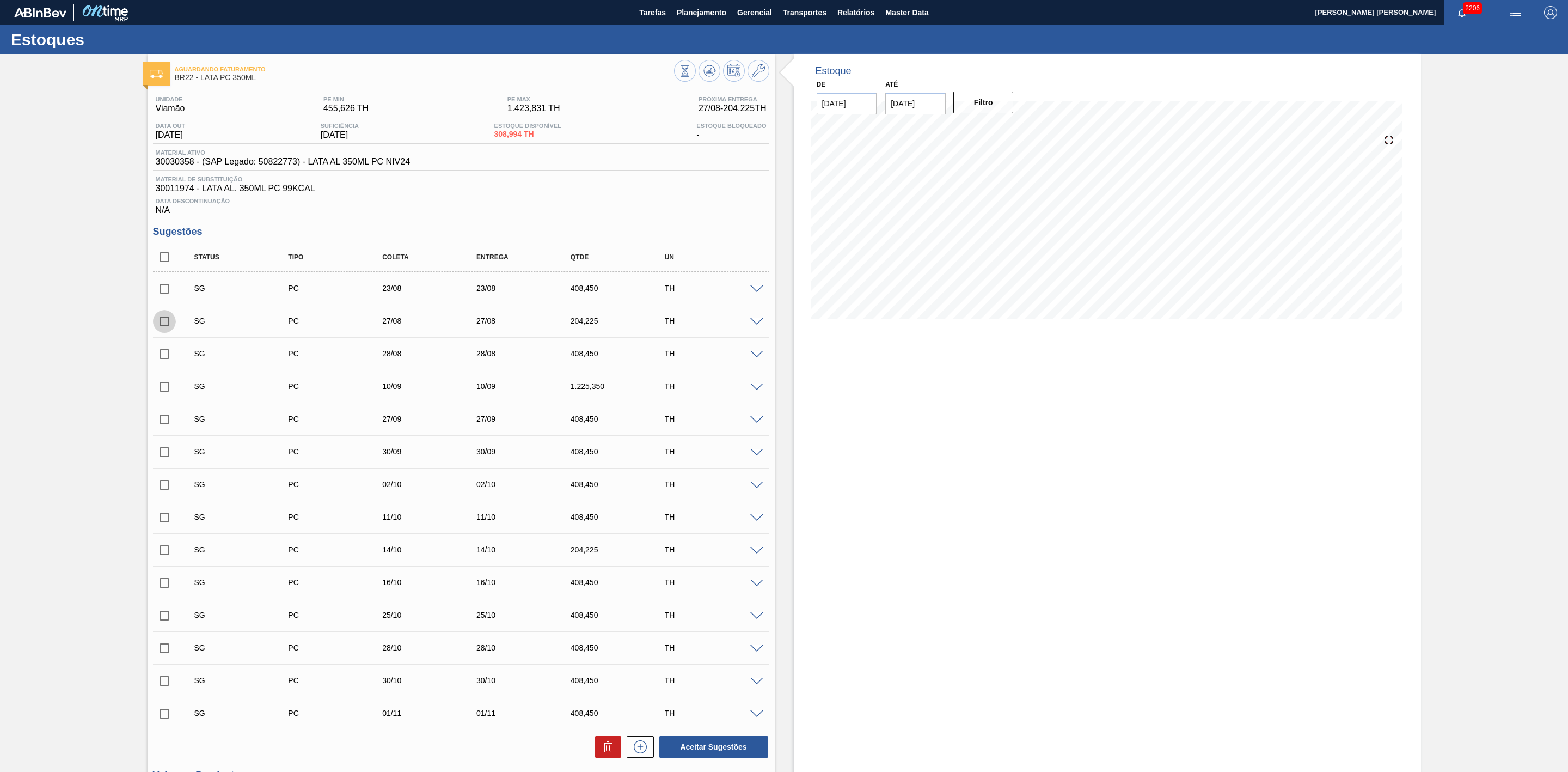
click at [167, 324] on input "checkbox" at bounding box center [165, 321] width 23 height 23
click at [698, 743] on button "Aceitar Sugestões" at bounding box center [713, 746] width 109 height 22
checkbox input "false"
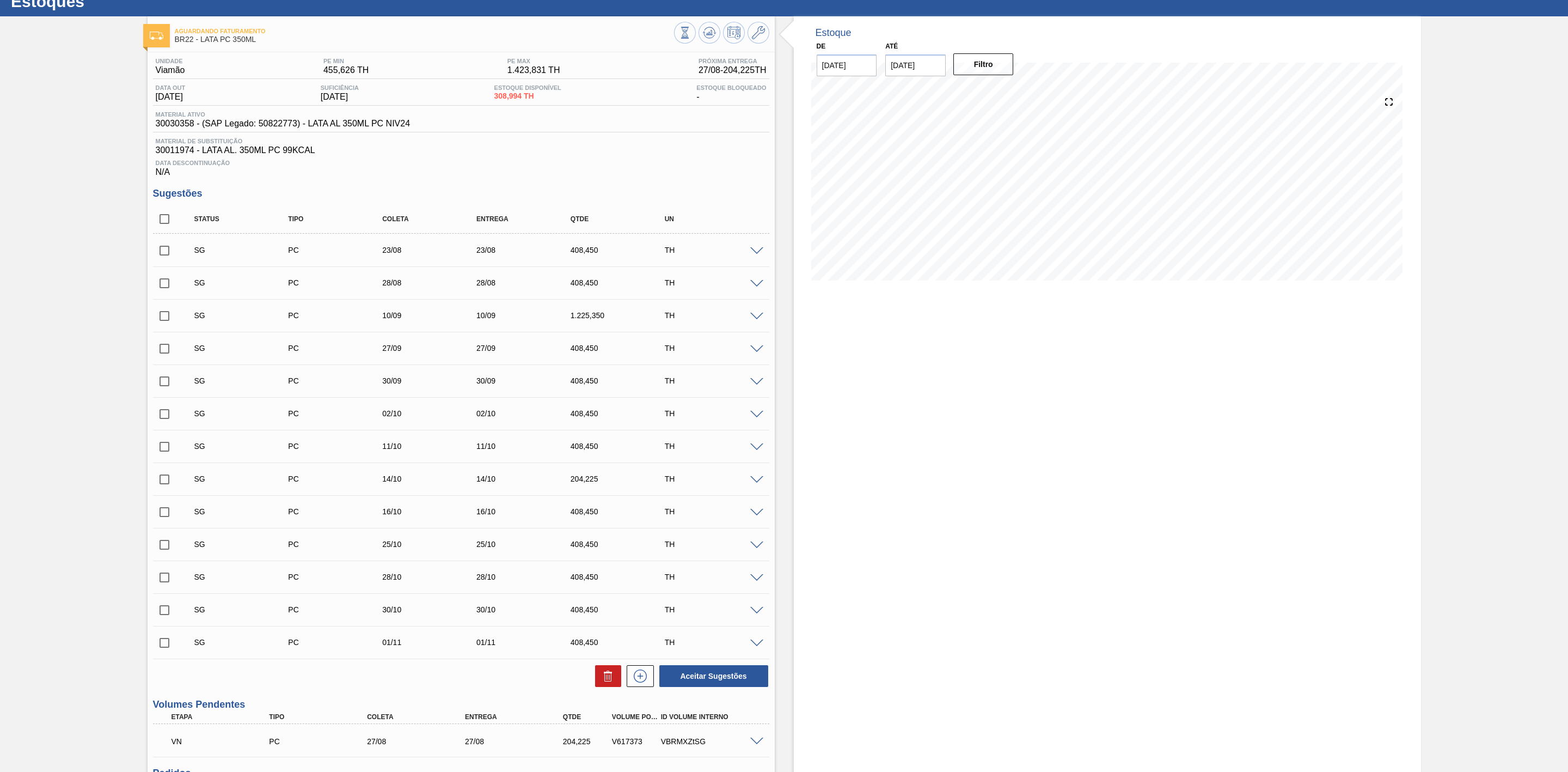
scroll to position [22, 0]
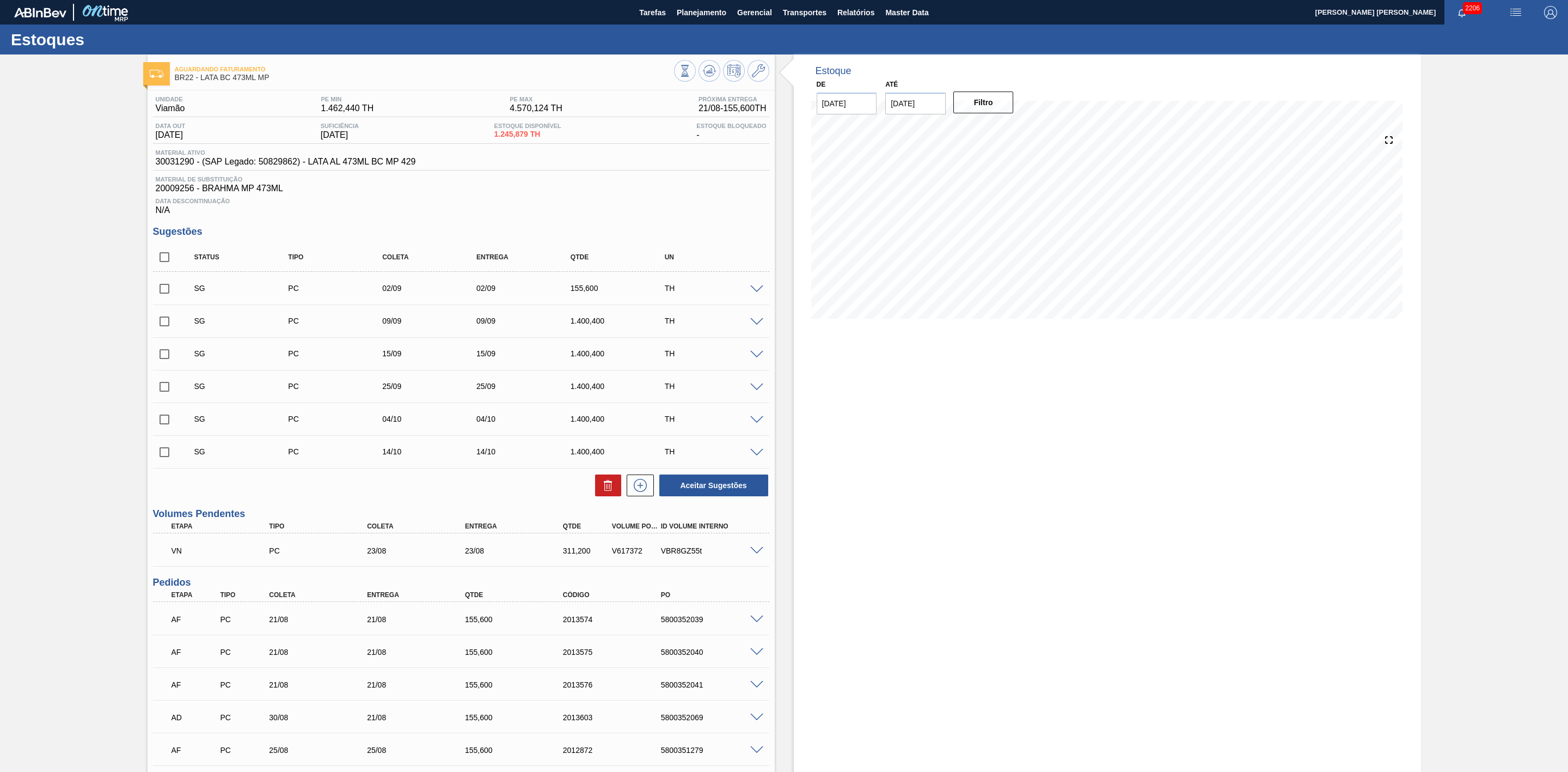
click at [574, 554] on div "311,200" at bounding box center [587, 550] width 54 height 8
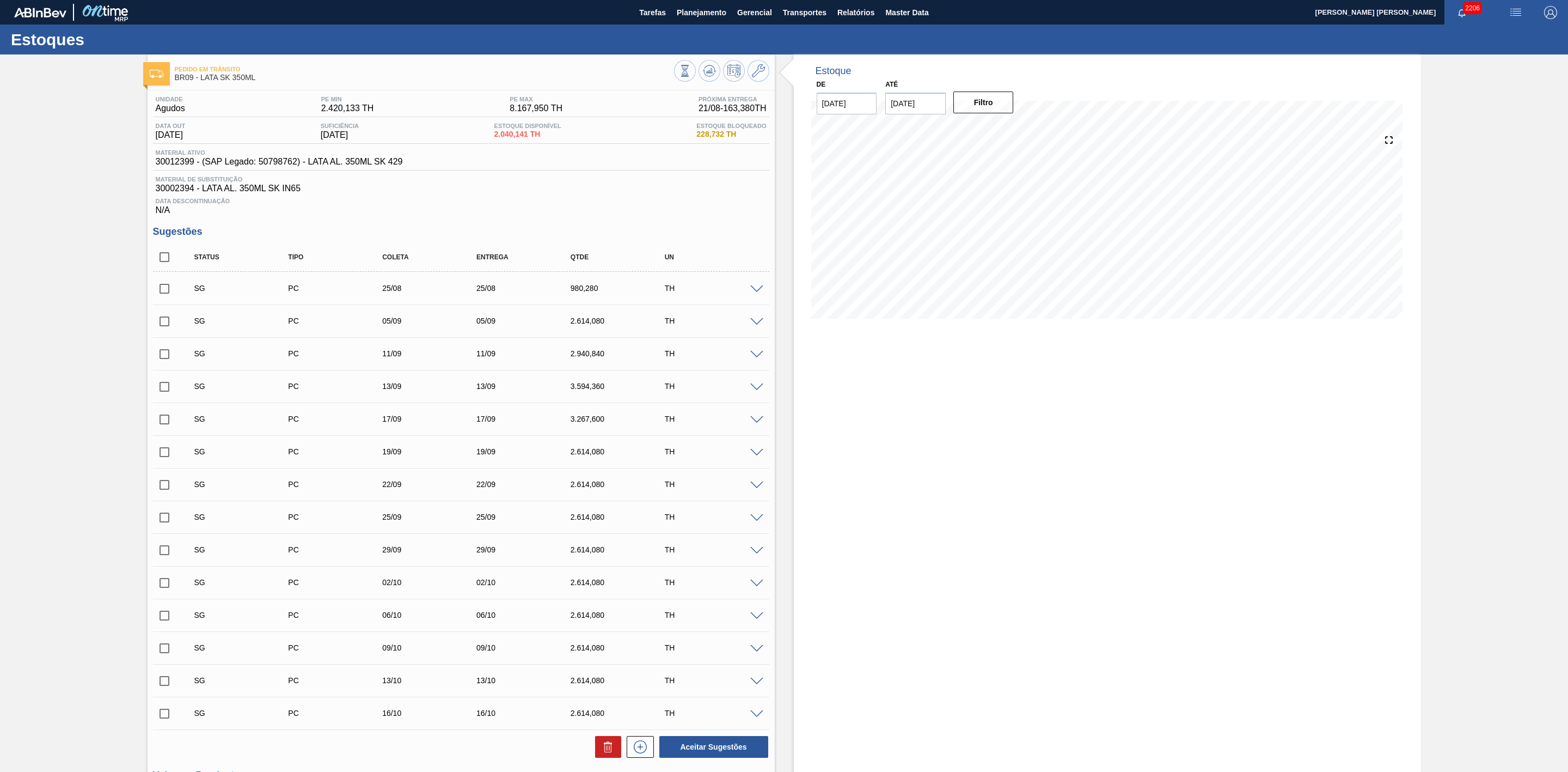
click at [163, 291] on input "checkbox" at bounding box center [165, 288] width 23 height 23
click at [612, 752] on icon at bounding box center [608, 746] width 13 height 13
checkbox input "false"
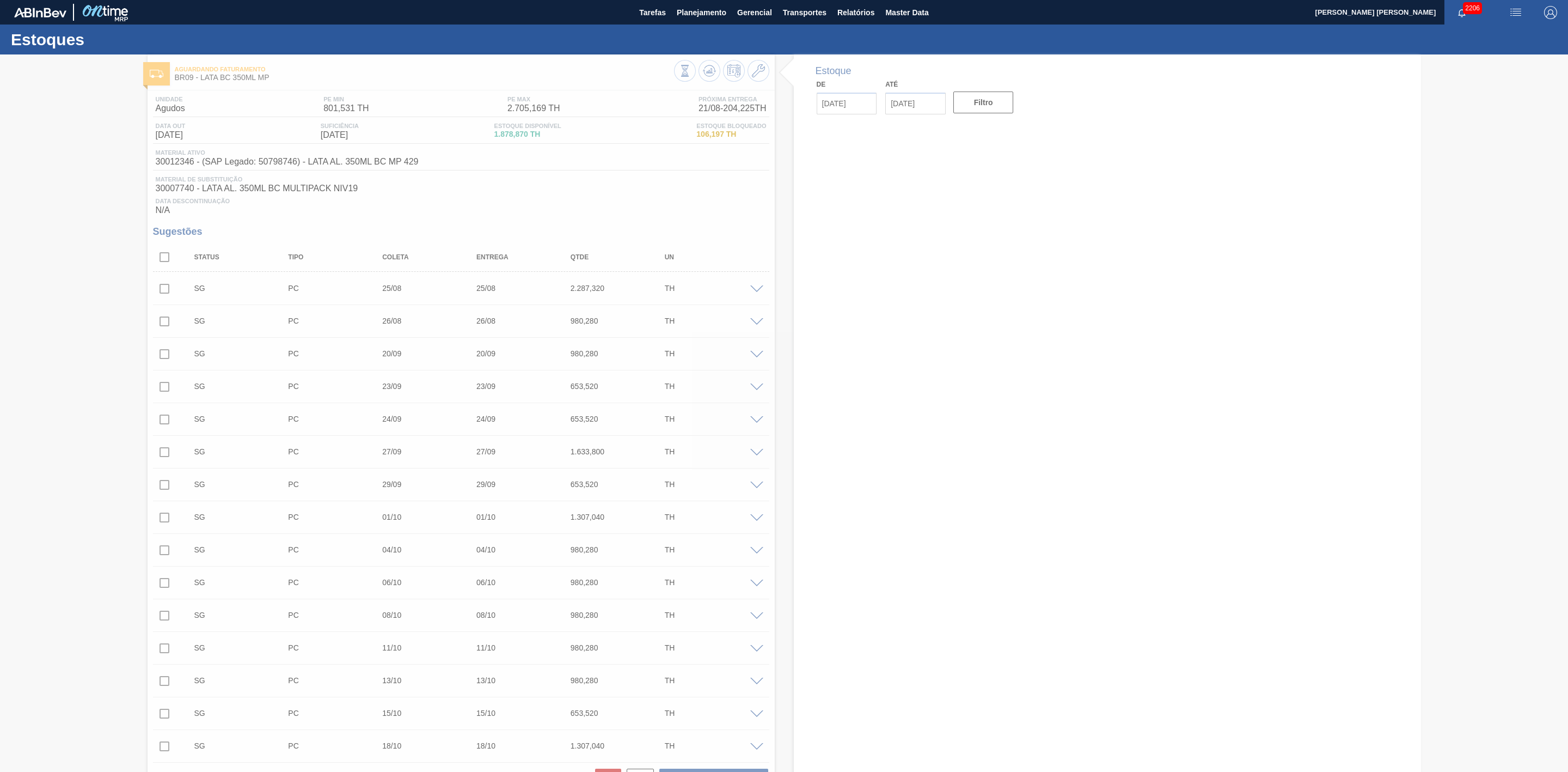
type input "[DATE]"
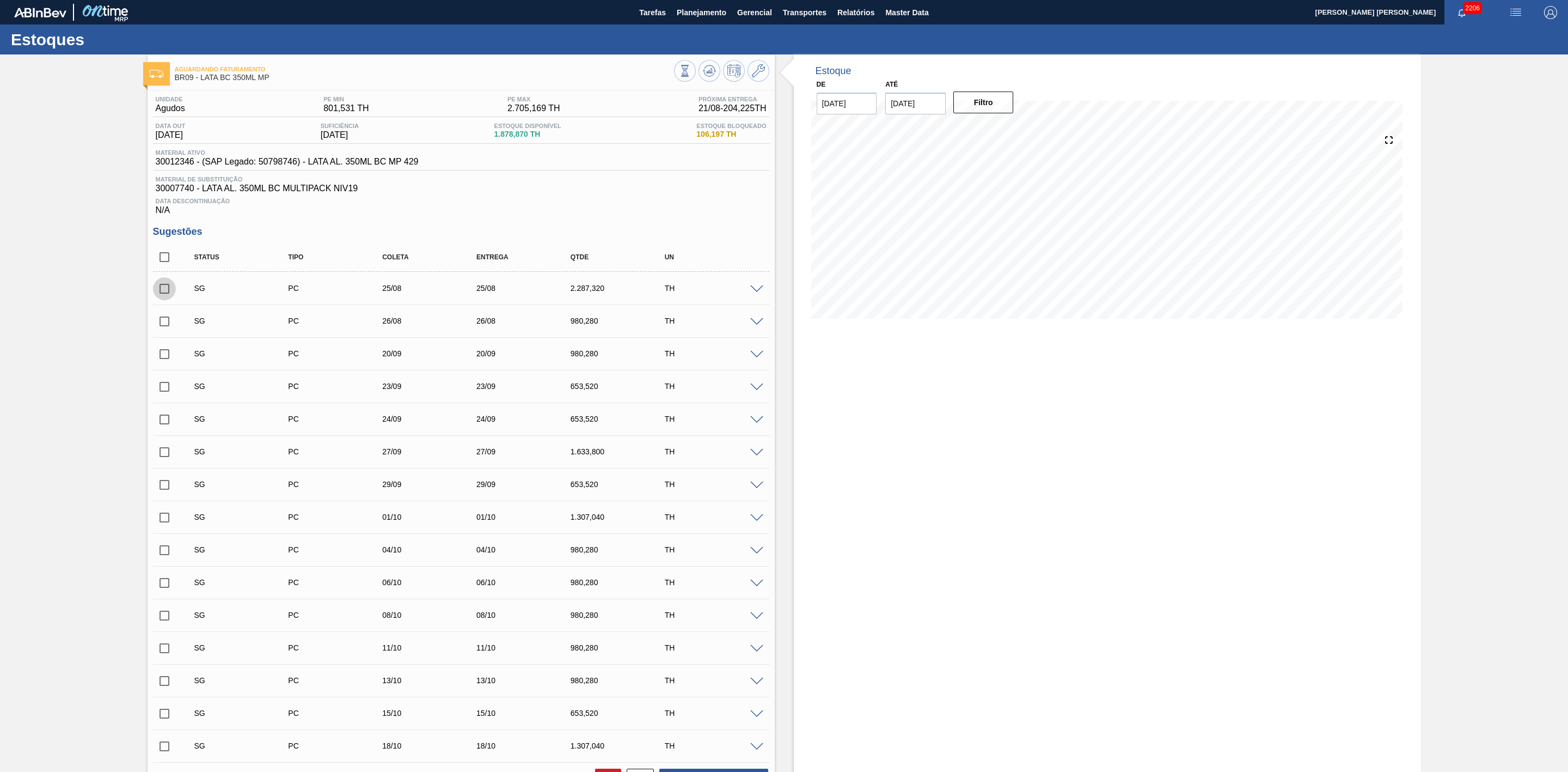
click at [162, 298] on input "checkbox" at bounding box center [165, 288] width 23 height 23
checkbox input "true"
click at [165, 324] on input "checkbox" at bounding box center [165, 321] width 23 height 23
checkbox input "true"
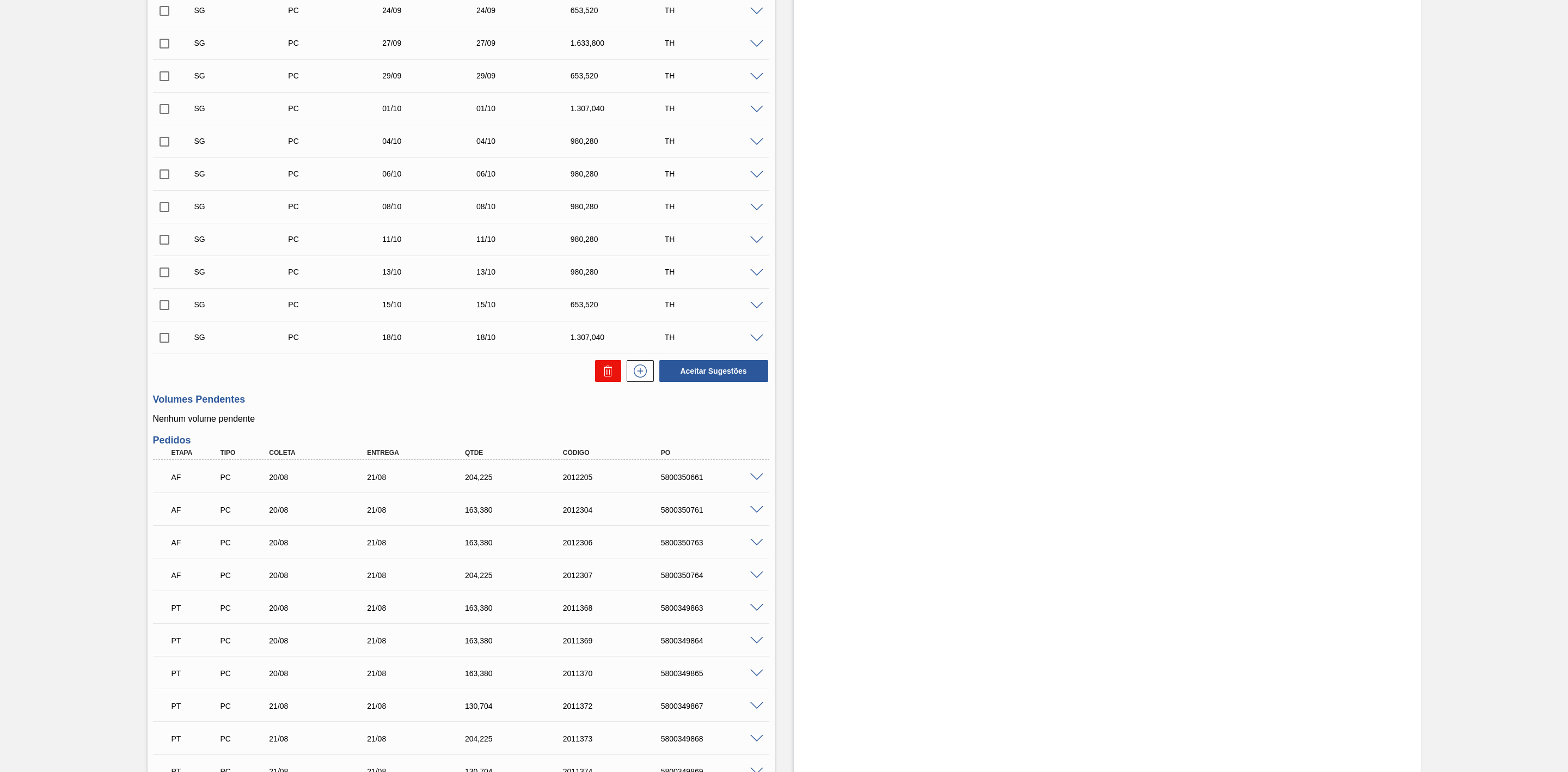
click at [609, 382] on button at bounding box center [608, 370] width 26 height 22
checkbox input "false"
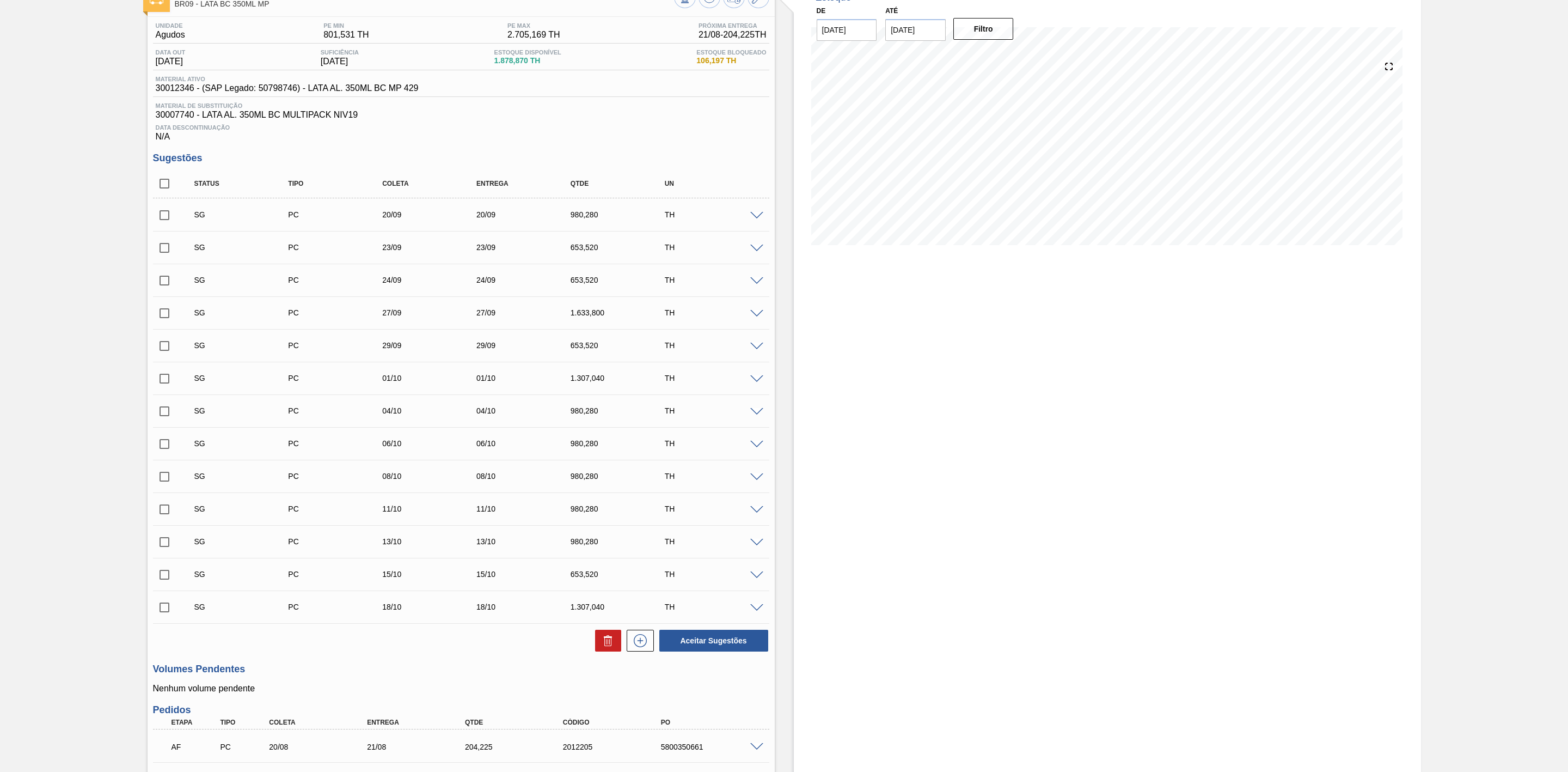
scroll to position [0, 0]
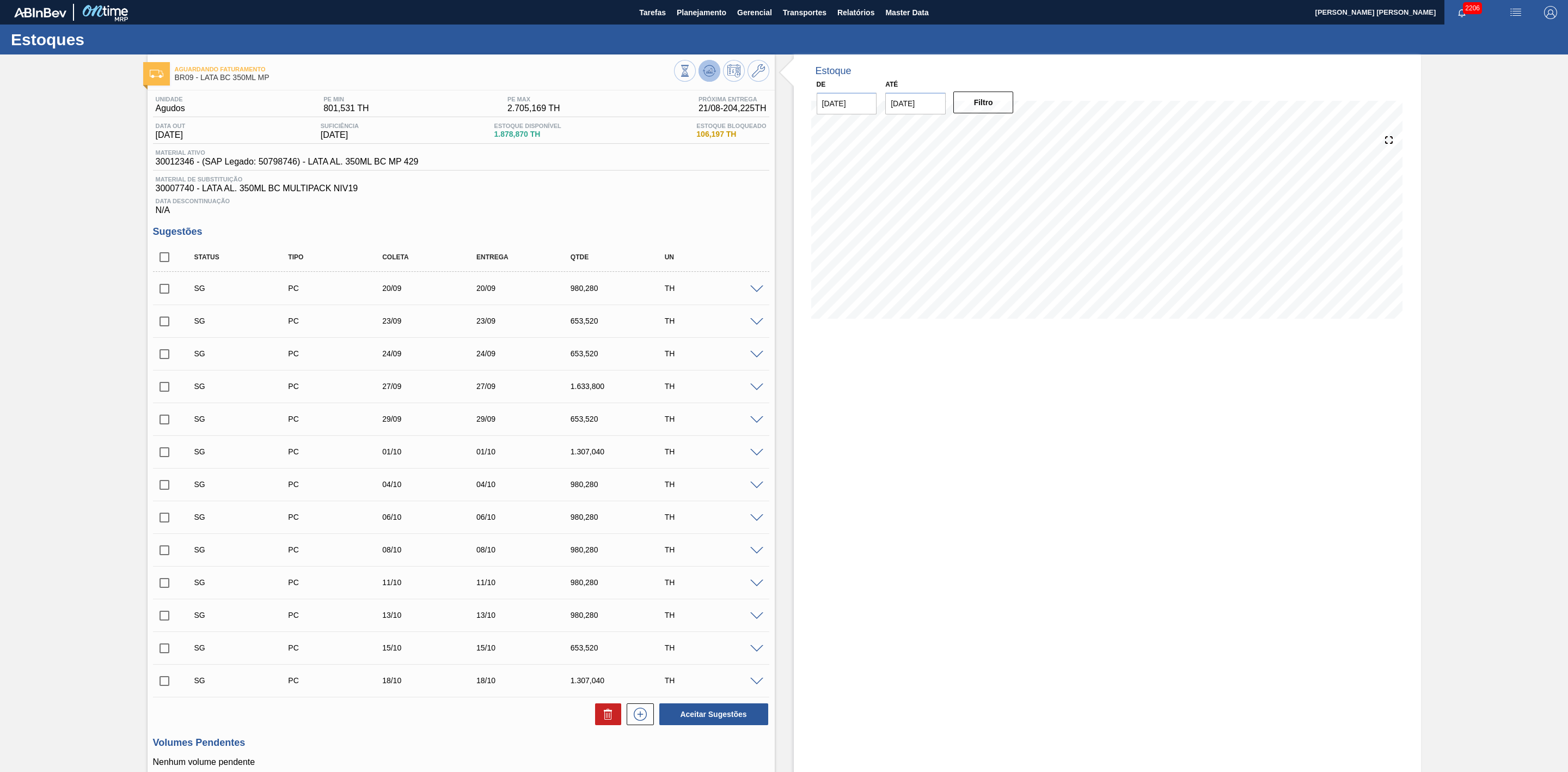
click at [691, 76] on icon at bounding box center [685, 71] width 12 height 12
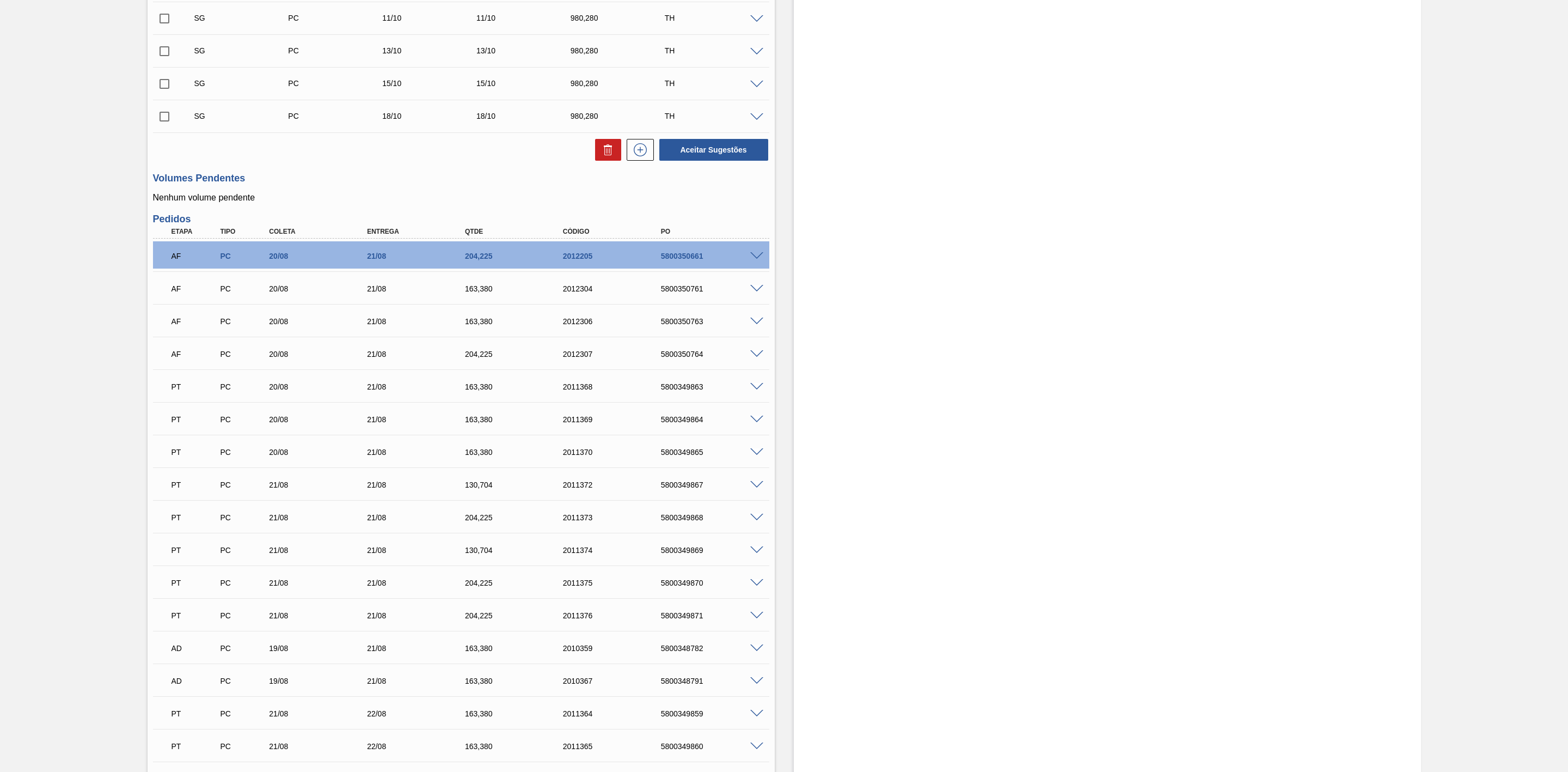
scroll to position [736, 0]
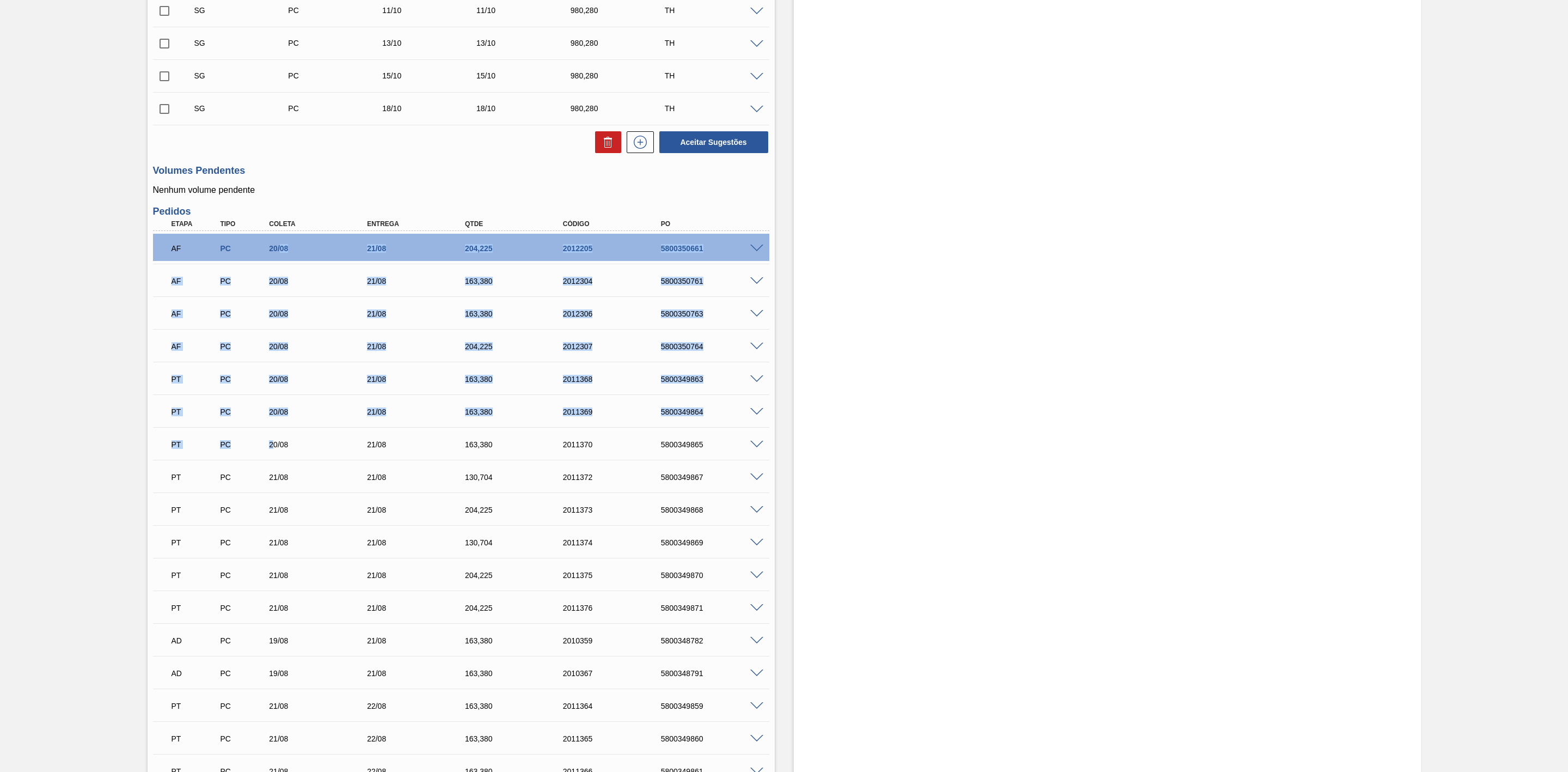
drag, startPoint x: 279, startPoint y: 252, endPoint x: 275, endPoint y: 448, distance: 196.0
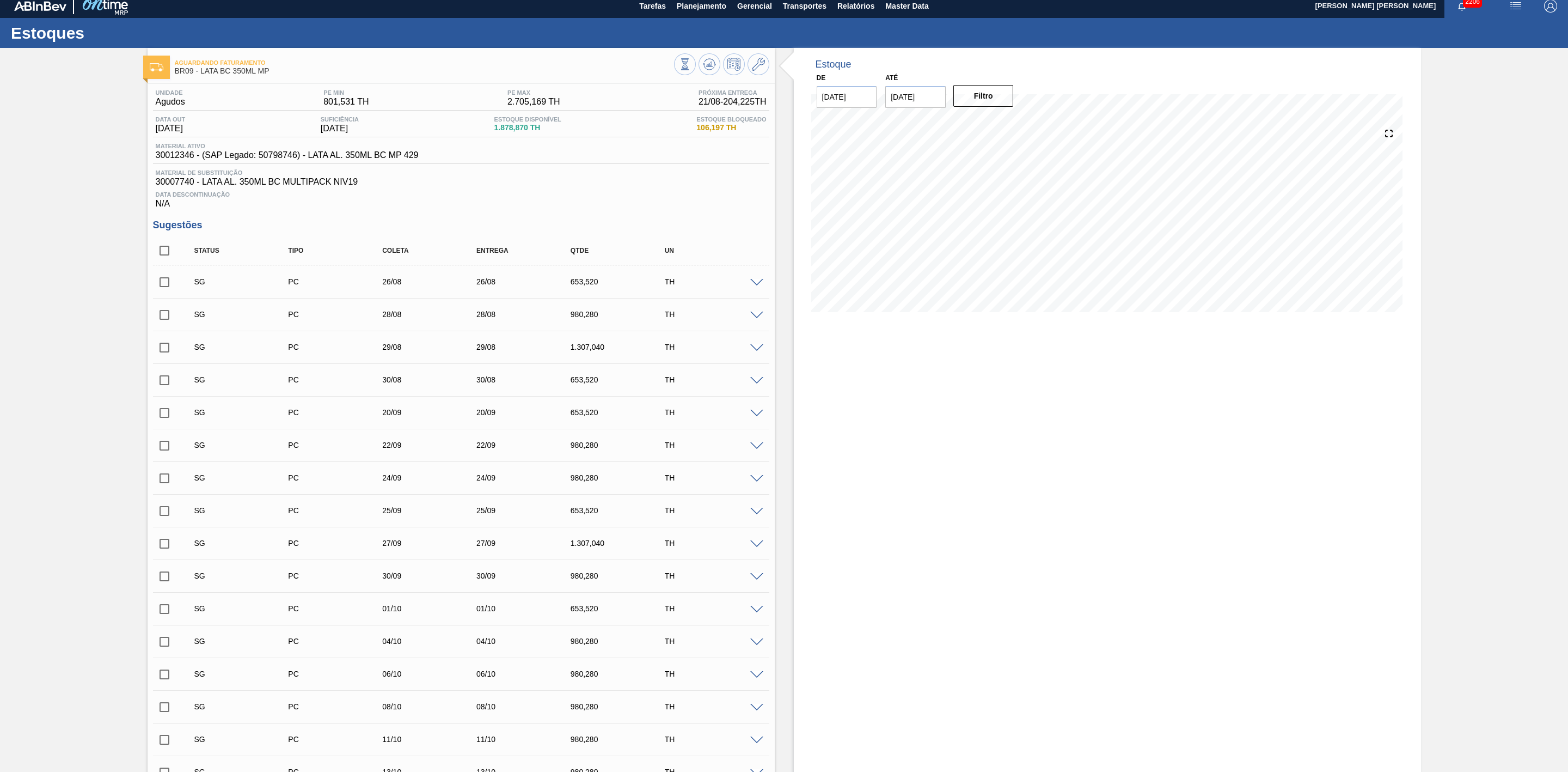
scroll to position [0, 0]
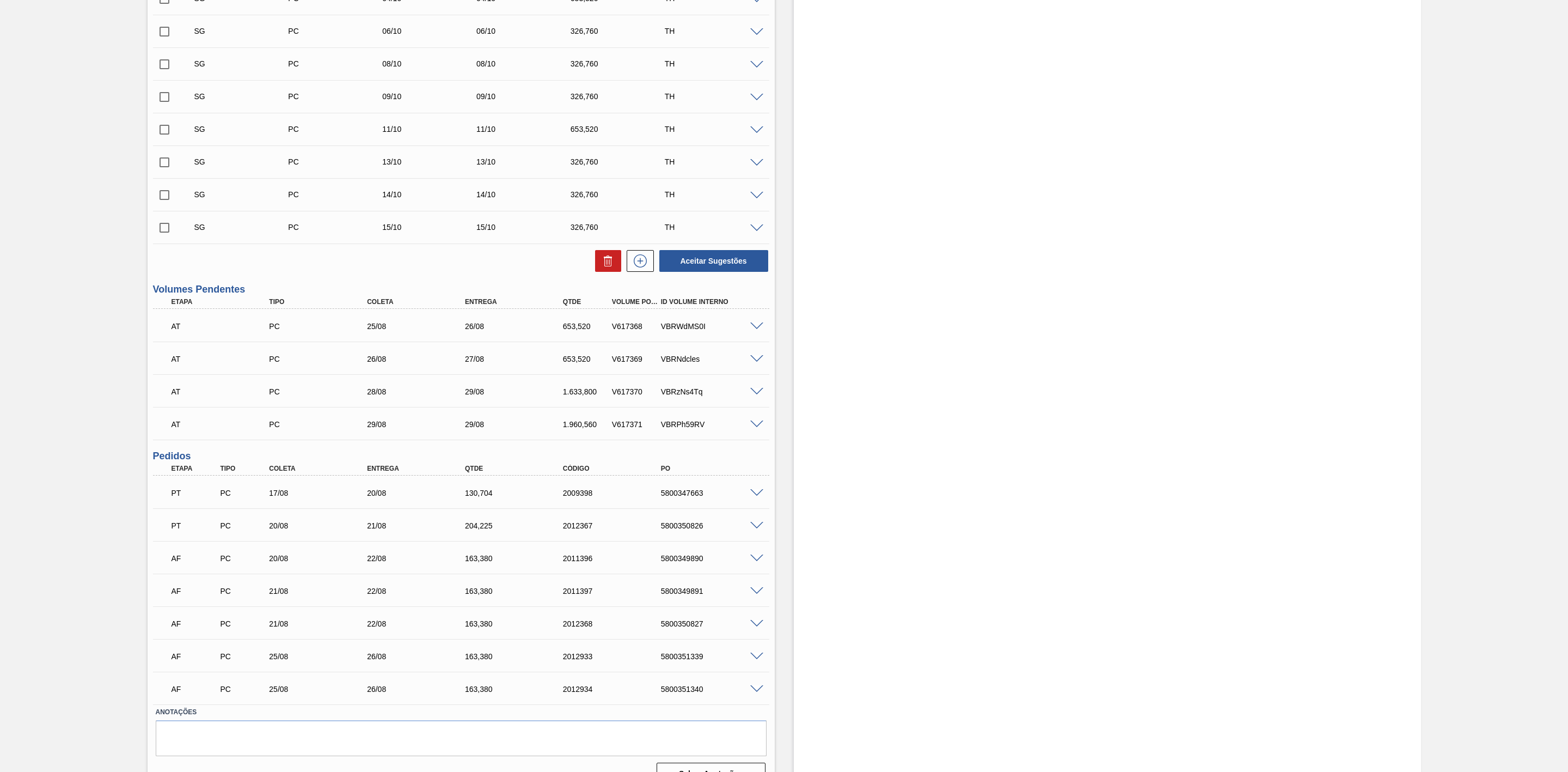
scroll to position [707, 0]
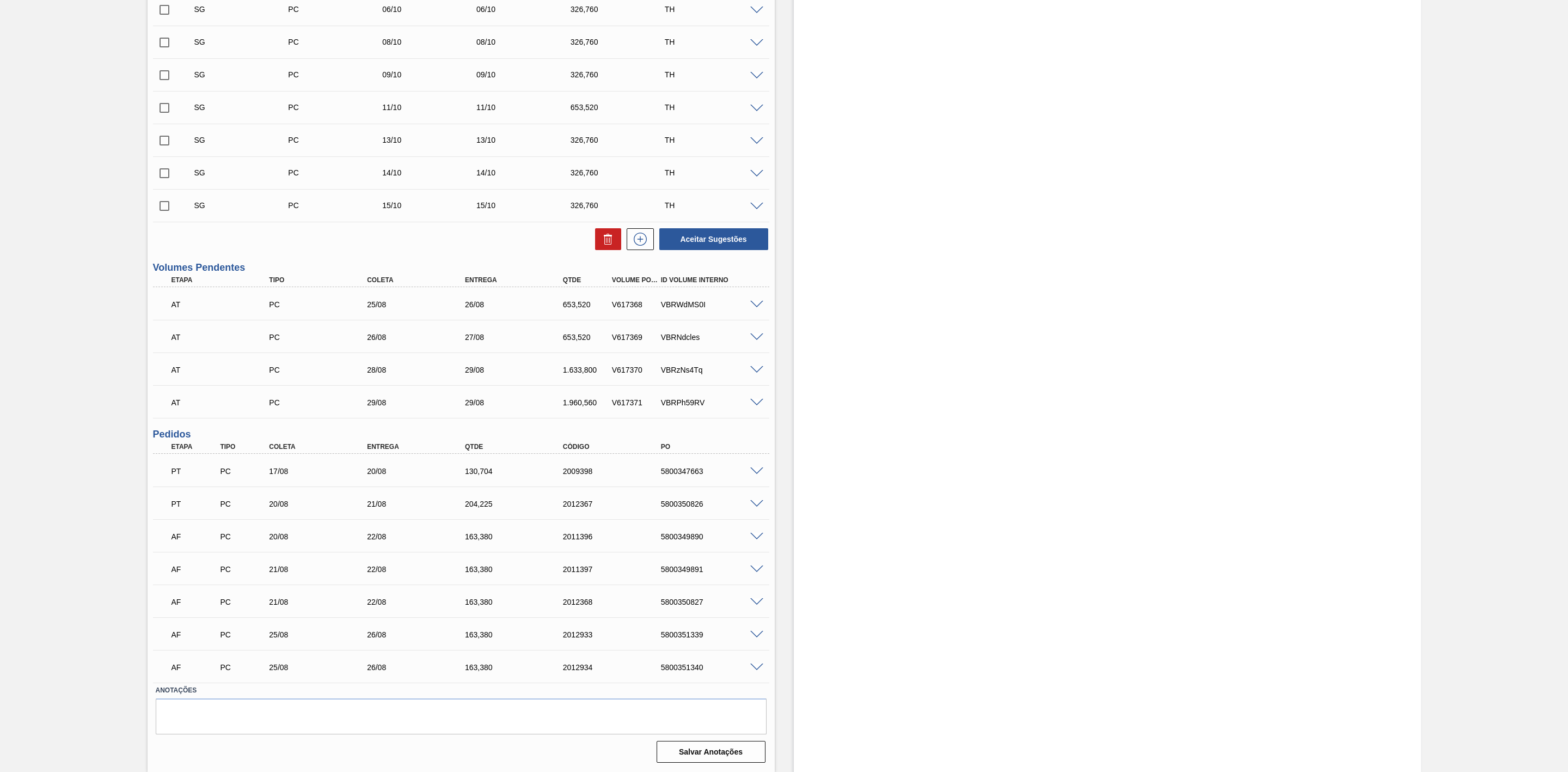
click at [322, 533] on div "20/08" at bounding box center [323, 536] width 113 height 8
click at [754, 534] on span at bounding box center [757, 537] width 13 height 8
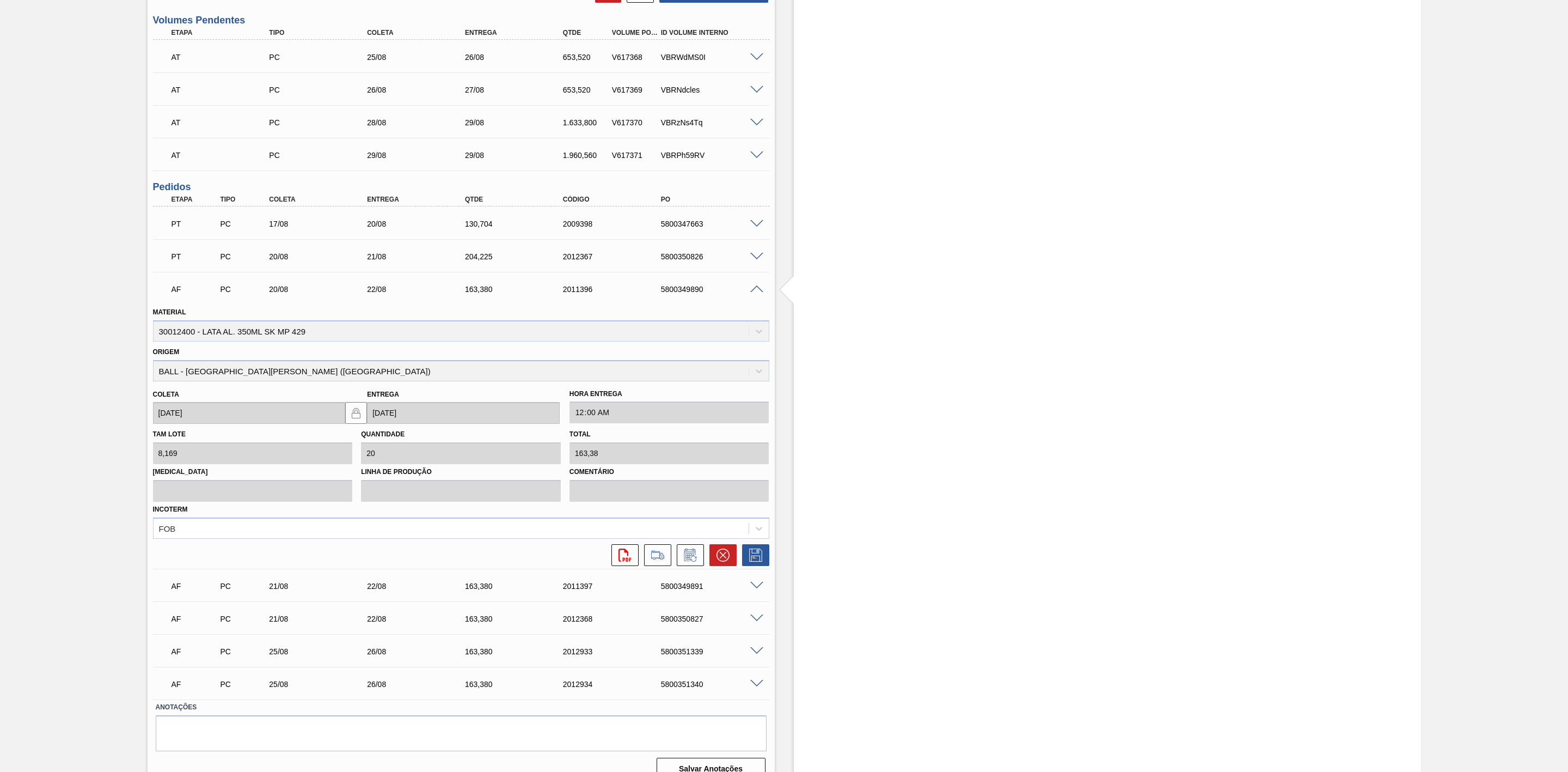
scroll to position [953, 0]
click at [688, 558] on icon at bounding box center [689, 554] width 8 height 7
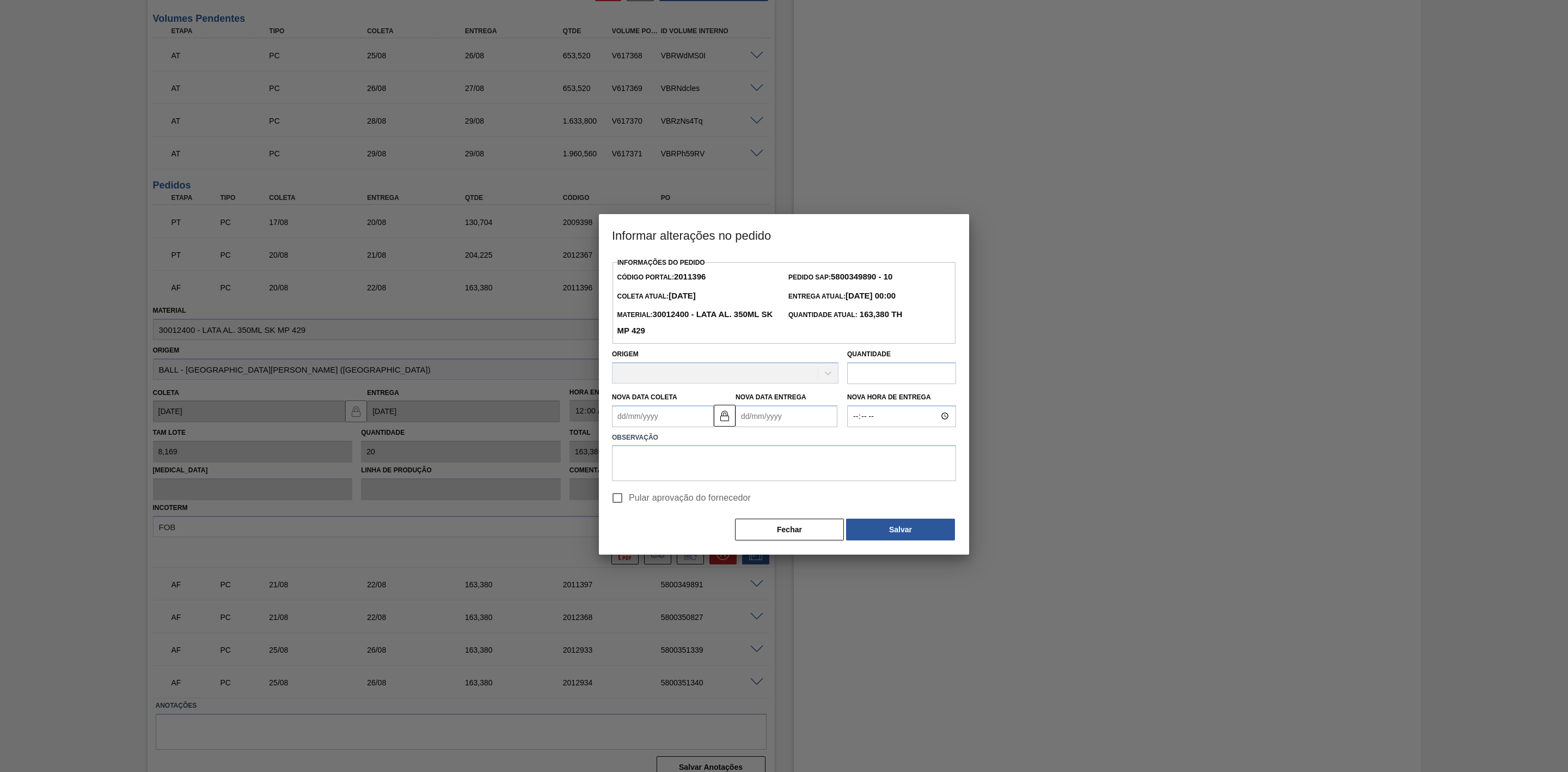
click at [804, 538] on button "Fechar" at bounding box center [789, 529] width 109 height 22
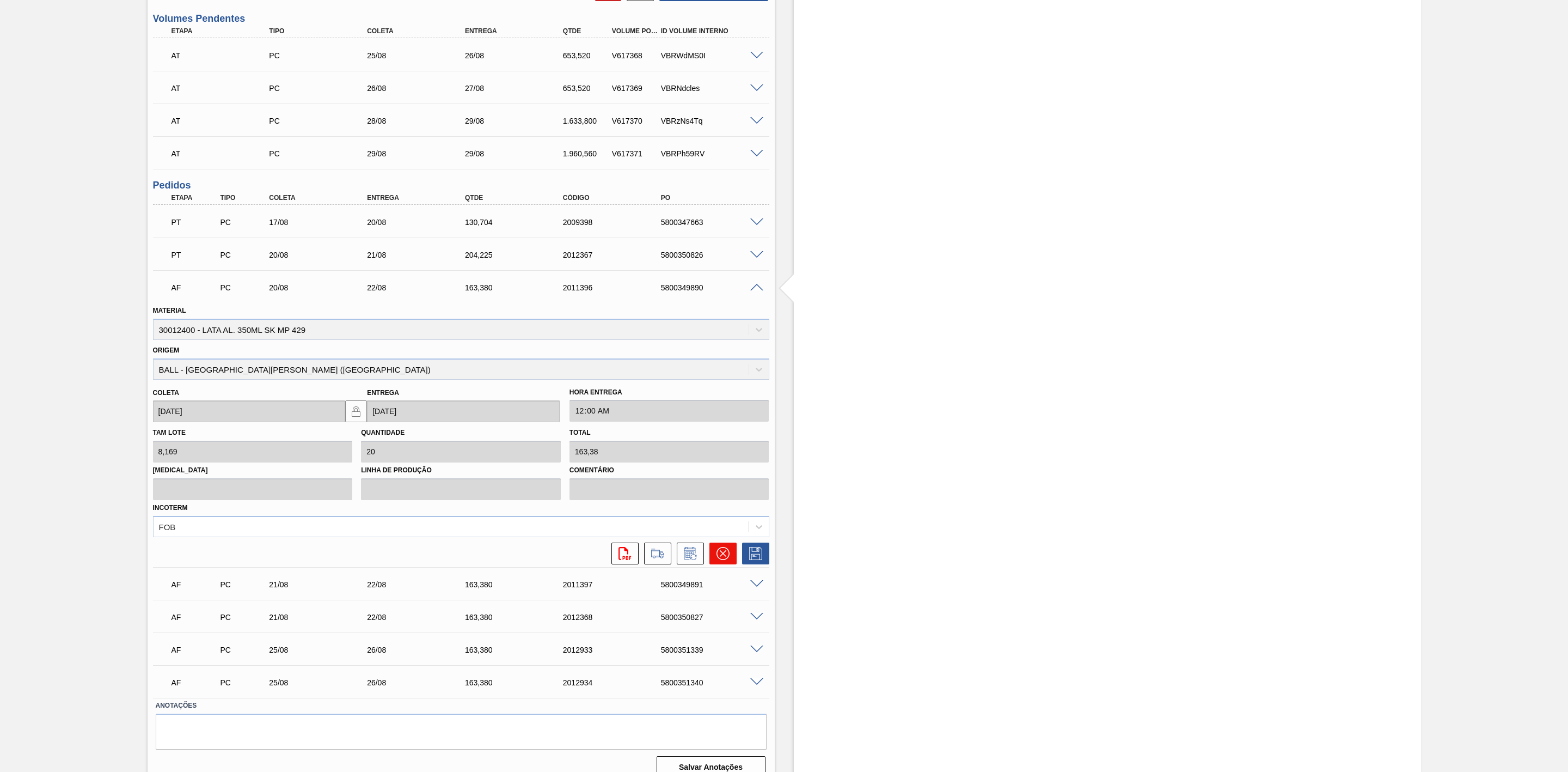
click at [721, 556] on icon at bounding box center [723, 553] width 7 height 7
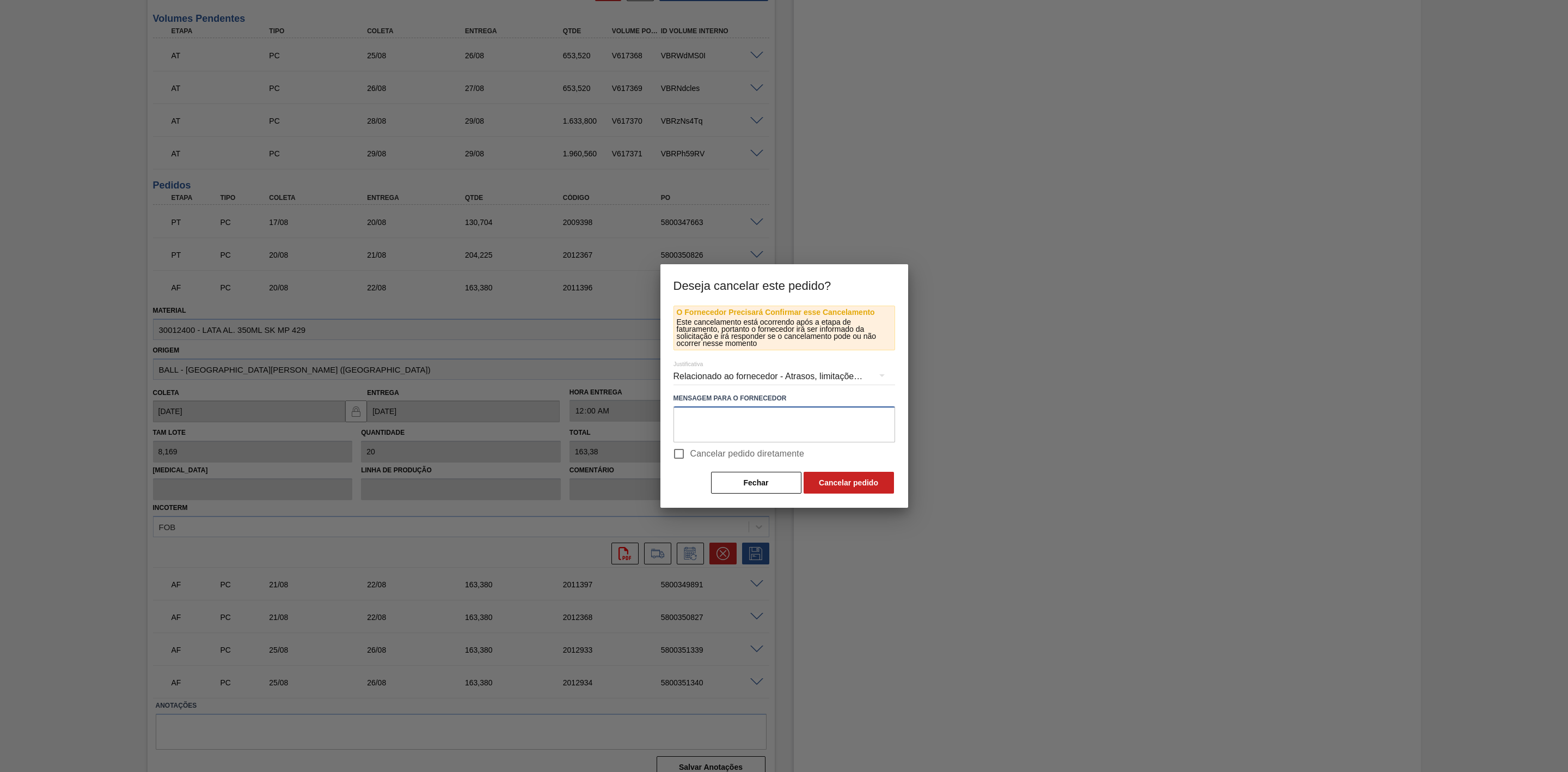
click at [775, 427] on textarea at bounding box center [785, 424] width 222 height 36
type textarea "Não reprogramar furo"
click at [861, 479] on button "Cancelar pedido" at bounding box center [849, 482] width 90 height 22
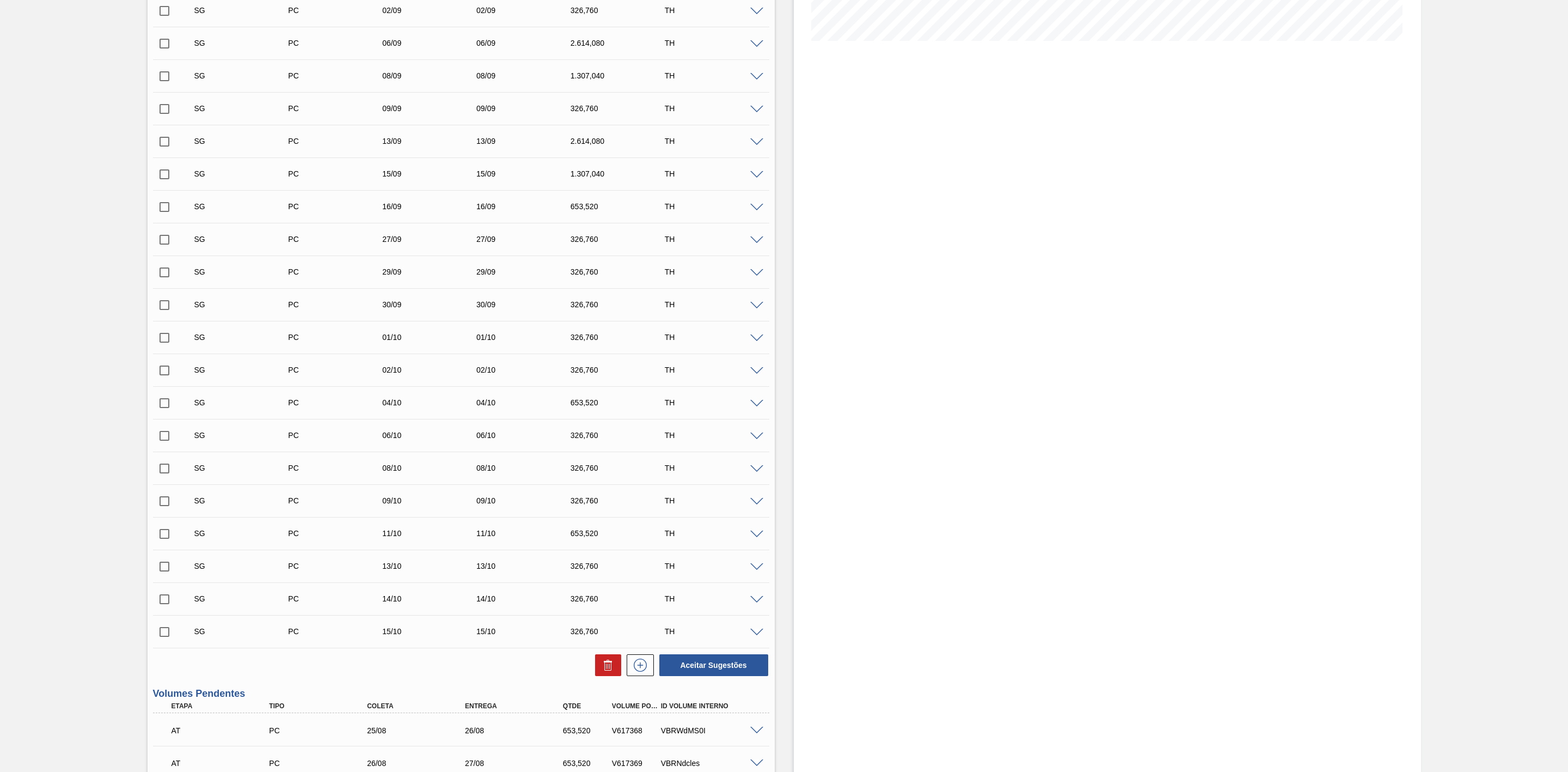
scroll to position [0, 0]
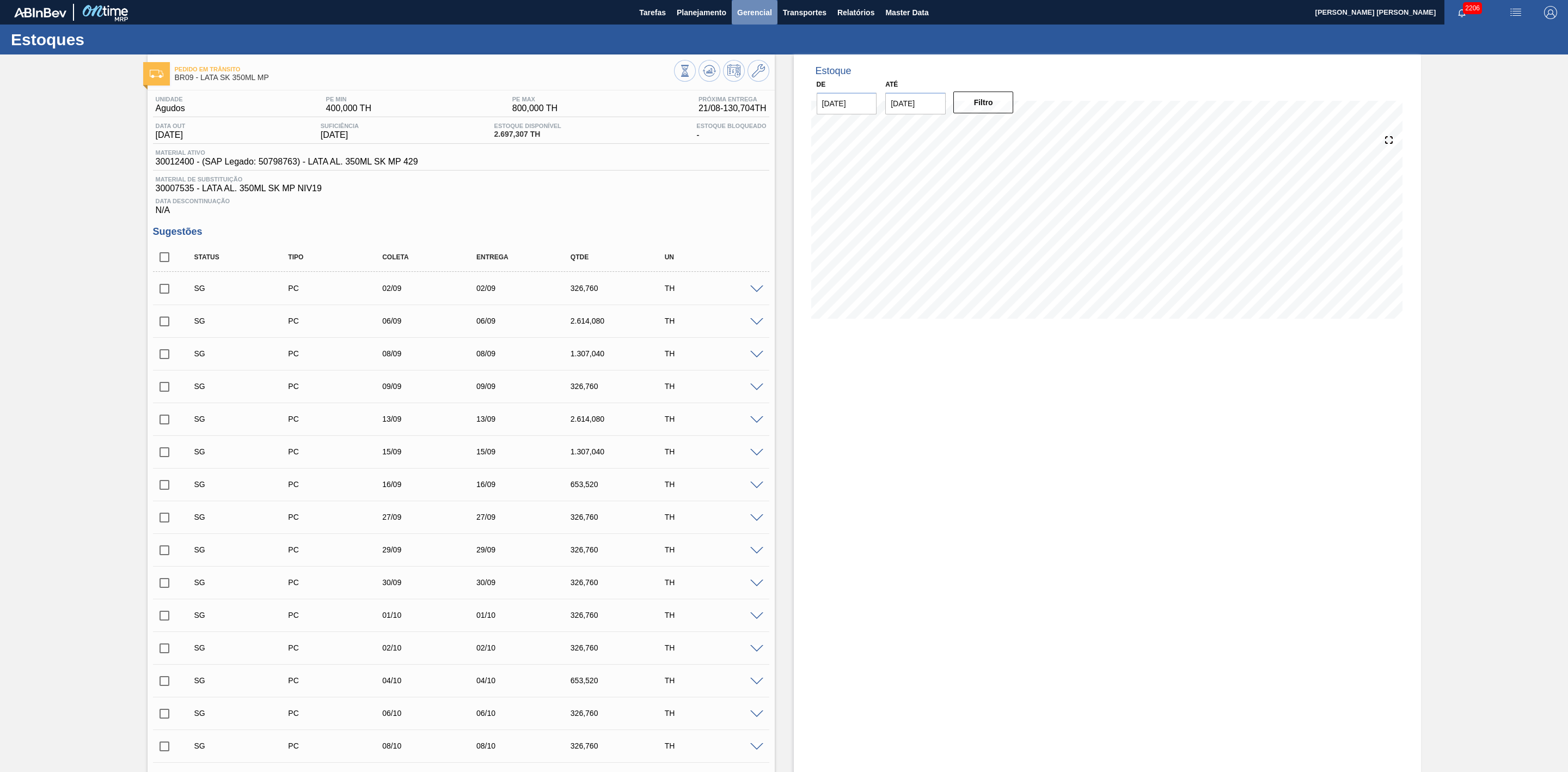
click at [761, 11] on span "Gerencial" at bounding box center [754, 12] width 35 height 13
click at [700, 12] on div at bounding box center [784, 386] width 1568 height 772
click at [697, 12] on span "Planejamento" at bounding box center [701, 12] width 49 height 13
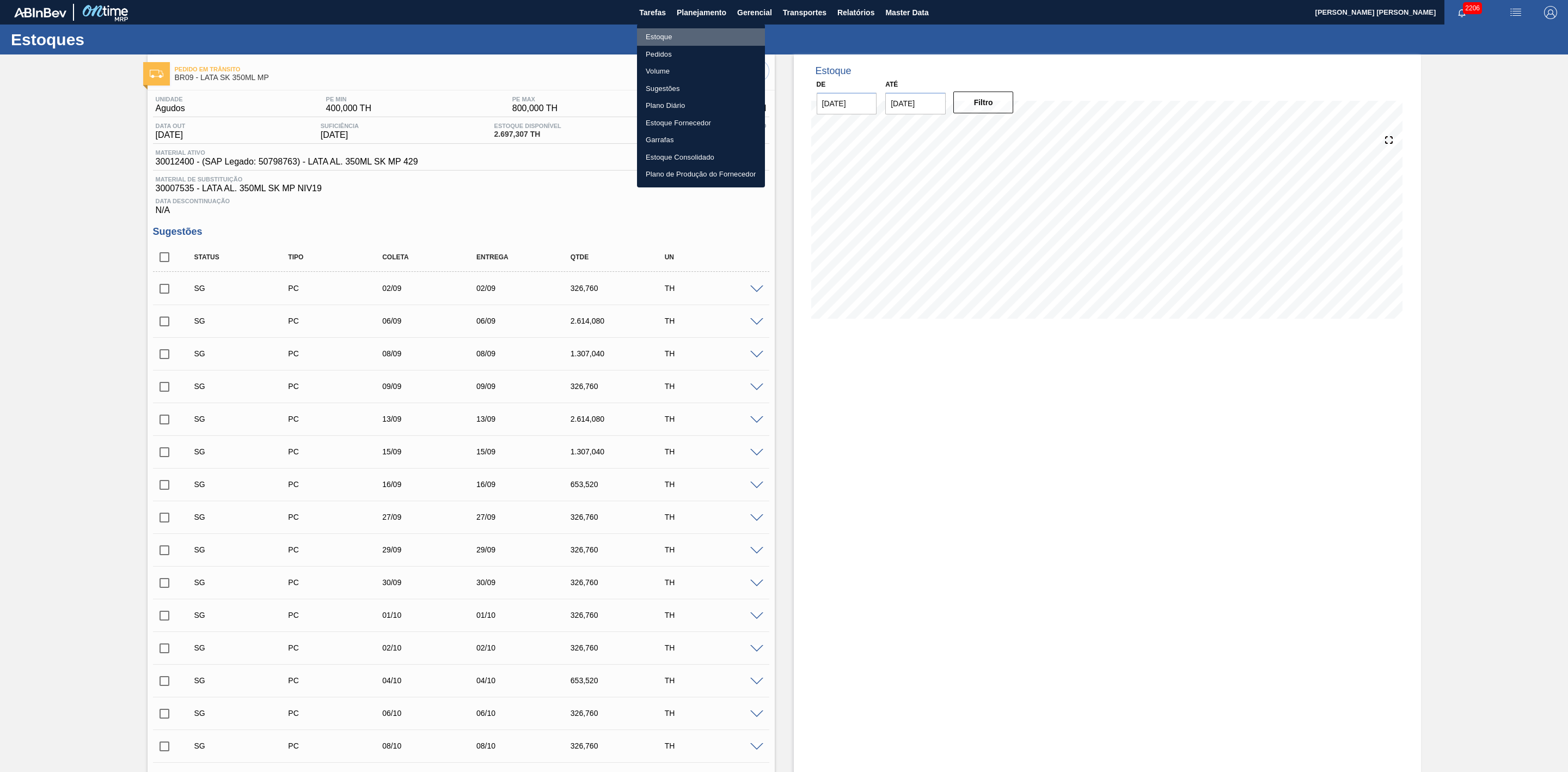
click at [667, 35] on li "Estoque" at bounding box center [701, 36] width 128 height 17
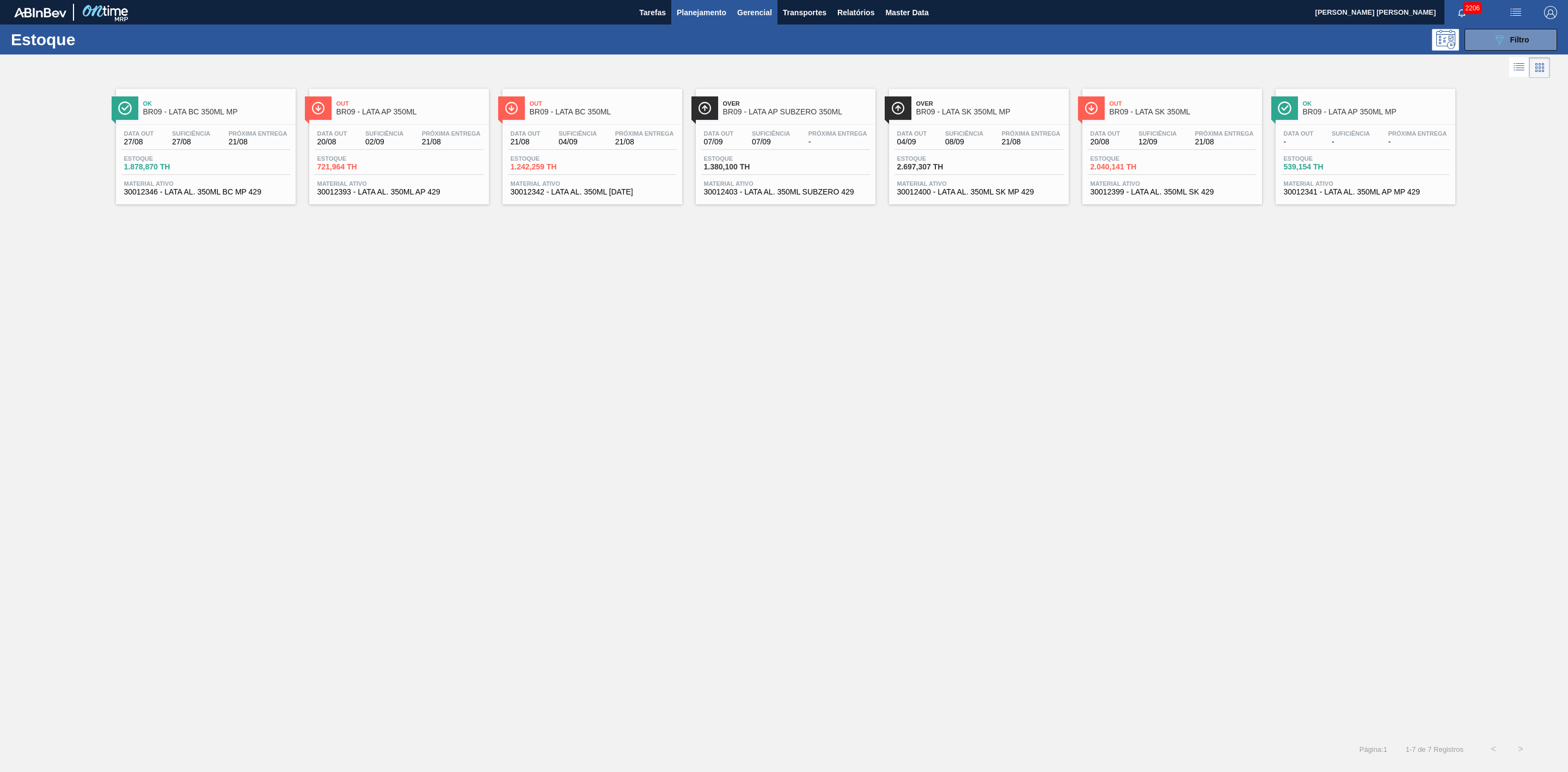
click at [765, 17] on span "Gerencial" at bounding box center [754, 12] width 35 height 13
click at [710, 11] on div at bounding box center [784, 386] width 1568 height 772
click at [718, 8] on span "Planejamento" at bounding box center [701, 12] width 49 height 13
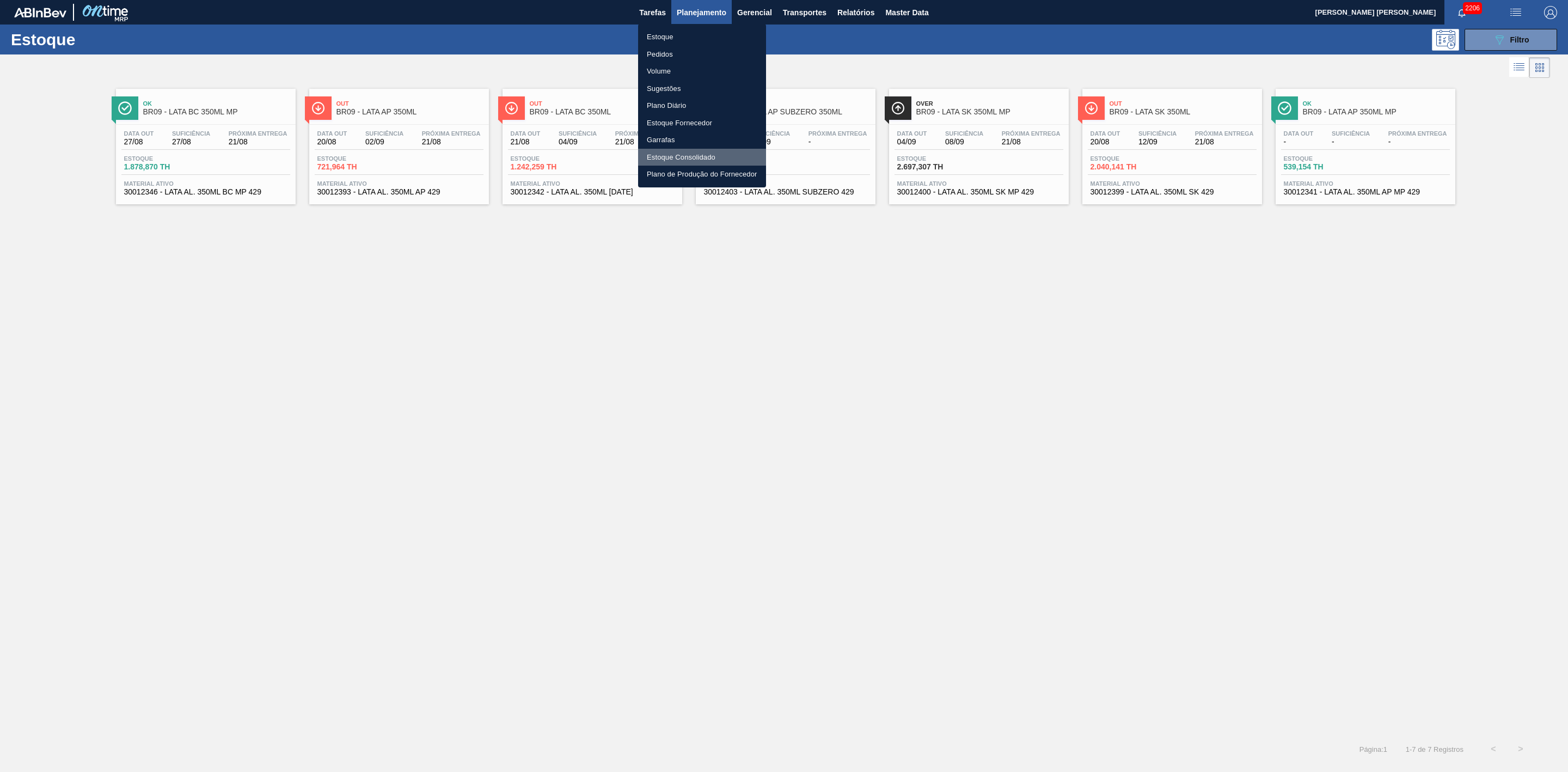
click at [682, 156] on li "Estoque Consolidado" at bounding box center [702, 157] width 128 height 17
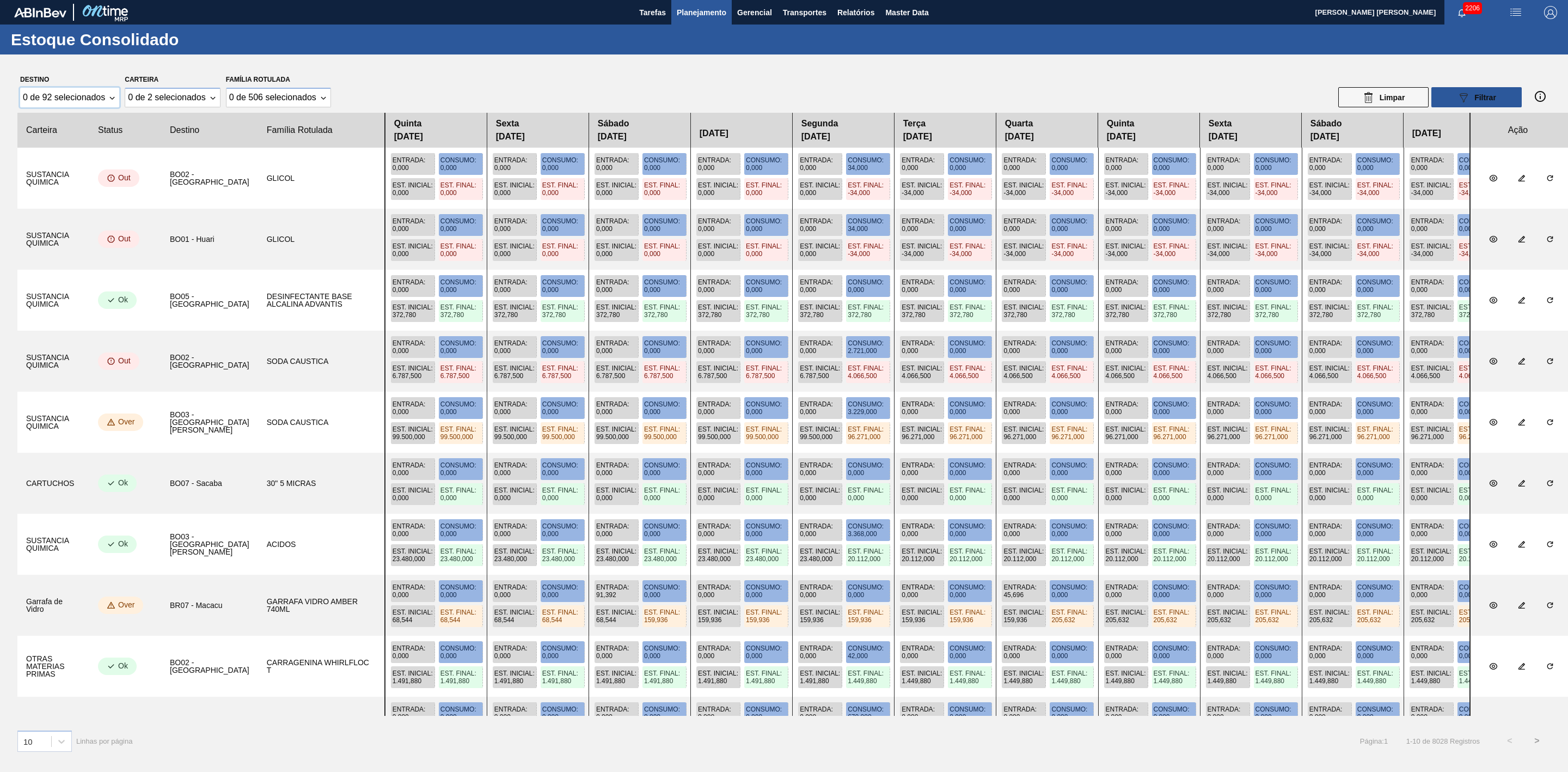
click at [110, 97] on div "0 de 92 selecionados" at bounding box center [70, 98] width 99 height 20
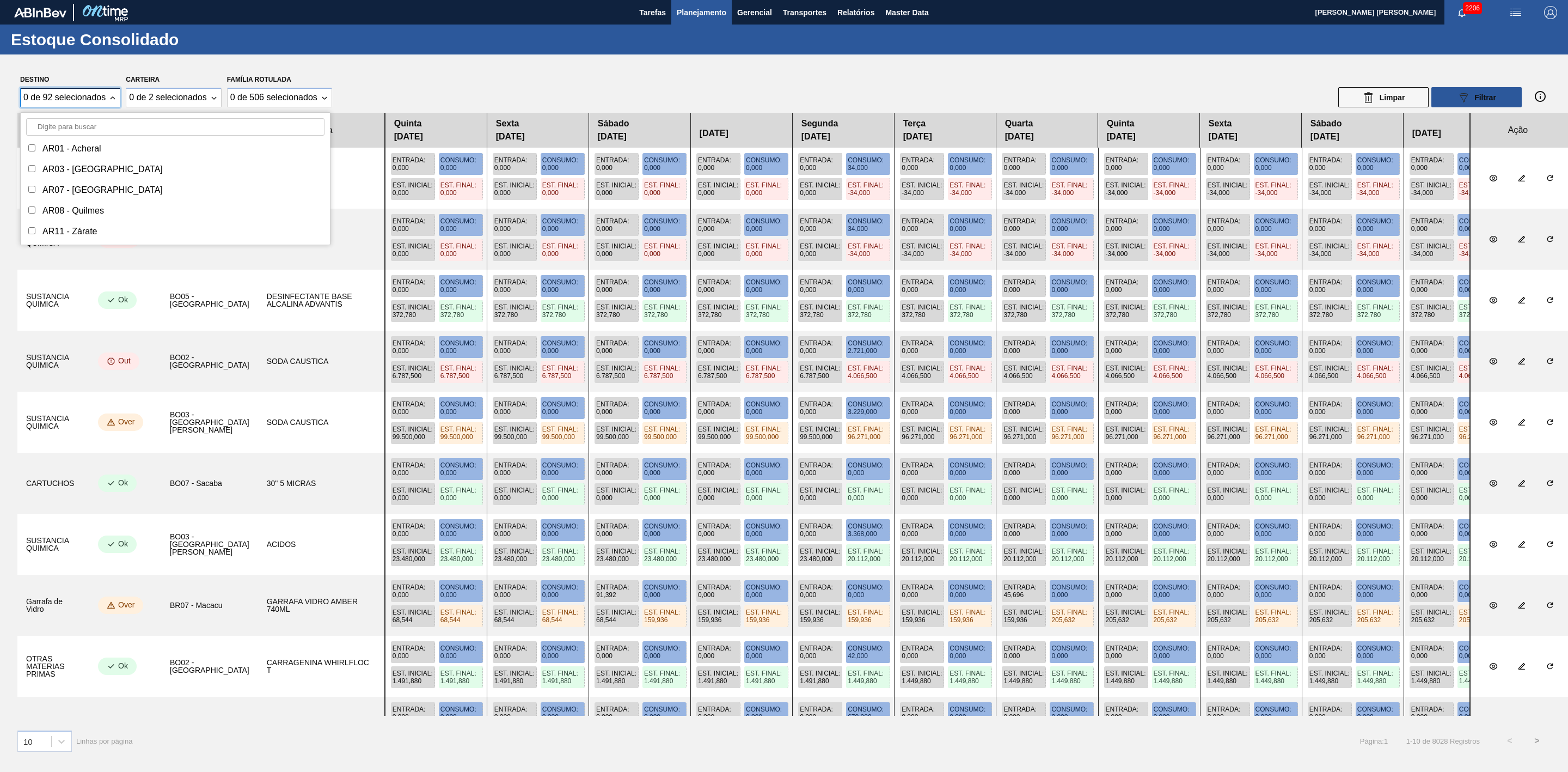
click at [109, 126] on input "Destino" at bounding box center [175, 127] width 298 height 17
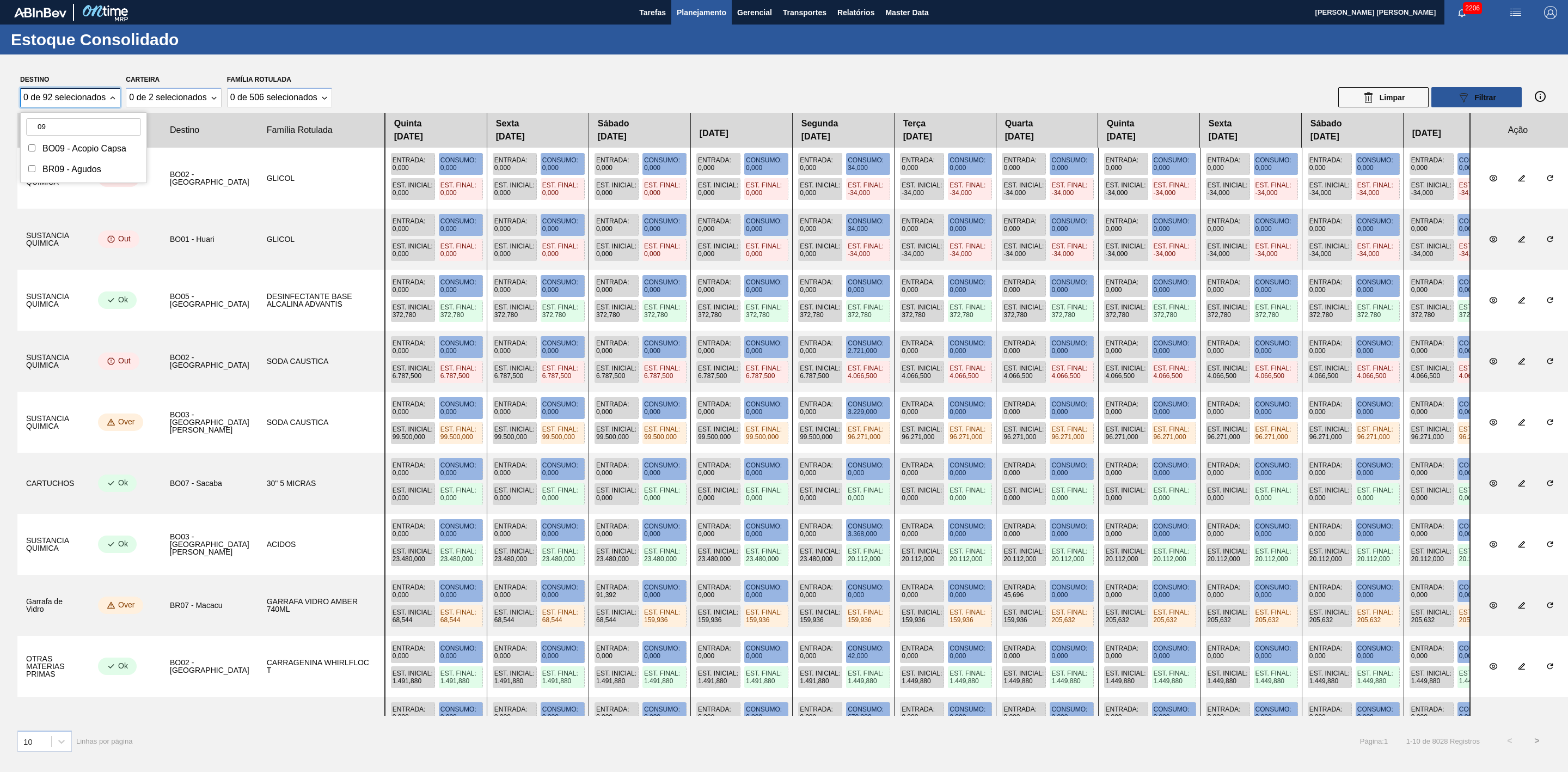
type input "09"
click at [92, 174] on div "BR09 - Agudos" at bounding box center [71, 169] width 58 height 10
checkbox input "true"
click at [215, 96] on div "0 de 2 selecionados" at bounding box center [173, 98] width 94 height 20
click at [156, 147] on div "Lata" at bounding box center [156, 148] width 17 height 10
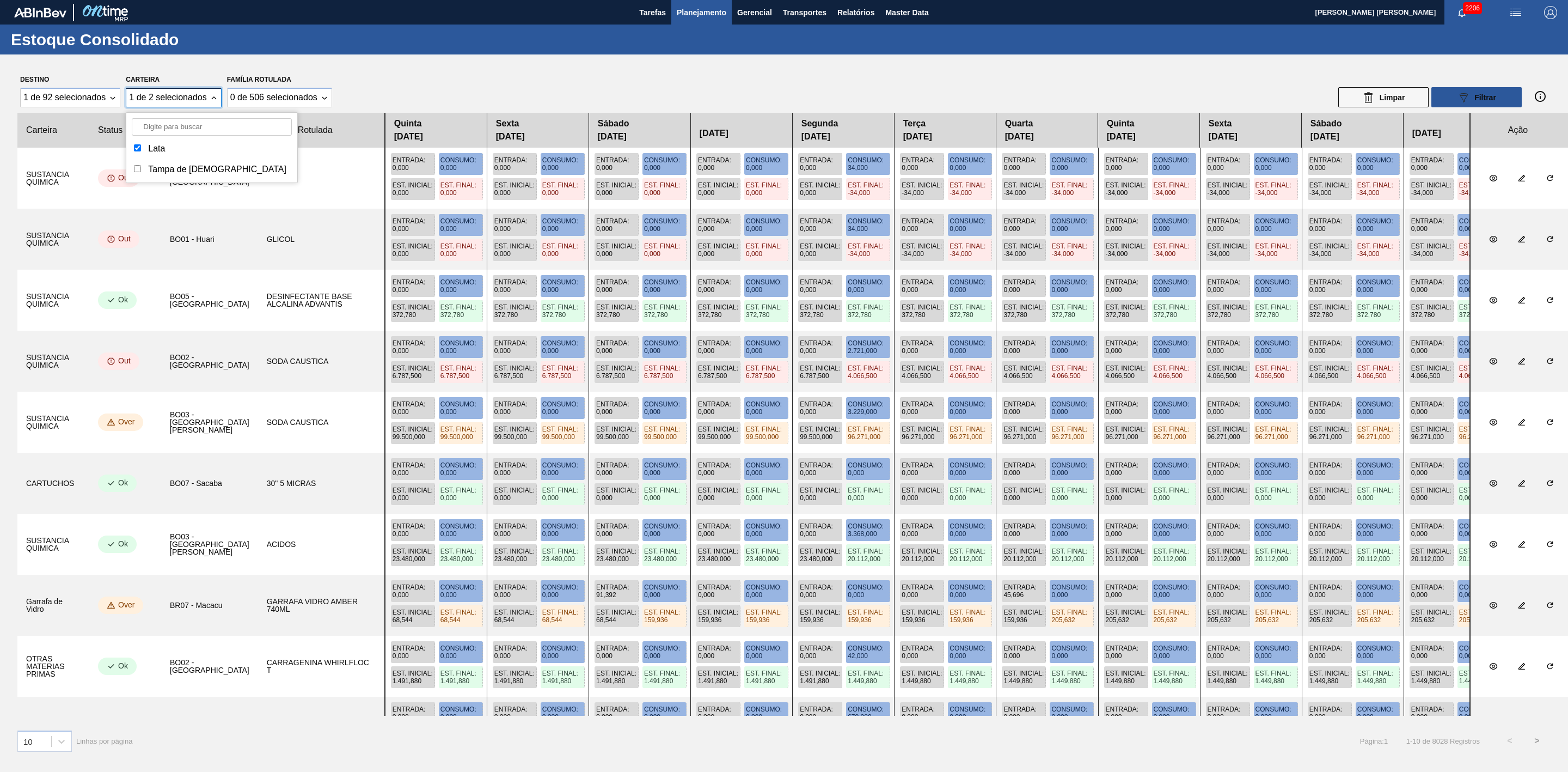
checkbox input "true"
click at [1464, 93] on icon "089F7B8B-B2A5-4AFE-B5C0-19BA573D28AC" at bounding box center [1463, 97] width 13 height 13
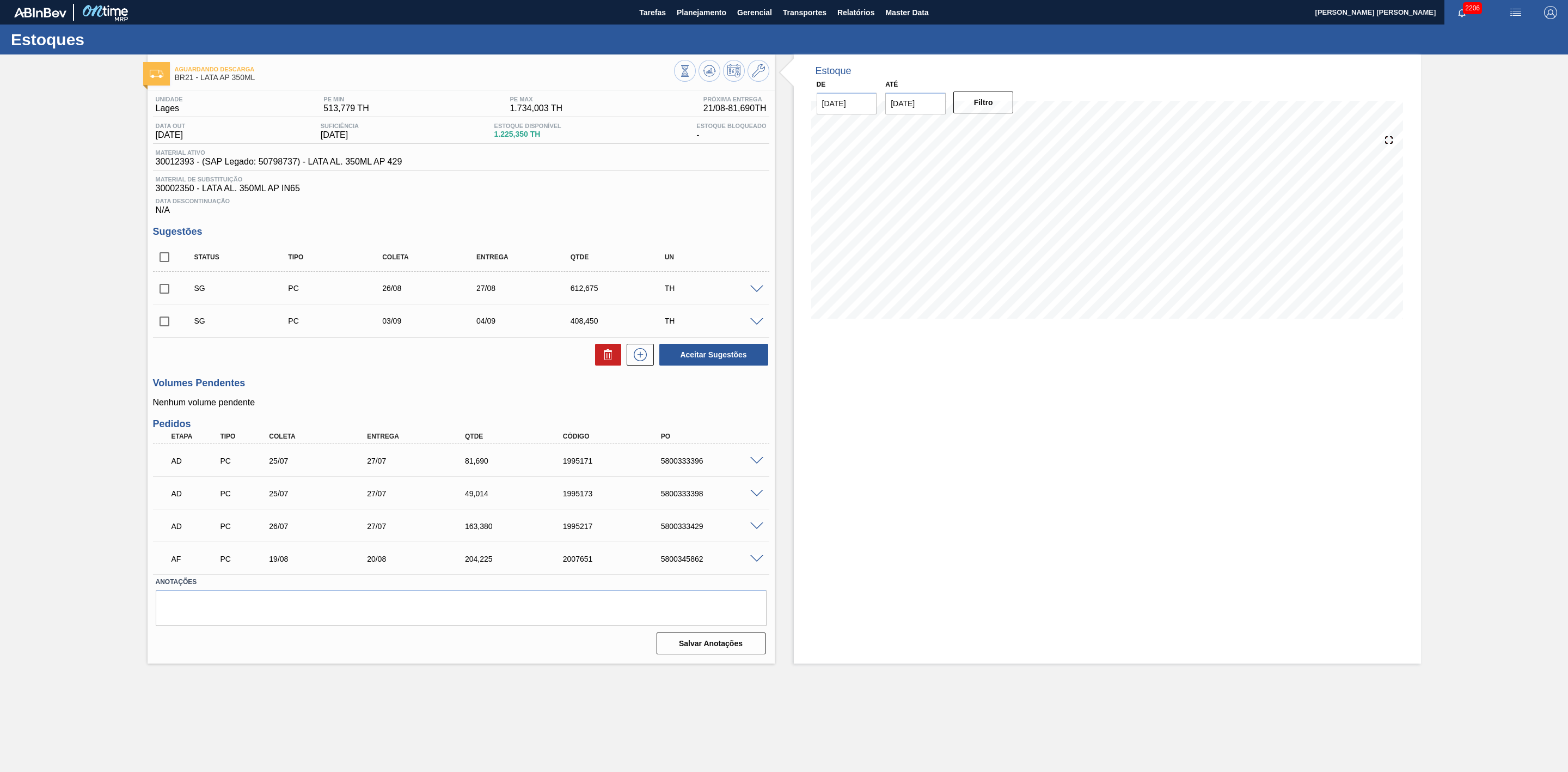
click at [754, 561] on span at bounding box center [757, 559] width 13 height 8
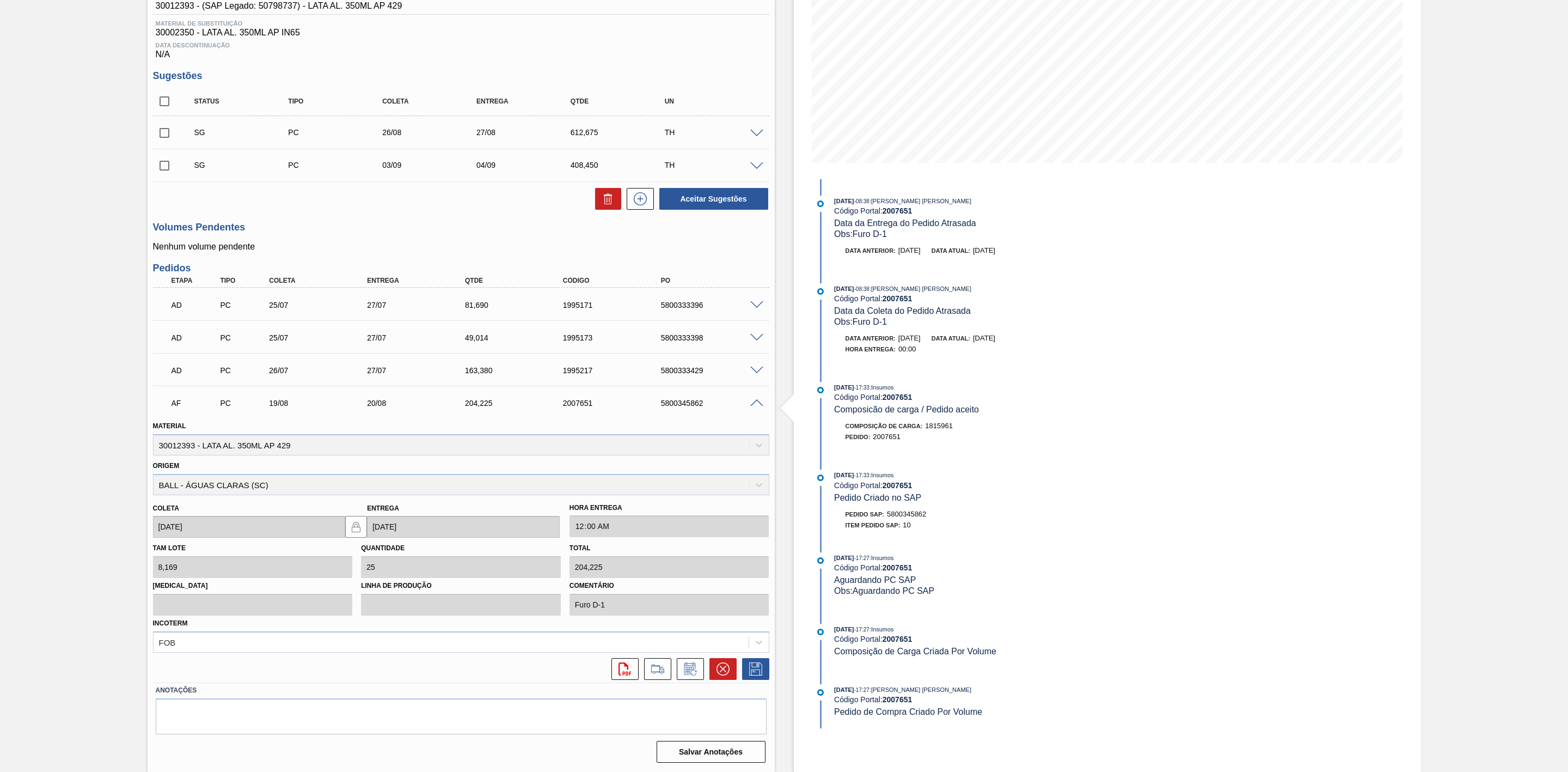
scroll to position [160, 0]
click at [698, 669] on button at bounding box center [691, 669] width 27 height 22
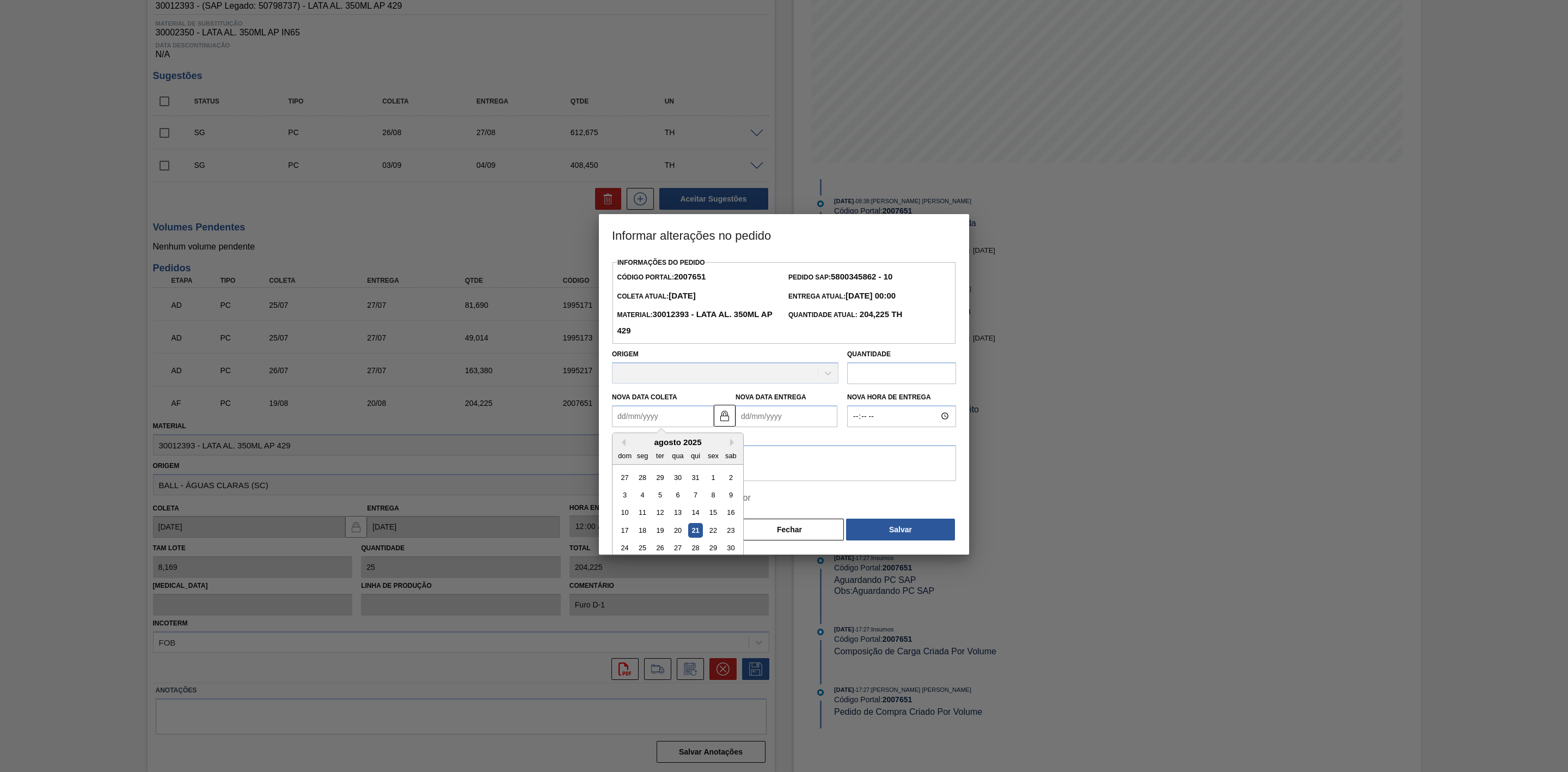
click at [656, 425] on Coleta2007651 "Nova Data Coleta" at bounding box center [663, 416] width 102 height 22
click at [697, 531] on div "21" at bounding box center [695, 530] width 14 height 14
type Coleta2007651 "[DATE]"
type Entrega2007651 "[DATE]"
click at [678, 471] on textarea at bounding box center [783, 464] width 344 height 36
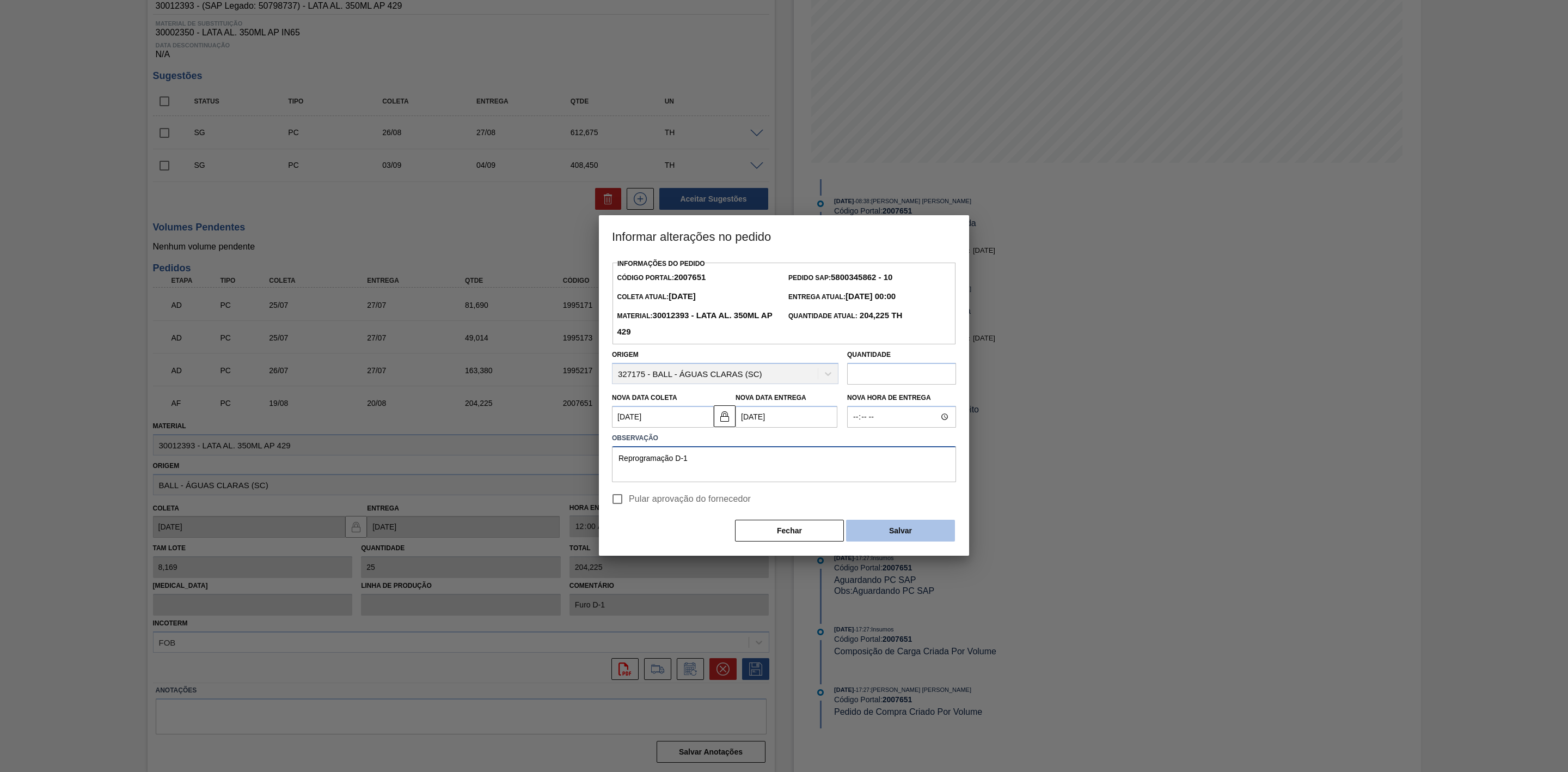
type textarea "Reprogramação D-1"
click at [876, 531] on button "Salvar" at bounding box center [900, 530] width 109 height 22
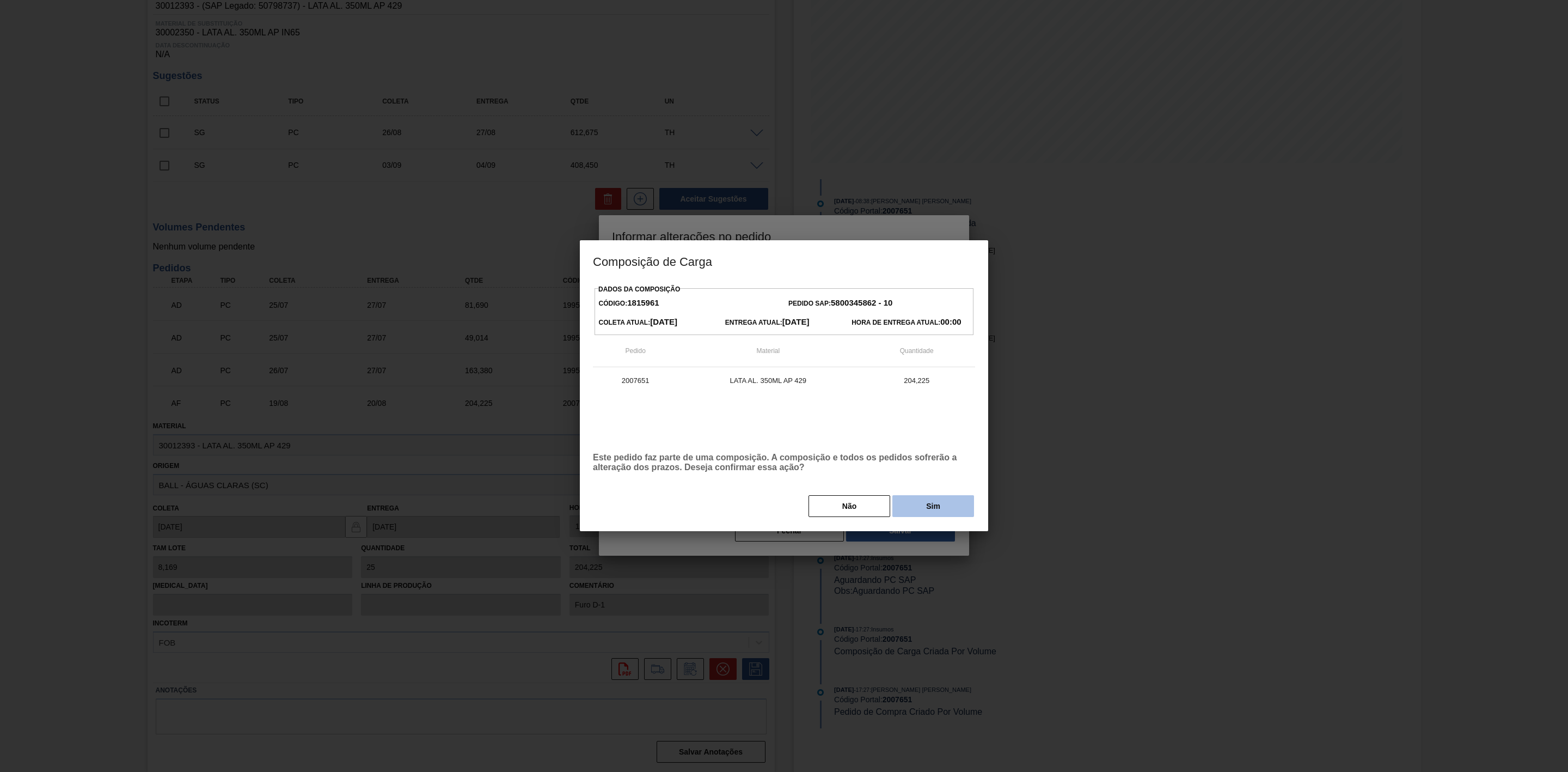
click at [918, 510] on button "Sim" at bounding box center [934, 506] width 82 height 22
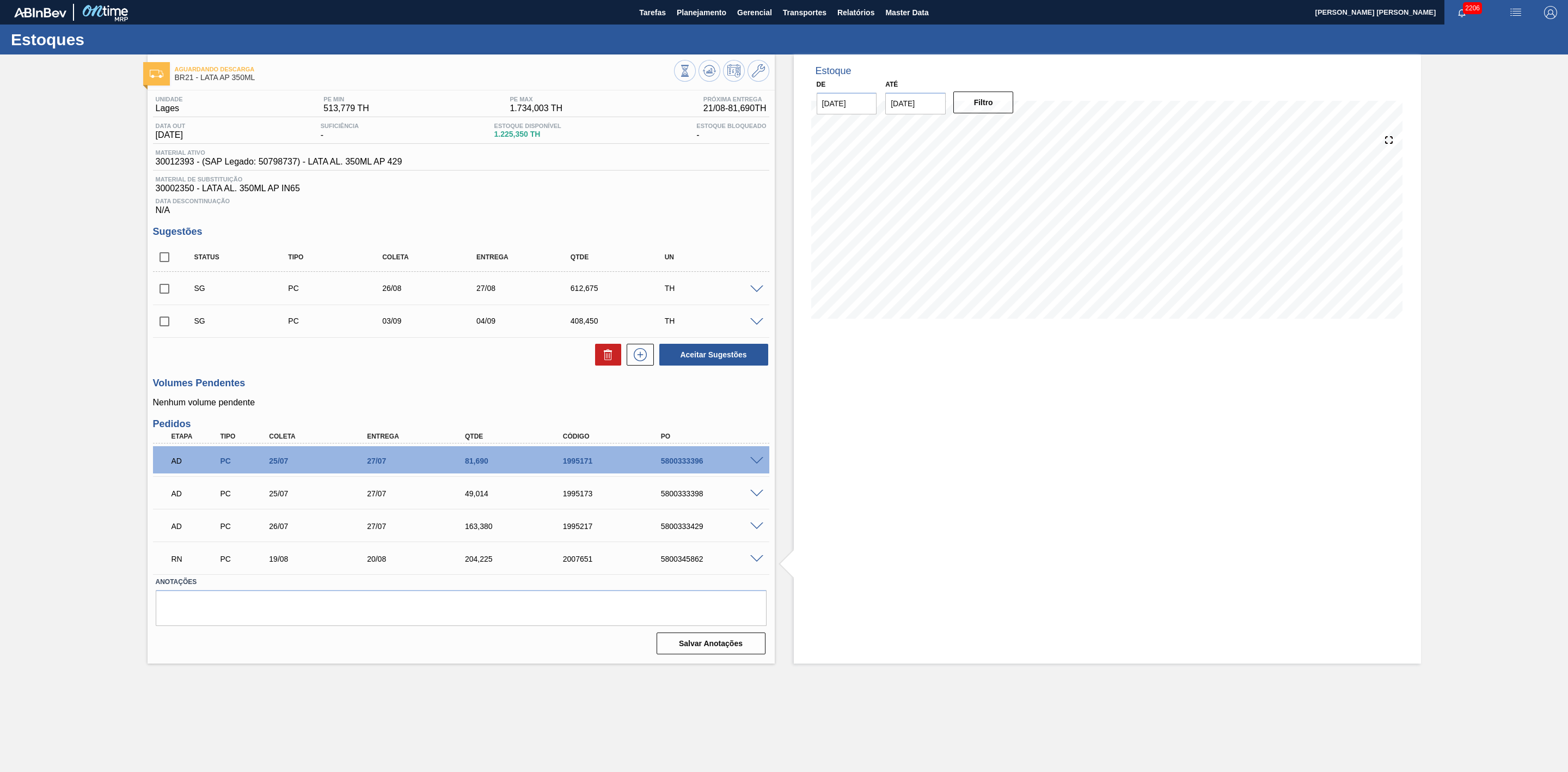
scroll to position [0, 0]
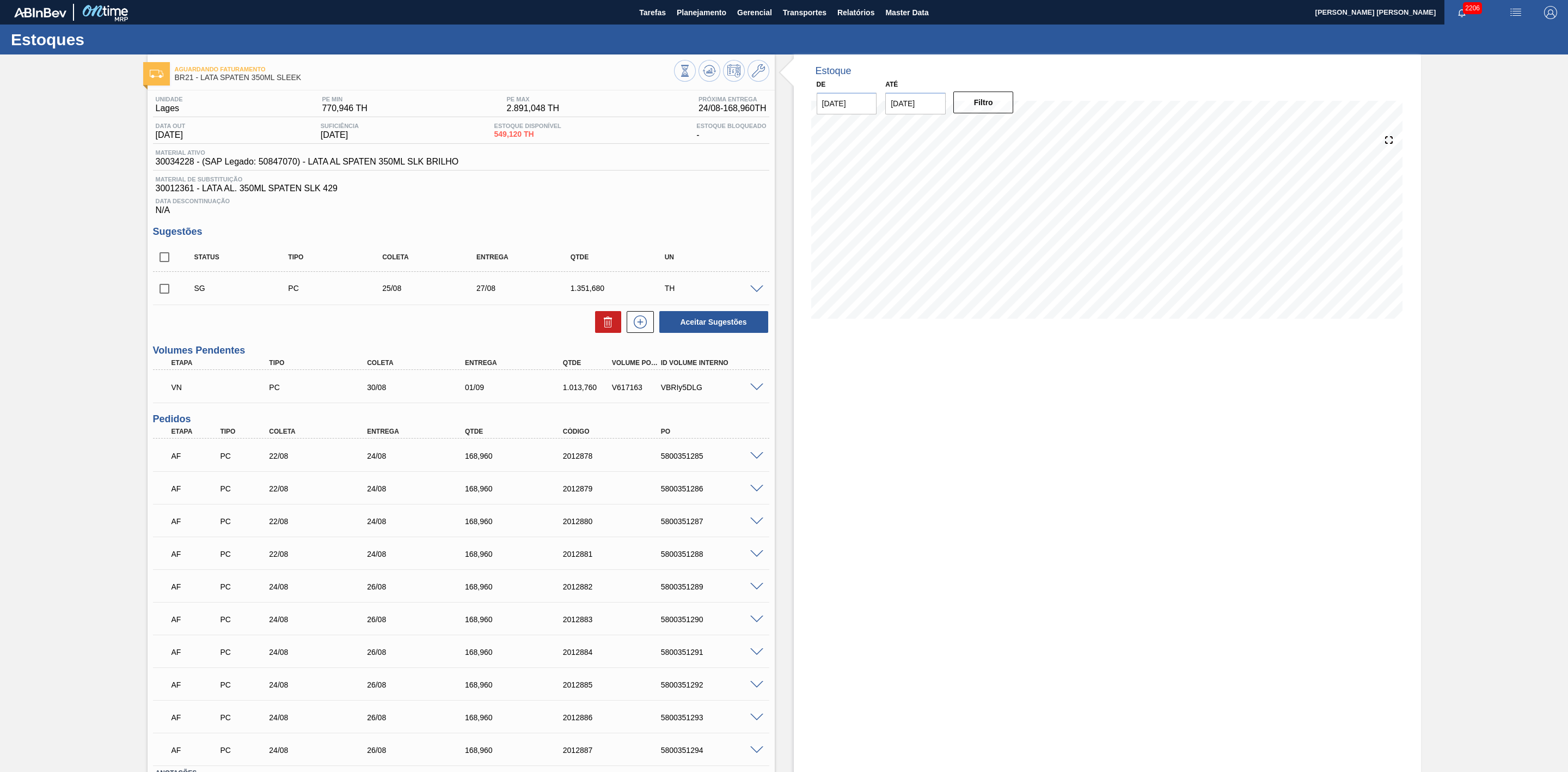
drag, startPoint x: 165, startPoint y: 295, endPoint x: 177, endPoint y: 298, distance: 12.4
click at [165, 295] on input "checkbox" at bounding box center [165, 288] width 23 height 23
click at [602, 329] on icon at bounding box center [608, 321] width 13 height 13
checkbox input "false"
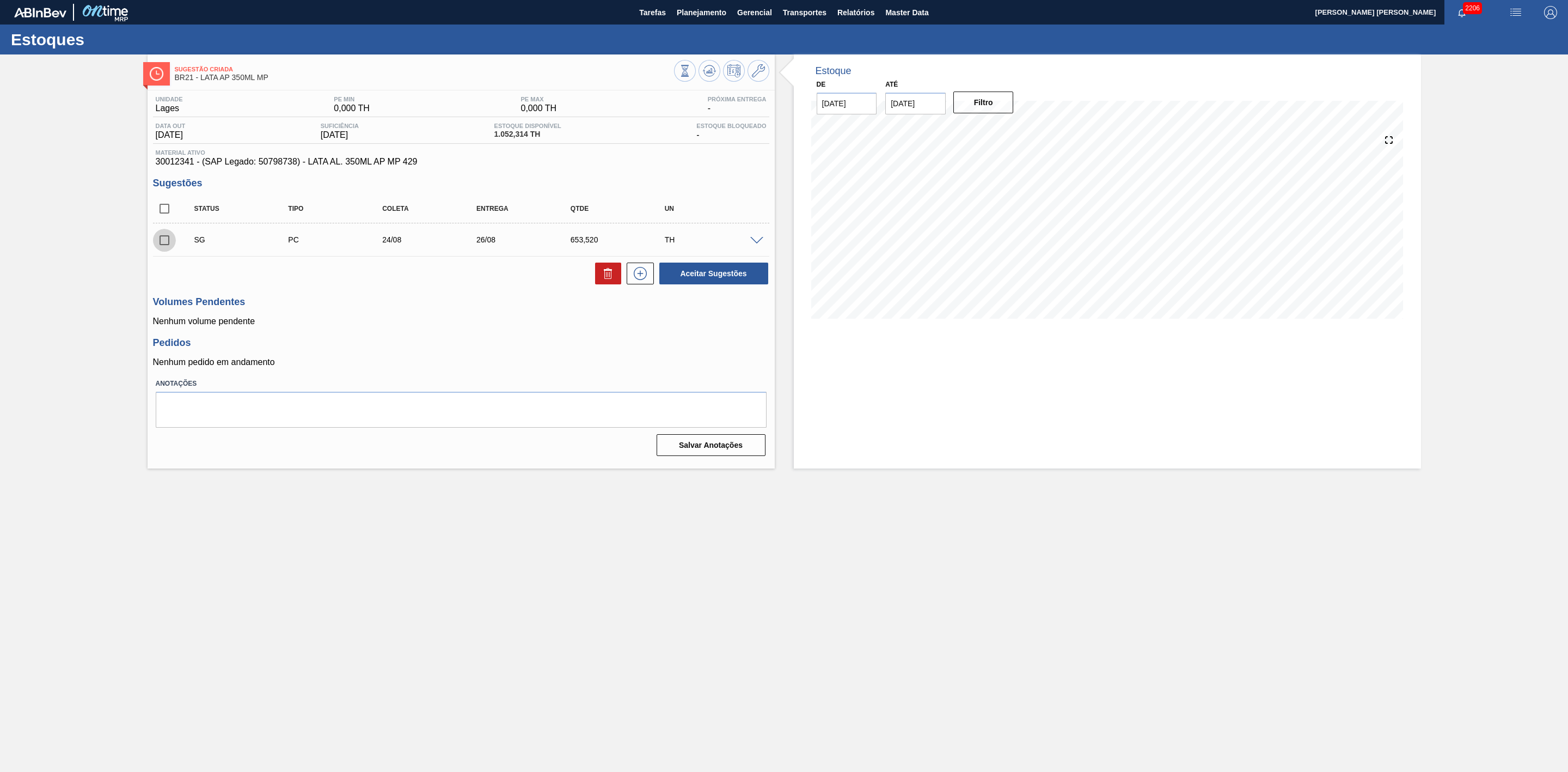
click at [163, 247] on input "checkbox" at bounding box center [165, 240] width 23 height 23
click at [598, 279] on button at bounding box center [608, 273] width 26 height 22
checkbox input "false"
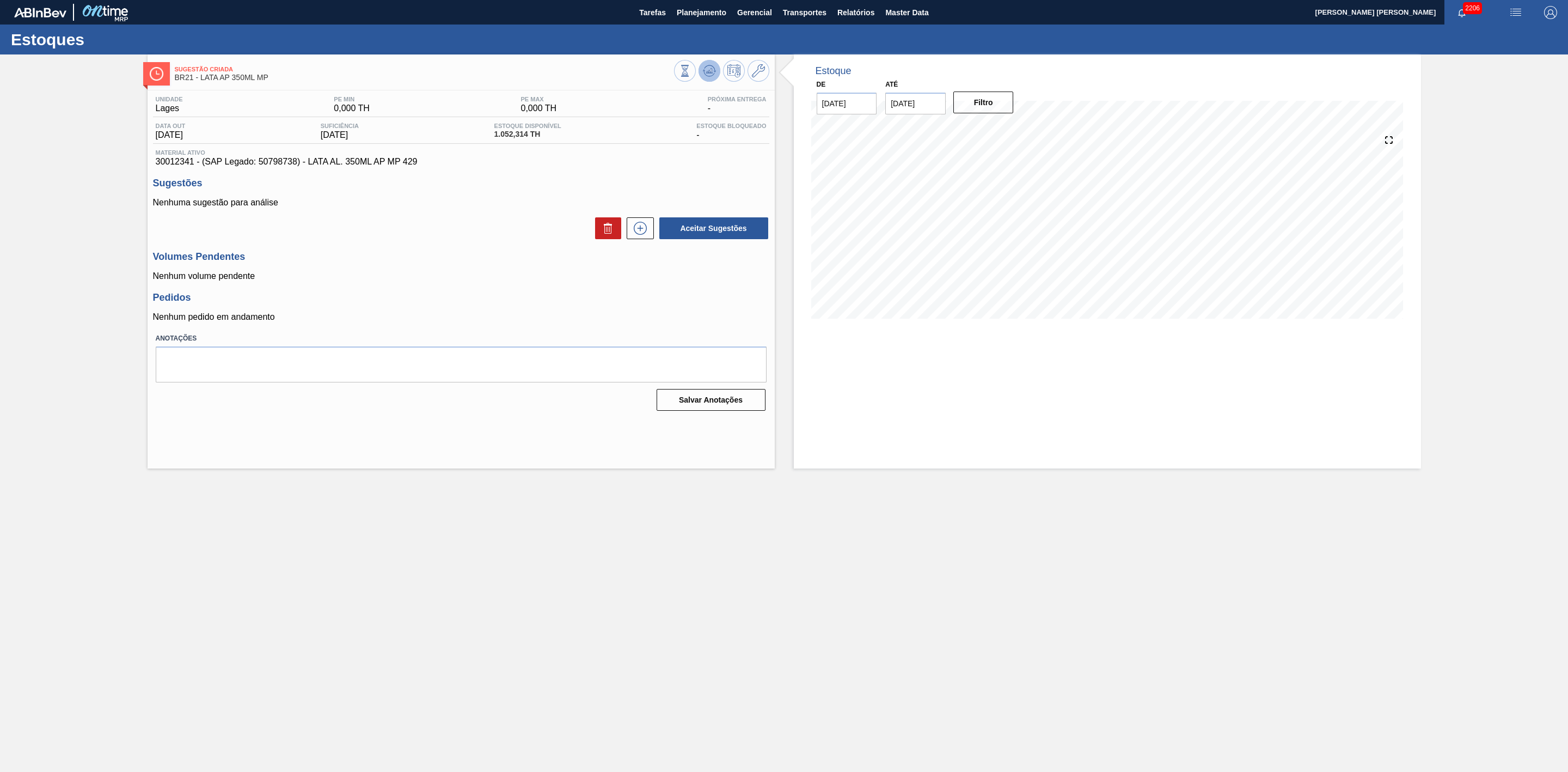
click at [706, 75] on icon at bounding box center [709, 73] width 11 height 5
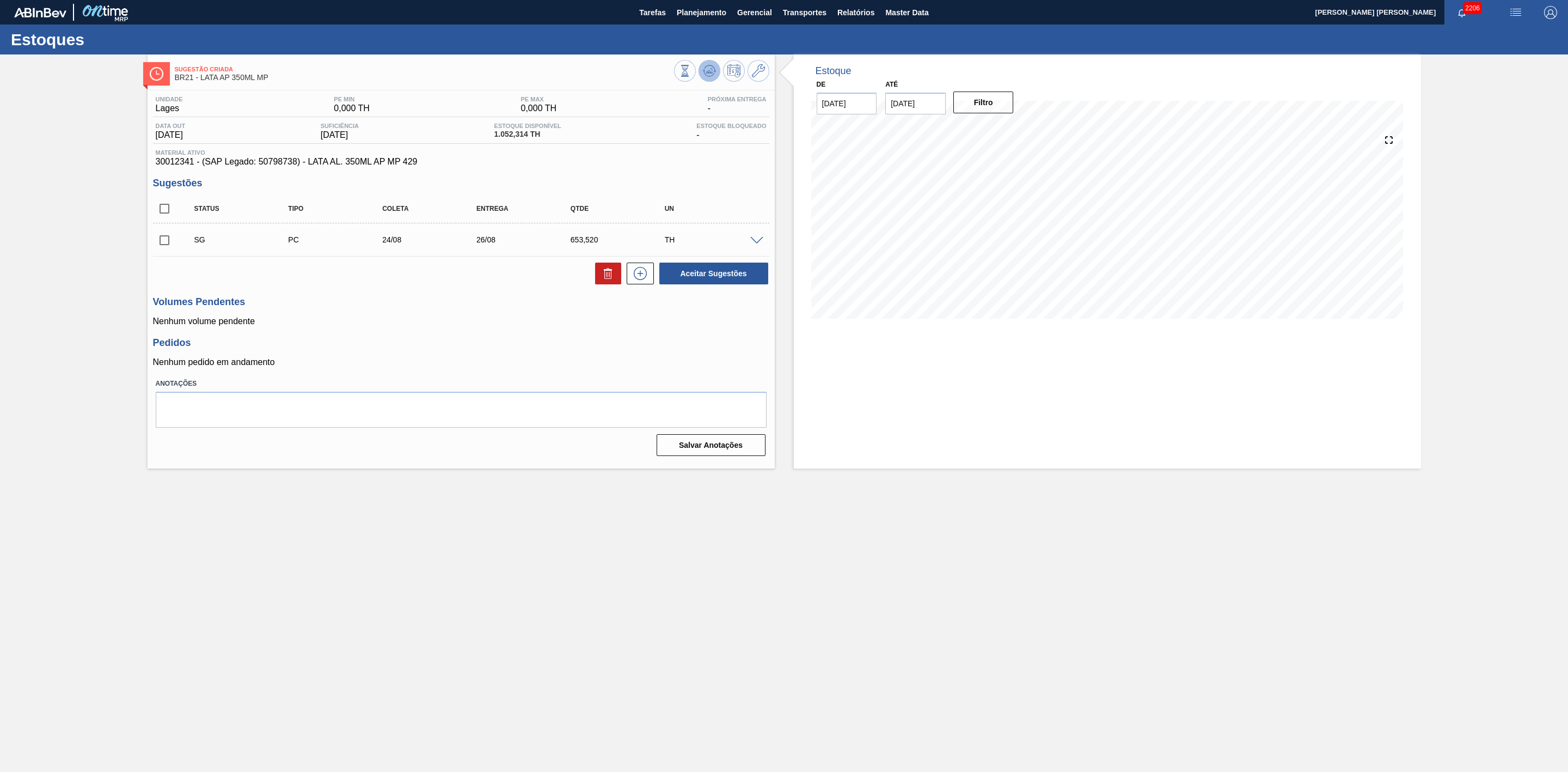
click at [707, 72] on icon at bounding box center [709, 71] width 7 height 5
click at [716, 68] on button at bounding box center [710, 71] width 22 height 22
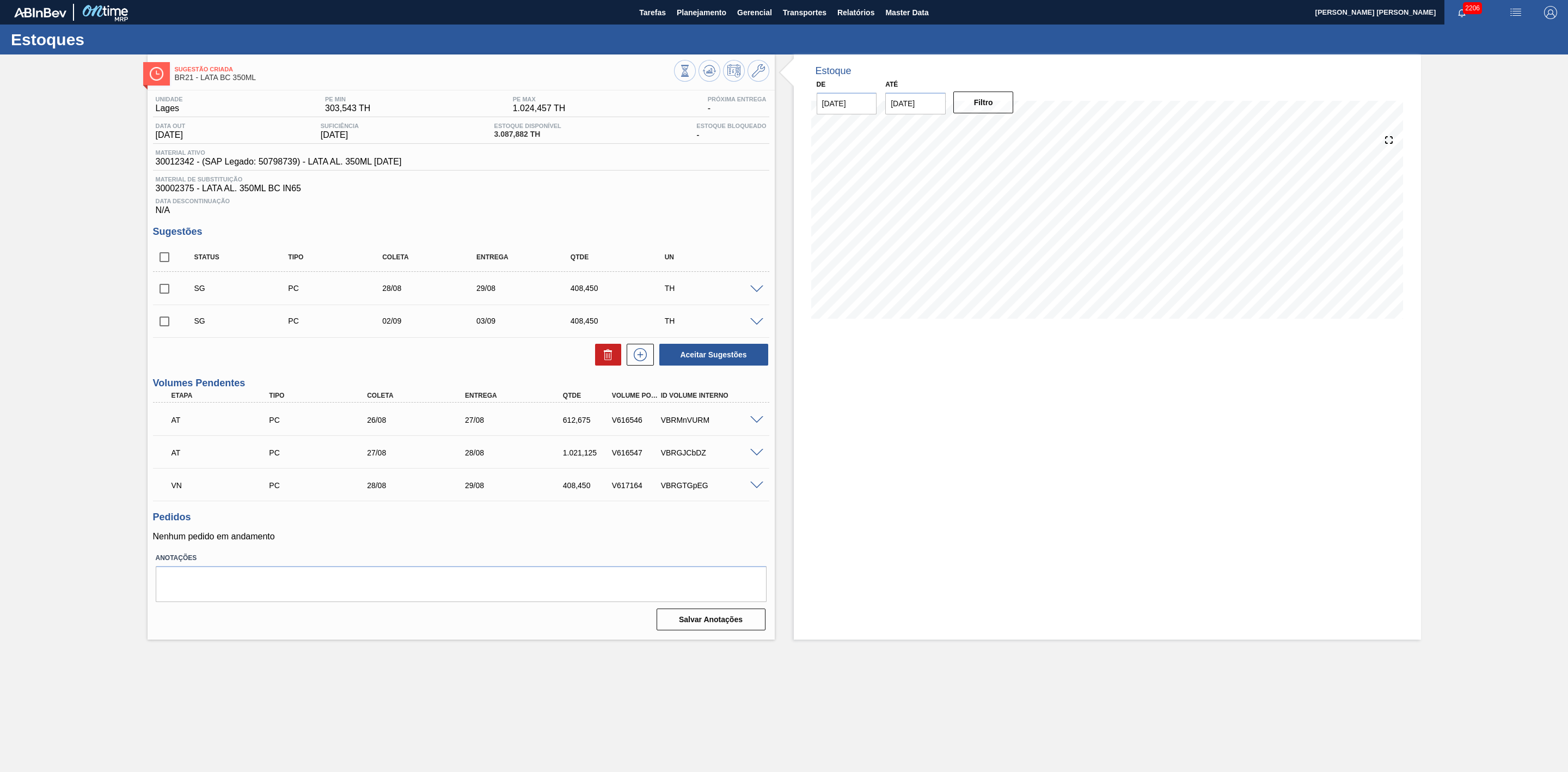
click at [162, 299] on input "checkbox" at bounding box center [165, 288] width 23 height 23
click at [609, 361] on icon at bounding box center [608, 354] width 13 height 13
checkbox input "false"
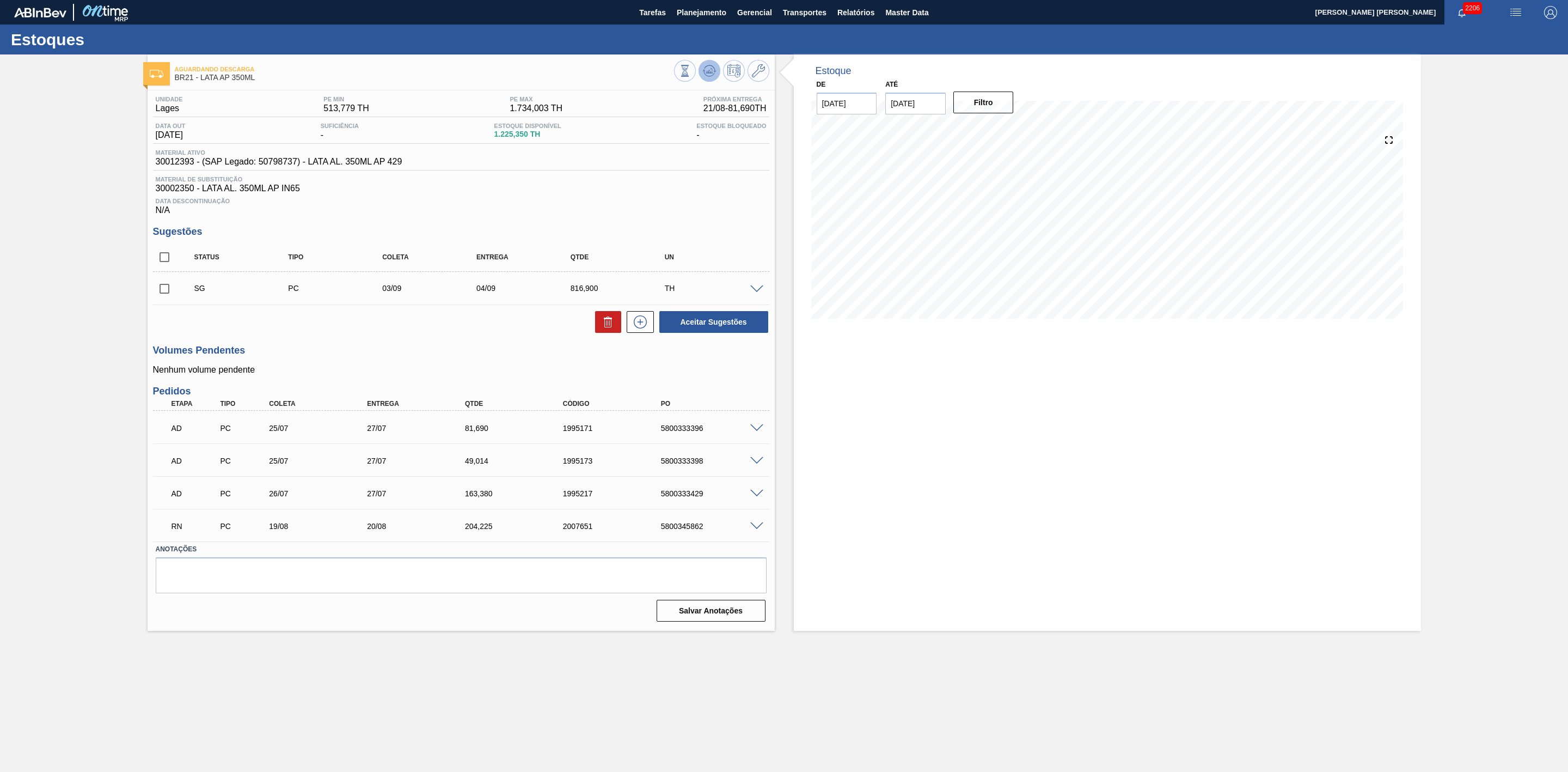
click at [691, 71] on icon at bounding box center [685, 71] width 12 height 12
click at [710, 71] on icon at bounding box center [710, 71] width 1 height 1
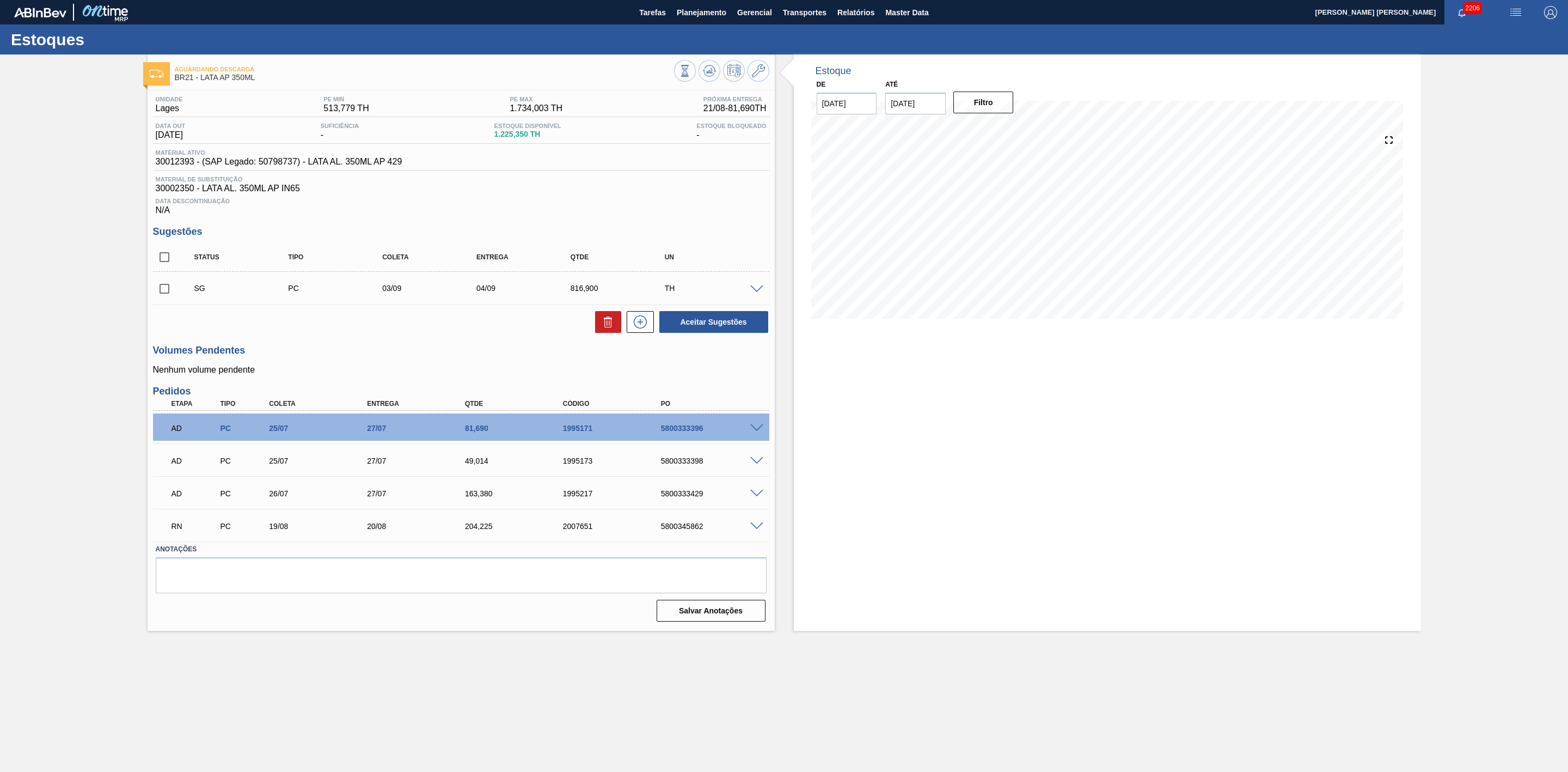
click at [1032, 332] on div "13/09 Projeção de Estoque 854.835 [DOMAIN_NAME] 0 Política Objetiva 1,026.273 P…" at bounding box center [1107, 225] width 593 height 218
click at [754, 433] on span at bounding box center [757, 428] width 13 height 8
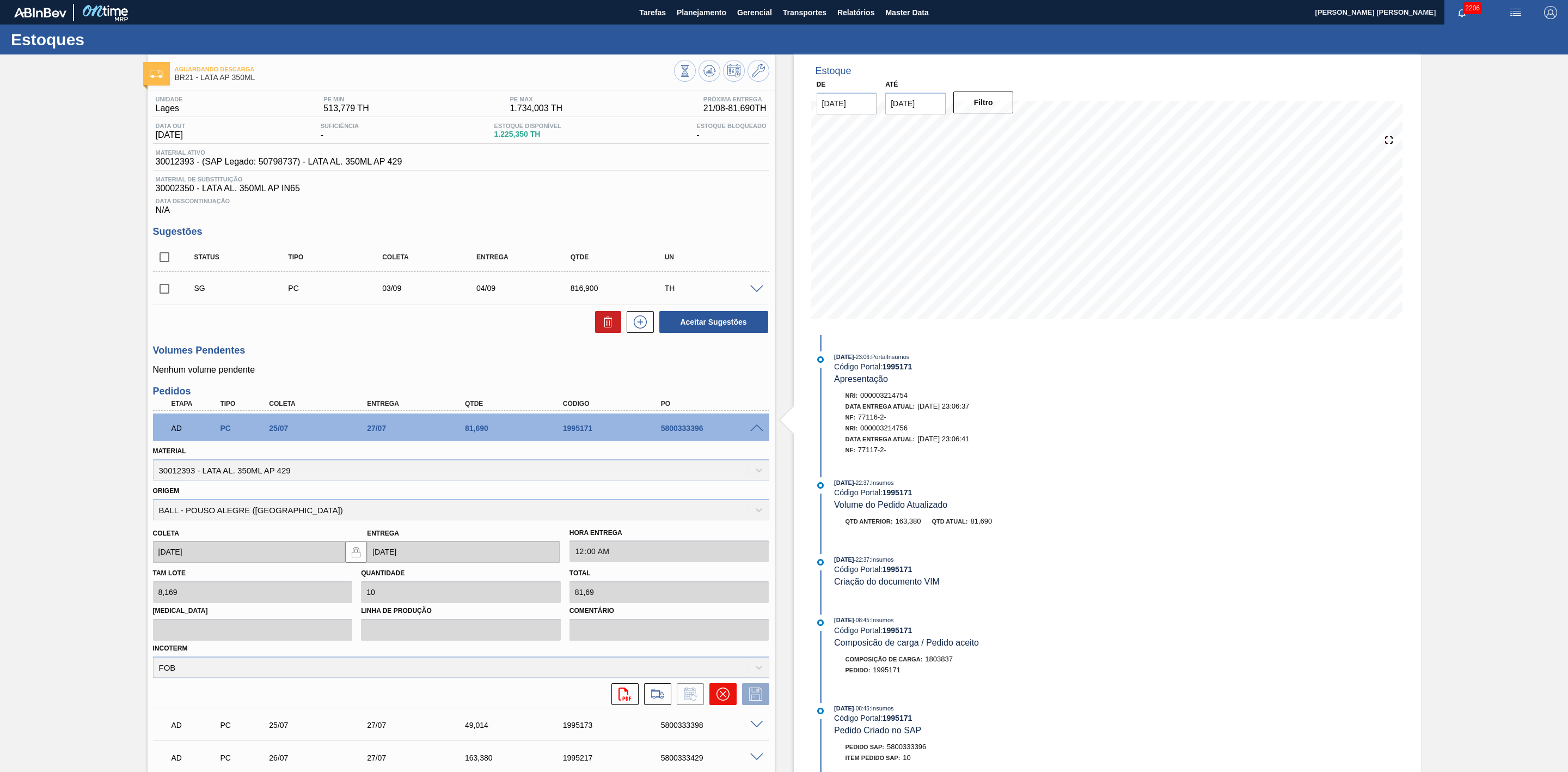
click at [726, 698] on icon at bounding box center [723, 693] width 13 height 13
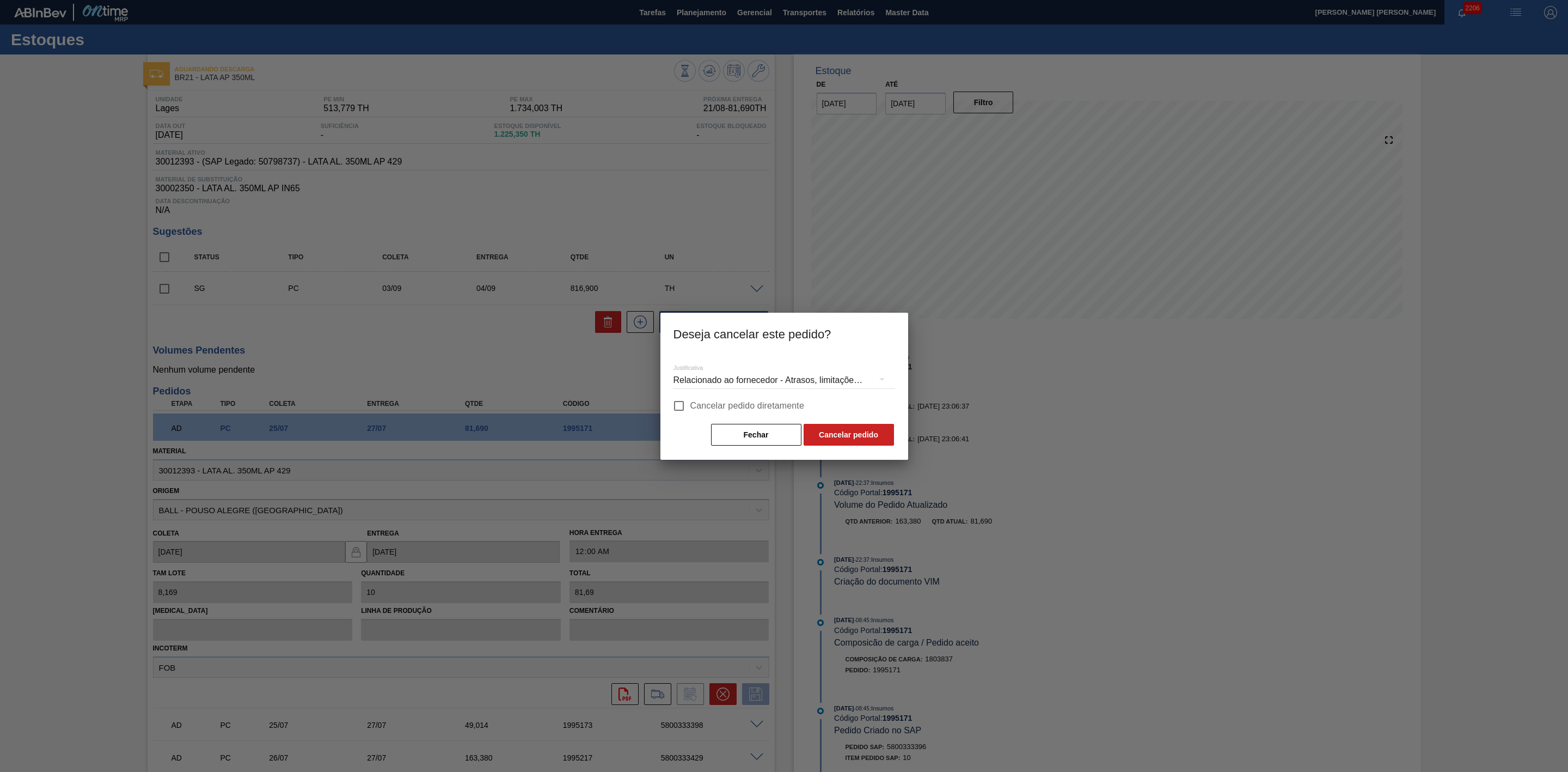
click at [696, 408] on span "Cancelar pedido diretamente" at bounding box center [748, 405] width 115 height 13
click at [691, 408] on input "Cancelar pedido diretamente" at bounding box center [679, 405] width 23 height 23
checkbox input "true"
click at [833, 430] on button "Cancelar pedido" at bounding box center [849, 434] width 90 height 22
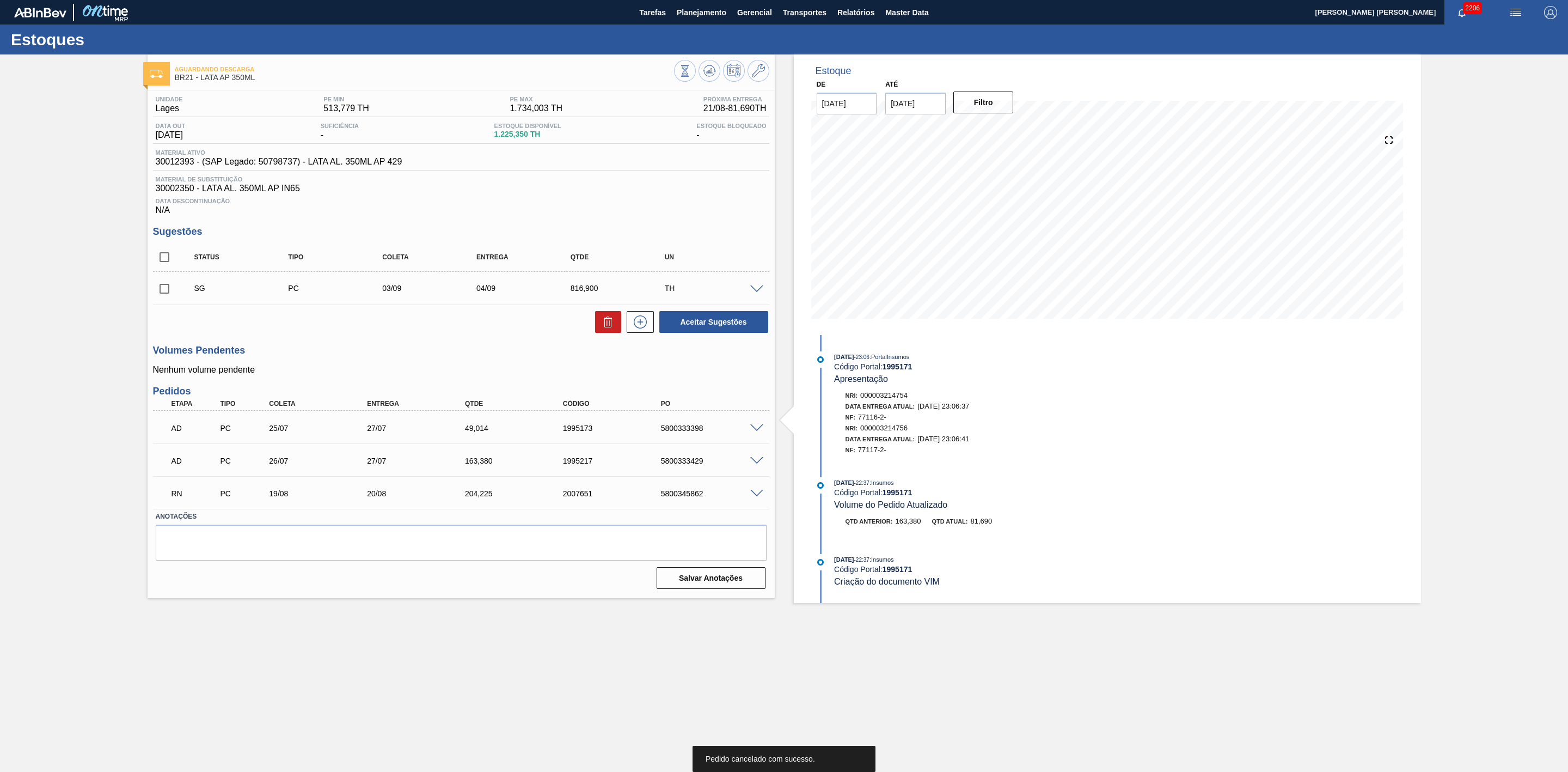
click at [758, 433] on span at bounding box center [757, 428] width 13 height 8
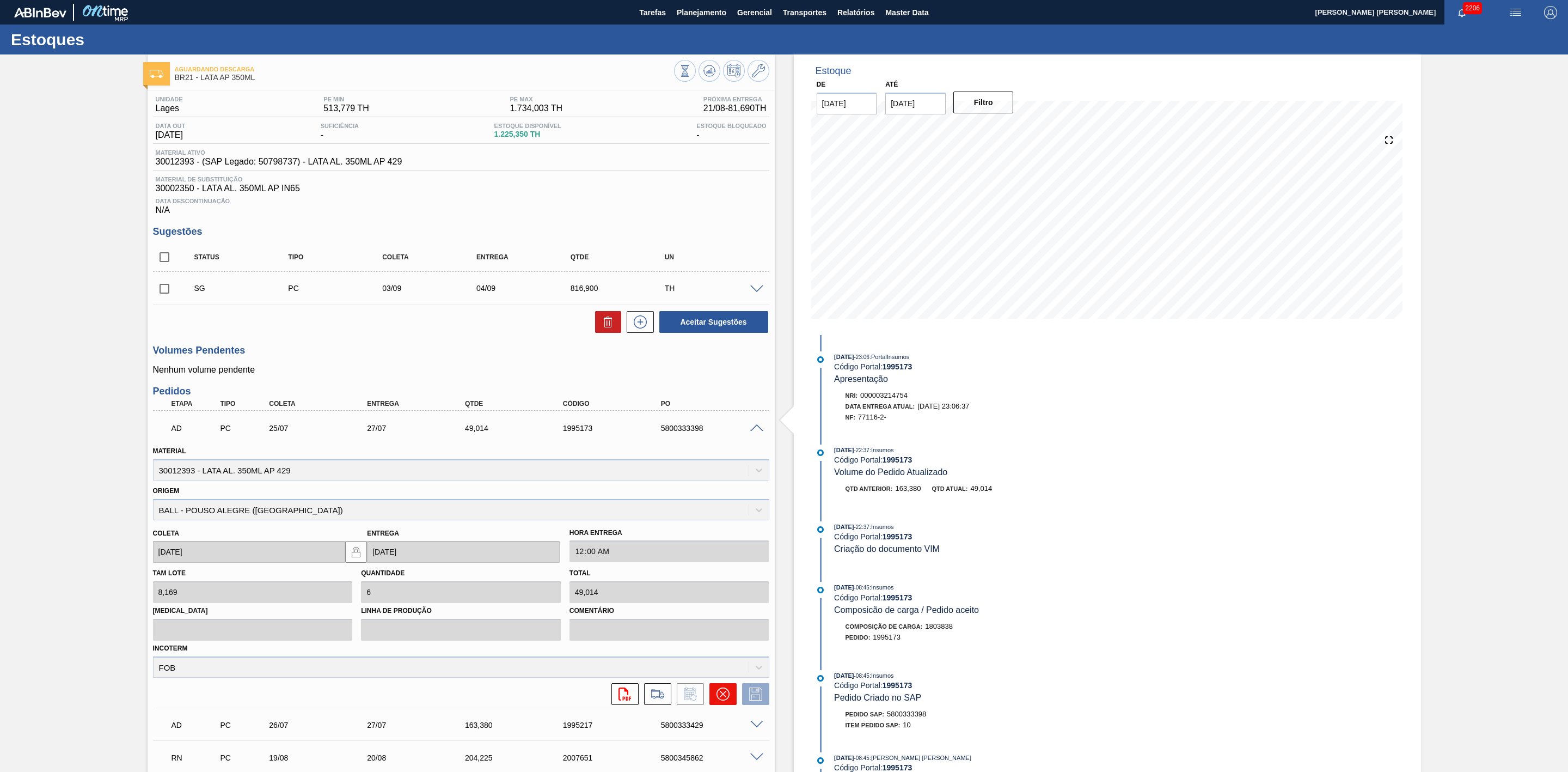
click at [726, 697] on icon at bounding box center [723, 693] width 13 height 13
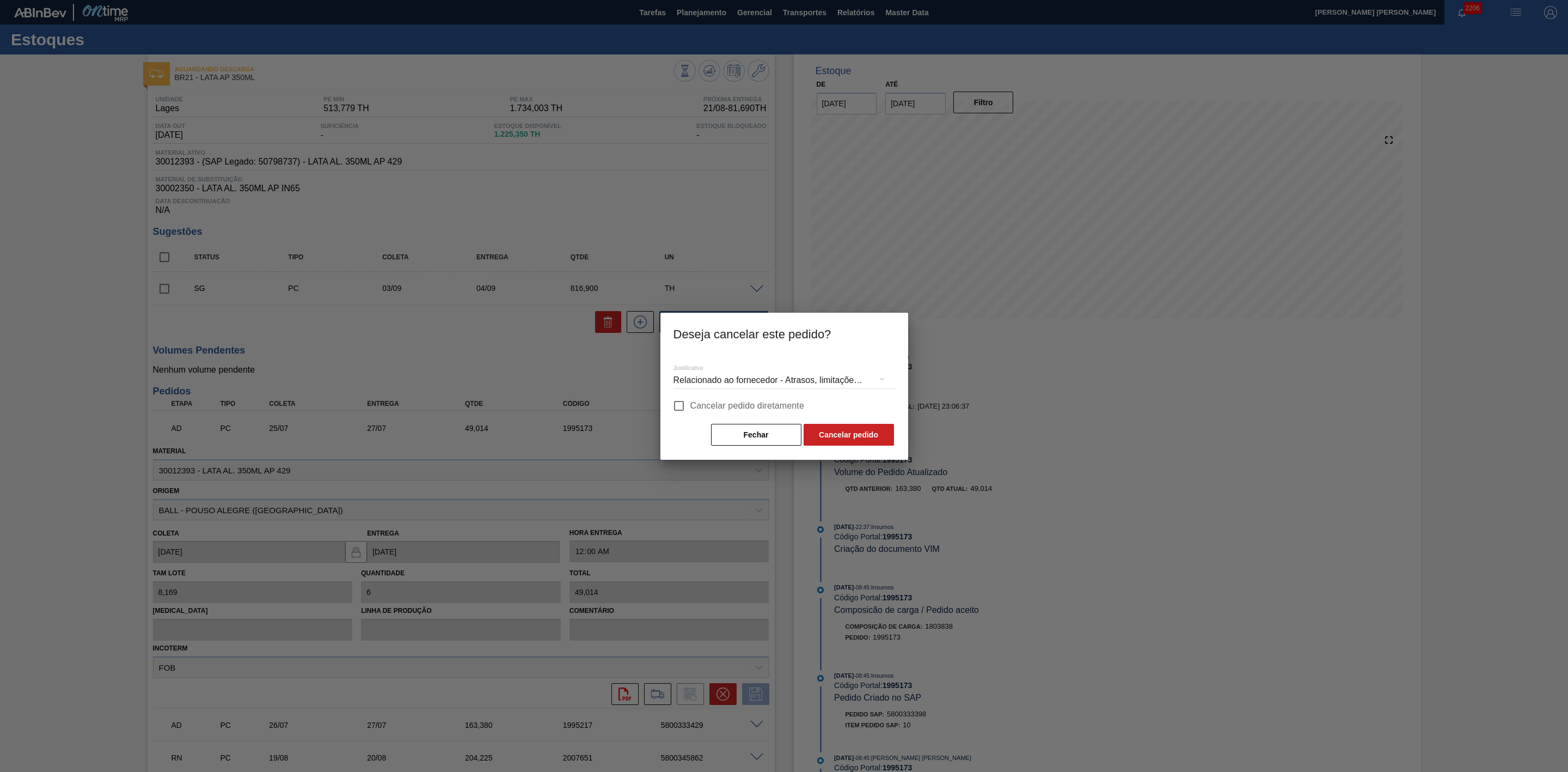
click at [679, 406] on input "Cancelar pedido diretamente" at bounding box center [679, 405] width 23 height 23
checkbox input "true"
click at [846, 433] on button "Cancelar pedido" at bounding box center [849, 434] width 90 height 22
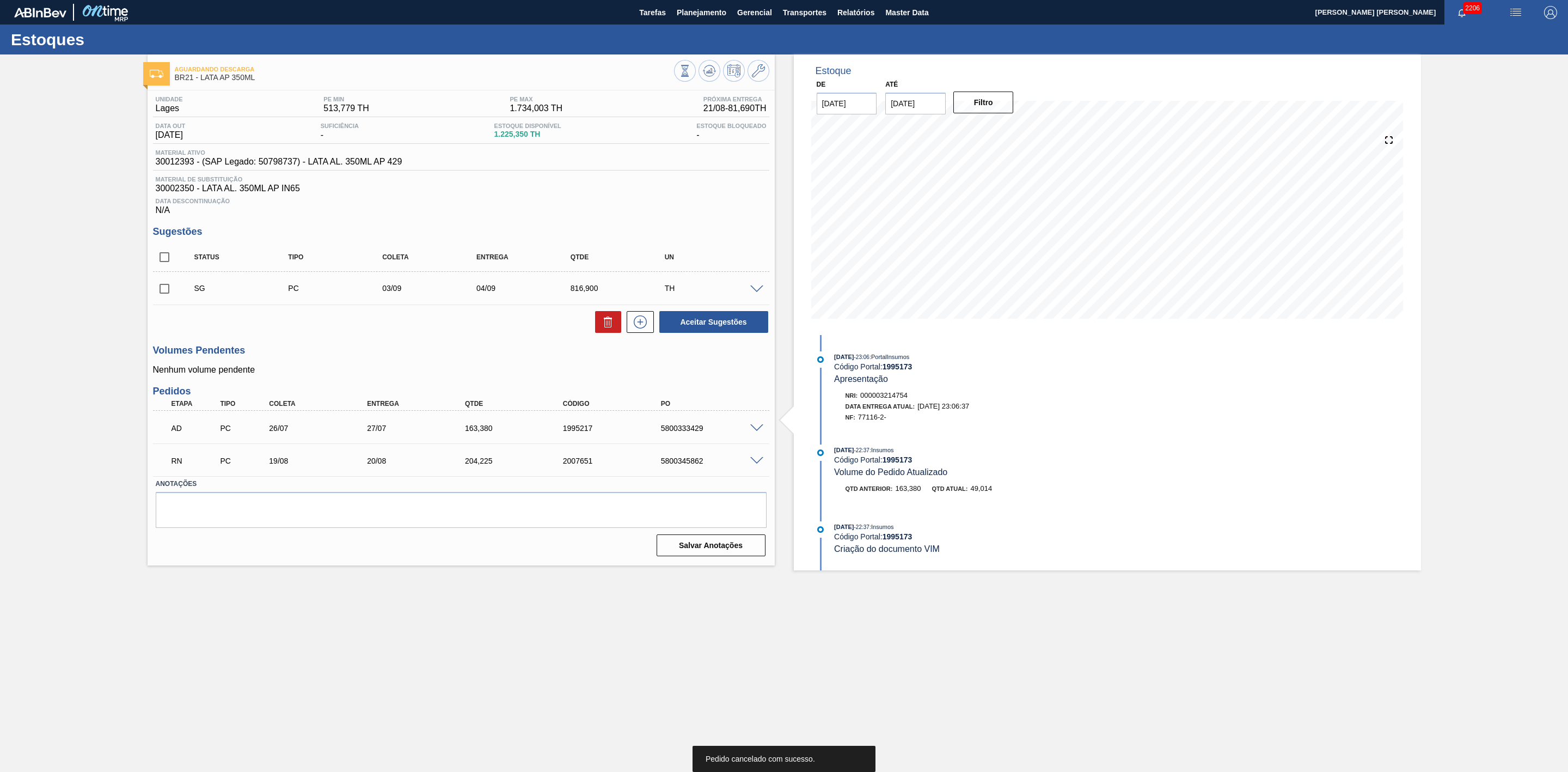
click at [757, 430] on span at bounding box center [757, 428] width 13 height 8
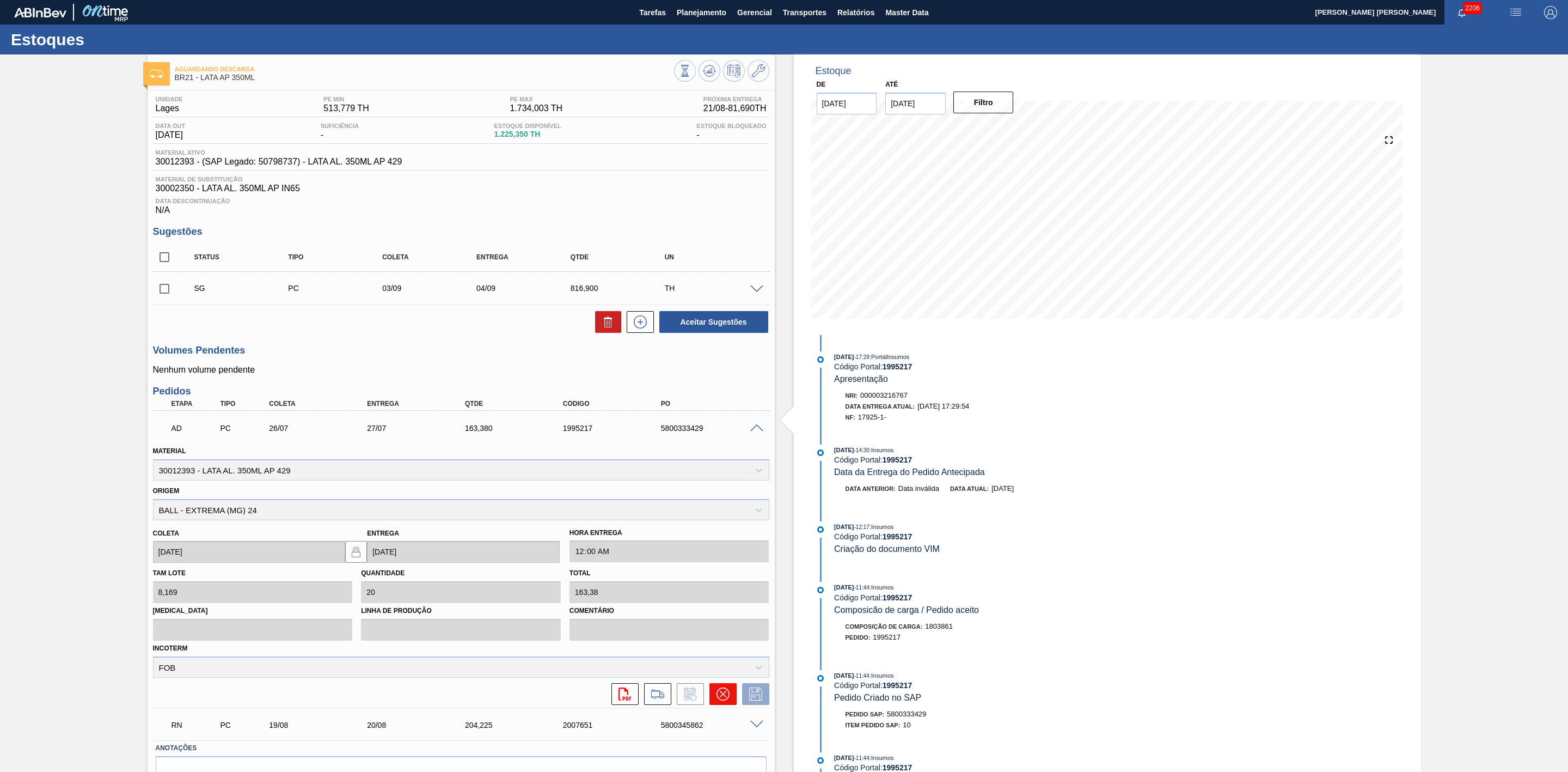
click at [721, 693] on icon at bounding box center [723, 693] width 13 height 13
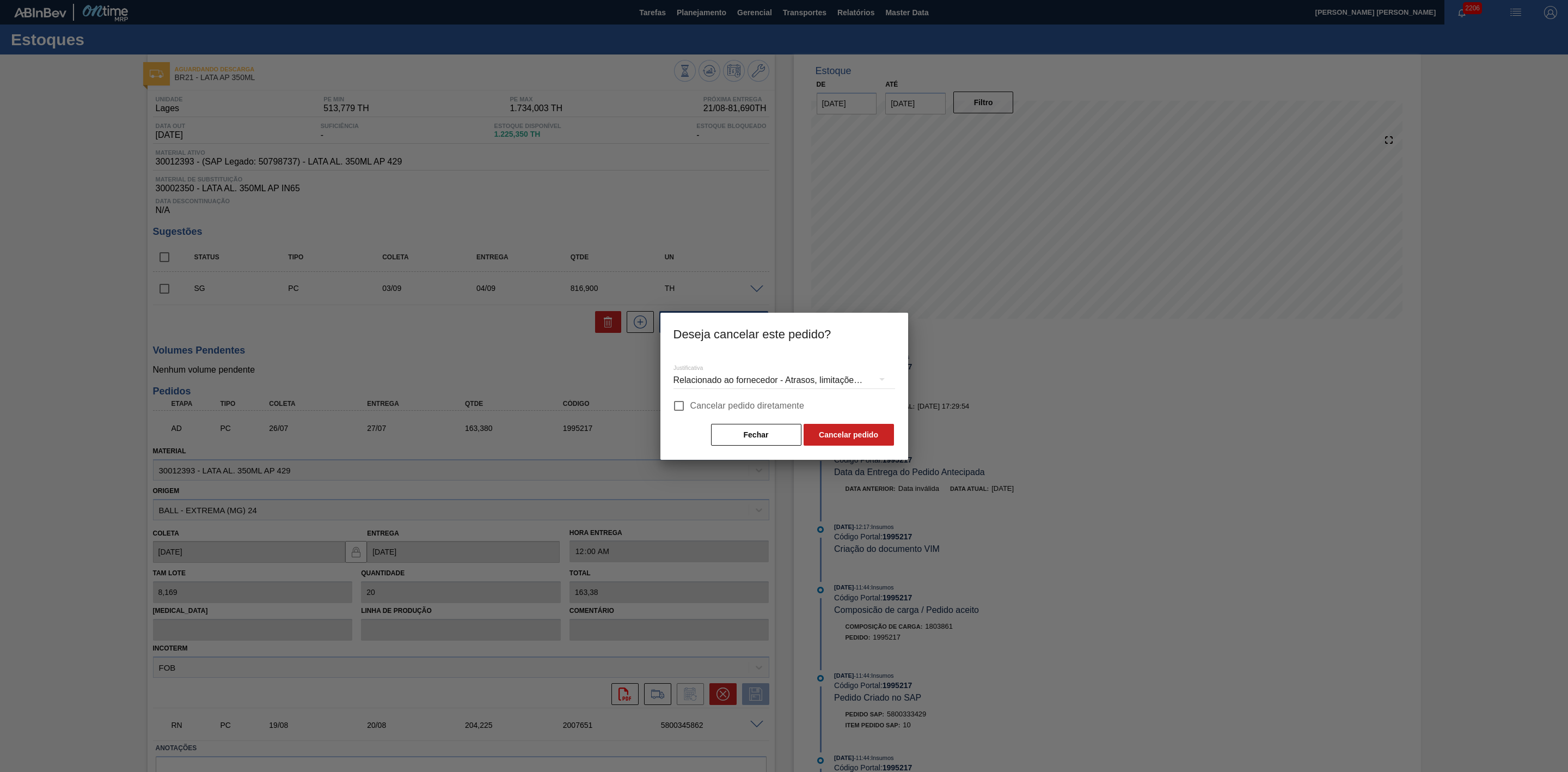
click at [680, 407] on input "Cancelar pedido diretamente" at bounding box center [679, 405] width 23 height 23
checkbox input "true"
click at [830, 428] on button "Cancelar pedido" at bounding box center [849, 434] width 90 height 22
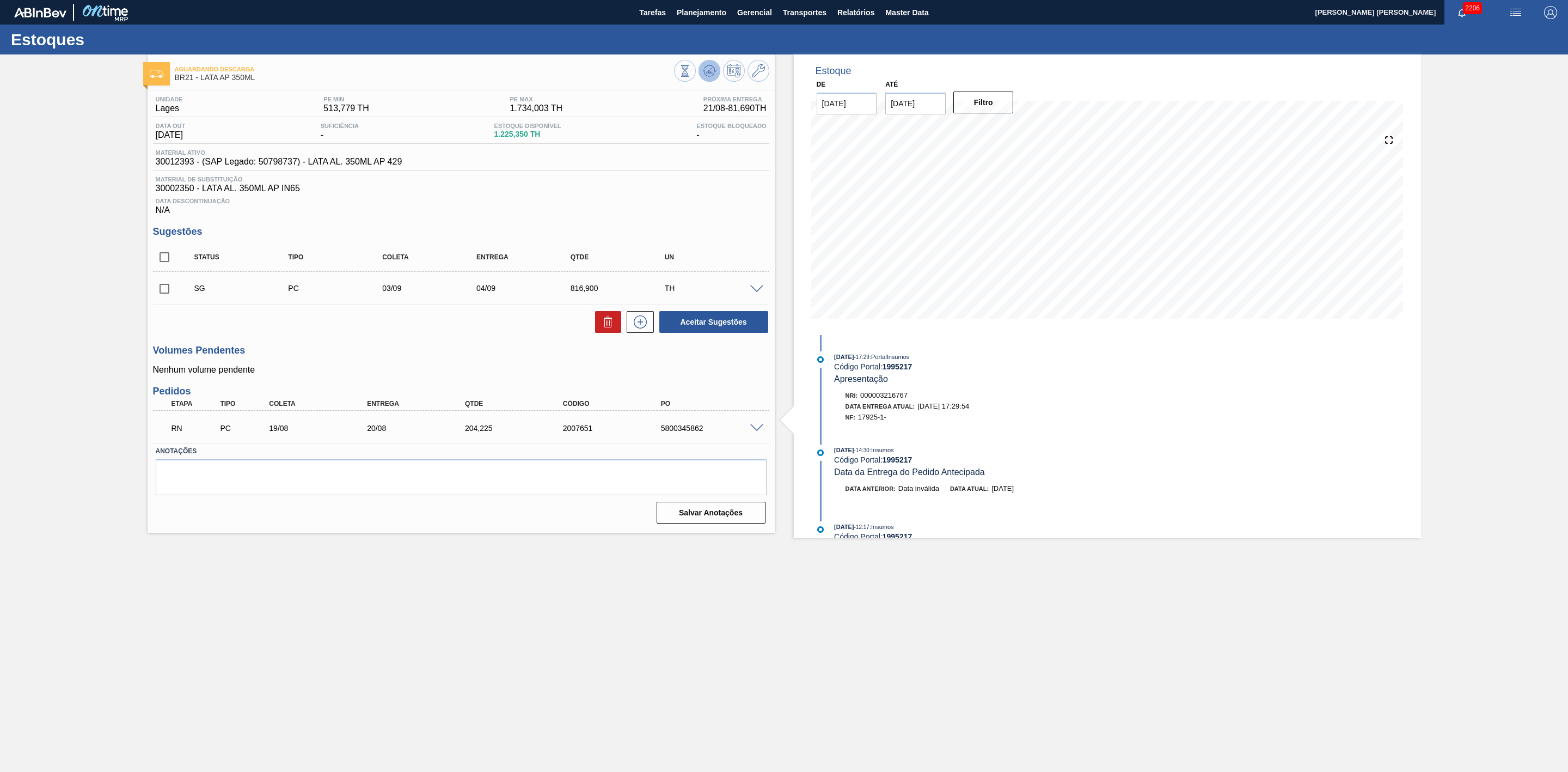
click at [691, 77] on icon at bounding box center [685, 71] width 12 height 12
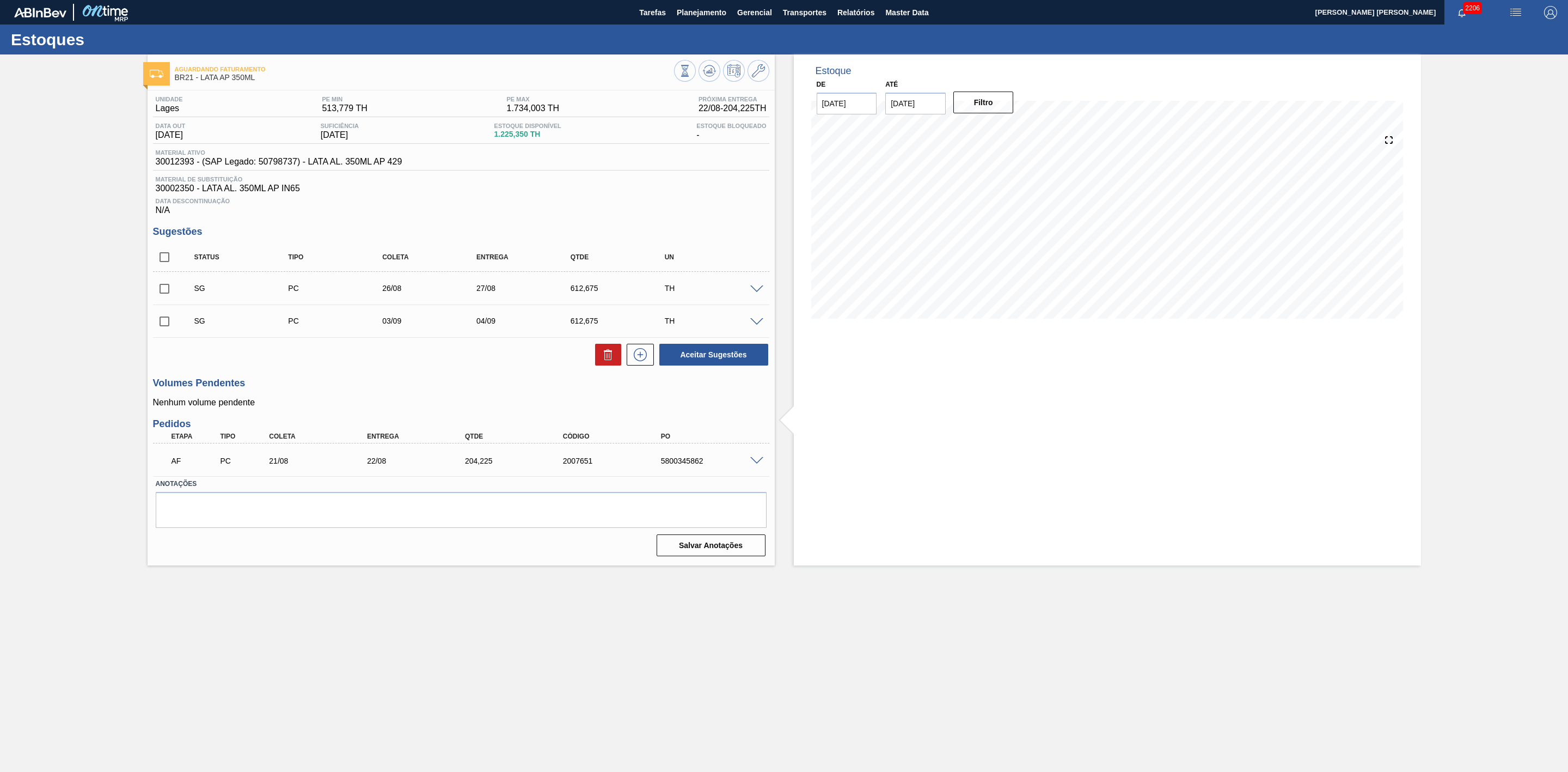
click at [757, 465] on span at bounding box center [757, 461] width 13 height 8
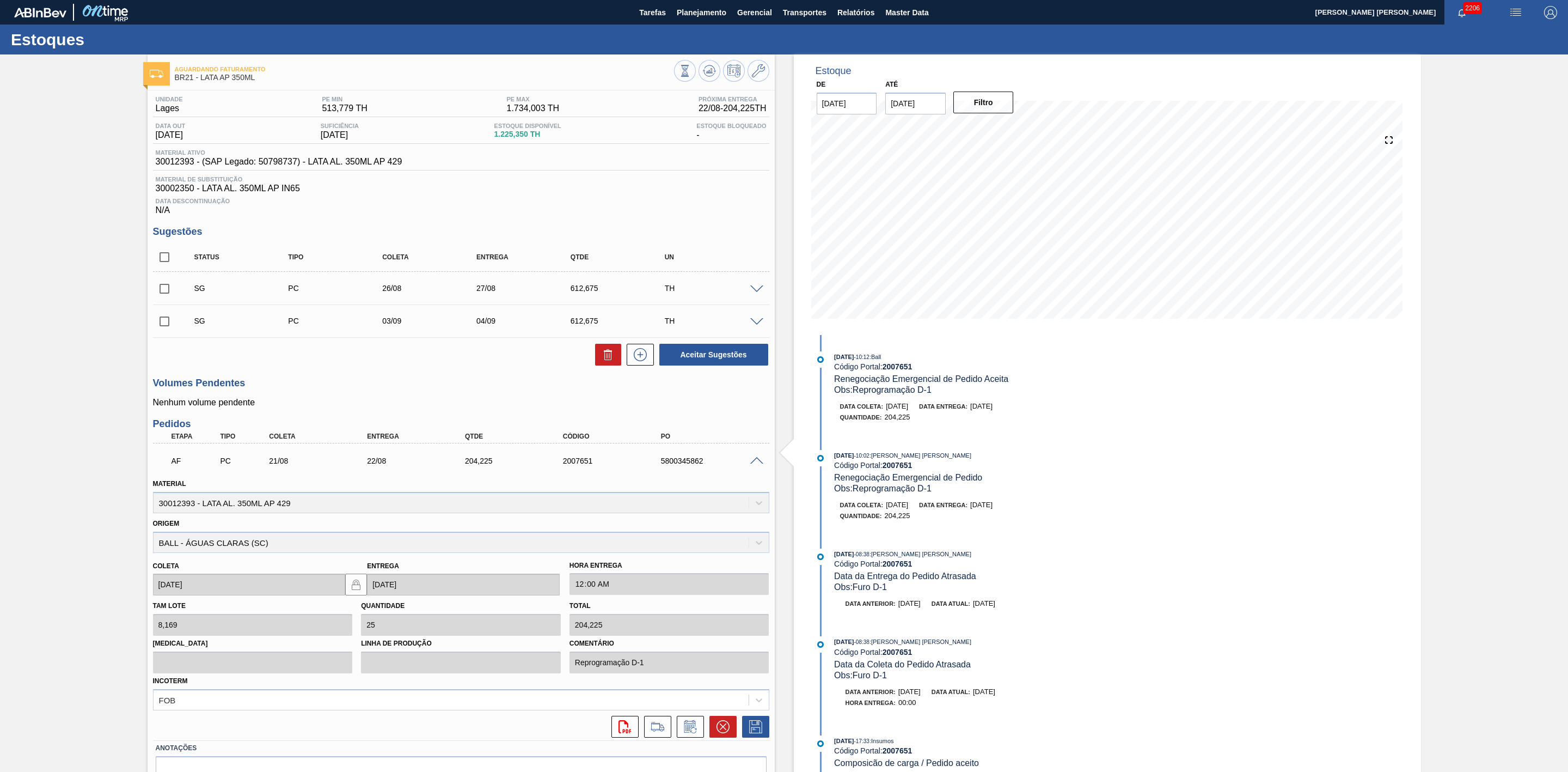
click at [754, 294] on span at bounding box center [757, 289] width 13 height 8
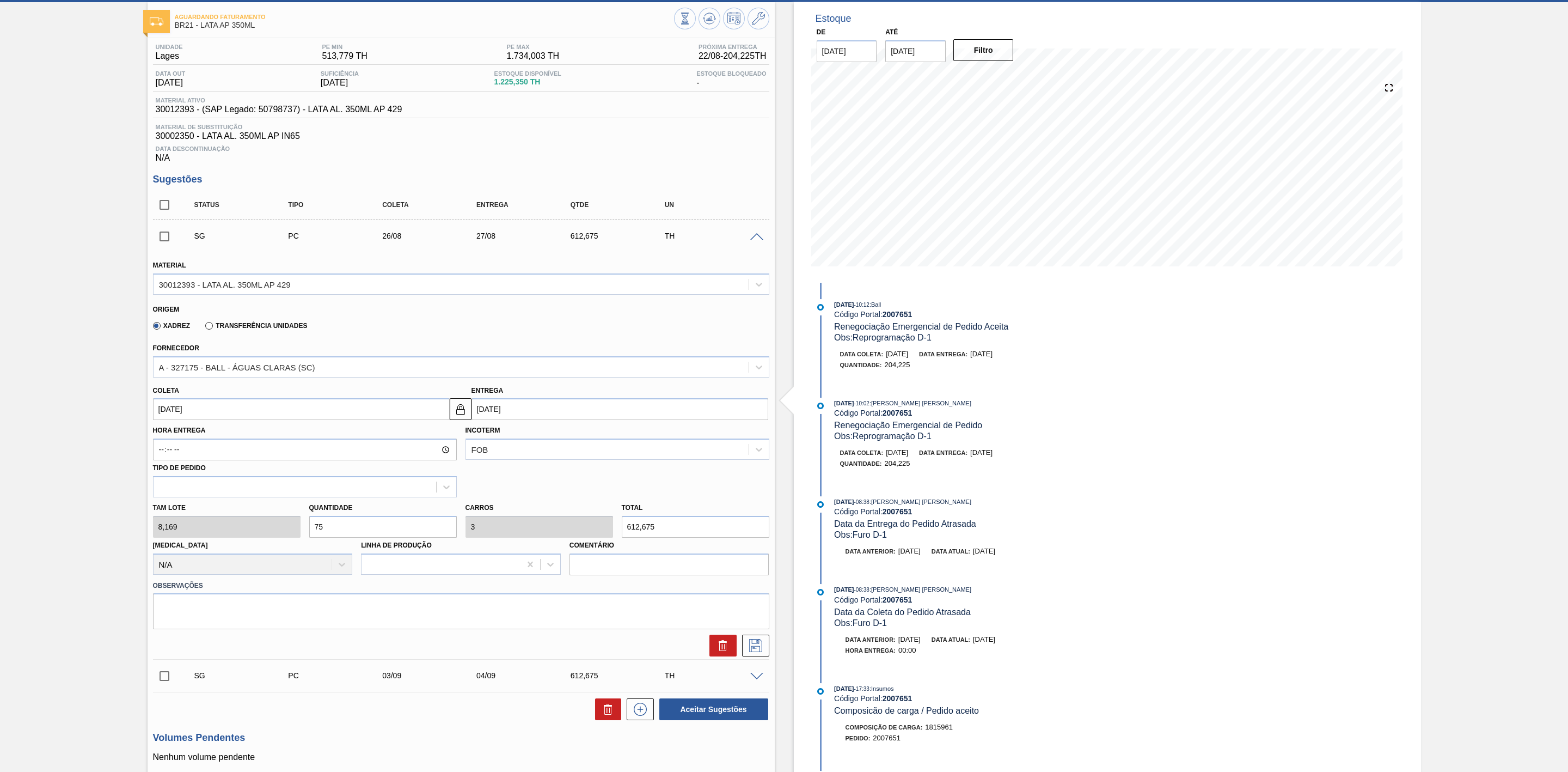
scroll to position [82, 0]
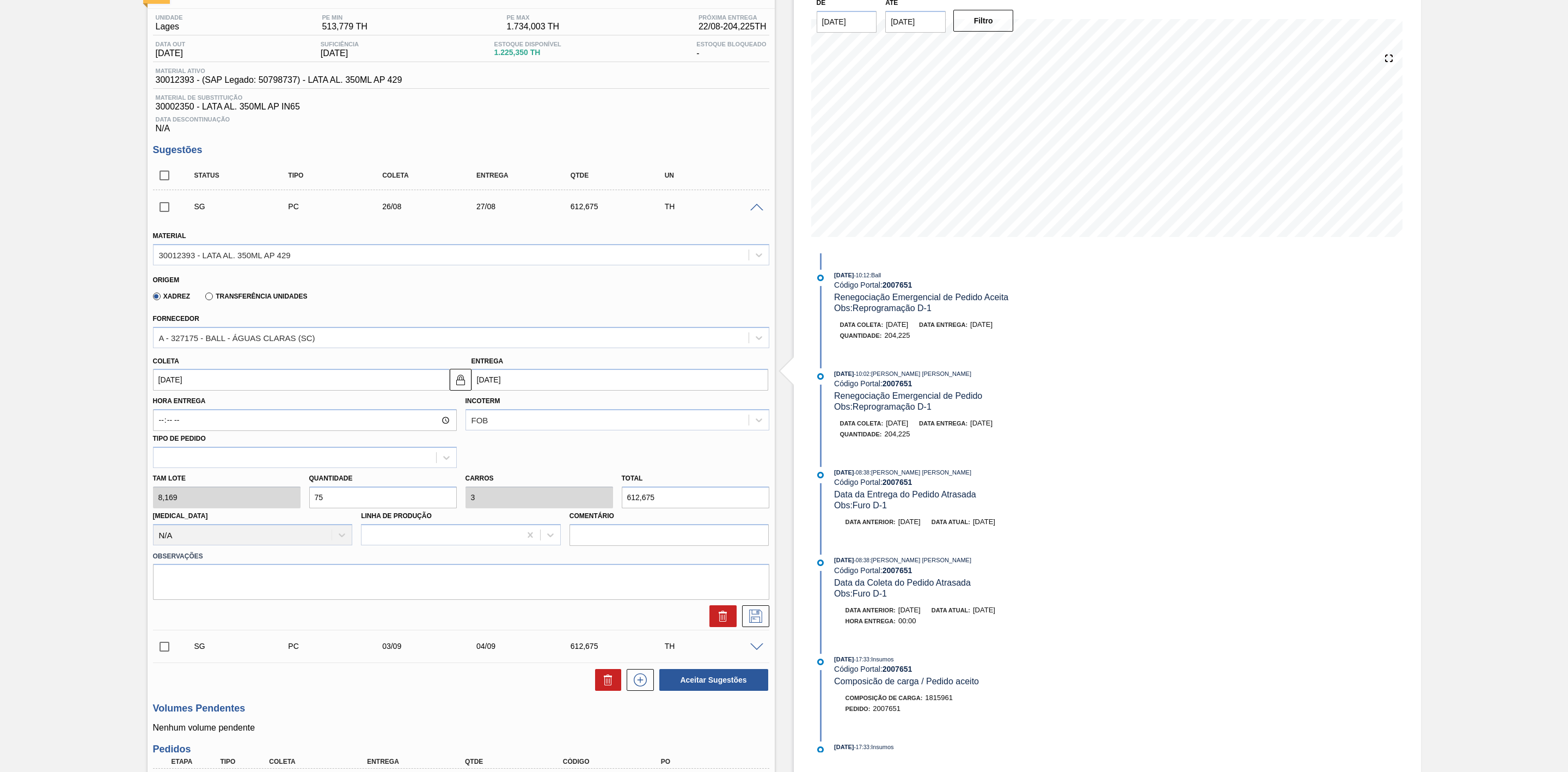
click at [163, 214] on input "checkbox" at bounding box center [165, 207] width 23 height 23
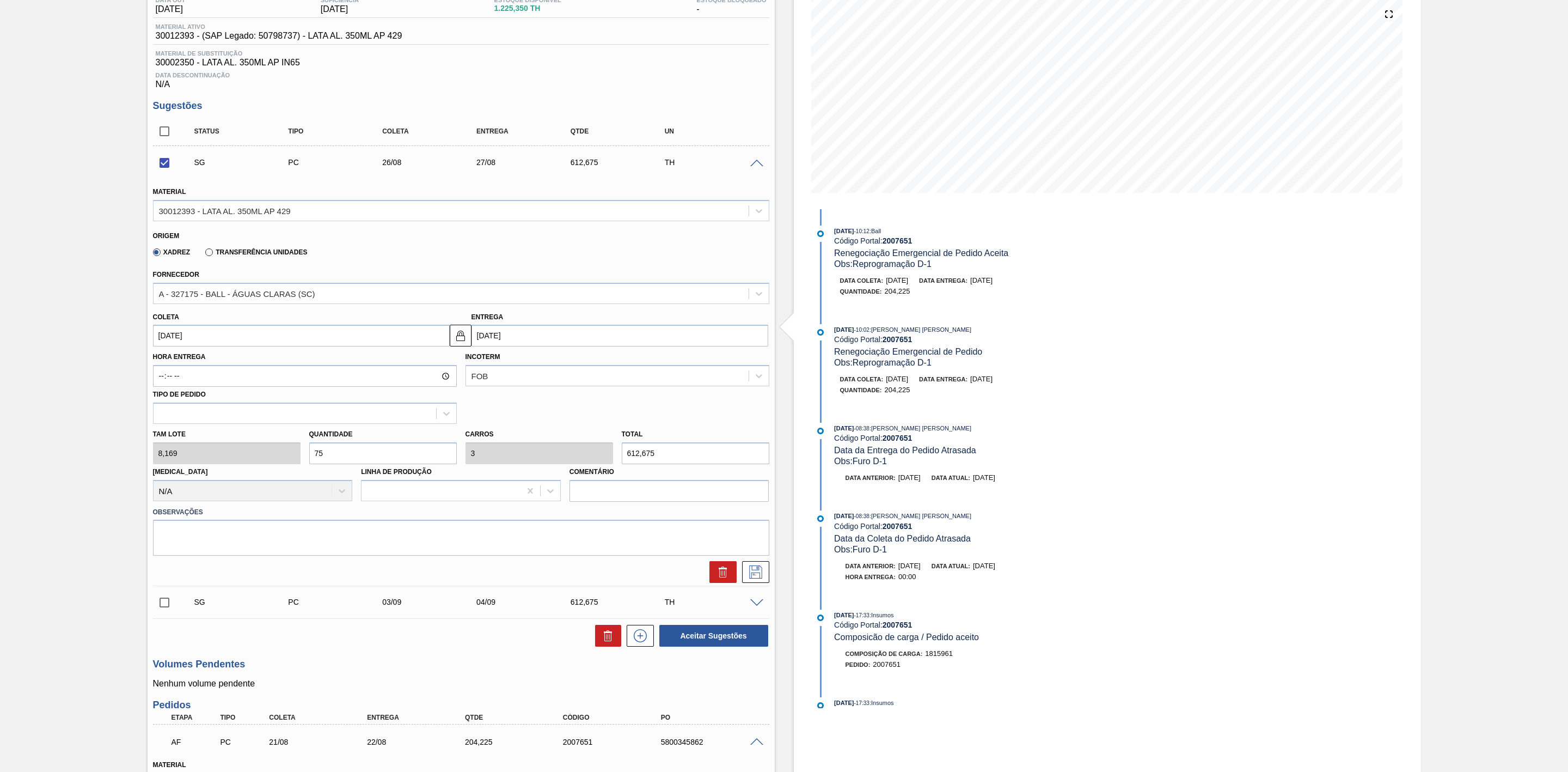
scroll to position [245, 0]
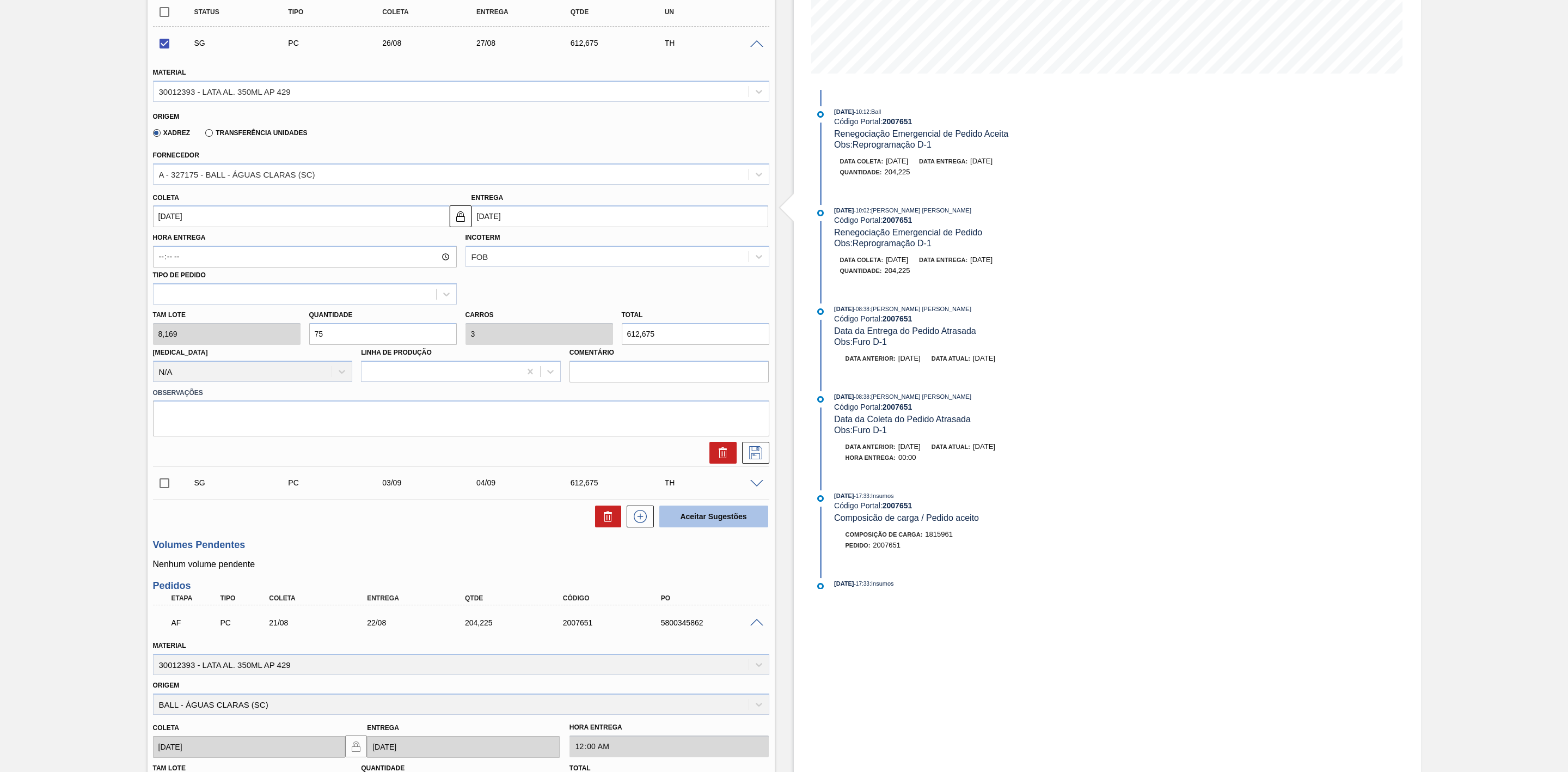
click at [722, 521] on button "Aceitar Sugestões" at bounding box center [713, 516] width 109 height 22
checkbox input "false"
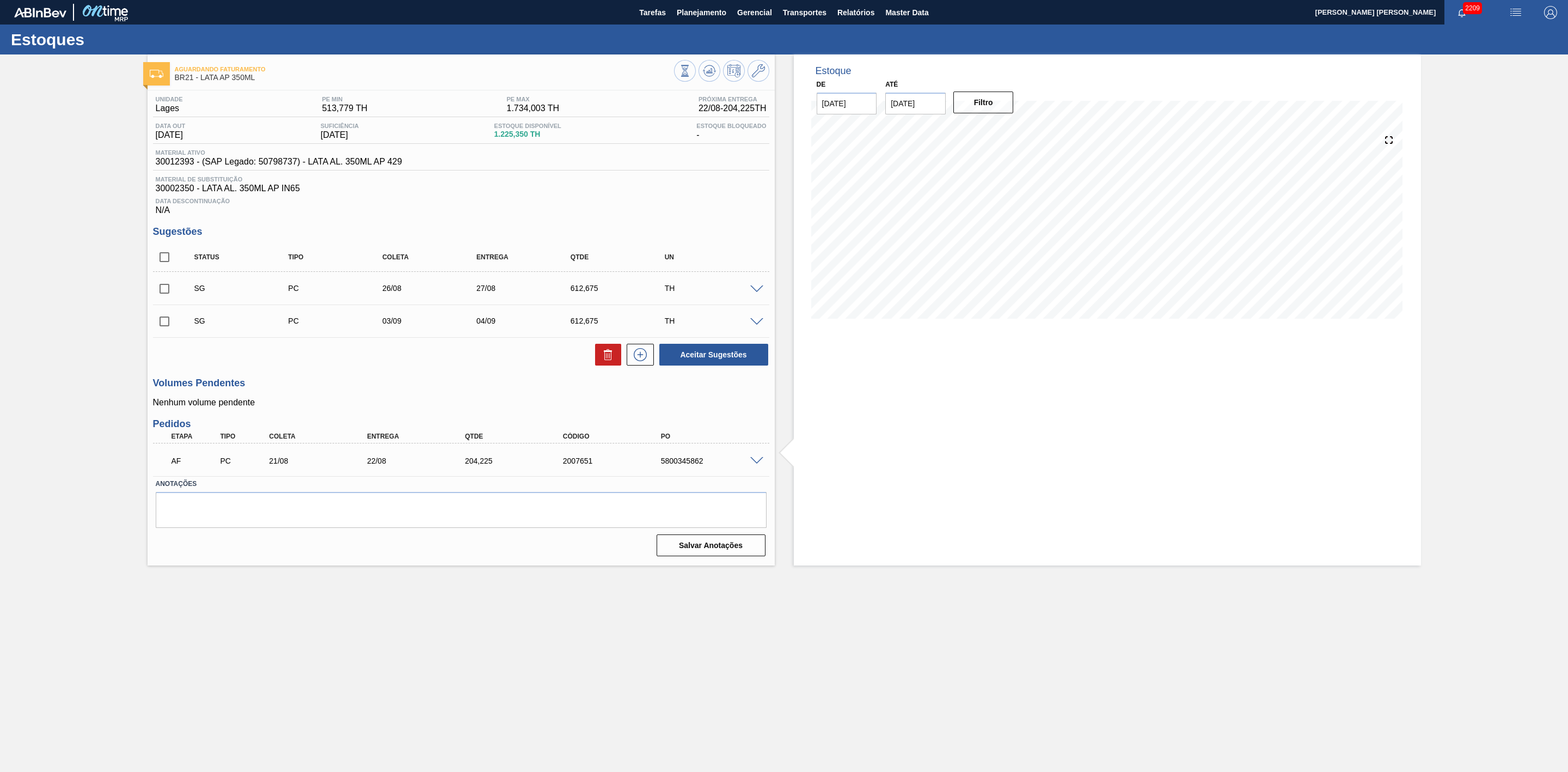
scroll to position [0, 0]
click at [165, 291] on input "checkbox" at bounding box center [165, 288] width 23 height 23
click at [700, 363] on button "Aceitar Sugestões" at bounding box center [713, 354] width 109 height 22
checkbox input "false"
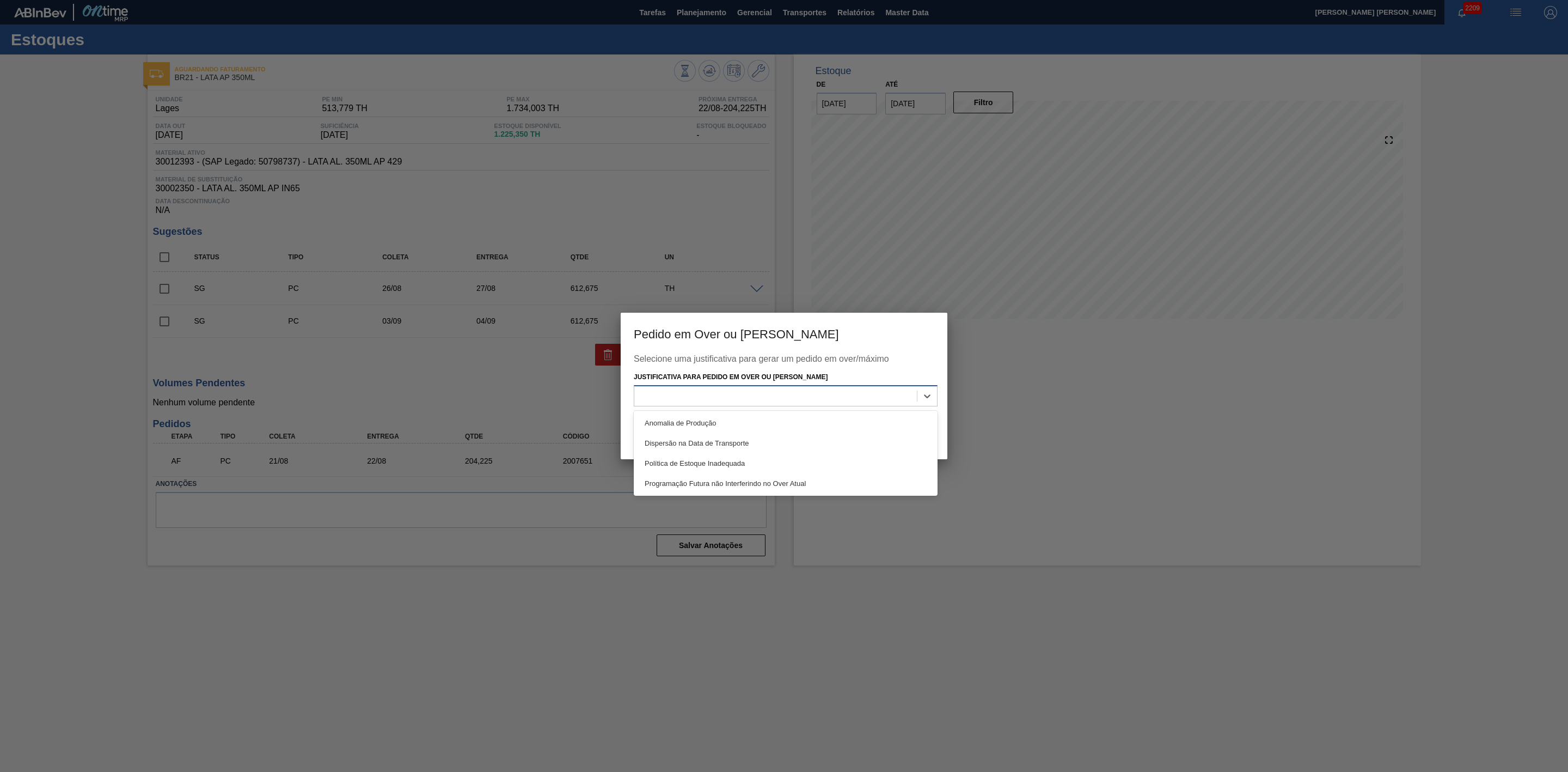
click at [846, 402] on div at bounding box center [776, 395] width 282 height 16
click at [722, 415] on div "Anomalia de Produção" at bounding box center [786, 423] width 304 height 20
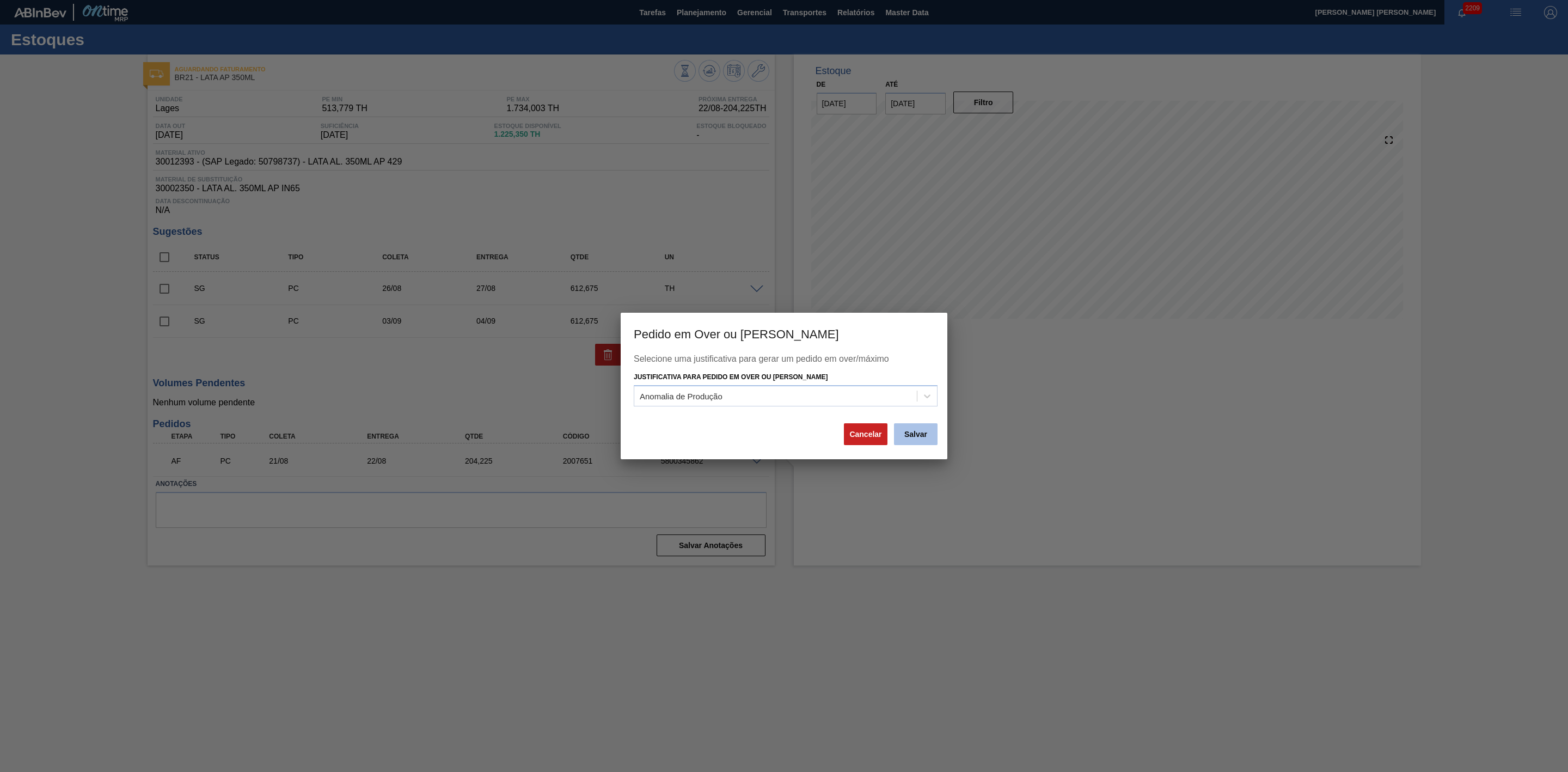
click at [911, 435] on button "Salvar" at bounding box center [915, 433] width 43 height 22
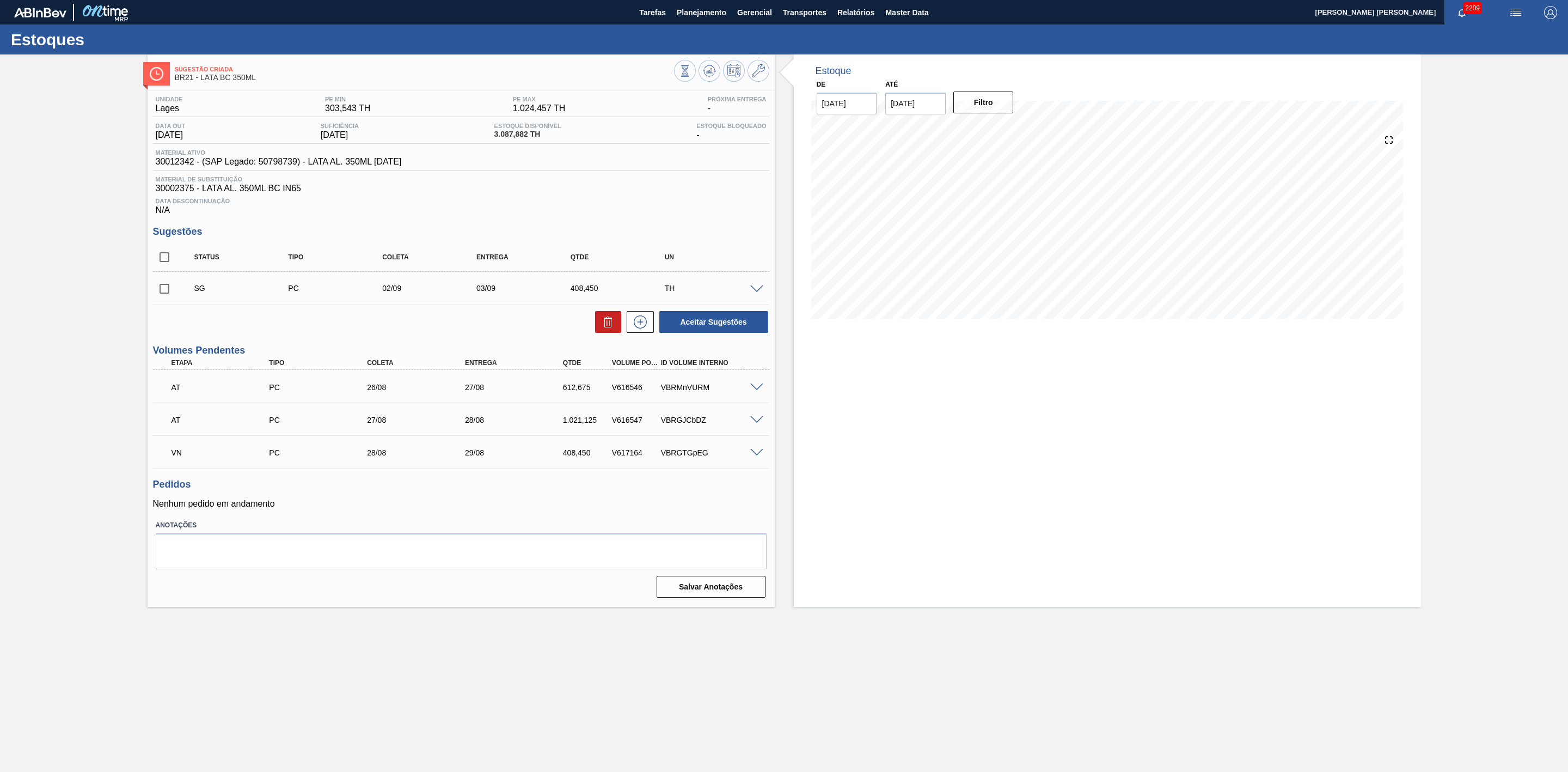
click at [758, 392] on span at bounding box center [757, 387] width 13 height 8
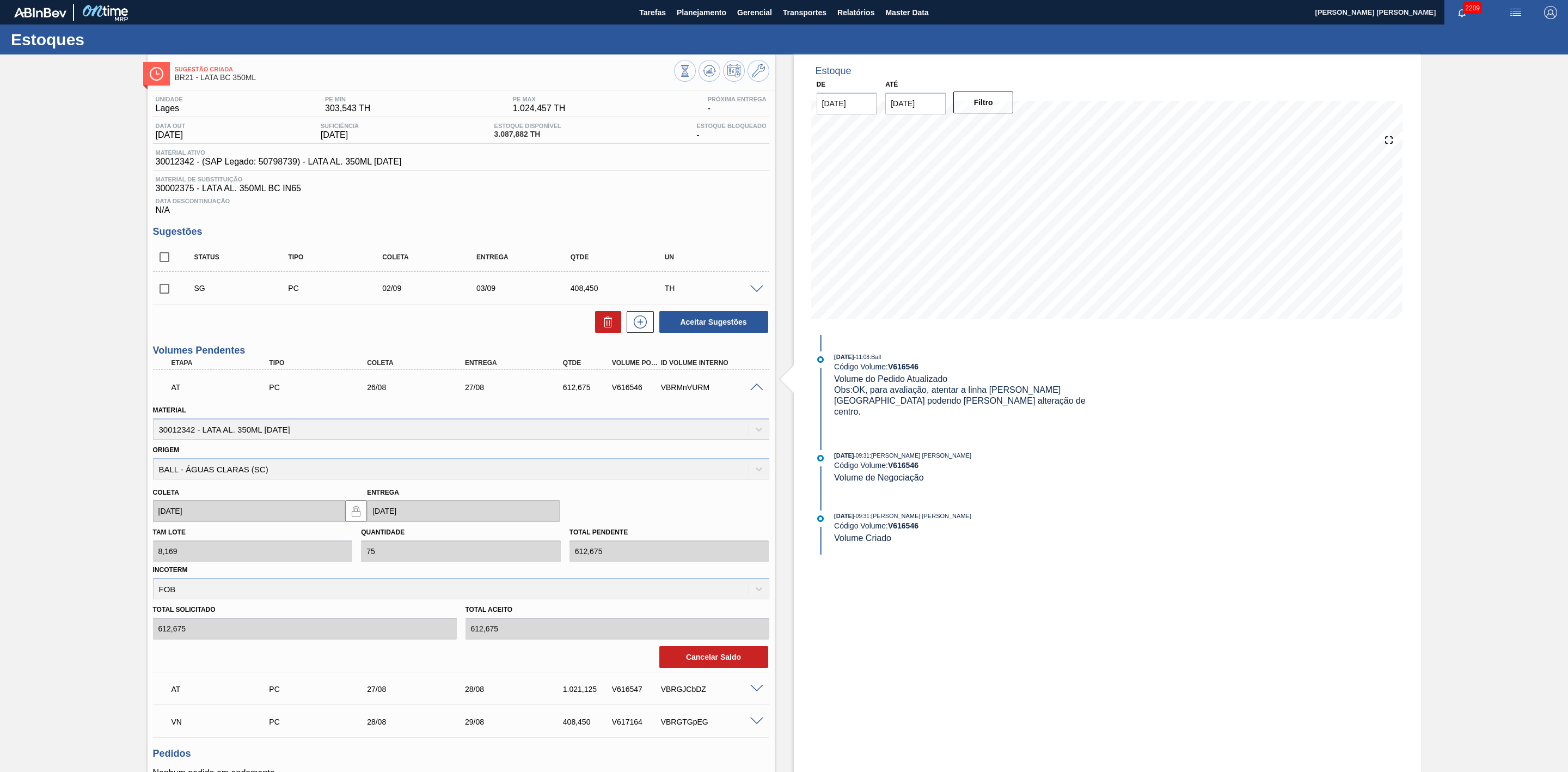
click at [757, 392] on span at bounding box center [757, 387] width 13 height 8
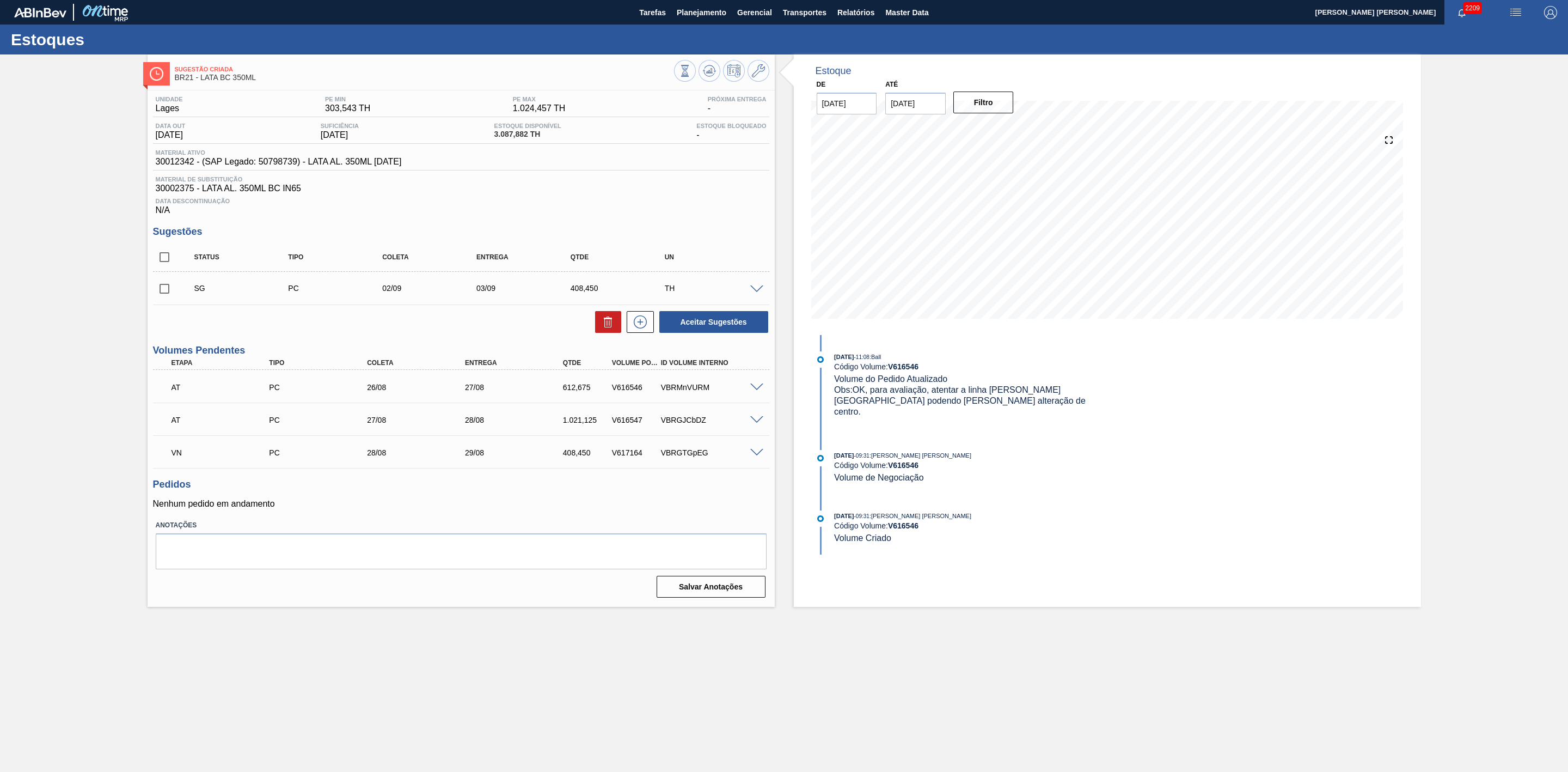
click at [755, 424] on span at bounding box center [757, 420] width 13 height 8
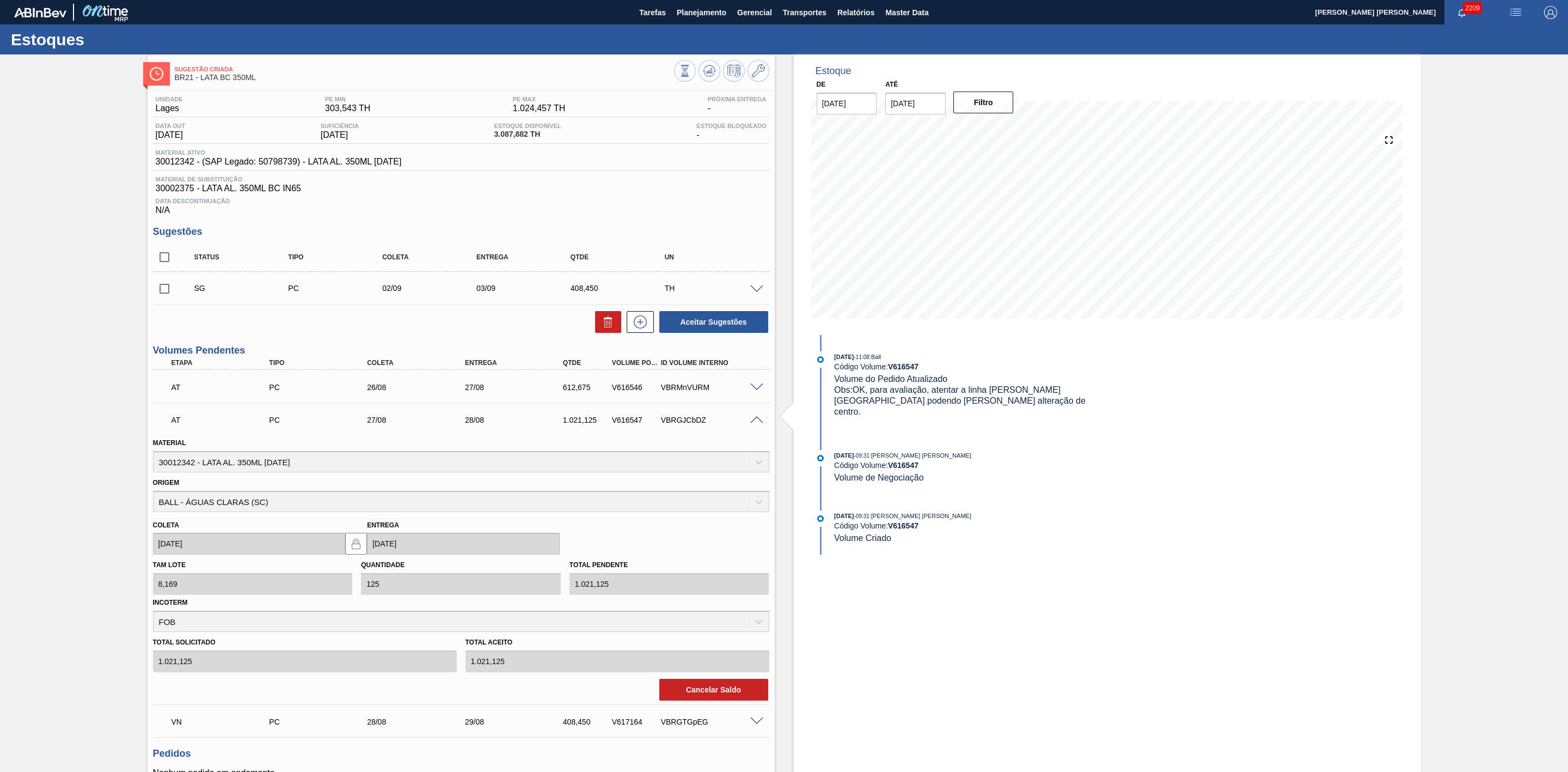
click at [757, 391] on span at bounding box center [757, 387] width 13 height 8
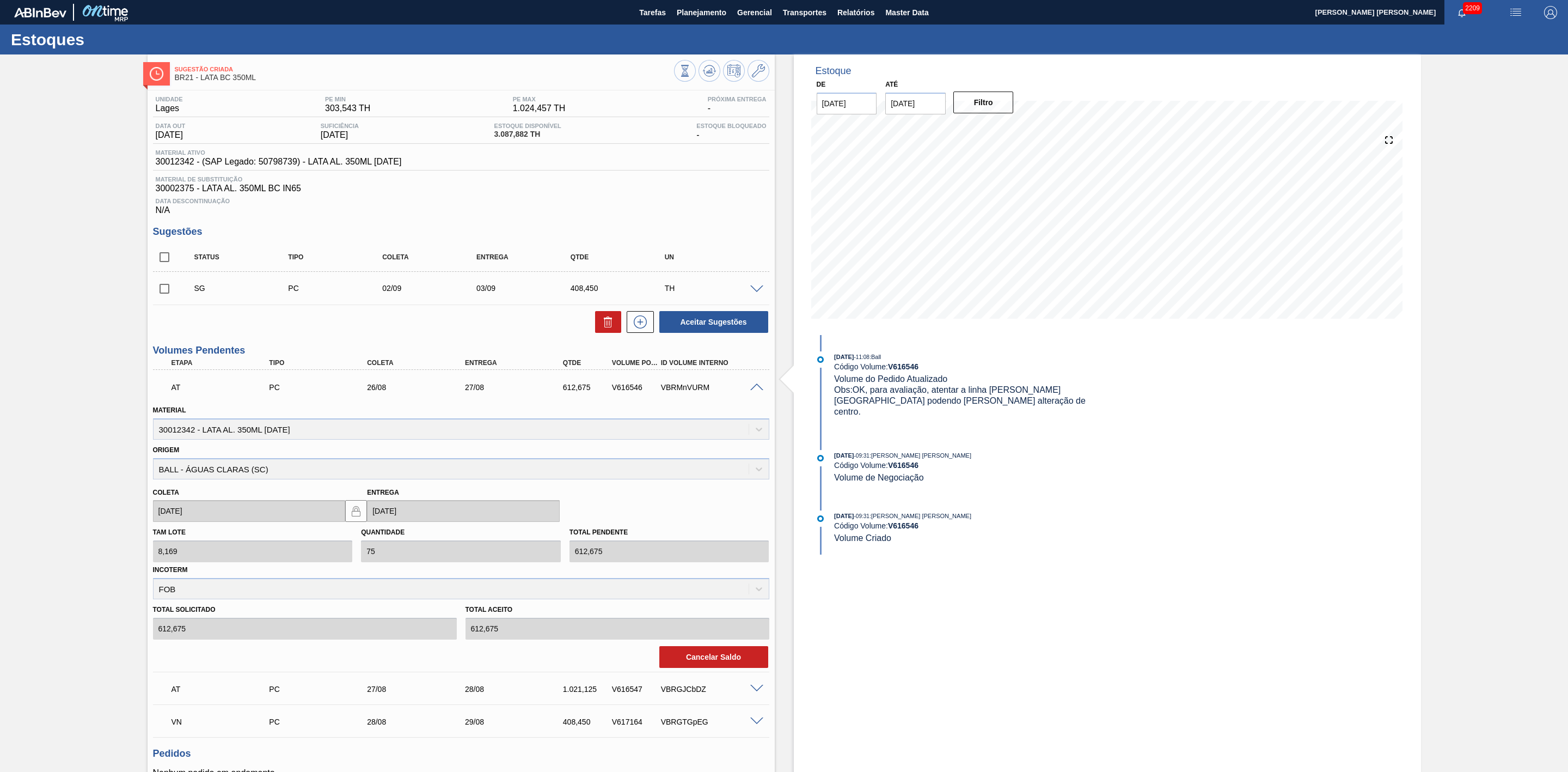
click at [754, 392] on span at bounding box center [757, 387] width 13 height 8
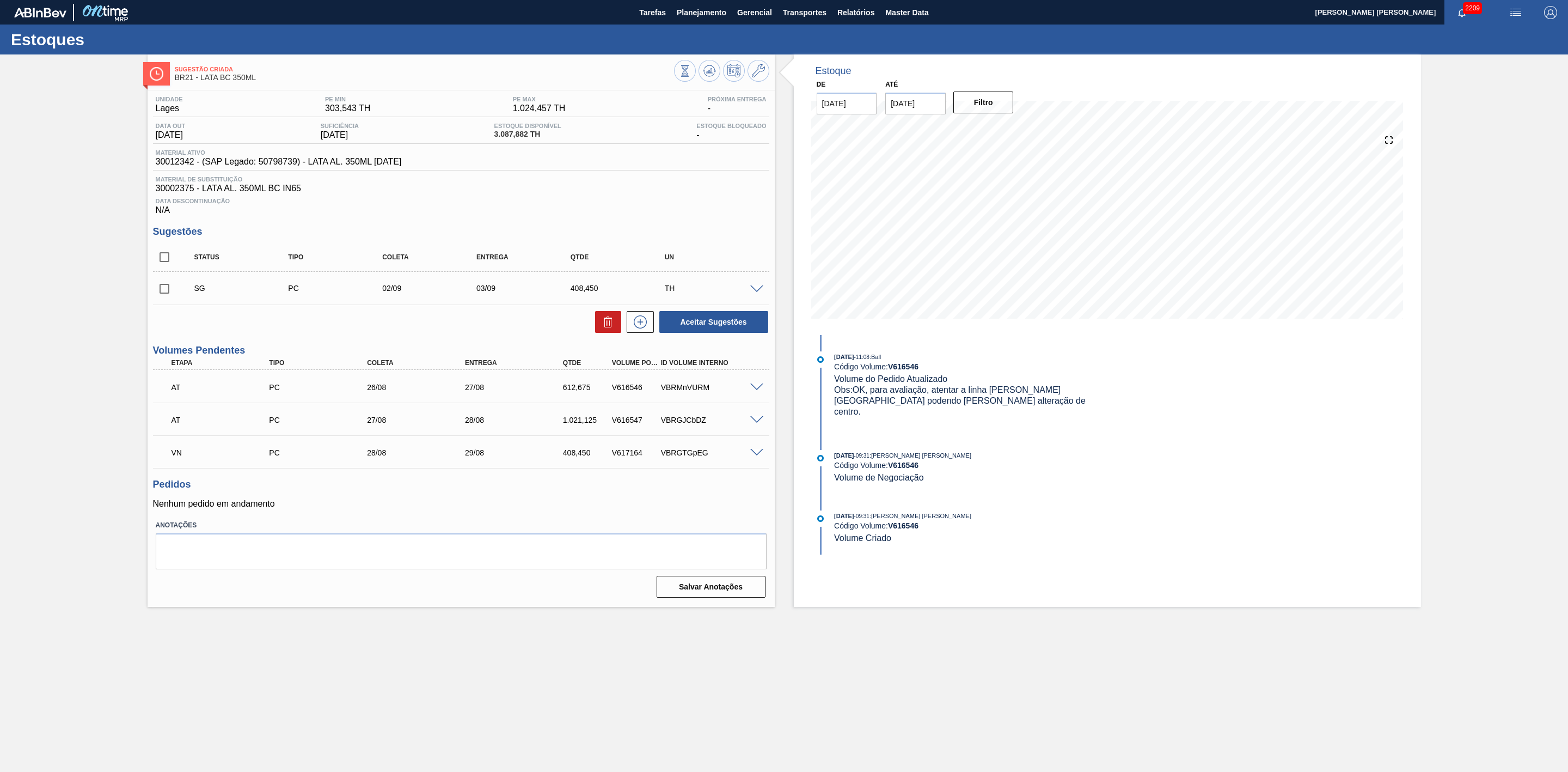
click at [757, 424] on span at bounding box center [757, 420] width 13 height 8
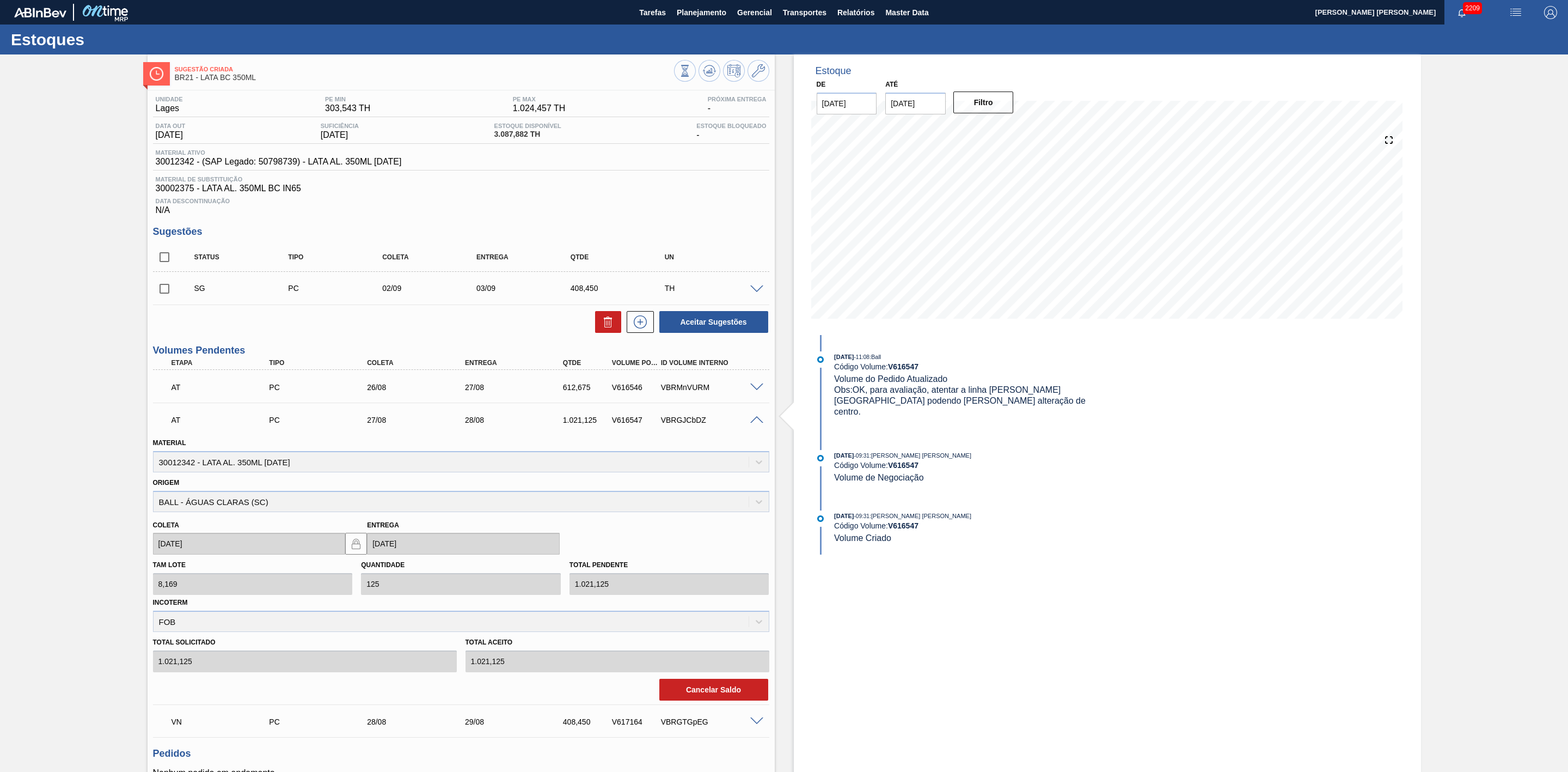
click at [757, 391] on span at bounding box center [757, 387] width 13 height 8
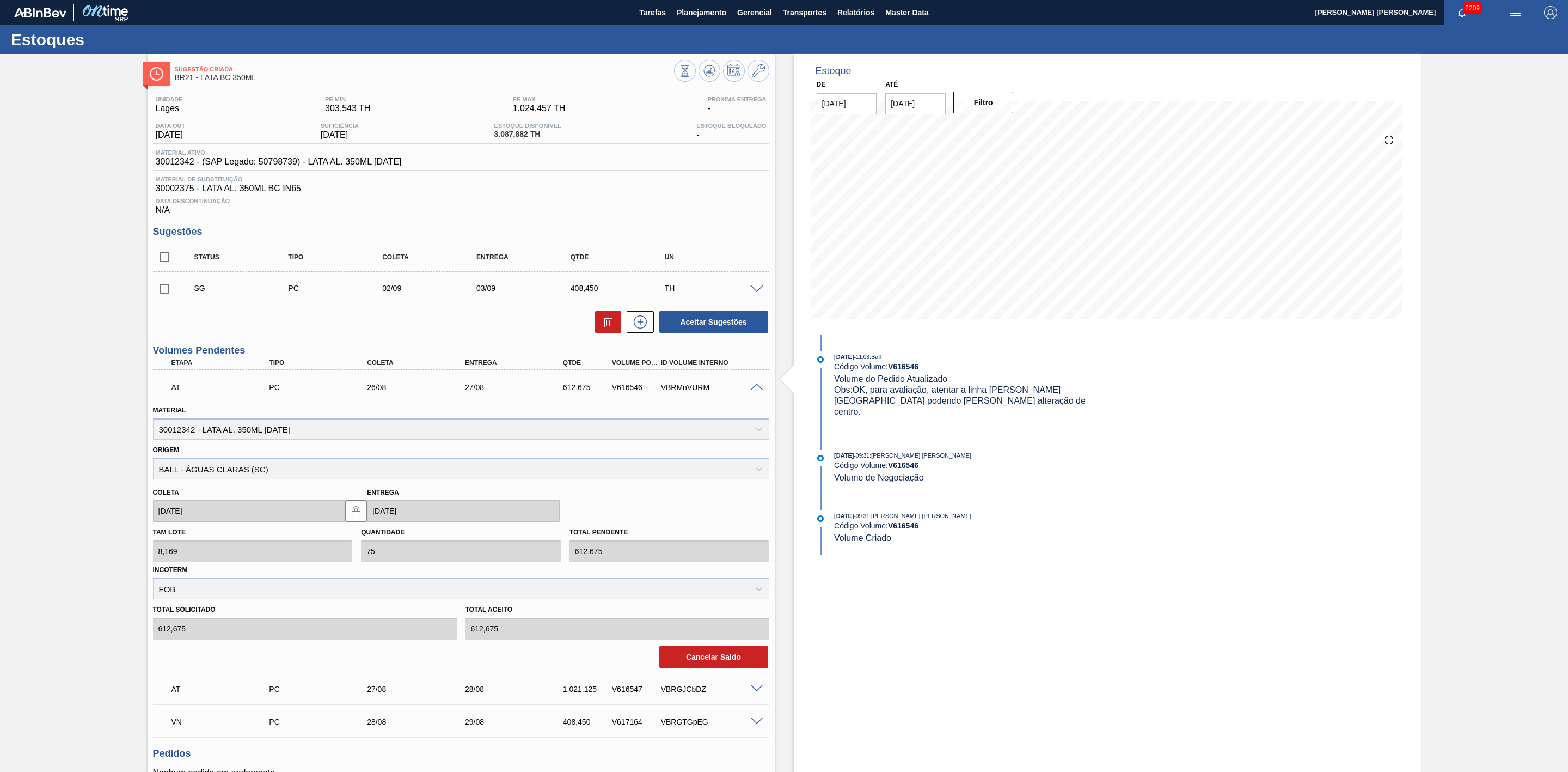
click at [757, 389] on span at bounding box center [757, 387] width 13 height 8
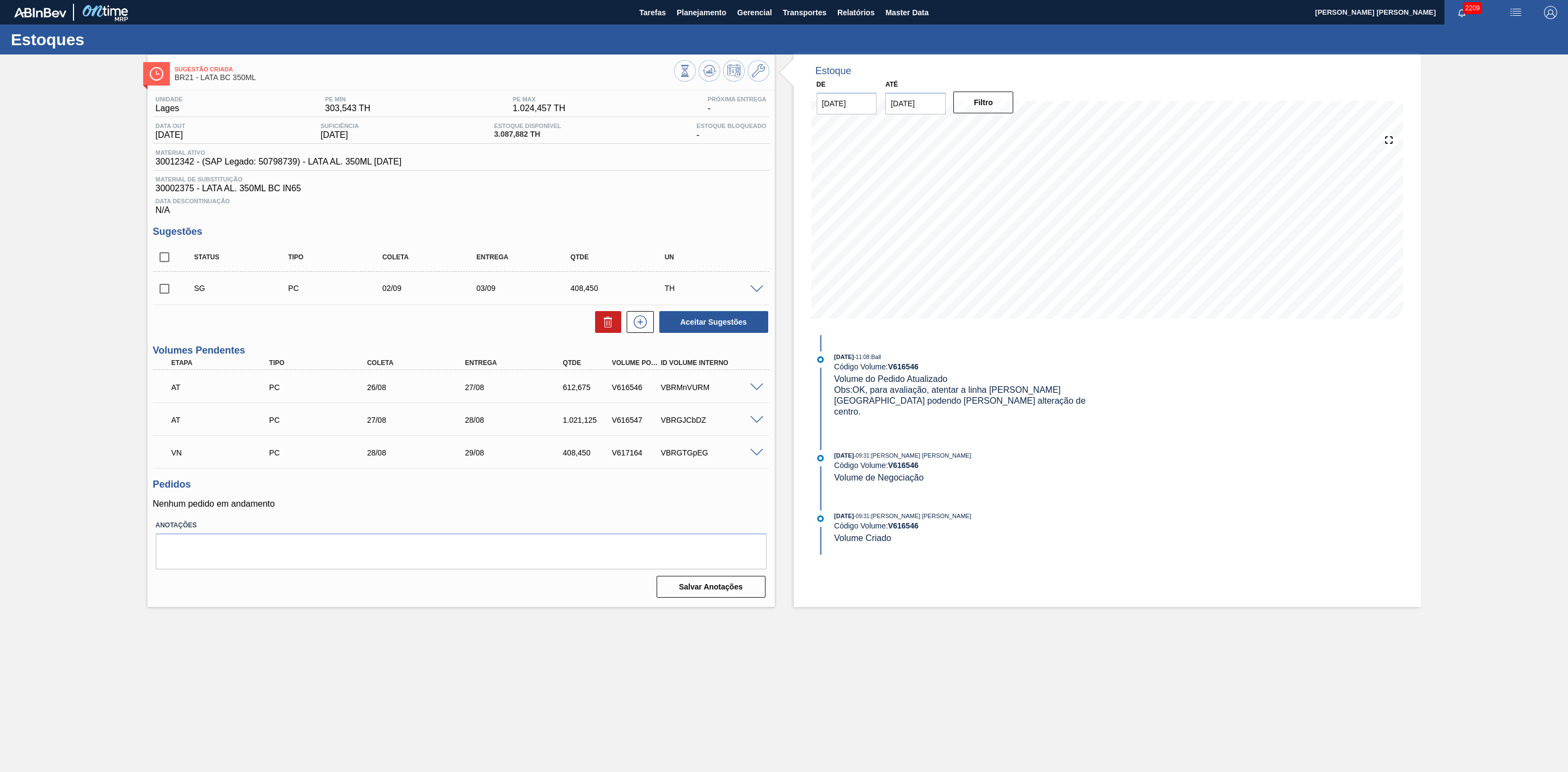
click at [754, 424] on span at bounding box center [757, 420] width 13 height 8
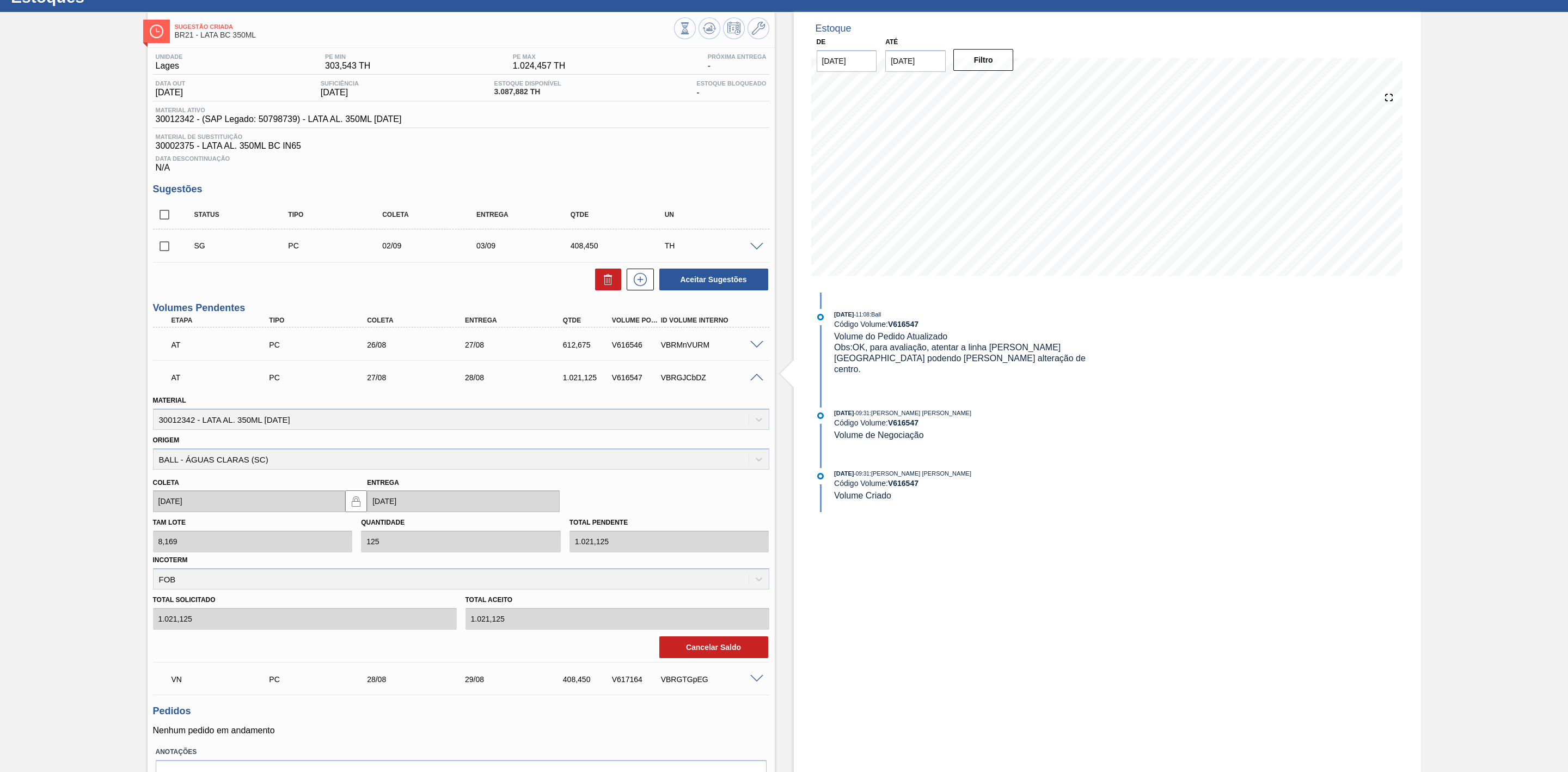
scroll to position [82, 0]
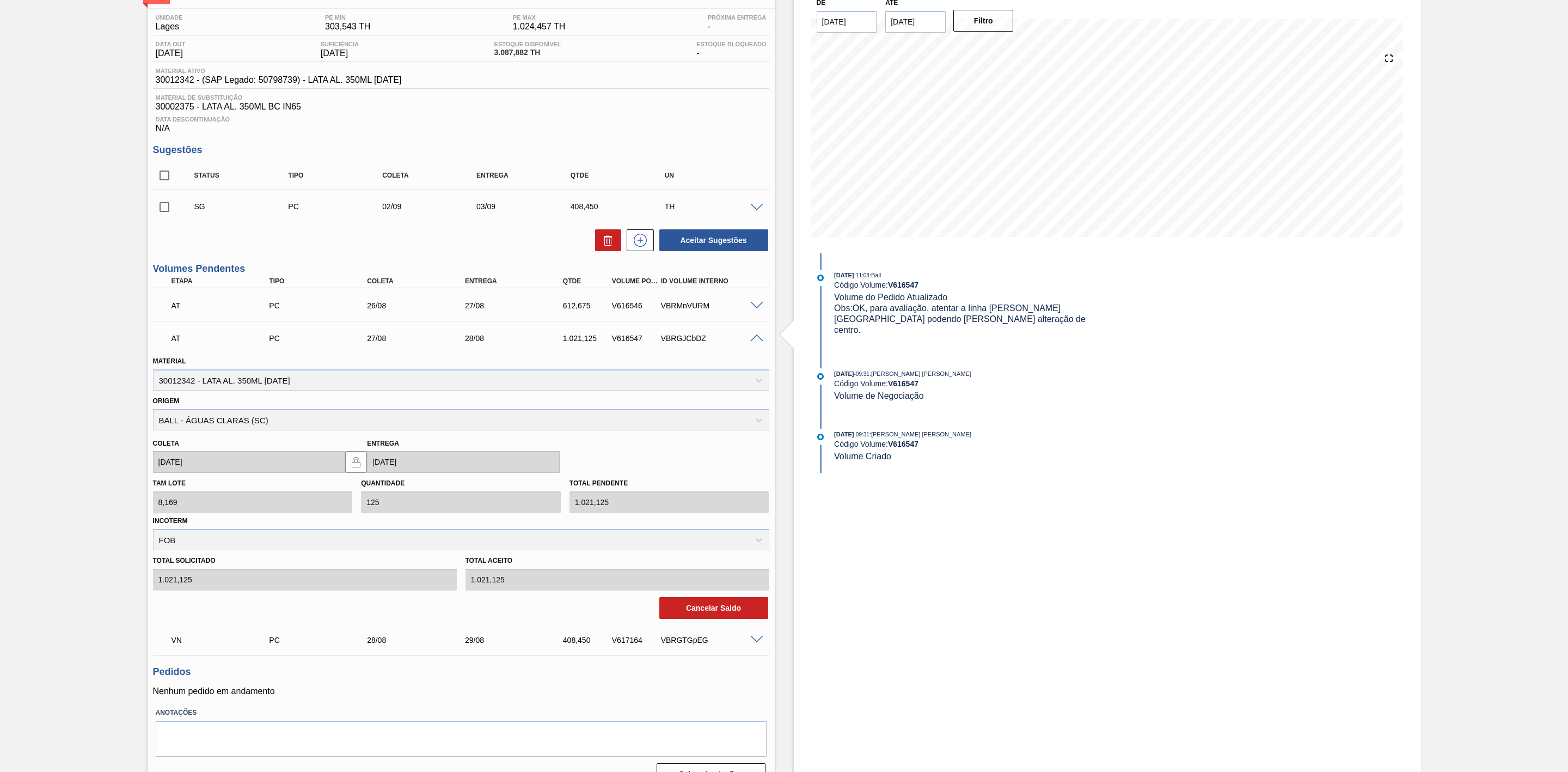
click at [757, 644] on span at bounding box center [757, 639] width 13 height 8
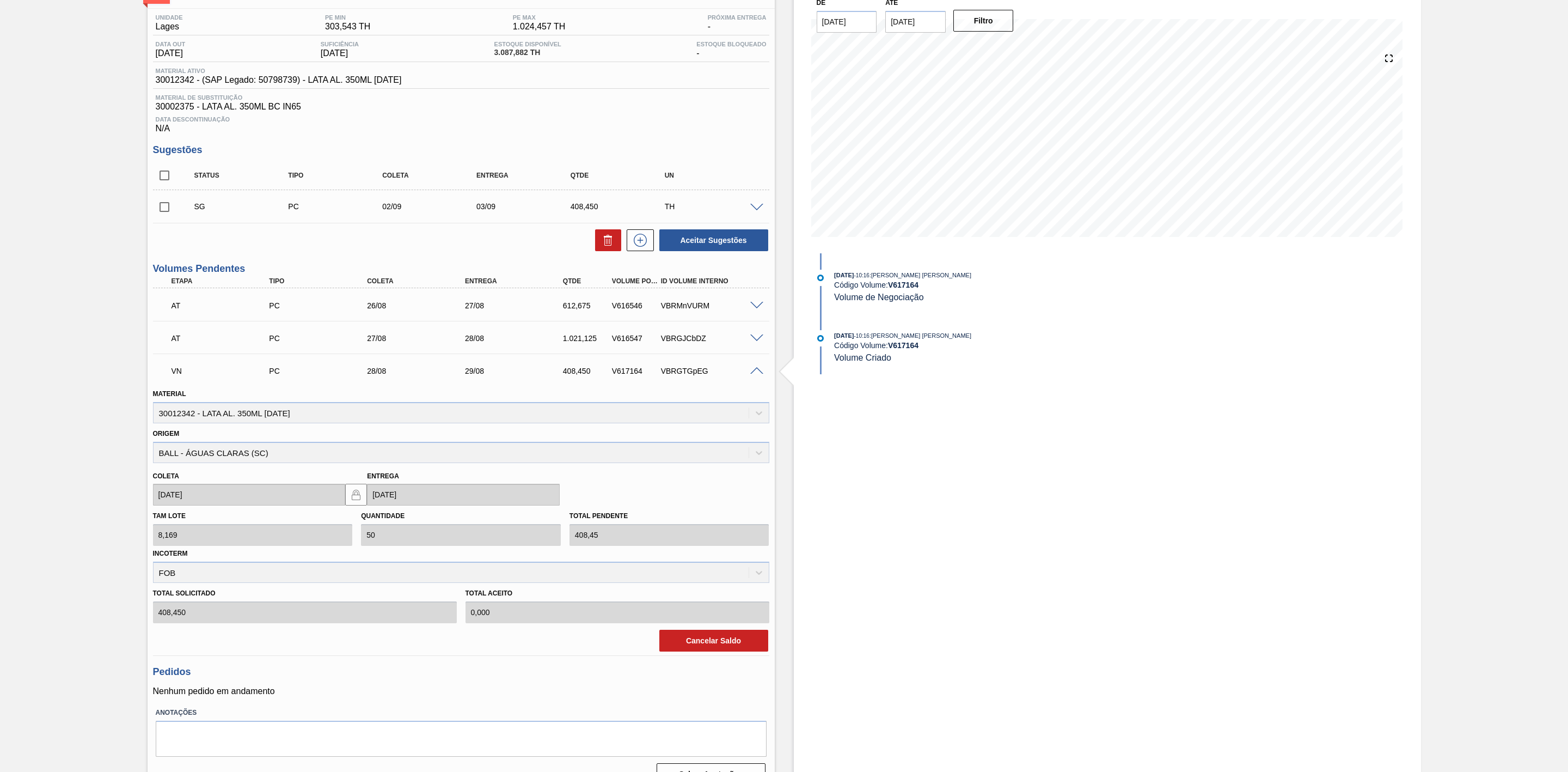
click at [752, 373] on span at bounding box center [757, 371] width 13 height 8
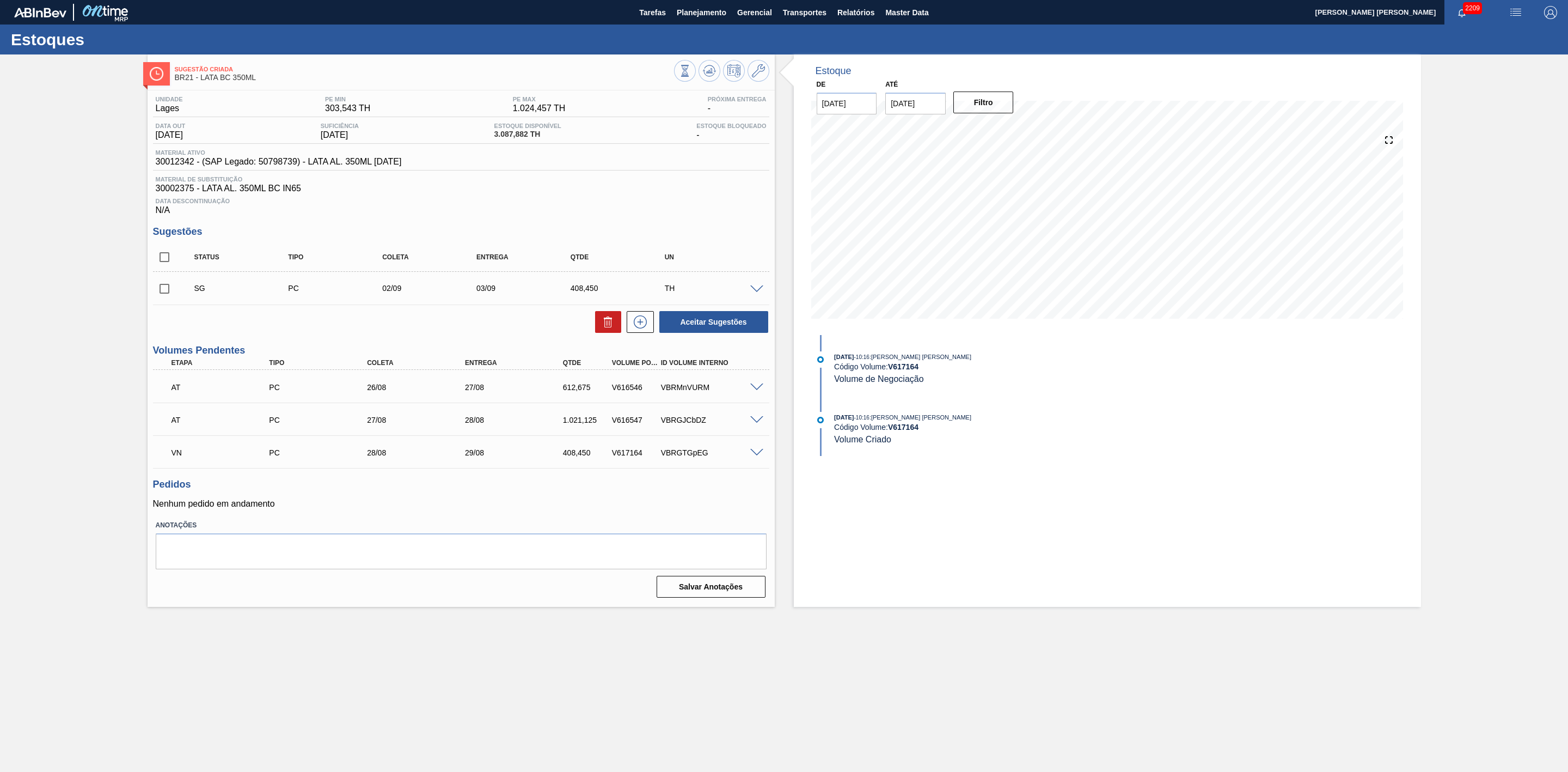
scroll to position [0, 0]
click at [757, 294] on span at bounding box center [757, 289] width 13 height 8
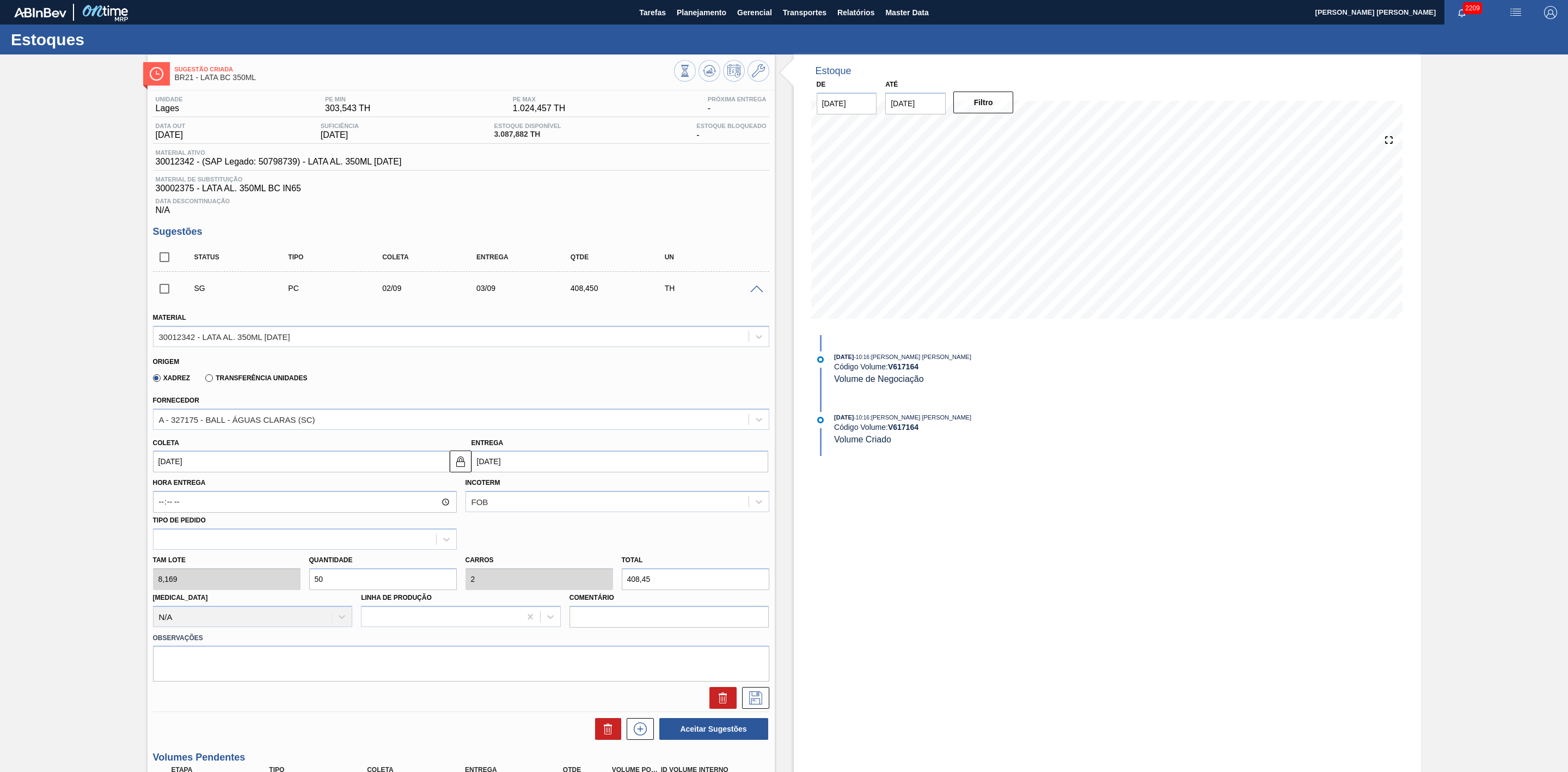
click at [757, 290] on span at bounding box center [757, 289] width 13 height 8
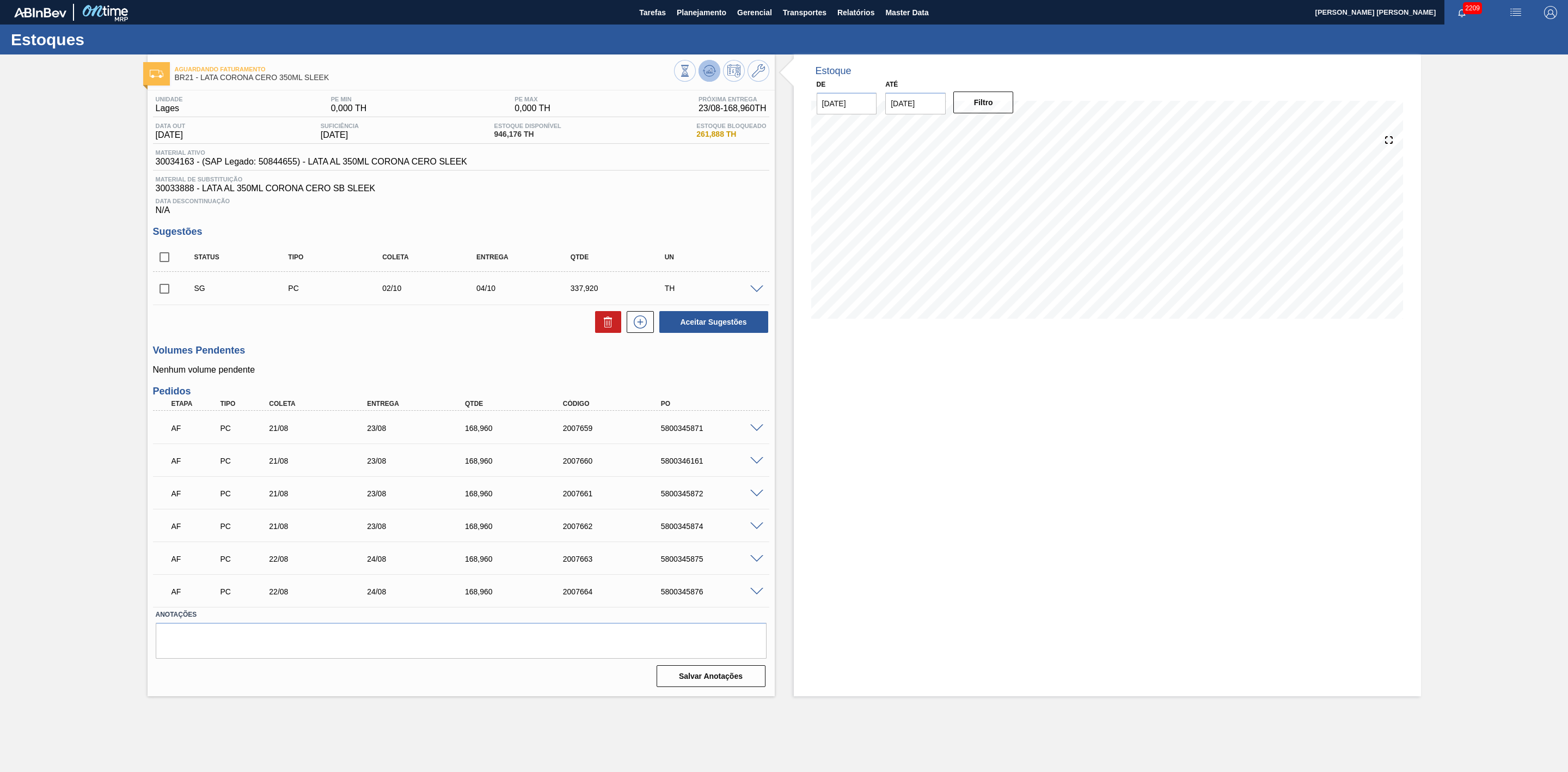
click at [691, 74] on icon at bounding box center [685, 71] width 12 height 12
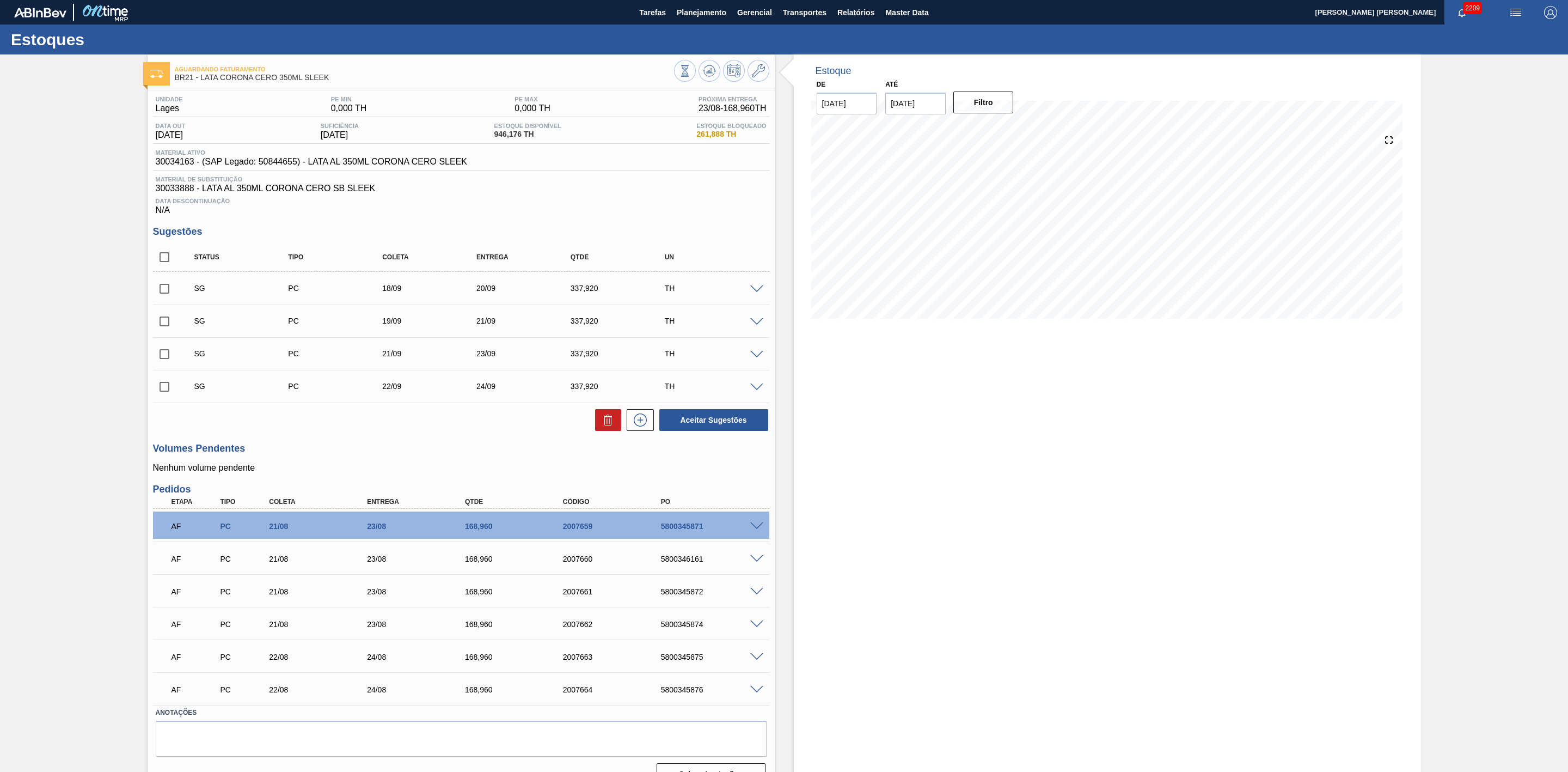
drag, startPoint x: 1019, startPoint y: 410, endPoint x: 1011, endPoint y: 404, distance: 10.0
click at [1013, 405] on div "Estoque De [DATE] Até [DATE] Filtro 09/09 Projeção de Estoque 388.504 [DOMAIN_N…" at bounding box center [1107, 424] width 628 height 739
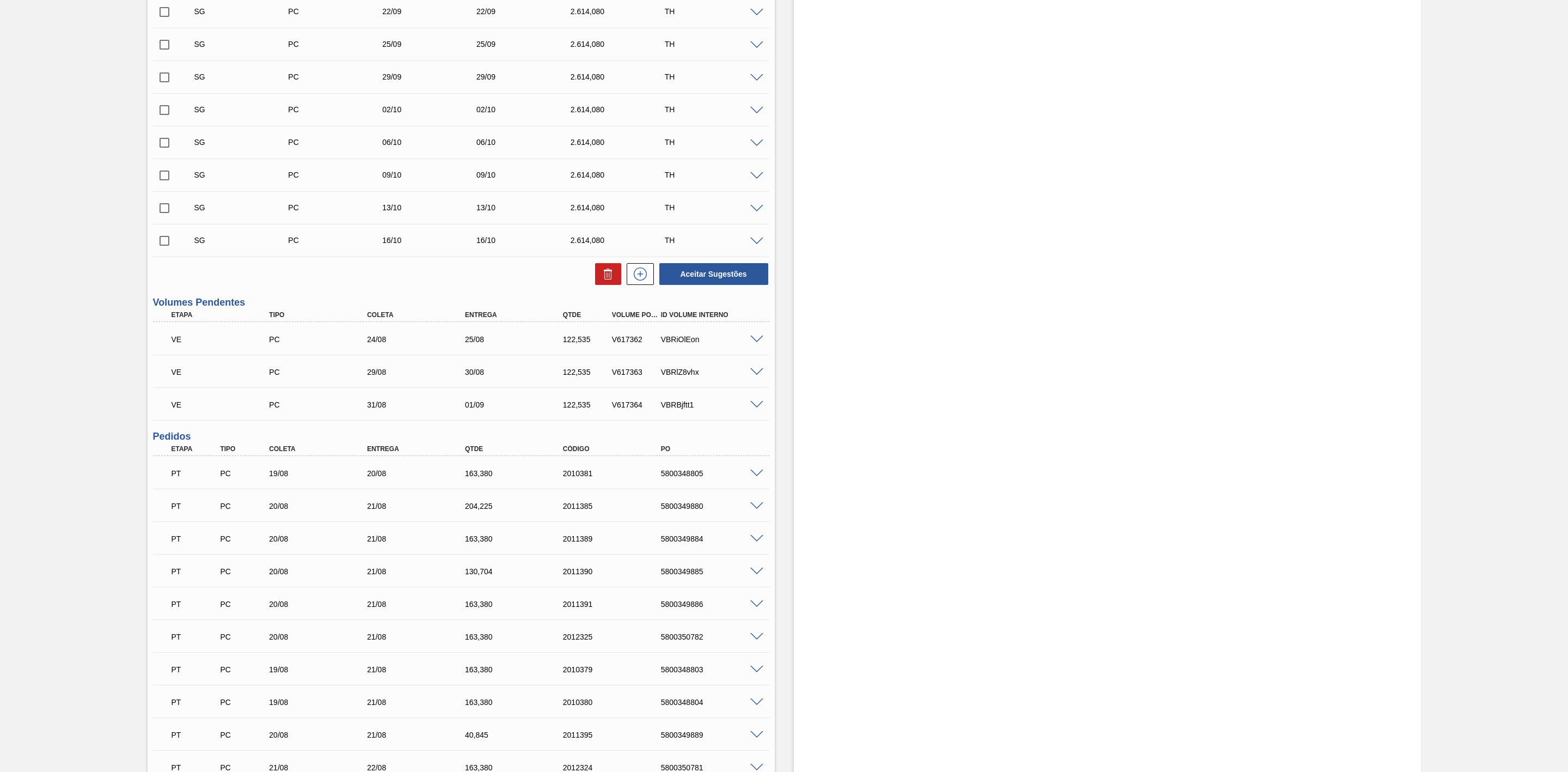
scroll to position [490, 0]
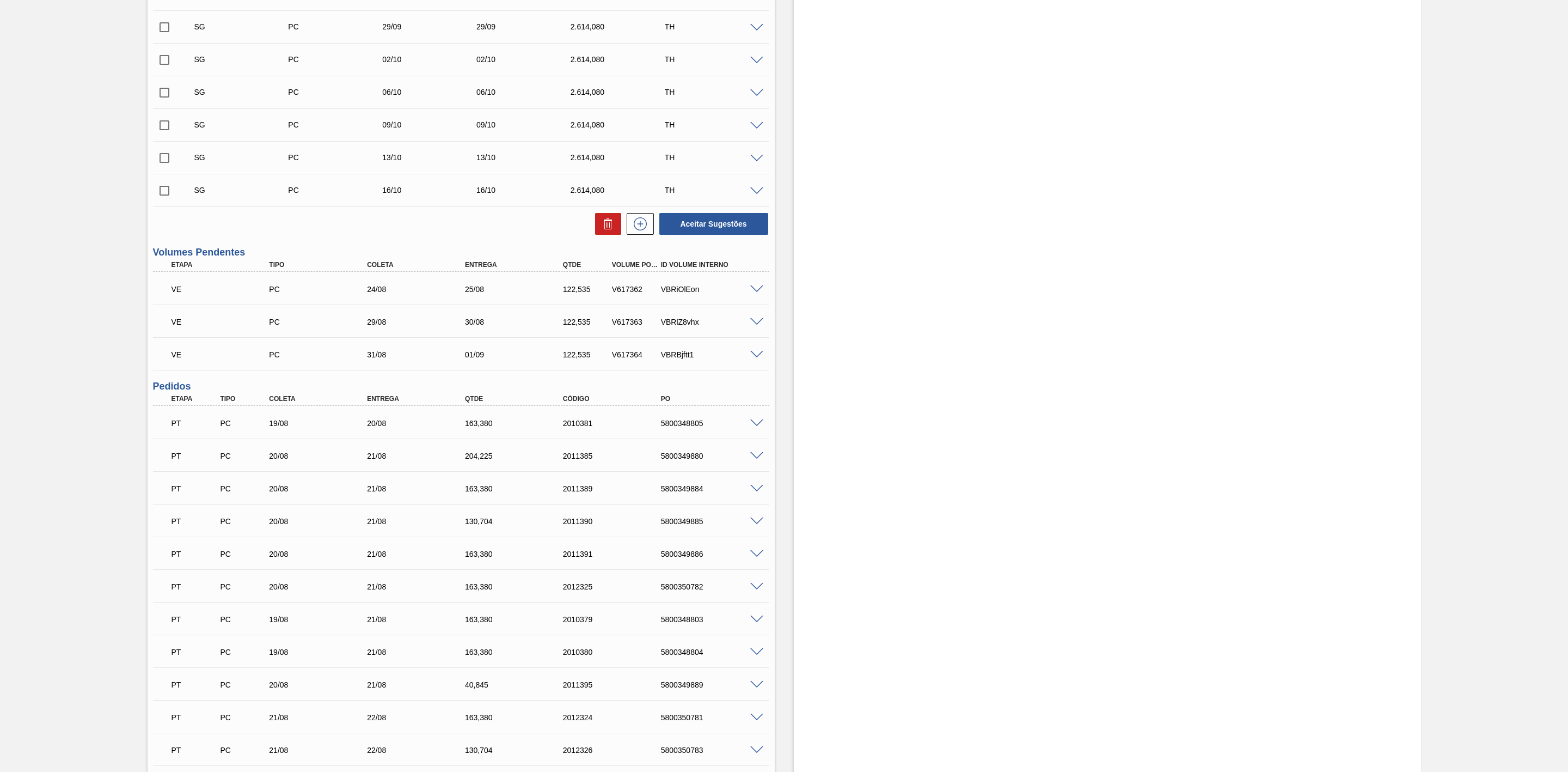
click at [751, 294] on span at bounding box center [757, 289] width 13 height 8
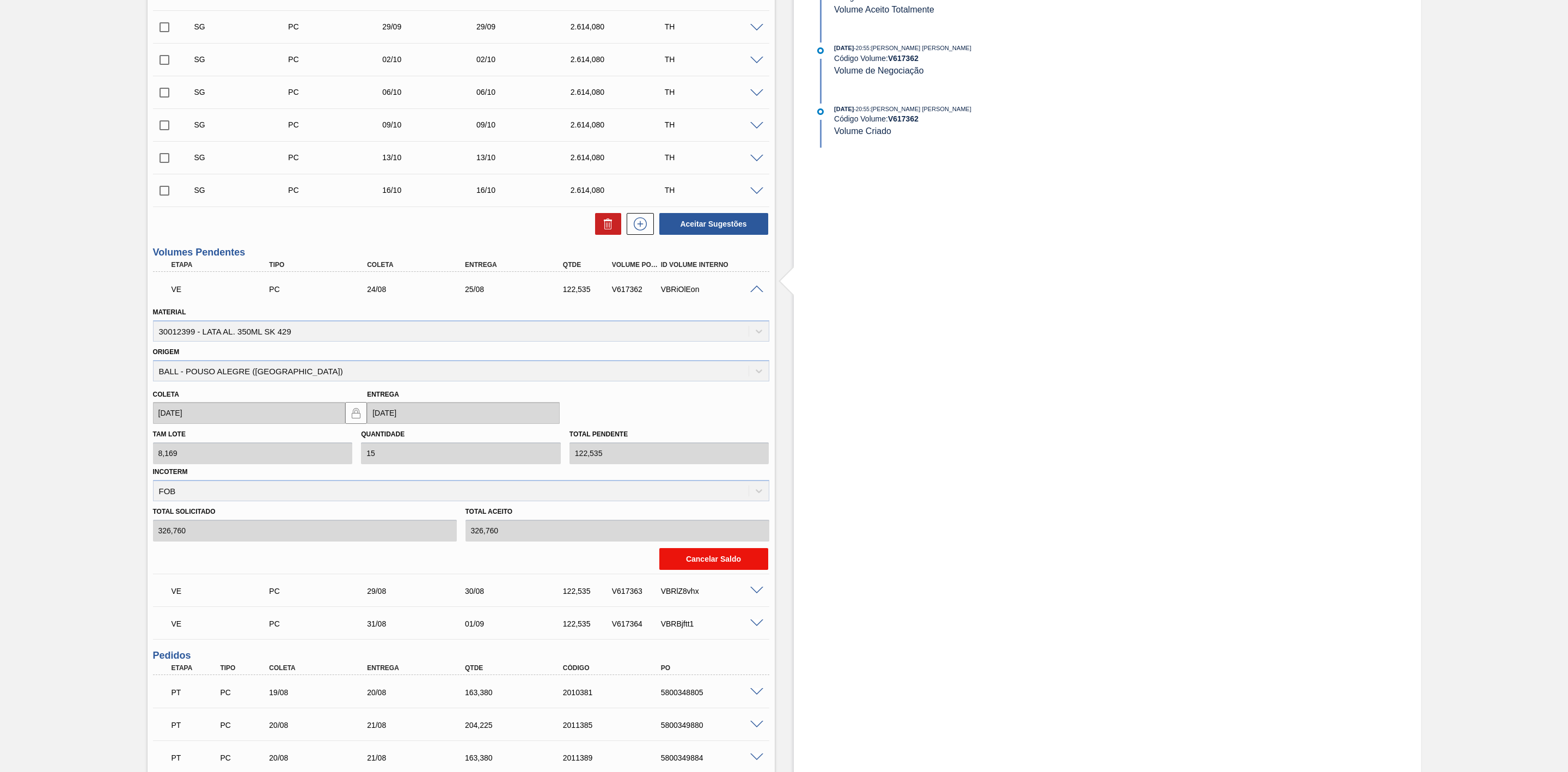
click at [713, 562] on button "Cancelar Saldo" at bounding box center [713, 559] width 109 height 22
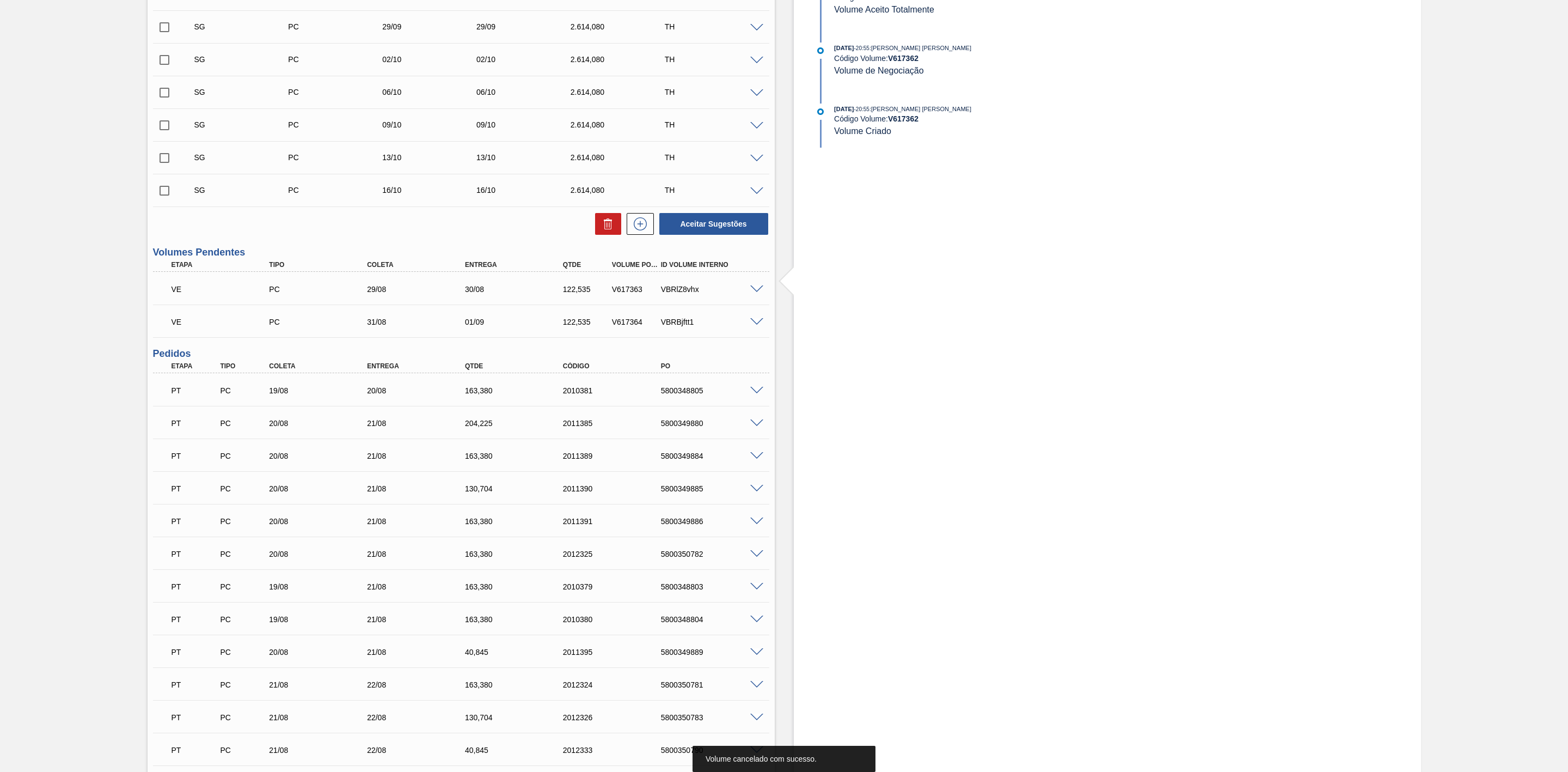
click at [758, 291] on span at bounding box center [757, 289] width 13 height 8
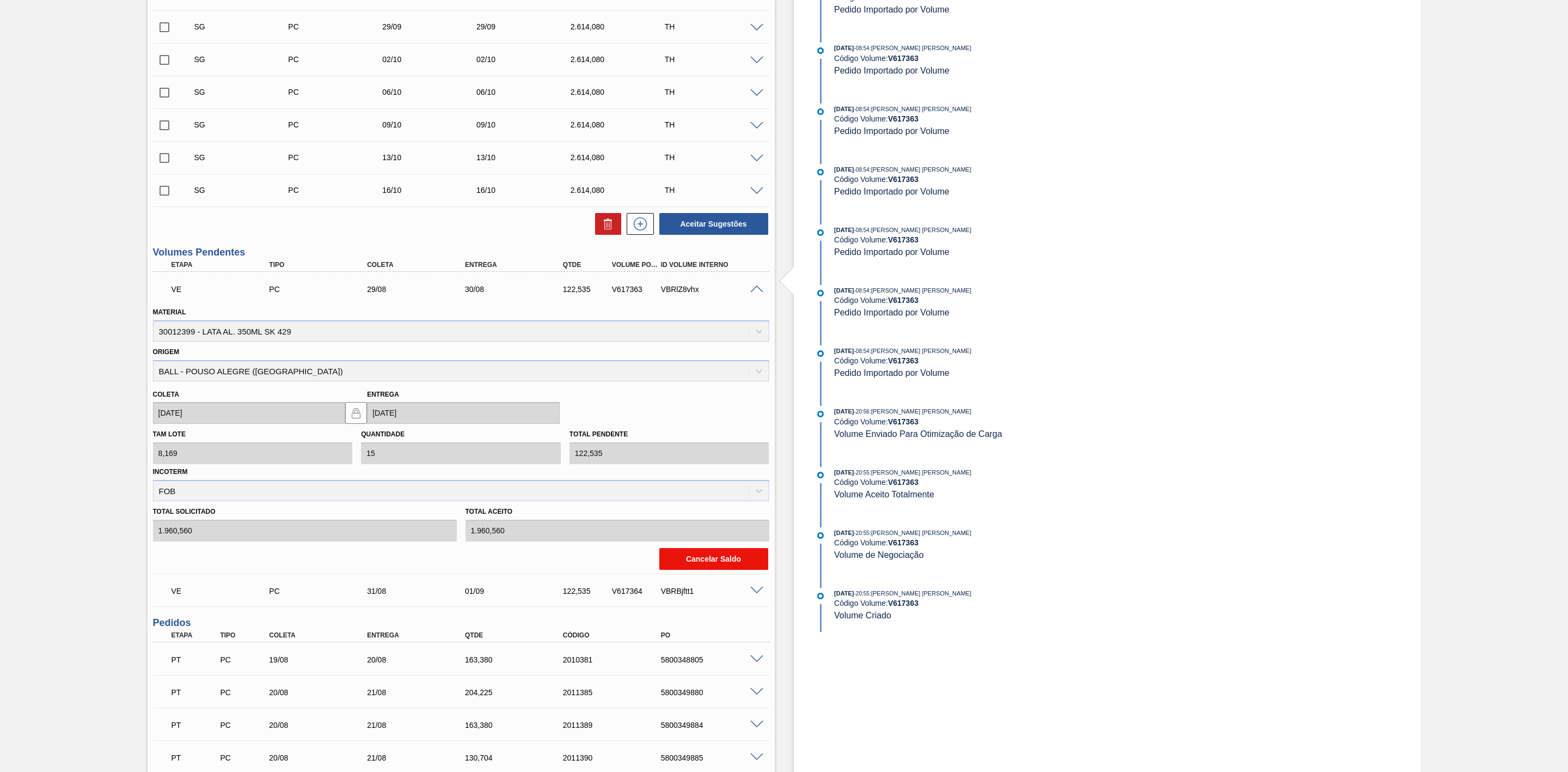
click at [716, 560] on button "Cancelar Saldo" at bounding box center [713, 559] width 109 height 22
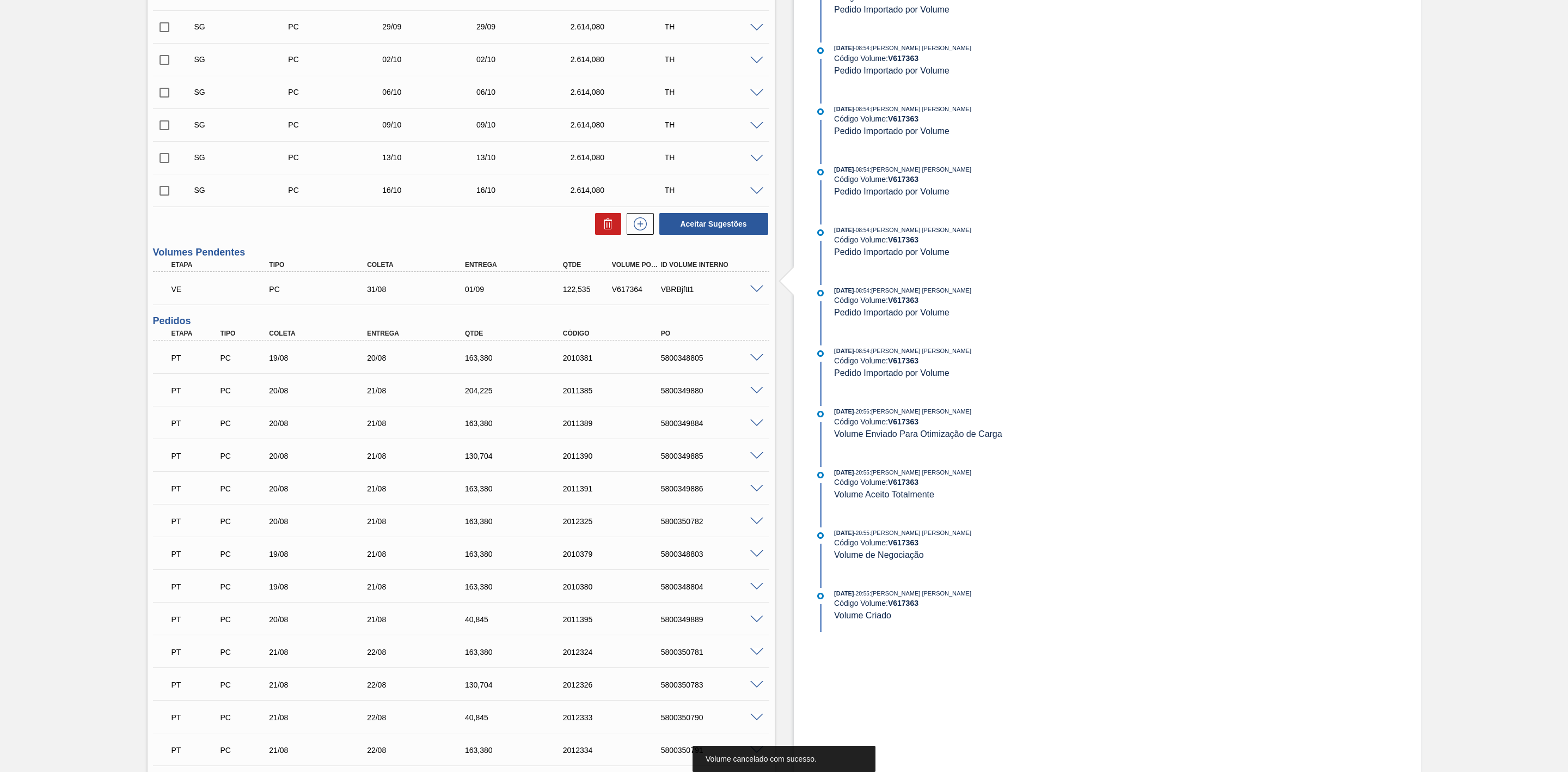
click at [755, 294] on span at bounding box center [757, 289] width 13 height 8
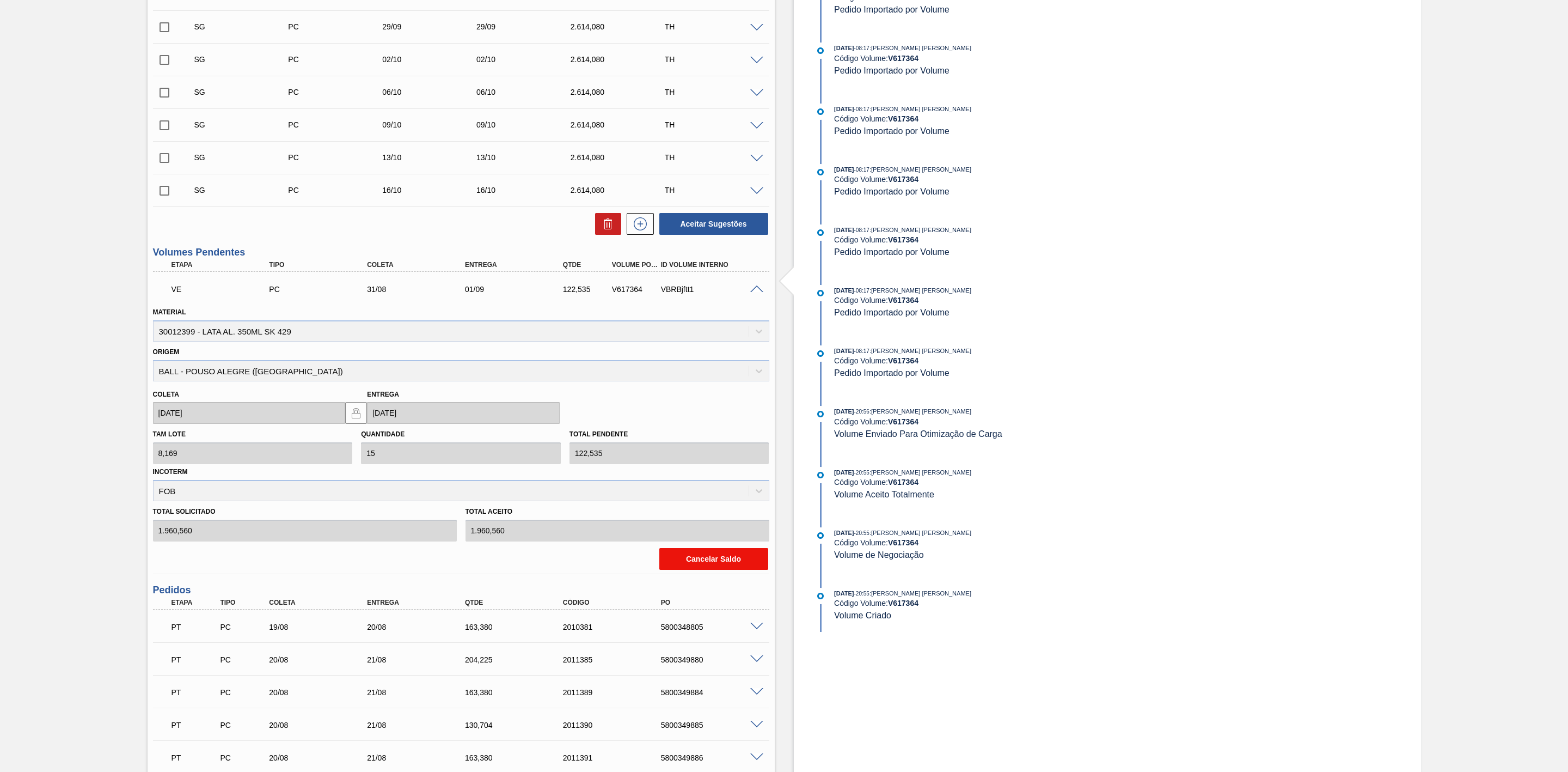
click at [669, 559] on button "Cancelar Saldo" at bounding box center [713, 559] width 109 height 22
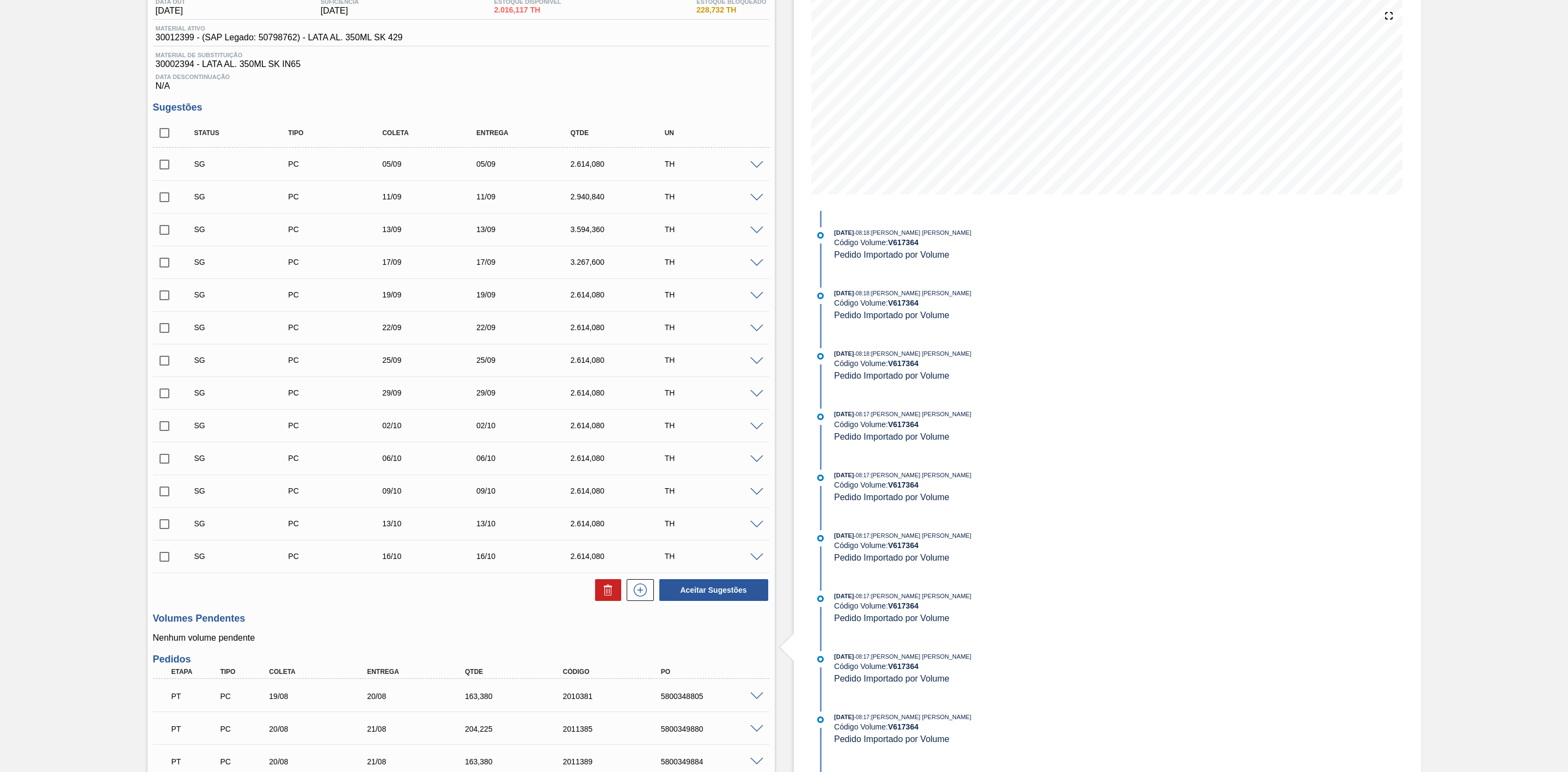
scroll to position [0, 0]
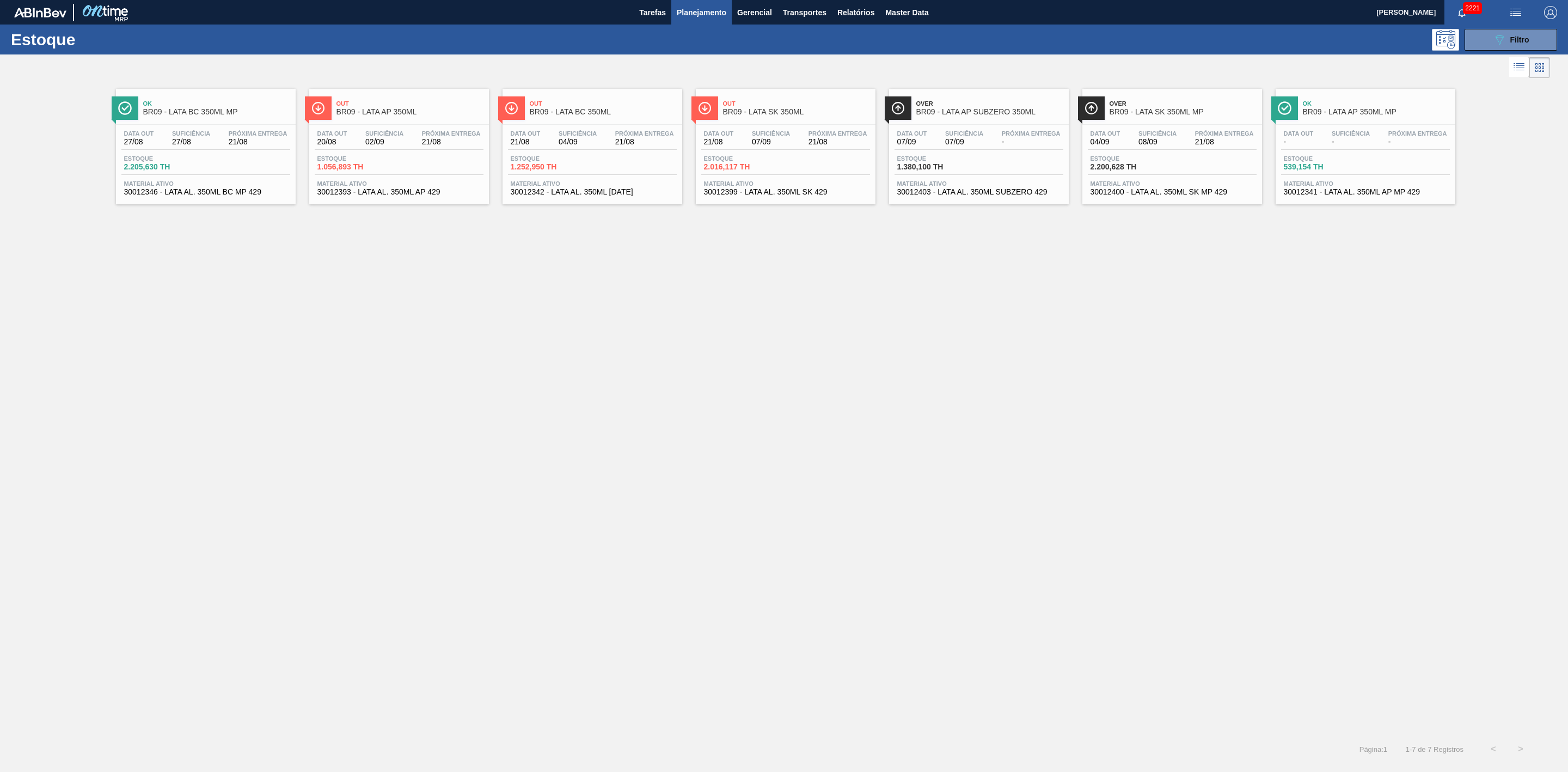
click at [404, 116] on span "BR09 - LATA AP 350ML" at bounding box center [410, 112] width 147 height 8
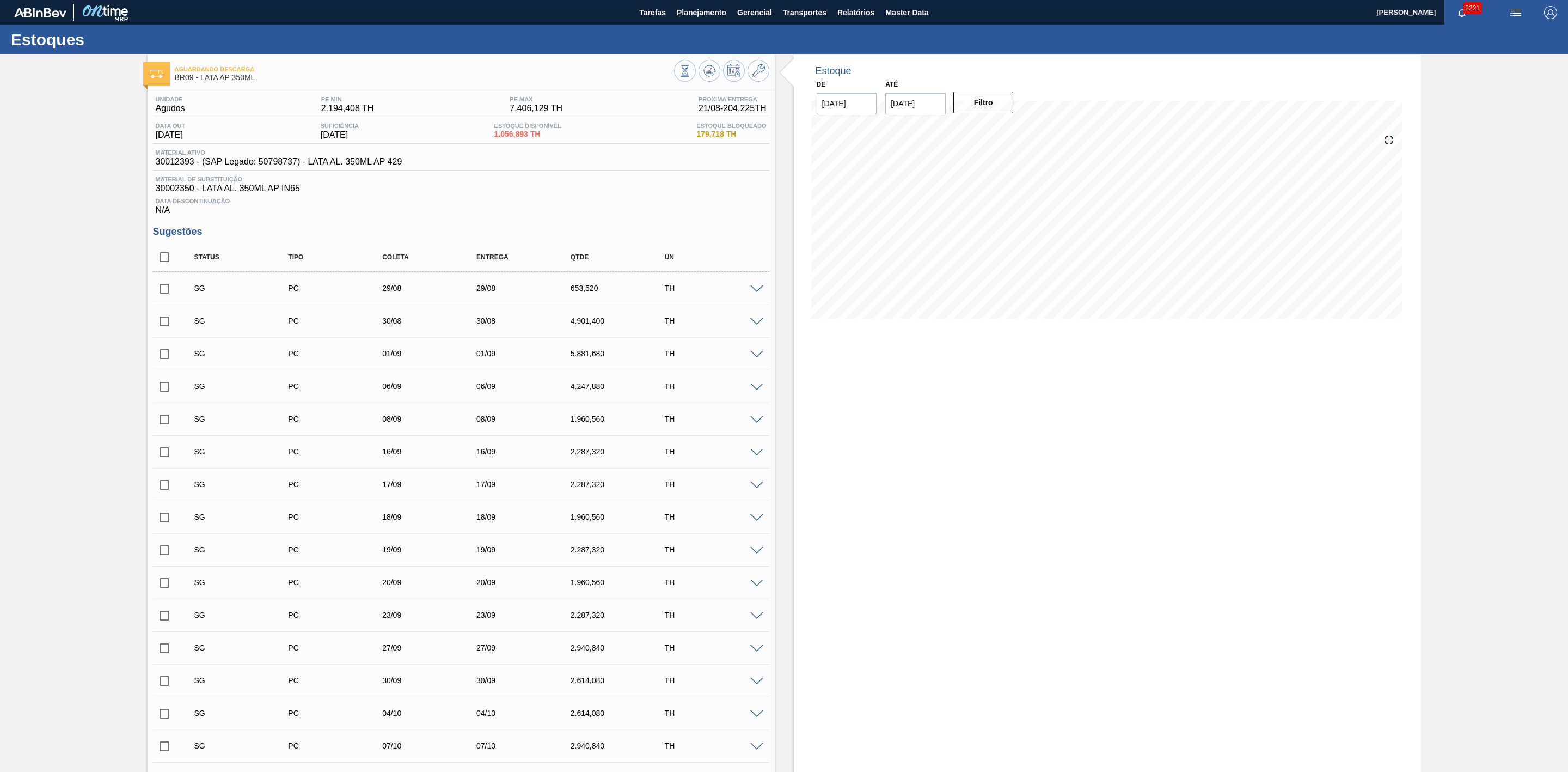
click at [757, 358] on span at bounding box center [757, 354] width 13 height 8
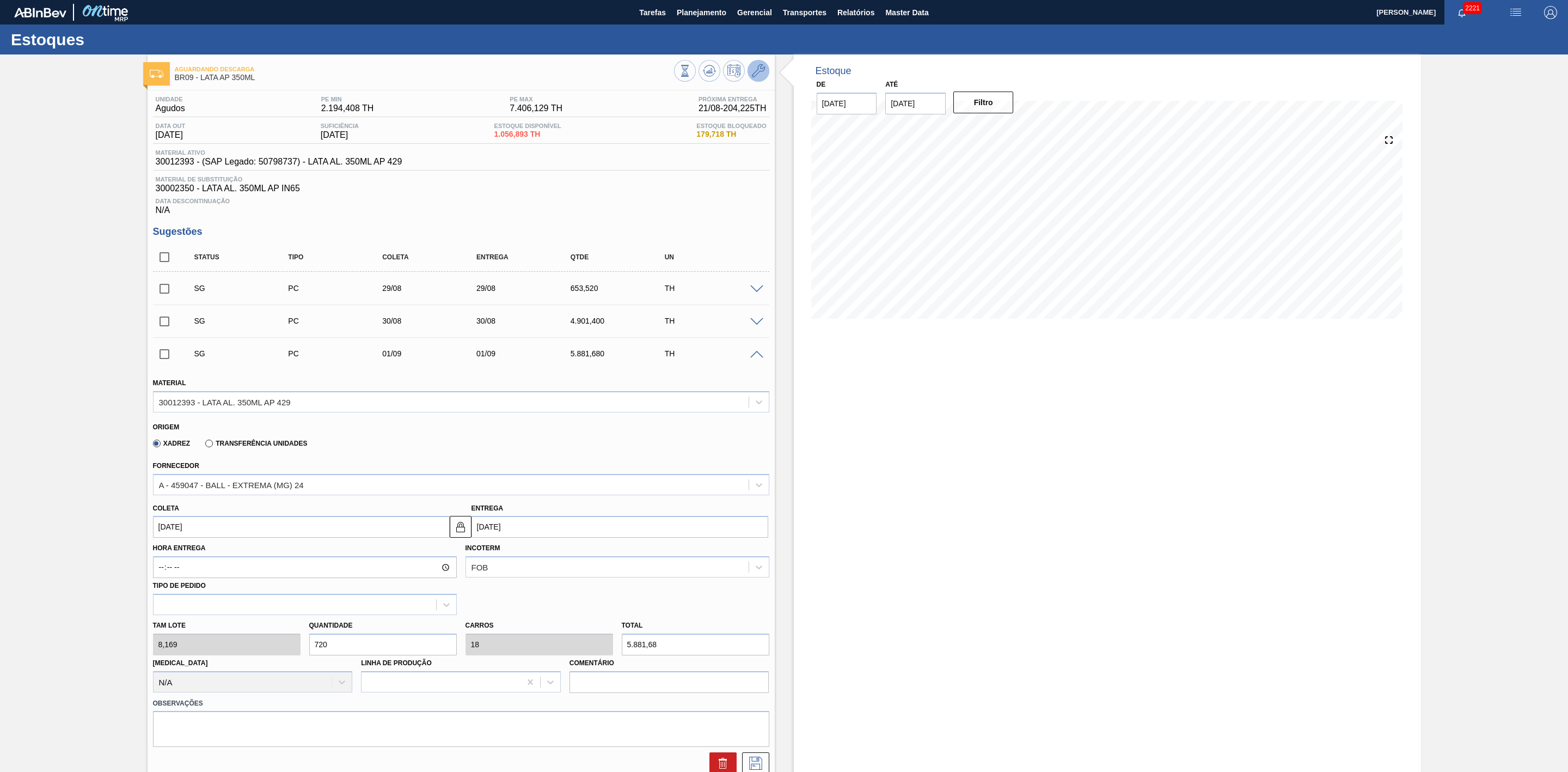
click at [757, 72] on icon at bounding box center [758, 71] width 13 height 13
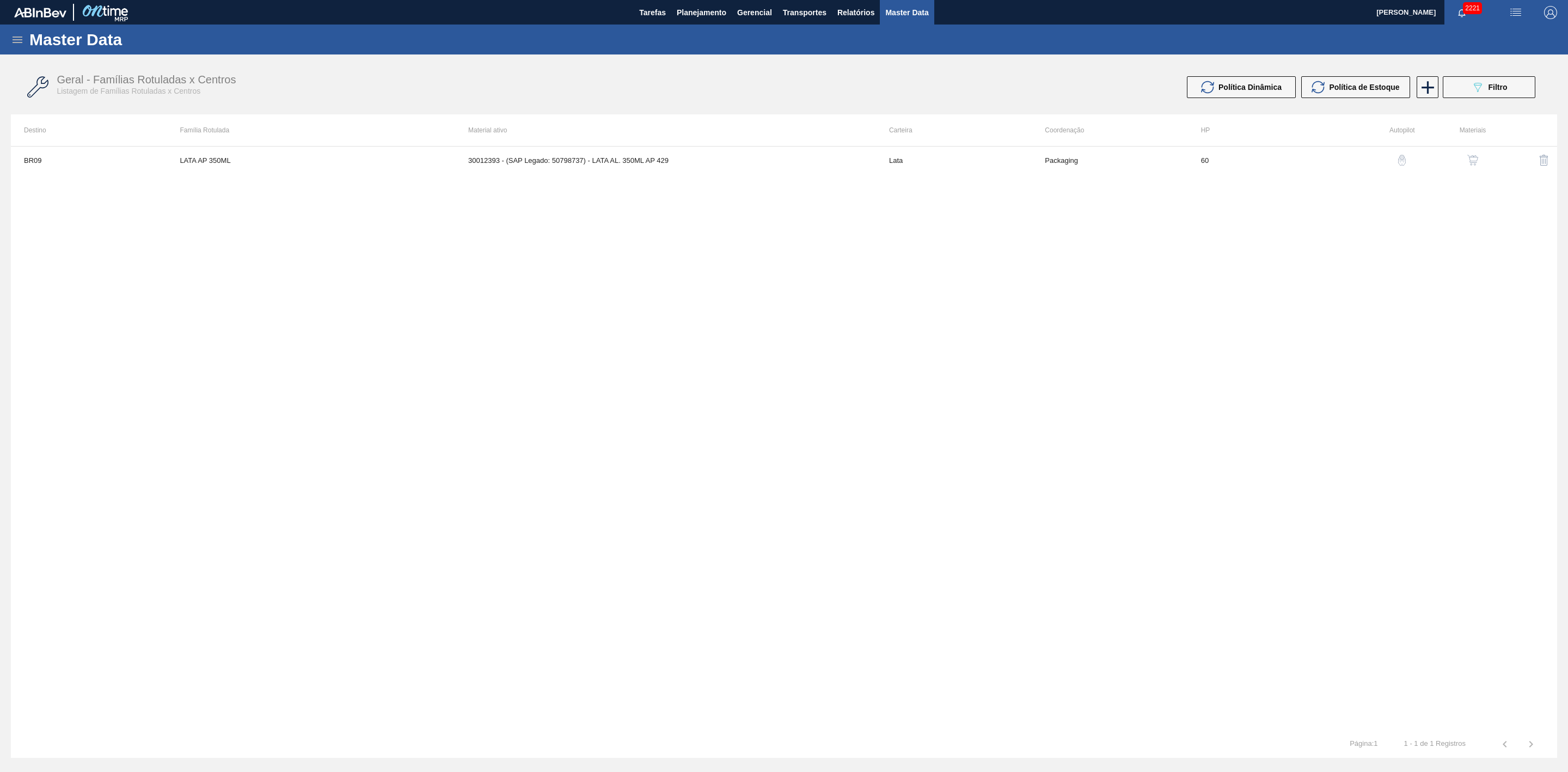
click at [1475, 155] on img "button" at bounding box center [1473, 160] width 11 height 11
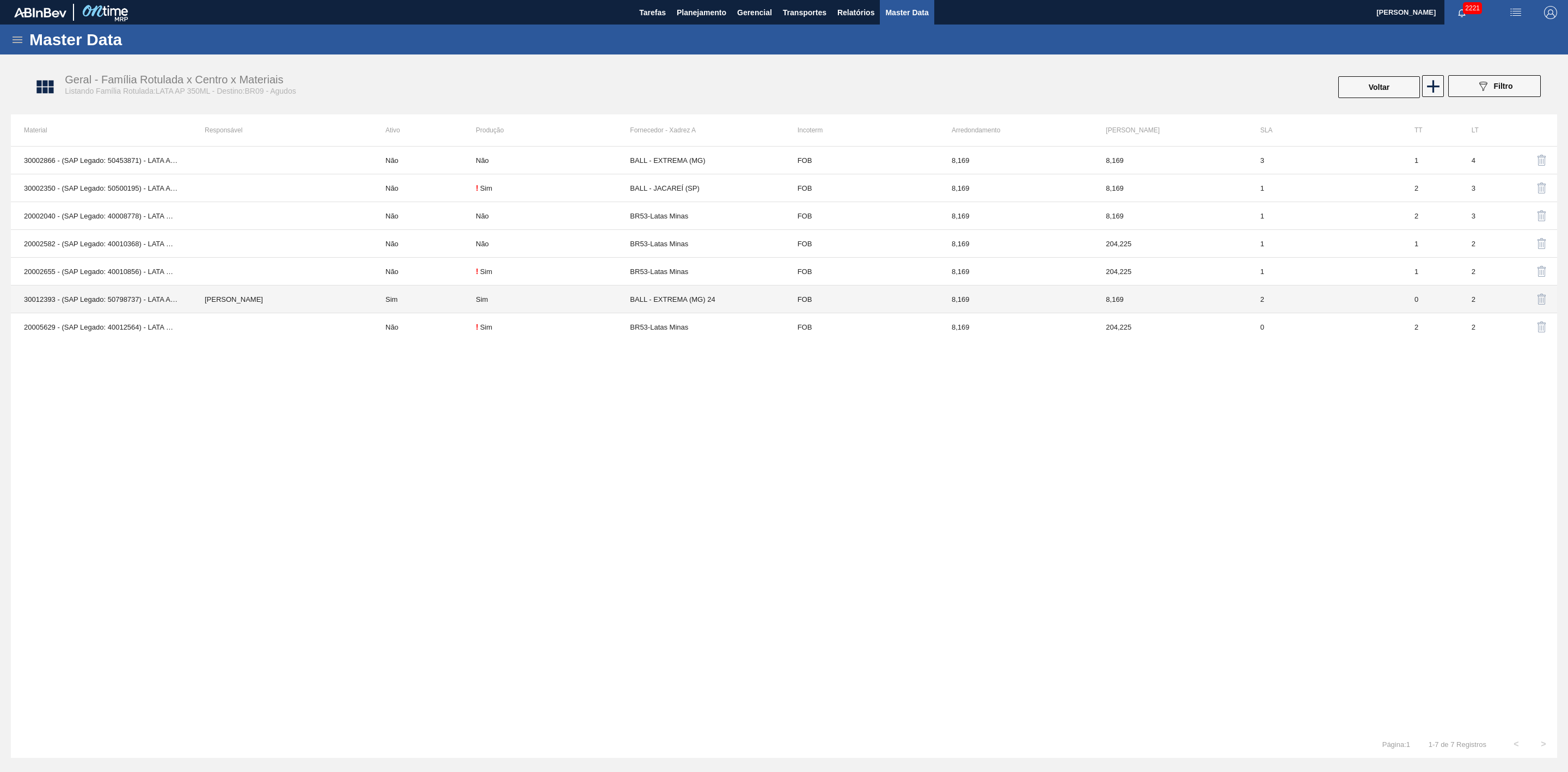
click at [679, 302] on td "BALL - EXTREMA (MG) 24" at bounding box center [707, 299] width 154 height 28
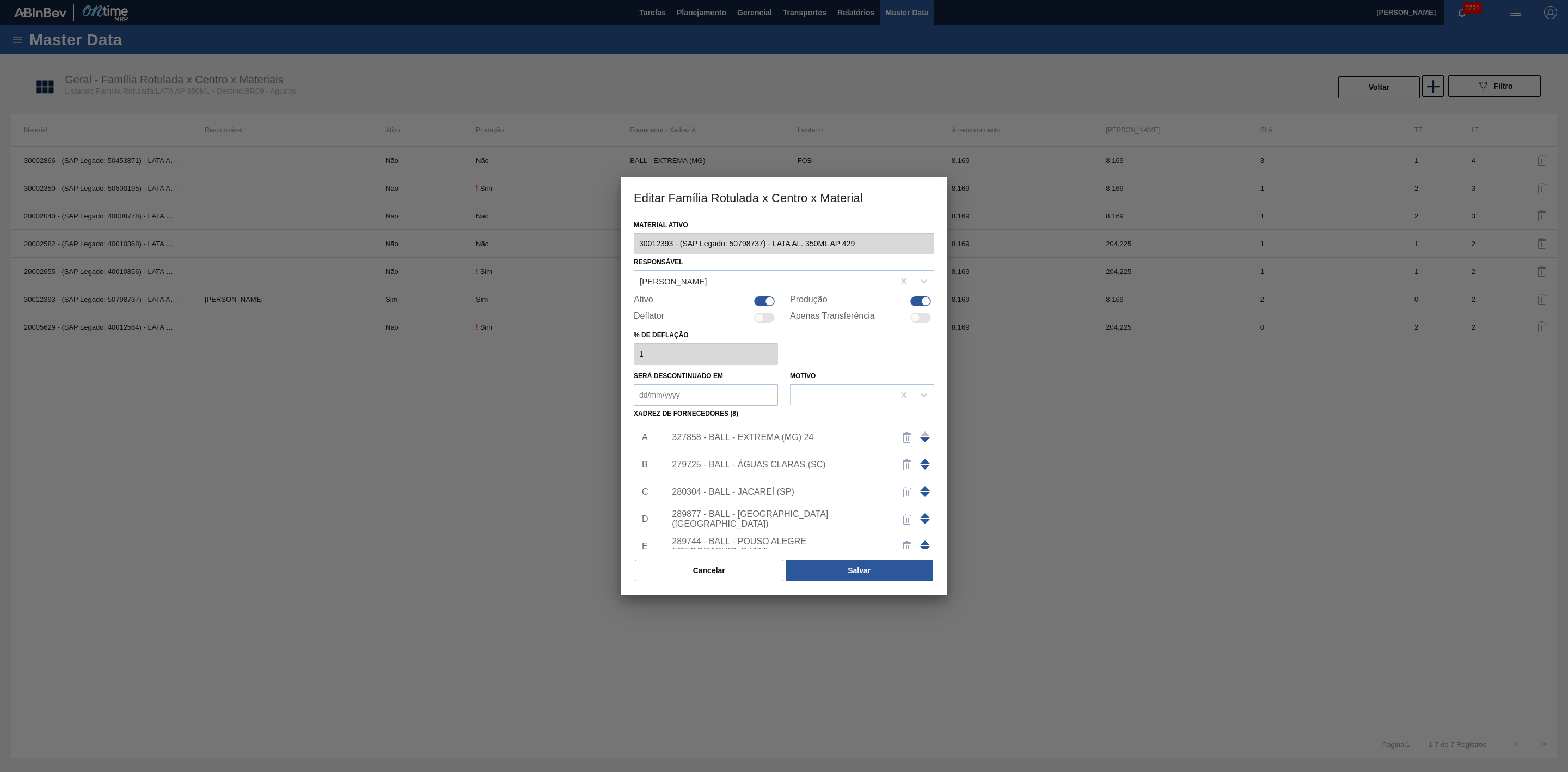
click at [816, 440] on div "327858 - BALL - EXTREMA (MG) 24" at bounding box center [778, 437] width 213 height 10
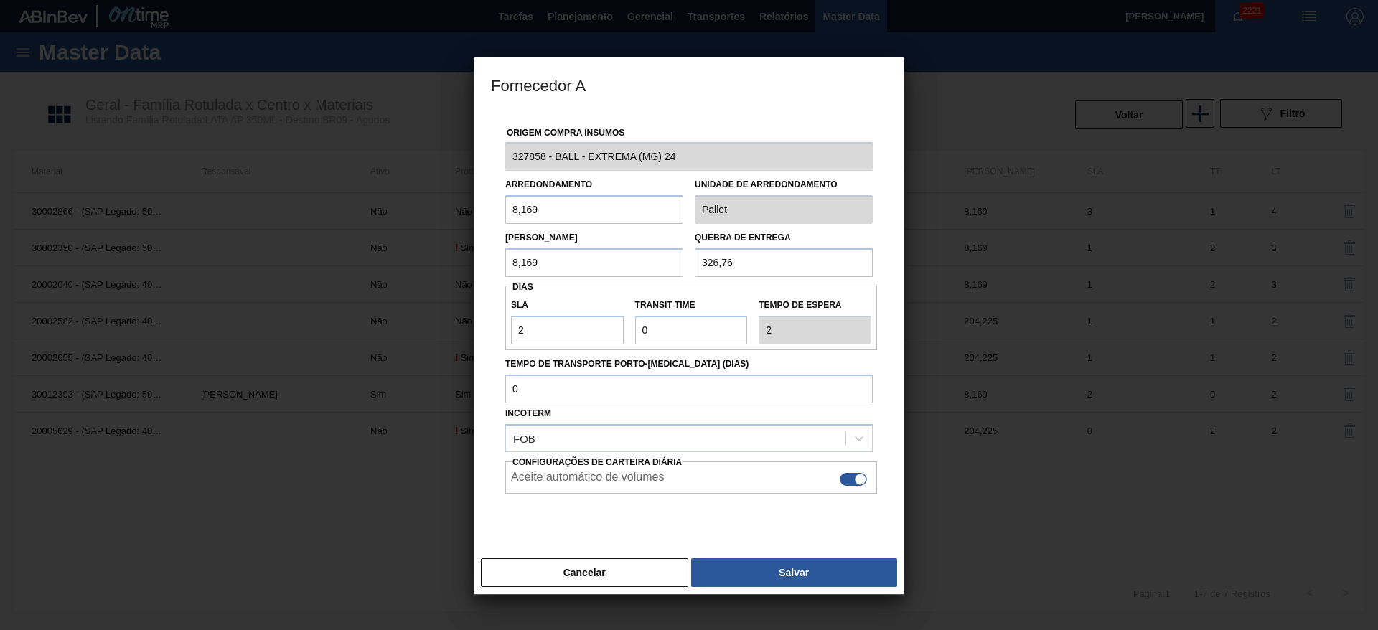
click at [1067, 317] on div at bounding box center [689, 315] width 1378 height 630
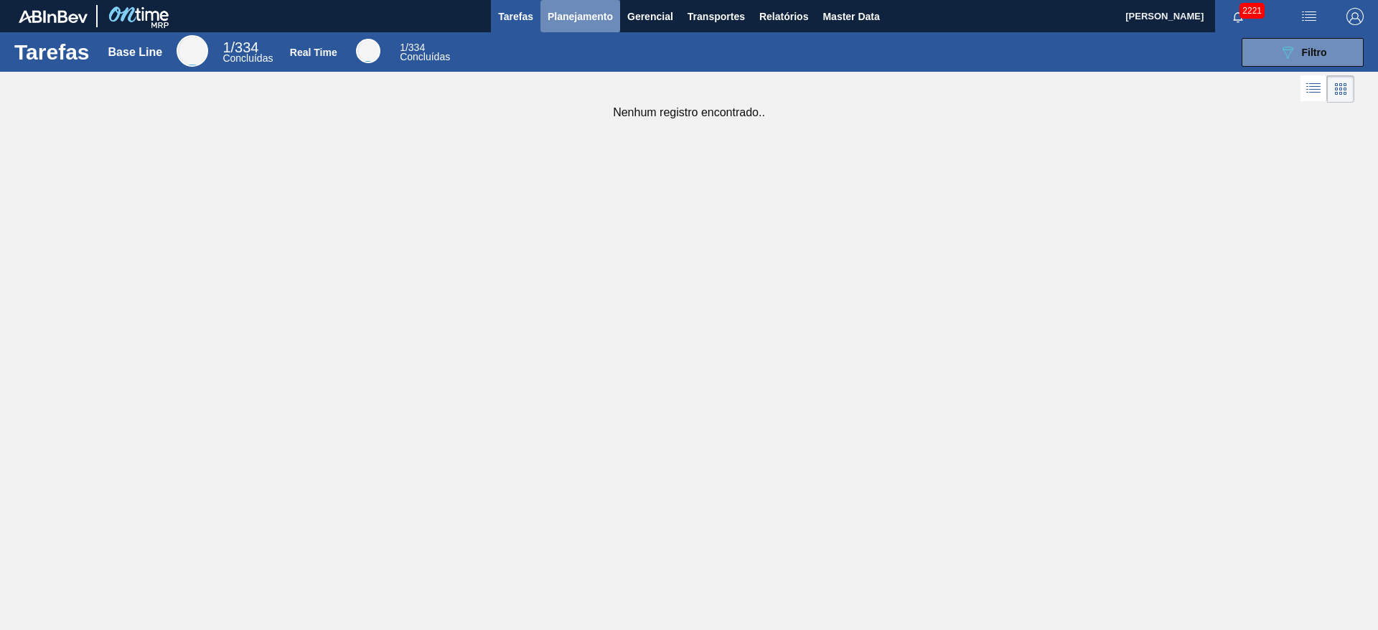
click at [567, 19] on span "Planejamento" at bounding box center [579, 16] width 65 height 17
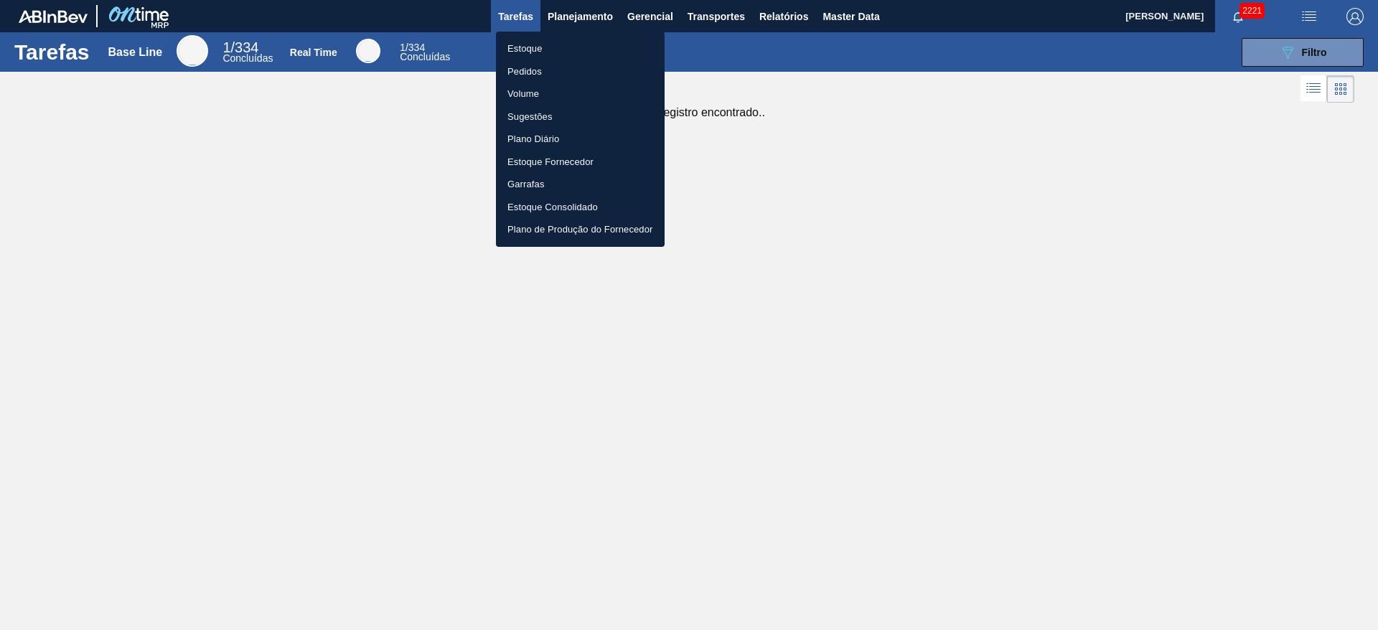
click at [531, 48] on li "Estoque" at bounding box center [580, 48] width 169 height 23
